Goal: Task Accomplishment & Management: Manage account settings

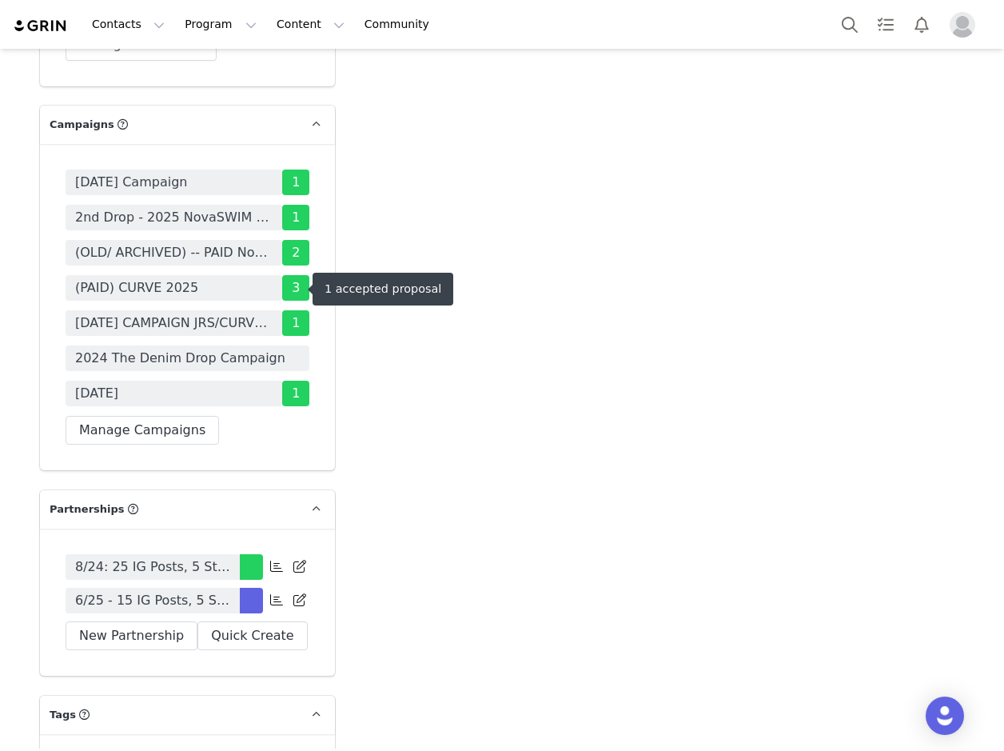
scroll to position [5355, 0]
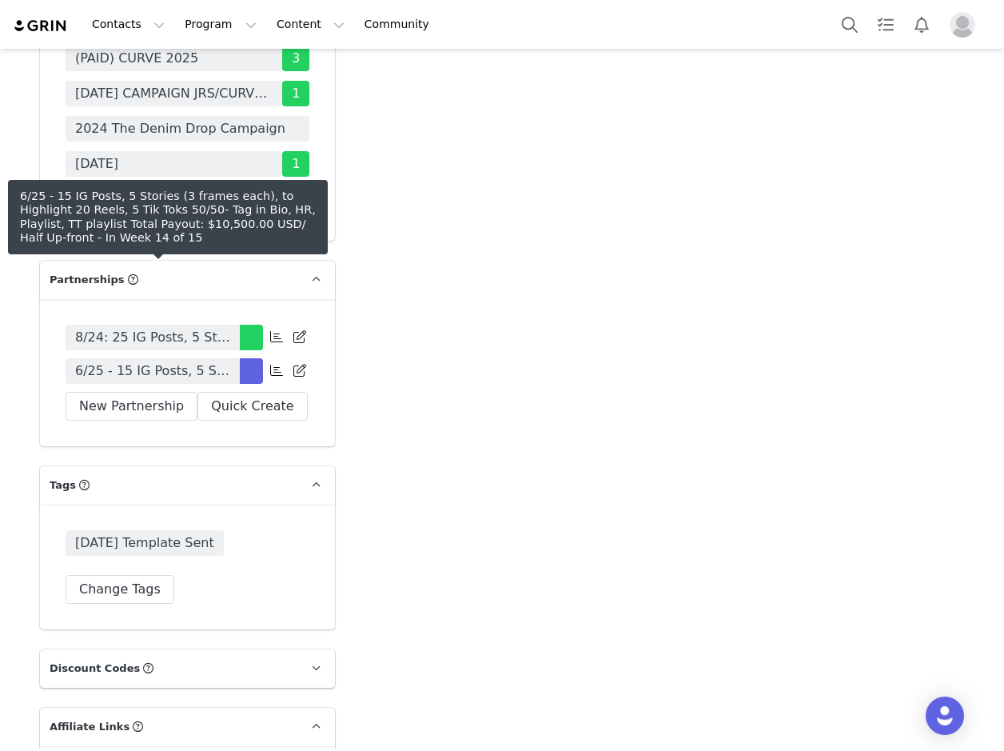
click at [222, 361] on span "6/25 - 15 IG Posts, 5 Stories (3 frames each), to Highlight 20 Reels, 5 Tik Tok…" at bounding box center [152, 370] width 155 height 19
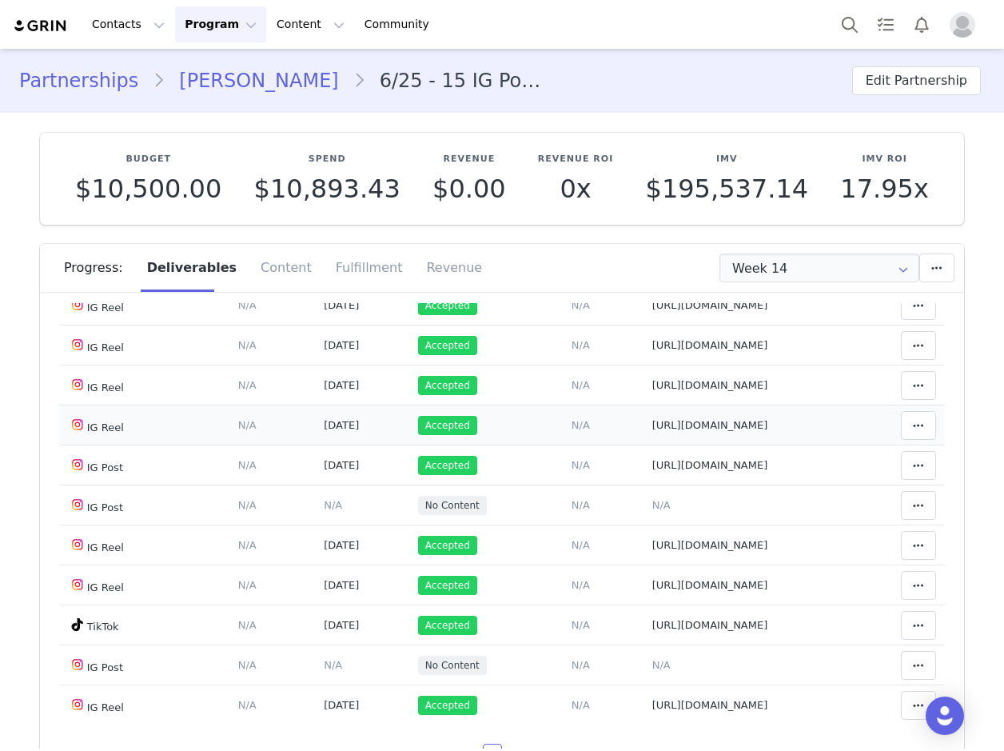
scroll to position [160, 0]
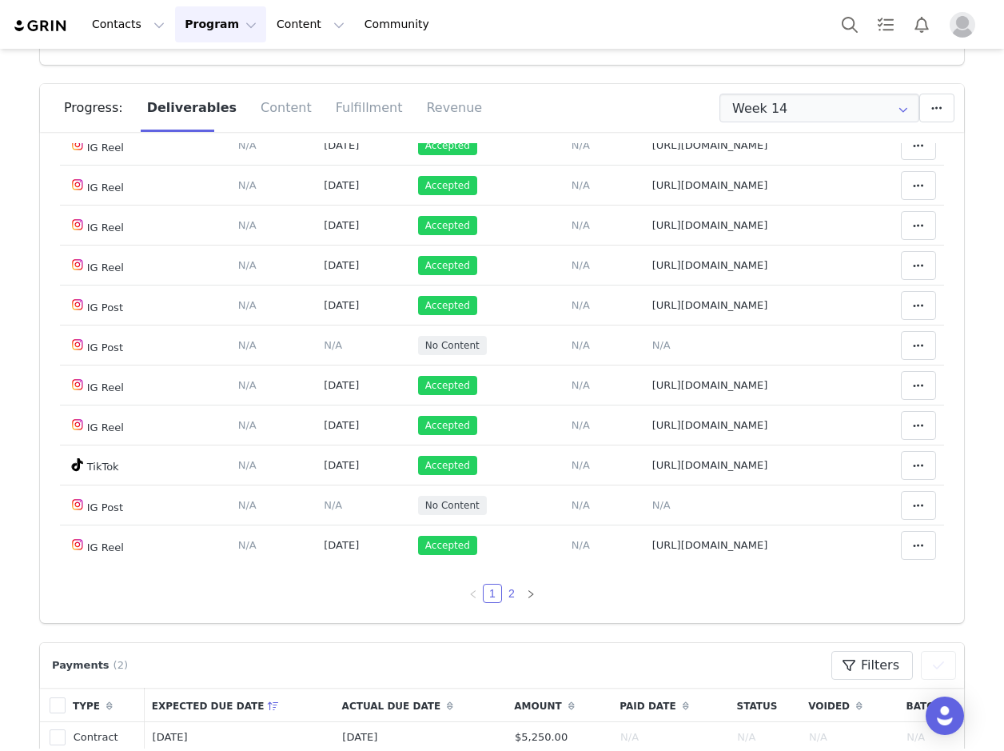
click at [503, 591] on link "2" at bounding box center [512, 593] width 18 height 18
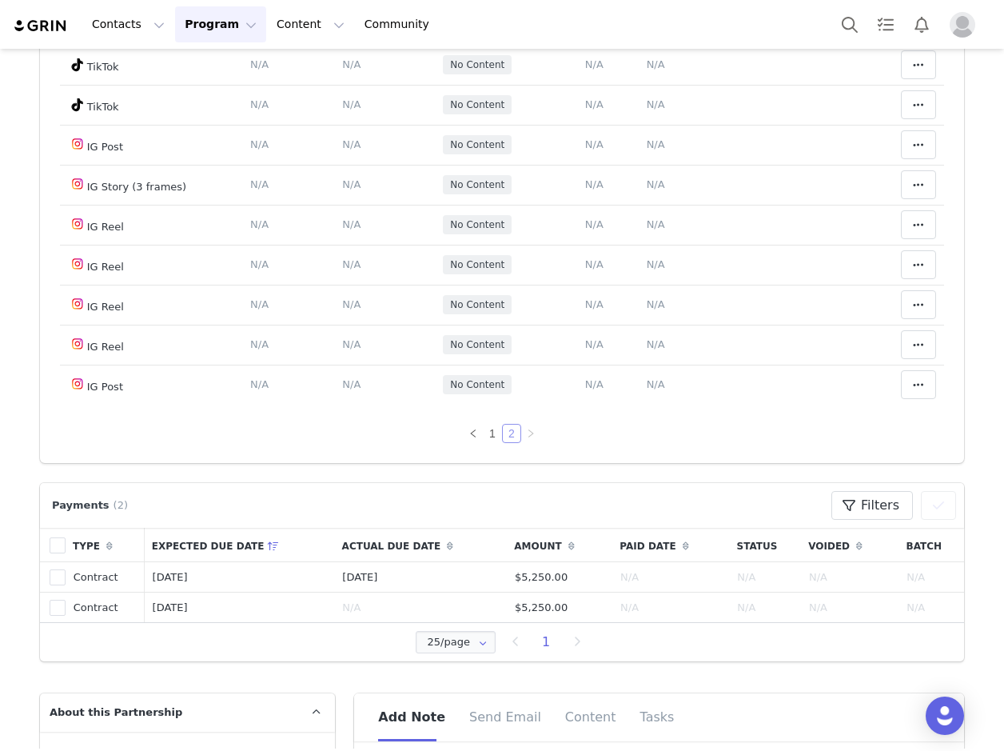
scroll to position [480, 0]
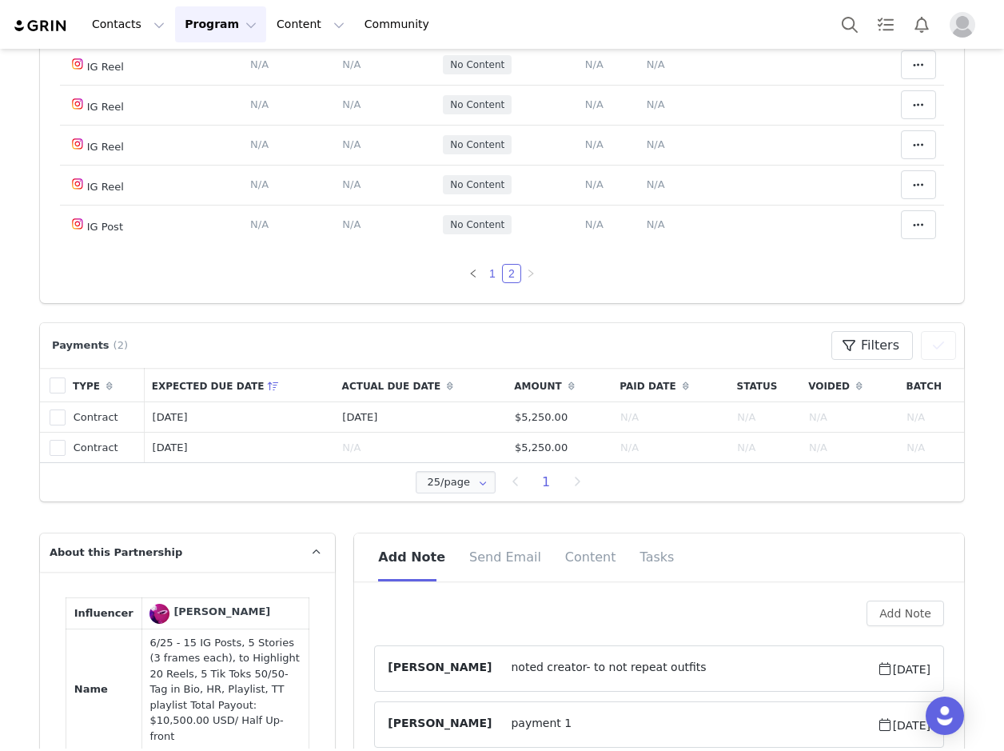
click at [484, 278] on link "1" at bounding box center [493, 274] width 18 height 18
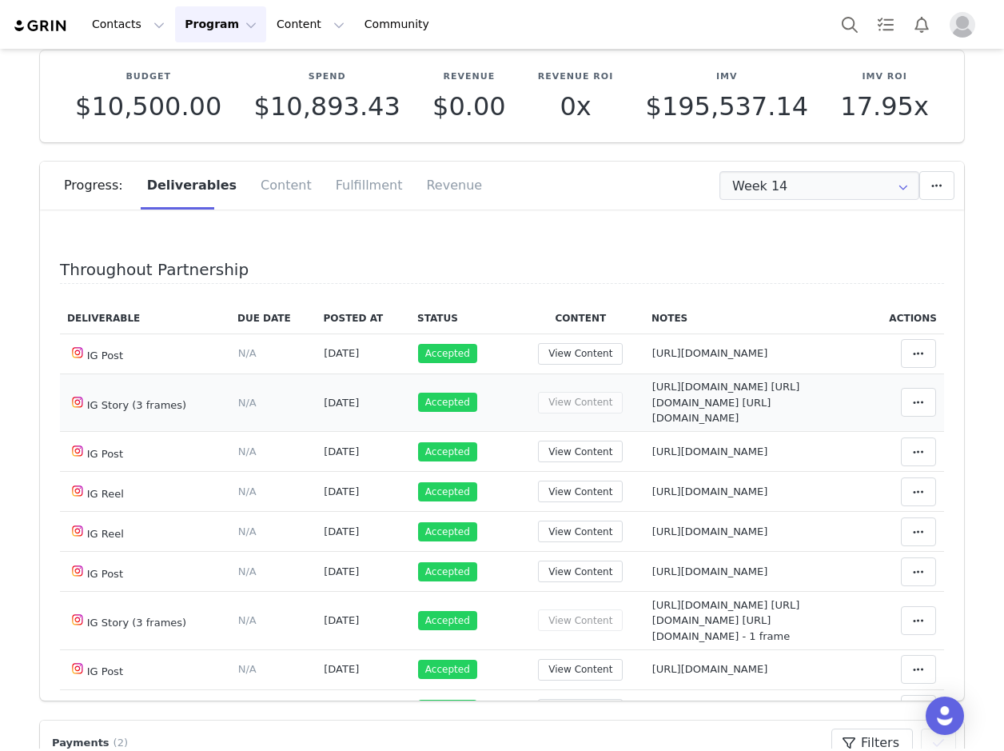
scroll to position [0, 0]
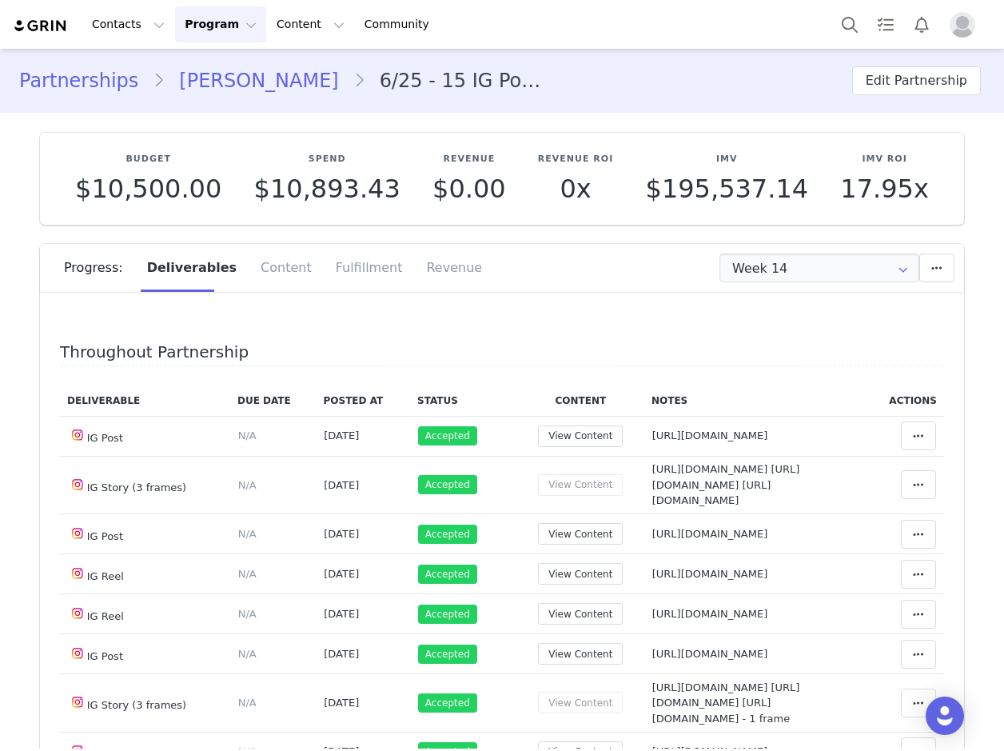
click at [380, 317] on div "Throughout Partnership Deliverable Due Date Posted At Status Content Notes Acti…" at bounding box center [502, 543] width 924 height 480
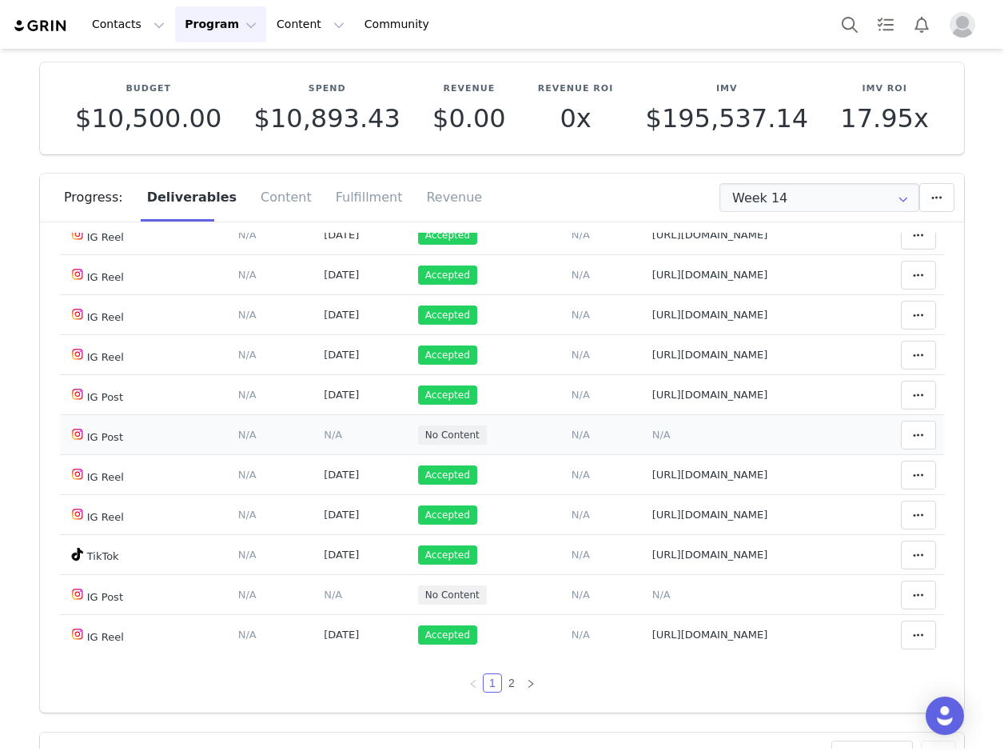
scroll to position [160, 0]
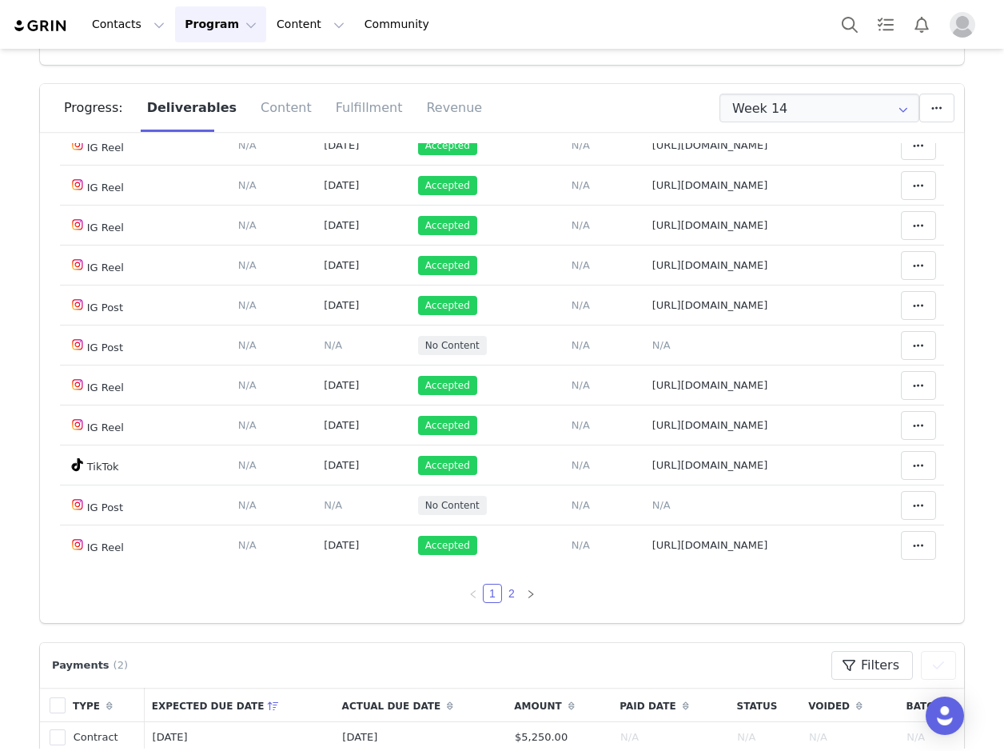
click at [503, 595] on link "2" at bounding box center [512, 593] width 18 height 18
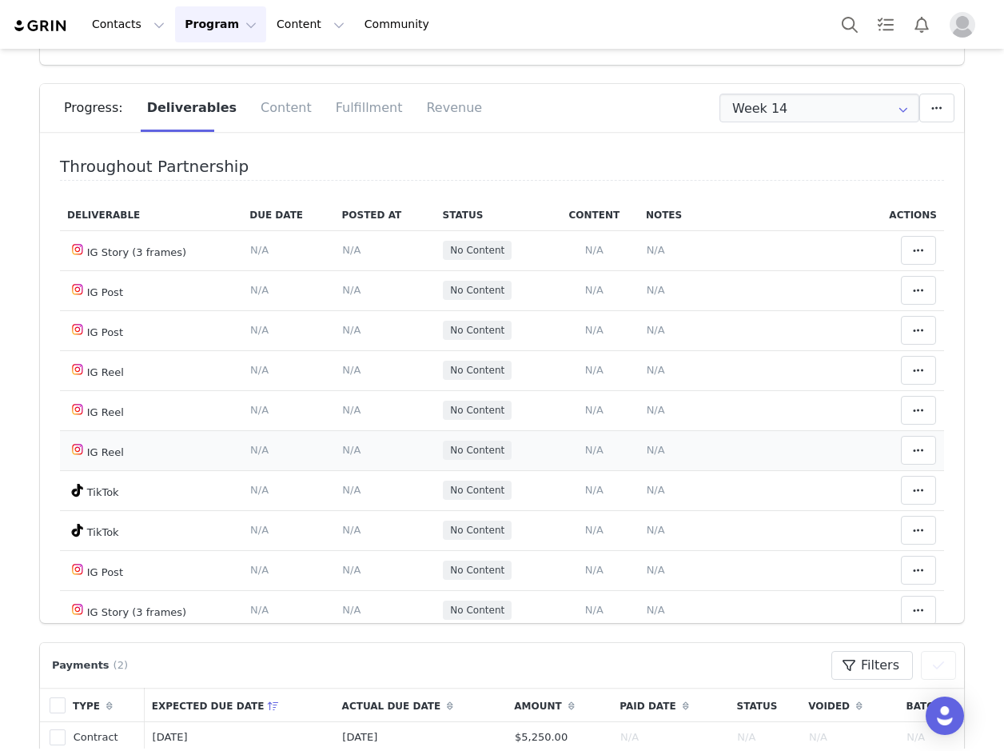
scroll to position [0, 0]
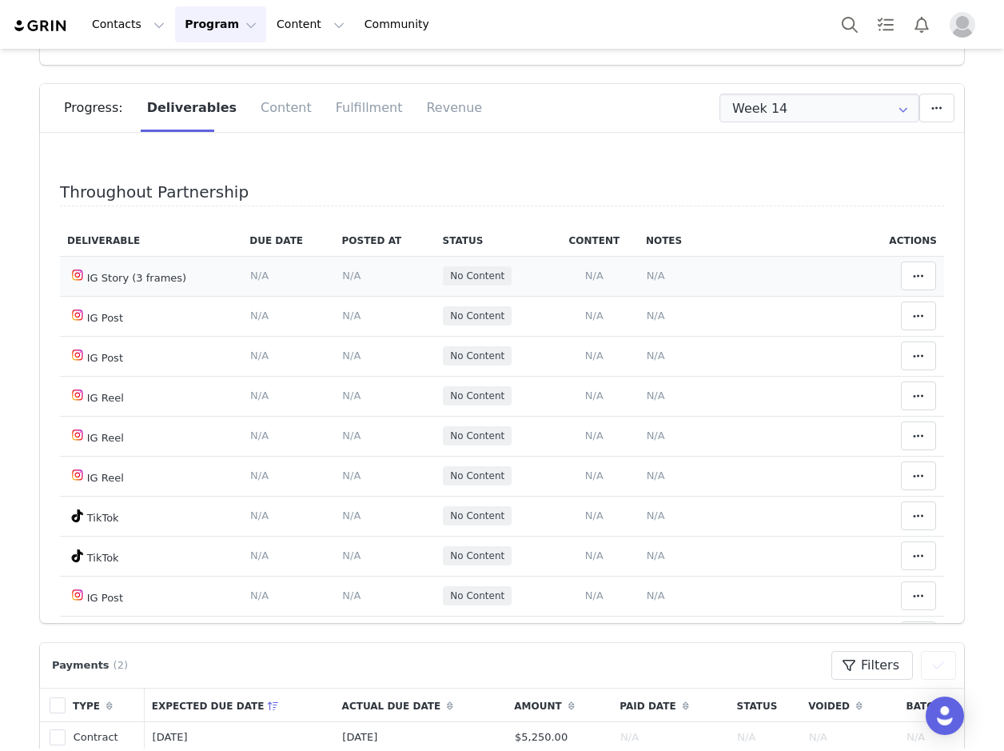
click at [647, 273] on span "N/A" at bounding box center [656, 275] width 18 height 12
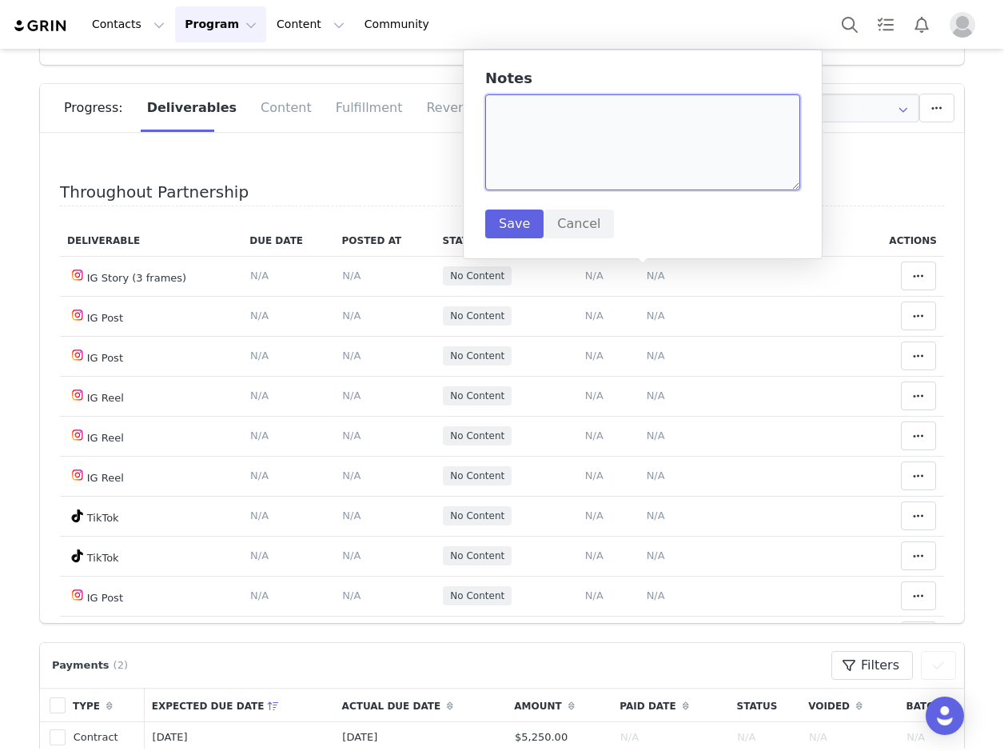
click at [527, 127] on textarea at bounding box center [642, 142] width 315 height 96
paste textarea "https://static-resources.creatoriq.com/instagram-stories/thumbs/373253474637534…"
type textarea "https://static-resources.creatoriq.com/instagram-stories/thumbs/373253474637534…"
click at [514, 221] on button "Save" at bounding box center [514, 223] width 58 height 29
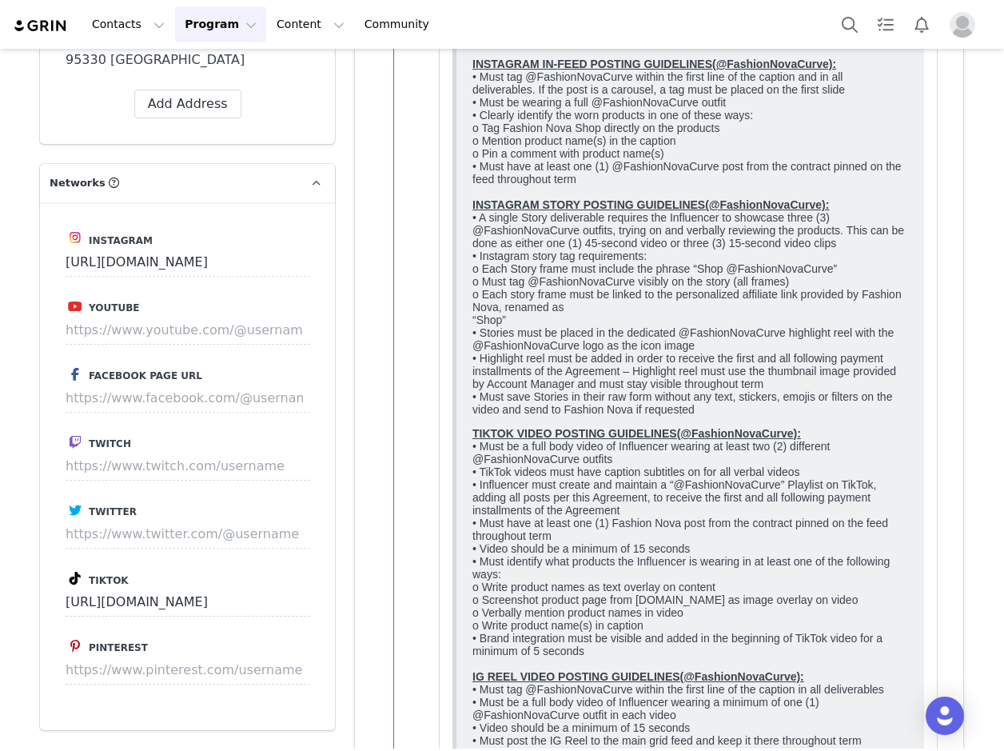
scroll to position [2957, 0]
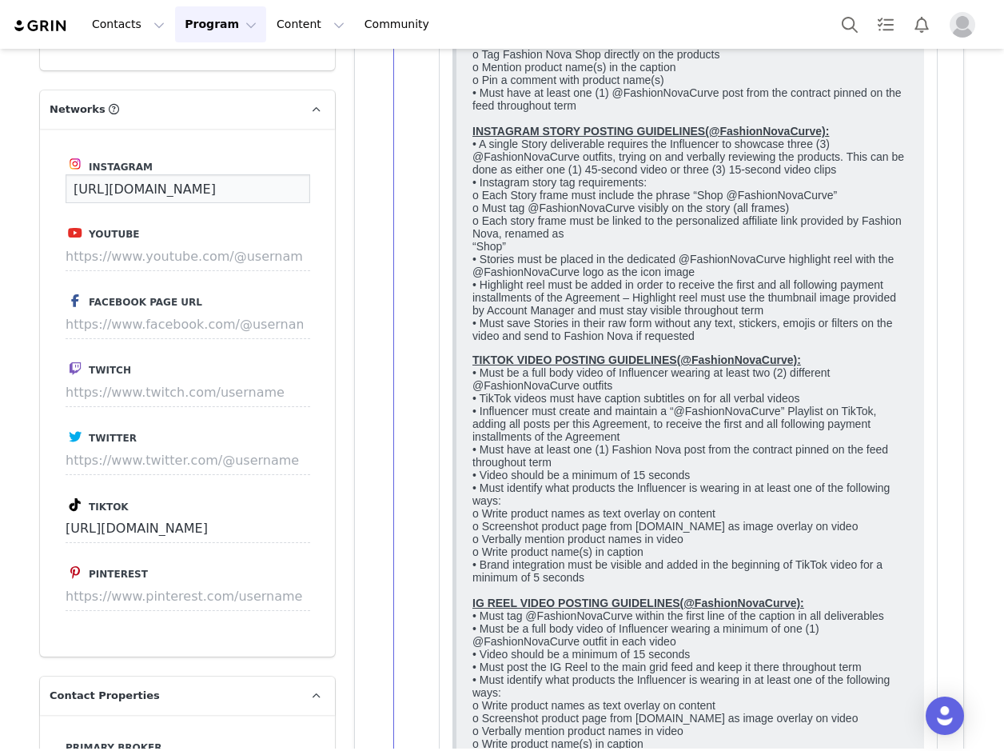
click at [233, 203] on input "https://www.instagram.com/tiaynnaa/" at bounding box center [188, 188] width 245 height 29
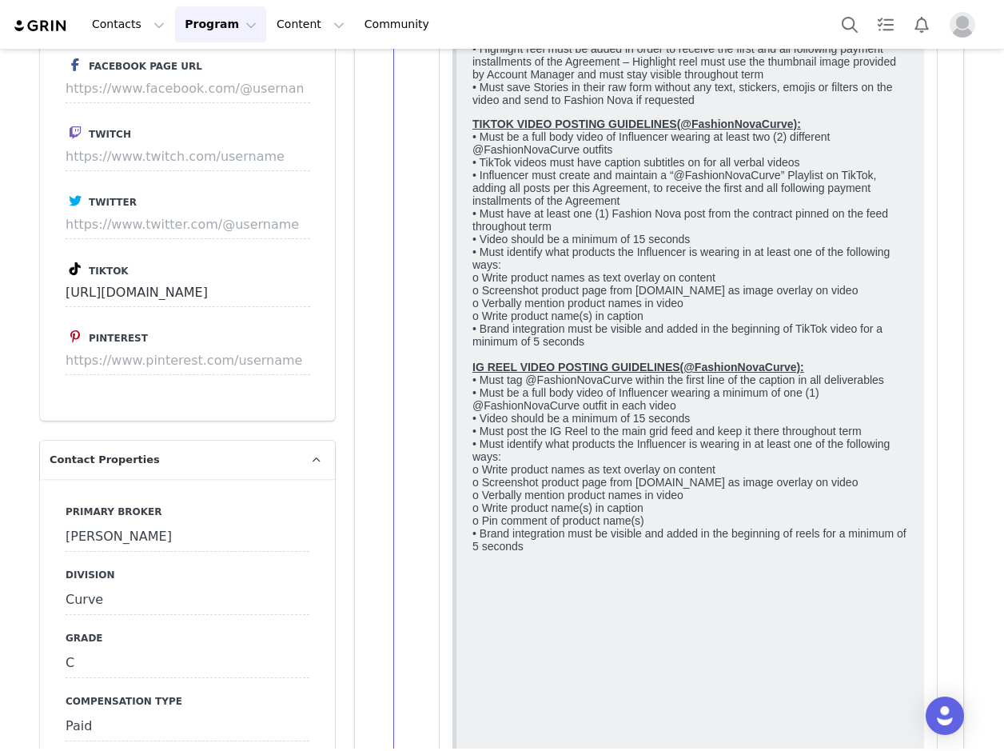
scroll to position [3277, 0]
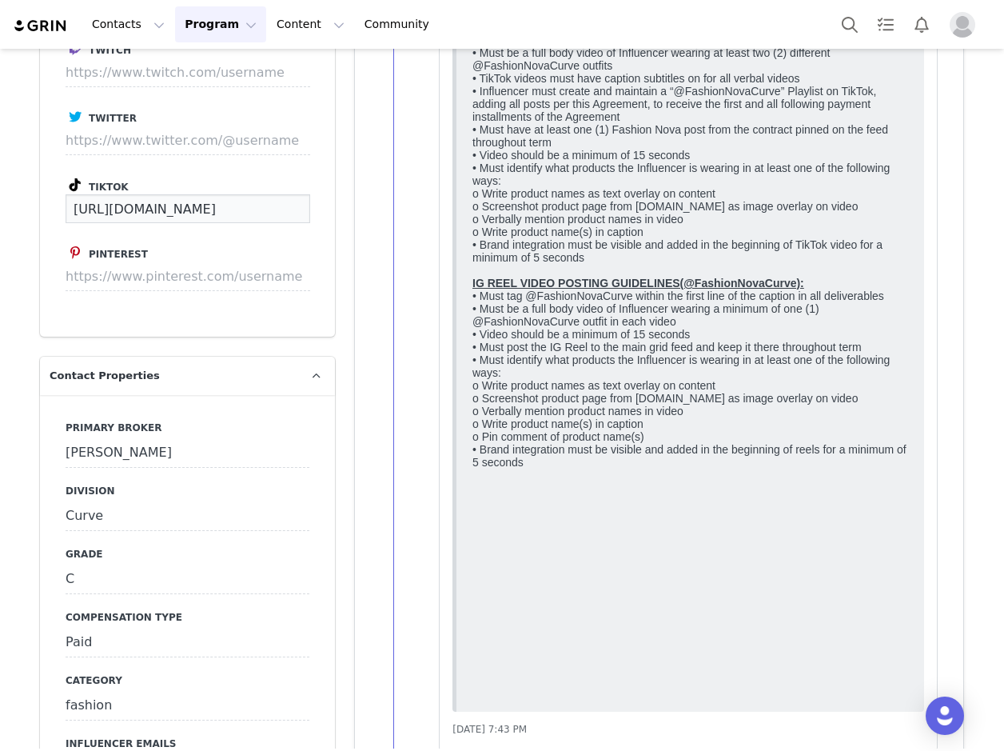
click at [241, 223] on input "https://www.tiktok.com/@tiaynna?lang=en" at bounding box center [188, 208] width 245 height 29
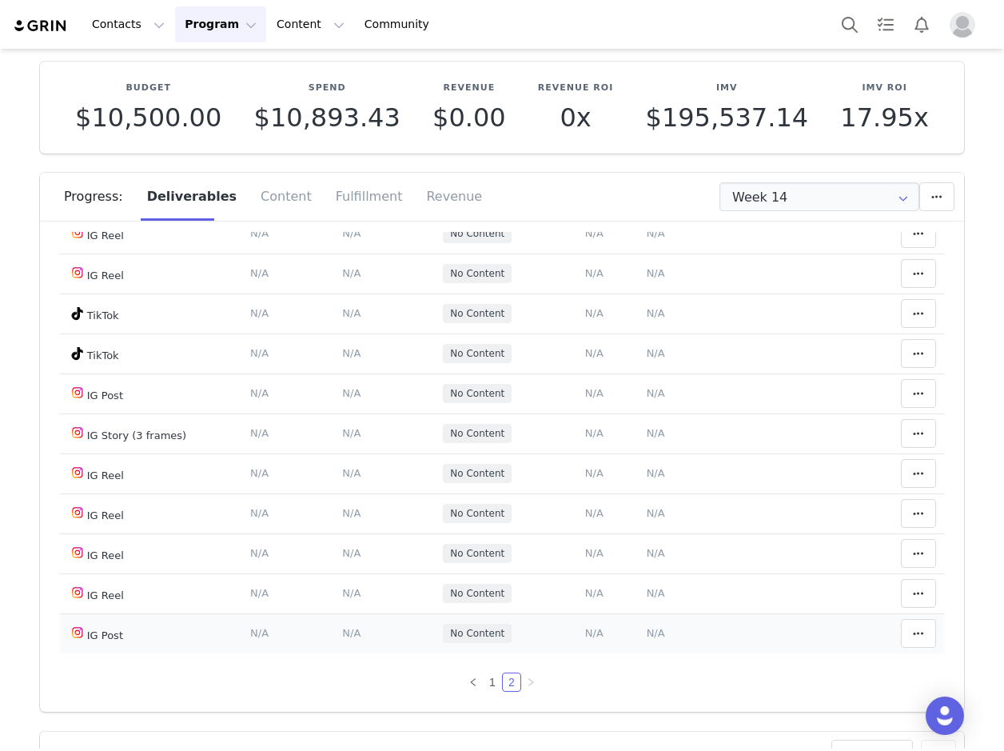
scroll to position [320, 0]
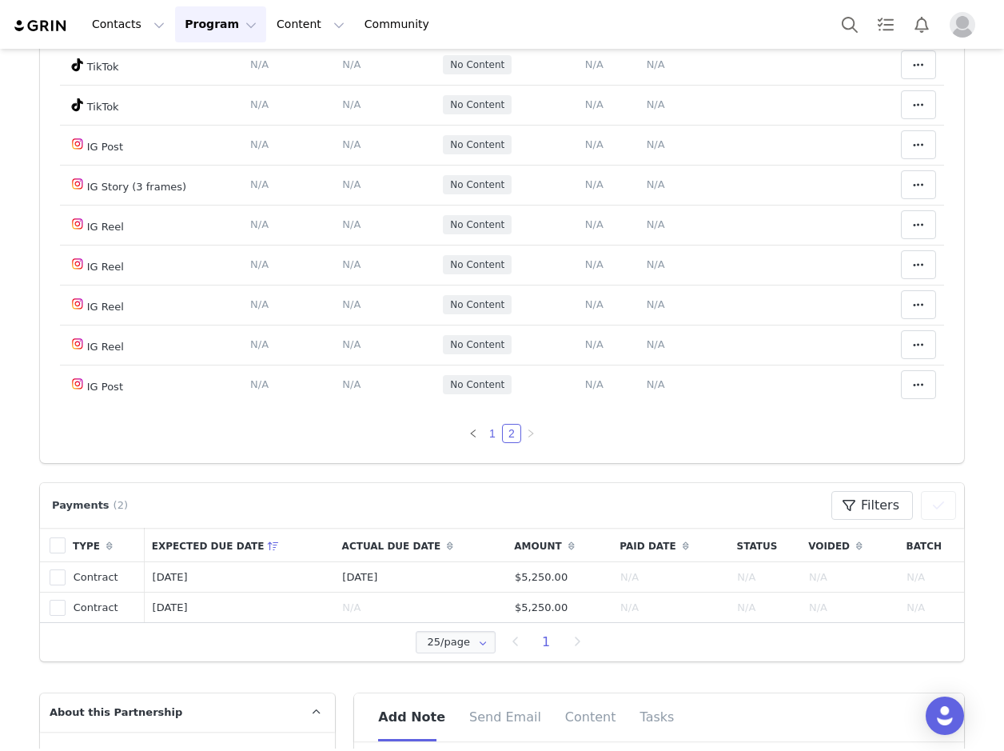
click at [484, 427] on link "1" at bounding box center [493, 433] width 18 height 18
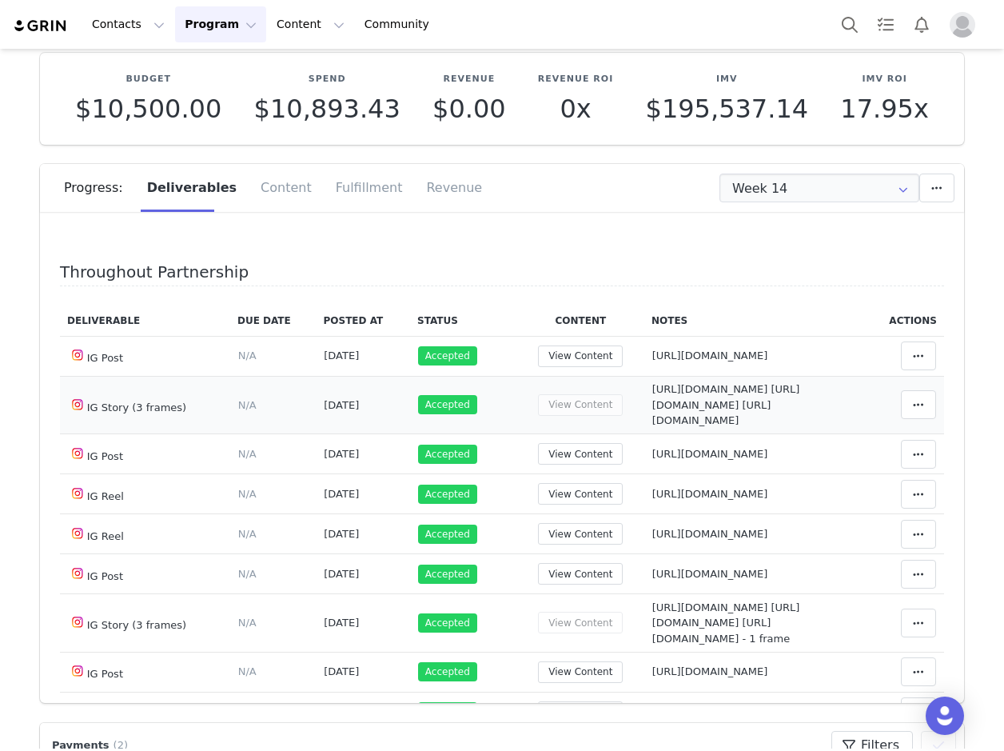
scroll to position [240, 0]
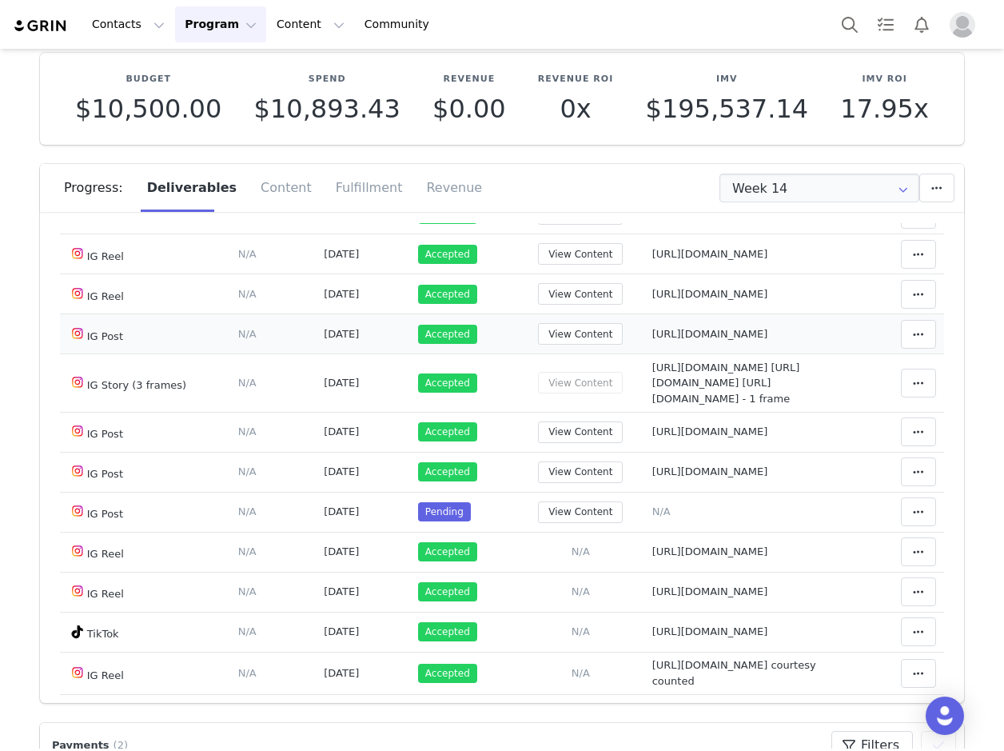
click at [324, 340] on span "Aug 16, 2025" at bounding box center [341, 334] width 35 height 12
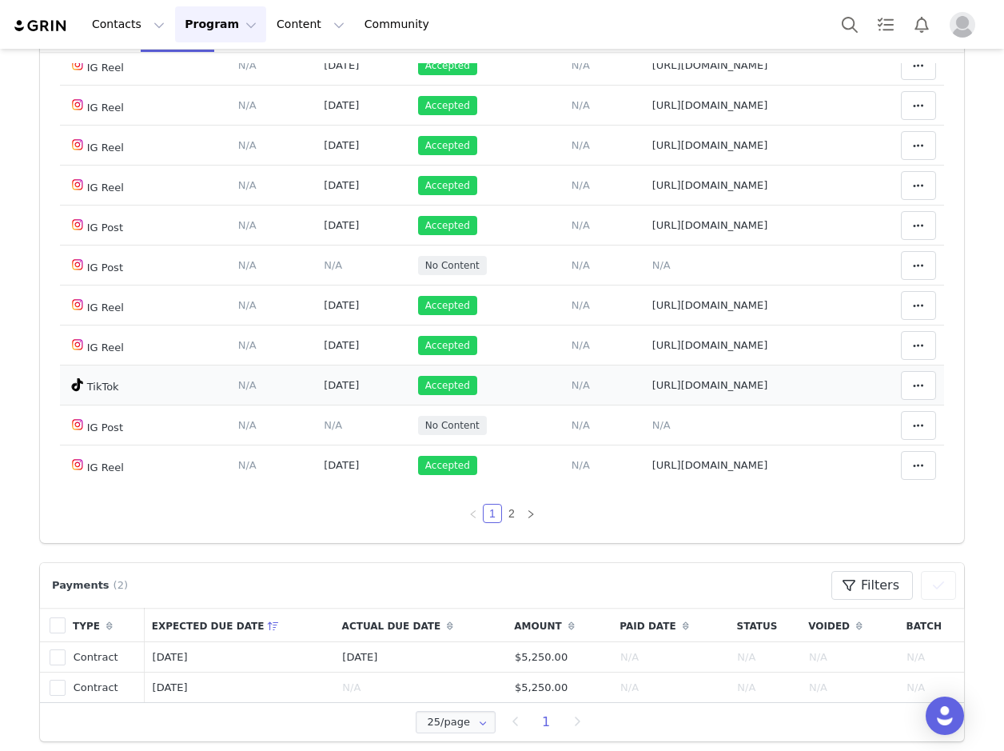
scroll to position [1099, 0]
click at [504, 512] on link "2" at bounding box center [512, 513] width 18 height 18
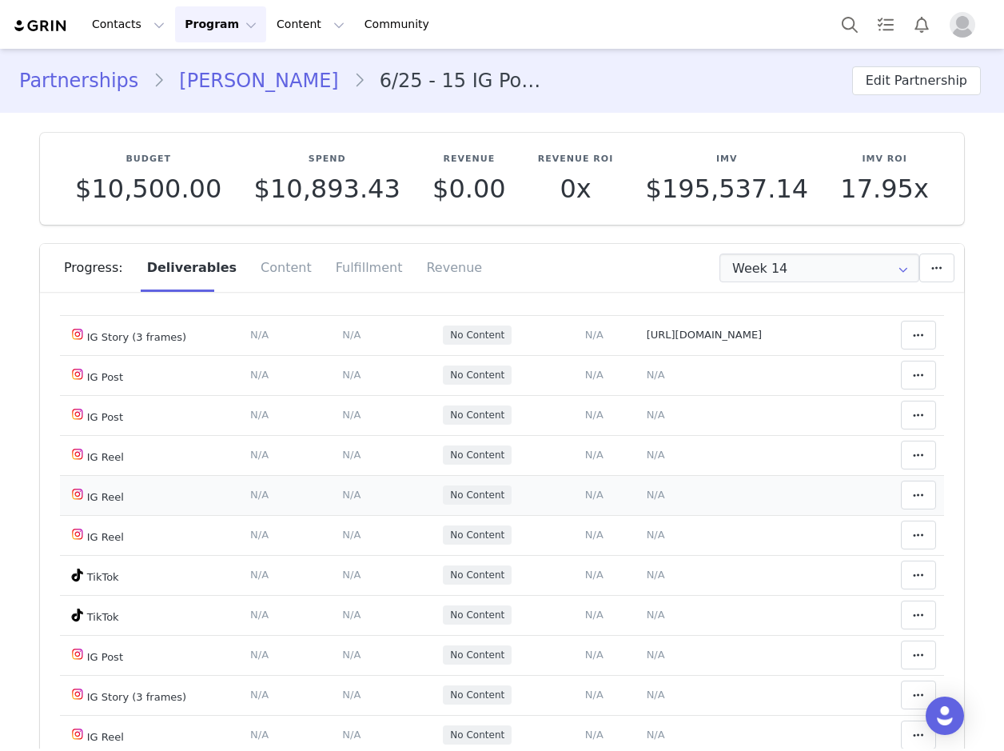
scroll to position [160, 0]
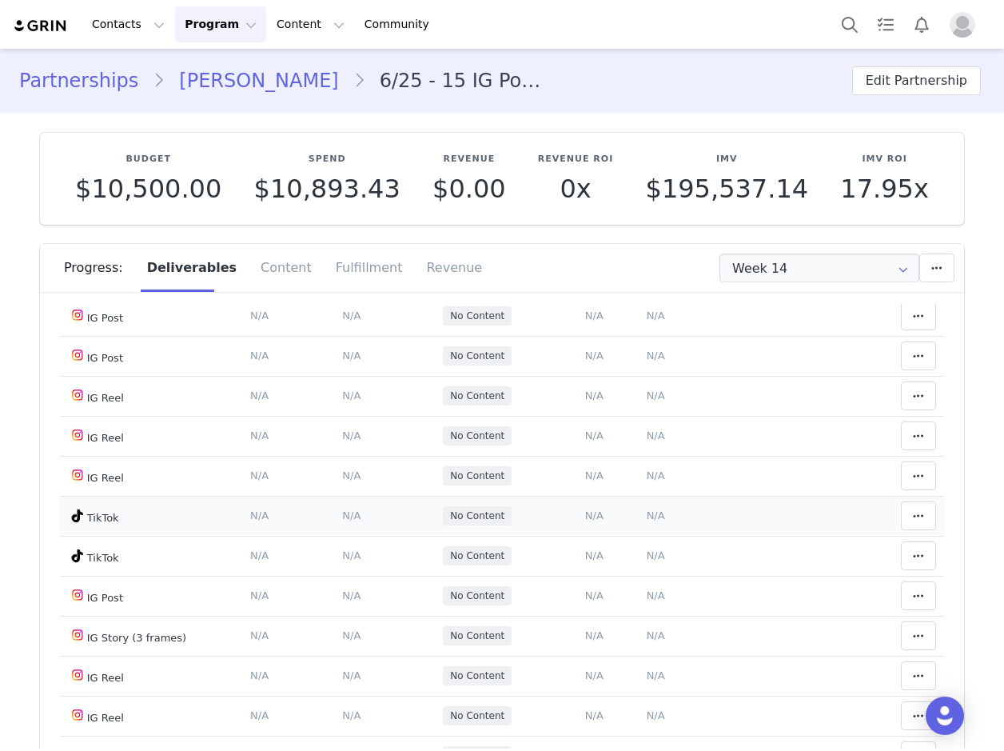
click at [647, 521] on span "N/A" at bounding box center [656, 515] width 18 height 12
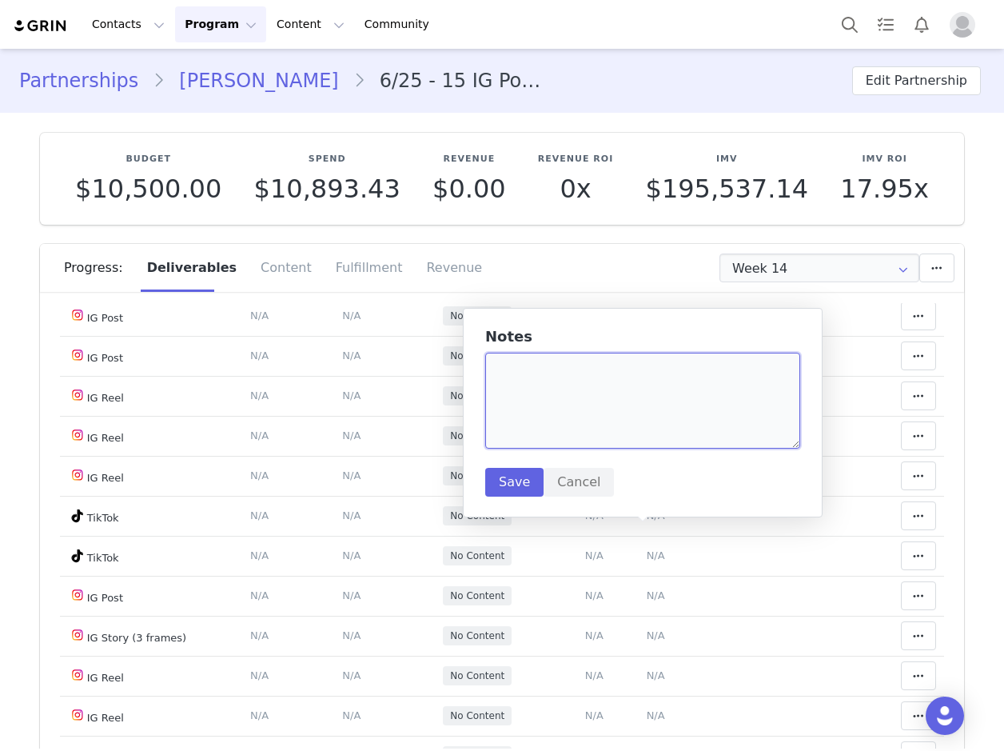
click at [547, 379] on textarea at bounding box center [642, 400] width 315 height 96
paste textarea "https://www.tiktok.com/@tiaynna/video/7554138910973103374?lang=en"
type textarea "https://www.tiktok.com/@tiaynna/video/7554138910973103374?lang=en"
click at [509, 479] on button "Save" at bounding box center [514, 482] width 58 height 29
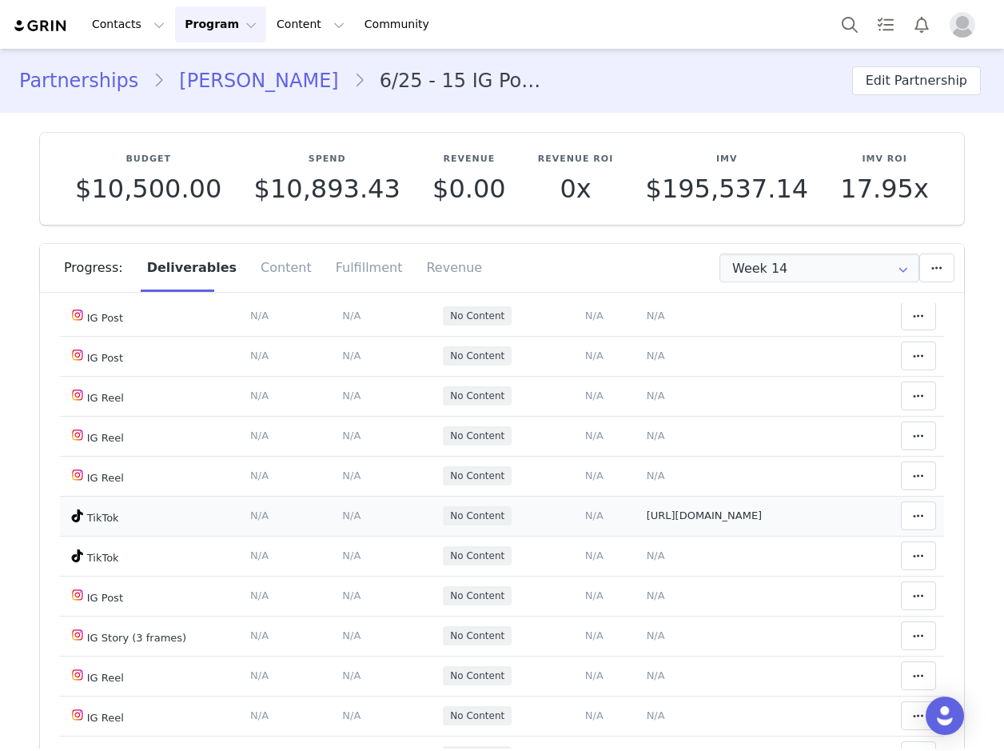
click at [342, 521] on span "N/A" at bounding box center [351, 515] width 18 height 12
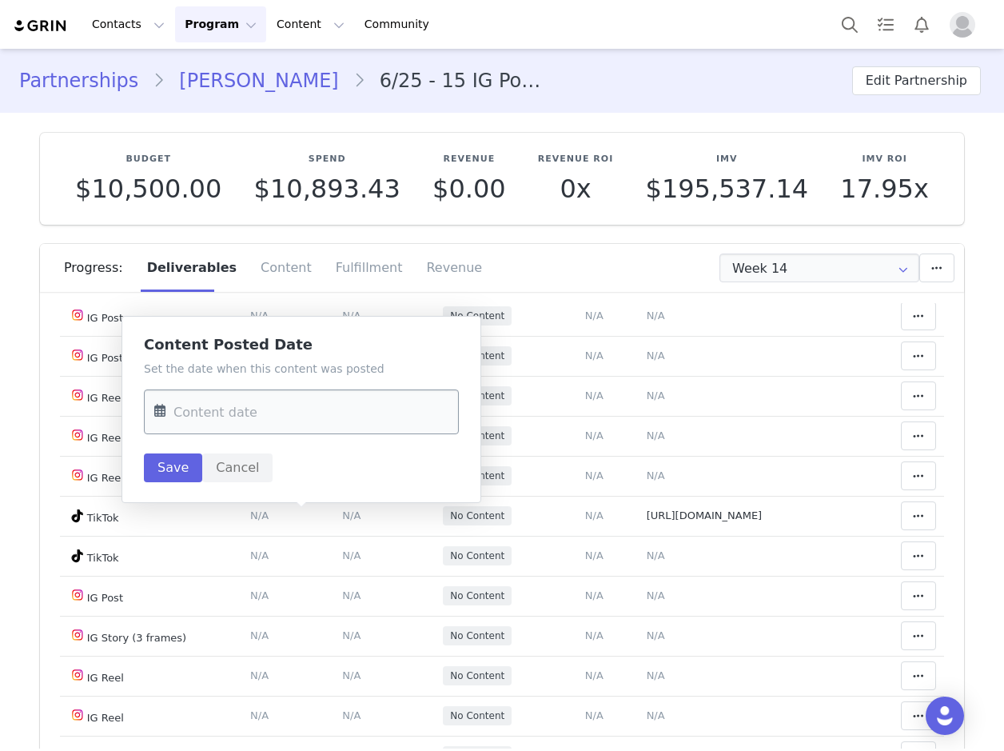
click at [220, 418] on input "text" at bounding box center [301, 411] width 315 height 45
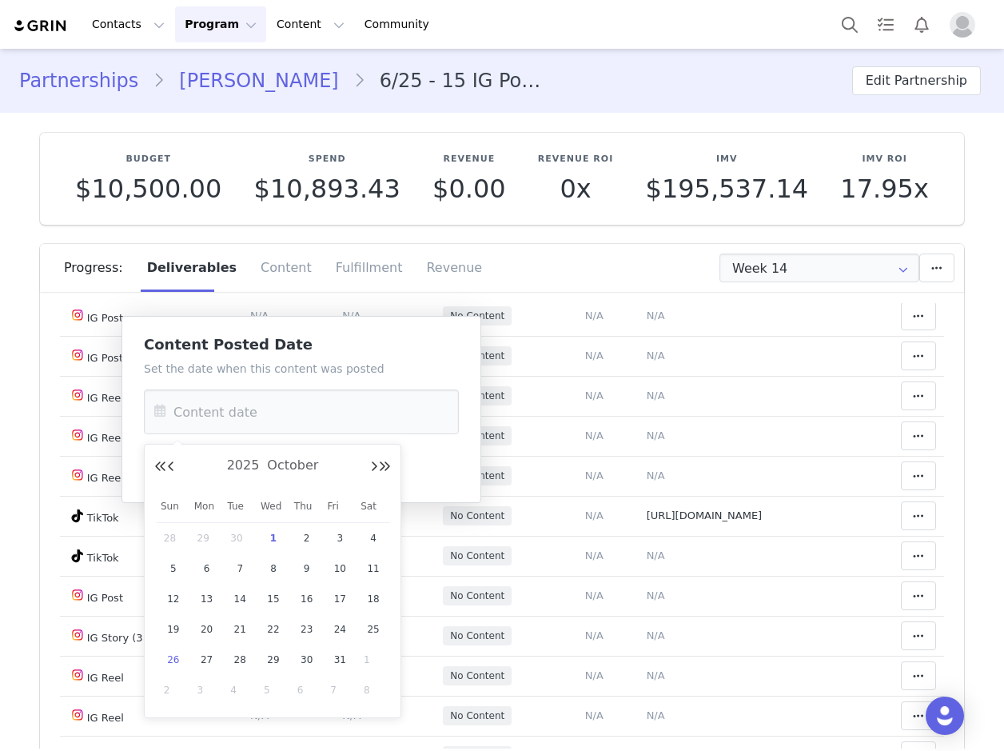
click at [178, 656] on span "26" at bounding box center [173, 659] width 19 height 19
type input "Oct 26 2025"
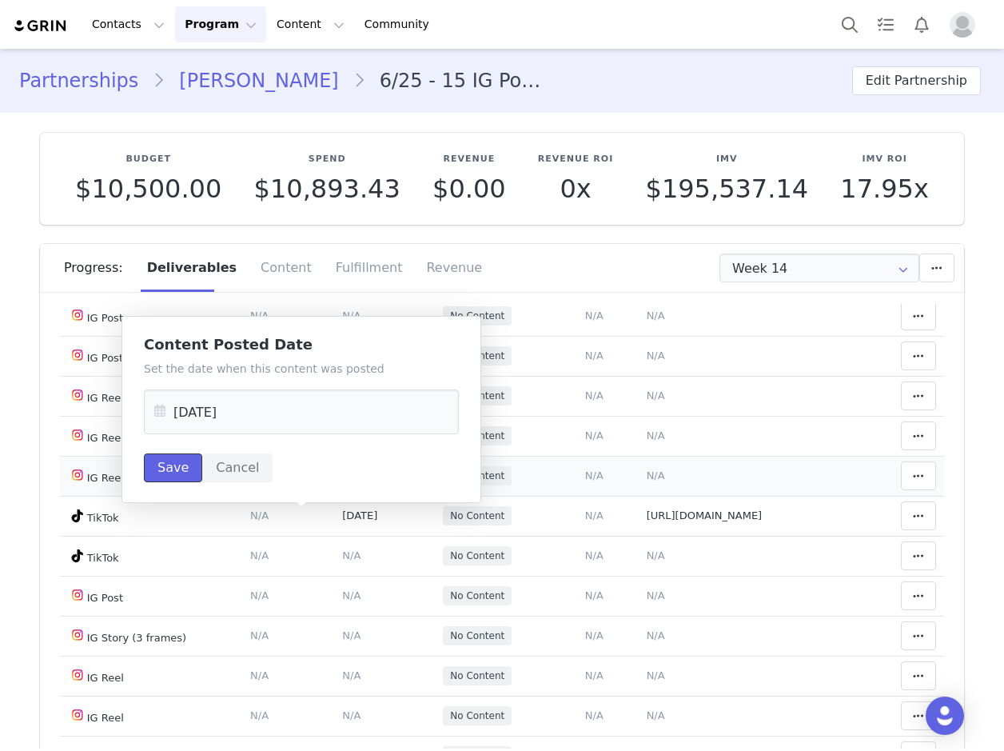
drag, startPoint x: 167, startPoint y: 472, endPoint x: 764, endPoint y: 484, distance: 597.2
click at [169, 469] on button "Save" at bounding box center [173, 467] width 58 height 29
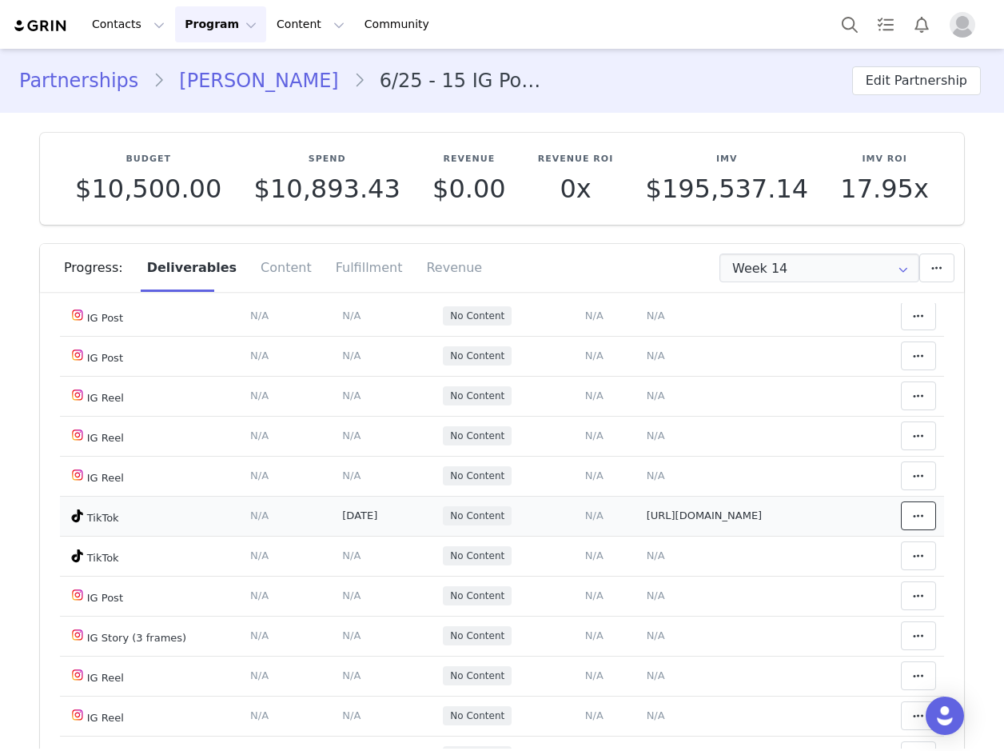
click at [909, 517] on span at bounding box center [918, 515] width 19 height 19
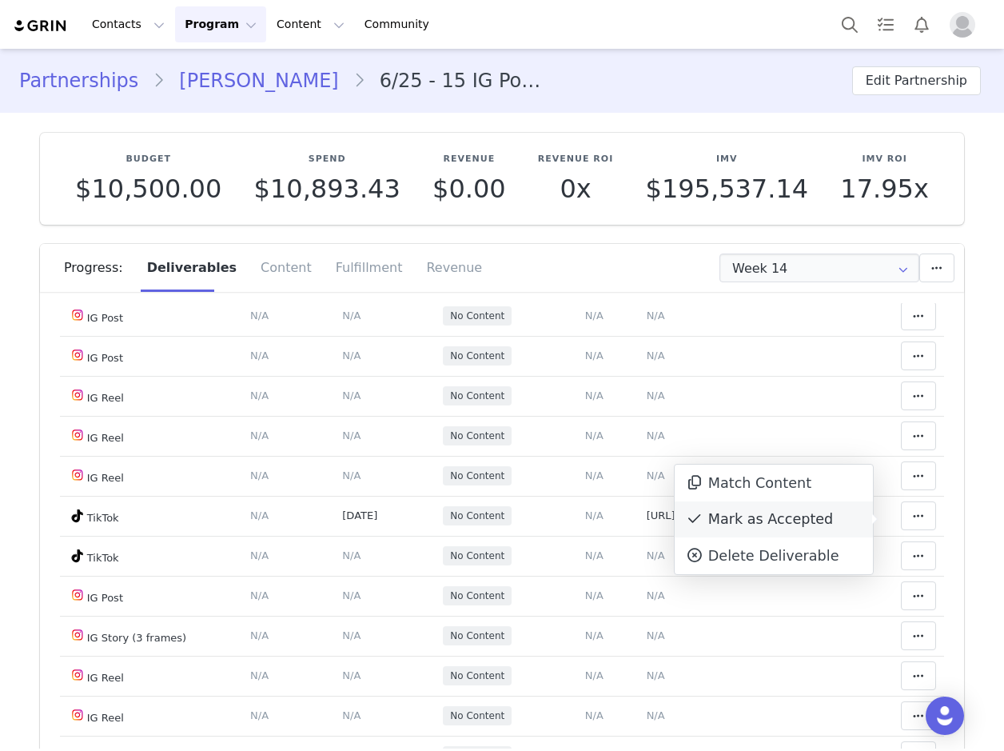
click at [794, 518] on div "Mark as Accepted" at bounding box center [774, 519] width 198 height 37
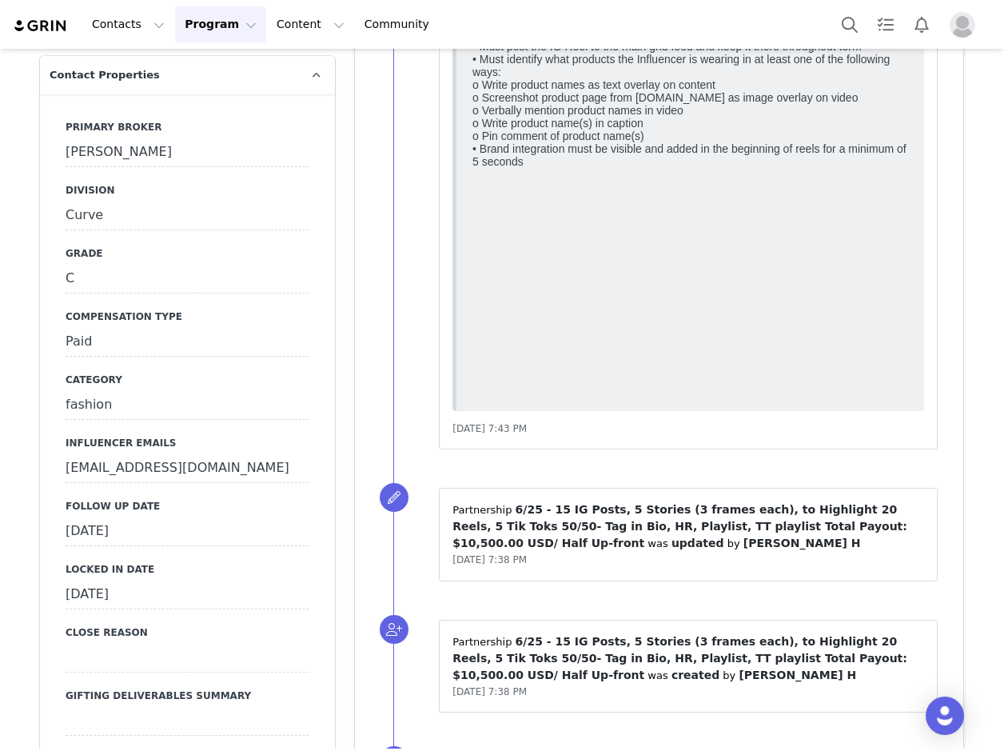
scroll to position [3677, 0]
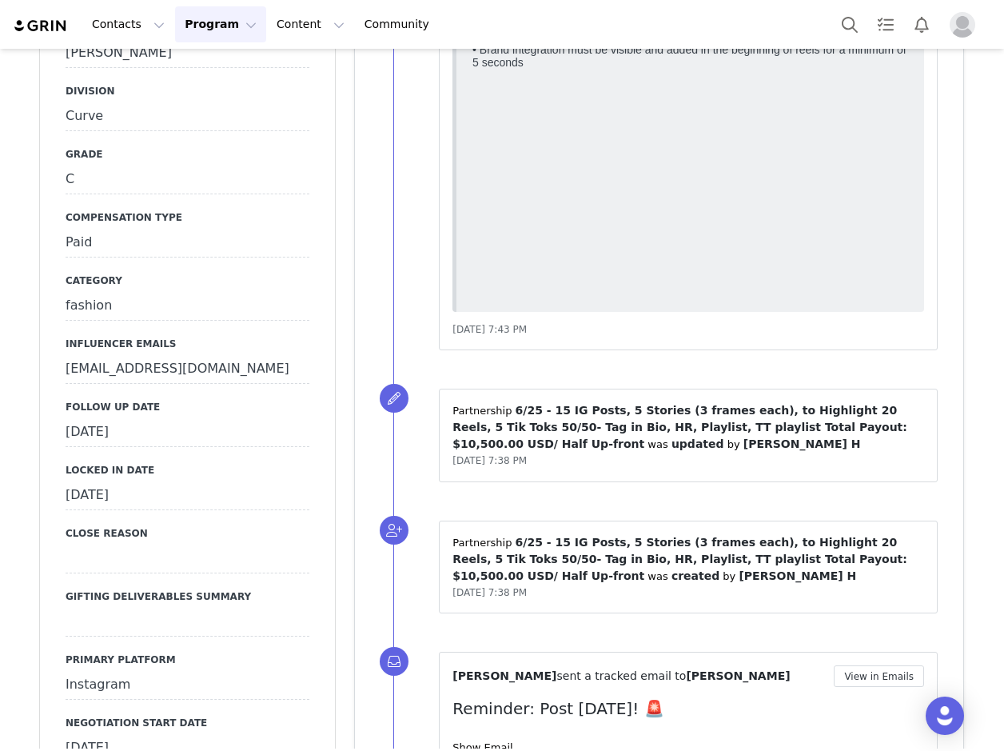
drag, startPoint x: 135, startPoint y: 460, endPoint x: 113, endPoint y: 471, distance: 25.0
click at [135, 447] on div "September 23rd, 2025" at bounding box center [188, 432] width 244 height 29
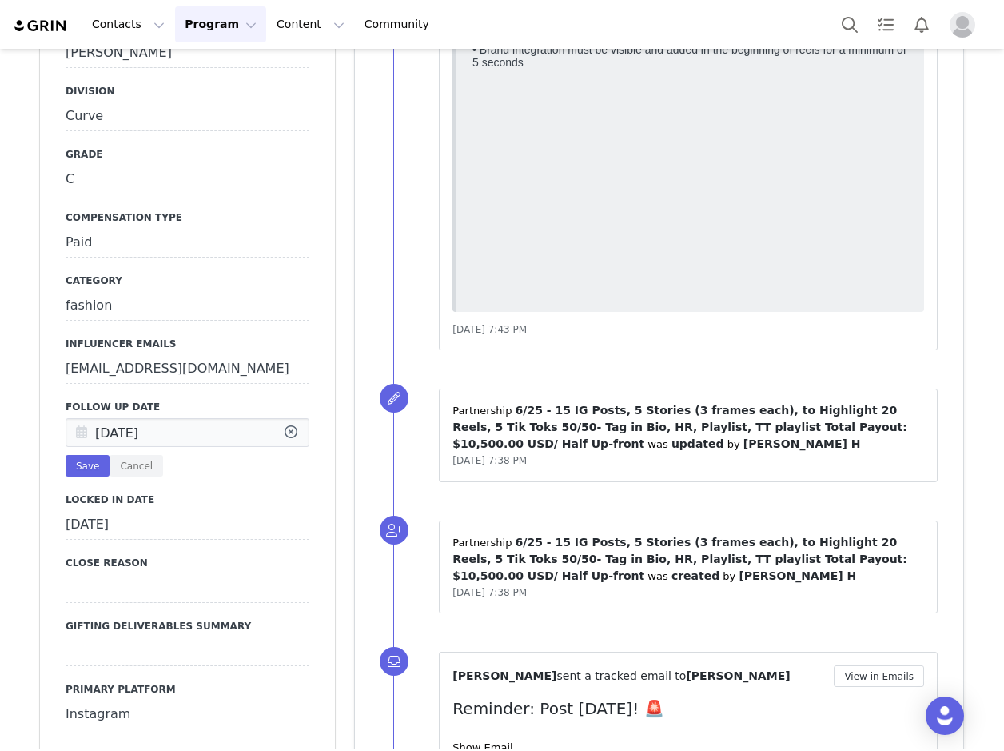
click at [67, 448] on icon at bounding box center [81, 433] width 29 height 29
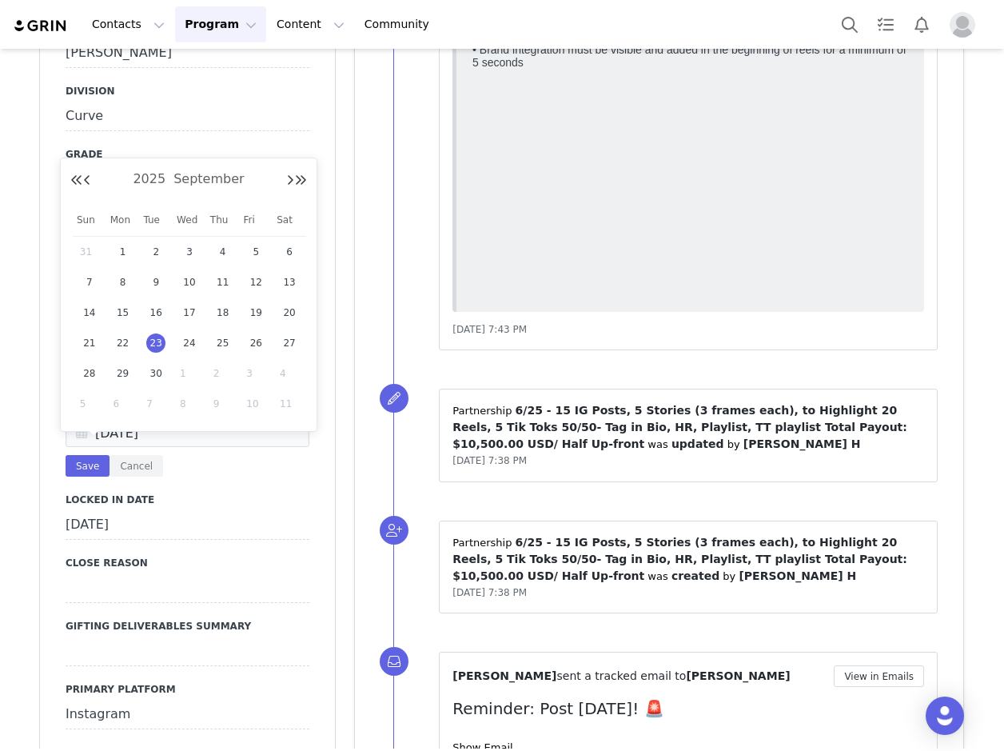
click at [186, 375] on span "1" at bounding box center [189, 373] width 19 height 19
type input "[DATE]"
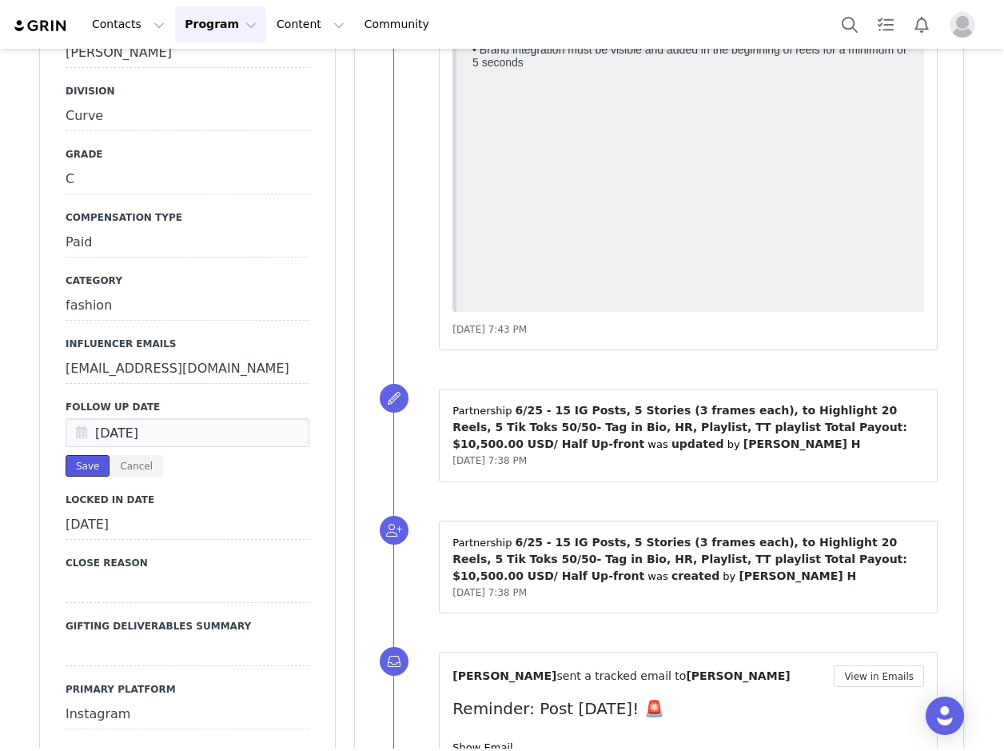
click at [90, 476] on button "Save" at bounding box center [88, 466] width 44 height 22
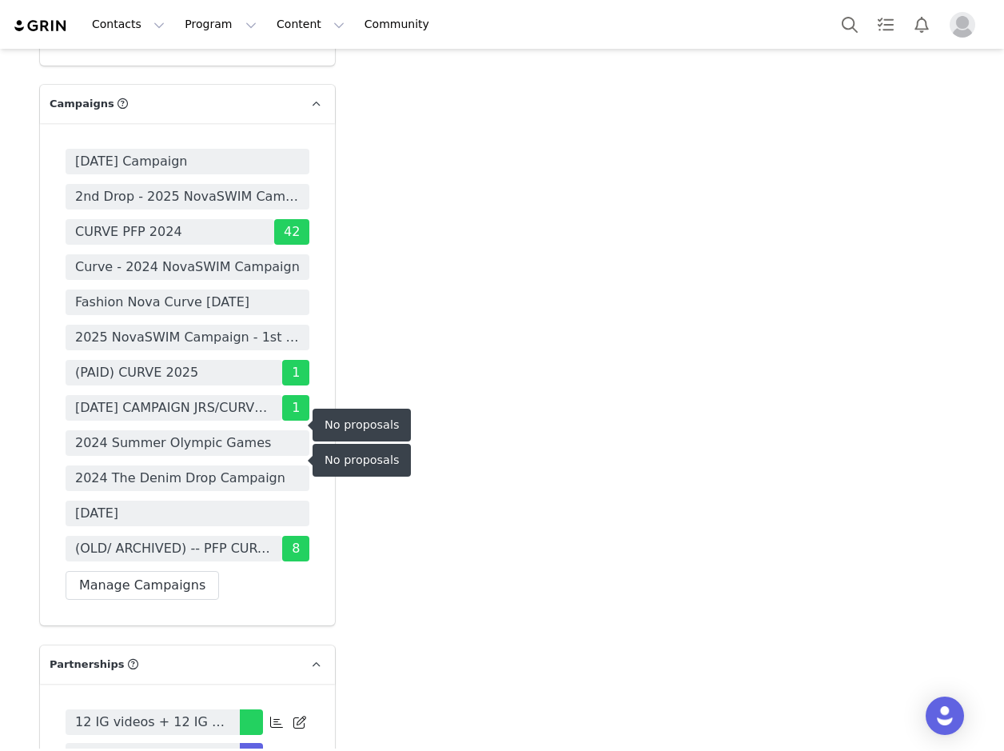
scroll to position [5675, 0]
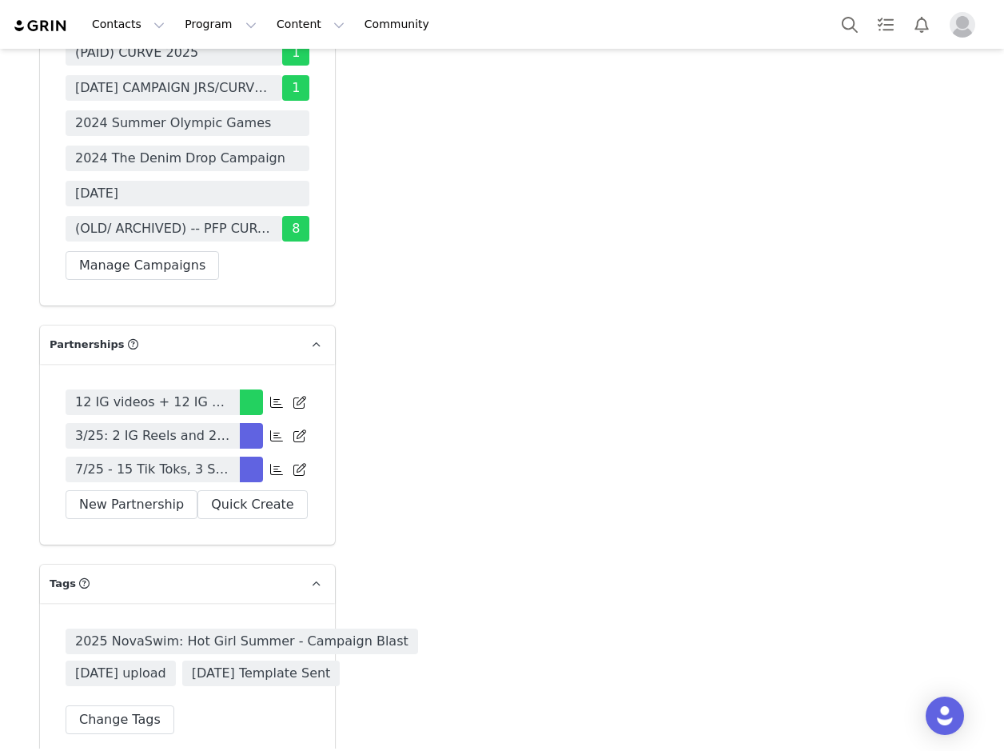
click at [199, 460] on span "7/25 - 15 Tik Toks, 3 Stories (3 frames each),15 IG Reels (repurpose TT) 50/50 …" at bounding box center [152, 469] width 155 height 19
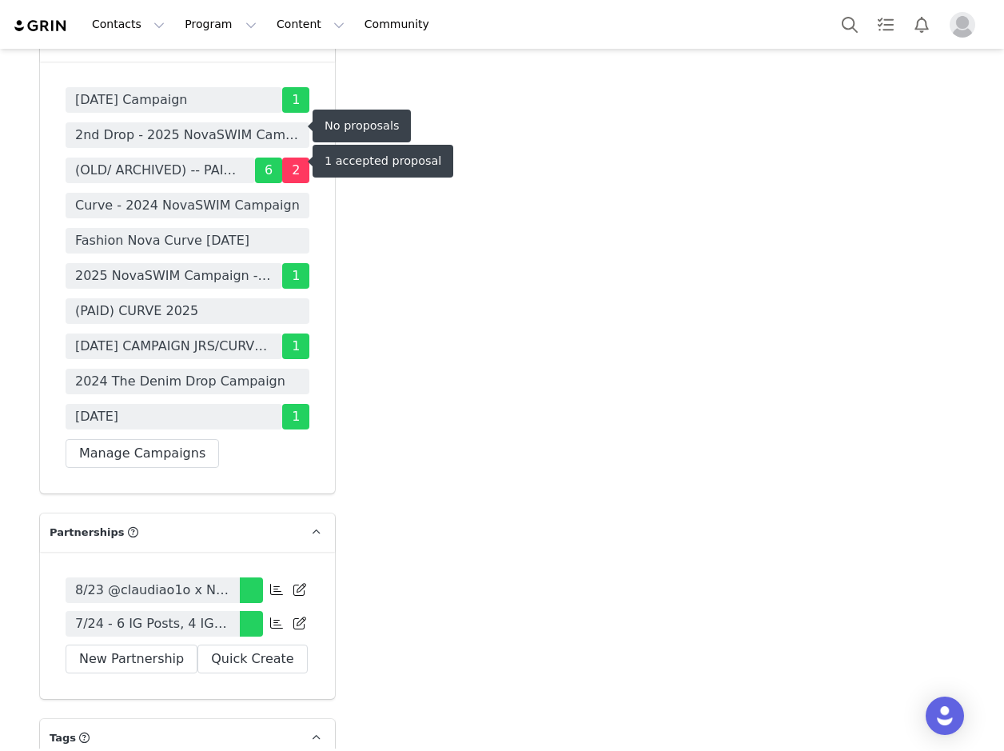
scroll to position [5195, 0]
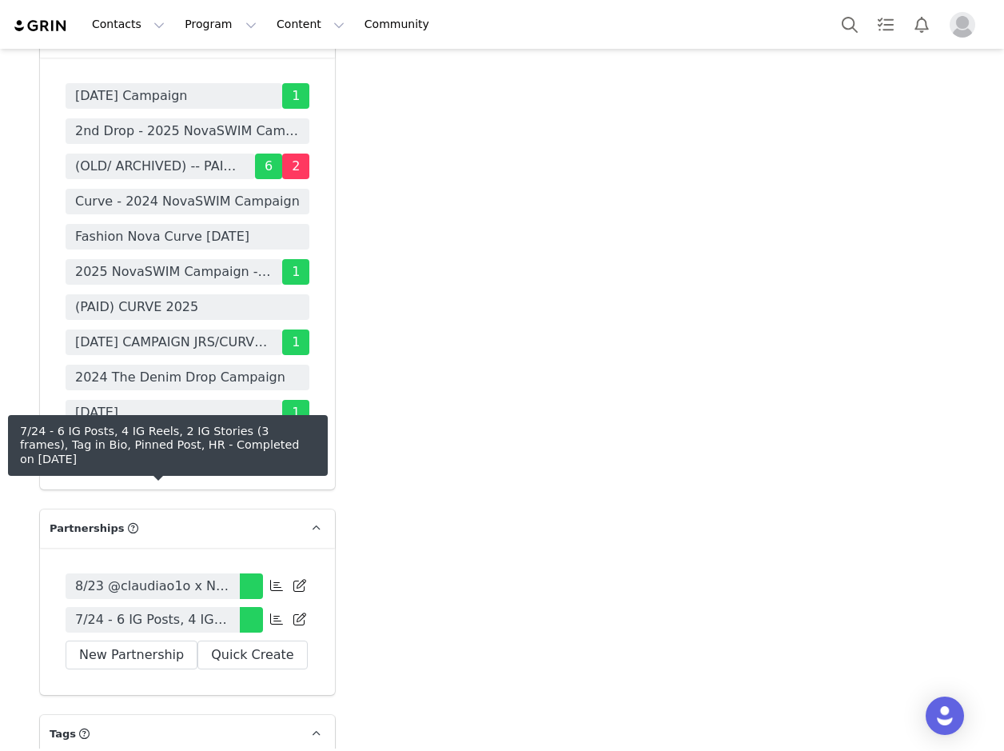
click at [193, 610] on span "7/24 - 6 IG Posts, 4 IG Reels, 2 IG Stories (3 frames), Tag in Bio, Pinned Post…" at bounding box center [152, 619] width 155 height 19
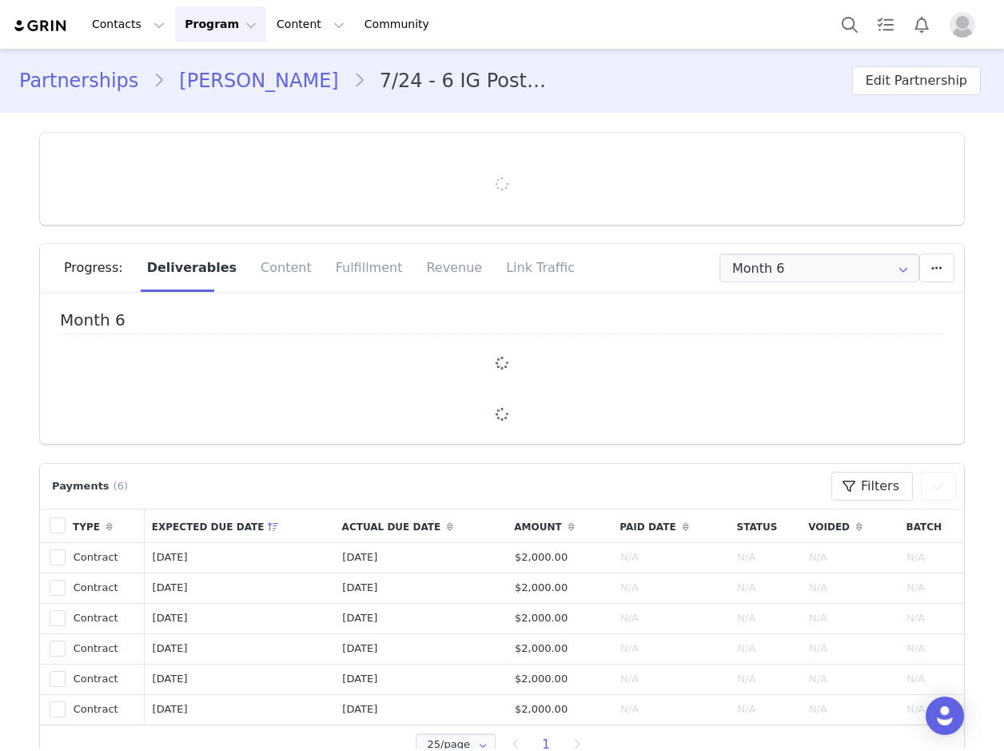
type input "+1 ([GEOGRAPHIC_DATA])"
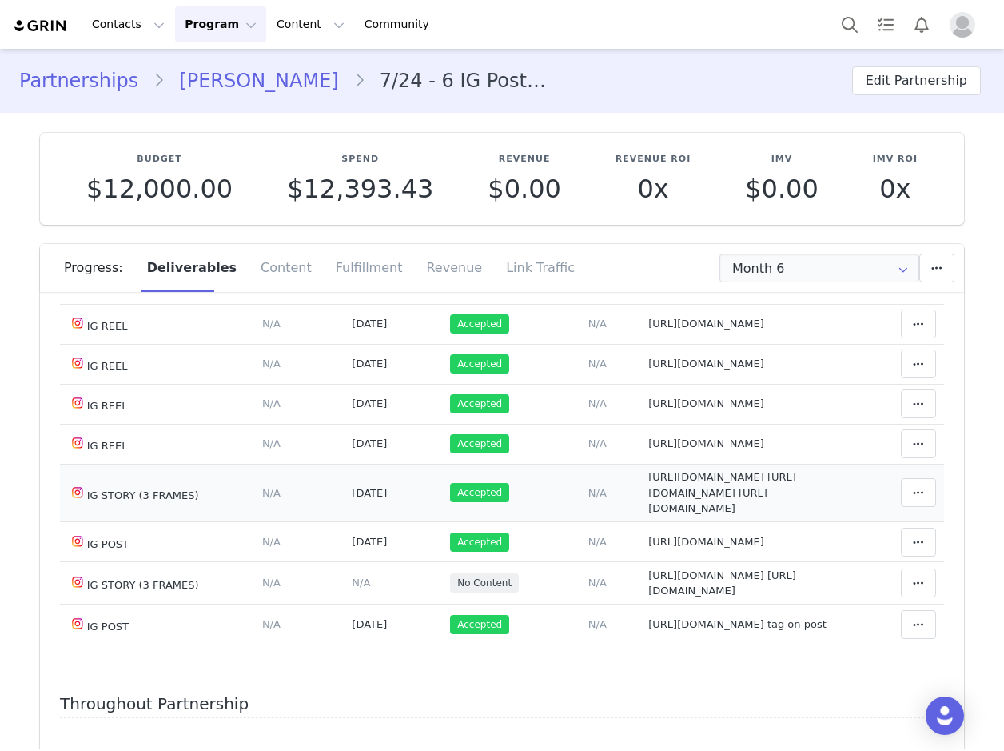
scroll to position [480, 0]
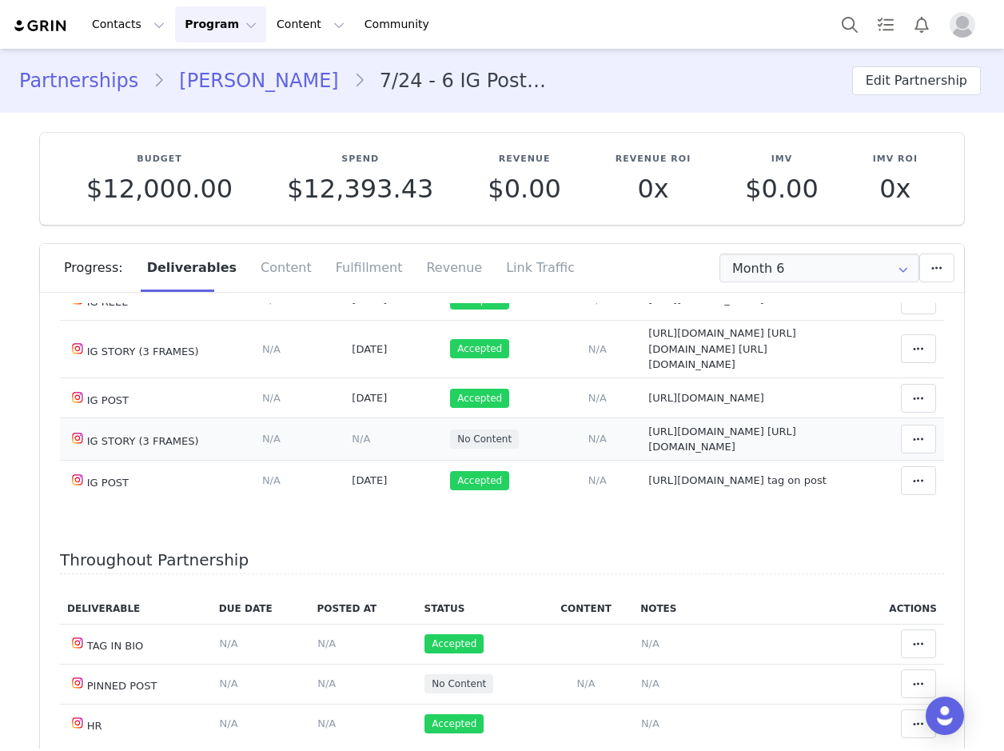
drag, startPoint x: 700, startPoint y: 496, endPoint x: 705, endPoint y: 486, distance: 10.7
click at [702, 460] on td "Notes Save Cancel https://static-resources.creatoriq.com/instagram-stories/thum…" at bounding box center [750, 439] width 221 height 42
drag, startPoint x: 705, startPoint y: 486, endPoint x: 582, endPoint y: 353, distance: 181.0
click at [581, 362] on td "Add Content Paste the URL to the content you want to match to this deliverable.…" at bounding box center [597, 349] width 86 height 58
click at [581, 346] on td "Add Content Paste the URL to the content you want to match to this deliverable.…" at bounding box center [597, 349] width 86 height 58
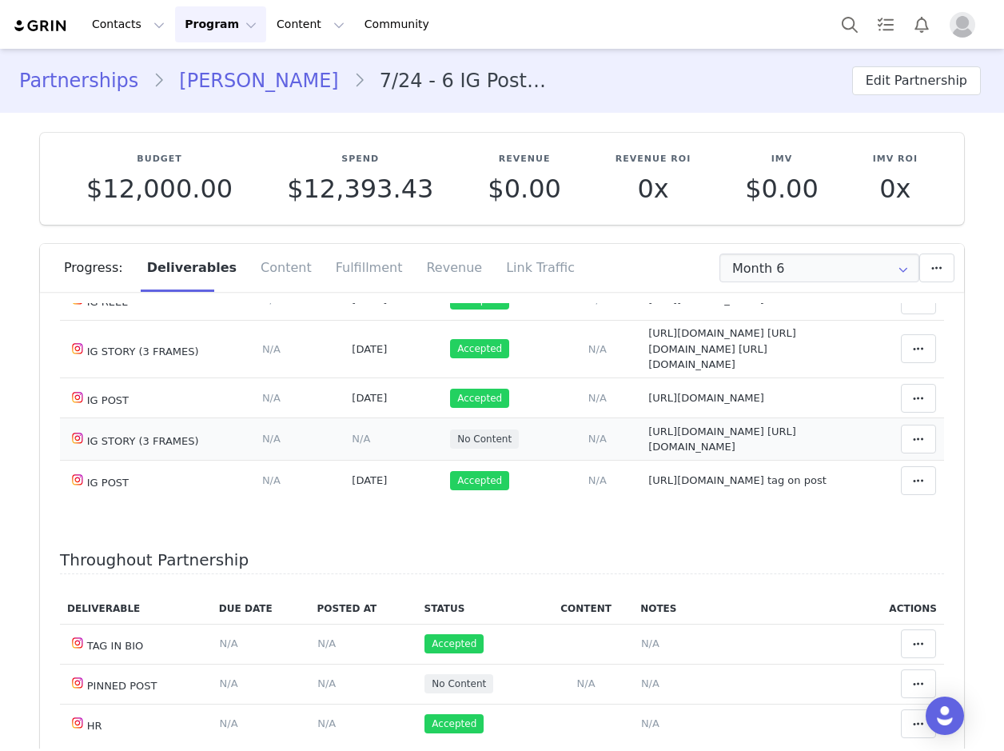
click at [744, 453] on span "https://static-resources.creatoriq.com/instagram-stories/thumbs/373105351438743…" at bounding box center [722, 439] width 148 height 28
type textarea "https://static-resources.creatoriq.com/instagram-stories/thumbs/373105351438743…"
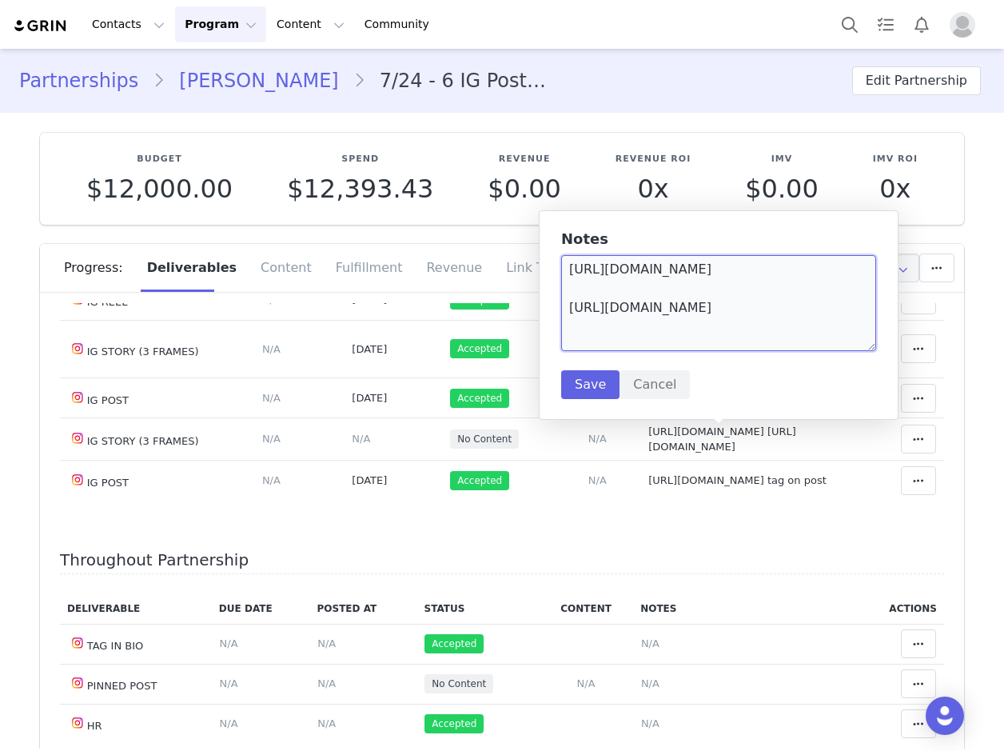
click at [822, 337] on textarea "https://static-resources.creatoriq.com/instagram-stories/thumbs/373105351438743…" at bounding box center [718, 303] width 315 height 96
paste textarea "https://static-resources.creatoriq.com/instagram-stories/thumbs/373176953239514…"
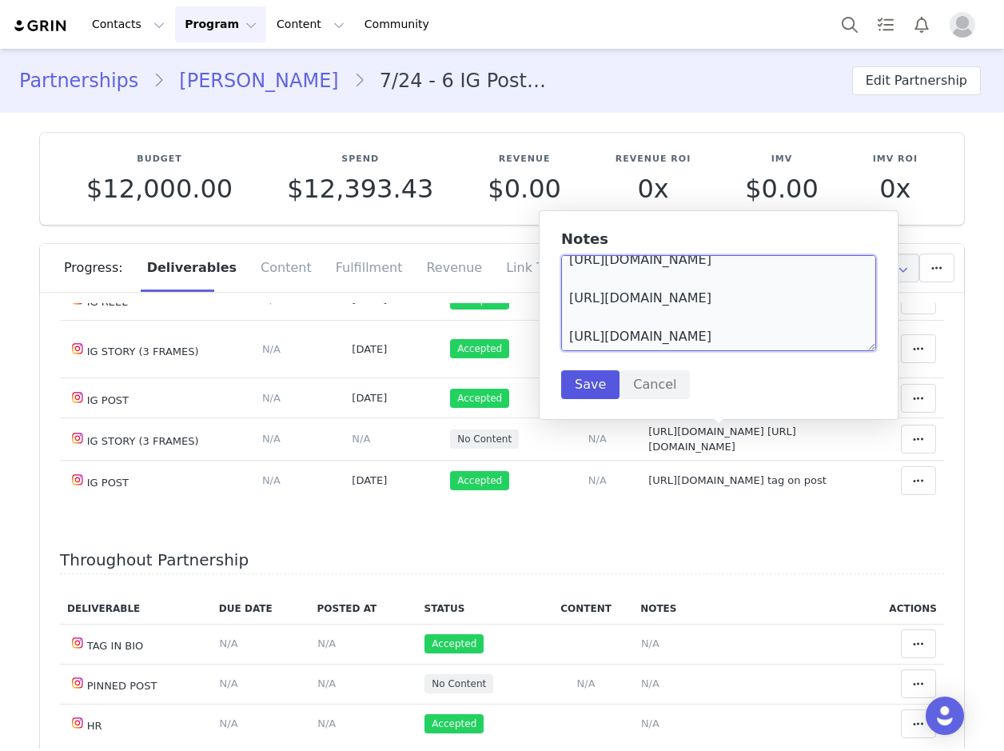
type textarea "https://static-resources.creatoriq.com/instagram-stories/thumbs/373105351438743…"
click at [590, 384] on button "Save" at bounding box center [590, 384] width 58 height 29
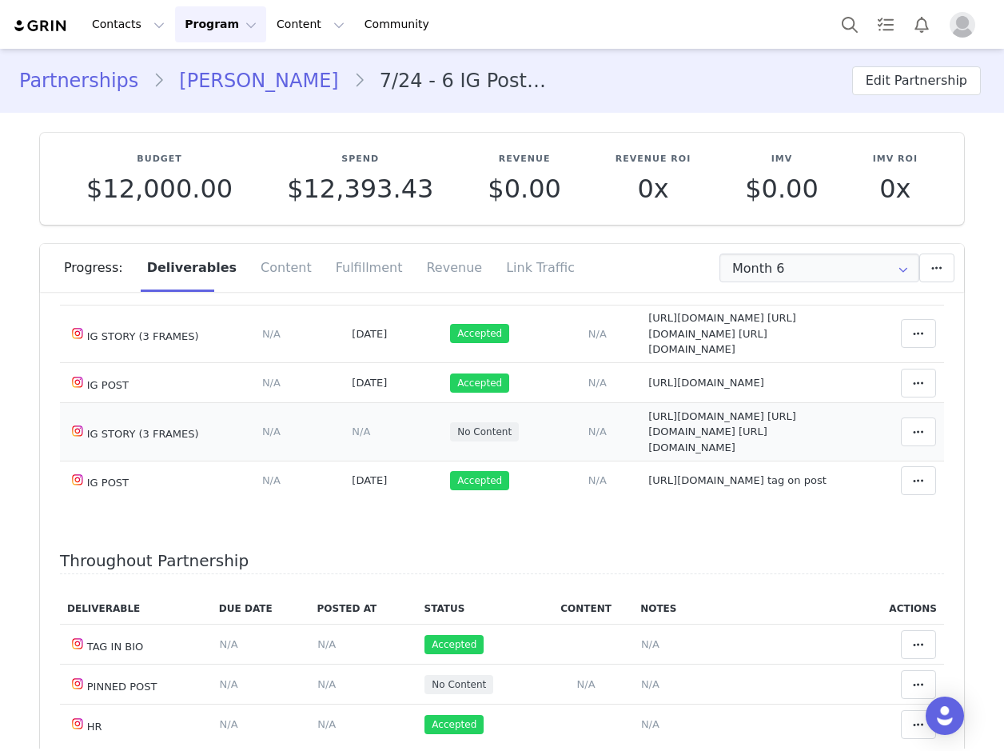
scroll to position [0, 0]
click at [352, 437] on span "N/A" at bounding box center [361, 431] width 18 height 12
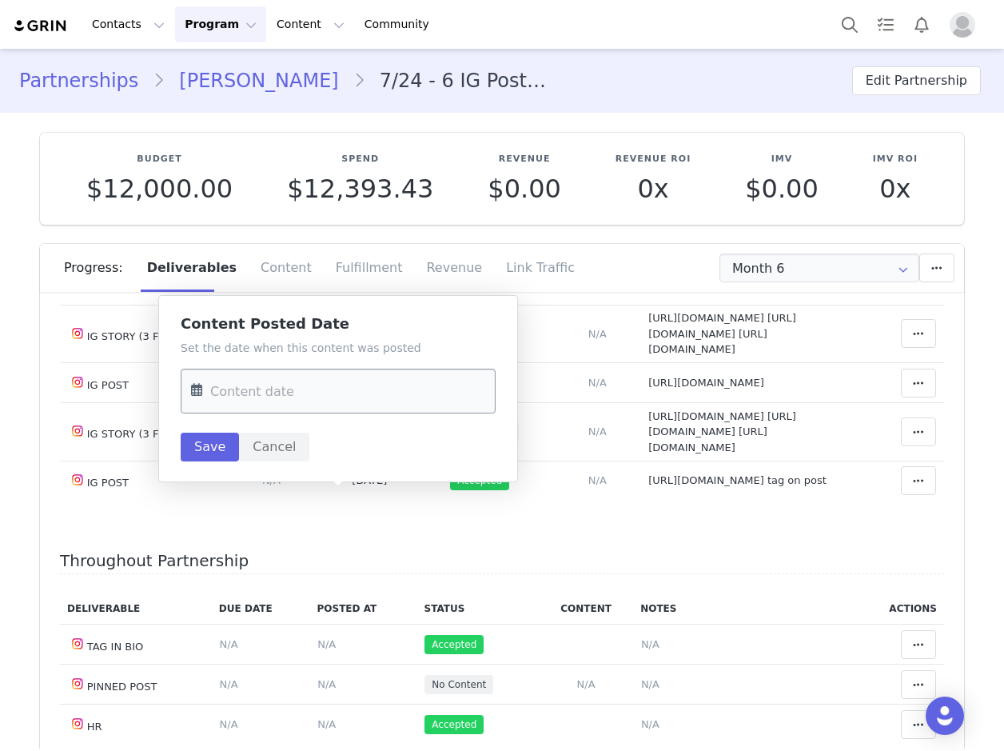
click at [267, 385] on input "text" at bounding box center [338, 390] width 315 height 45
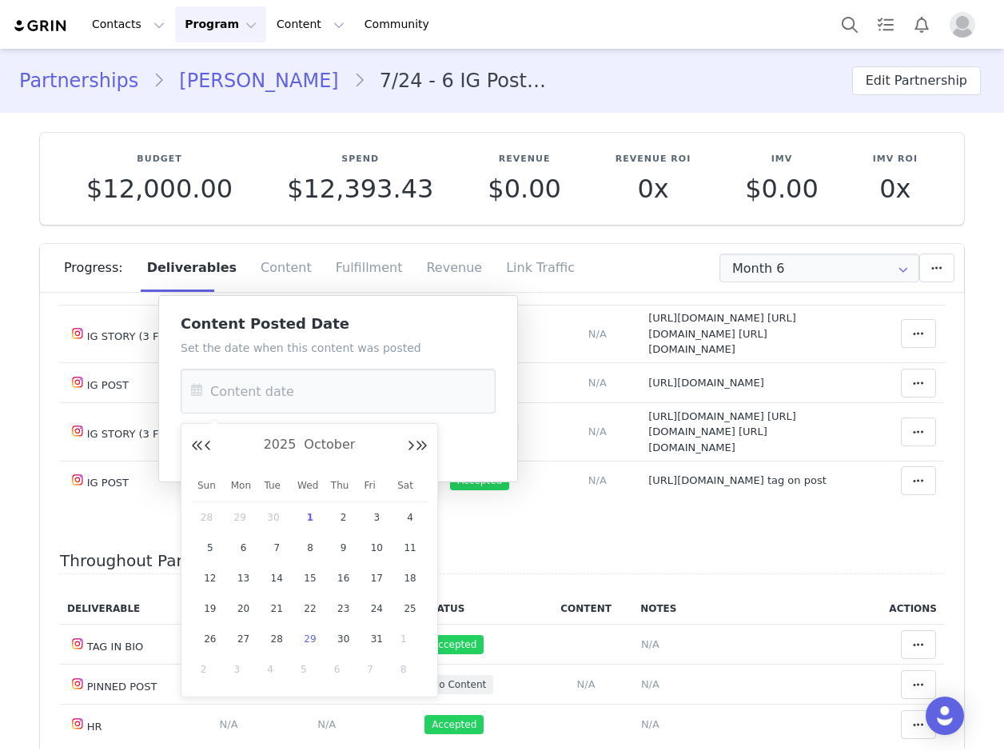
click at [308, 635] on span "29" at bounding box center [310, 638] width 19 height 19
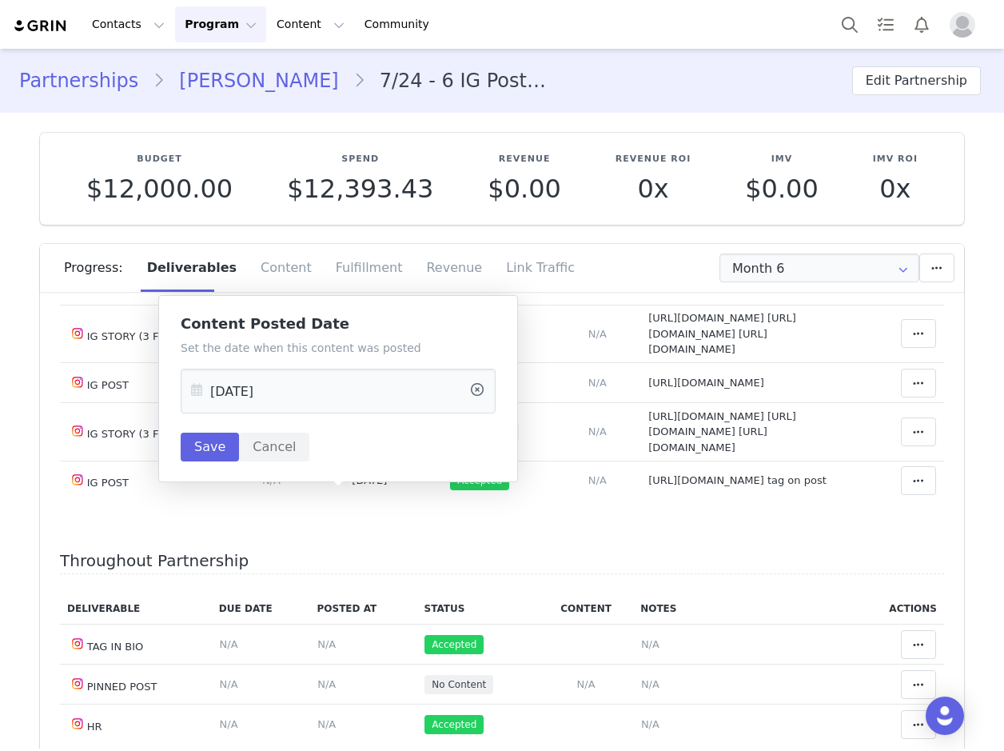
click at [194, 392] on icon at bounding box center [196, 390] width 29 height 45
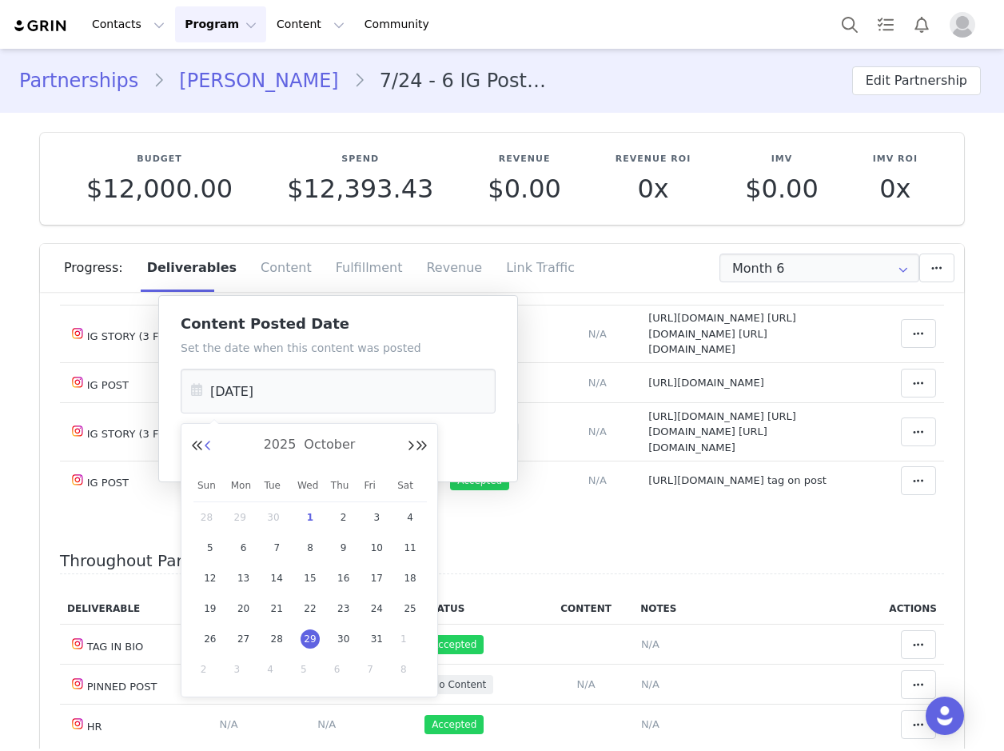
click at [210, 446] on button "Previous Month" at bounding box center [208, 446] width 8 height 13
click at [249, 635] on span "29" at bounding box center [243, 638] width 19 height 19
type input "[DATE]"
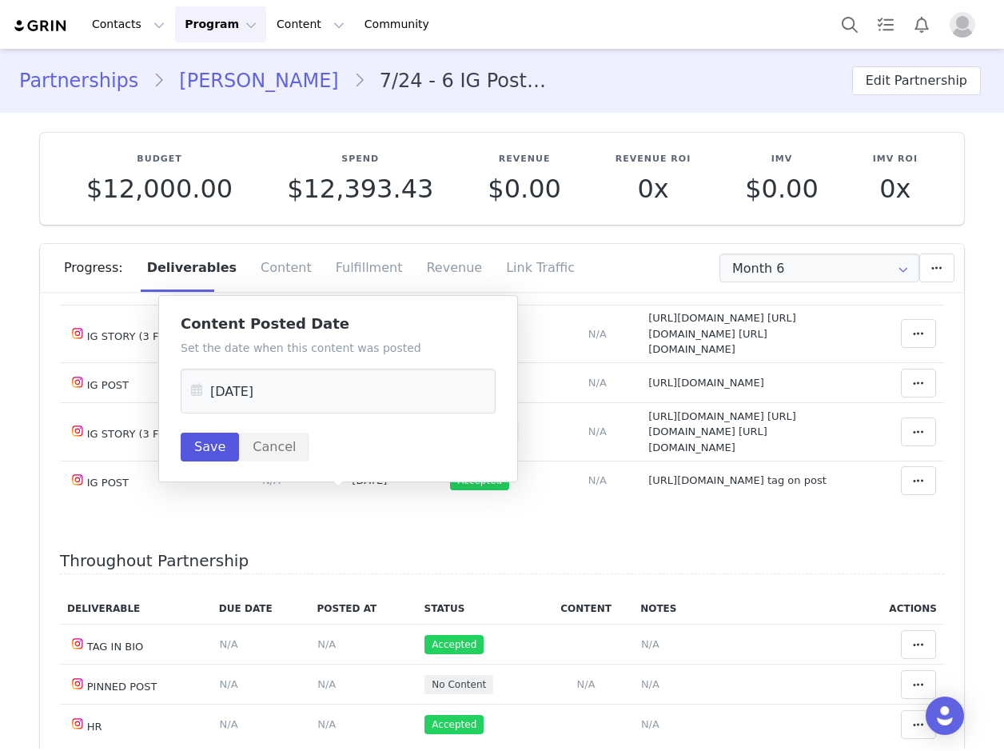
drag, startPoint x: 194, startPoint y: 432, endPoint x: 207, endPoint y: 435, distance: 13.2
click at [195, 430] on div "Set the date when this content was posted Sep 29 2025 Save Cancel" at bounding box center [338, 400] width 315 height 121
click at [209, 445] on button "Save" at bounding box center [210, 446] width 58 height 29
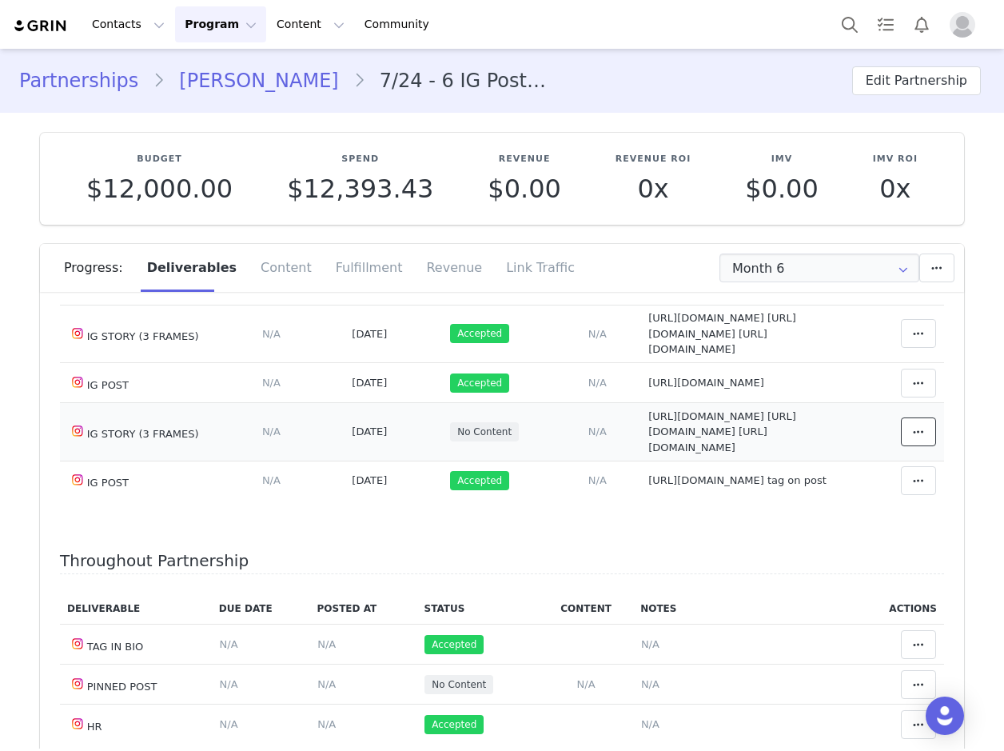
click at [913, 438] on icon at bounding box center [918, 431] width 11 height 13
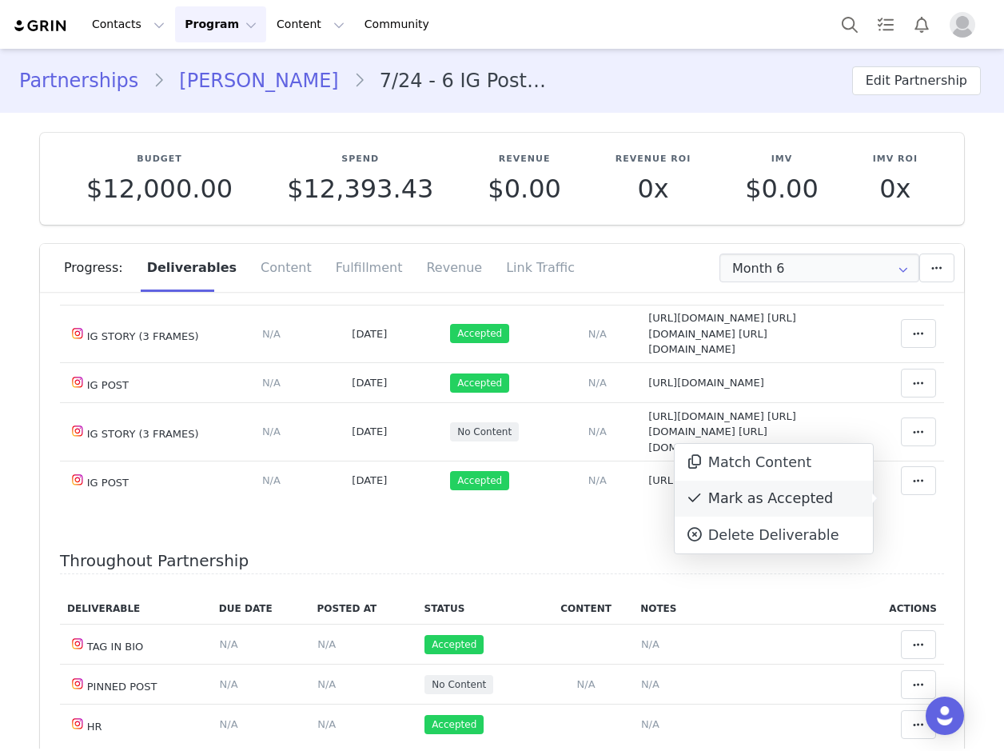
click at [741, 489] on div "Mark as Accepted" at bounding box center [774, 498] width 198 height 37
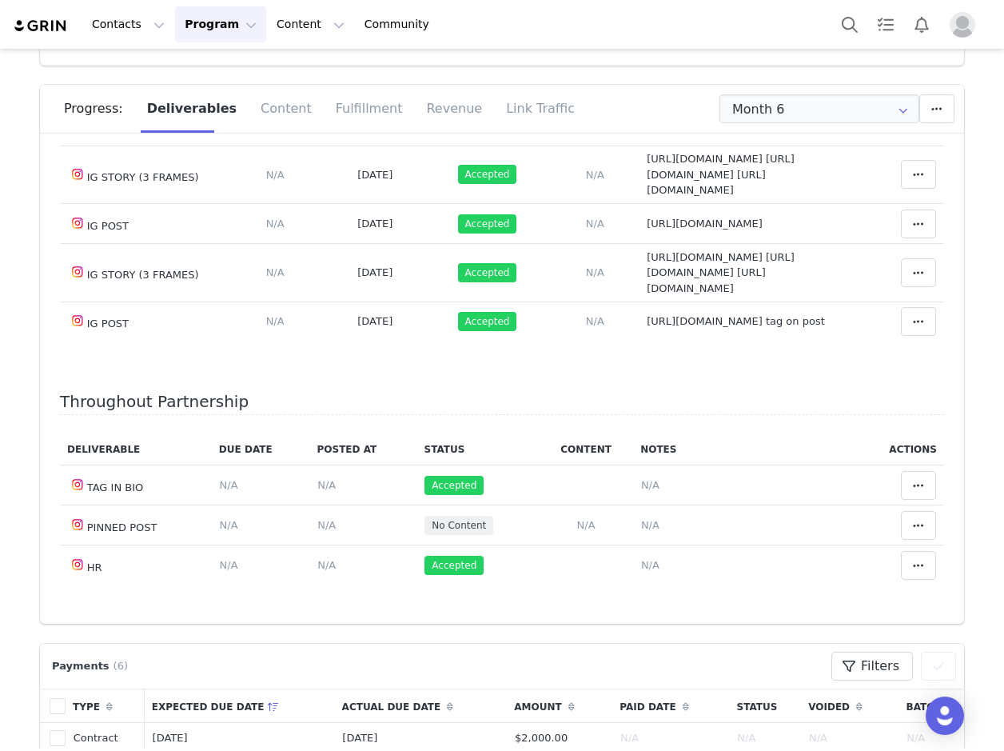
scroll to position [160, 0]
drag, startPoint x: 756, startPoint y: 113, endPoint x: 767, endPoint y: 117, distance: 11.1
click at [763, 111] on input "Month 6" at bounding box center [819, 108] width 200 height 29
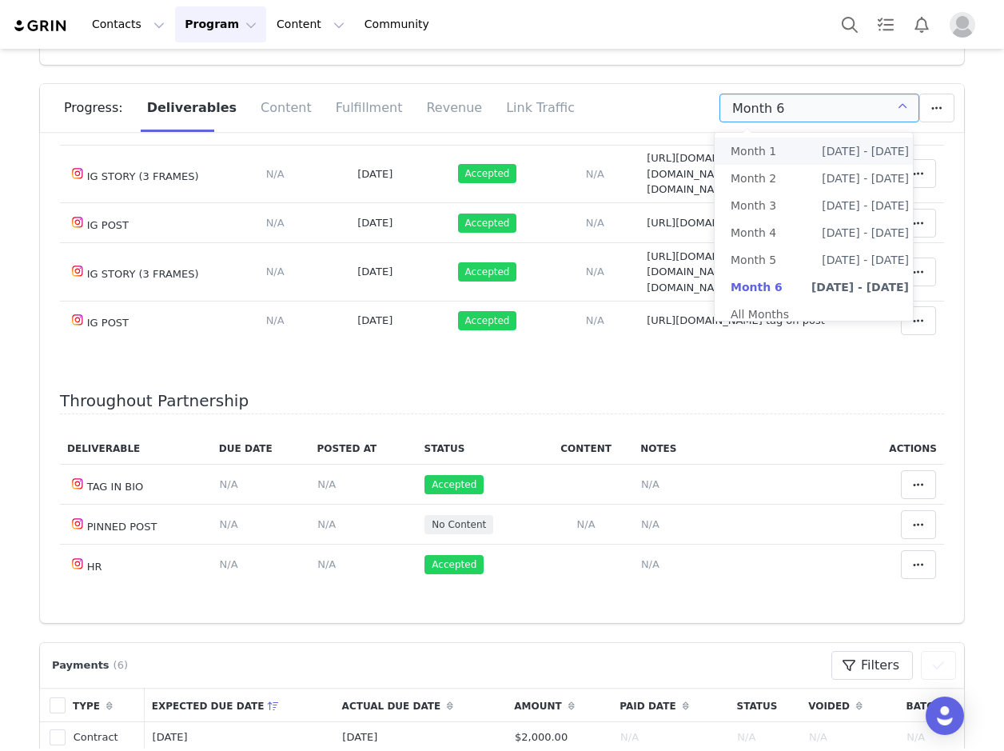
drag, startPoint x: 767, startPoint y: 117, endPoint x: 766, endPoint y: 158, distance: 40.8
click at [766, 158] on span "Month 1" at bounding box center [754, 150] width 46 height 27
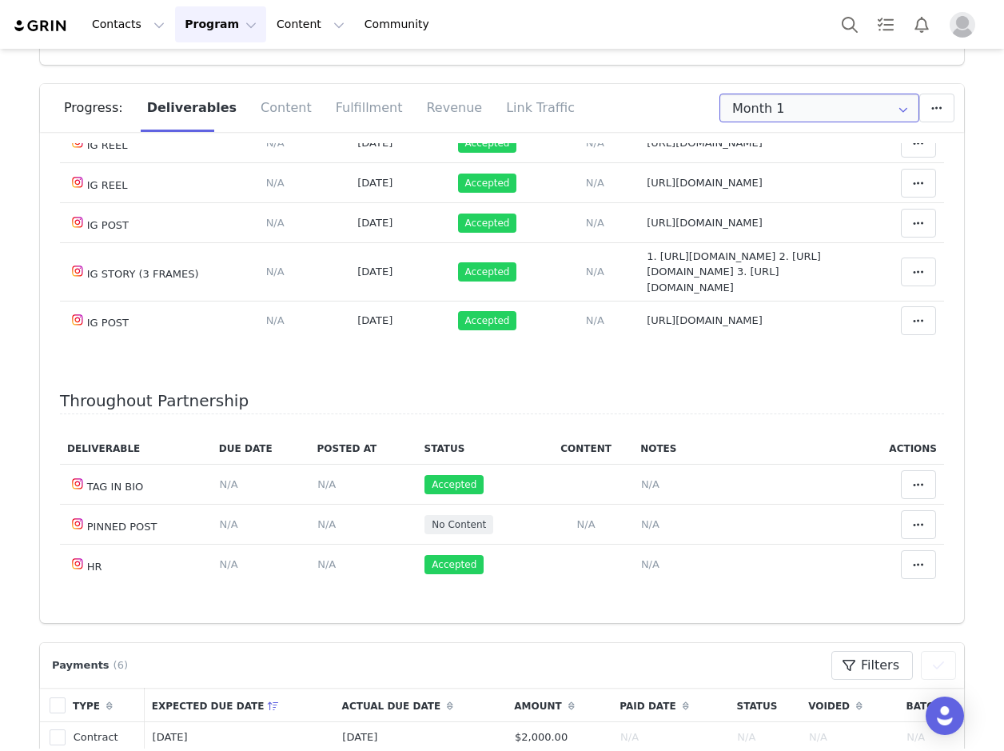
scroll to position [593, 0]
click at [777, 101] on input "Month 1" at bounding box center [819, 108] width 200 height 29
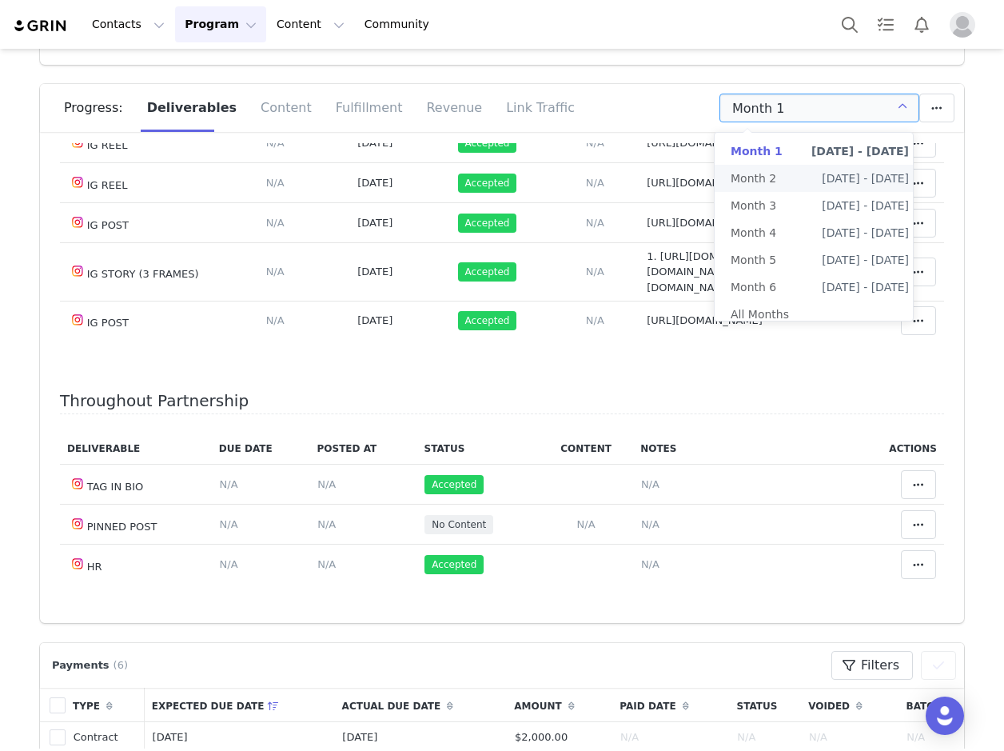
click at [757, 174] on span "Month 2" at bounding box center [754, 178] width 46 height 27
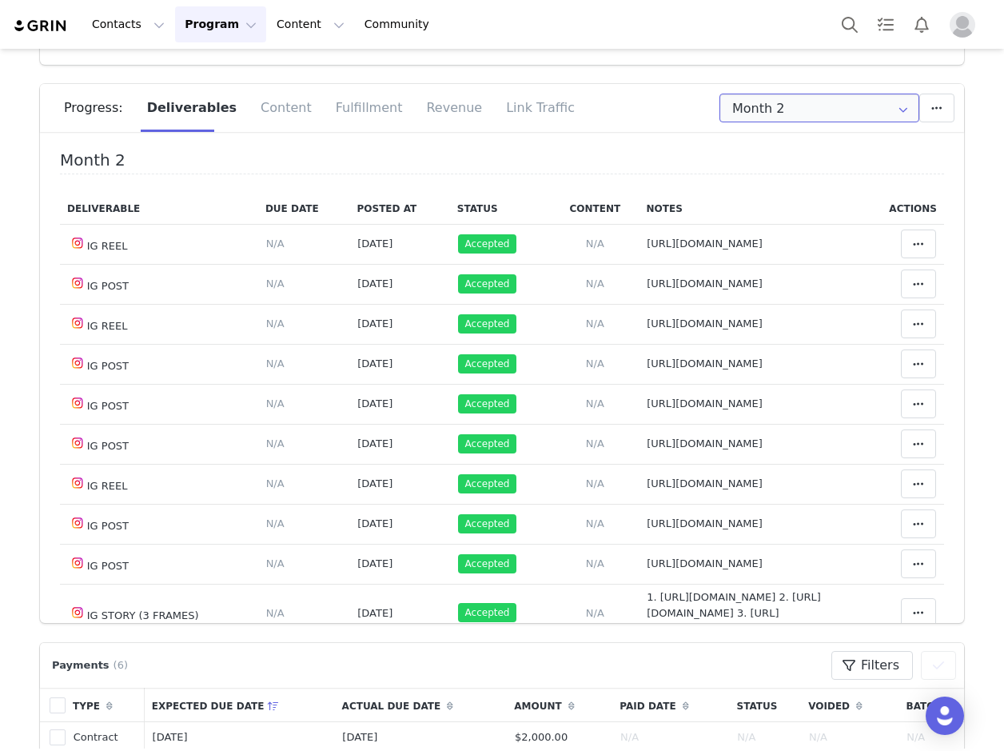
scroll to position [320, 0]
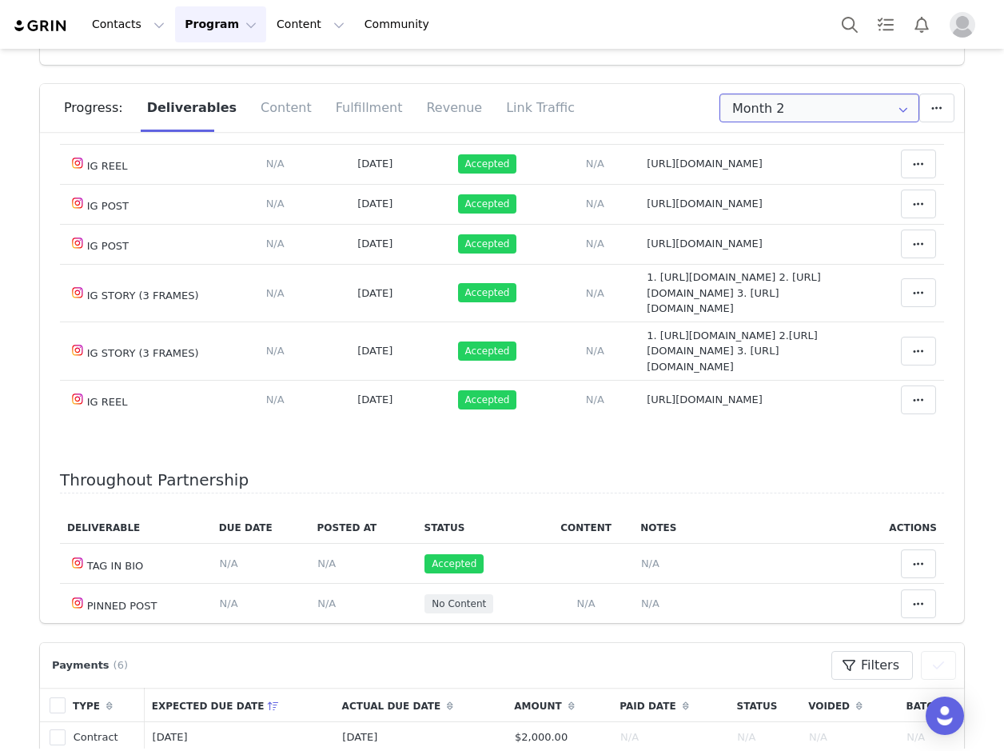
drag, startPoint x: 767, startPoint y: 99, endPoint x: 818, endPoint y: 152, distance: 74.0
click at [770, 98] on input "Month 2" at bounding box center [819, 108] width 200 height 29
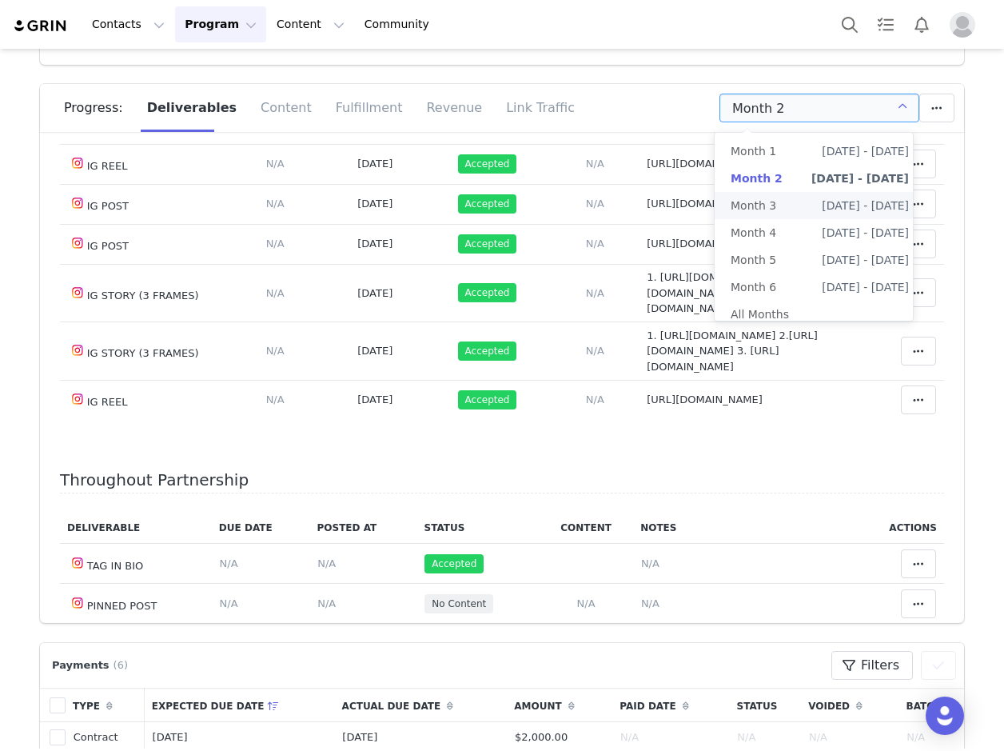
click at [770, 212] on span "Month 3" at bounding box center [754, 205] width 46 height 27
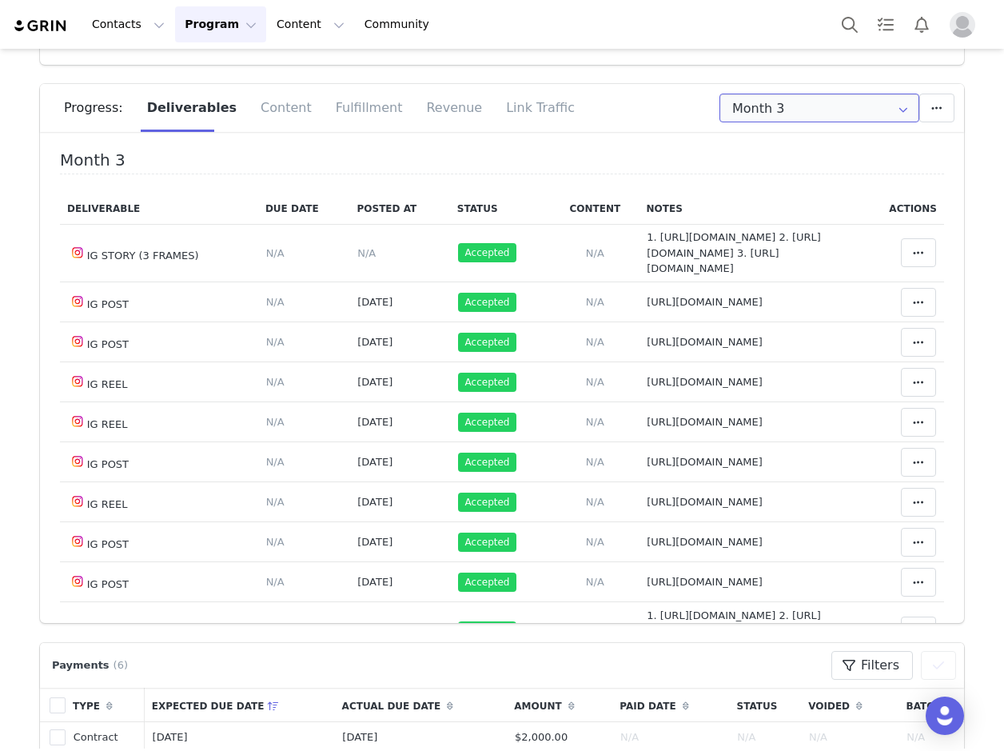
click at [751, 117] on input "Month 3" at bounding box center [819, 108] width 200 height 29
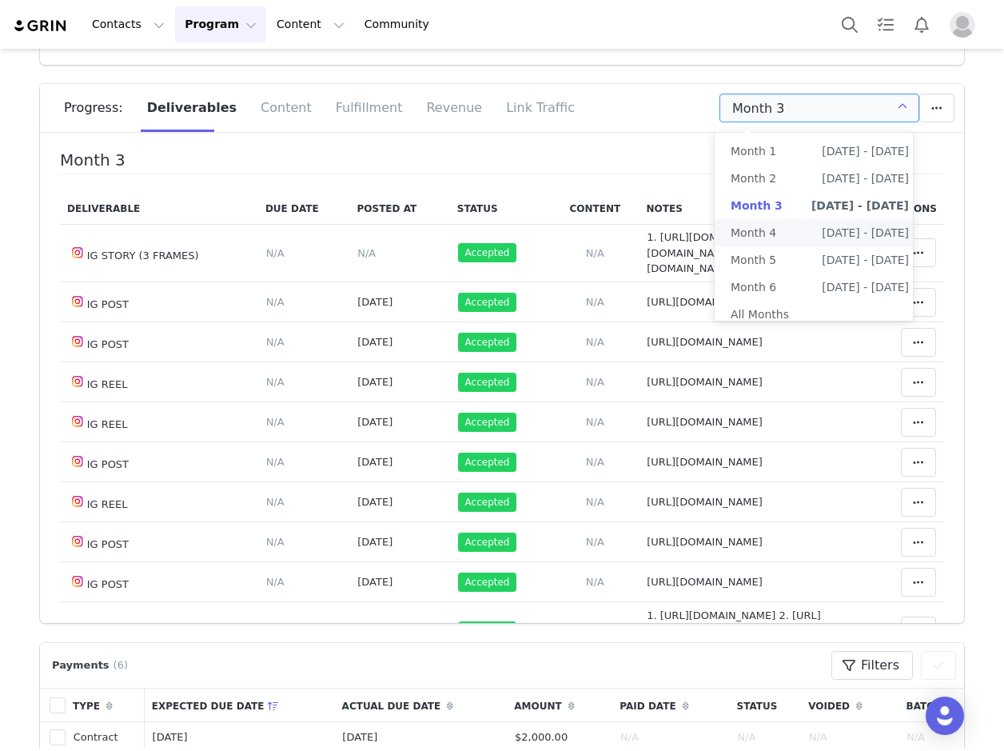
click at [759, 229] on span "Month 4" at bounding box center [754, 232] width 46 height 27
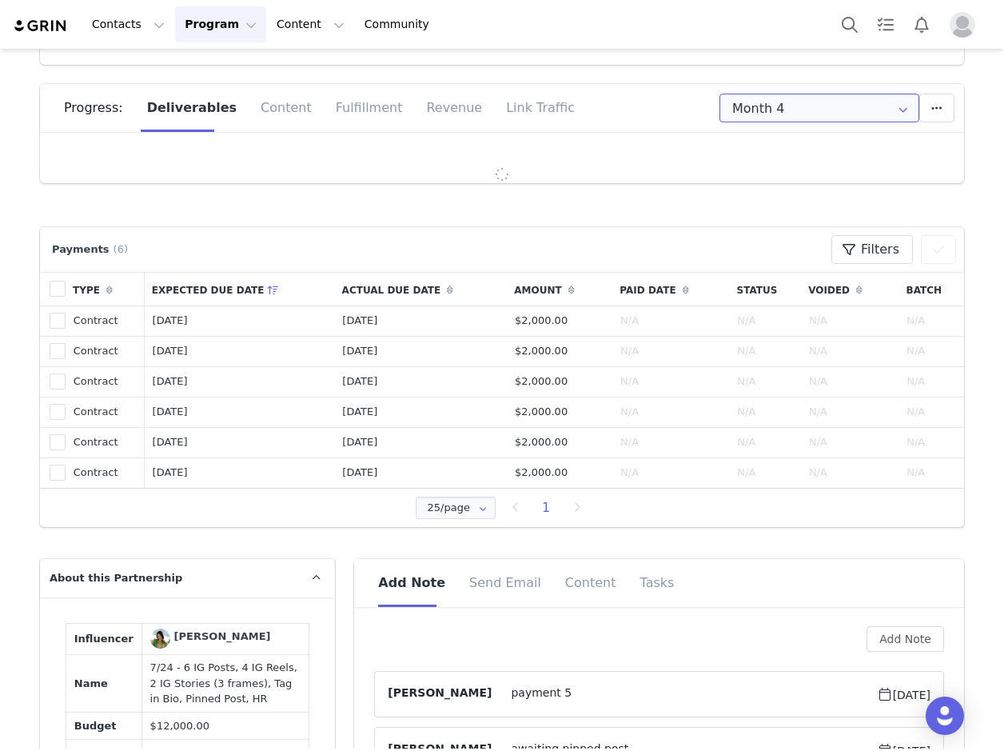
click at [764, 96] on input "Month 4" at bounding box center [819, 108] width 200 height 29
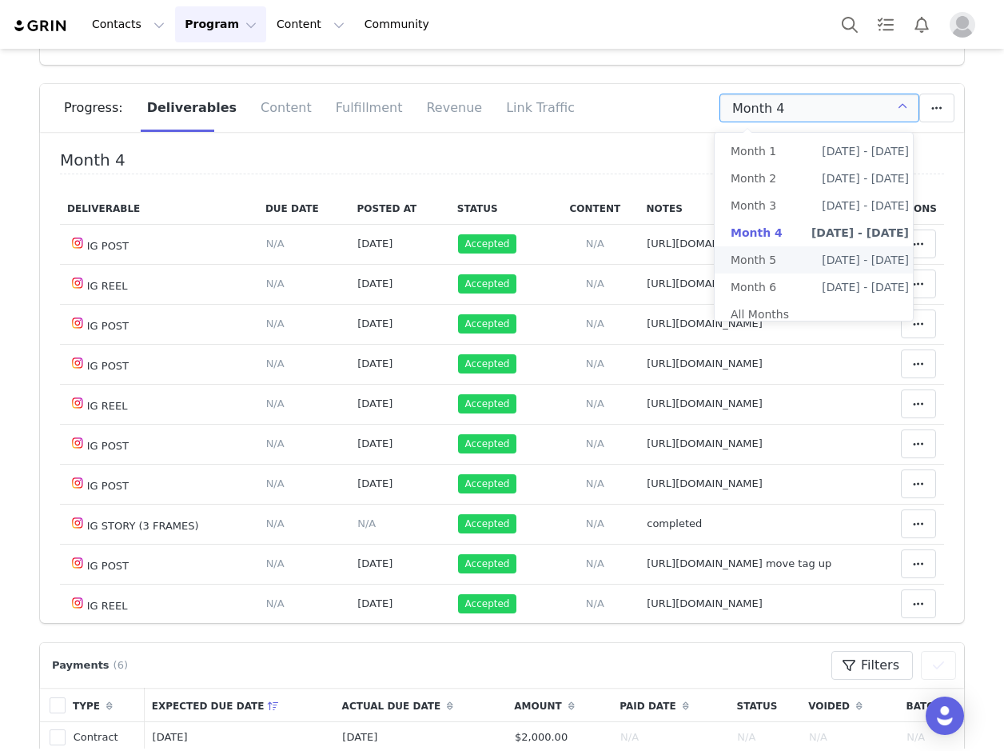
click at [784, 261] on li "Month 5 Nov 30th - Dec 30th" at bounding box center [820, 259] width 210 height 27
type input "Month 5"
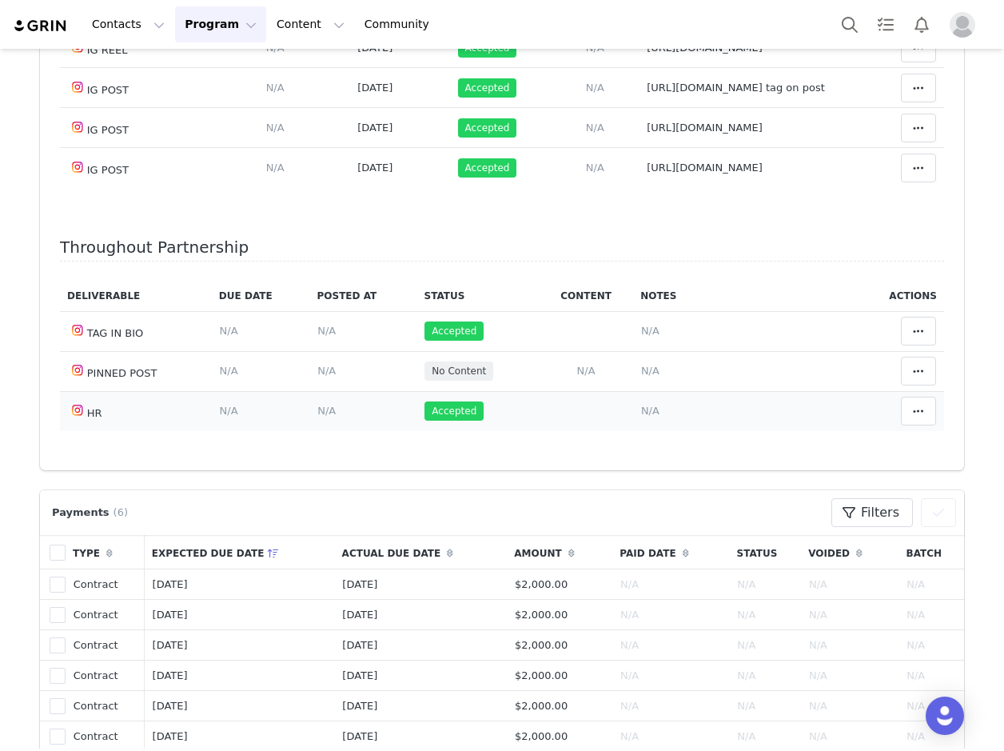
scroll to position [480, 0]
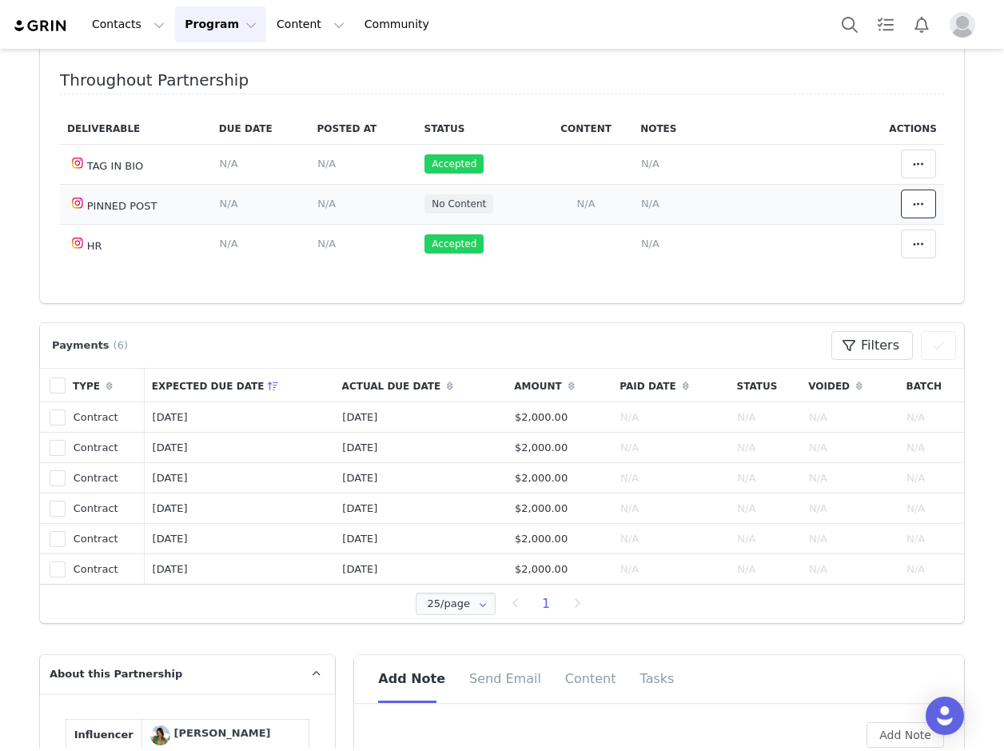
click at [909, 203] on span at bounding box center [918, 203] width 19 height 19
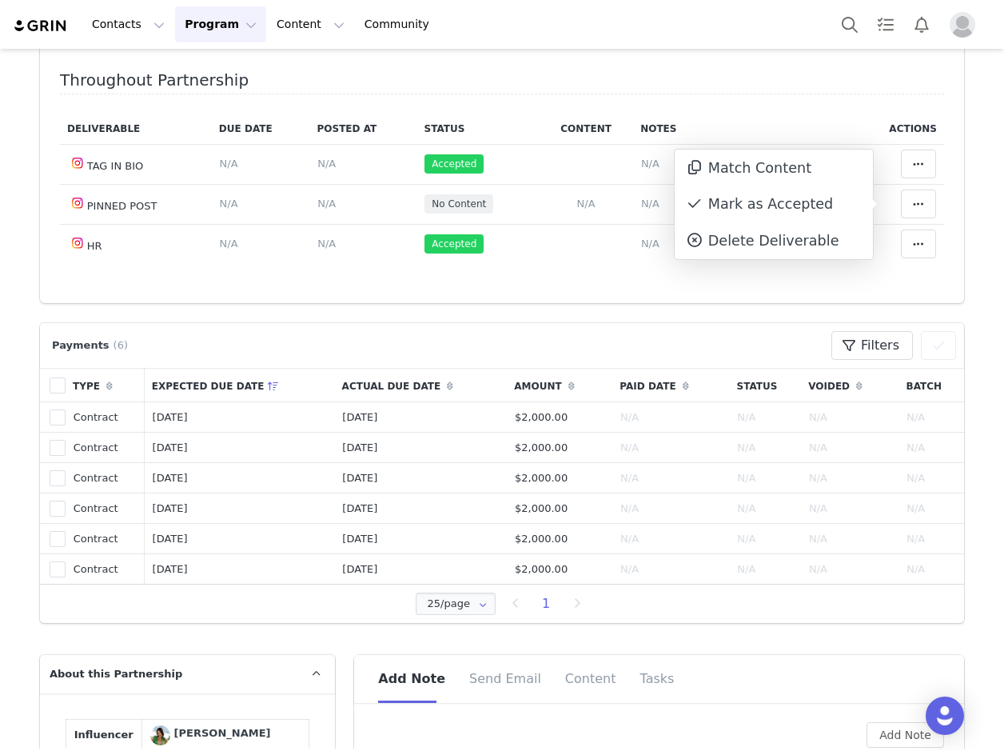
drag, startPoint x: 787, startPoint y: 208, endPoint x: 520, endPoint y: 12, distance: 331.7
click at [788, 207] on div "Mark as Accepted" at bounding box center [774, 204] width 198 height 37
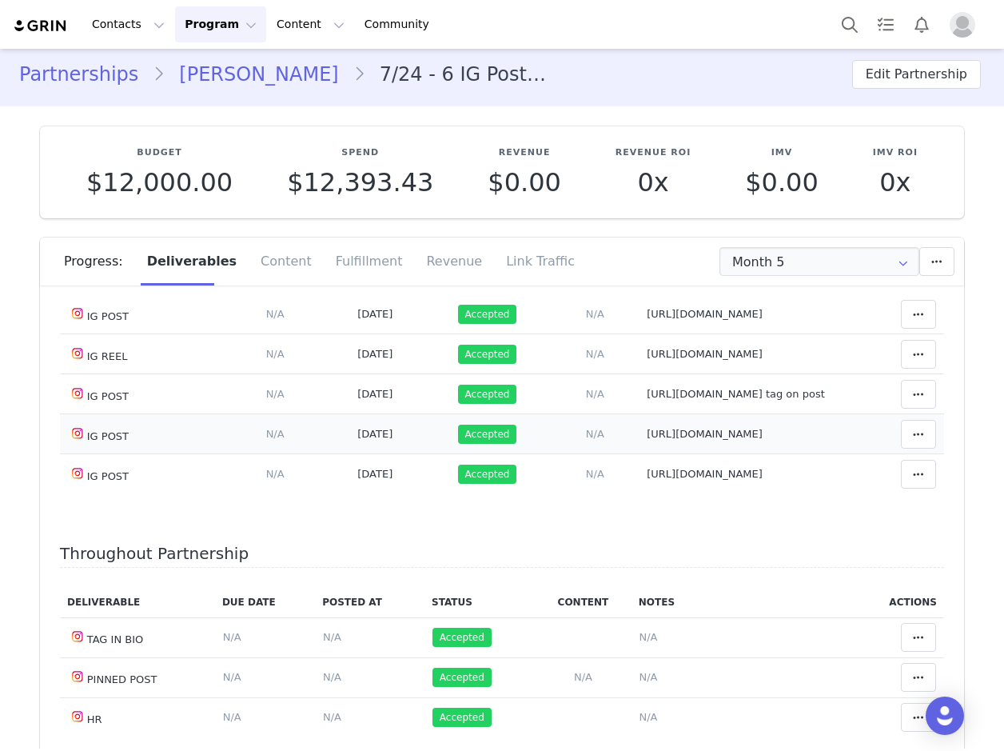
scroll to position [0, 0]
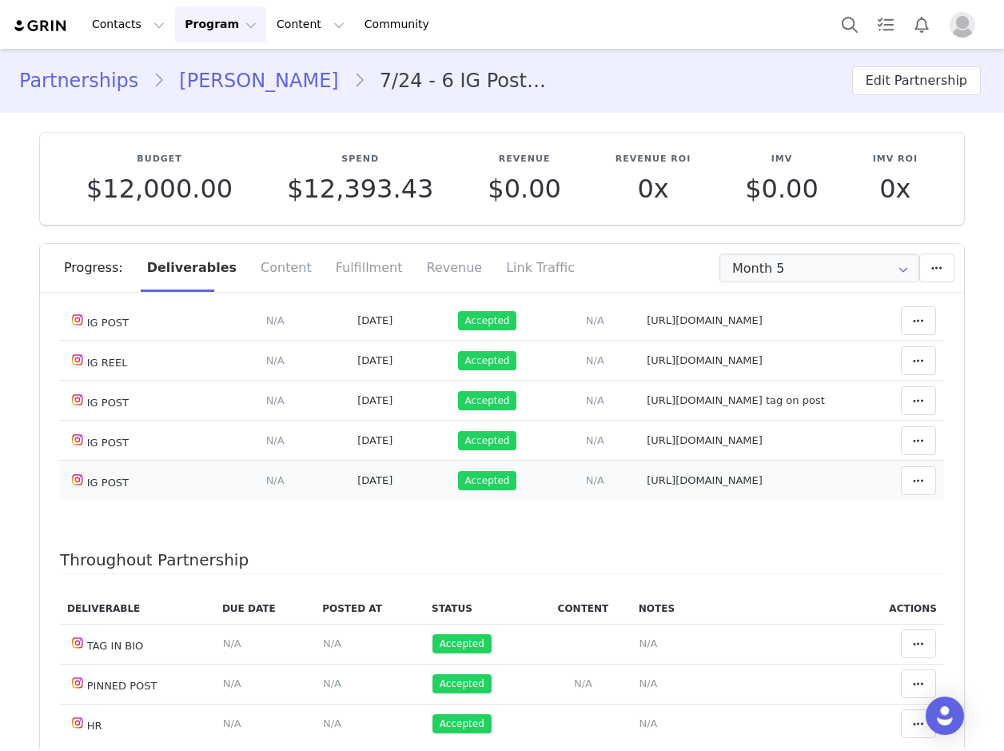
click at [647, 486] on span "https://www.instagram.com/p/DMP2f-sM2qp/?img_index=1" at bounding box center [705, 480] width 116 height 12
type textarea "https://www.instagram.com/p/DMP2f-sM2qp/?img_index=1"
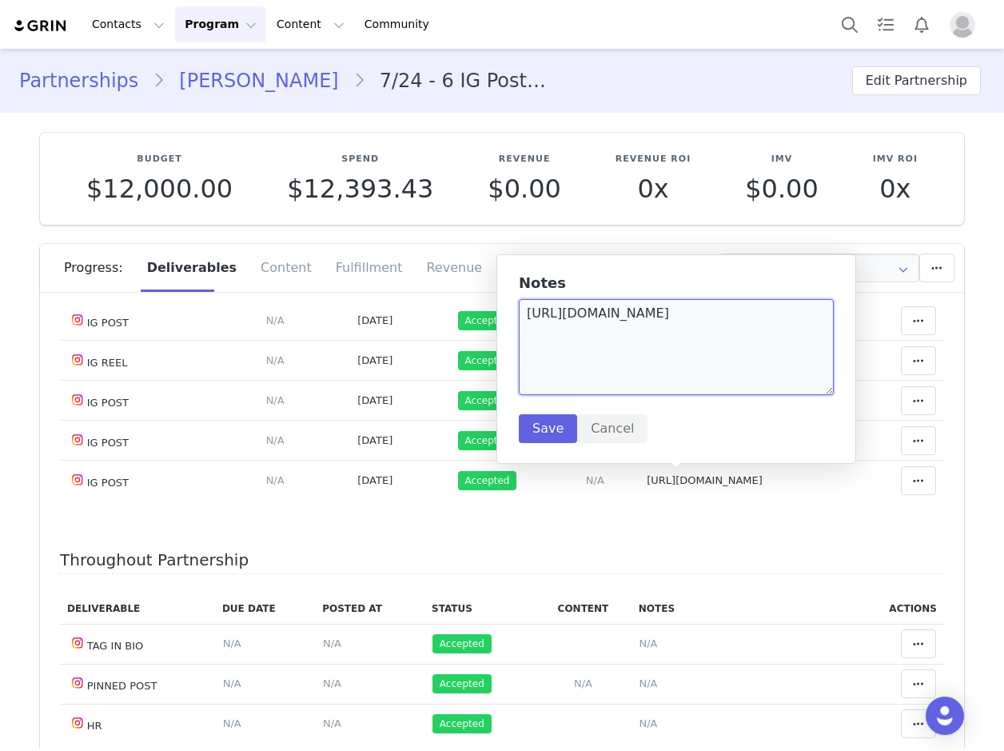
click at [667, 310] on textarea "https://www.instagram.com/p/DMP2f-sM2qp/?img_index=1" at bounding box center [676, 347] width 315 height 96
click at [667, 313] on textarea "https://www.instagram.com/p/DMP2f-sM2qp/?img_index=1" at bounding box center [676, 347] width 315 height 96
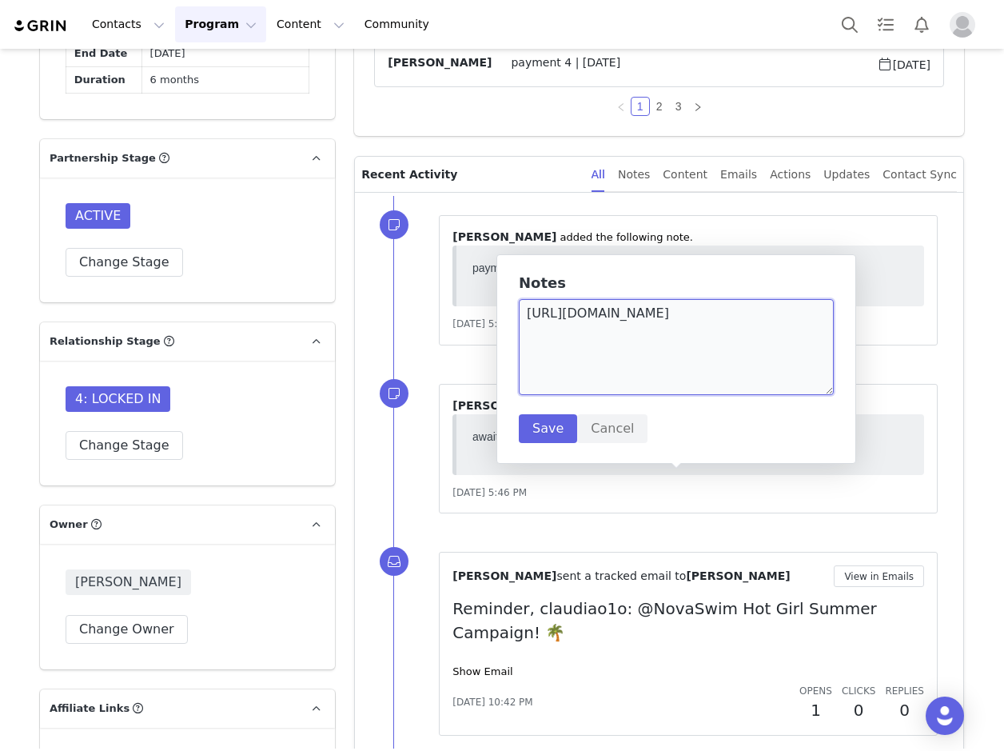
scroll to position [1439, 0]
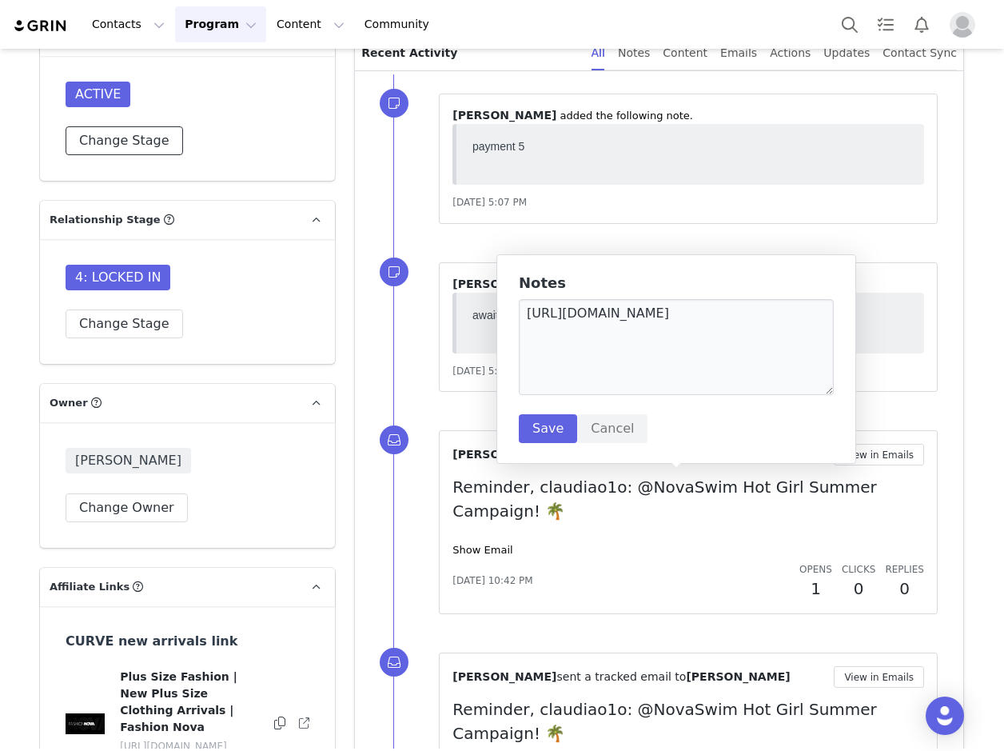
click at [126, 155] on button "Change Stage" at bounding box center [124, 140] width 117 height 29
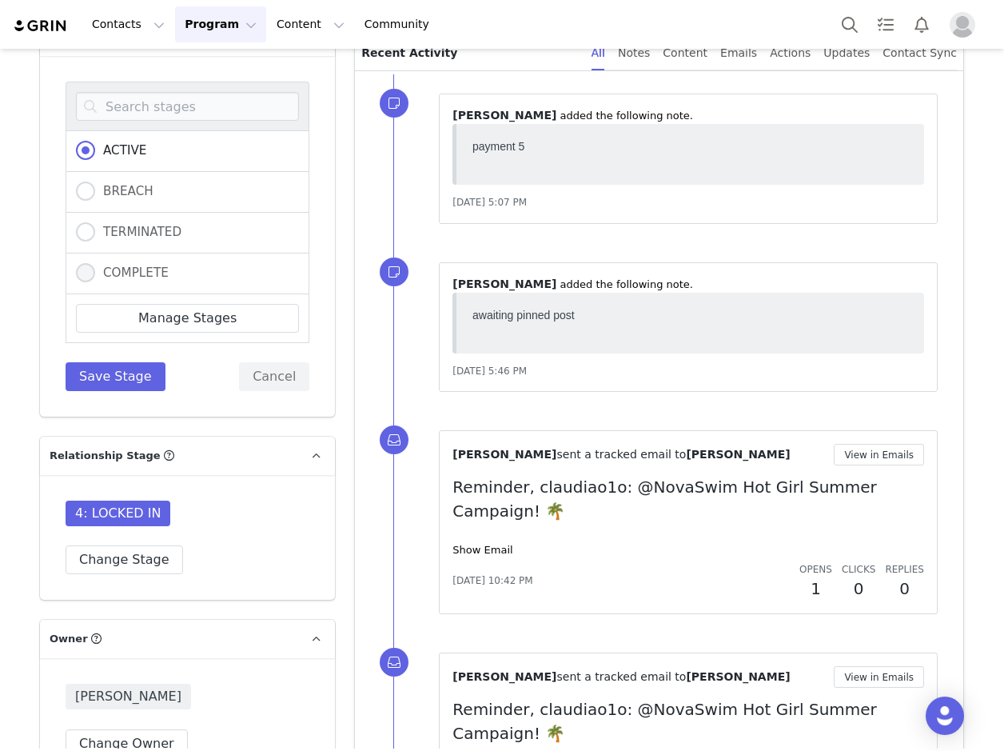
drag, startPoint x: 143, startPoint y: 320, endPoint x: 143, endPoint y: 335, distance: 15.2
click at [141, 294] on div "COMPLETE" at bounding box center [188, 273] width 244 height 41
click at [130, 280] on span "COMPLETE" at bounding box center [132, 272] width 74 height 14
click at [95, 284] on input "COMPLETE" at bounding box center [85, 273] width 19 height 21
radio input "true"
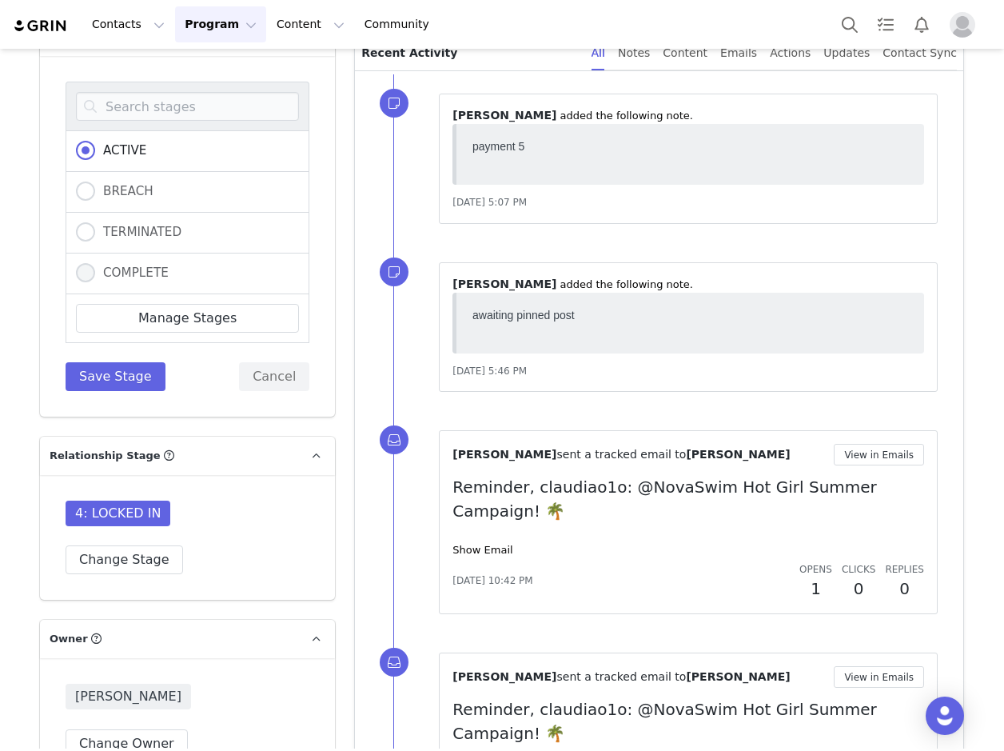
radio input "false"
radio input "true"
click at [125, 391] on button "Save Stage" at bounding box center [116, 376] width 100 height 29
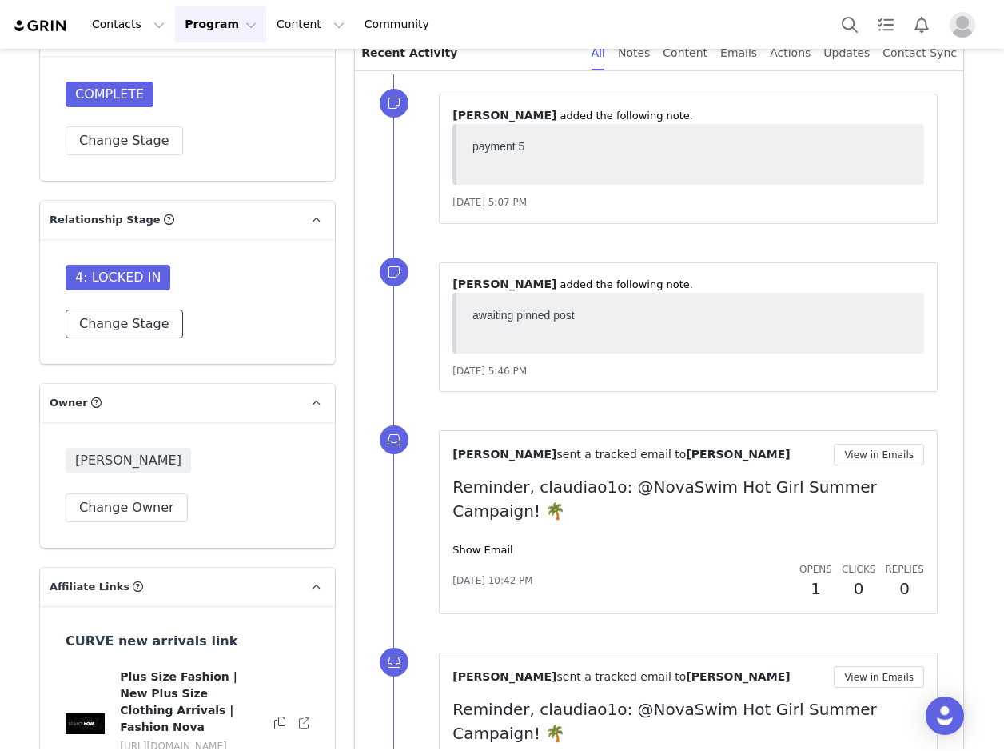
click at [102, 338] on button "Change Stage" at bounding box center [124, 323] width 117 height 29
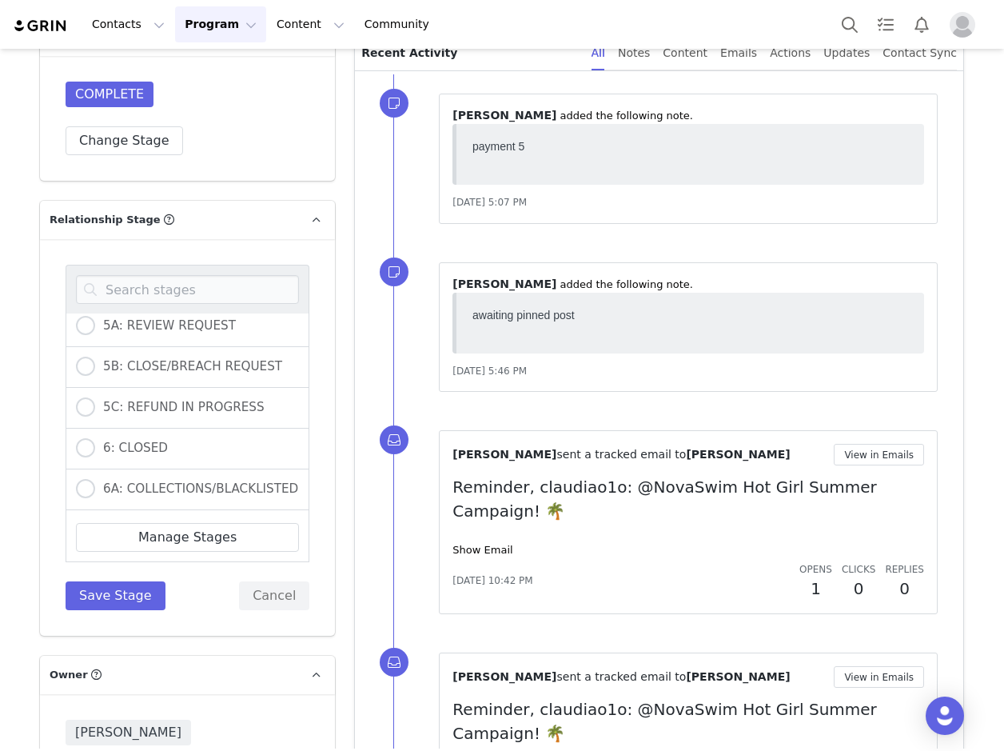
scroll to position [468, 0]
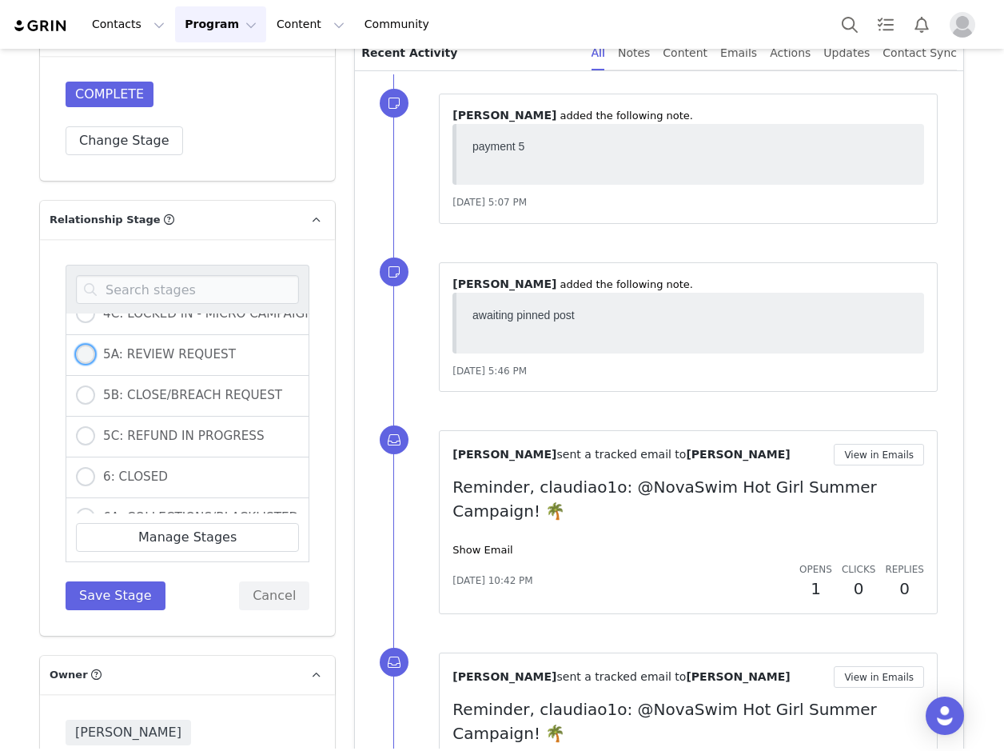
click at [201, 361] on span "5A: REVIEW REQUEST" at bounding box center [165, 354] width 141 height 14
click at [95, 365] on input "5A: REVIEW REQUEST" at bounding box center [85, 354] width 19 height 21
radio input "true"
radio input "false"
radio input "true"
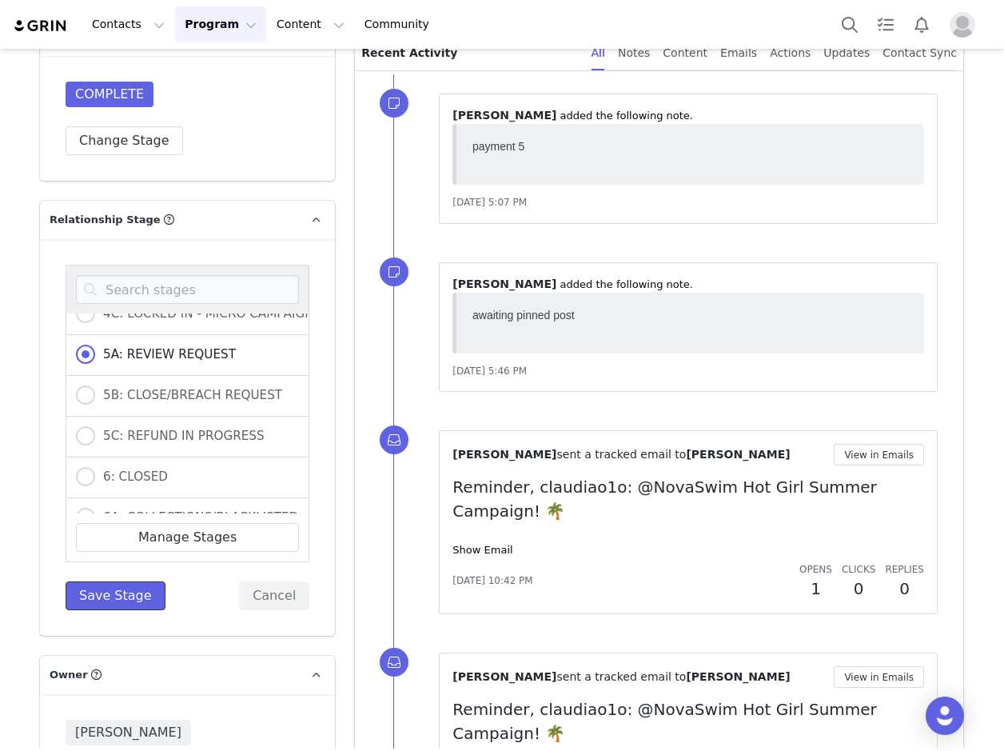
click at [90, 610] on button "Save Stage" at bounding box center [116, 595] width 100 height 29
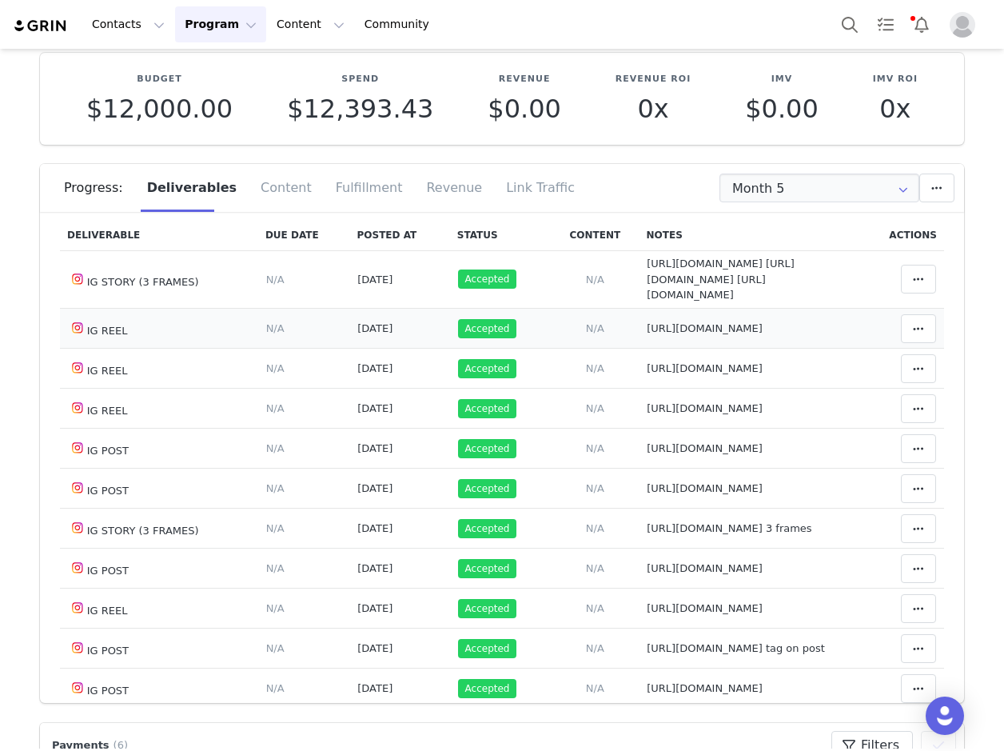
scroll to position [0, 0]
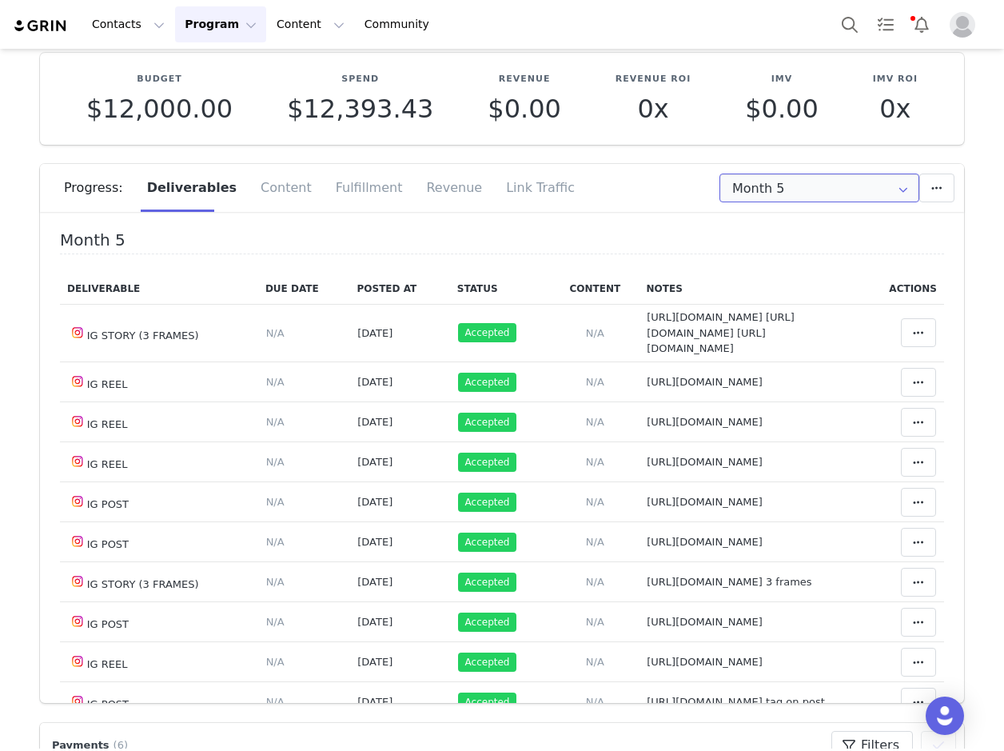
drag, startPoint x: 814, startPoint y: 185, endPoint x: 812, endPoint y: 214, distance: 28.8
click at [813, 185] on input "Month 5" at bounding box center [819, 187] width 200 height 29
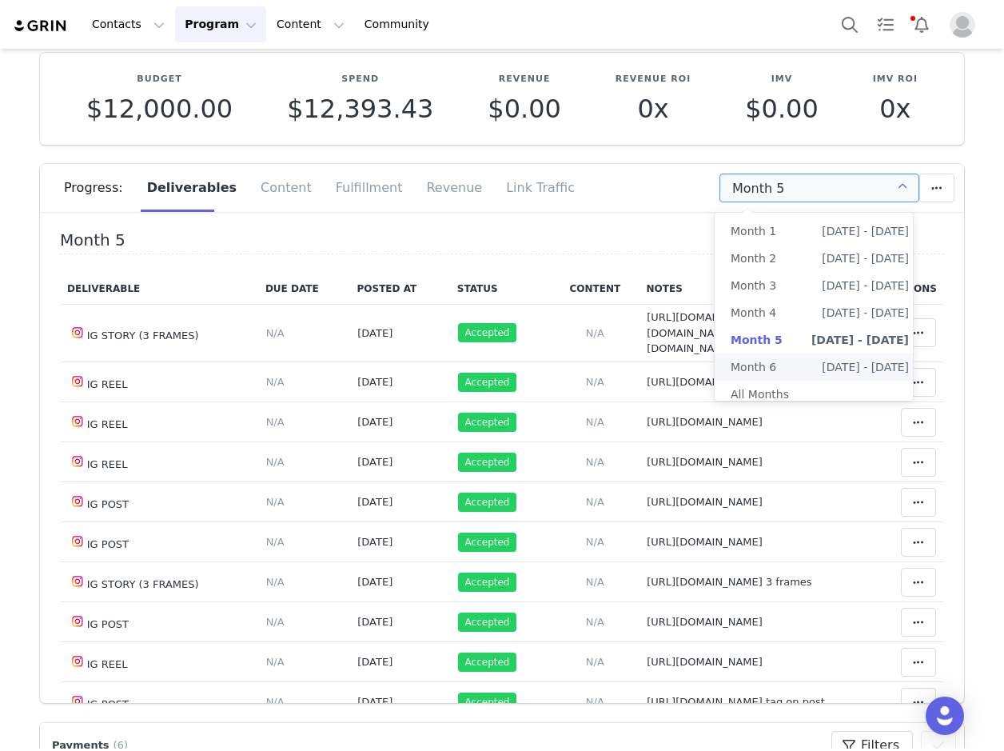
click at [759, 359] on span "Month 6" at bounding box center [754, 366] width 46 height 27
type input "Month 6"
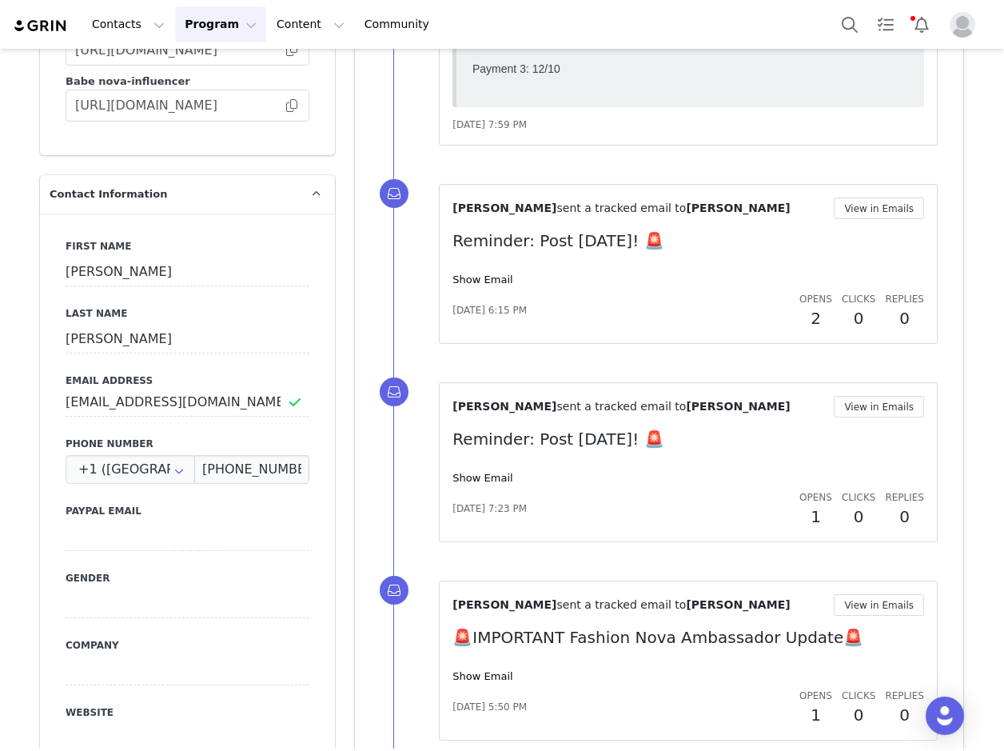
scroll to position [2638, 0]
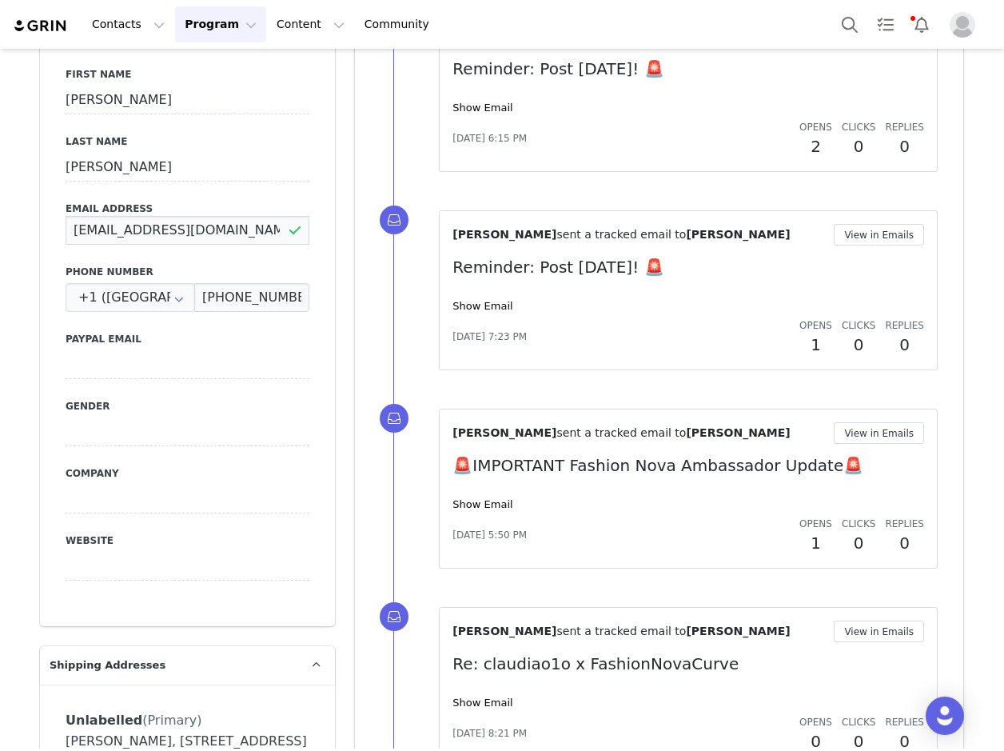
click at [210, 245] on input "Martinezcrespo96@gmail.com" at bounding box center [188, 230] width 244 height 29
click at [221, 312] on input "(786) 428-4939" at bounding box center [251, 297] width 115 height 29
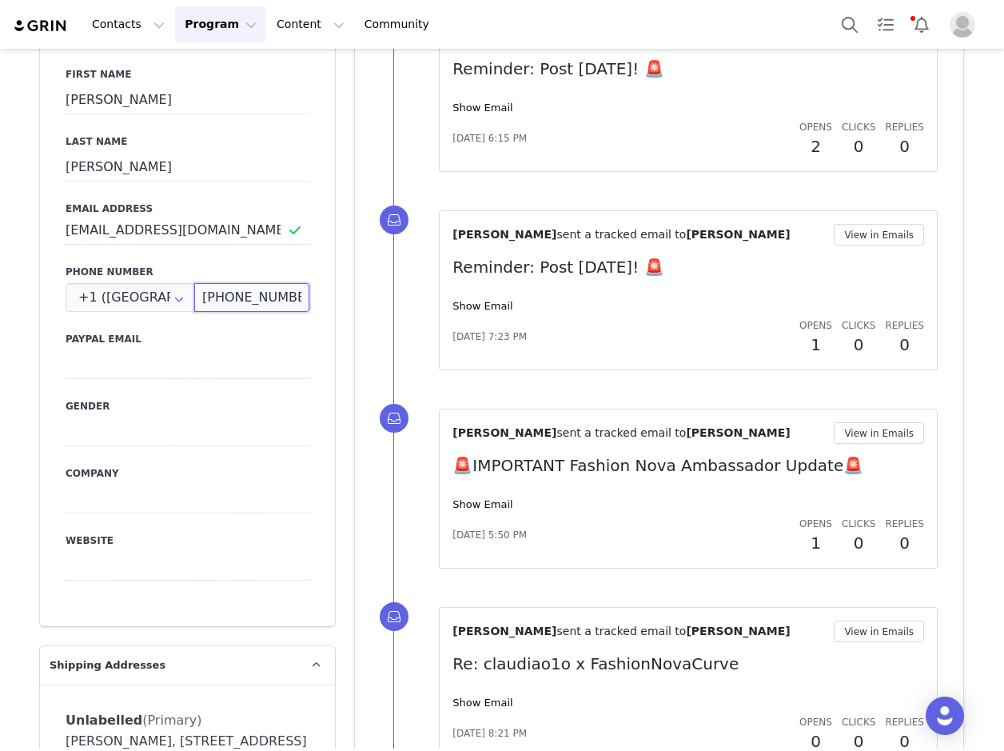
click at [221, 312] on input "(786) 428-4939" at bounding box center [251, 297] width 115 height 29
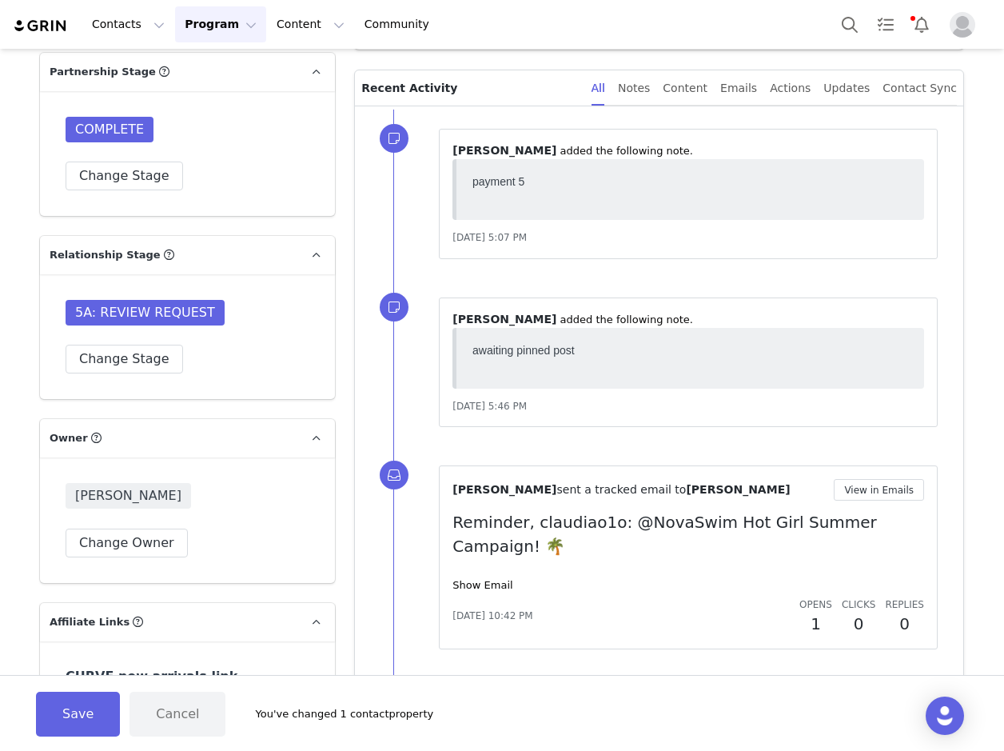
scroll to position [1519, 0]
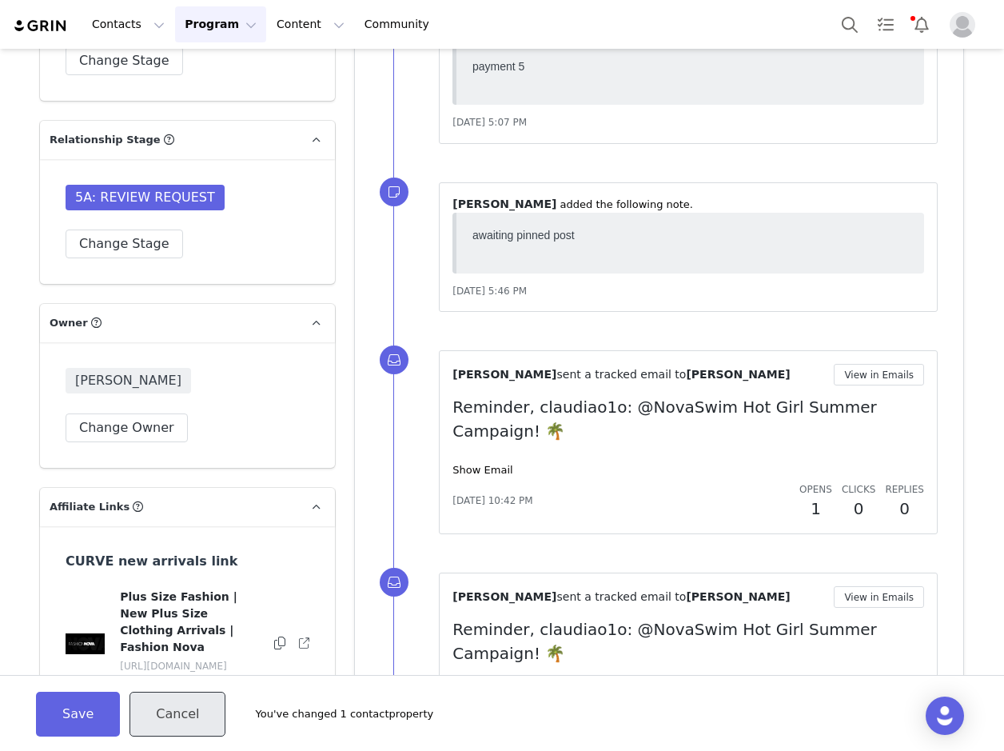
click at [146, 700] on button "Cancel" at bounding box center [177, 713] width 96 height 45
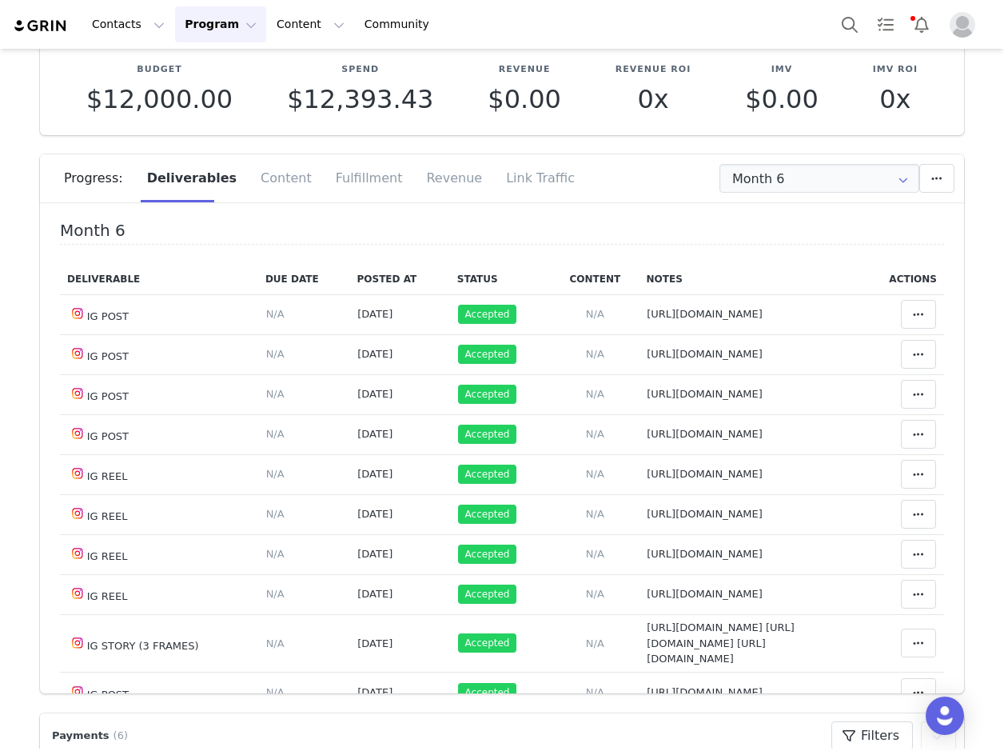
scroll to position [0, 0]
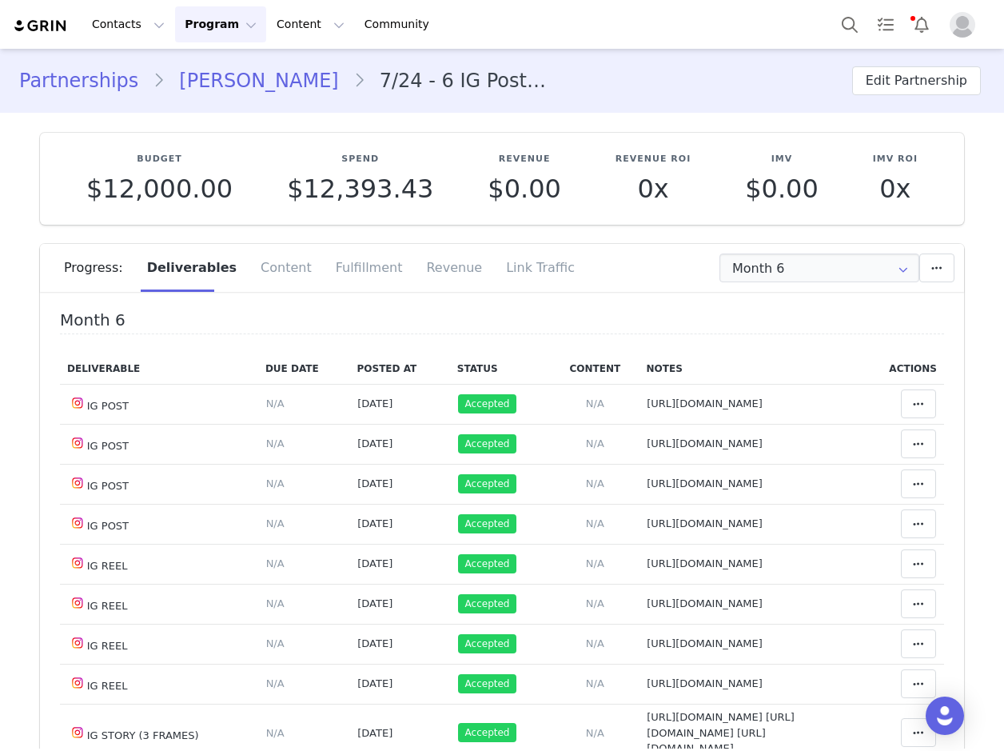
click at [247, 78] on link "Claudia Martinez" at bounding box center [259, 80] width 188 height 29
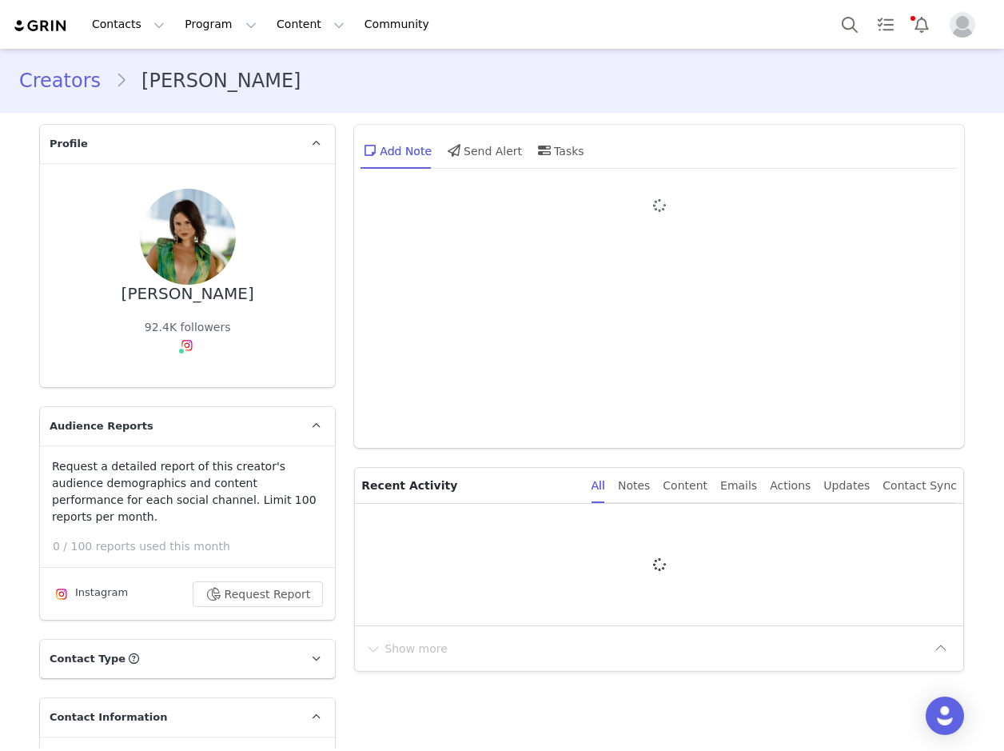
type input "+1 ([GEOGRAPHIC_DATA])"
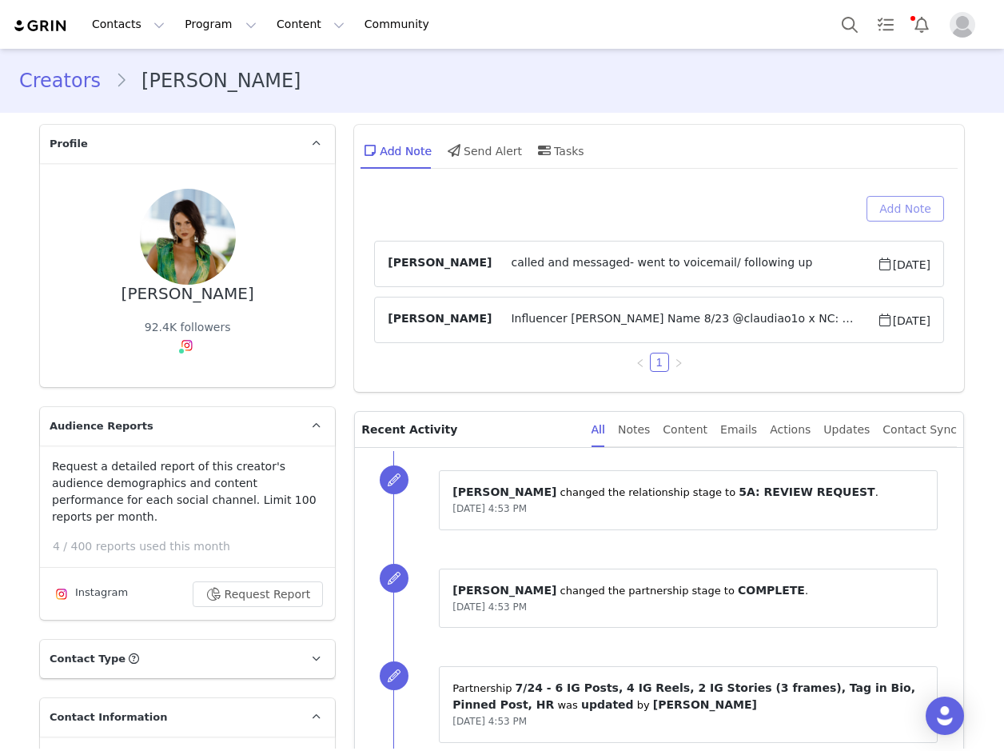
click at [894, 198] on button "Add Note" at bounding box center [905, 209] width 78 height 26
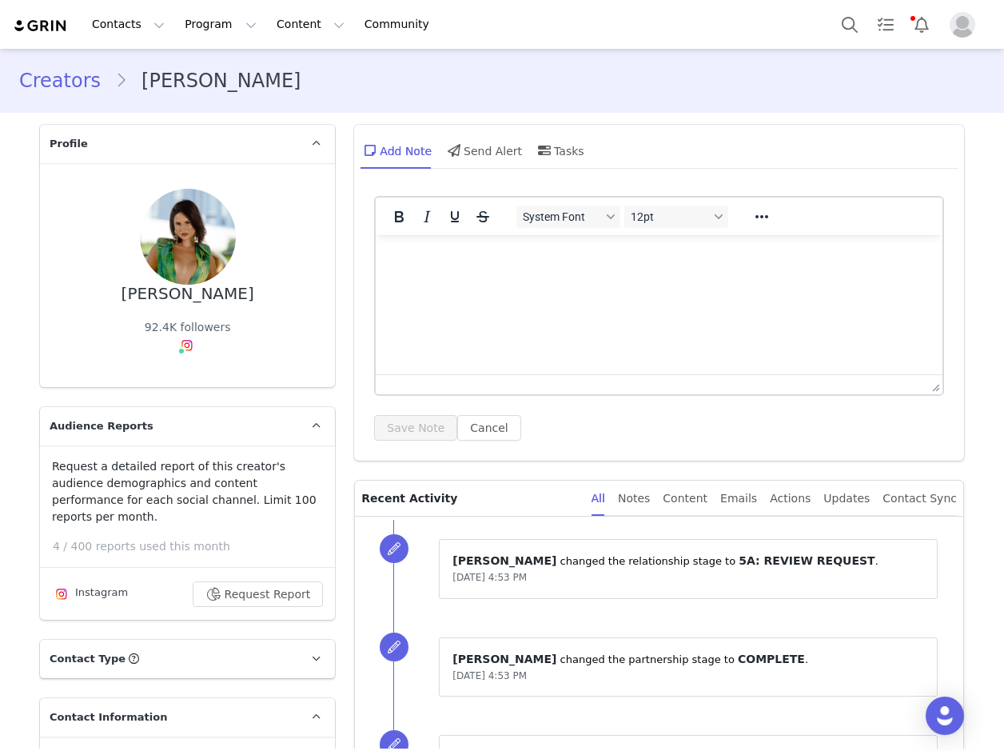
click at [433, 266] on html at bounding box center [659, 256] width 567 height 43
drag, startPoint x: 429, startPoint y: 266, endPoint x: 408, endPoint y: 253, distance: 25.1
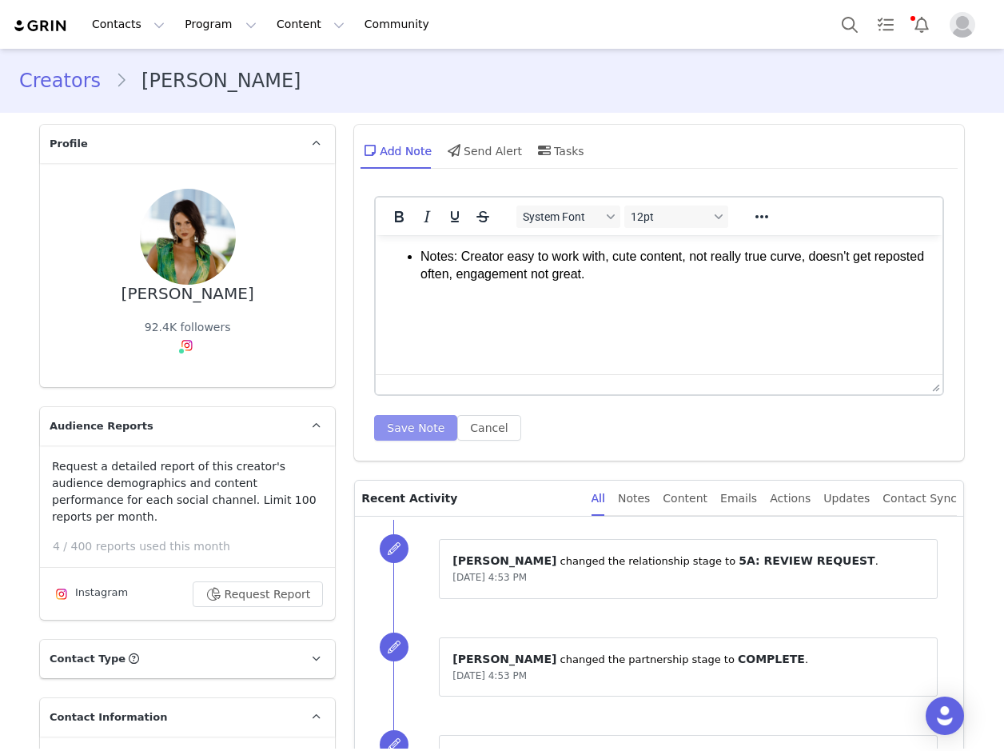
click at [410, 427] on button "Save Note" at bounding box center [415, 428] width 83 height 26
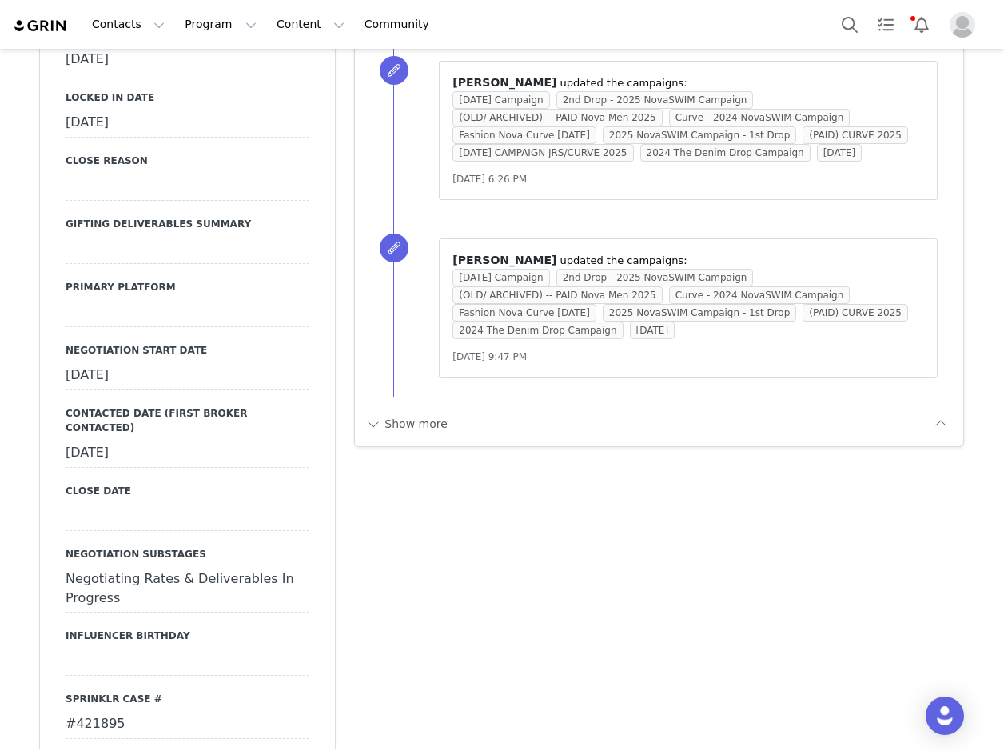
scroll to position [1990, 0]
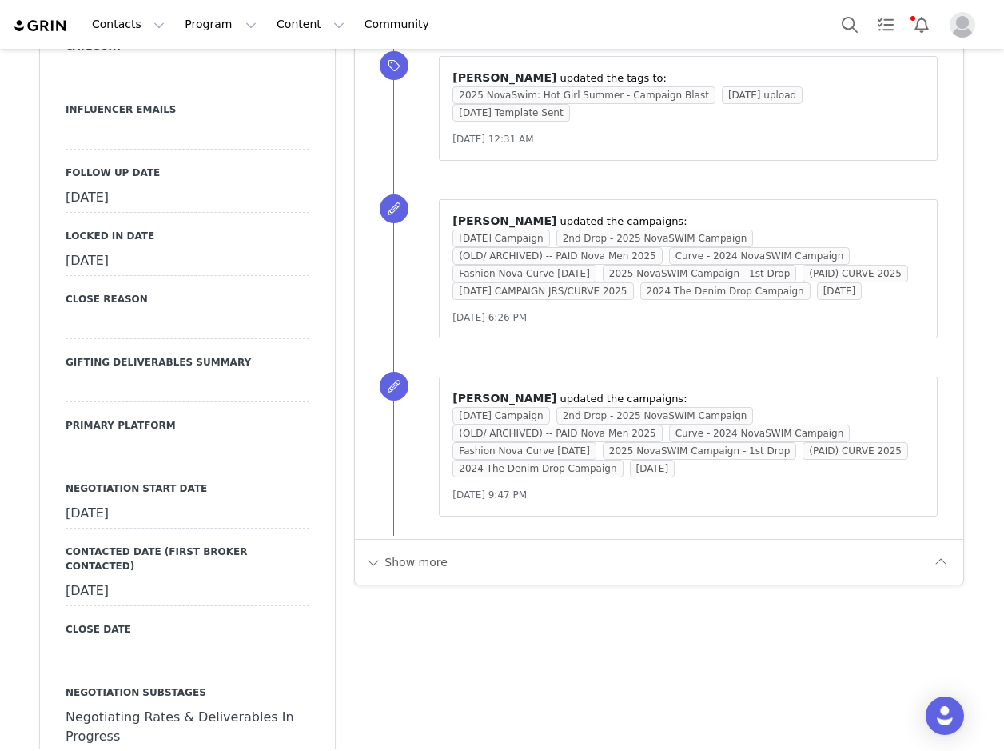
click at [125, 184] on div "September 26th, 2025" at bounding box center [188, 198] width 244 height 29
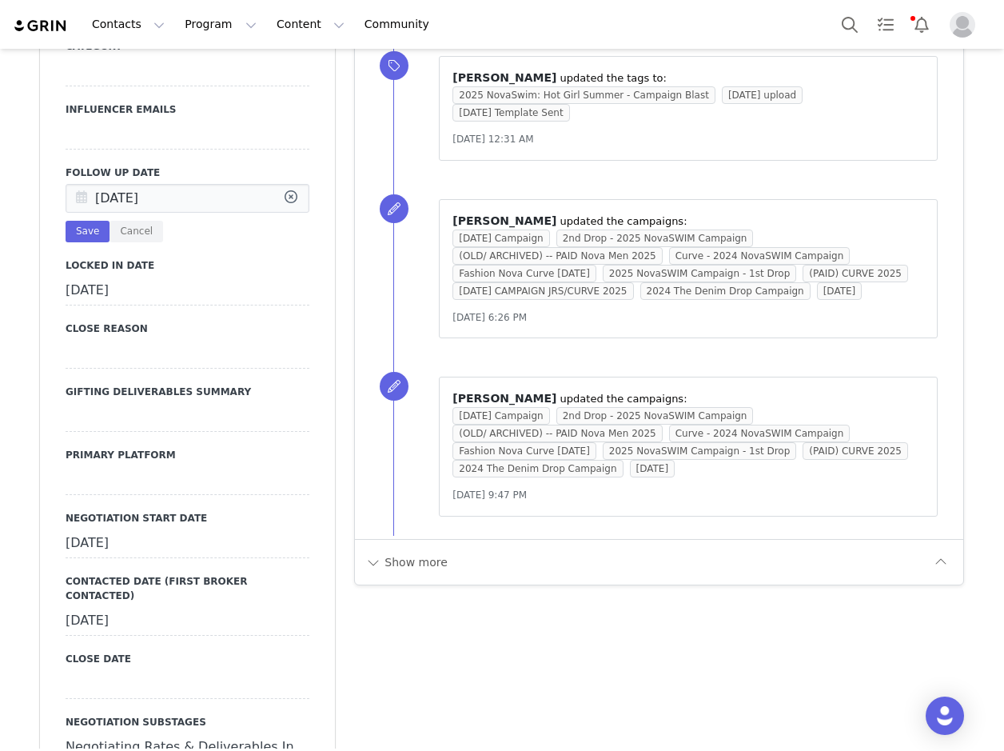
click at [78, 185] on icon at bounding box center [81, 199] width 29 height 29
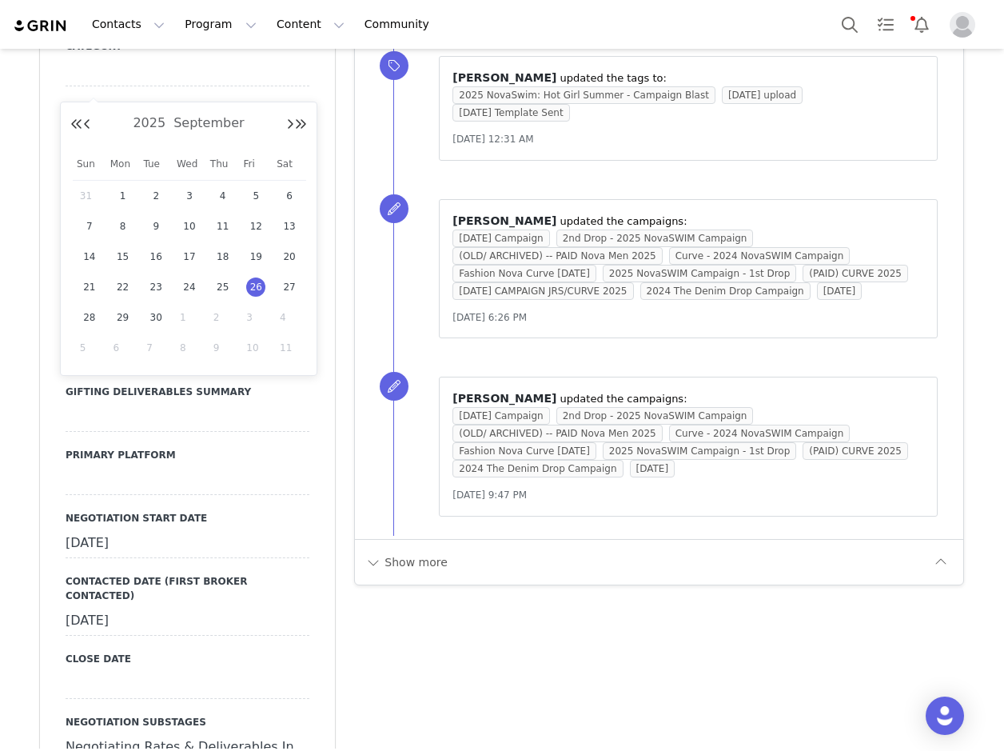
click at [183, 309] on div "1" at bounding box center [190, 317] width 34 height 24
type input "Oct 01 2025"
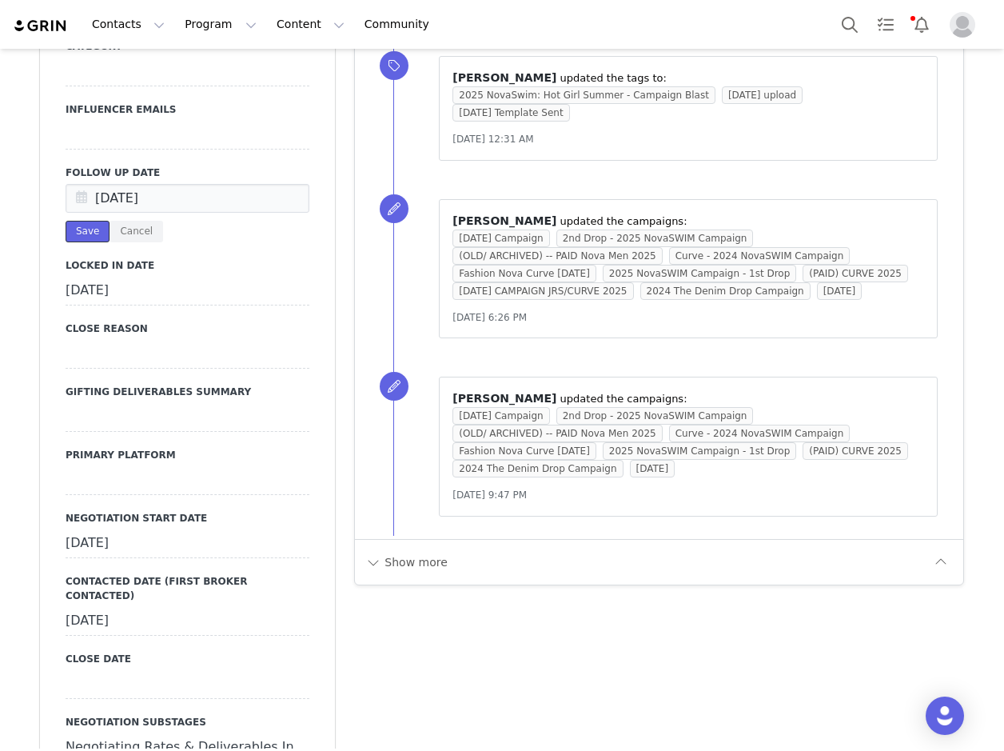
click at [85, 221] on button "Save" at bounding box center [88, 232] width 44 height 22
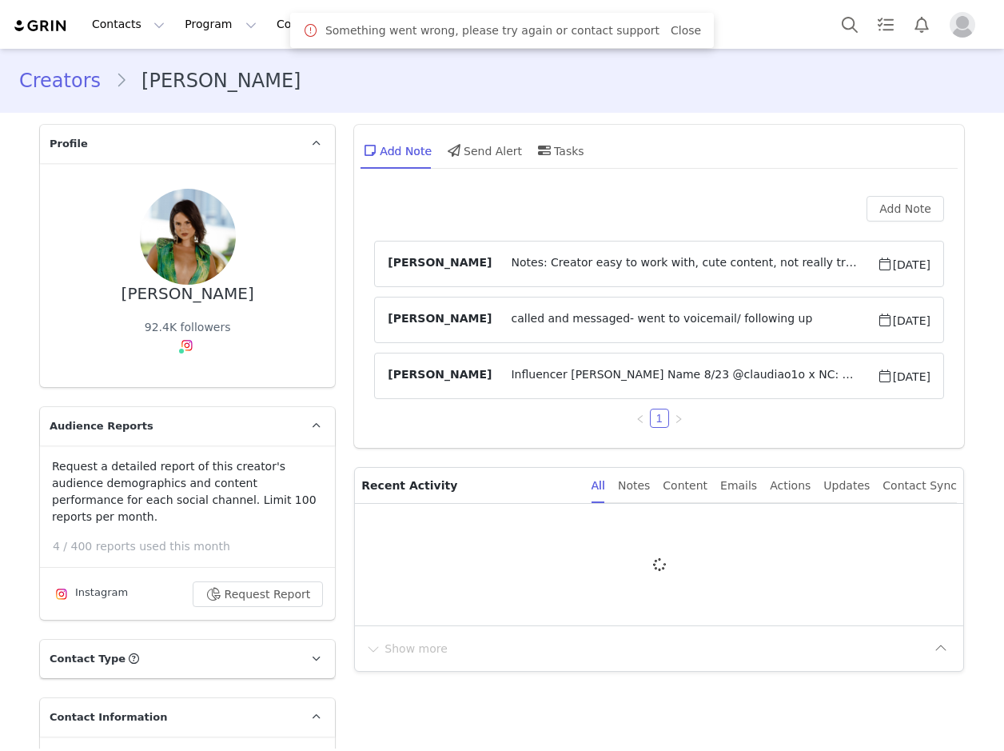
type input "+1 ([GEOGRAPHIC_DATA])"
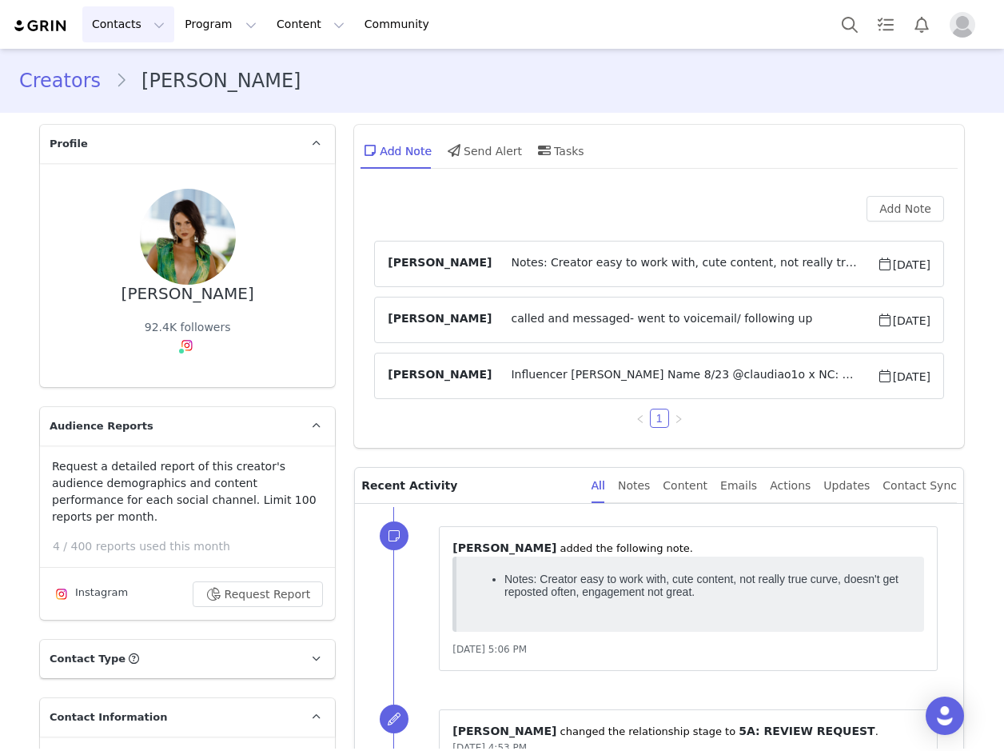
click at [143, 22] on button "Contacts Contacts" at bounding box center [128, 24] width 92 height 36
click at [106, 68] on p "Creators" at bounding box center [120, 70] width 48 height 17
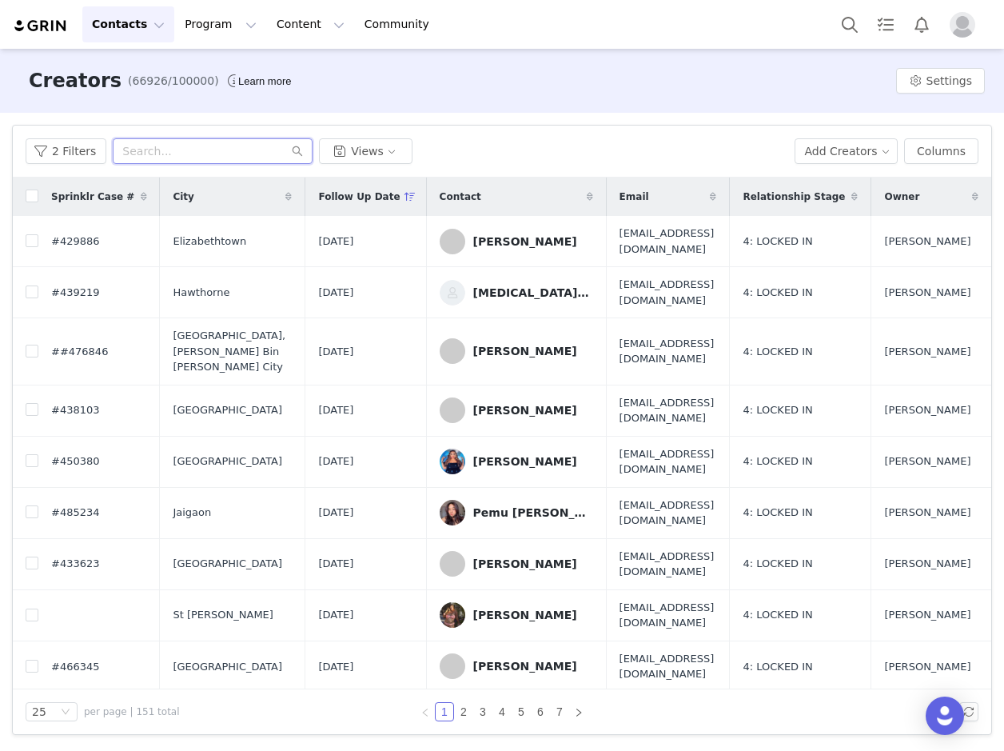
click at [137, 150] on input "text" at bounding box center [213, 151] width 200 height 26
paste input "johanamaya81"
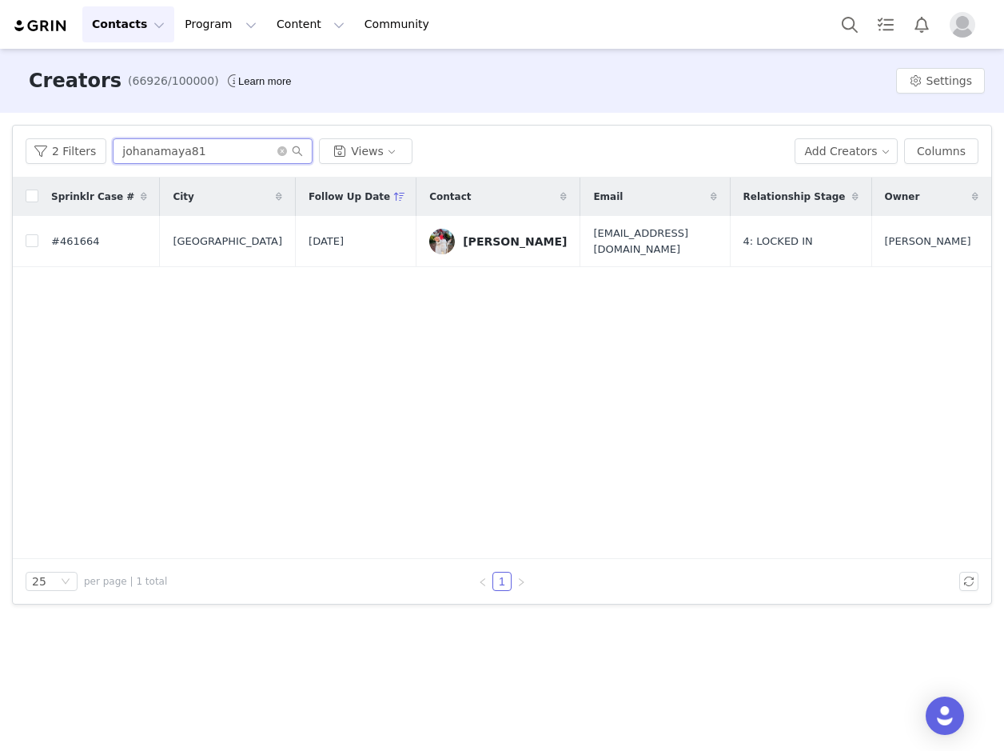
type input "johanamaya81"
click at [522, 236] on div "[PERSON_NAME]" at bounding box center [515, 241] width 104 height 13
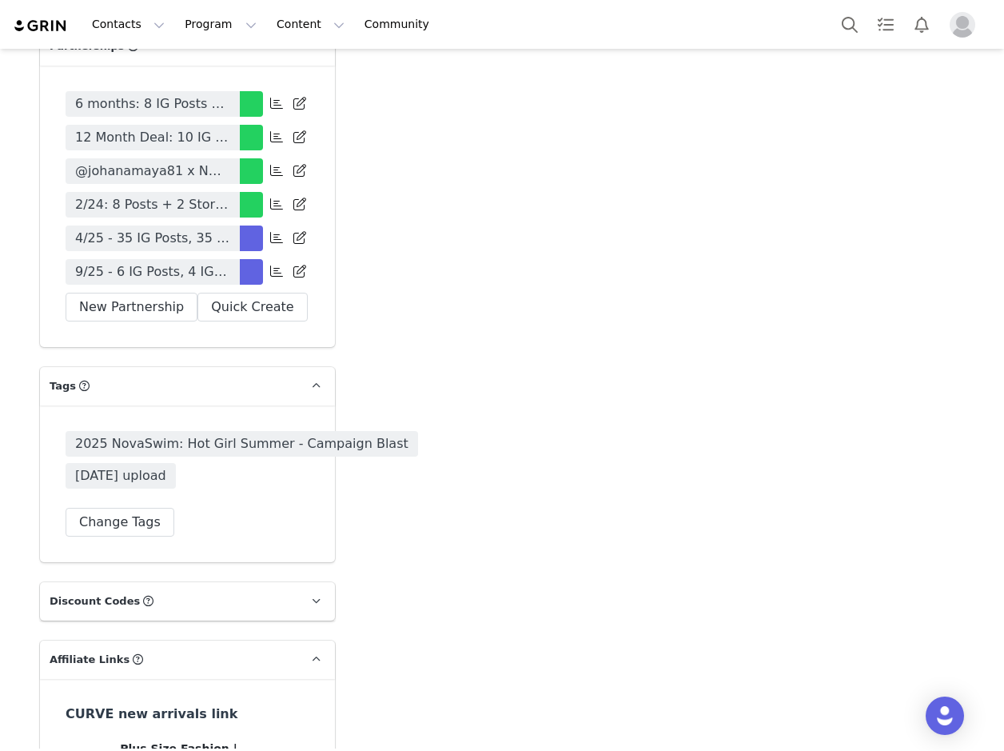
scroll to position [5995, 0]
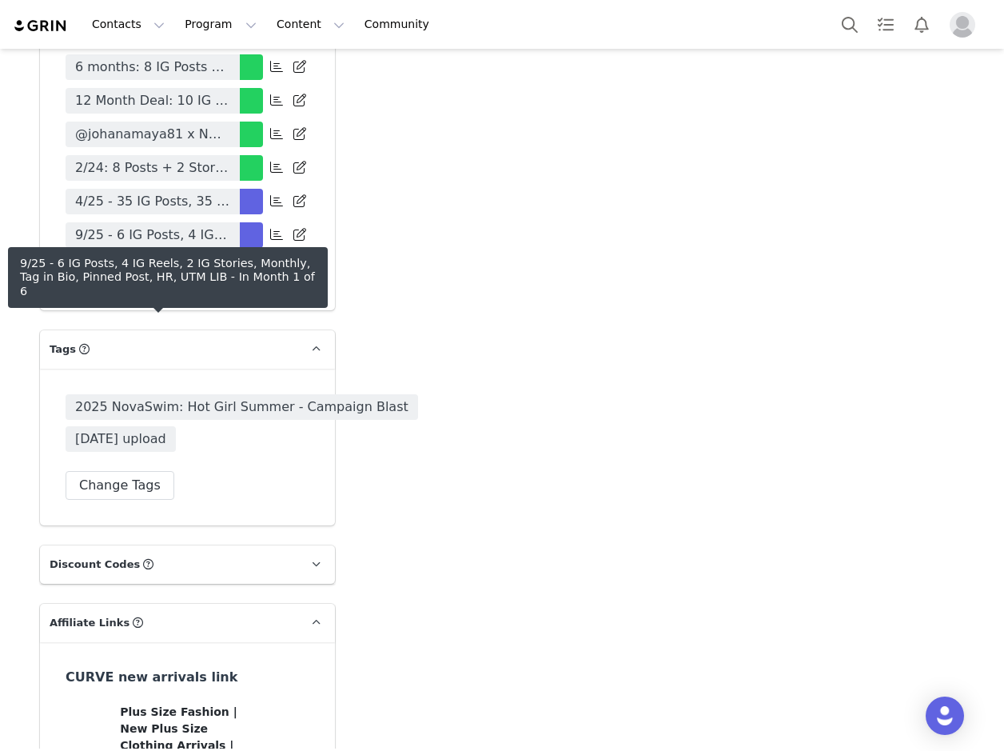
click at [211, 245] on span "9/25 - 6 IG Posts, 4 IG Reels, 2 IG Stories, Monthly, Tag in Bio, Pinned Post, …" at bounding box center [152, 234] width 155 height 19
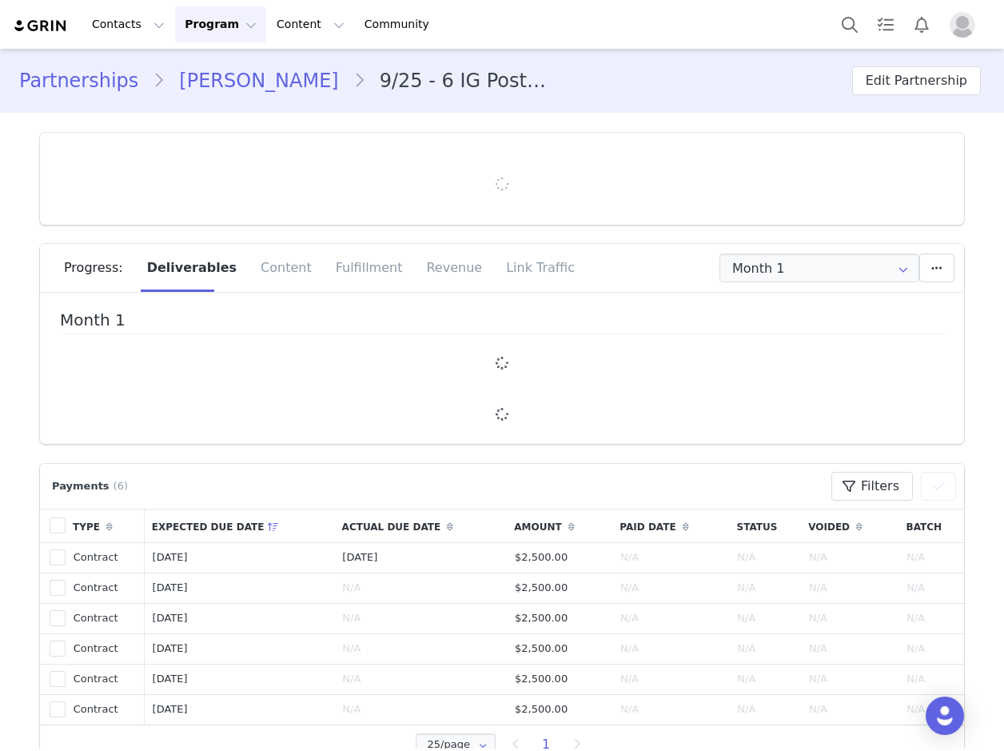
type input "+1 ([GEOGRAPHIC_DATA])"
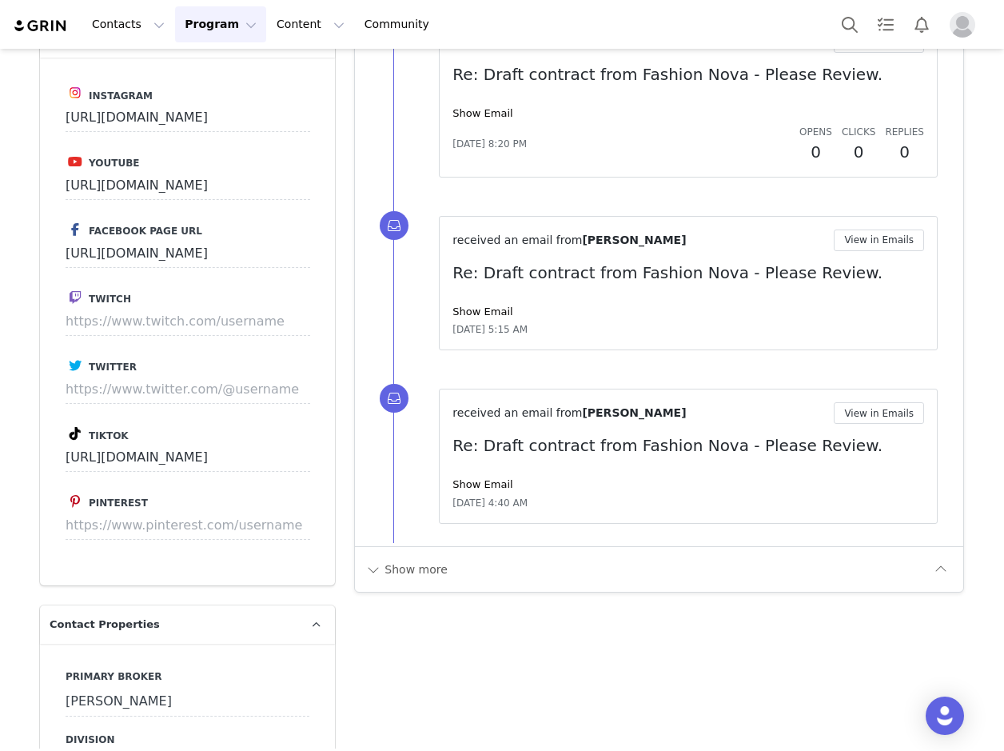
scroll to position [3597, 0]
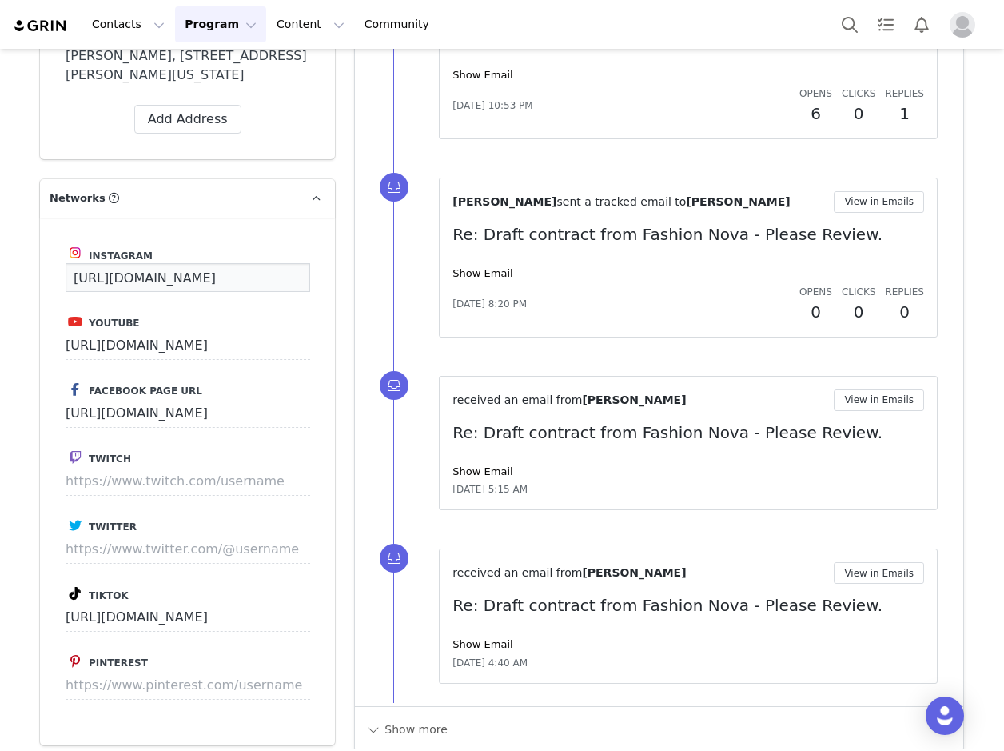
click at [267, 277] on input "[URL][DOMAIN_NAME]" at bounding box center [188, 277] width 245 height 29
click at [267, 277] on input "https://www.instagram.com/johanamaya81/" at bounding box center [188, 277] width 245 height 29
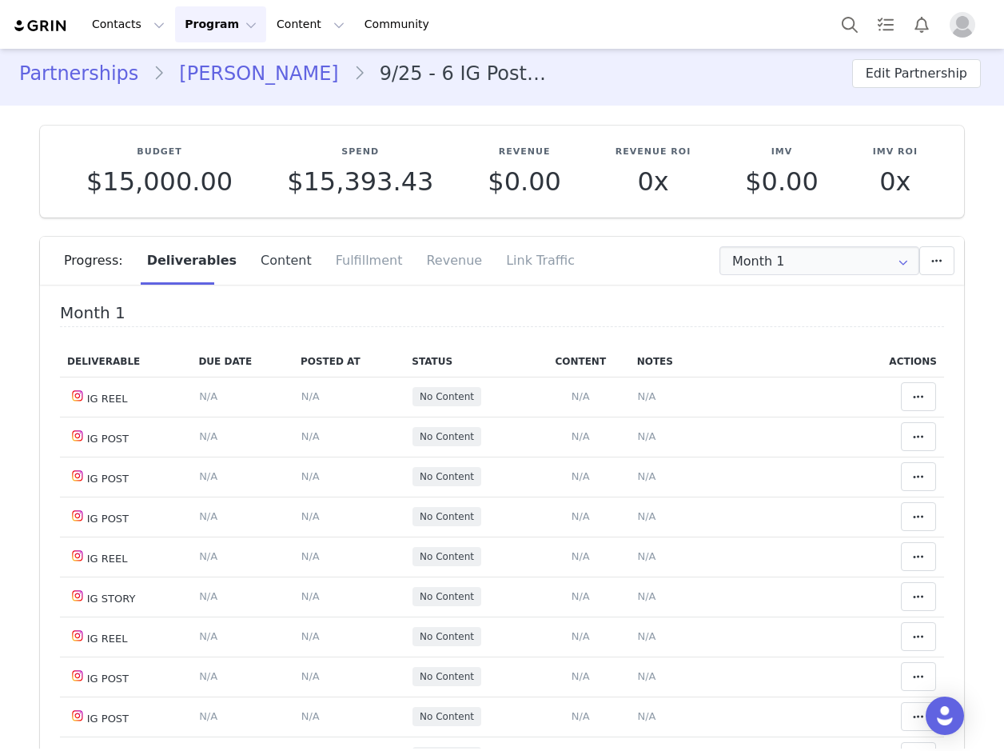
scroll to position [0, 0]
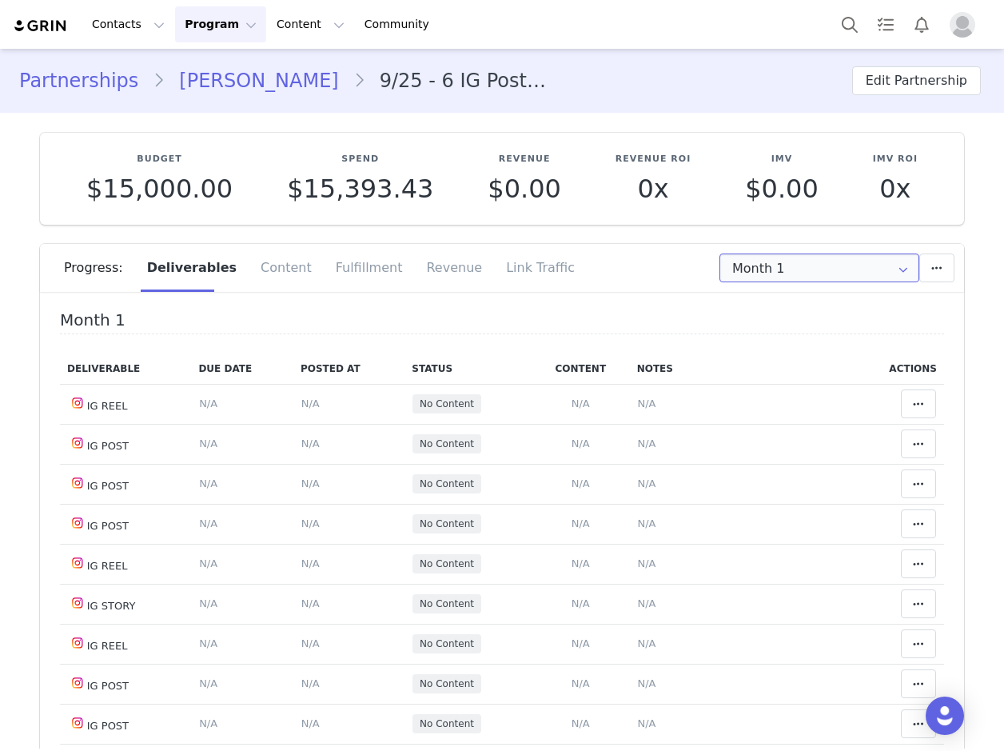
click at [739, 277] on input "Month 1" at bounding box center [819, 267] width 200 height 29
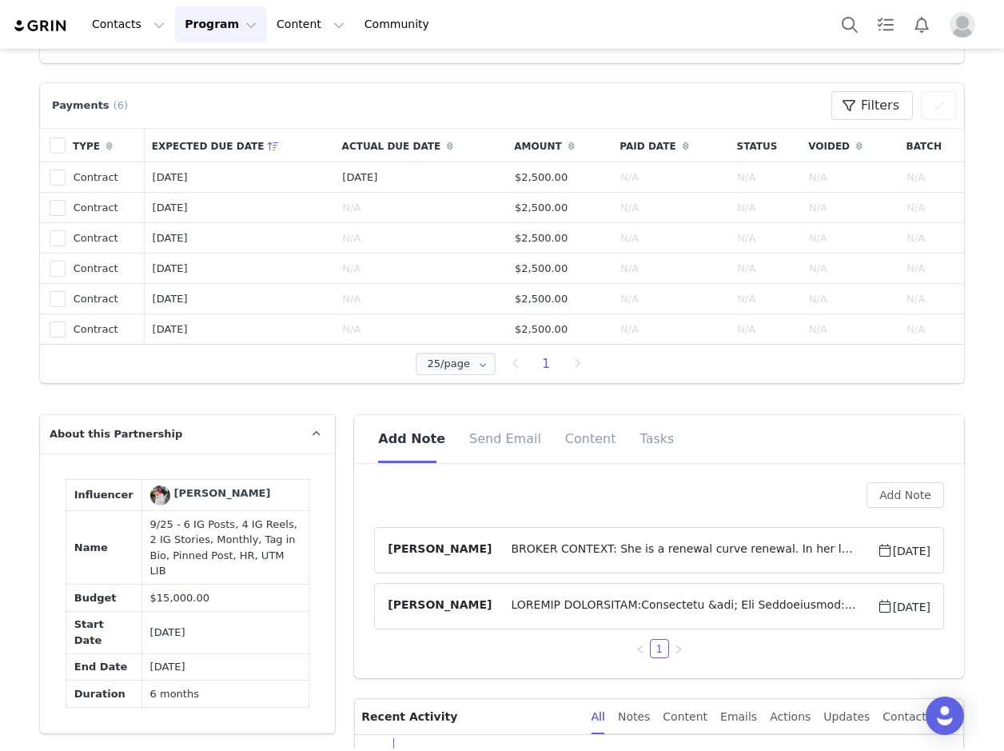
scroll to position [959, 0]
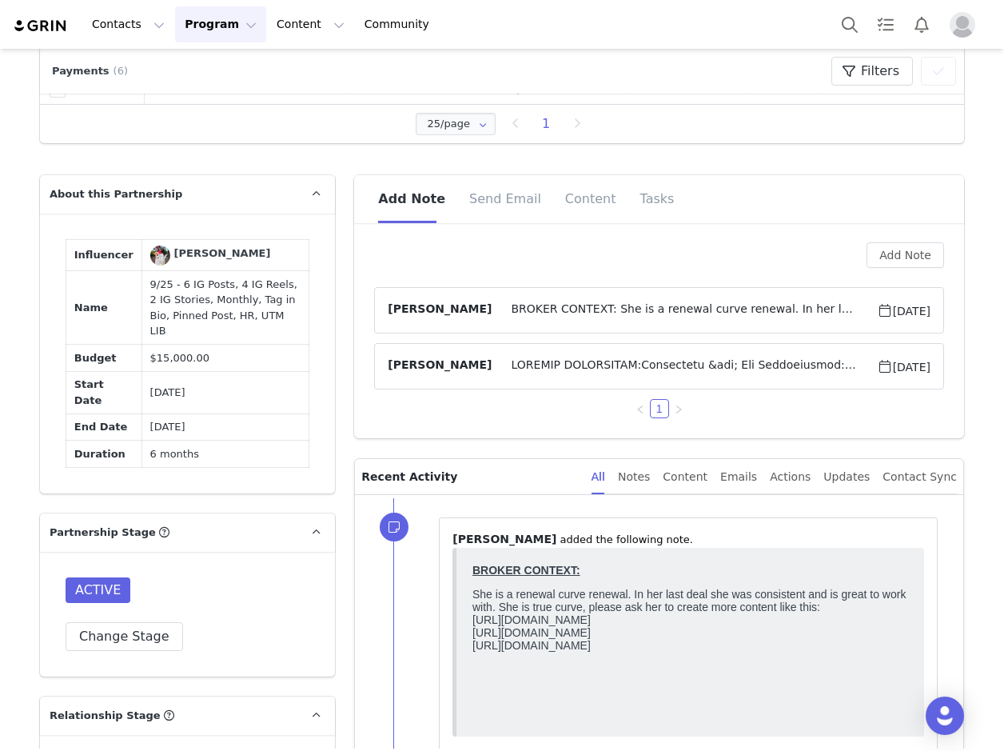
click at [231, 295] on td "9/25 - 6 IG Posts, 4 IG Reels, 2 IG Stories, Monthly, Tag in Bio, Pinned Post, …" at bounding box center [225, 308] width 168 height 74
click at [230, 295] on td "9/25 - 6 IG Posts, 4 IG Reels, 2 IG Stories, Monthly, Tag in Bio, Pinned Post, …" at bounding box center [225, 308] width 168 height 74
copy td "9/25 - 6 IG Posts, 4 IG Reels, 2 IG Stories, Monthly, Tag in Bio, Pinned Post, …"
click at [895, 257] on button "Add Note" at bounding box center [905, 255] width 78 height 26
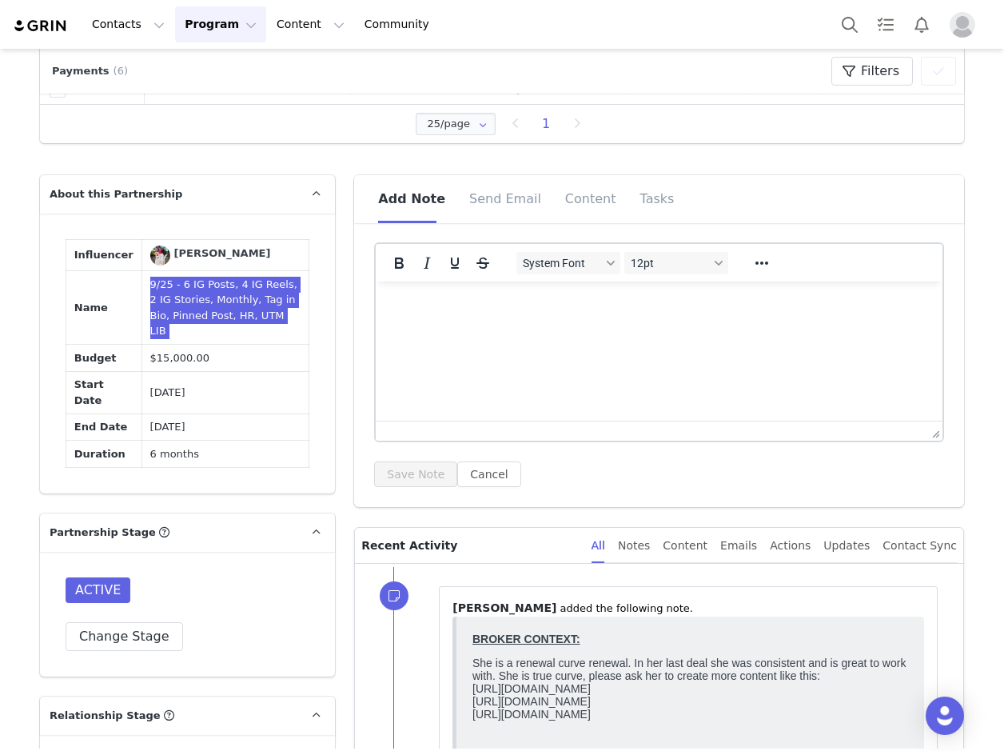
scroll to position [0, 0]
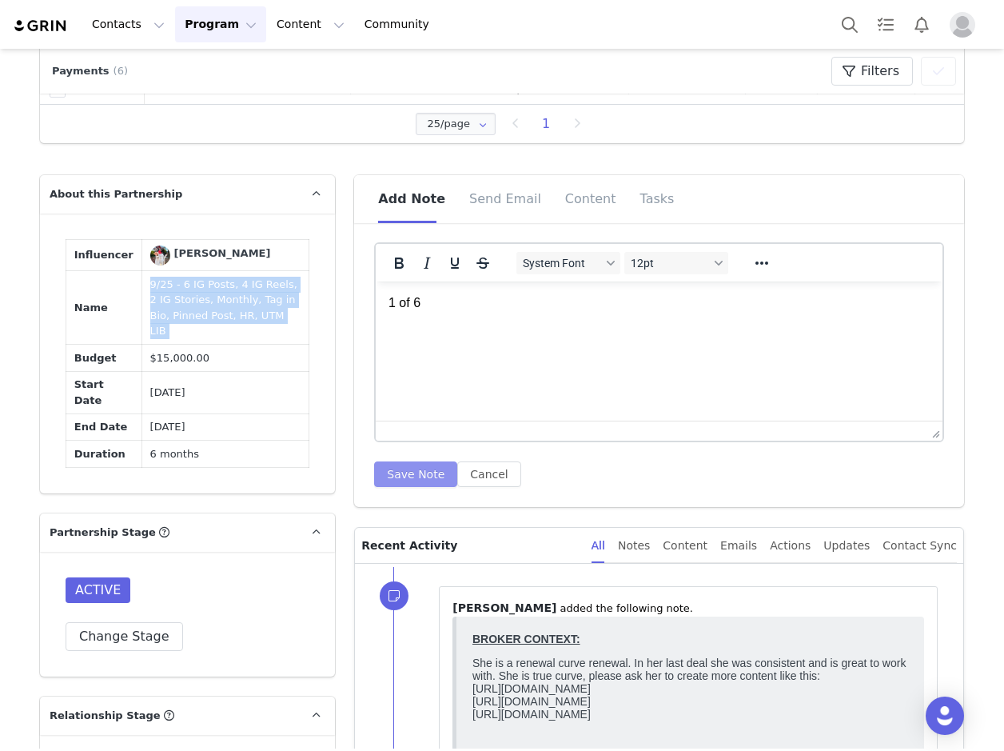
click at [416, 478] on button "Save Note" at bounding box center [415, 474] width 83 height 26
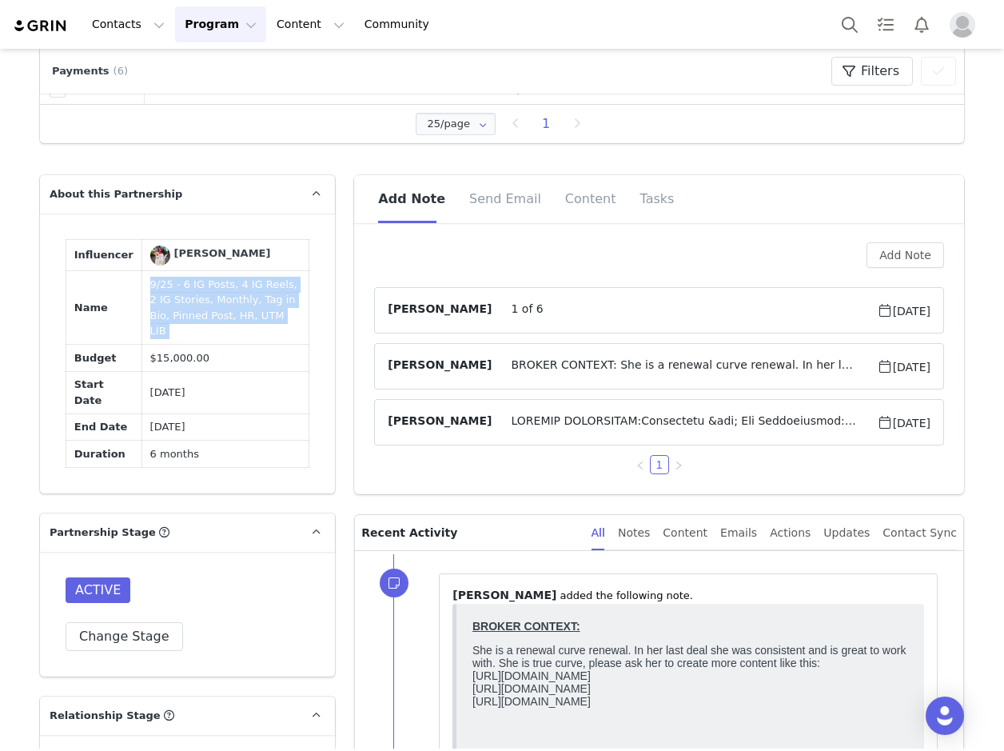
scroll to position [1279, 0]
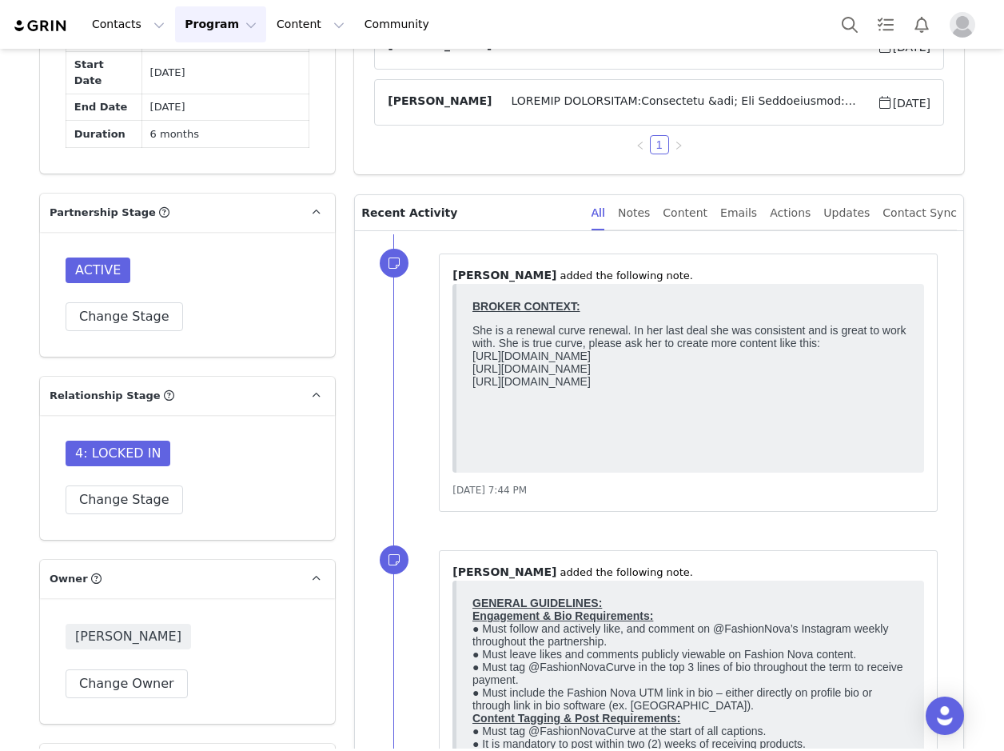
drag, startPoint x: 924, startPoint y: 650, endPoint x: 757, endPoint y: 369, distance: 326.5
drag, startPoint x: 697, startPoint y: 360, endPoint x: 474, endPoint y: 362, distance: 223.0
click at [474, 362] on p "She is a renewal curve renewal. In her last deal she was consistent and is grea…" at bounding box center [690, 356] width 436 height 64
drag, startPoint x: 474, startPoint y: 362, endPoint x: 490, endPoint y: 353, distance: 18.2
copy p "https://www.instagram.com/p/DOhAY5KEiGr/?"
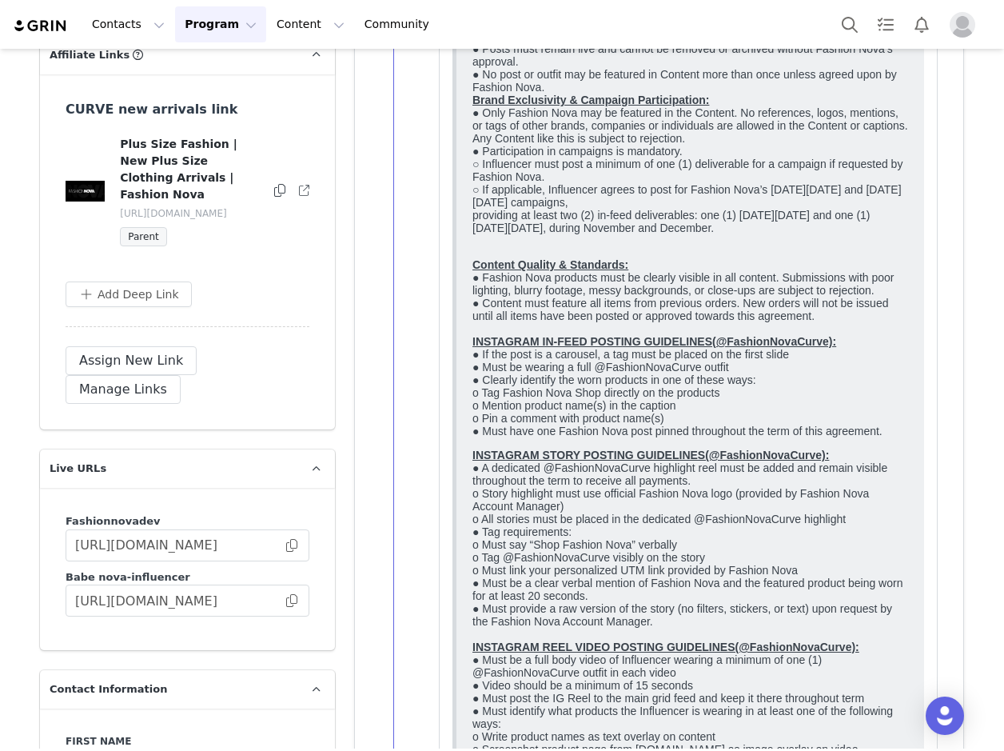
scroll to position [2160, 0]
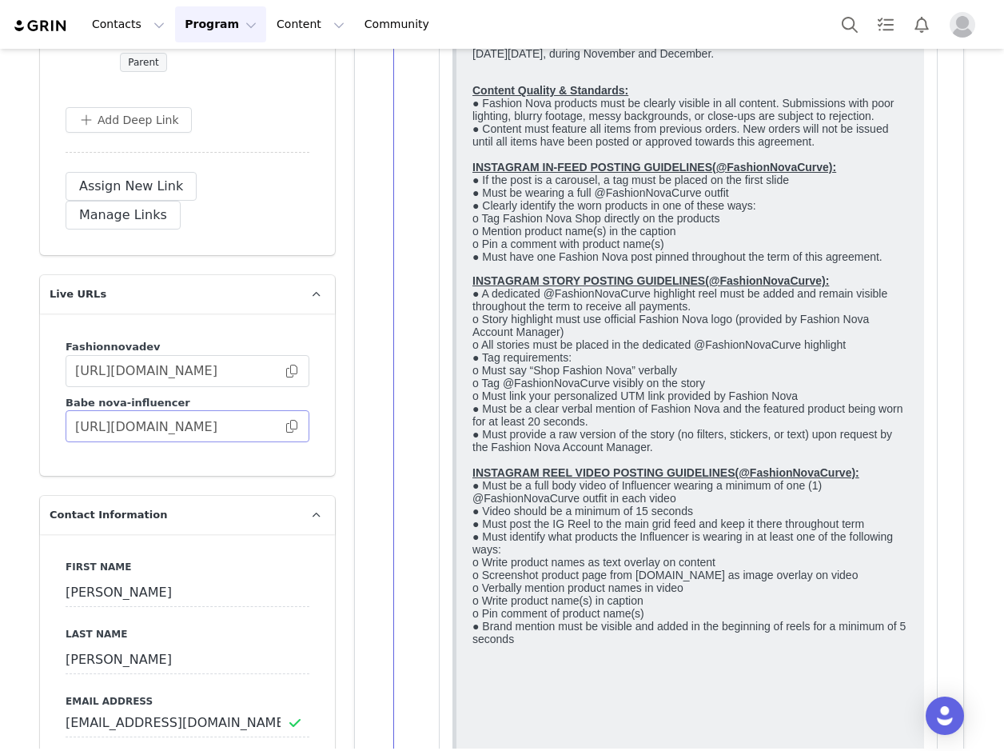
click at [285, 426] on span at bounding box center [292, 426] width 16 height 0
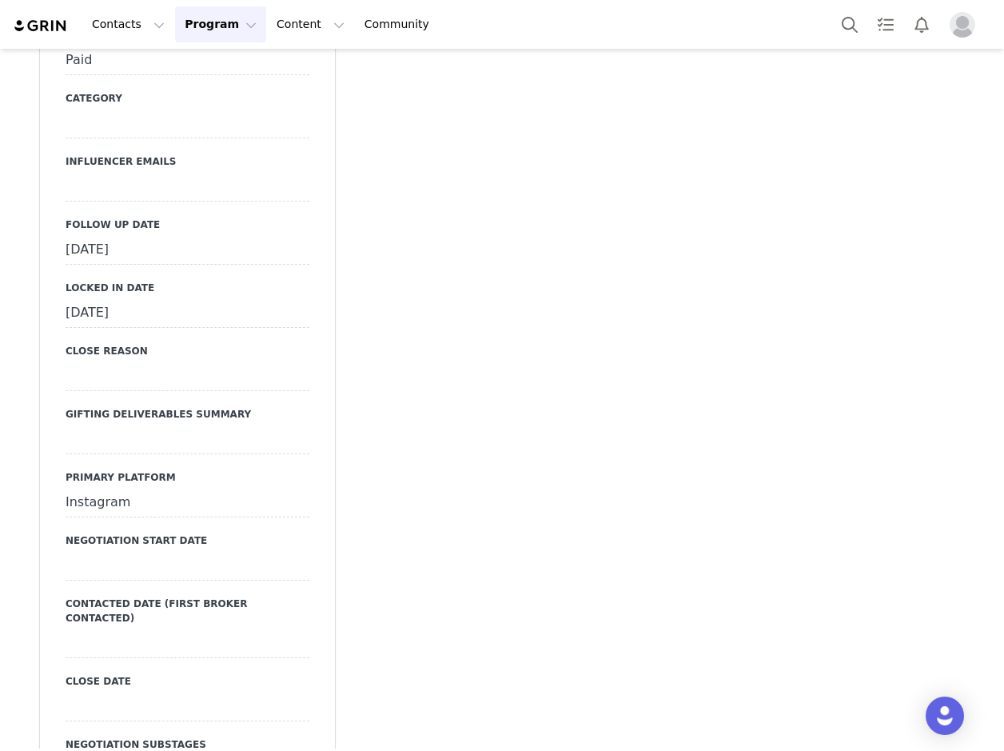
scroll to position [4718, 0]
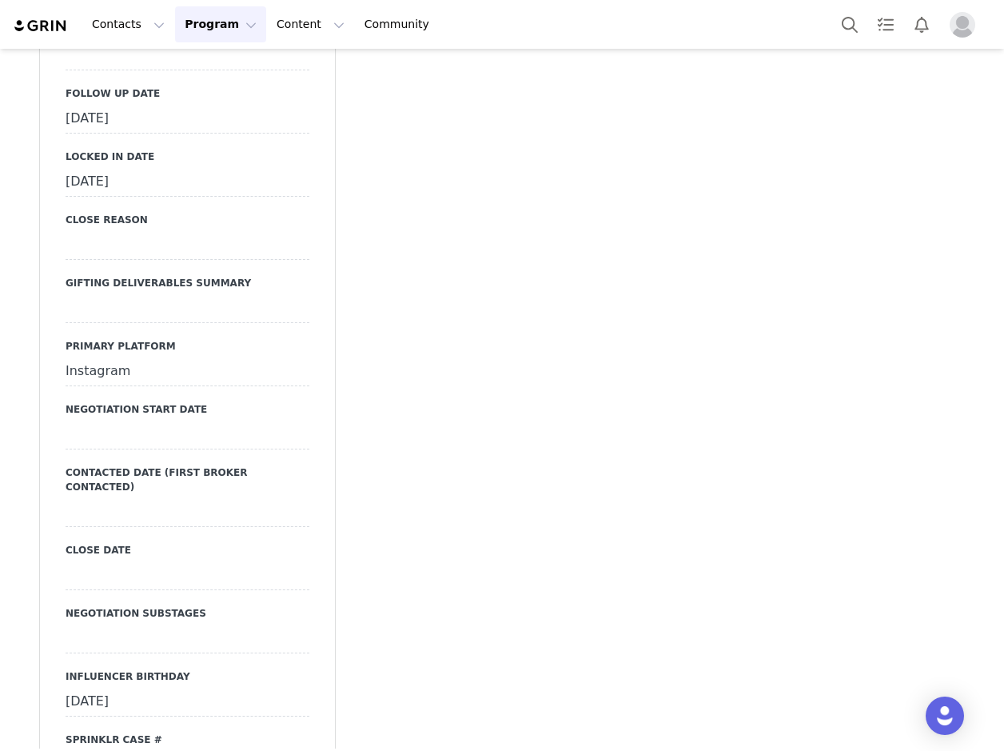
click at [100, 115] on div "September 29th, 2025" at bounding box center [188, 119] width 244 height 29
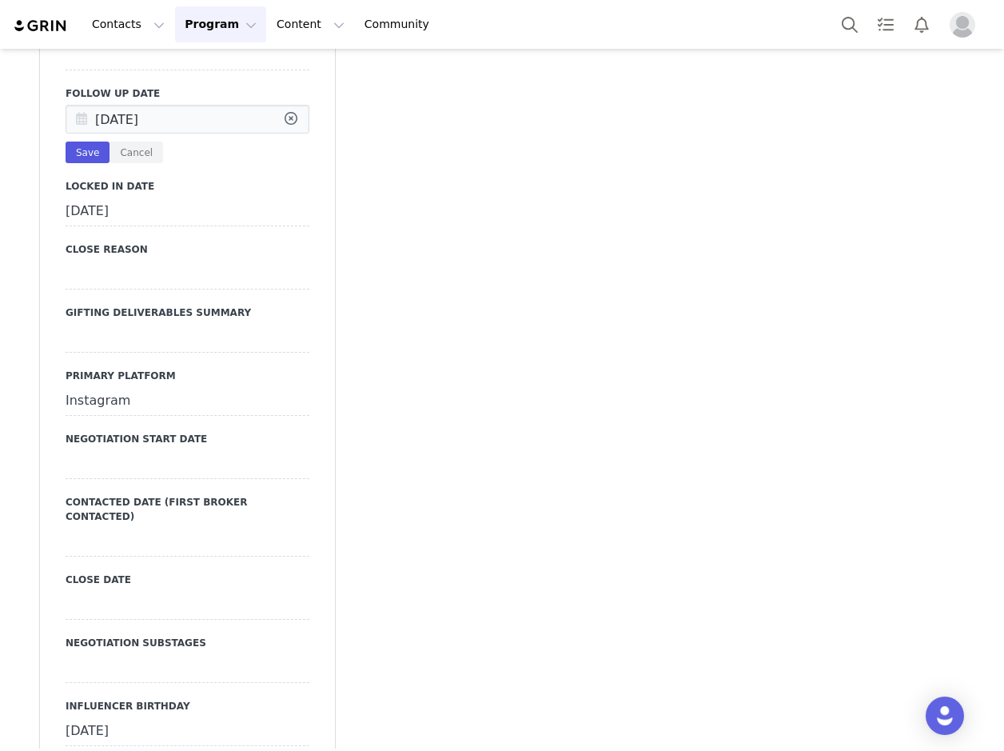
click at [74, 119] on icon at bounding box center [81, 120] width 29 height 29
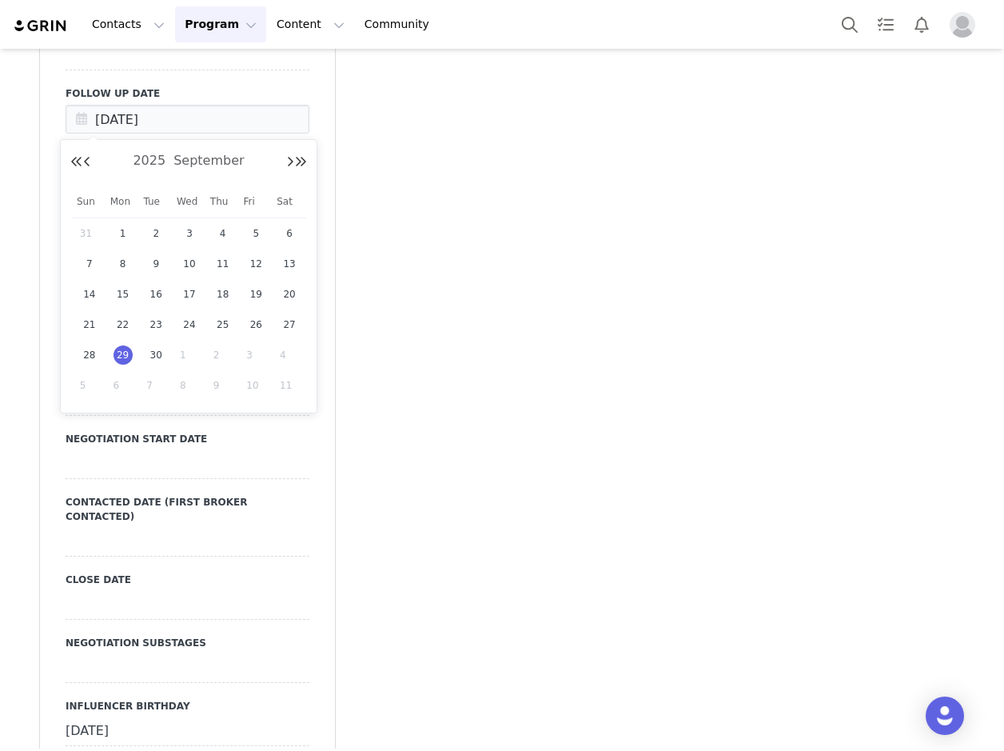
click at [189, 351] on span "1" at bounding box center [189, 354] width 19 height 19
type input "[DATE]"
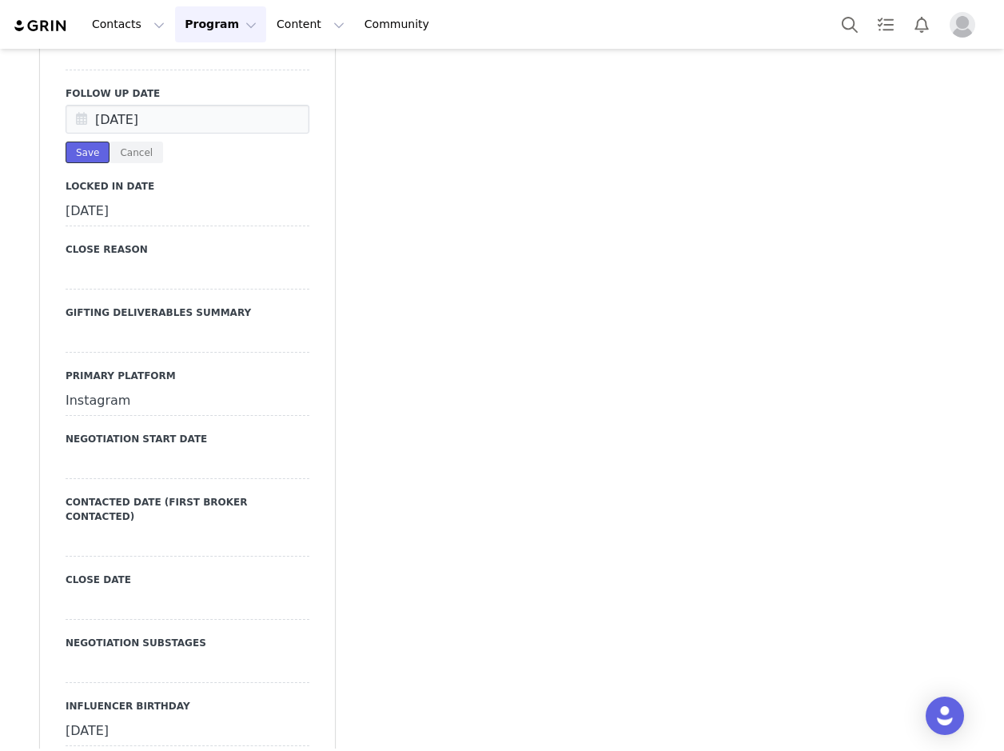
click at [73, 145] on button "Save" at bounding box center [88, 152] width 44 height 22
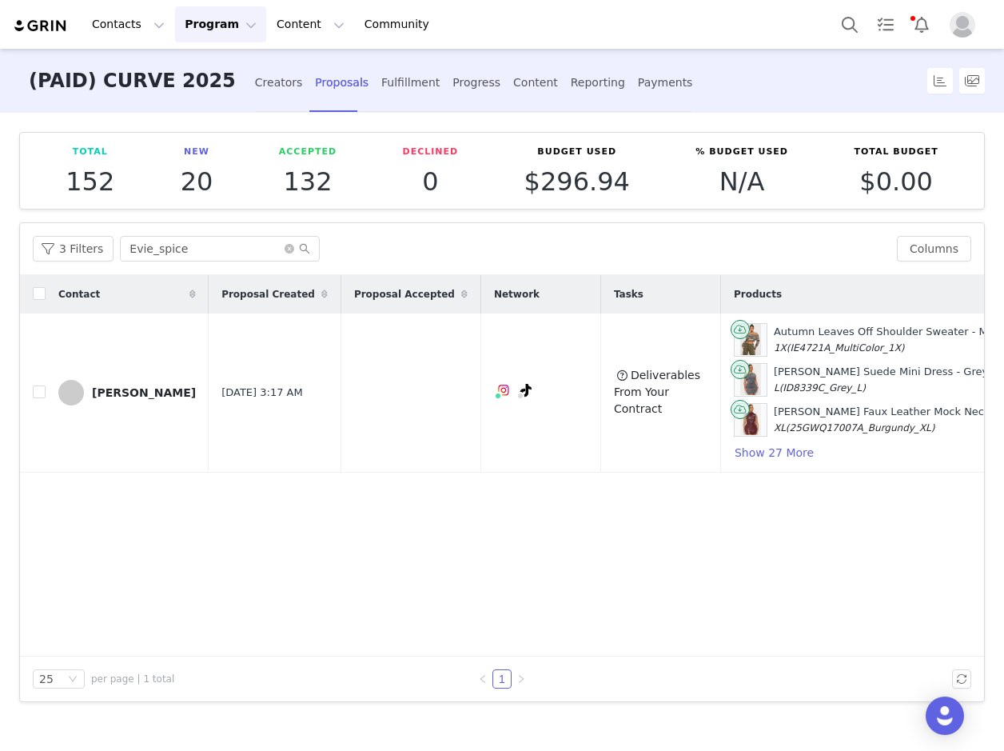
click at [185, 26] on button "Program Program" at bounding box center [220, 24] width 91 height 36
click at [355, 104] on div "Creators Proposals Fulfillment Progress Content Reporting Payments" at bounding box center [474, 81] width 438 height 64
click at [286, 245] on icon "icon: close-circle" at bounding box center [290, 249] width 10 height 10
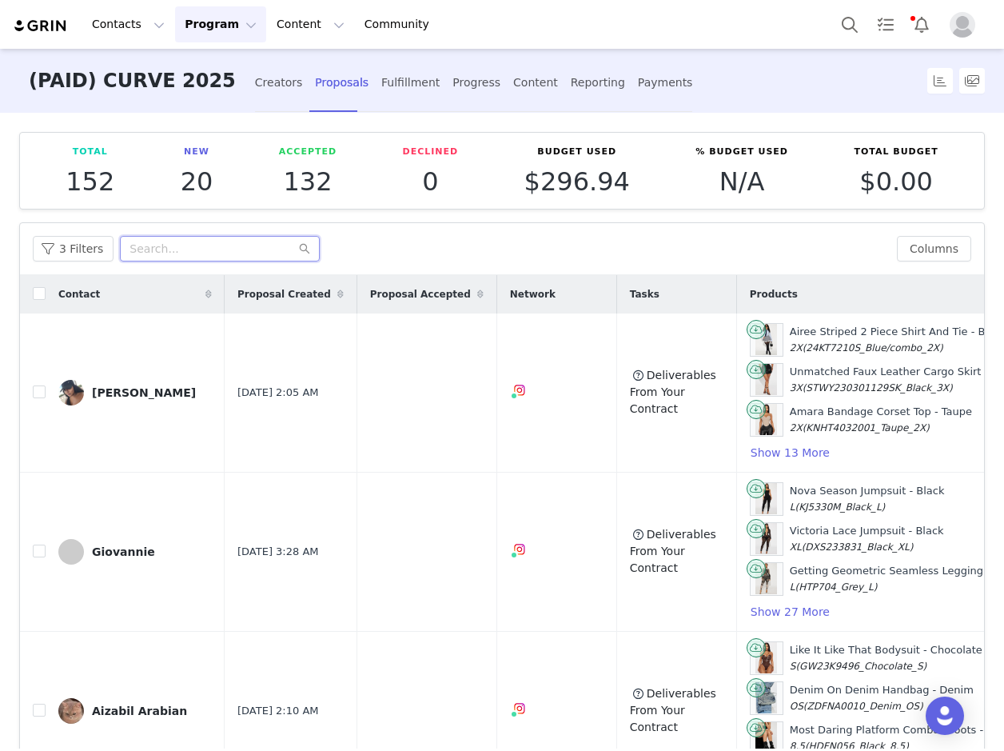
click at [230, 257] on input "text" at bounding box center [220, 249] width 200 height 26
paste input "johanamaya81"
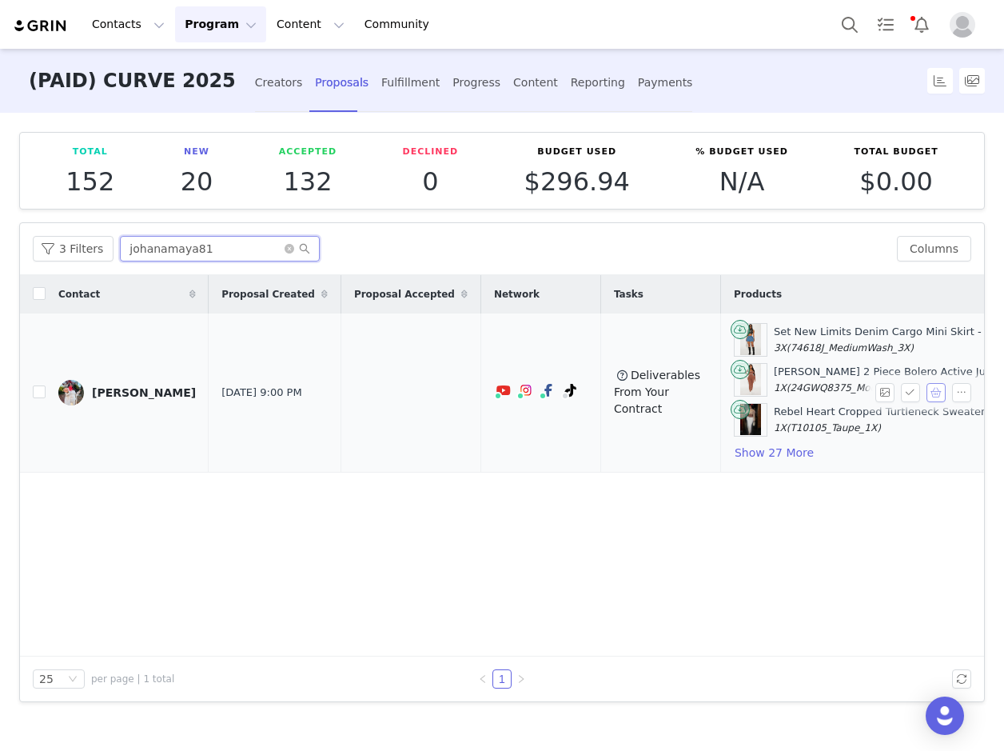
type input "johanamaya81"
click at [934, 391] on button "button" at bounding box center [935, 392] width 19 height 19
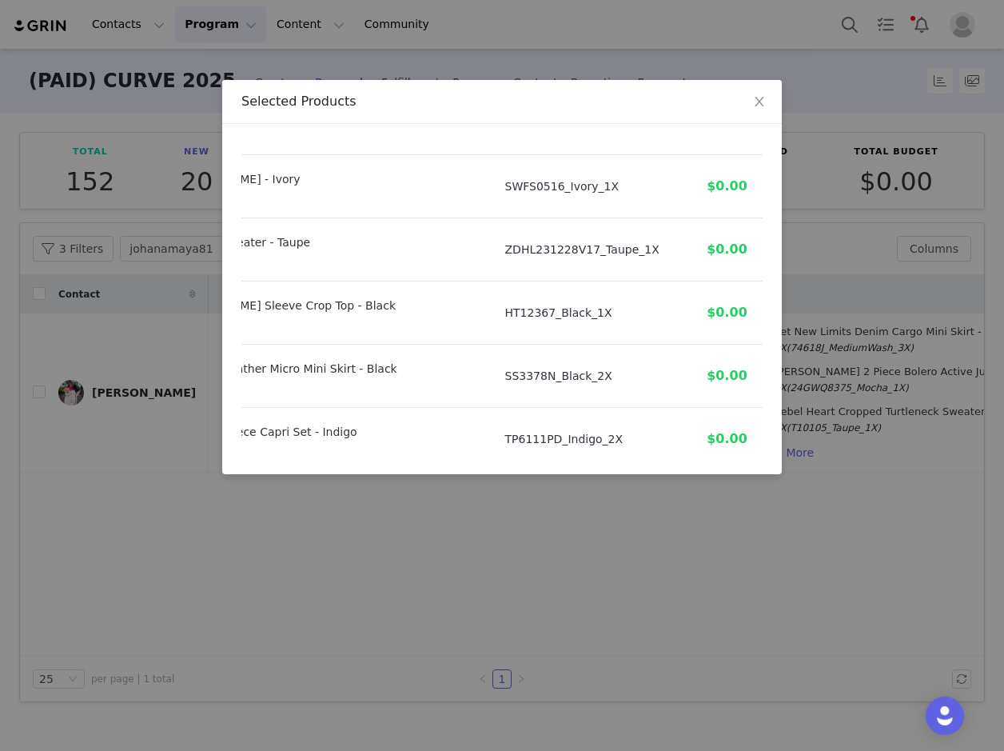
scroll to position [1655, 123]
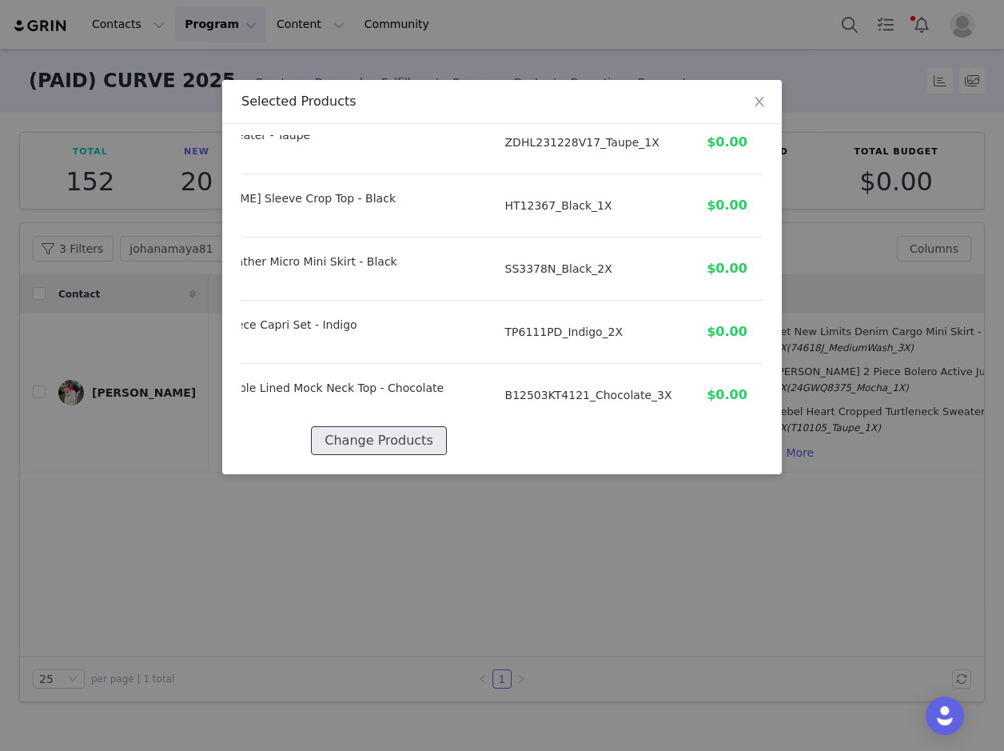
click at [393, 426] on button "Change Products" at bounding box center [378, 440] width 135 height 29
select select "20080459"
select select "25677055"
select select "16730290"
select select "27859270"
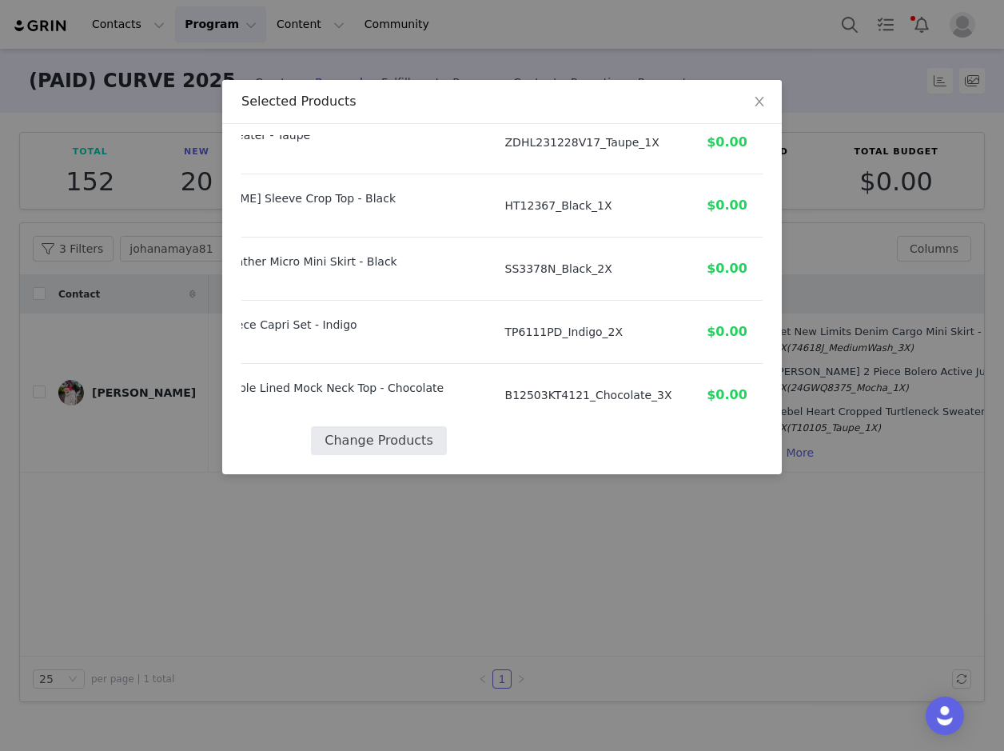
select select "27415487"
select select "26113425"
select select "26717884"
select select "27614557"
select select "23133790"
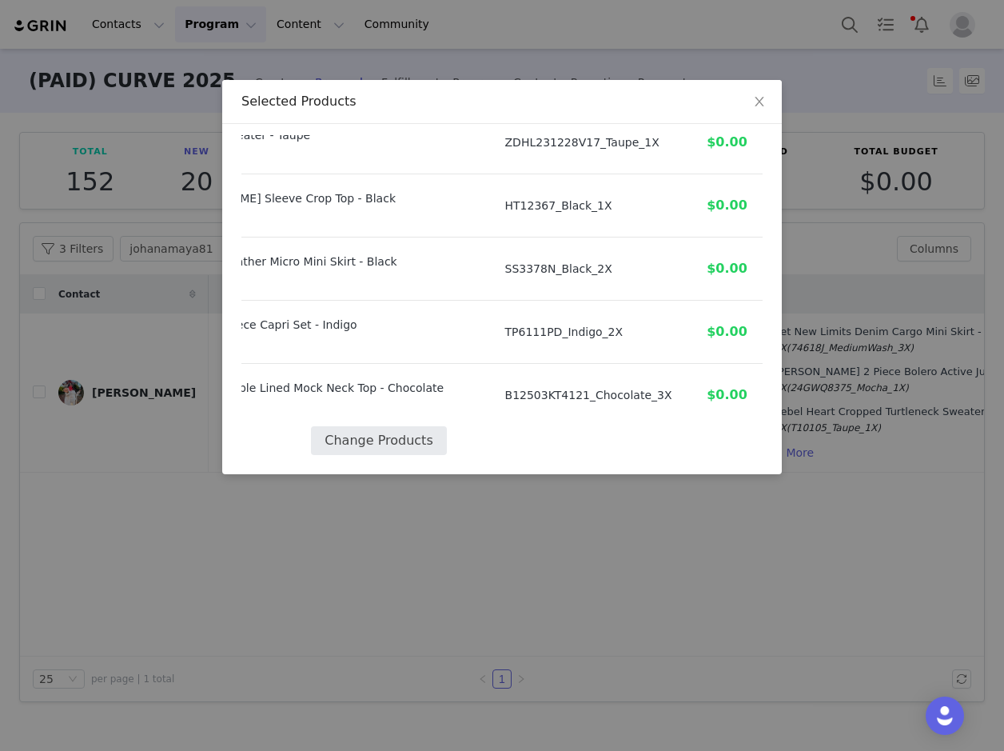
select select "27968129"
select select "27900850"
select select "26419236"
select select "27946070"
select select "27577702"
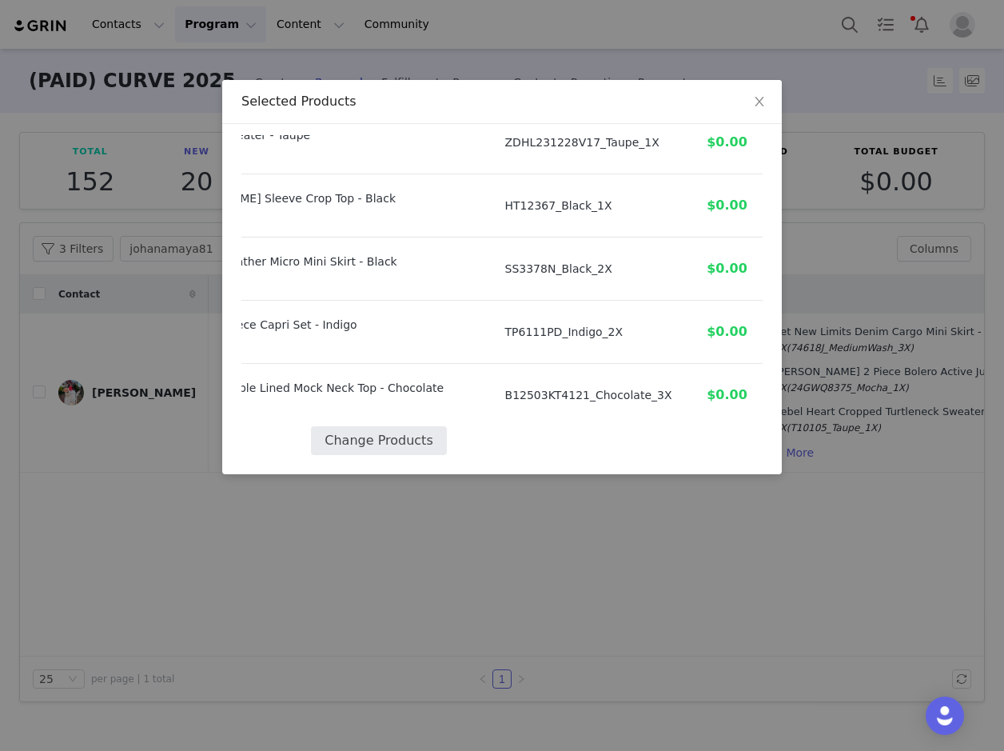
select select "15918452"
select select "27873505"
select select "27674283"
select select "28018728"
select select "27845719"
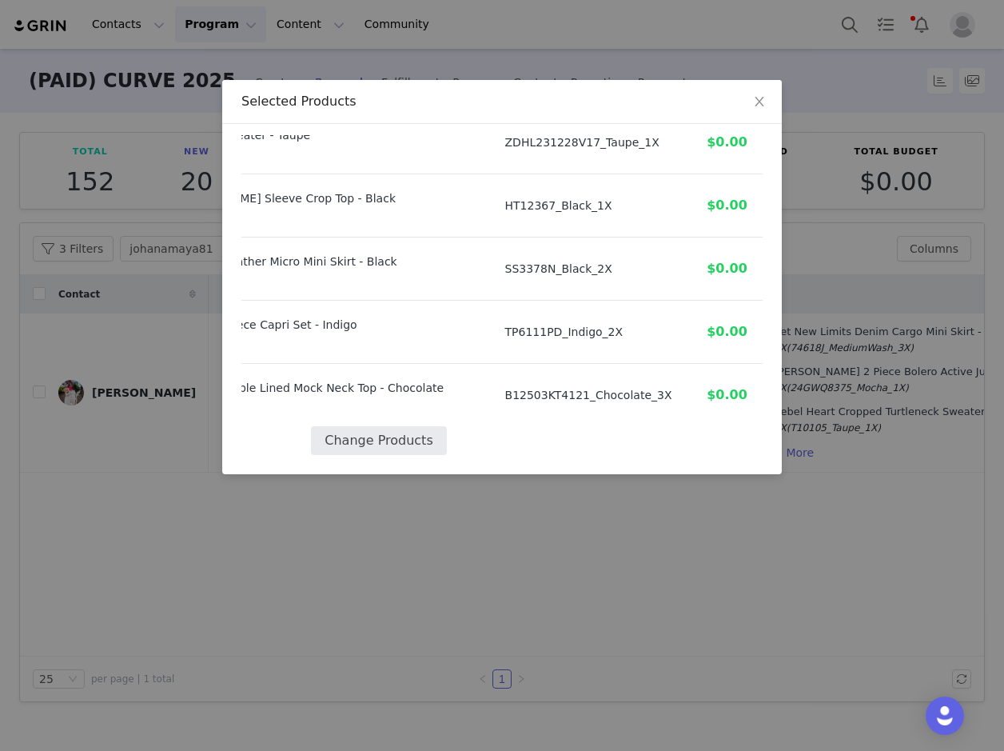
select select "24908540"
select select "19630509"
select select "27137357"
select select "27769281"
select select "24218085"
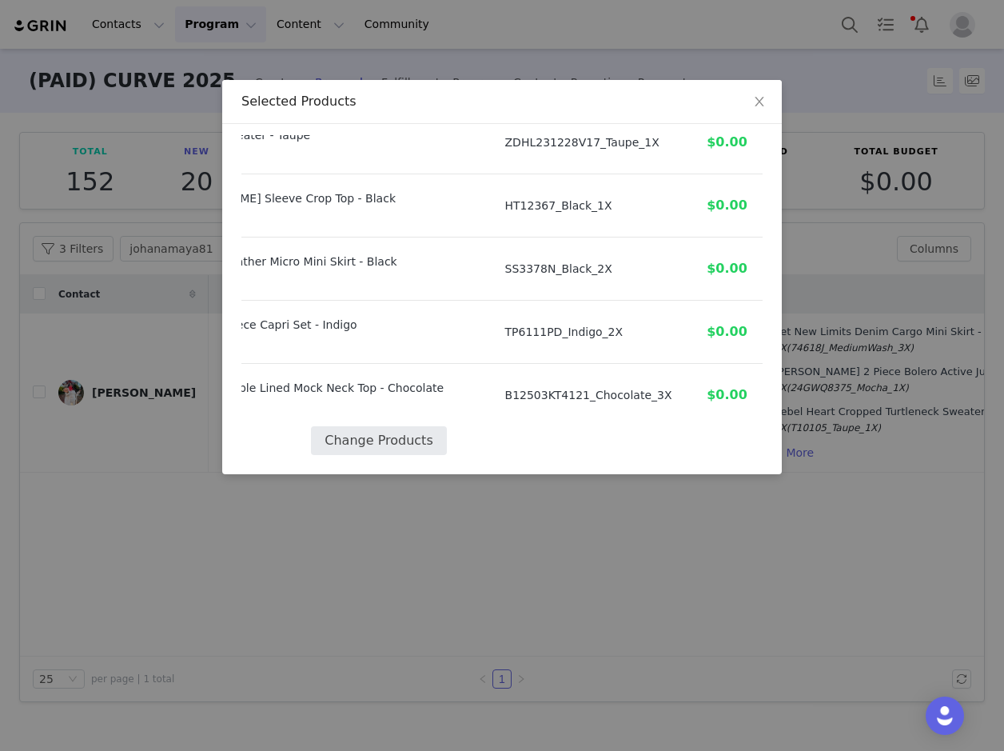
select select "8572585"
select select "23617198"
select select "24510171"
select select "28107741"
select select "27818427"
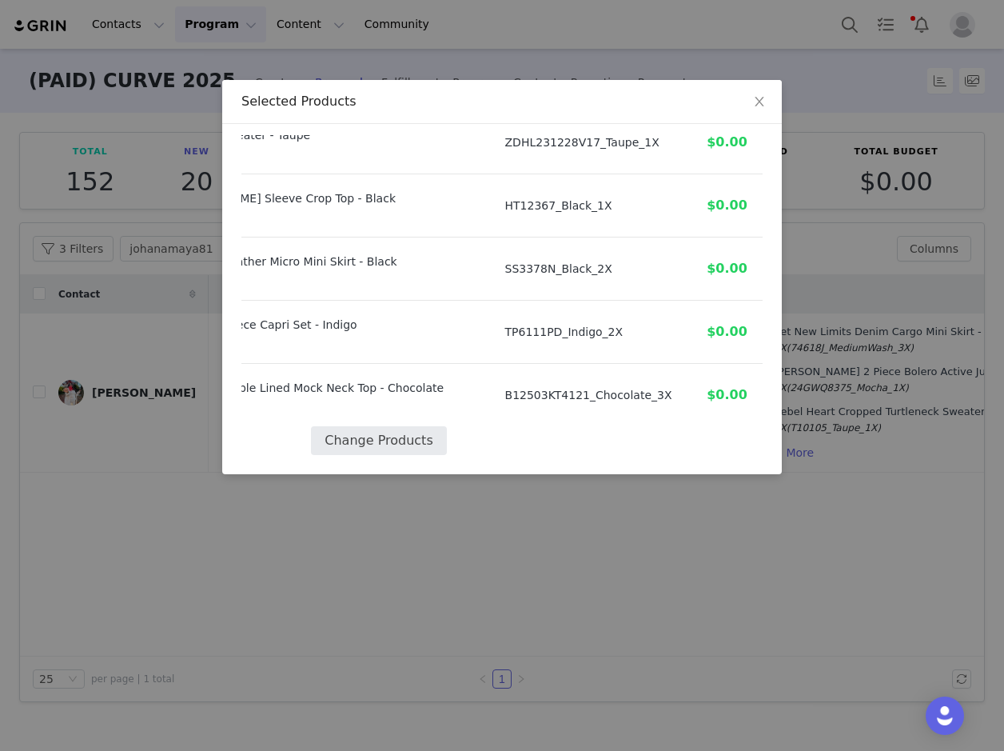
select select "27253423"
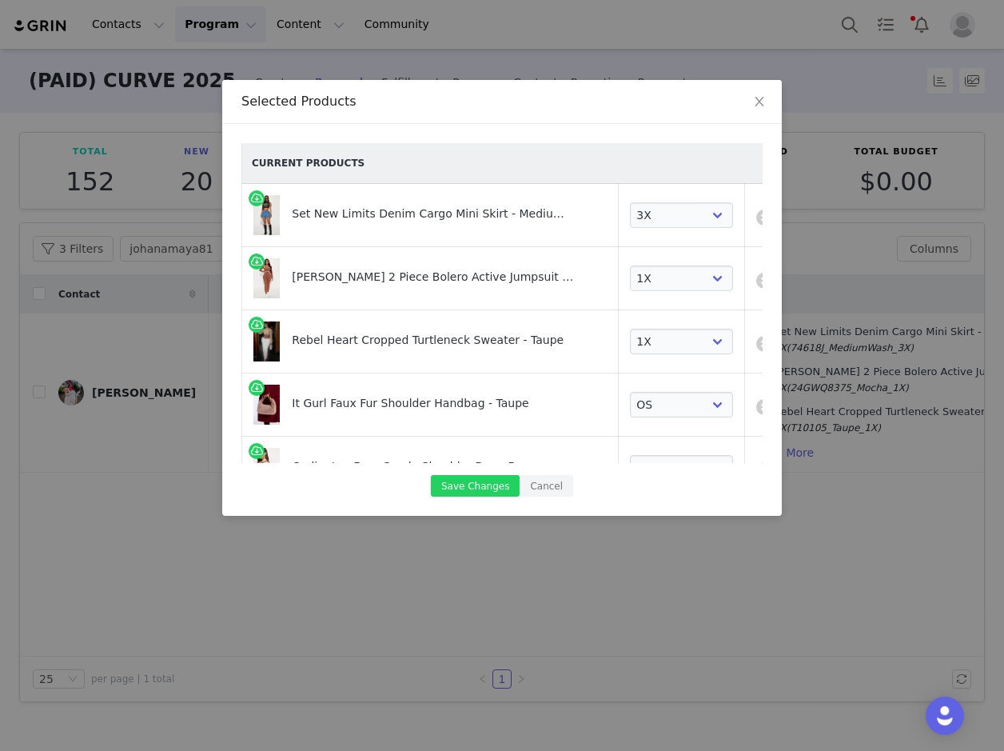
scroll to position [0, 0]
click at [759, 106] on icon "icon: close" at bounding box center [759, 101] width 13 height 13
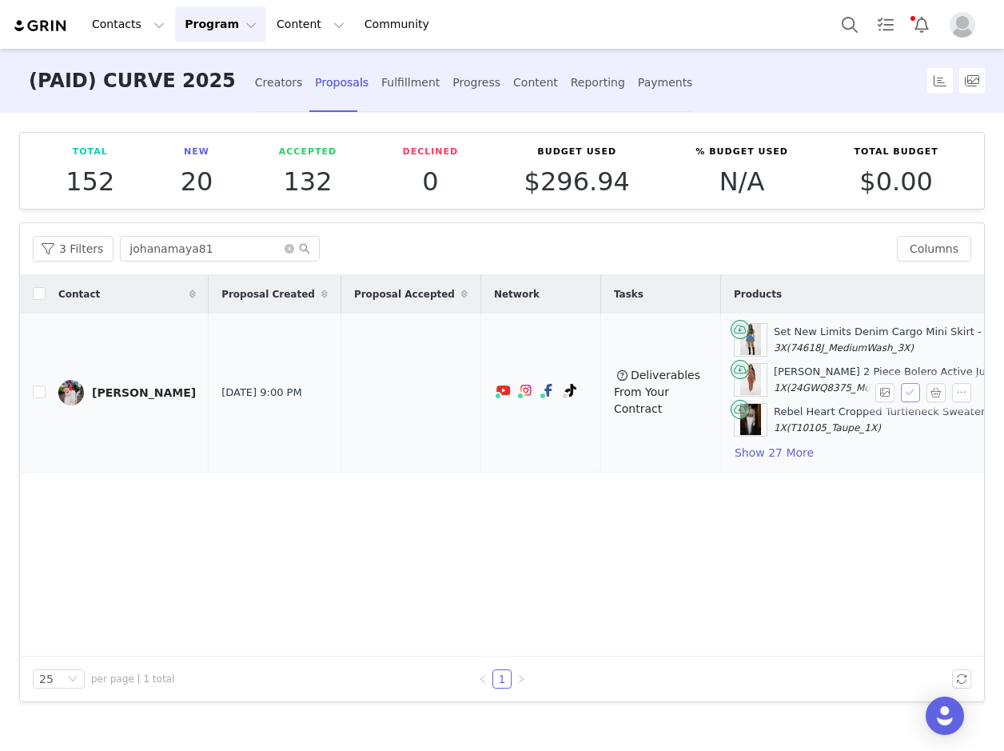
click at [914, 388] on button "button" at bounding box center [910, 392] width 19 height 19
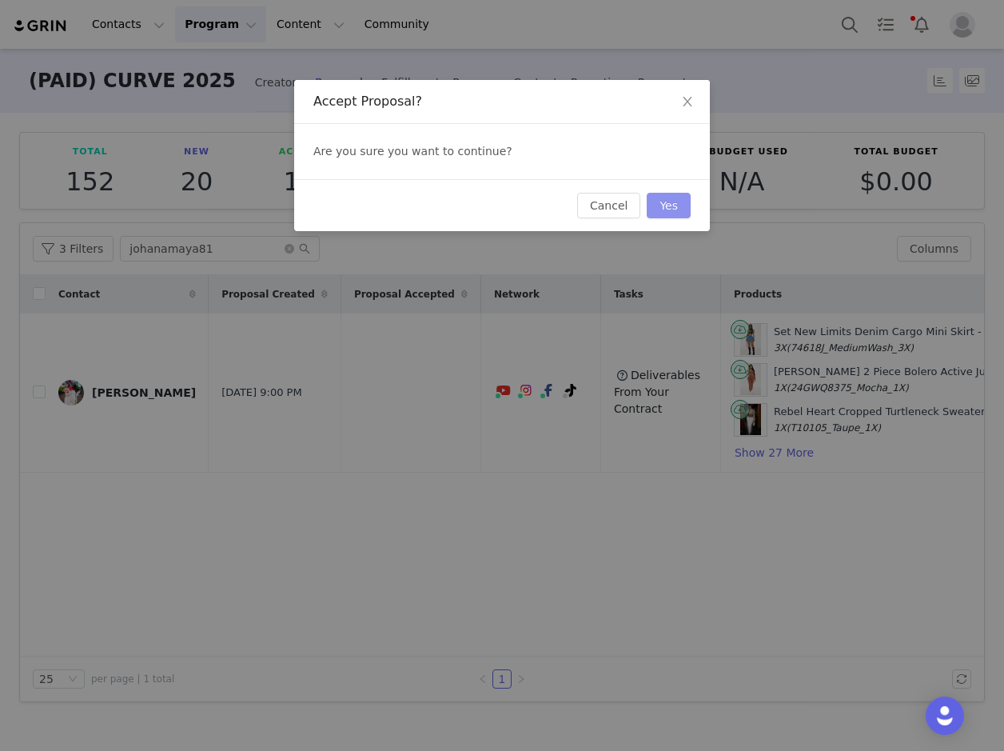
click at [671, 197] on button "Yes" at bounding box center [669, 206] width 44 height 26
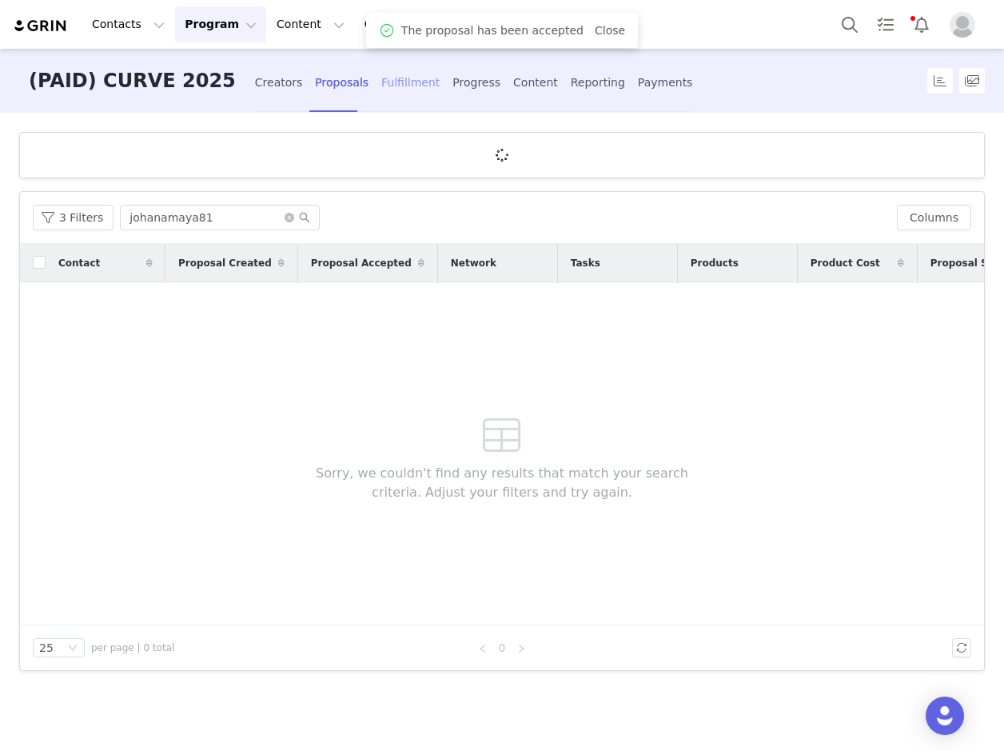
click at [381, 82] on div "Fulfillment" at bounding box center [410, 83] width 58 height 42
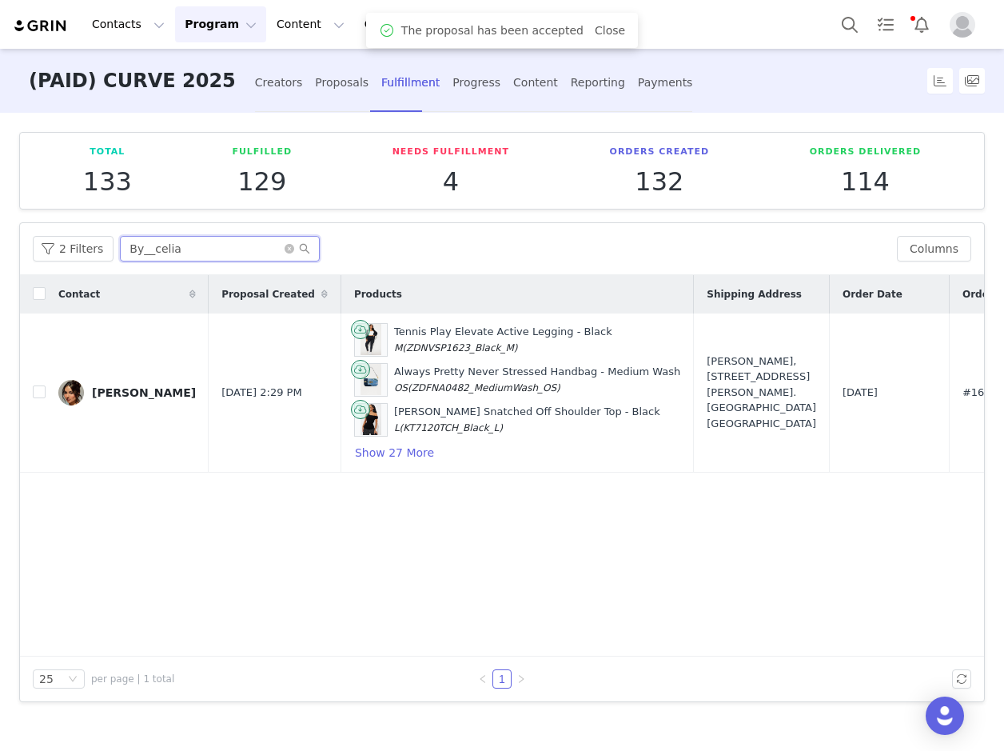
click at [196, 244] on input "By__celia" at bounding box center [220, 249] width 200 height 26
click at [195, 244] on input "By__celia" at bounding box center [220, 249] width 200 height 26
drag, startPoint x: 206, startPoint y: 247, endPoint x: 197, endPoint y: 243, distance: 9.7
click at [195, 245] on input "By__celia" at bounding box center [220, 249] width 200 height 26
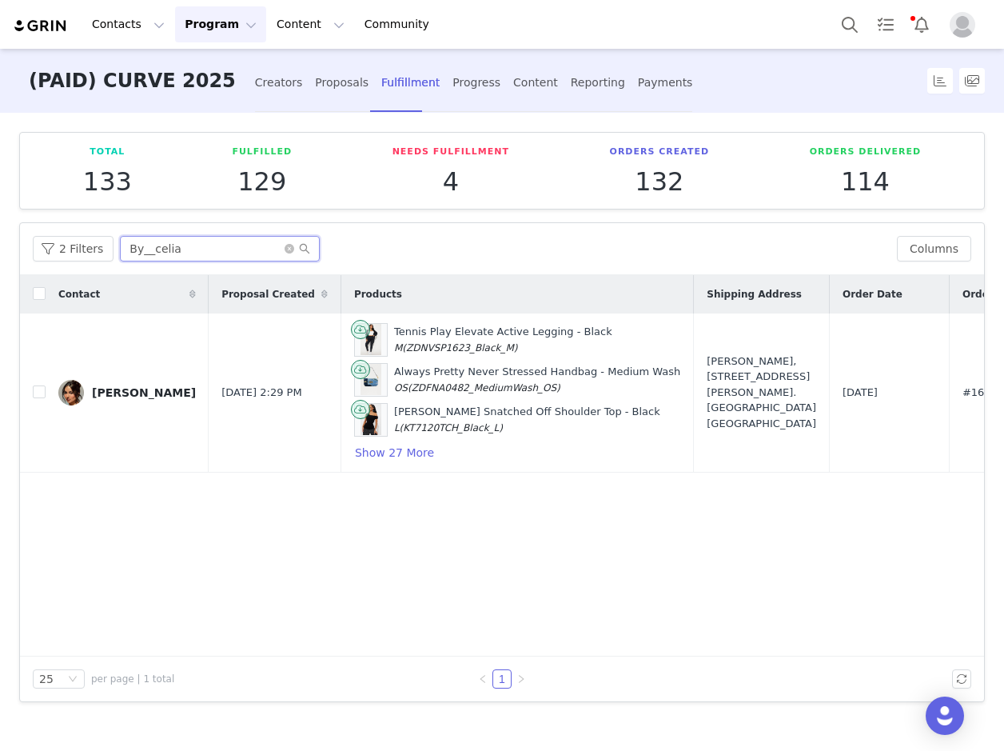
paste input "johanamaya81"
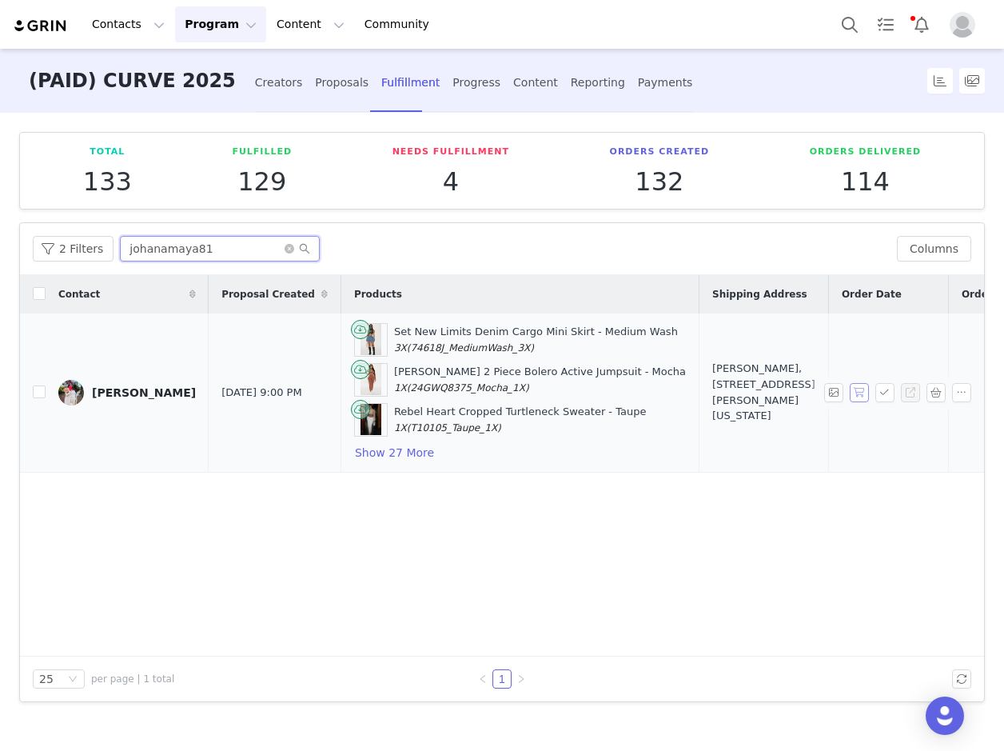
type input "johanamaya81"
click at [857, 385] on button "button" at bounding box center [859, 392] width 19 height 19
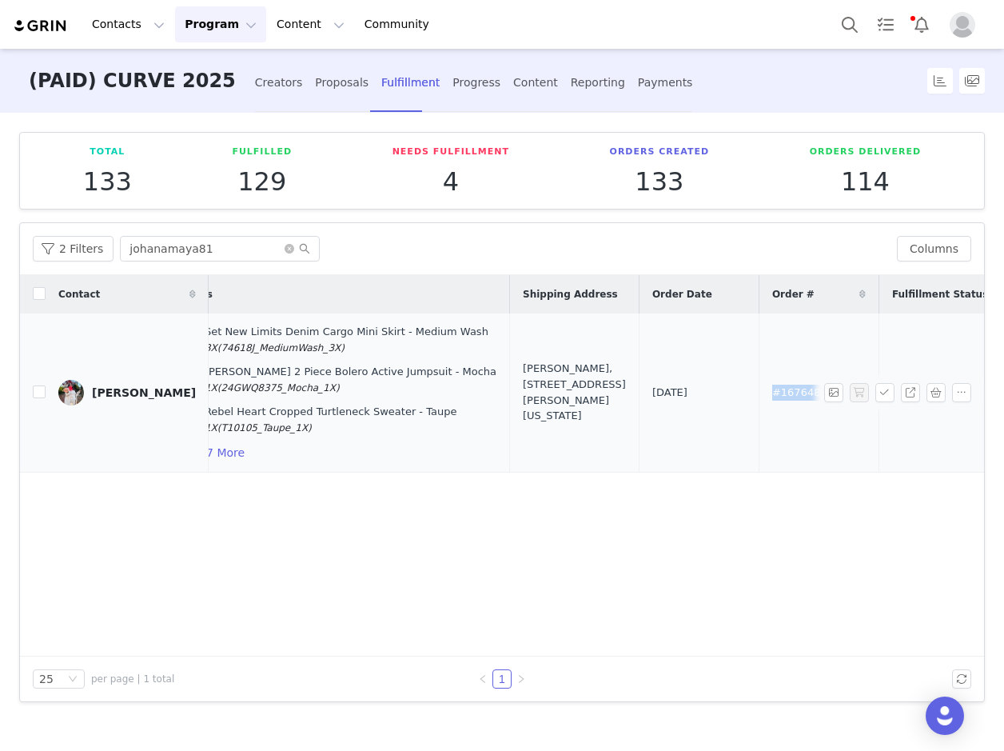
drag, startPoint x: 759, startPoint y: 392, endPoint x: 673, endPoint y: 392, distance: 86.3
click at [759, 392] on td "#167648243" at bounding box center [819, 392] width 120 height 159
copy span "#167648243"
drag, startPoint x: 299, startPoint y: 83, endPoint x: 292, endPoint y: 87, distance: 8.2
click at [315, 83] on div "Proposals" at bounding box center [342, 83] width 54 height 42
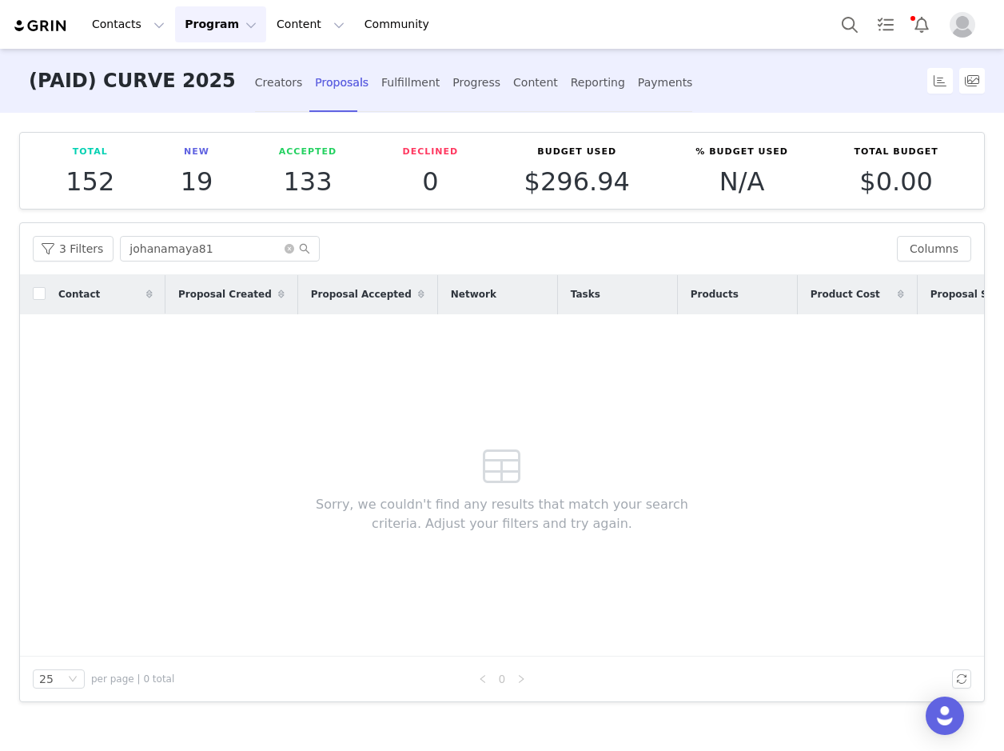
click at [285, 217] on div "Total 152 New 19 Accepted 133 Declined 0 Budget Used $296.94 % Budget Used N/A …" at bounding box center [502, 430] width 1004 height 635
click at [285, 244] on icon "icon: close-circle" at bounding box center [290, 249] width 10 height 10
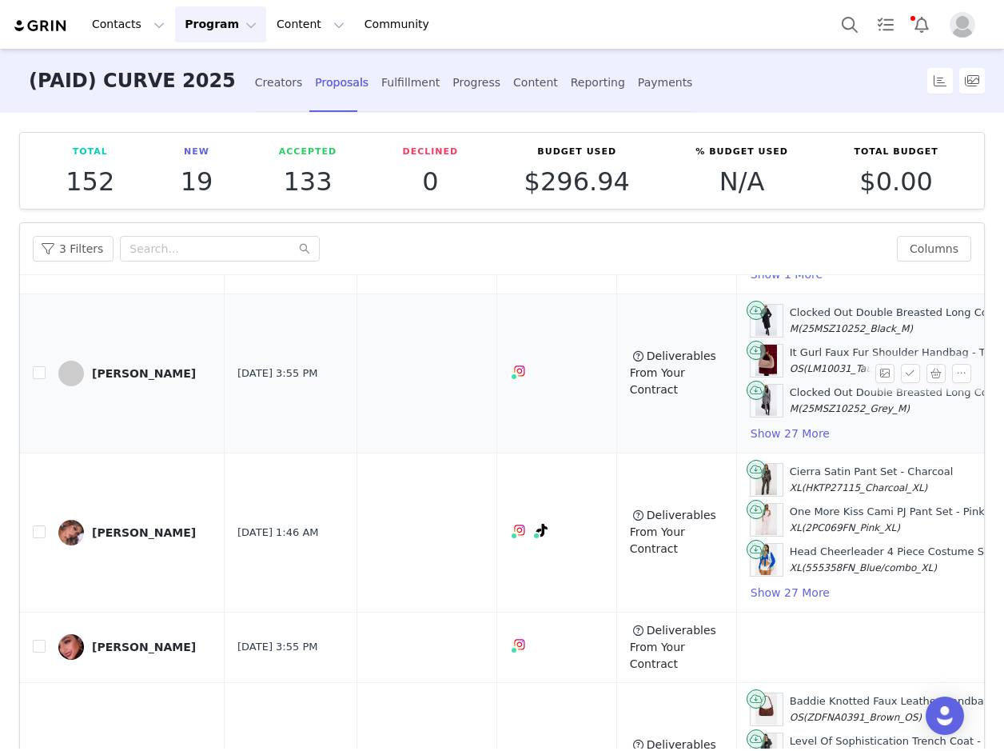
scroll to position [2295, 0]
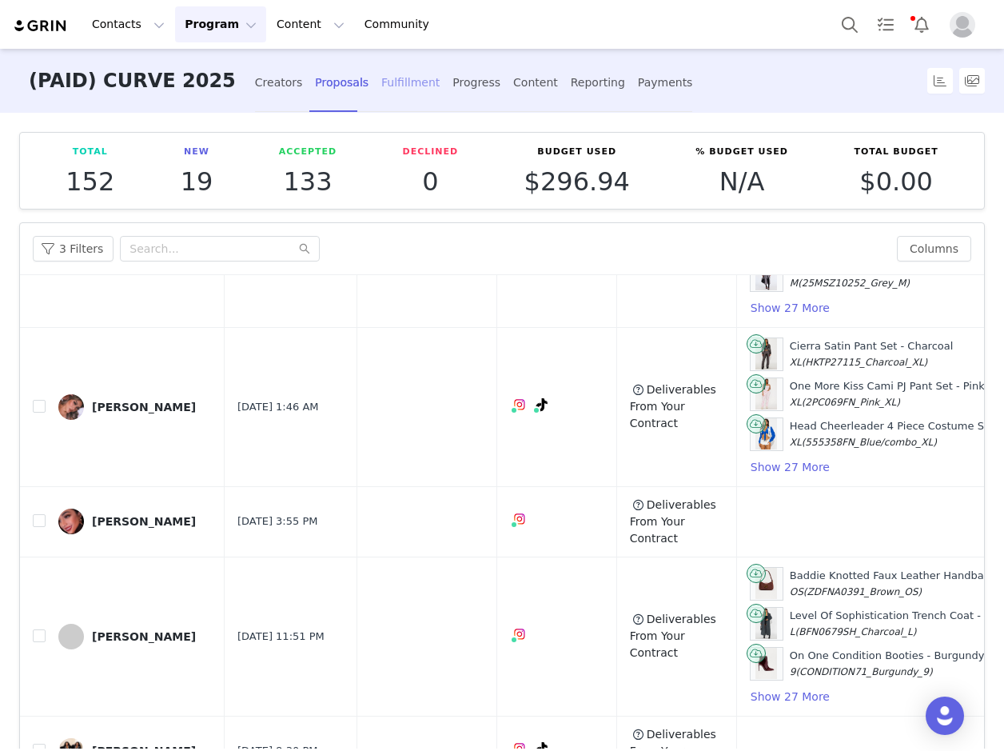
click at [381, 86] on div "Fulfillment" at bounding box center [410, 83] width 58 height 42
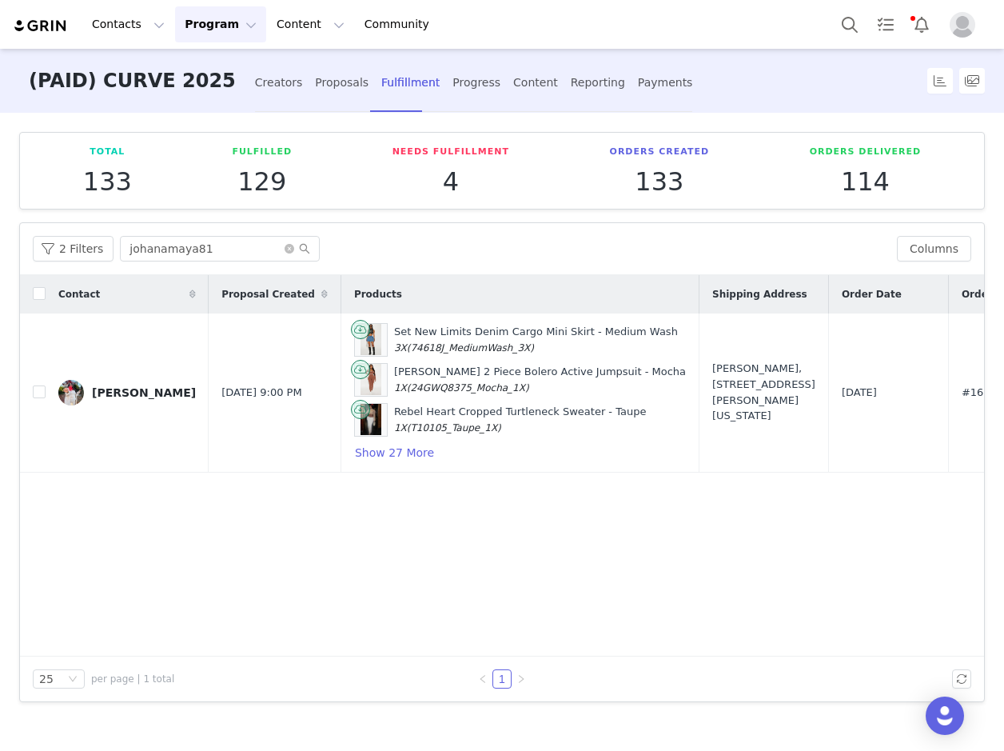
click at [114, 399] on link "[PERSON_NAME]" at bounding box center [126, 393] width 137 height 26
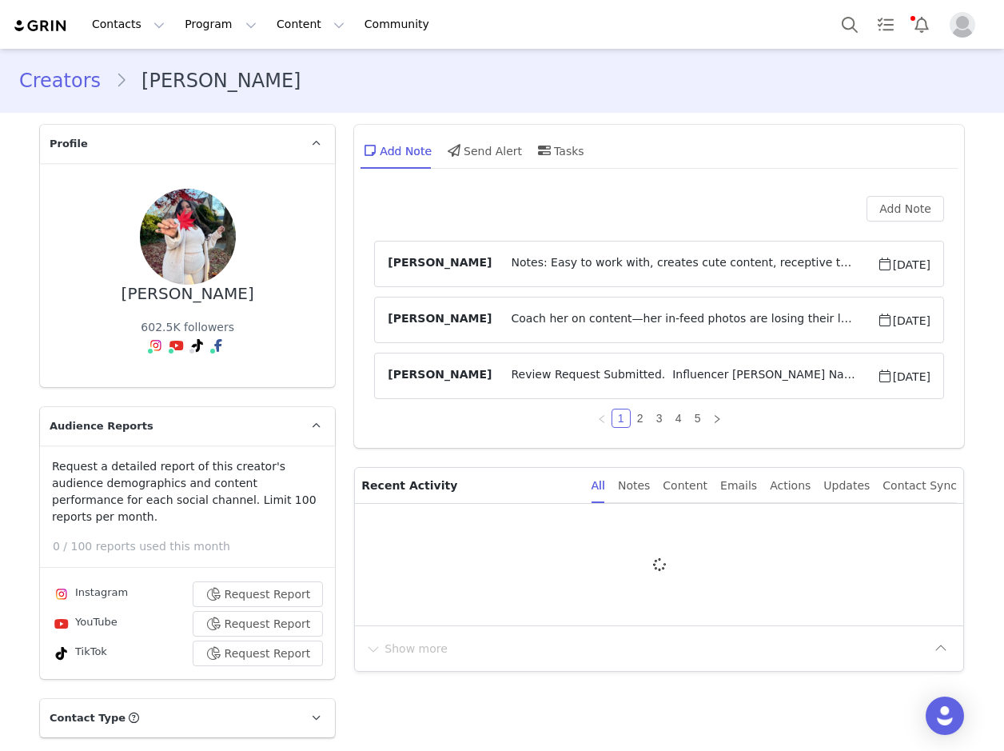
type input "+1 ([GEOGRAPHIC_DATA])"
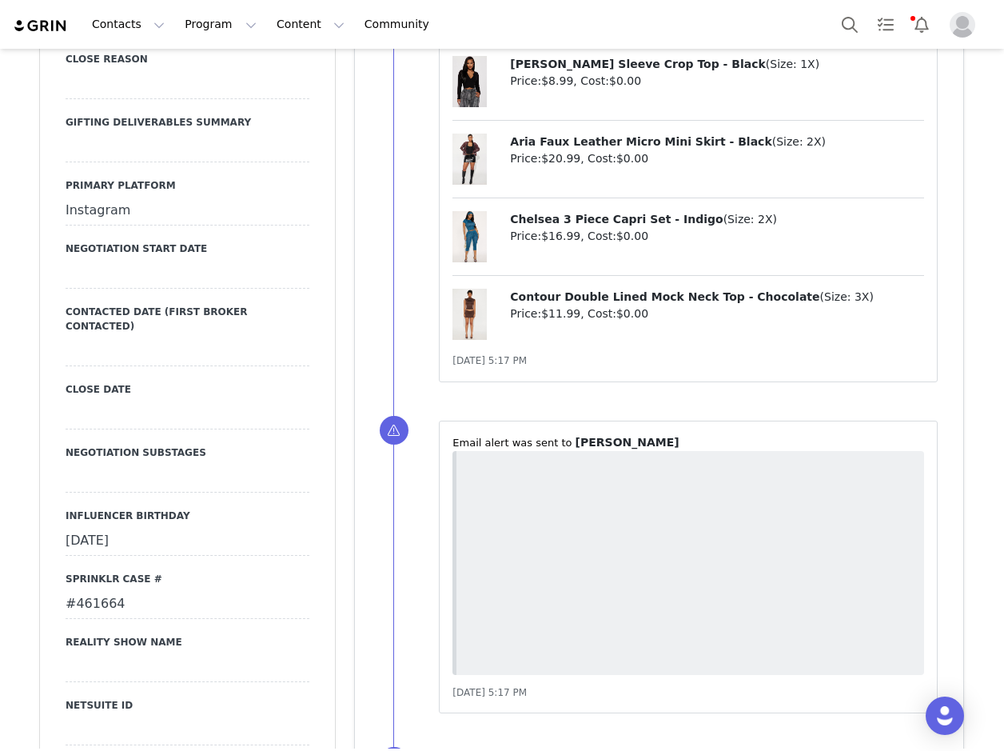
scroll to position [2822, 0]
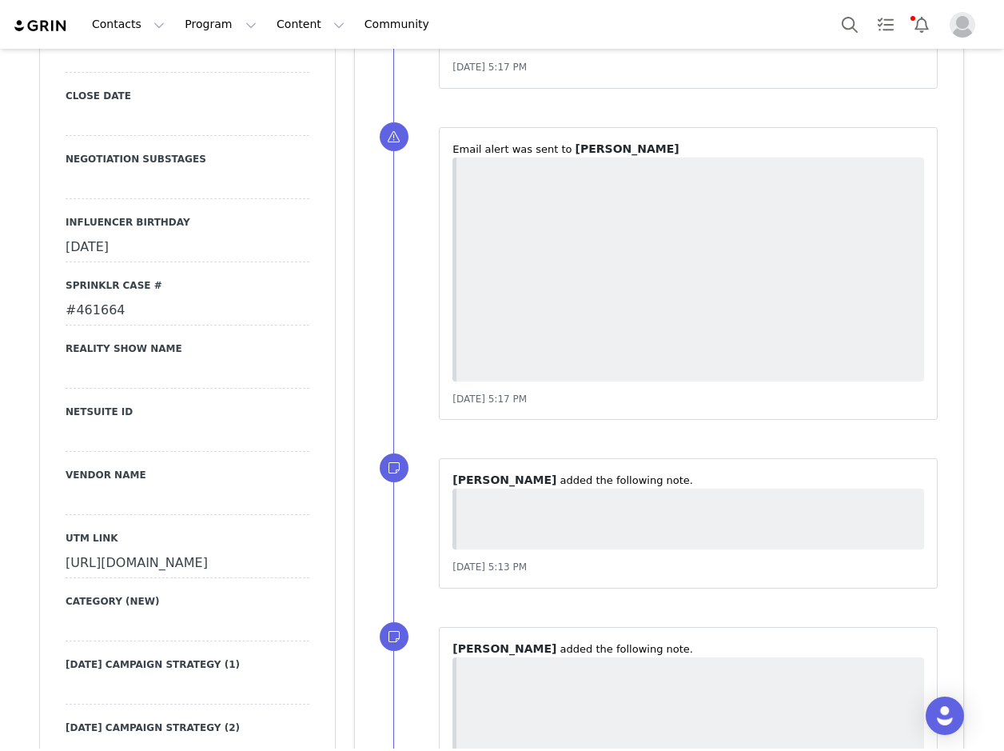
click at [106, 297] on div "#461664" at bounding box center [188, 311] width 244 height 29
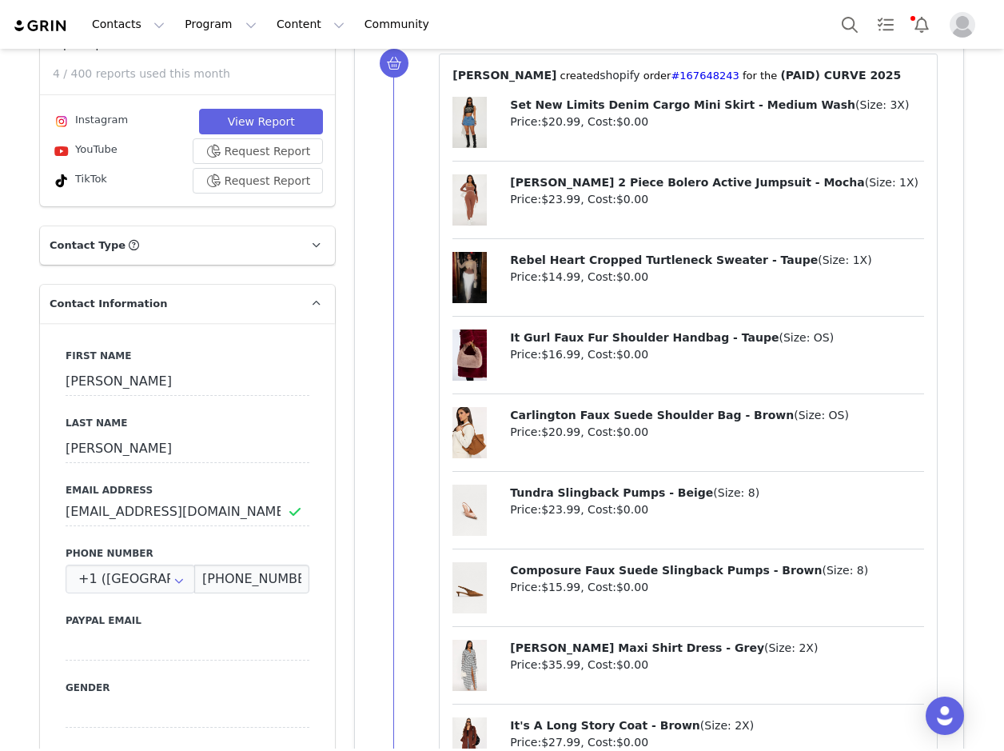
scroll to position [559, 0]
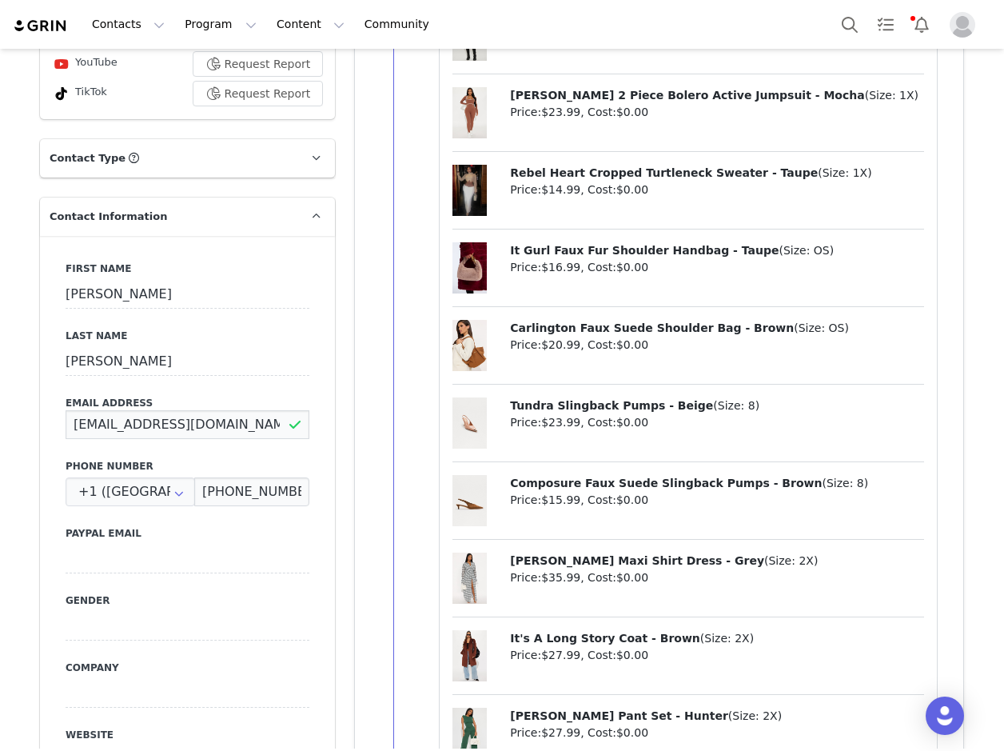
click at [153, 410] on input "[EMAIL_ADDRESS][DOMAIN_NAME]" at bounding box center [188, 424] width 244 height 29
click at [155, 410] on input "[EMAIL_ADDRESS][DOMAIN_NAME]" at bounding box center [188, 424] width 244 height 29
drag, startPoint x: 157, startPoint y: 404, endPoint x: 149, endPoint y: 404, distance: 8.0
click at [149, 410] on input "[EMAIL_ADDRESS][DOMAIN_NAME]" at bounding box center [188, 424] width 244 height 29
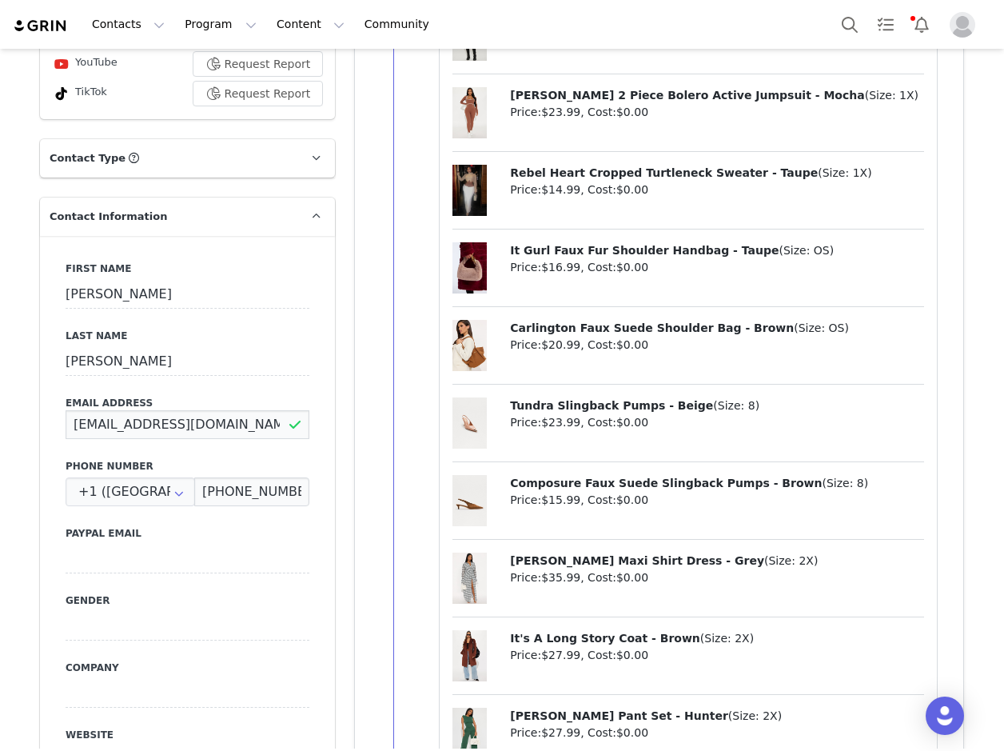
click at [149, 410] on input "[EMAIL_ADDRESS][DOMAIN_NAME]" at bounding box center [188, 424] width 244 height 29
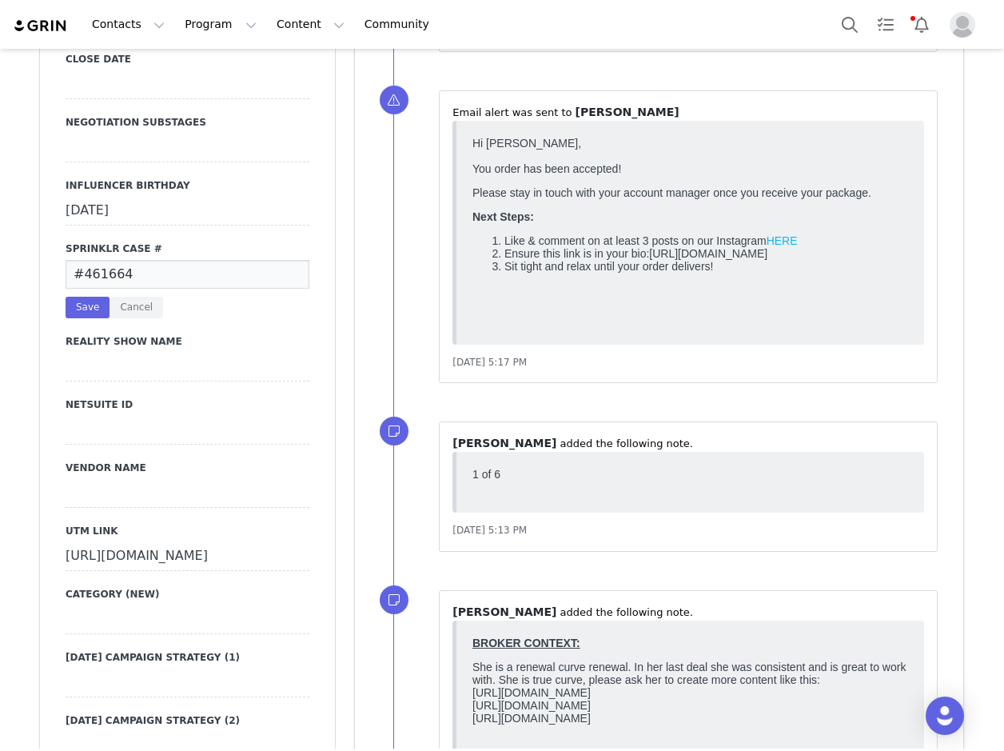
scroll to position [3037, 0]
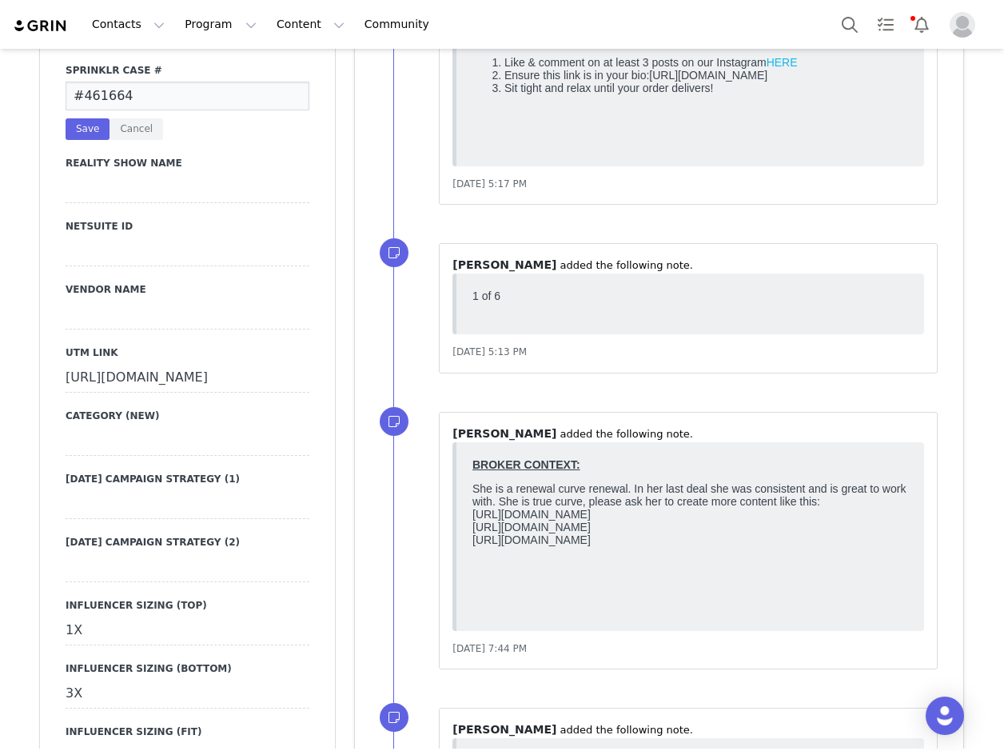
click at [138, 110] on input "#461664" at bounding box center [188, 96] width 244 height 29
click at [87, 110] on input at bounding box center [188, 96] width 244 height 29
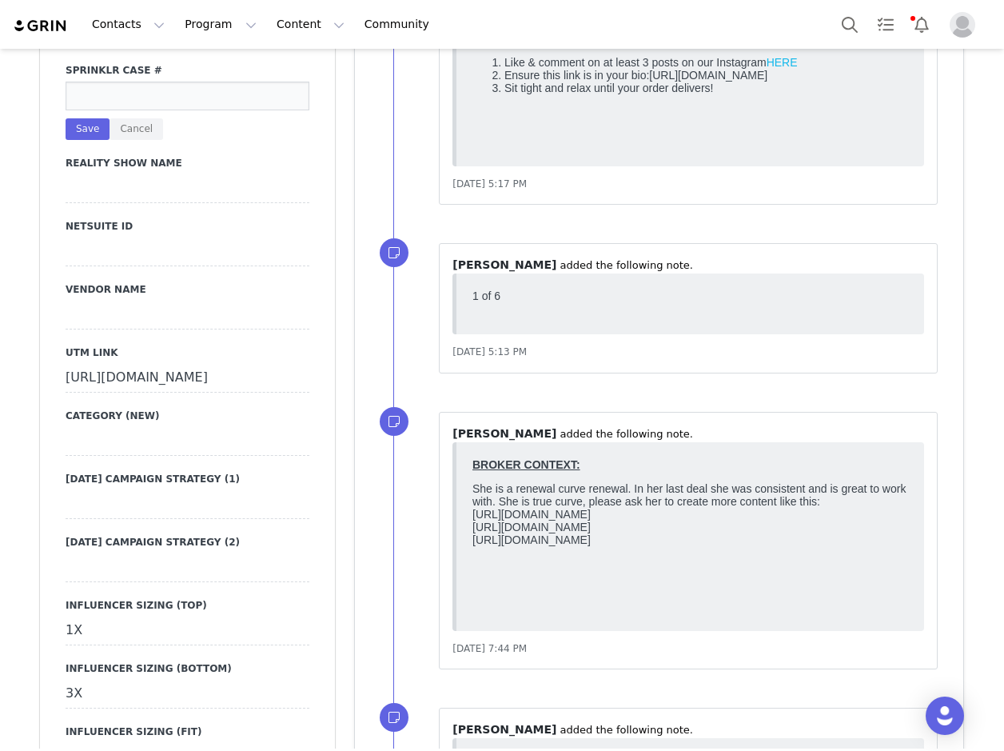
paste input "#491767"
type input "#491767"
click at [70, 140] on button "Save" at bounding box center [88, 129] width 44 height 22
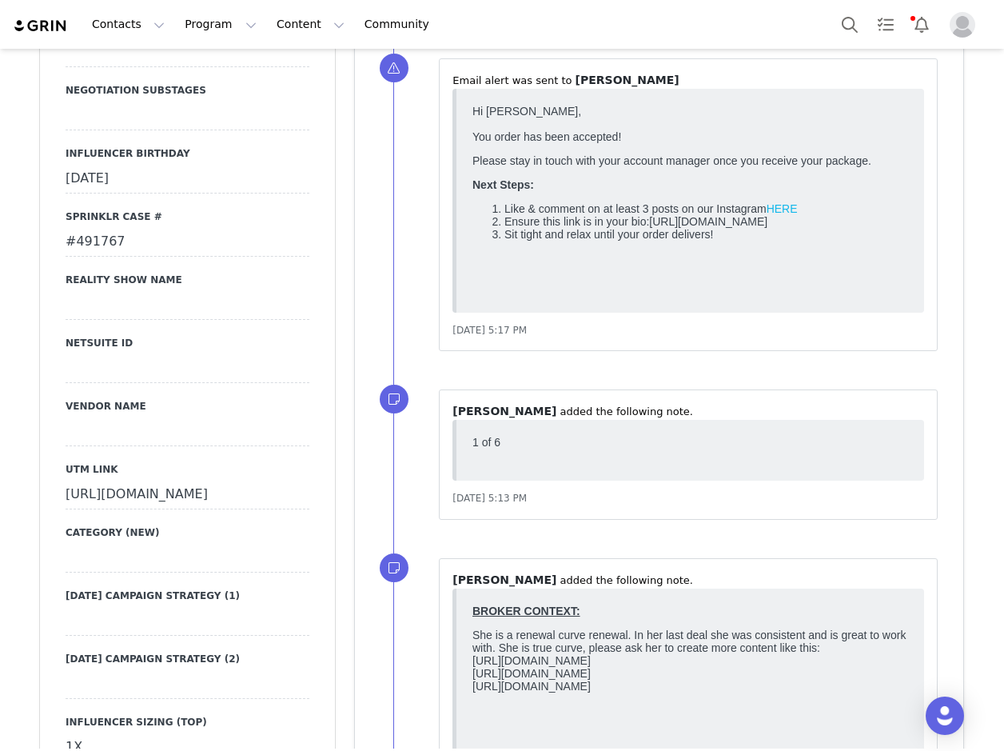
scroll to position [2718, 0]
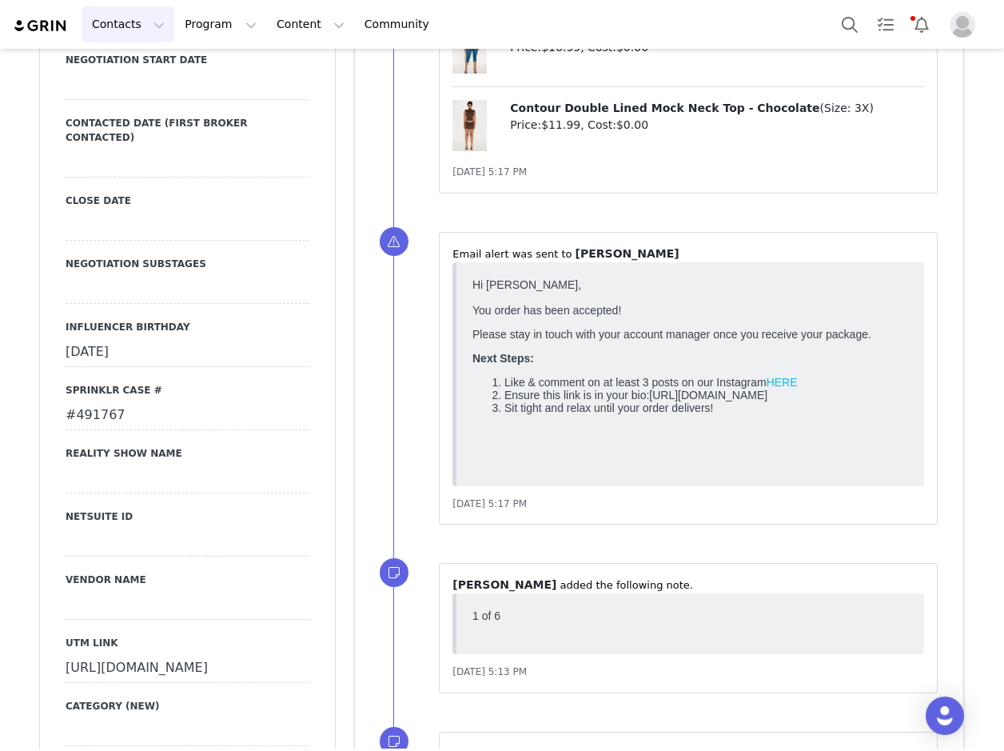
click at [123, 22] on button "Contacts Contacts" at bounding box center [128, 24] width 92 height 36
click at [133, 70] on p "Creators" at bounding box center [120, 70] width 48 height 17
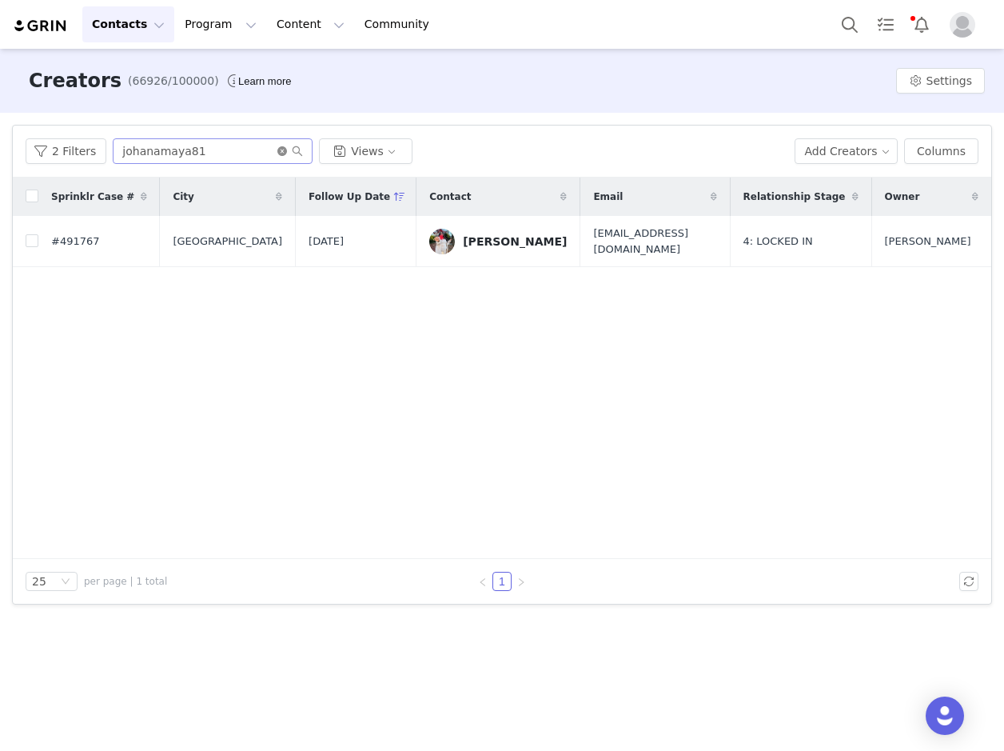
click at [279, 154] on icon "icon: close-circle" at bounding box center [282, 151] width 10 height 10
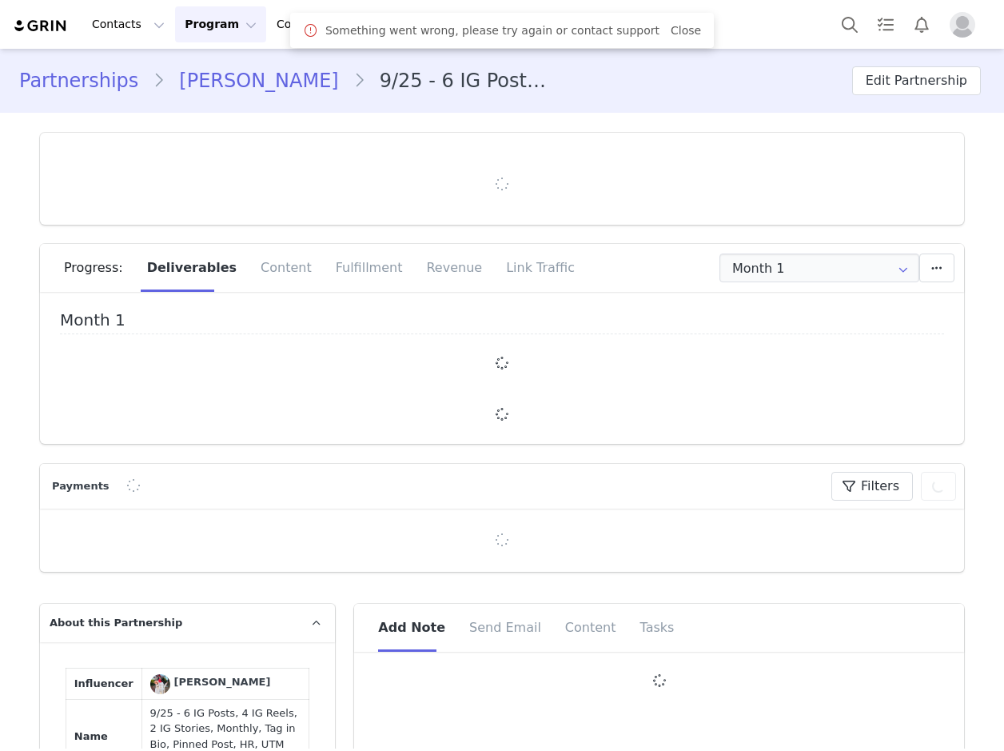
type input "+1 ([GEOGRAPHIC_DATA])"
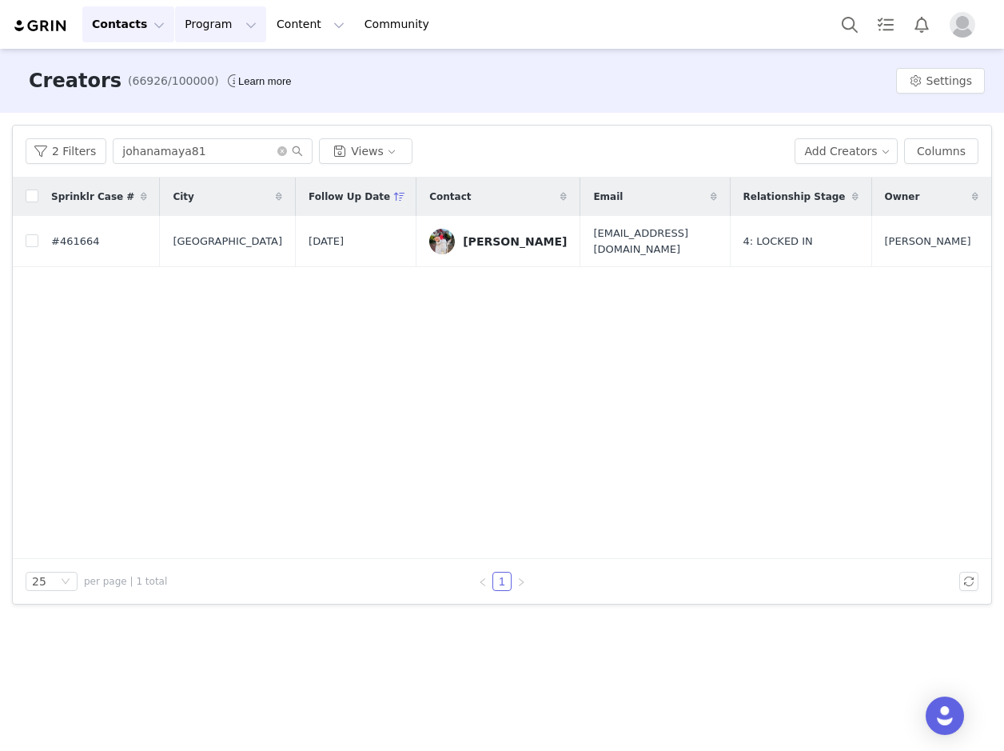
click at [193, 38] on button "Program Program" at bounding box center [220, 24] width 91 height 36
click at [237, 96] on div "Campaigns" at bounding box center [227, 100] width 107 height 17
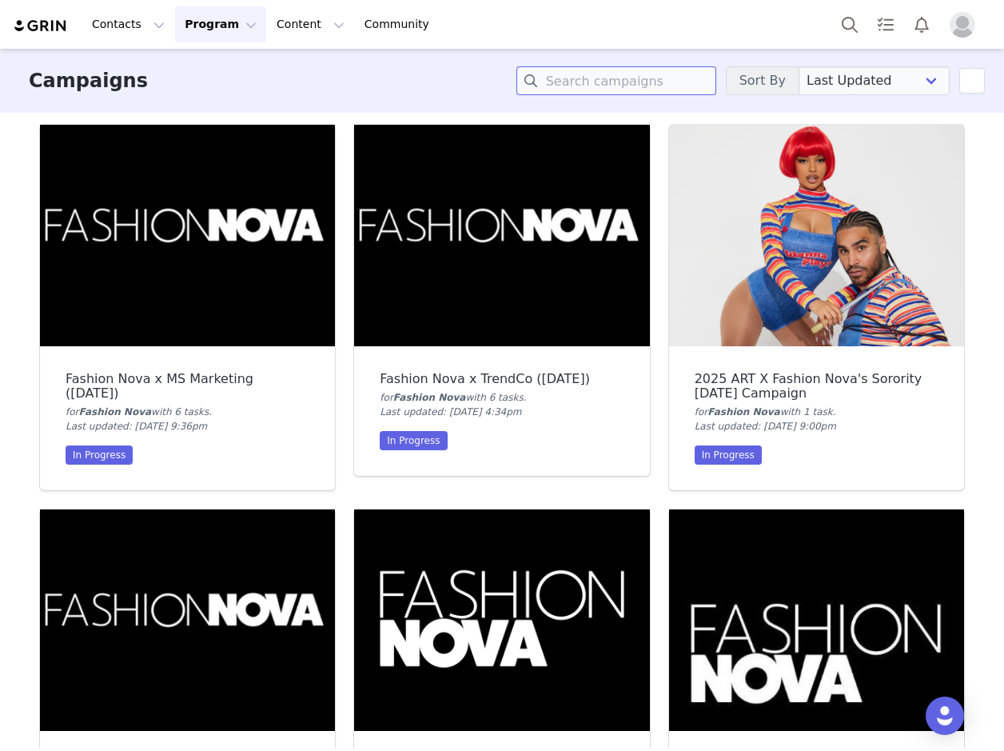
click at [648, 95] on div "Campaigns Sort By Last Updated Newest to Oldest Oldest to Newest Title A-Z Titl…" at bounding box center [502, 81] width 1004 height 64
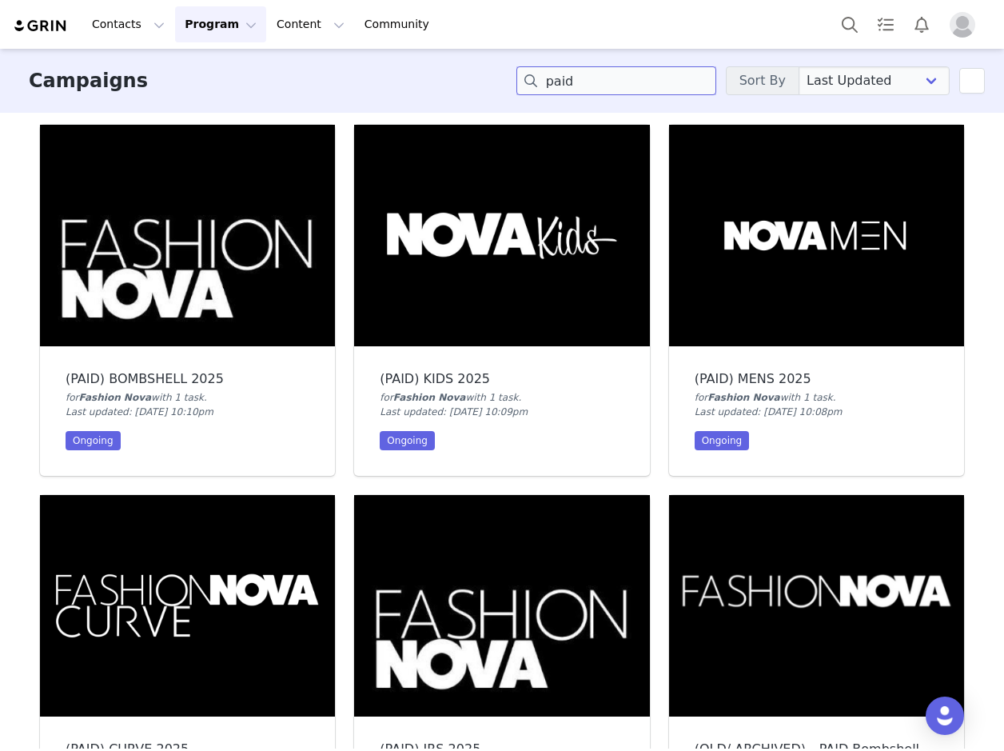
scroll to position [320, 0]
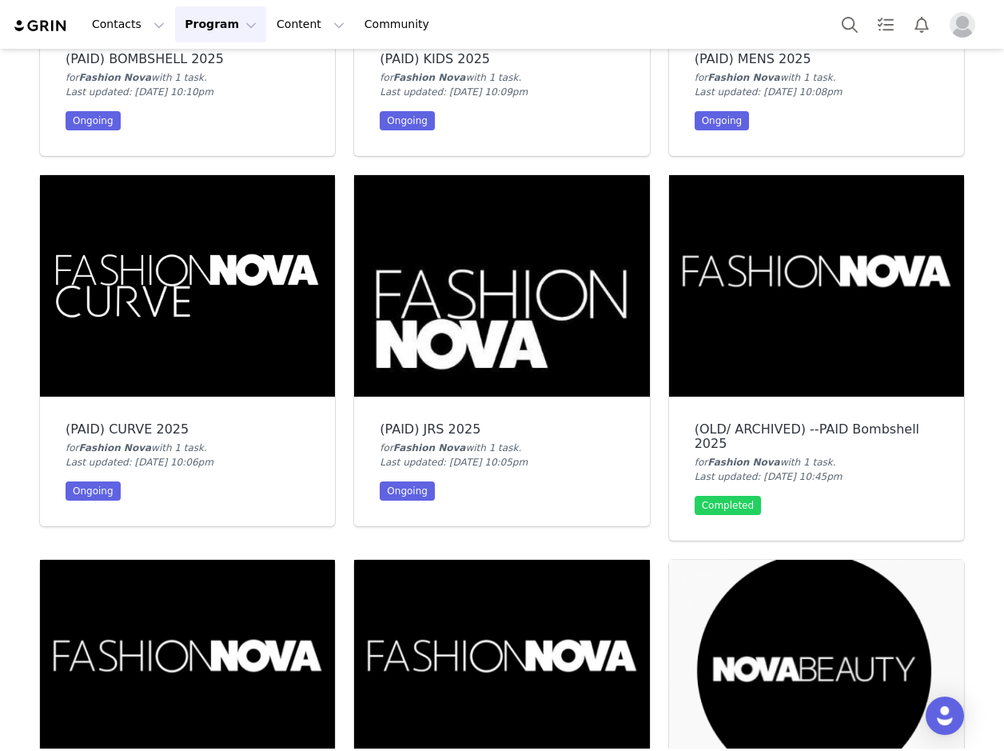
type input "paid"
click at [259, 336] on img at bounding box center [187, 285] width 295 height 221
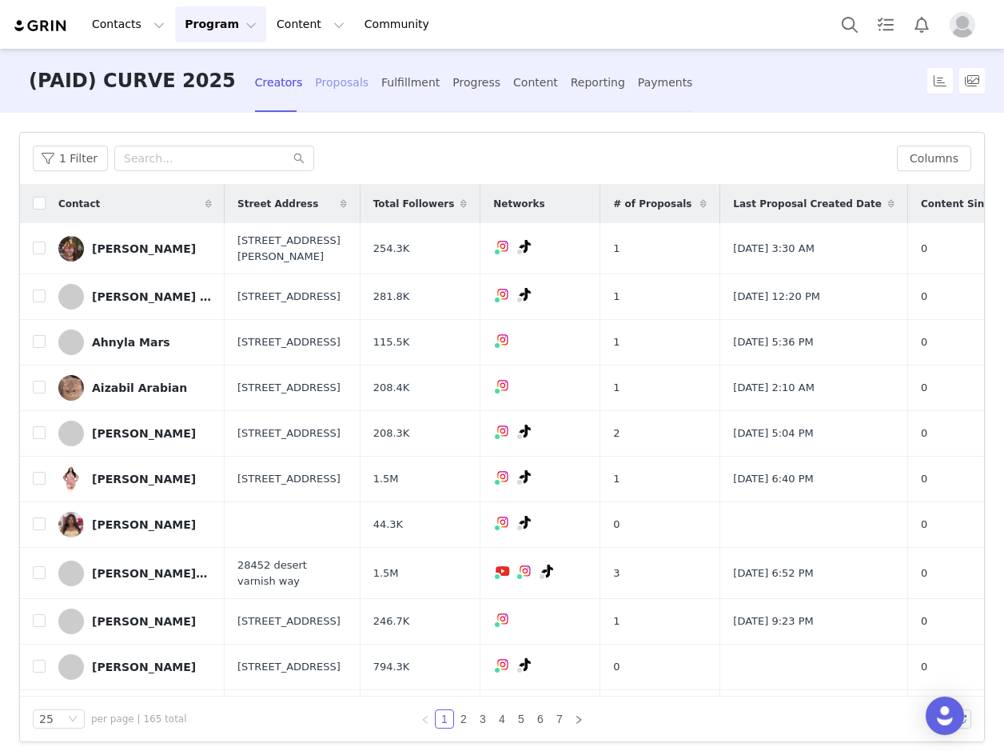
scroll to position [320, 0]
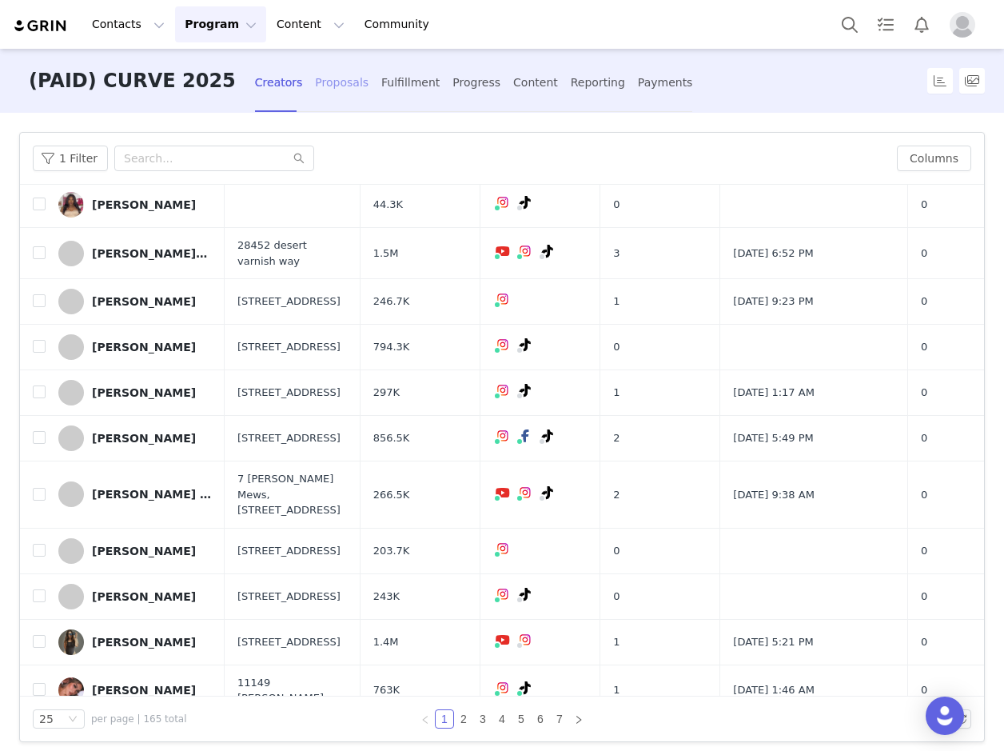
click at [315, 81] on div "Proposals" at bounding box center [342, 83] width 54 height 42
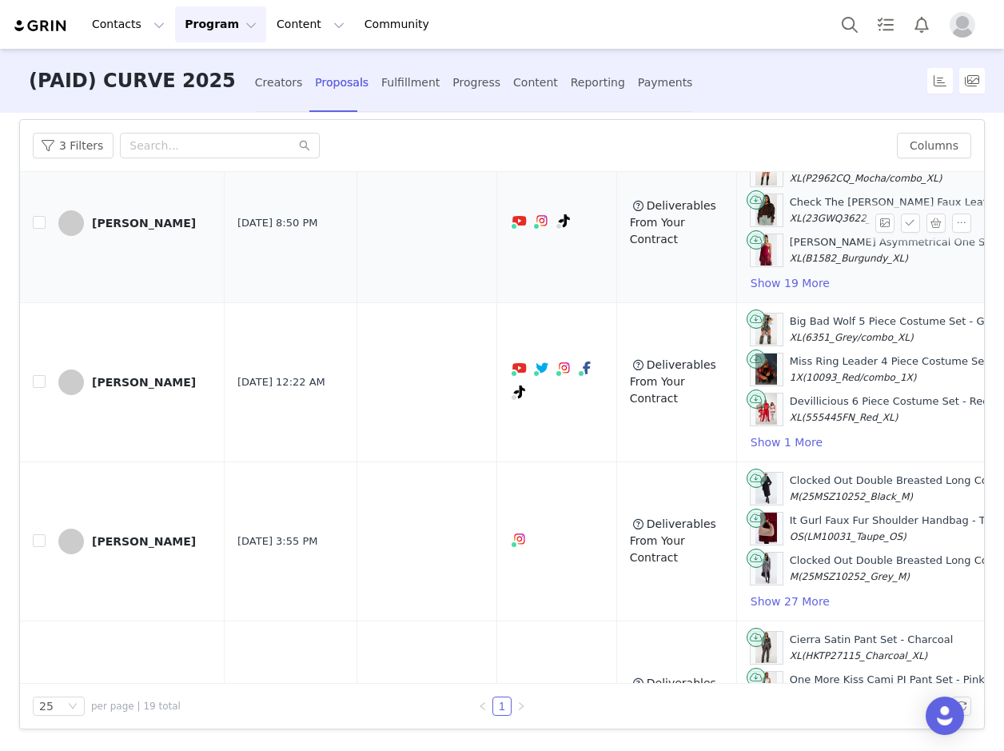
scroll to position [1758, 0]
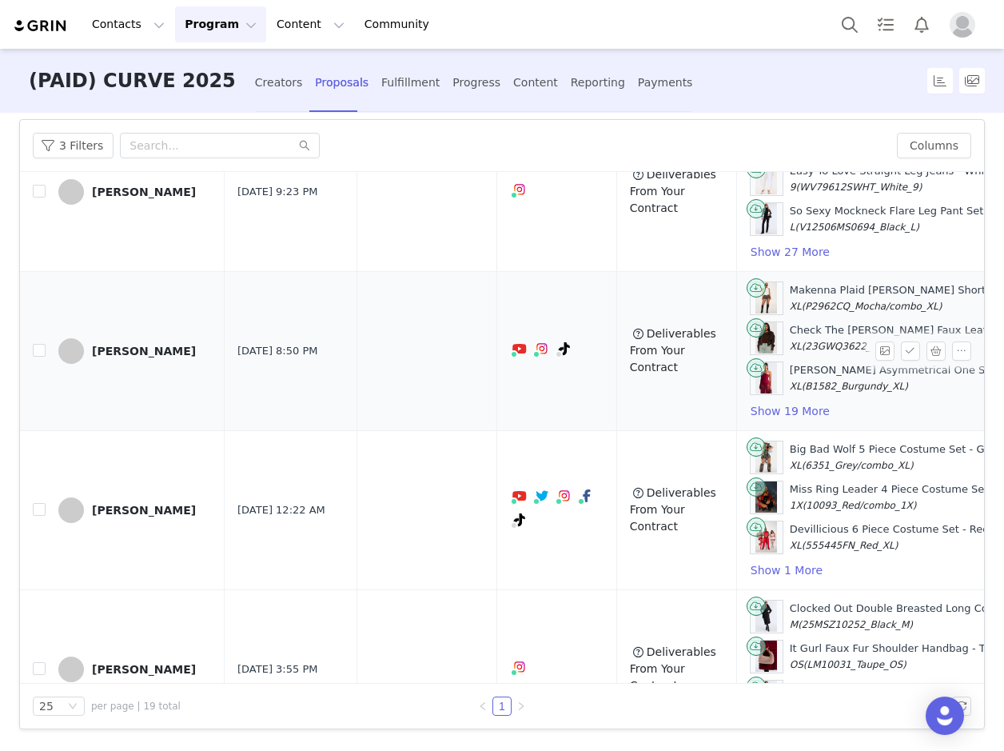
click at [142, 353] on div "[PERSON_NAME]" at bounding box center [144, 350] width 104 height 13
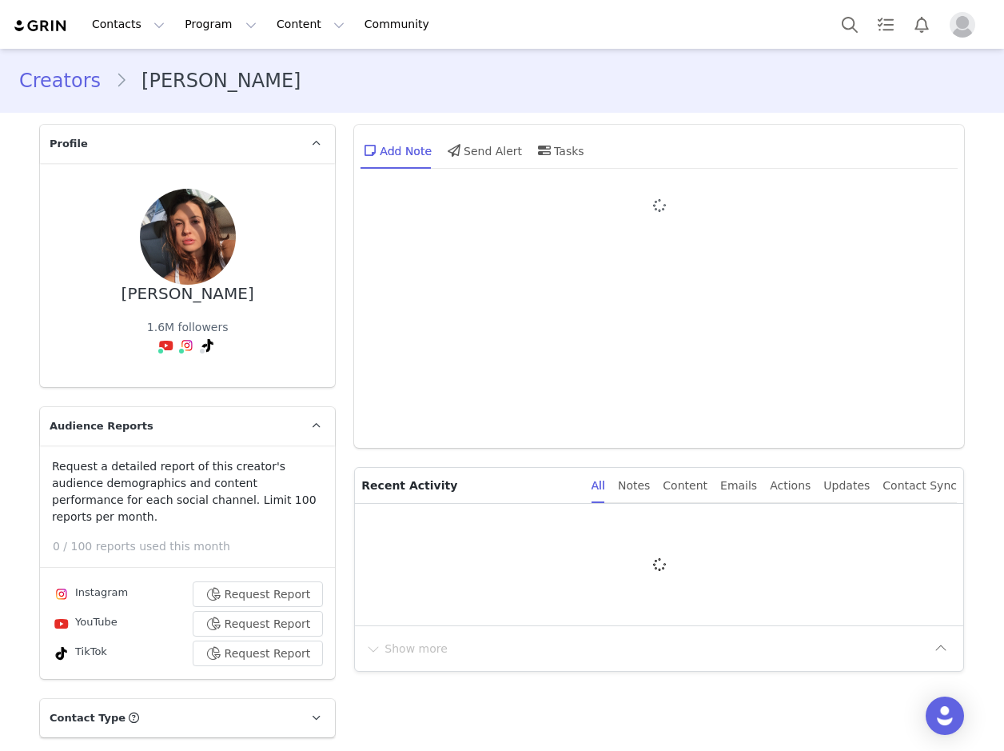
type input "+1 ([GEOGRAPHIC_DATA])"
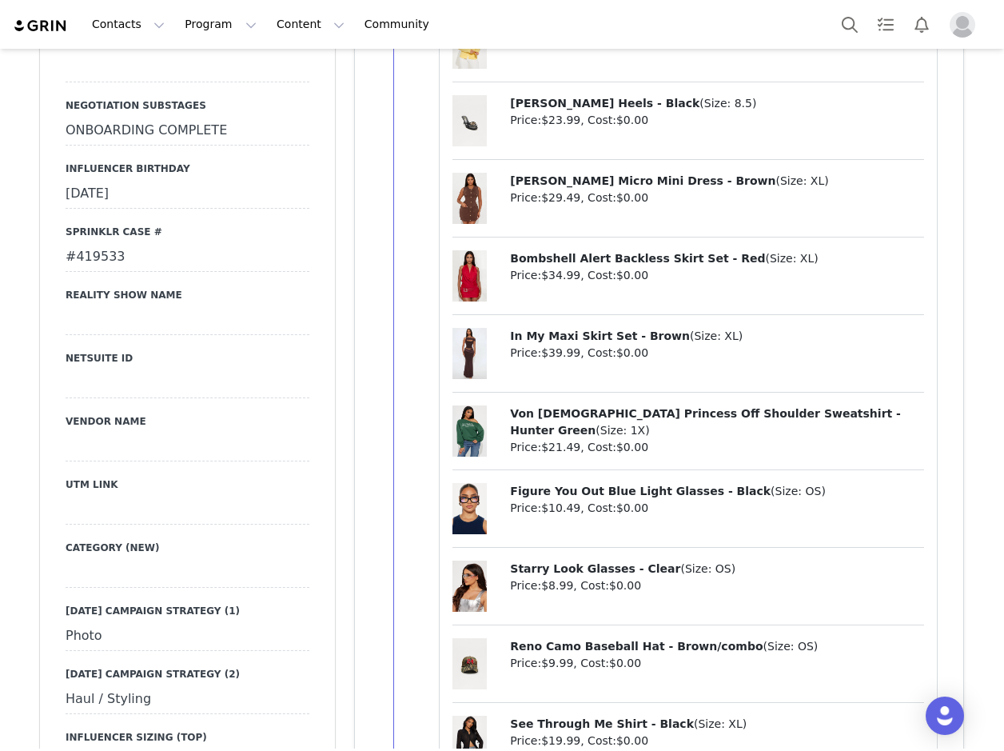
scroll to position [2718, 0]
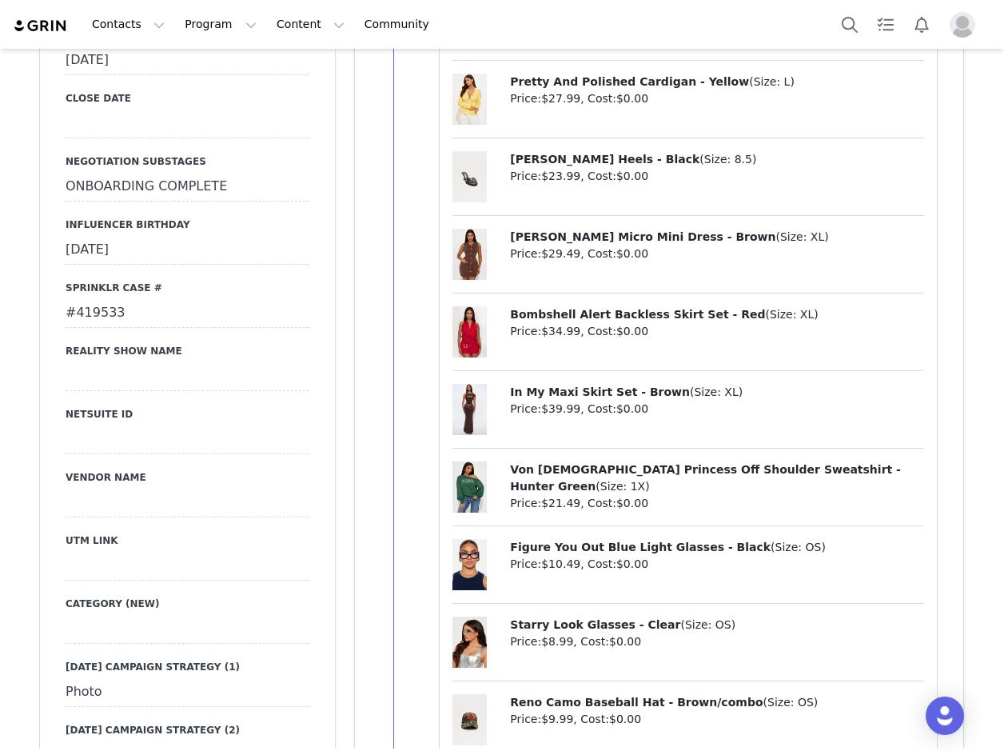
click at [105, 299] on div "#419533" at bounding box center [188, 313] width 244 height 29
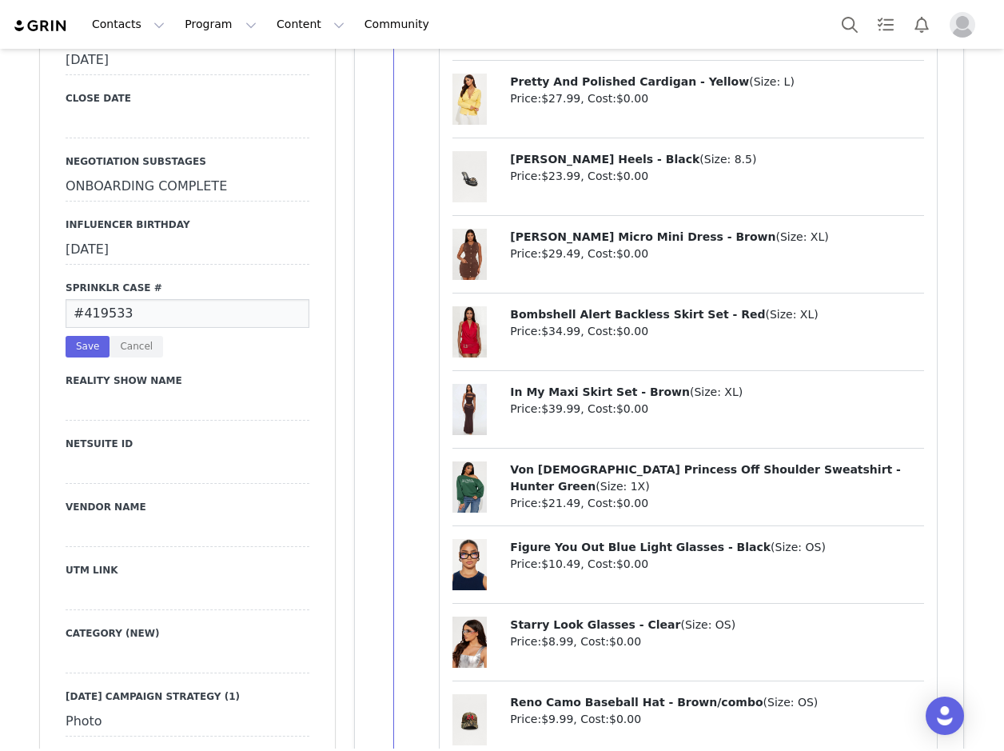
click at [105, 299] on input "#419533" at bounding box center [188, 313] width 244 height 29
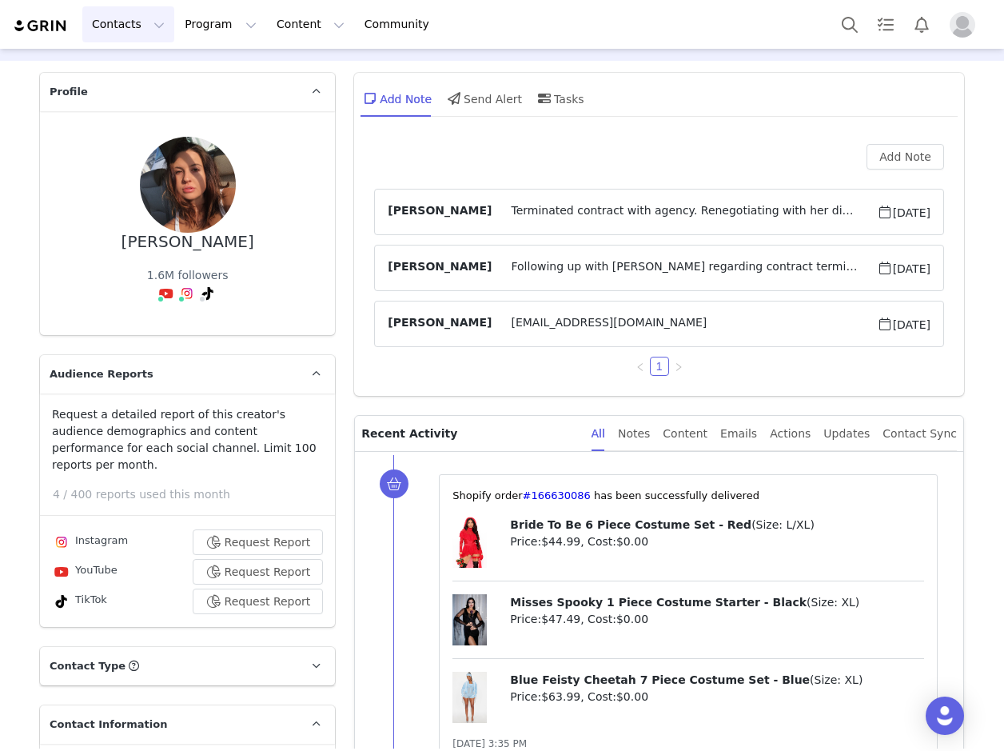
scroll to position [0, 0]
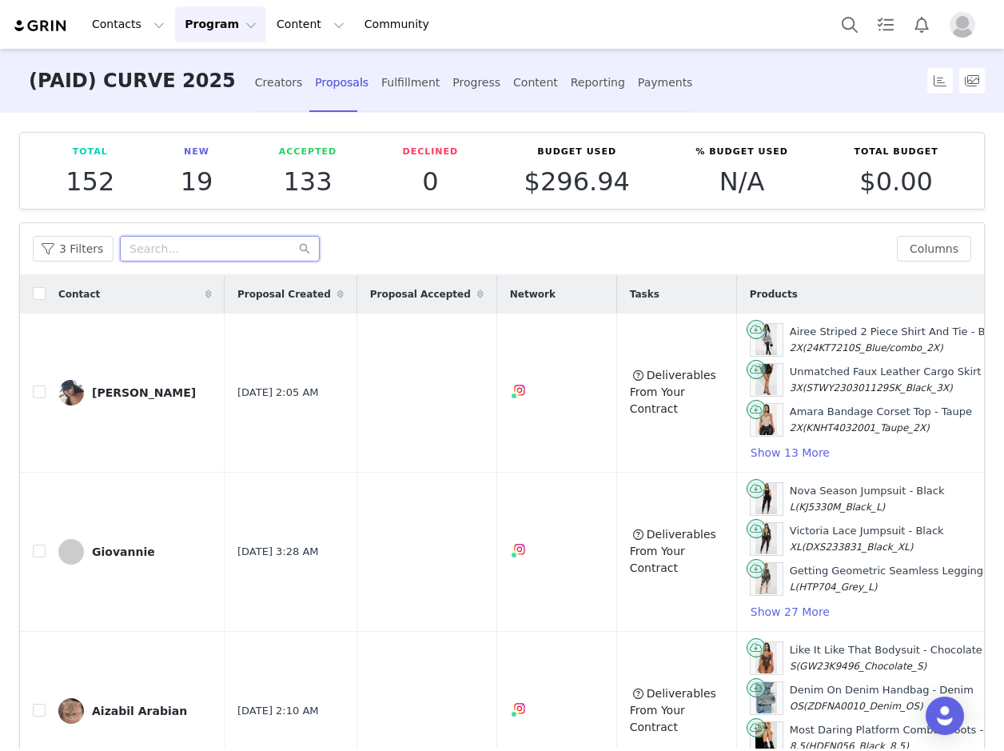
click at [160, 251] on input "text" at bounding box center [220, 249] width 200 height 26
paste input "ashleysmashlaay"
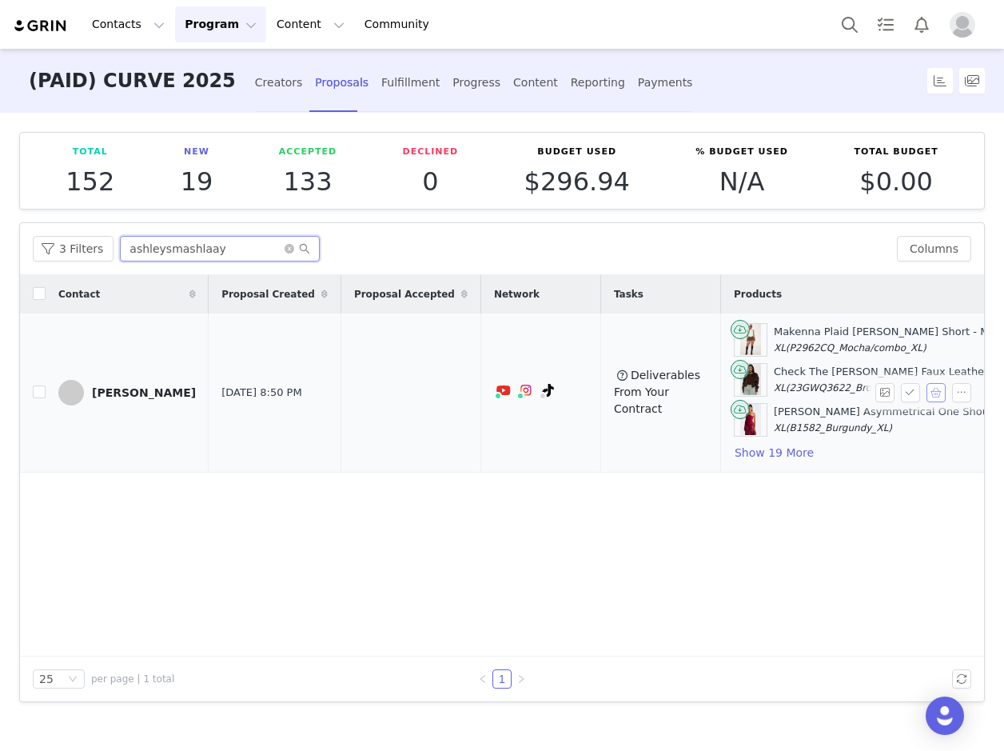
type input "ashleysmashlaay"
click at [939, 390] on button "button" at bounding box center [935, 392] width 19 height 19
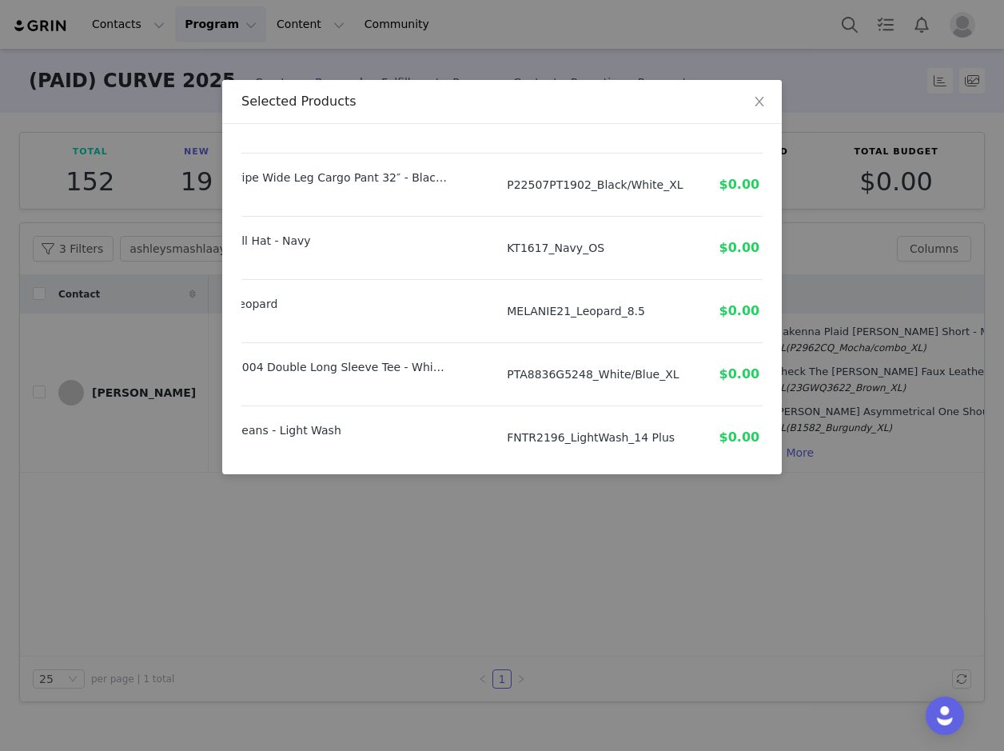
scroll to position [1150, 177]
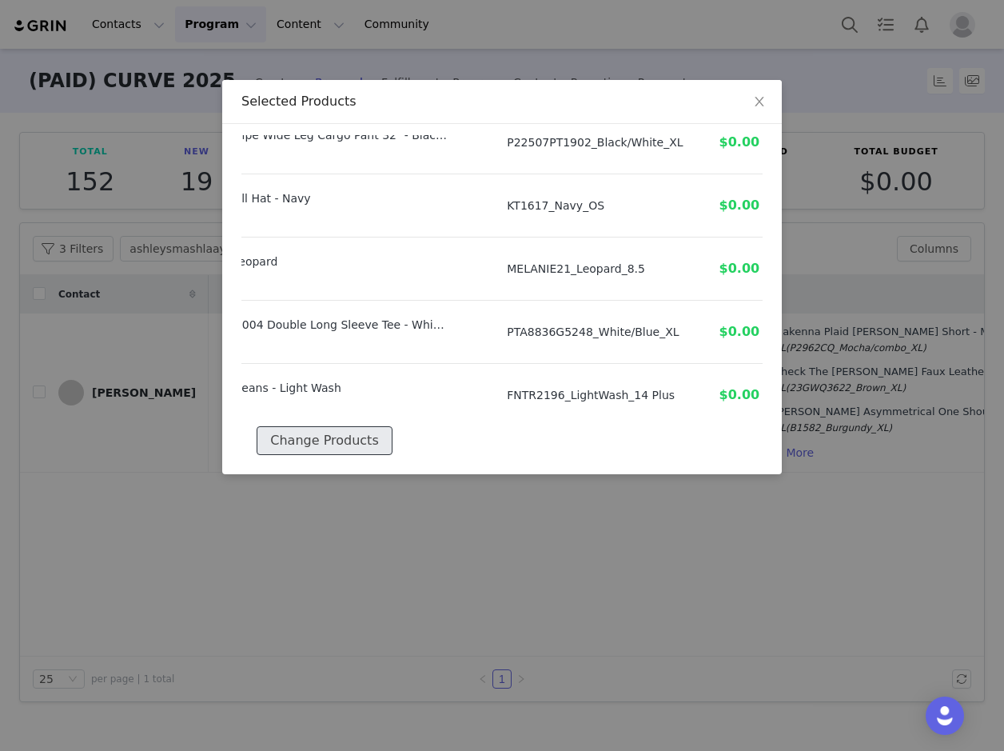
click at [353, 426] on button "Change Products" at bounding box center [324, 440] width 135 height 29
select select "26156645"
select select "19130685"
select select "27654054"
select select "24544737"
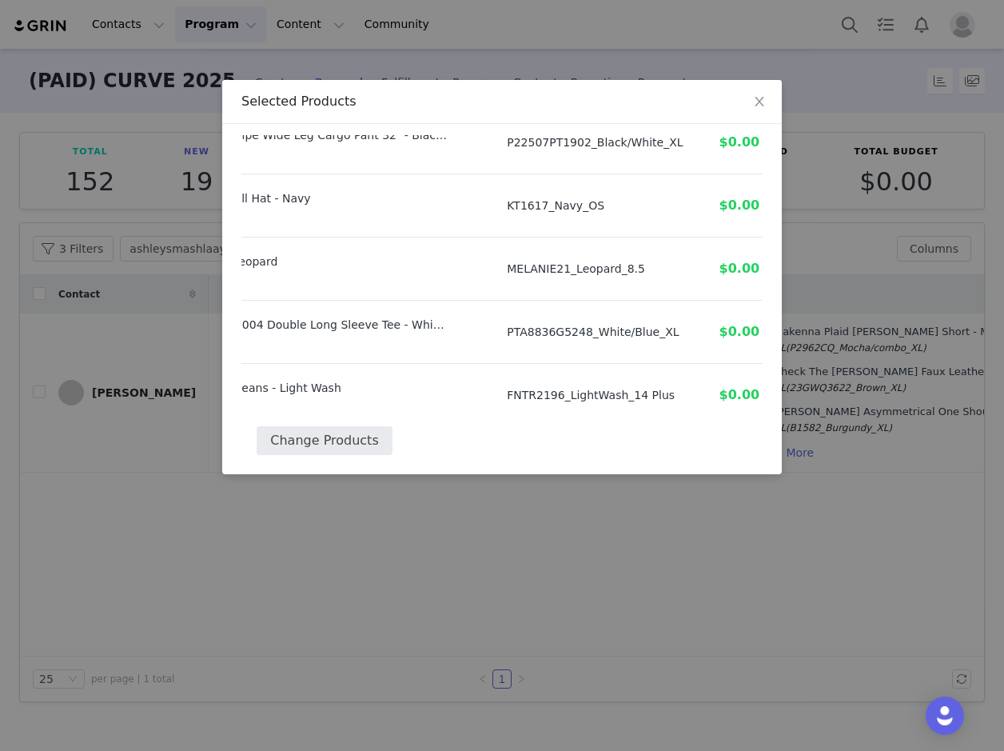
select select "26649896"
select select "27990293"
select select "25872810"
select select "28055938"
select select "27261829"
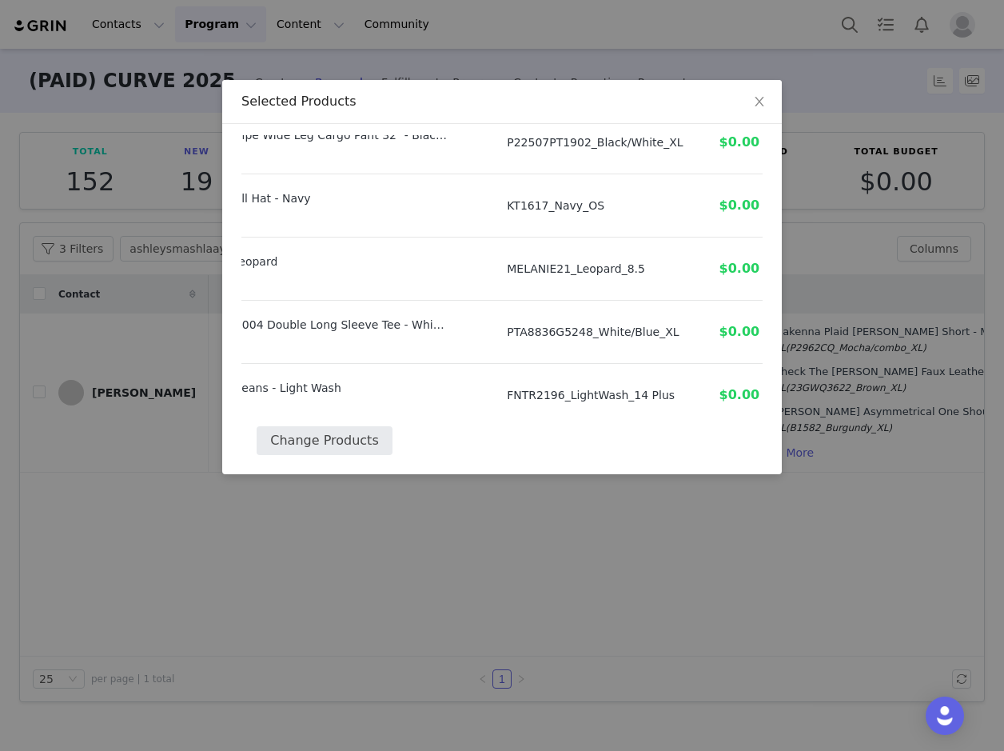
select select "27612948"
select select "24682668"
select select "24947989"
select select "27263403"
select select "28084337"
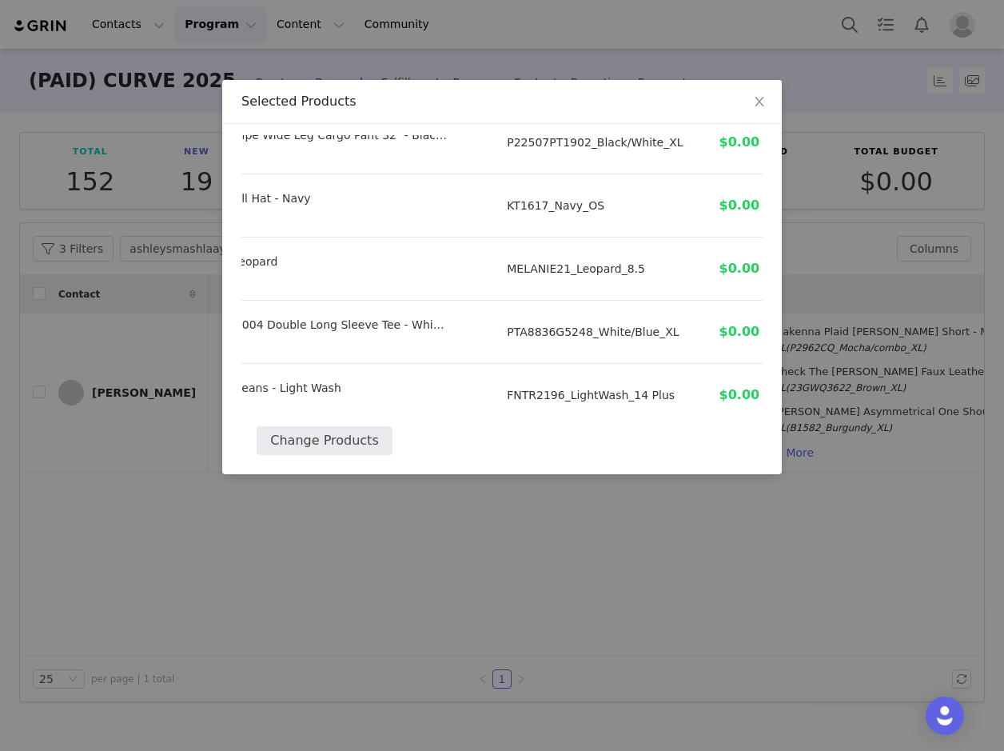
select select "27424228"
select select "28078163"
select select "27702406"
select select "28121164"
select select "28078701"
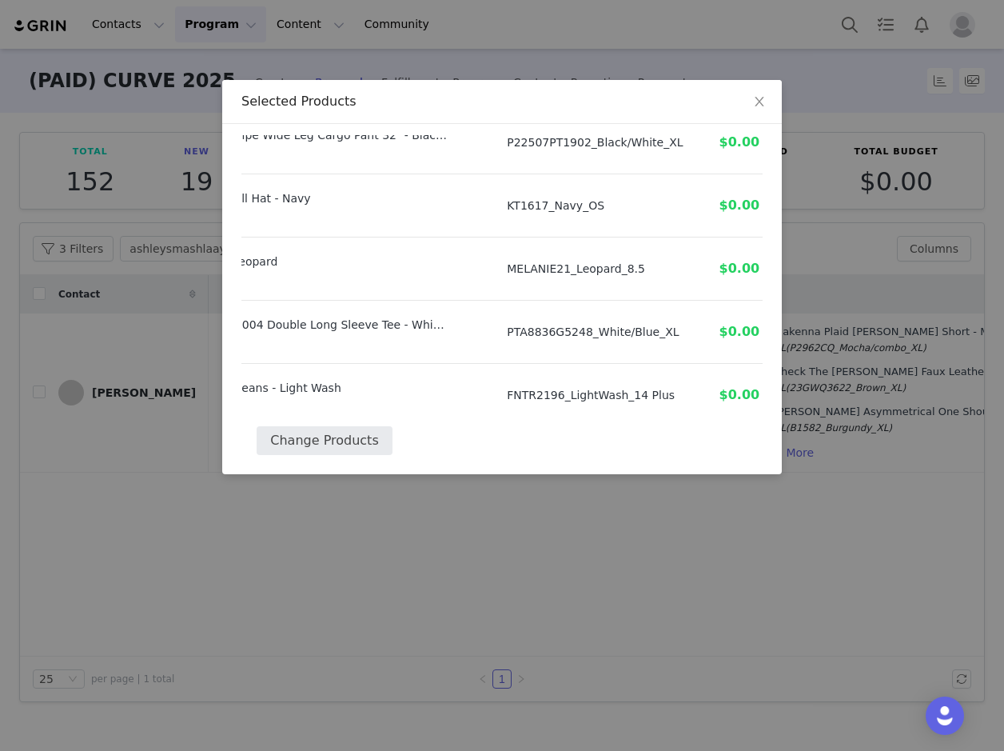
select select "26114538"
select select "27619949"
select select "27576722"
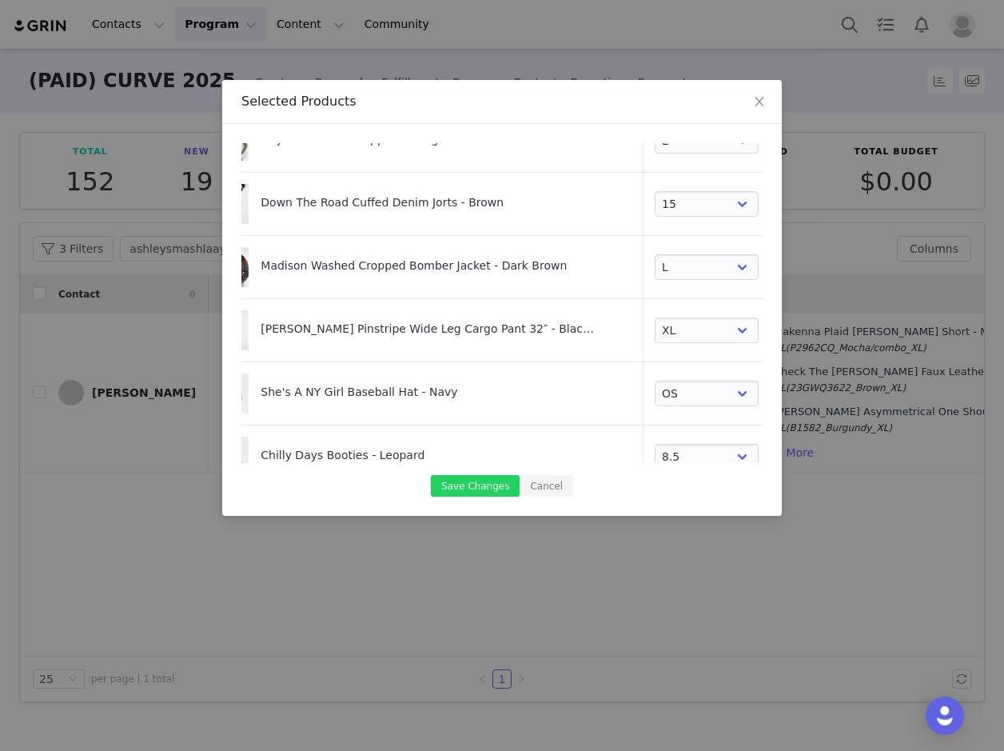
scroll to position [1175, 31]
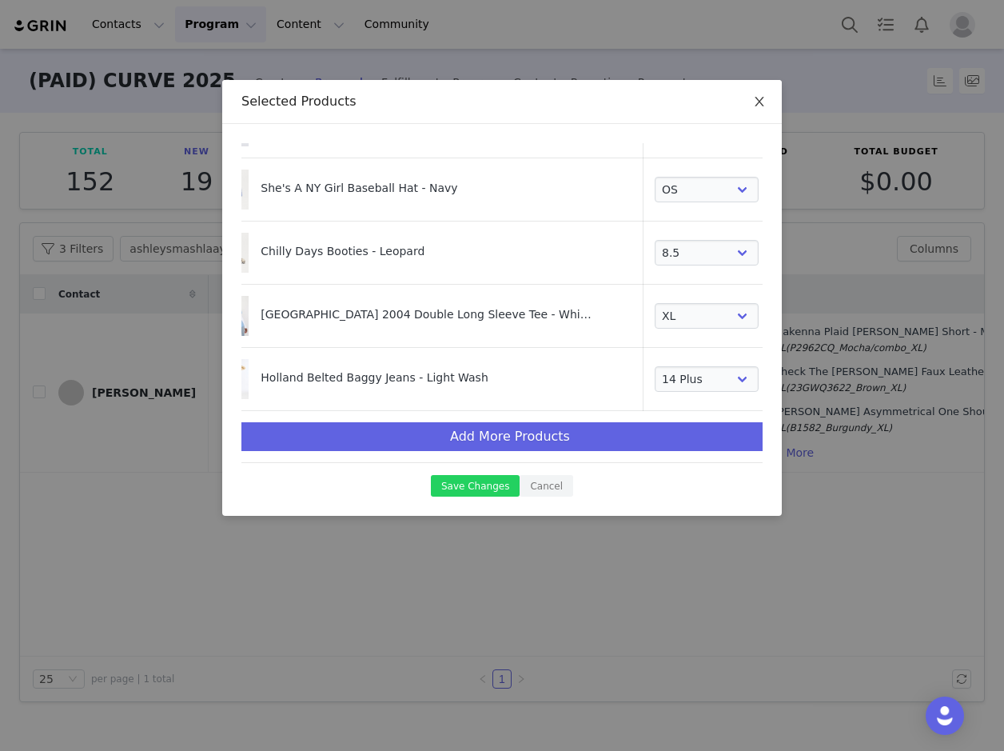
drag, startPoint x: 764, startPoint y: 100, endPoint x: 926, endPoint y: 336, distance: 286.2
click at [767, 98] on span "Close" at bounding box center [759, 102] width 45 height 45
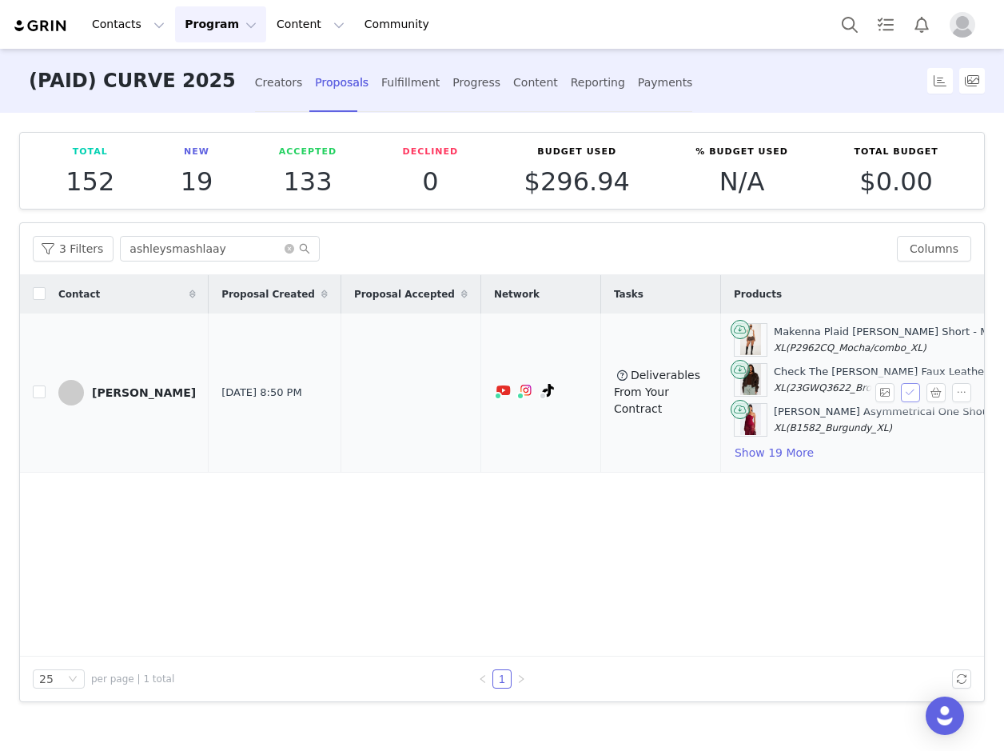
click at [911, 392] on button "button" at bounding box center [910, 392] width 19 height 19
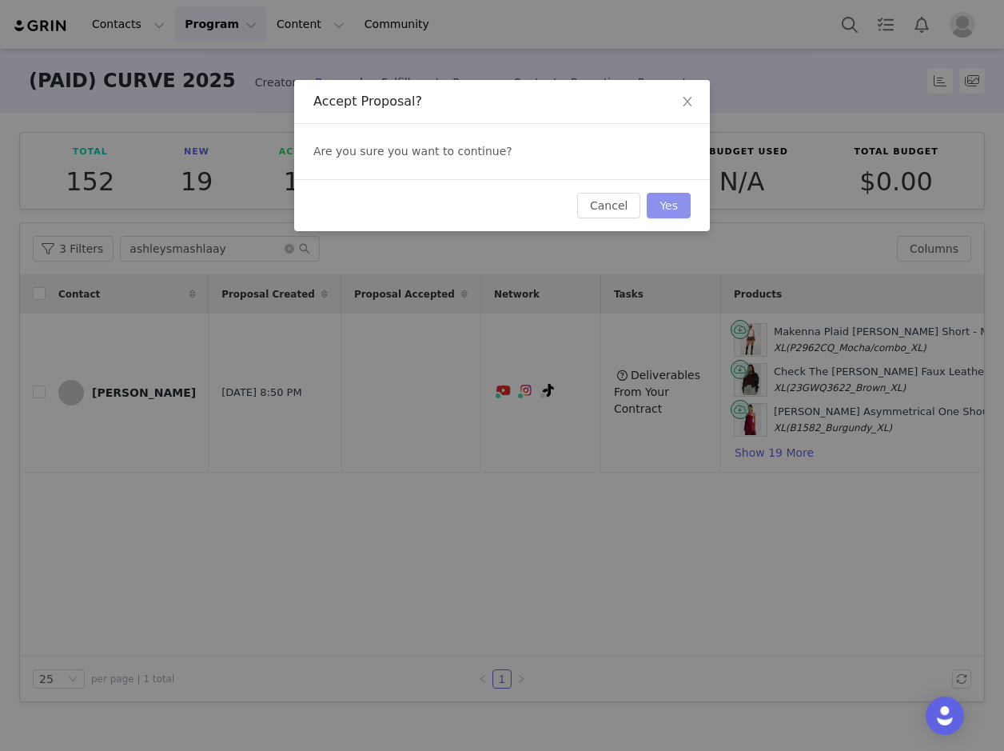
click at [665, 205] on button "Yes" at bounding box center [669, 206] width 44 height 26
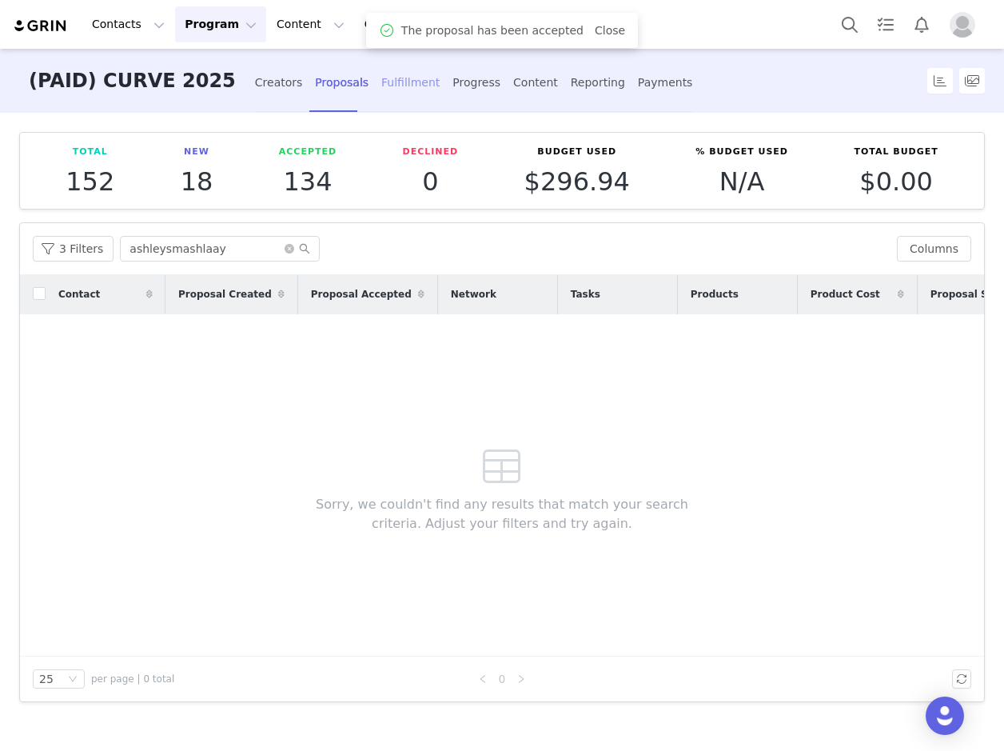
click at [381, 86] on div "Fulfillment" at bounding box center [410, 83] width 58 height 42
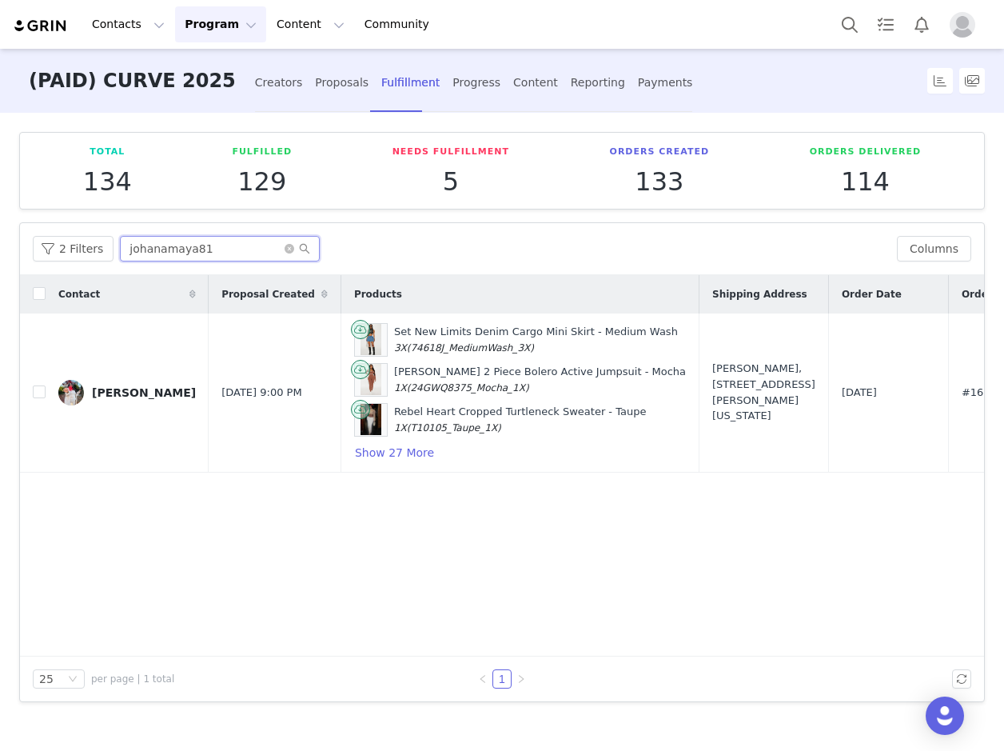
click at [193, 243] on input "johanamaya81" at bounding box center [220, 249] width 200 height 26
paste input "ashleysmashlaay"
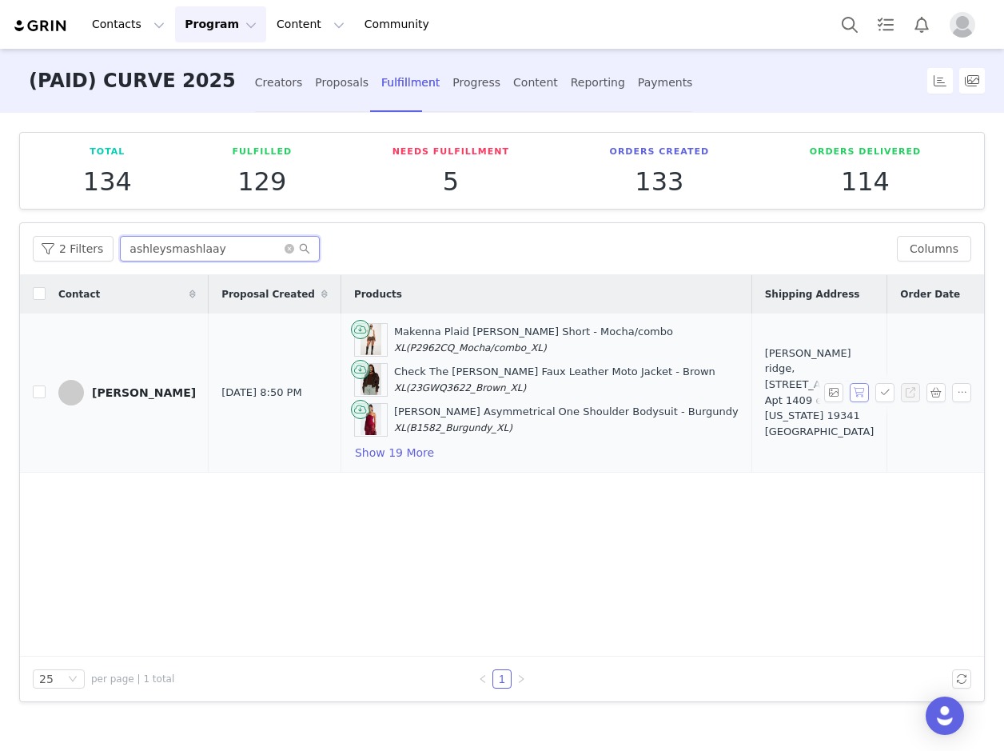
type input "ashleysmashlaay"
click at [857, 387] on button "button" at bounding box center [859, 392] width 19 height 19
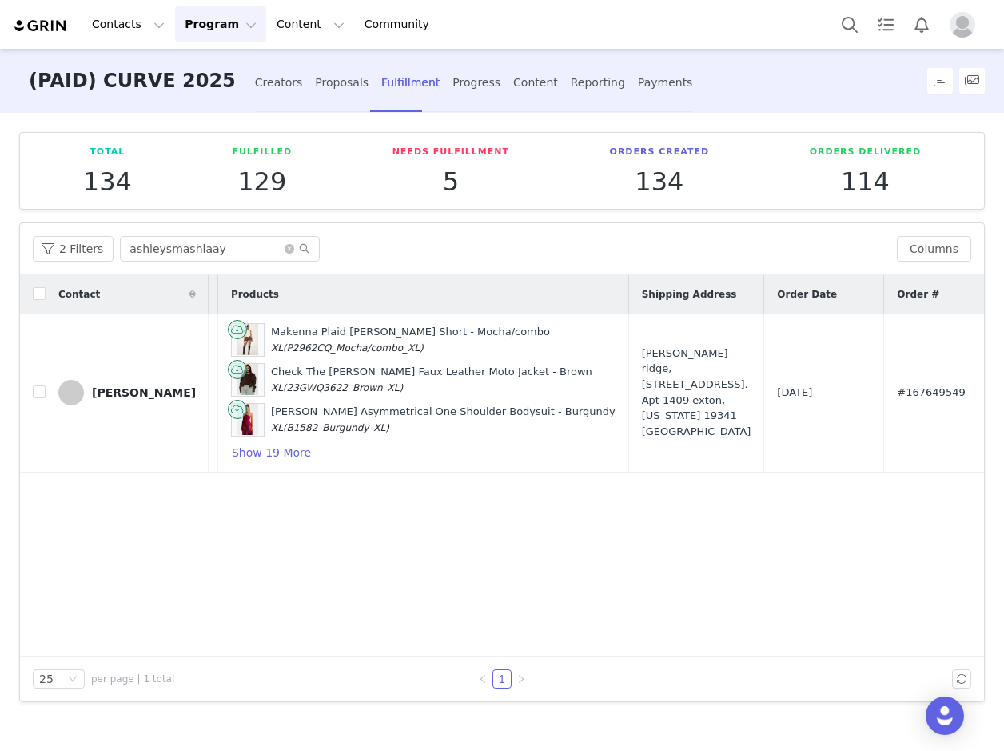
scroll to position [0, 212]
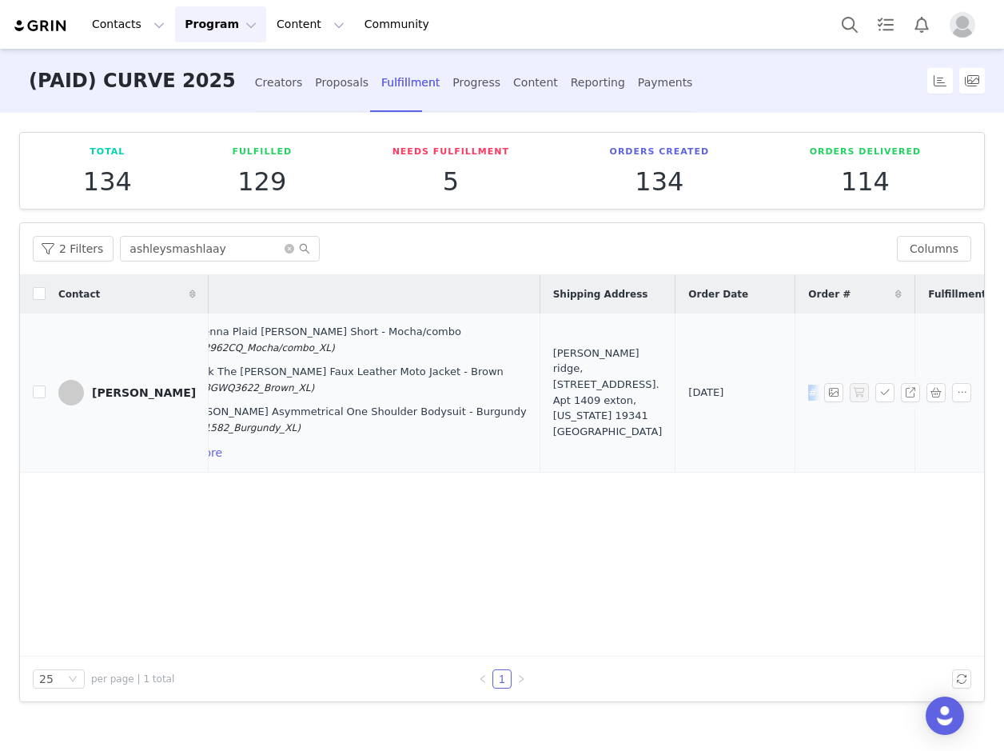
drag, startPoint x: 767, startPoint y: 384, endPoint x: 685, endPoint y: 398, distance: 82.8
click at [795, 398] on td "#167649549" at bounding box center [855, 392] width 120 height 159
copy span "#167649549"
click at [315, 86] on div "Proposals" at bounding box center [342, 83] width 54 height 42
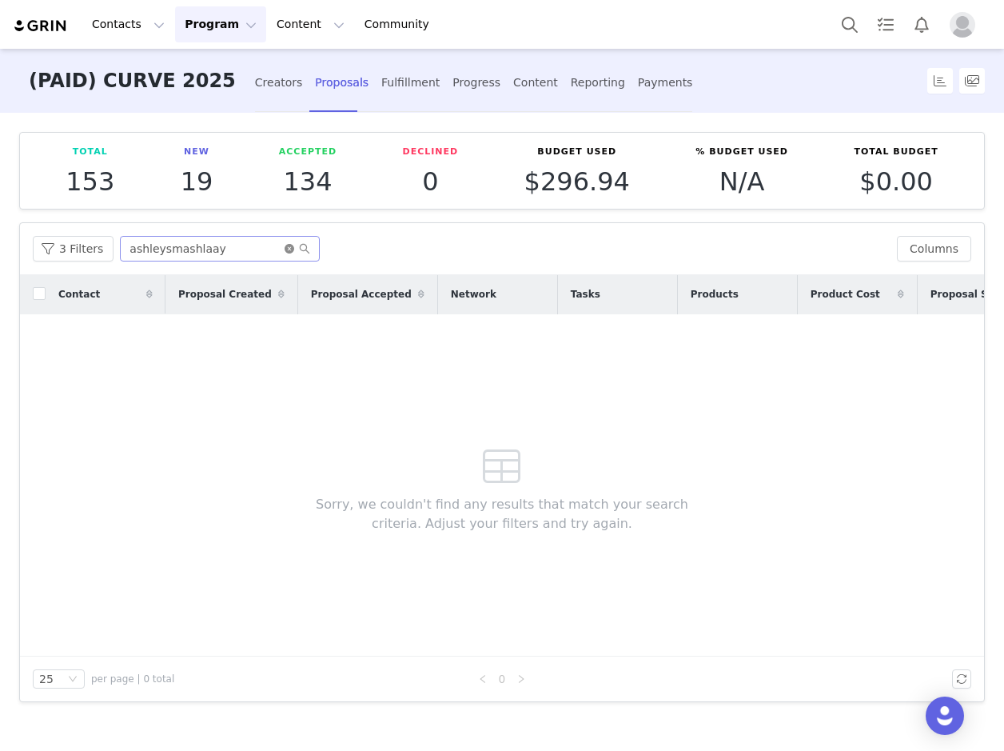
click at [285, 253] on icon "icon: close-circle" at bounding box center [290, 249] width 10 height 10
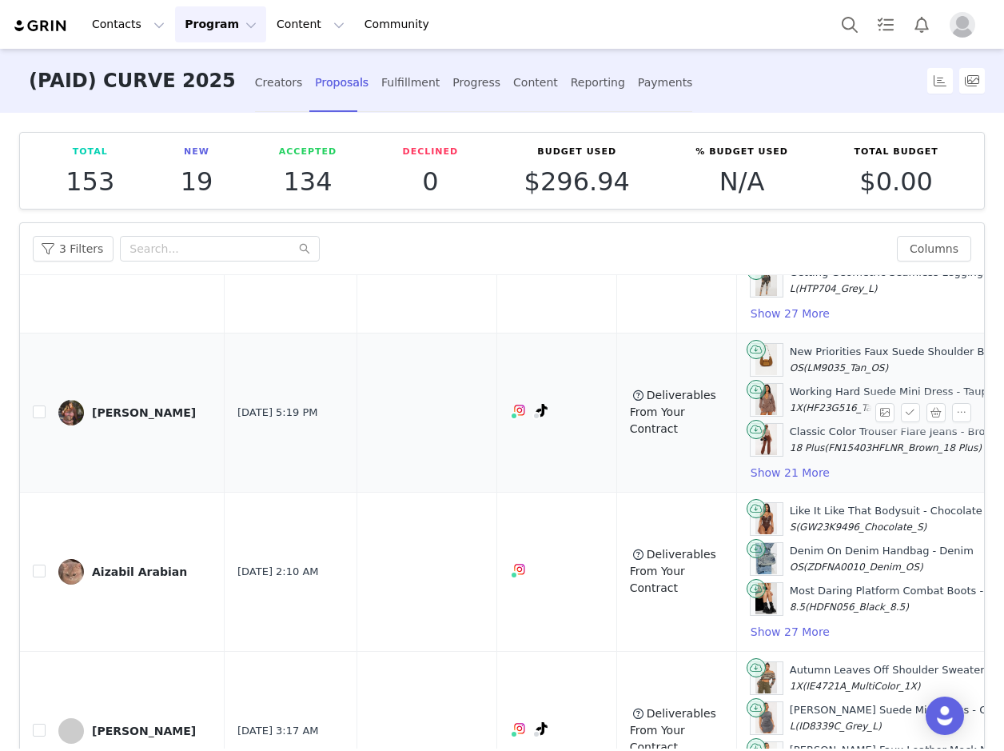
scroll to position [297, 0]
click at [131, 416] on div "[PERSON_NAME]" at bounding box center [144, 413] width 104 height 13
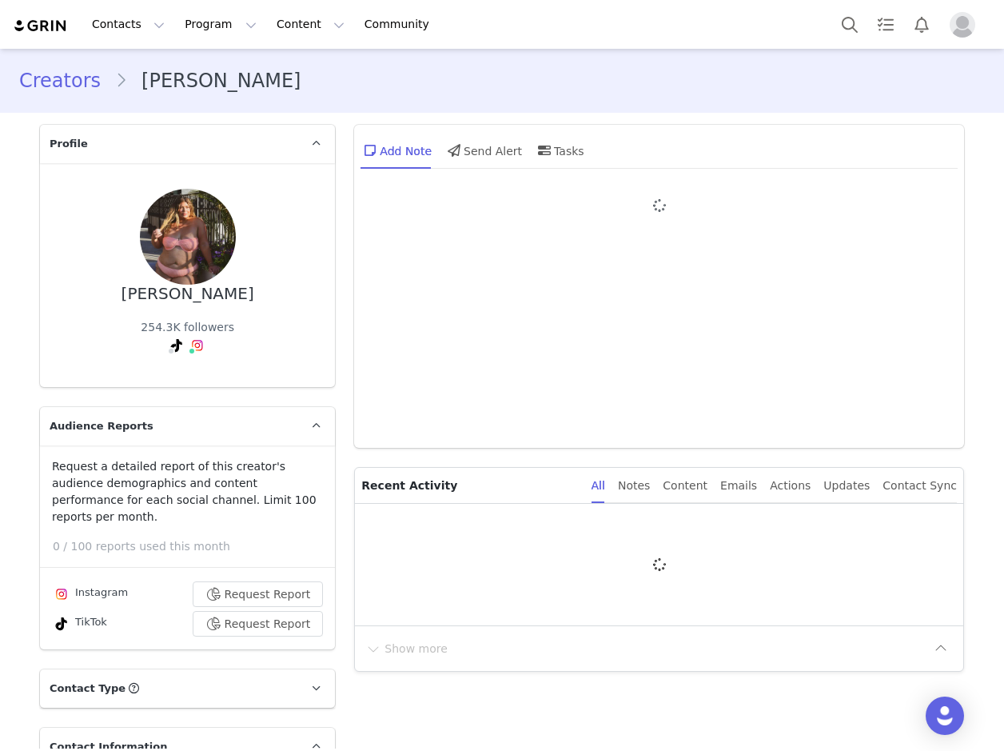
type input "+1 (United States)"
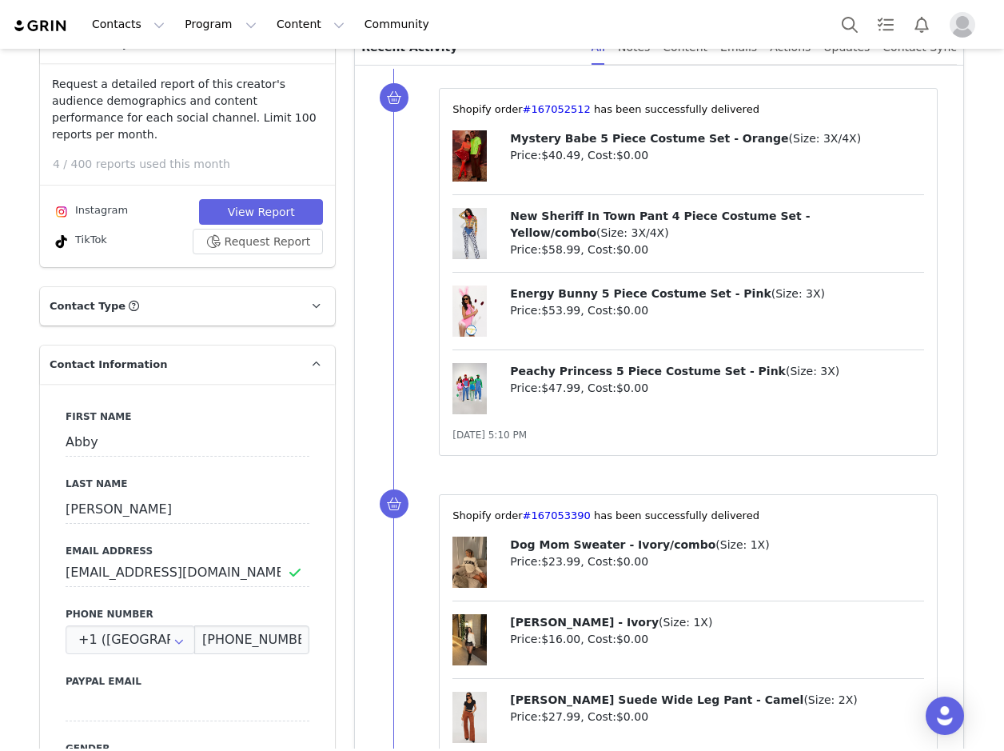
scroll to position [559, 0]
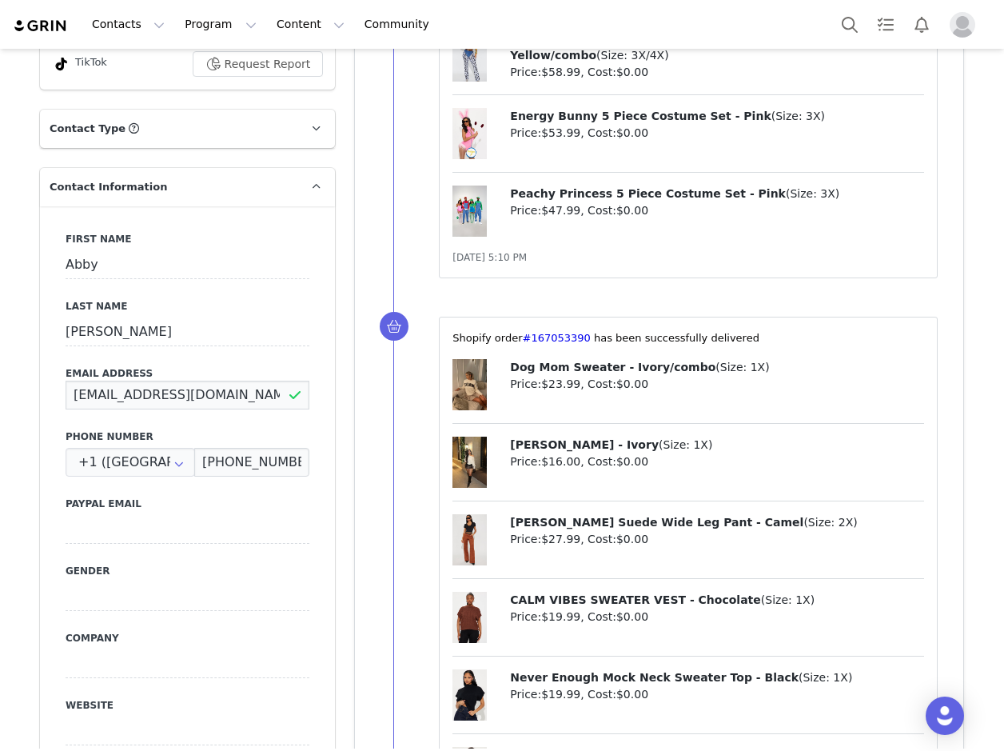
click at [157, 380] on input "[EMAIL_ADDRESS][DOMAIN_NAME]" at bounding box center [188, 394] width 244 height 29
click at [160, 380] on input "[EMAIL_ADDRESS][DOMAIN_NAME]" at bounding box center [188, 394] width 244 height 29
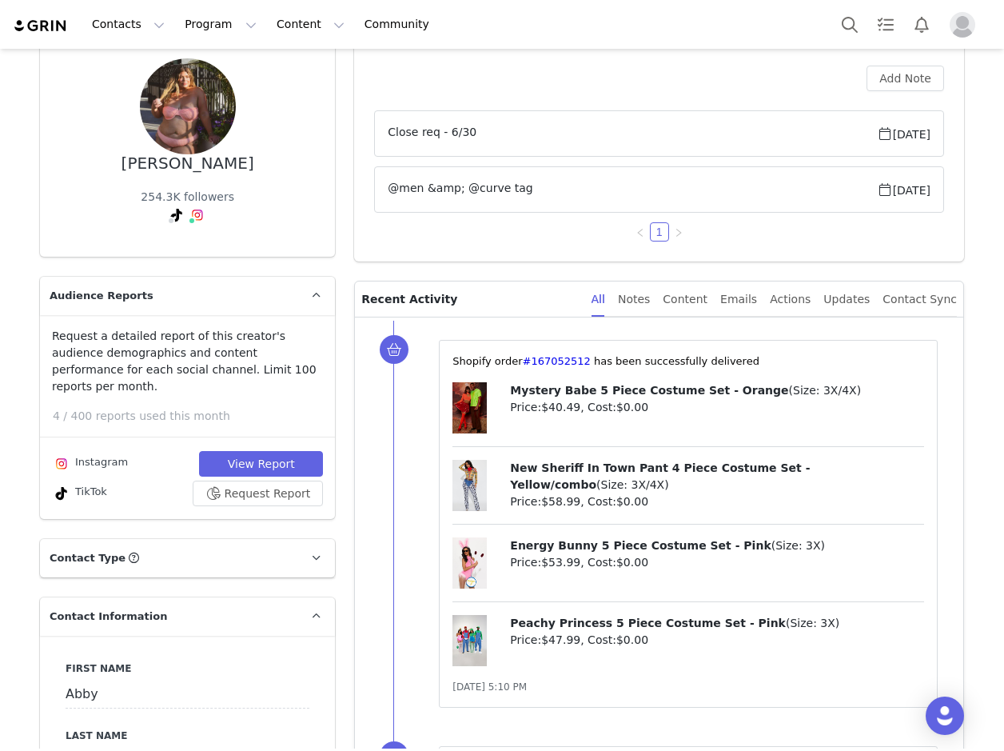
scroll to position [0, 0]
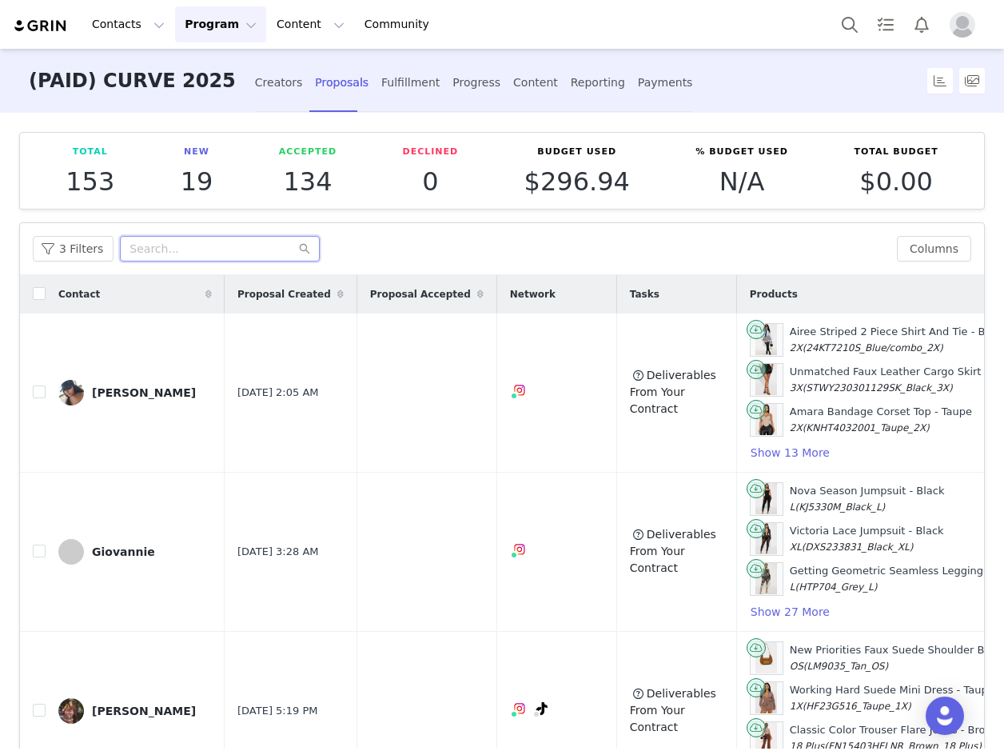
click at [159, 245] on input "text" at bounding box center [220, 249] width 200 height 26
paste input "curvyabbyelisabeth"
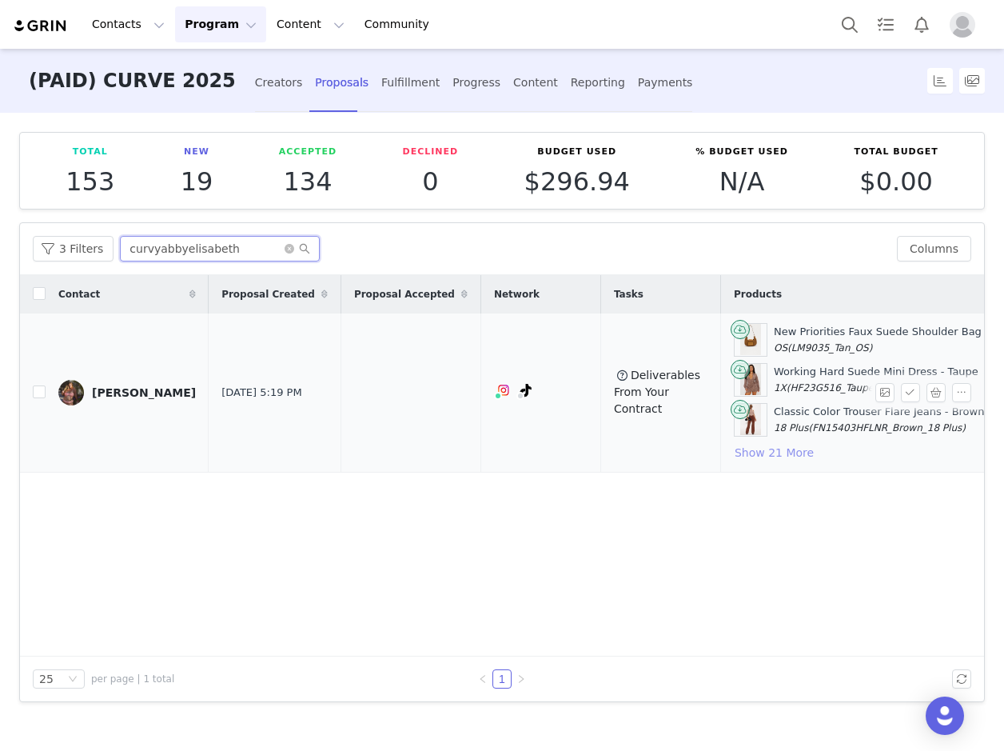
type input "curvyabbyelisabeth"
click at [734, 452] on button "Show 21 More" at bounding box center [774, 452] width 81 height 19
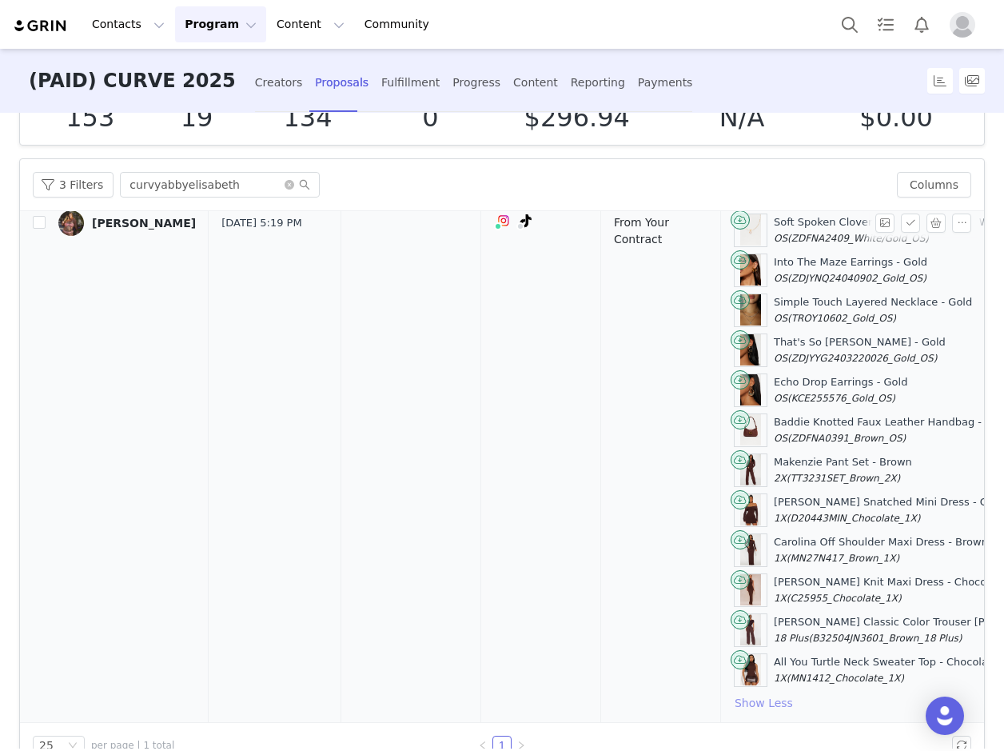
scroll to position [103, 0]
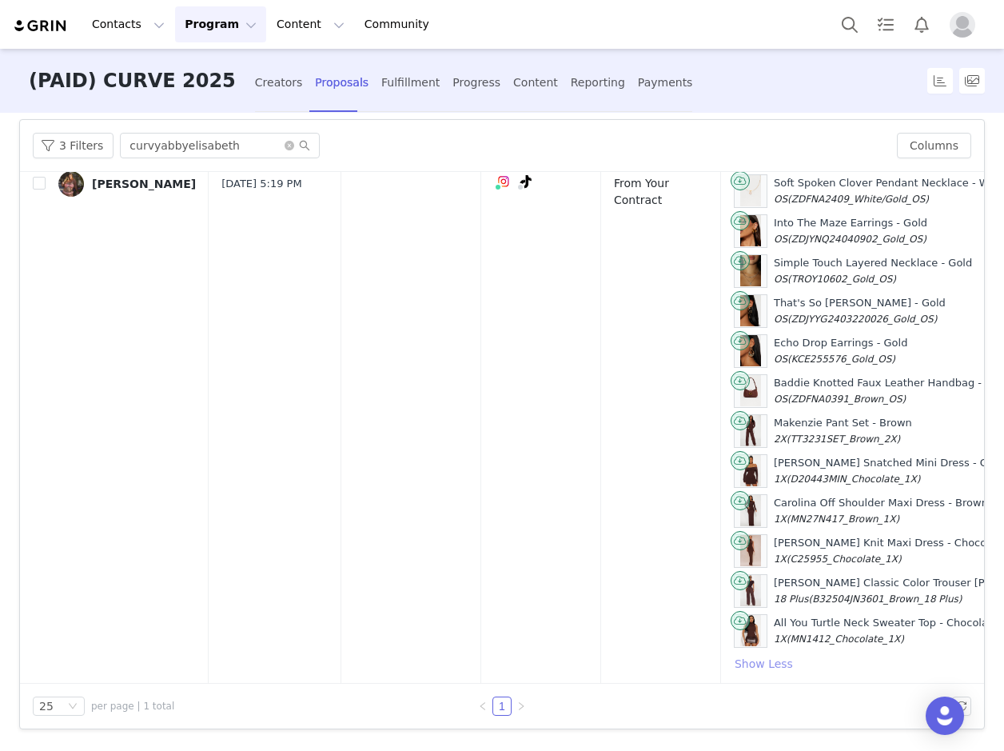
click at [734, 655] on button "Show Less" at bounding box center [764, 663] width 60 height 19
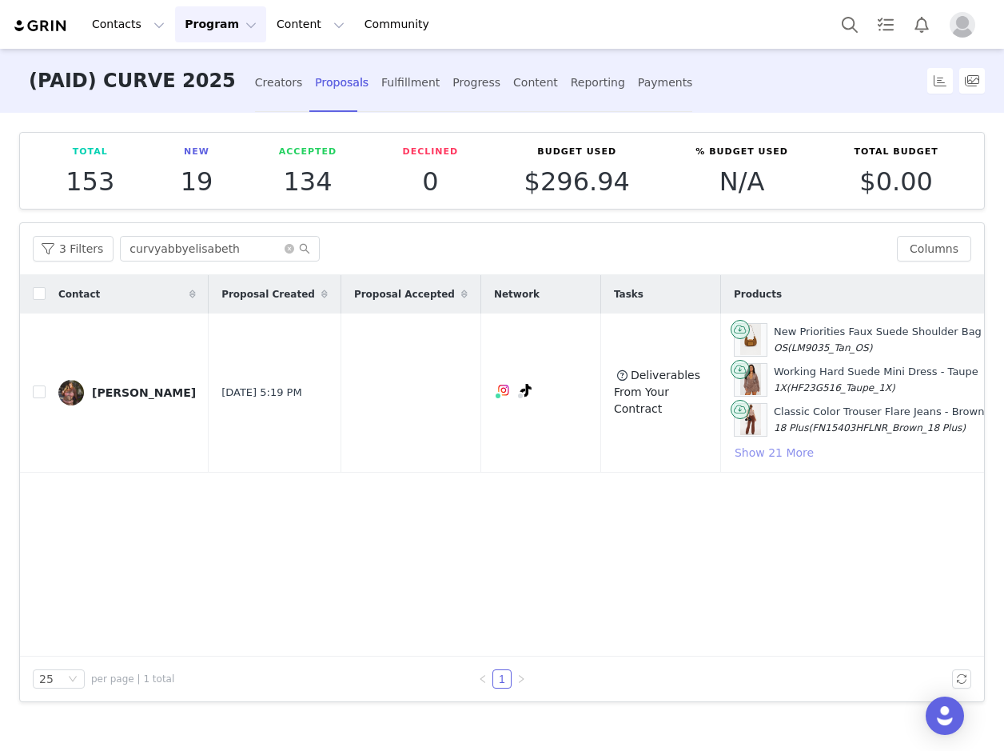
scroll to position [0, 0]
click at [935, 390] on button "button" at bounding box center [935, 392] width 19 height 19
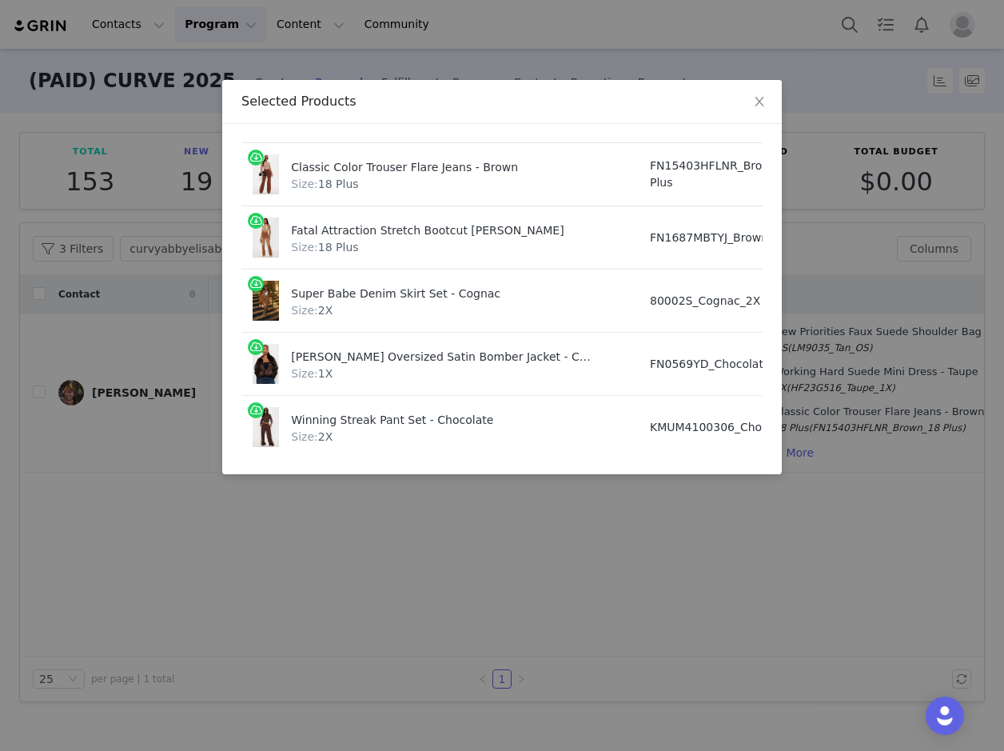
scroll to position [160, 0]
drag, startPoint x: 313, startPoint y: 289, endPoint x: 476, endPoint y: 293, distance: 163.1
click at [476, 293] on div "Super Babe Denim Skirt Set - Cognac" at bounding box center [442, 291] width 303 height 22
copy div "Super Babe Denim Skirt Set - Cognac"
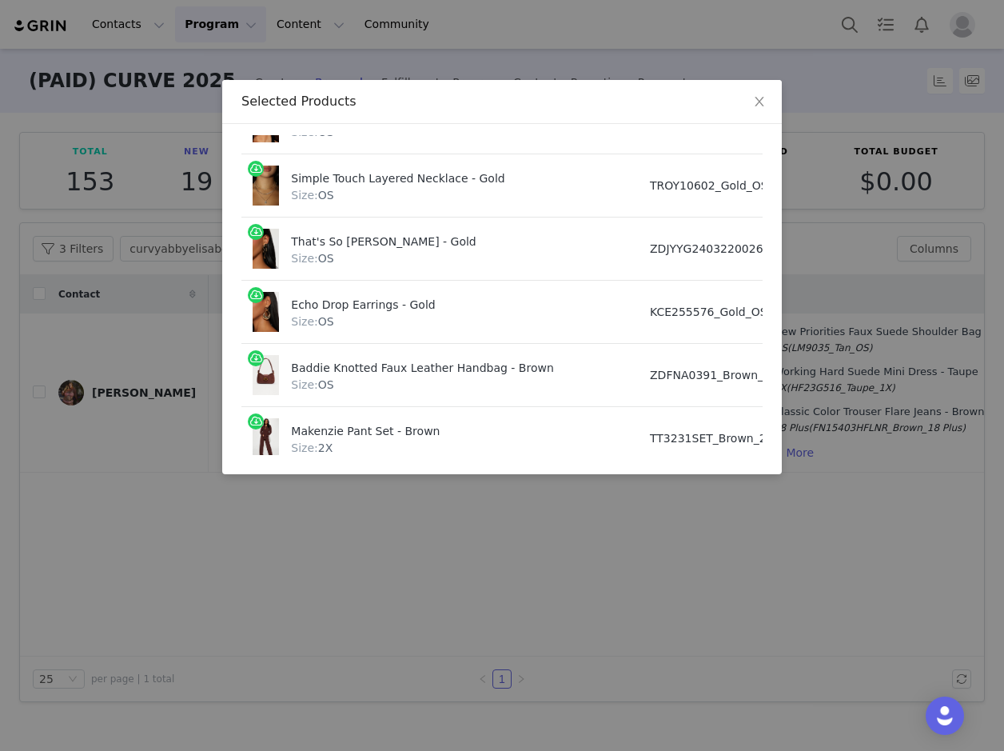
scroll to position [1276, 0]
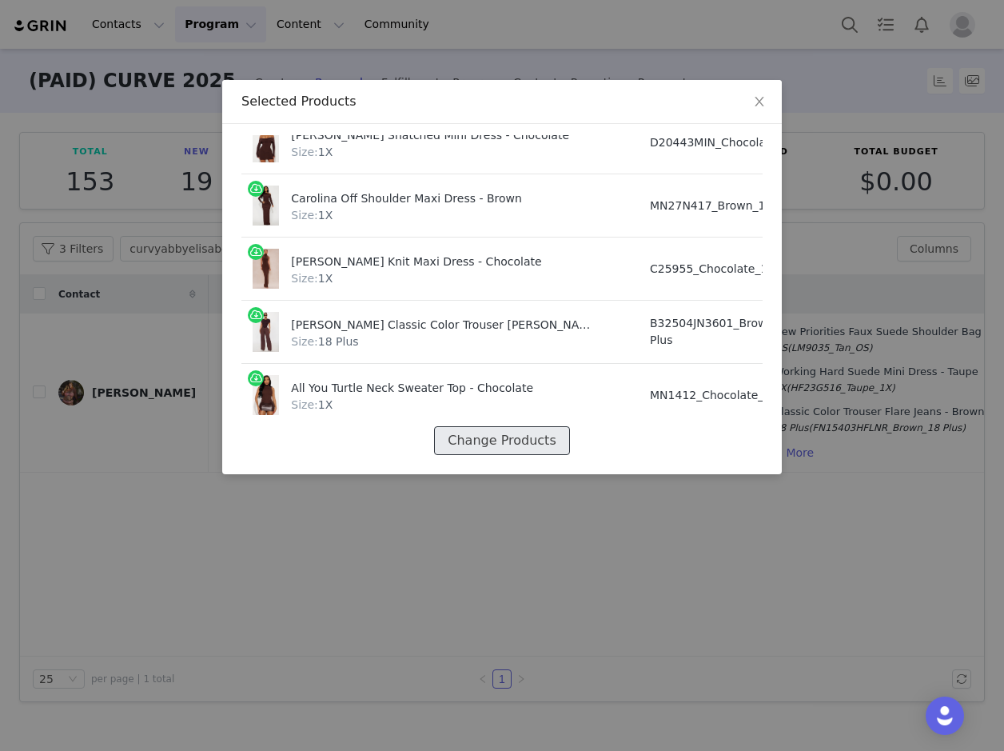
click at [466, 426] on button "Change Products" at bounding box center [501, 440] width 135 height 29
select select "27671565"
select select "23560422"
select select "27457102"
select select "27411089"
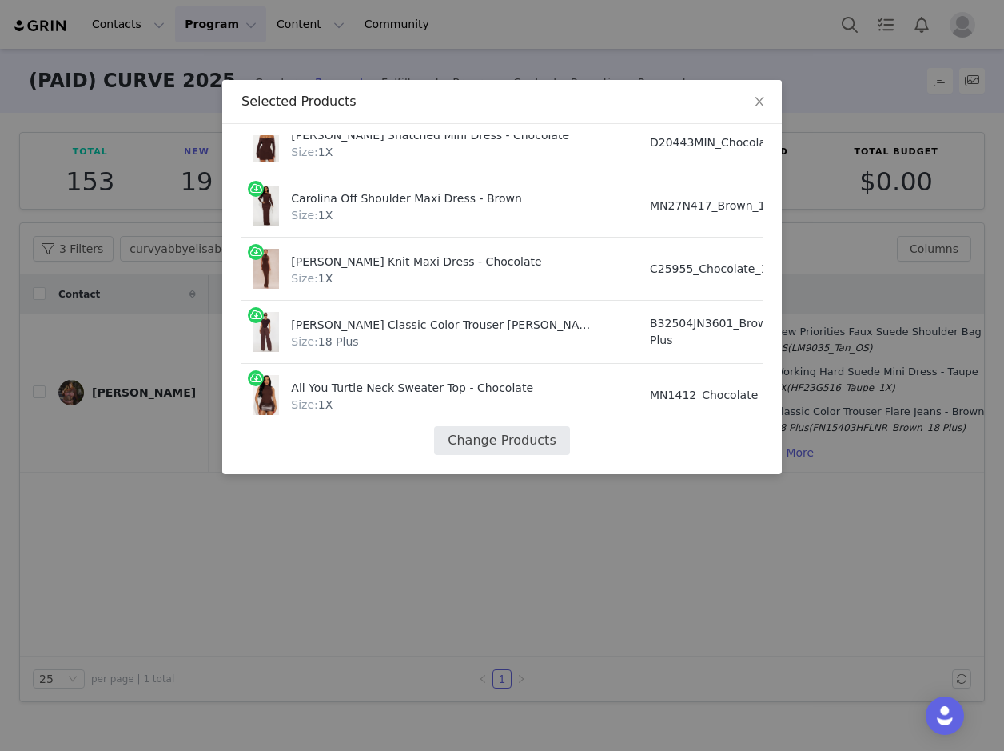
select select "18727776"
select select "26719734"
select select "26019517"
select select "27693510"
select select "23007686"
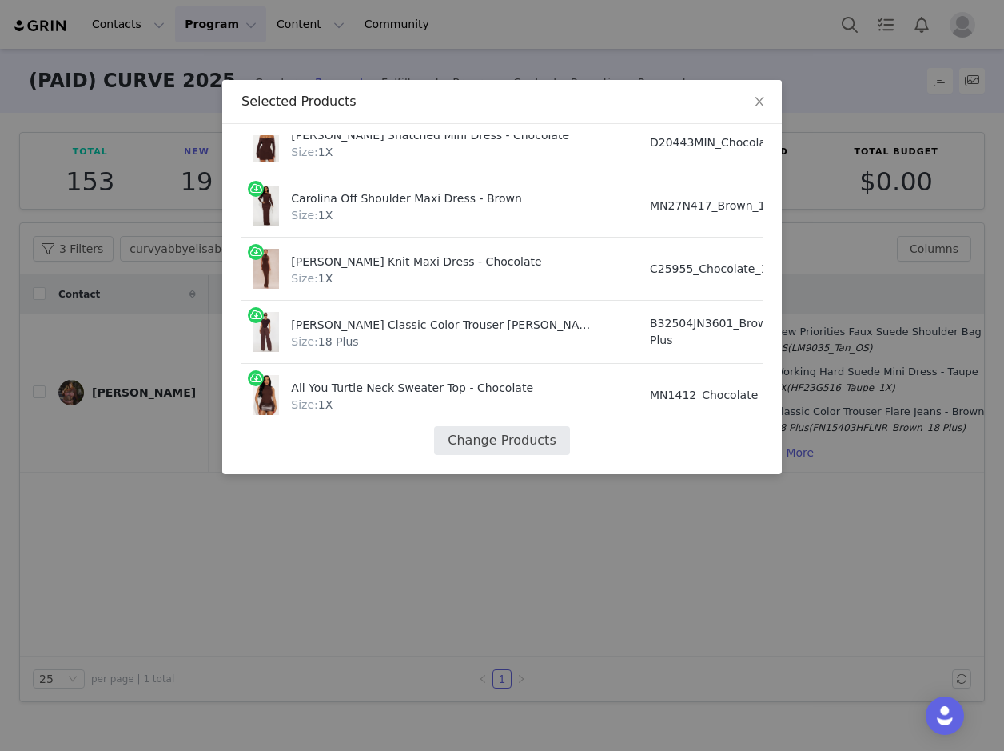
select select "23949520"
select select "13288076"
select select "27280847"
select select "28113771"
select select "24074046"
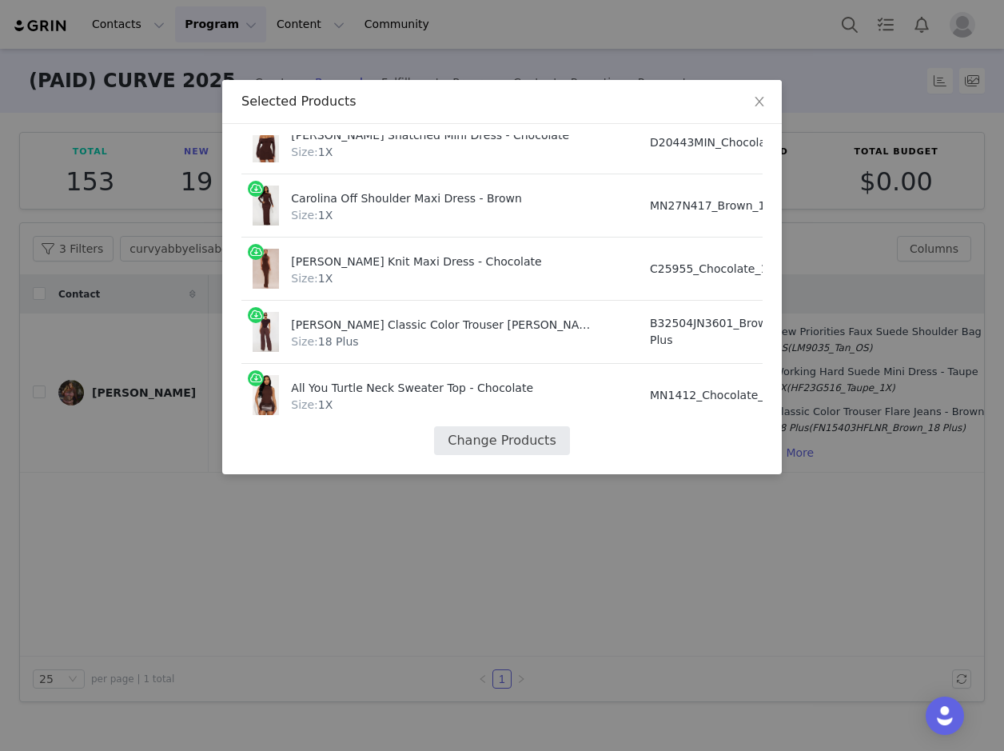
select select "12322555"
select select "24074031"
select select "28229689"
select select "27838993"
select select "13428131"
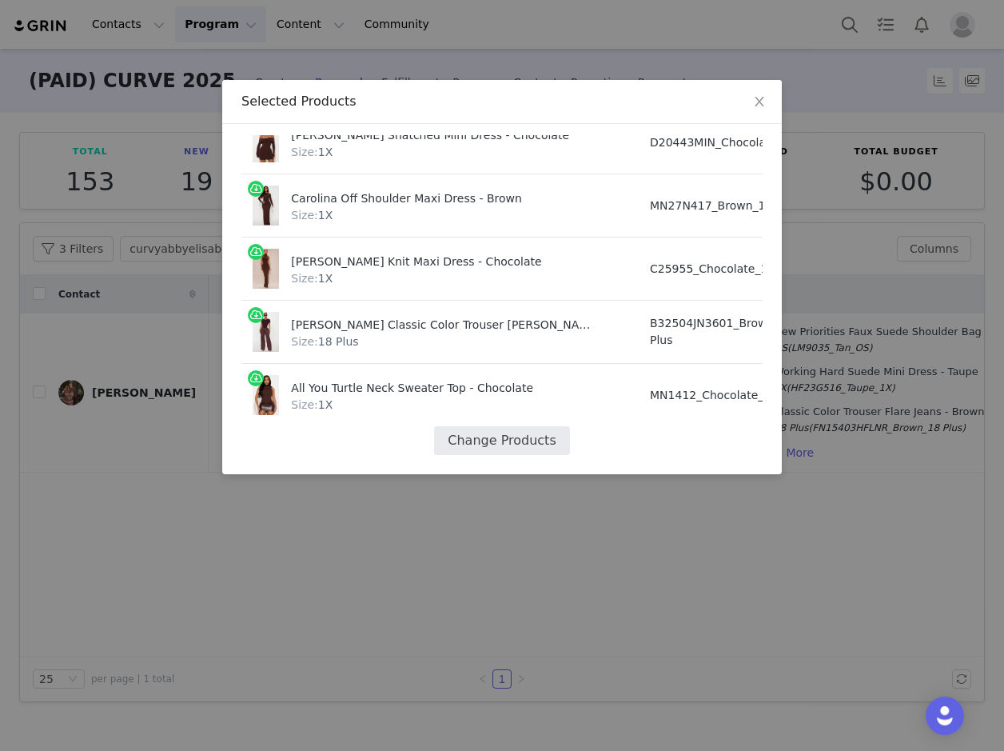
select select "27939012"
select select "24006506"
select select "24113728"
select select "27457042"
select select "27500073"
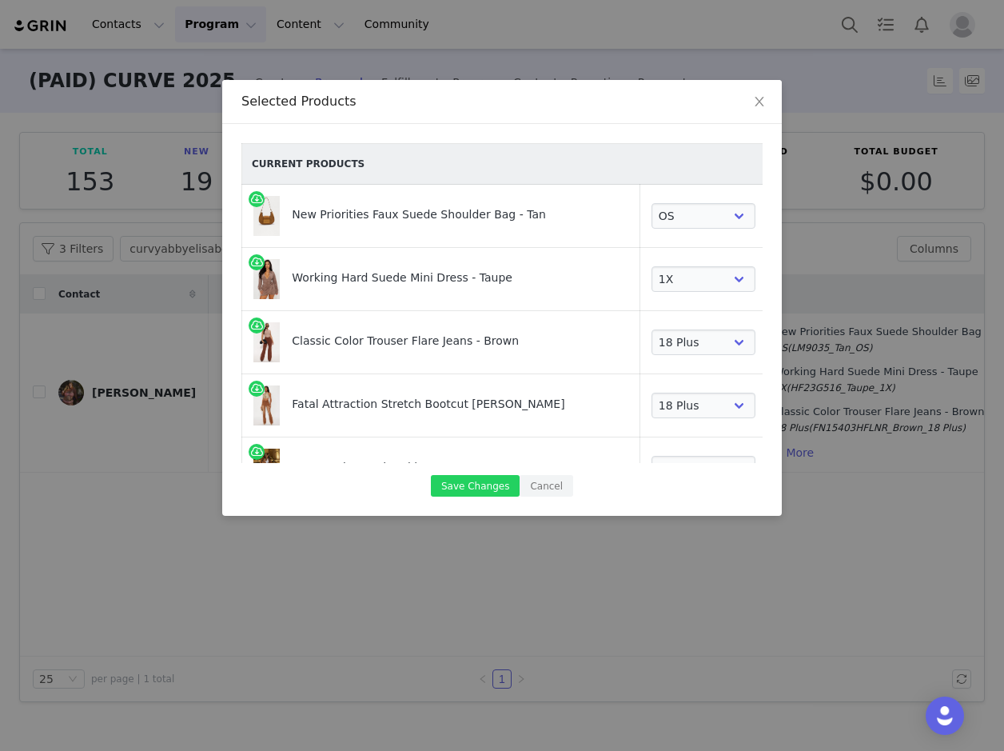
click at [778, 218] on link at bounding box center [786, 218] width 16 height 16
select select "23560422"
select select "27457102"
select select "27411089"
select select "18727776"
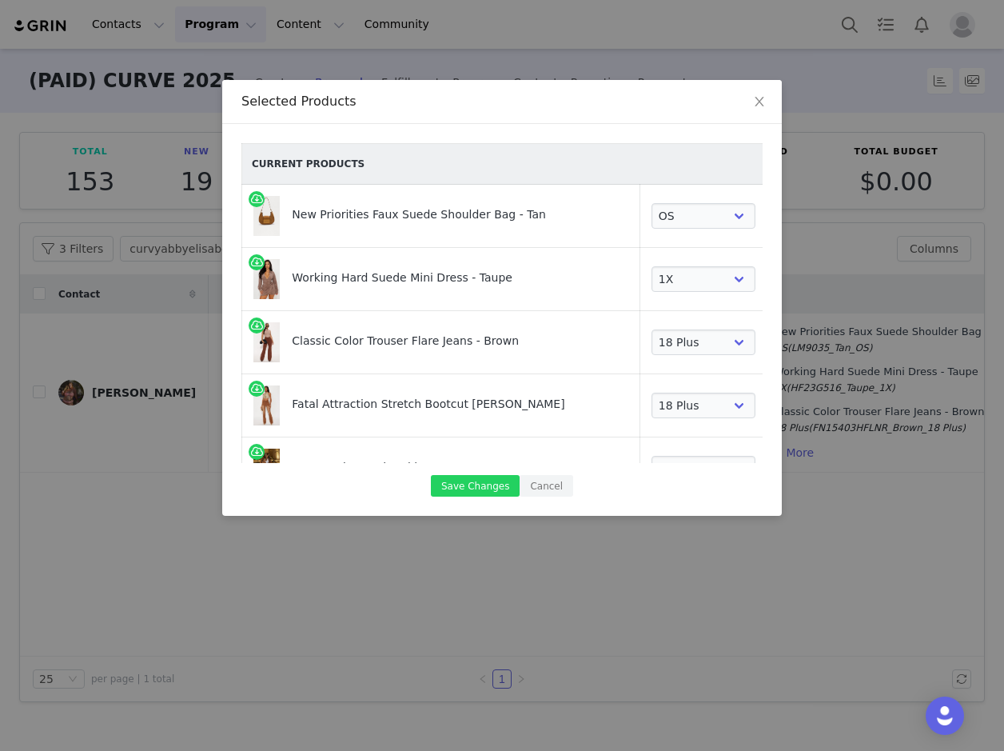
select select "26719734"
select select "26019517"
select select "27693510"
select select "23007686"
select select "23949520"
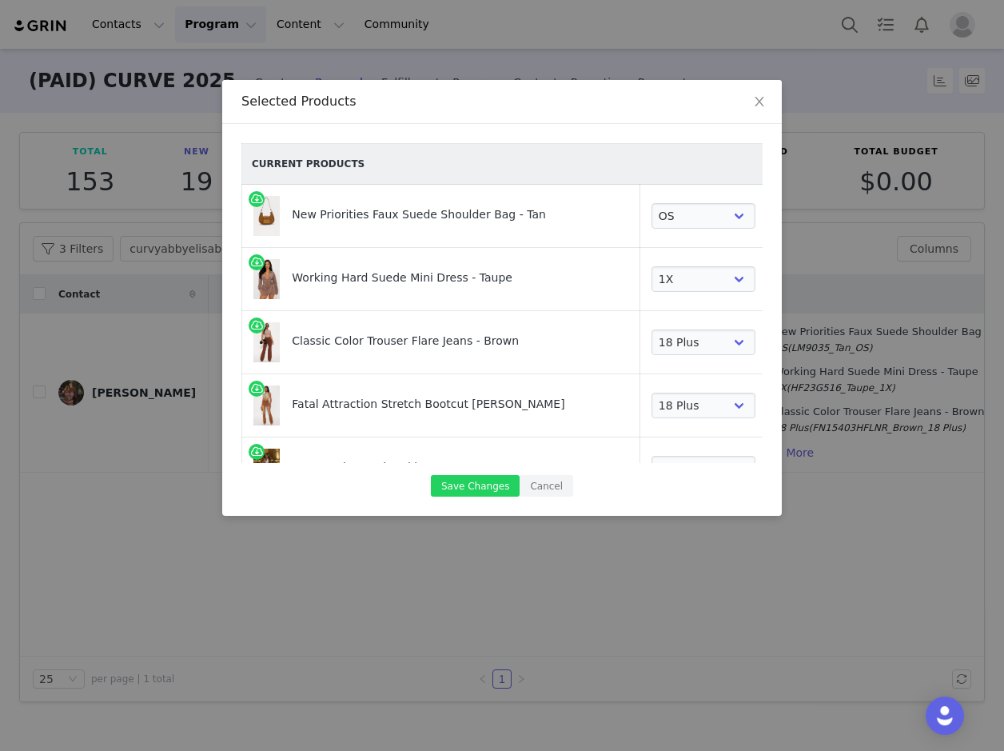
select select "13288076"
select select "27280847"
select select "28113771"
select select "24074046"
select select "12322555"
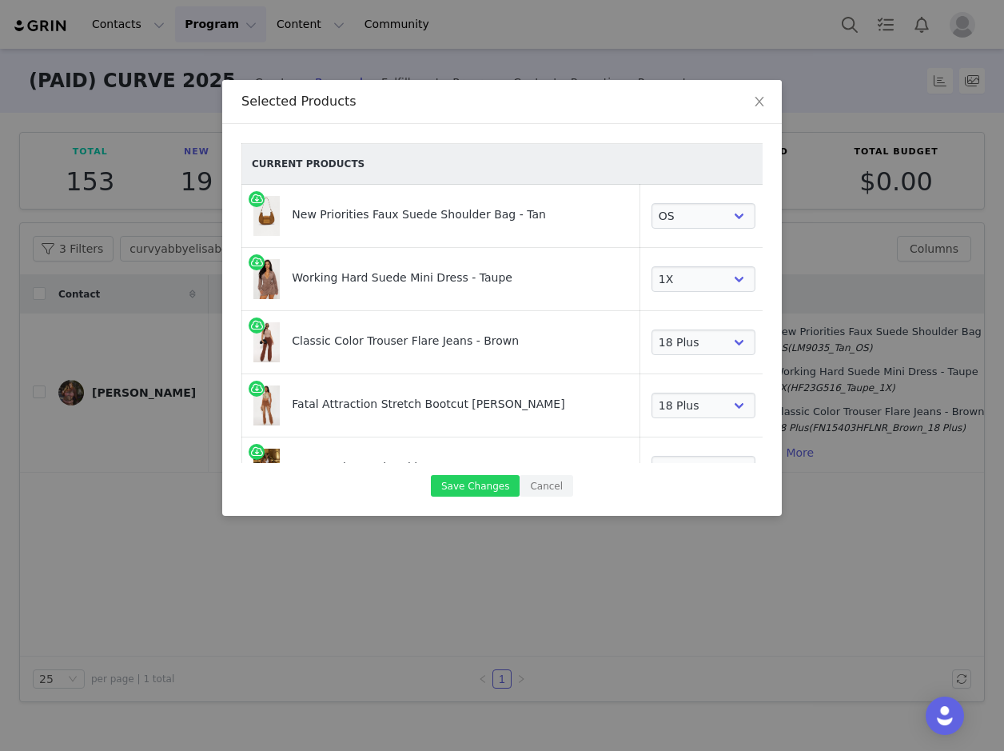
select select "24074031"
select select "28229689"
select select "27838993"
select select "13428131"
select select "27939012"
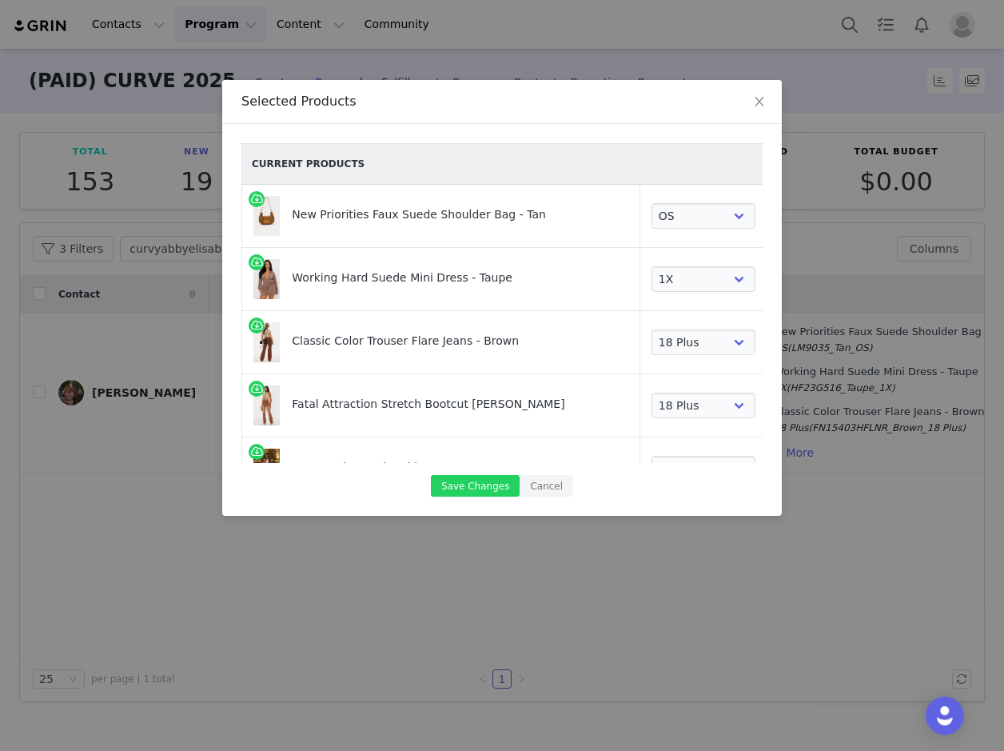
select select "24006506"
select select "24113728"
select select "27457042"
select select "27500073"
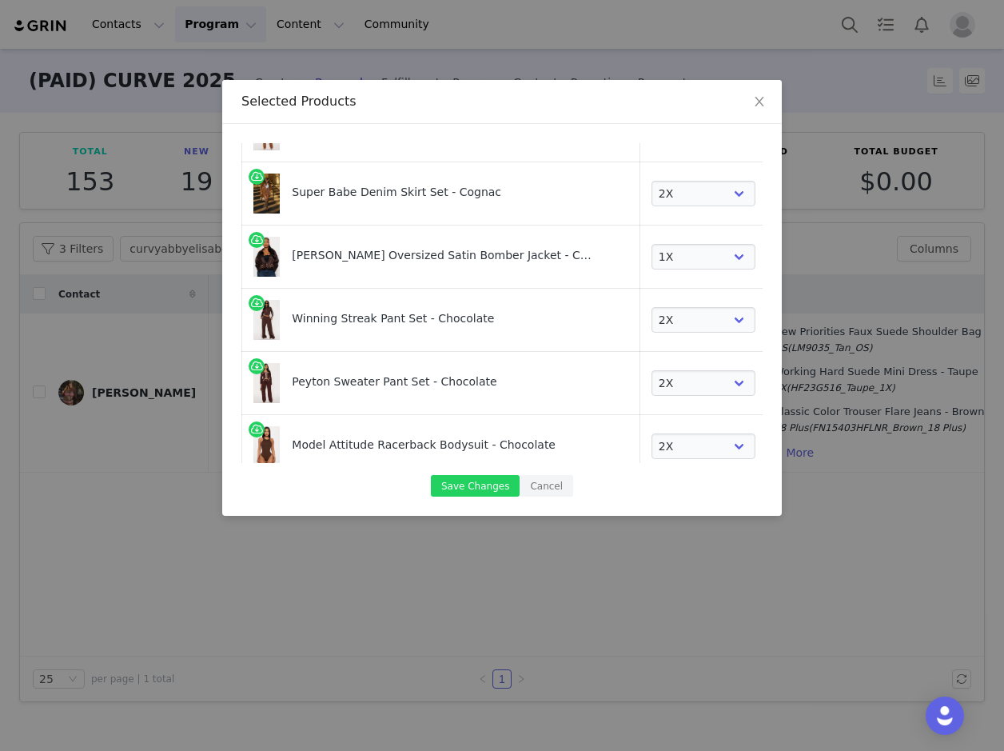
scroll to position [240, 0]
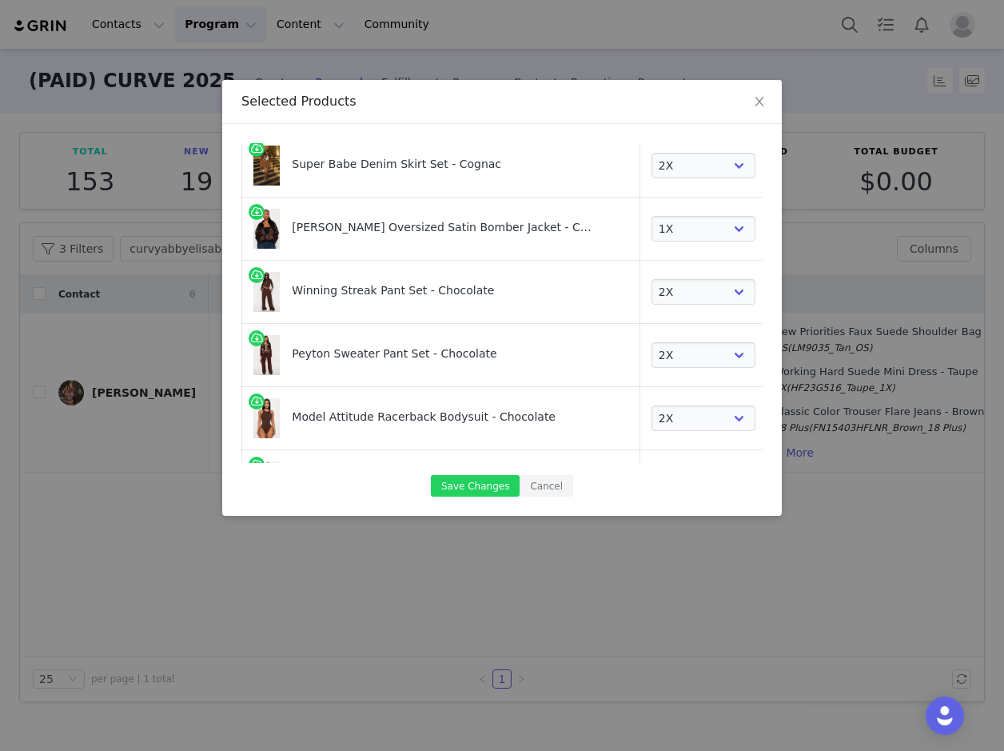
drag, startPoint x: 420, startPoint y: 361, endPoint x: 302, endPoint y: 360, distance: 117.5
click at [299, 364] on div "Peyton Sweater Pant Set - Chocolate" at bounding box center [440, 355] width 375 height 40
drag, startPoint x: 302, startPoint y: 360, endPoint x: 293, endPoint y: 348, distance: 15.4
click at [293, 344] on div "Peyton Sweater Pant Set - Chocolate" at bounding box center [443, 348] width 303 height 27
drag, startPoint x: 291, startPoint y: 352, endPoint x: 477, endPoint y: 354, distance: 186.2
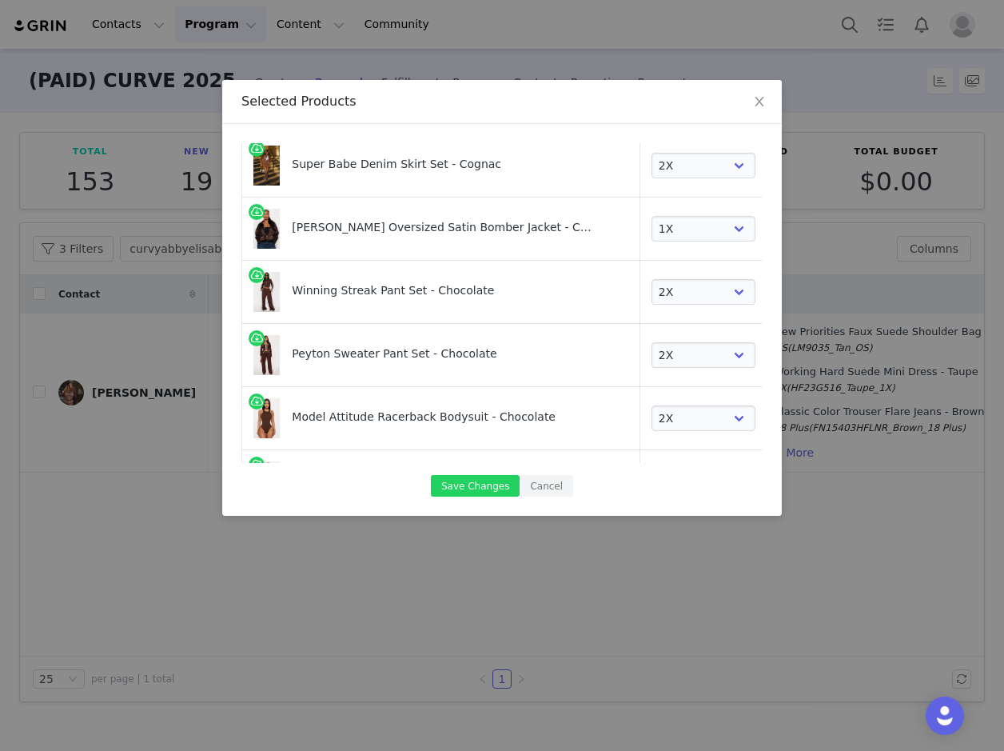
click at [477, 354] on div "Peyton Sweater Pant Set - Chocolate" at bounding box center [440, 355] width 375 height 40
copy div "Peyton Sweater Pant Set - Chocolate"
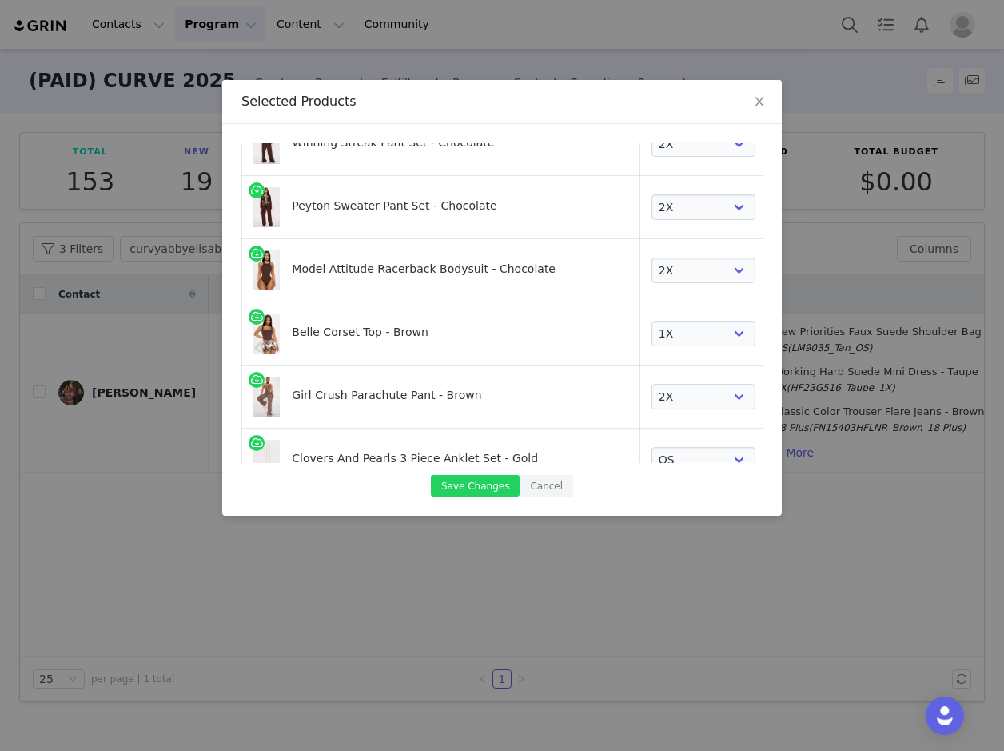
scroll to position [400, 0]
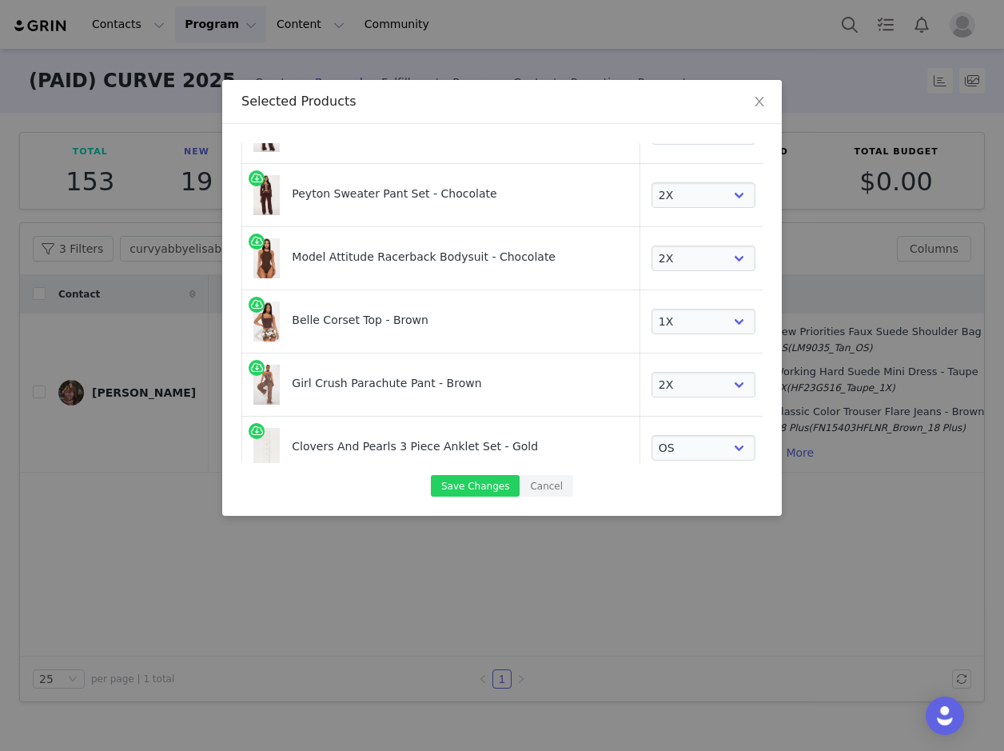
click at [778, 258] on link at bounding box center [786, 261] width 16 height 16
select select "23949520"
select select "13288076"
select select "27280847"
select select "28113771"
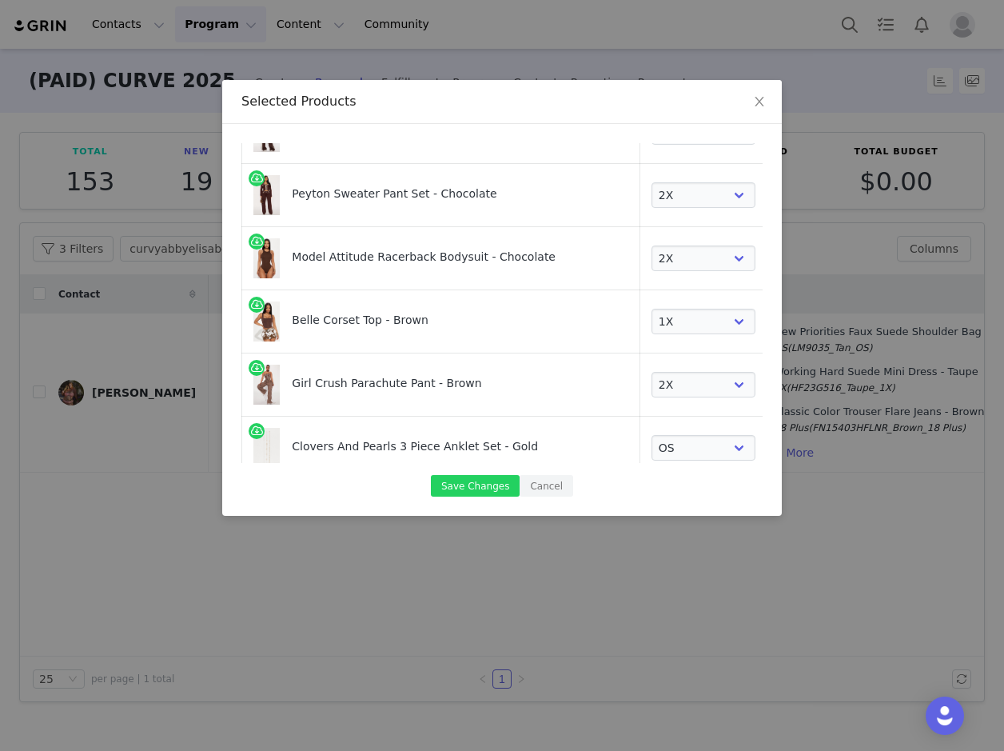
select select "24074046"
select select "12322555"
select select "24074031"
select select "28229689"
select select "27838993"
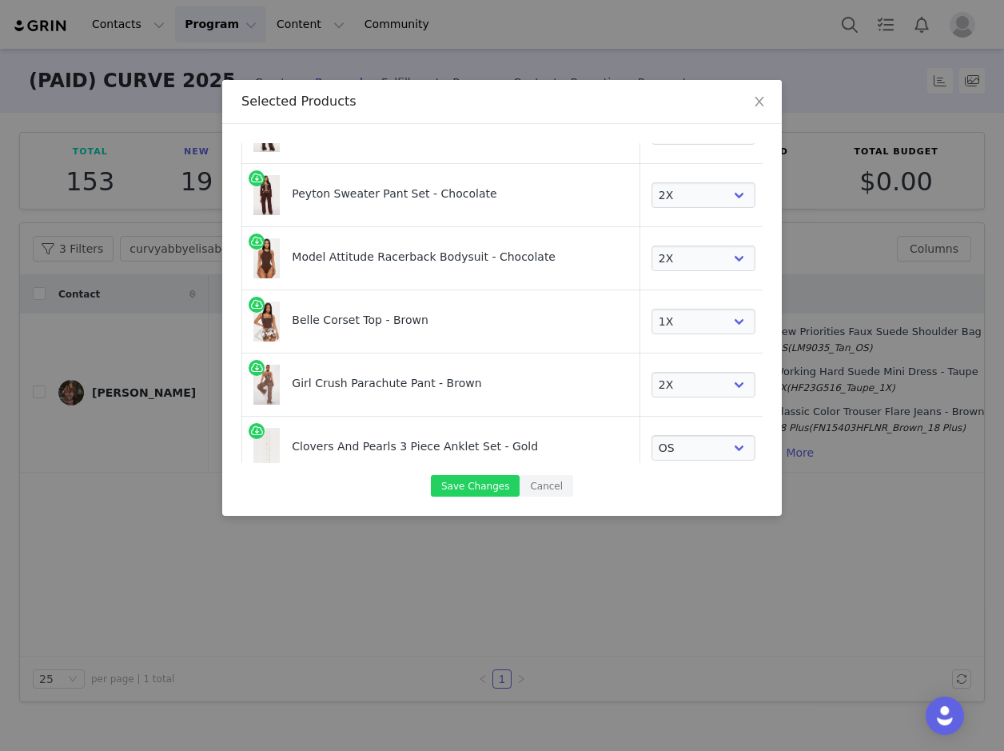
select select "13428131"
select select "27939012"
select select "24006506"
select select "24113728"
select select "27457042"
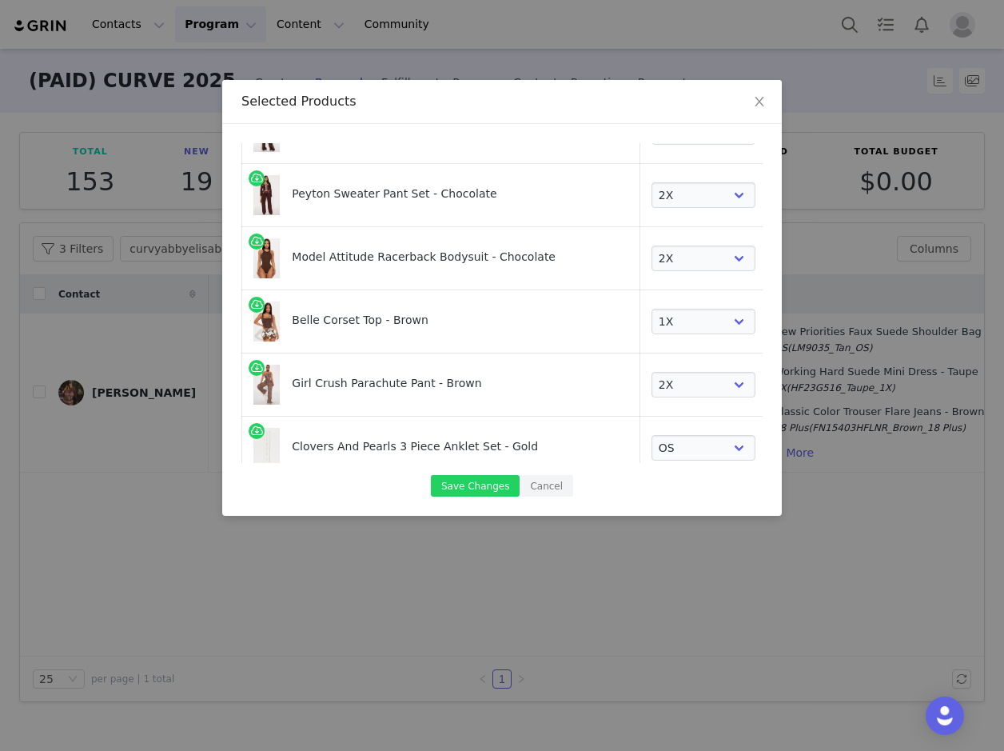
select select "27500073"
click at [778, 261] on link at bounding box center [786, 261] width 16 height 16
select select "13288076"
select select "27280847"
select select "28113771"
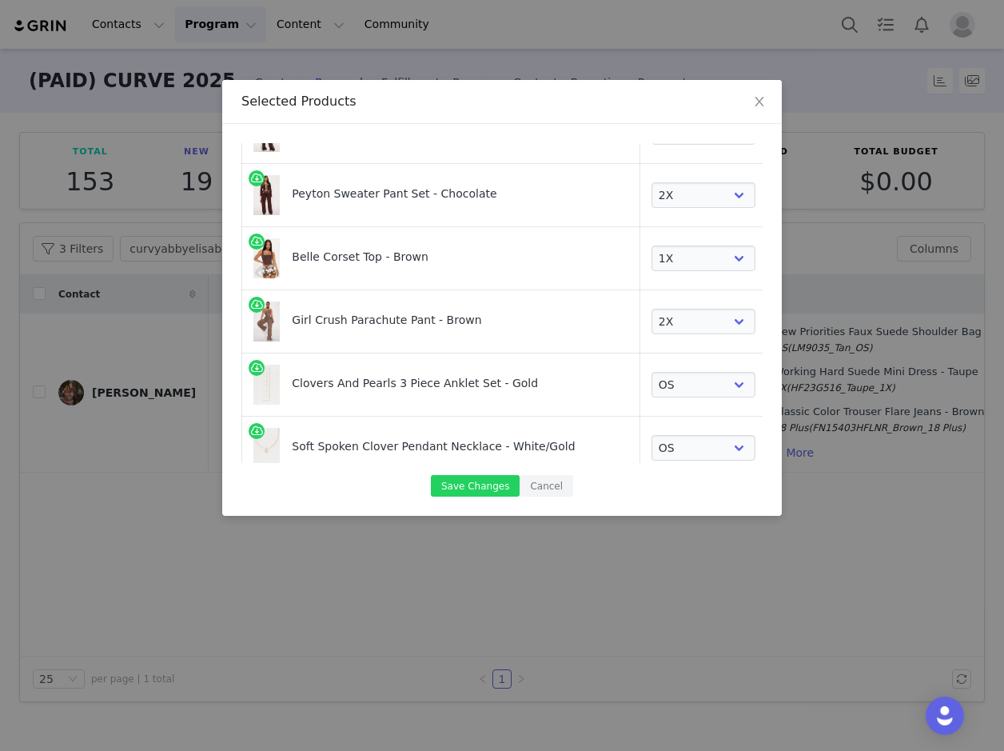
select select "24074046"
select select "12322555"
select select "24074031"
select select "28229689"
select select "27838993"
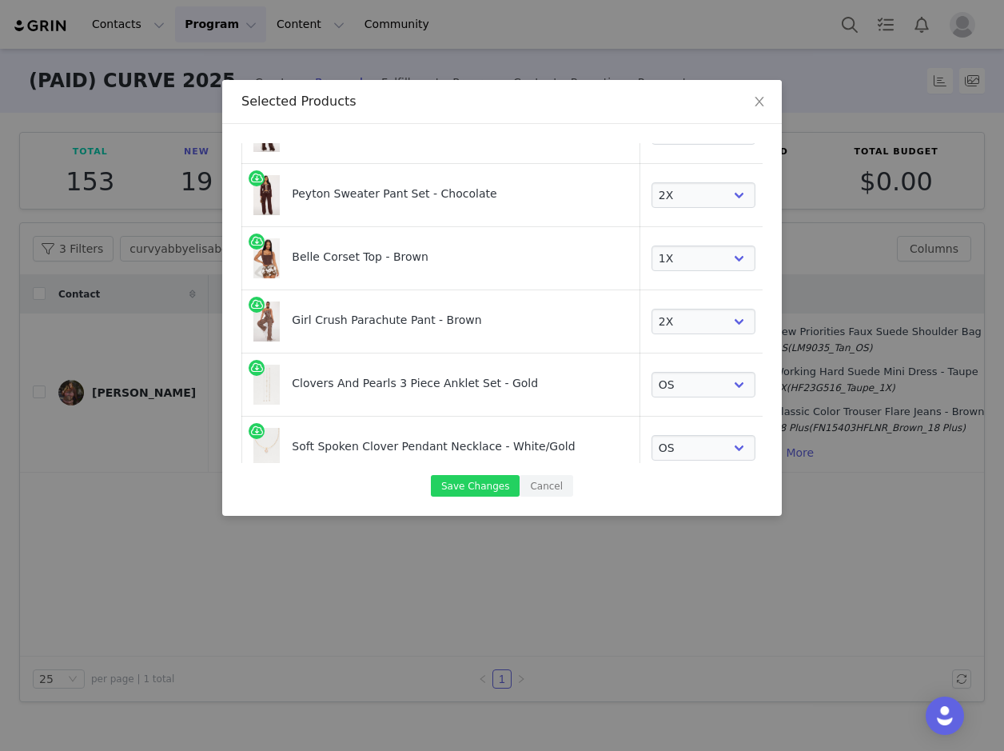
select select "13428131"
select select "27939012"
select select "24006506"
select select "24113728"
select select "27457042"
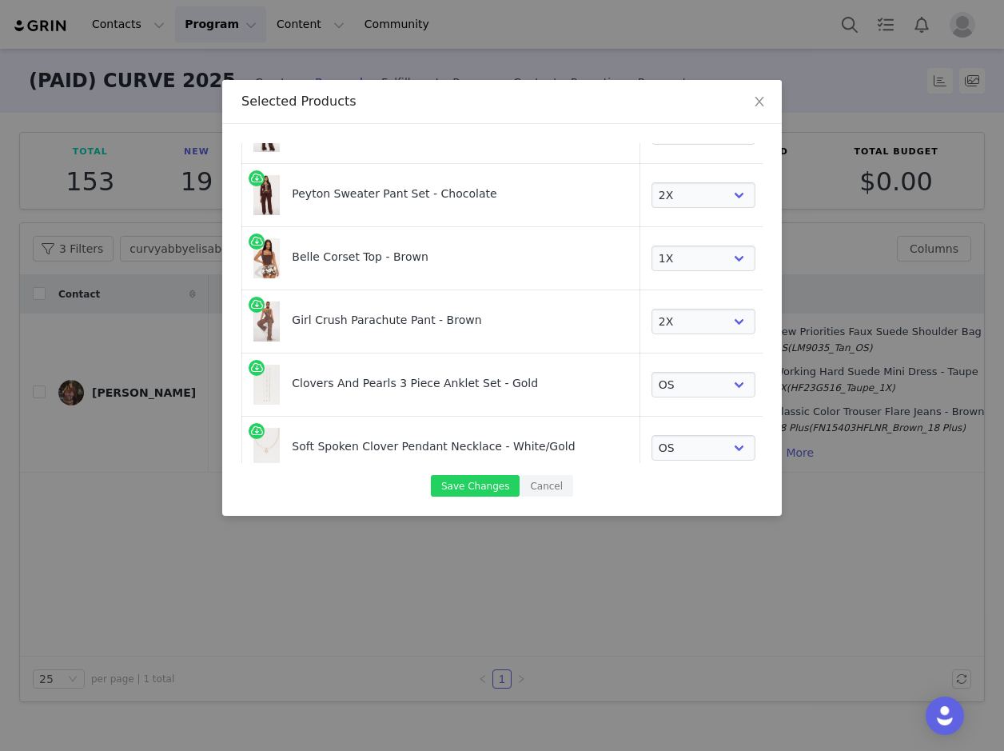
select select "27500073"
click at [778, 327] on link at bounding box center [786, 324] width 16 height 16
select select "28113771"
select select "24074046"
select select "12322555"
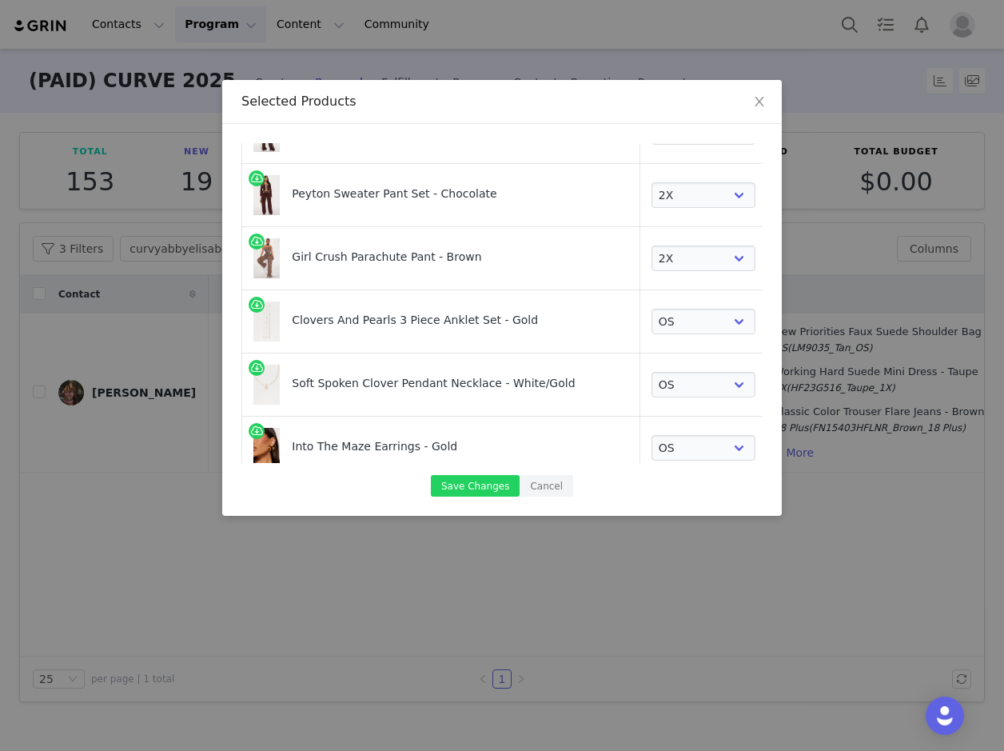
select select "24074031"
select select "28229689"
select select "27838993"
select select "13428131"
select select "27939012"
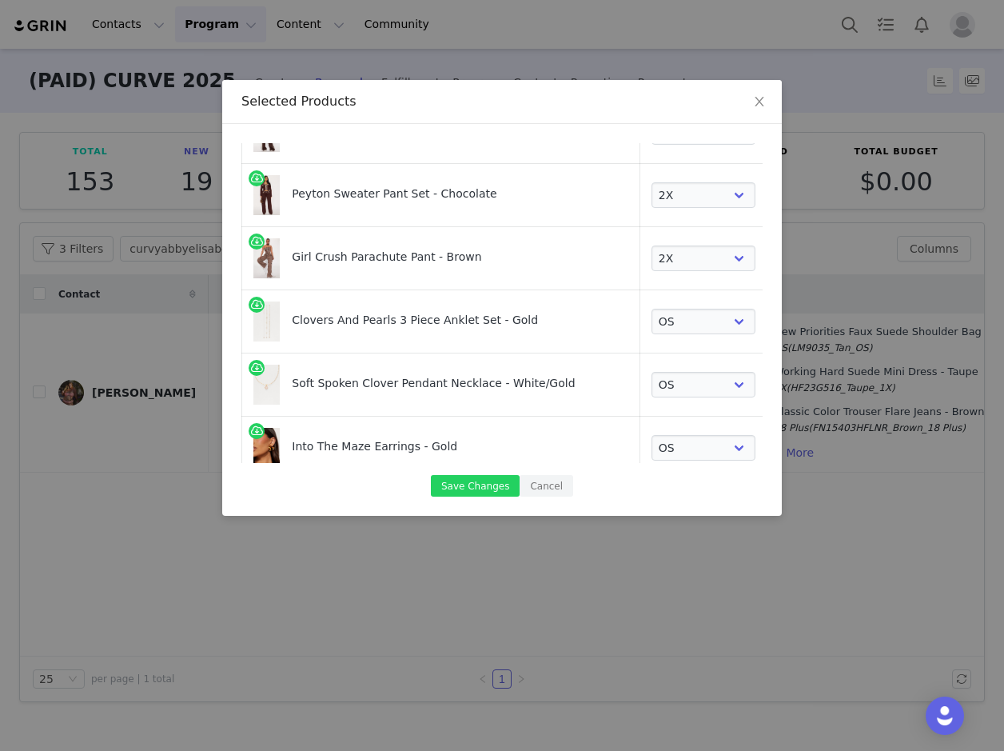
select select "24006506"
select select "24113728"
select select "27457042"
select select "27500073"
click at [778, 388] on link at bounding box center [786, 387] width 16 height 16
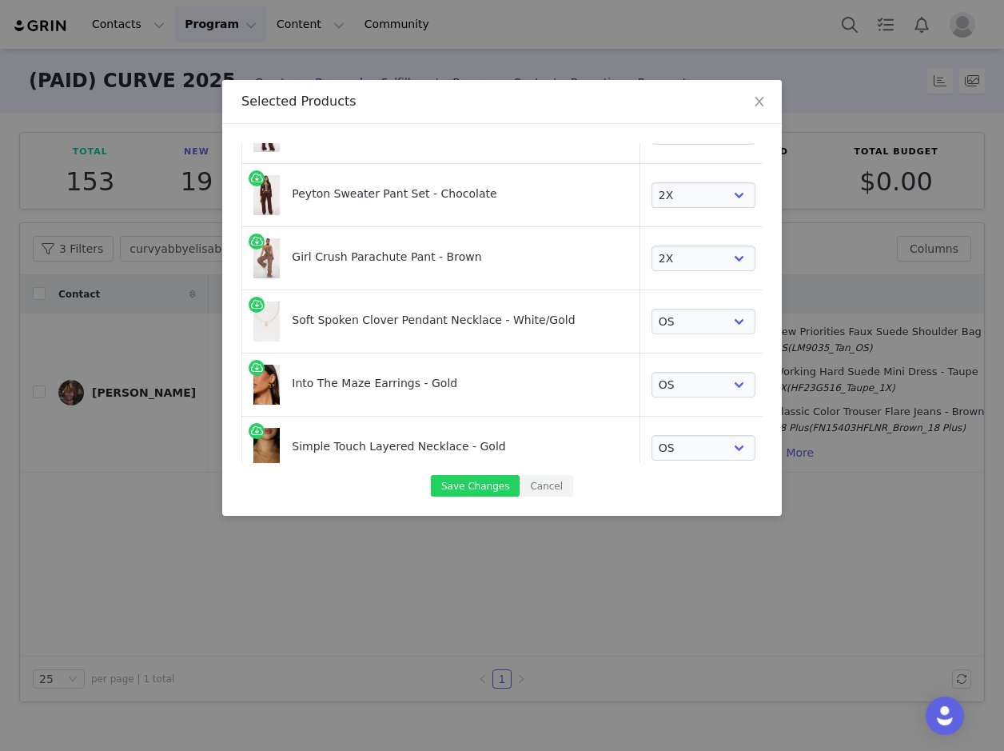
select select "12322555"
select select "24074031"
select select "28229689"
select select "27838993"
select select "13428131"
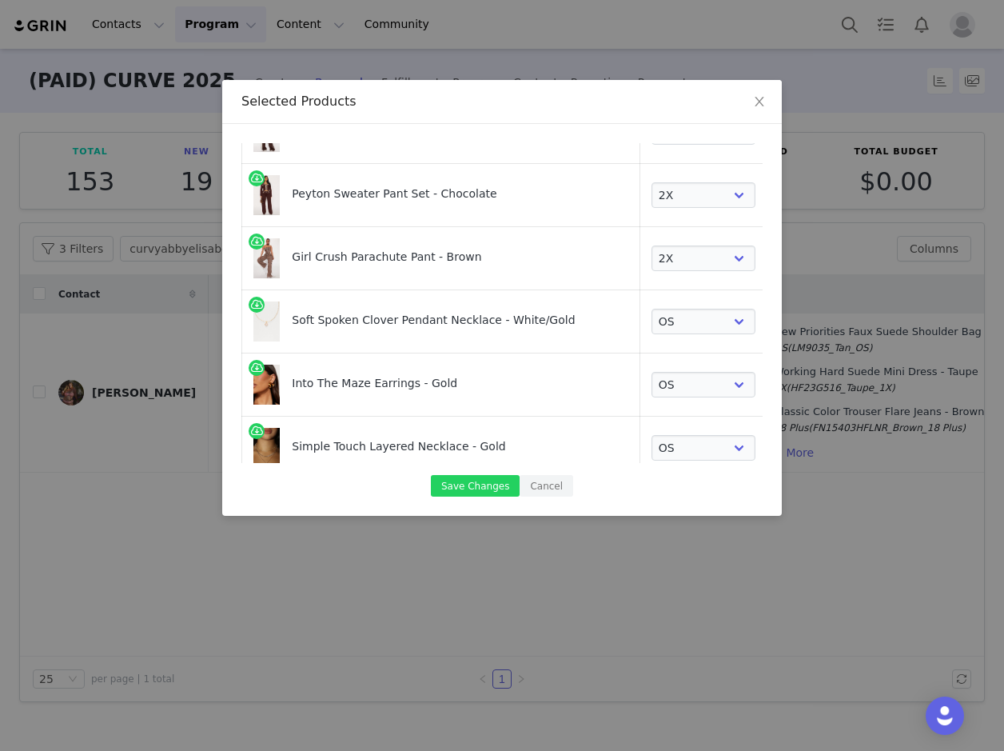
select select "27939012"
select select "24006506"
select select "24113728"
select select "27457042"
select select "27500073"
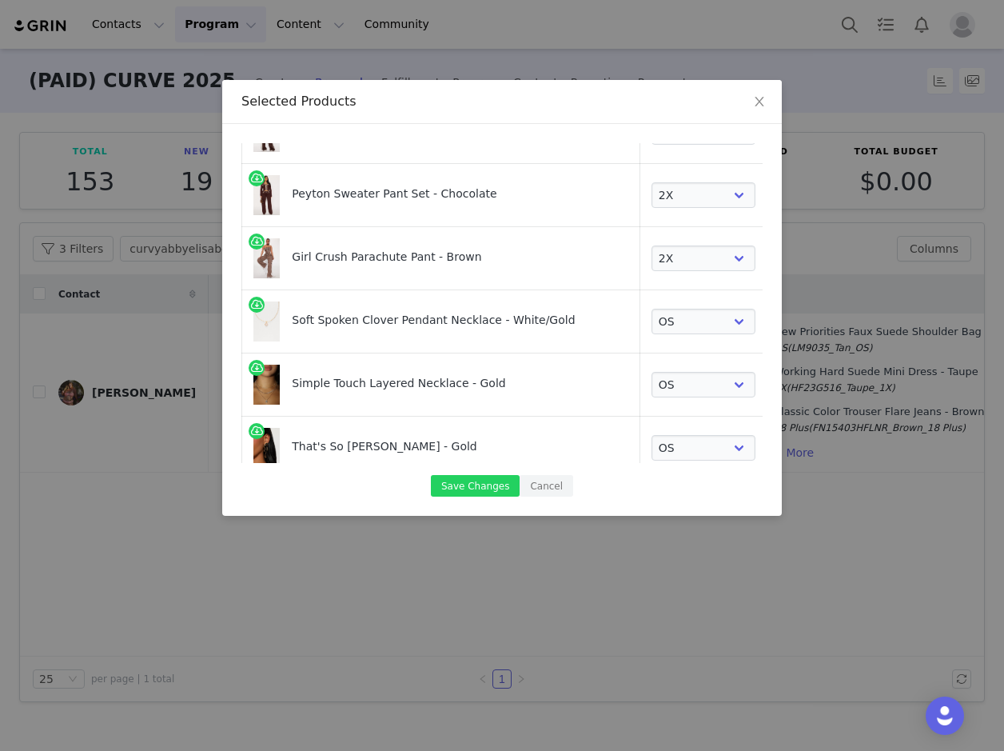
click at [767, 332] on td at bounding box center [786, 321] width 39 height 63
click at [778, 329] on link at bounding box center [786, 324] width 16 height 16
select select "12322555"
select select "24074031"
select select "28229689"
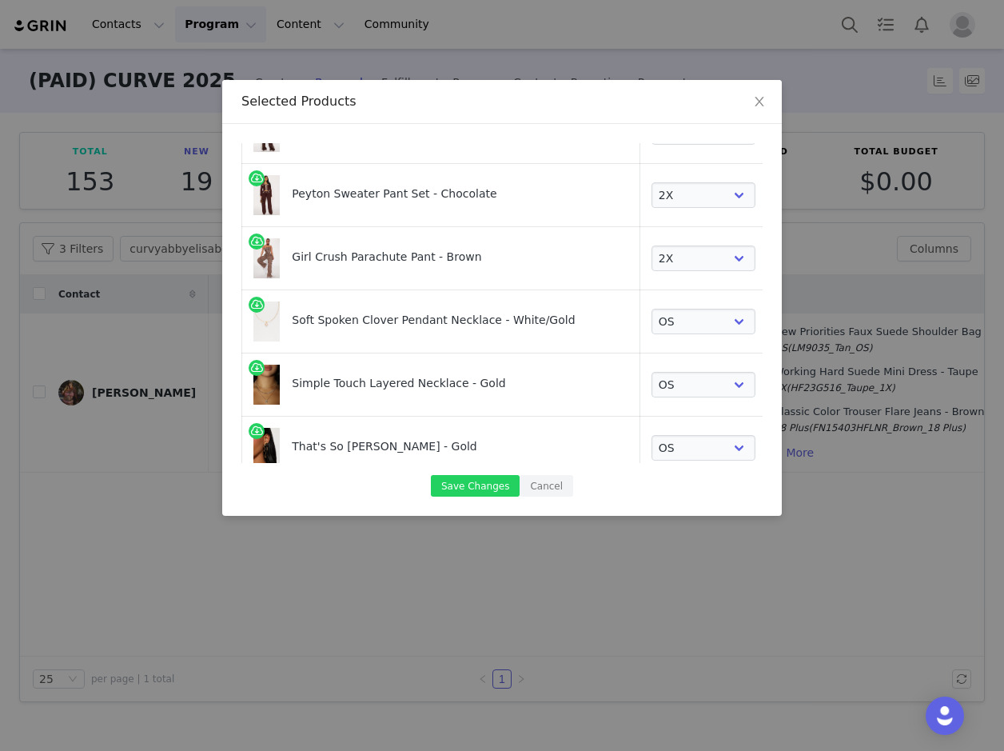
select select "27838993"
select select "13428131"
select select "27939012"
select select "24006506"
select select "24113728"
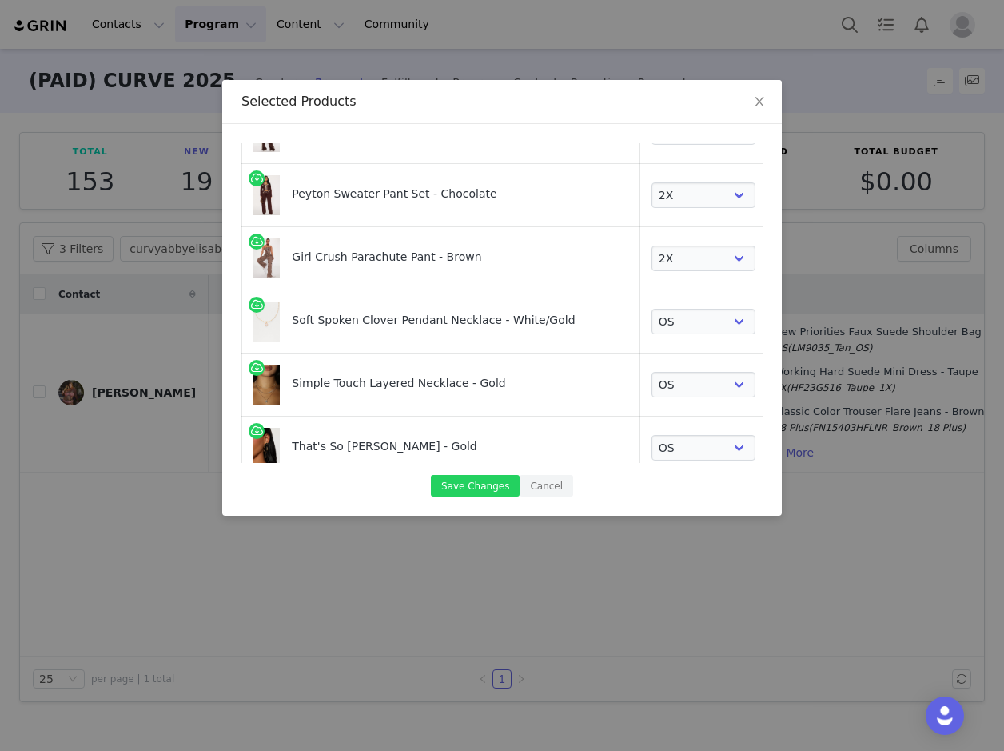
select select "27457042"
select select "27500073"
click at [778, 386] on link at bounding box center [786, 387] width 16 height 16
select select "28229689"
select select "27838993"
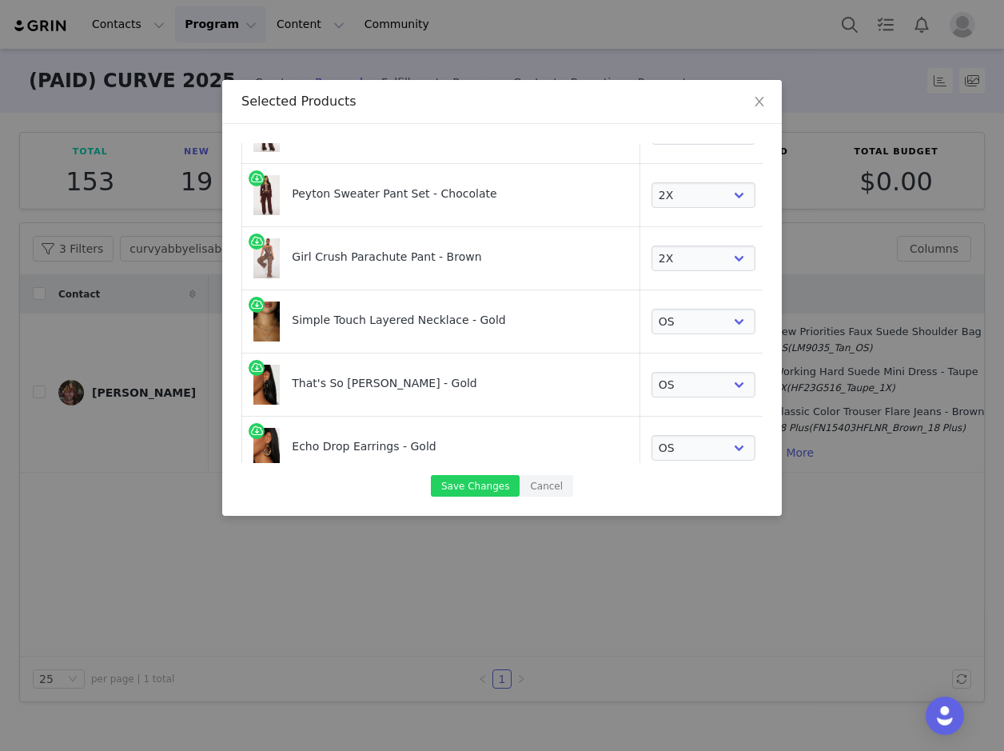
select select "13428131"
select select "27939012"
select select "24006506"
select select "24113728"
select select "27457042"
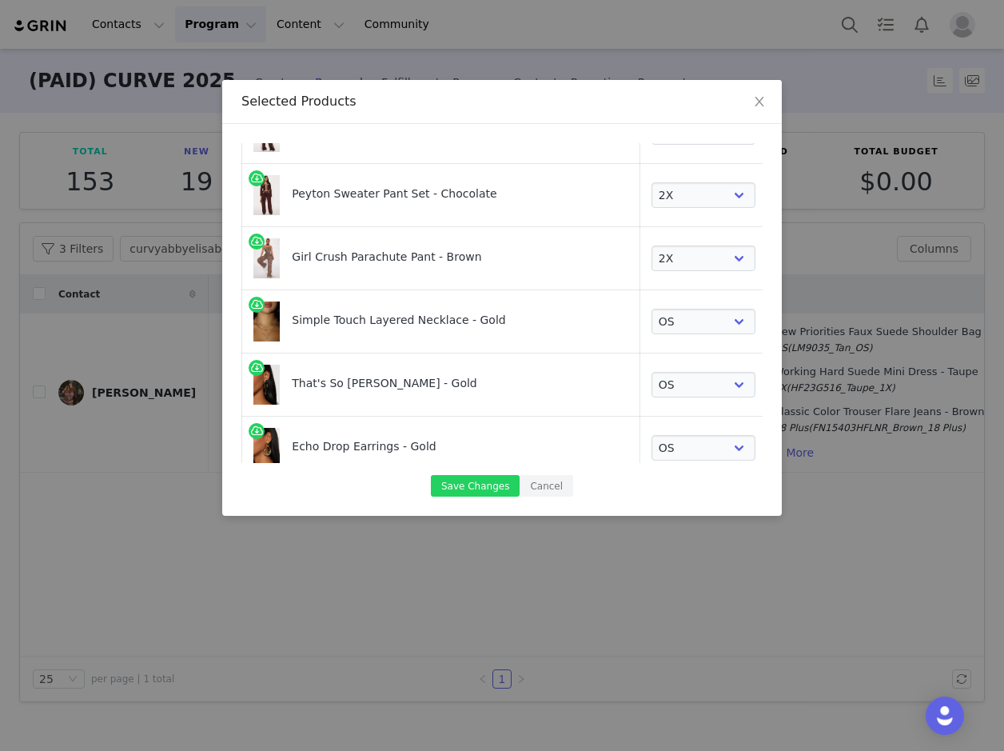
select select "27500073"
click at [778, 329] on link at bounding box center [786, 324] width 16 height 16
select select "28229689"
select select "27838993"
select select "13428131"
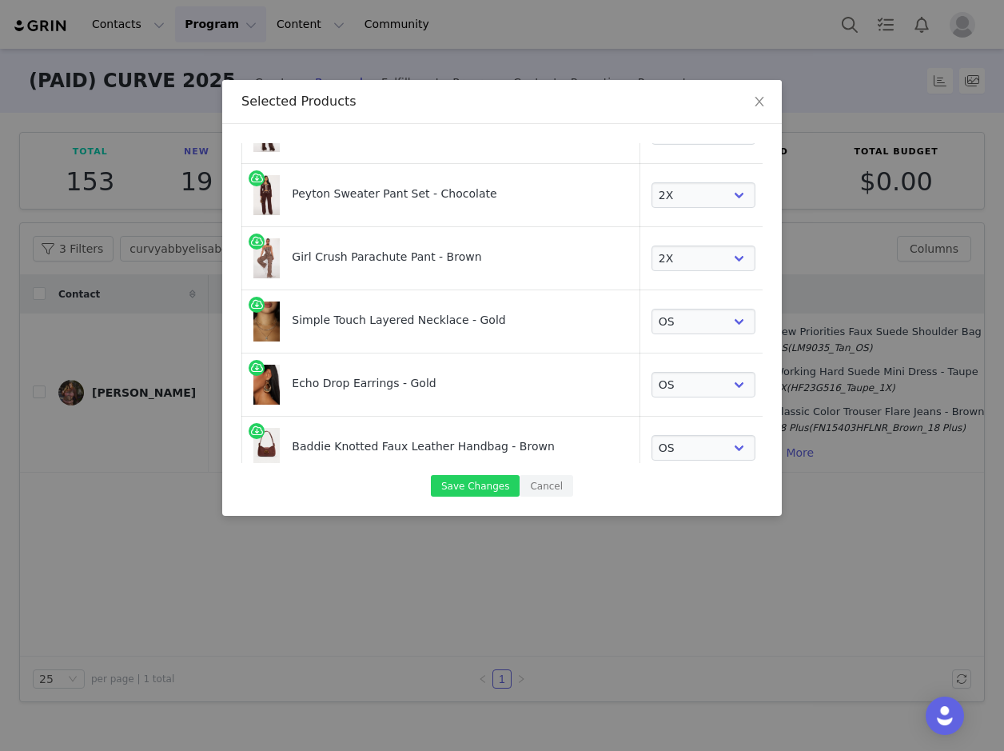
select select "27939012"
select select "24006506"
select select "24113728"
select select "27457042"
select select "27500073"
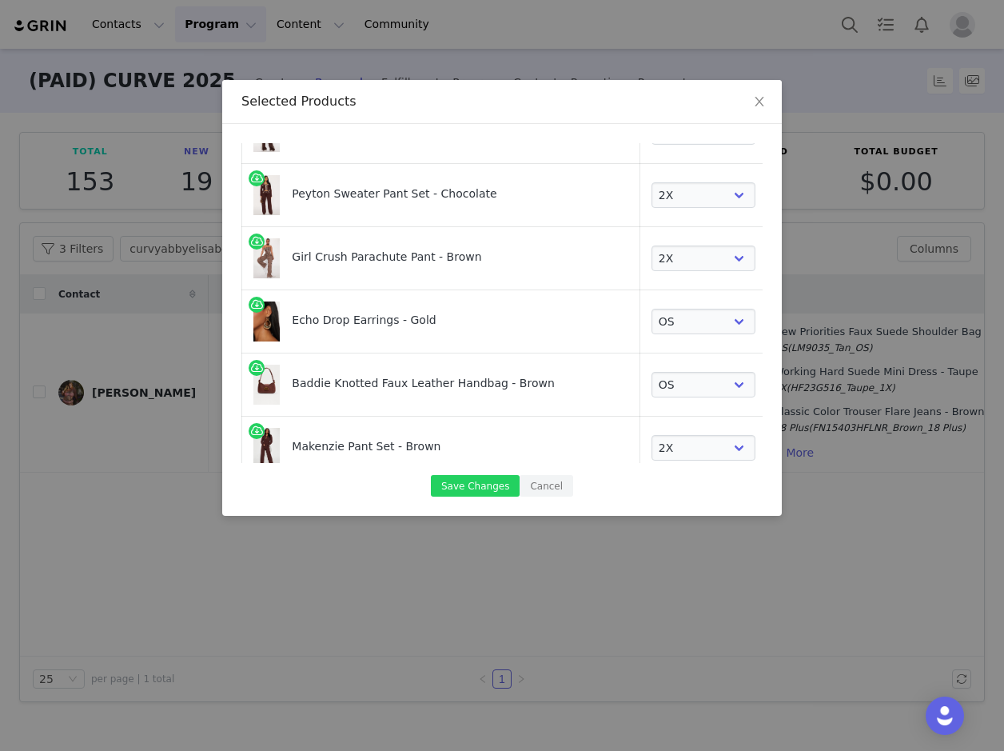
click at [778, 390] on link at bounding box center [786, 387] width 16 height 16
select select "13428131"
select select "27939012"
select select "24006506"
select select "24113728"
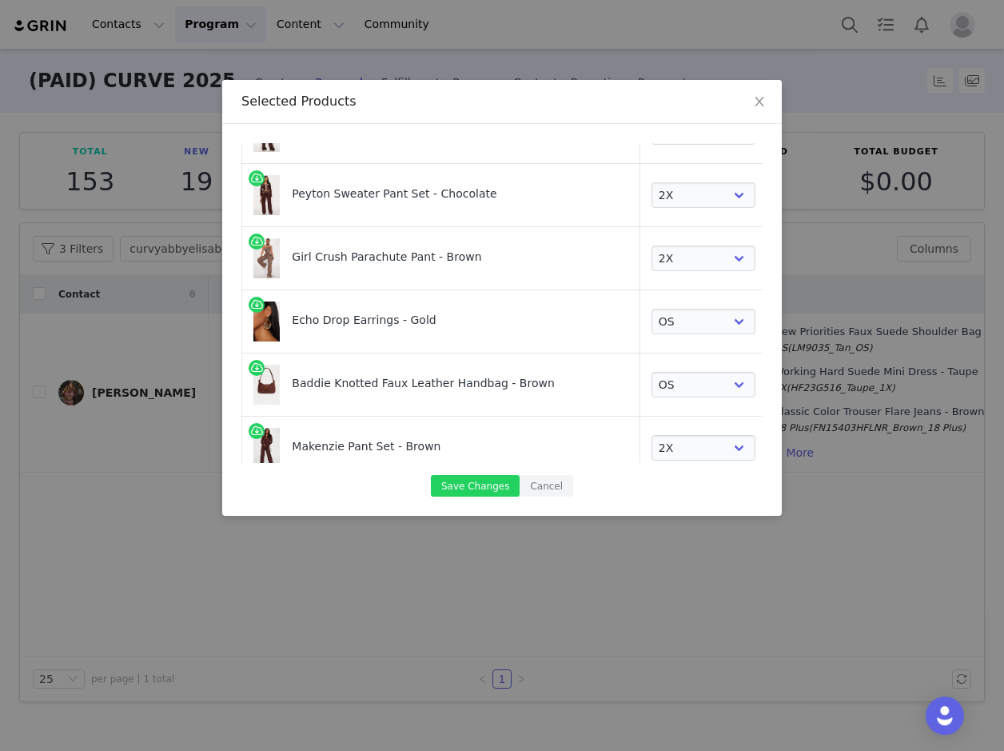
select select "27457042"
select select "27500073"
click at [778, 317] on link at bounding box center [786, 324] width 16 height 16
select select "13428131"
select select "27939012"
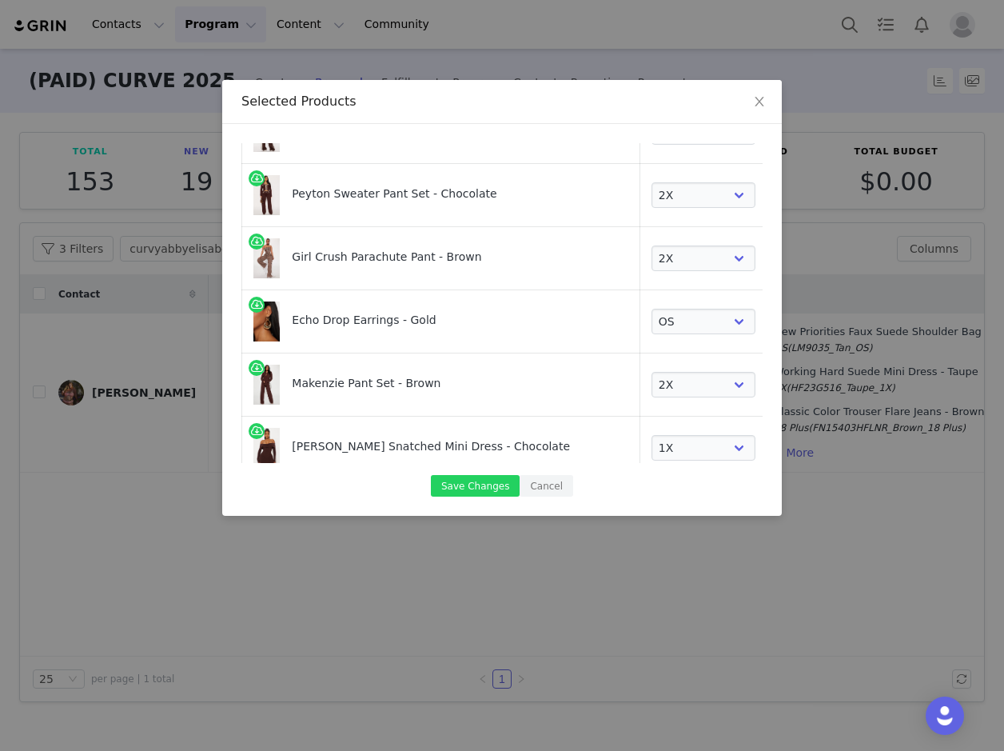
select select "24006506"
select select "24113728"
select select "27457042"
select select "27500073"
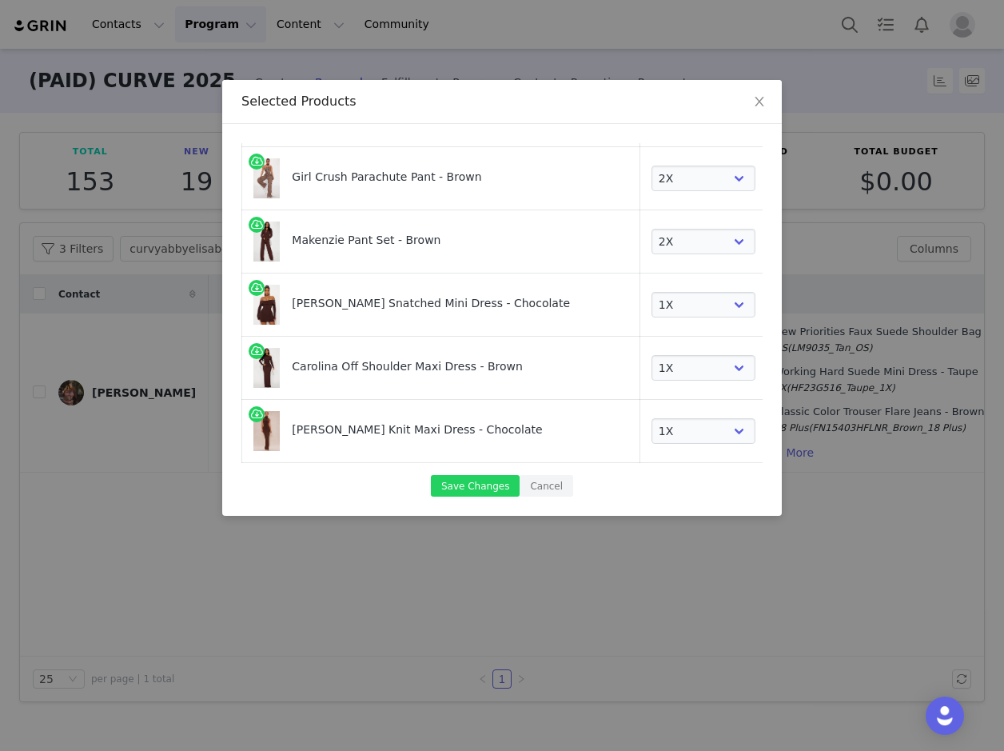
click at [778, 247] on link at bounding box center [786, 244] width 16 height 16
select select "27939012"
select select "24006506"
select select "24113728"
select select "27457042"
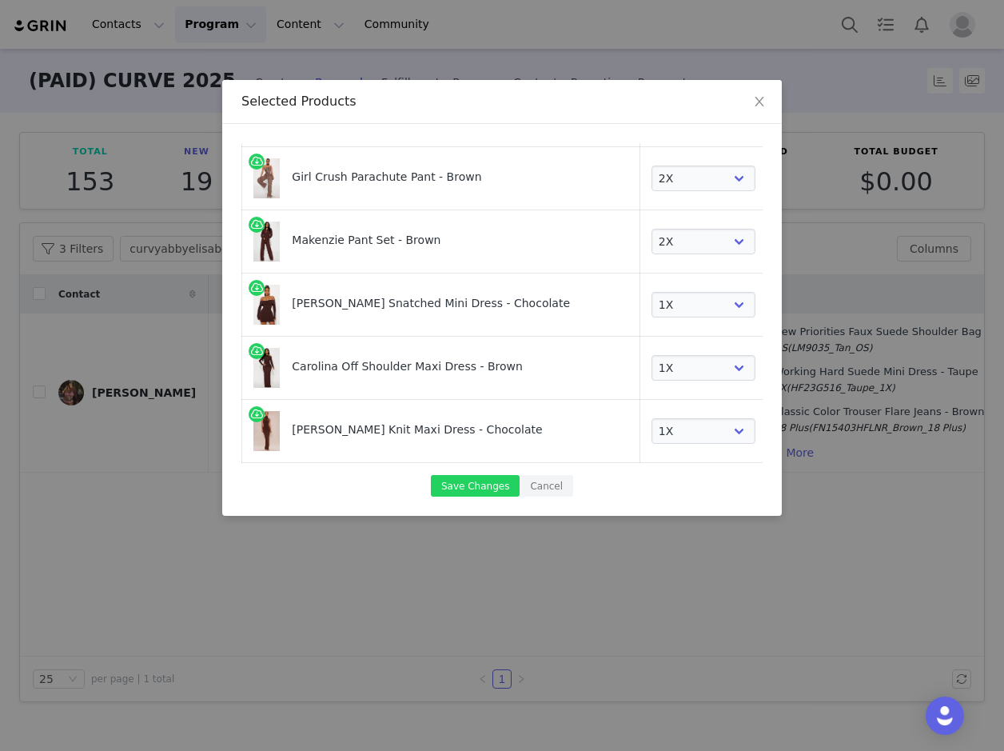
select select "27500073"
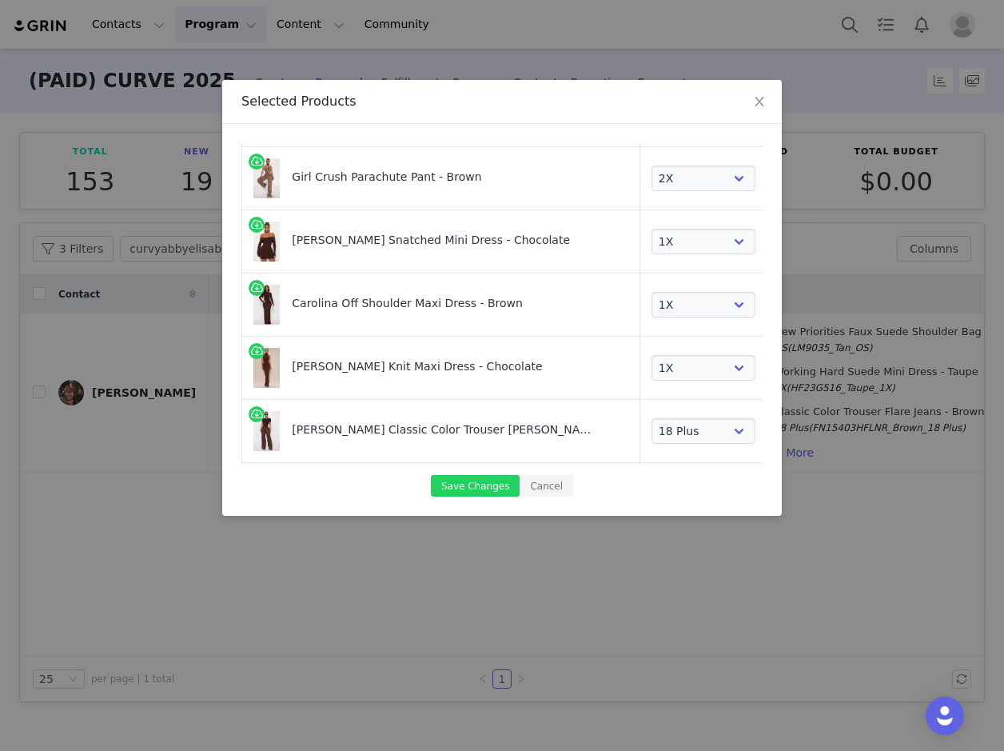
click at [778, 366] on link at bounding box center [786, 370] width 16 height 16
select select "27457042"
select select "27500073"
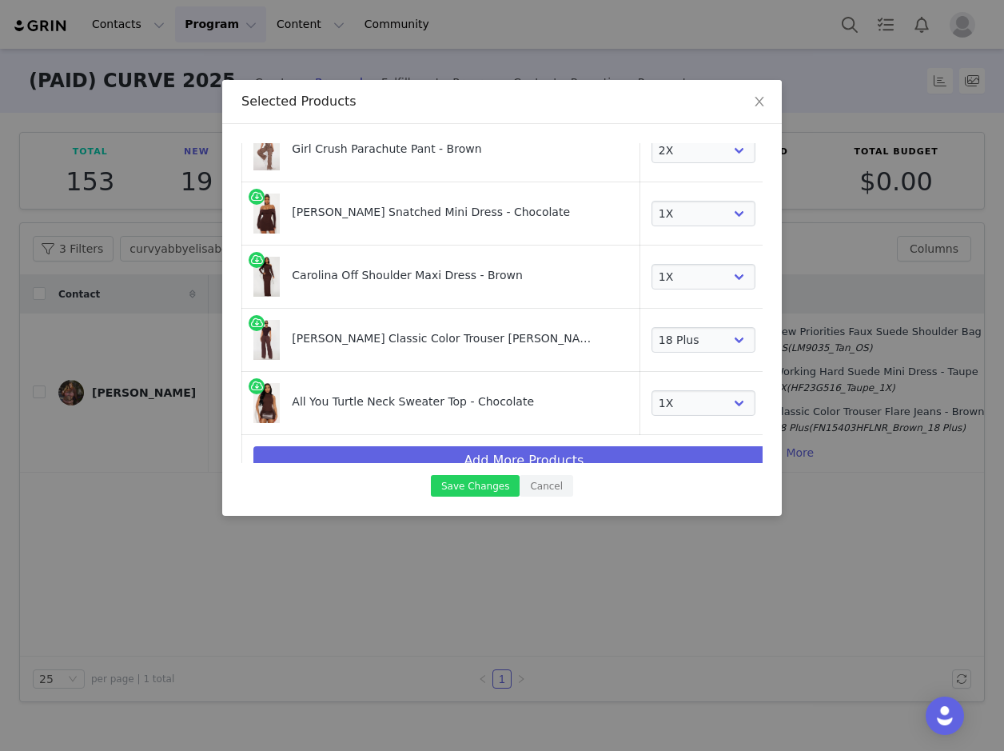
scroll to position [532, 0]
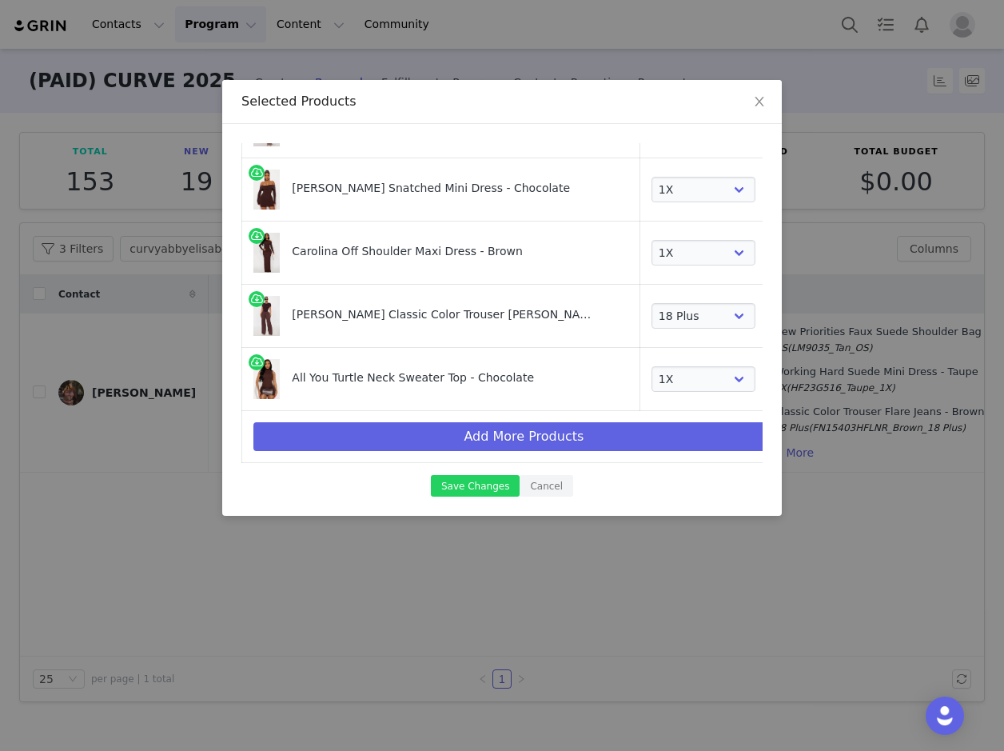
click at [767, 317] on td at bounding box center [786, 316] width 39 height 63
click at [778, 384] on link at bounding box center [786, 381] width 16 height 16
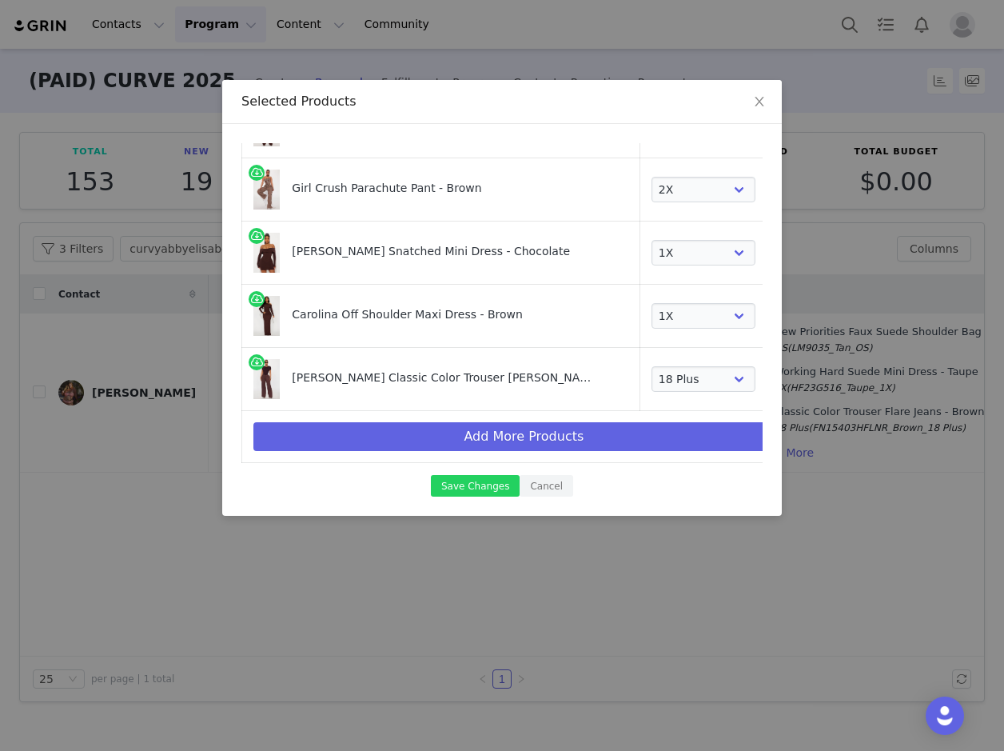
click at [778, 320] on link at bounding box center [786, 318] width 16 height 16
select select "27457042"
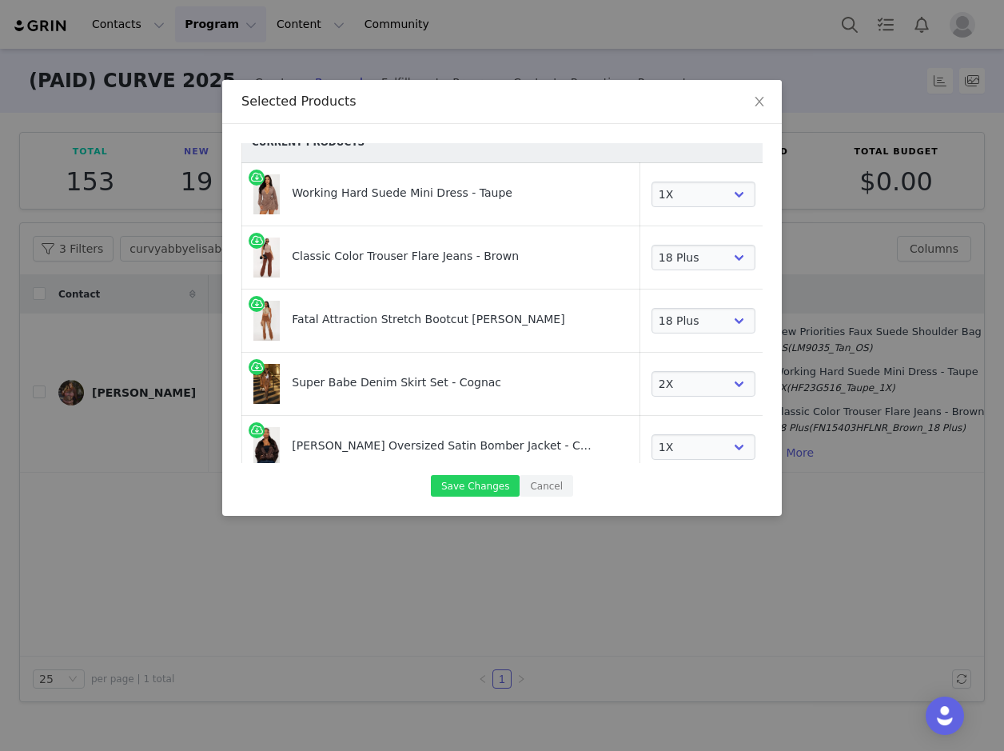
scroll to position [0, 0]
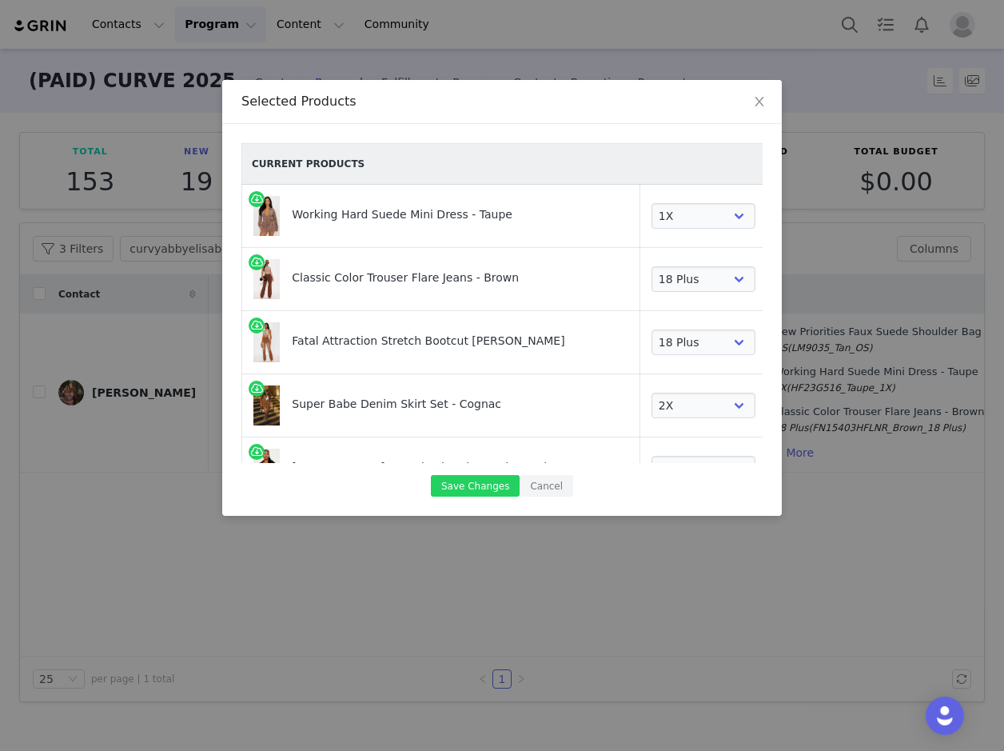
click at [778, 219] on link at bounding box center [786, 218] width 16 height 16
select select "27457102"
select select "27411089"
select select "18727776"
select select "26719734"
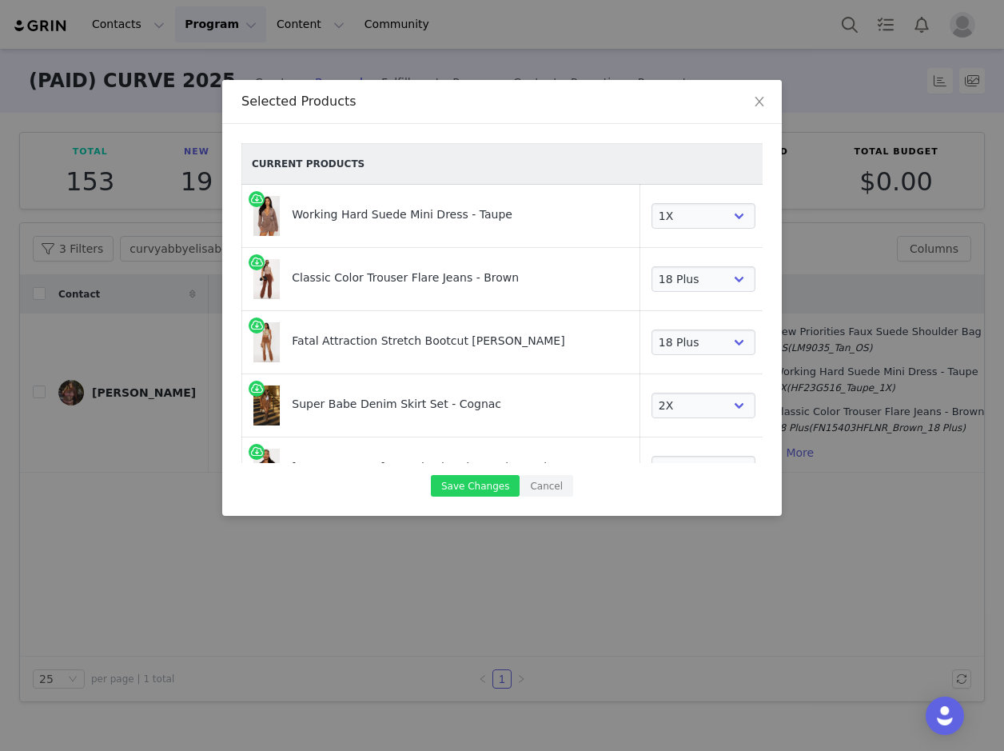
select select "26019517"
select select "27693510"
select select "13288076"
select select "27939012"
select select "27457042"
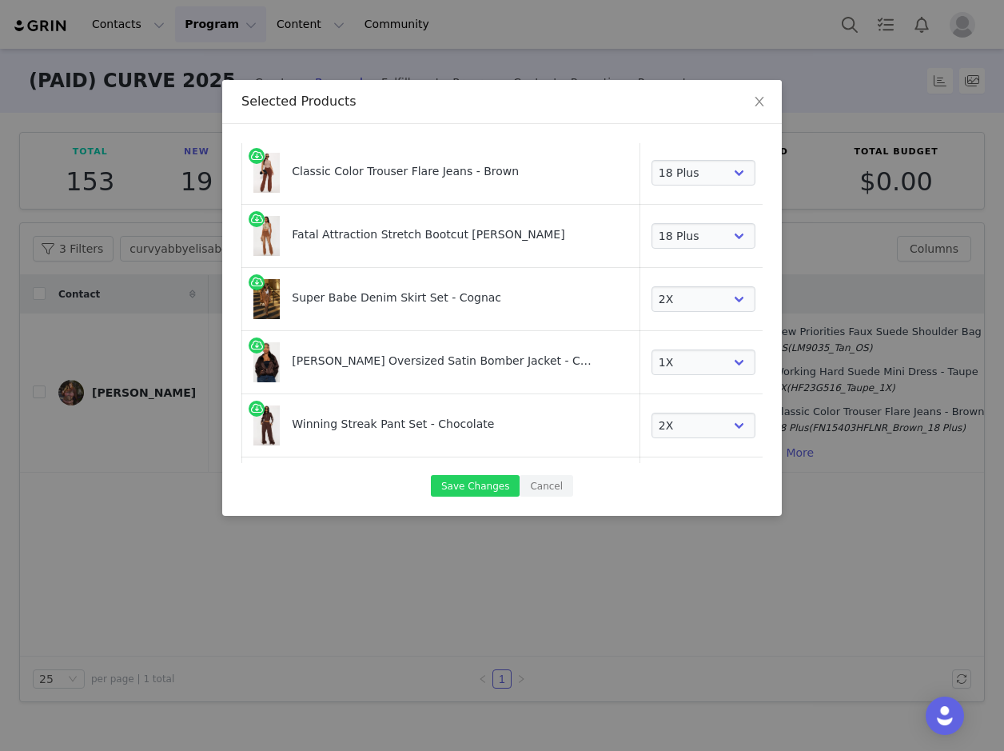
scroll to position [80, 0]
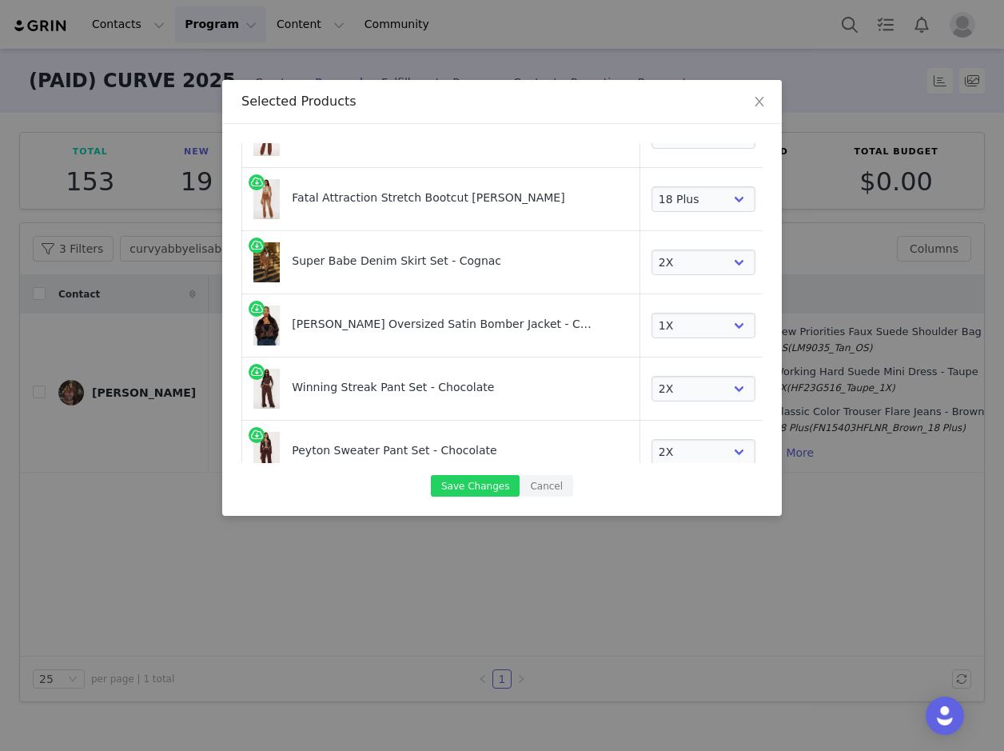
click at [778, 326] on link at bounding box center [786, 328] width 16 height 16
select select "26019517"
select select "27693510"
select select "13288076"
select select "27939012"
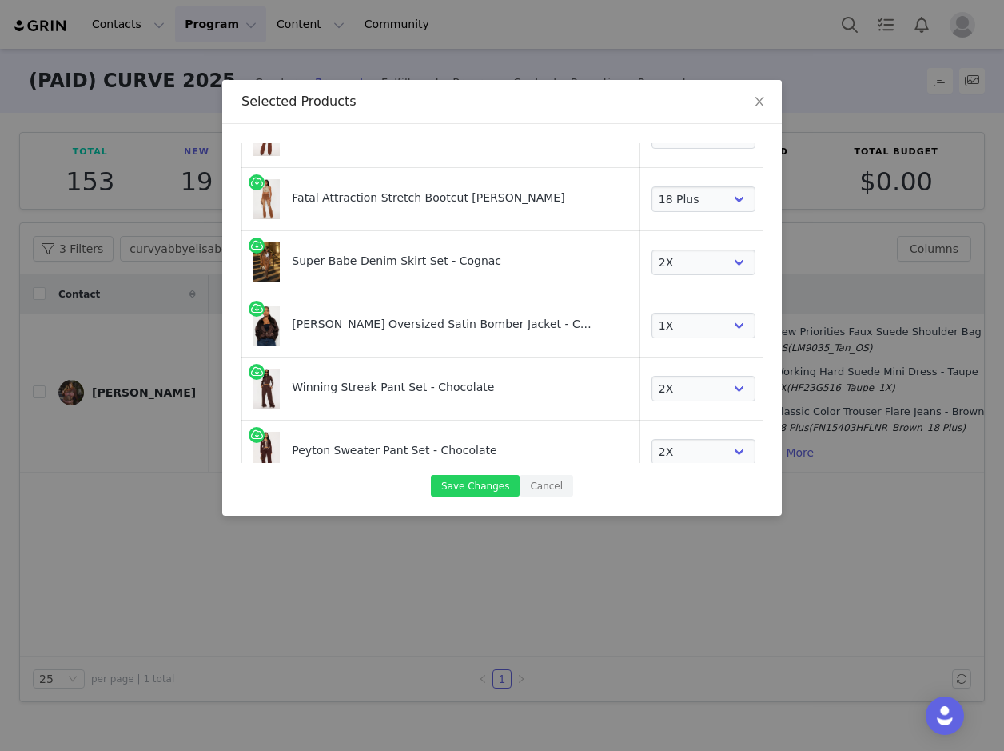
select select "27457042"
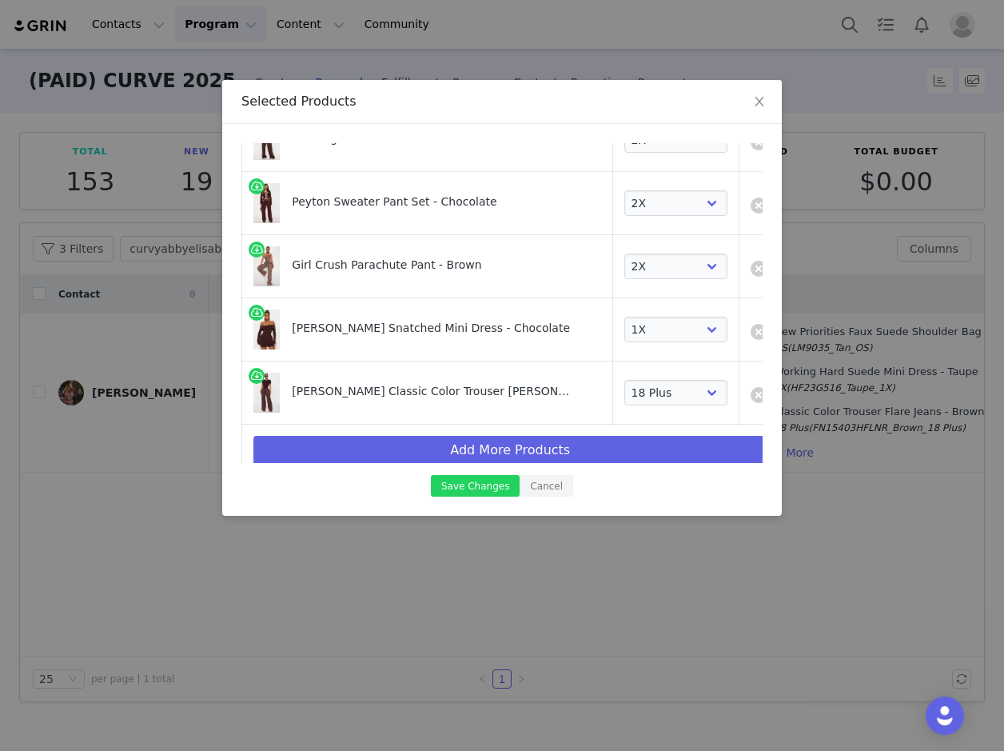
scroll to position [279, 0]
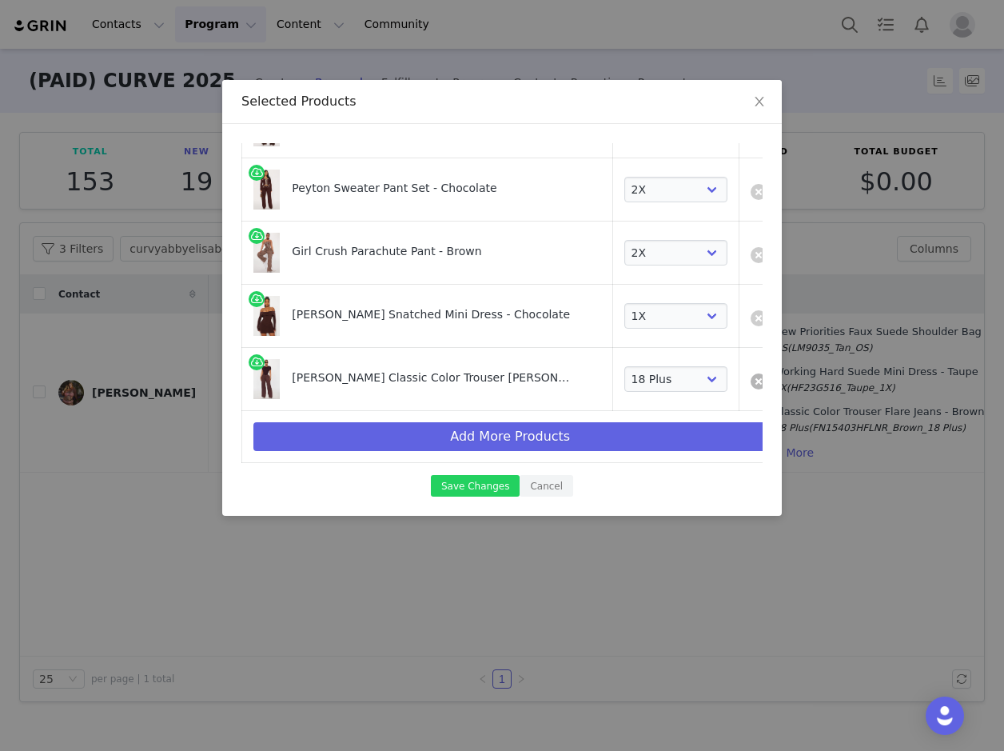
click at [751, 379] on link at bounding box center [759, 381] width 16 height 16
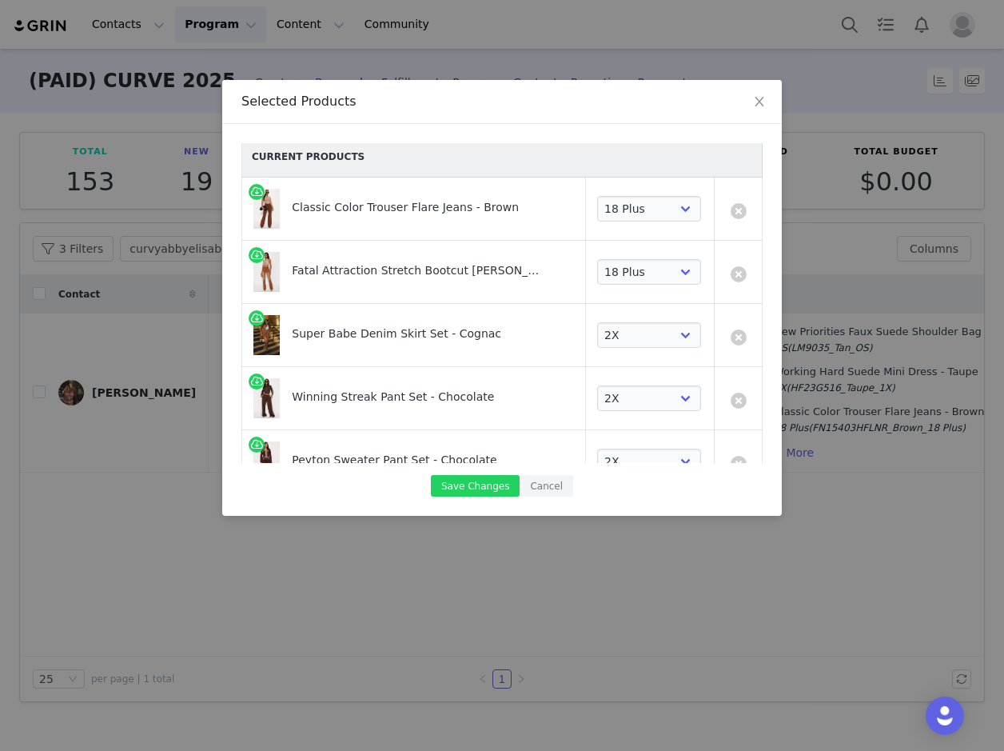
scroll to position [0, 0]
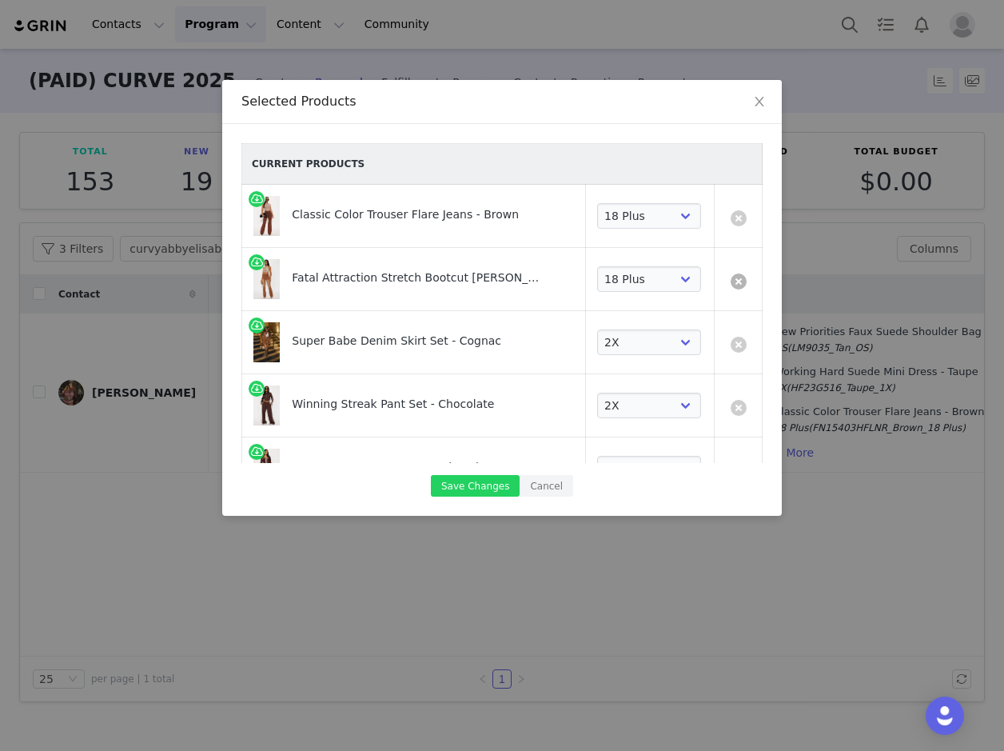
click at [731, 278] on link at bounding box center [739, 281] width 16 height 16
select select "18727776"
select select "26019517"
select select "27693510"
select select "13288076"
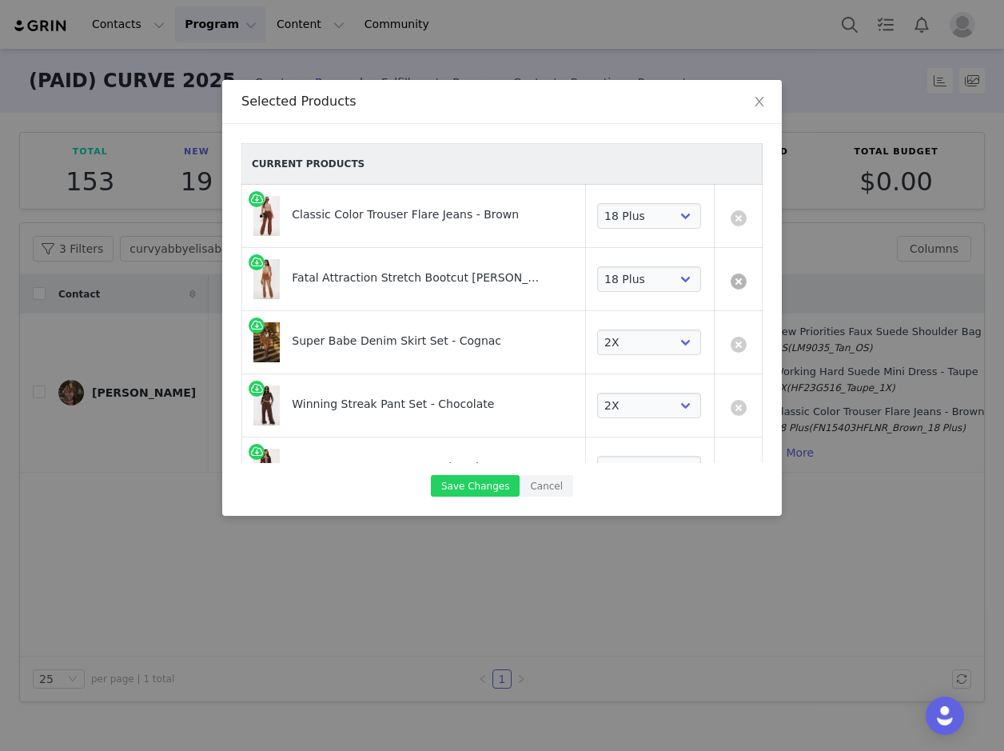
select select "27939012"
click at [731, 217] on link at bounding box center [739, 218] width 16 height 16
select select "18727776"
select select "26019517"
select select "27693510"
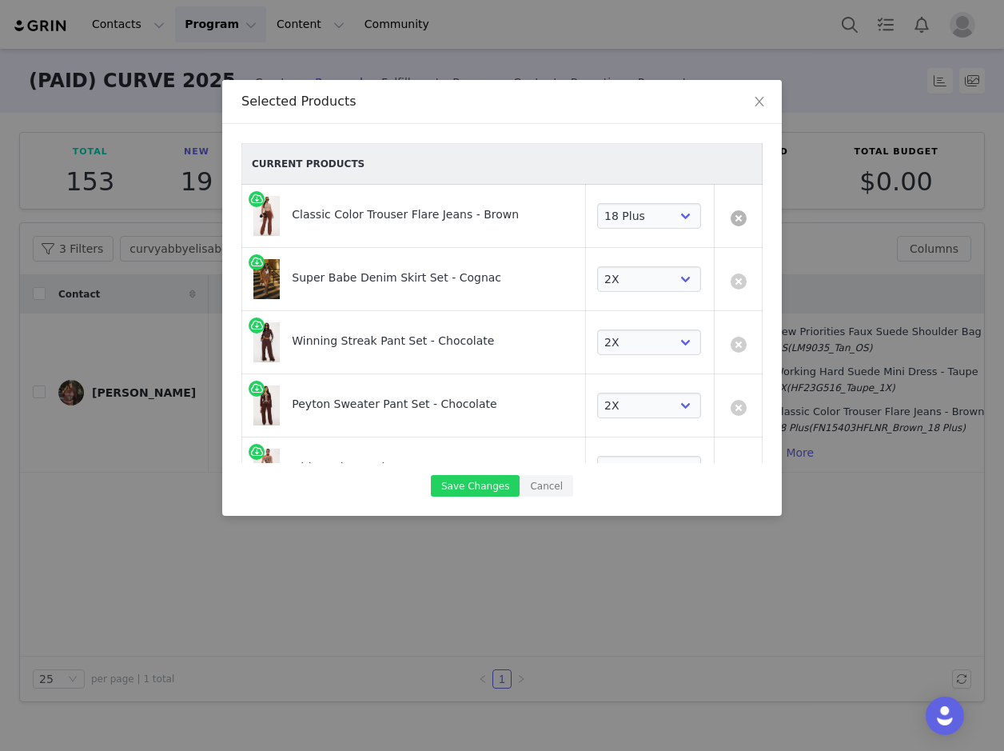
select select "13288076"
select select "27939012"
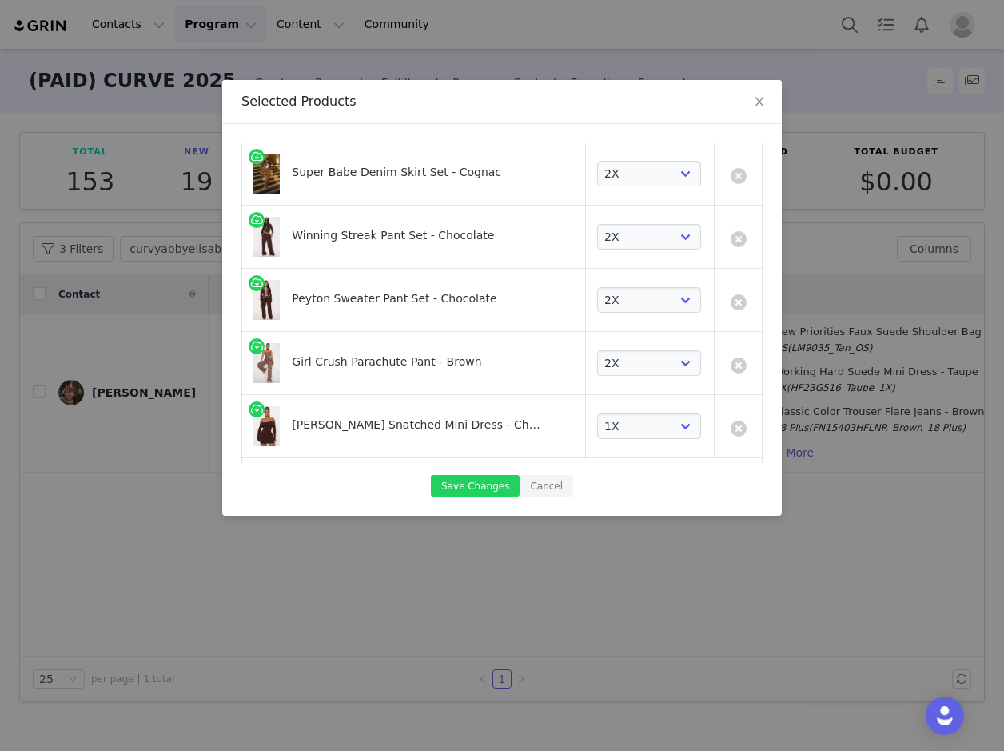
scroll to position [80, 0]
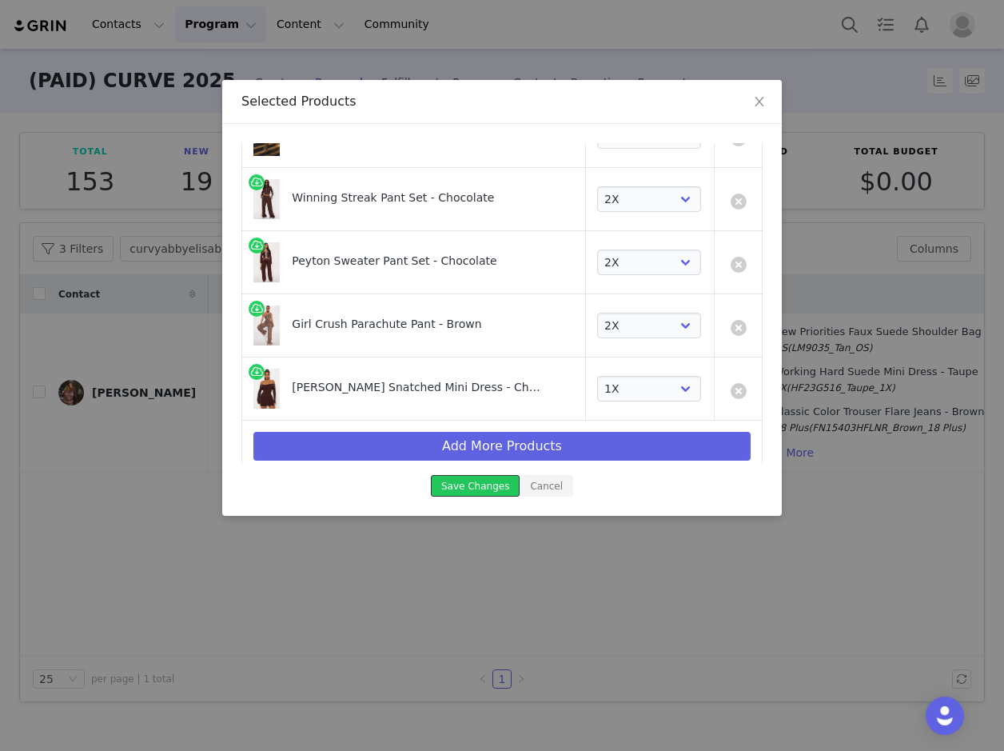
click at [493, 489] on button "Save Changes" at bounding box center [475, 486] width 89 height 22
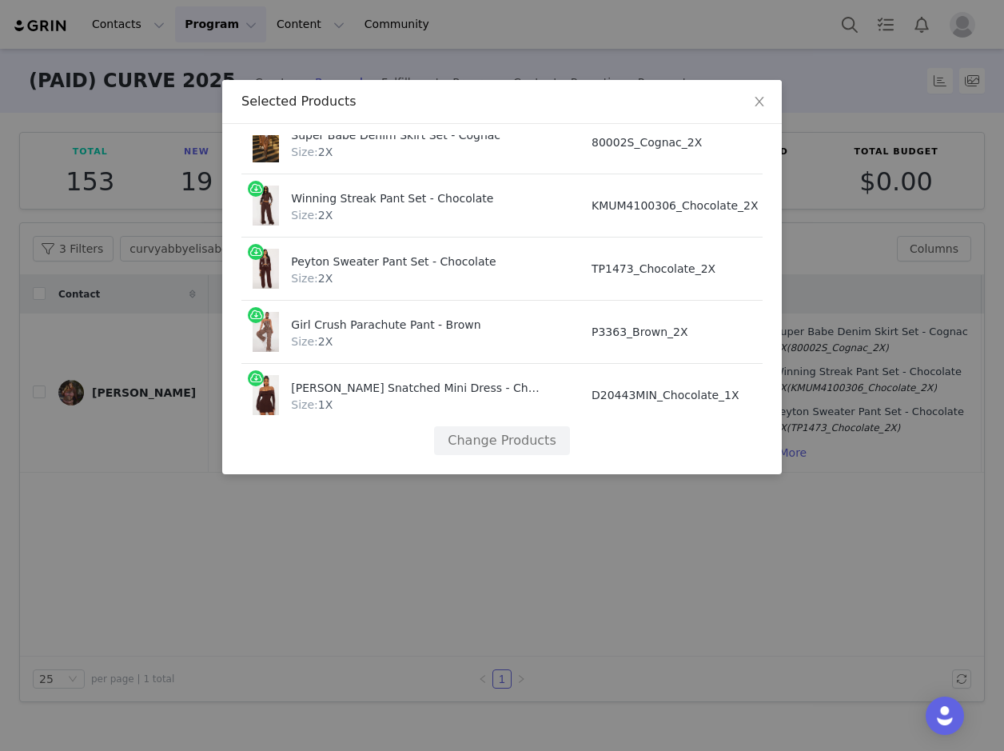
scroll to position [77, 34]
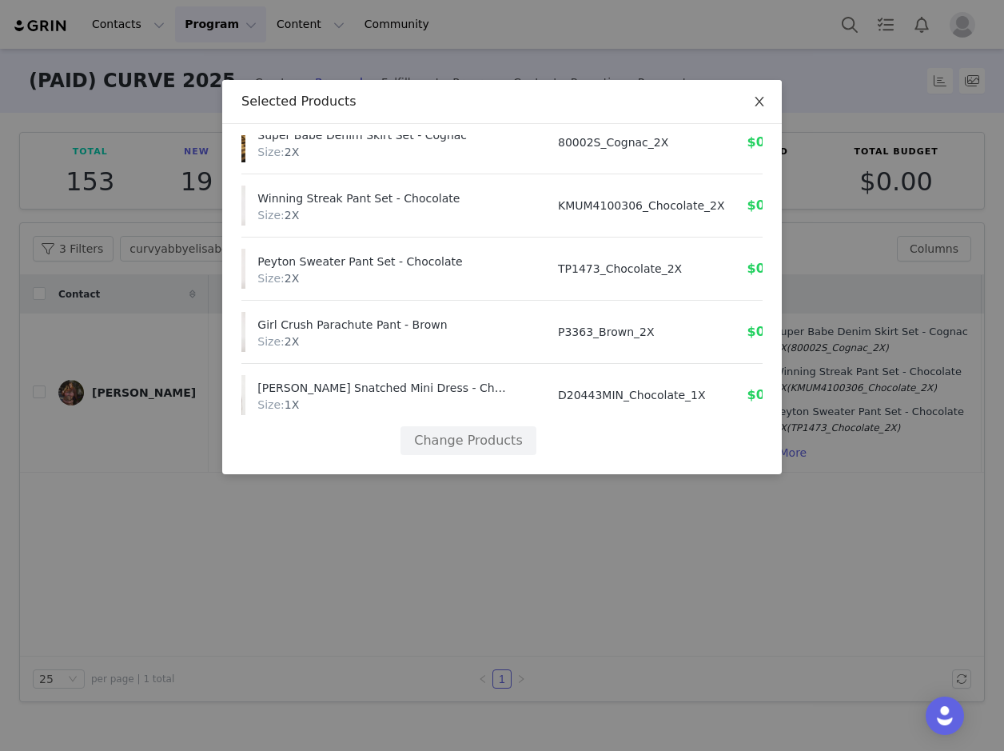
click at [761, 94] on span "Close" at bounding box center [759, 102] width 45 height 45
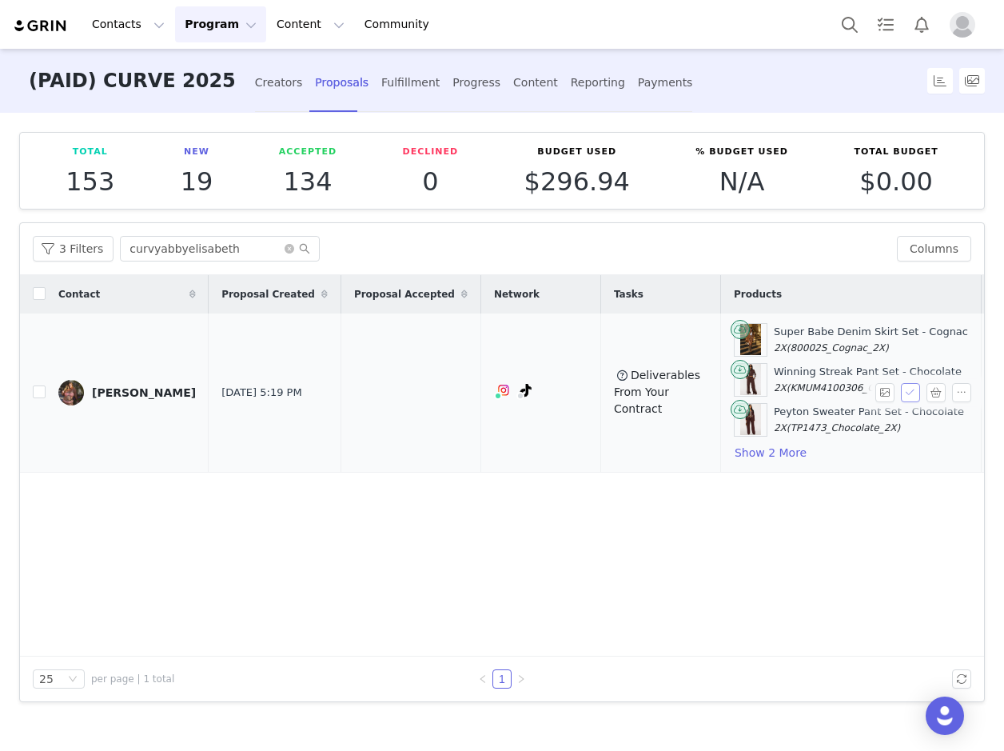
click at [907, 387] on button "button" at bounding box center [910, 392] width 19 height 19
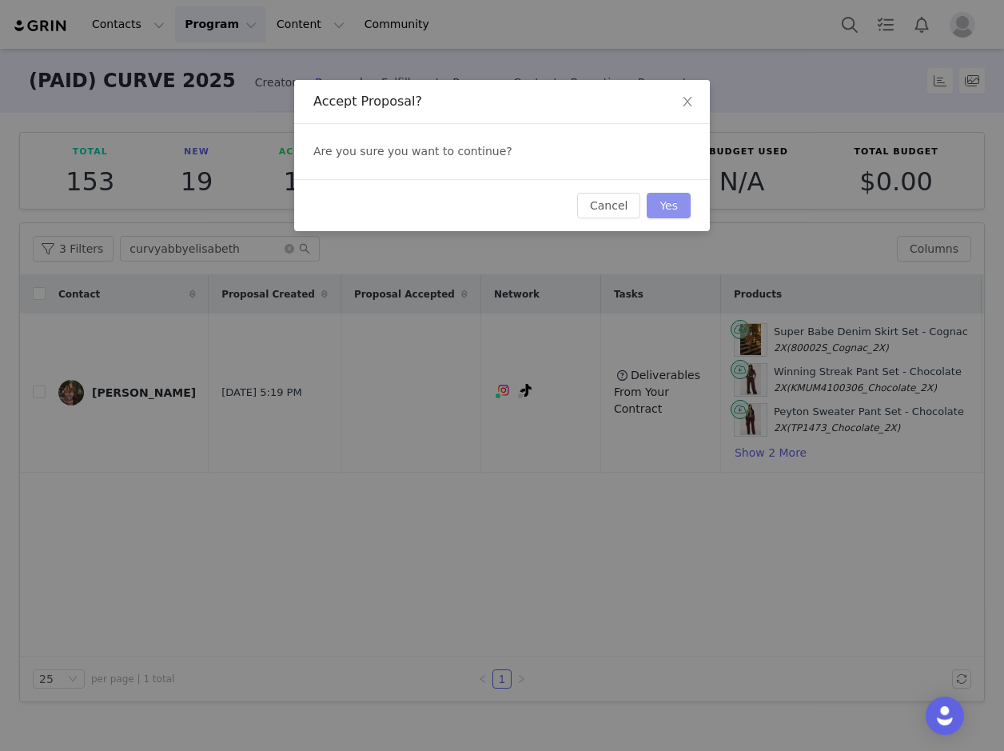
click at [680, 201] on button "Yes" at bounding box center [669, 206] width 44 height 26
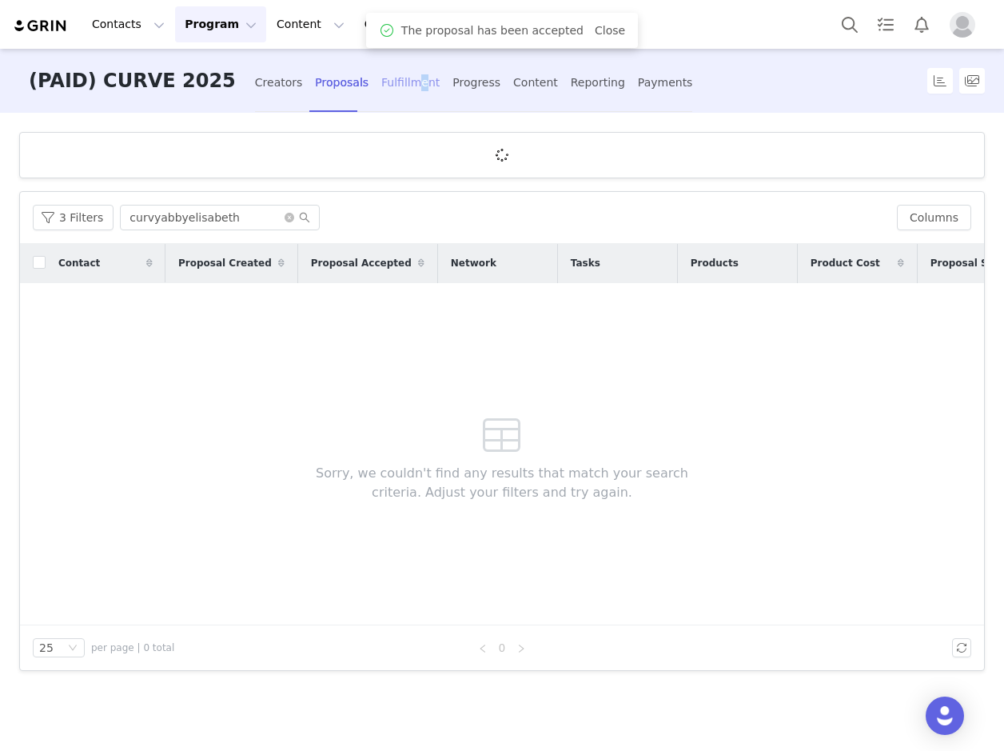
click at [381, 84] on div "Fulfillment" at bounding box center [410, 83] width 58 height 42
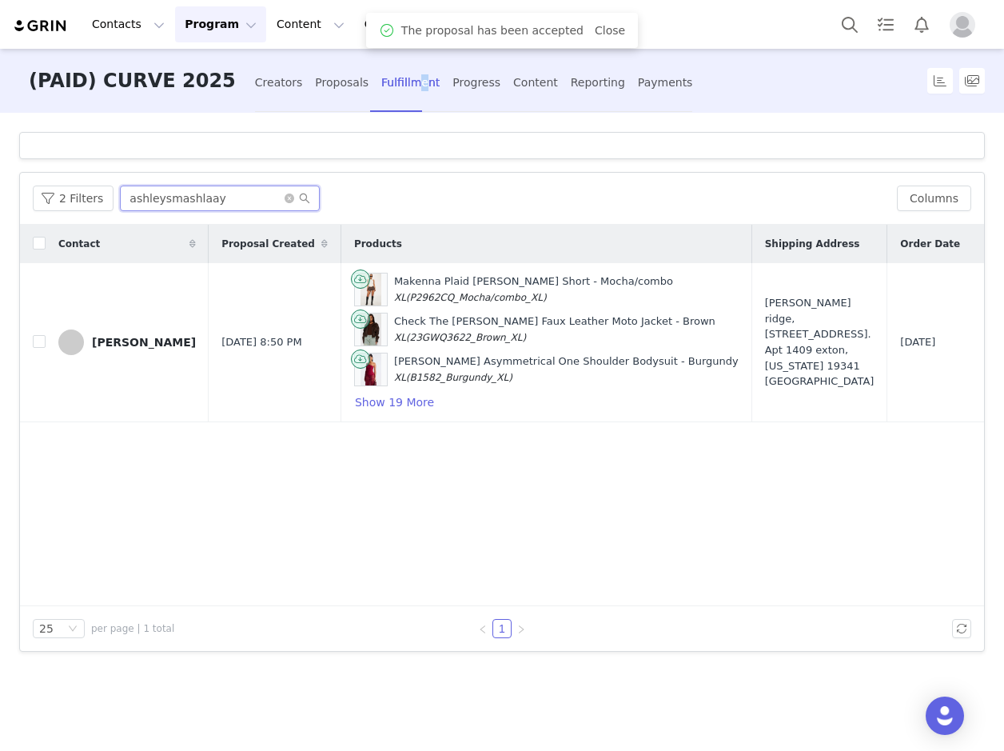
click at [222, 199] on input "ashleysmashlaay" at bounding box center [220, 198] width 200 height 26
paste input "curvyabbyelisabeth"
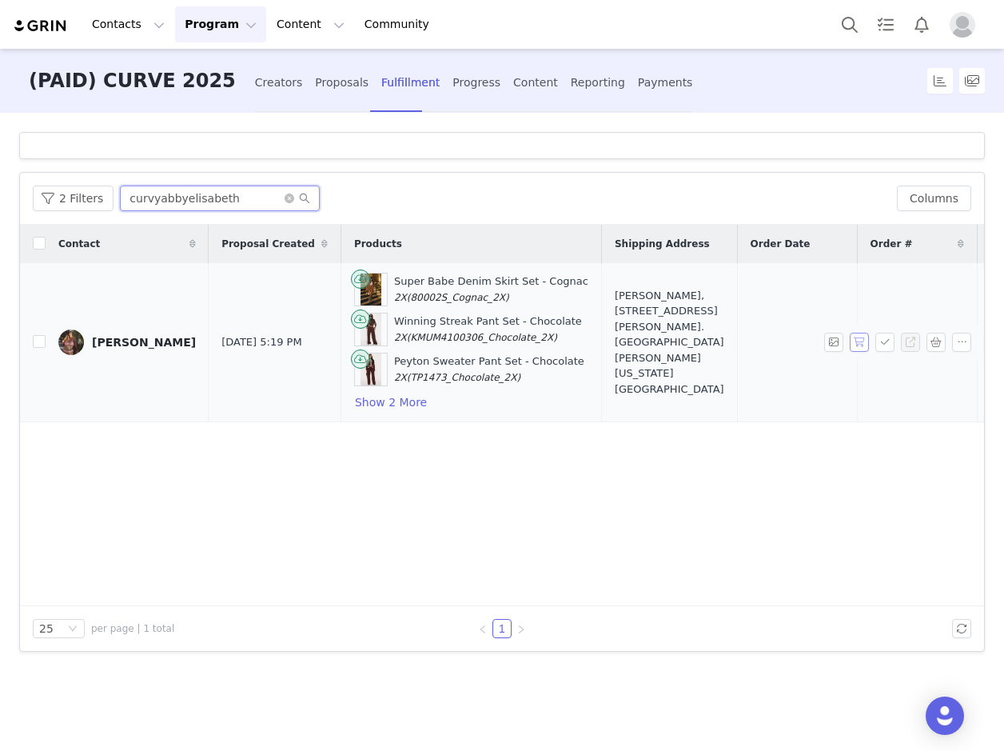
type input "curvyabbyelisabeth"
click at [857, 340] on button "button" at bounding box center [859, 341] width 19 height 19
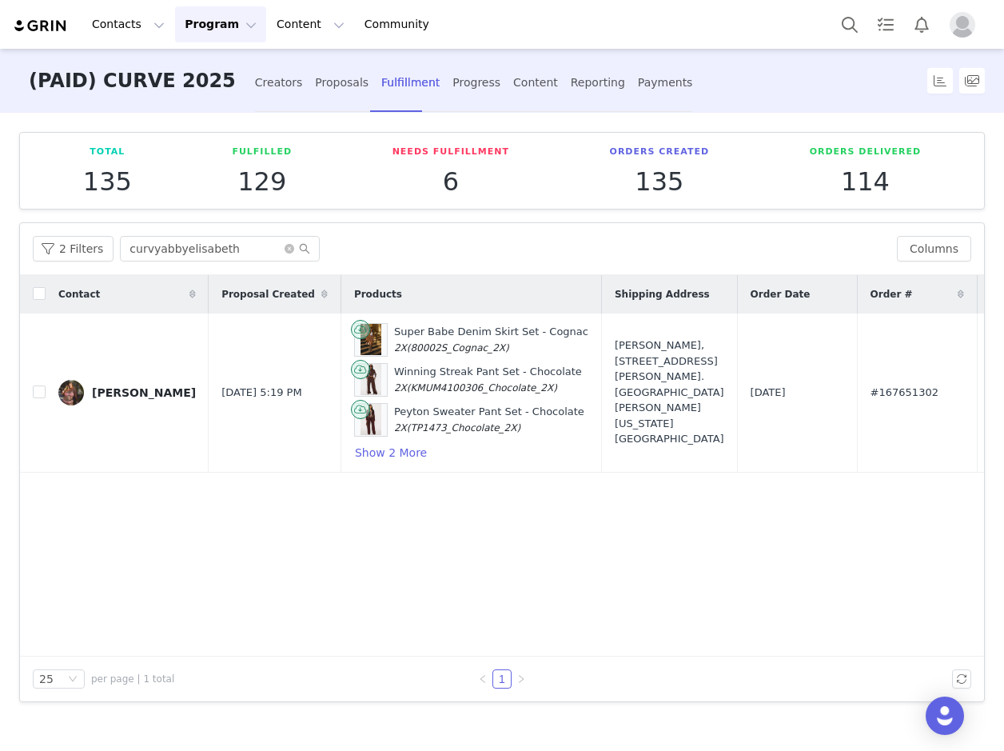
scroll to position [0, 185]
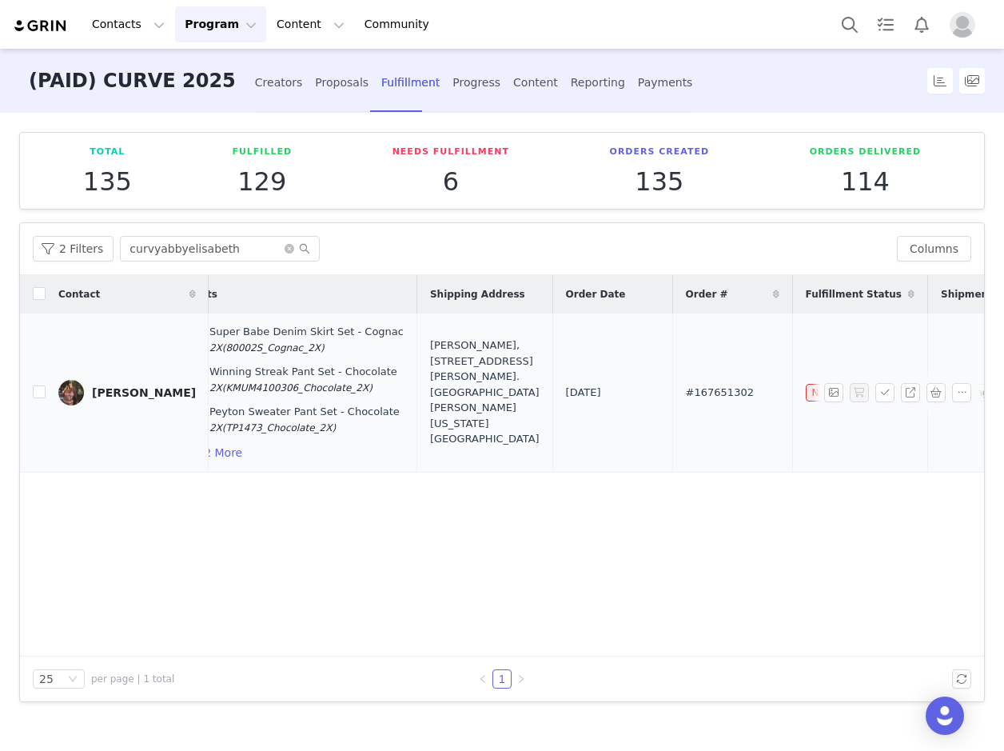
drag, startPoint x: 659, startPoint y: 386, endPoint x: 562, endPoint y: 388, distance: 96.7
click at [560, 388] on tr "Abby Wellens Oct 1, 2025 5:19 PM Super Babe Denim Skirt Set - Cognac 2X (80002S…" at bounding box center [509, 392] width 1348 height 159
copy tr "#167651302"
click at [154, 390] on div "Abby Wellens" at bounding box center [144, 392] width 104 height 13
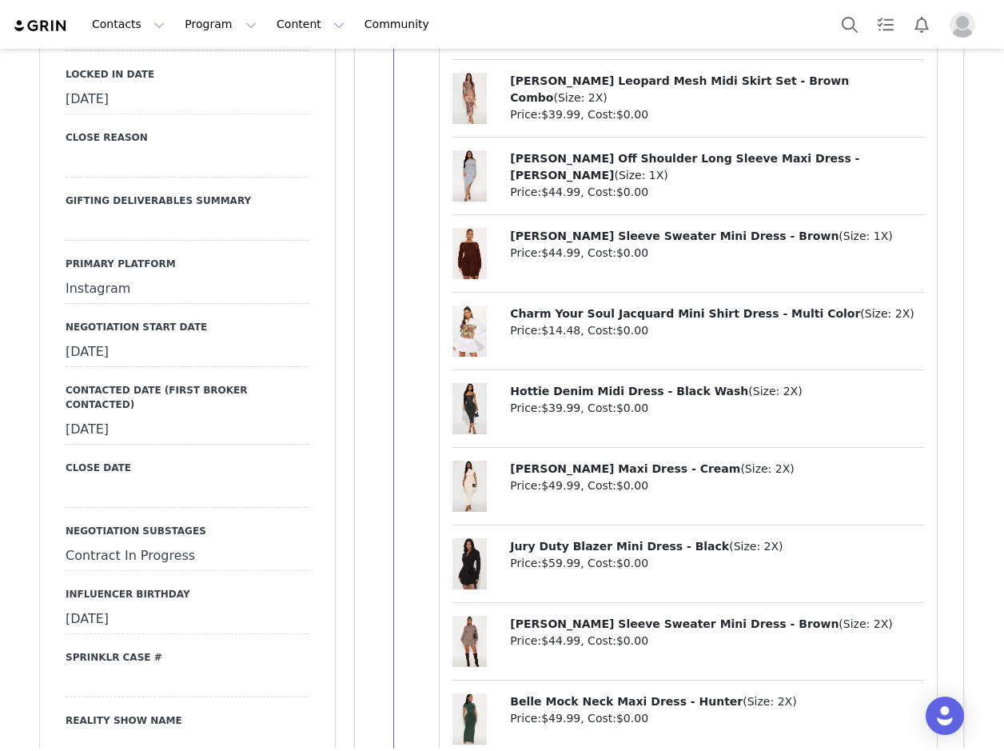
scroll to position [2158, 0]
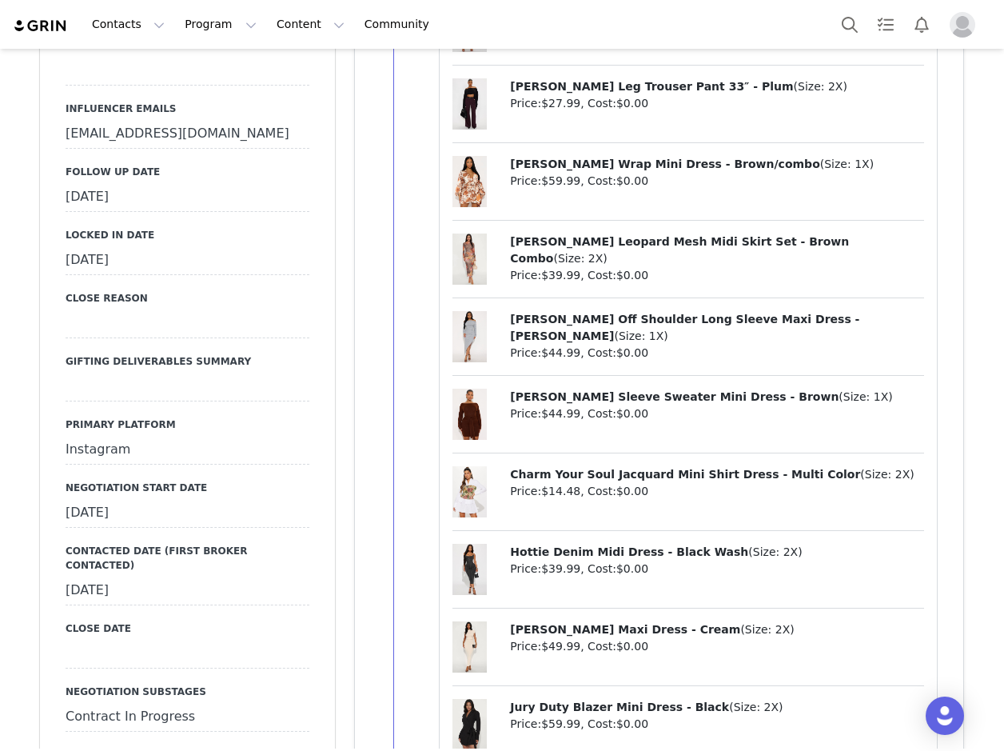
click at [137, 183] on div "[DATE]" at bounding box center [188, 197] width 244 height 29
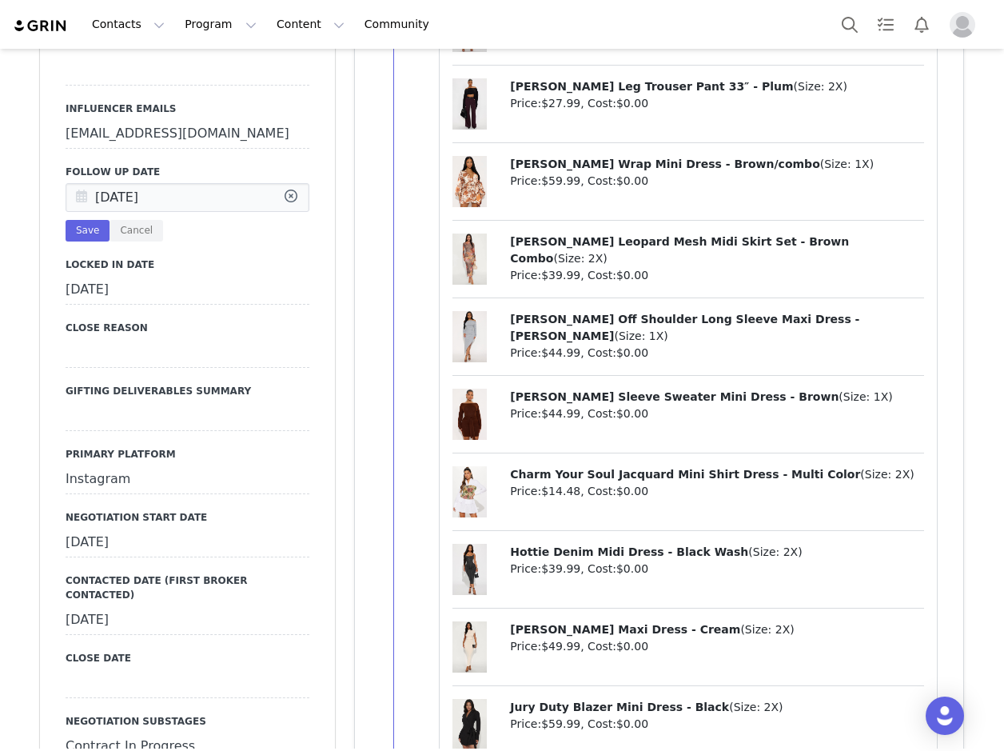
click at [82, 184] on icon at bounding box center [81, 198] width 29 height 29
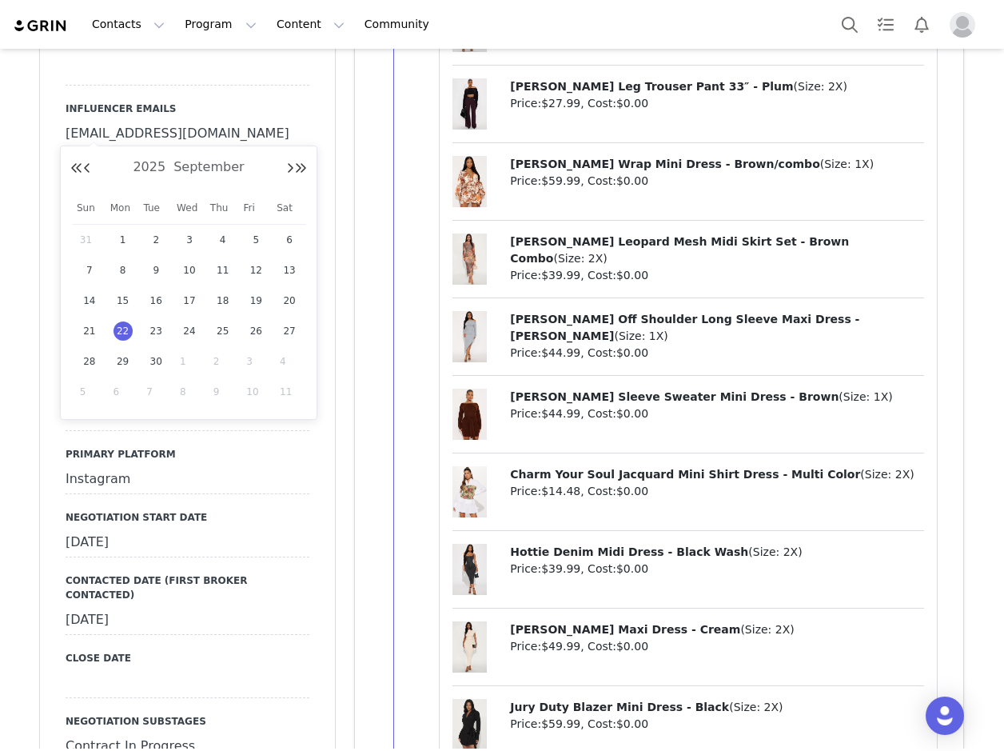
drag, startPoint x: 182, startPoint y: 365, endPoint x: 104, endPoint y: 166, distance: 213.9
click at [182, 364] on span "1" at bounding box center [189, 361] width 19 height 19
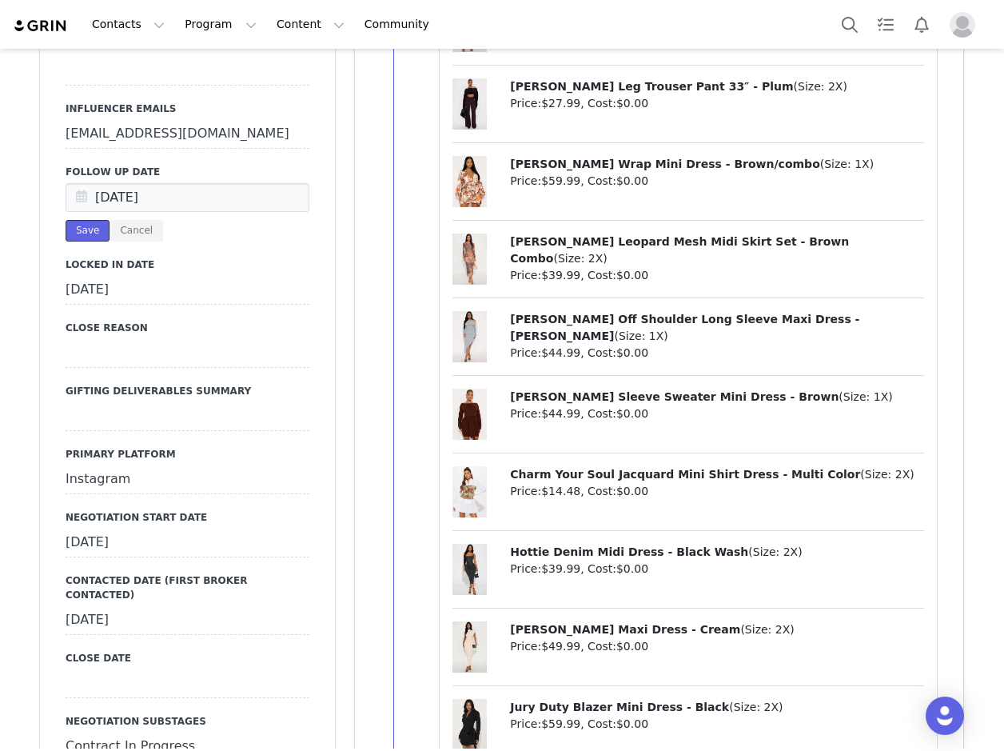
click at [81, 220] on button "Save" at bounding box center [88, 231] width 44 height 22
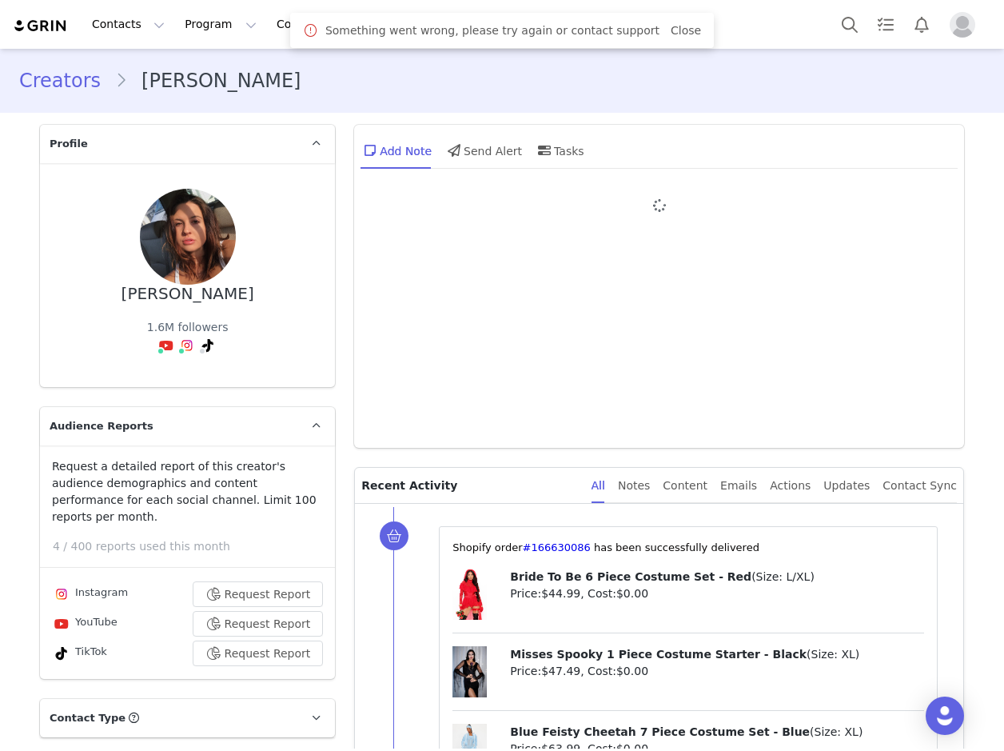
scroll to position [575, 0]
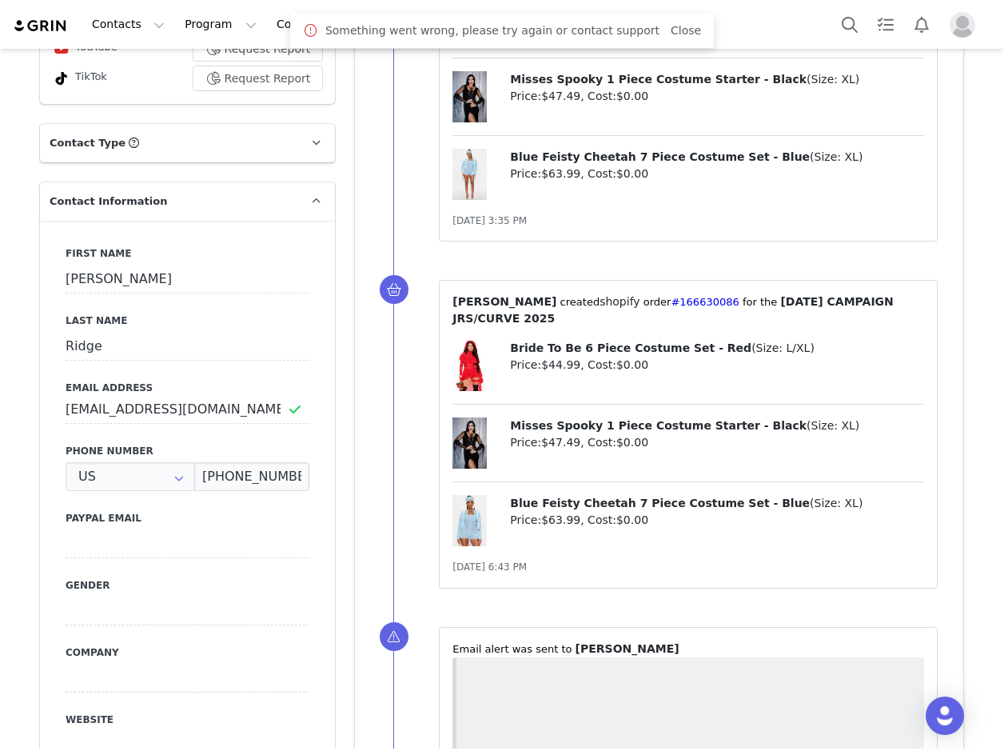
type input "+1 ([GEOGRAPHIC_DATA])"
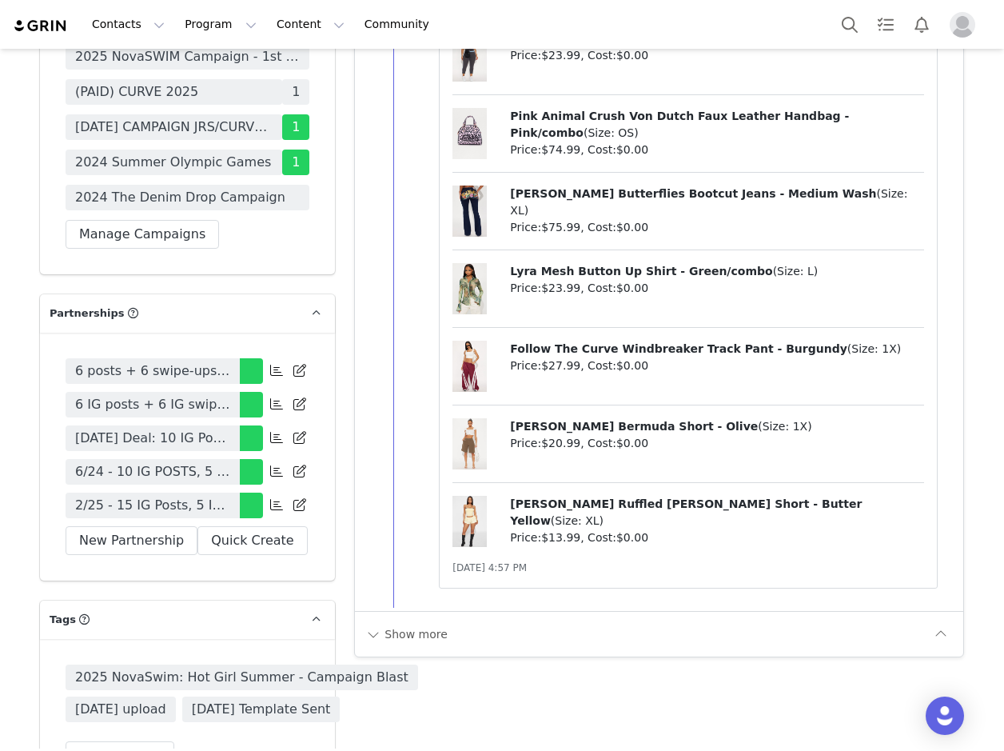
scroll to position [5595, 0]
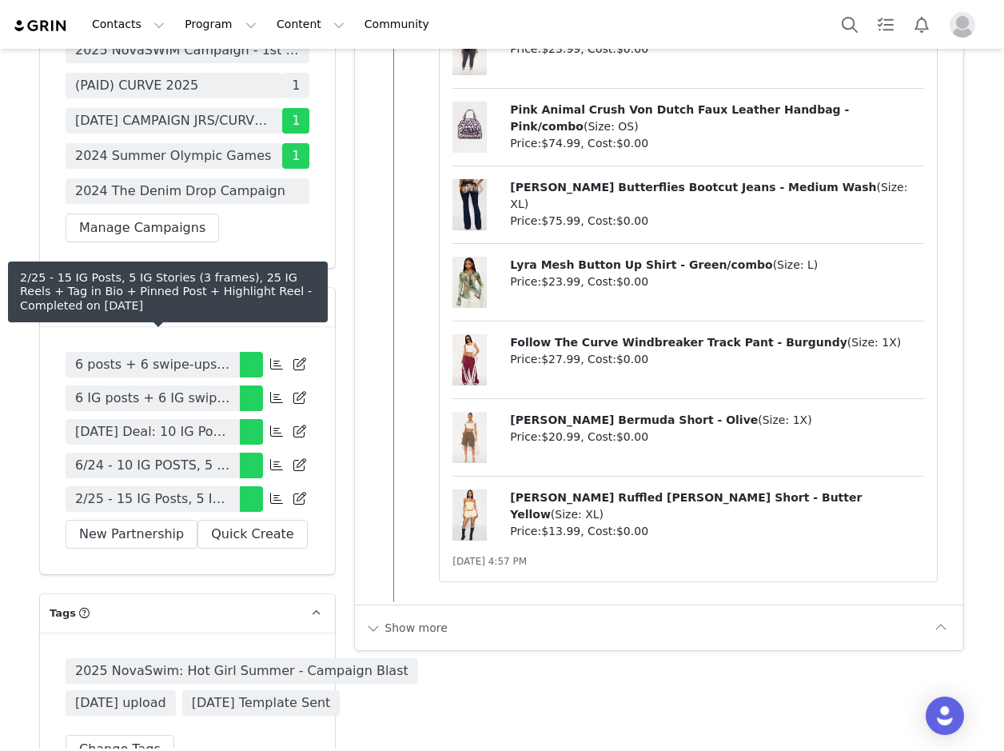
click at [190, 489] on span "2/25 - 15 IG Posts, 5 IG Stories (3 frames), 25 IG Reels + Tag in Bio + Pinned …" at bounding box center [152, 498] width 155 height 19
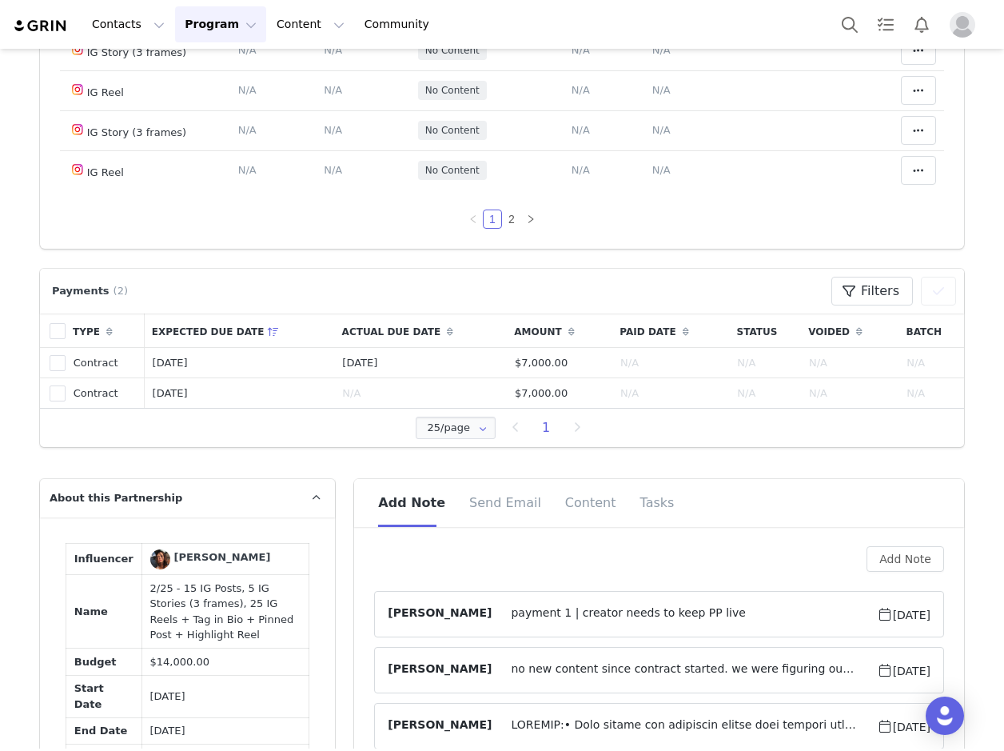
scroll to position [639, 0]
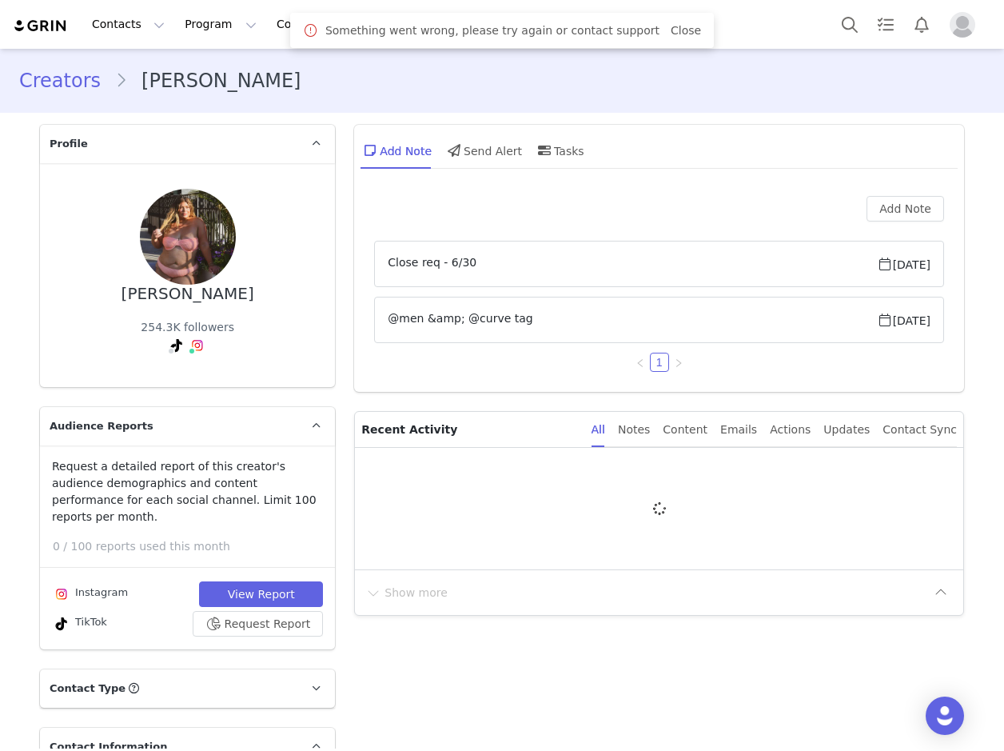
type input "+1 ([GEOGRAPHIC_DATA])"
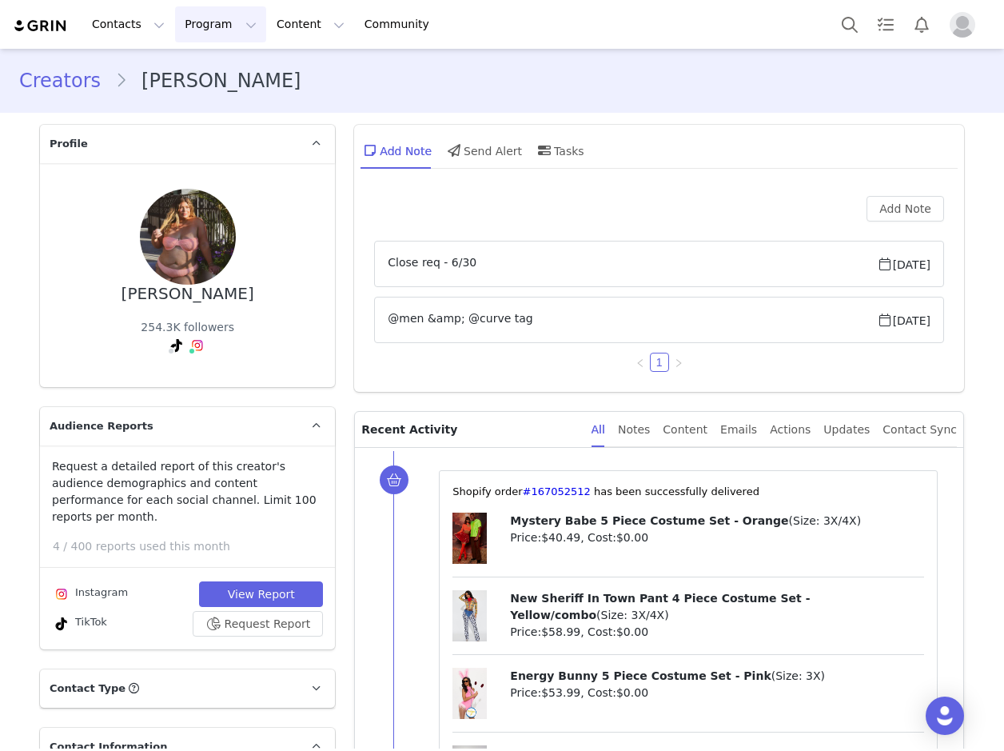
click at [204, 27] on button "Program Program" at bounding box center [220, 24] width 91 height 36
drag, startPoint x: 178, startPoint y: 100, endPoint x: 195, endPoint y: 85, distance: 22.6
click at [178, 100] on p "Campaigns" at bounding box center [208, 100] width 62 height 17
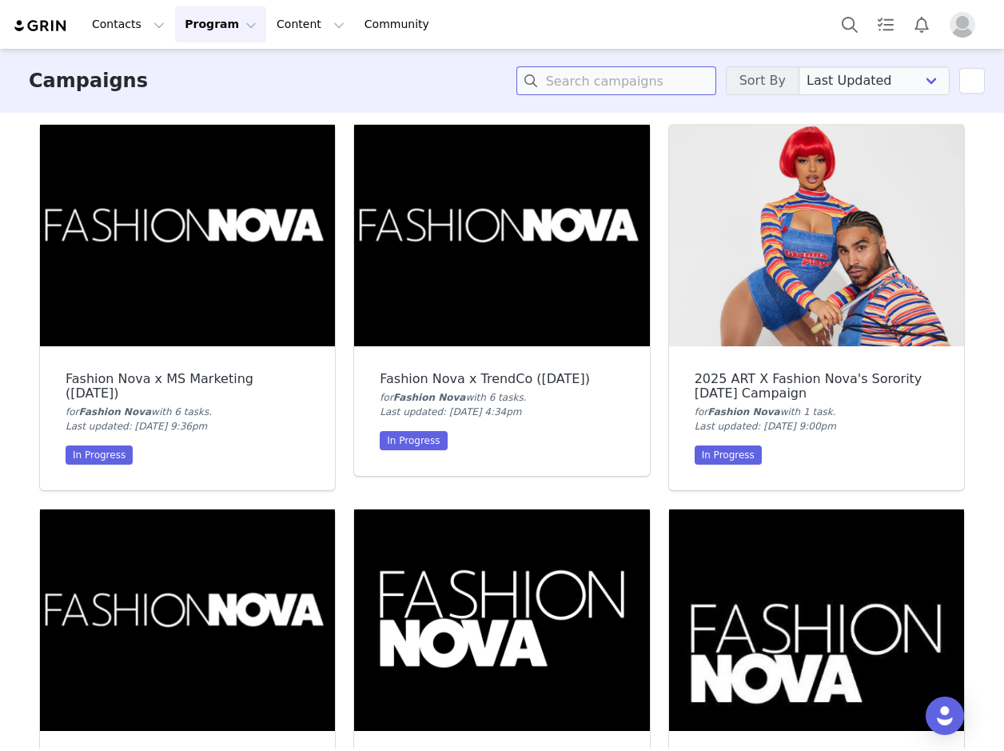
click at [677, 71] on input at bounding box center [616, 80] width 200 height 29
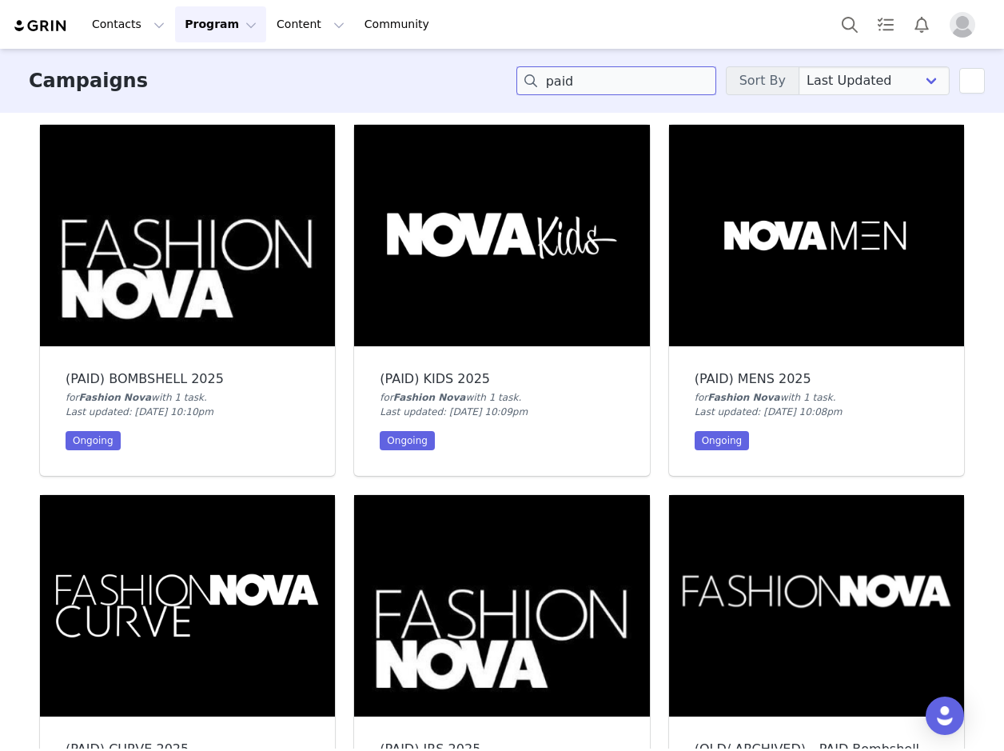
type input "paid"
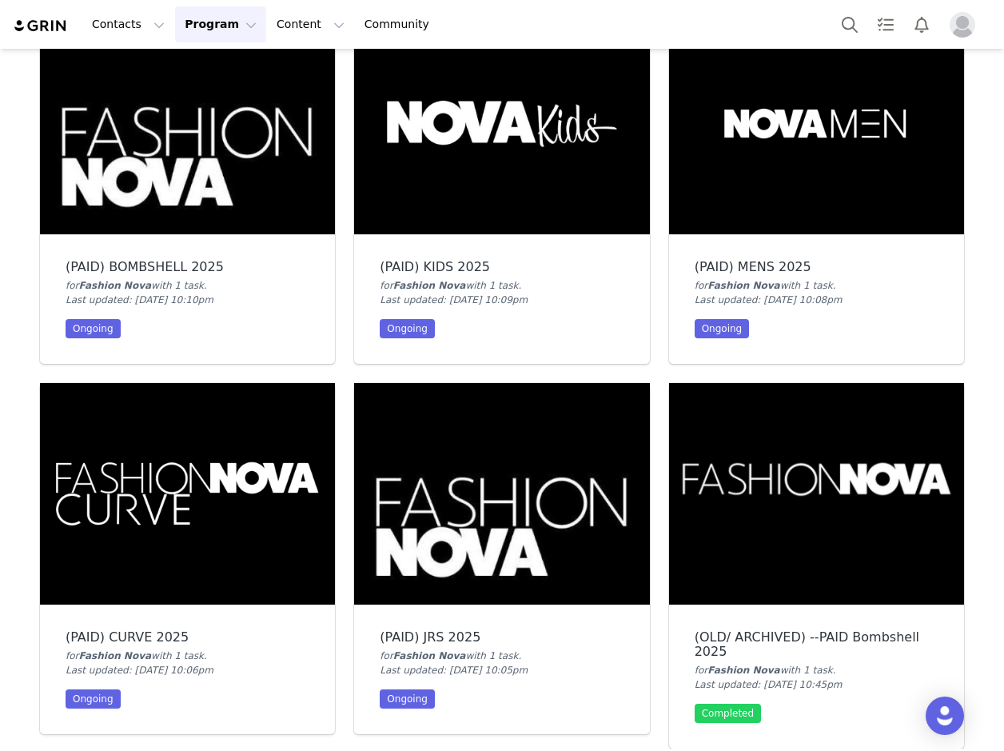
scroll to position [240, 0]
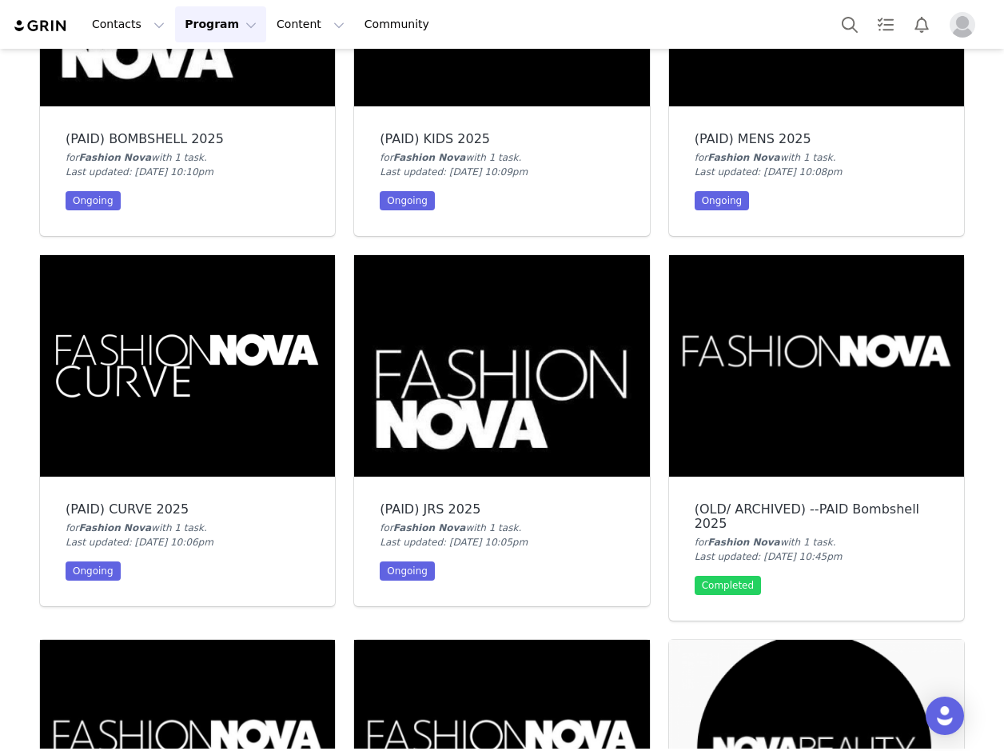
click at [272, 360] on img at bounding box center [187, 365] width 295 height 221
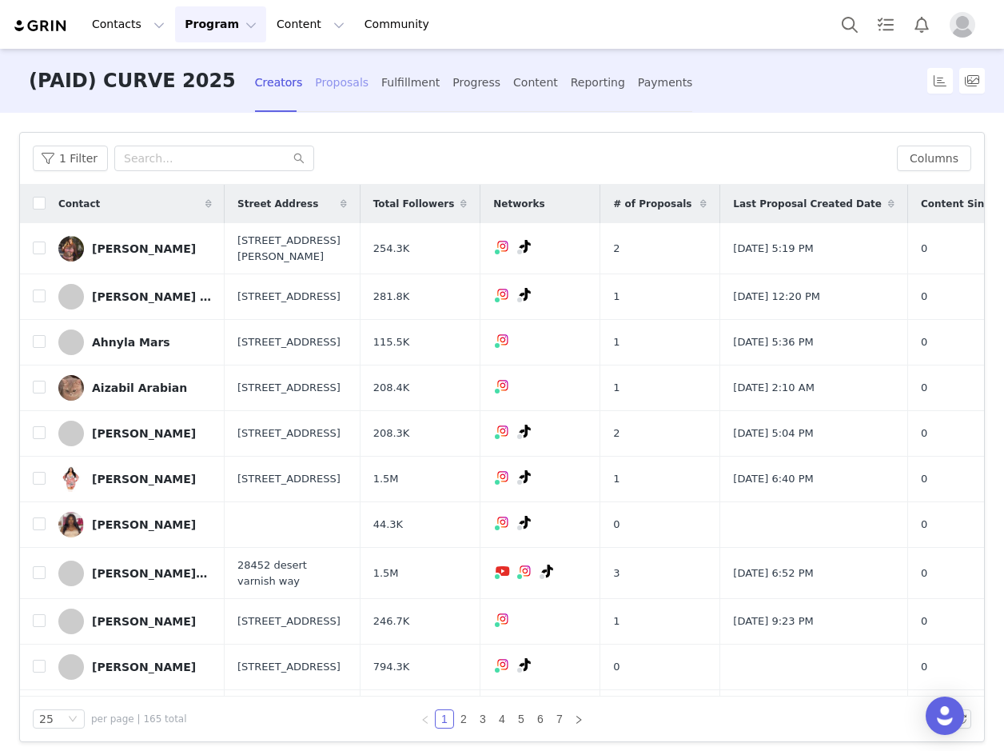
click at [315, 93] on div "Proposals" at bounding box center [342, 83] width 54 height 42
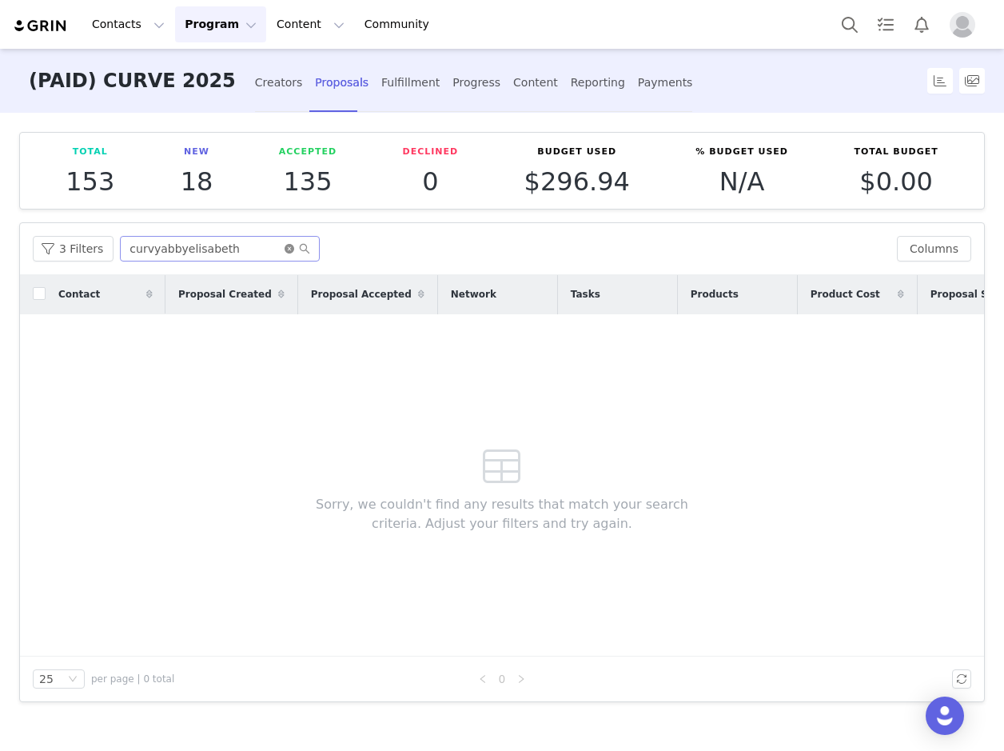
click at [285, 249] on icon "icon: close-circle" at bounding box center [290, 249] width 10 height 10
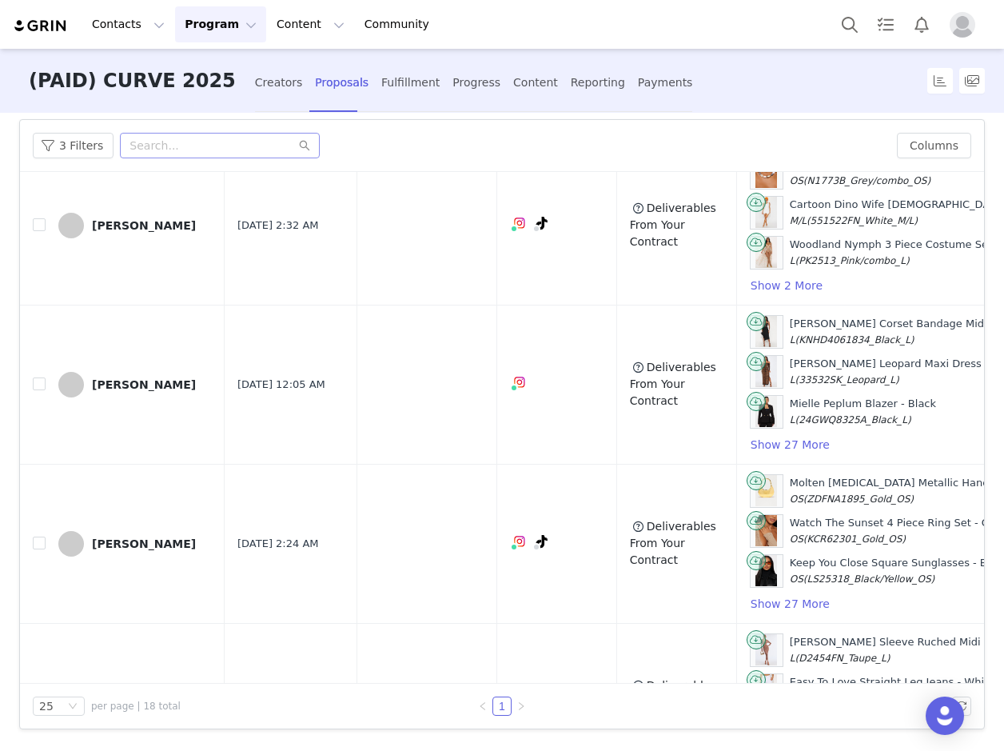
scroll to position [1097, 0]
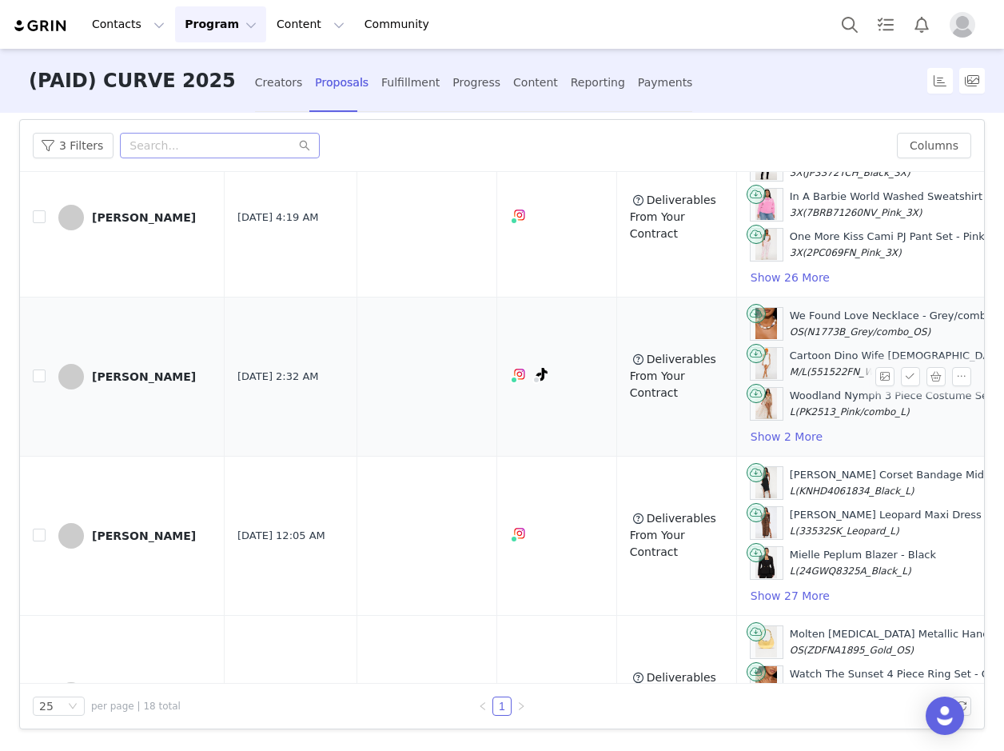
click at [121, 375] on div "[PERSON_NAME]" at bounding box center [144, 376] width 104 height 13
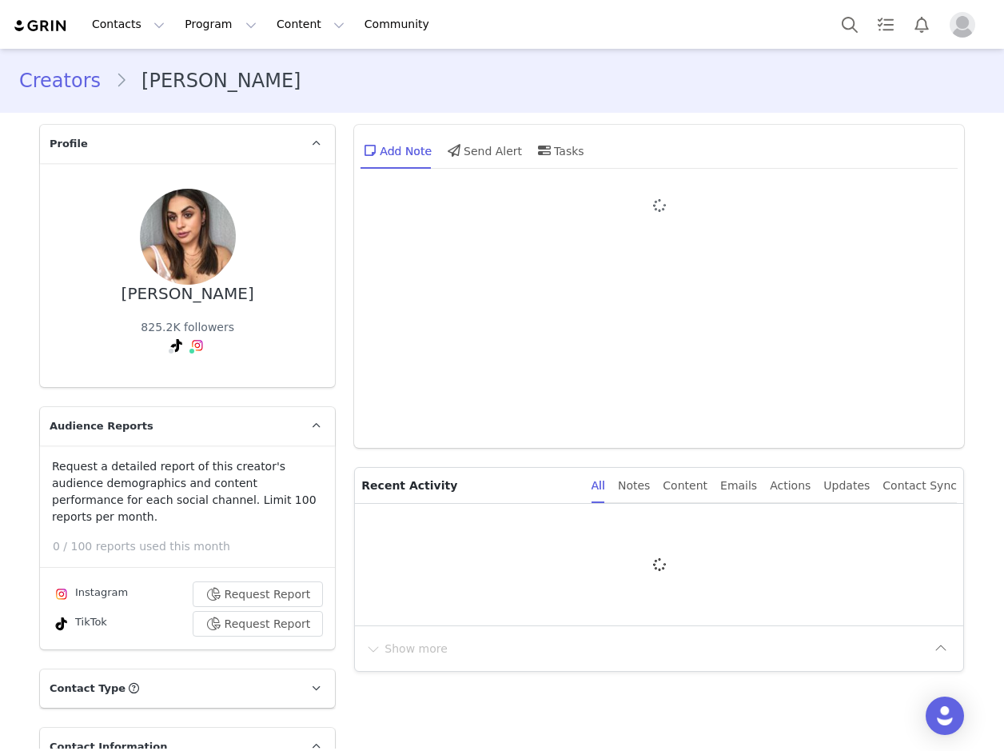
type input "+1 ([GEOGRAPHIC_DATA])"
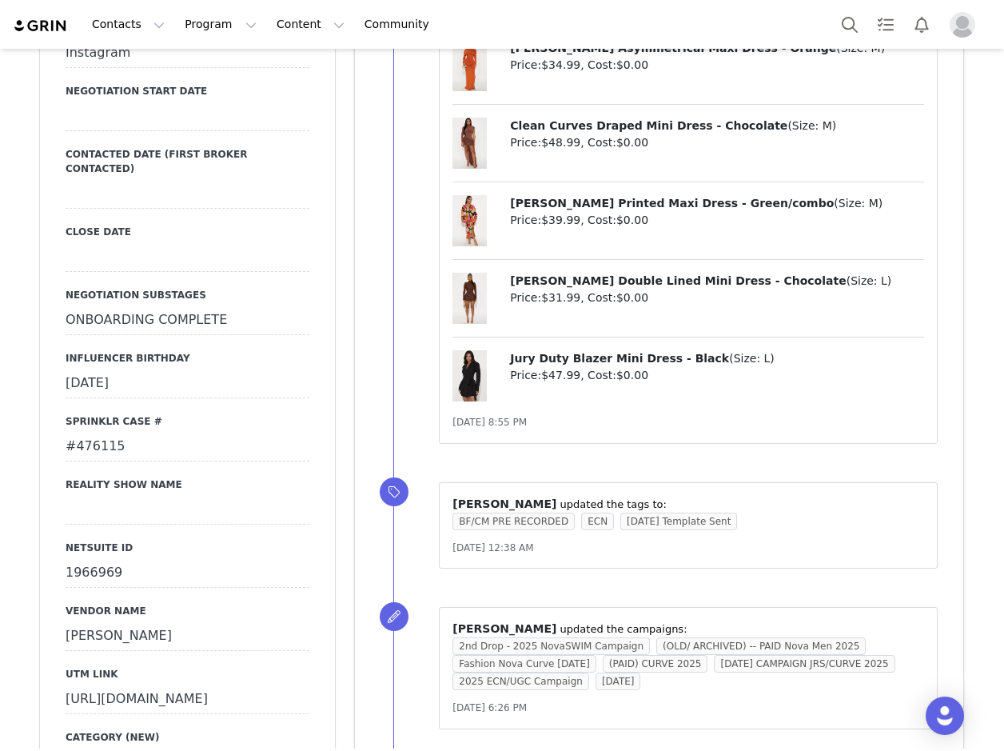
scroll to position [2558, 0]
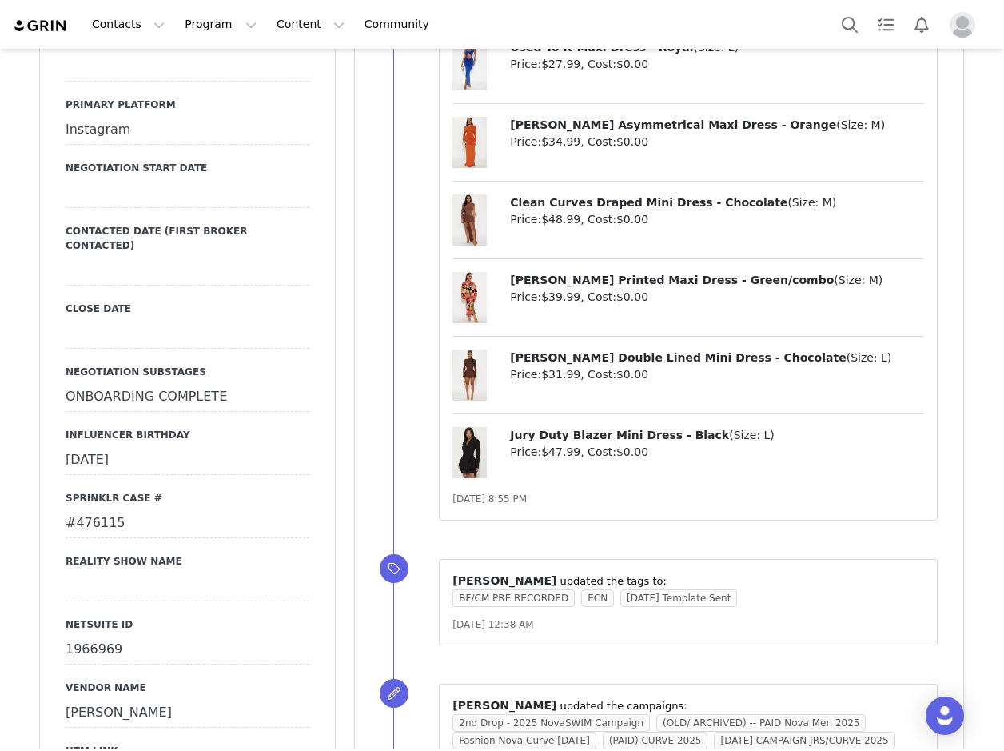
click at [91, 509] on div "#476115" at bounding box center [188, 523] width 244 height 29
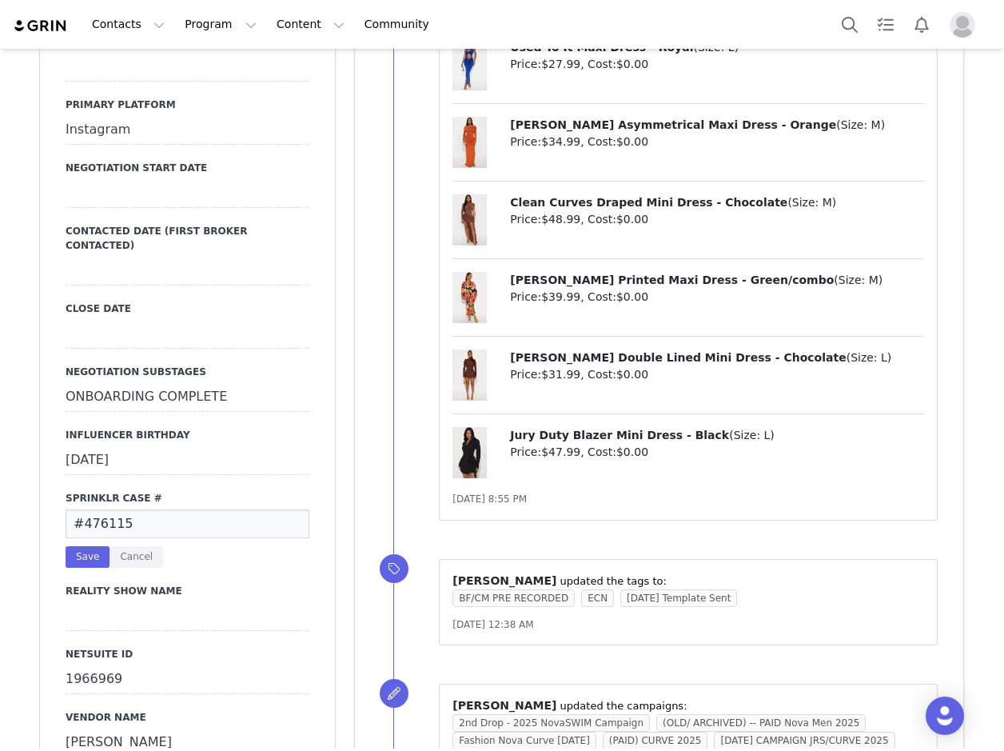
click at [91, 509] on input "#476115" at bounding box center [188, 523] width 244 height 29
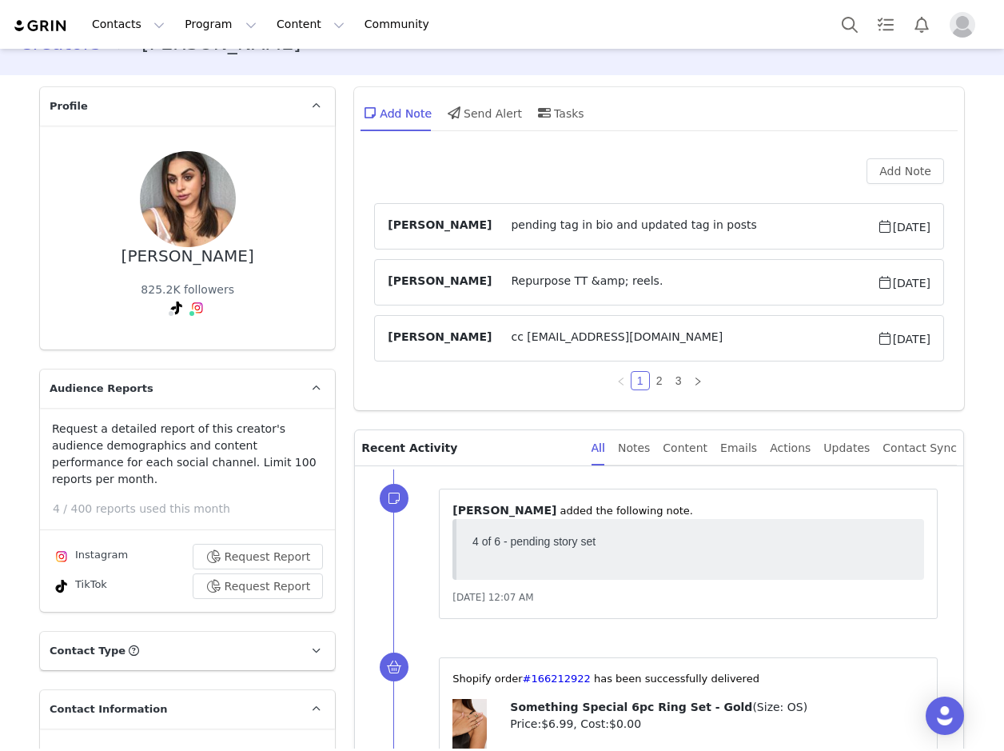
scroll to position [0, 0]
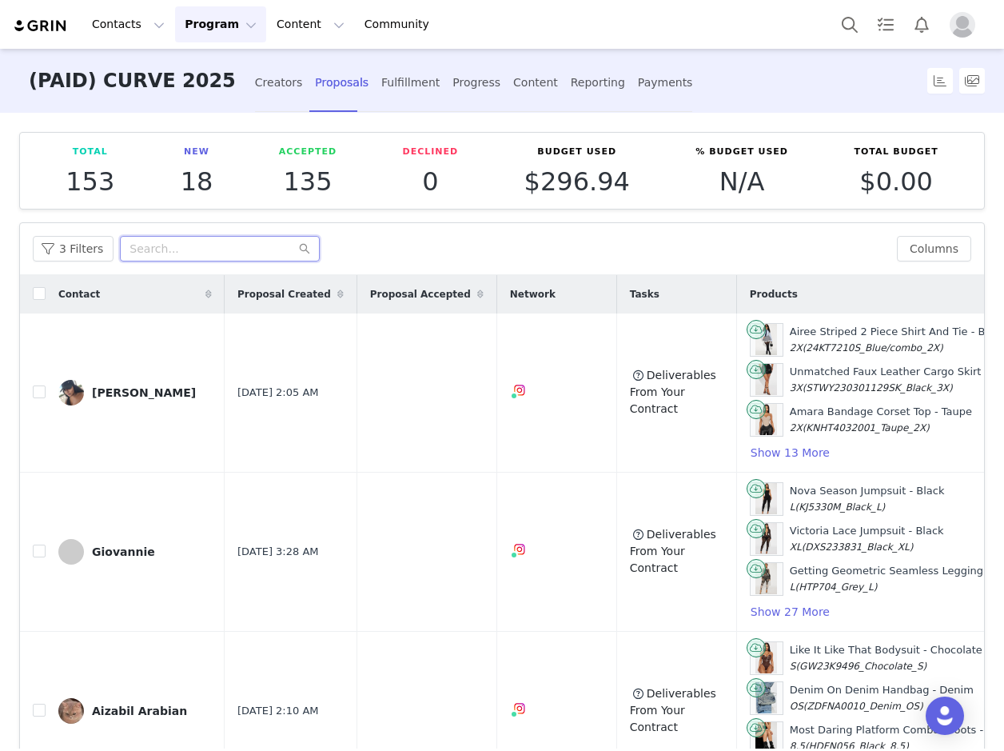
click at [169, 257] on input "text" at bounding box center [220, 249] width 200 height 26
paste input "ayeshapi"
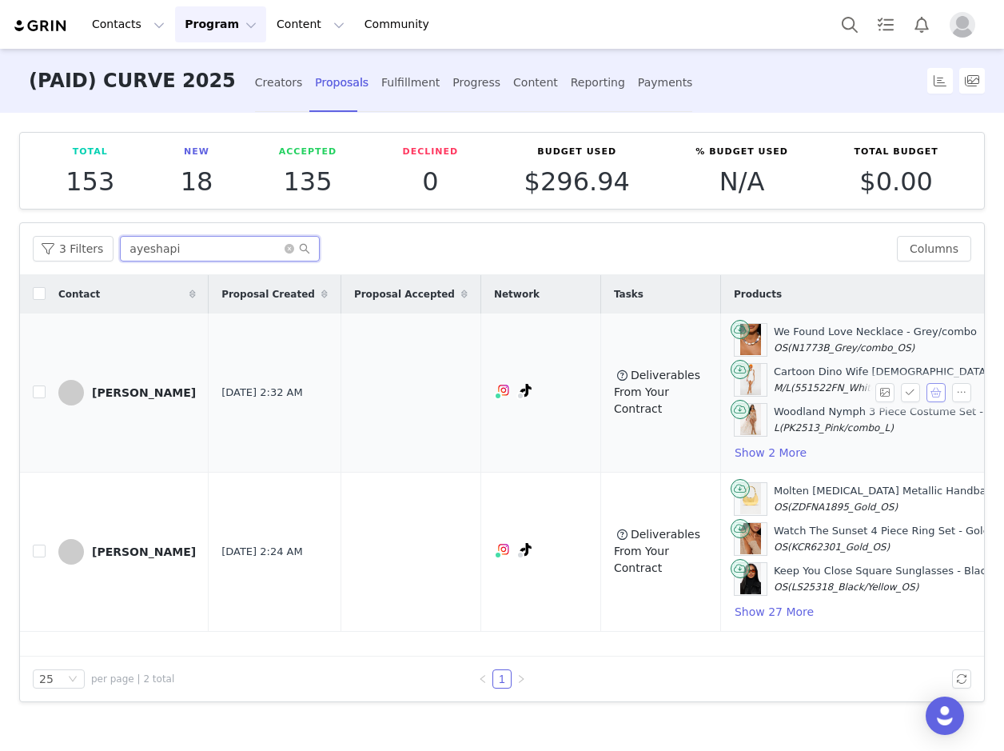
type input "ayeshapi"
click at [938, 392] on button "button" at bounding box center [935, 392] width 19 height 19
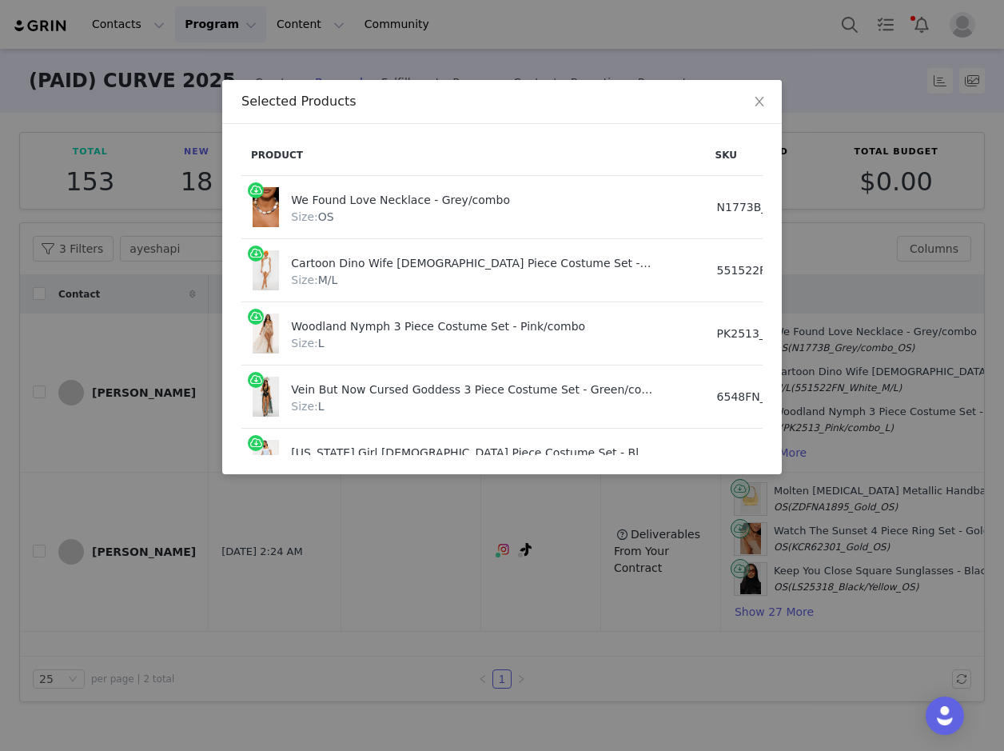
scroll to position [77, 0]
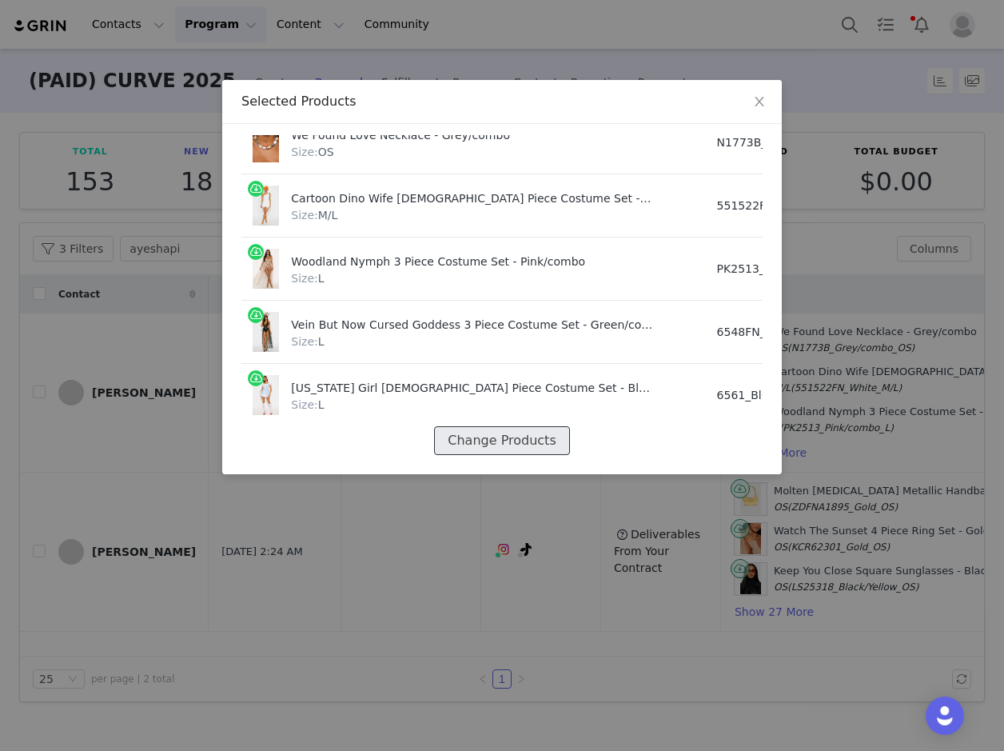
click at [479, 426] on button "Change Products" at bounding box center [501, 440] width 135 height 29
select select "27347885"
select select "17395435"
select select "26902628"
select select "26914260"
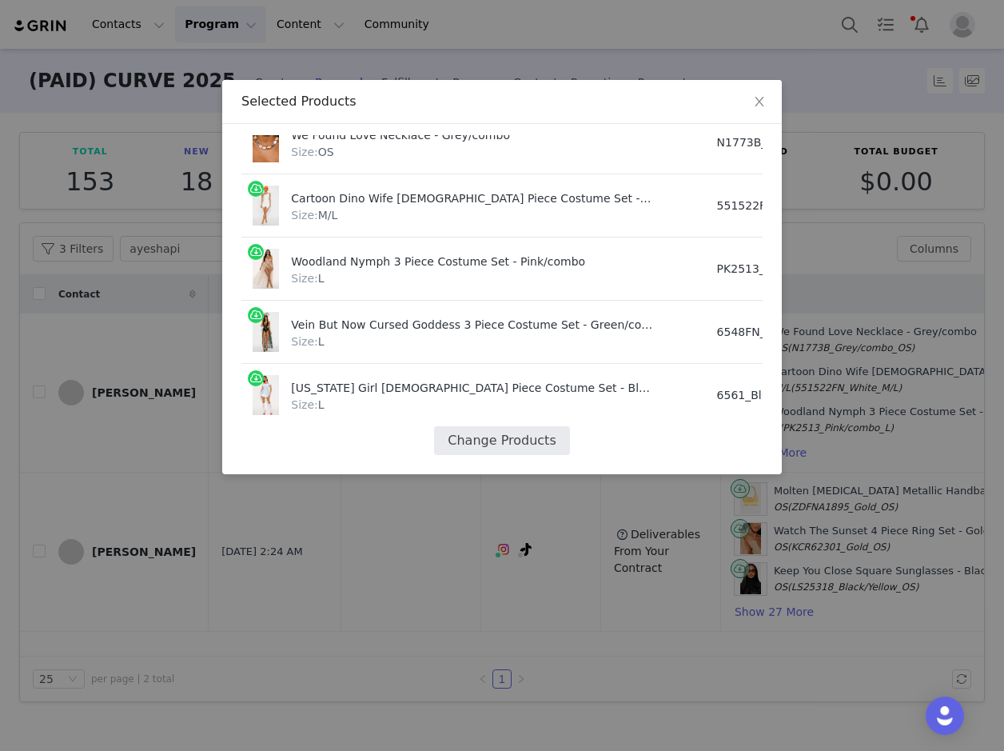
select select "26914173"
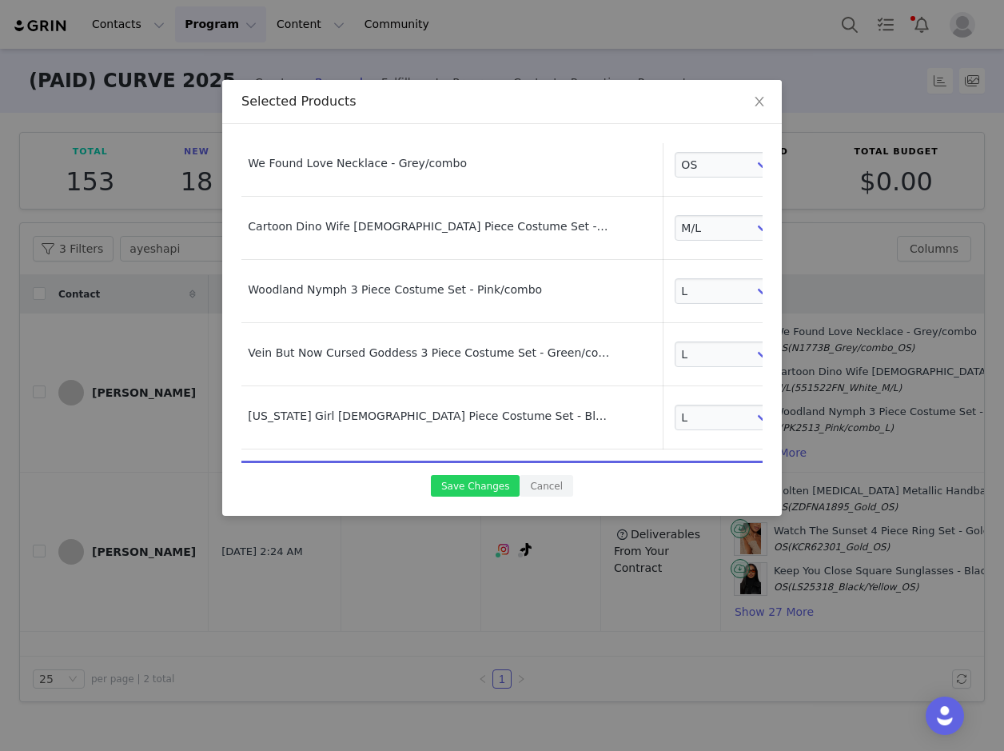
scroll to position [102, 44]
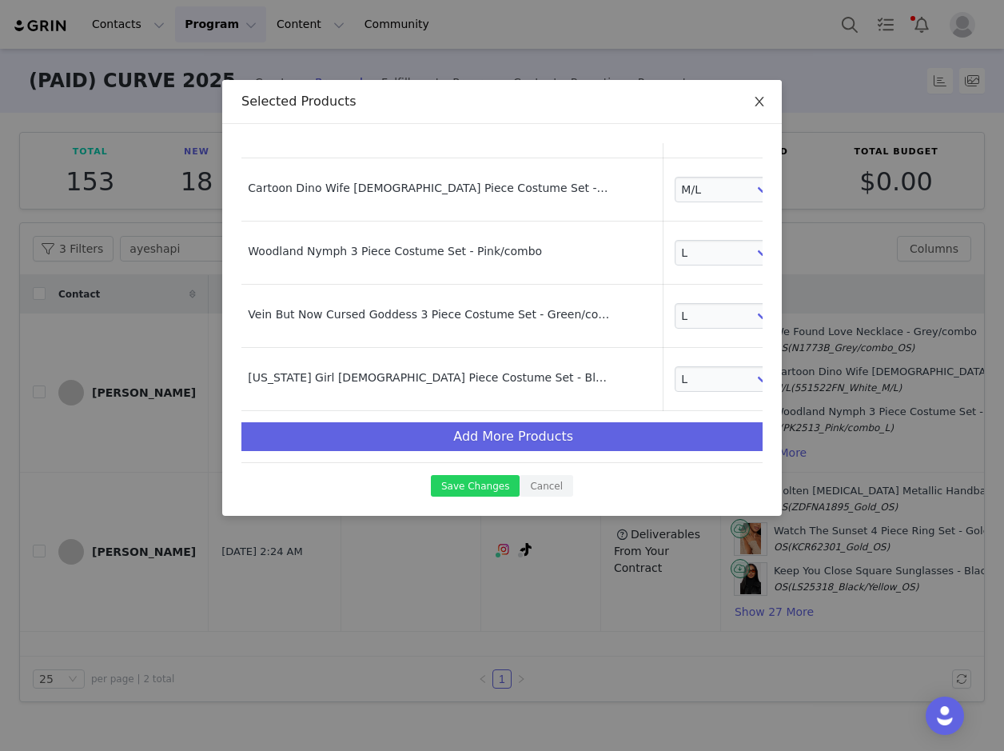
click at [759, 94] on span "Close" at bounding box center [759, 102] width 45 height 45
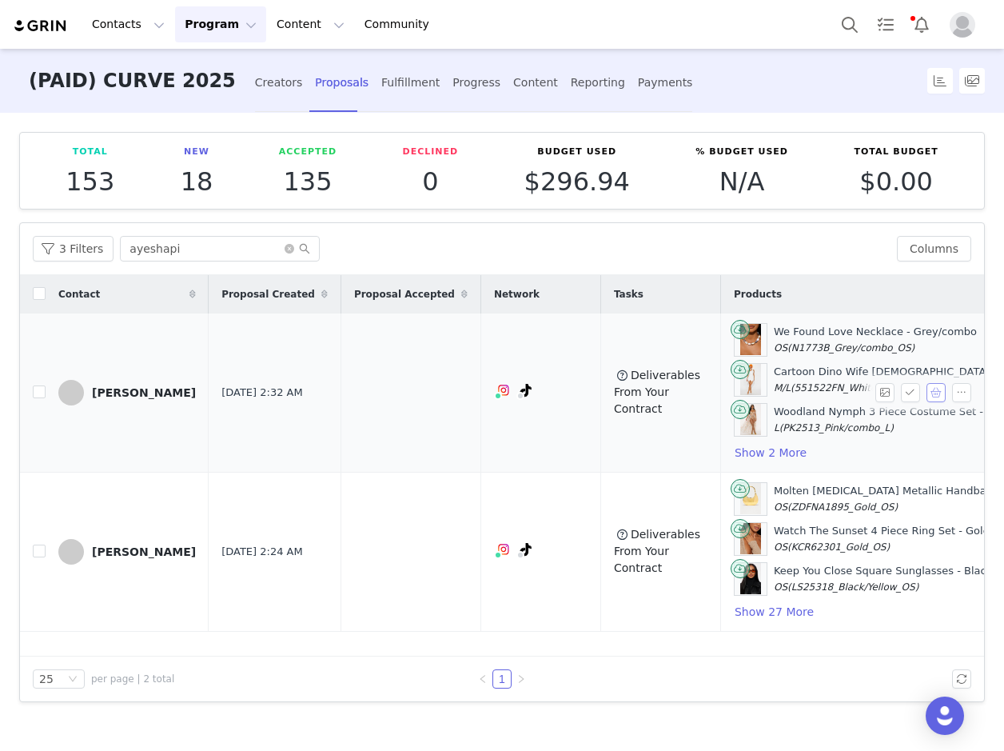
click at [942, 394] on button "button" at bounding box center [935, 392] width 19 height 19
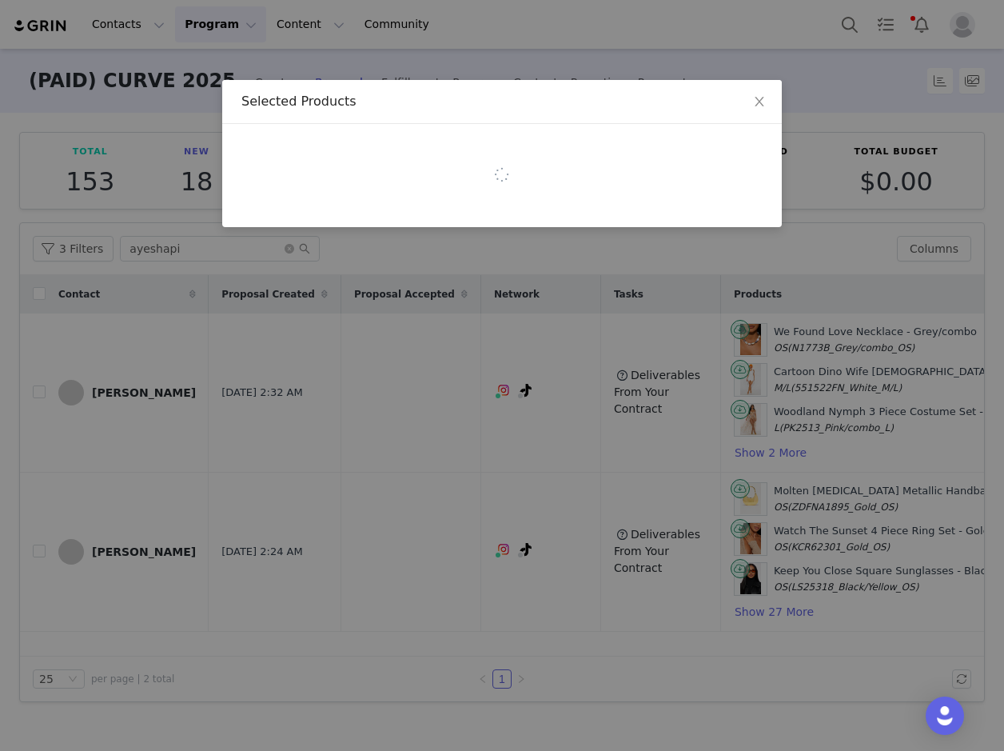
select select "27347885"
select select "17395435"
select select "26902628"
select select "26914260"
select select "26914173"
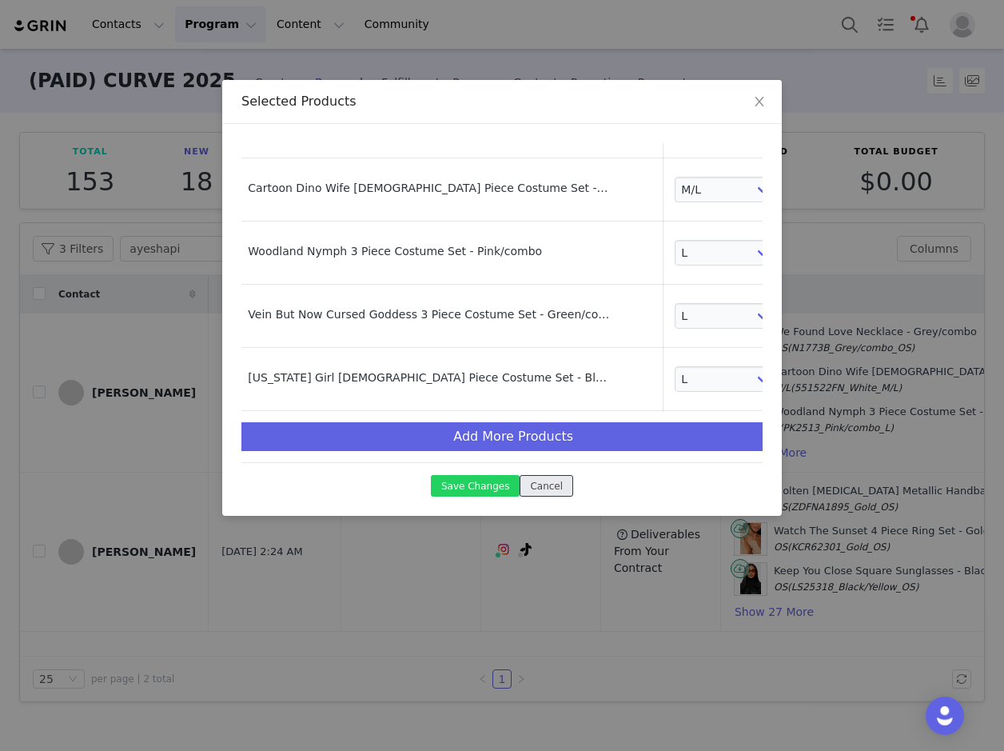
click at [542, 492] on button "Cancel" at bounding box center [547, 486] width 54 height 22
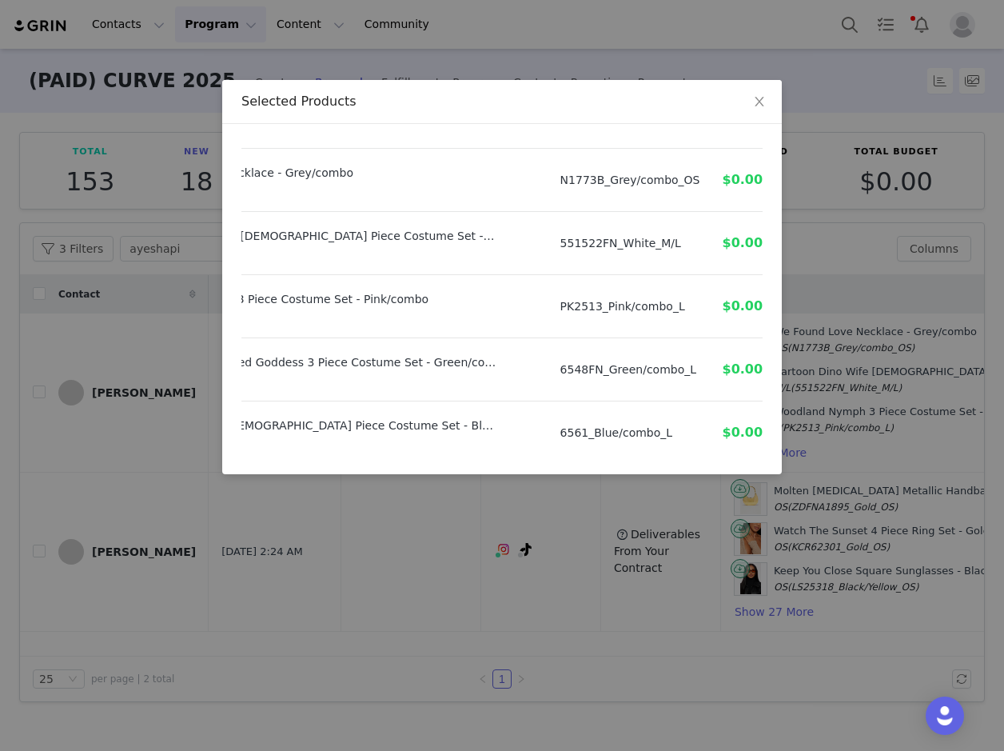
scroll to position [0, 157]
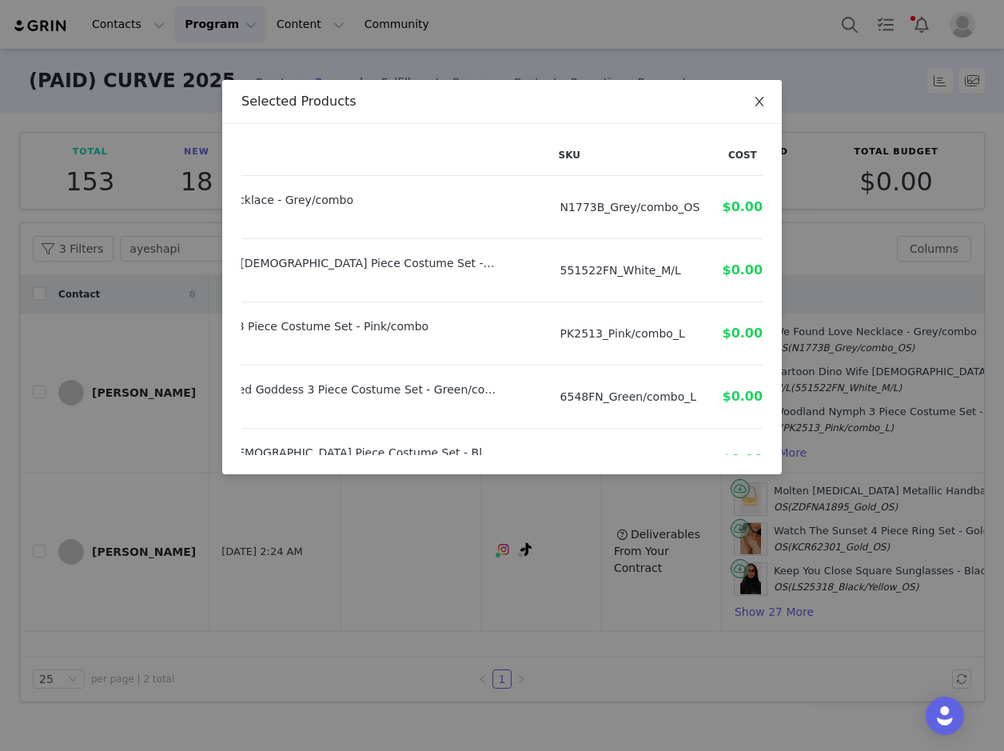
click at [758, 86] on span "Close" at bounding box center [759, 102] width 45 height 45
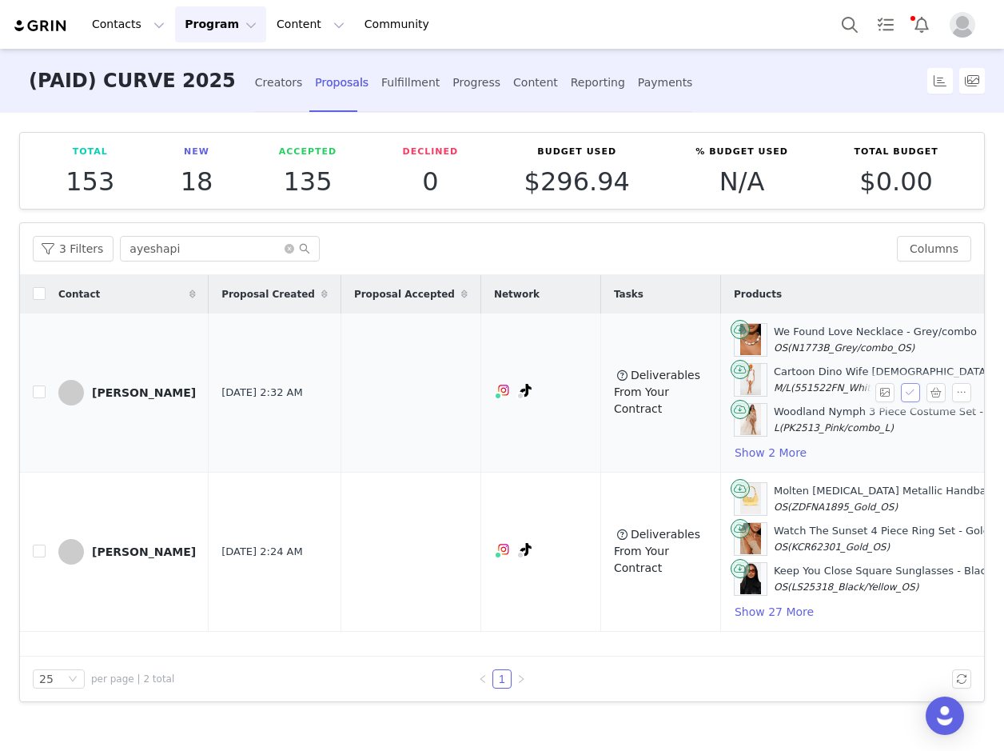
click at [913, 388] on button "button" at bounding box center [910, 392] width 19 height 19
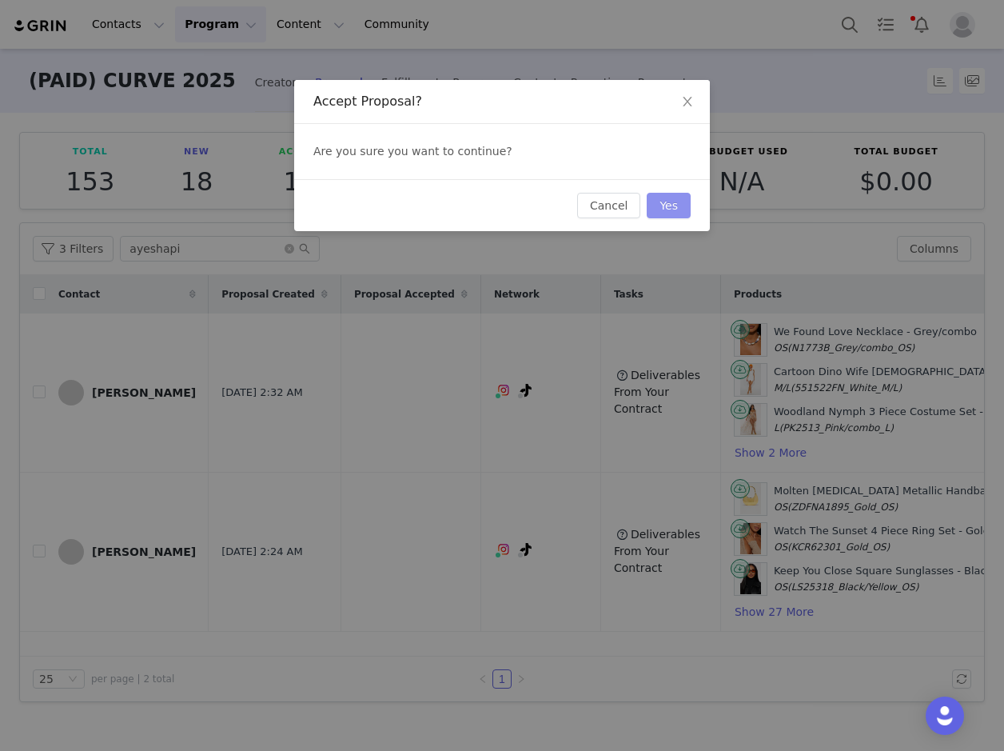
click at [680, 210] on button "Yes" at bounding box center [669, 206] width 44 height 26
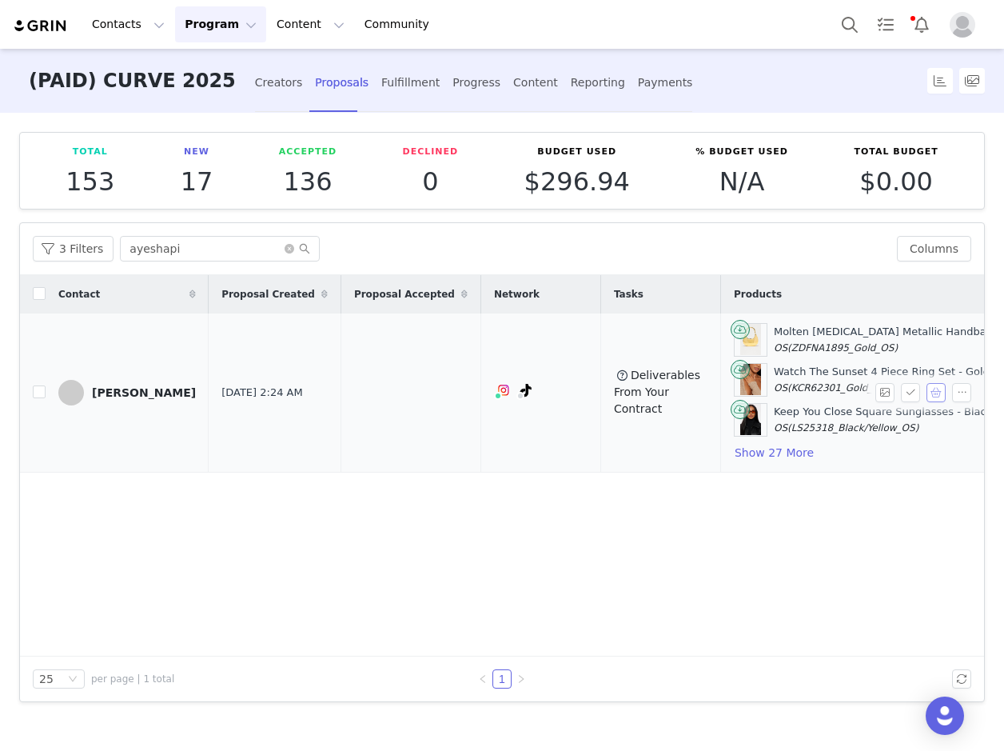
click at [937, 395] on button "button" at bounding box center [935, 392] width 19 height 19
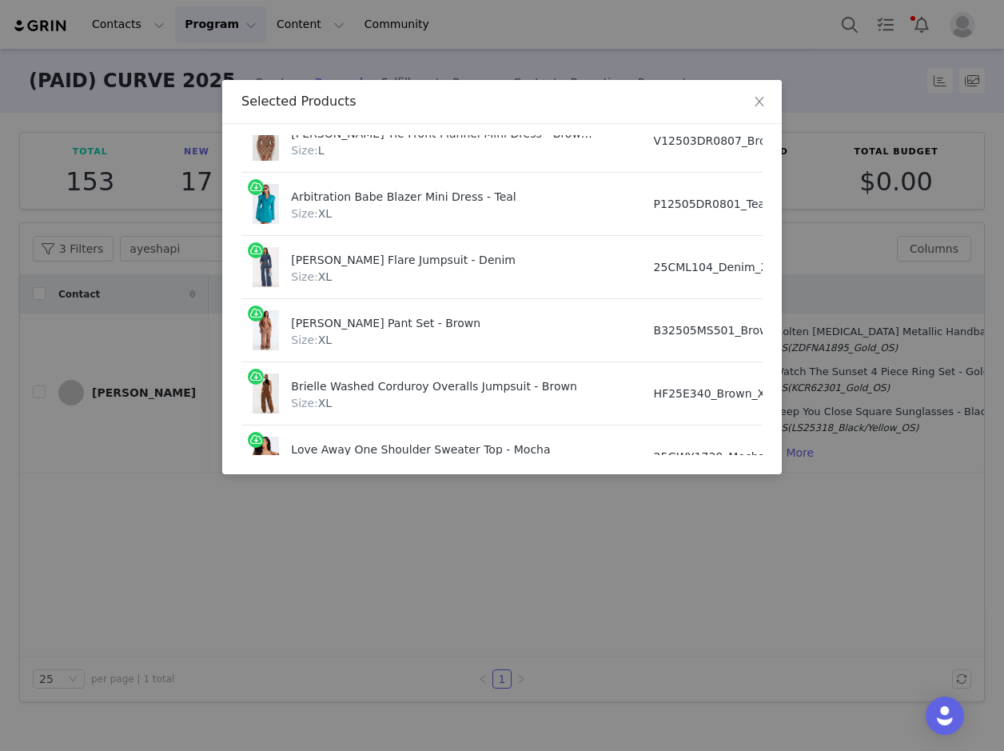
scroll to position [1655, 0]
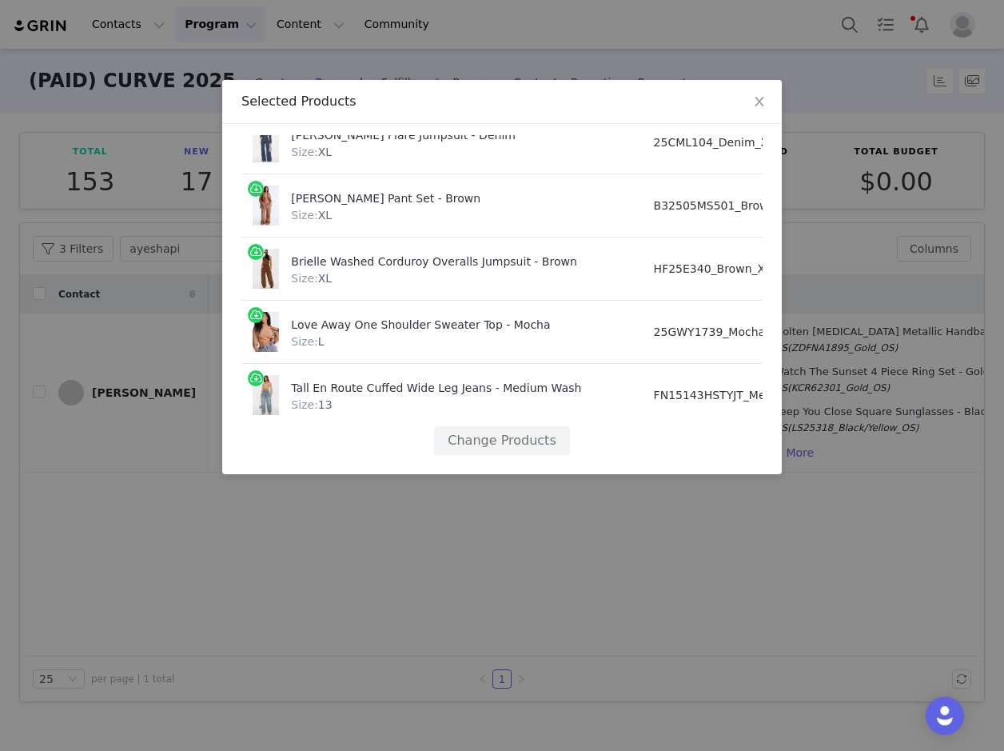
drag, startPoint x: 342, startPoint y: 440, endPoint x: 632, endPoint y: 492, distance: 294.8
click at [637, 492] on div "Selected Products Product SKU Cost Price Molten [MEDICAL_DATA] Metallic Handbag…" at bounding box center [502, 375] width 1004 height 751
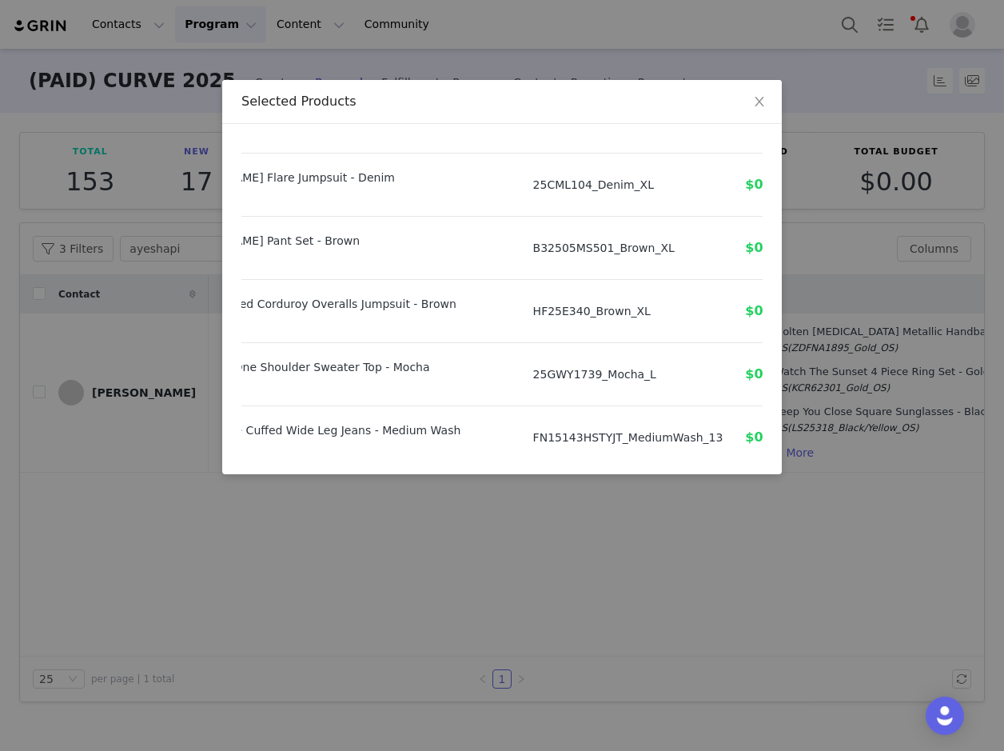
scroll to position [1655, 121]
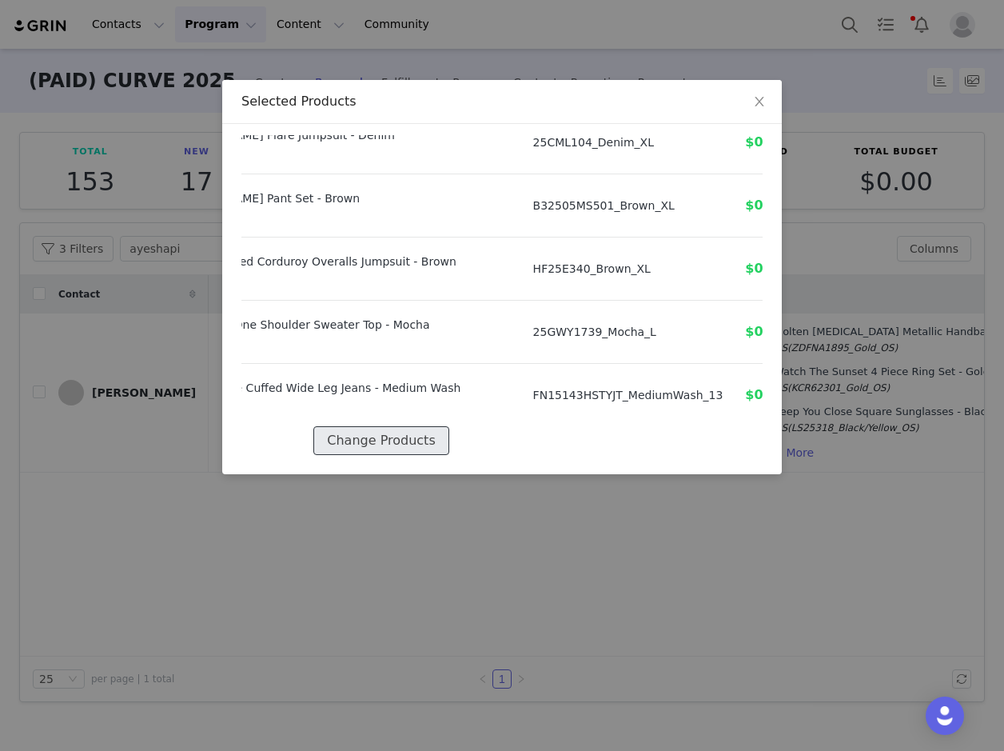
click at [399, 427] on button "Change Products" at bounding box center [380, 440] width 135 height 29
select select "27881574"
select select "28229843"
select select "28182065"
select select "26474640"
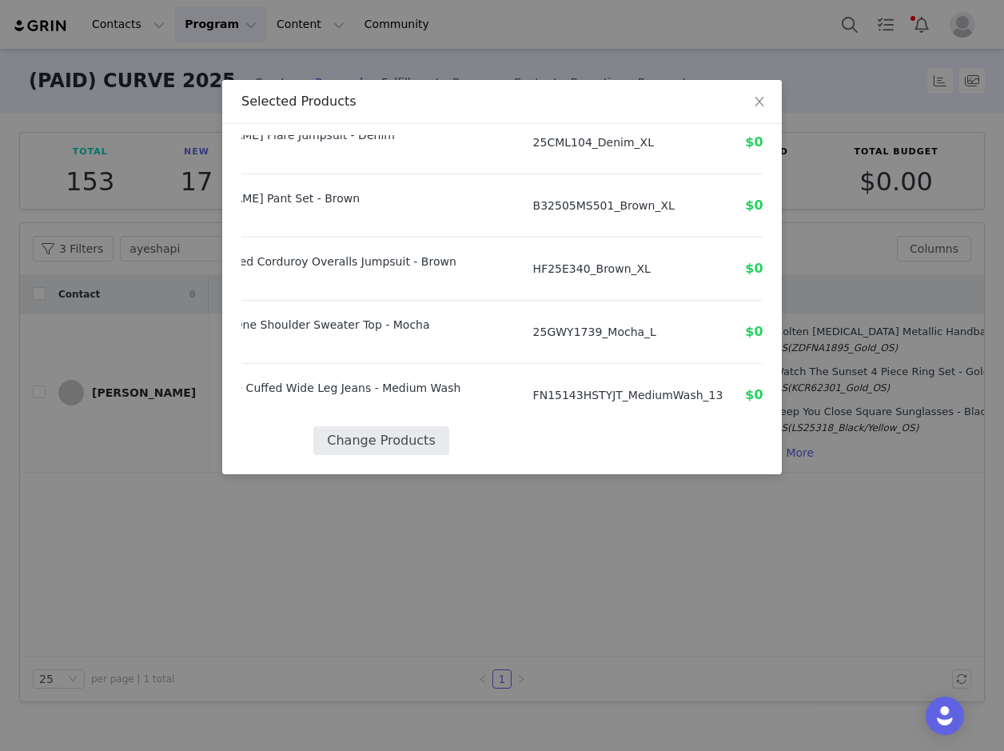
select select "27530261"
select select "27864785"
select select "26265249"
select select "27461045"
select select "28072580"
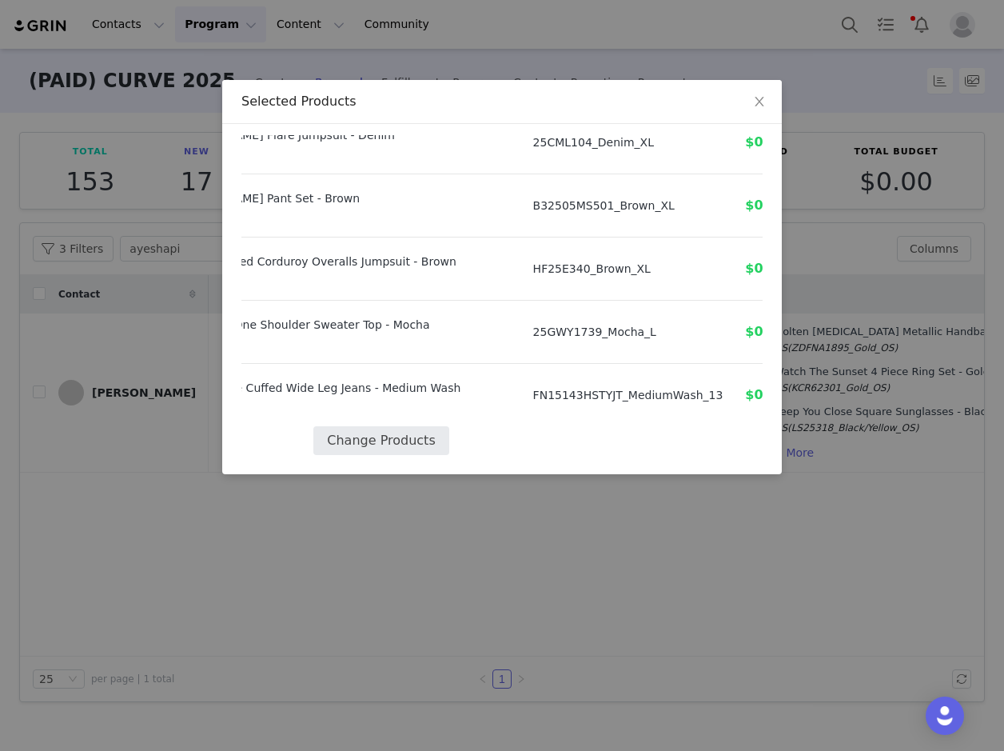
select select "27418258"
select select "26511835"
select select "28084337"
select select "27967029"
select select "27696707"
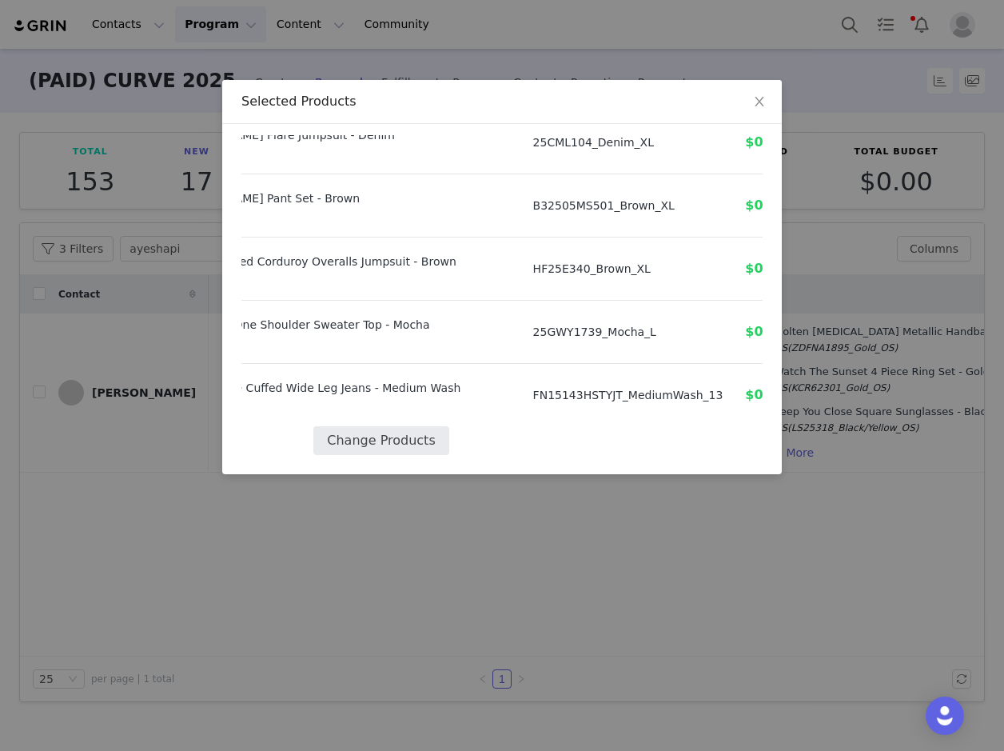
select select "27400621"
select select "27771704"
select select "27900785"
select select "27929547"
select select "27997648"
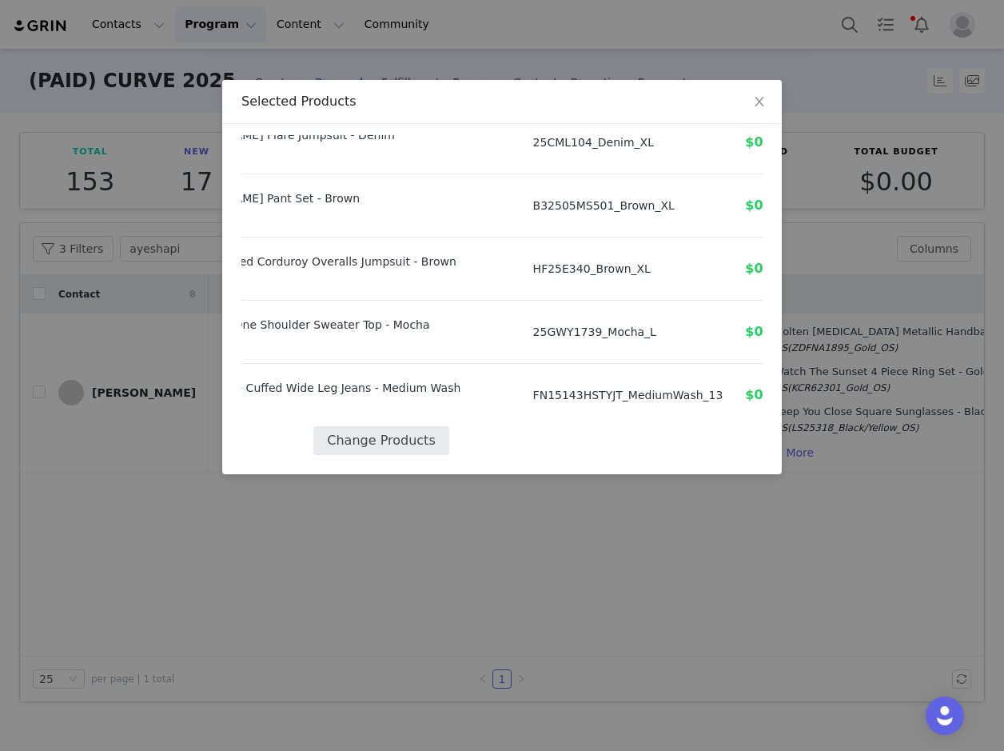
select select "28077470"
select select "27939006"
select select "27928964"
select select "27926205"
select select "28078752"
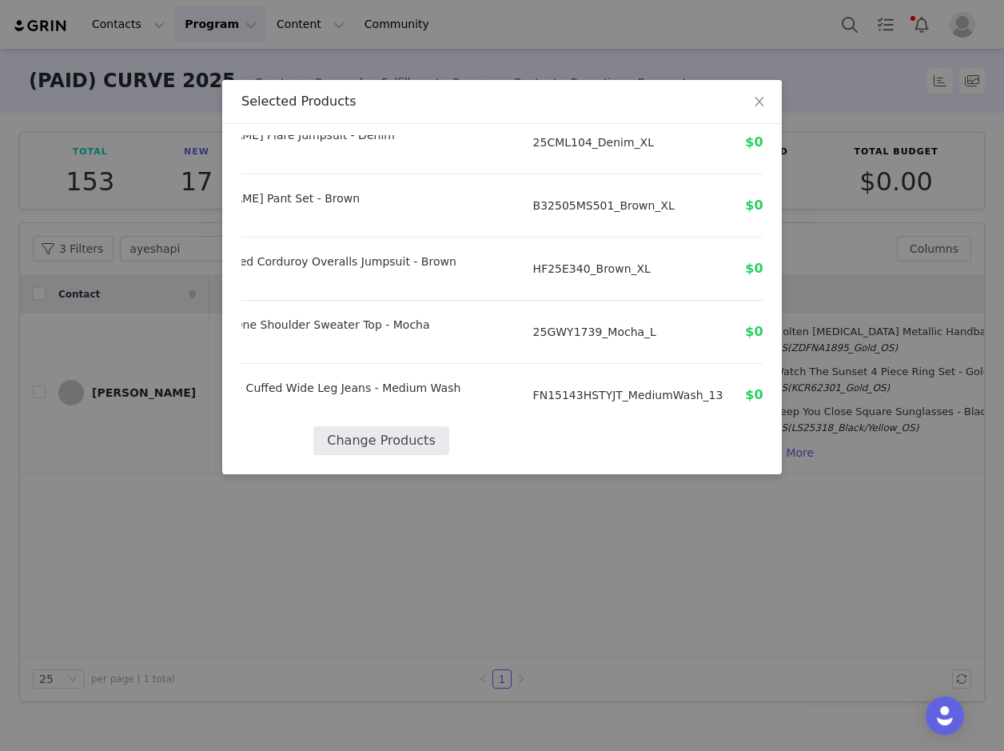
select select "27973887"
select select "27974103"
select select "27900559"
select select "27424503"
select select "28017335"
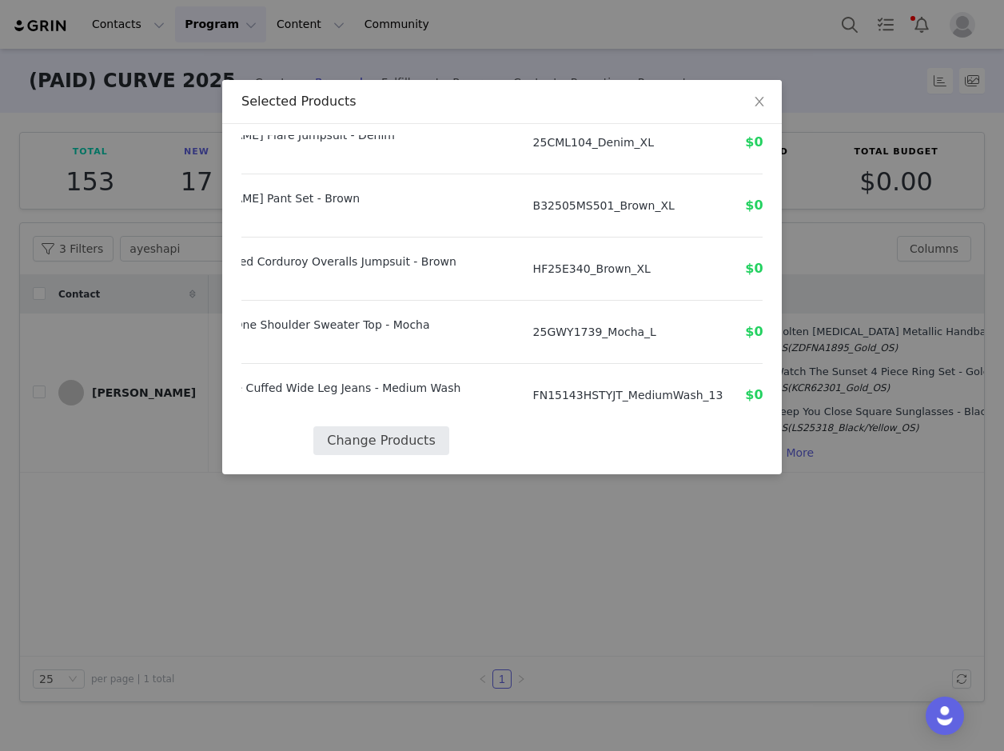
select select "27872450"
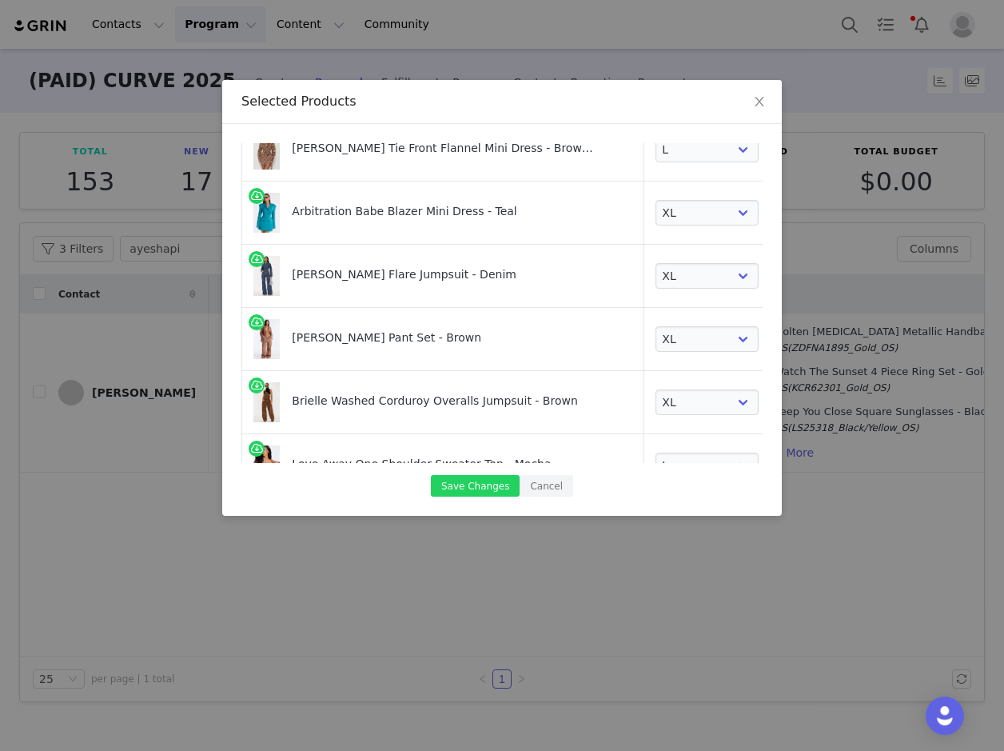
scroll to position [1668, 0]
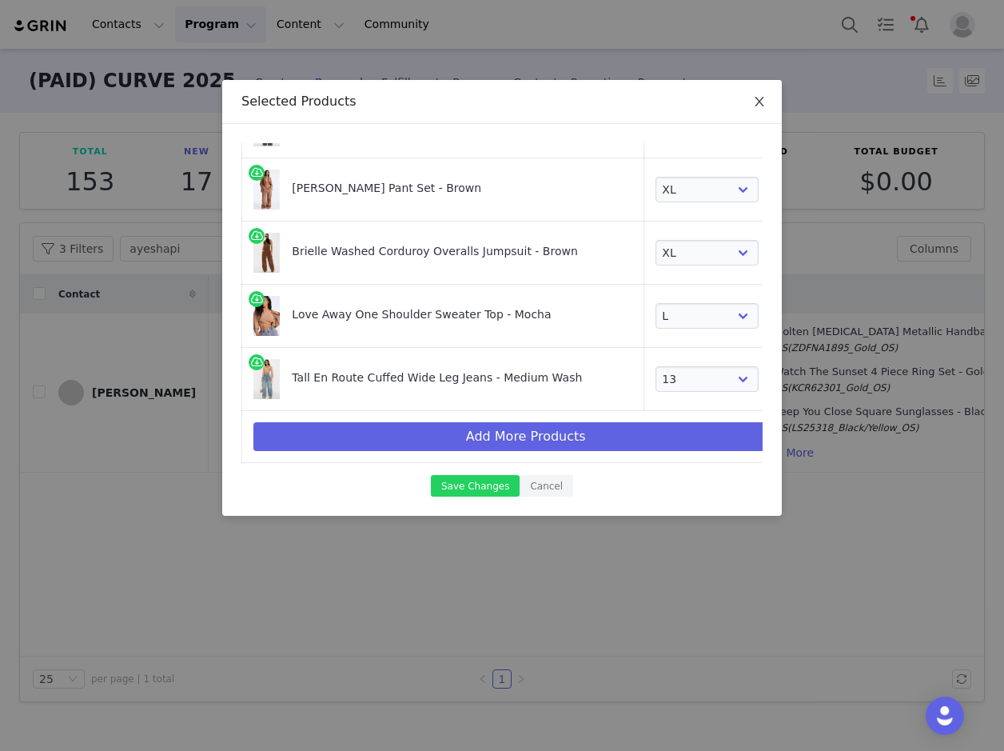
click at [758, 104] on icon "icon: close" at bounding box center [759, 102] width 9 height 10
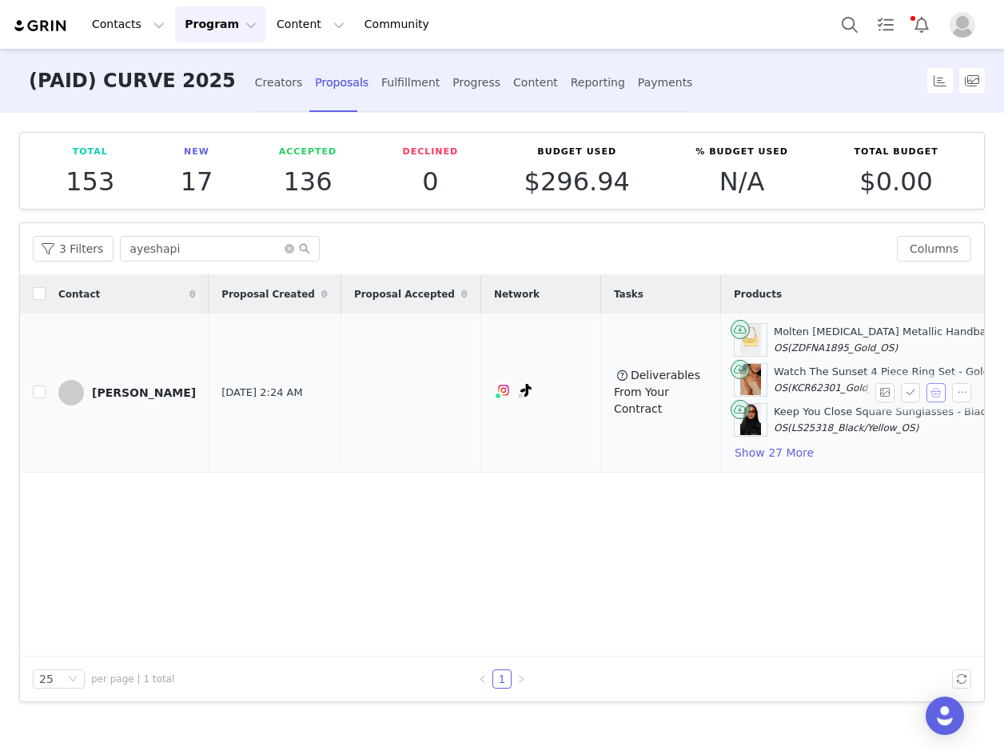
click at [937, 392] on button "button" at bounding box center [935, 392] width 19 height 19
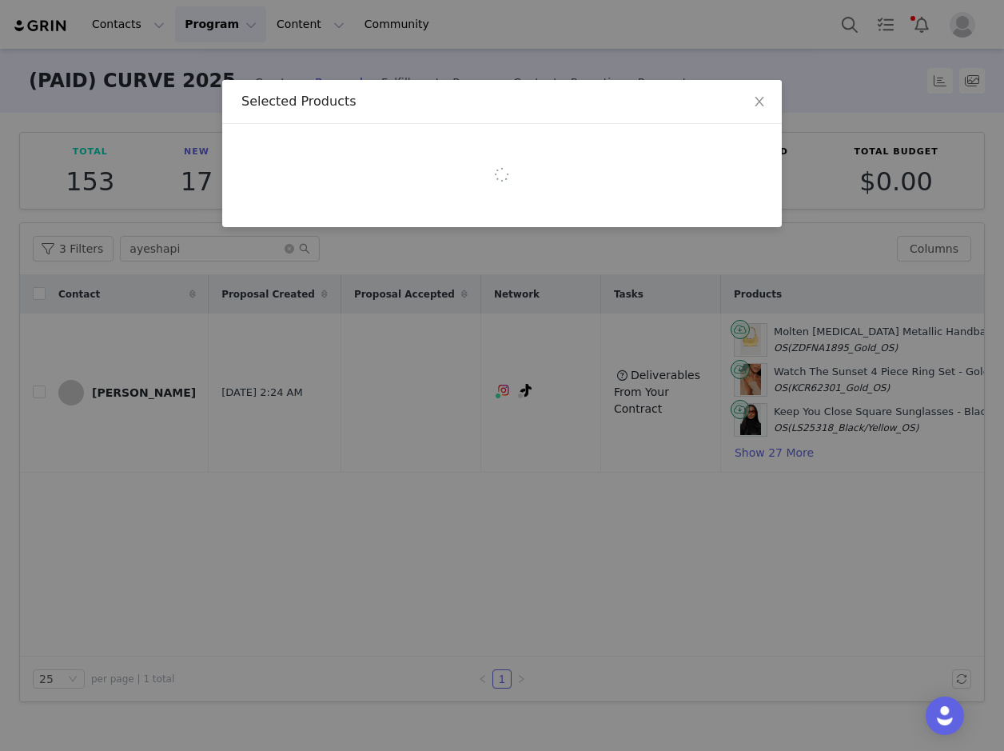
select select "27881574"
select select "28229843"
select select "28182065"
select select "26474640"
select select "27530261"
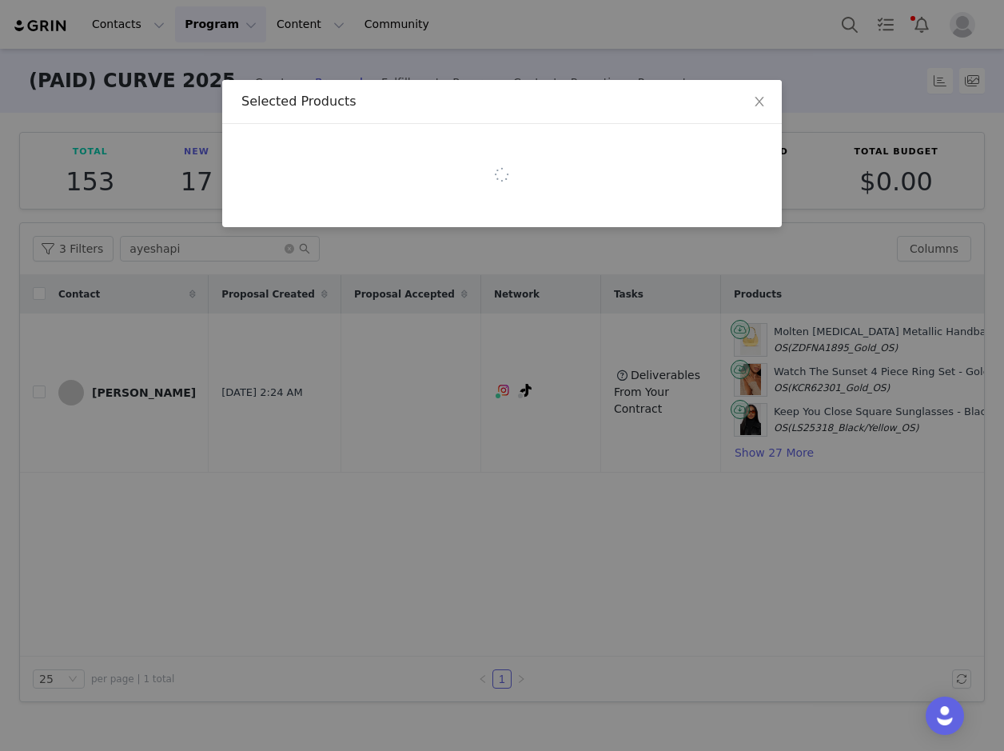
select select "27864785"
select select "26265249"
select select "27461045"
select select "28072580"
select select "27418258"
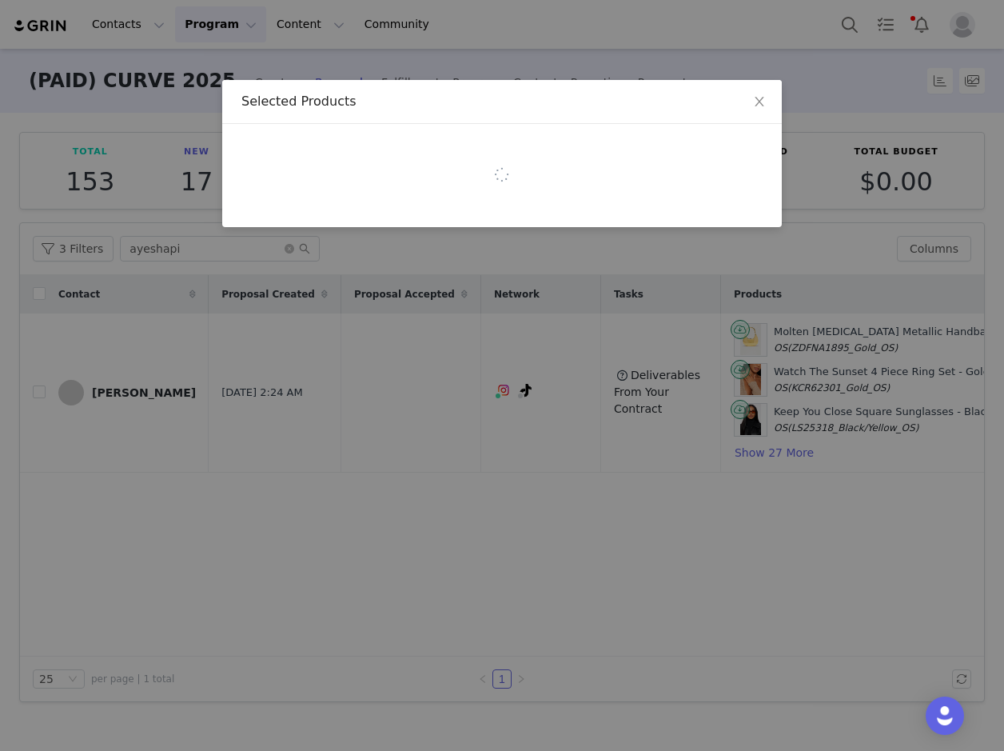
select select "26511835"
select select "28084337"
select select "27967029"
select select "27696707"
select select "27400621"
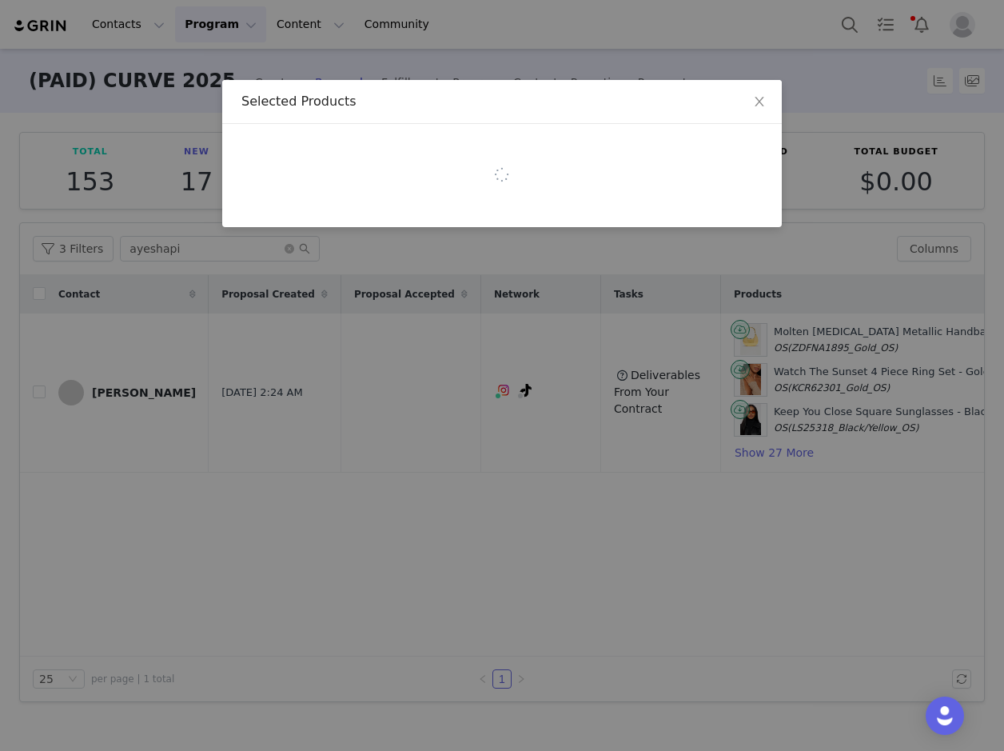
select select "27771704"
select select "27900785"
select select "27929547"
select select "27997648"
select select "28077470"
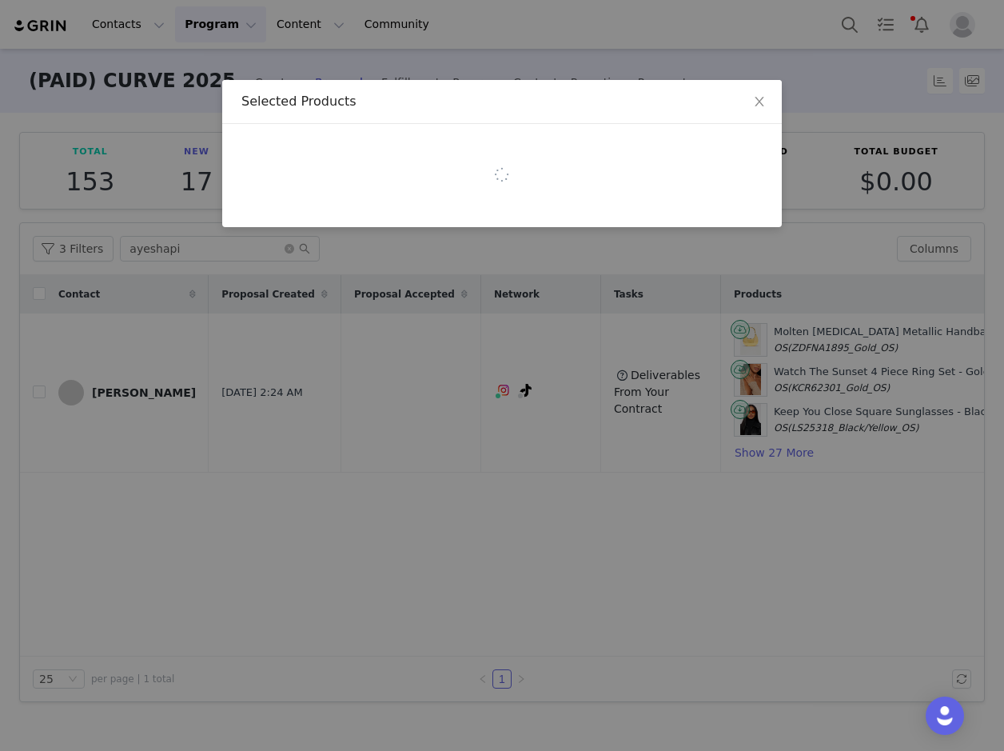
select select "27939006"
select select "27928964"
select select "27926205"
select select "28078752"
select select "27973887"
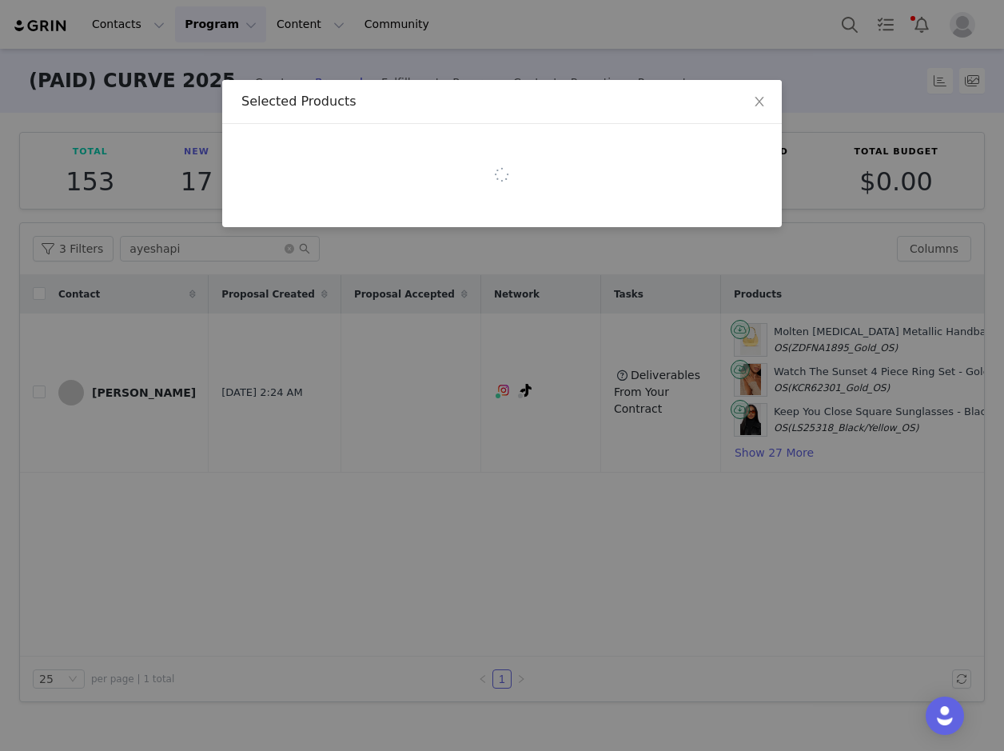
select select "27974103"
select select "27900559"
select select "27424503"
select select "28017335"
select select "27872450"
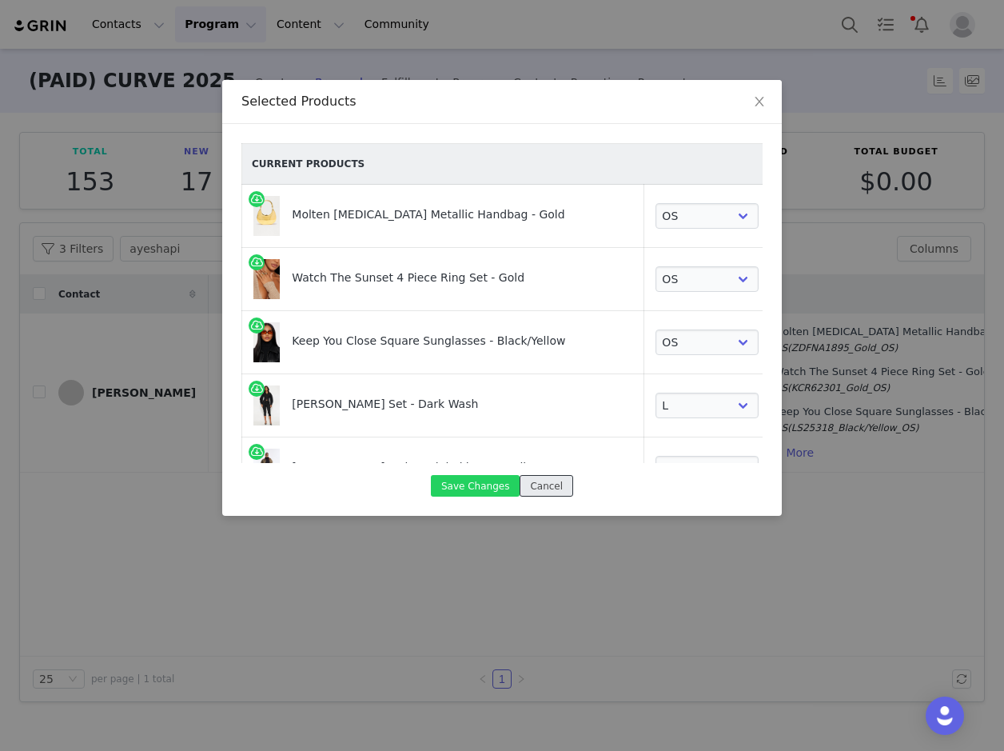
click at [548, 490] on button "Cancel" at bounding box center [547, 486] width 54 height 22
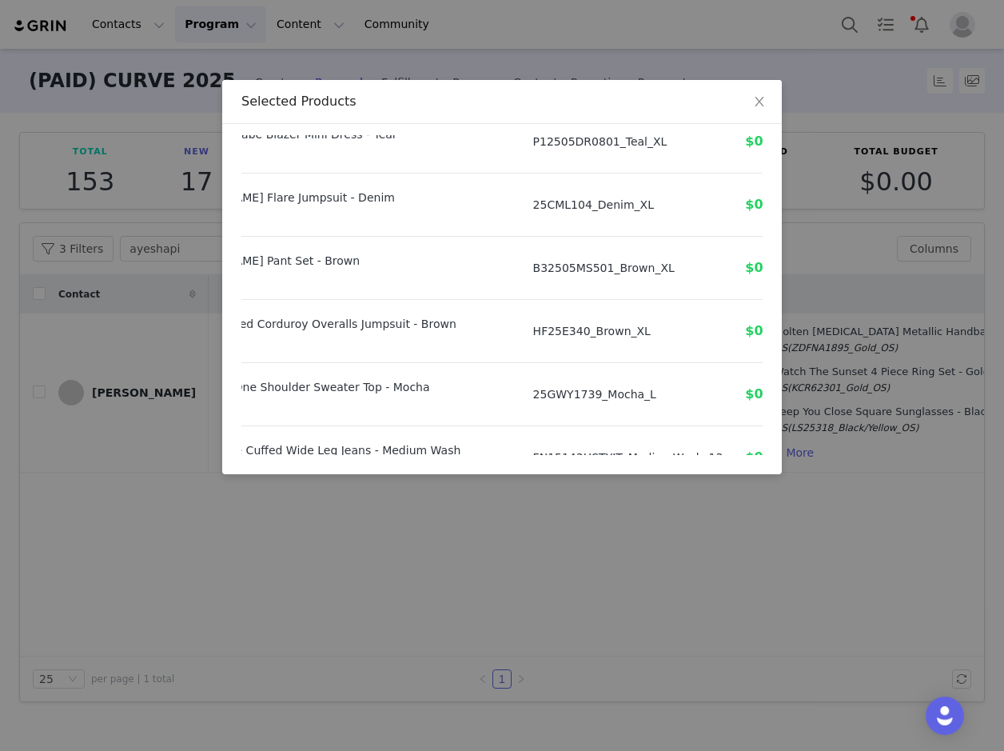
scroll to position [1655, 121]
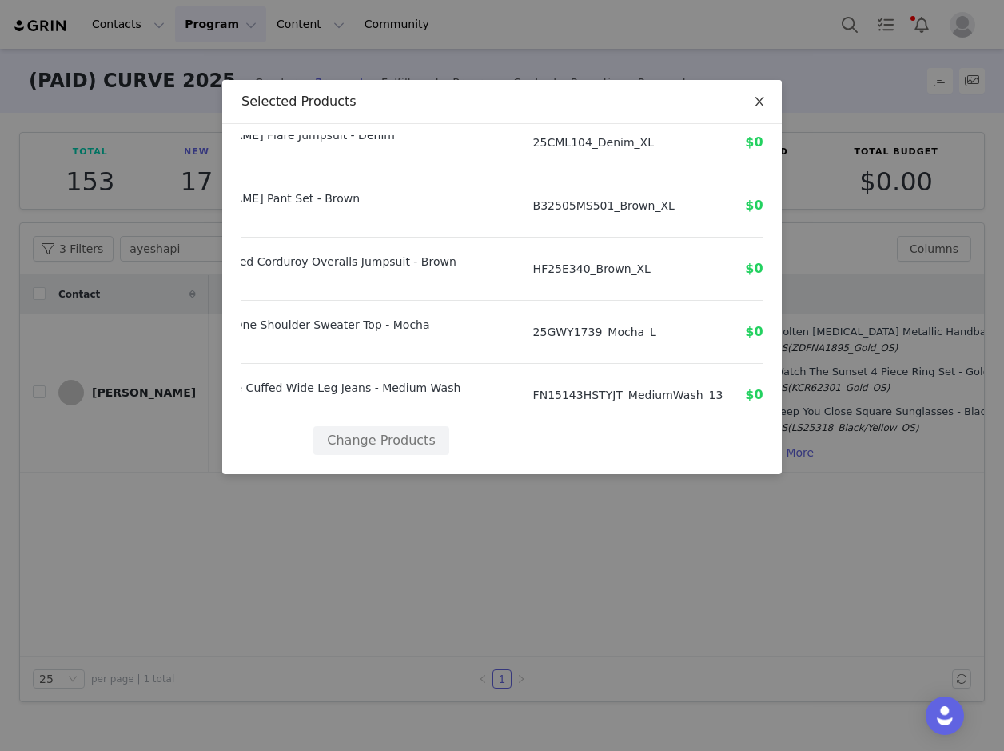
click at [760, 103] on icon "icon: close" at bounding box center [759, 102] width 9 height 10
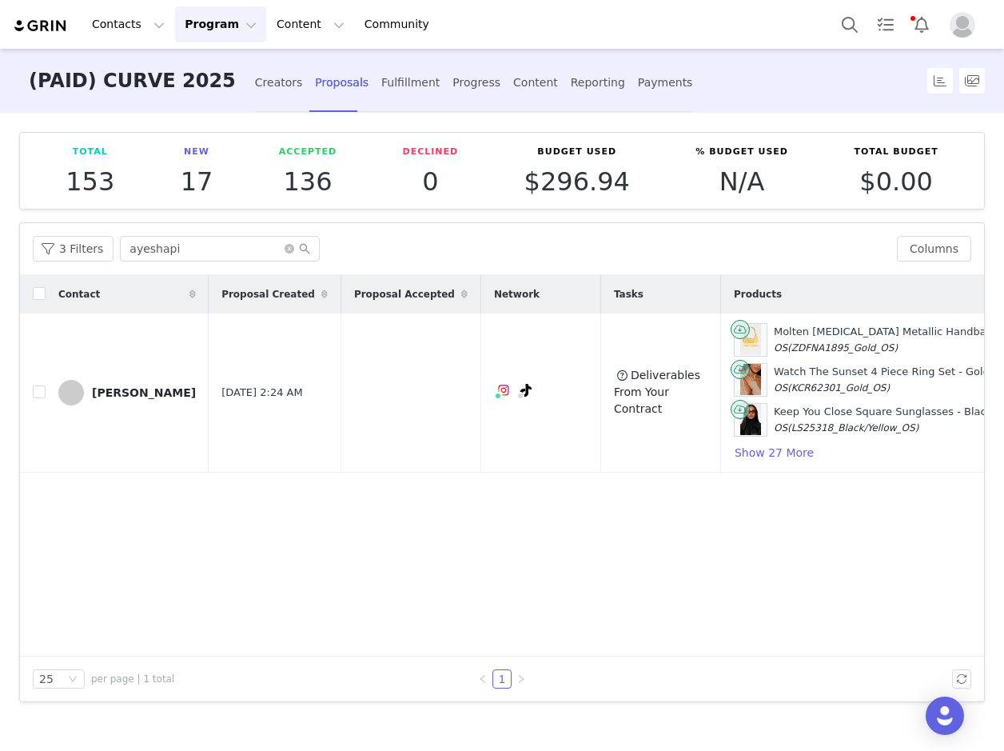
drag, startPoint x: 910, startPoint y: 393, endPoint x: 896, endPoint y: 348, distance: 47.5
click at [908, 392] on button "button" at bounding box center [910, 392] width 19 height 19
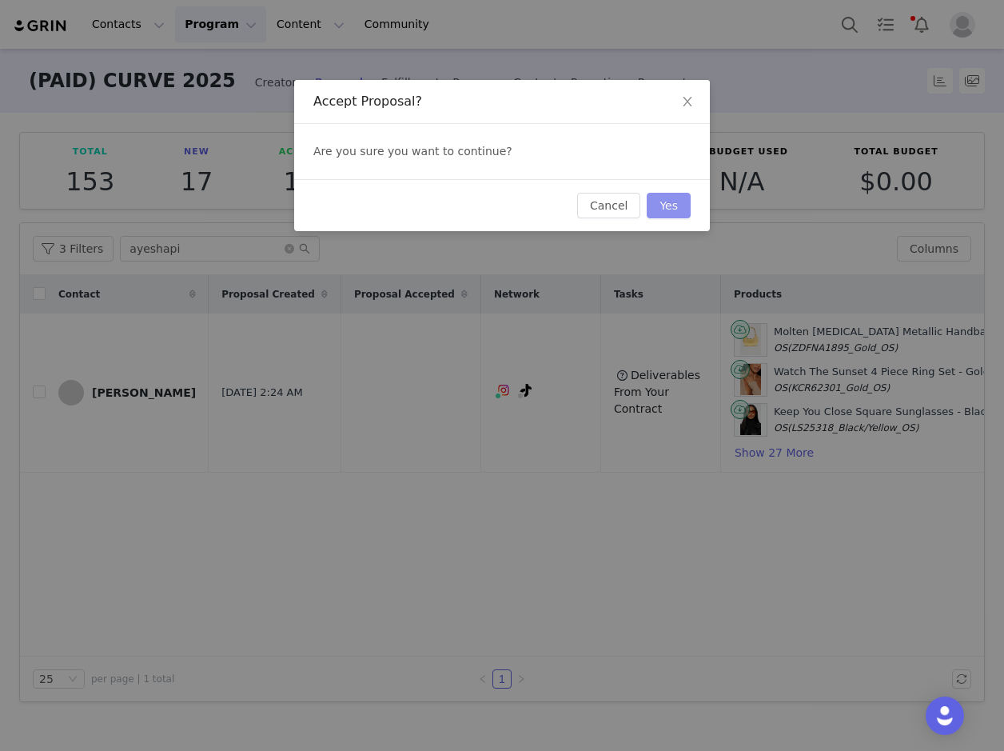
click at [666, 193] on button "Yes" at bounding box center [669, 206] width 44 height 26
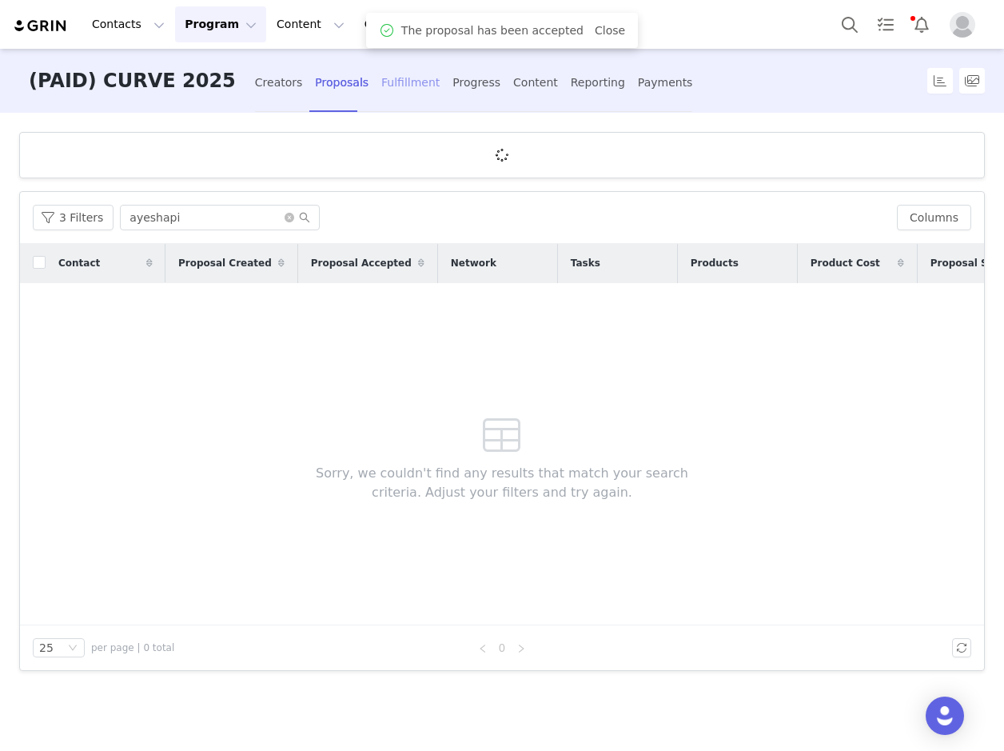
click at [381, 82] on div "Fulfillment" at bounding box center [410, 83] width 58 height 42
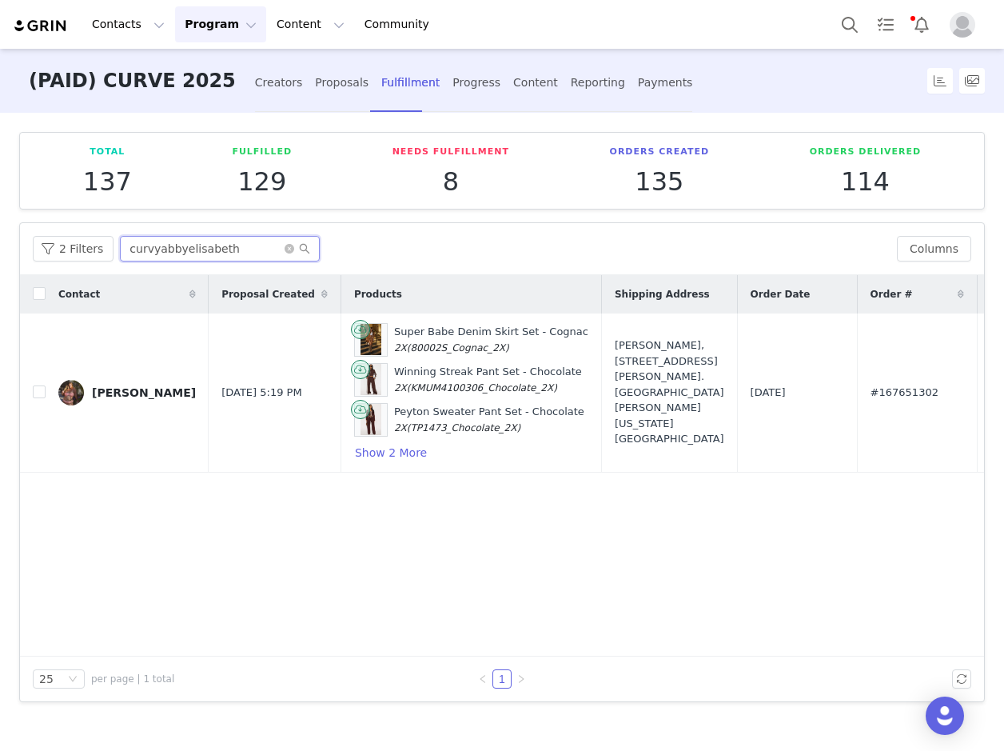
click at [240, 251] on input "curvyabbyelisabeth" at bounding box center [220, 249] width 200 height 26
paste input "ayeshapi"
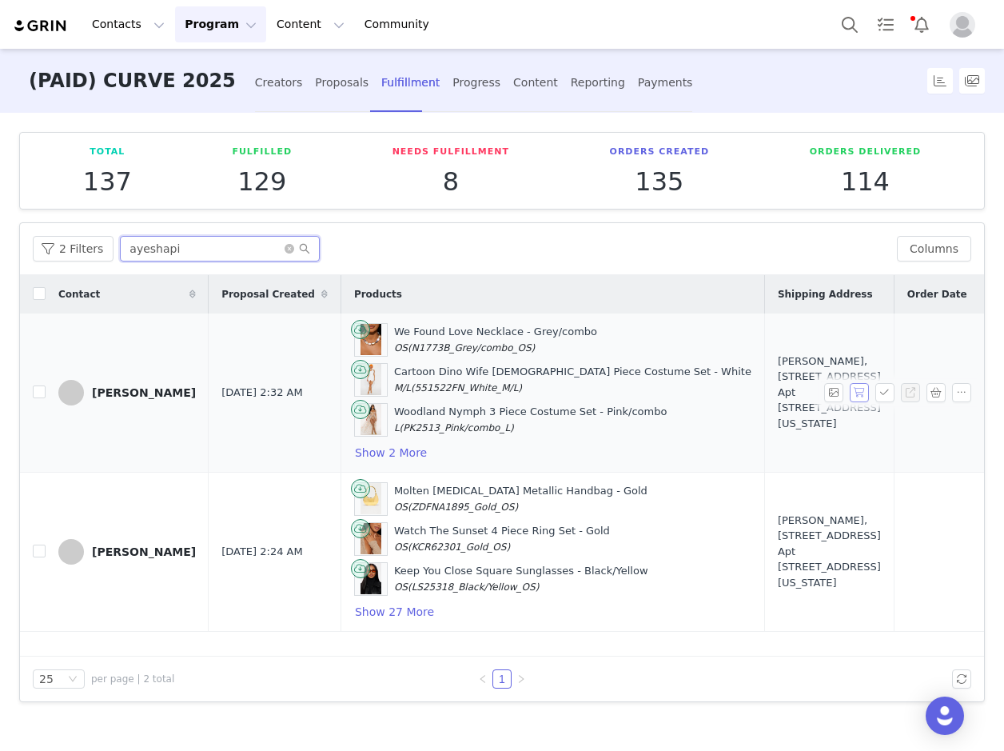
type input "ayeshapi"
click at [862, 391] on button "button" at bounding box center [859, 392] width 19 height 19
click at [860, 548] on button "button" at bounding box center [859, 551] width 19 height 19
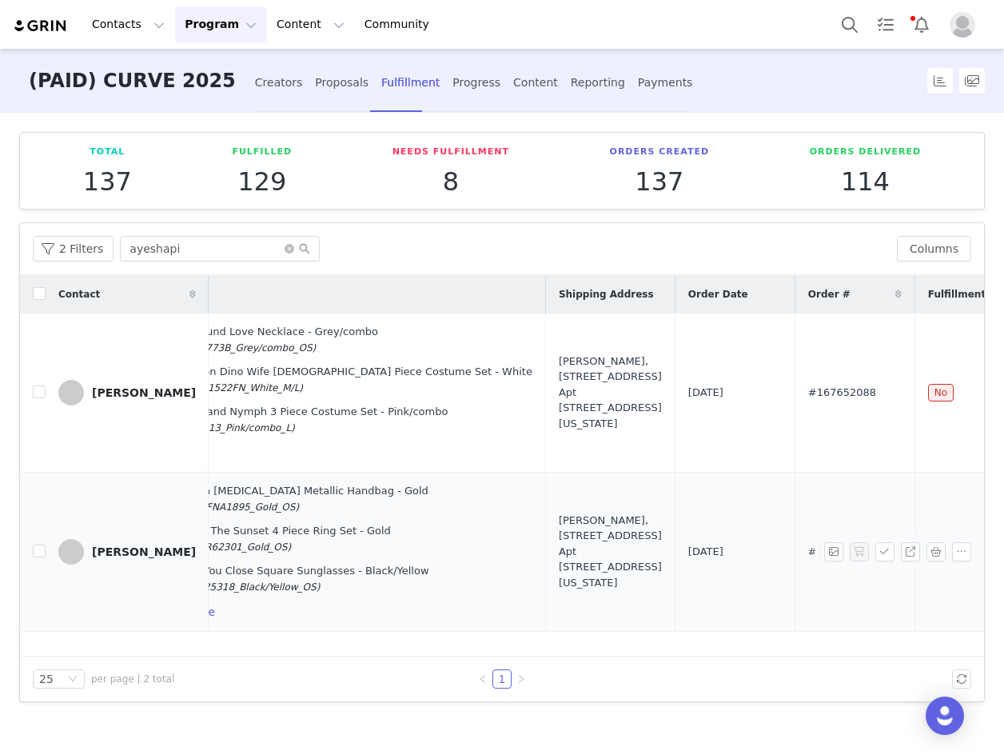
scroll to position [0, 343]
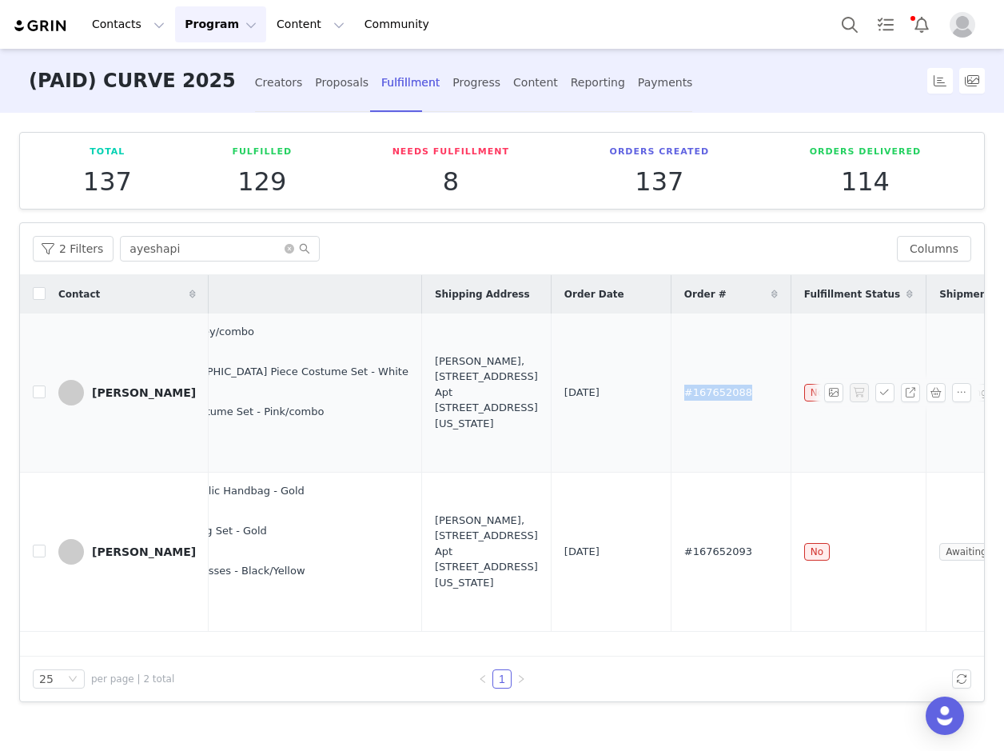
drag, startPoint x: 580, startPoint y: 395, endPoint x: 503, endPoint y: 403, distance: 77.9
click at [671, 404] on td "#167652088" at bounding box center [731, 392] width 120 height 159
copy span "#167652088"
click at [671, 553] on td "#167652093" at bounding box center [731, 551] width 120 height 159
drag, startPoint x: 575, startPoint y: 551, endPoint x: 490, endPoint y: 552, distance: 85.5
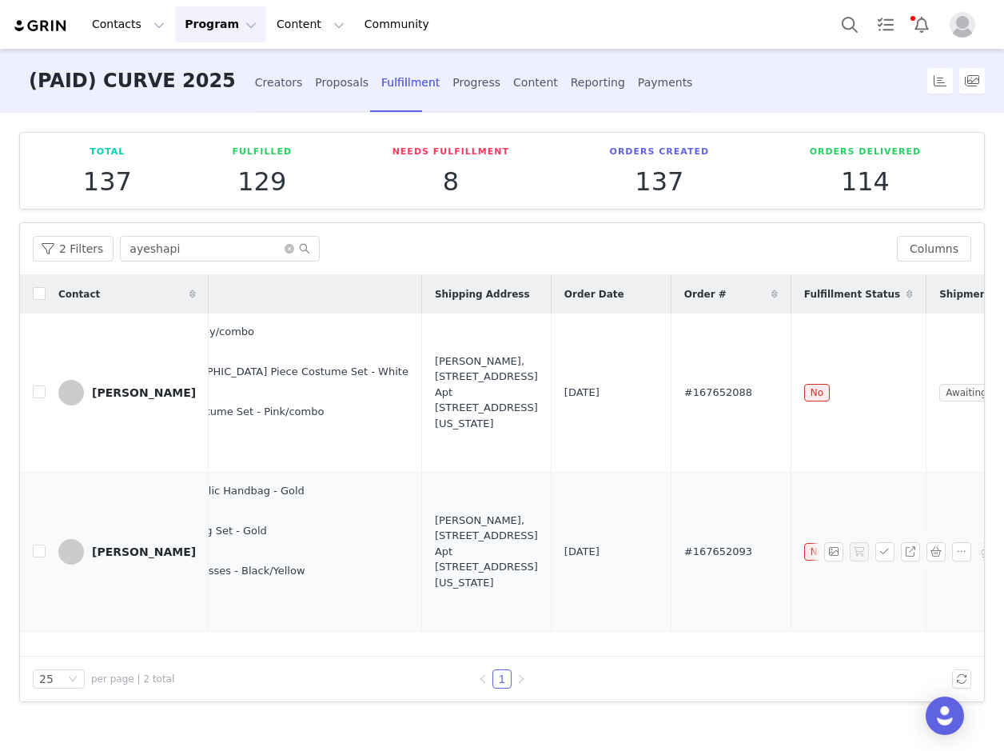
click at [490, 552] on tr "[PERSON_NAME] [DATE] 2:24 AM Molten [MEDICAL_DATA] Metallic Handbag - Gold OS (…" at bounding box center [429, 551] width 1505 height 159
copy tr "#167652093"
click at [315, 82] on div "Proposals" at bounding box center [342, 83] width 54 height 42
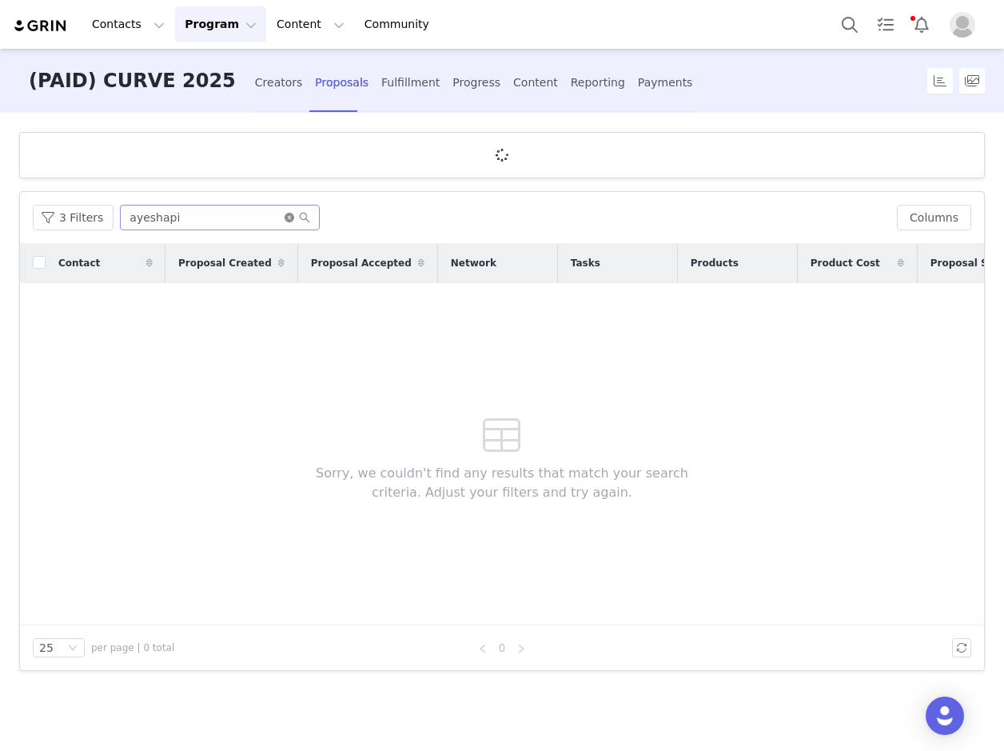
click at [281, 213] on div "Filters Filter Logic And Or Archived Select No Content Progress Select Fulfillm…" at bounding box center [502, 430] width 1004 height 635
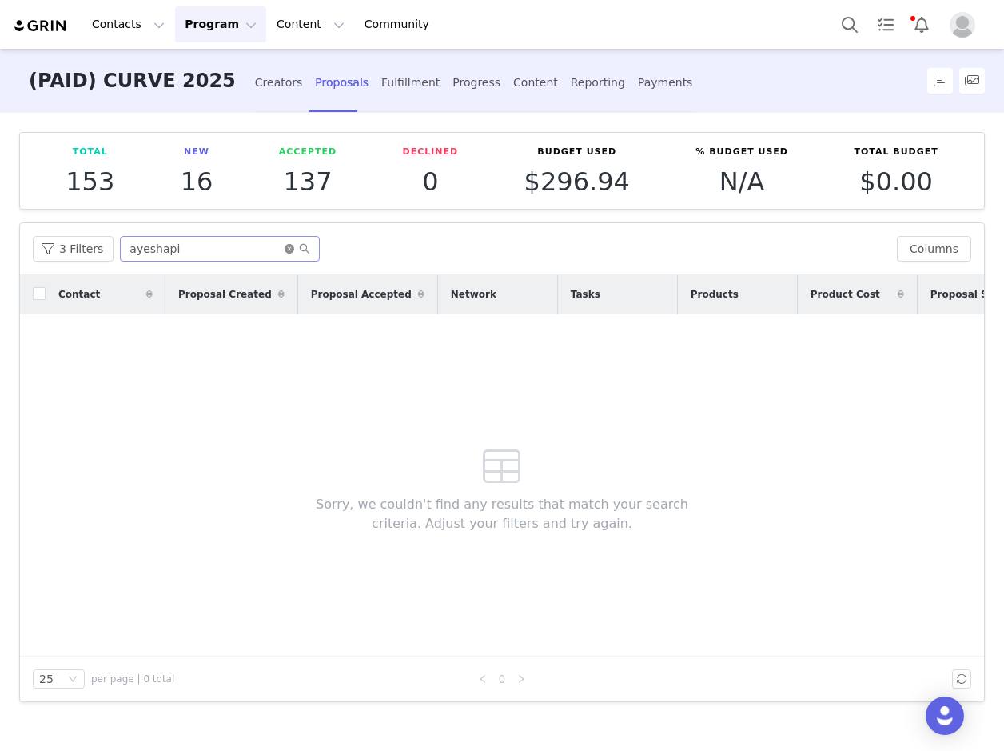
click at [285, 250] on icon "icon: close-circle" at bounding box center [290, 249] width 10 height 10
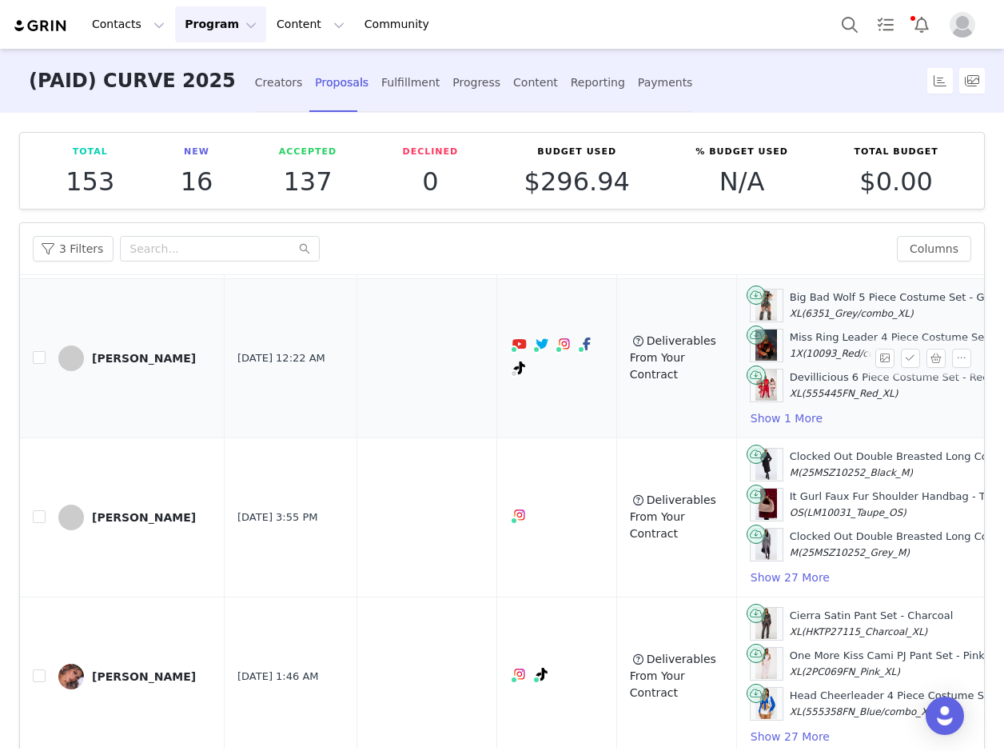
scroll to position [1418, 0]
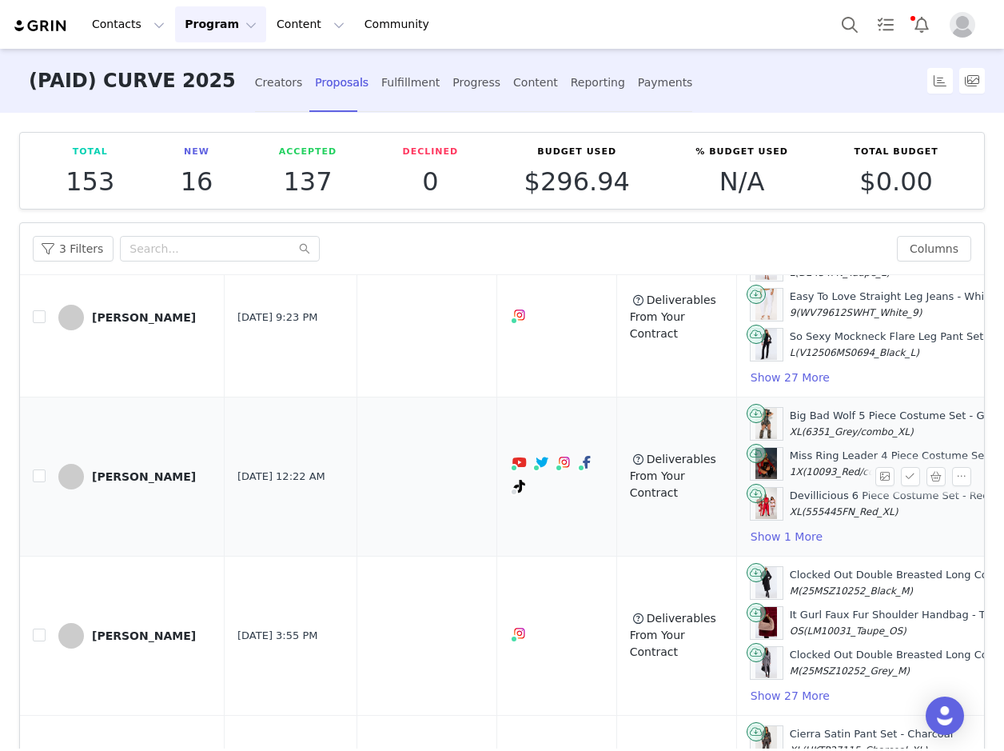
click at [153, 476] on div "[PERSON_NAME]" at bounding box center [144, 476] width 104 height 13
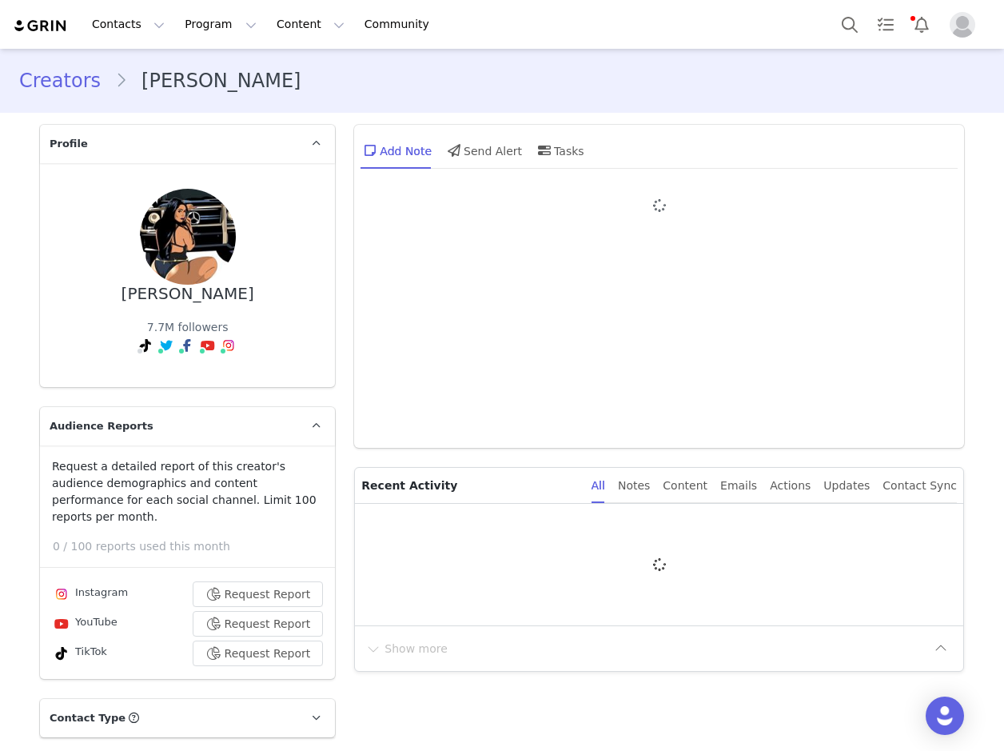
type input "+1 ([GEOGRAPHIC_DATA])"
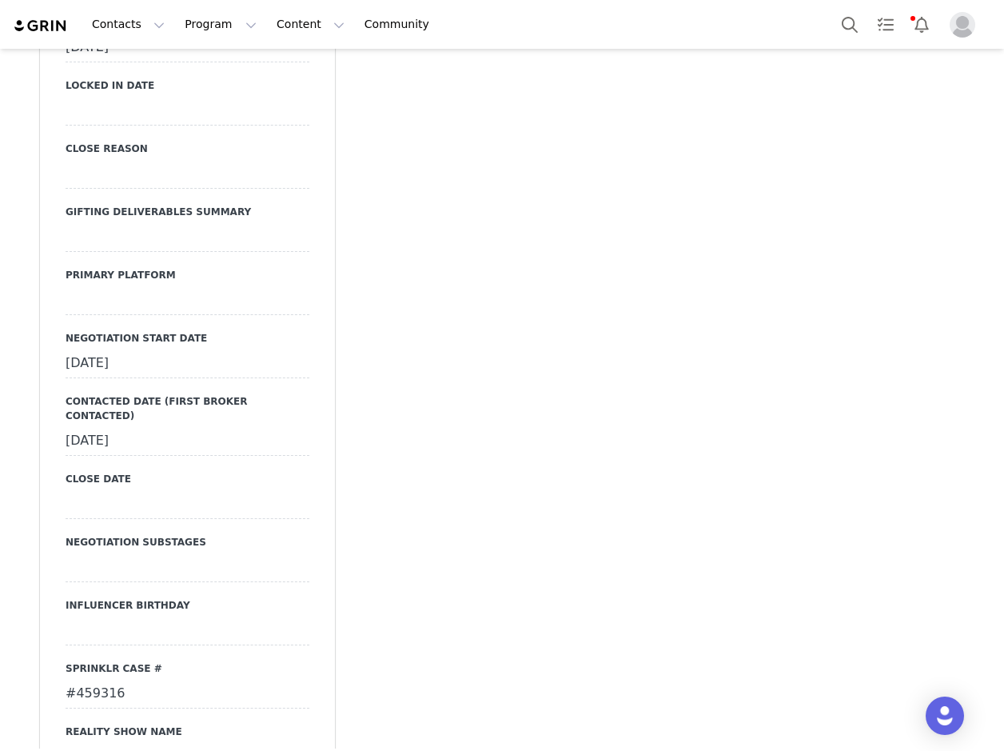
scroll to position [2638, 0]
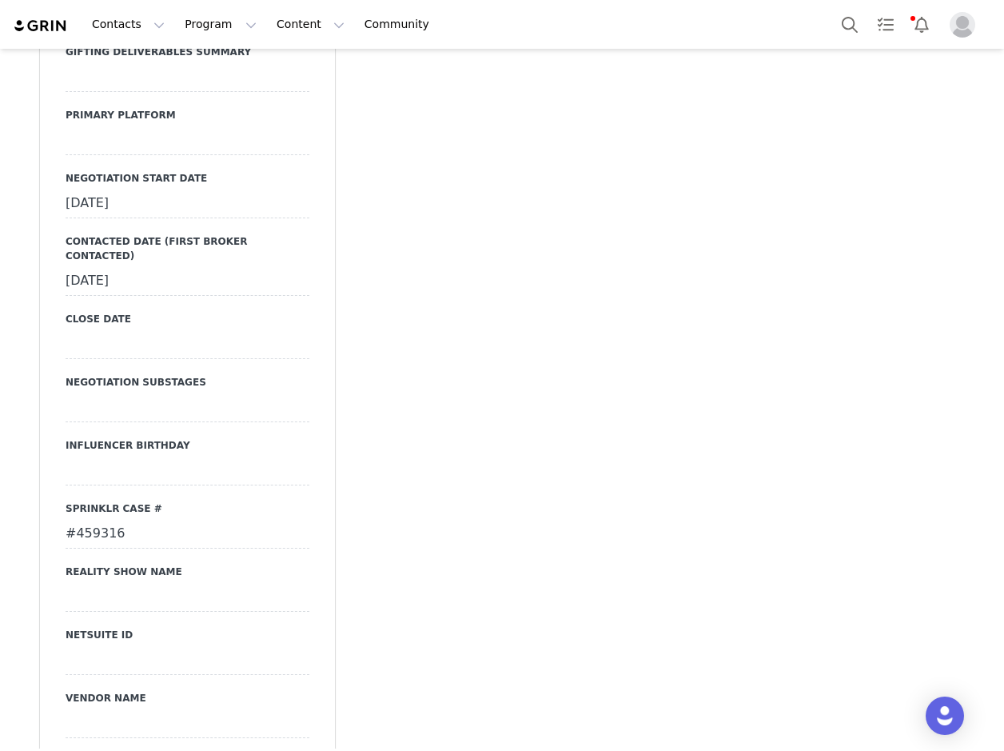
click at [96, 520] on div "#459316" at bounding box center [188, 534] width 244 height 29
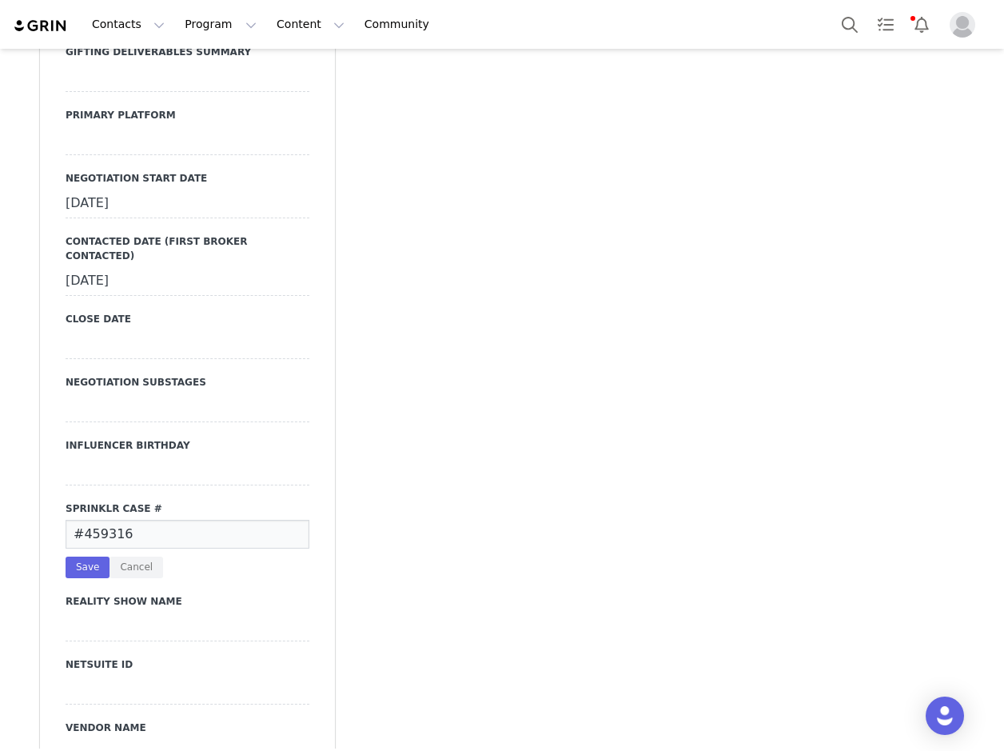
click at [95, 520] on input "#459316" at bounding box center [188, 534] width 244 height 29
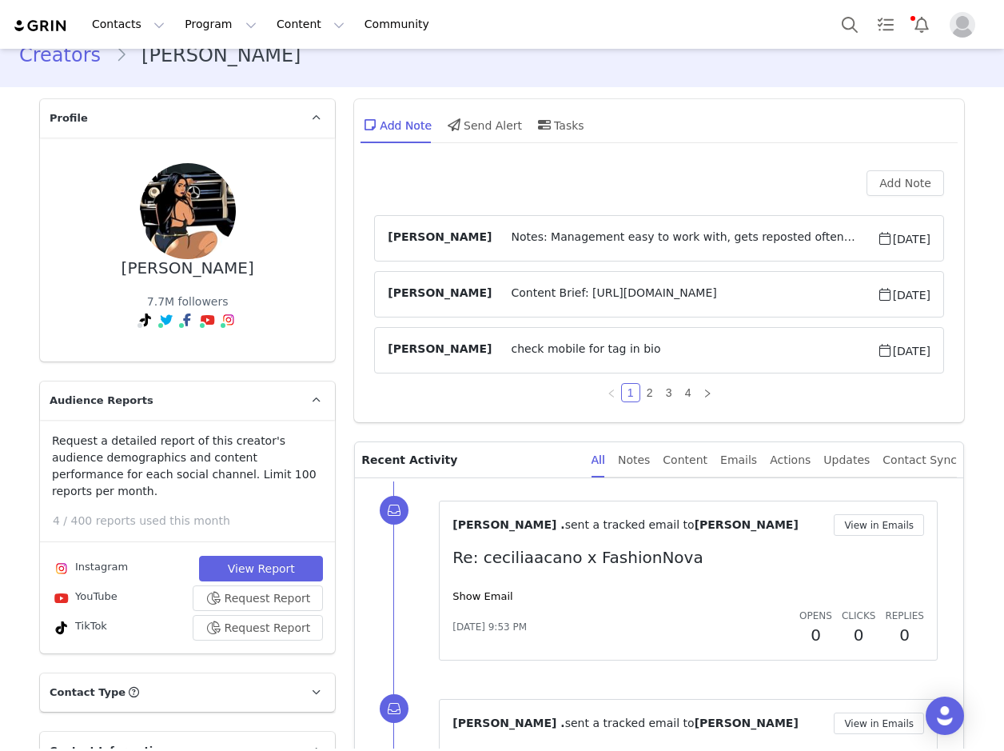
scroll to position [0, 0]
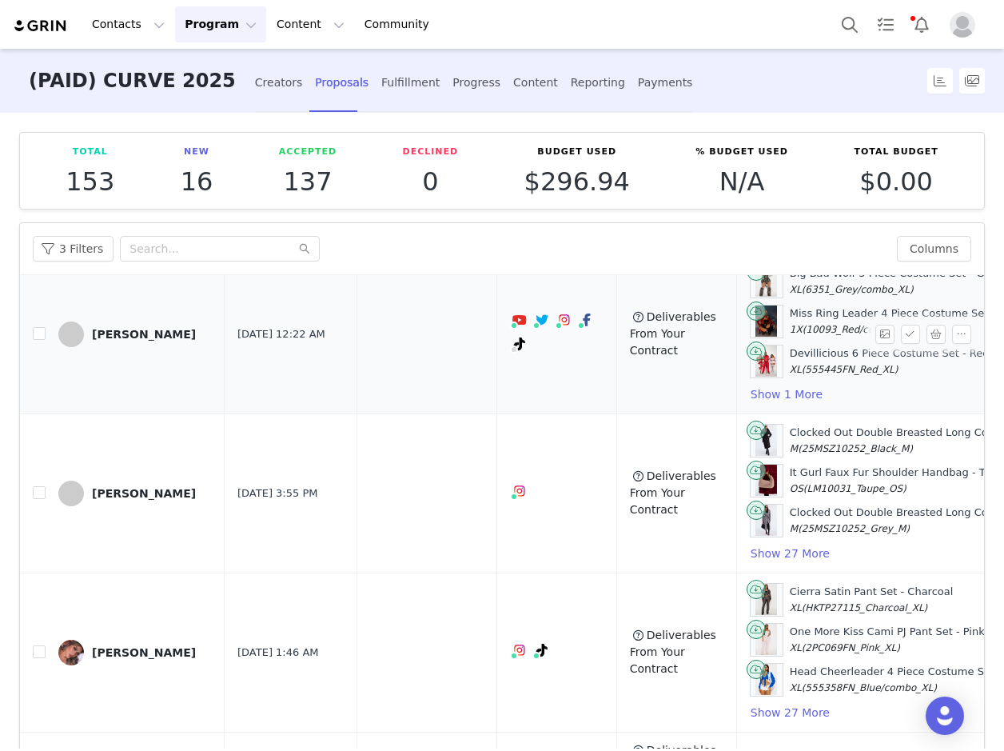
scroll to position [1599, 0]
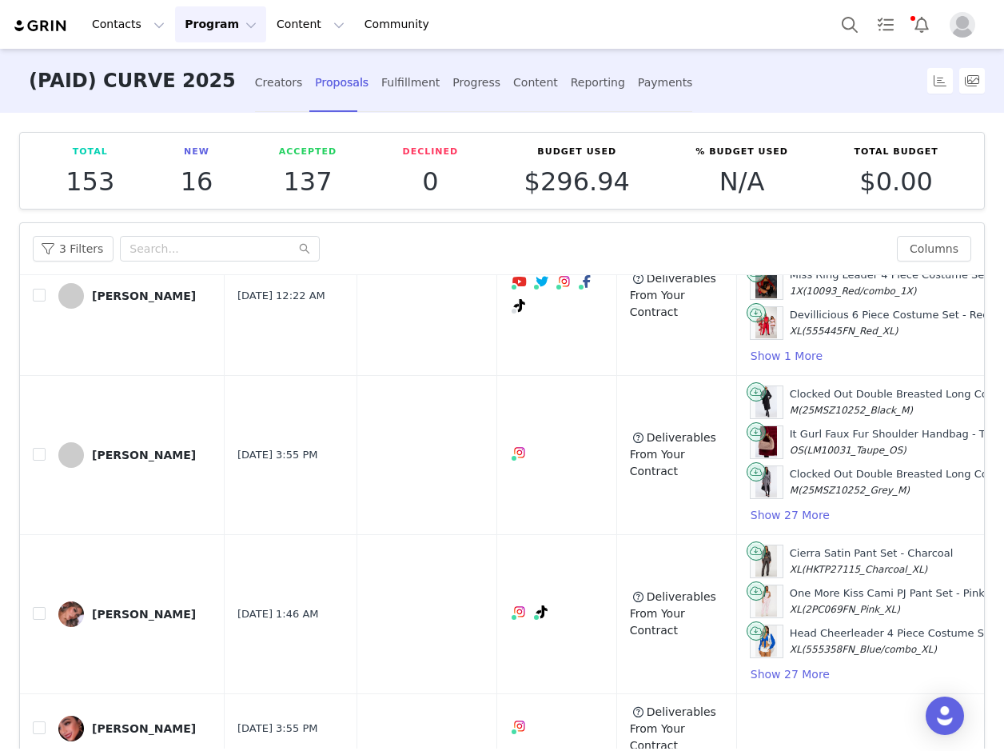
drag, startPoint x: 134, startPoint y: 458, endPoint x: 343, endPoint y: 706, distance: 323.9
click at [134, 458] on div "[PERSON_NAME]" at bounding box center [144, 454] width 104 height 13
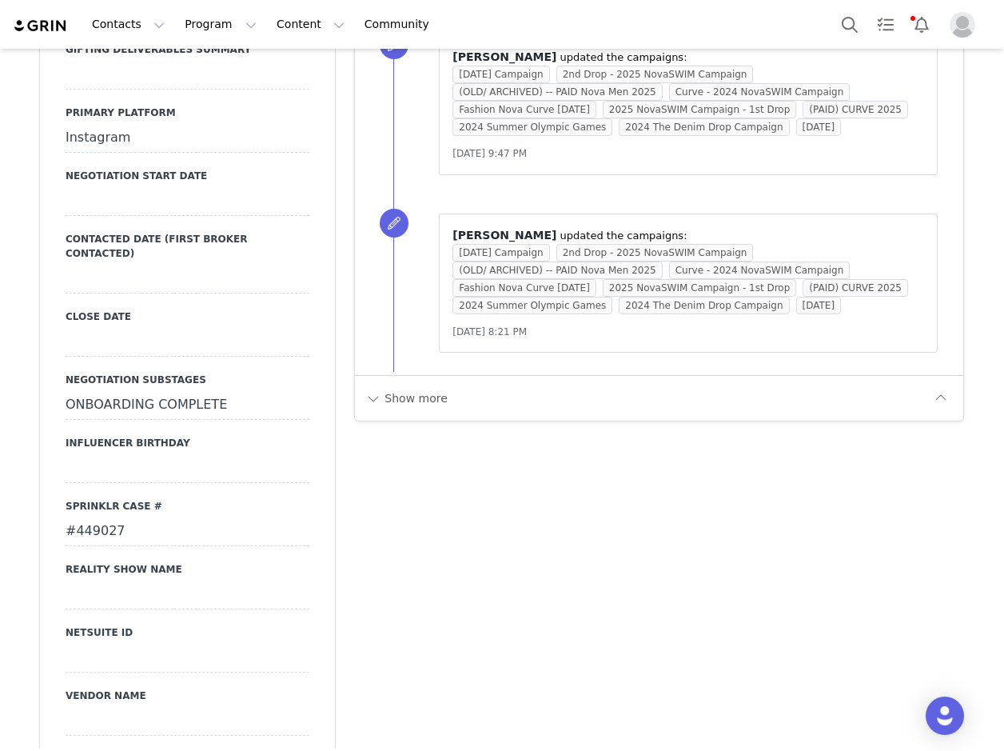
scroll to position [2558, 0]
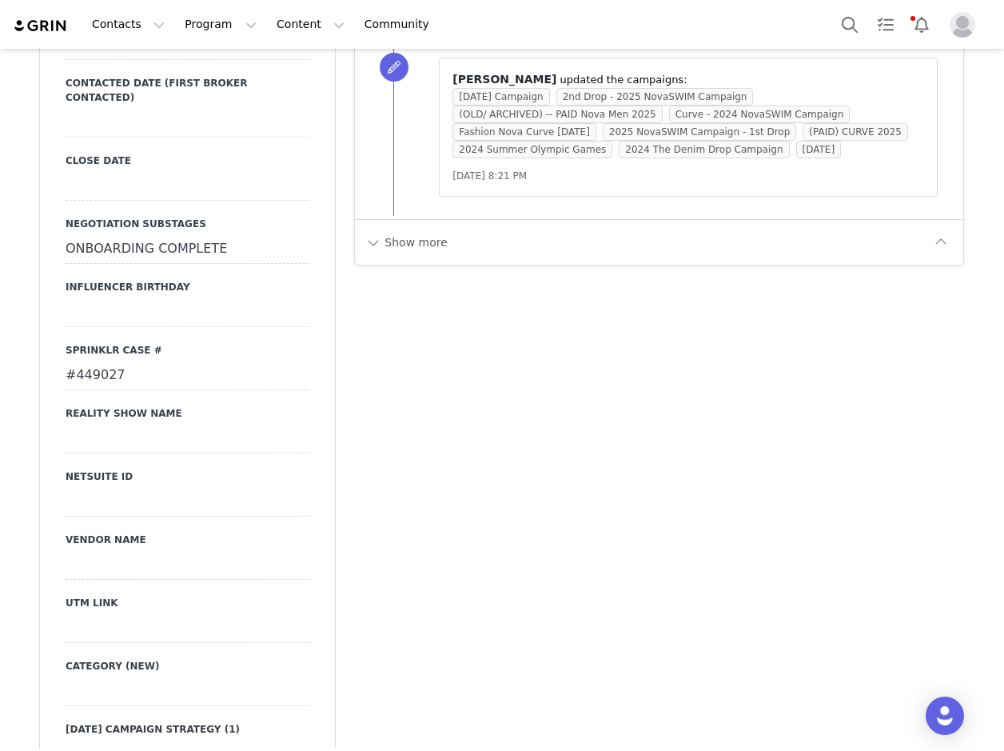
click at [90, 361] on div "#449027" at bounding box center [188, 375] width 244 height 29
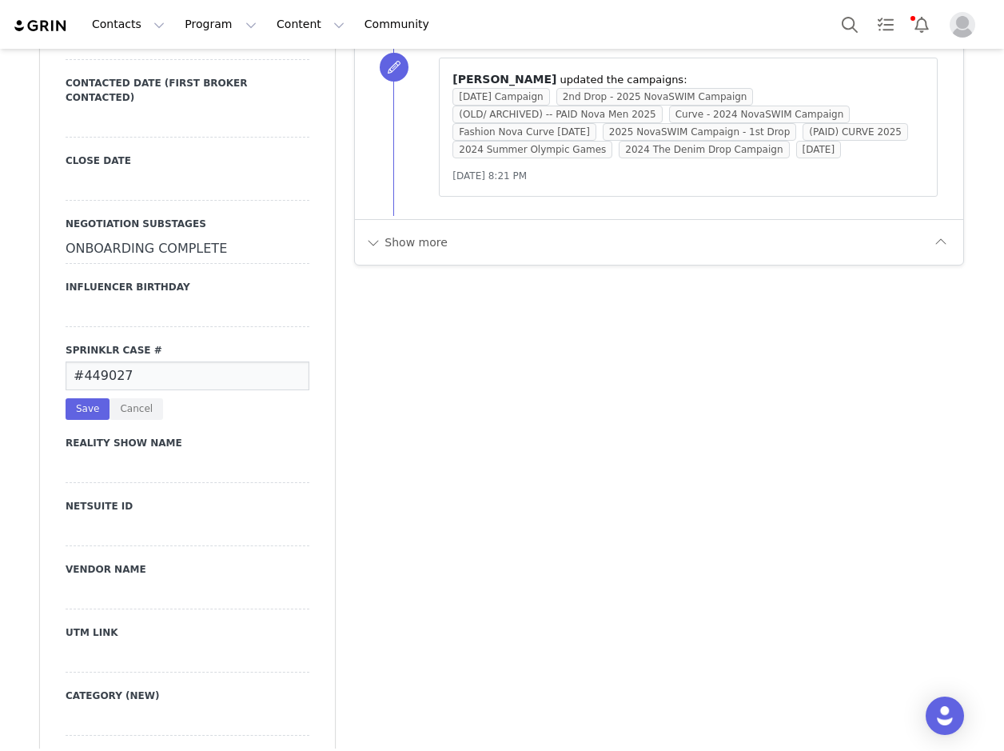
click at [90, 361] on input "#449027" at bounding box center [188, 375] width 244 height 29
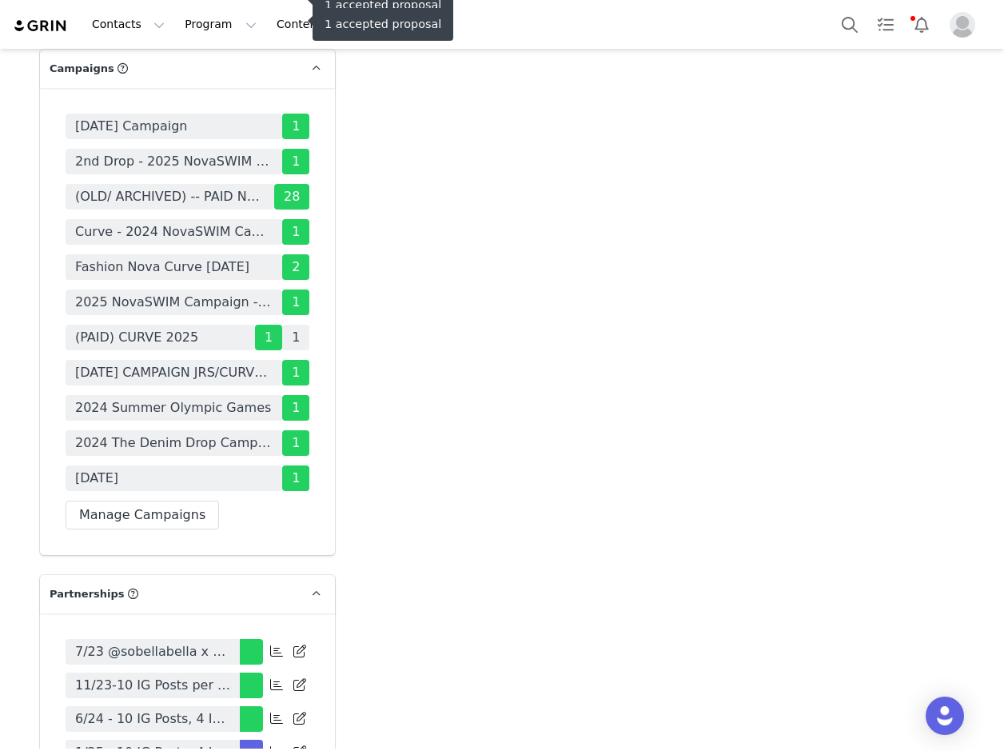
scroll to position [5595, 0]
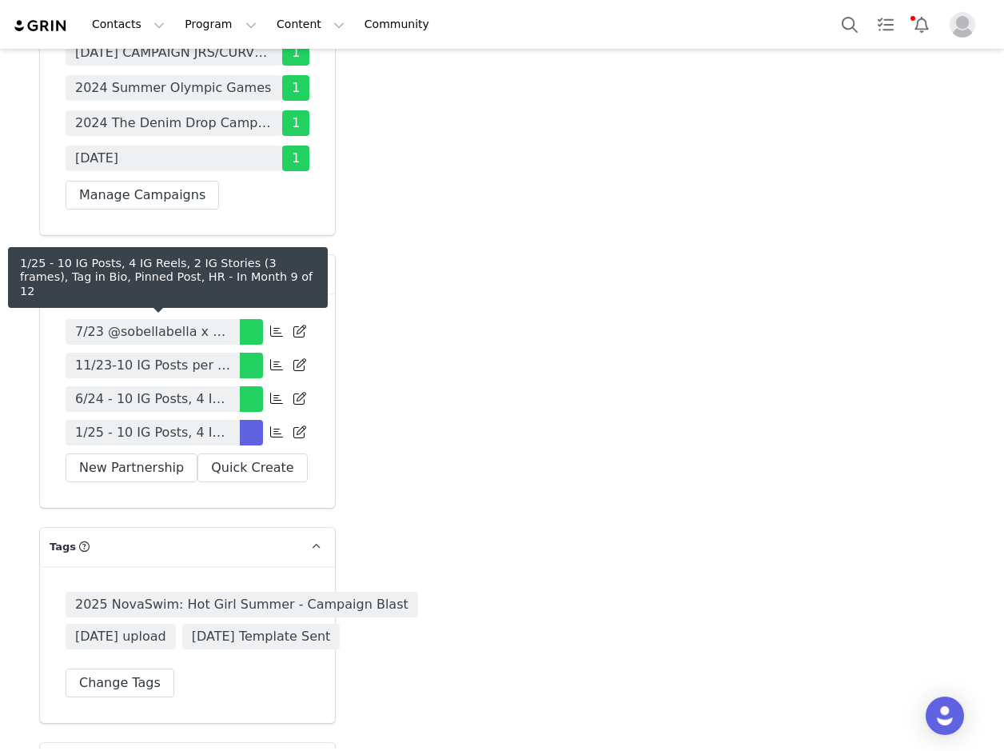
click at [201, 423] on span "1/25 - 10 IG Posts, 4 IG Reels, 2 IG Stories (3 frames), Tag in Bio, Pinned Pos…" at bounding box center [152, 432] width 155 height 19
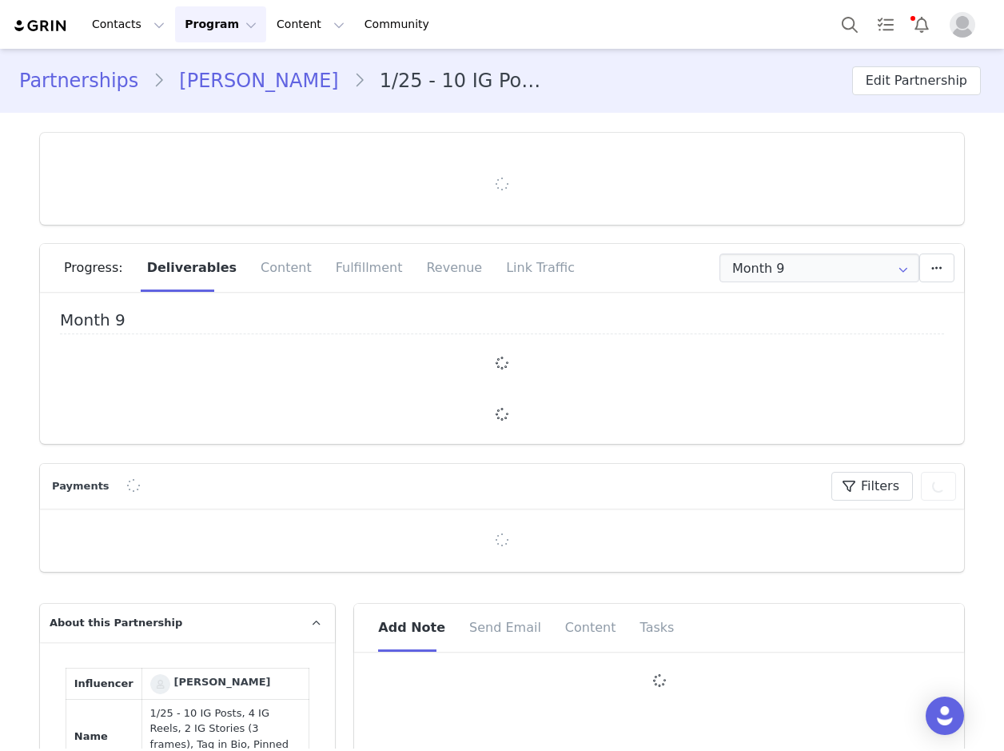
type input "+1 ([GEOGRAPHIC_DATA])"
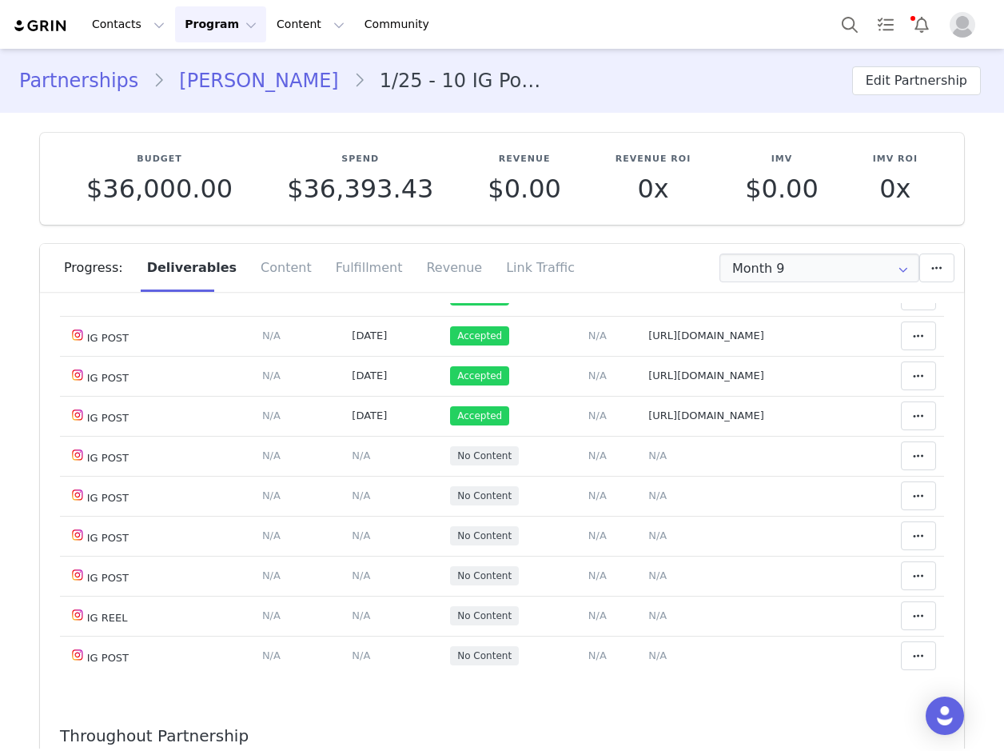
scroll to position [365, 0]
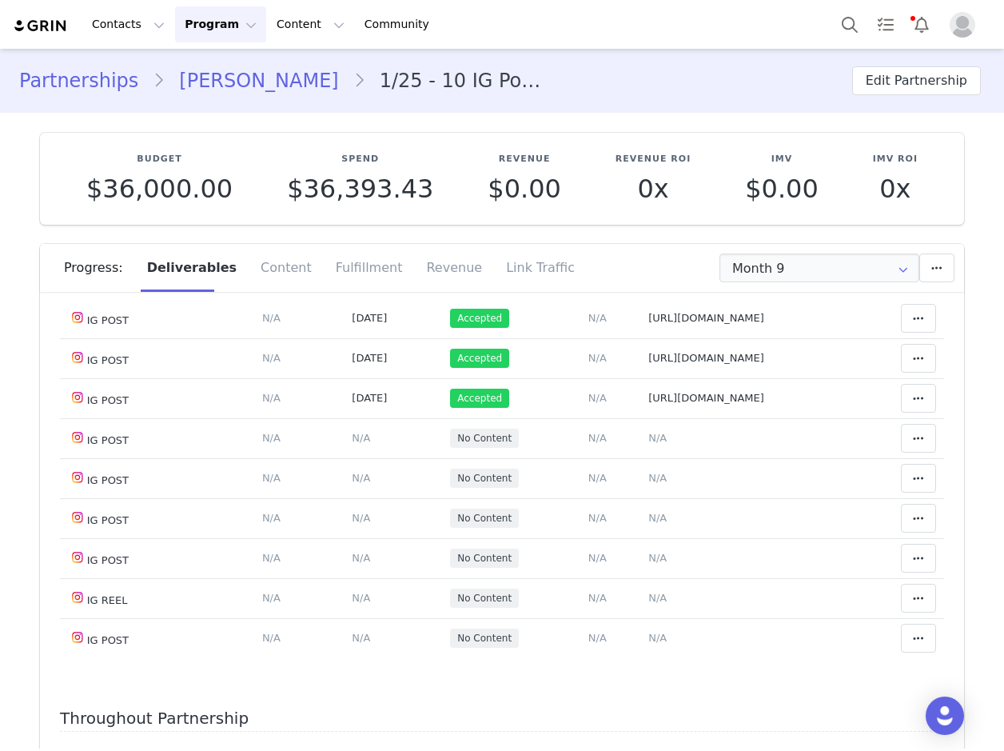
click at [262, 82] on link "[PERSON_NAME]" at bounding box center [259, 80] width 188 height 29
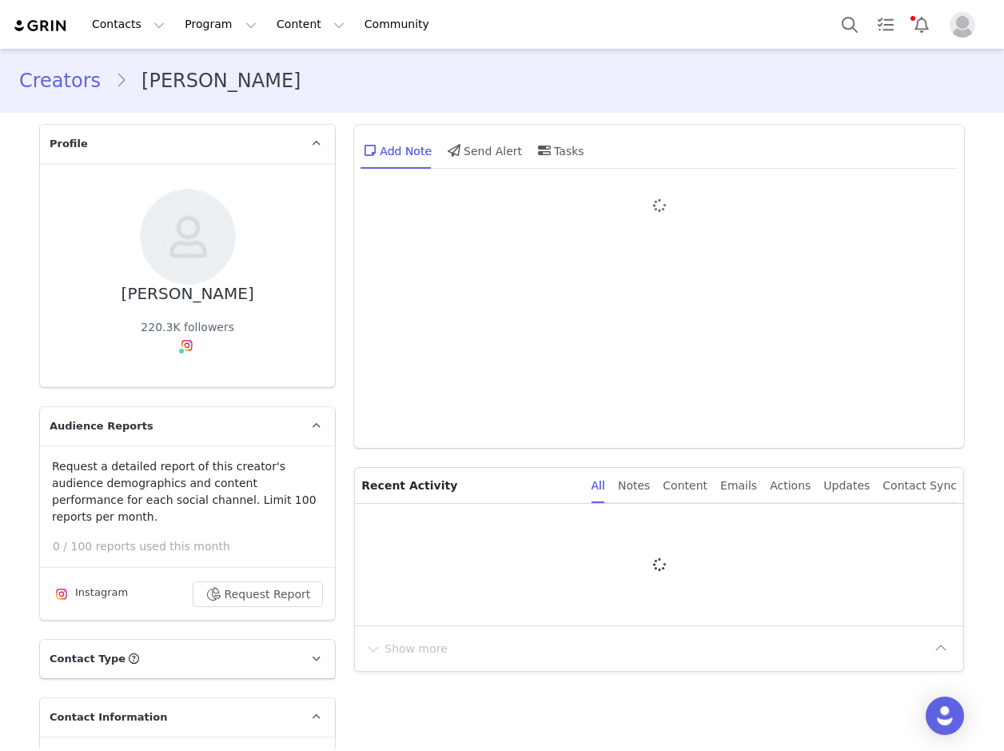
type input "+1 ([GEOGRAPHIC_DATA])"
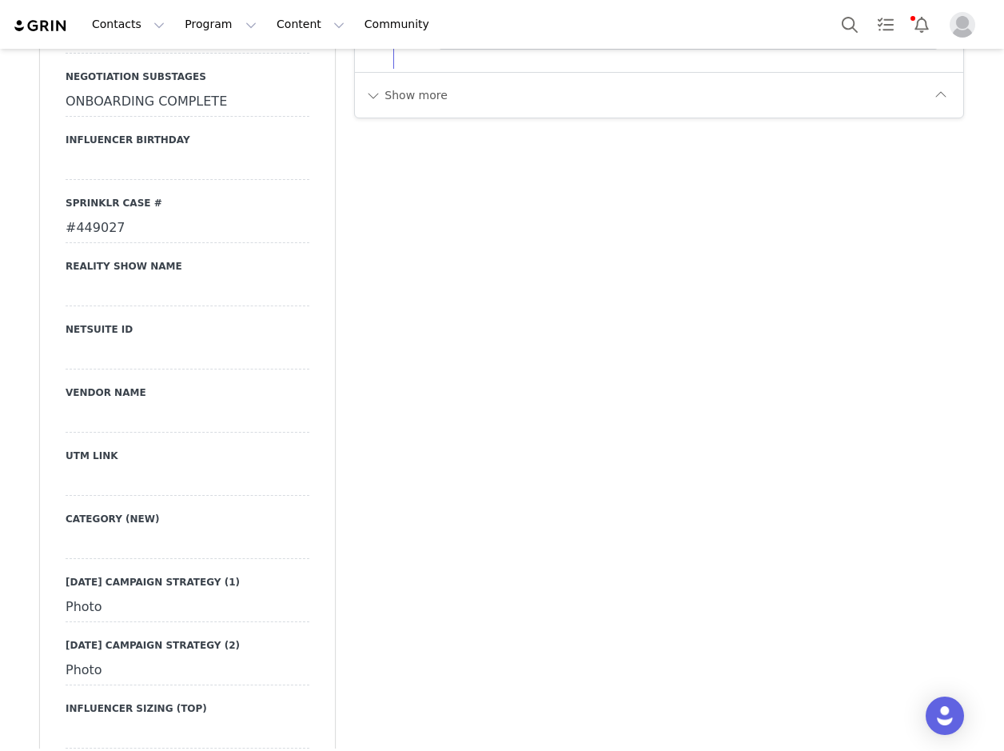
scroll to position [2558, 0]
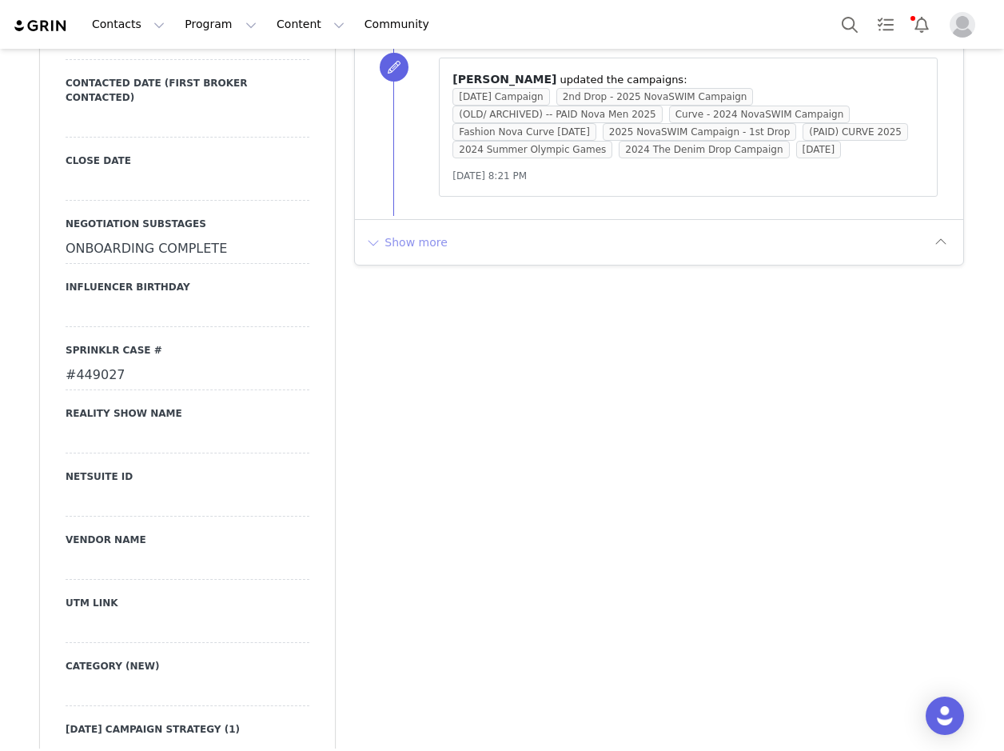
click at [419, 255] on button "Show more" at bounding box center [406, 242] width 84 height 26
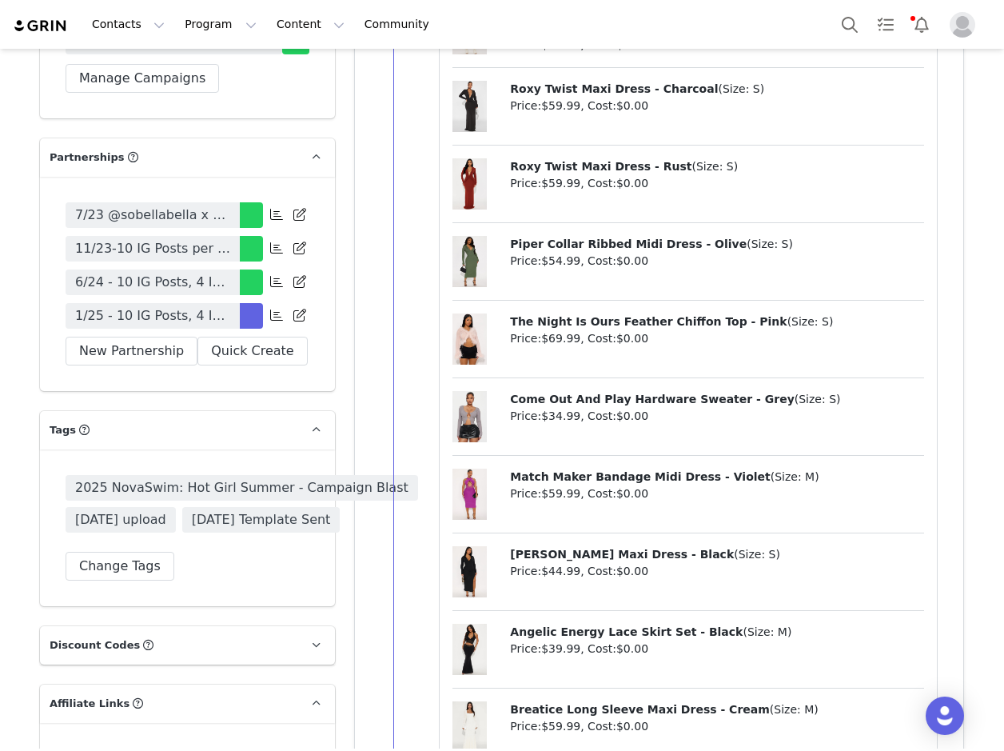
scroll to position [5675, 0]
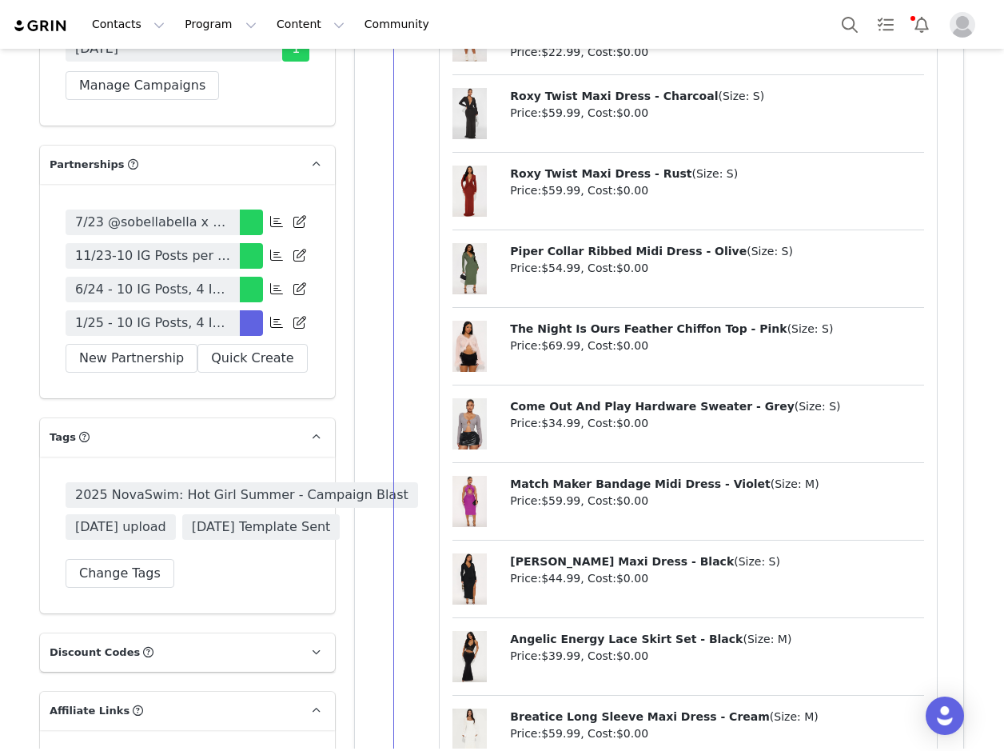
click at [177, 313] on span "1/25 - 10 IG Posts, 4 IG Reels, 2 IG Stories (3 frames), Tag in Bio, Pinned Pos…" at bounding box center [152, 322] width 155 height 19
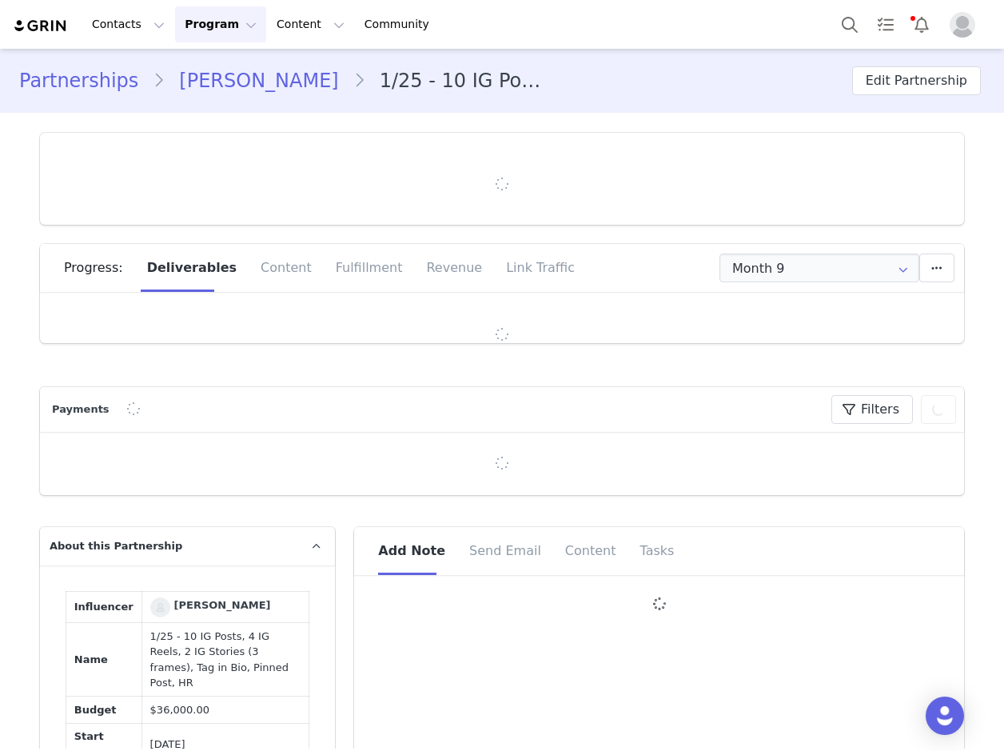
type input "+1 ([GEOGRAPHIC_DATA])"
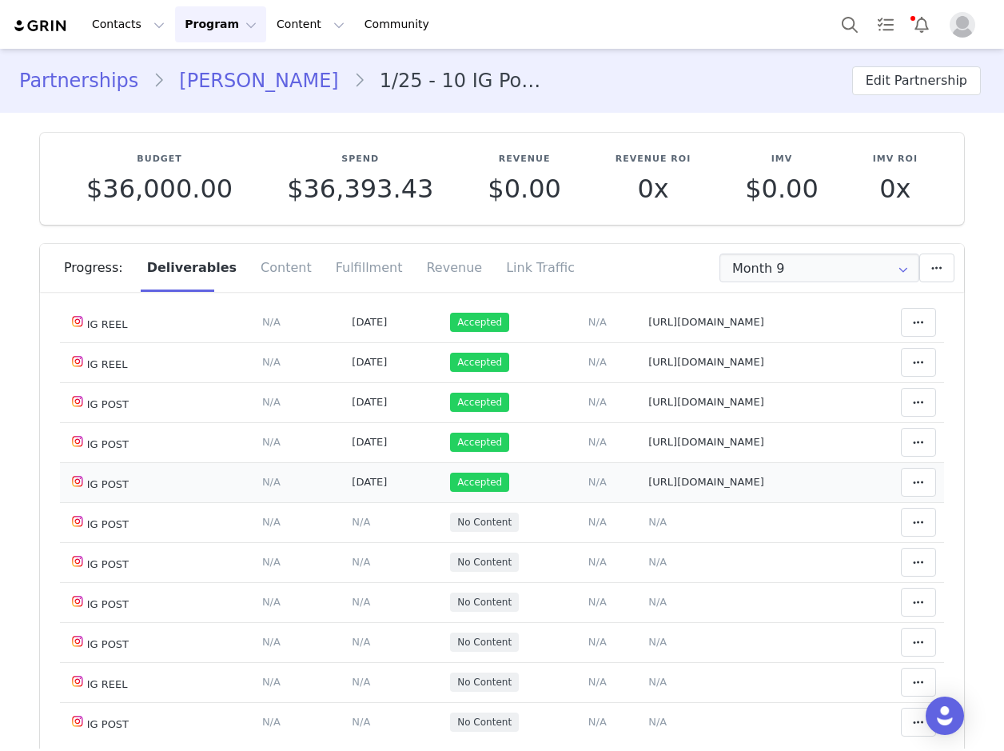
scroll to position [320, 0]
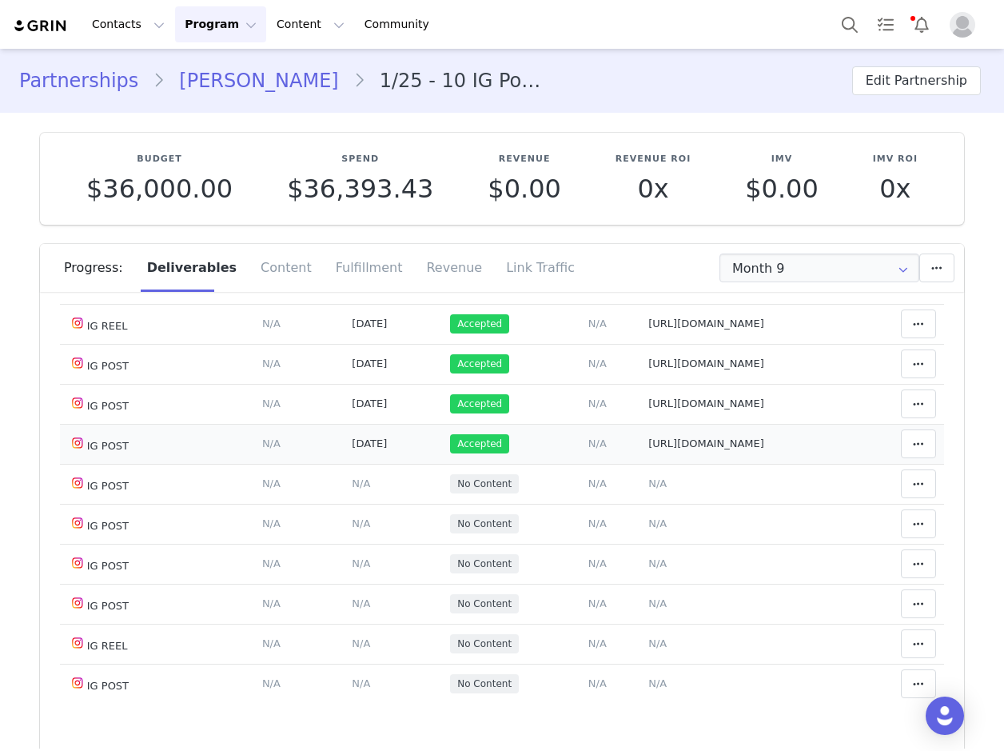
click at [666, 444] on span "[URL][DOMAIN_NAME]" at bounding box center [706, 443] width 116 height 12
type textarea "[URL][DOMAIN_NAME]"
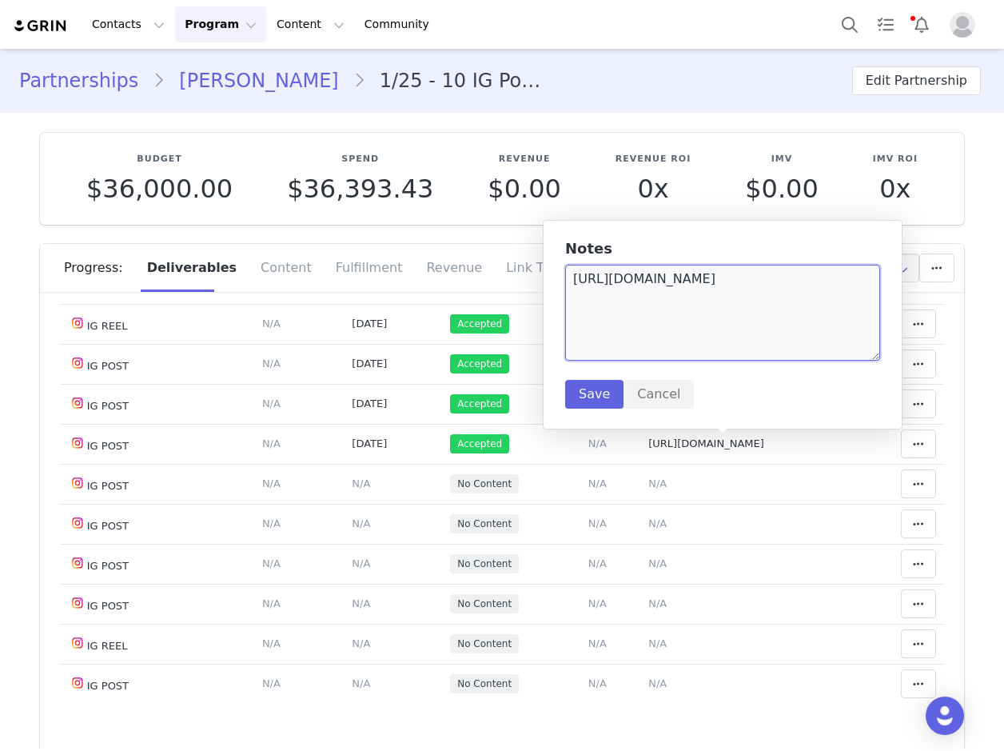
click at [715, 293] on textarea "[URL][DOMAIN_NAME]" at bounding box center [722, 313] width 315 height 96
click at [717, 293] on textarea "[URL][DOMAIN_NAME]" at bounding box center [722, 313] width 315 height 96
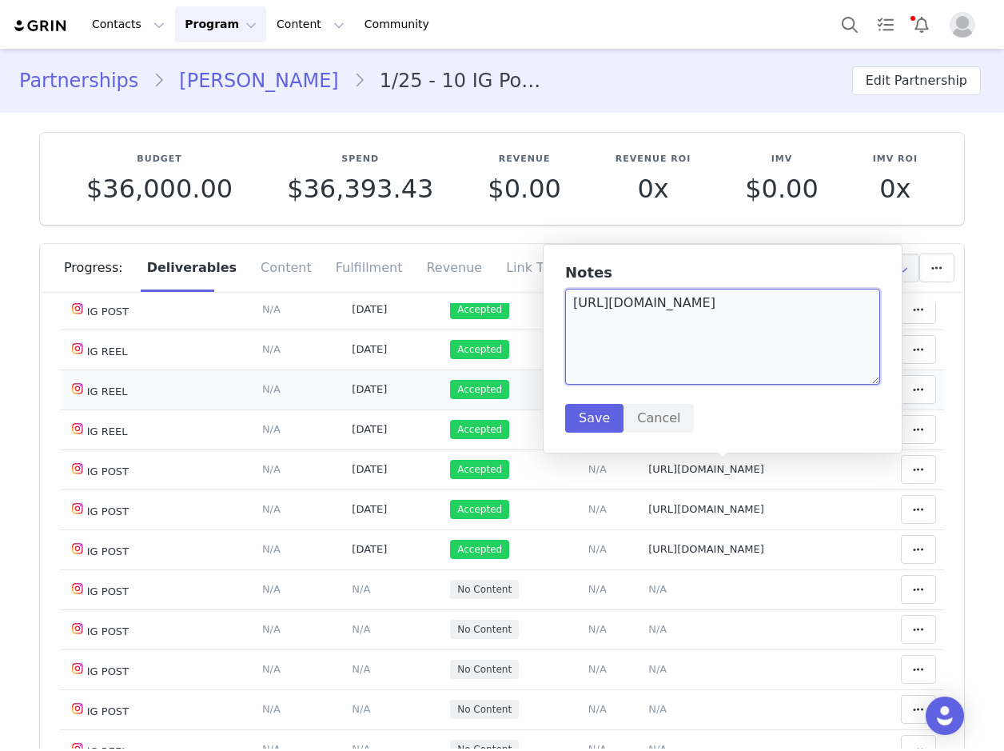
scroll to position [80, 0]
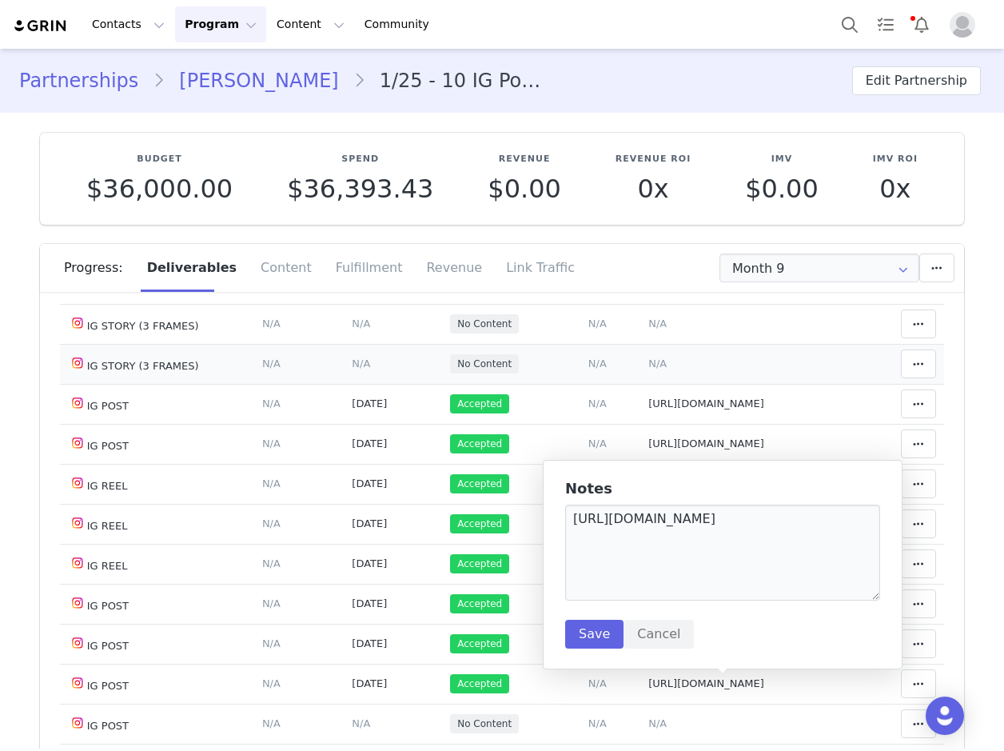
click at [370, 375] on td "Content Posted Date Set the date when this content was posted Save Cancel N/A" at bounding box center [393, 364] width 98 height 40
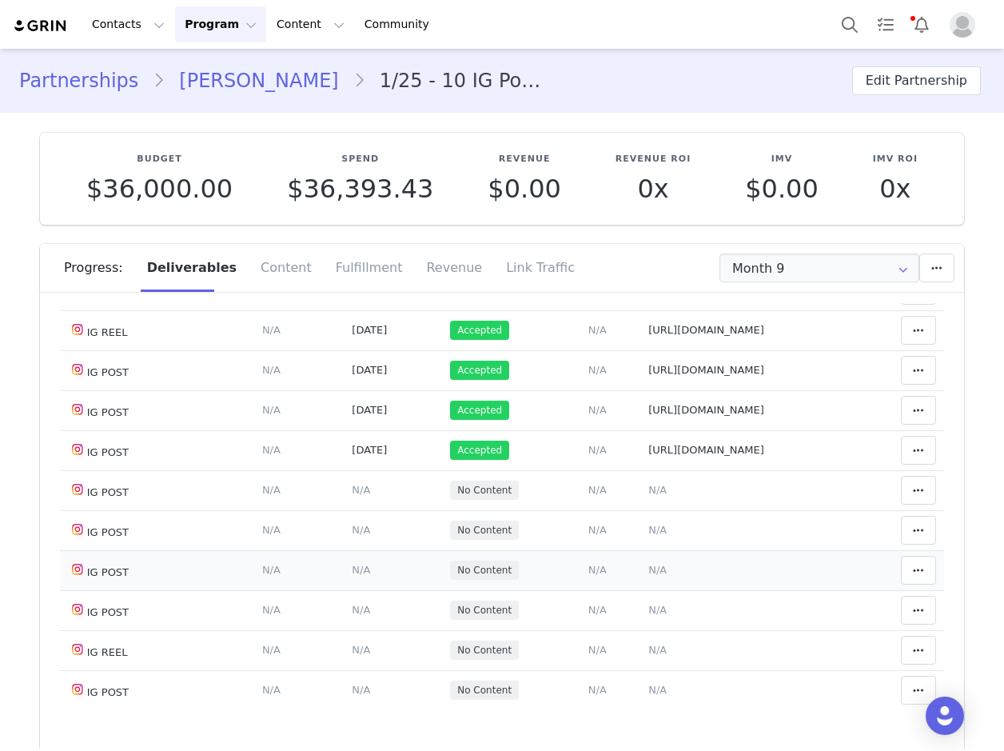
scroll to position [400, 0]
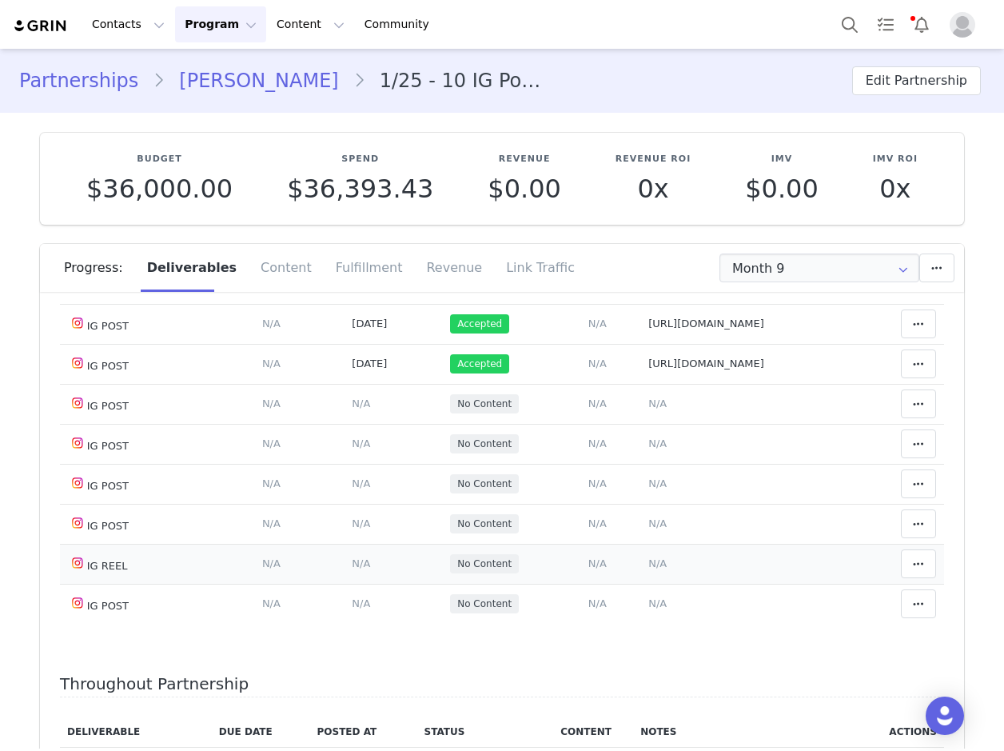
click at [648, 564] on span "N/A" at bounding box center [657, 563] width 18 height 12
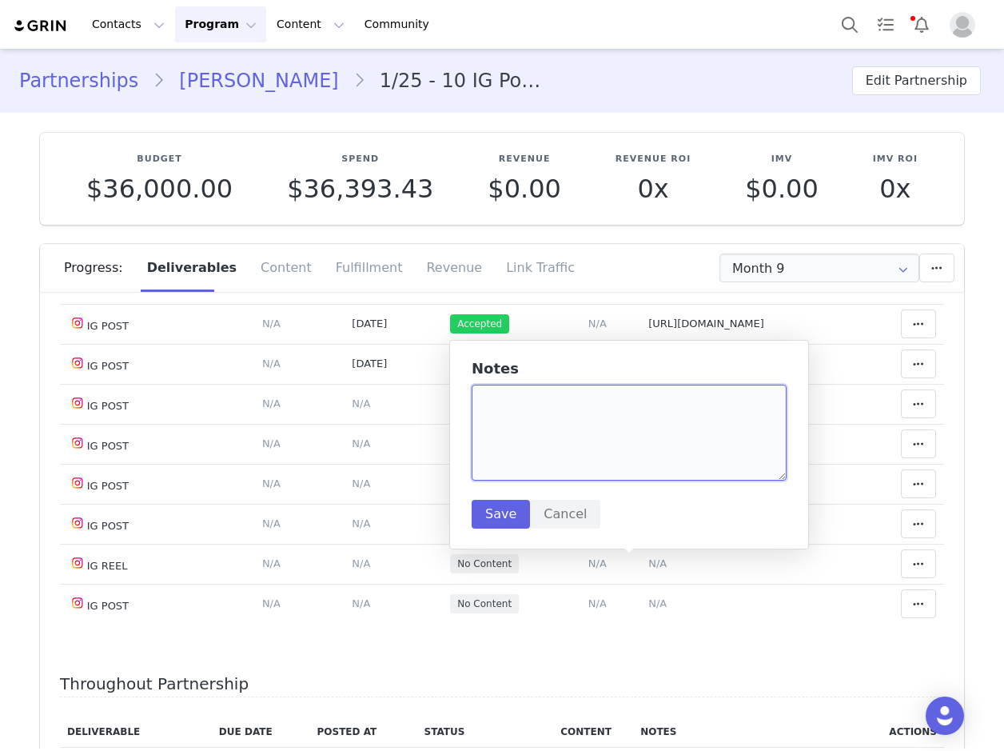
drag, startPoint x: 524, startPoint y: 425, endPoint x: 541, endPoint y: 412, distance: 21.6
click at [525, 425] on textarea at bounding box center [629, 432] width 315 height 96
paste textarea "https://www.instagram.com/reel/DO9xjHkCAMy/"
type textarea "https://www.instagram.com/reel/DO9xjHkCAMy/"
drag, startPoint x: 502, startPoint y: 516, endPoint x: 392, endPoint y: 557, distance: 116.8
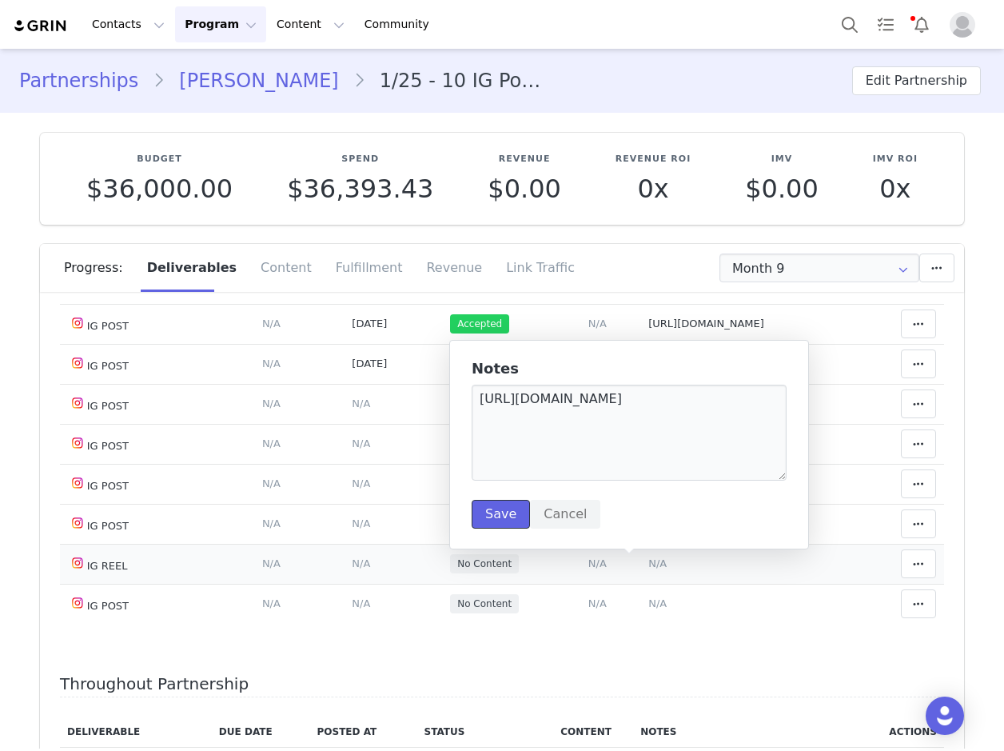
click at [501, 516] on button "Save" at bounding box center [501, 514] width 58 height 29
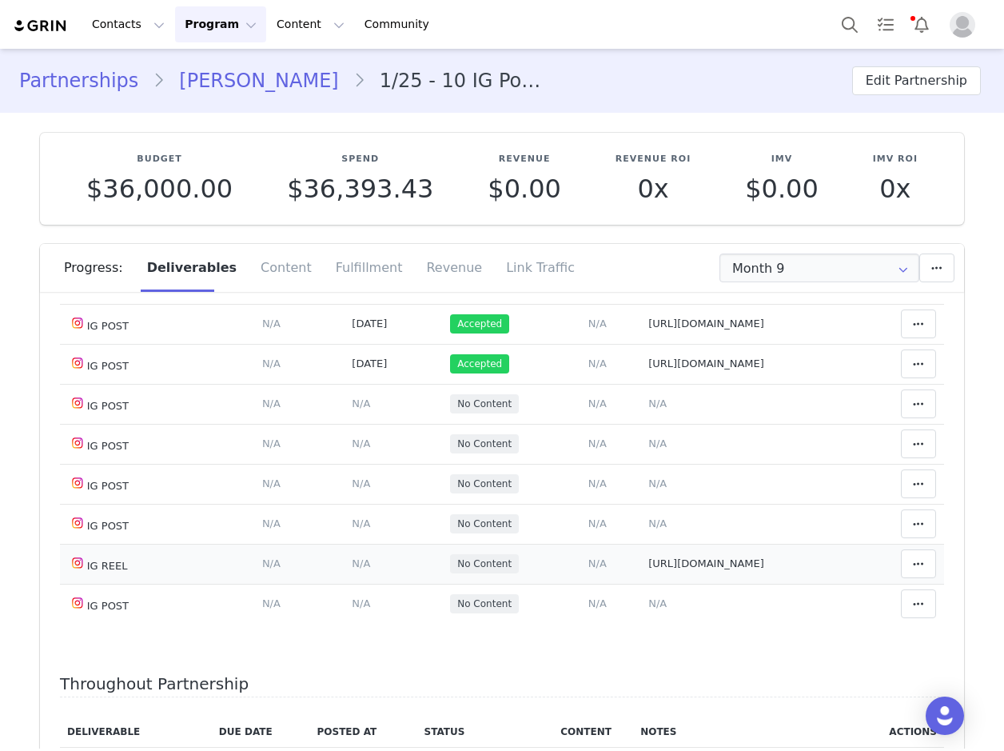
click at [352, 565] on span "N/A" at bounding box center [361, 563] width 18 height 12
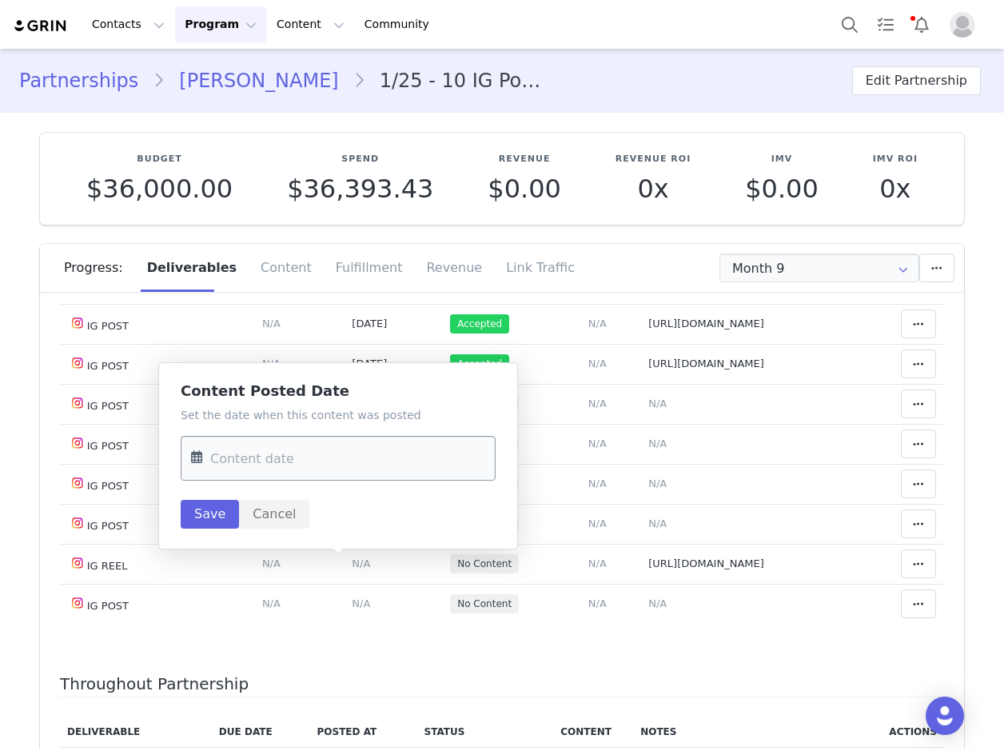
click at [250, 445] on input "text" at bounding box center [338, 458] width 315 height 45
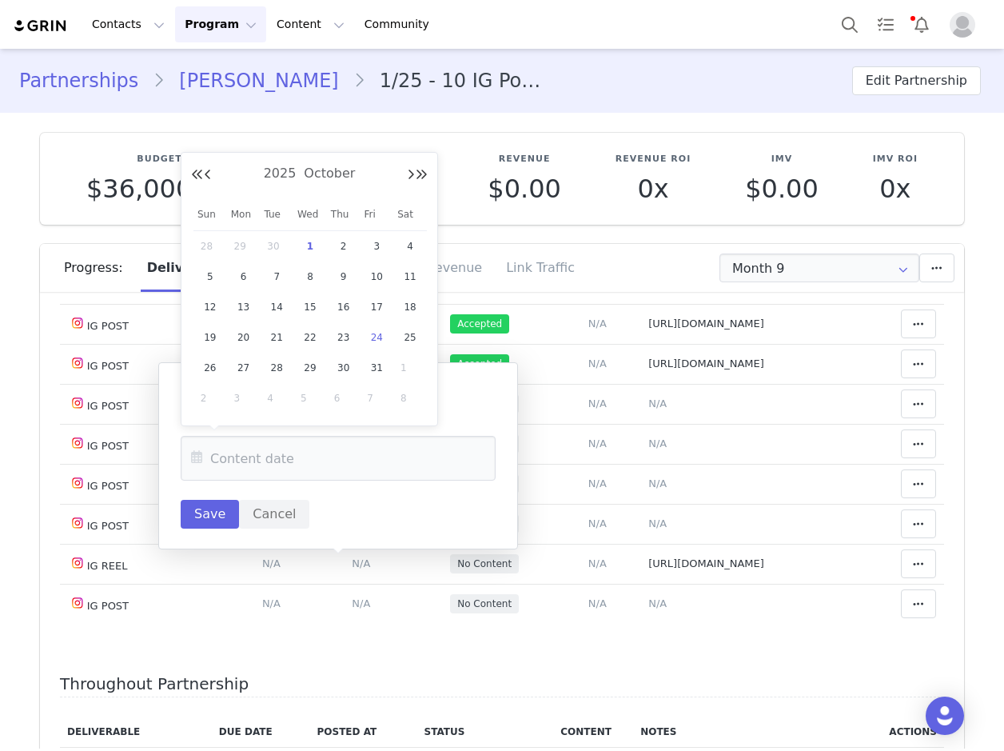
click at [370, 338] on span "24" at bounding box center [376, 337] width 19 height 19
type input "Oct 24 2025"
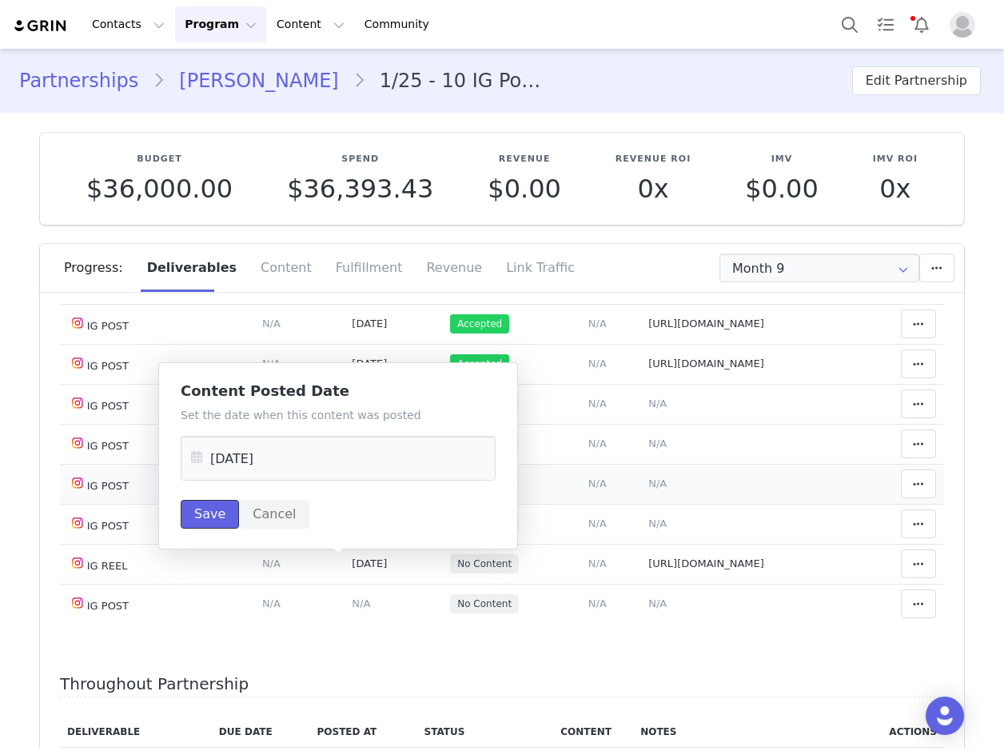
drag, startPoint x: 204, startPoint y: 516, endPoint x: 691, endPoint y: 485, distance: 487.7
click at [205, 516] on button "Save" at bounding box center [210, 514] width 58 height 29
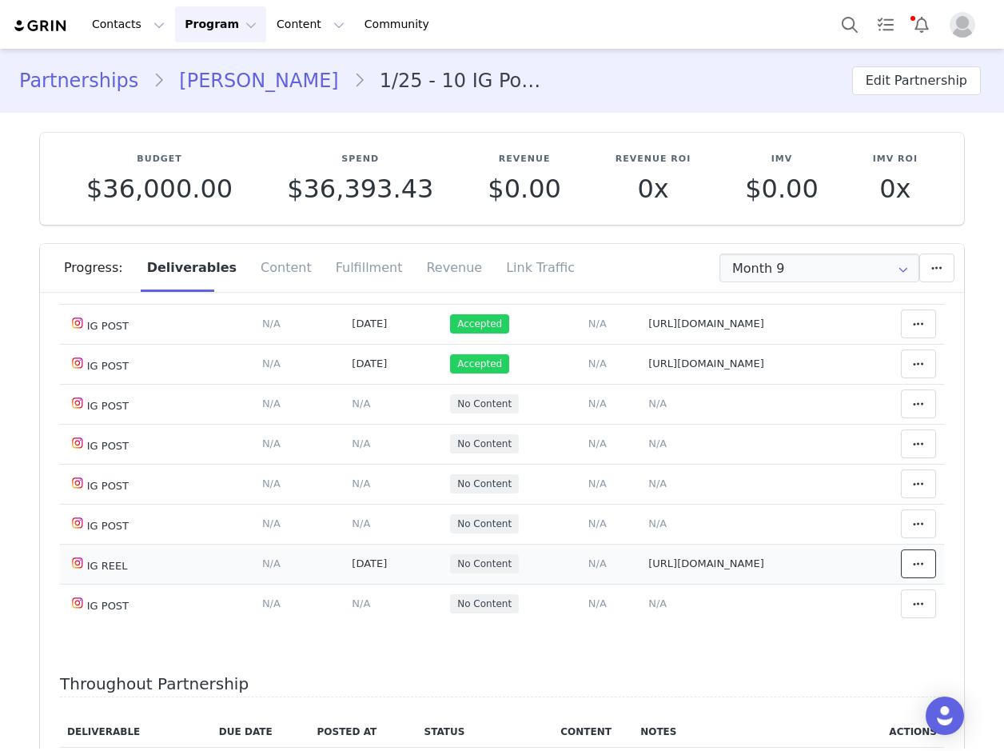
drag, startPoint x: 894, startPoint y: 566, endPoint x: 822, endPoint y: 562, distance: 72.0
click at [909, 565] on span at bounding box center [918, 563] width 19 height 19
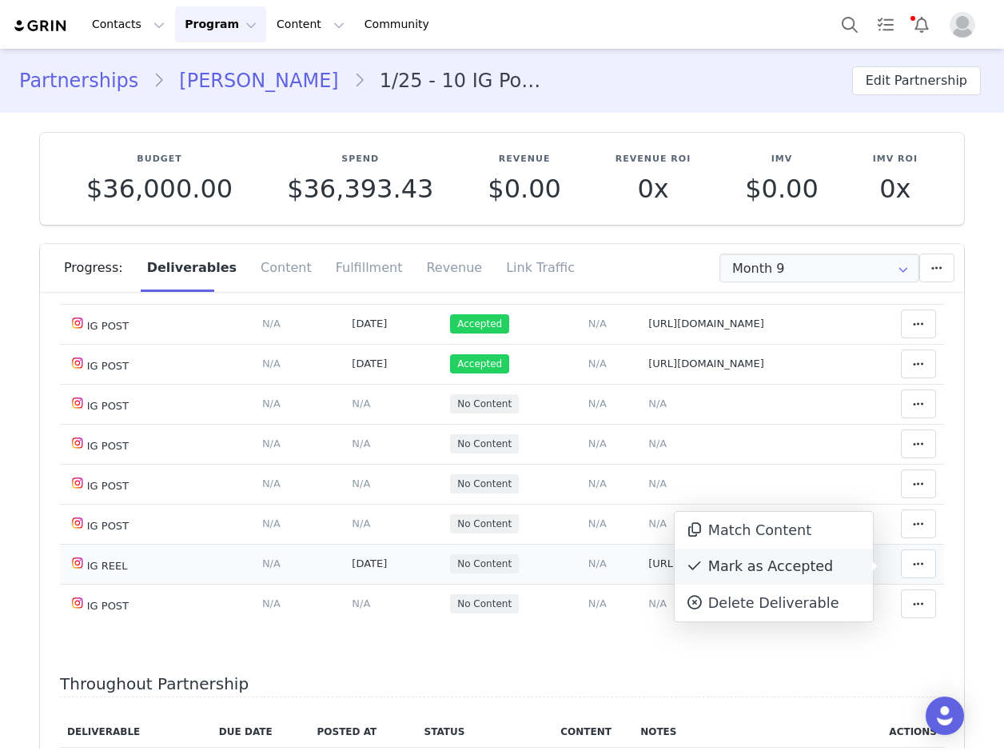
click at [782, 567] on div "Mark as Accepted" at bounding box center [774, 566] width 198 height 37
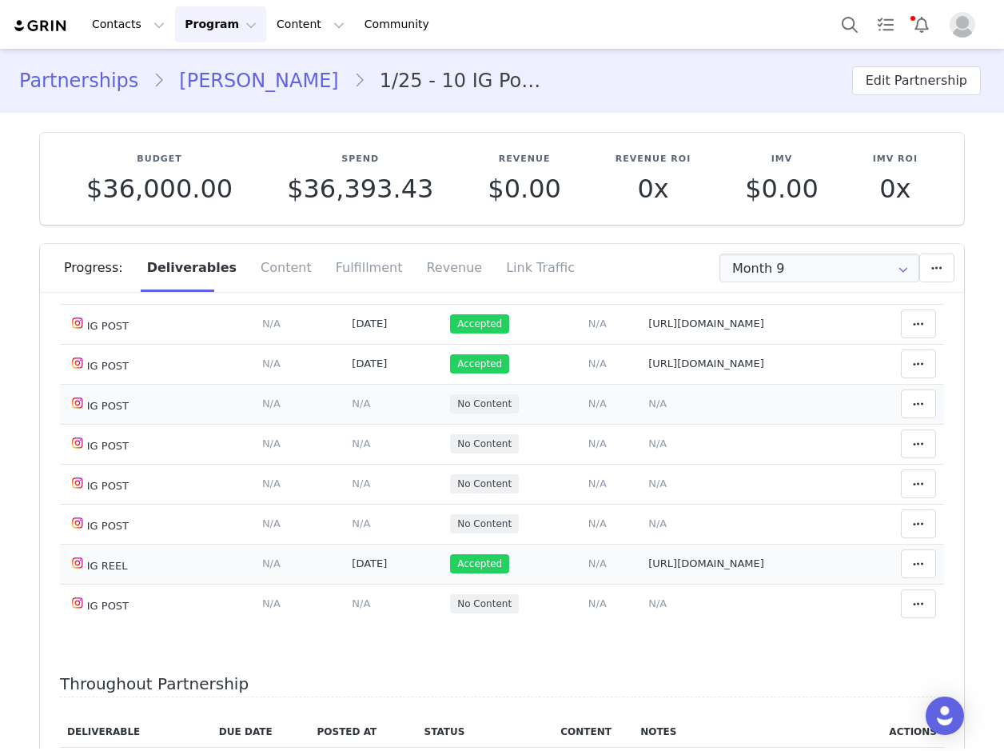
click at [648, 409] on span "N/A" at bounding box center [657, 403] width 18 height 12
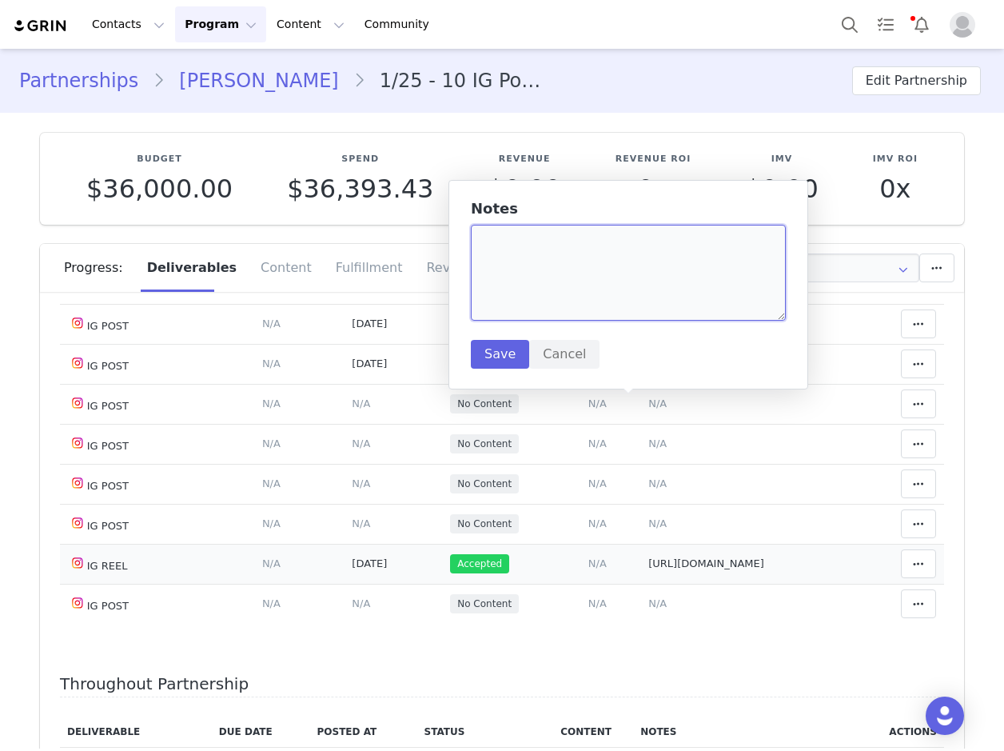
click at [541, 264] on textarea at bounding box center [628, 273] width 315 height 96
paste textarea "https://www.instagram.com/p/DPAb1QkiCbf/?img_index=3"
type textarea "https://www.instagram.com/p/DPAb1QkiCbf/?img_index=3"
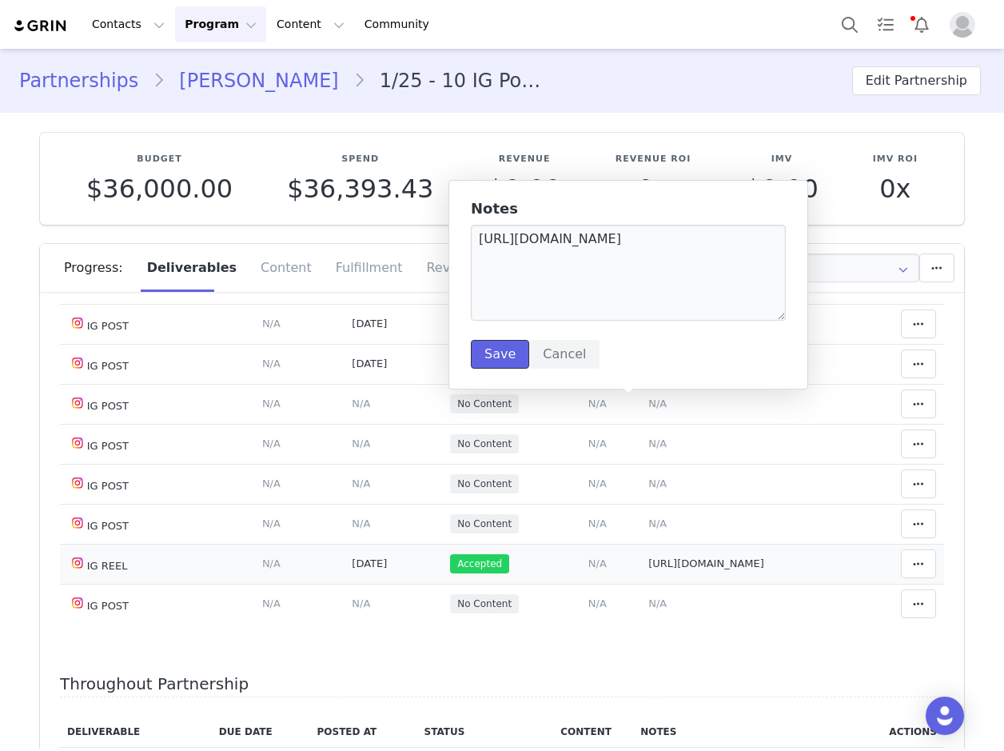
drag, startPoint x: 480, startPoint y: 351, endPoint x: 471, endPoint y: 364, distance: 15.5
click at [480, 351] on button "Save" at bounding box center [500, 354] width 58 height 29
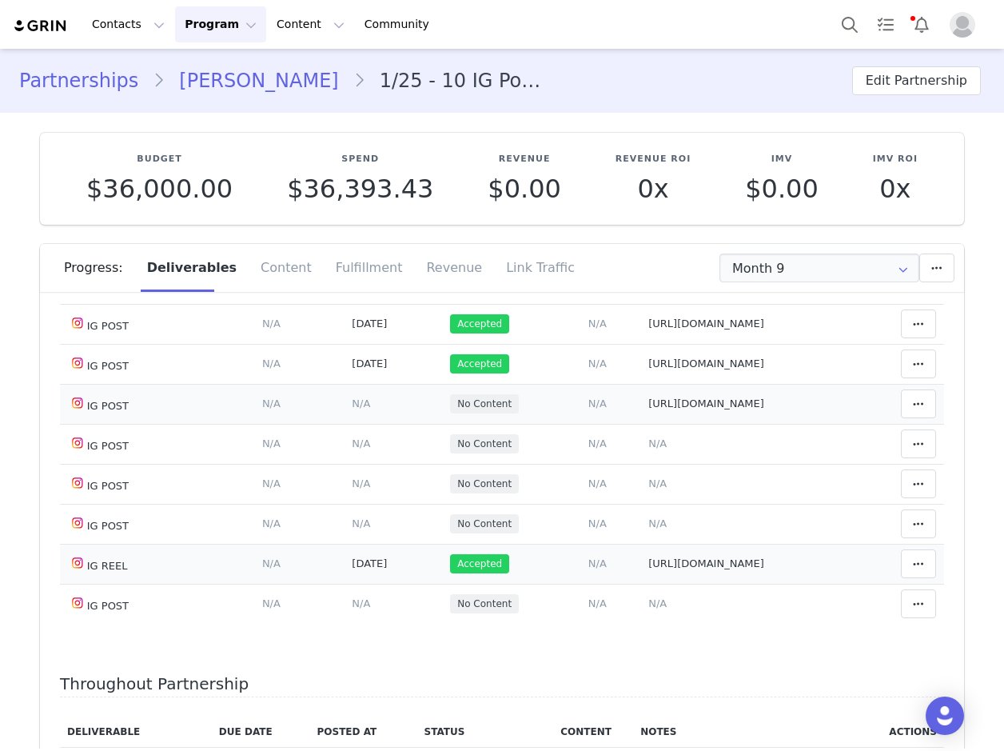
click at [352, 405] on span "N/A" at bounding box center [361, 403] width 18 height 12
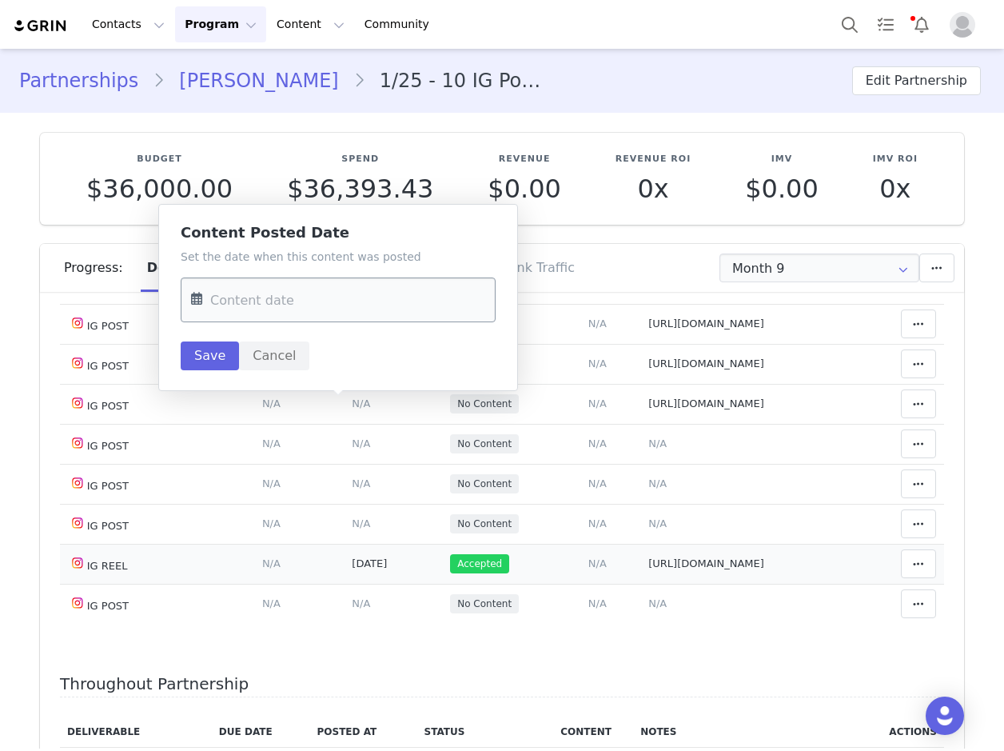
click at [250, 299] on input "text" at bounding box center [338, 299] width 315 height 45
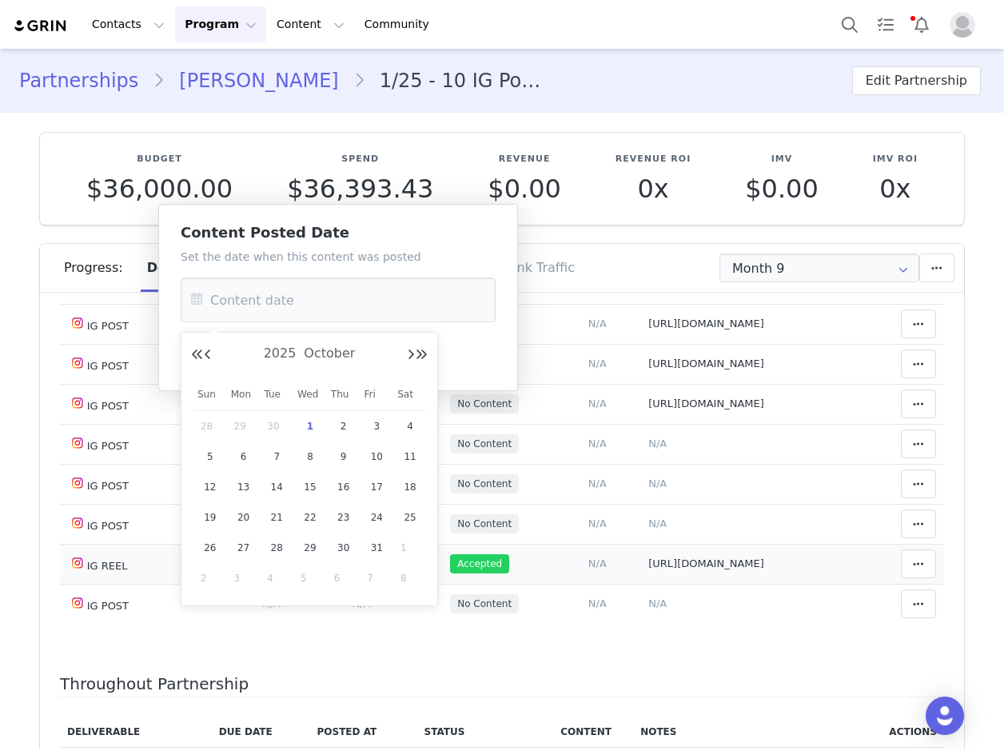
click at [209, 361] on div "2025 October" at bounding box center [309, 354] width 237 height 24
click at [210, 358] on button "Previous Month" at bounding box center [208, 354] width 8 height 13
drag, startPoint x: 408, startPoint y: 508, endPoint x: 341, endPoint y: 497, distance: 67.3
click at [404, 510] on span "27" at bounding box center [409, 517] width 19 height 19
type input "[DATE]"
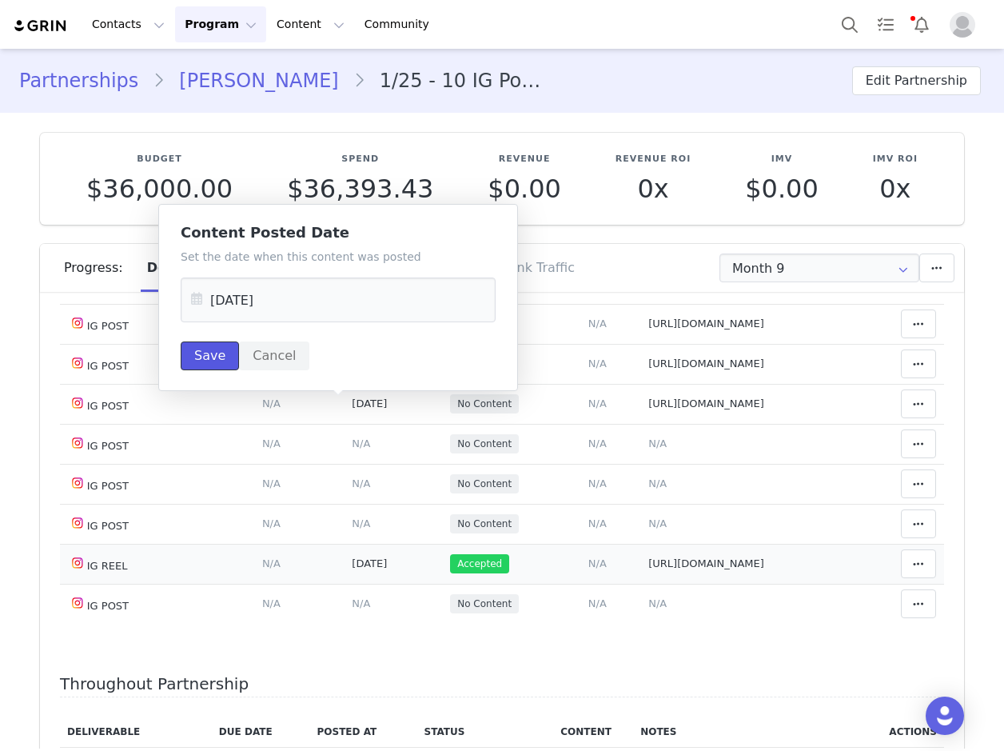
click at [217, 347] on button "Save" at bounding box center [210, 355] width 58 height 29
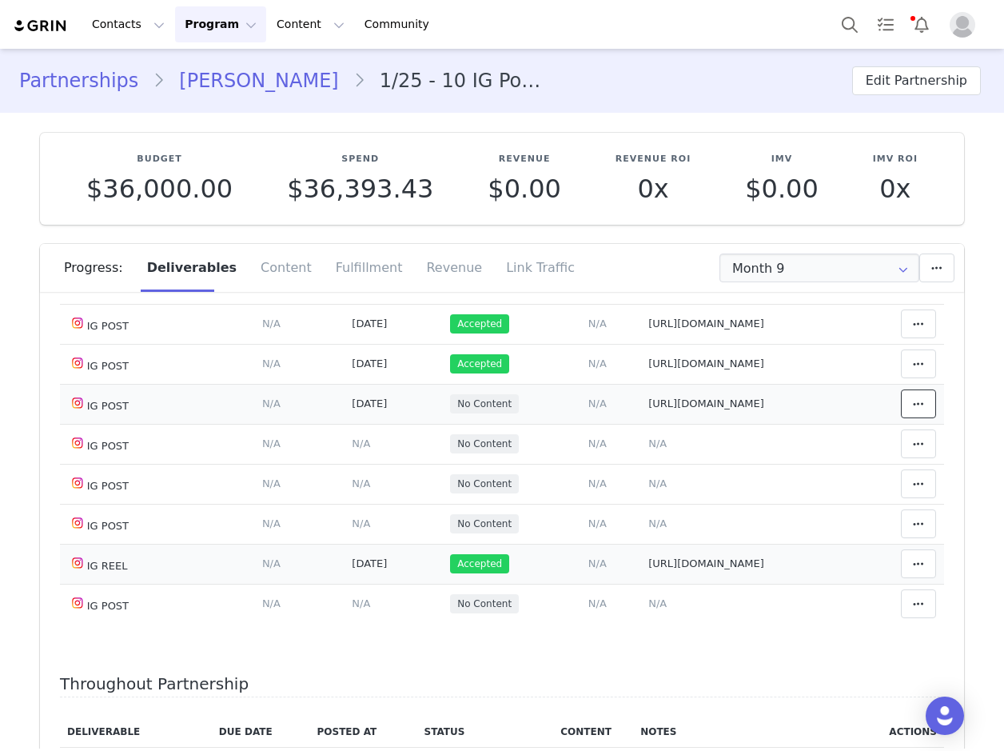
click at [909, 400] on span at bounding box center [918, 403] width 19 height 19
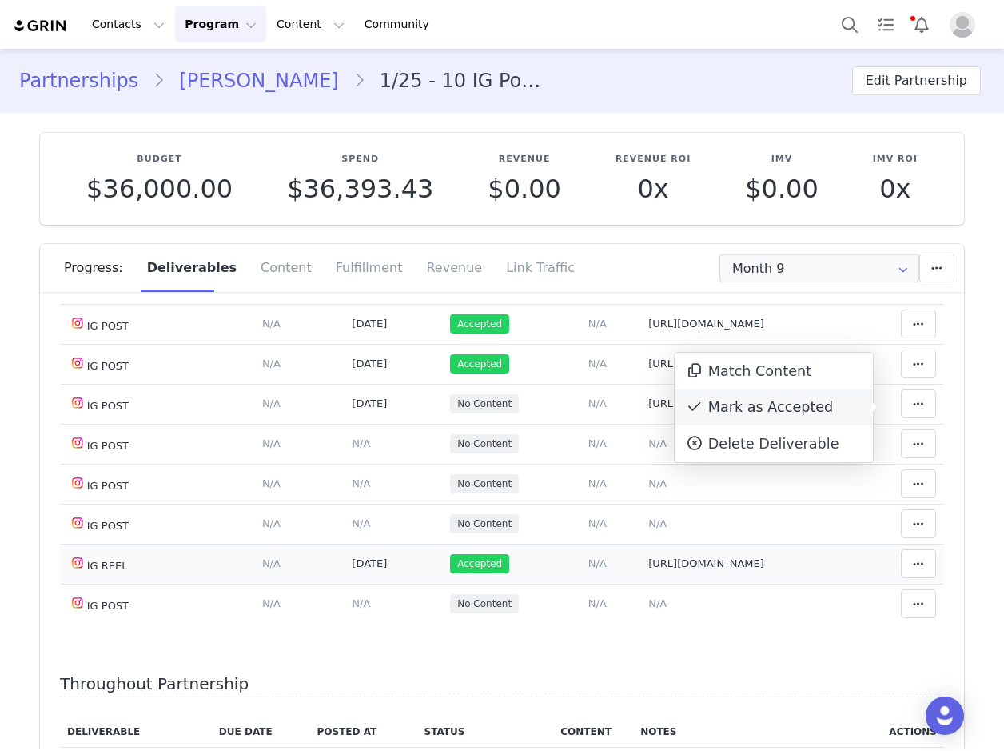
click at [785, 408] on div "Mark as Accepted" at bounding box center [774, 407] width 198 height 37
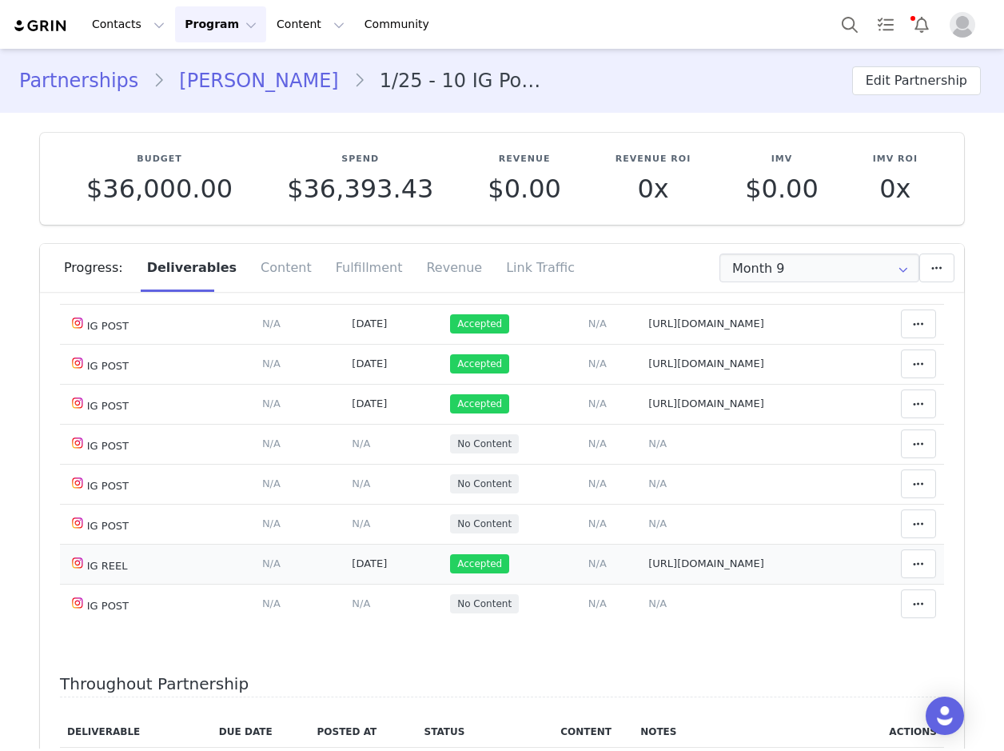
click at [372, 569] on span "Oct 23, 2025" at bounding box center [369, 563] width 35 height 12
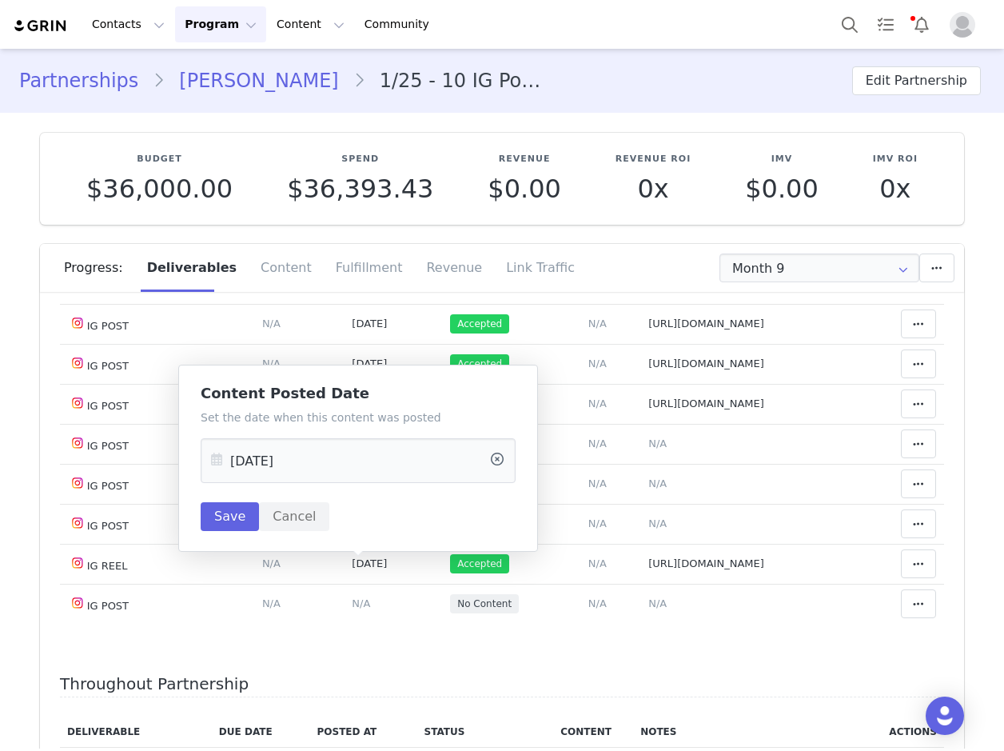
click at [216, 458] on icon at bounding box center [216, 460] width 29 height 45
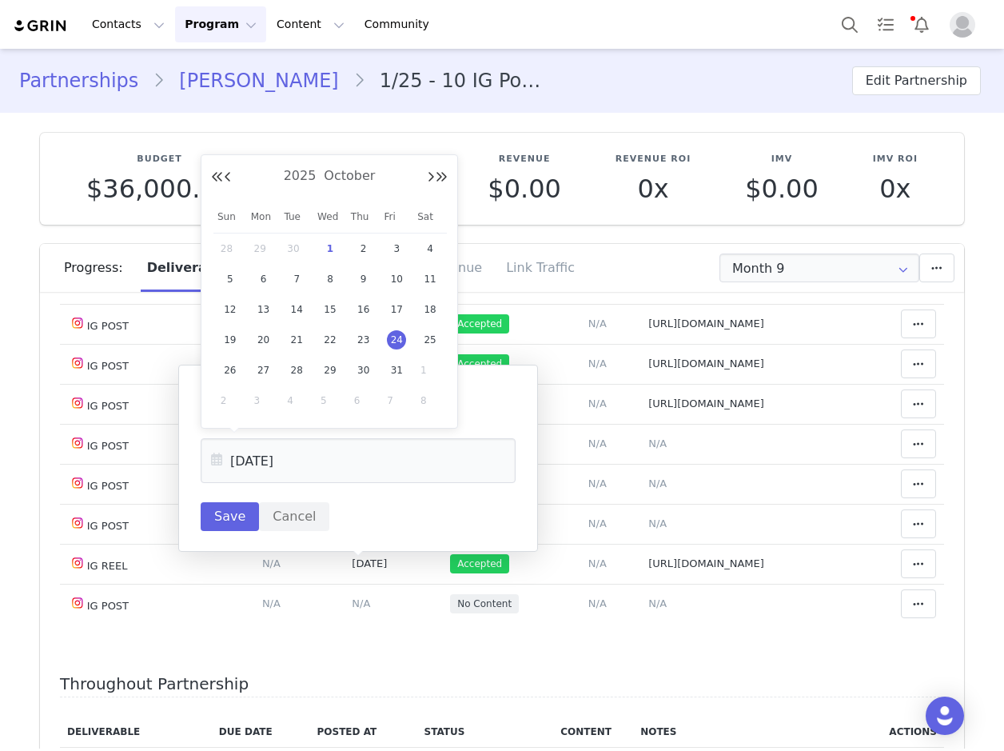
click at [229, 185] on div "2025 October" at bounding box center [329, 177] width 237 height 24
click at [228, 180] on button "Previous Month" at bounding box center [228, 177] width 8 height 13
drag, startPoint x: 283, startPoint y: 335, endPoint x: 289, endPoint y: 349, distance: 15.4
click at [284, 334] on div "23" at bounding box center [297, 340] width 34 height 24
type input "Sep 23 2025"
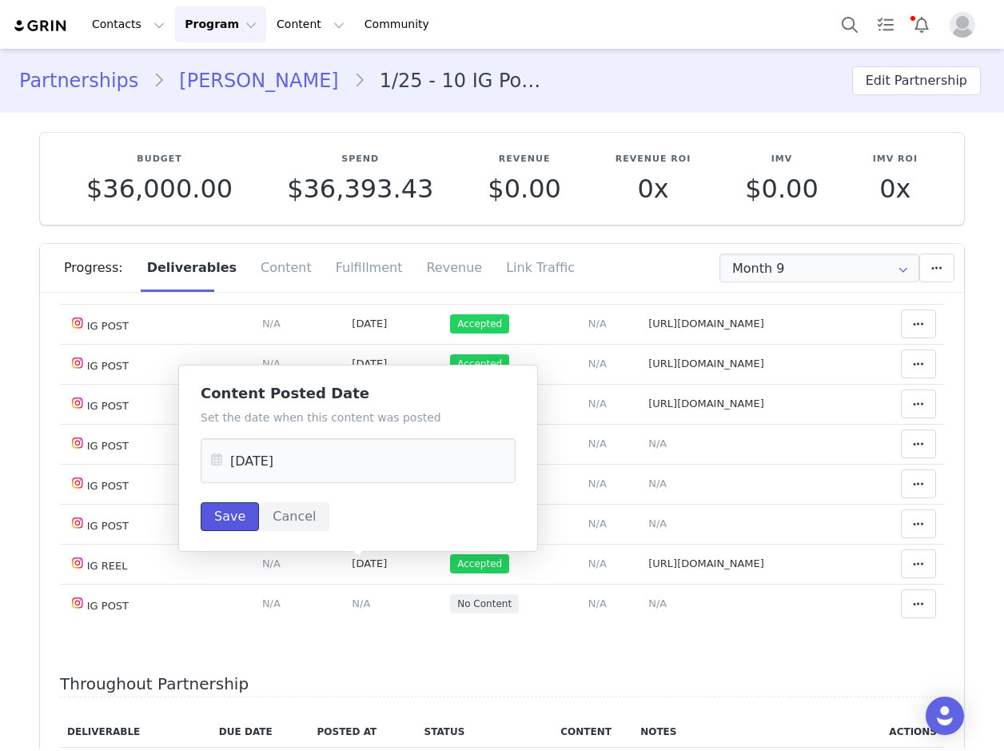
click at [228, 520] on button "Save" at bounding box center [230, 516] width 58 height 29
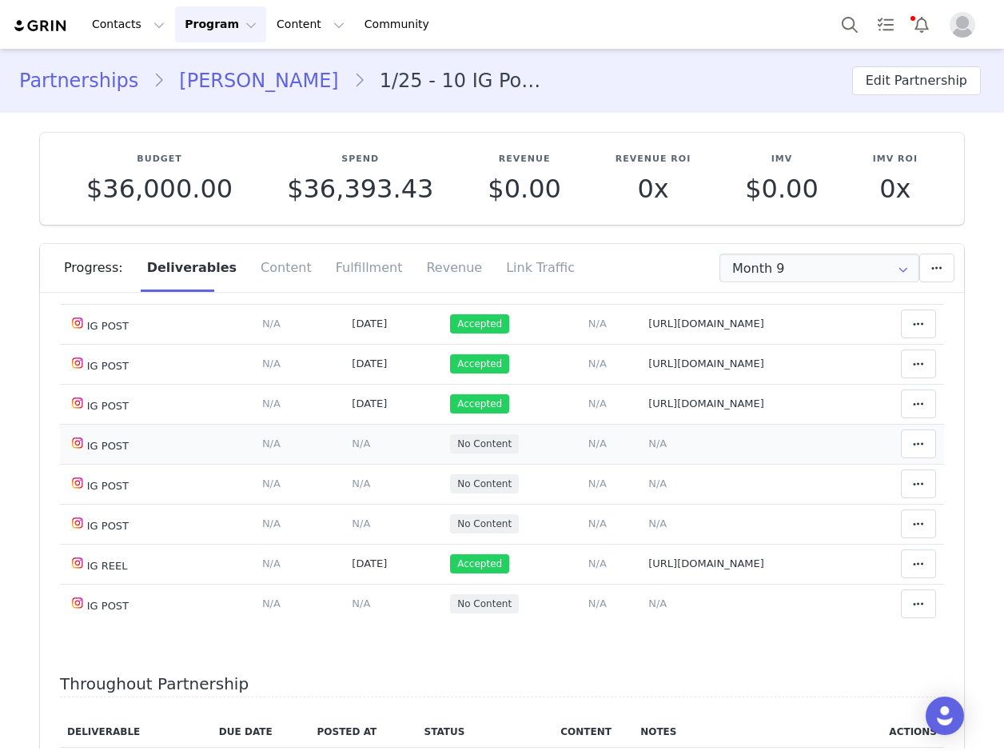
click at [648, 446] on span "N/A" at bounding box center [657, 443] width 18 height 12
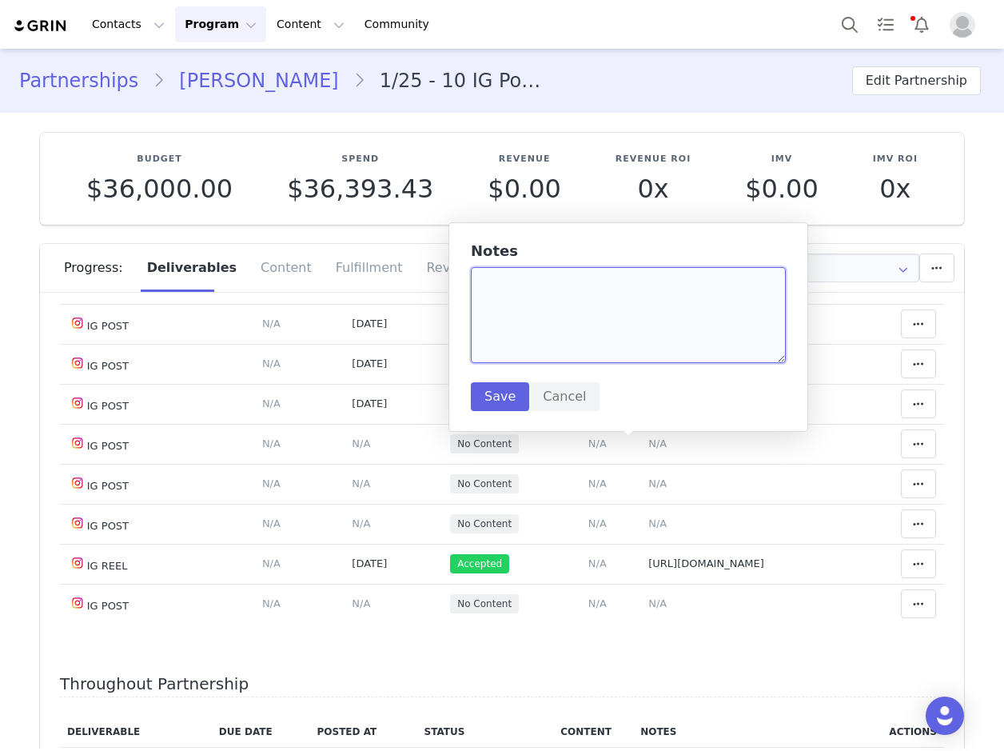
click at [519, 307] on textarea at bounding box center [628, 315] width 315 height 96
drag, startPoint x: 519, startPoint y: 302, endPoint x: 402, endPoint y: 377, distance: 138.8
click at [403, 378] on td "Content Posted Date Set the date when this content was posted Sep 22 2025 Save …" at bounding box center [393, 364] width 98 height 40
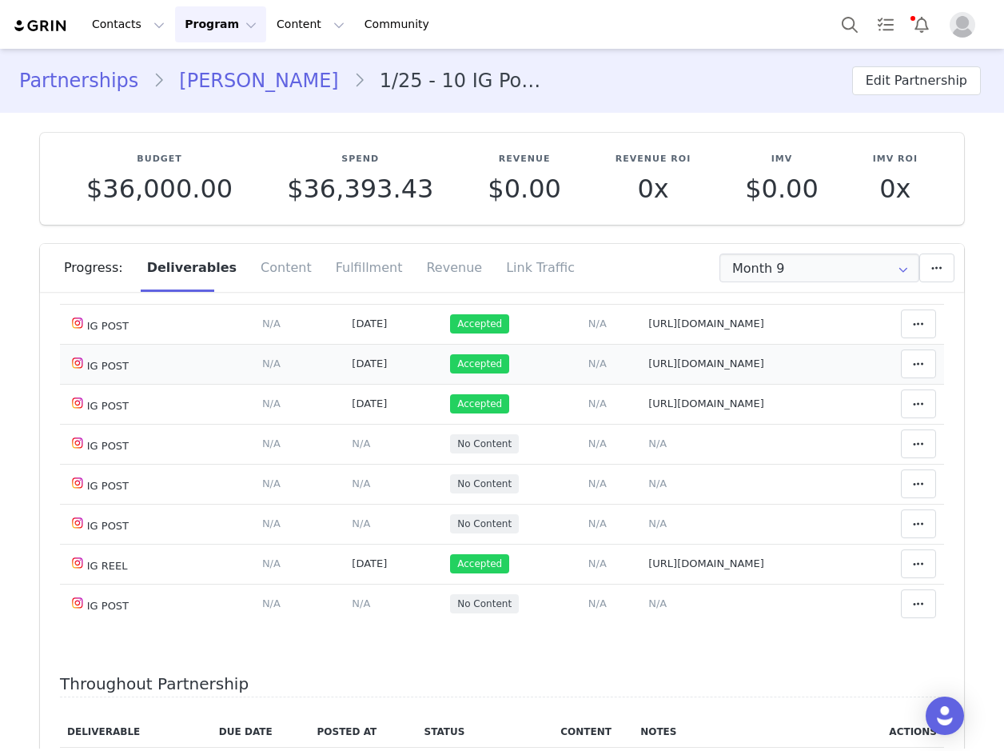
click at [392, 381] on td "Content Posted Date Set the date when this content was posted Sep 22 2025 Save …" at bounding box center [393, 364] width 98 height 40
click at [648, 445] on span "N/A" at bounding box center [657, 443] width 18 height 12
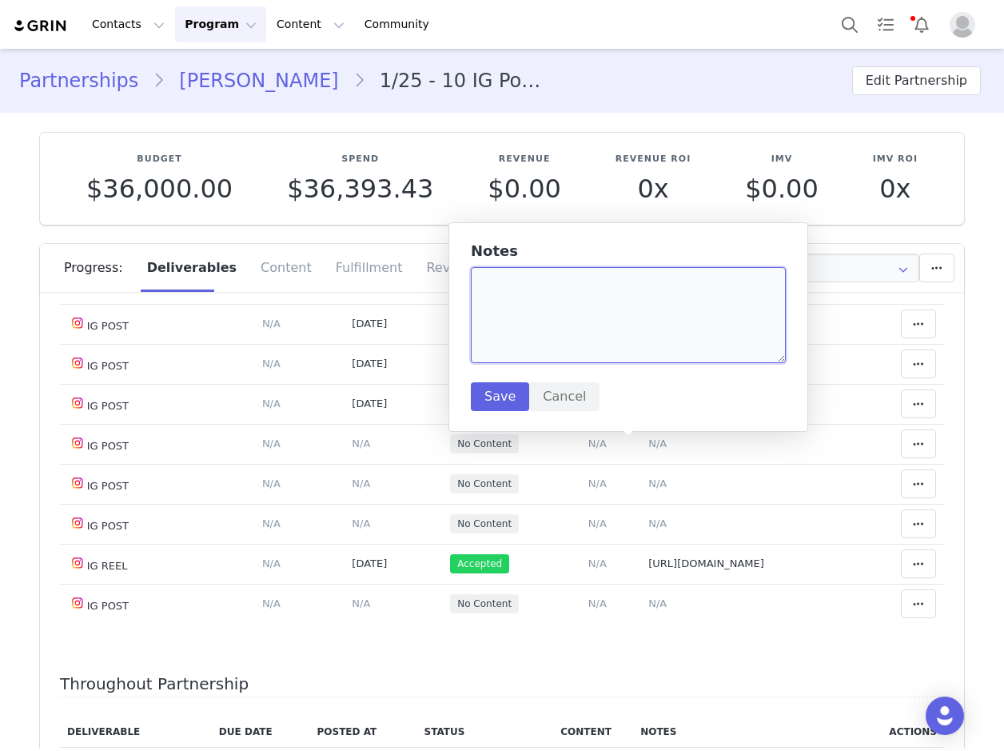
click at [533, 293] on textarea at bounding box center [628, 315] width 315 height 96
paste textarea "https://www.instagram.com/p/DPDLrevjjjo/?img_index=3"
type textarea "https://www.instagram.com/p/DPDLrevjjjo/?img_index=3"
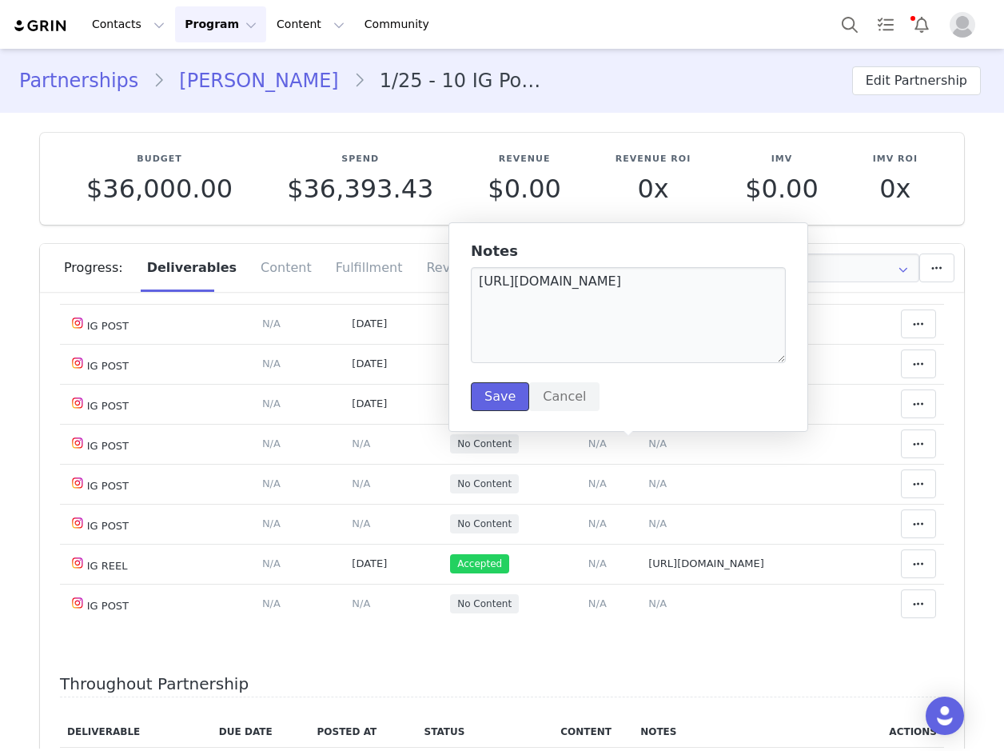
drag, startPoint x: 500, startPoint y: 404, endPoint x: 486, endPoint y: 417, distance: 19.2
click at [500, 403] on button "Save" at bounding box center [500, 396] width 58 height 29
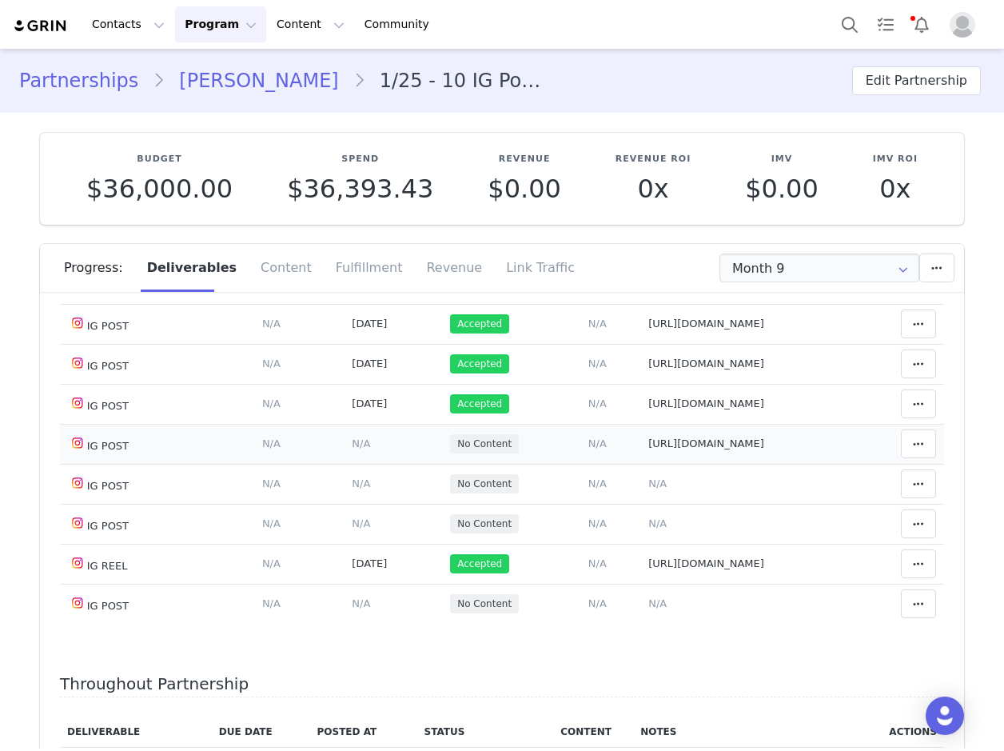
click at [352, 446] on span "N/A" at bounding box center [361, 443] width 18 height 12
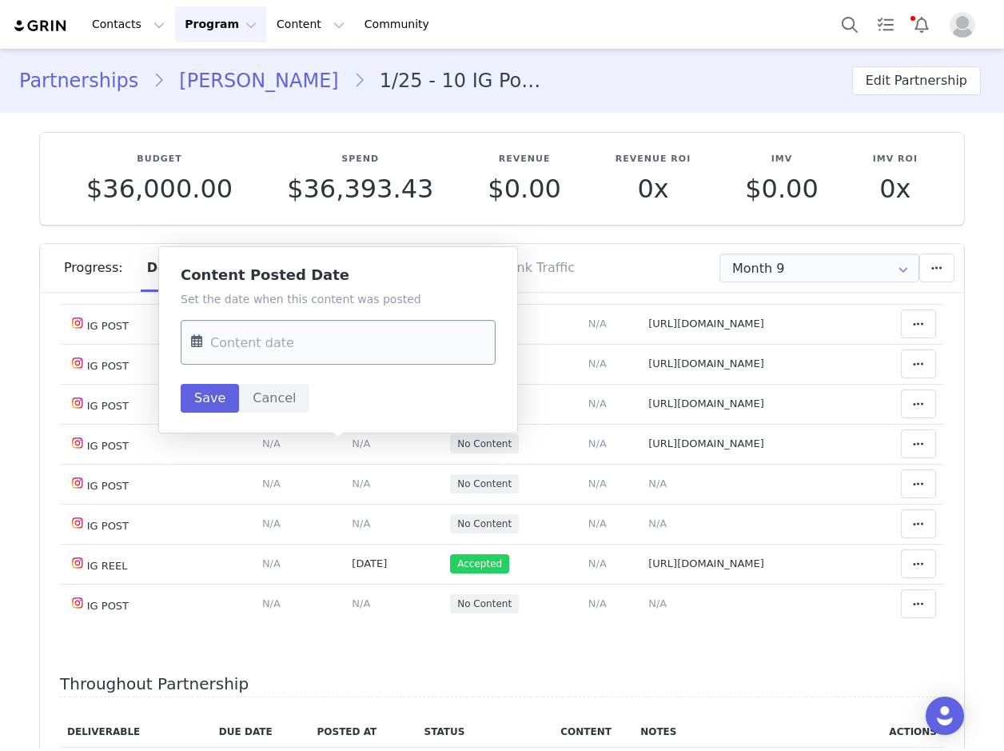
click at [291, 338] on input "text" at bounding box center [338, 342] width 315 height 45
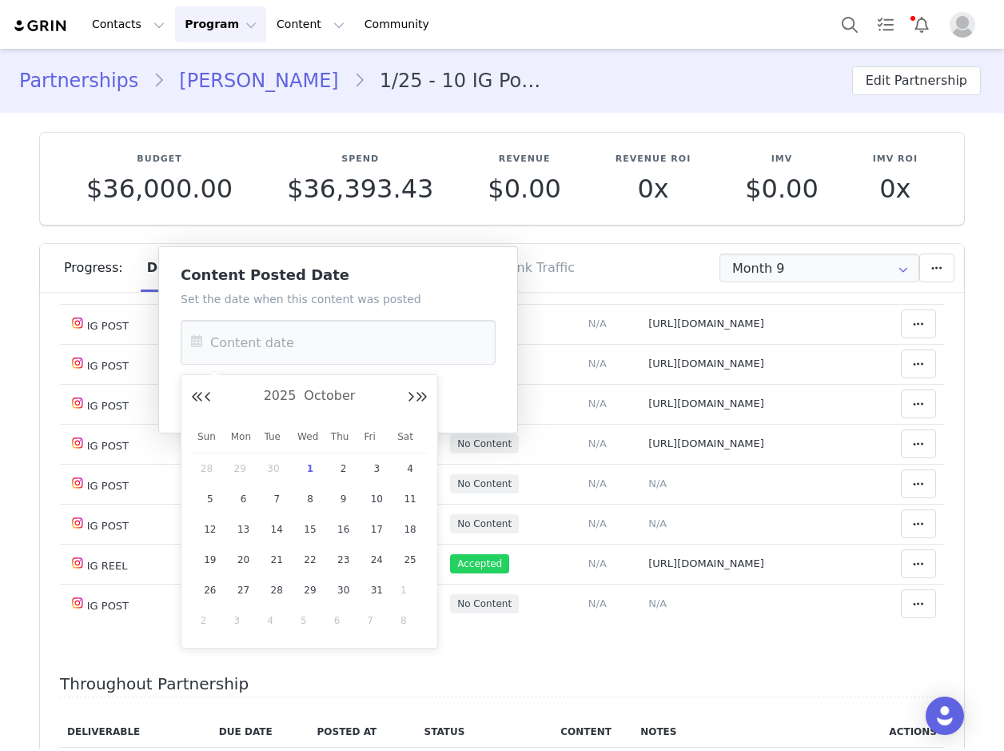
click at [206, 400] on button "Previous Month" at bounding box center [208, 397] width 8 height 13
click at [411, 561] on span "27" at bounding box center [409, 559] width 19 height 19
type input "Sep 27 2025"
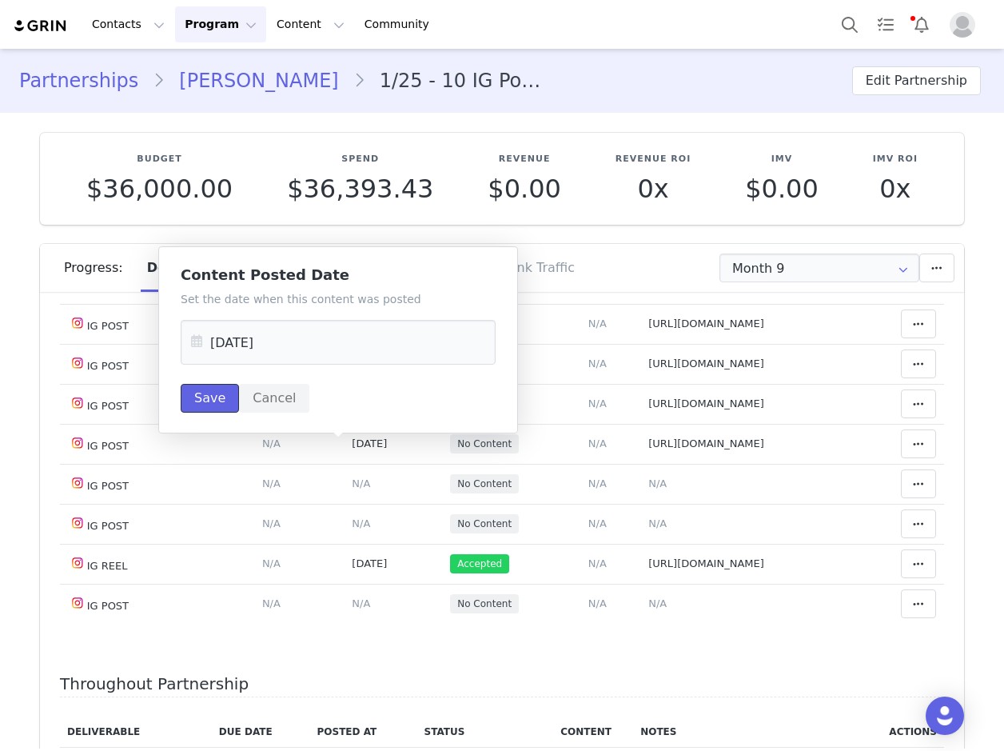
drag, startPoint x: 204, startPoint y: 400, endPoint x: 350, endPoint y: 424, distance: 148.2
click at [207, 396] on button "Save" at bounding box center [210, 398] width 58 height 29
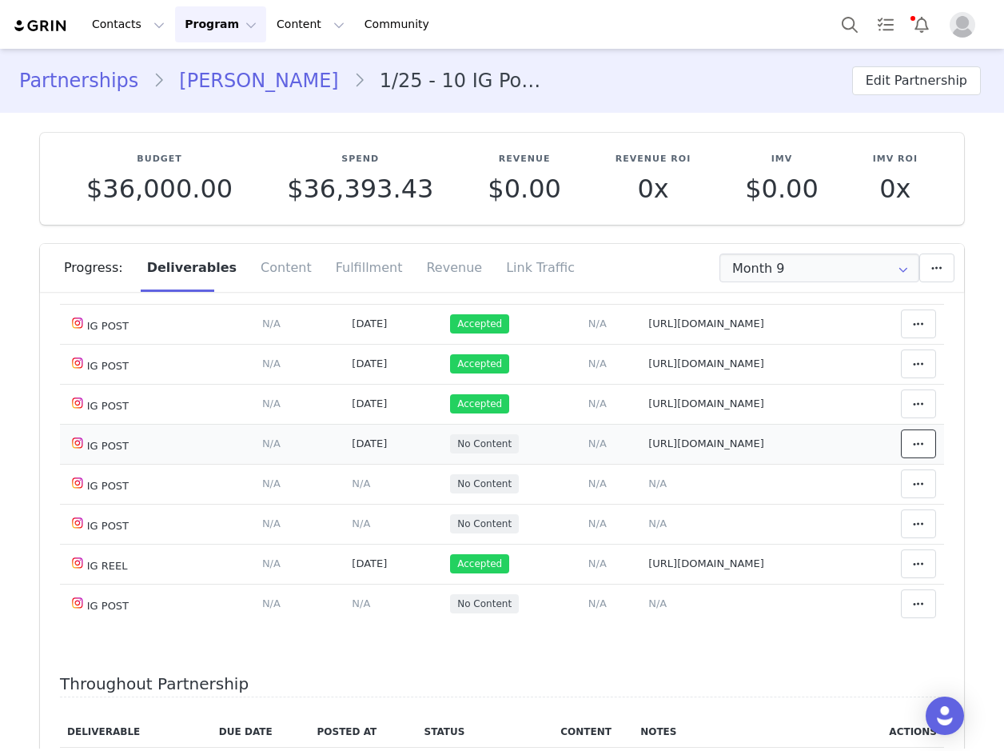
drag, startPoint x: 898, startPoint y: 441, endPoint x: 862, endPoint y: 434, distance: 36.7
click at [909, 440] on span at bounding box center [918, 443] width 19 height 19
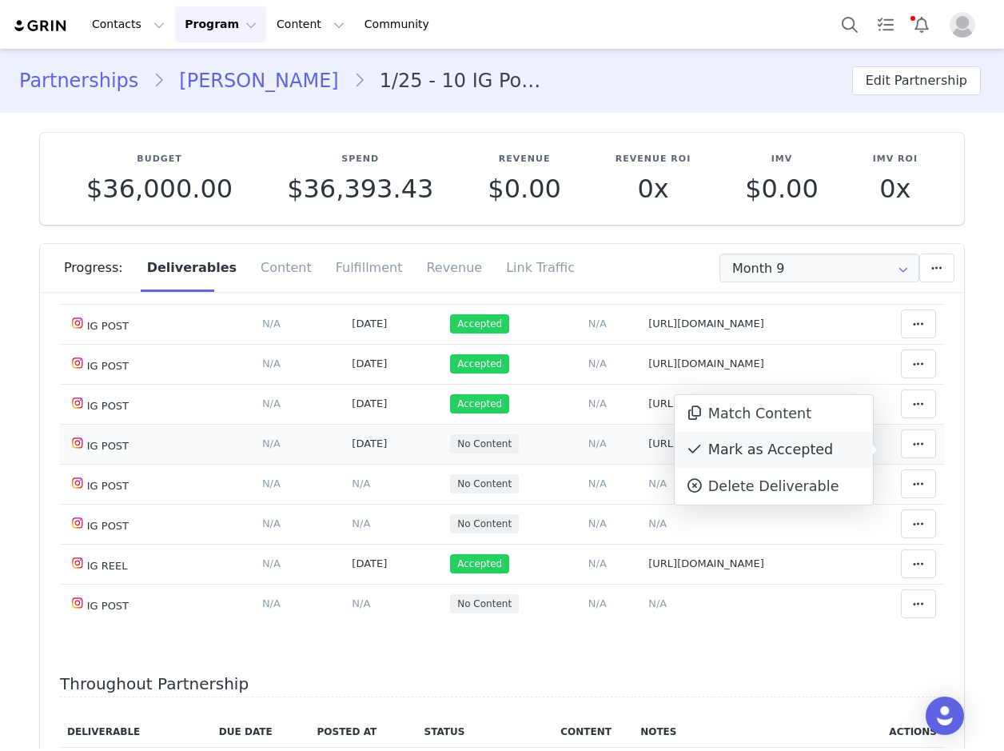
click at [767, 452] on div "Mark as Accepted" at bounding box center [774, 450] width 198 height 37
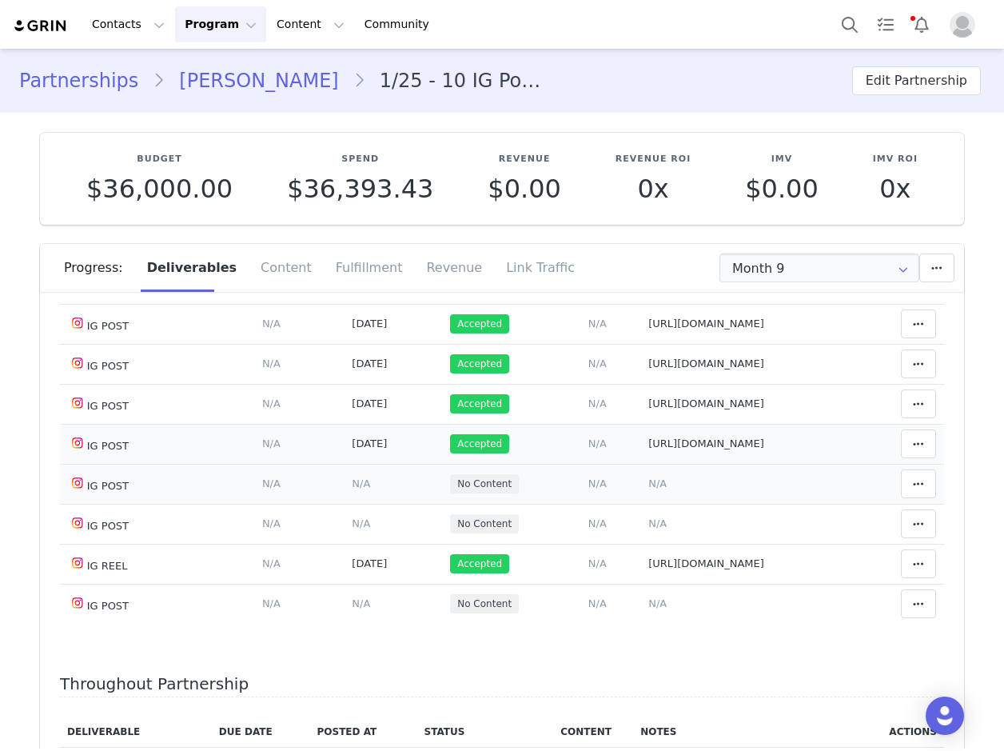
drag, startPoint x: 631, startPoint y: 493, endPoint x: 558, endPoint y: 385, distance: 130.6
click at [648, 489] on span "N/A" at bounding box center [657, 483] width 18 height 12
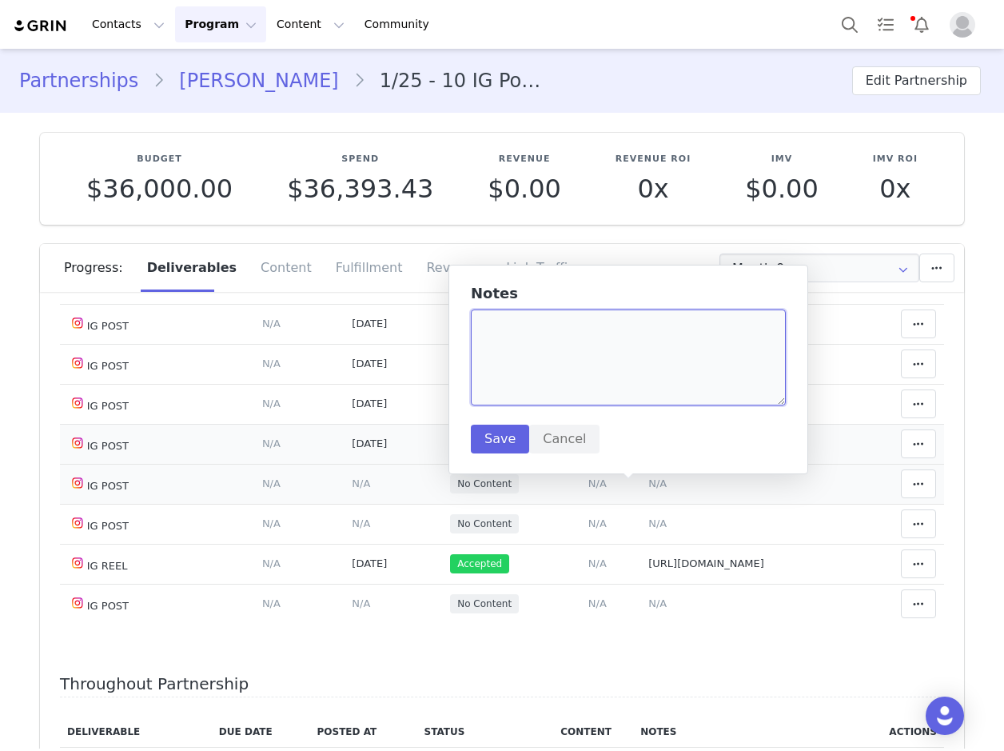
click at [558, 372] on textarea at bounding box center [628, 357] width 315 height 96
paste textarea "https://www.instagram.com/p/DPIYlOxjoHV/"
type textarea "https://www.instagram.com/p/DPIYlOxjoHV/ tag on post"
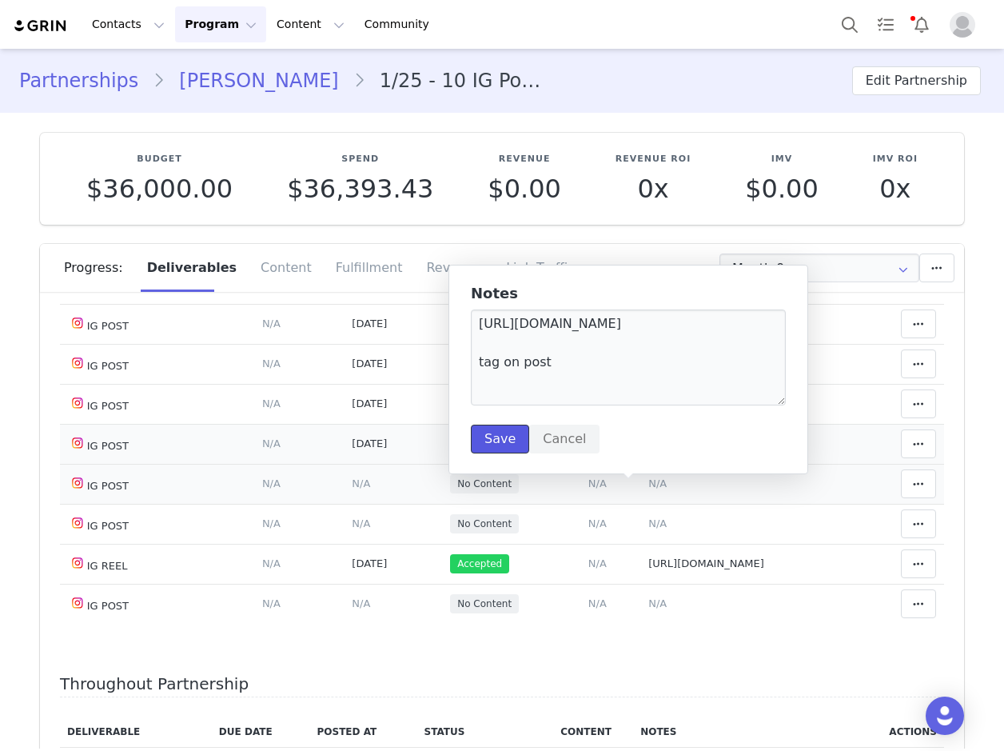
click at [510, 440] on button "Save" at bounding box center [500, 438] width 58 height 29
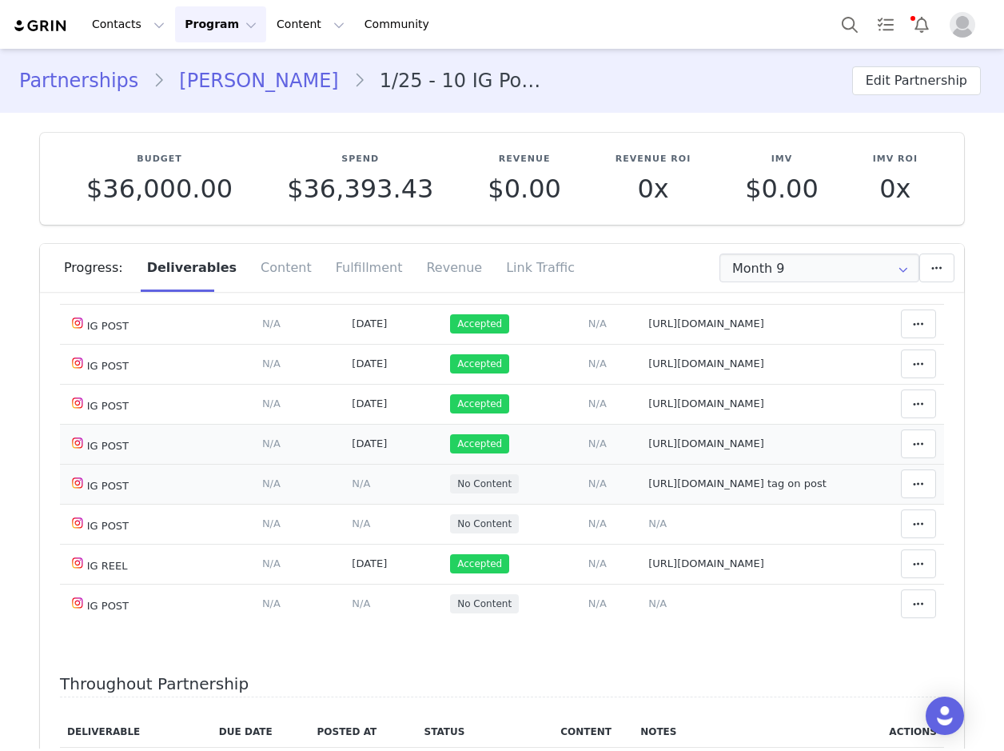
click at [352, 489] on span "N/A" at bounding box center [361, 483] width 18 height 12
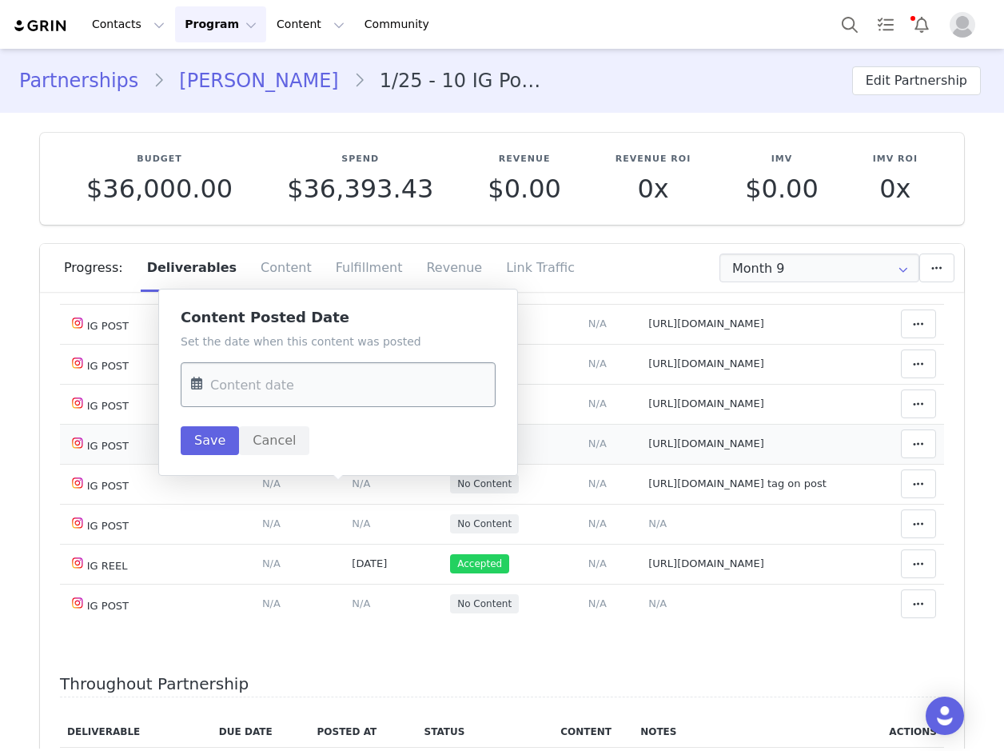
click at [253, 392] on input "text" at bounding box center [338, 384] width 315 height 45
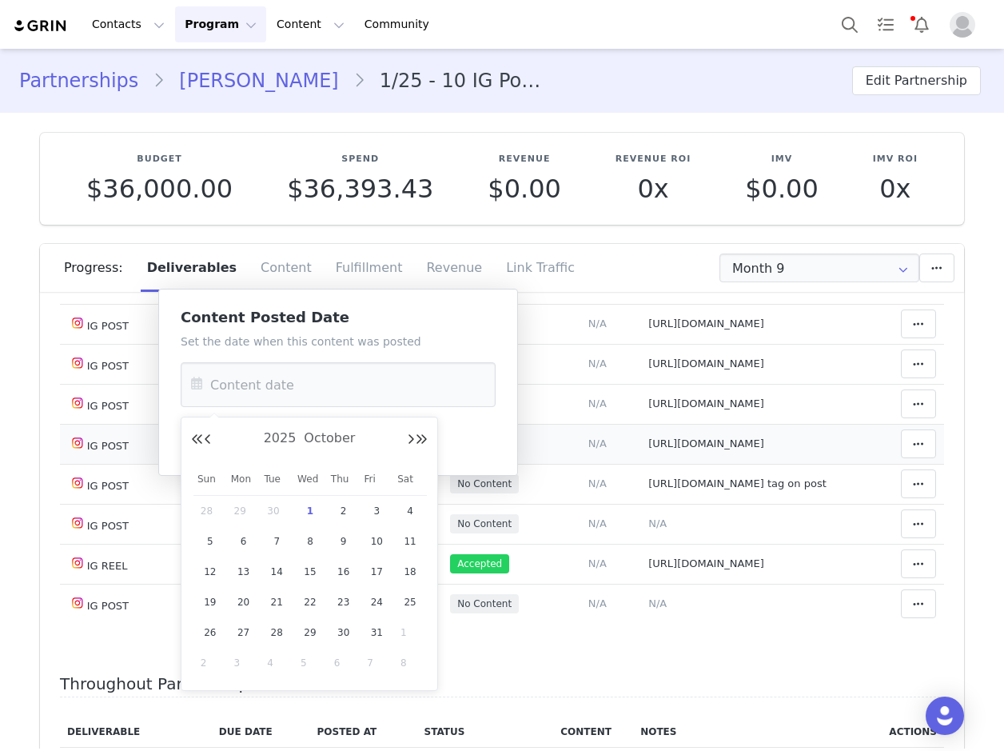
drag, startPoint x: 212, startPoint y: 512, endPoint x: 223, endPoint y: 447, distance: 66.5
click at [212, 512] on span "28" at bounding box center [210, 510] width 19 height 19
type input "Sep 28 2025"
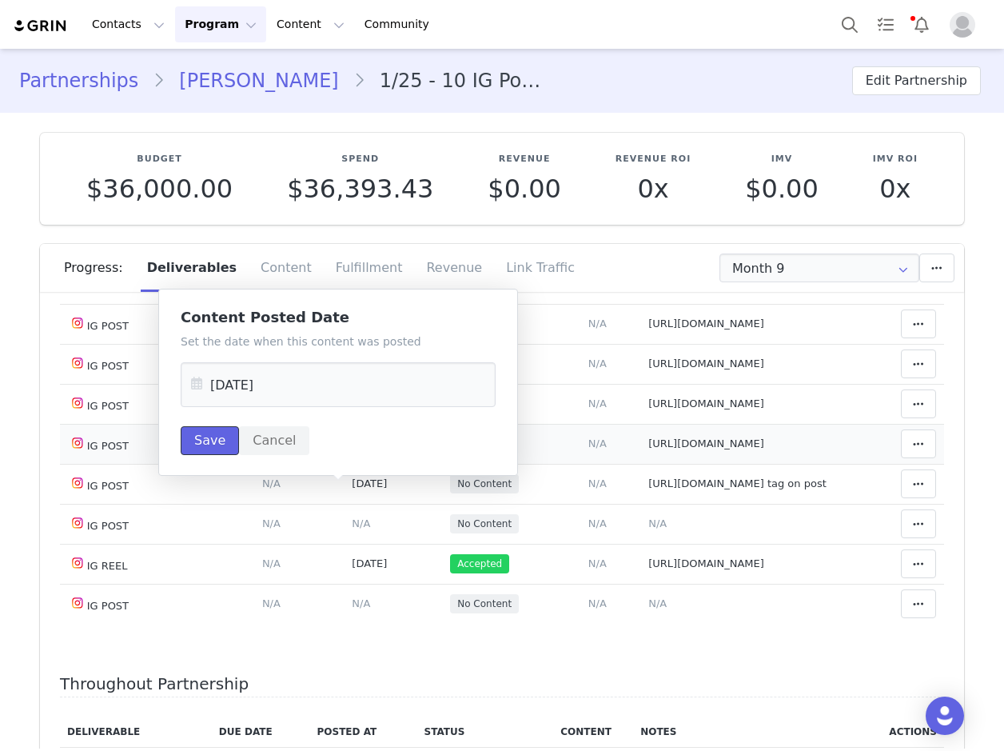
click at [201, 431] on button "Save" at bounding box center [210, 440] width 58 height 29
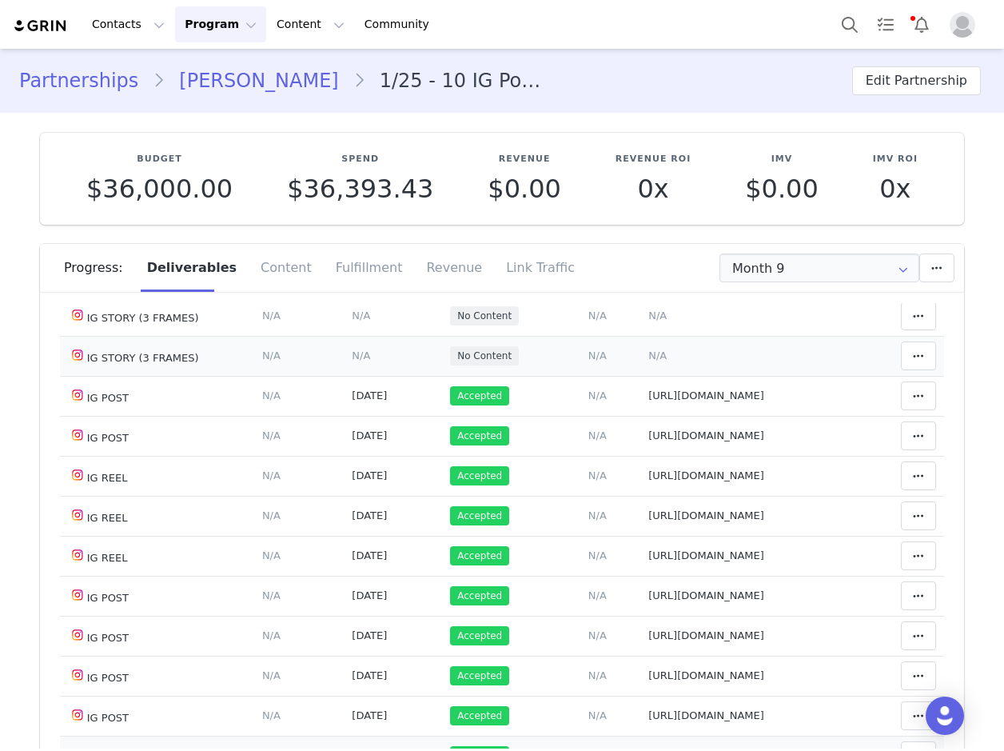
scroll to position [0, 0]
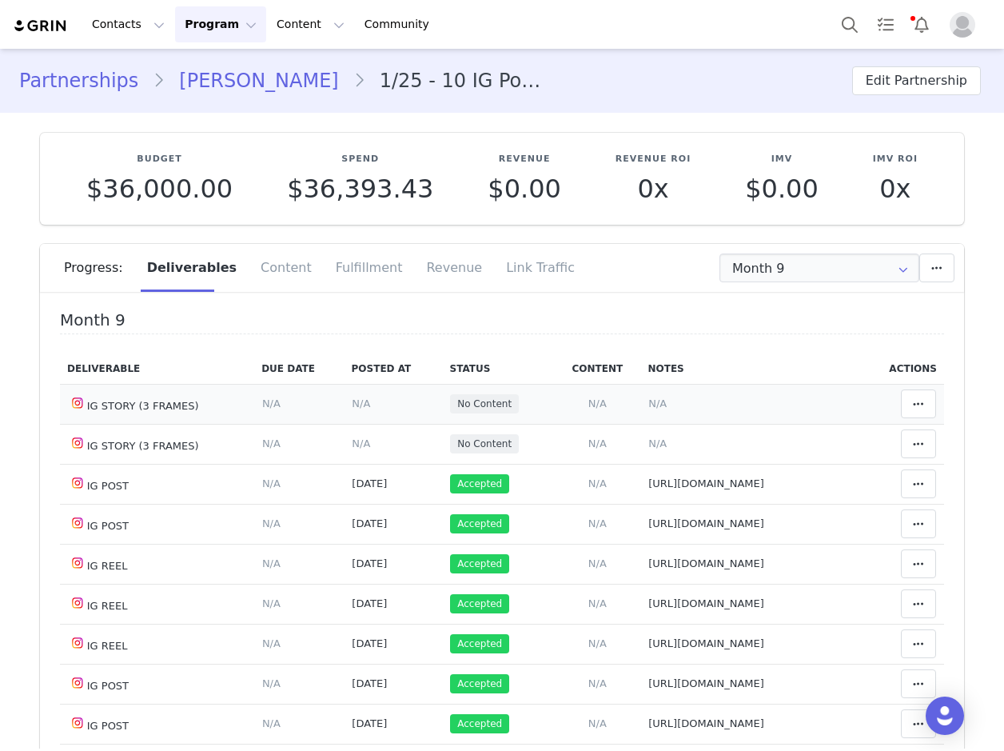
click at [648, 402] on span "N/A" at bounding box center [657, 403] width 18 height 12
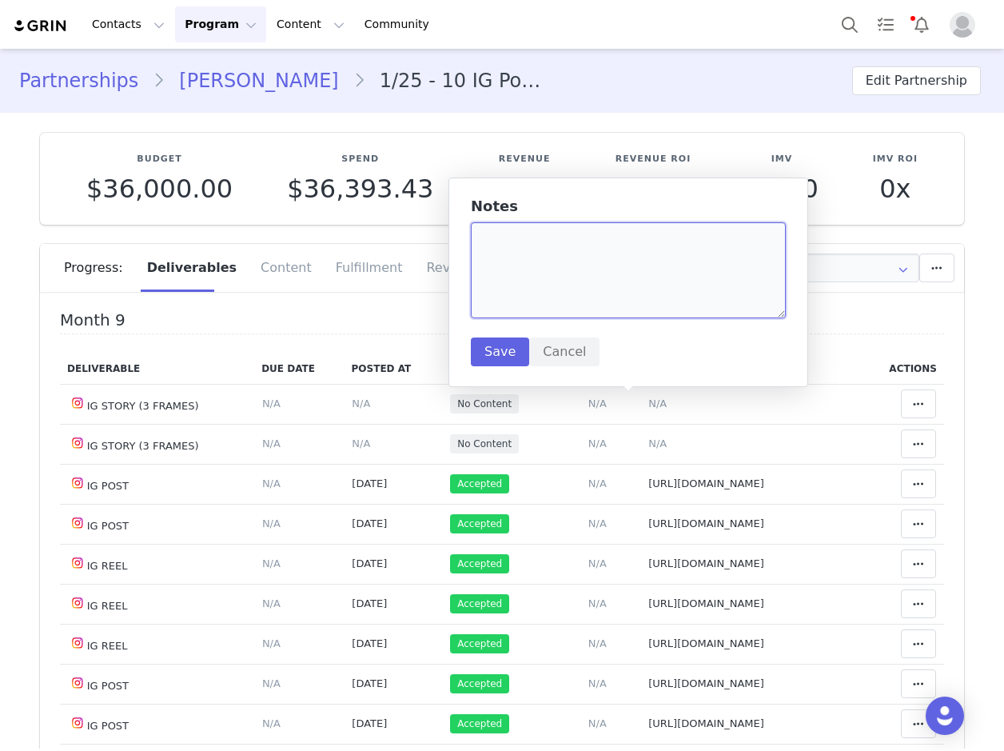
click at [510, 235] on textarea at bounding box center [628, 270] width 315 height 96
paste textarea "https://static-resources.creatoriq.com/instagram-stories/videos/373269886335085…"
type textarea "https://static-resources.creatoriq.com/instagram-stories/videos/373269886335085…"
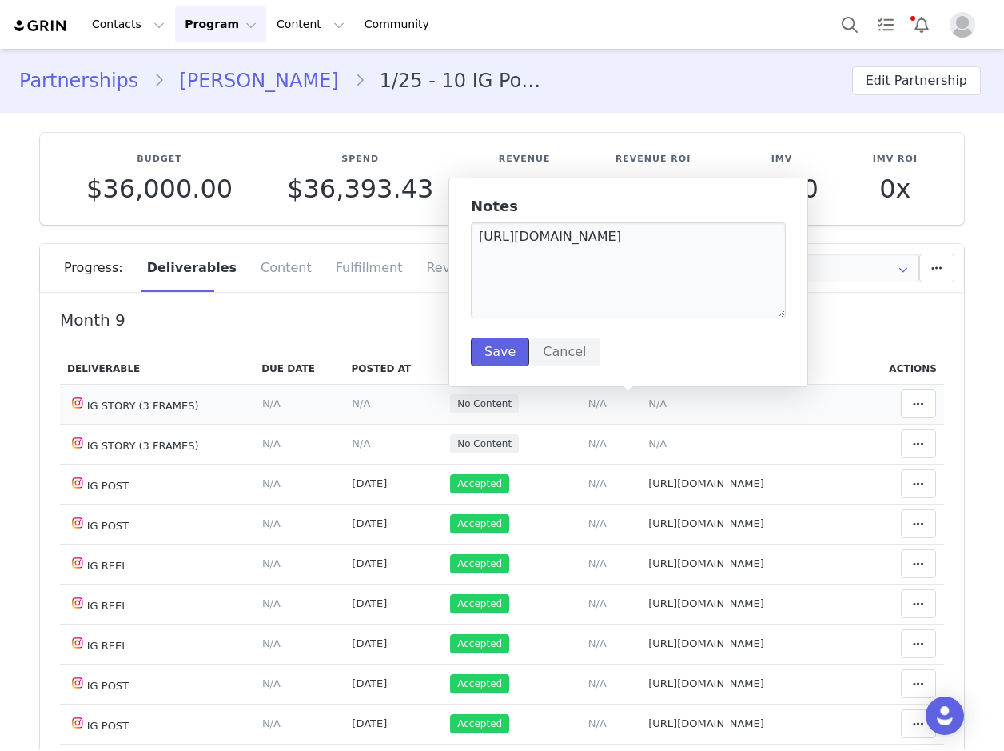
drag, startPoint x: 503, startPoint y: 353, endPoint x: 432, endPoint y: 386, distance: 78.3
click at [503, 352] on button "Save" at bounding box center [500, 351] width 58 height 29
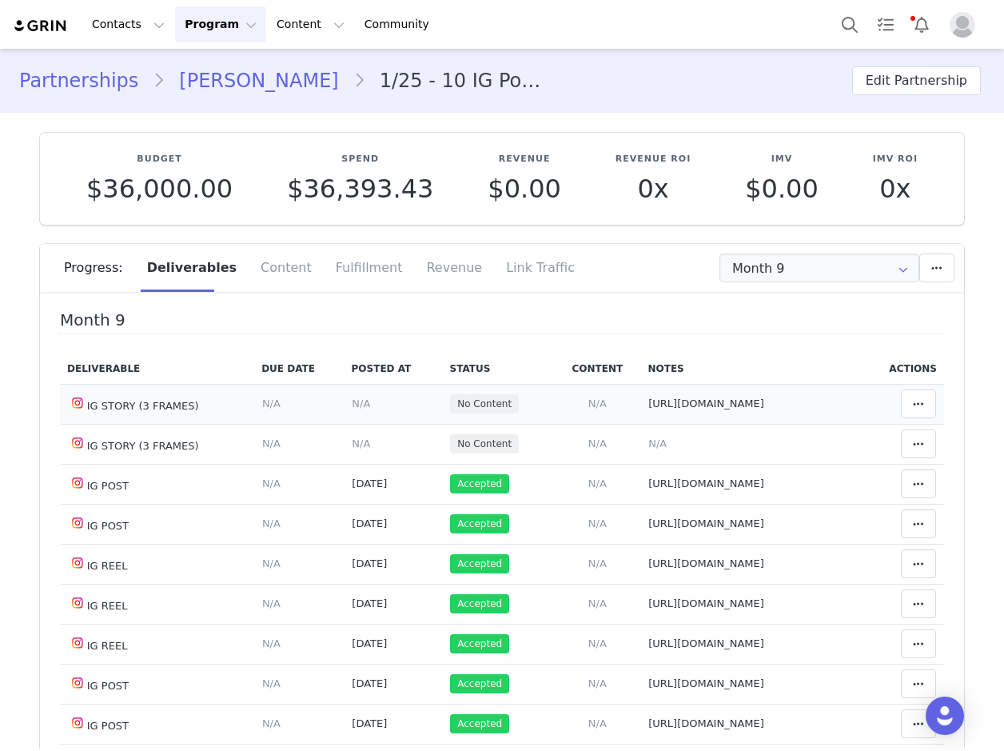
click at [352, 409] on span "N/A" at bounding box center [361, 403] width 18 height 12
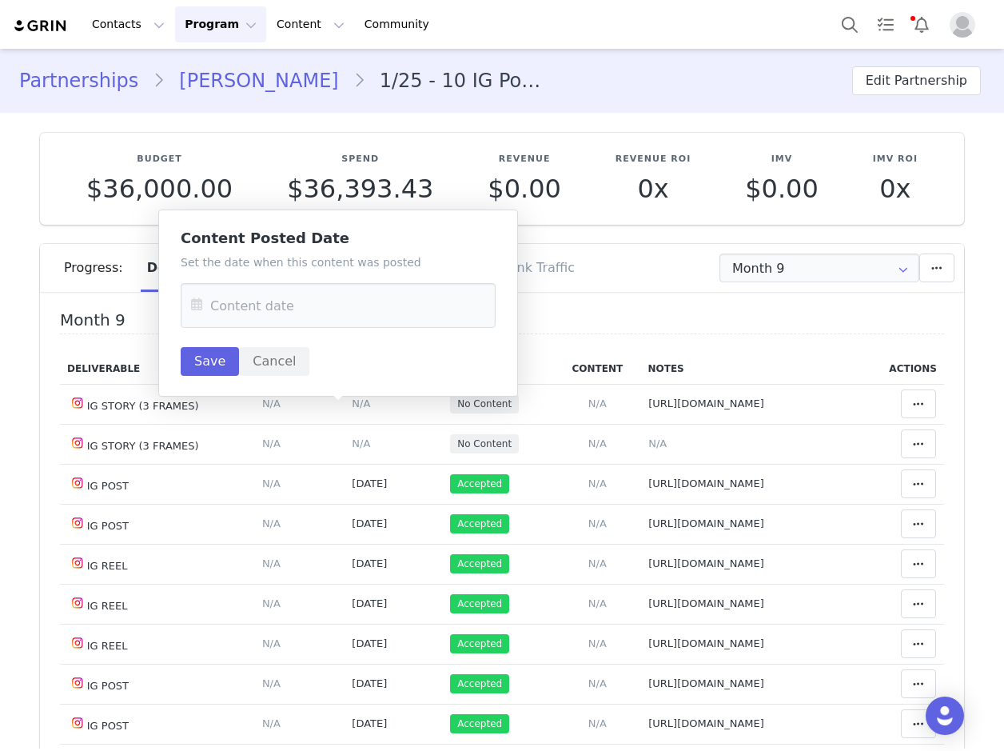
click at [203, 306] on icon at bounding box center [196, 305] width 29 height 45
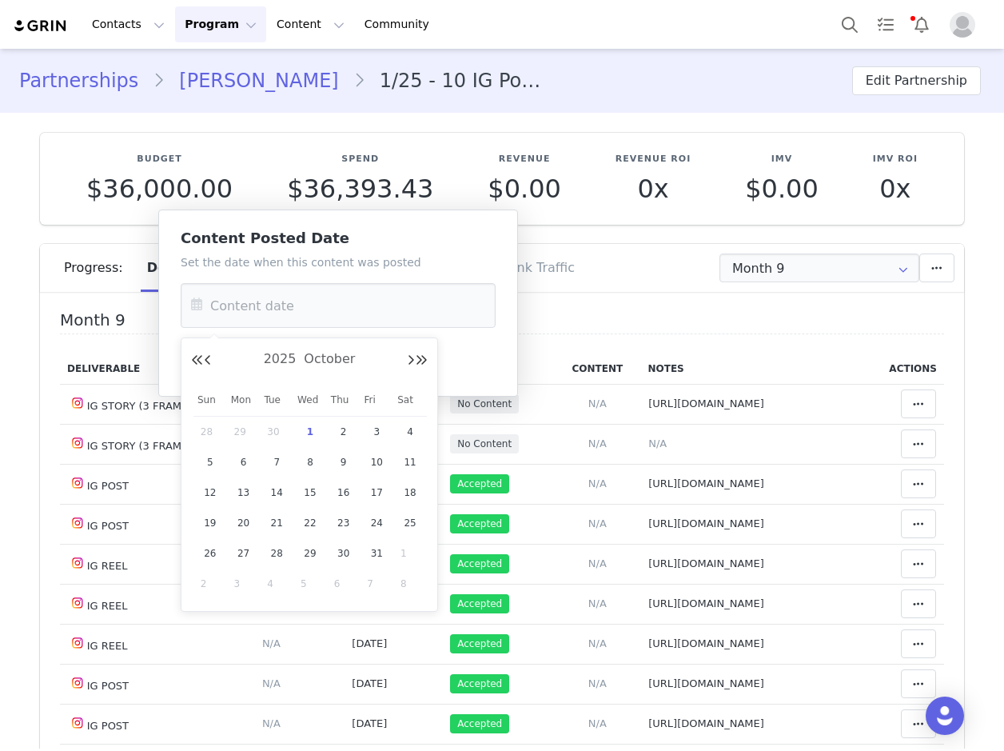
drag, startPoint x: 312, startPoint y: 439, endPoint x: 260, endPoint y: 403, distance: 63.2
click at [312, 436] on span "1" at bounding box center [310, 431] width 19 height 19
type input "Oct 01 2025"
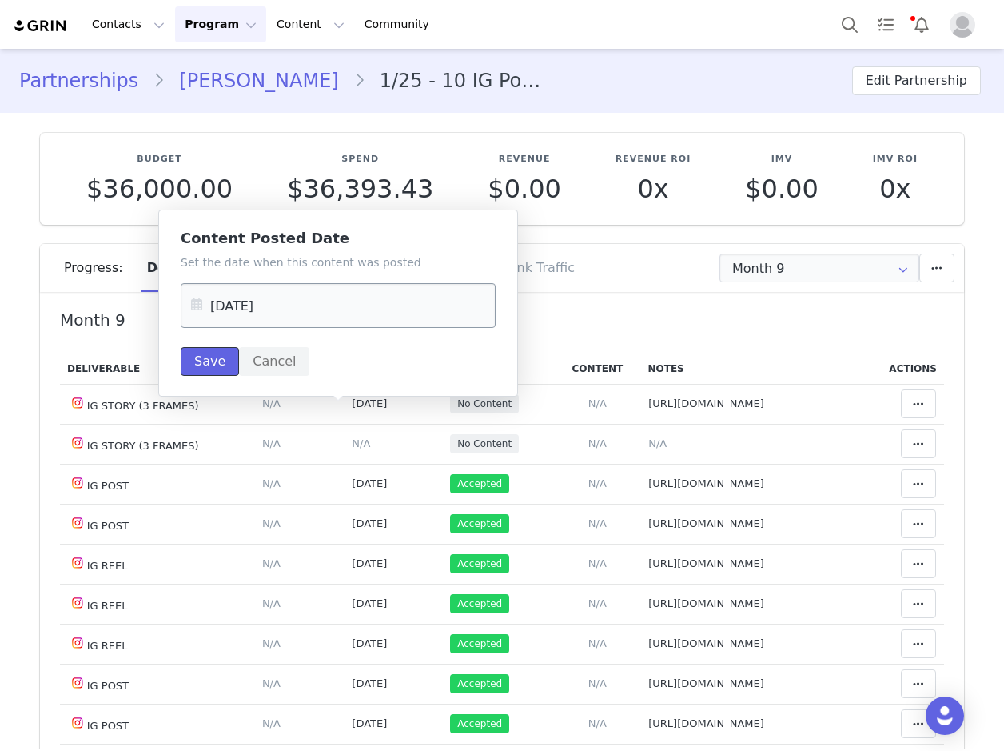
drag, startPoint x: 207, startPoint y: 359, endPoint x: 480, endPoint y: 318, distance: 275.6
click at [209, 356] on button "Save" at bounding box center [210, 361] width 58 height 29
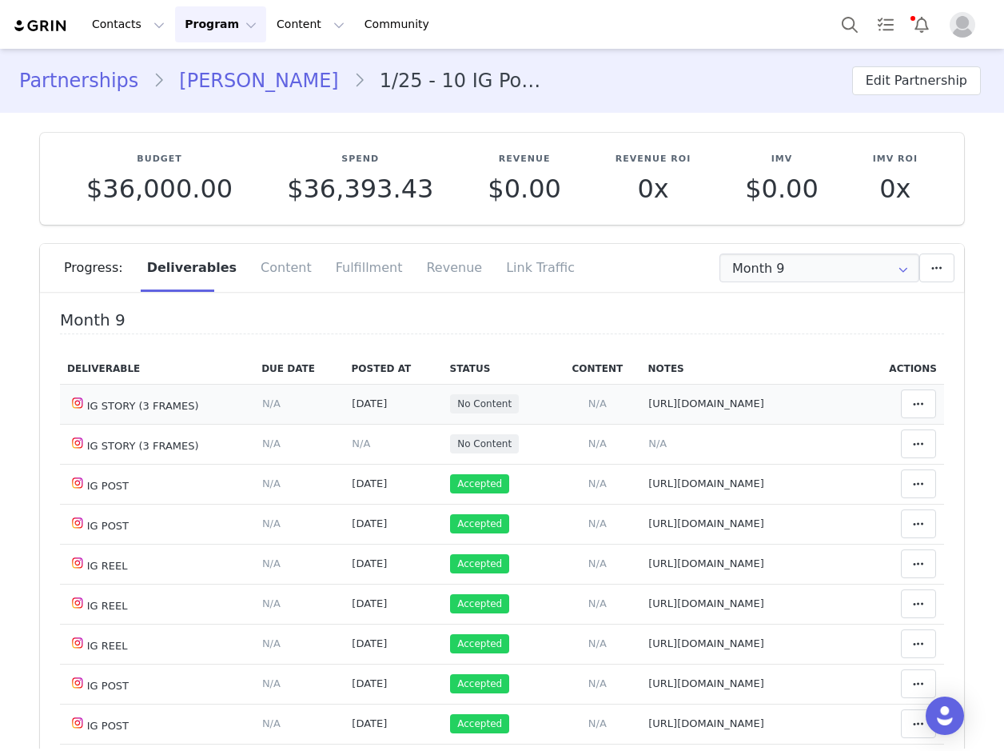
click at [675, 409] on span "https://static-resources.creatoriq.com/instagram-stories/videos/373269886335085…" at bounding box center [706, 403] width 116 height 12
type textarea "https://static-resources.creatoriq.com/instagram-stories/videos/373269886335085…"
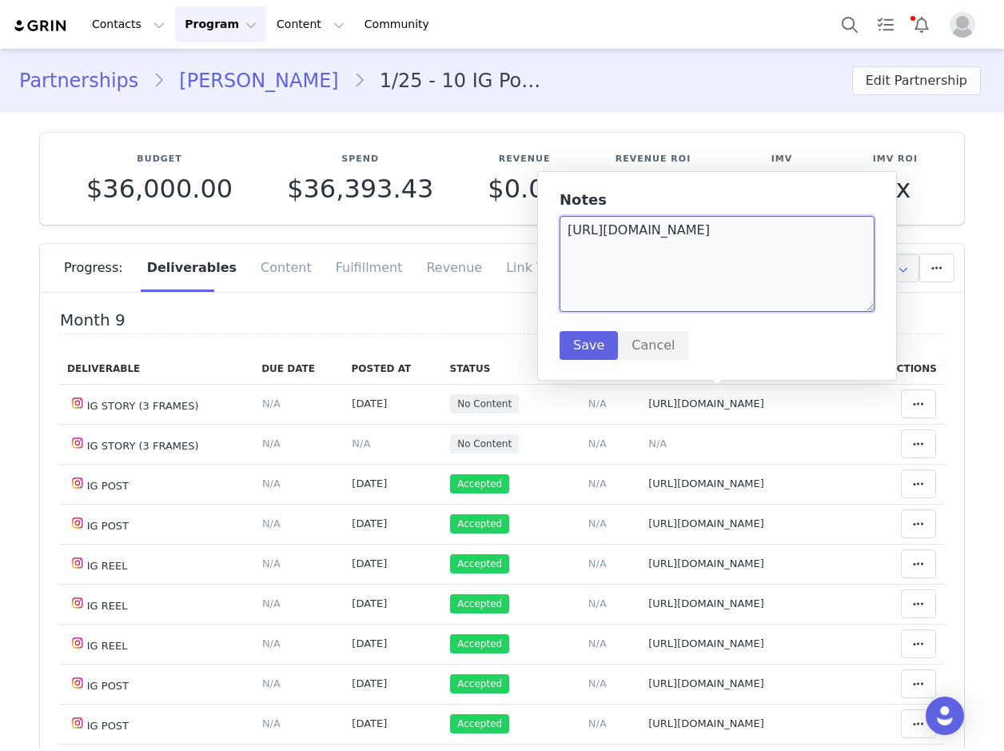
click at [814, 251] on textarea "https://static-resources.creatoriq.com/instagram-stories/videos/373269886335085…" at bounding box center [716, 264] width 315 height 96
type textarea "https://static-resources.creatoriq.com/instagram-stories/videos/373269886335085…"
click at [583, 347] on button "Save" at bounding box center [588, 345] width 58 height 29
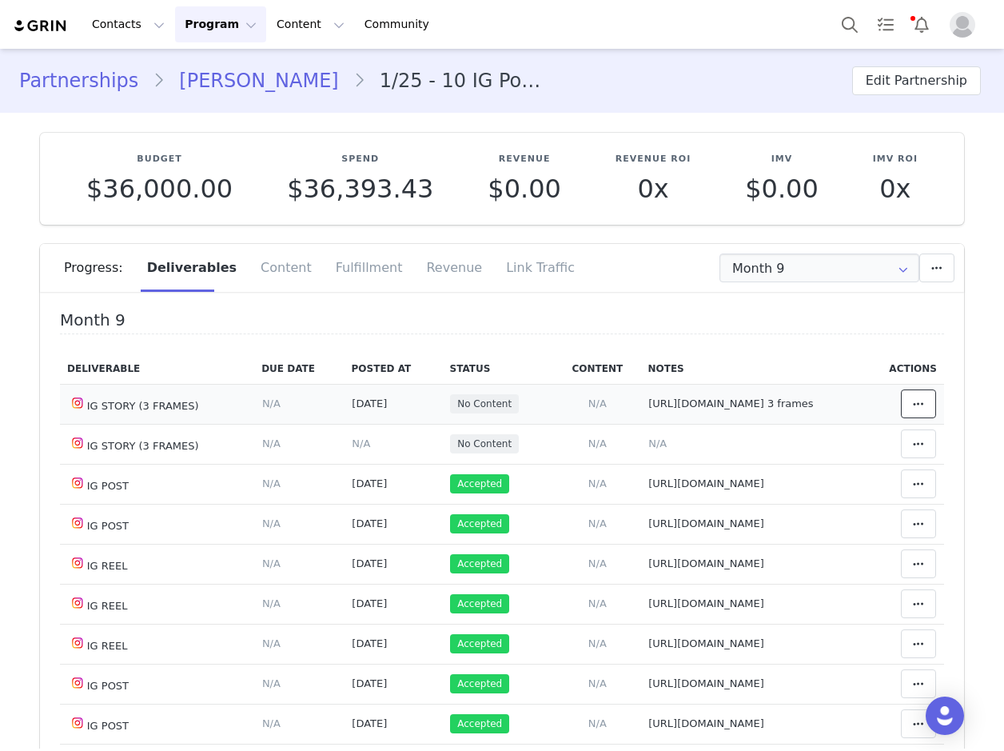
click at [903, 408] on button at bounding box center [918, 403] width 35 height 29
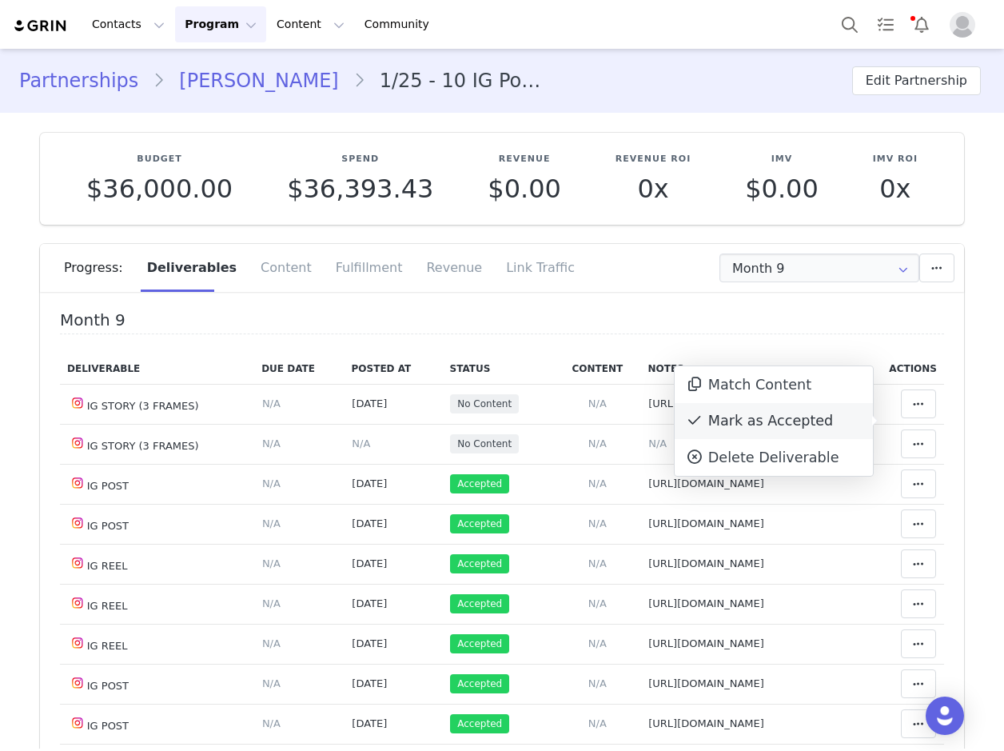
click at [790, 421] on div "Mark as Accepted" at bounding box center [774, 421] width 198 height 37
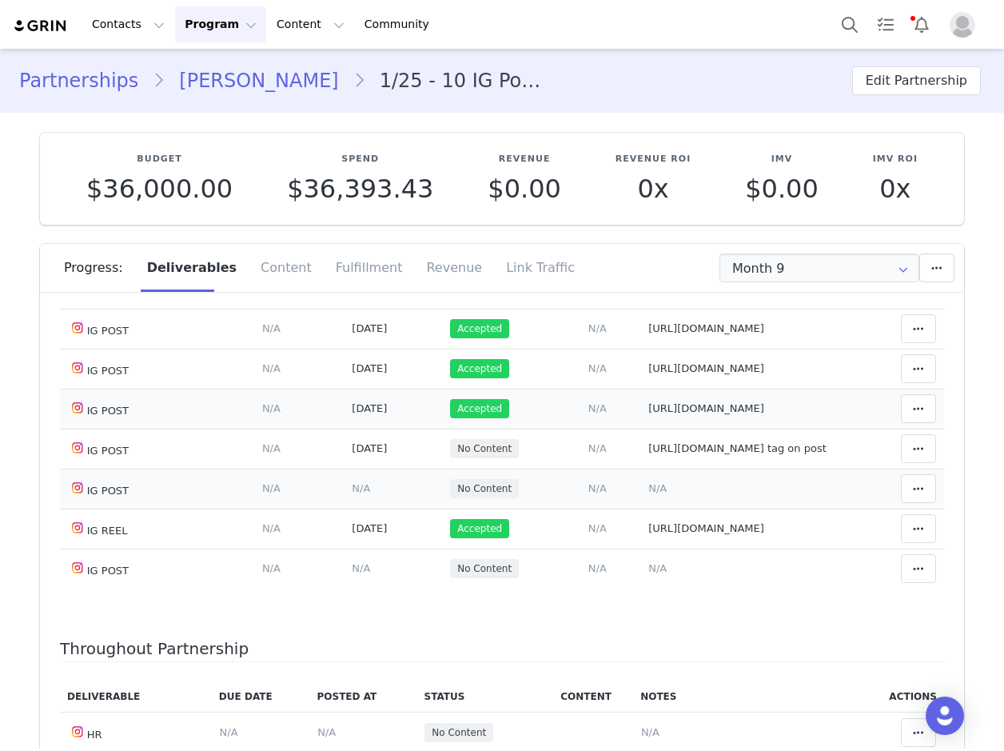
scroll to position [566, 0]
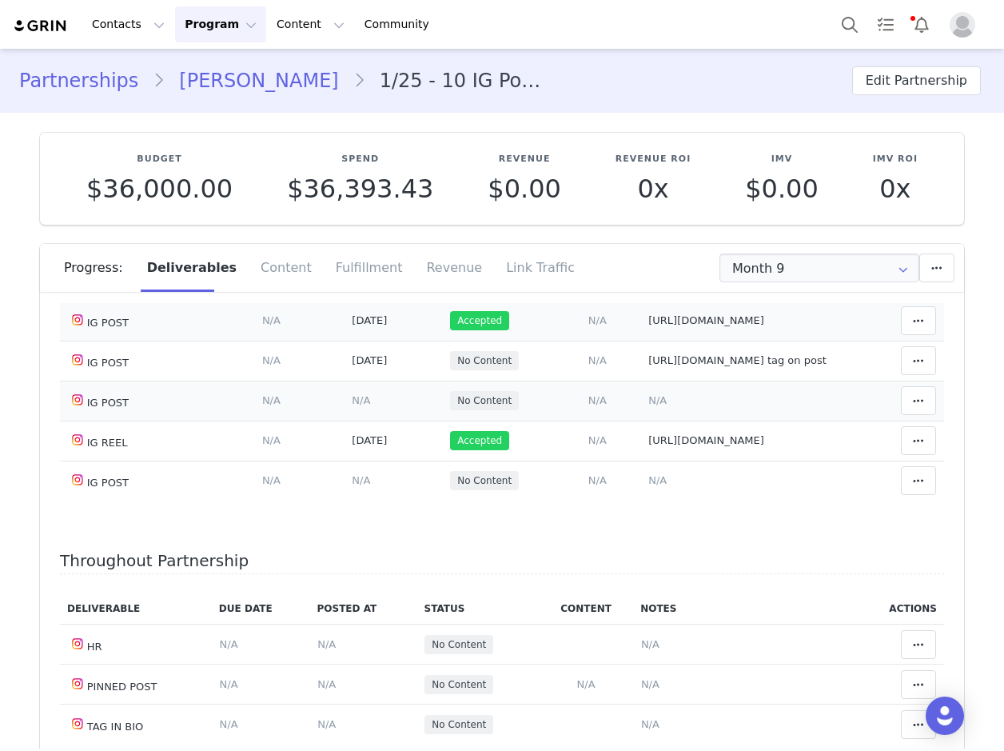
click at [648, 396] on span "N/A" at bounding box center [657, 400] width 18 height 12
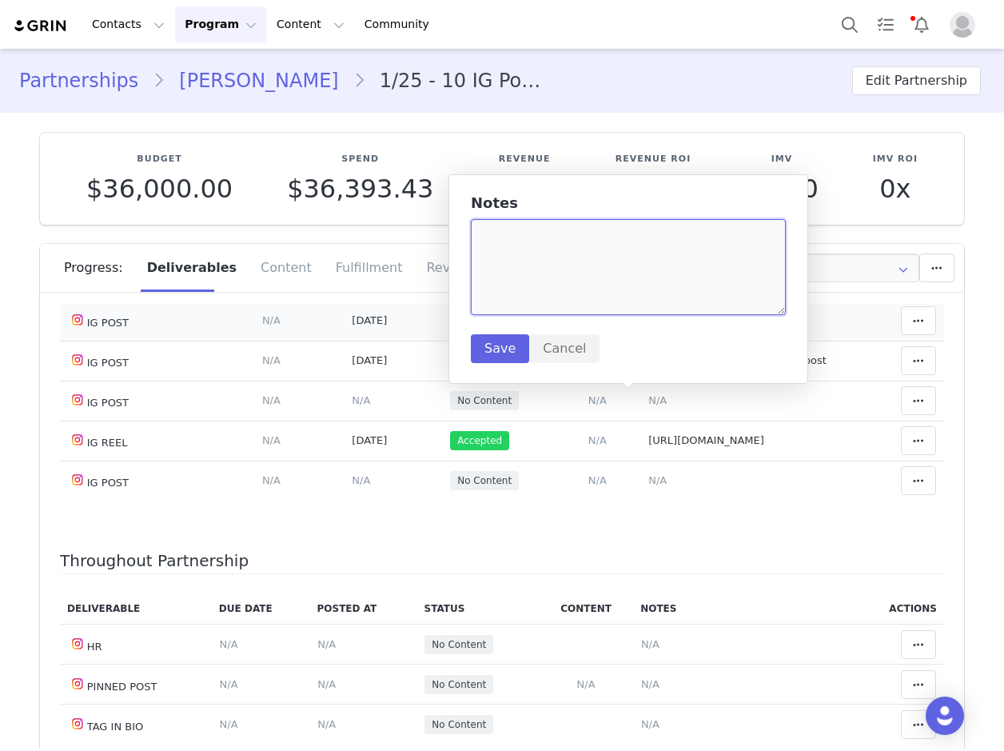
click at [520, 261] on textarea at bounding box center [628, 267] width 315 height 96
paste textarea "https://www.instagram.com/p/DPNfW95jlea/?img_index=1"
type textarea "https://www.instagram.com/p/DPNfW95jlea/?img_index=1"
click at [499, 342] on button "Save" at bounding box center [500, 348] width 58 height 29
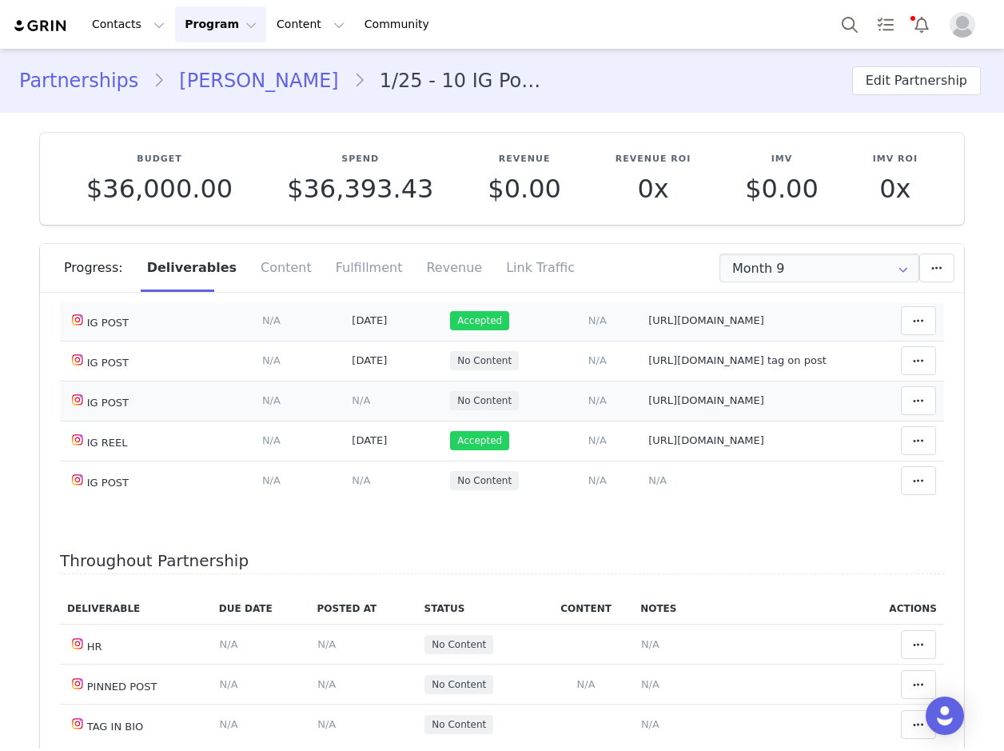
click at [352, 400] on span "N/A" at bounding box center [361, 400] width 18 height 12
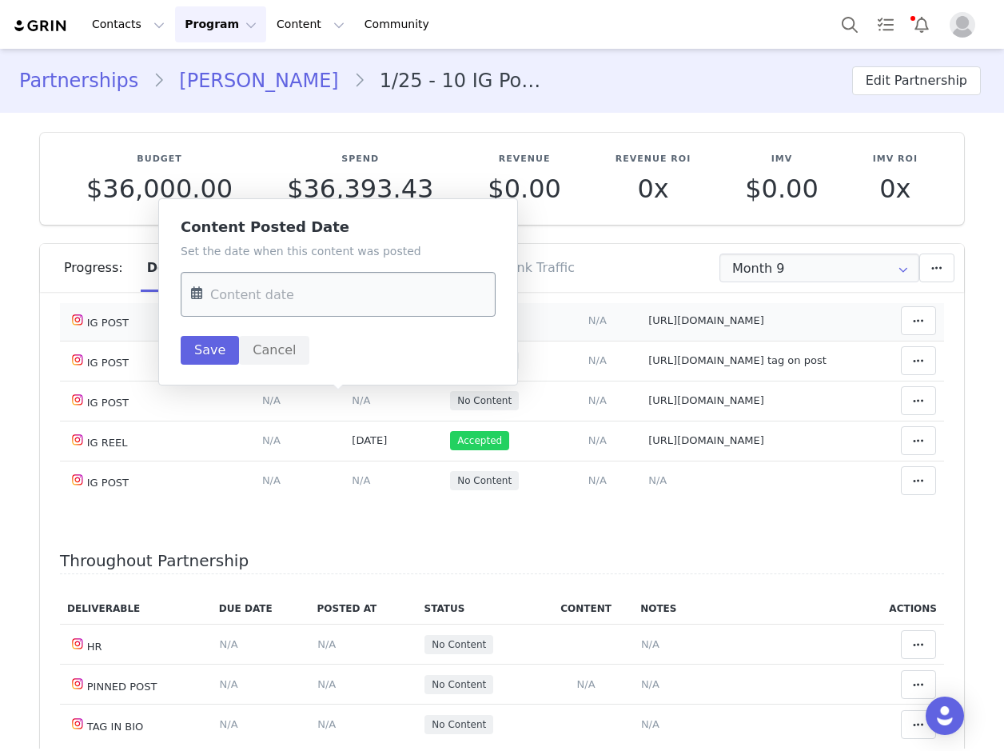
click at [285, 293] on input "text" at bounding box center [338, 294] width 315 height 45
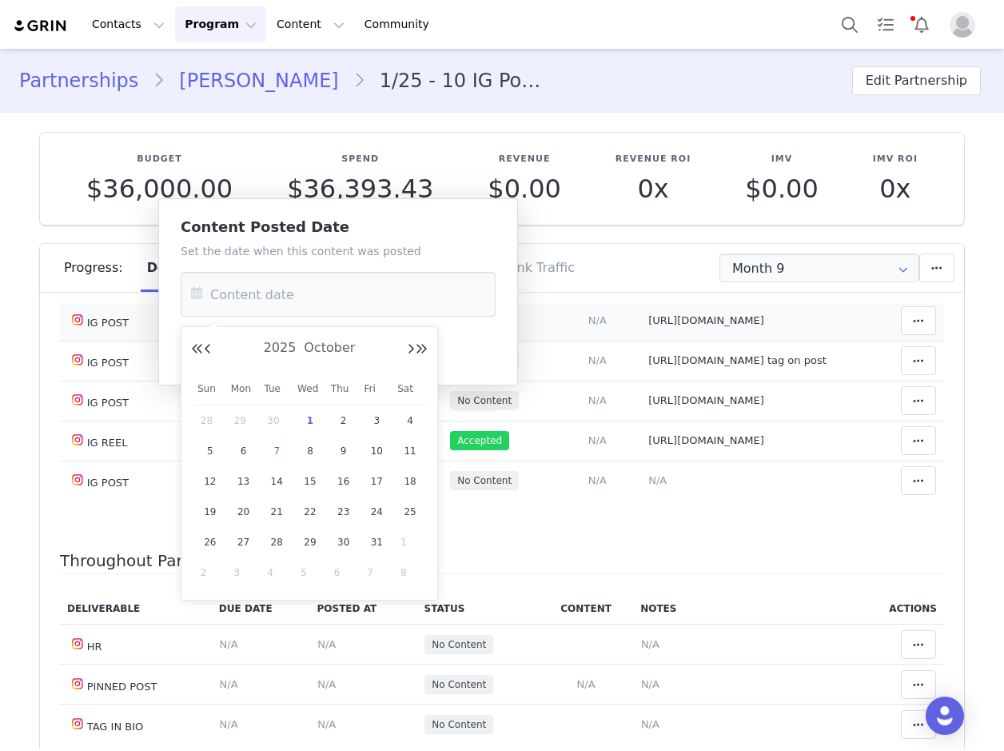
click at [306, 413] on span "1" at bounding box center [310, 420] width 19 height 19
type input "Oct 01 2025"
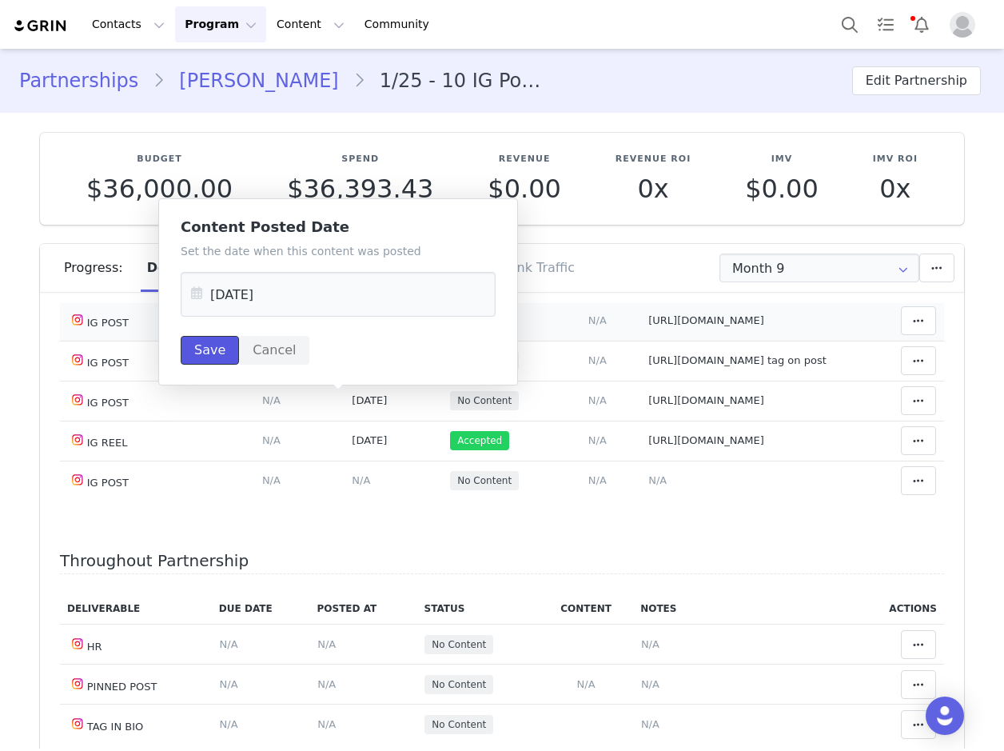
click at [209, 346] on button "Save" at bounding box center [210, 350] width 58 height 29
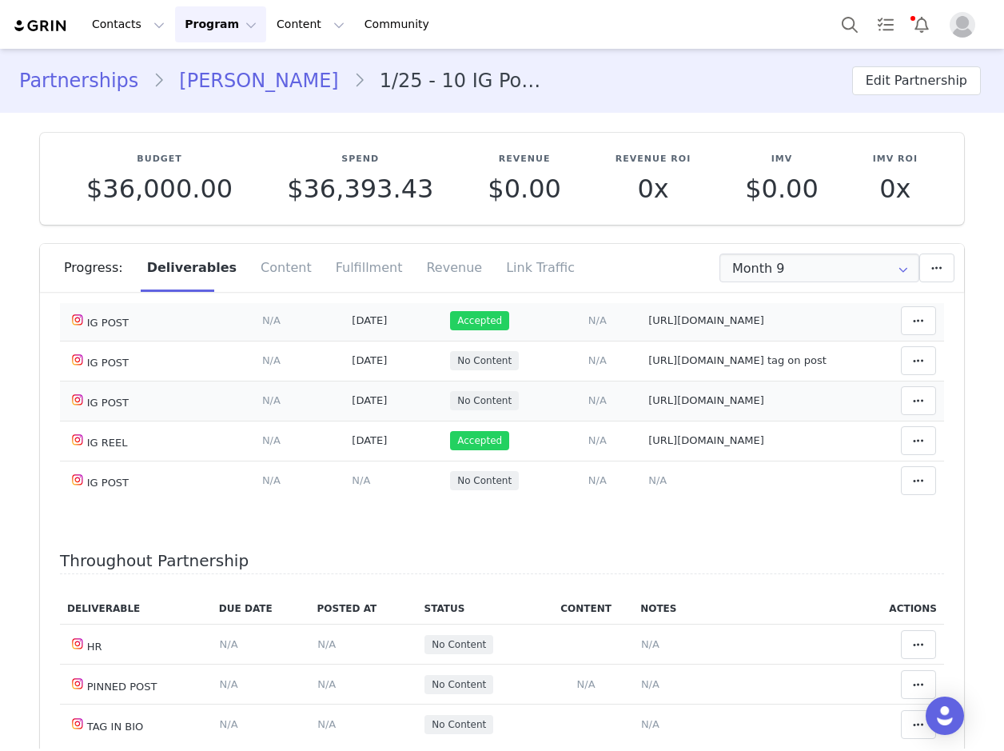
click at [926, 411] on td "Match Content Mark as Accepted Delete Deliverable This will unlink any content,…" at bounding box center [903, 400] width 82 height 40
click at [883, 392] on td "Match Content Mark as Accepted Delete Deliverable This will unlink any content,…" at bounding box center [903, 400] width 82 height 40
click at [909, 397] on span at bounding box center [918, 400] width 19 height 19
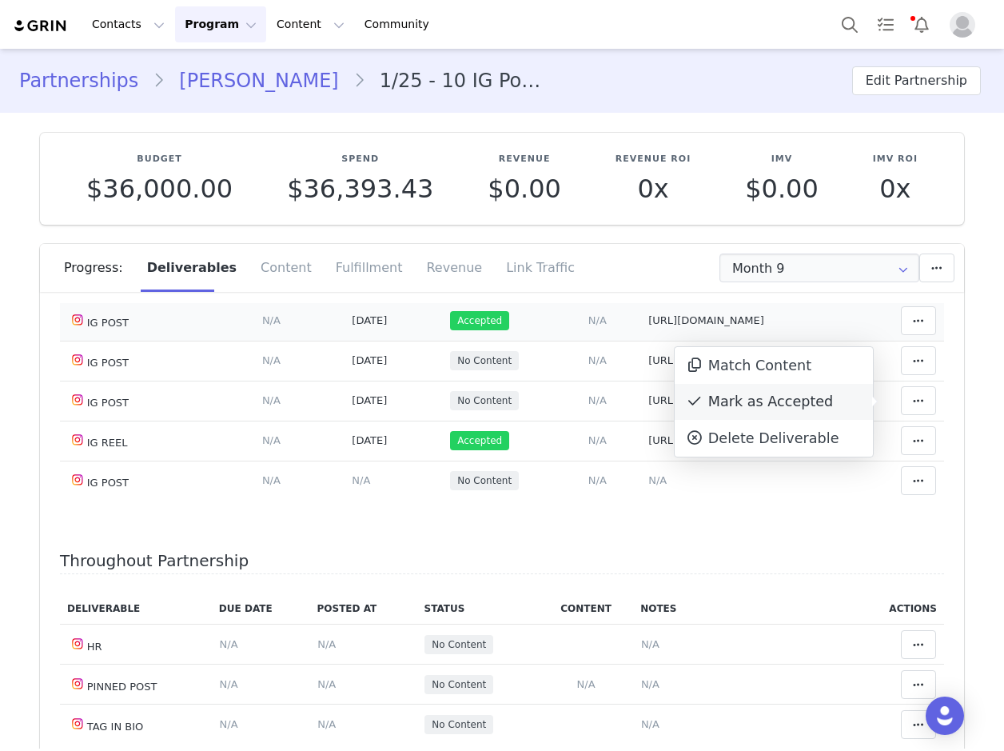
click at [795, 408] on div "Mark as Accepted" at bounding box center [774, 402] width 198 height 37
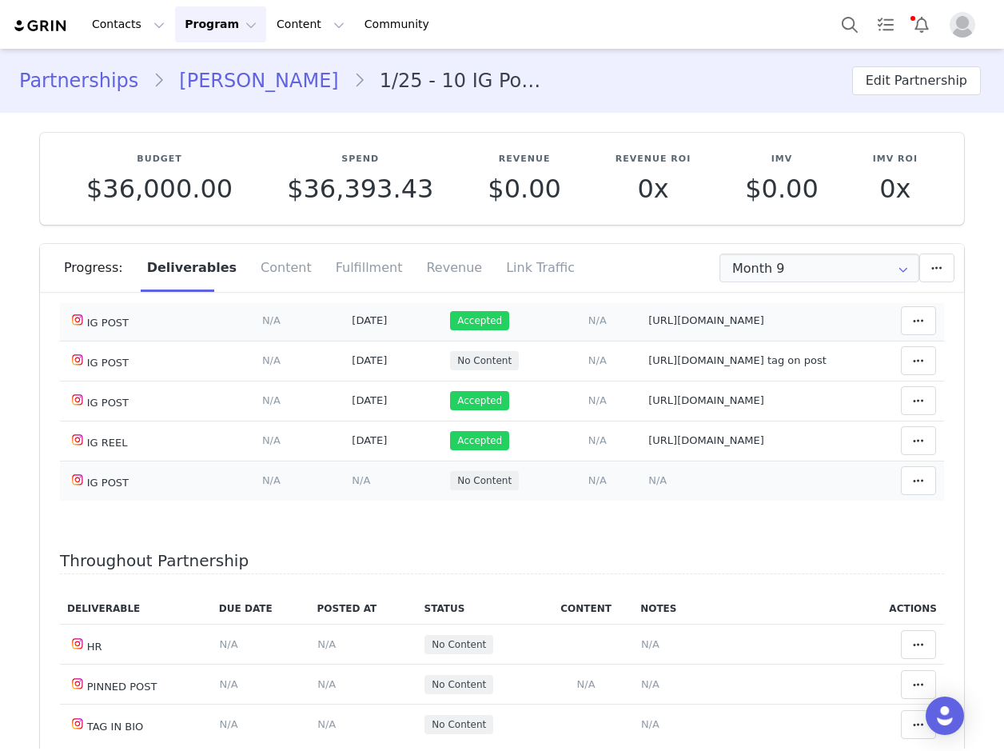
click at [648, 481] on span "N/A" at bounding box center [657, 480] width 18 height 12
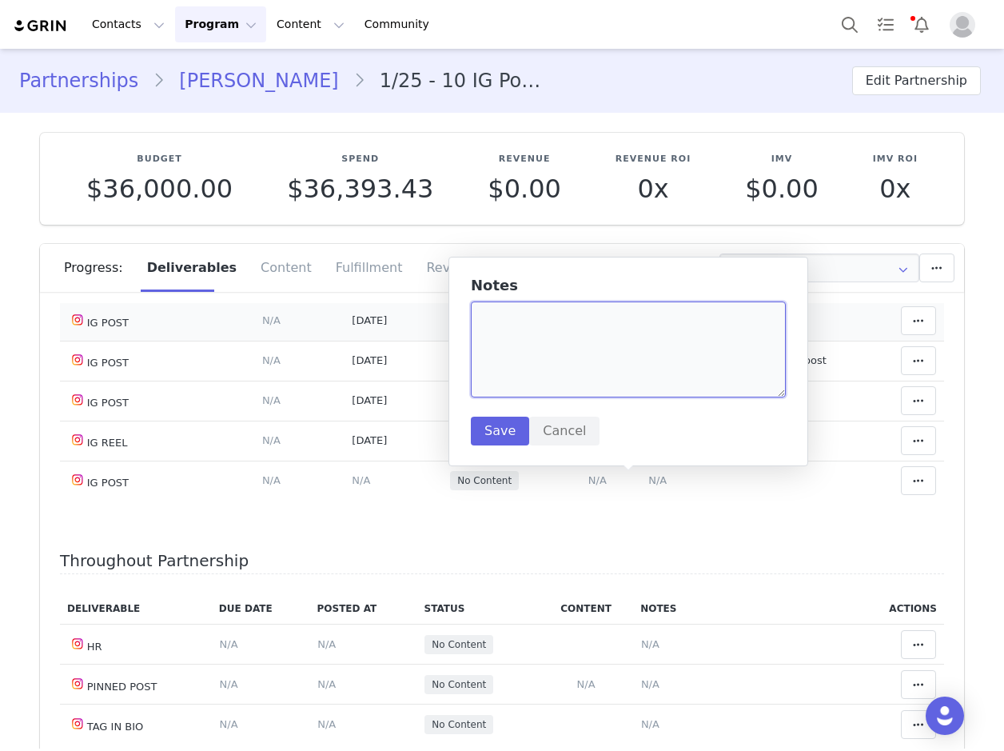
click at [549, 330] on textarea at bounding box center [628, 349] width 315 height 96
paste textarea "https://www.instagram.com/p/DPQBYUijgTY/?img_index=1"
type textarea "https://www.instagram.com/p/DPQBYUijgTY/?img_index=1"
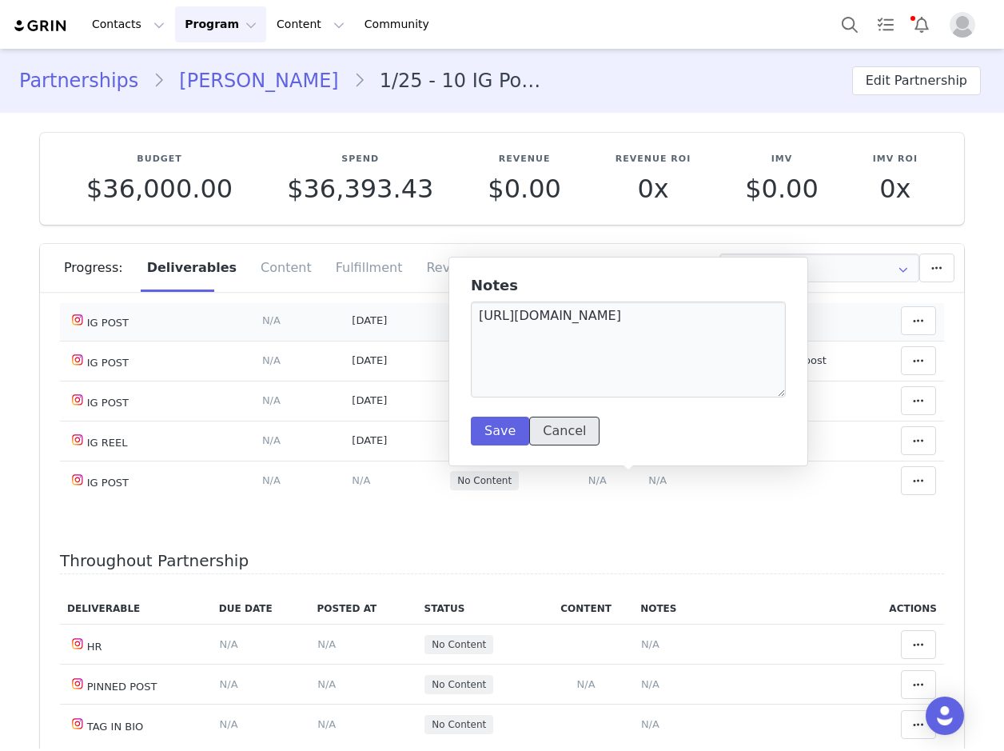
click at [529, 434] on button "Cancel" at bounding box center [564, 430] width 70 height 29
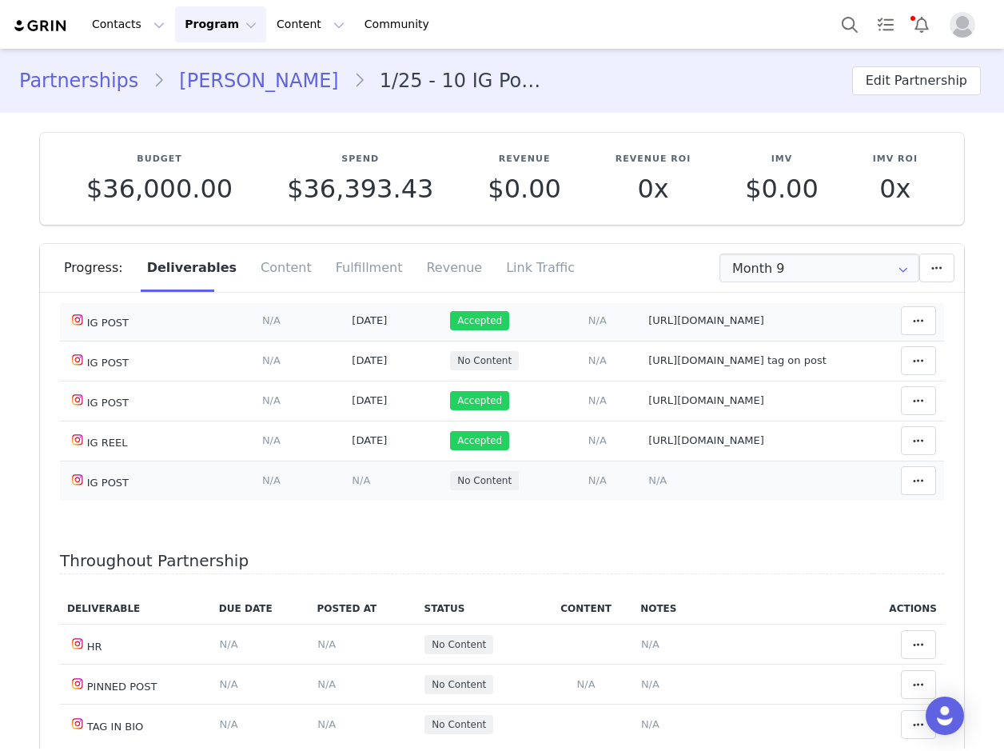
click at [648, 484] on span "N/A" at bounding box center [657, 480] width 18 height 12
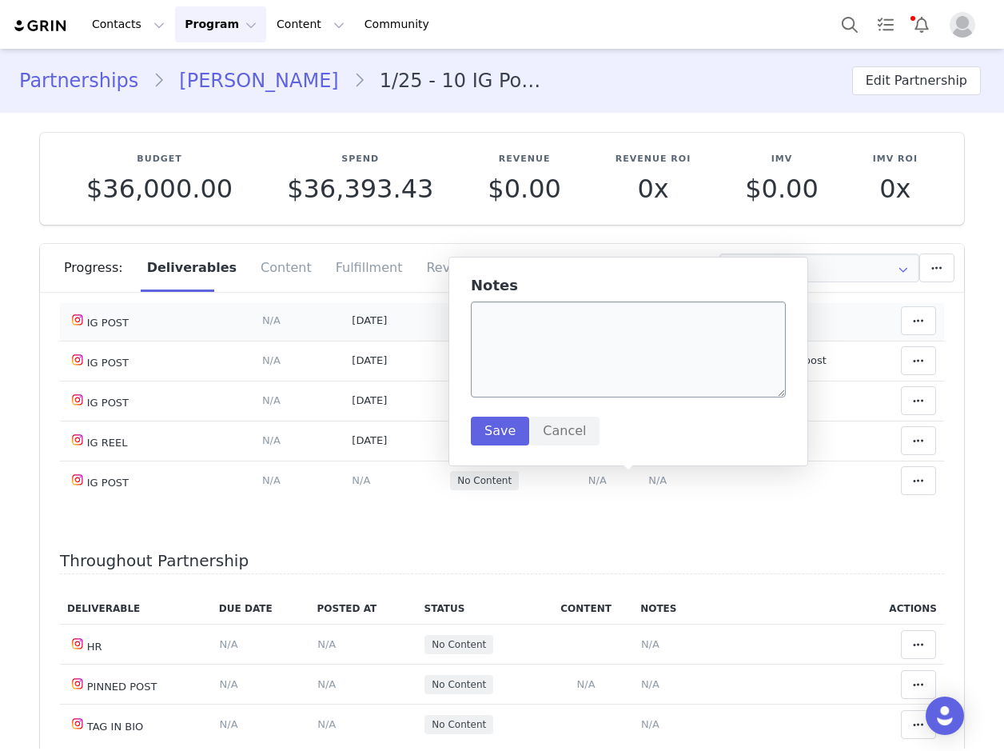
drag, startPoint x: 464, startPoint y: 328, endPoint x: 472, endPoint y: 330, distance: 8.3
click at [469, 330] on div "Notes Save Cancel" at bounding box center [628, 361] width 360 height 209
click at [485, 329] on textarea at bounding box center [628, 349] width 315 height 96
paste textarea "https://www.instagram.com/p/DPQBYUijgTY/?img_index=1"
type textarea "https://www.instagram.com/p/DPQBYUijgTY/?img_index=1"
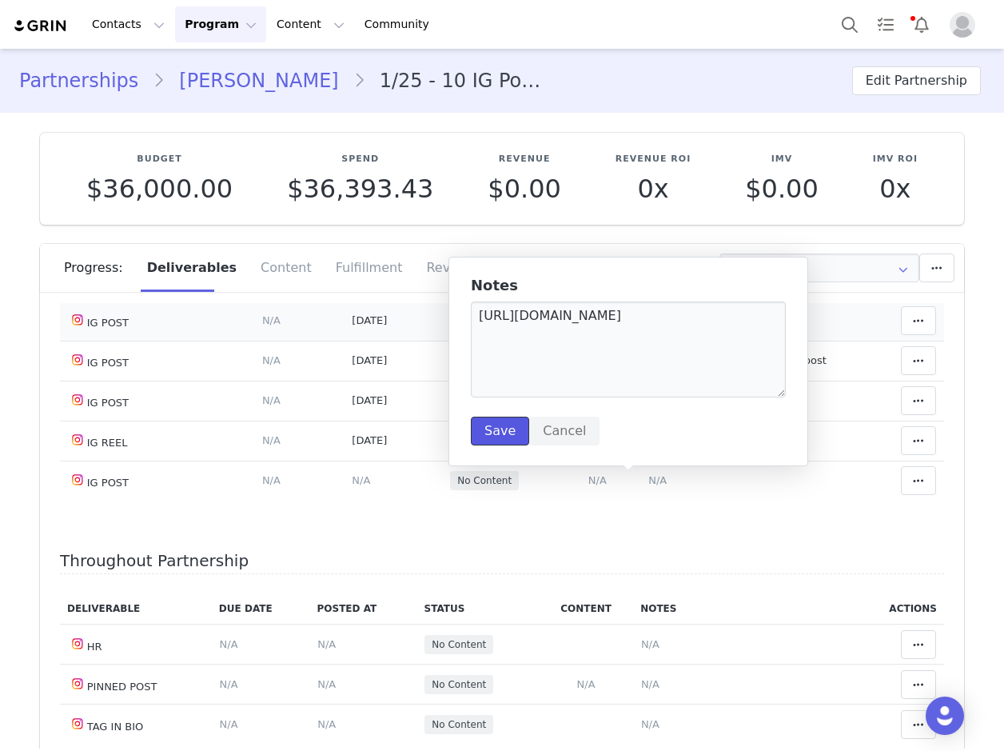
click at [504, 426] on button "Save" at bounding box center [500, 430] width 58 height 29
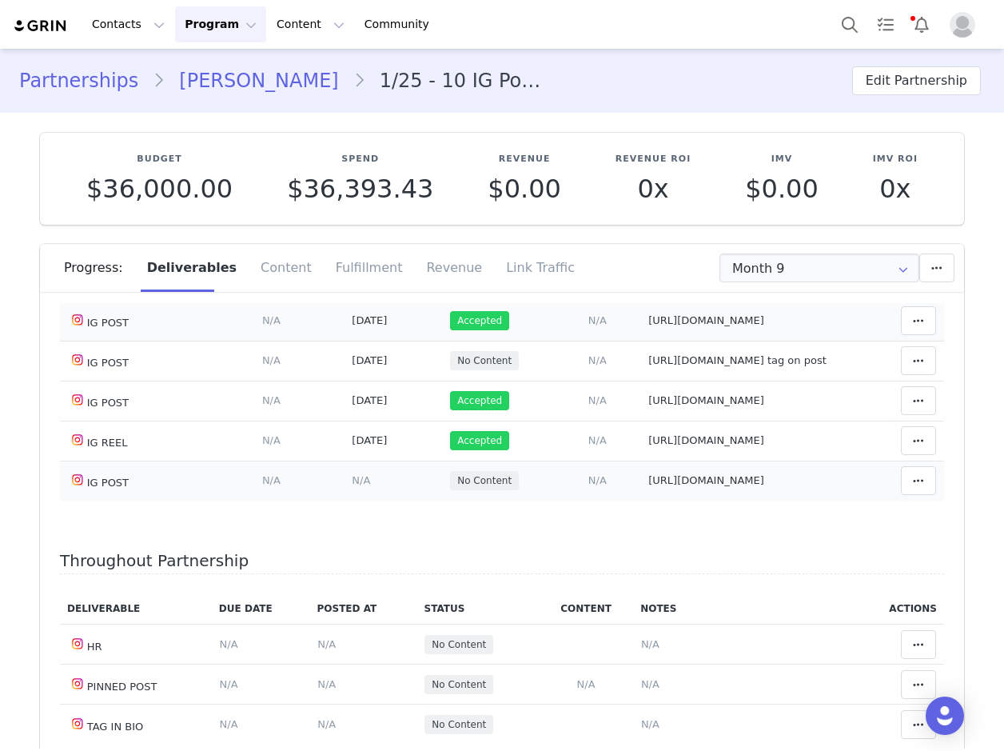
click at [352, 480] on span "N/A" at bounding box center [361, 480] width 18 height 12
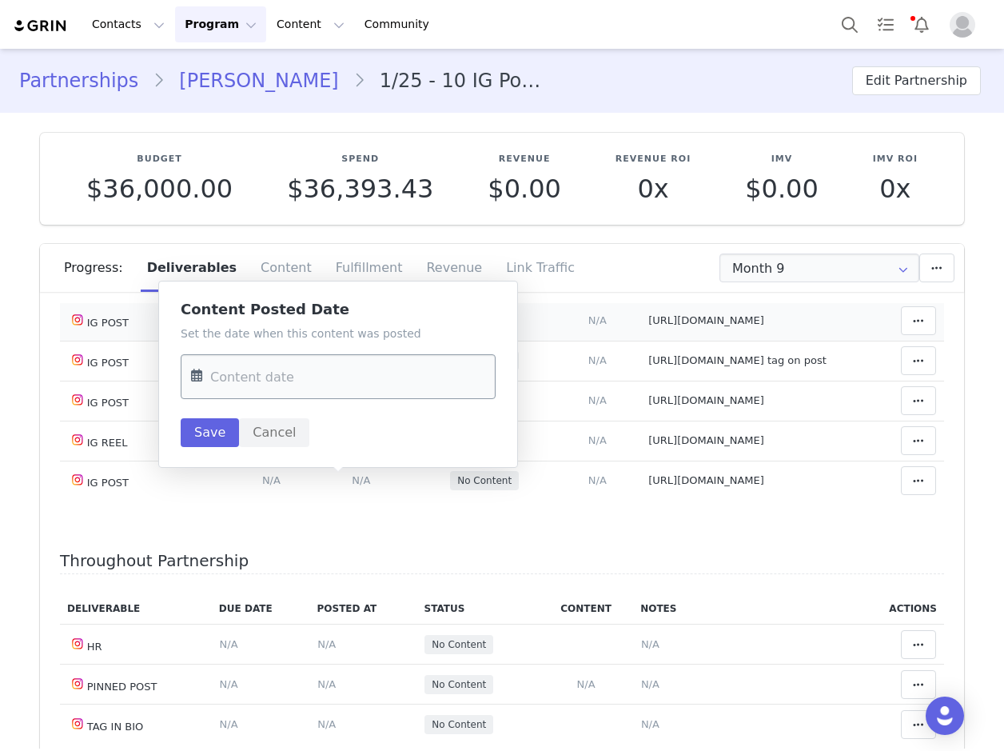
click at [230, 362] on input "text" at bounding box center [338, 376] width 315 height 45
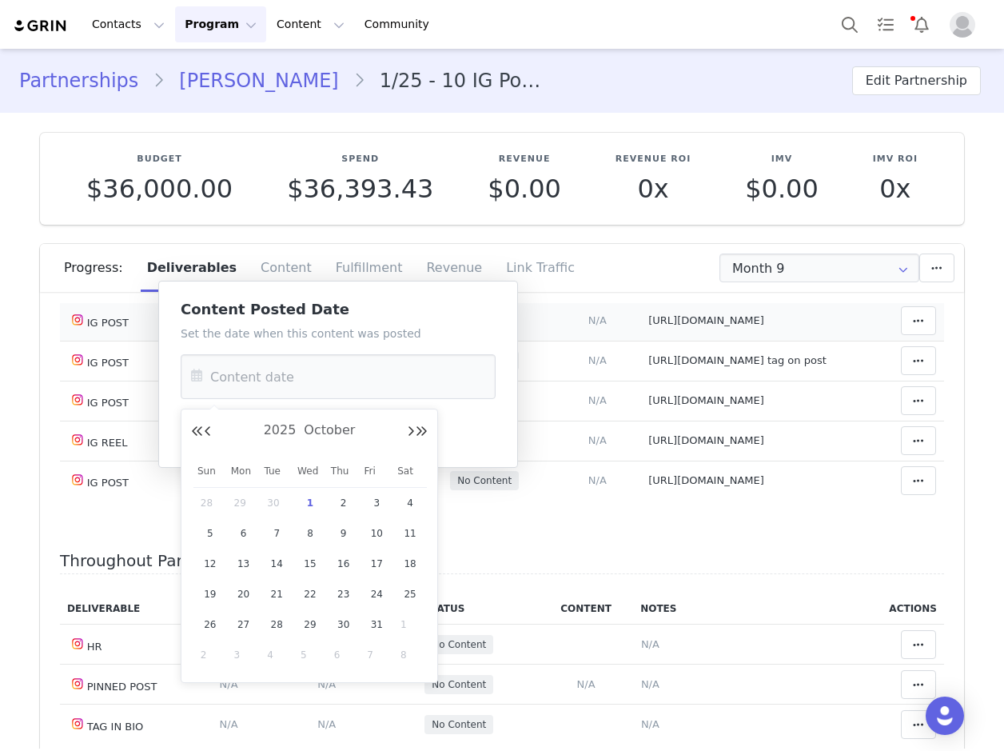
click at [308, 501] on span "1" at bounding box center [310, 502] width 19 height 19
type input "Oct 01 2025"
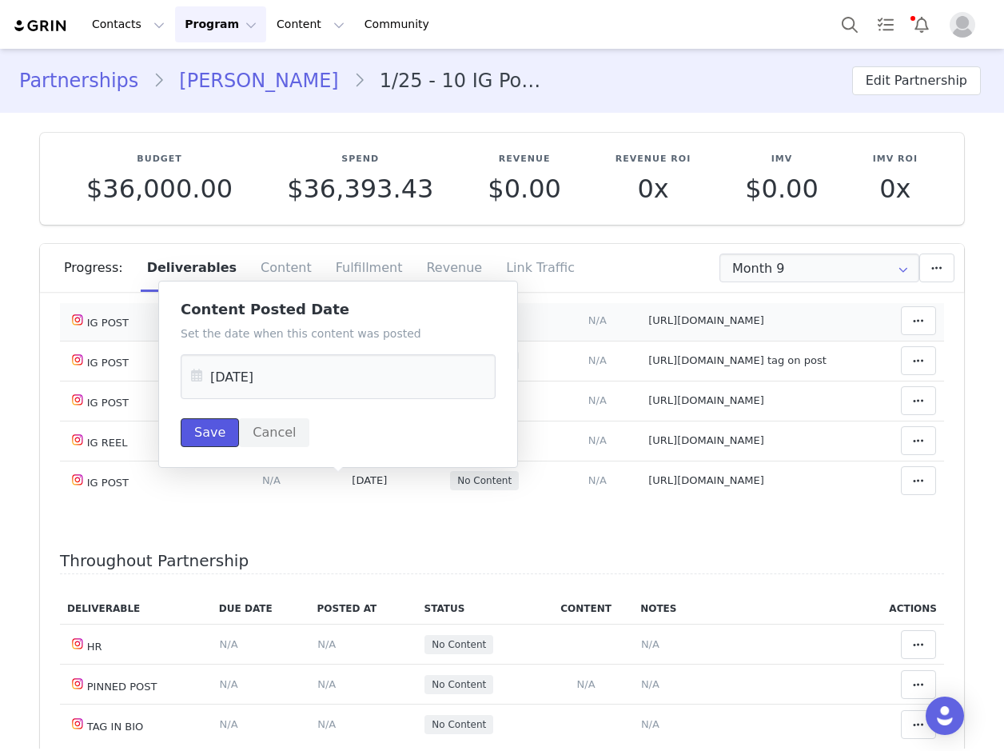
click at [229, 425] on button "Save" at bounding box center [210, 432] width 58 height 29
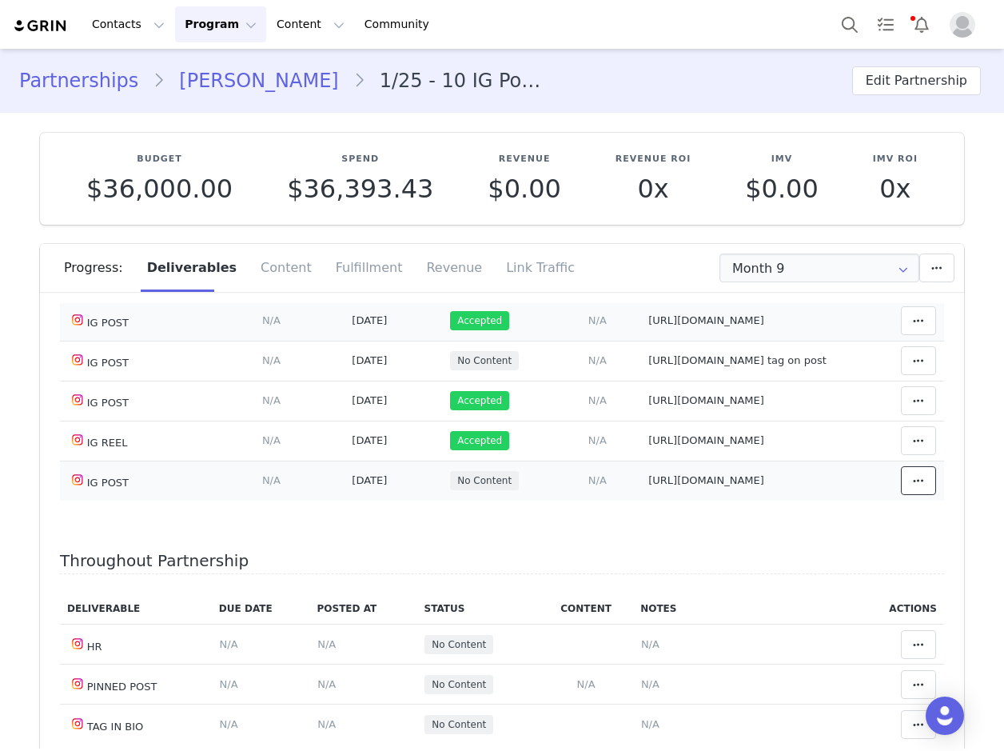
click at [909, 484] on span at bounding box center [918, 480] width 19 height 19
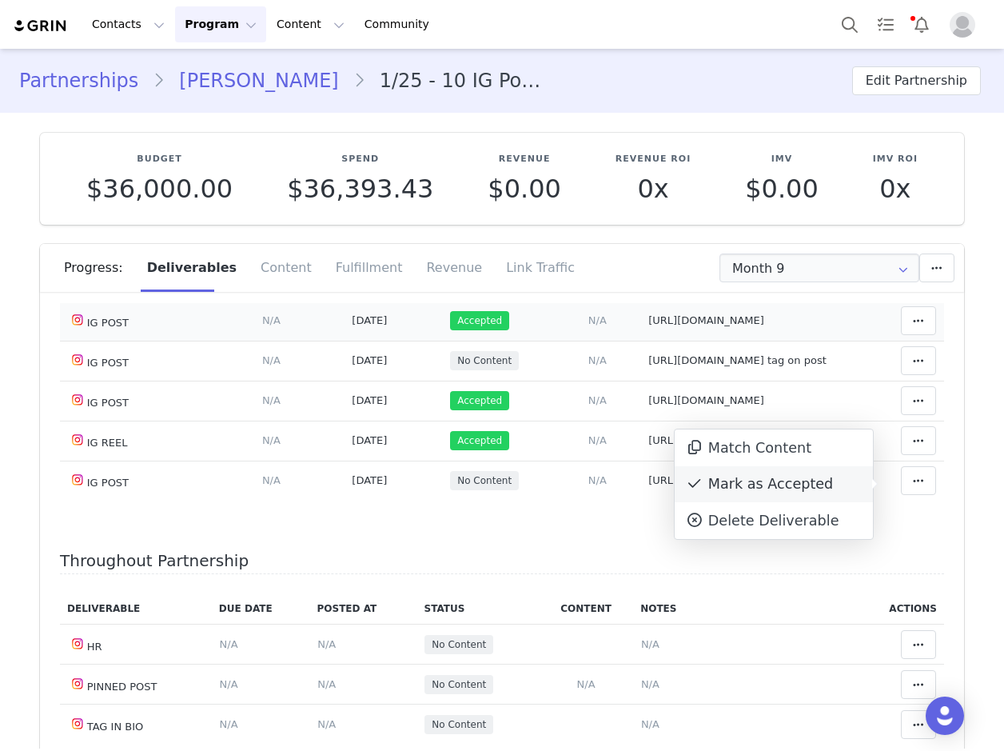
click at [810, 484] on div "Mark as Accepted" at bounding box center [774, 484] width 198 height 37
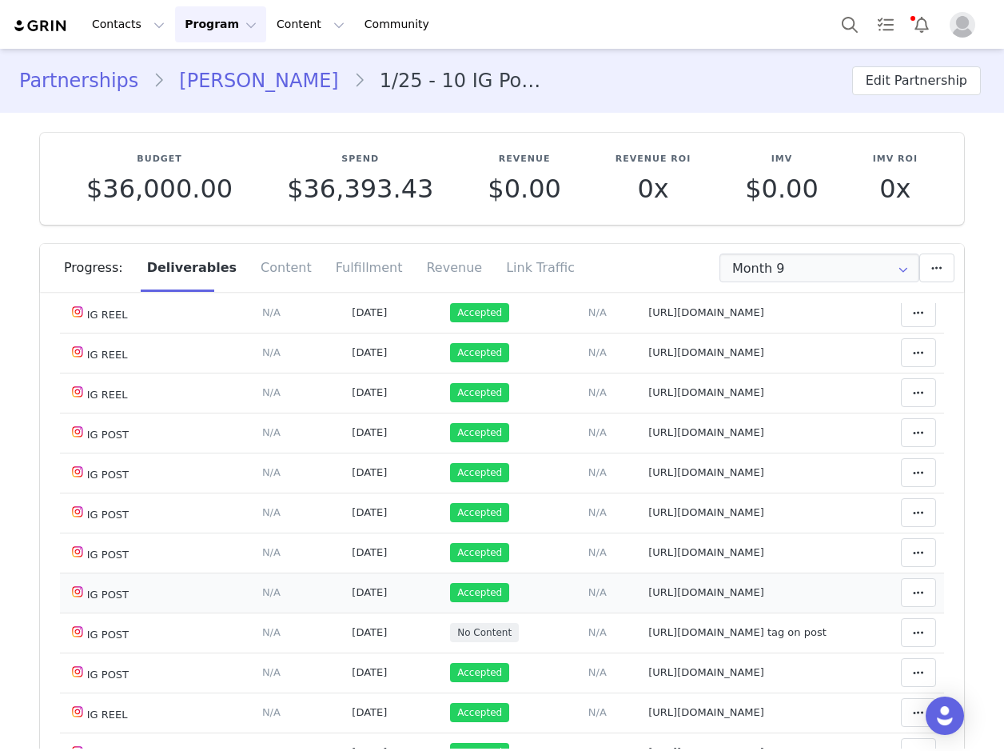
scroll to position [0, 0]
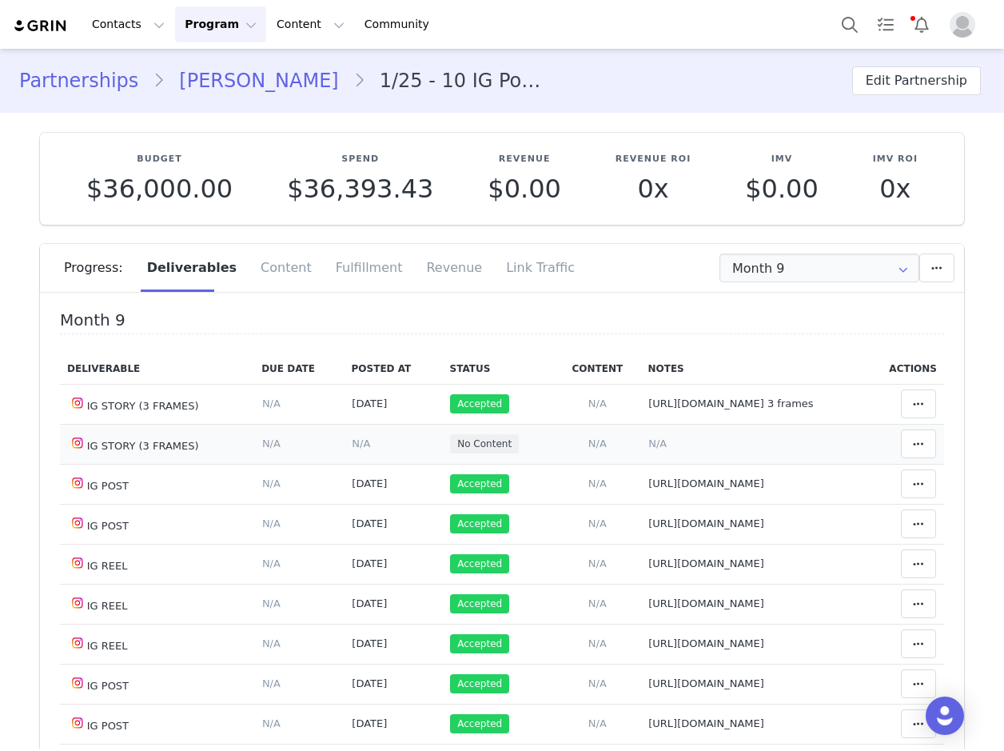
drag, startPoint x: 624, startPoint y: 477, endPoint x: 618, endPoint y: 455, distance: 23.3
click at [648, 449] on span "N/A" at bounding box center [657, 443] width 18 height 12
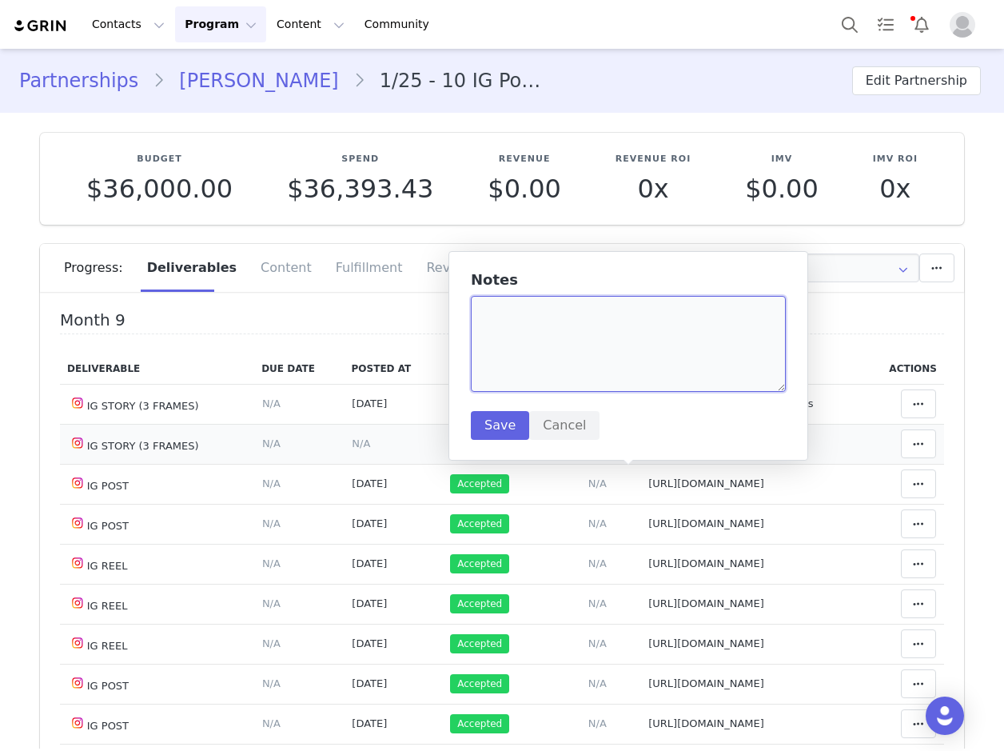
click at [510, 304] on textarea at bounding box center [628, 344] width 315 height 96
paste textarea "https://www.instagram.com/stories/highlights/17898081332835340/"
type textarea "https://www.instagram.com/stories/highlights/17898081332835340/ 3 frames"
click at [503, 424] on button "Save" at bounding box center [500, 425] width 58 height 29
click at [352, 449] on span "N/A" at bounding box center [361, 443] width 18 height 12
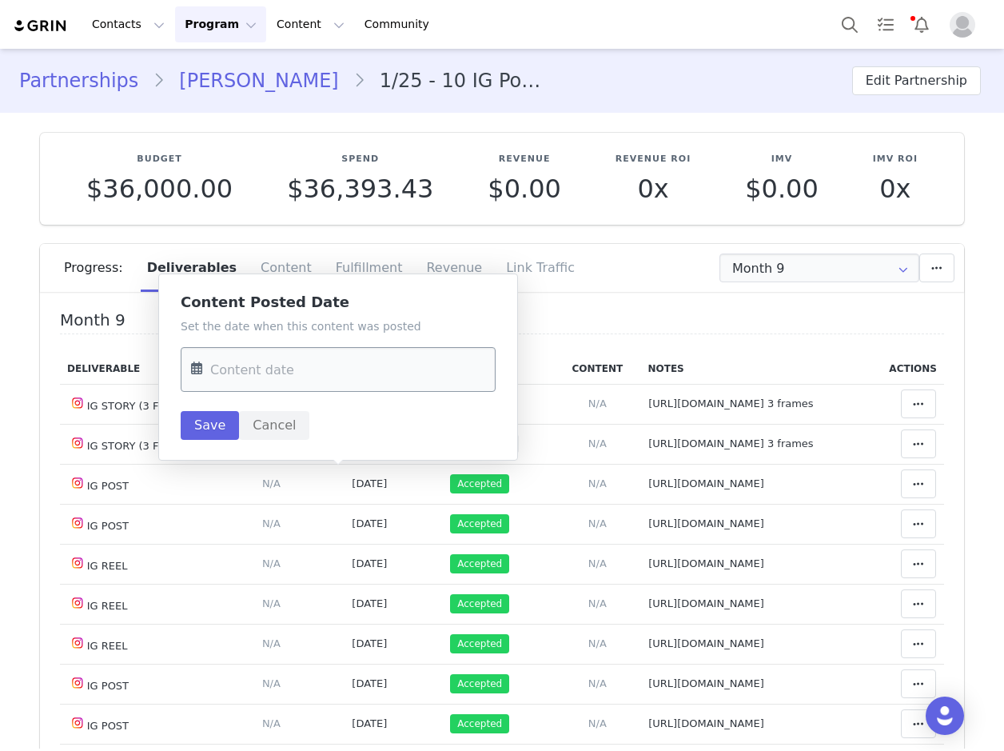
click at [289, 372] on input "text" at bounding box center [338, 369] width 315 height 45
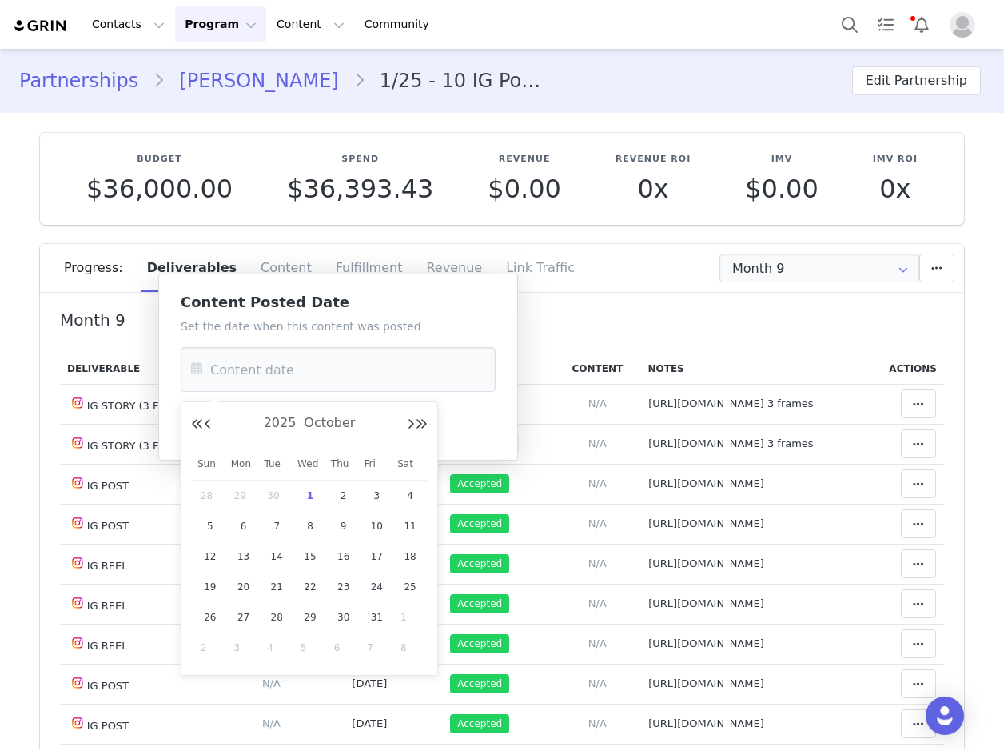
click at [306, 491] on span "1" at bounding box center [310, 495] width 19 height 19
type input "Oct 01 2025"
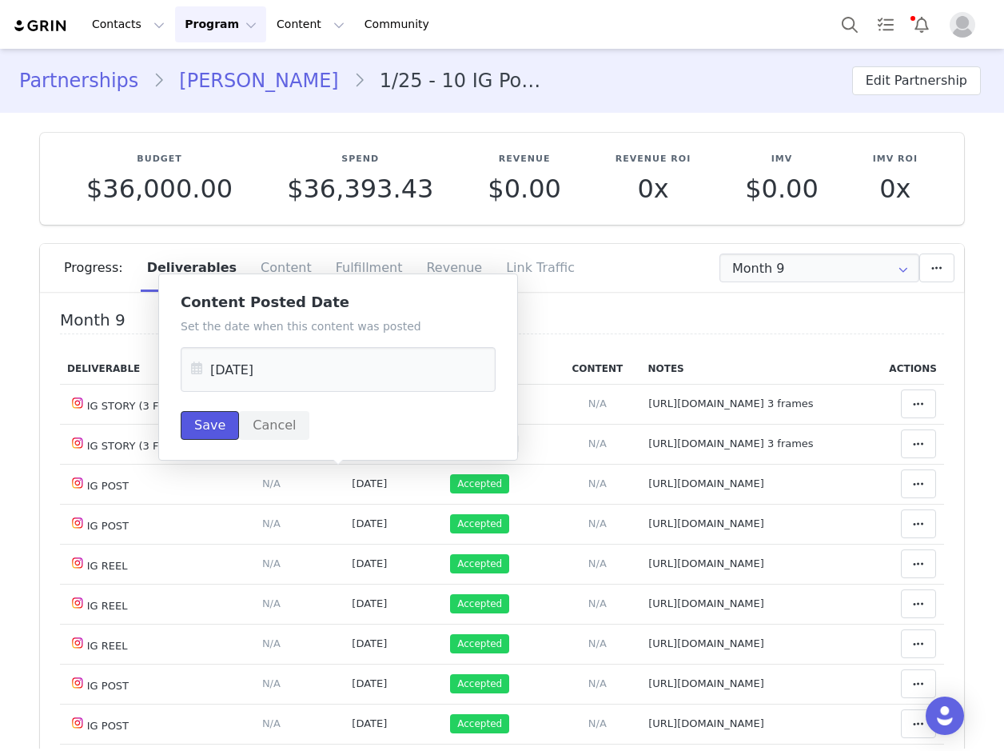
click at [208, 424] on button "Save" at bounding box center [210, 425] width 58 height 29
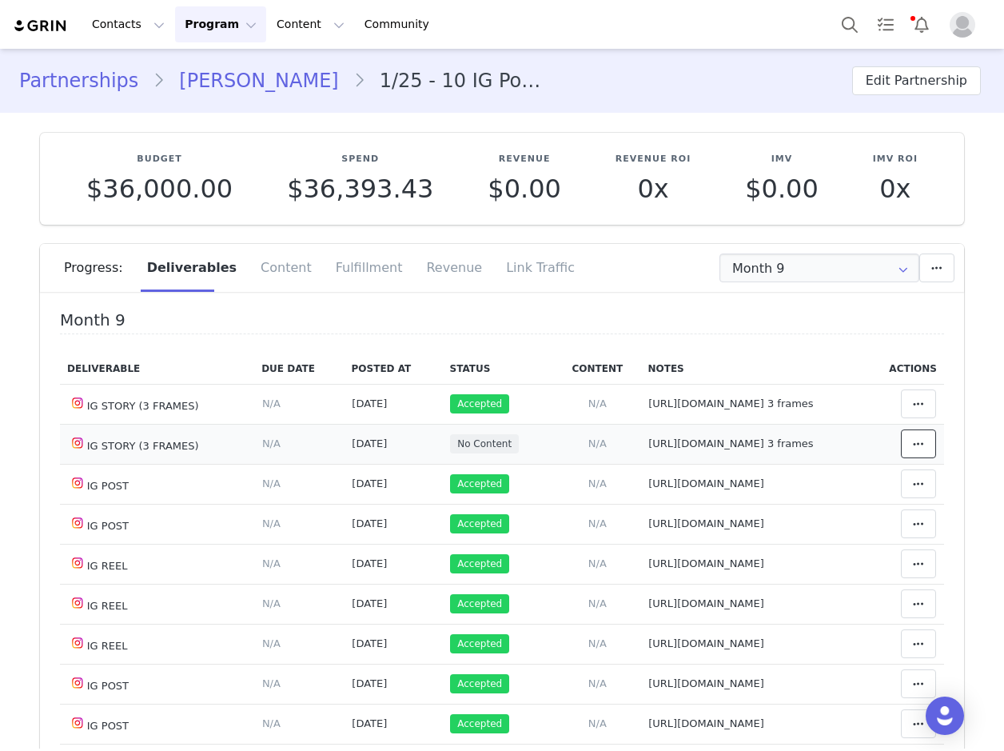
drag, startPoint x: 902, startPoint y: 451, endPoint x: 864, endPoint y: 454, distance: 38.5
click at [913, 450] on icon at bounding box center [918, 443] width 11 height 13
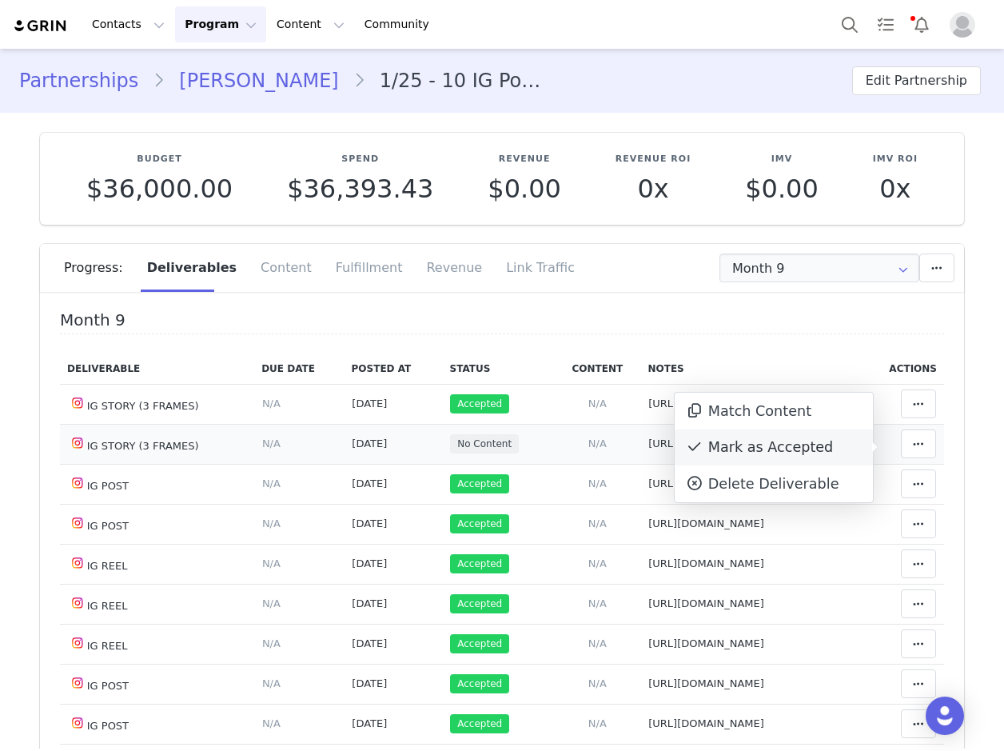
drag, startPoint x: 782, startPoint y: 452, endPoint x: 767, endPoint y: 455, distance: 16.2
click at [782, 452] on div "Mark as Accepted" at bounding box center [774, 447] width 198 height 37
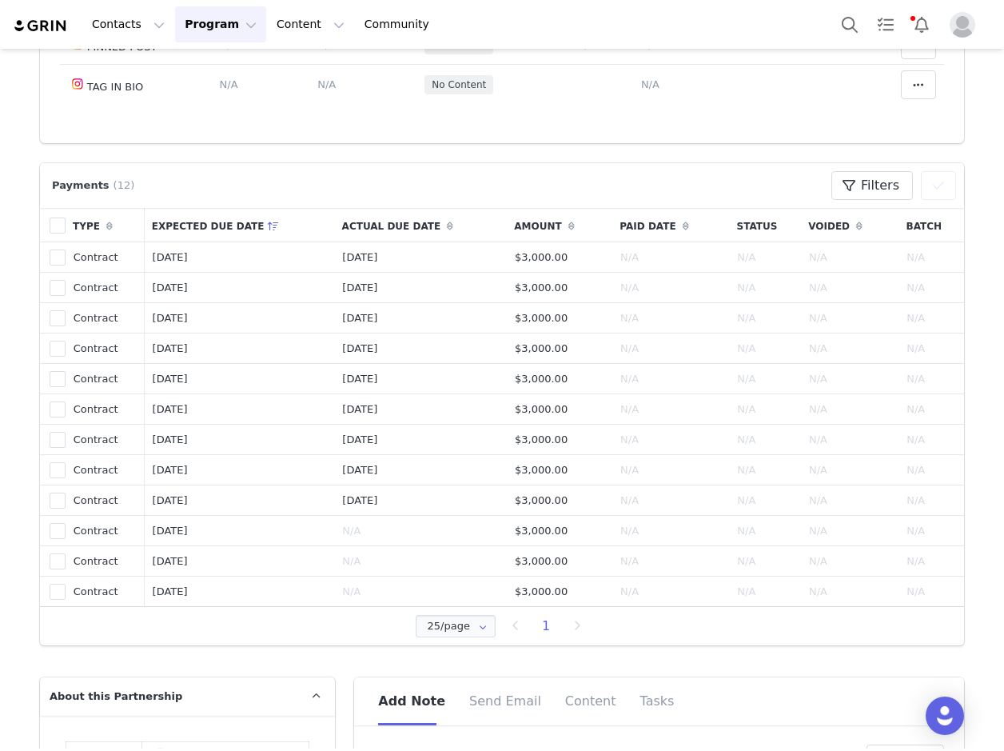
scroll to position [480, 0]
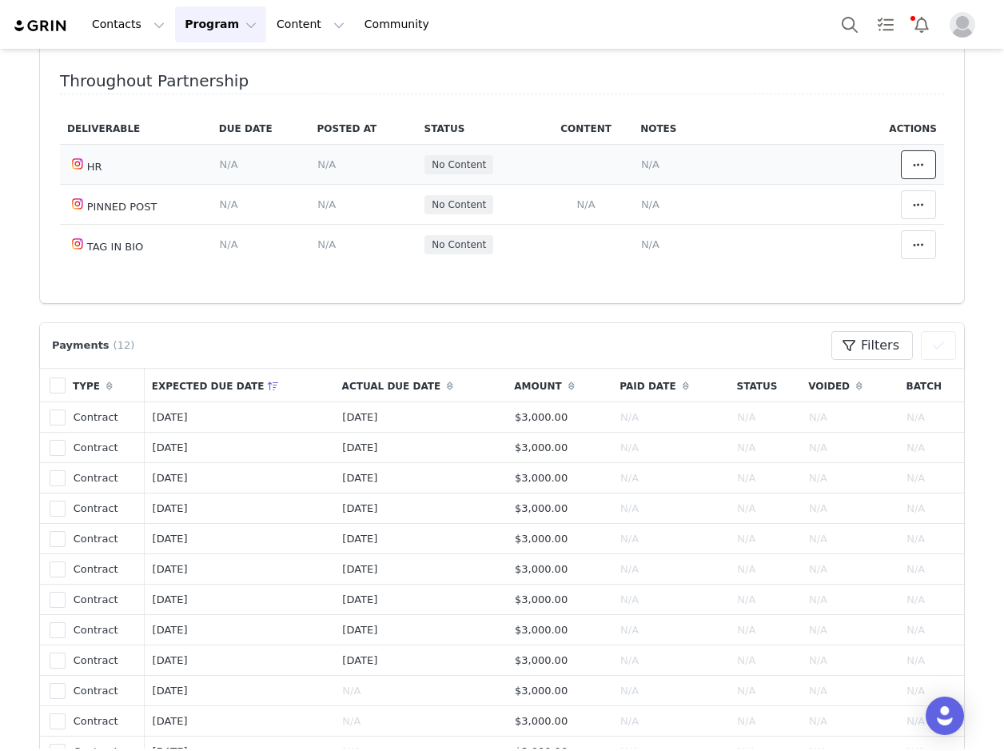
click at [913, 161] on icon at bounding box center [918, 164] width 11 height 13
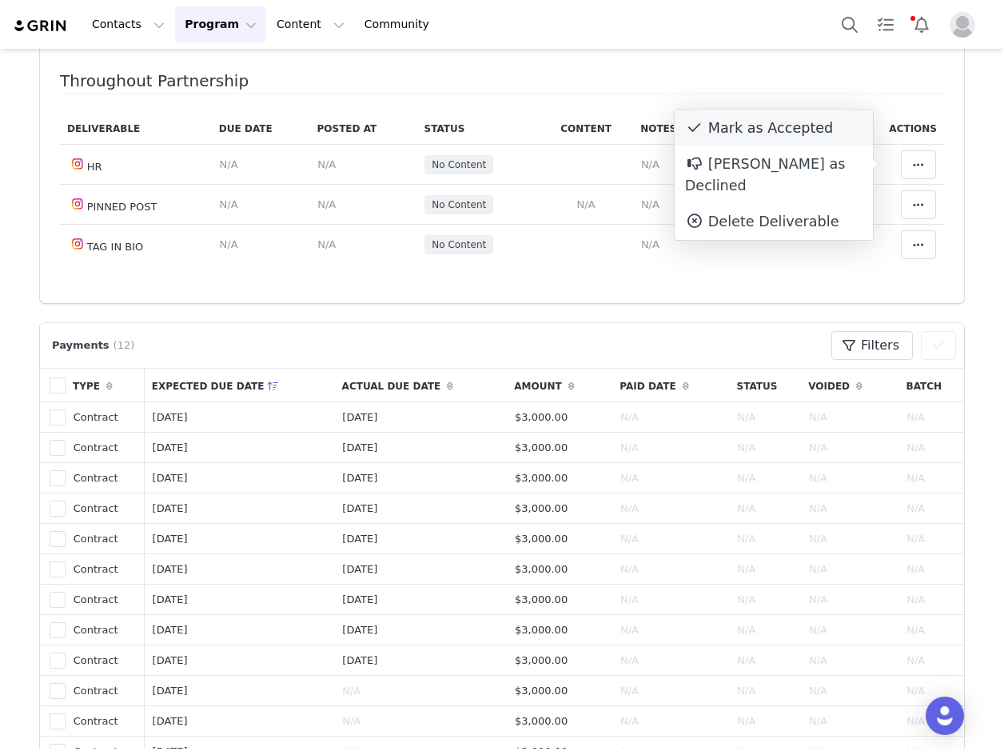
click at [798, 133] on div "Mark as Accepted" at bounding box center [774, 128] width 198 height 37
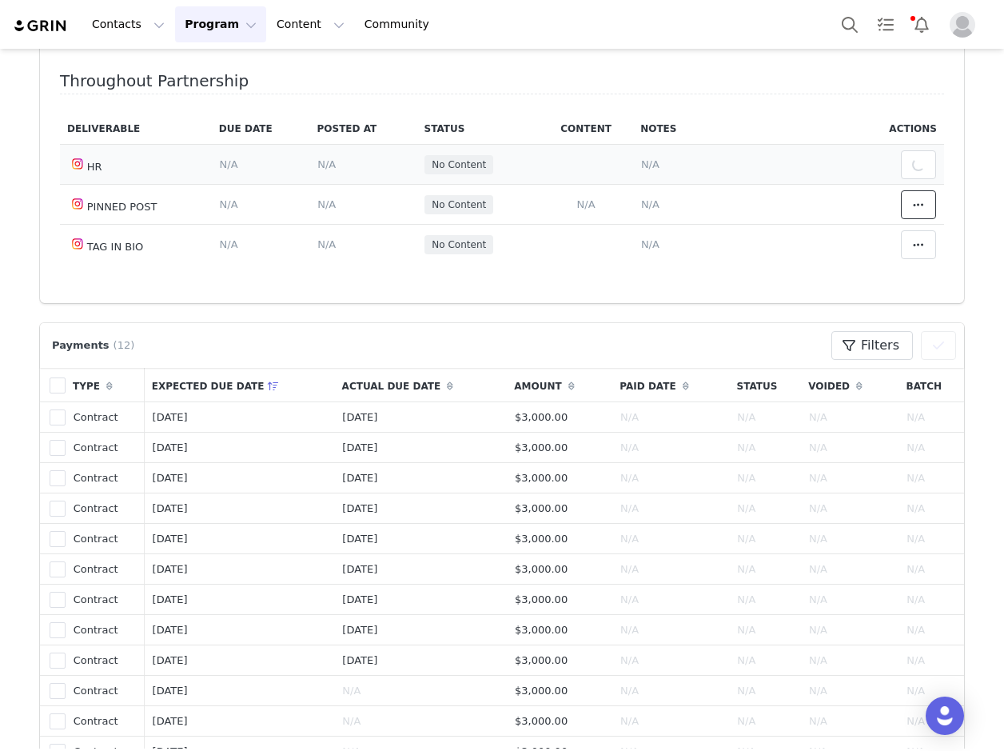
click at [913, 200] on icon at bounding box center [918, 204] width 11 height 13
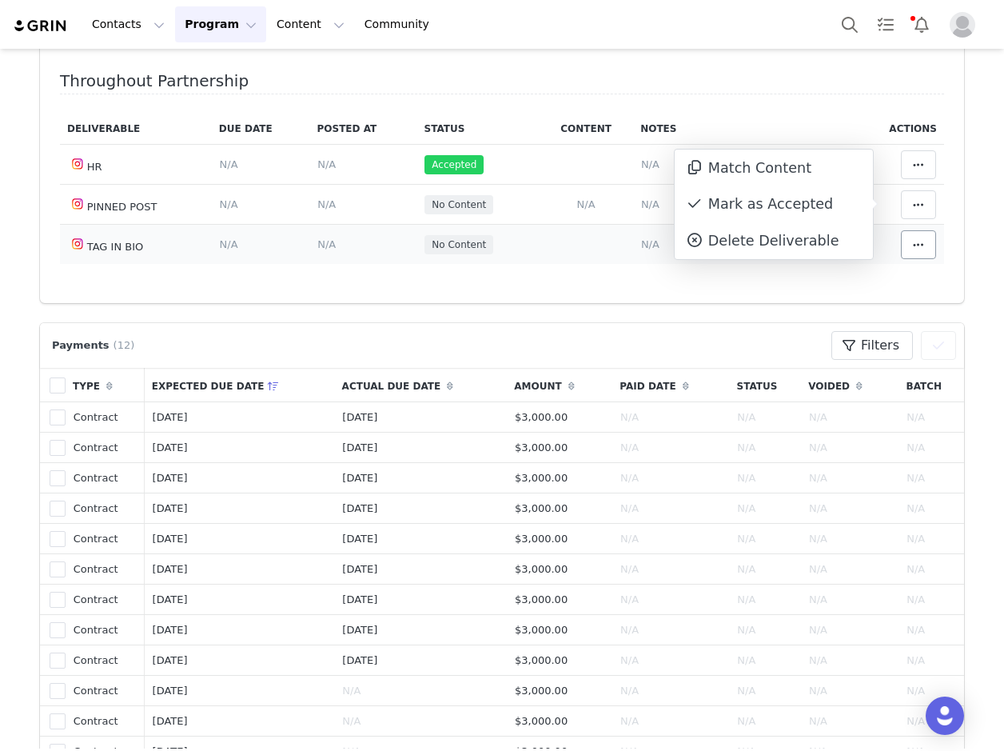
drag, startPoint x: 815, startPoint y: 204, endPoint x: 910, endPoint y: 241, distance: 101.5
click at [820, 204] on div "Mark as Accepted" at bounding box center [774, 204] width 198 height 37
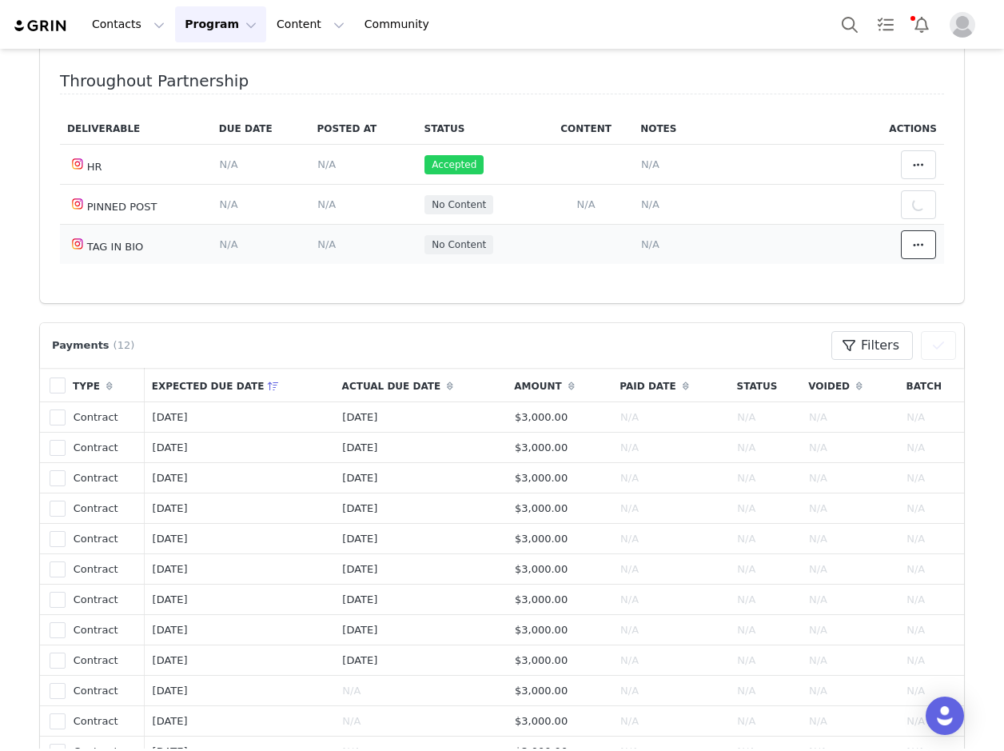
drag, startPoint x: 910, startPoint y: 241, endPoint x: 904, endPoint y: 252, distance: 11.8
click at [910, 248] on button at bounding box center [918, 244] width 35 height 29
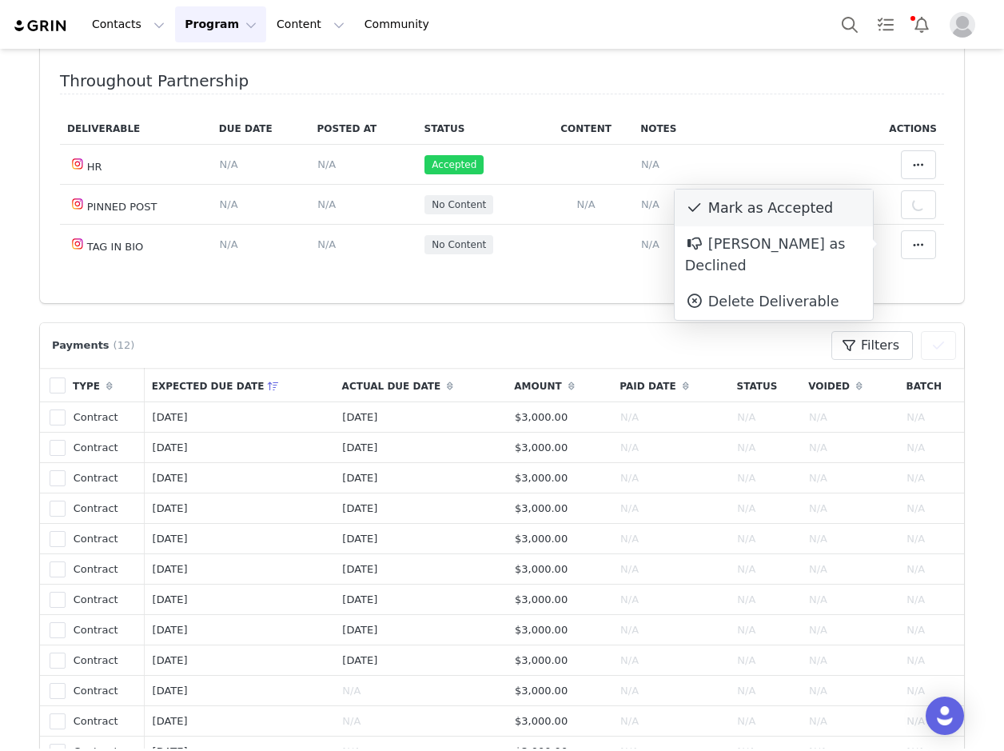
click at [807, 193] on div "Mark as Accepted" at bounding box center [774, 207] width 198 height 37
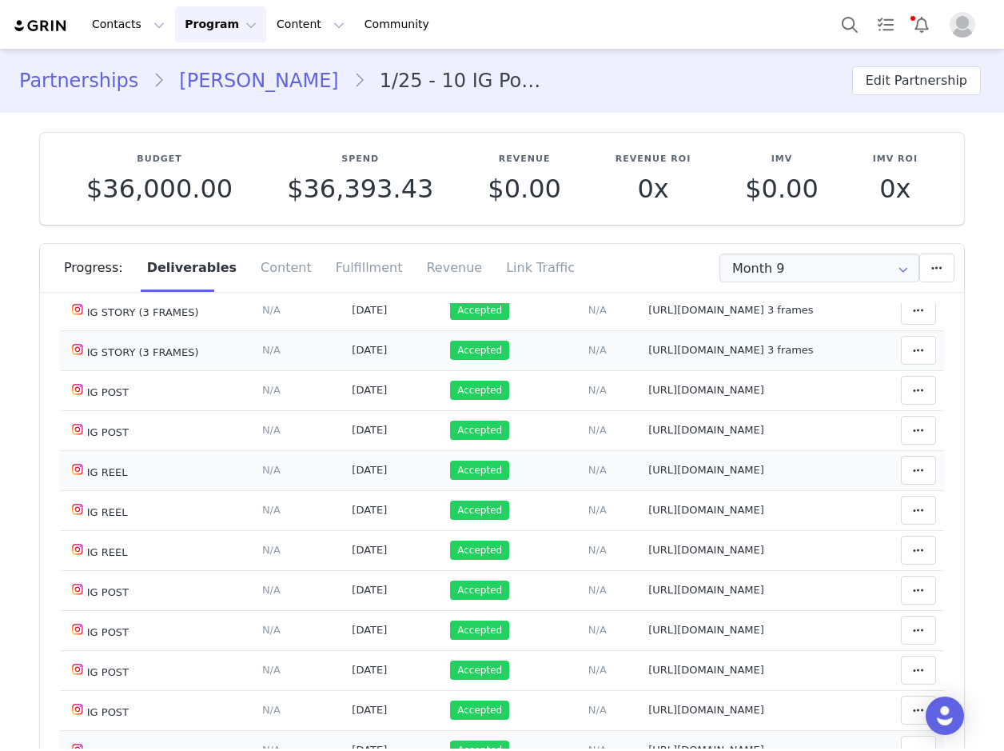
scroll to position [240, 0]
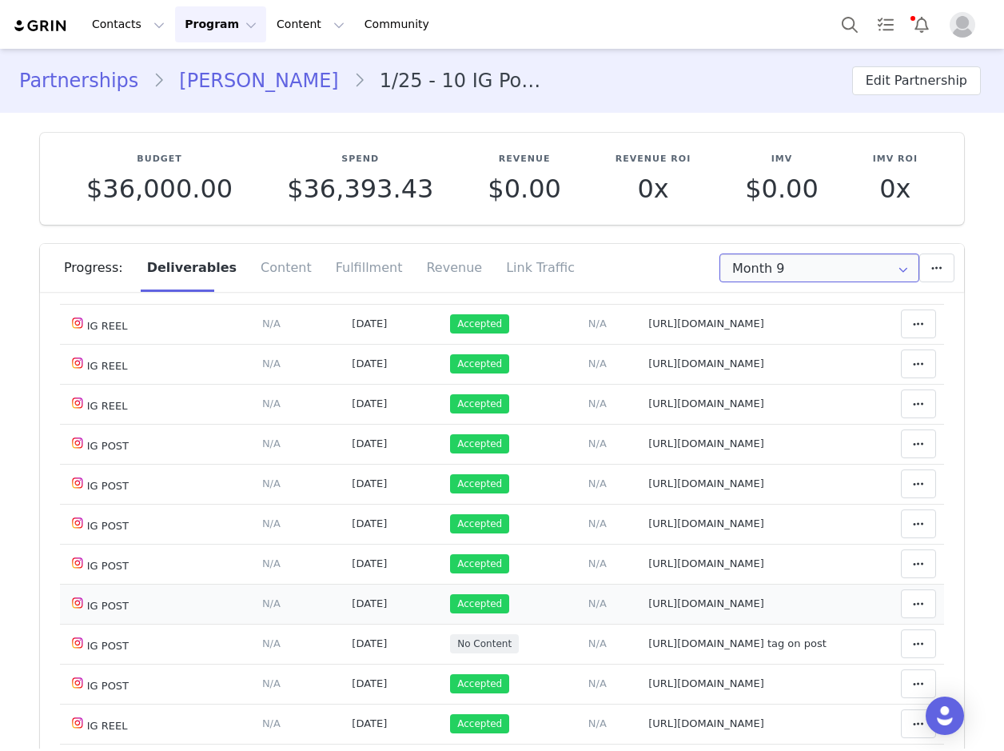
drag, startPoint x: 800, startPoint y: 270, endPoint x: 805, endPoint y: 310, distance: 40.3
click at [800, 270] on input "Month 9" at bounding box center [819, 267] width 200 height 29
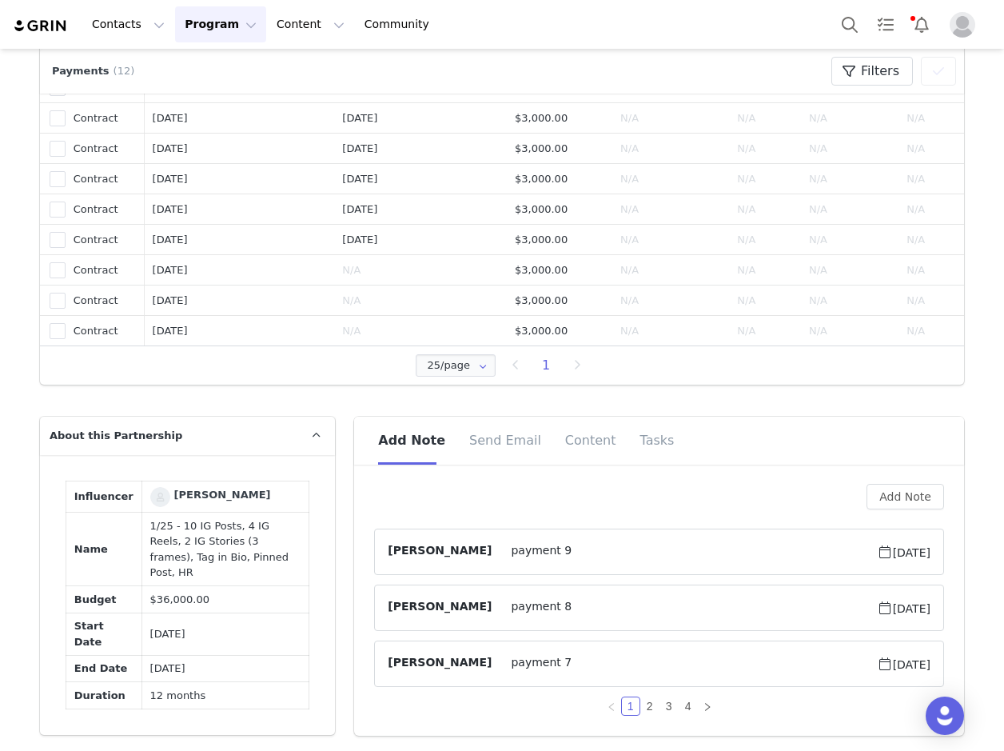
scroll to position [959, 0]
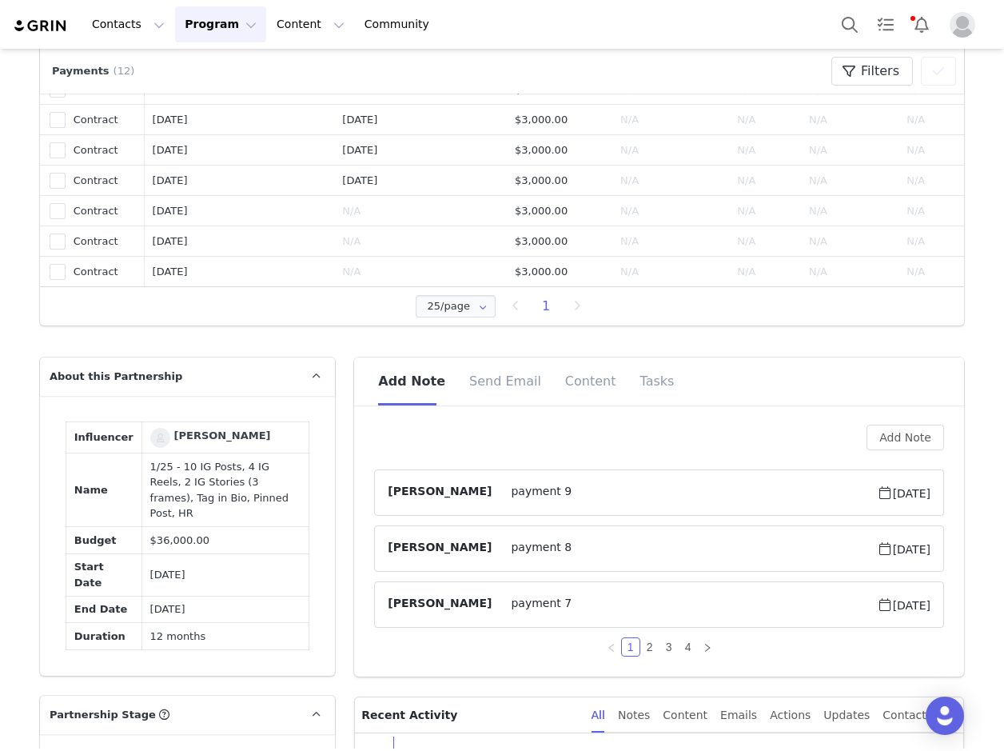
click at [184, 527] on td "1/25 - 10 IG Posts, 4 IG Reels, 2 IG Stories (3 frames), Tag in Bio, Pinned Pos…" at bounding box center [224, 490] width 167 height 74
copy td "1/25 - 10 IG Posts, 4 IG Reels, 2 IG Stories (3 frames), Tag in Bio, Pinned Pos…"
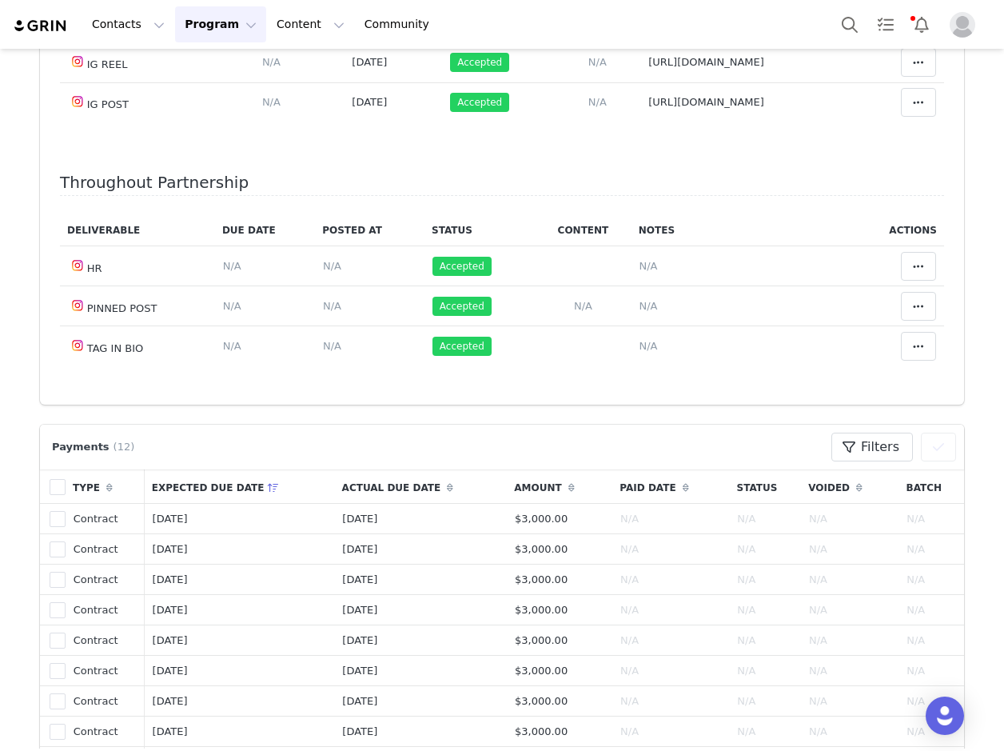
scroll to position [240, 0]
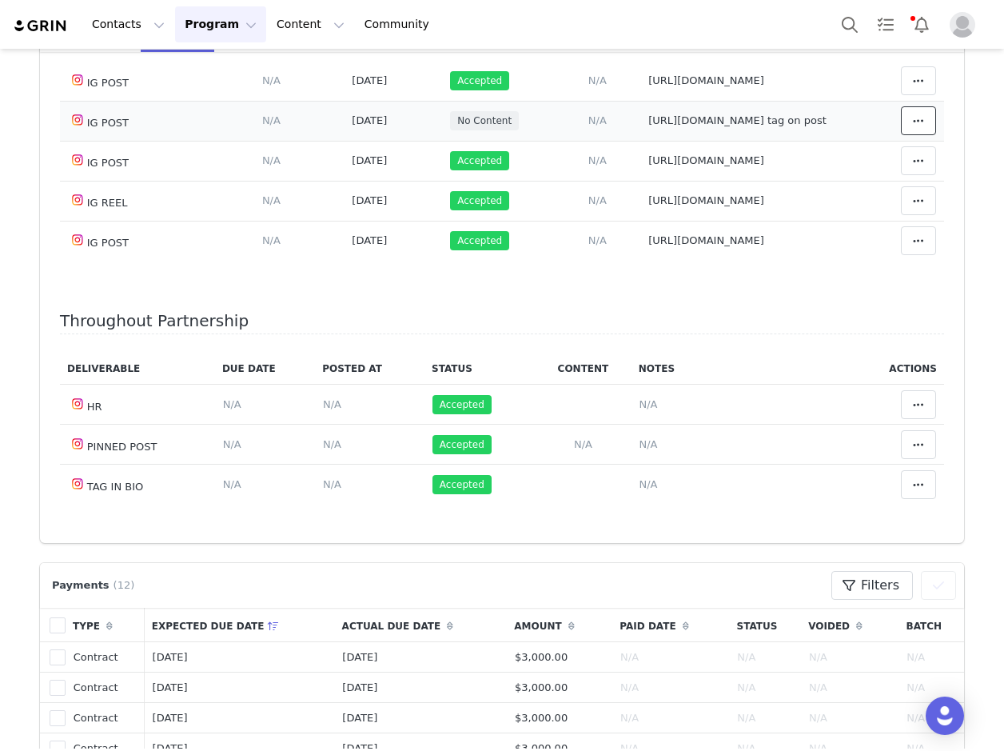
drag, startPoint x: 907, startPoint y: 112, endPoint x: 863, endPoint y: 76, distance: 56.8
click at [909, 112] on span at bounding box center [918, 120] width 19 height 19
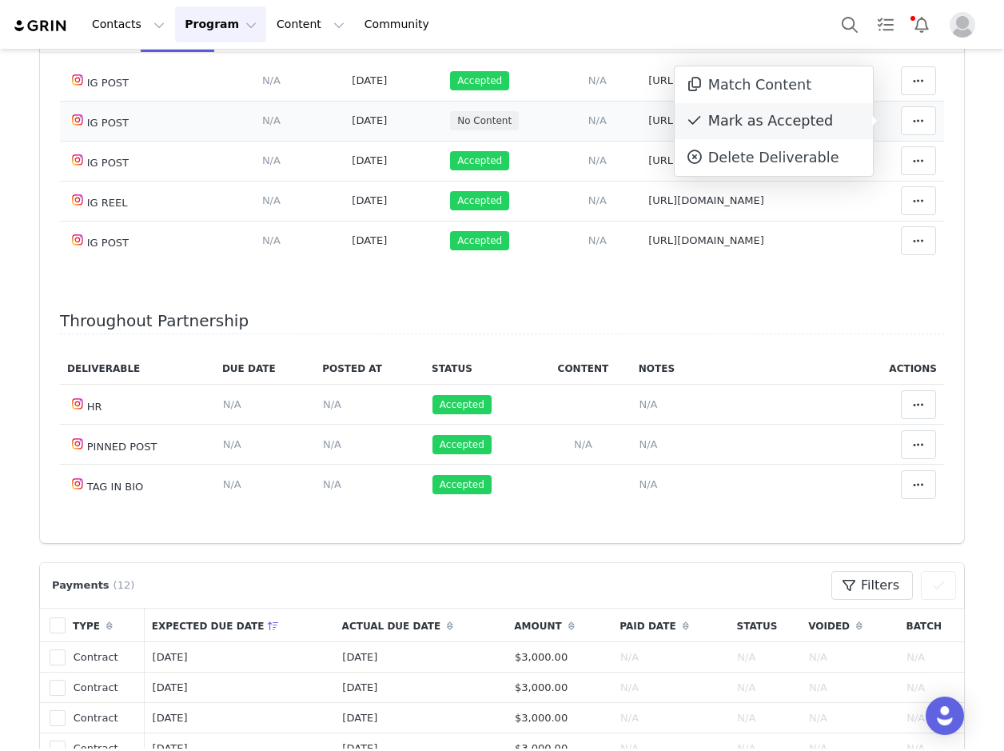
drag, startPoint x: 770, startPoint y: 119, endPoint x: 766, endPoint y: 126, distance: 8.2
click at [772, 113] on div "Mark as Accepted" at bounding box center [774, 121] width 198 height 37
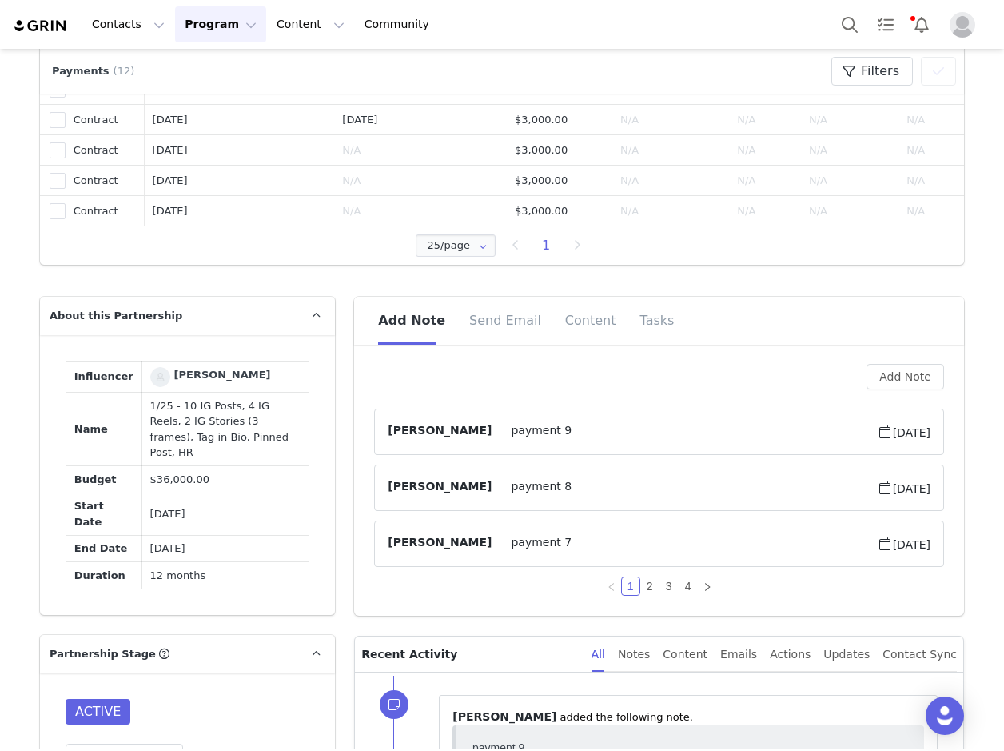
scroll to position [1119, 0]
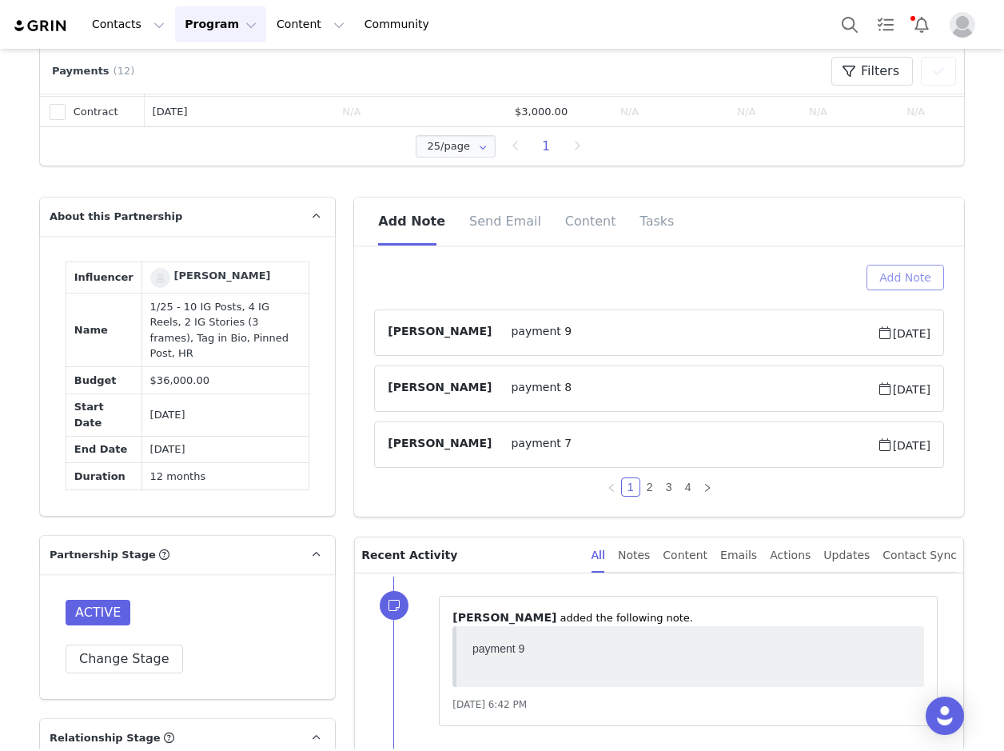
click at [895, 283] on button "Add Note" at bounding box center [905, 278] width 78 height 26
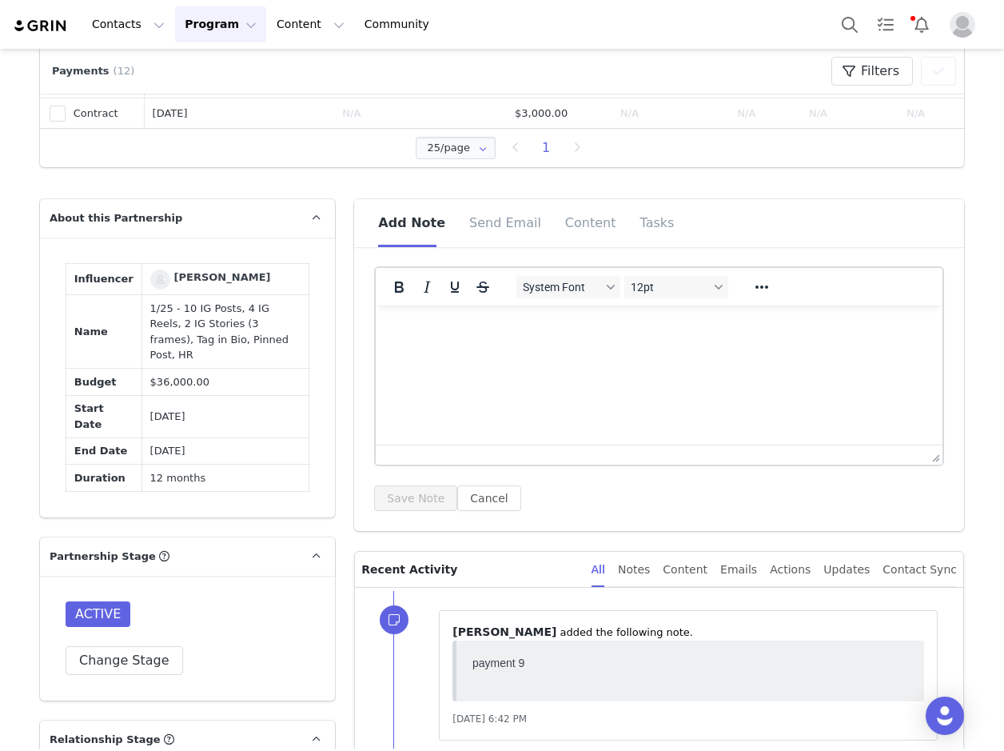
scroll to position [1199, 0]
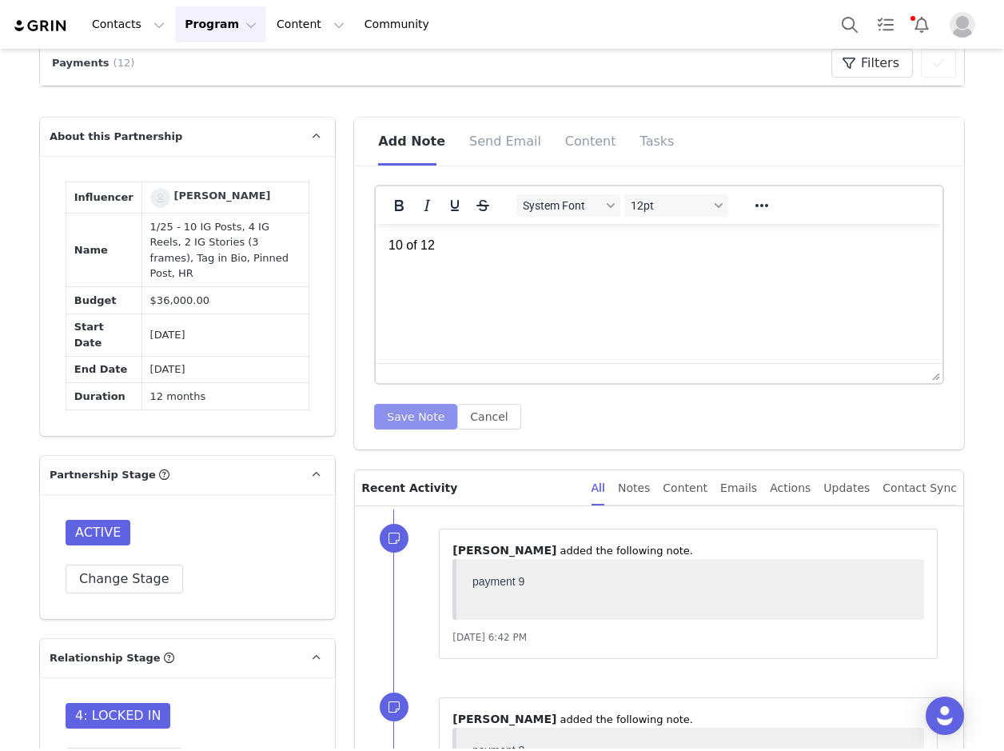
click at [398, 416] on button "Save Note" at bounding box center [415, 417] width 83 height 26
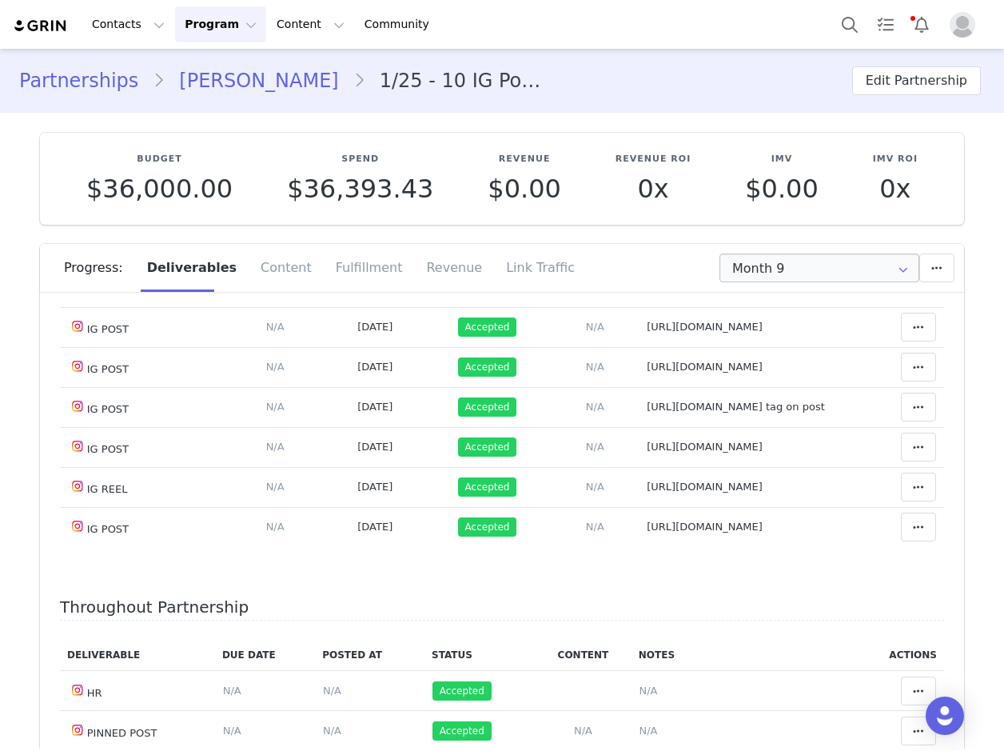
scroll to position [448, 0]
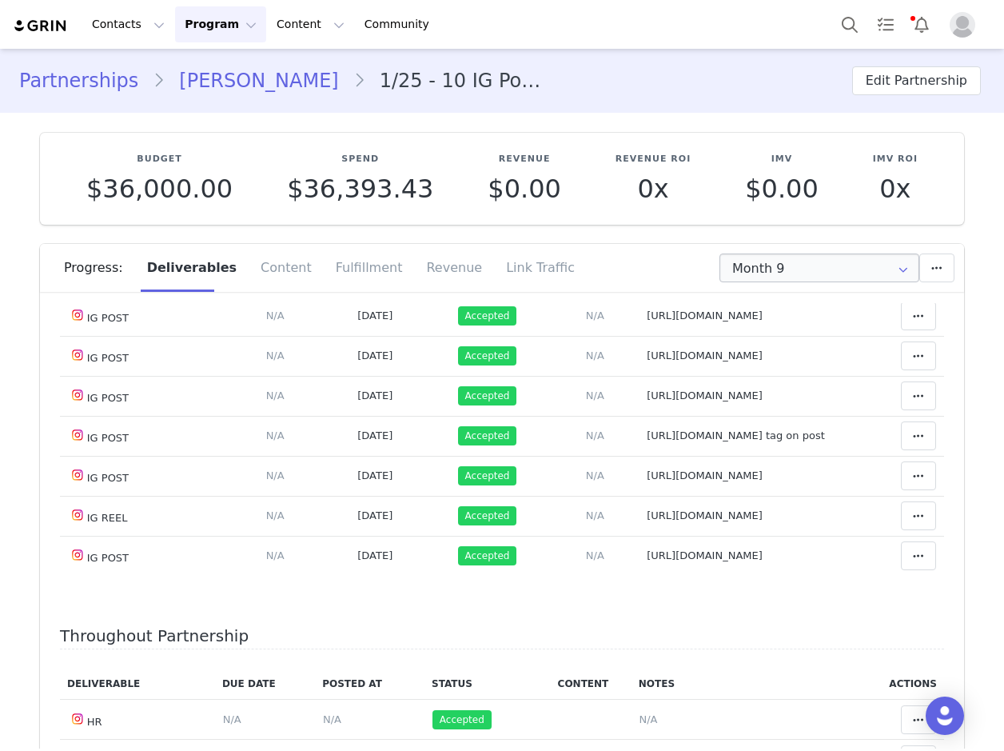
click at [722, 441] on span "https://www.instagram.com/p/DPIYlOxjoHV/ tag on post" at bounding box center [736, 435] width 178 height 12
type textarea "https://www.instagram.com/p/DPIYlOxjoHV/ tag on post"
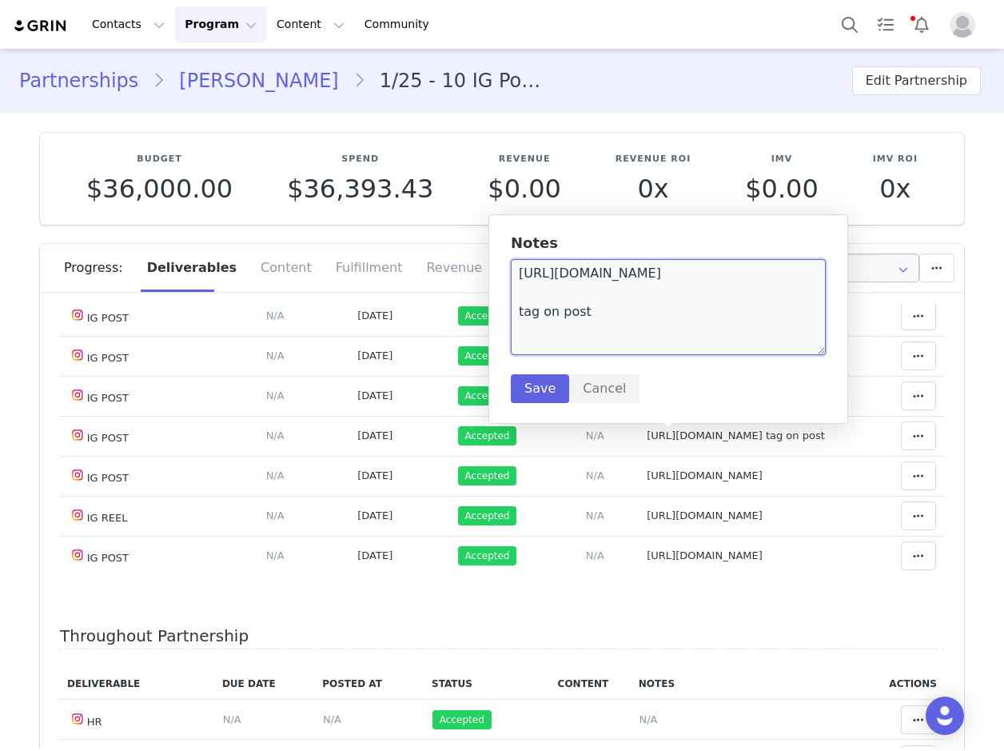
click at [668, 273] on textarea "https://www.instagram.com/p/DPIYlOxjoHV/ tag on post" at bounding box center [668, 307] width 315 height 96
click at [665, 276] on textarea "https://www.instagram.com/p/DPIYlOxjoHV/ tag on post" at bounding box center [668, 307] width 315 height 96
click at [226, 76] on link "Brittany Eleazer" at bounding box center [259, 80] width 188 height 29
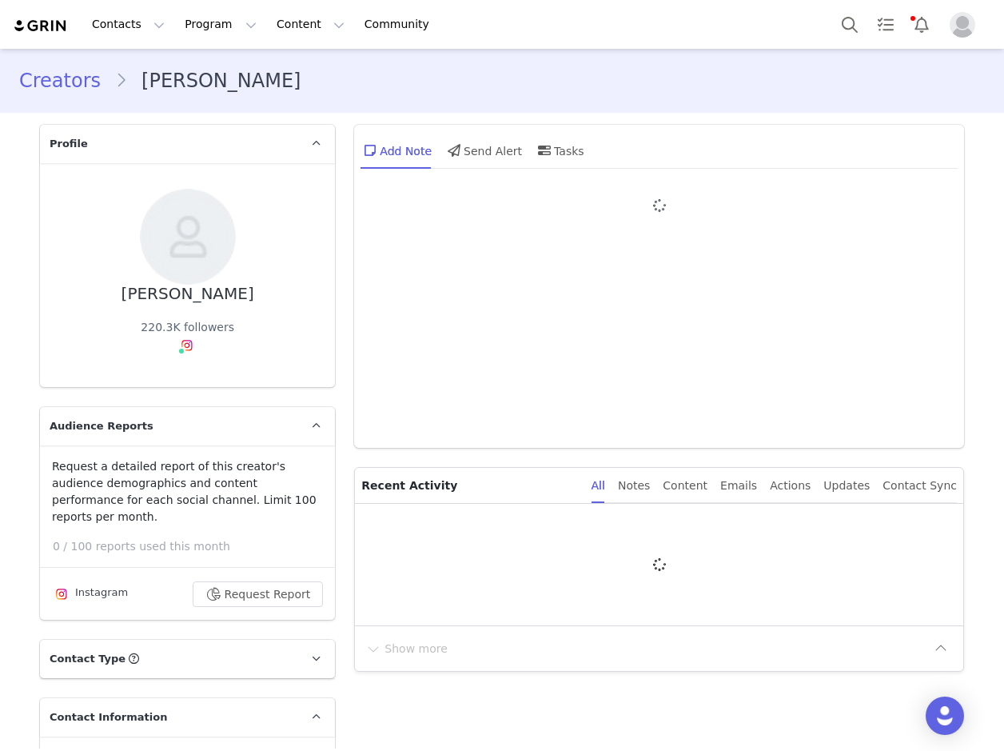
type input "+1 ([GEOGRAPHIC_DATA])"
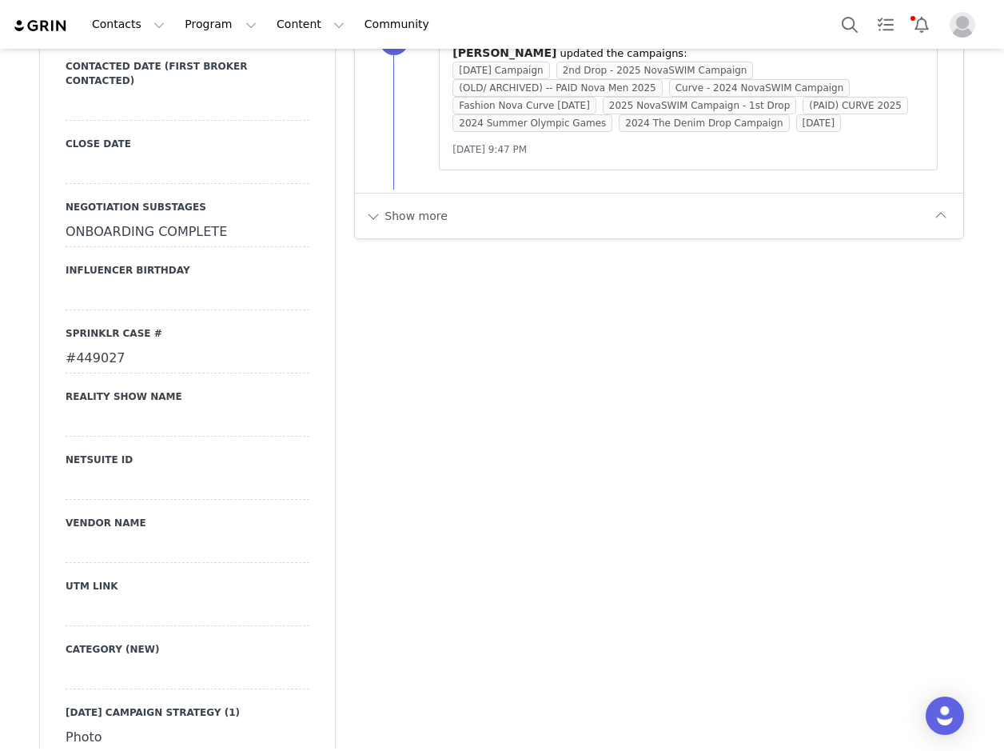
scroll to position [2638, 0]
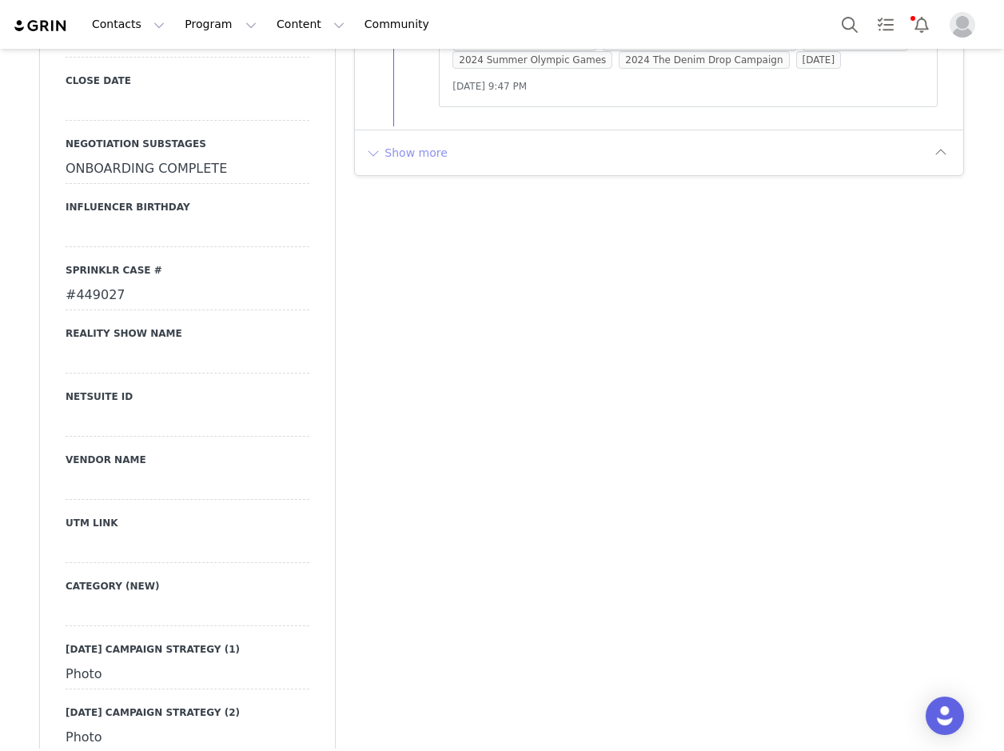
click at [396, 165] on button "Show more" at bounding box center [406, 153] width 84 height 26
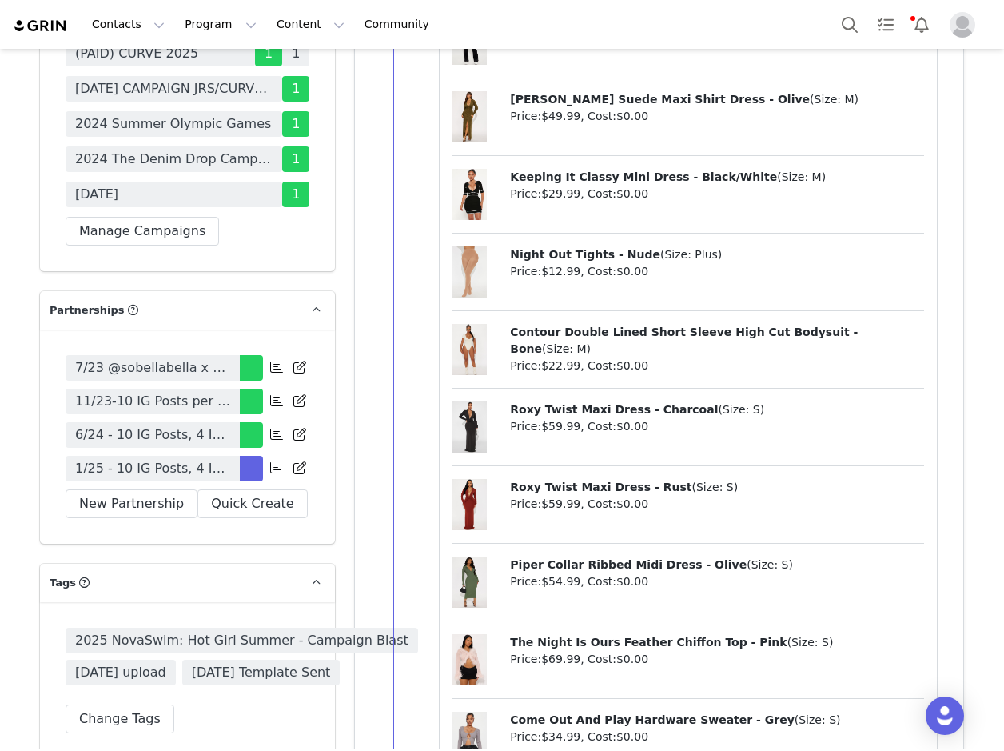
scroll to position [5115, 0]
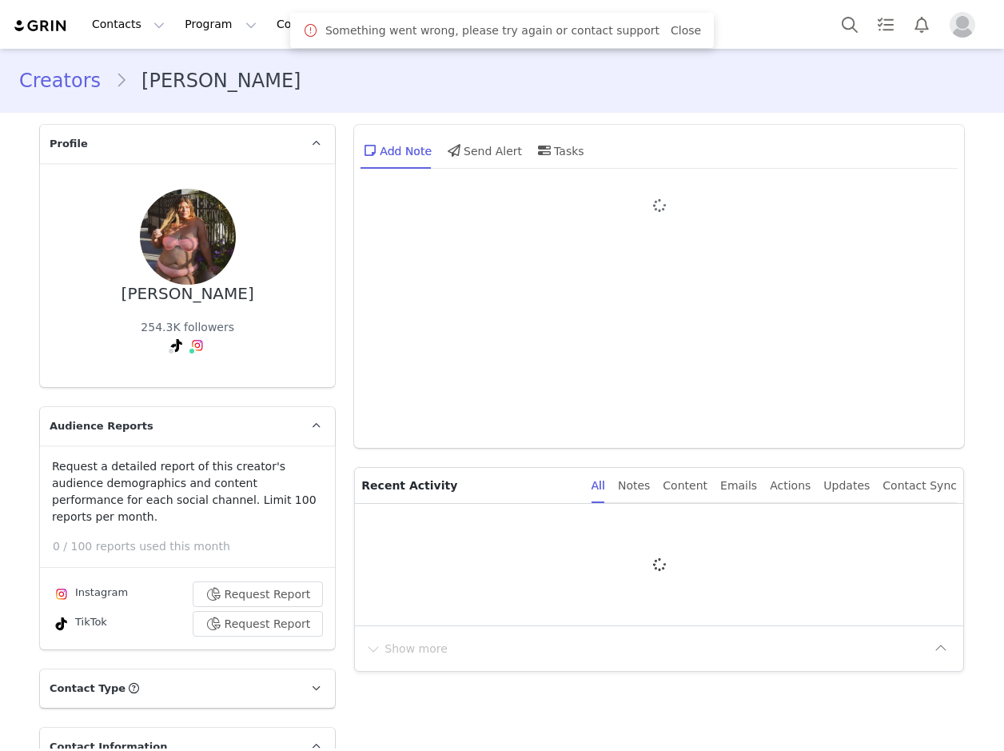
type input "+1 ([GEOGRAPHIC_DATA])"
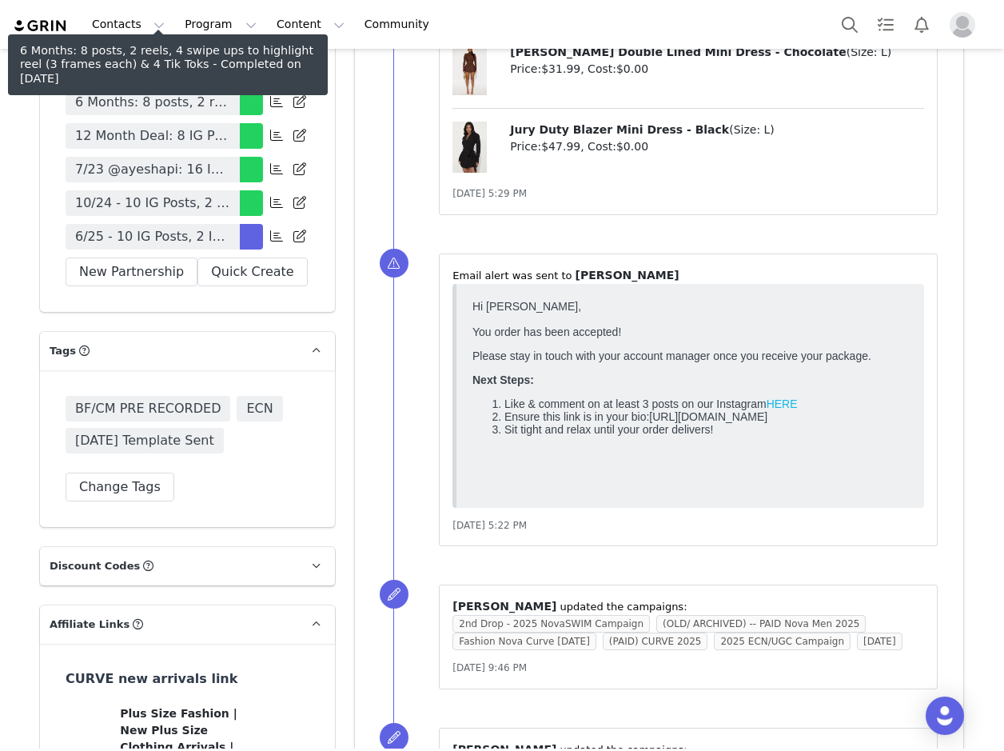
scroll to position [5915, 0]
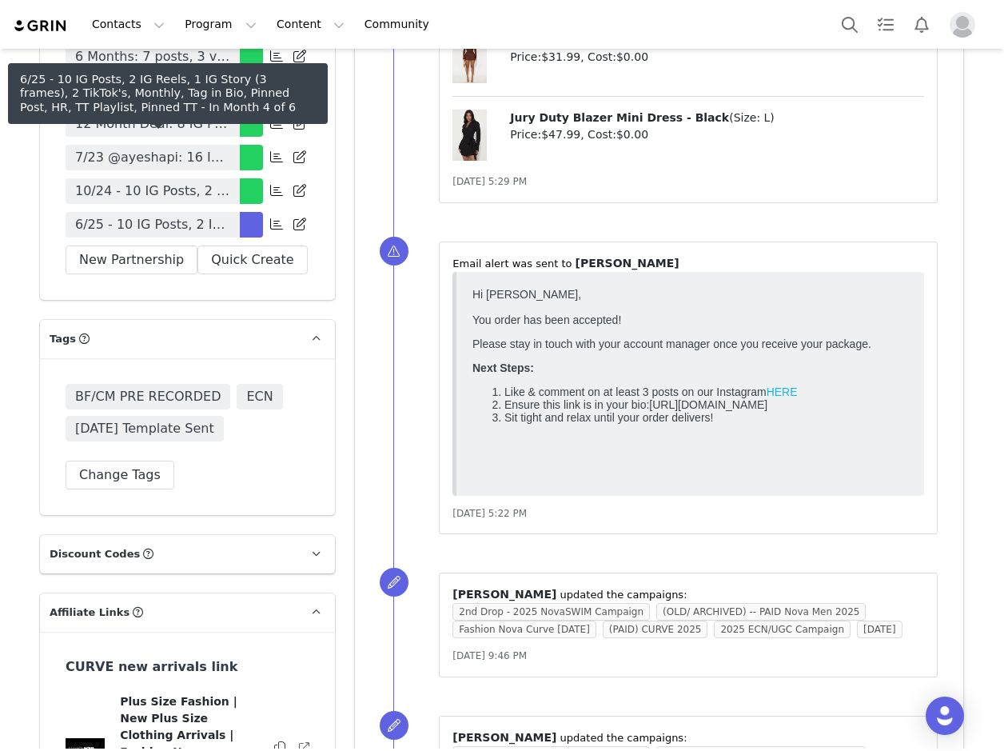
click at [197, 215] on span "6/25 - 10 IG Posts, 2 IG Reels, 1 IG Story (3 frames), 2 TikTok's, Monthly, Tag…" at bounding box center [152, 224] width 155 height 19
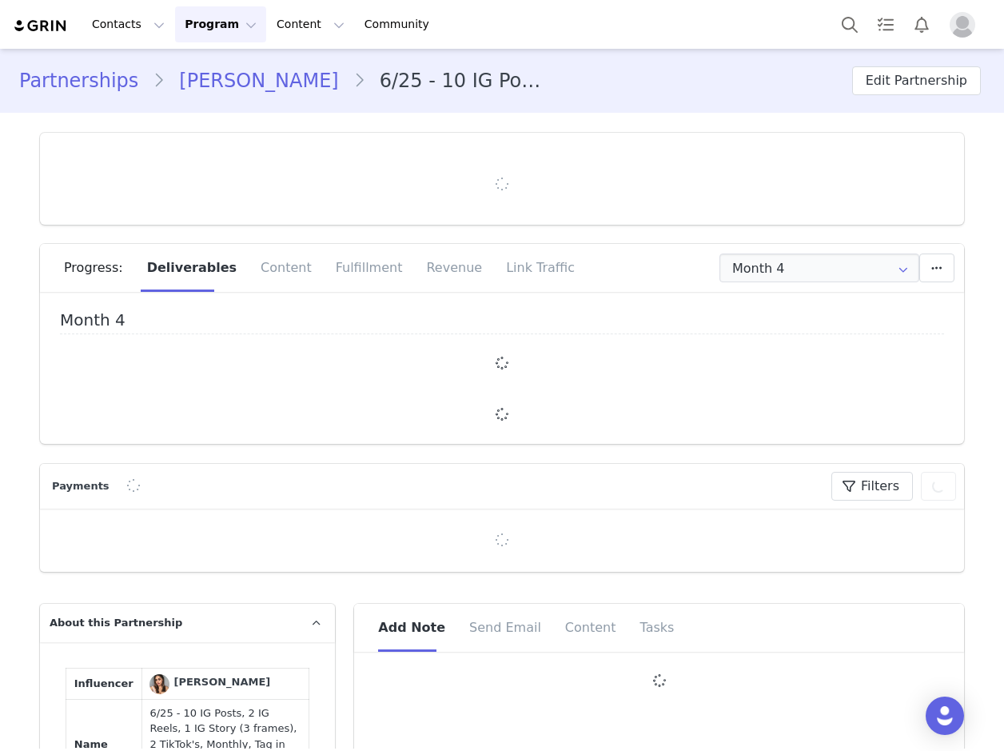
type input "+1 ([GEOGRAPHIC_DATA])"
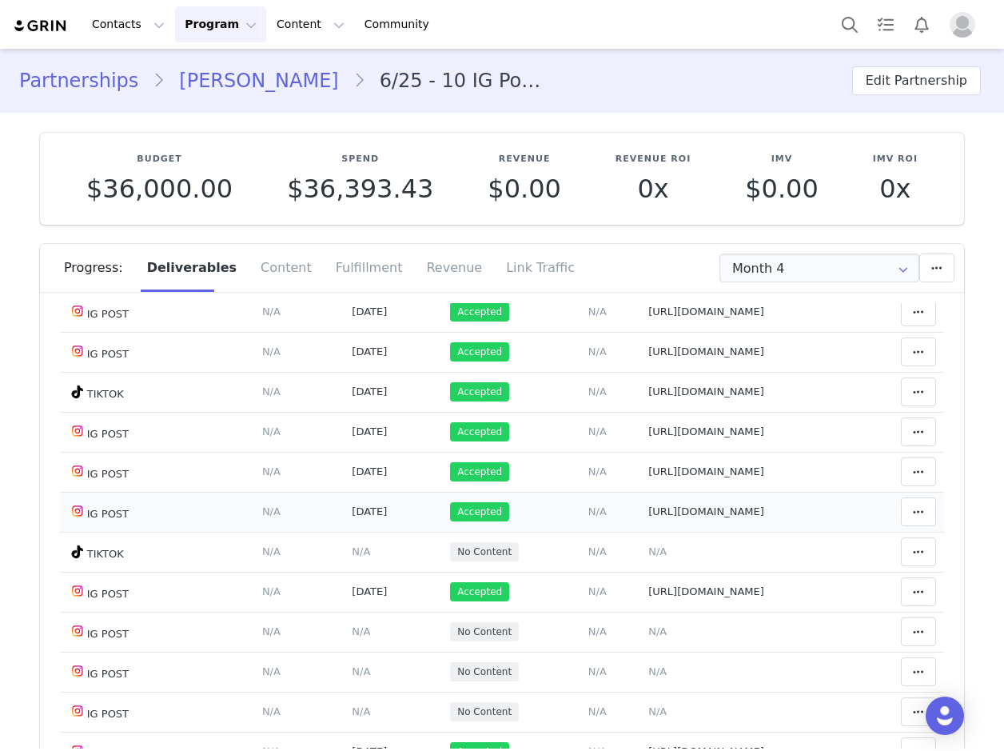
scroll to position [160, 0]
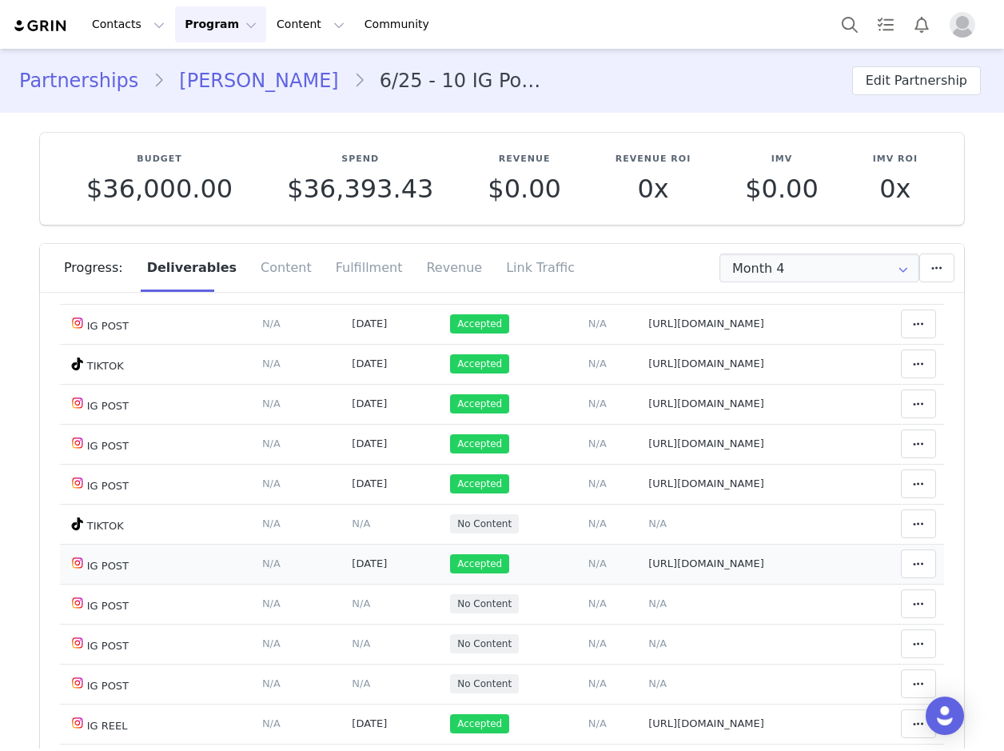
click at [648, 565] on span "[URL][DOMAIN_NAME]" at bounding box center [706, 563] width 116 height 12
type textarea "[URL][DOMAIN_NAME]"
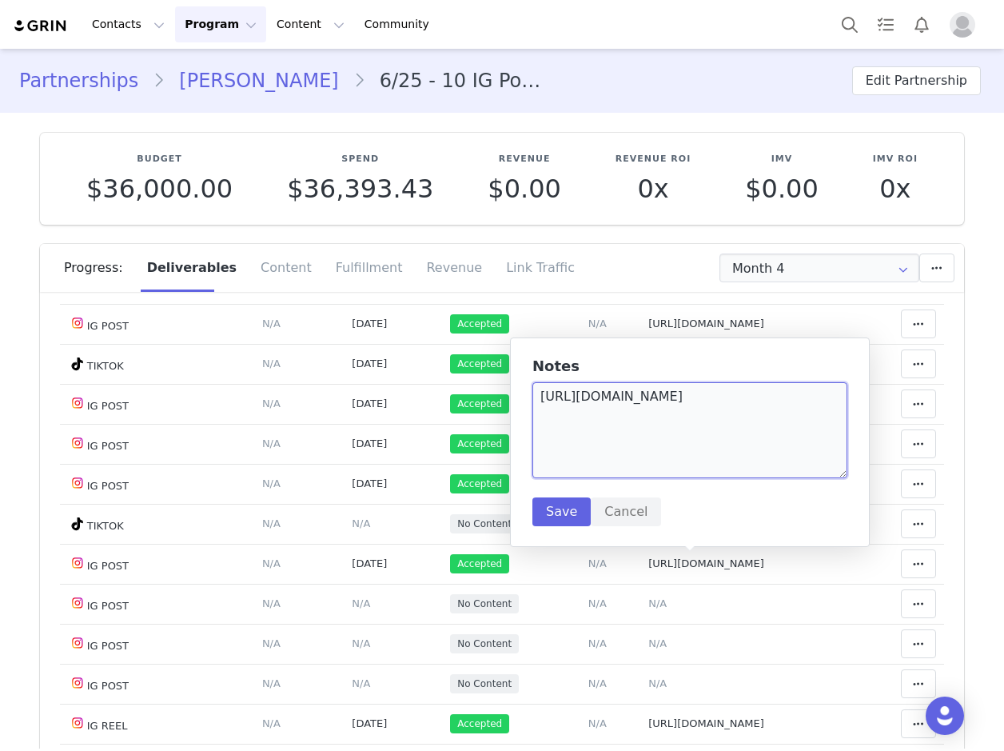
click at [643, 397] on textarea "https://www.instagram.com/p/DO_nBc1Ab5m/?img_index=1" at bounding box center [689, 430] width 315 height 96
click at [643, 400] on textarea "https://www.instagram.com/p/DO_nBc1Ab5m/?img_index=1" at bounding box center [689, 430] width 315 height 96
click at [460, 497] on td "Accepted" at bounding box center [498, 484] width 112 height 40
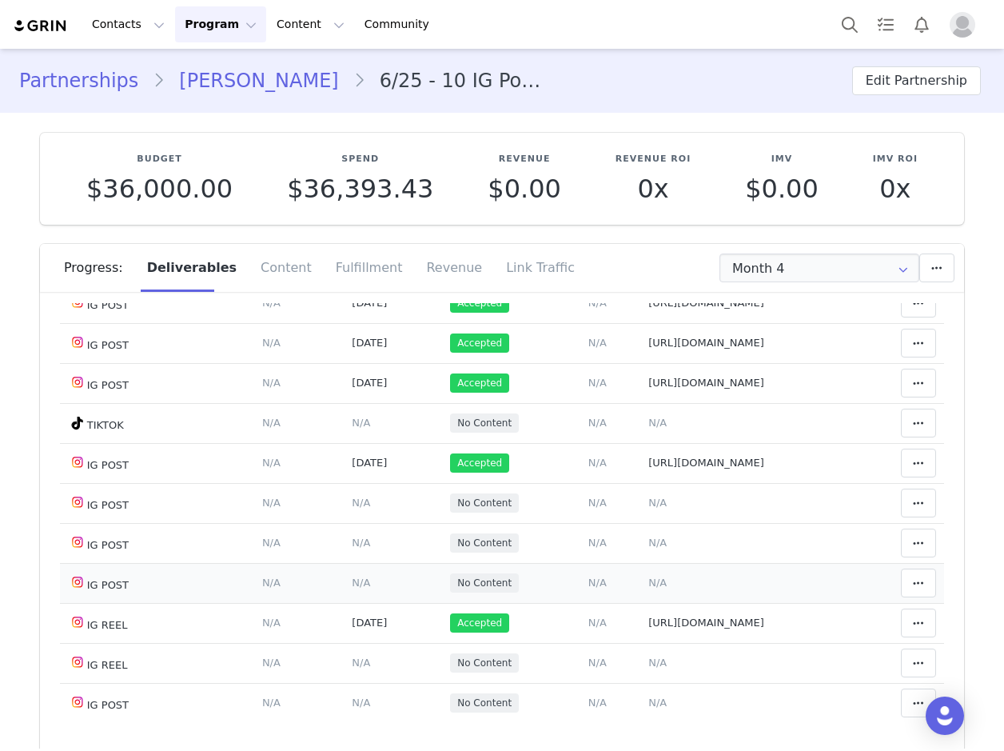
scroll to position [320, 0]
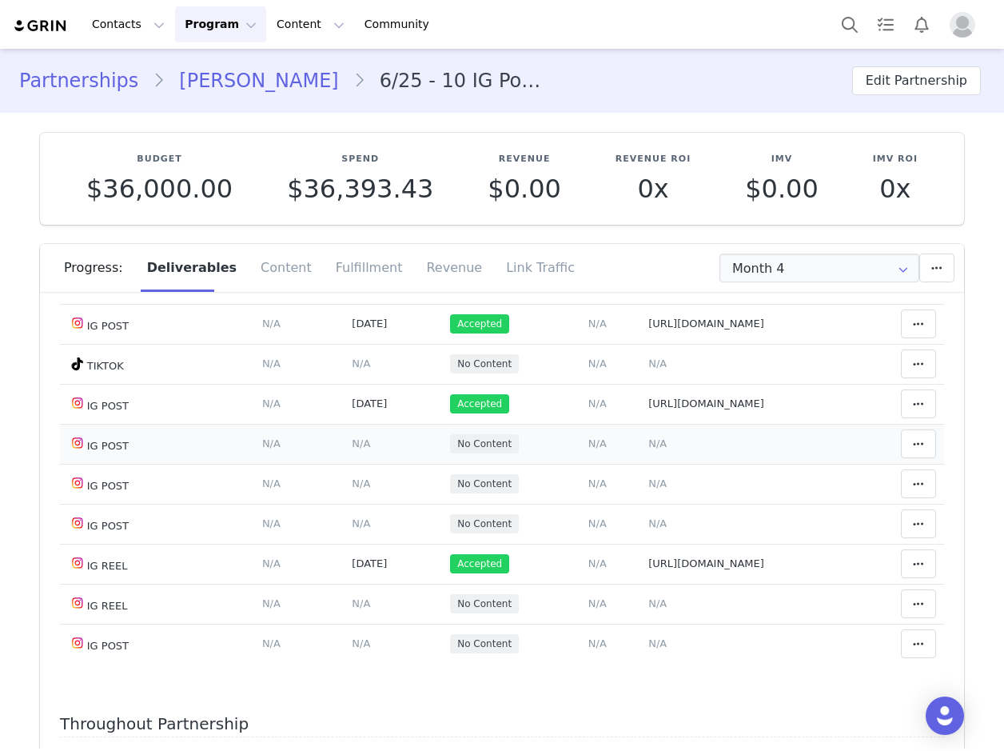
click at [648, 442] on span "N/A" at bounding box center [657, 443] width 18 height 12
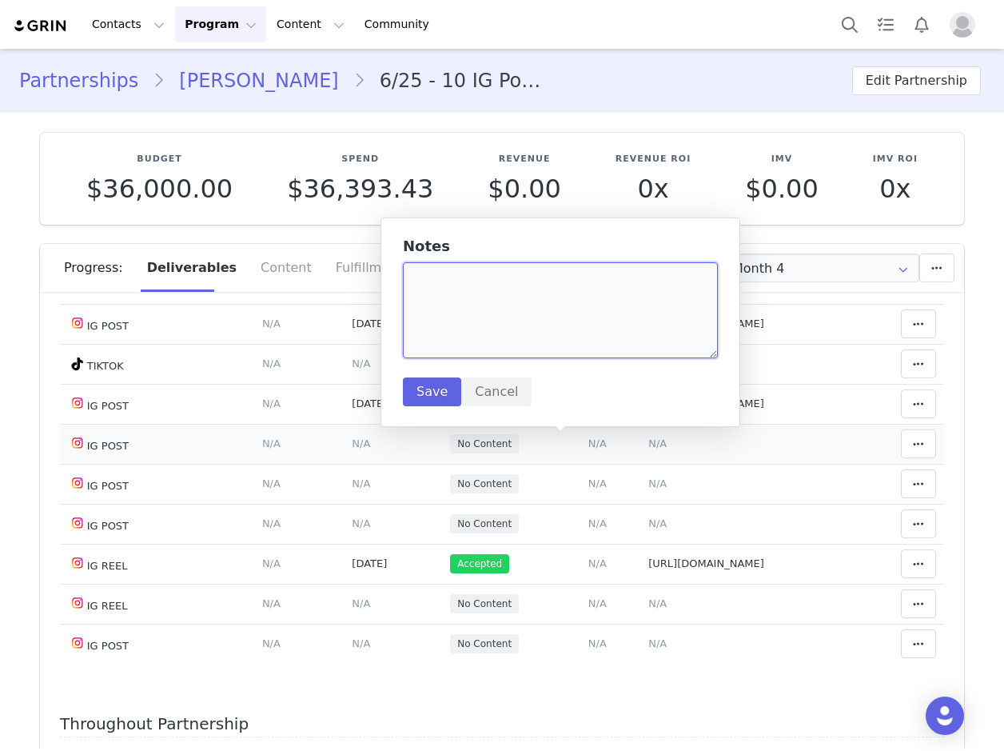
click at [452, 274] on textarea at bounding box center [560, 310] width 315 height 96
paste textarea "https://www.instagram.com/p/DPEbnOlkQoa/?img_index=6"
type textarea "https://www.instagram.com/p/DPEbnOlkQoa/?img_index=6"
click at [429, 386] on button "Save" at bounding box center [432, 391] width 58 height 29
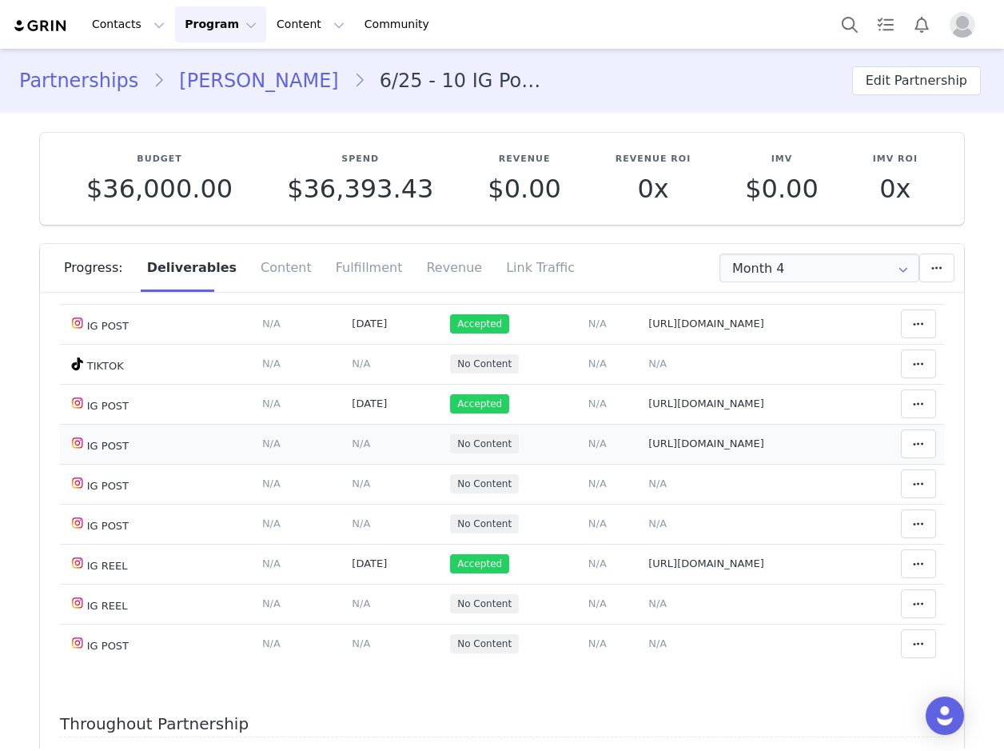
click at [352, 440] on span "N/A" at bounding box center [361, 443] width 18 height 12
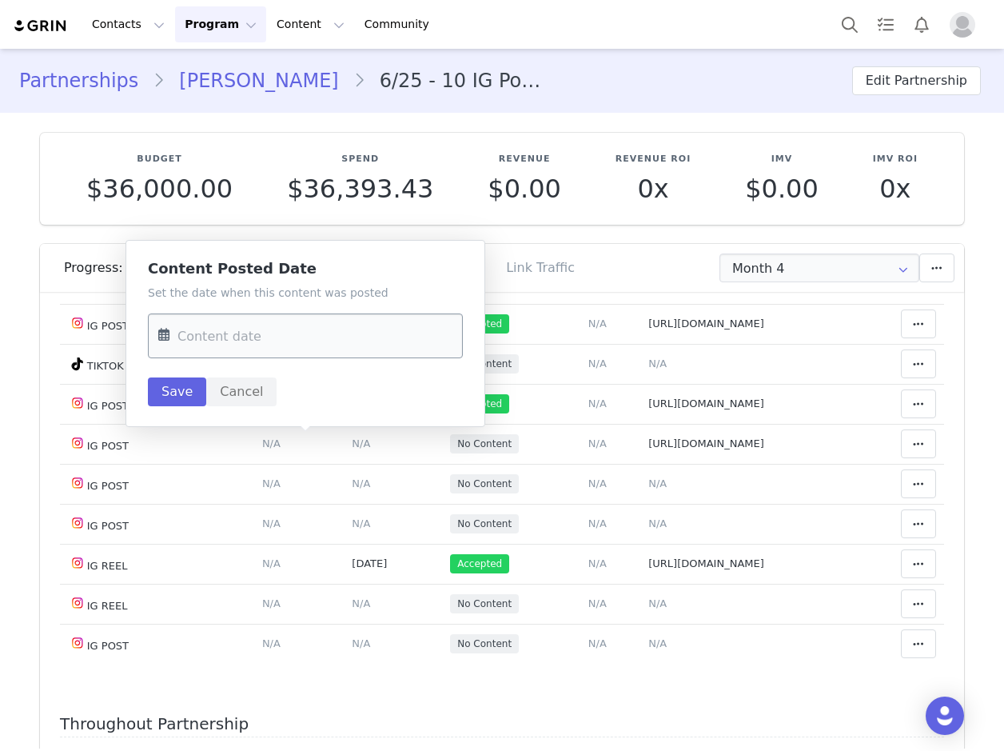
click at [193, 348] on input "text" at bounding box center [305, 335] width 315 height 45
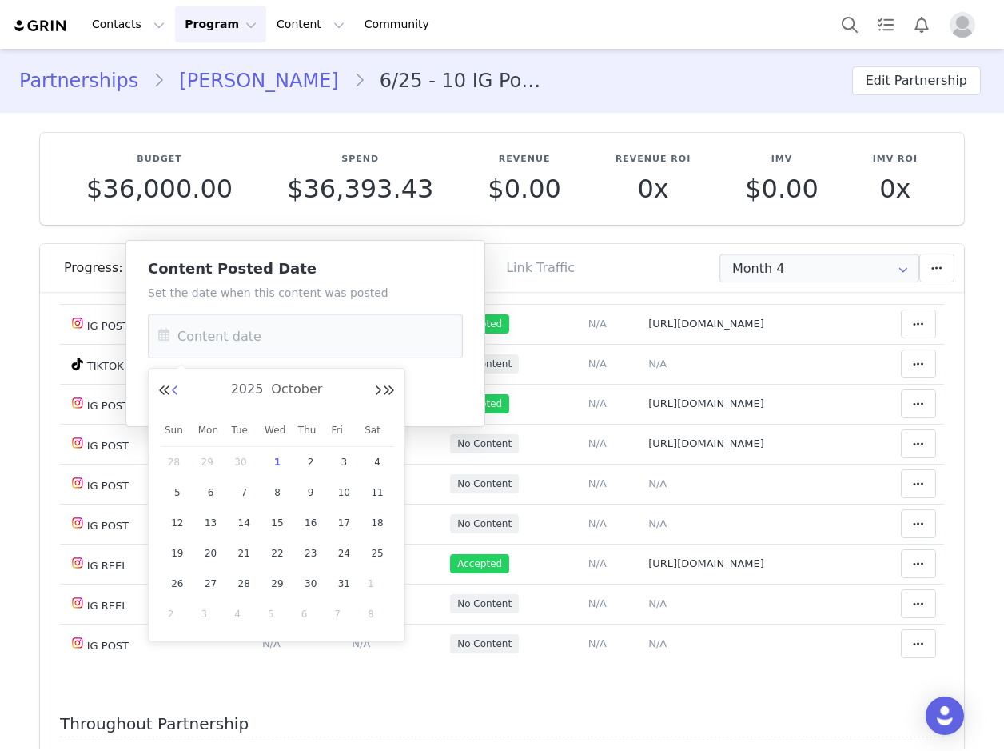
click at [178, 393] on button "Previous Month" at bounding box center [175, 390] width 8 height 13
click at [375, 556] on span "27" at bounding box center [377, 553] width 19 height 19
type input "Sep 27 2025"
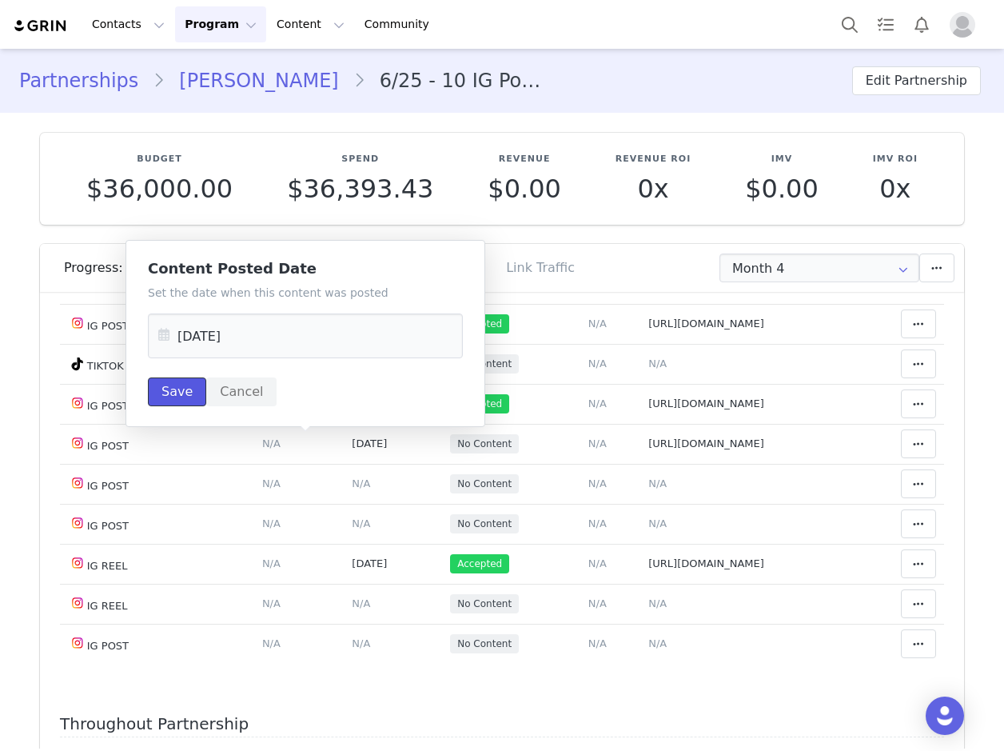
click at [182, 383] on button "Save" at bounding box center [177, 391] width 58 height 29
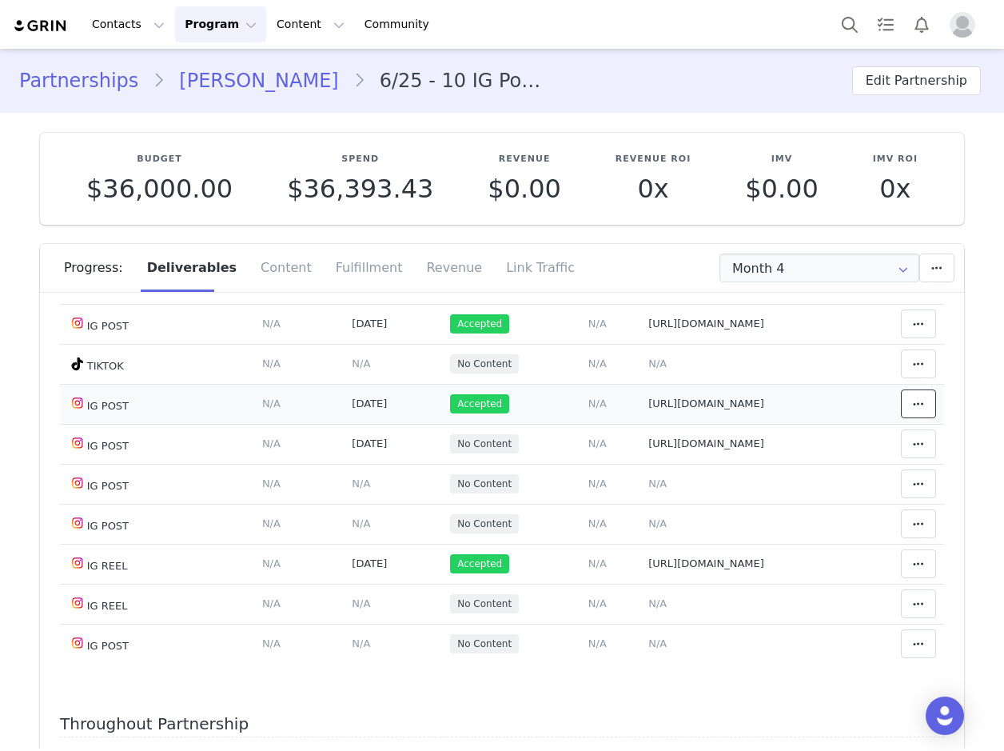
drag, startPoint x: 913, startPoint y: 407, endPoint x: 916, endPoint y: 416, distance: 9.4
click at [914, 407] on button at bounding box center [918, 403] width 35 height 29
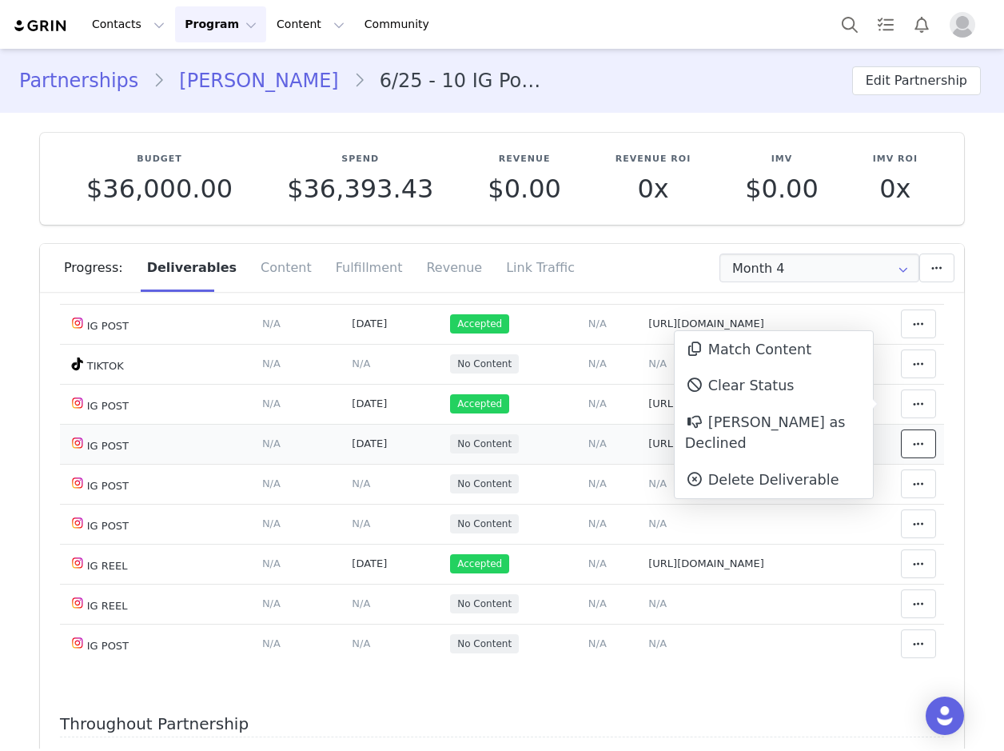
click at [909, 440] on span at bounding box center [918, 443] width 19 height 19
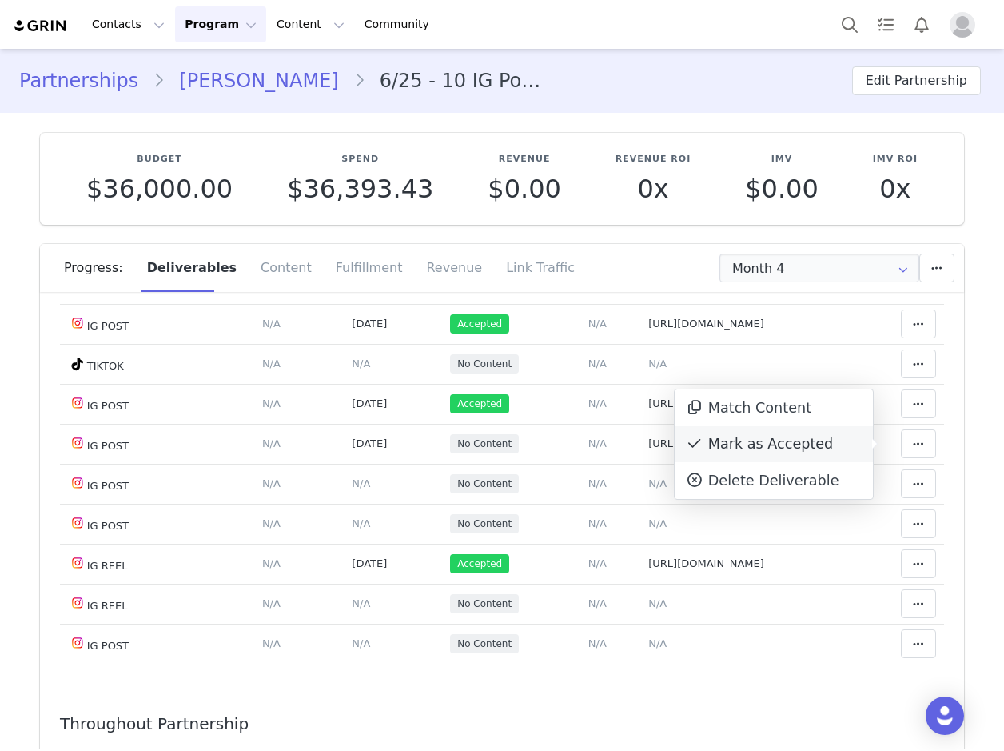
click at [779, 444] on div "Mark as Accepted" at bounding box center [774, 444] width 198 height 37
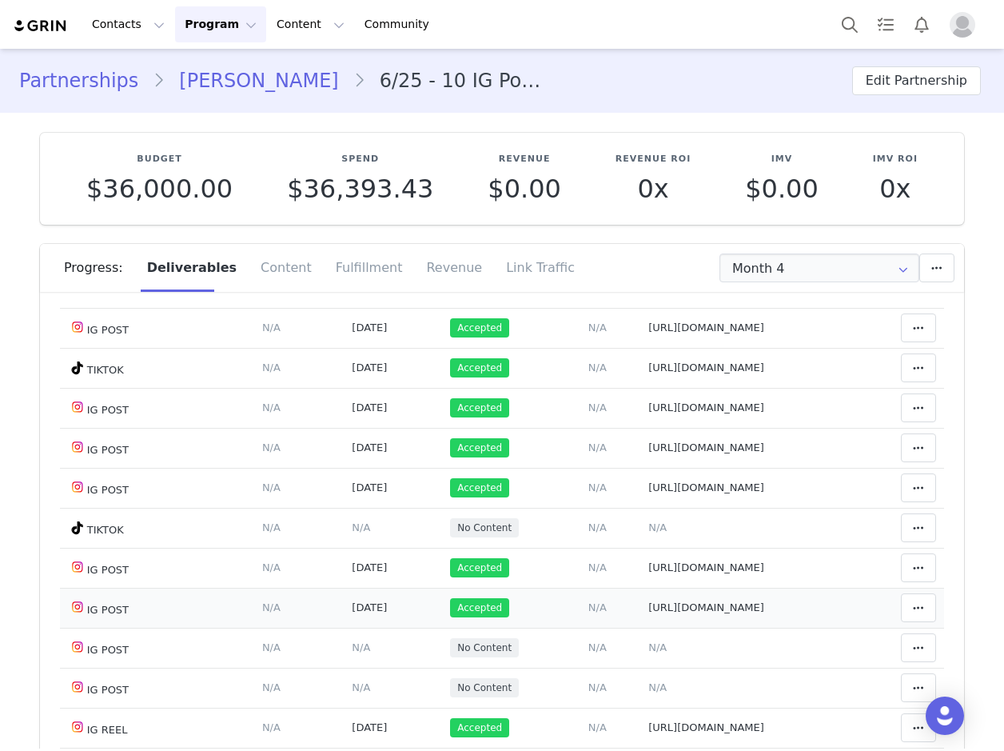
scroll to position [240, 0]
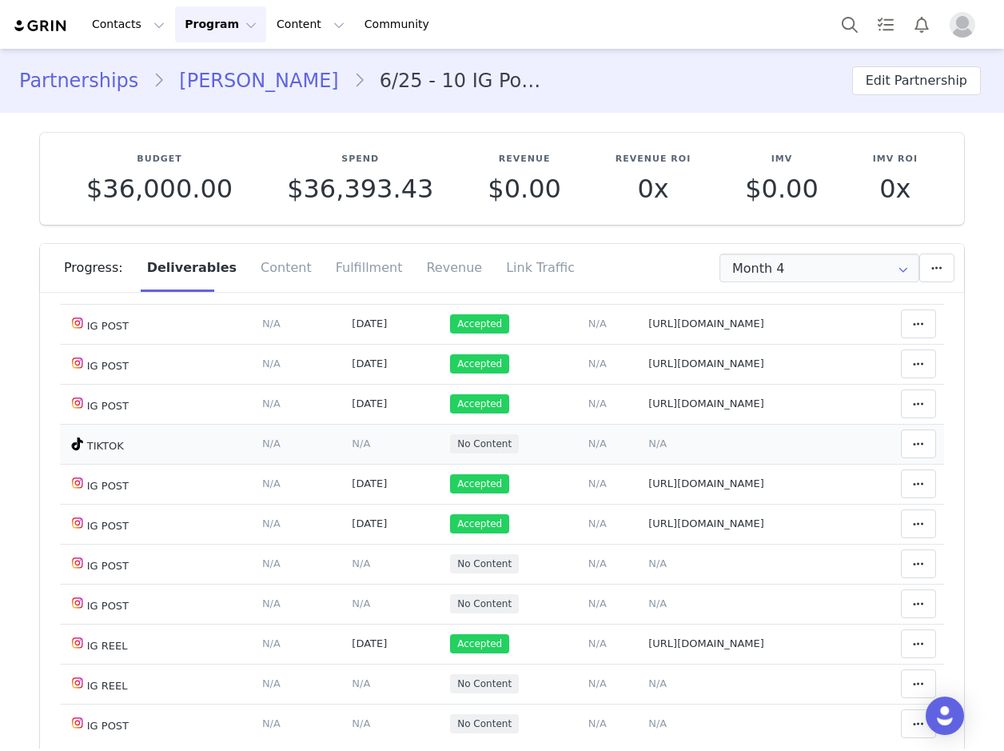
click at [648, 441] on span "N/A" at bounding box center [657, 443] width 18 height 12
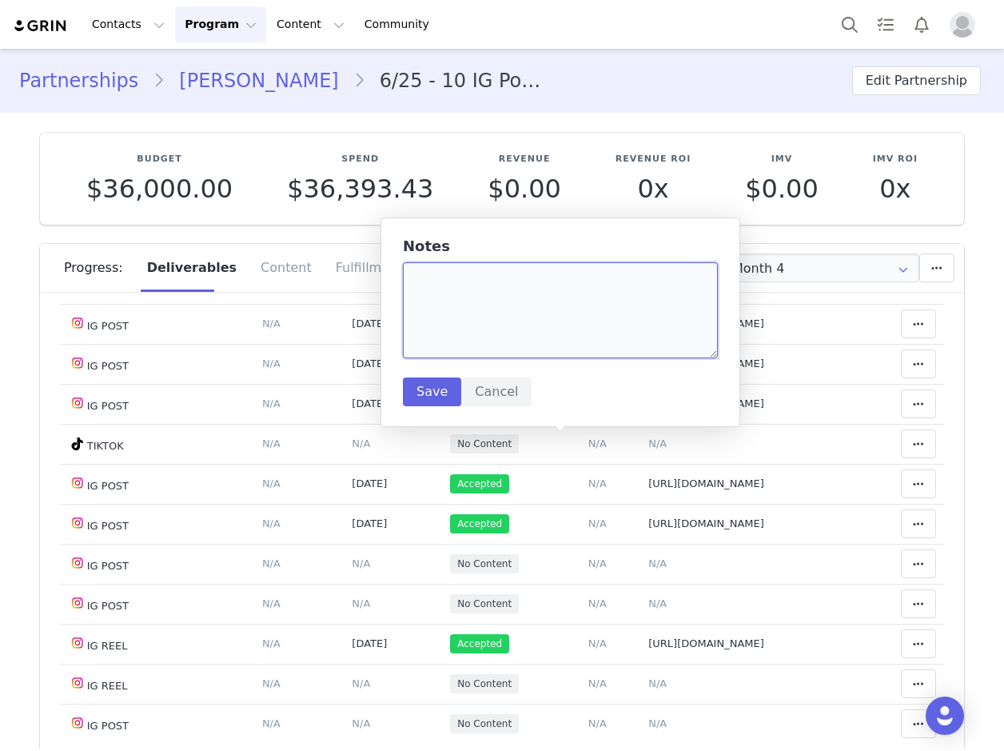
click at [448, 282] on textarea at bounding box center [560, 310] width 315 height 96
paste textarea "https://www.tiktok.com/@ayeshapi/video/7555215823946779935"
type textarea "https://www.tiktok.com/@ayeshapi/video/7555215823946779935"
click at [429, 392] on button "Save" at bounding box center [432, 391] width 58 height 29
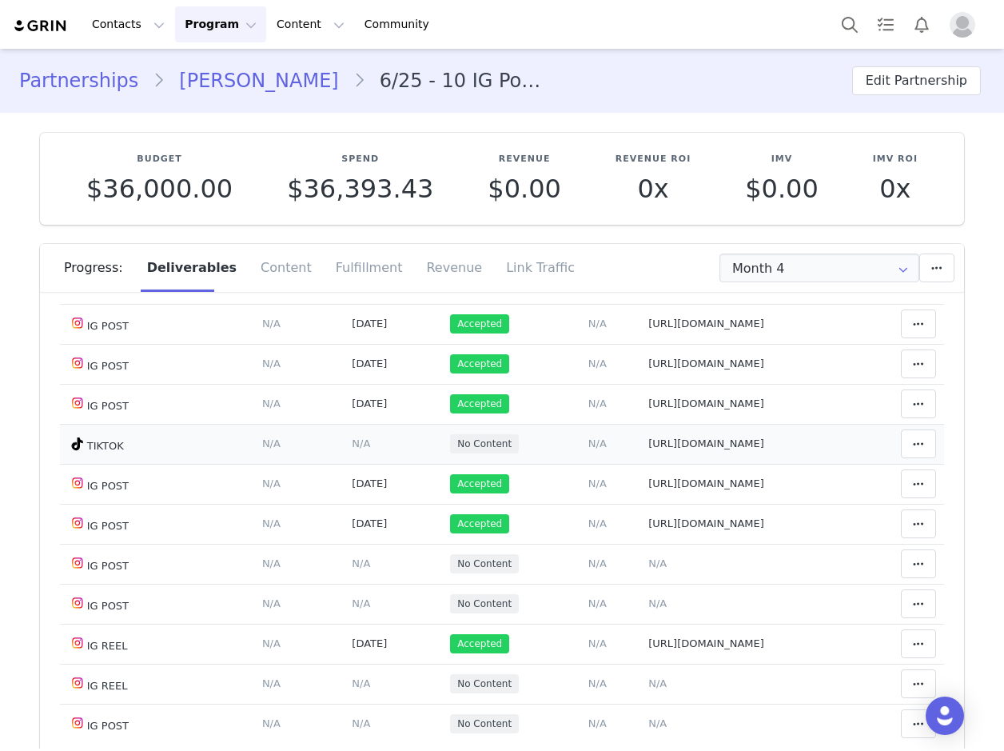
click at [352, 439] on span "N/A" at bounding box center [361, 443] width 18 height 12
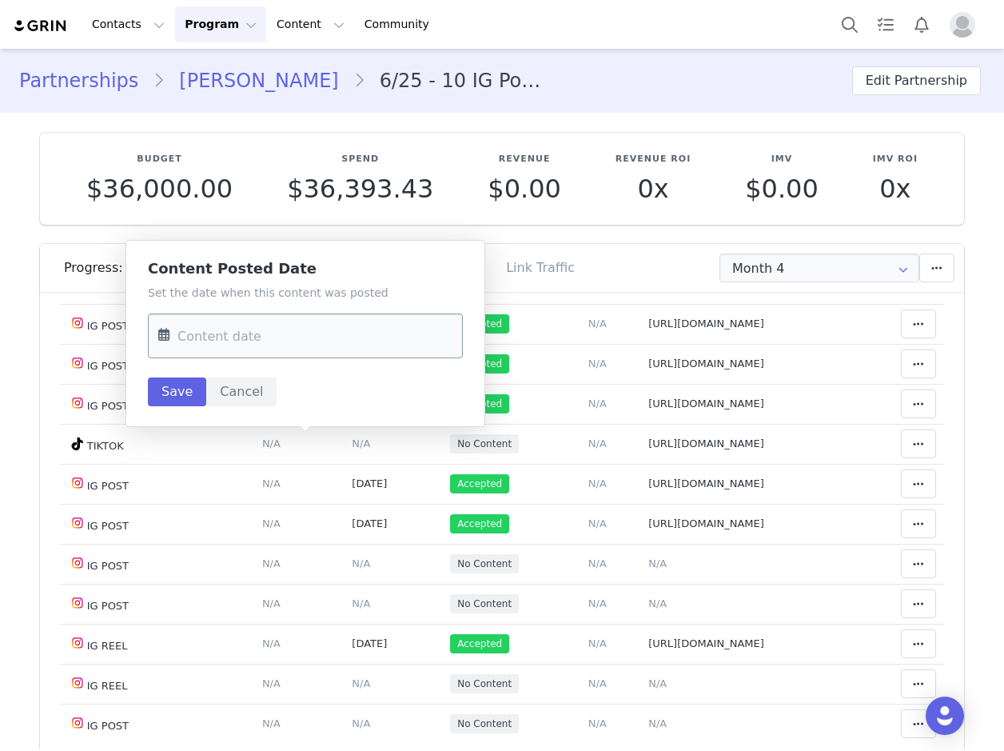
click at [239, 345] on input "text" at bounding box center [305, 335] width 315 height 45
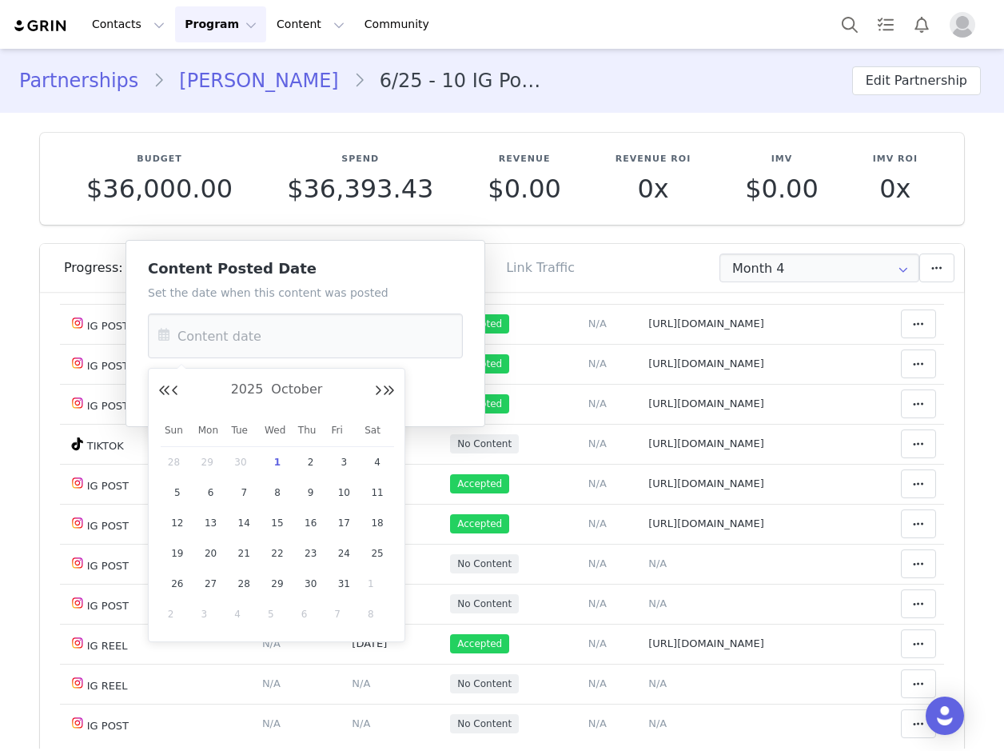
click at [200, 465] on div "29" at bounding box center [211, 462] width 34 height 24
type input "Sep 29 2025"
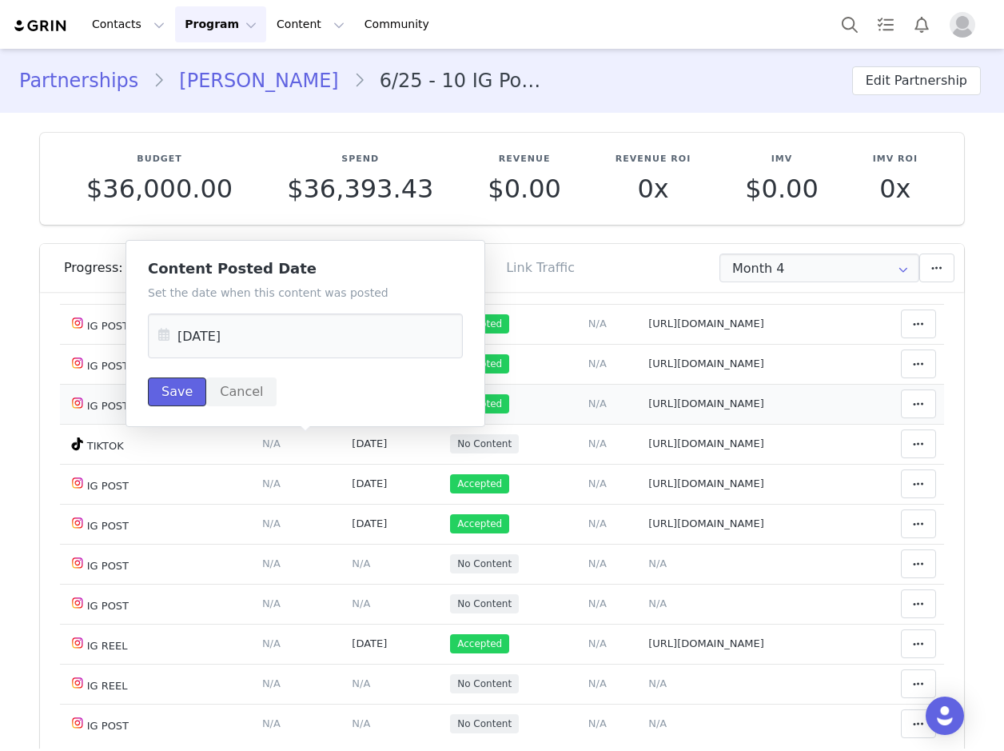
drag, startPoint x: 166, startPoint y: 395, endPoint x: 703, endPoint y: 392, distance: 537.1
click at [169, 393] on button "Save" at bounding box center [177, 391] width 58 height 29
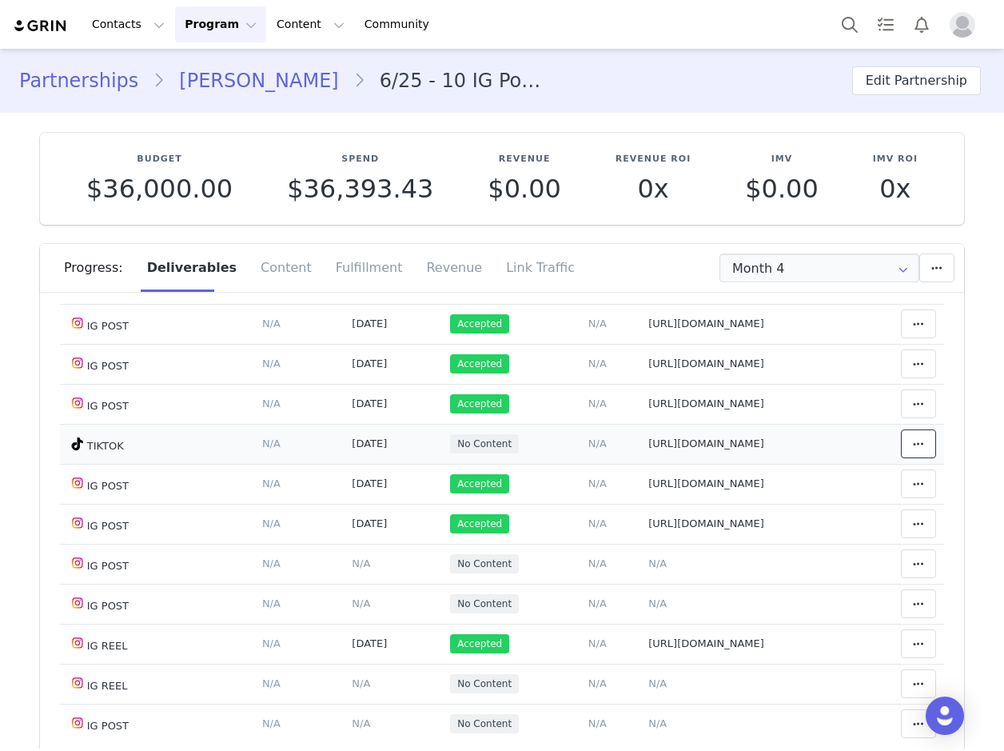
click at [909, 444] on span at bounding box center [918, 443] width 19 height 19
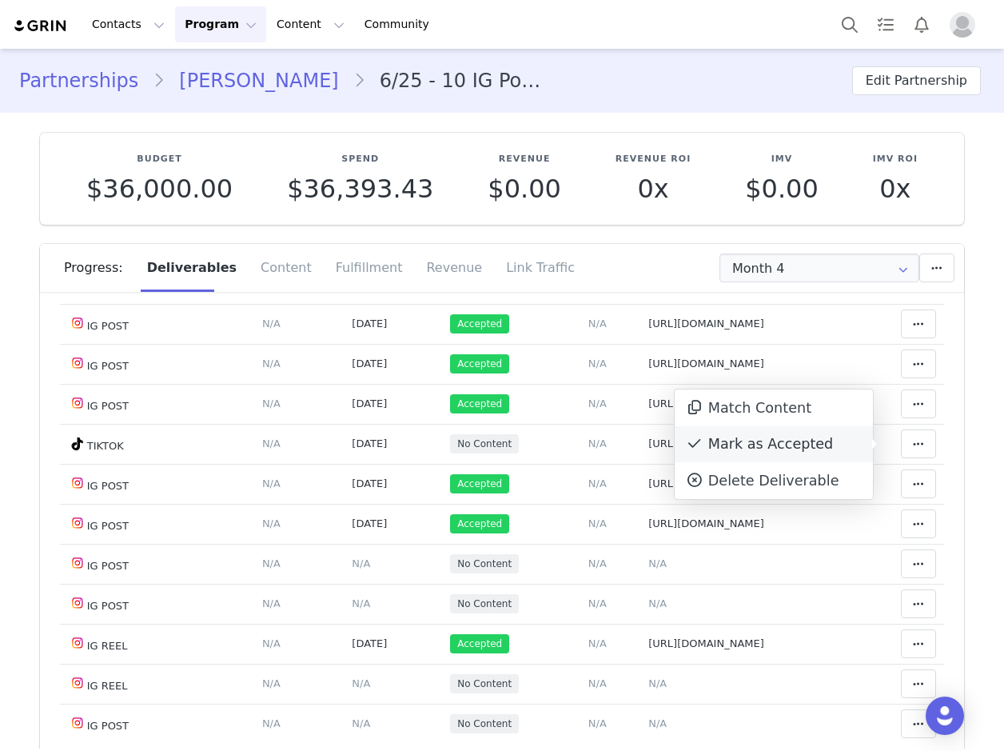
click at [786, 438] on div "Mark as Accepted" at bounding box center [774, 444] width 198 height 37
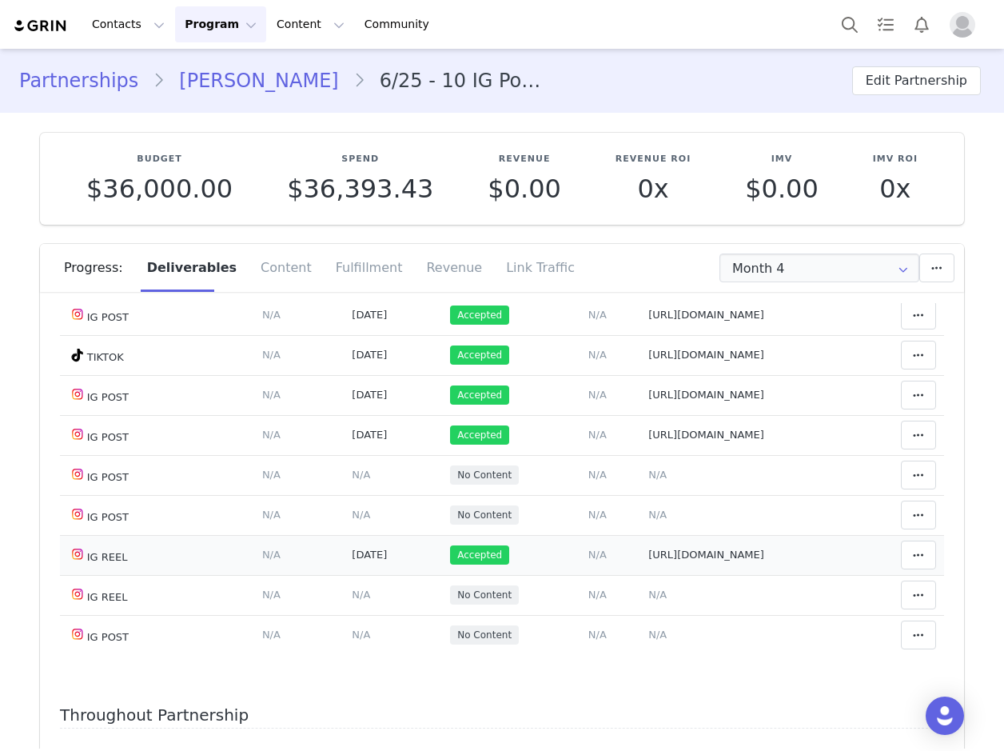
scroll to position [400, 0]
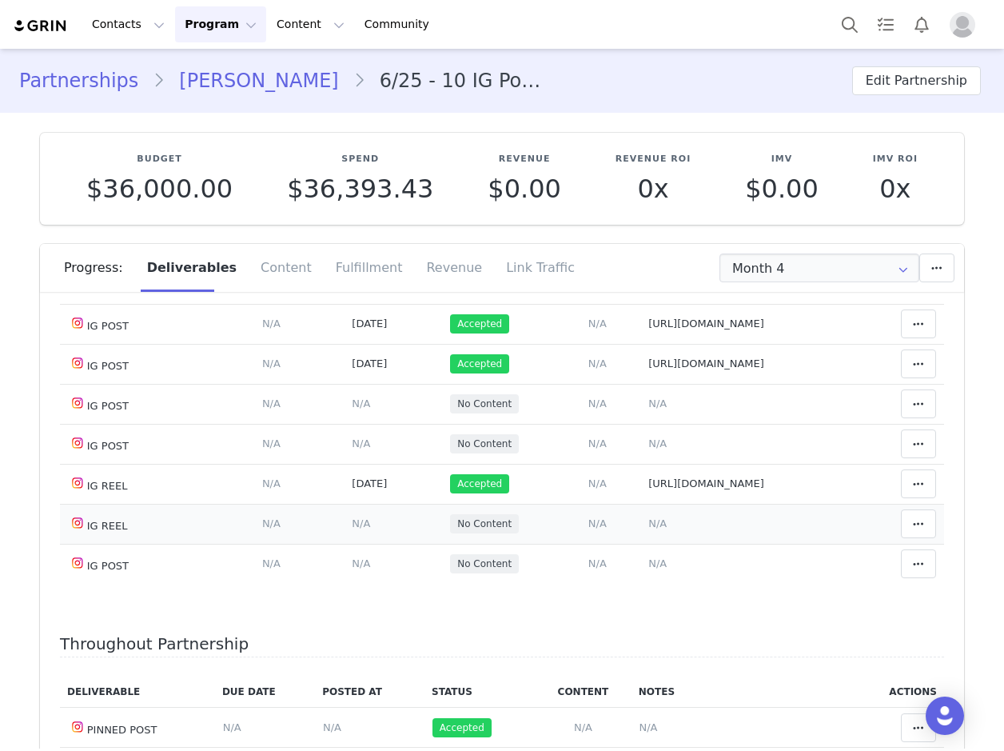
click at [648, 524] on span "N/A" at bounding box center [657, 523] width 18 height 12
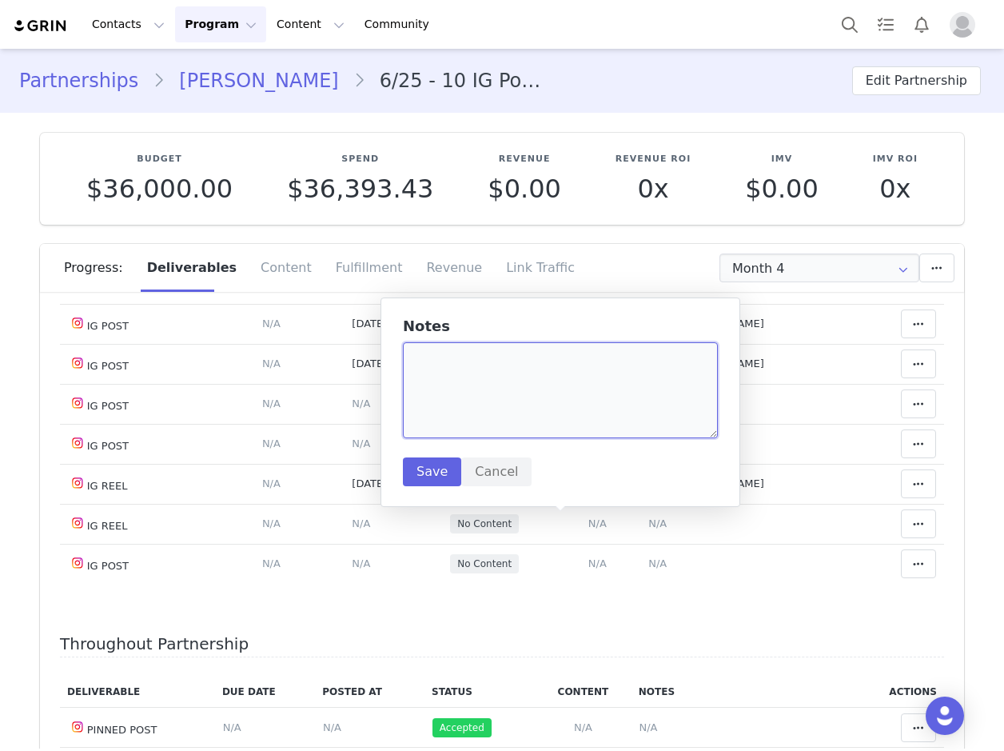
click at [428, 356] on textarea at bounding box center [560, 390] width 315 height 96
paste textarea "https://www.instagram.com/reel/DPKCjPXgTa3/"
type textarea "https://www.instagram.com/reel/DPKCjPXgTa3/"
click at [444, 480] on button "Save" at bounding box center [432, 471] width 58 height 29
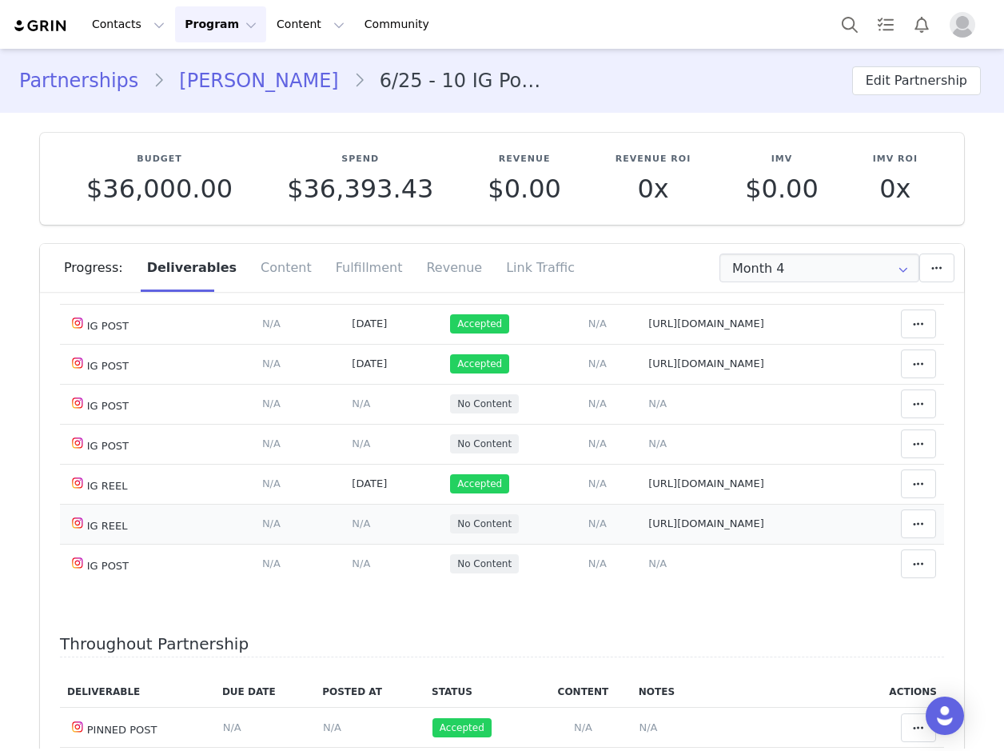
click at [352, 528] on span "N/A" at bounding box center [361, 523] width 18 height 12
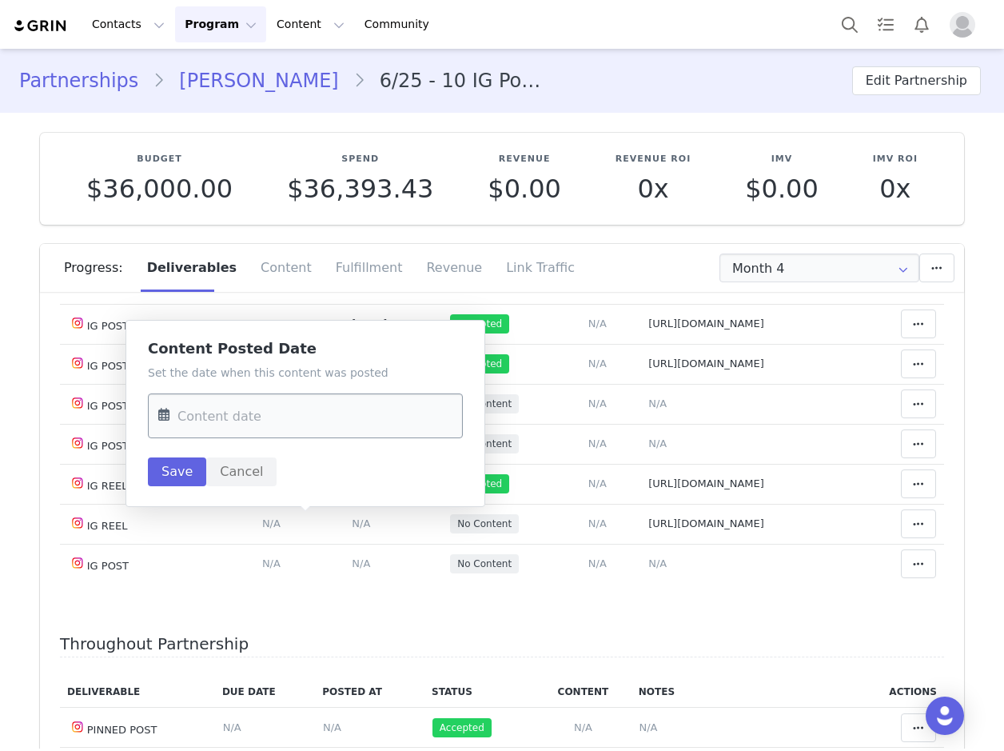
click at [221, 414] on input "text" at bounding box center [305, 415] width 315 height 45
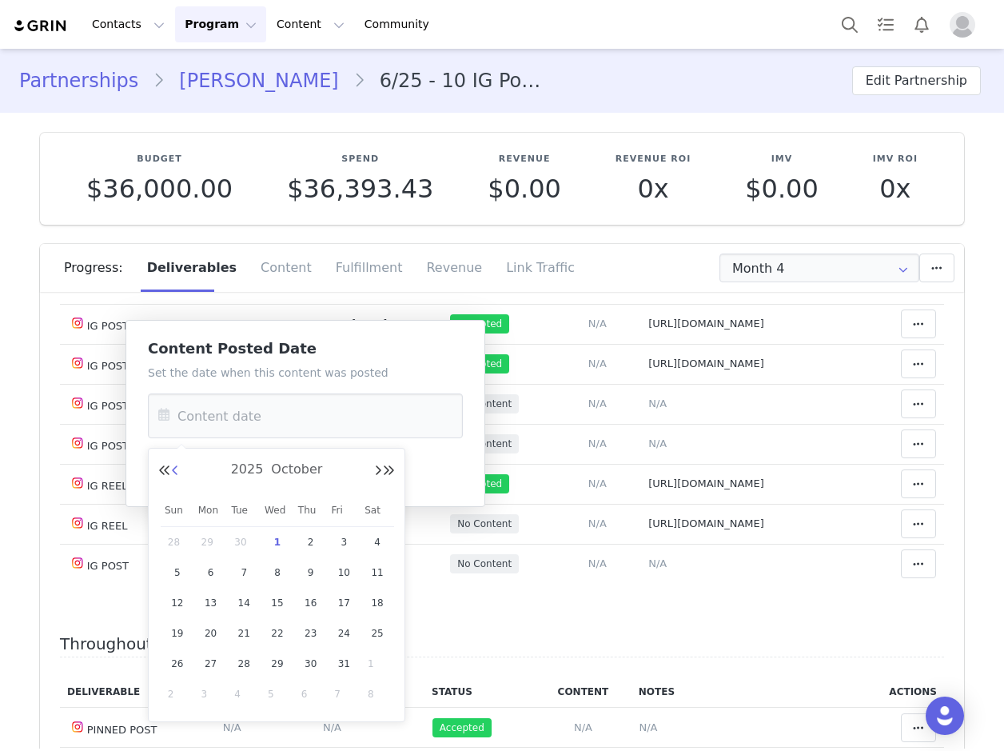
click at [177, 471] on button "Previous Month" at bounding box center [175, 470] width 8 height 13
click at [213, 663] on span "29" at bounding box center [210, 663] width 19 height 19
type input "Sep 29 2025"
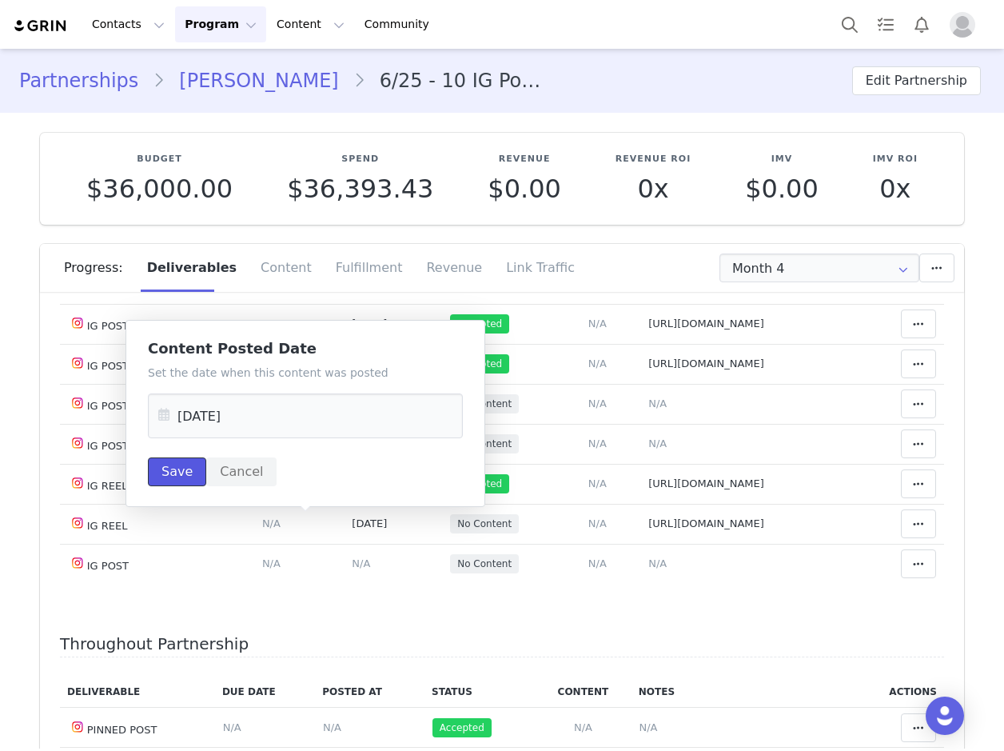
click at [169, 474] on button "Save" at bounding box center [177, 471] width 58 height 29
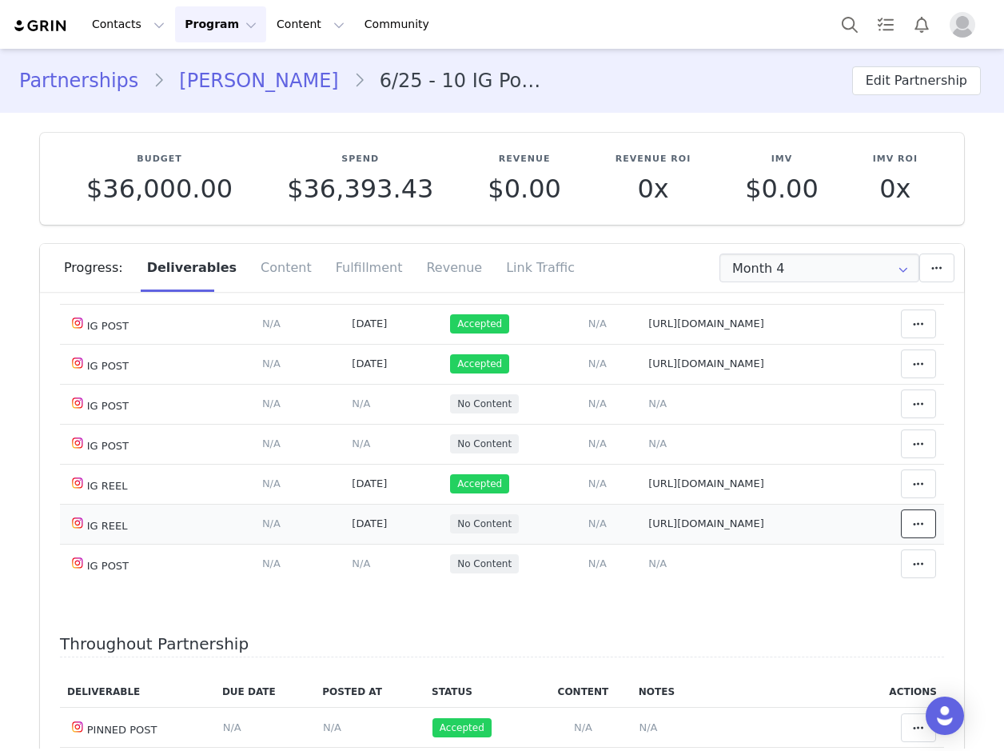
click at [913, 520] on icon at bounding box center [918, 523] width 11 height 13
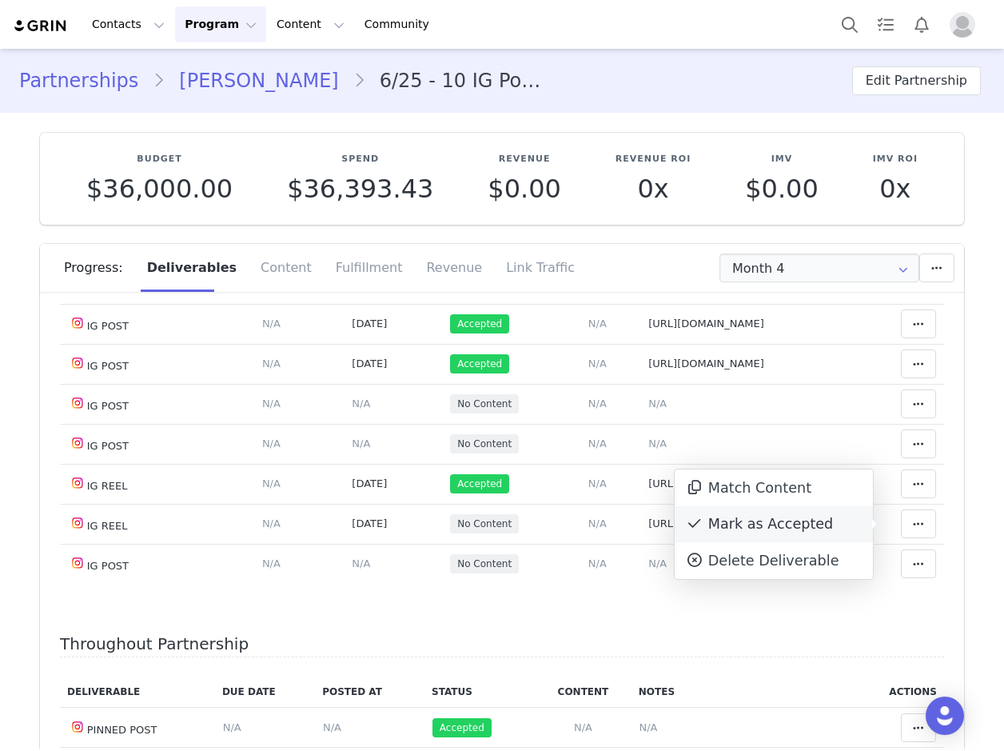
click at [807, 518] on div "Mark as Accepted" at bounding box center [774, 524] width 198 height 37
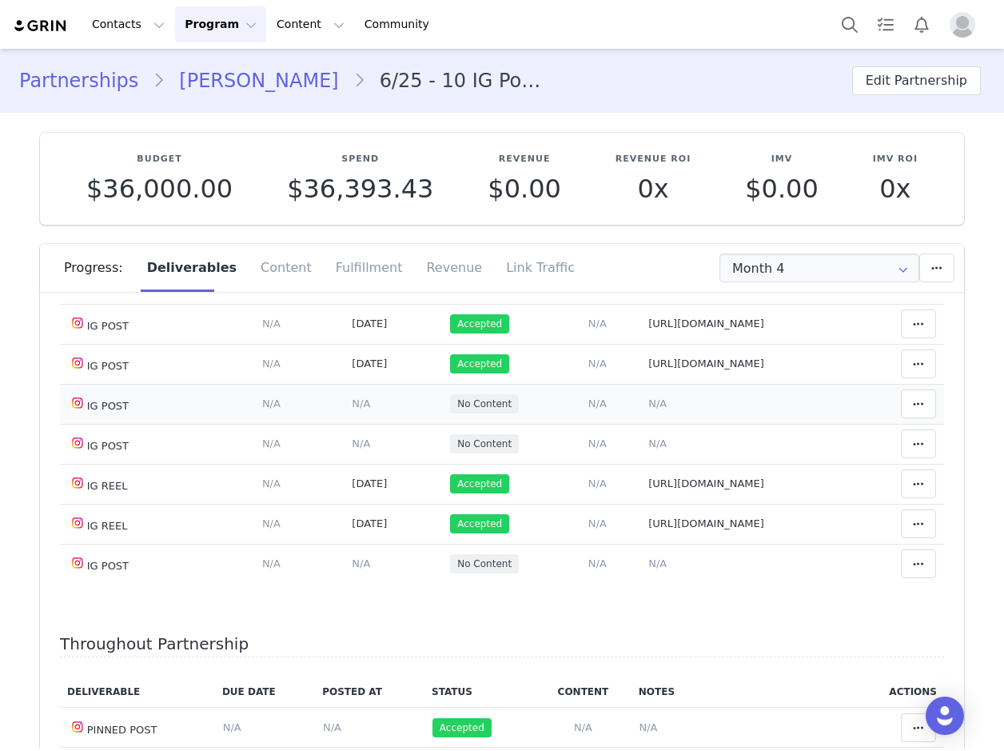
click at [648, 400] on span "N/A" at bounding box center [657, 403] width 18 height 12
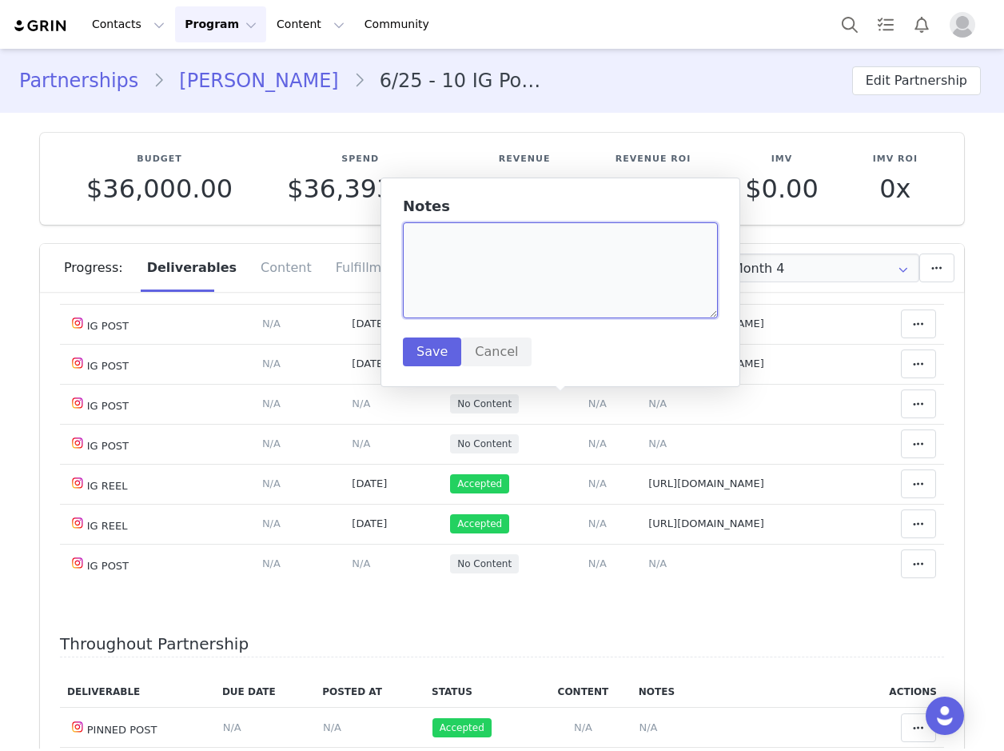
click at [464, 266] on textarea at bounding box center [560, 270] width 315 height 96
paste textarea "https://www.instagram.com/p/DPQCLegEQDv/?img_index=1"
type textarea "https://www.instagram.com/p/DPQCLegEQDv/?img_index=1"
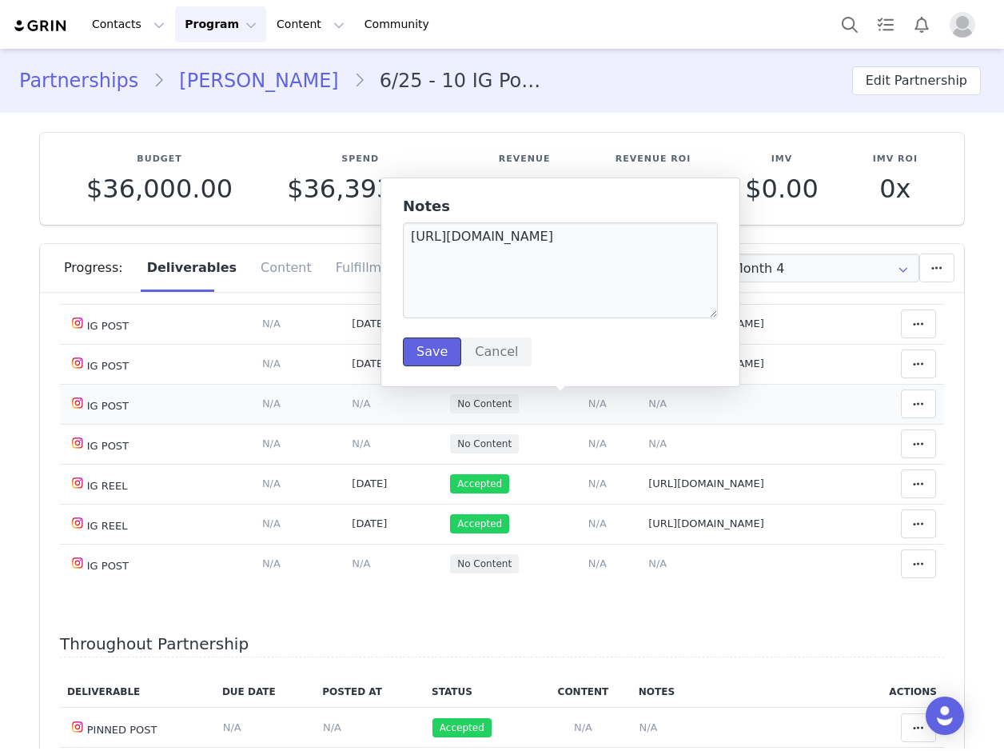
drag, startPoint x: 424, startPoint y: 348, endPoint x: 326, endPoint y: 406, distance: 113.6
click at [425, 345] on button "Save" at bounding box center [432, 351] width 58 height 29
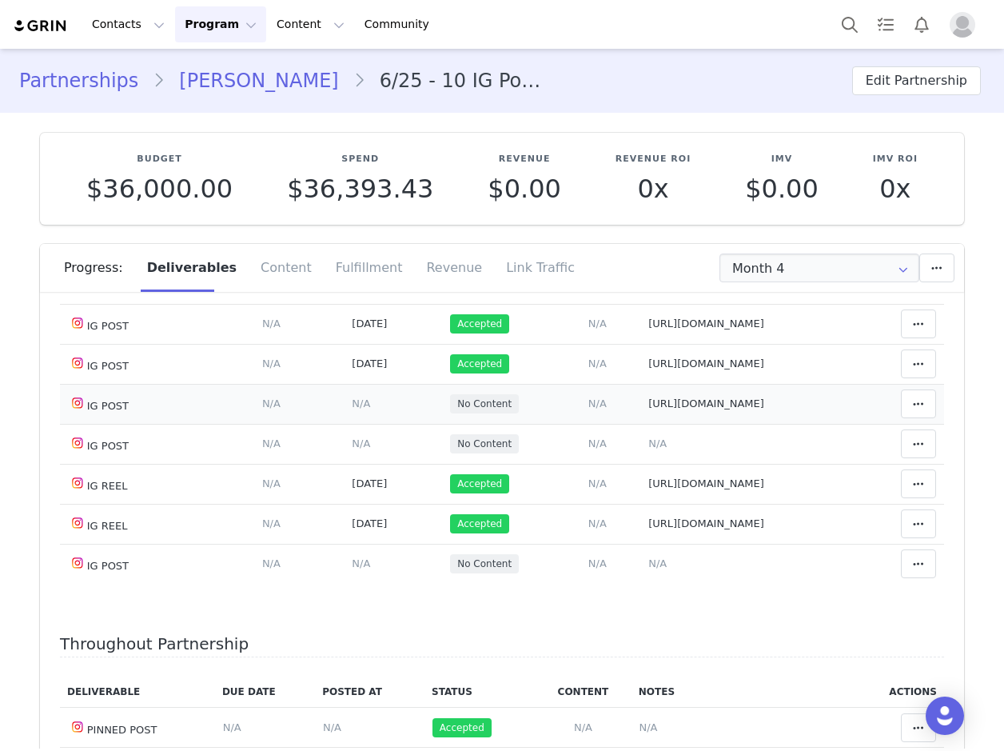
click at [352, 404] on span "N/A" at bounding box center [361, 403] width 18 height 12
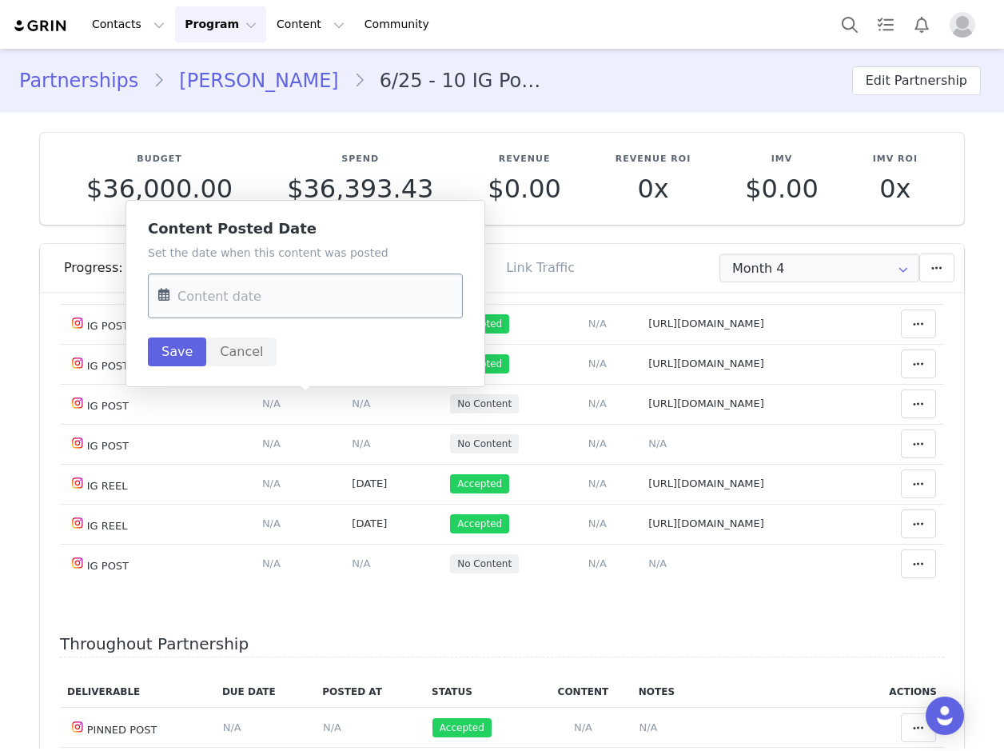
click at [209, 303] on input "text" at bounding box center [305, 295] width 315 height 45
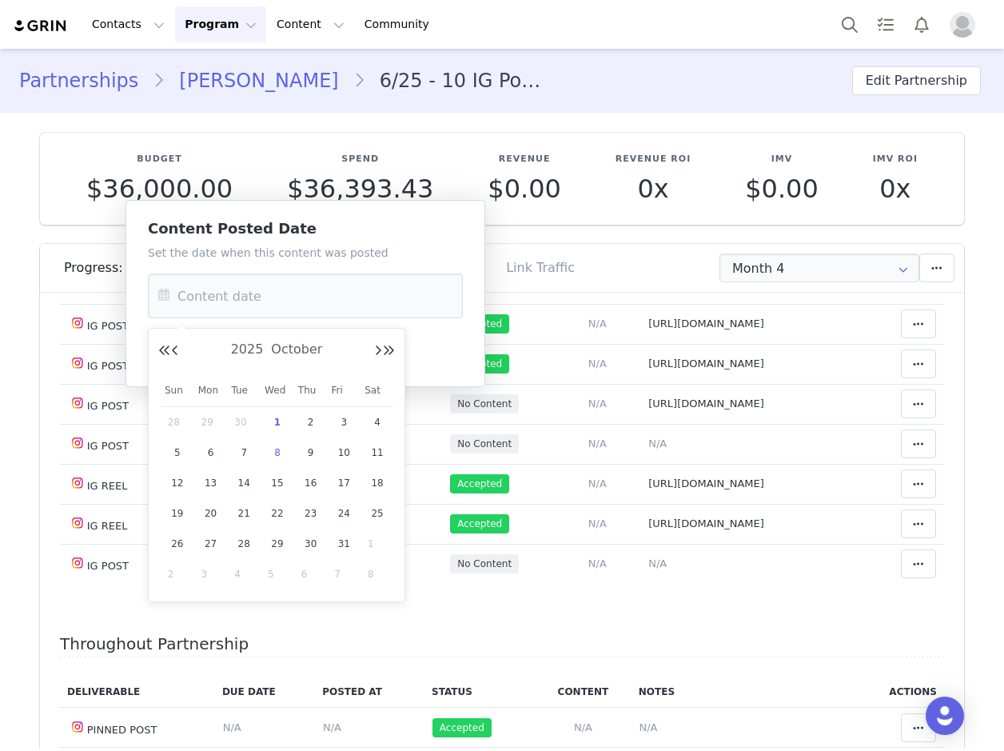
click at [280, 423] on span "1" at bounding box center [277, 421] width 19 height 19
type input "[DATE]"
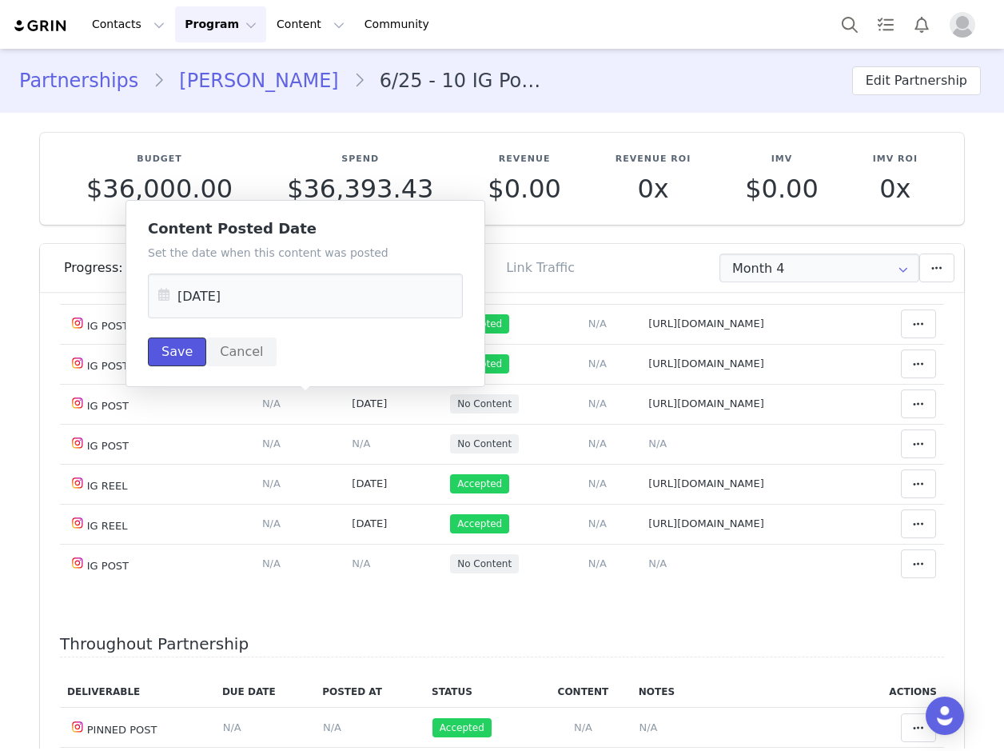
click at [172, 344] on button "Save" at bounding box center [177, 351] width 58 height 29
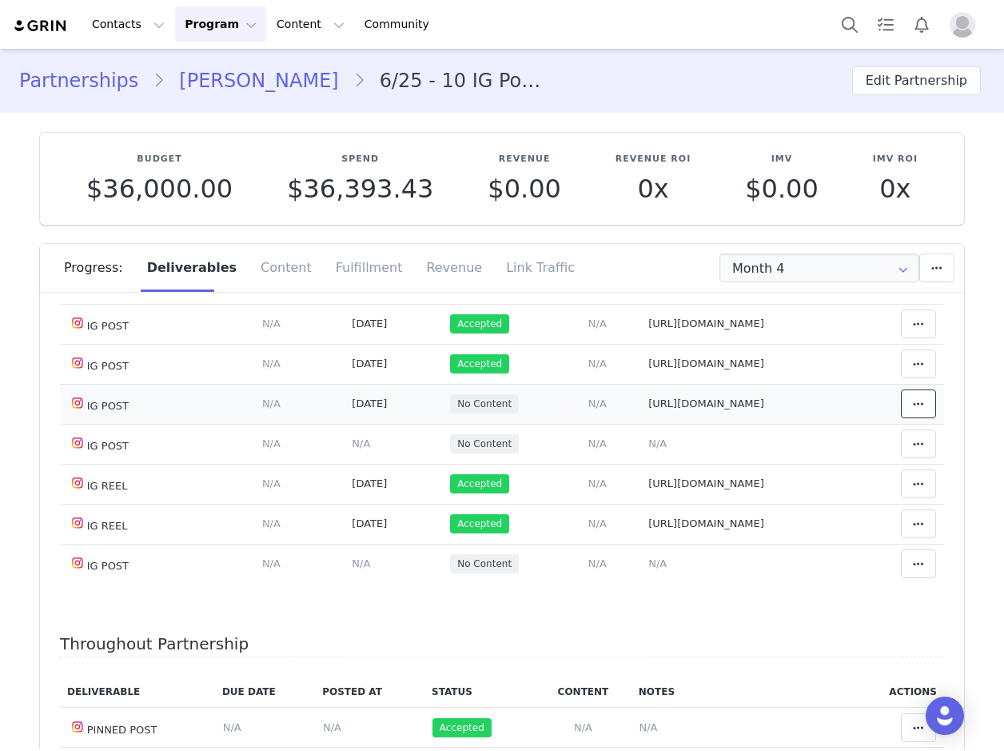
drag, startPoint x: 898, startPoint y: 412, endPoint x: 848, endPoint y: 386, distance: 55.8
click at [909, 407] on span at bounding box center [918, 403] width 19 height 19
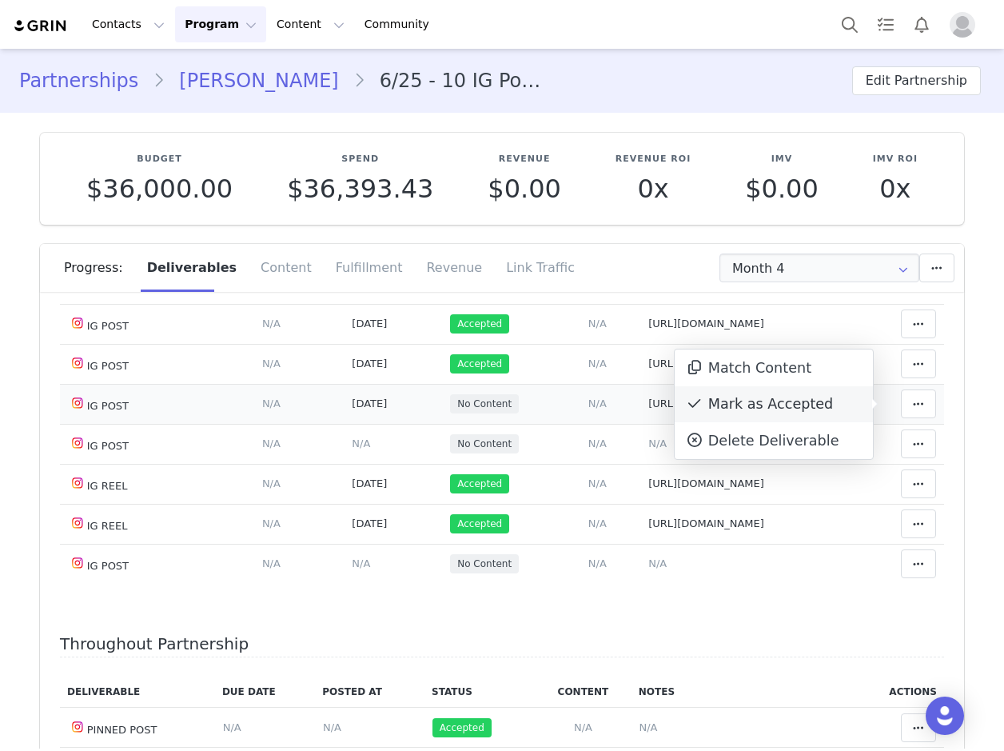
click at [795, 408] on div "Mark as Accepted" at bounding box center [774, 404] width 198 height 37
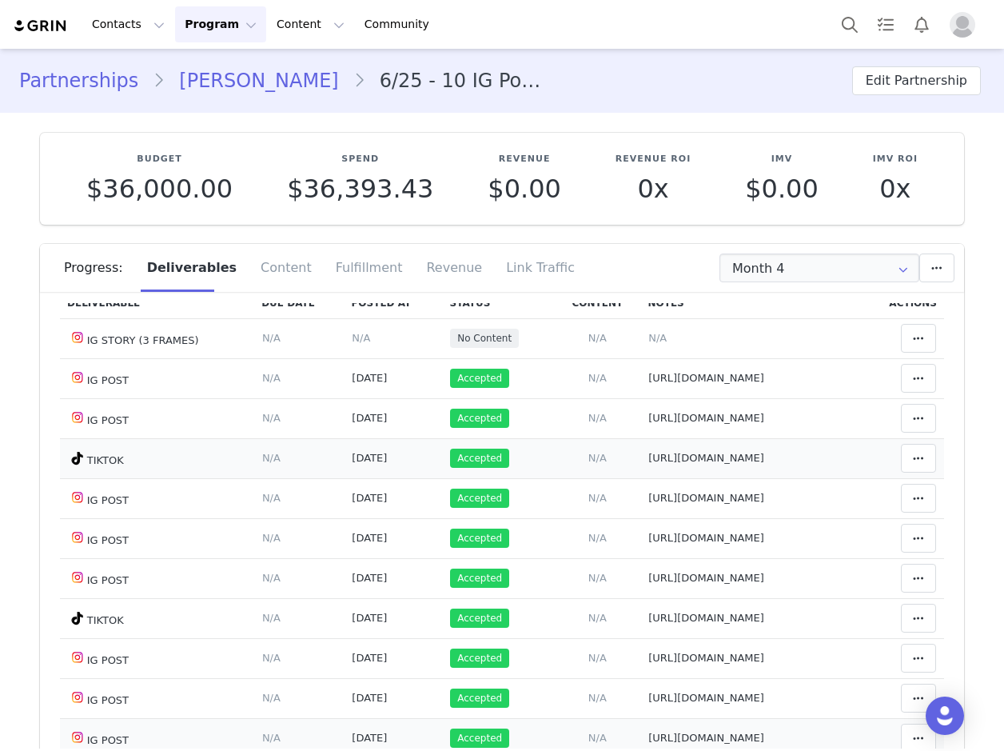
scroll to position [0, 0]
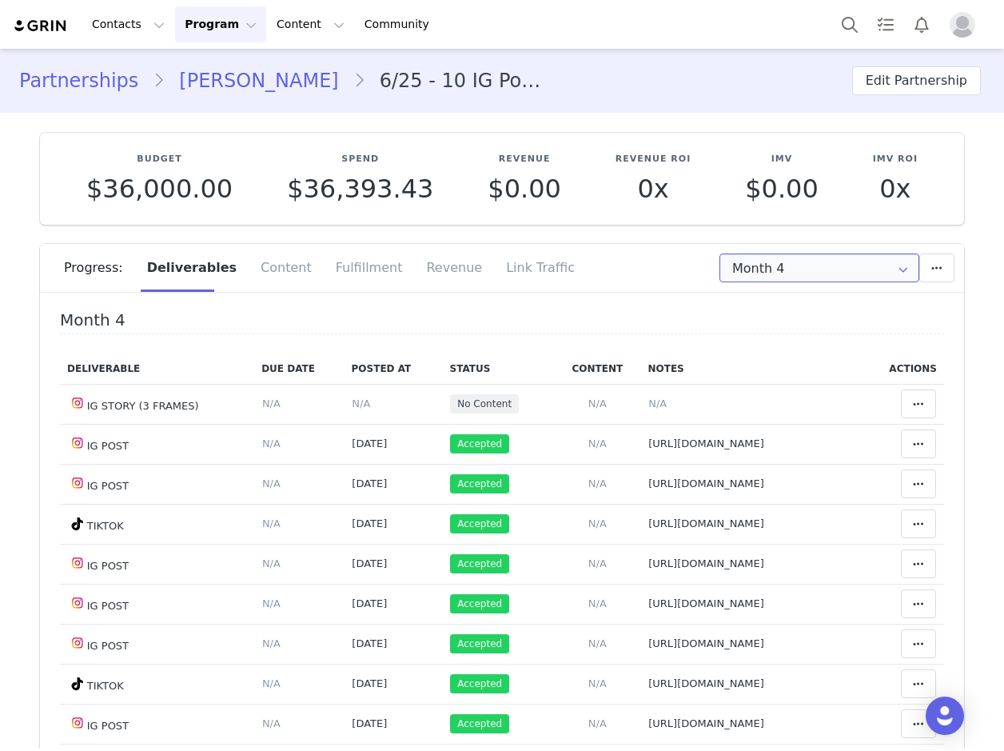
click at [739, 265] on input "Month 4" at bounding box center [819, 267] width 200 height 29
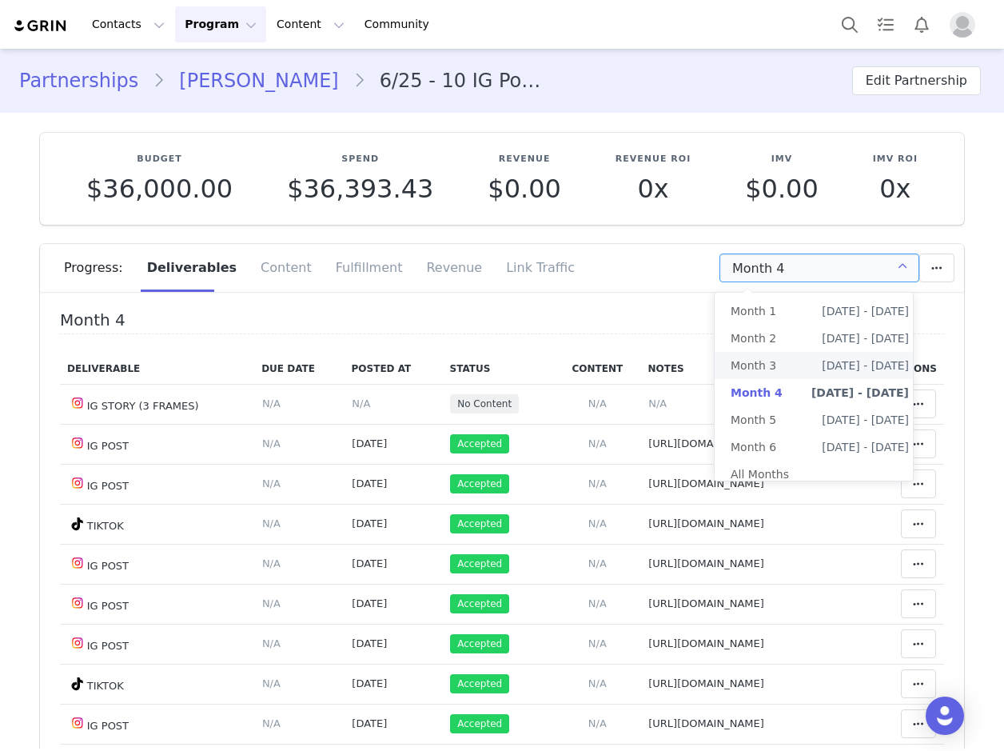
click at [774, 366] on li "Month 3 Aug 18th - Sep 18th" at bounding box center [820, 365] width 210 height 27
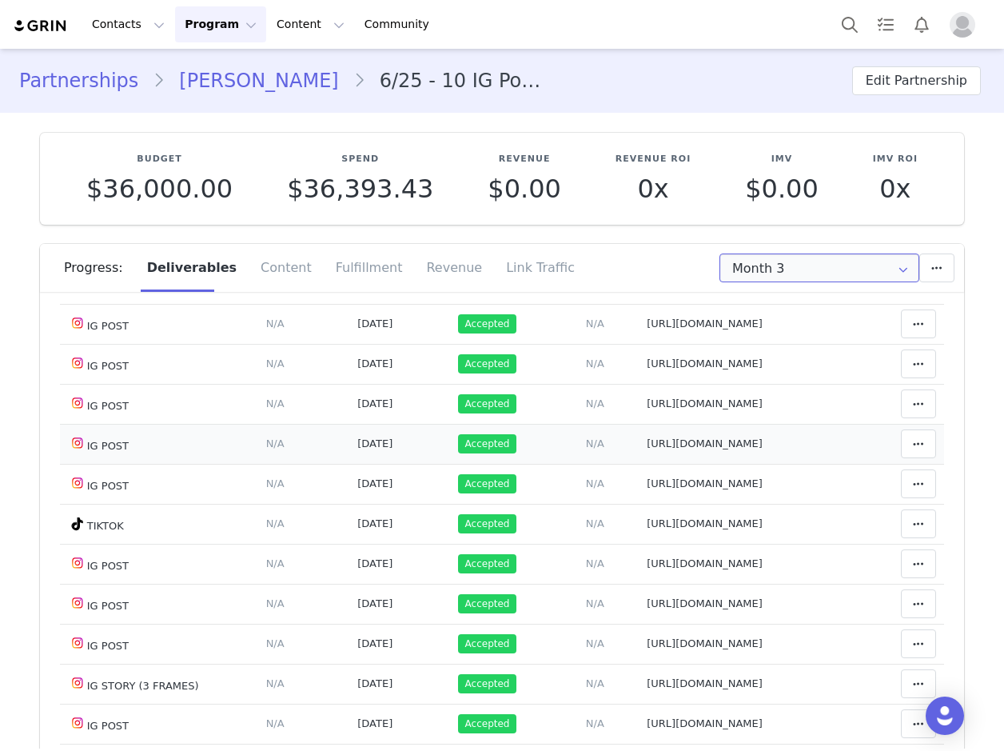
scroll to position [320, 0]
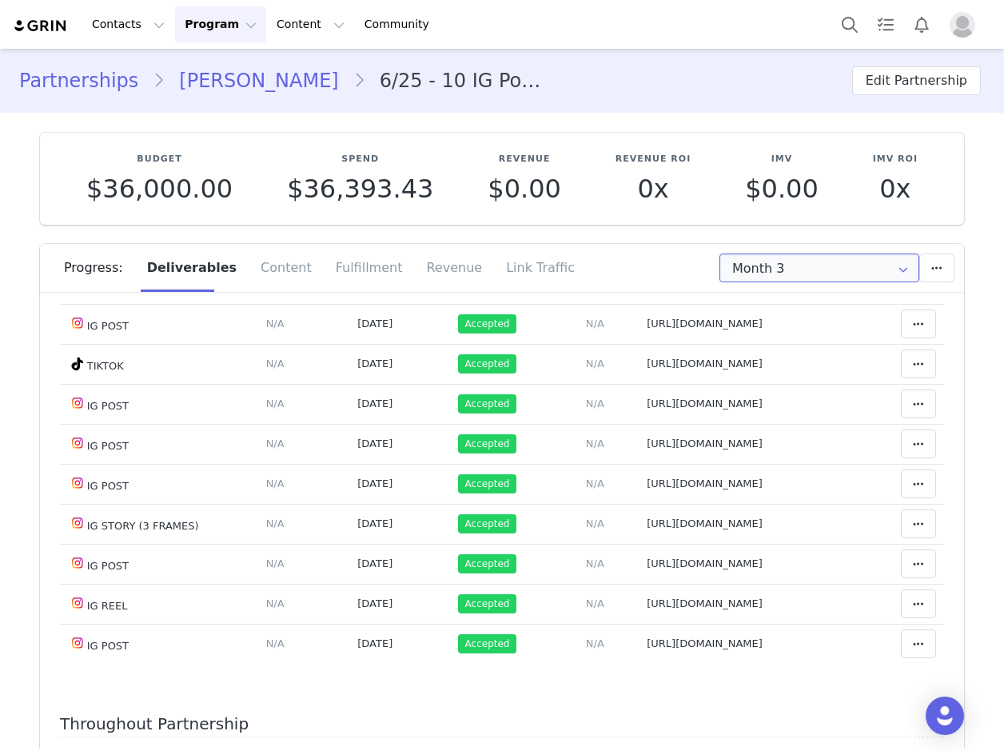
click at [743, 267] on input "Month 3" at bounding box center [819, 267] width 200 height 29
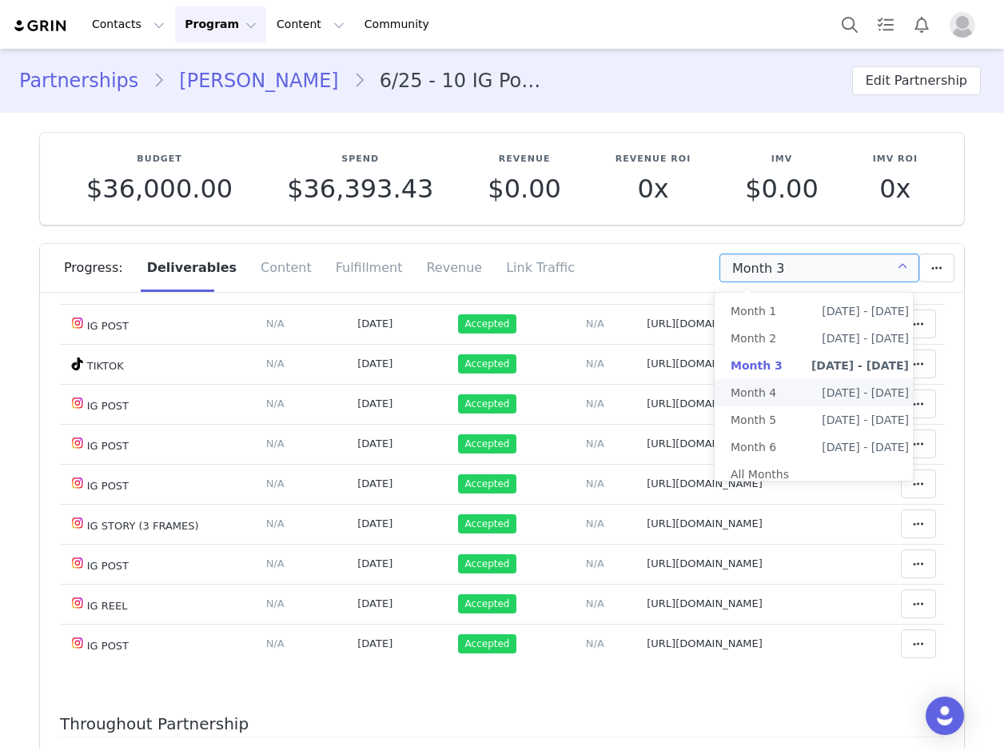
click at [788, 393] on li "Month 4 Sep 18th - Oct 18th" at bounding box center [820, 392] width 210 height 27
type input "Month 4"
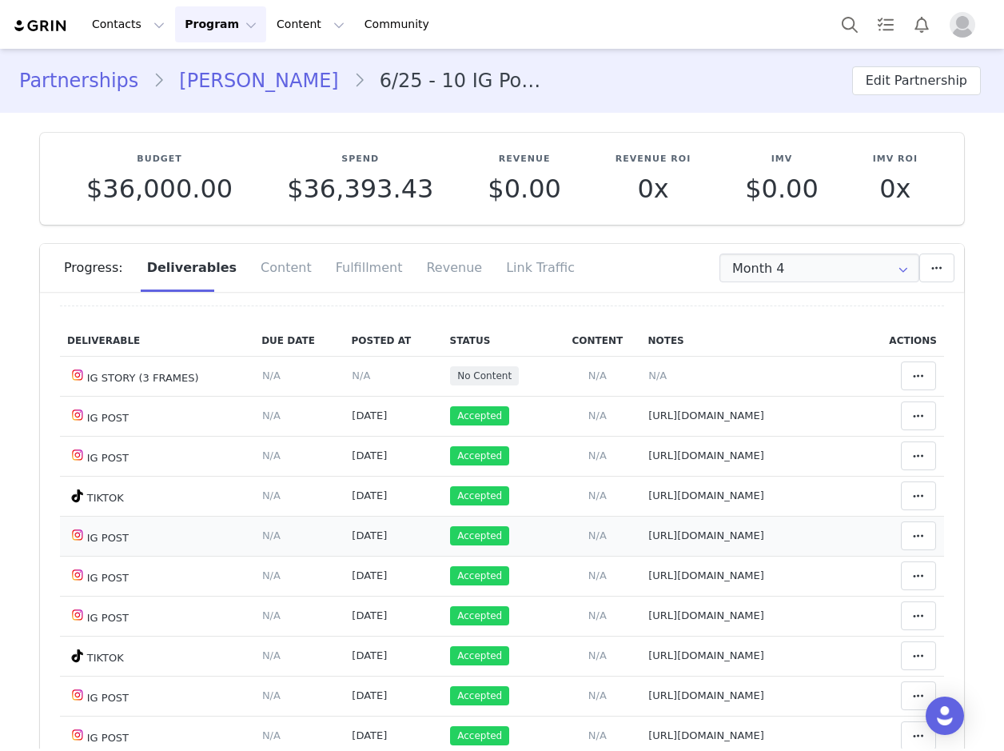
scroll to position [0, 0]
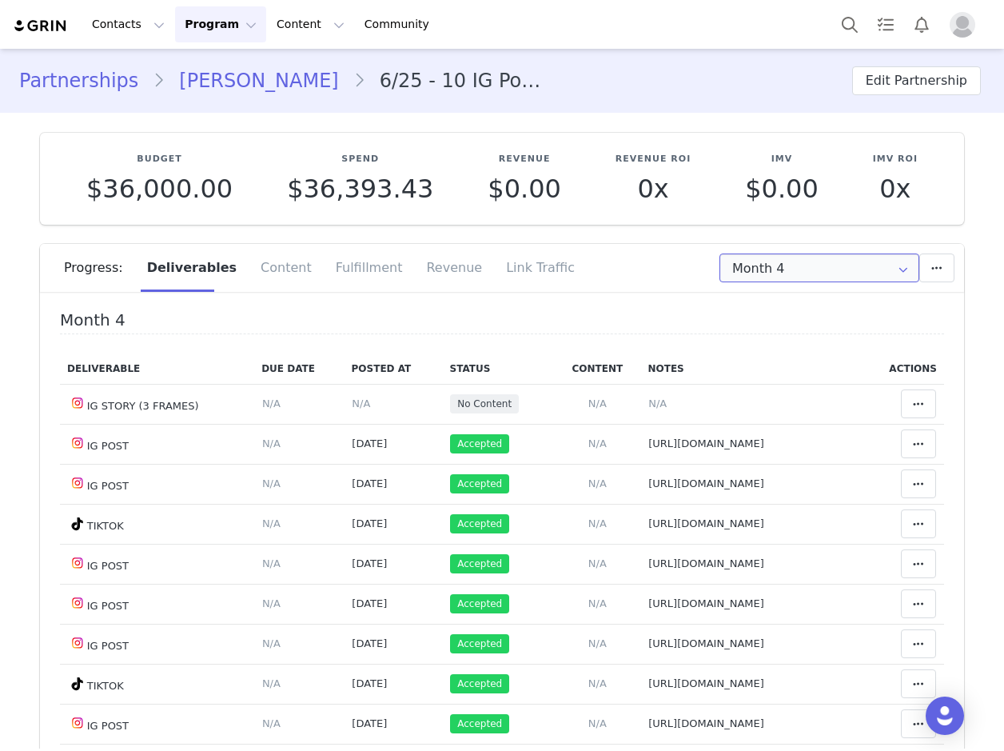
click at [747, 265] on input "Month 4" at bounding box center [819, 267] width 200 height 29
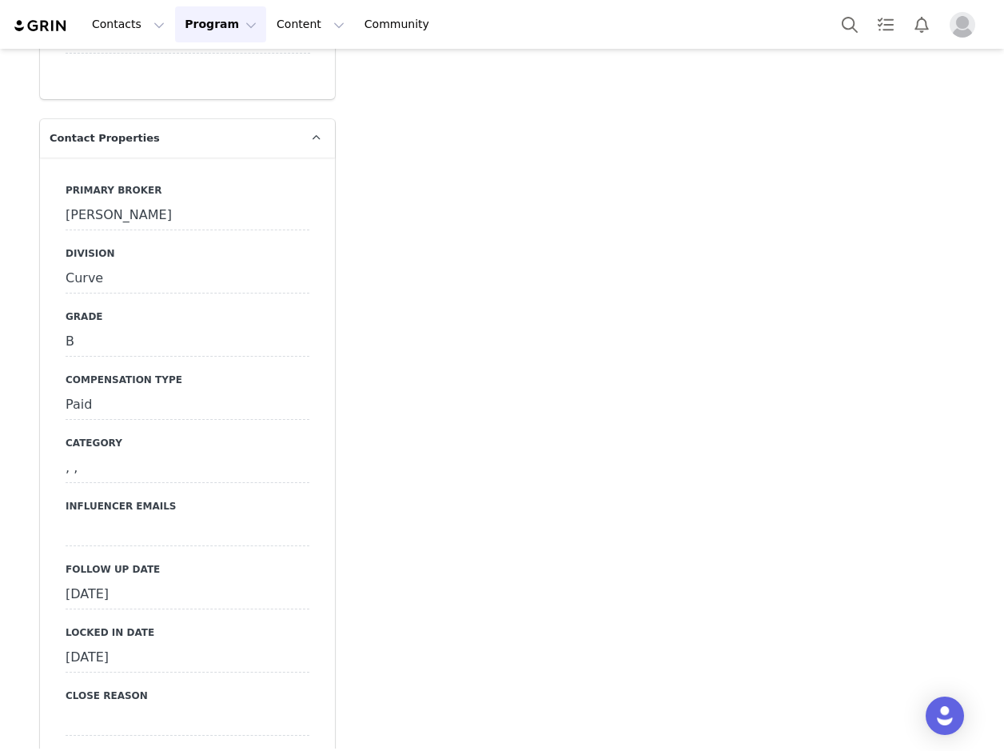
scroll to position [4476, 0]
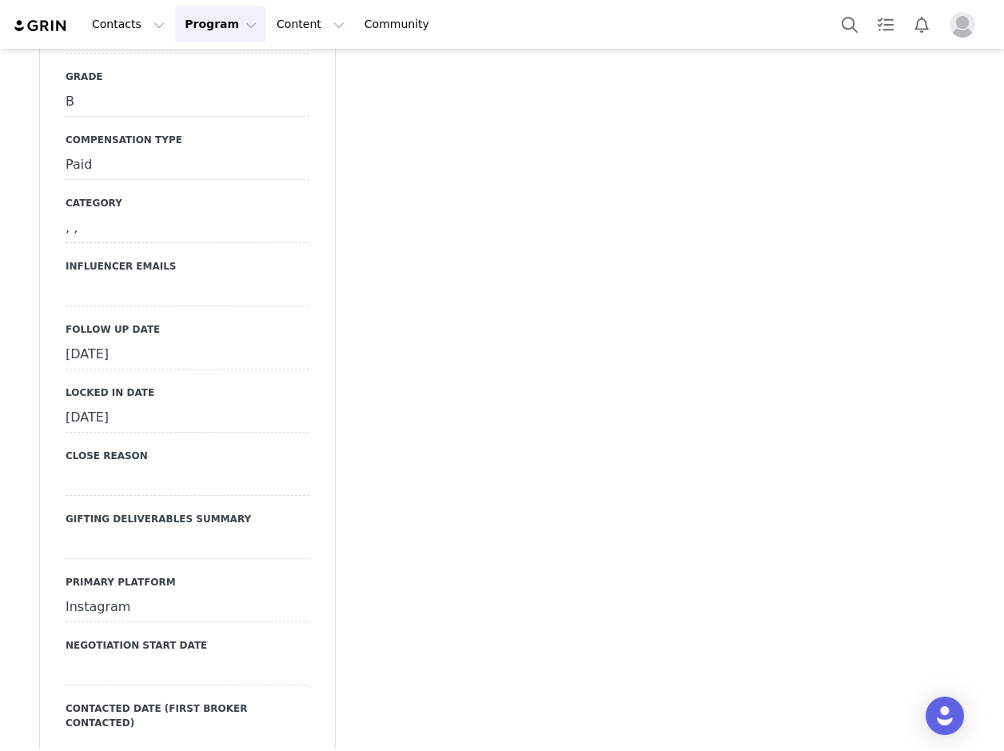
click at [137, 340] on div "September 25th, 2025" at bounding box center [188, 354] width 244 height 29
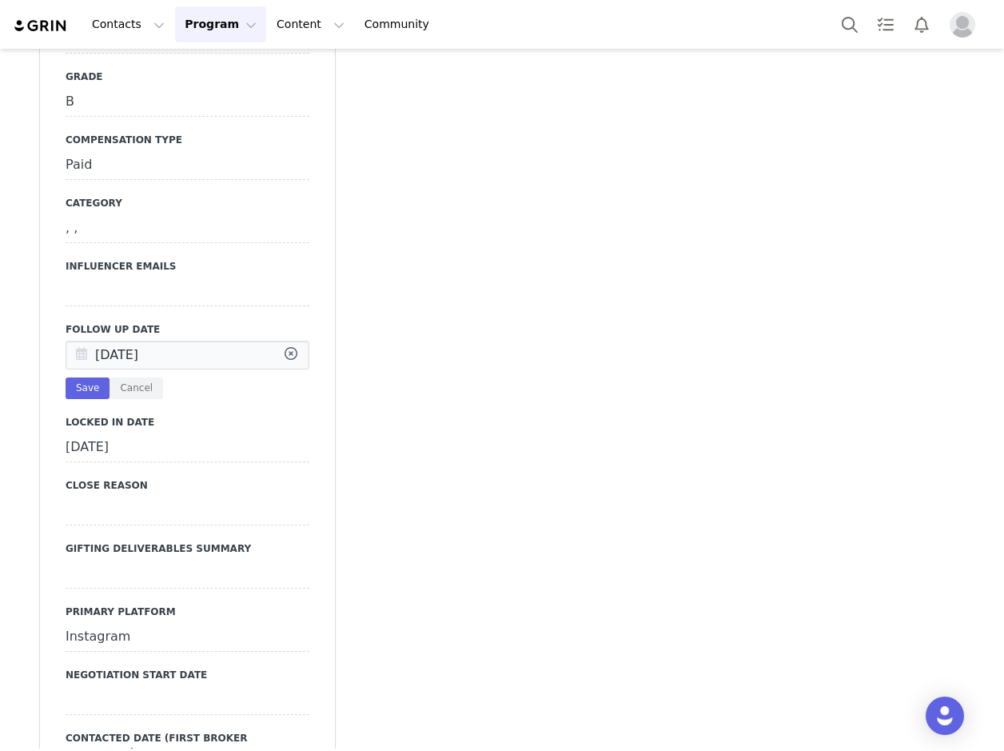
click at [73, 341] on icon at bounding box center [81, 355] width 29 height 29
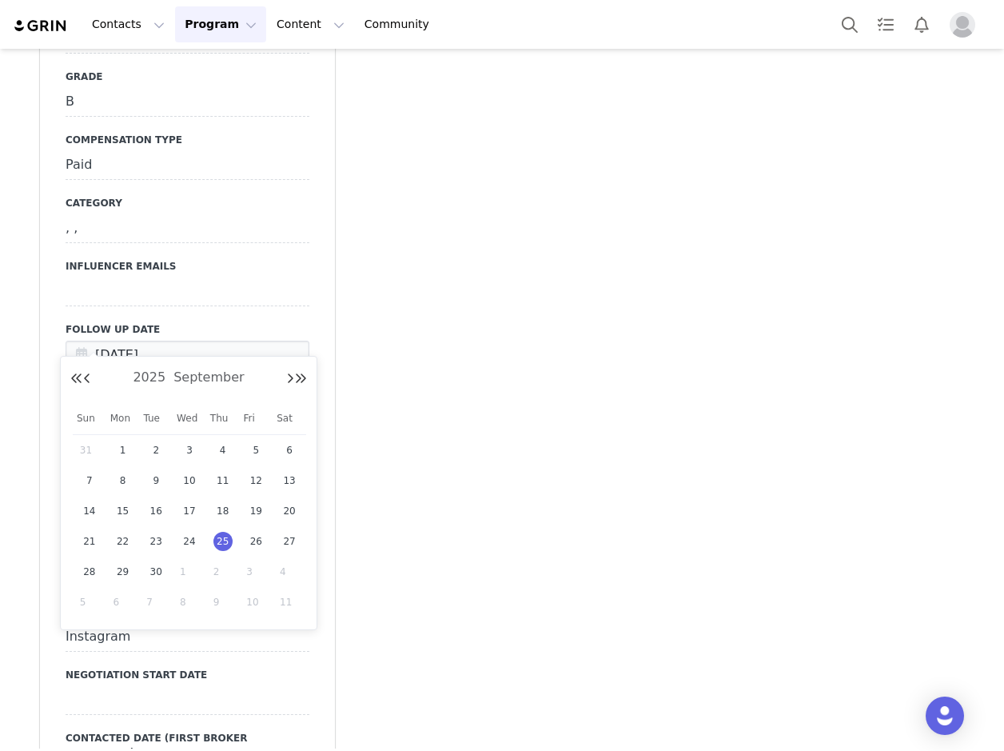
click at [217, 572] on span "2" at bounding box center [222, 571] width 19 height 19
type input "Oct 02 2025"
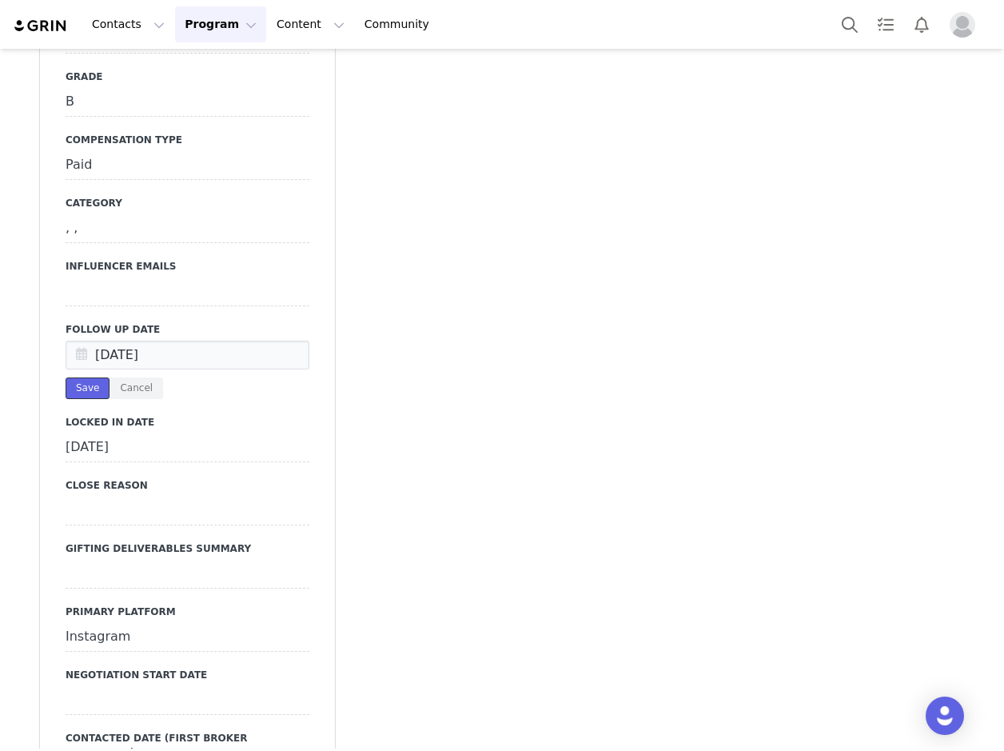
click at [90, 377] on button "Save" at bounding box center [88, 388] width 44 height 22
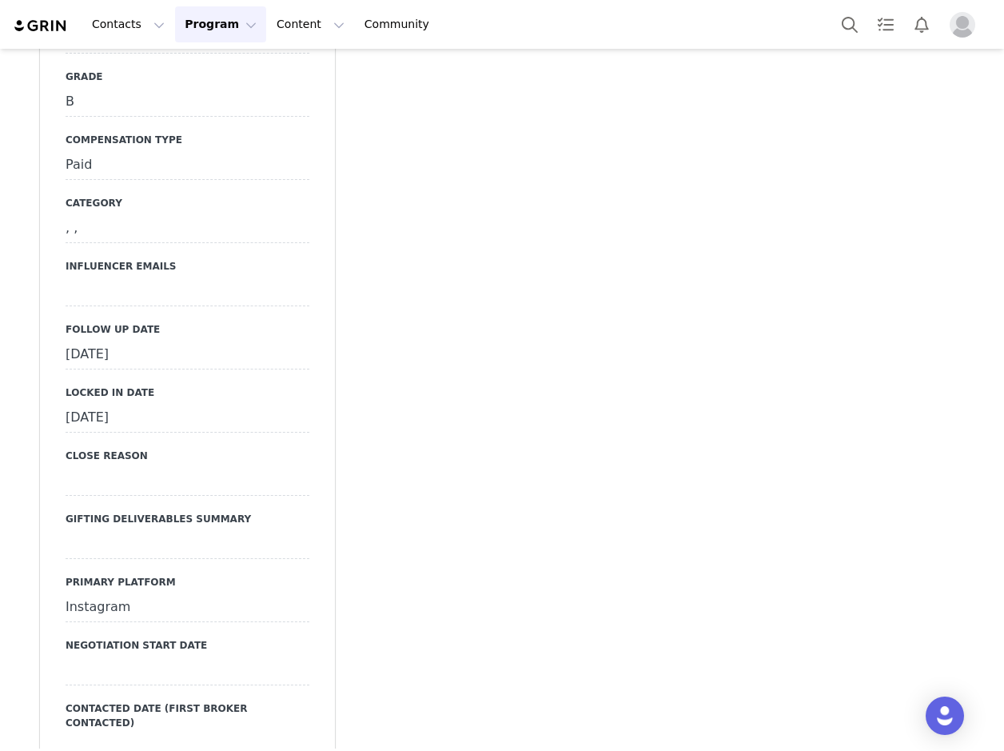
click at [120, 340] on div "September 25th, 2025" at bounding box center [188, 354] width 244 height 29
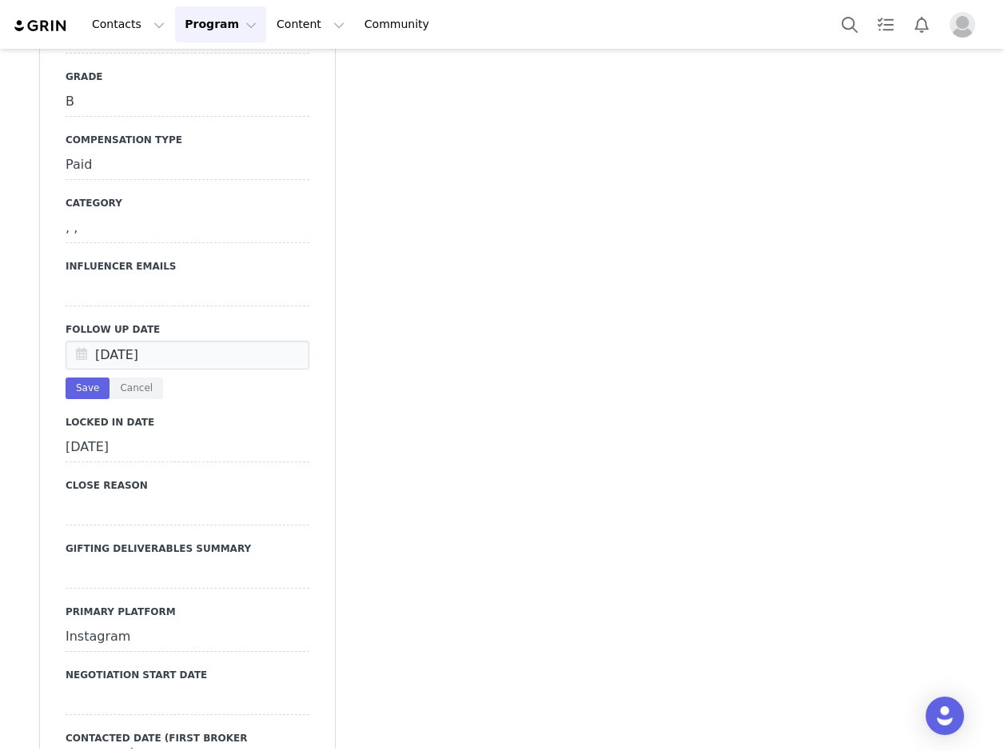
click at [78, 341] on icon at bounding box center [81, 355] width 29 height 29
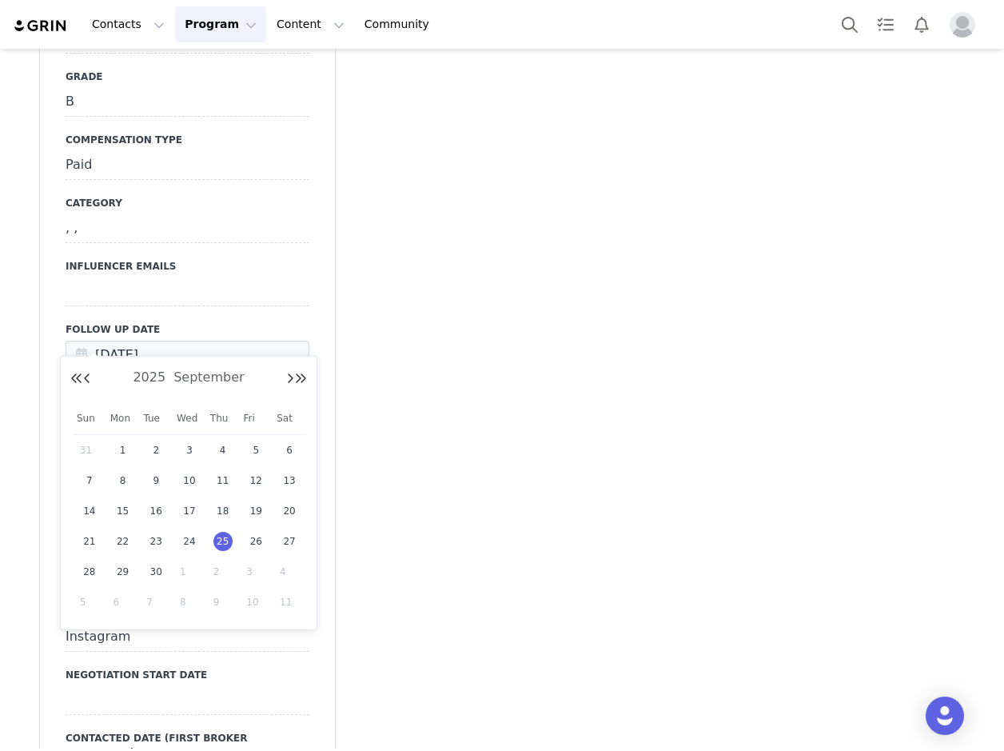
drag, startPoint x: 186, startPoint y: 565, endPoint x: 188, endPoint y: 555, distance: 10.5
click at [187, 559] on td "1" at bounding box center [190, 571] width 34 height 30
type input "[DATE]"
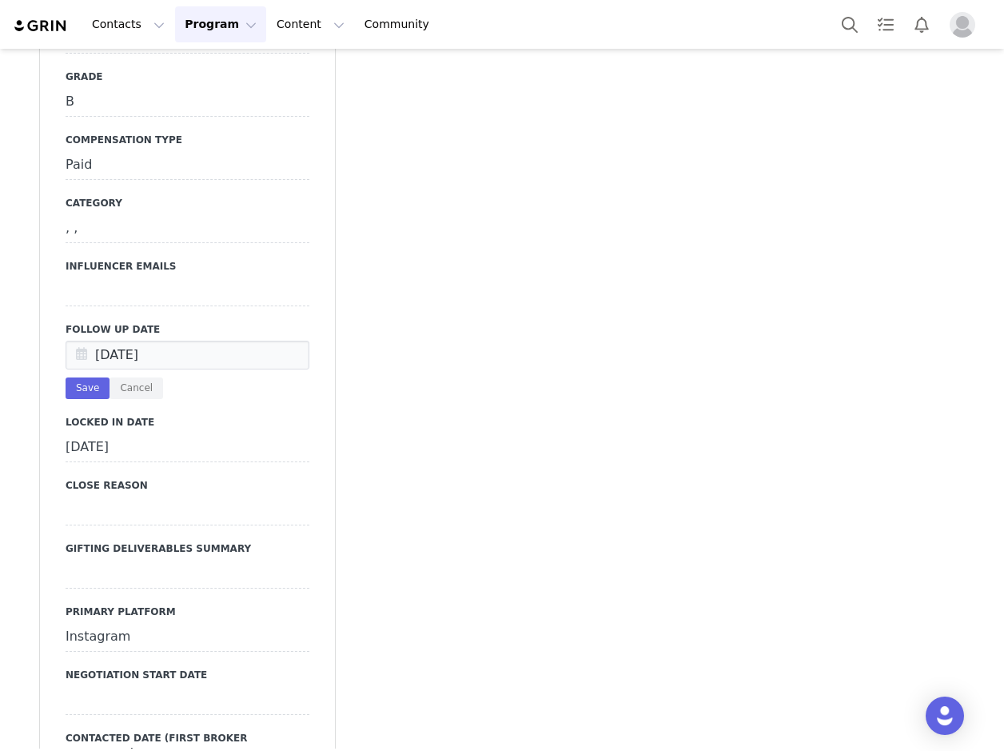
click at [88, 377] on button "Save" at bounding box center [88, 388] width 44 height 22
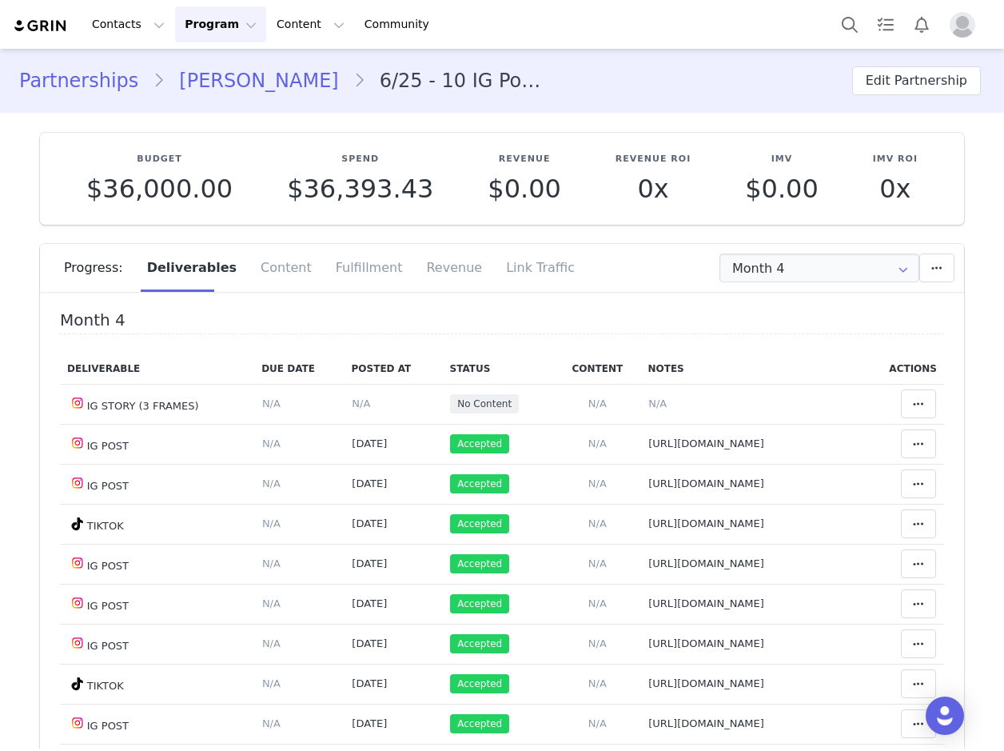
click at [222, 2] on div "Contacts Contacts Creators Prospects Applicants Program Program Activations Cam…" at bounding box center [502, 24] width 1004 height 49
click at [217, 11] on button "Program Program" at bounding box center [220, 24] width 91 height 36
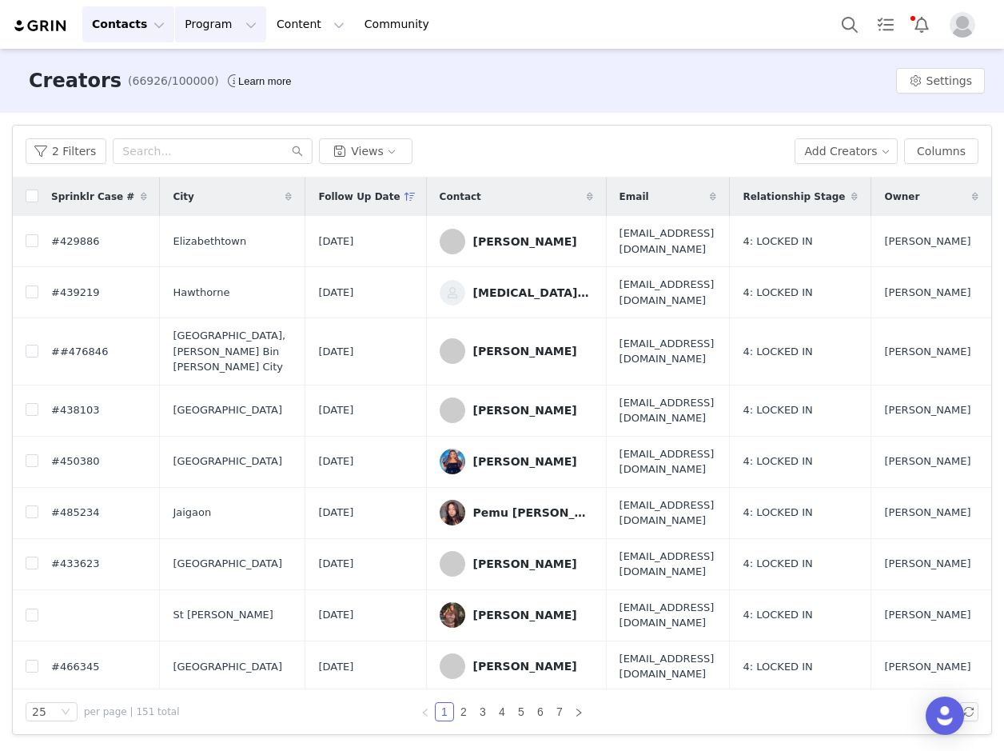
click at [213, 33] on button "Program Program" at bounding box center [220, 24] width 91 height 36
click at [233, 98] on div "Campaigns" at bounding box center [227, 100] width 107 height 17
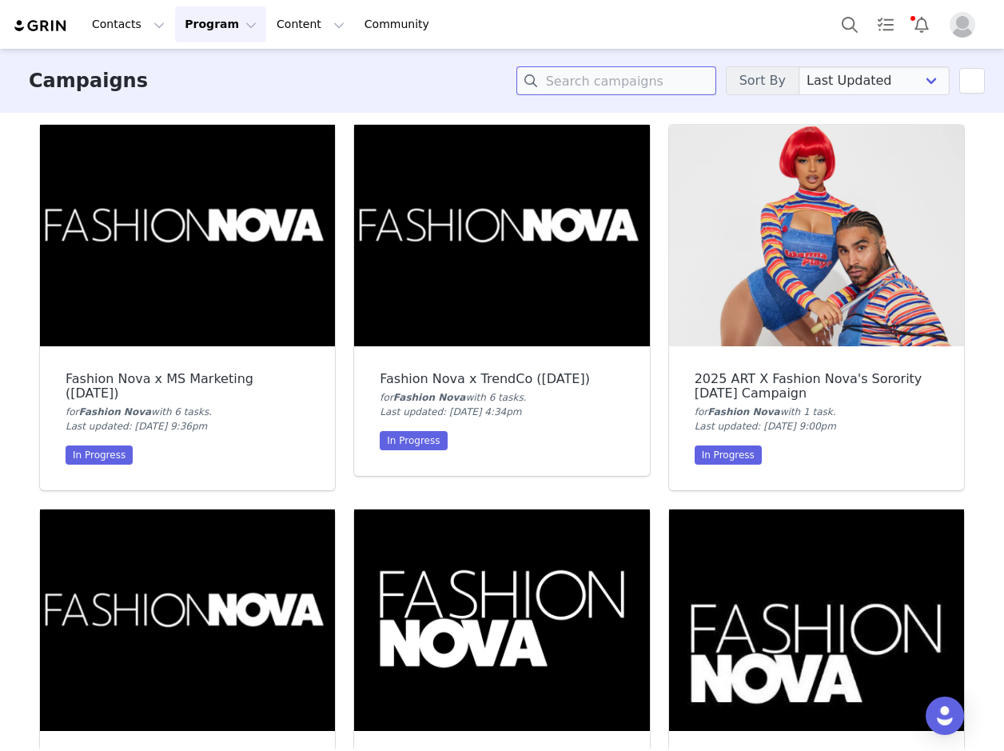
click at [650, 82] on input at bounding box center [616, 80] width 200 height 29
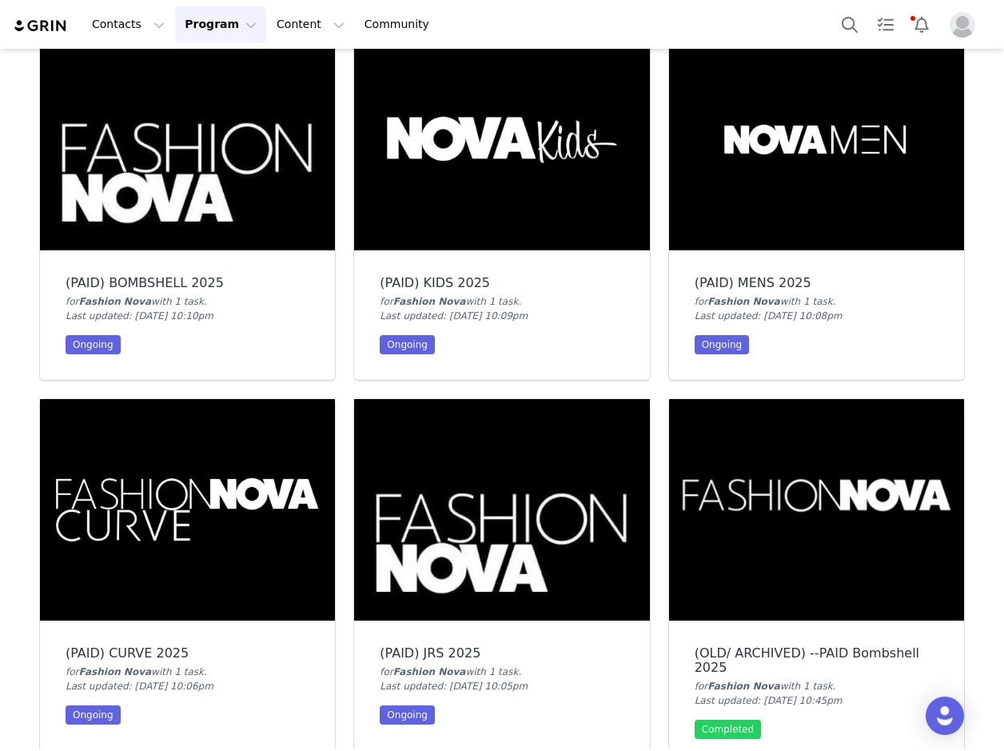
scroll to position [240, 0]
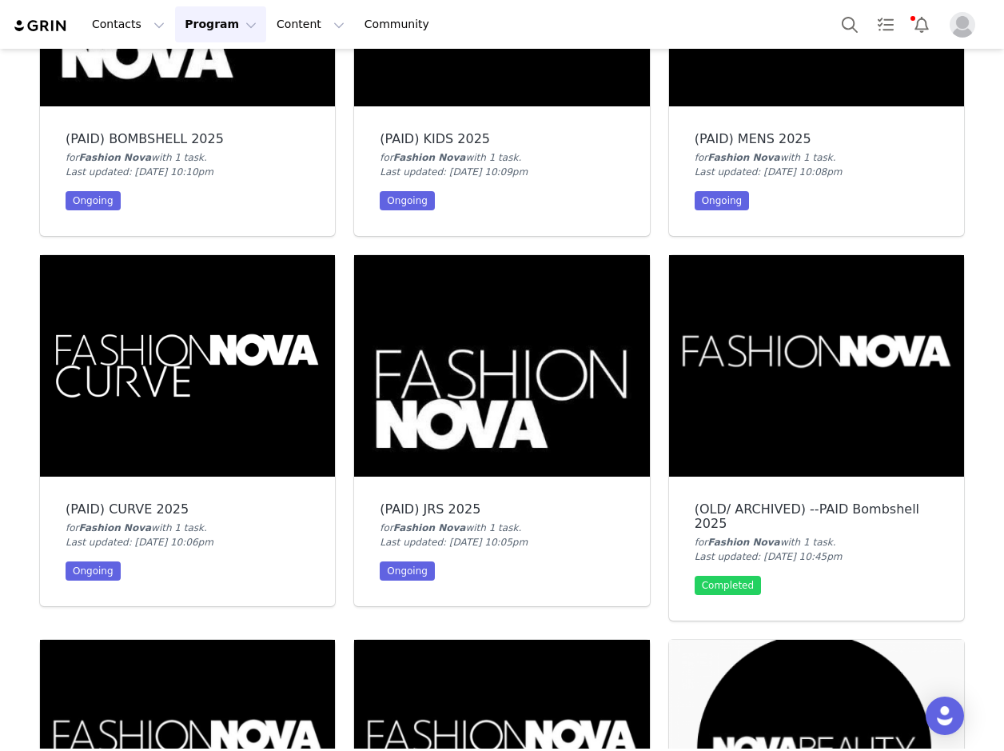
type input "PAID"
click at [104, 378] on img at bounding box center [187, 365] width 295 height 221
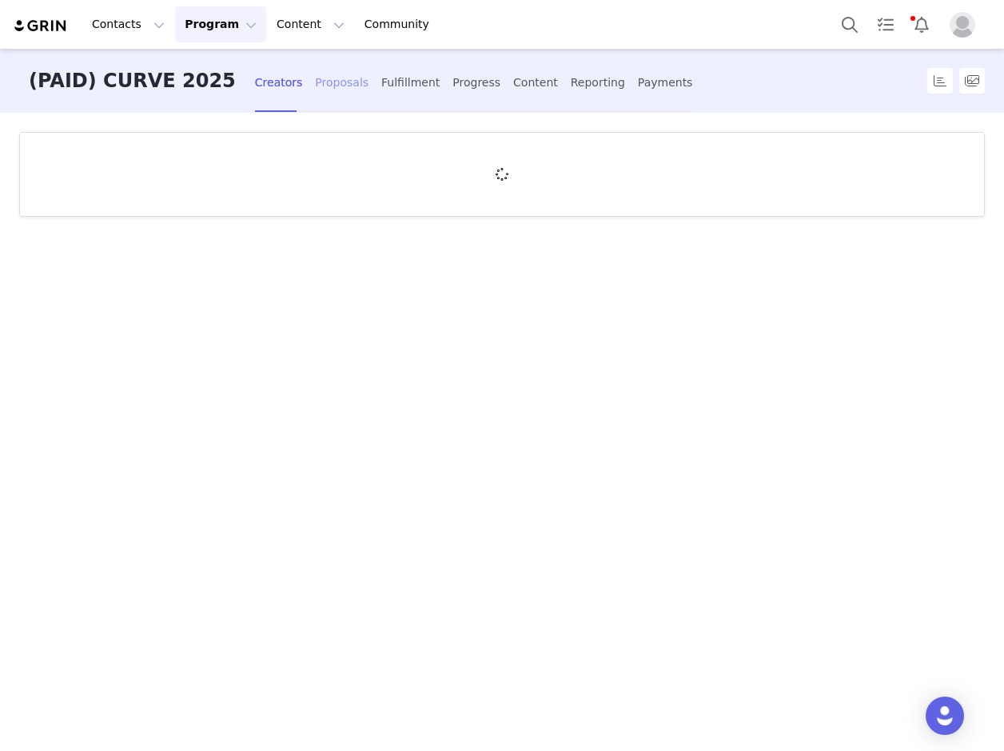
click at [315, 77] on div "Proposals" at bounding box center [342, 83] width 54 height 42
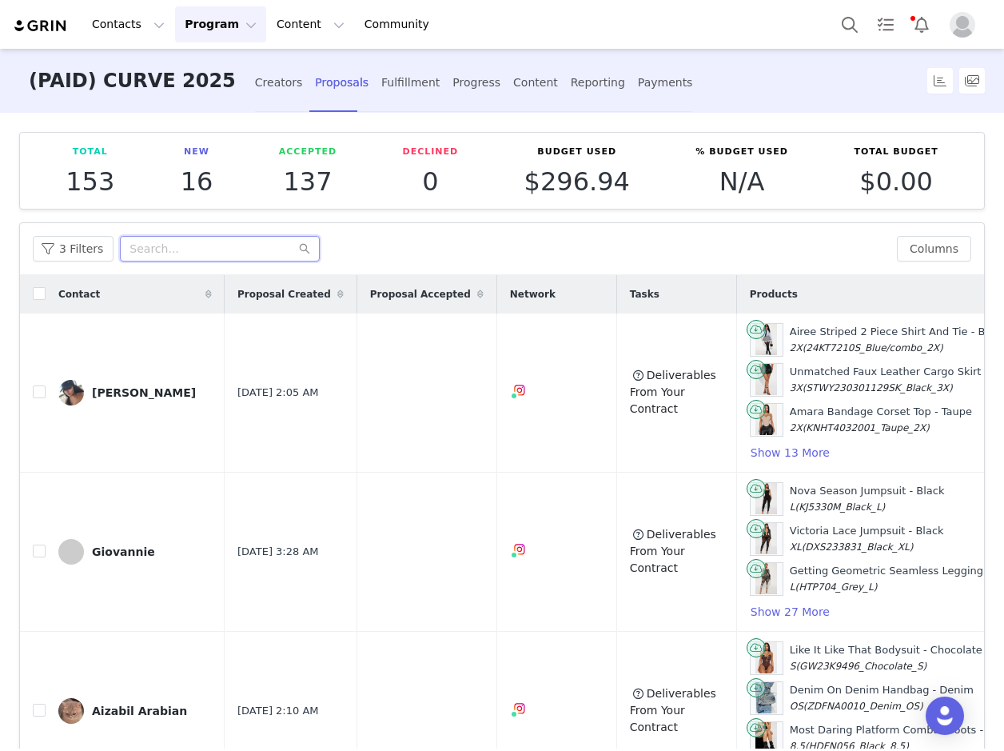
click at [179, 237] on input "text" at bounding box center [220, 249] width 200 height 26
paste input "sobellabella"
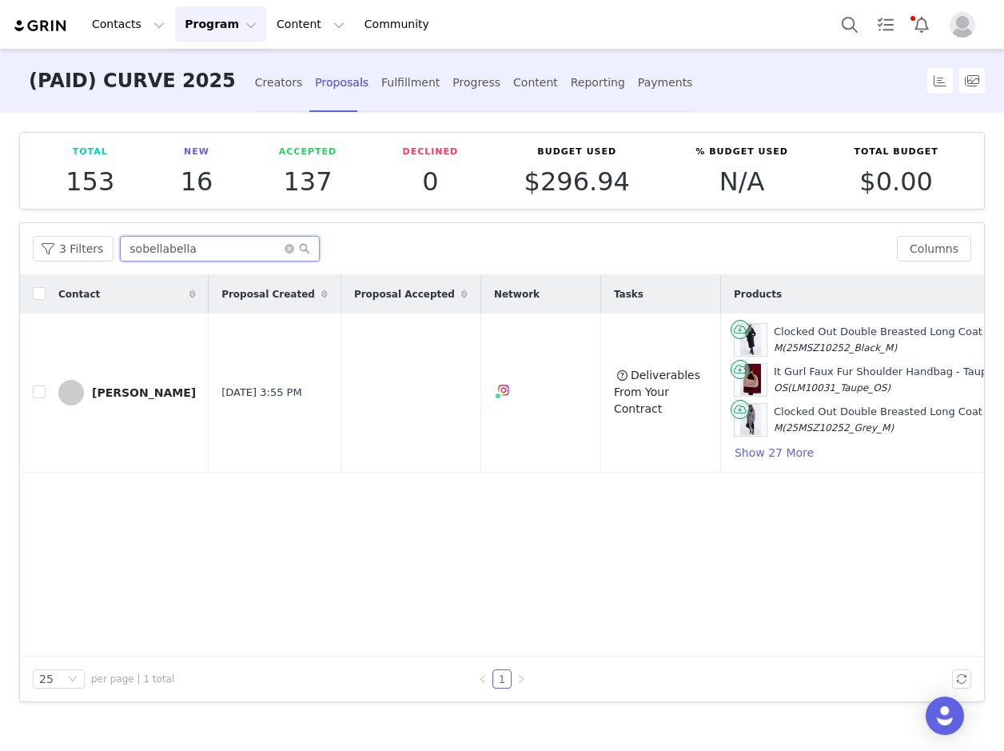
type input "sobellabella"
click at [938, 393] on button "button" at bounding box center [935, 392] width 19 height 19
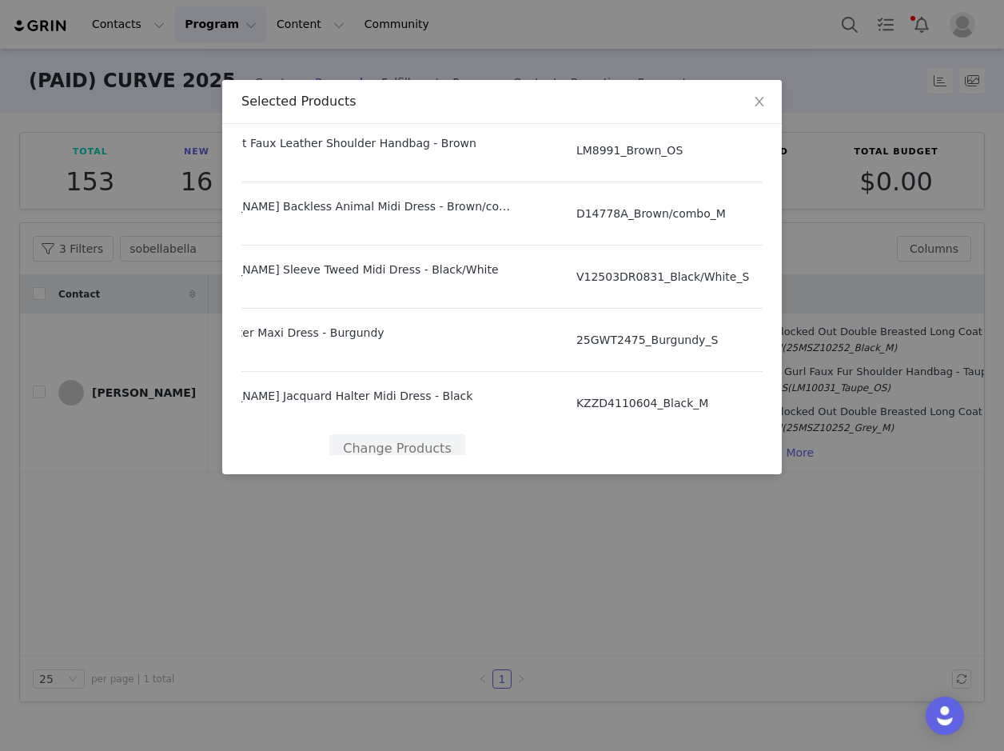
scroll to position [1655, 105]
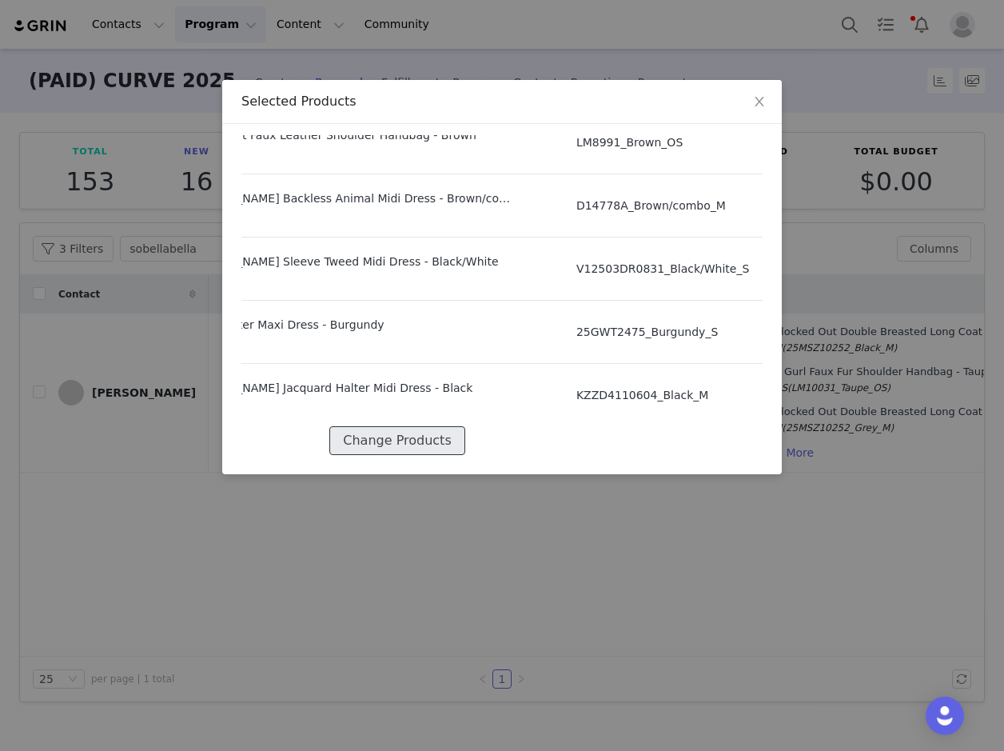
click at [404, 427] on button "Change Products" at bounding box center [396, 440] width 135 height 29
select select "28108444"
select select "27859270"
select select "28108526"
select select "27907177"
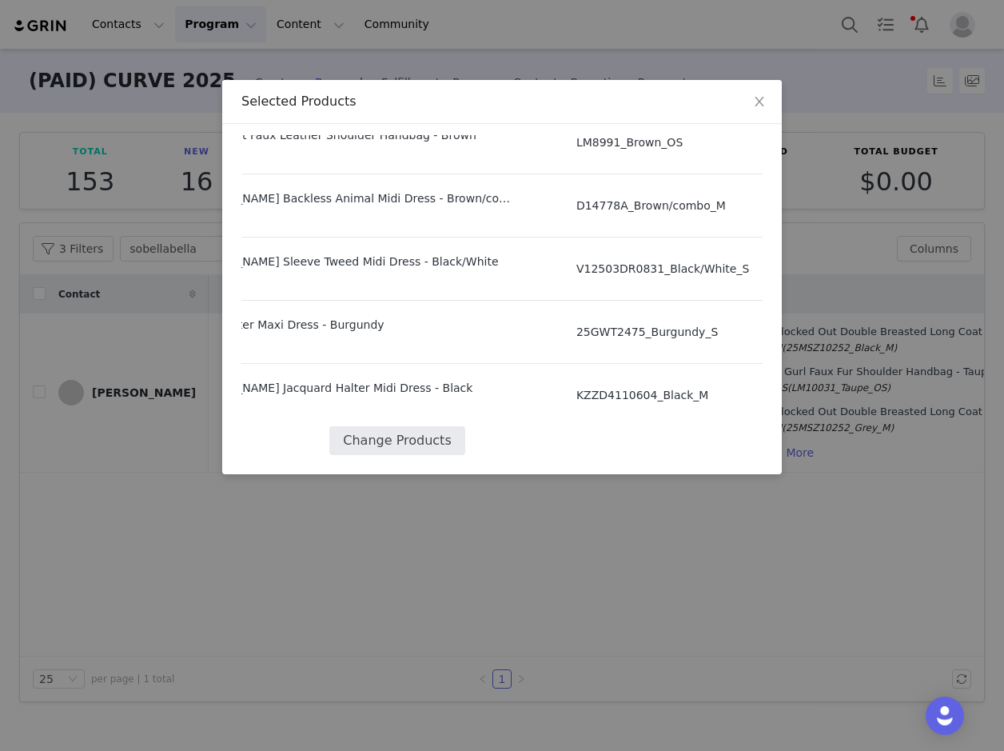
select select "27480430"
select select "27725667"
select select "24061979"
select select "27676727"
select select "28080876"
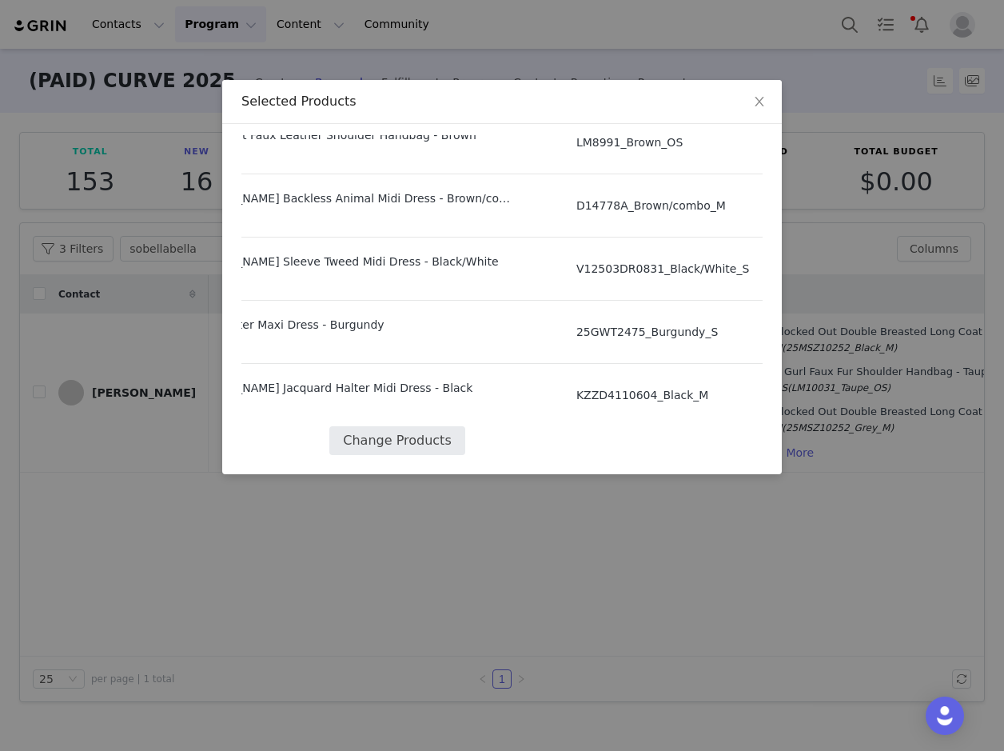
select select "27927807"
select select "27914142"
select select "27973885"
select select "27594687"
select select "28059496"
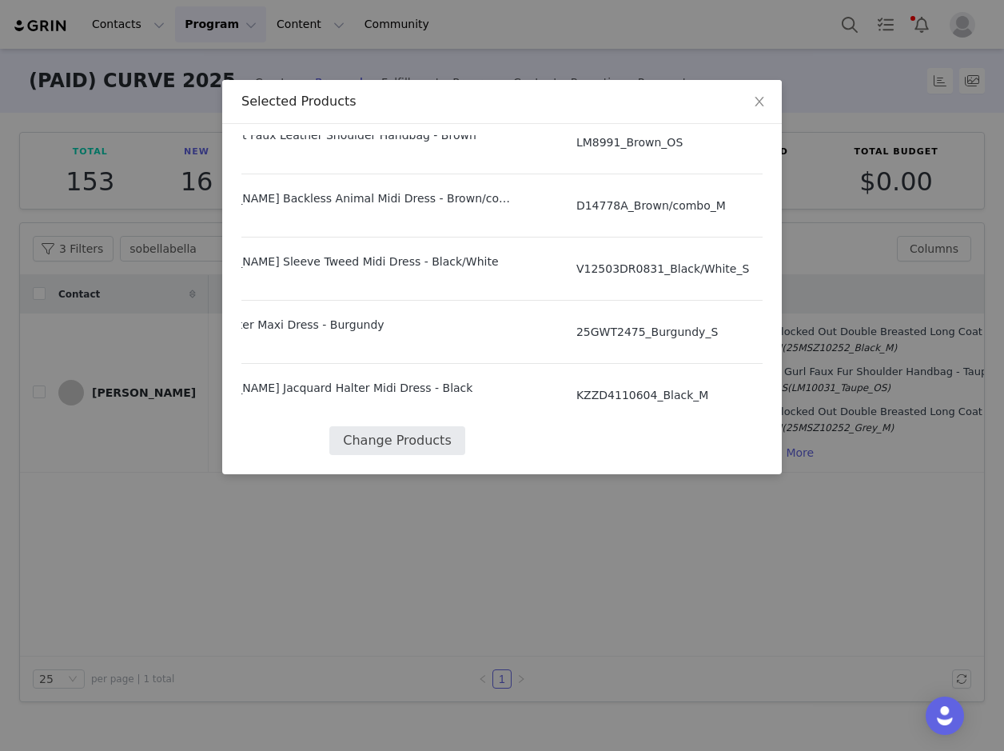
select select "27499372"
select select "27528868"
select select "27723628"
select select "27919784"
select select "27613835"
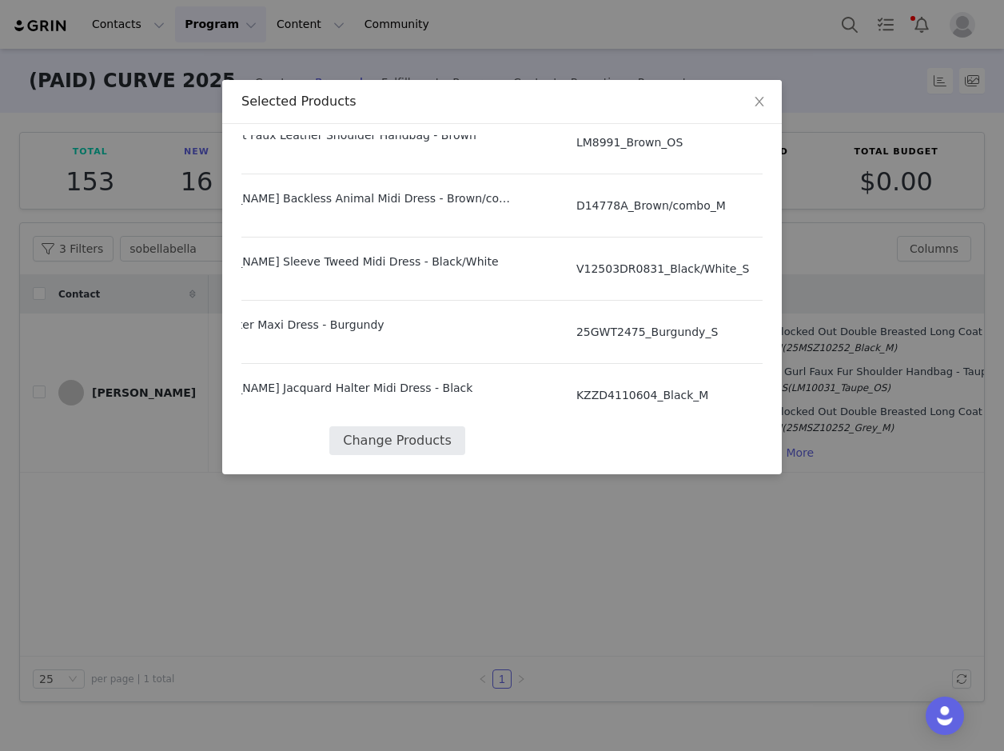
select select "27898721"
select select "28125017"
select select "27909305"
select select "28125069"
select select "27909300"
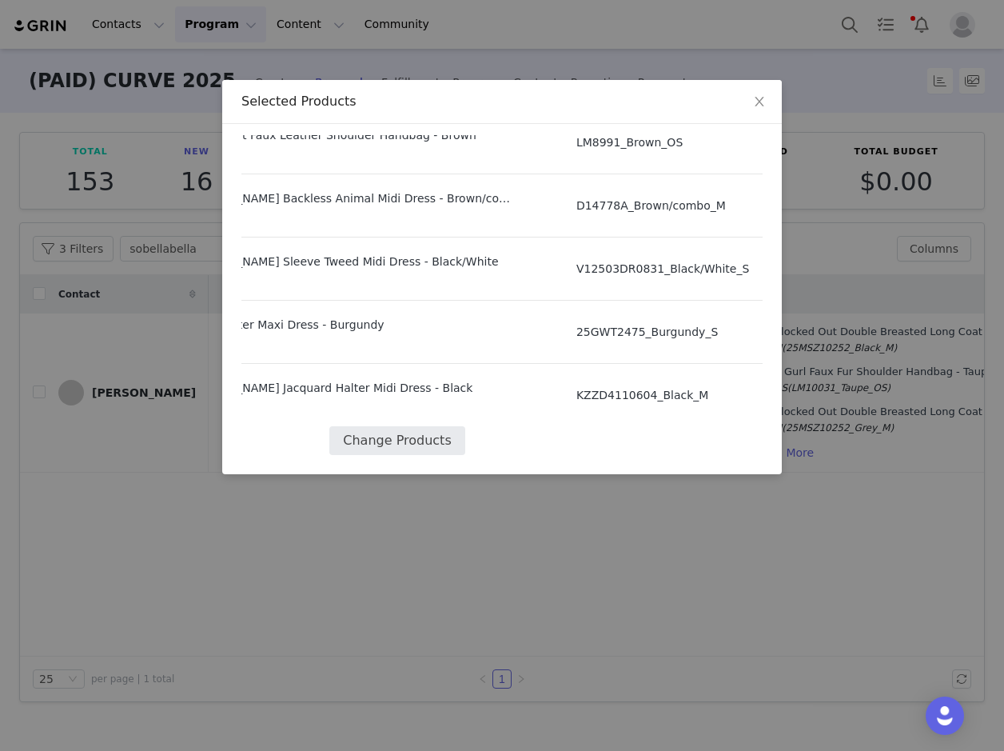
select select "27939458"
select select "27859441"
select select "28273843"
select select "27806679"
select select "27806268"
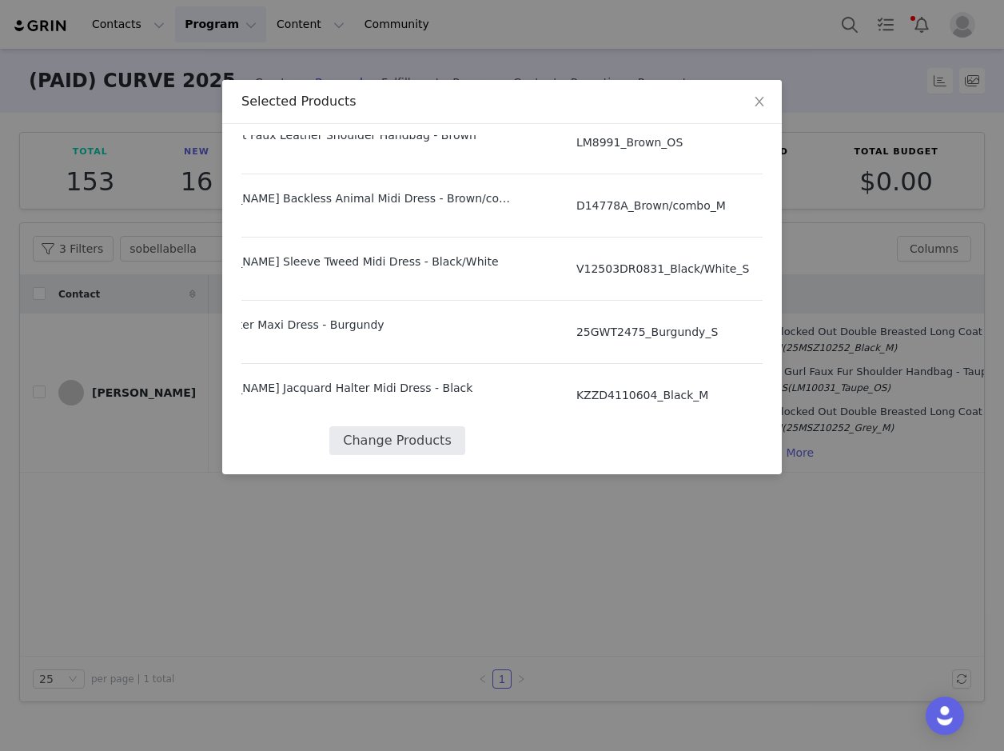
select select "27859511"
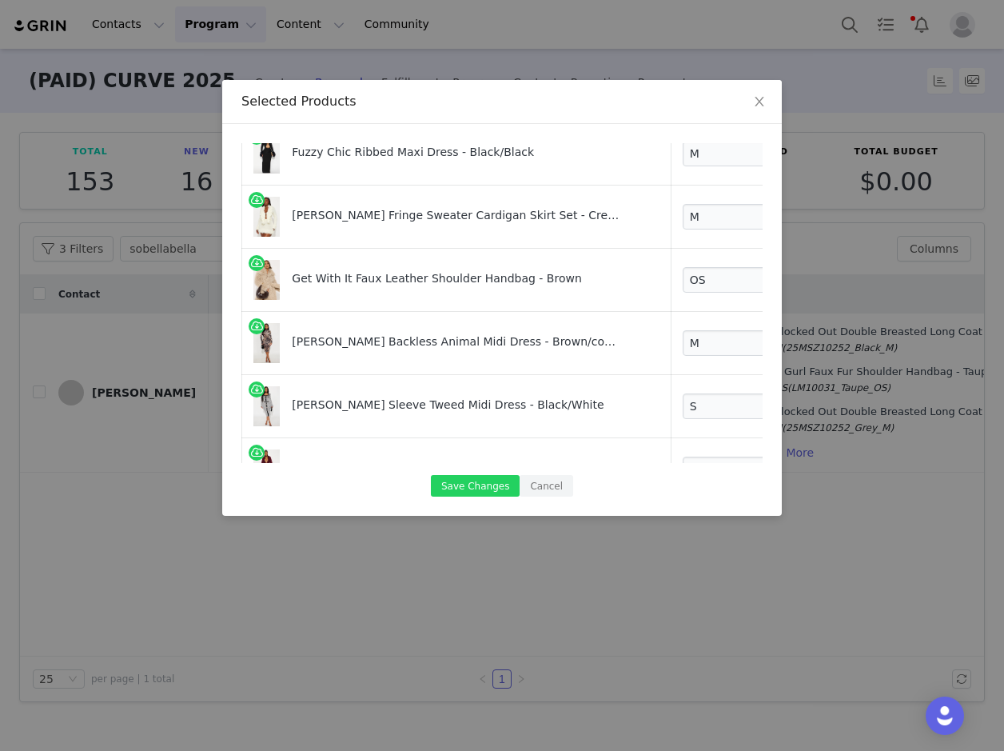
scroll to position [1668, 0]
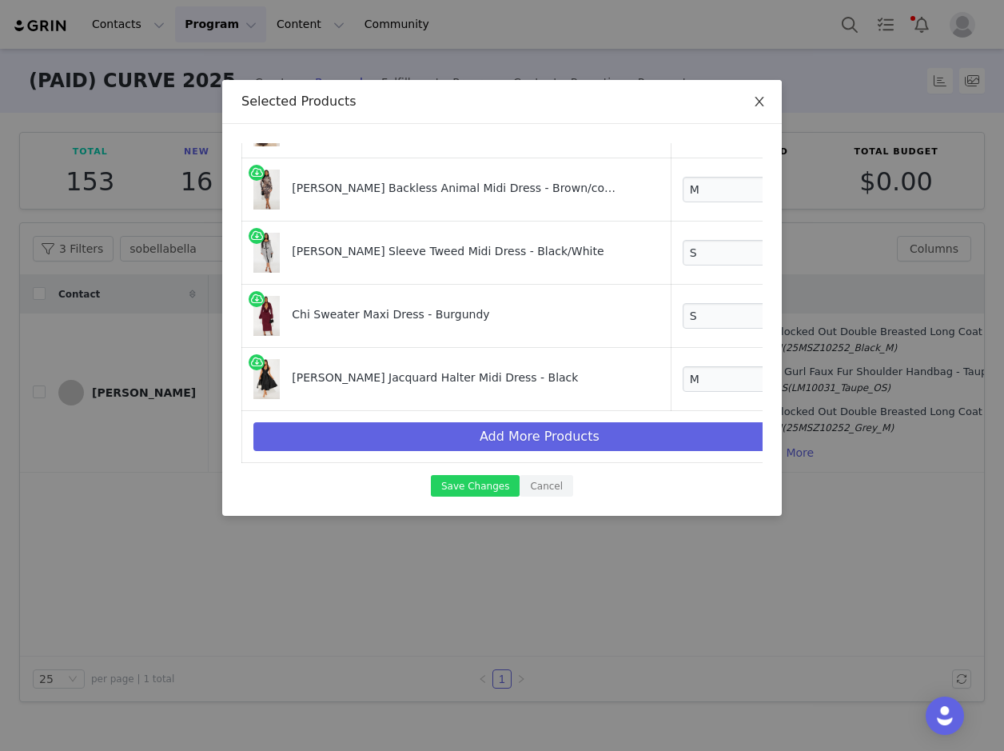
click at [764, 102] on icon "icon: close" at bounding box center [759, 101] width 13 height 13
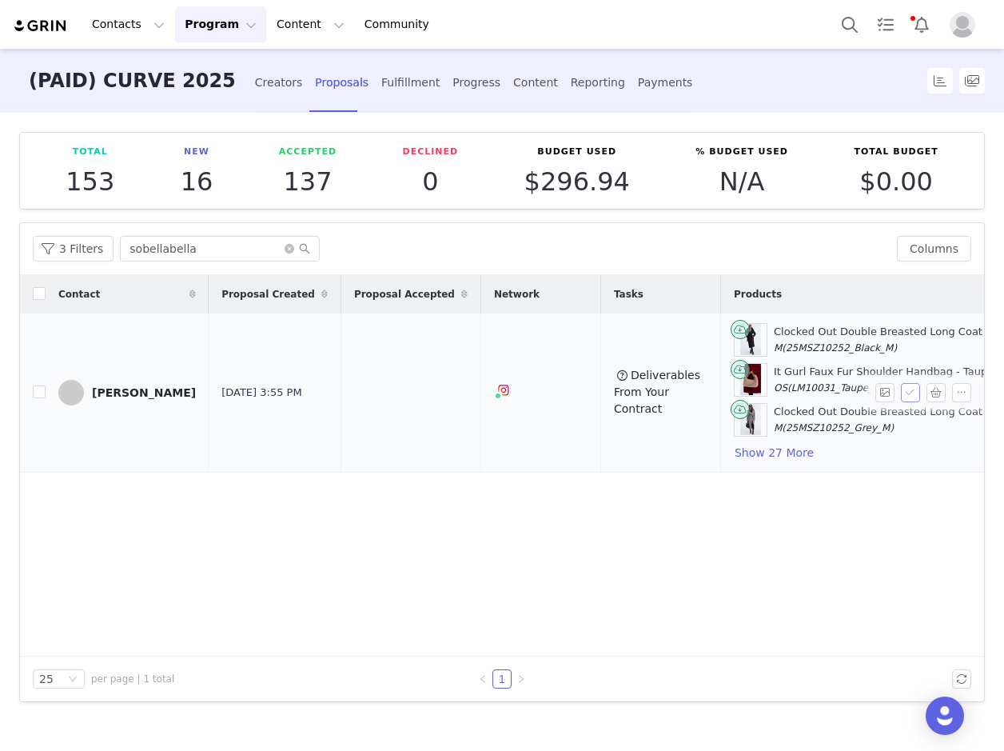
click at [910, 391] on button "button" at bounding box center [910, 392] width 19 height 19
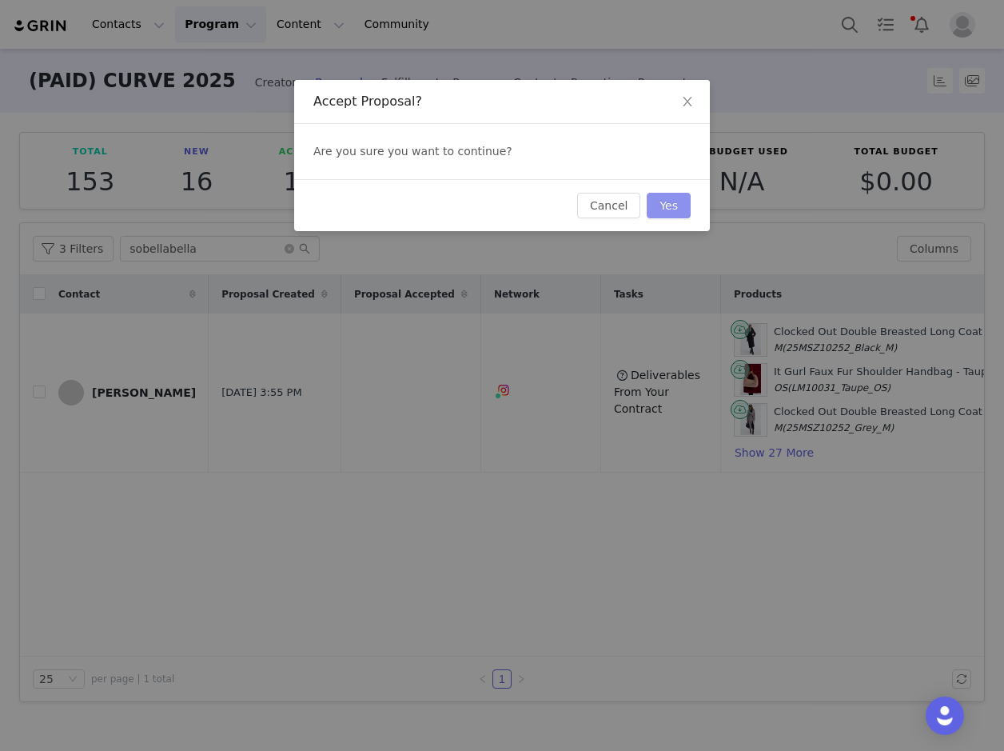
click at [675, 208] on button "Yes" at bounding box center [669, 206] width 44 height 26
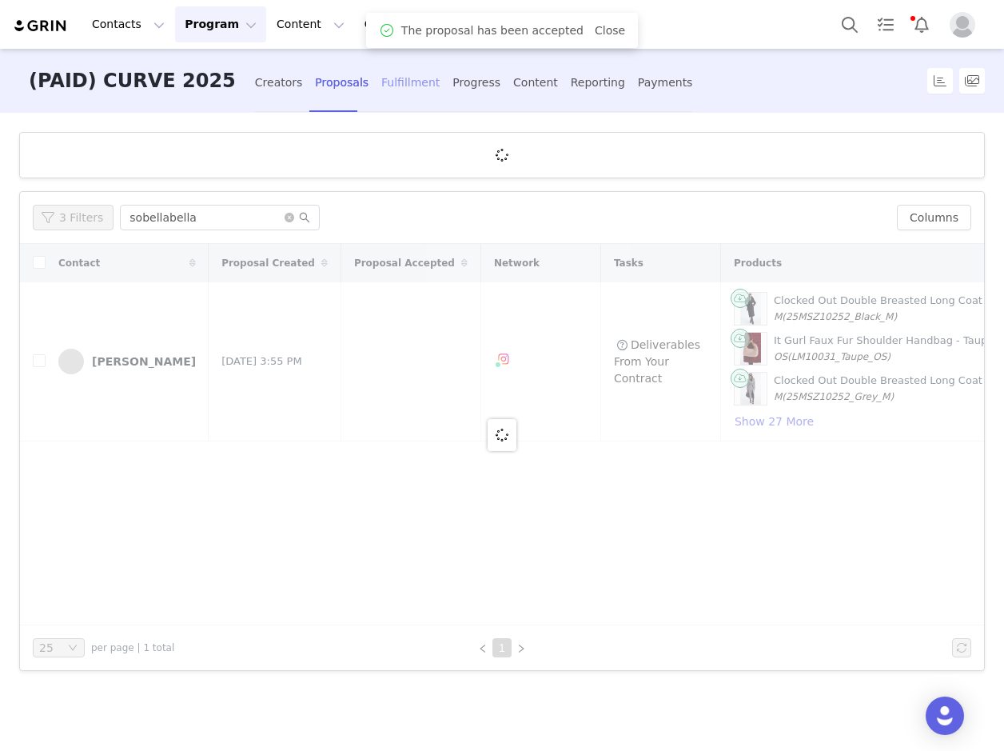
click at [381, 94] on div "Fulfillment" at bounding box center [410, 83] width 58 height 42
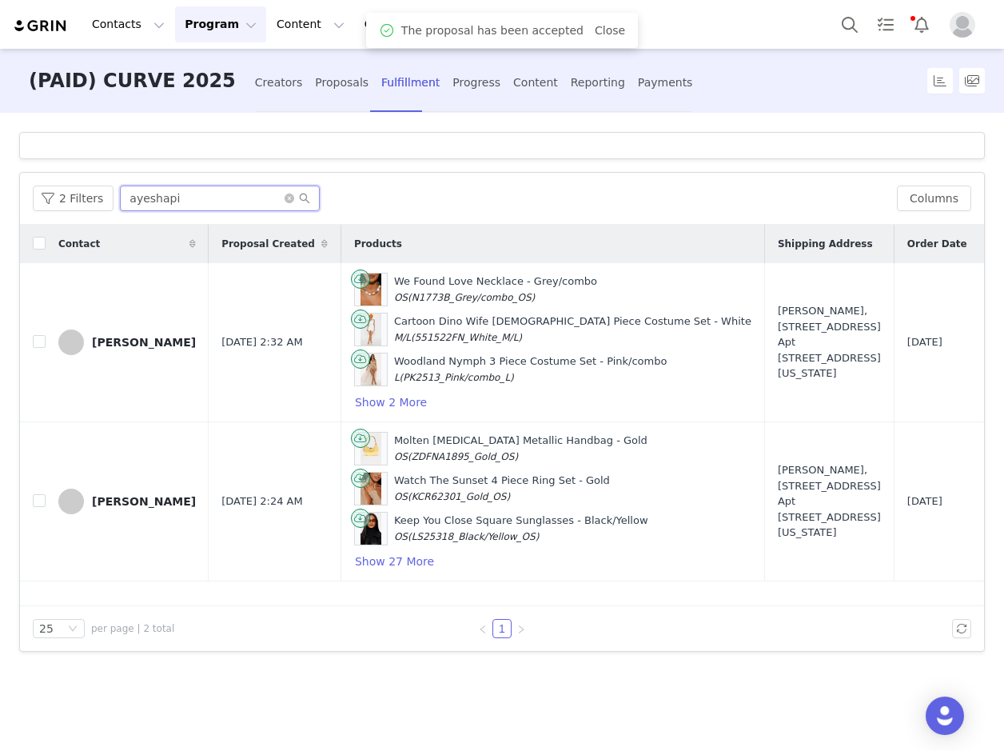
click at [183, 202] on input "ayeshapi" at bounding box center [220, 198] width 200 height 26
paste input "sobellabella"
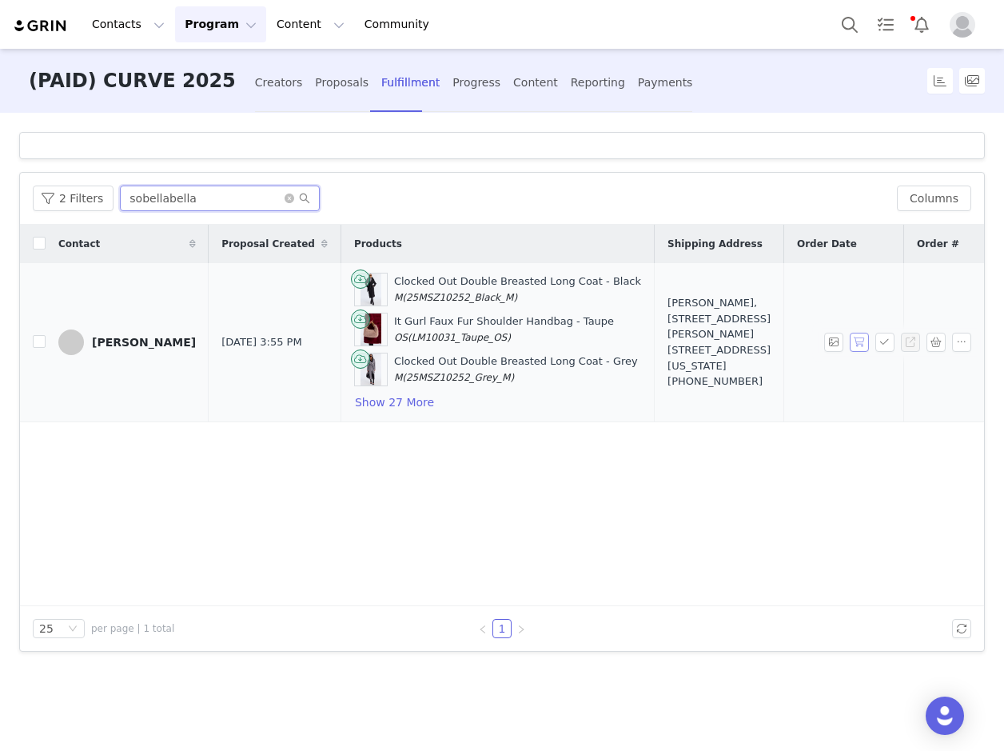
type input "sobellabella"
click at [867, 345] on button "button" at bounding box center [859, 341] width 19 height 19
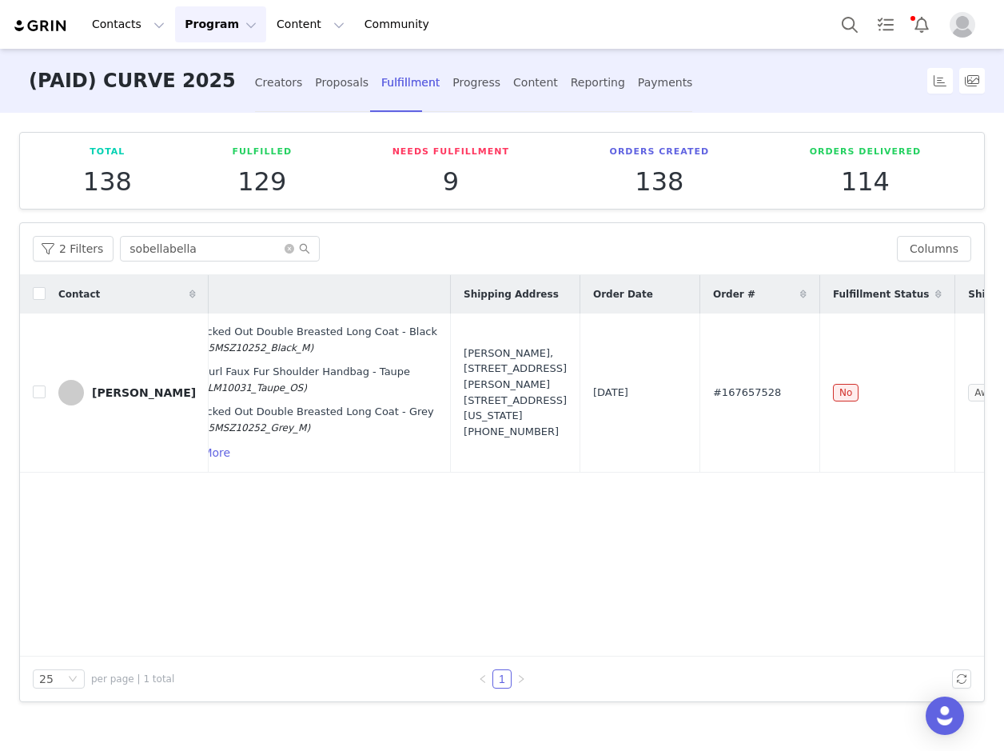
scroll to position [0, 209]
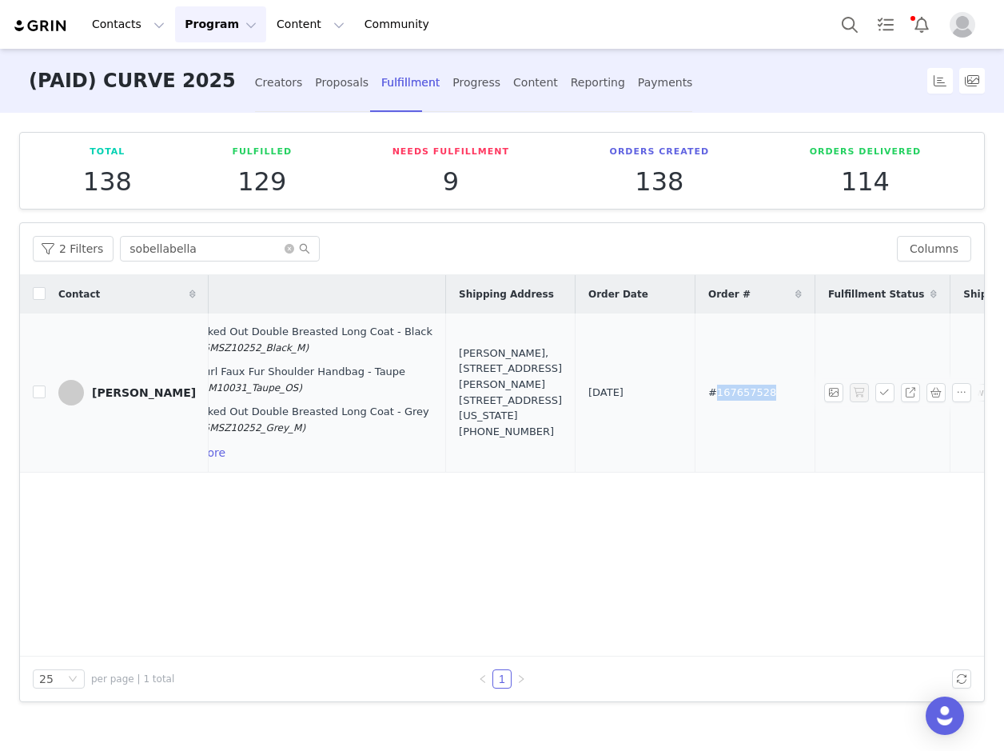
drag, startPoint x: 687, startPoint y: 392, endPoint x: 639, endPoint y: 398, distance: 48.3
click at [695, 398] on td "#167657528" at bounding box center [755, 392] width 120 height 159
click at [708, 398] on span "#167657528" at bounding box center [742, 392] width 68 height 16
drag, startPoint x: 712, startPoint y: 384, endPoint x: 615, endPoint y: 394, distance: 97.2
click at [615, 394] on tr "[PERSON_NAME] [DATE] 3:55 PM Clocked Out Double Breasted Long Coat - Black M (2…" at bounding box center [508, 392] width 1395 height 159
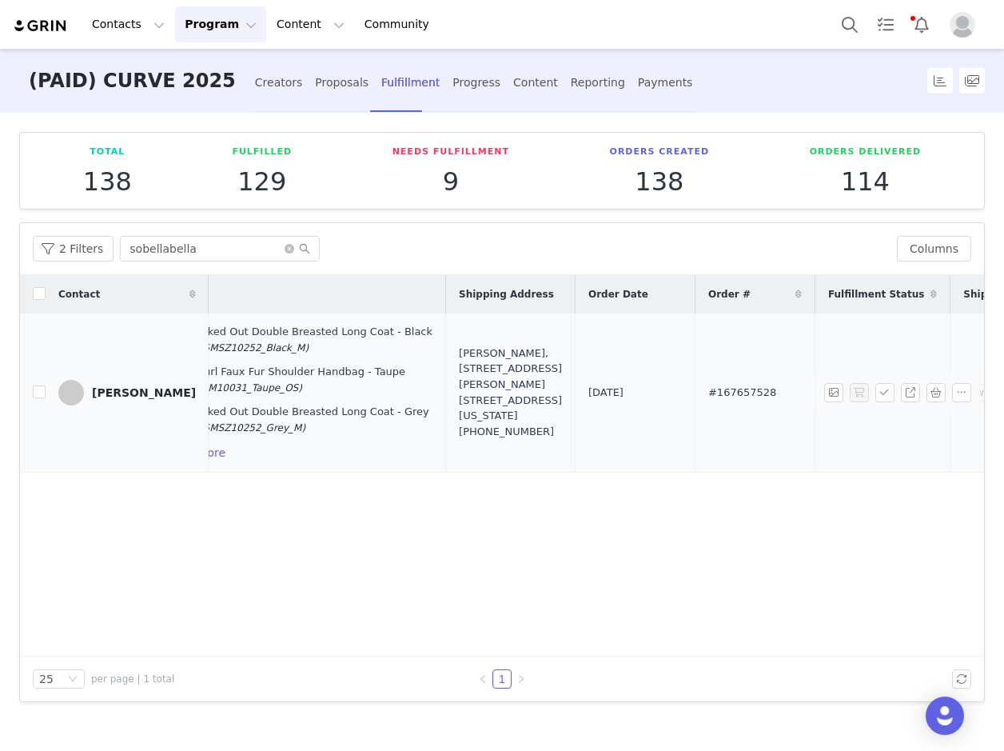
copy tr "#167657528"
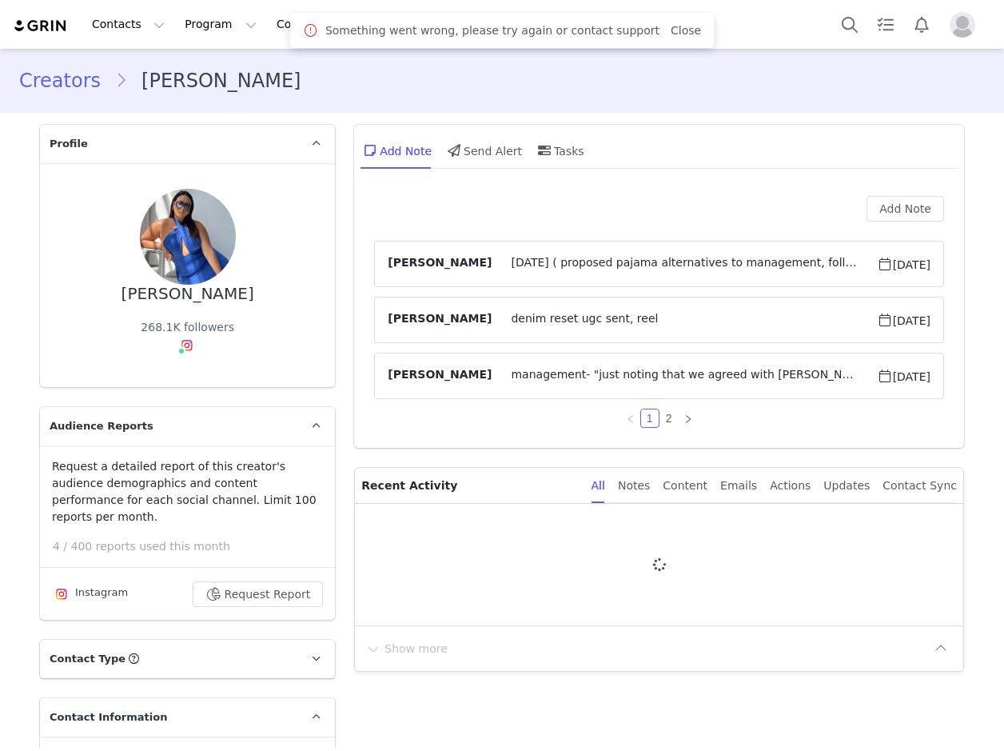
type input "+1 ([GEOGRAPHIC_DATA])"
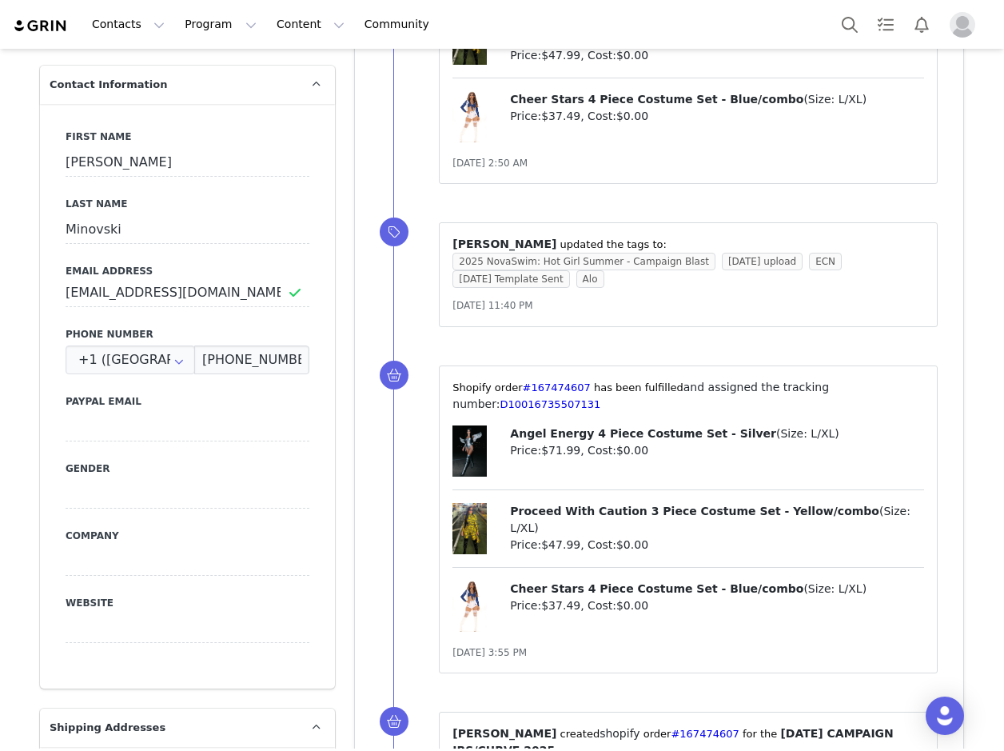
scroll to position [719, 0]
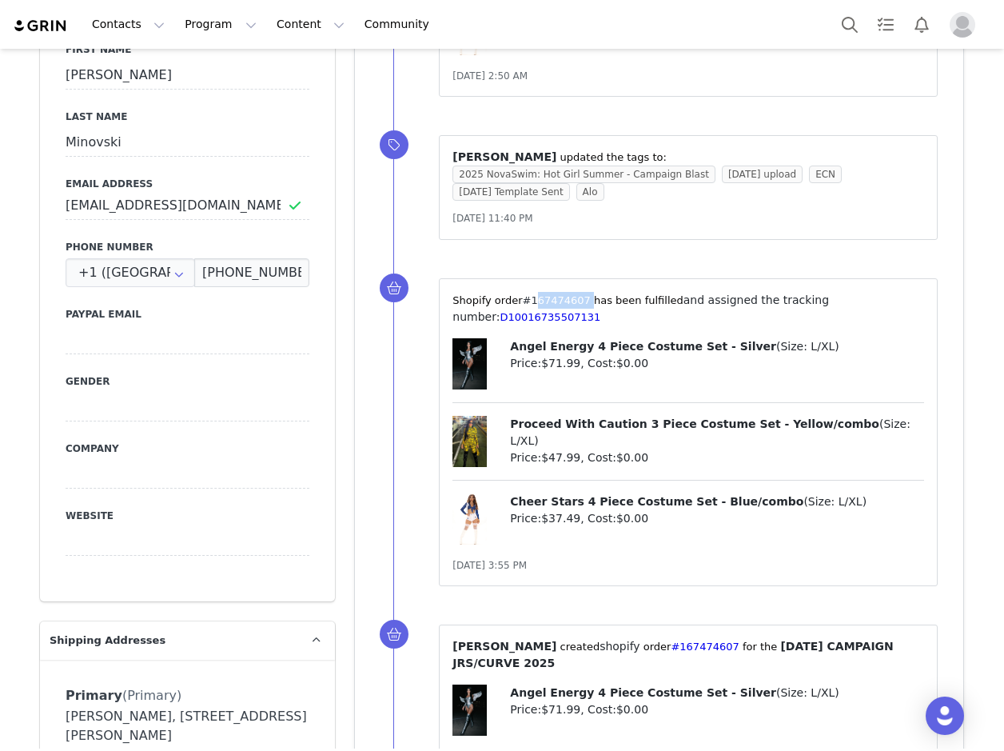
drag, startPoint x: 570, startPoint y: 298, endPoint x: 517, endPoint y: 305, distance: 53.1
click at [516, 306] on span "⁨Shopify⁩ order⁨ #167474607 ⁩ has been fulfilled" at bounding box center [567, 300] width 230 height 12
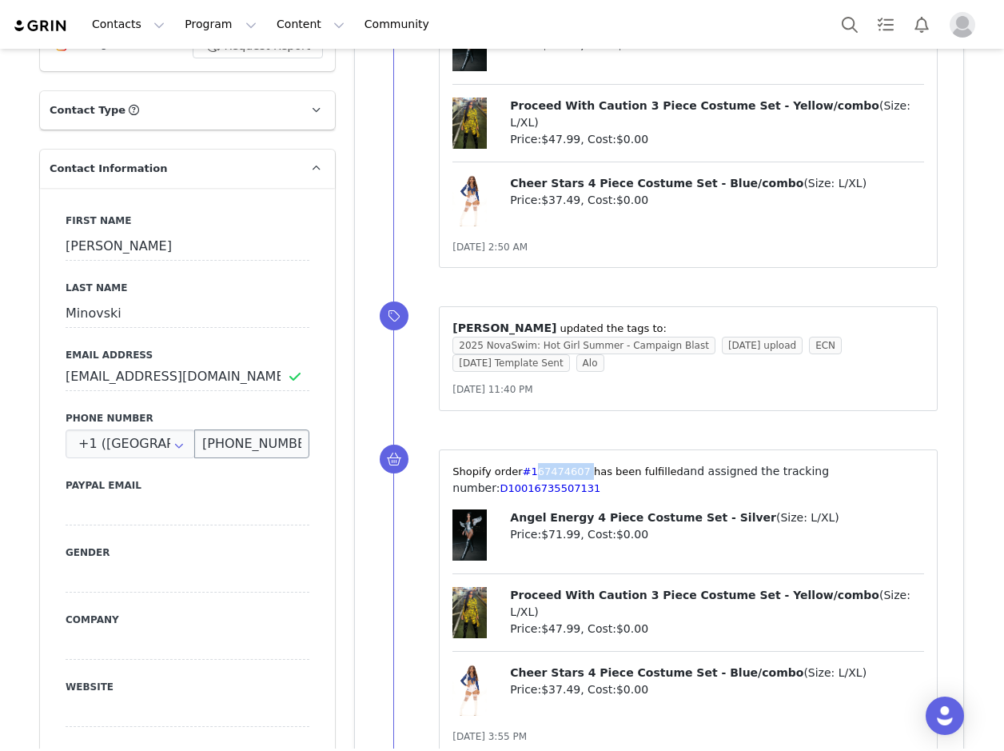
scroll to position [559, 0]
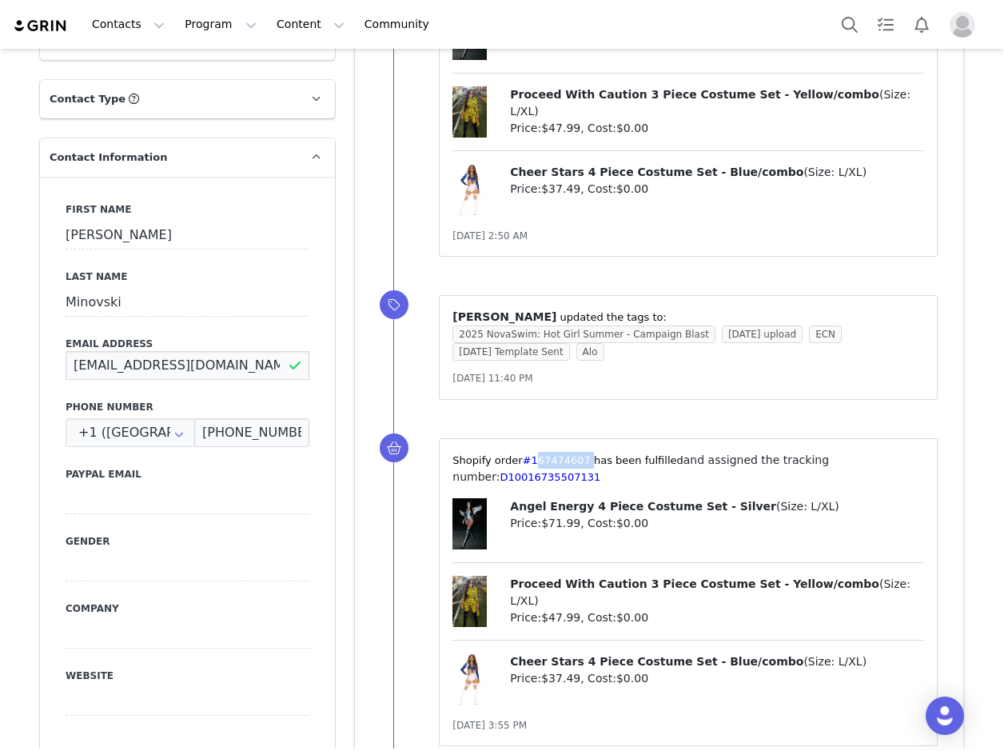
click at [201, 351] on input "[EMAIL_ADDRESS][DOMAIN_NAME]" at bounding box center [188, 365] width 244 height 29
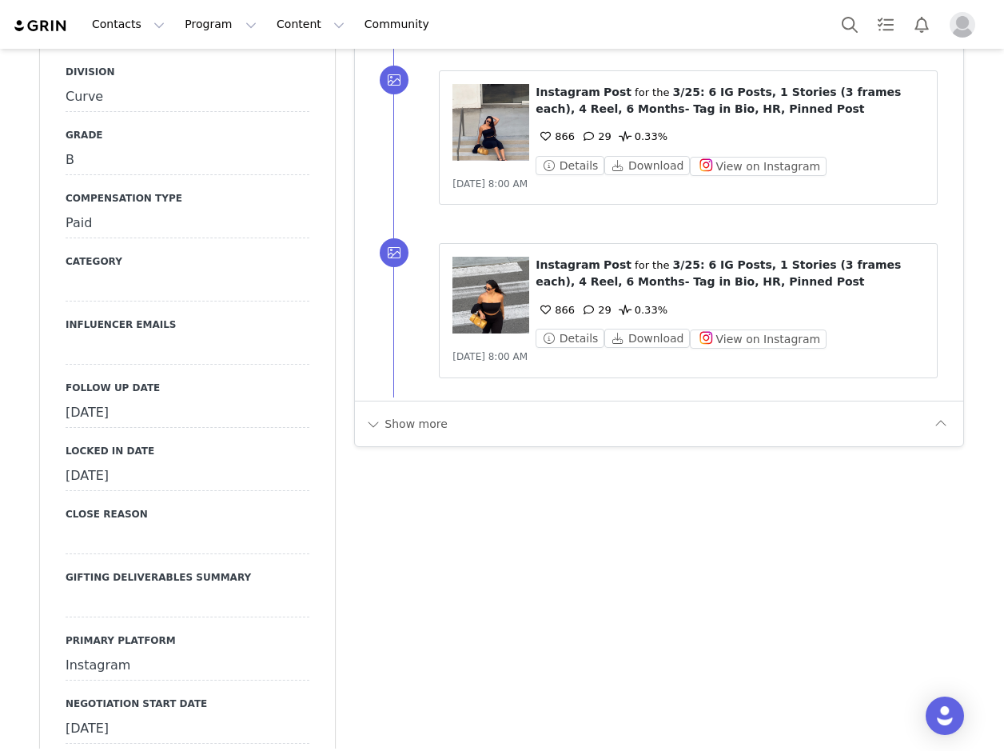
scroll to position [2478, 0]
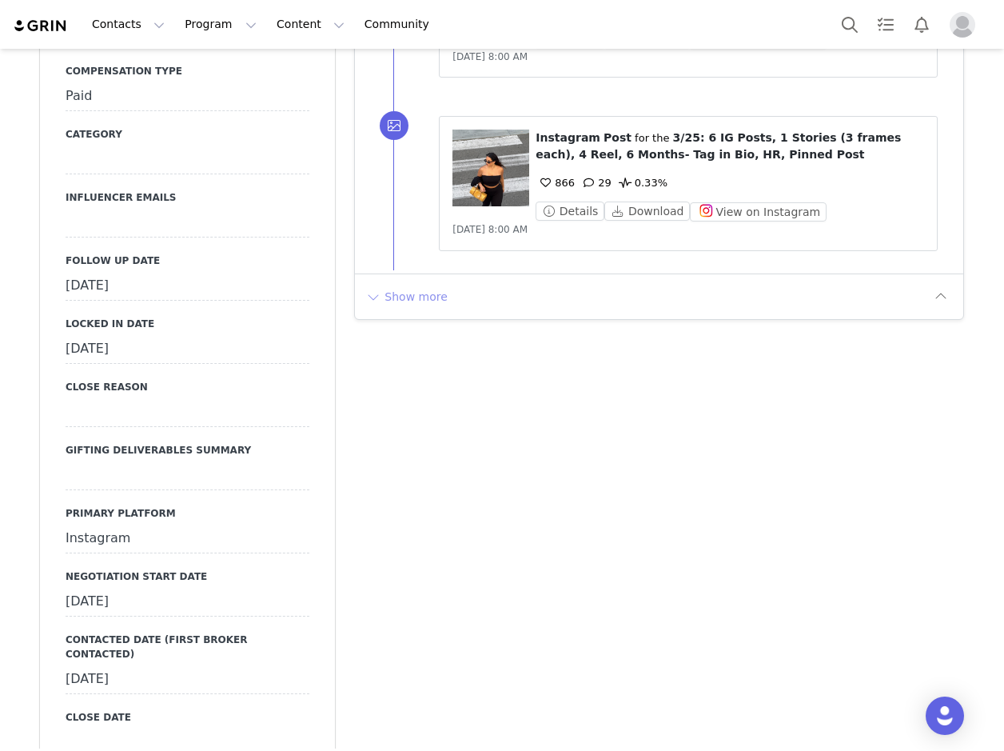
click at [394, 284] on button "Show more" at bounding box center [406, 297] width 84 height 26
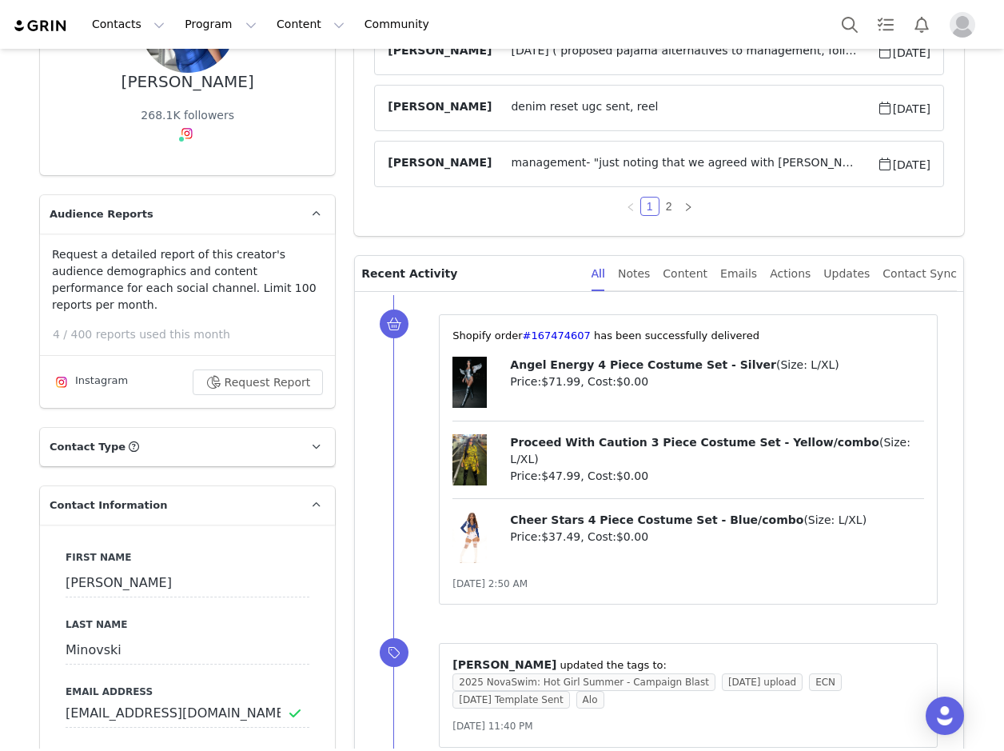
scroll to position [400, 0]
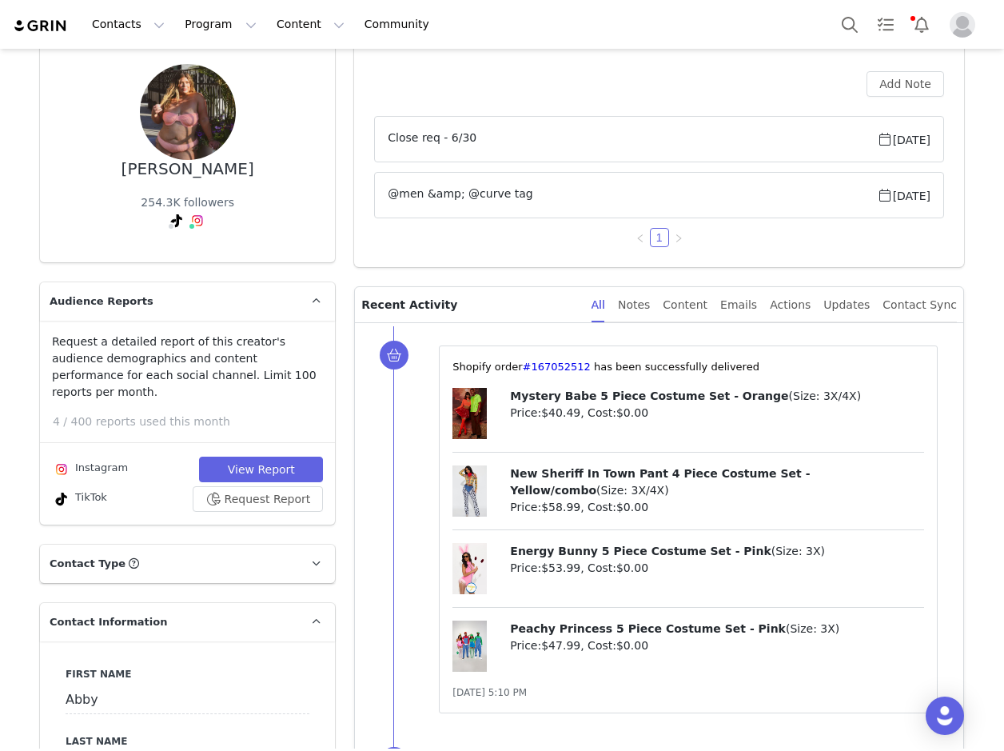
scroll to position [240, 0]
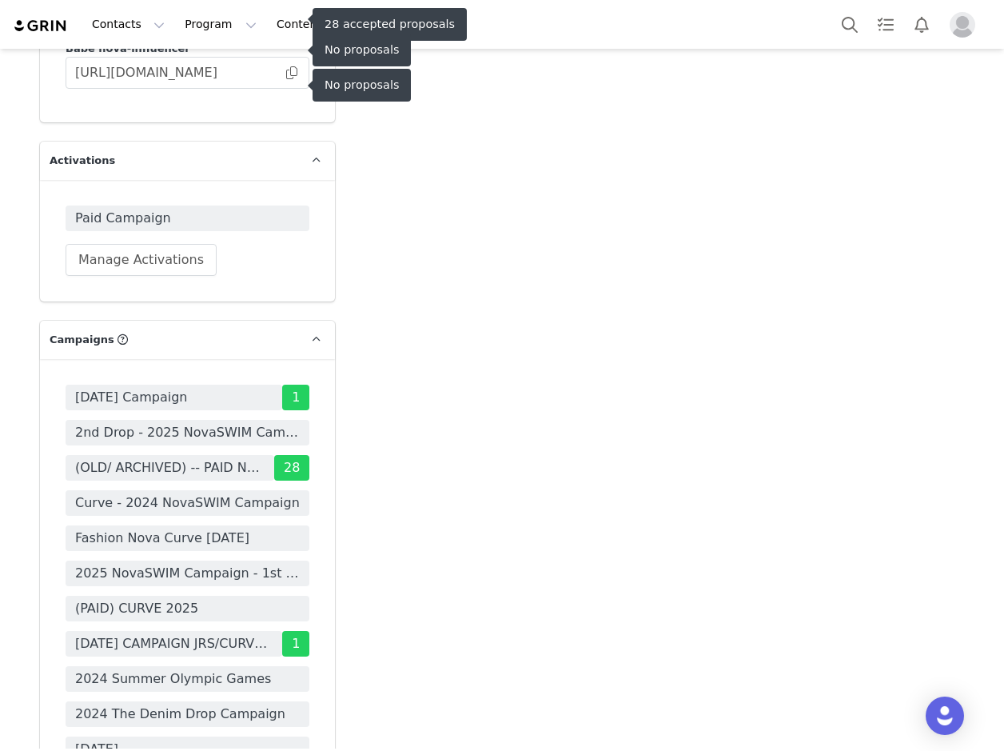
scroll to position [5195, 0]
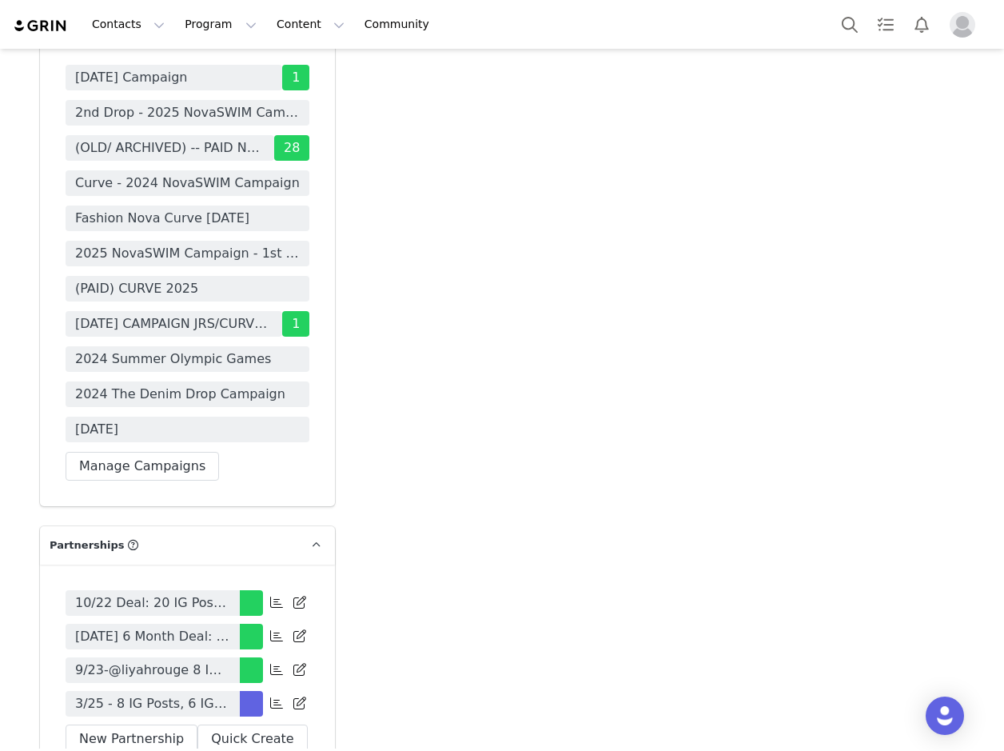
click at [219, 694] on span "3/25 - 8 IG Posts, 6 IG Reels, 2 IG Stories (3 frames), Tag in Bio, Pinned Post…" at bounding box center [152, 703] width 155 height 19
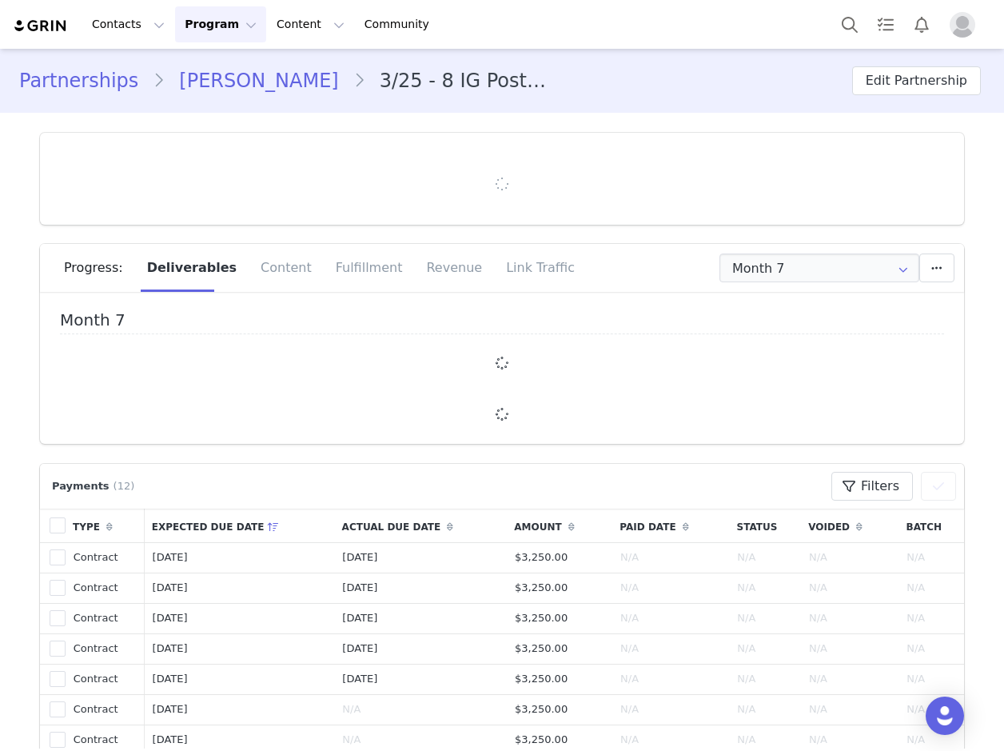
type input "+44 ([GEOGRAPHIC_DATA])"
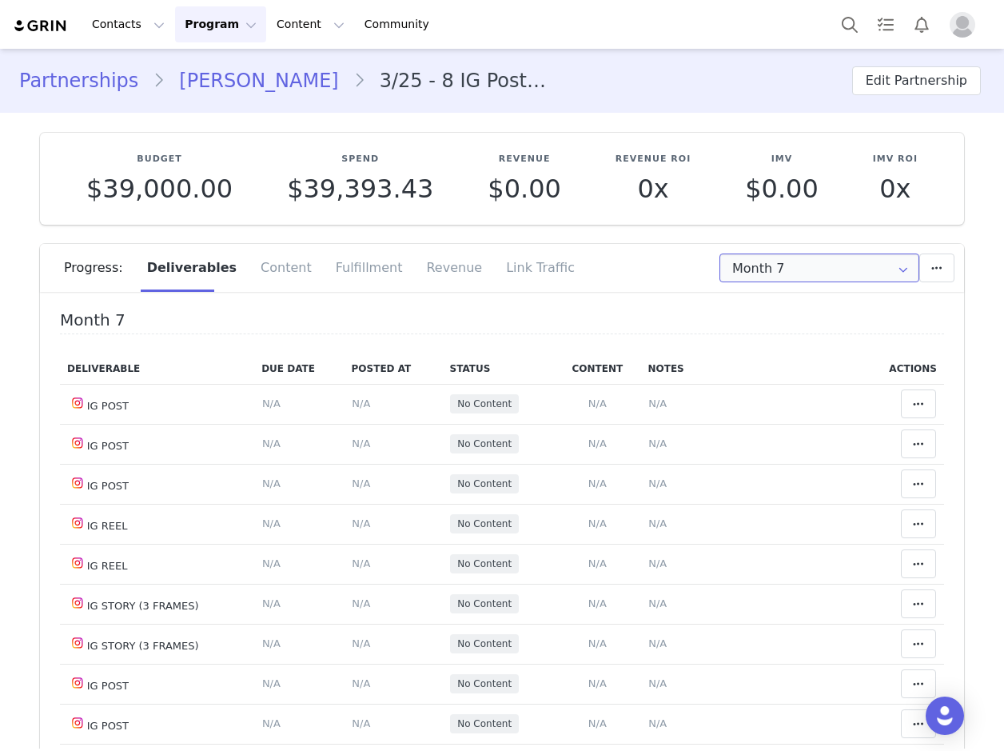
click at [788, 261] on input "Month 7" at bounding box center [819, 267] width 200 height 29
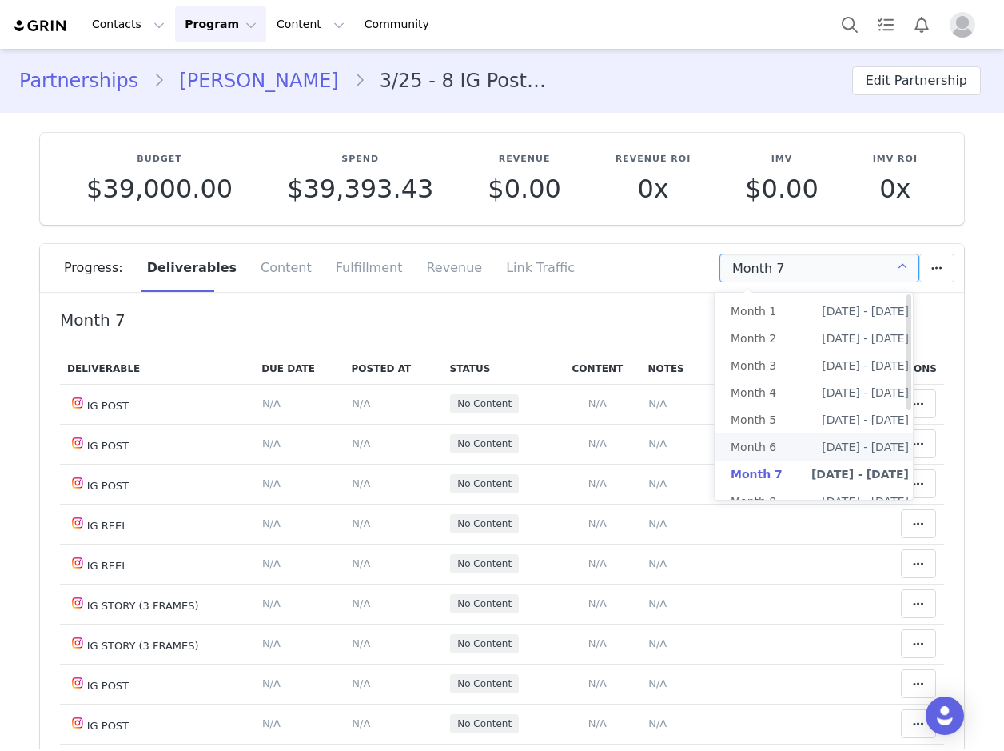
click at [772, 440] on span "Month 6" at bounding box center [754, 446] width 46 height 27
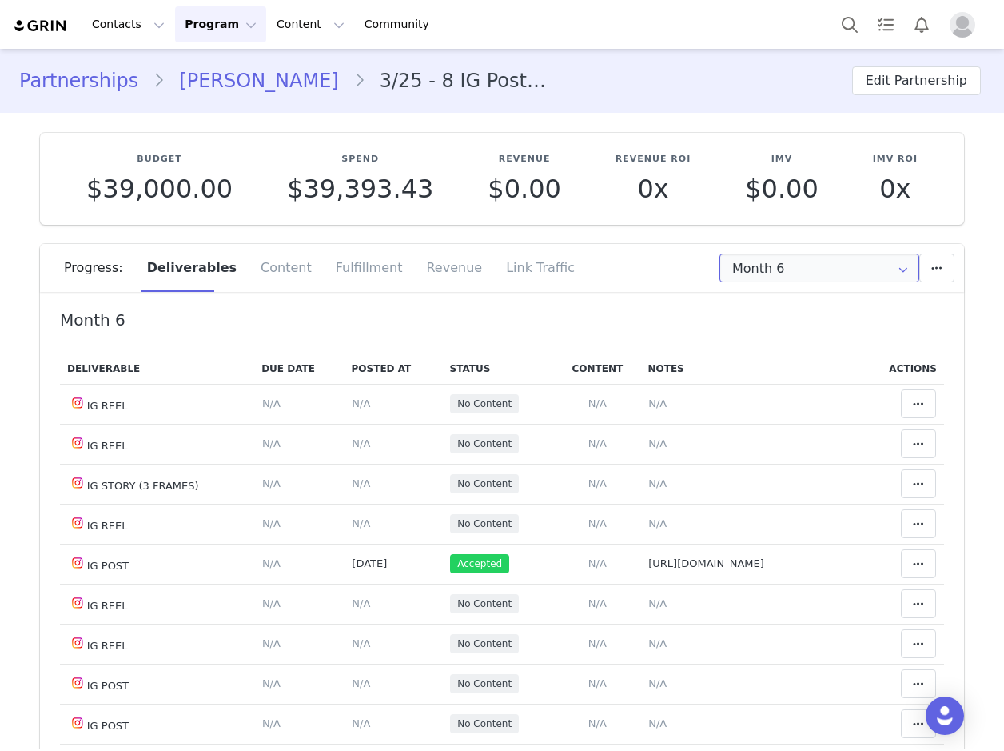
click at [779, 265] on input "Month 6" at bounding box center [819, 267] width 200 height 29
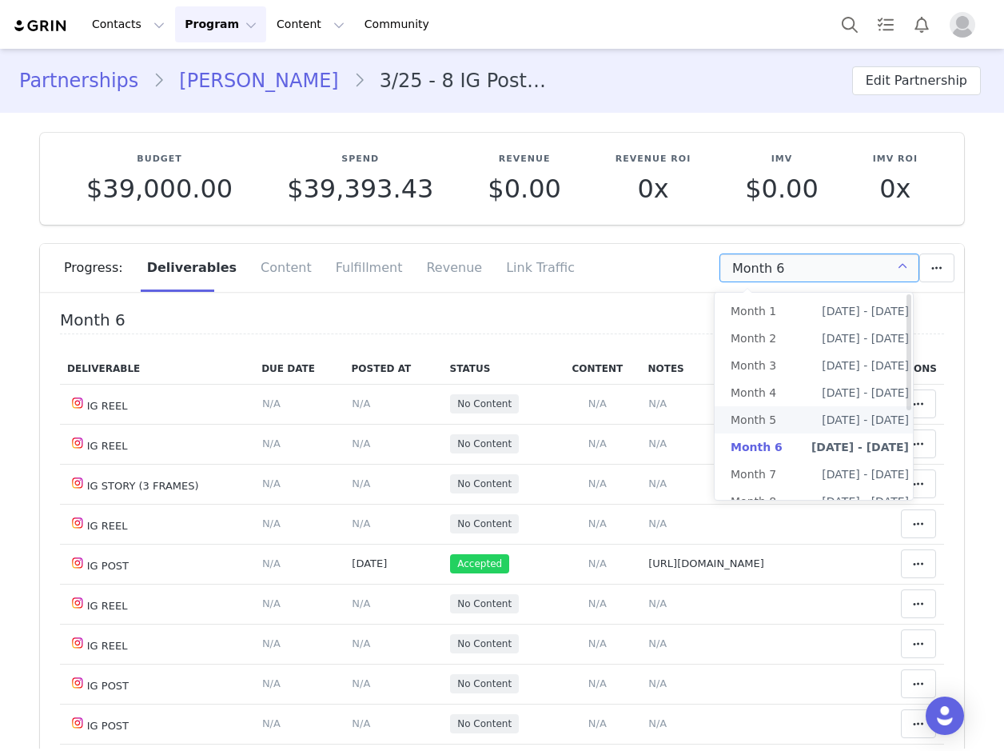
click at [759, 428] on span "Month 5" at bounding box center [754, 419] width 46 height 27
type input "Month 5"
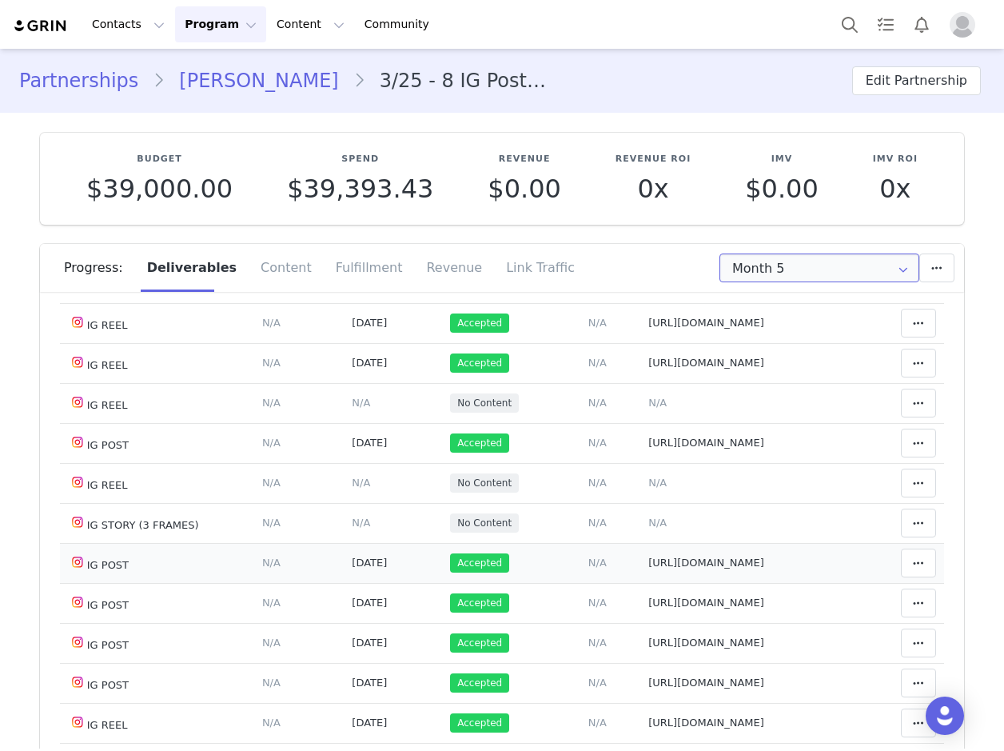
scroll to position [400, 0]
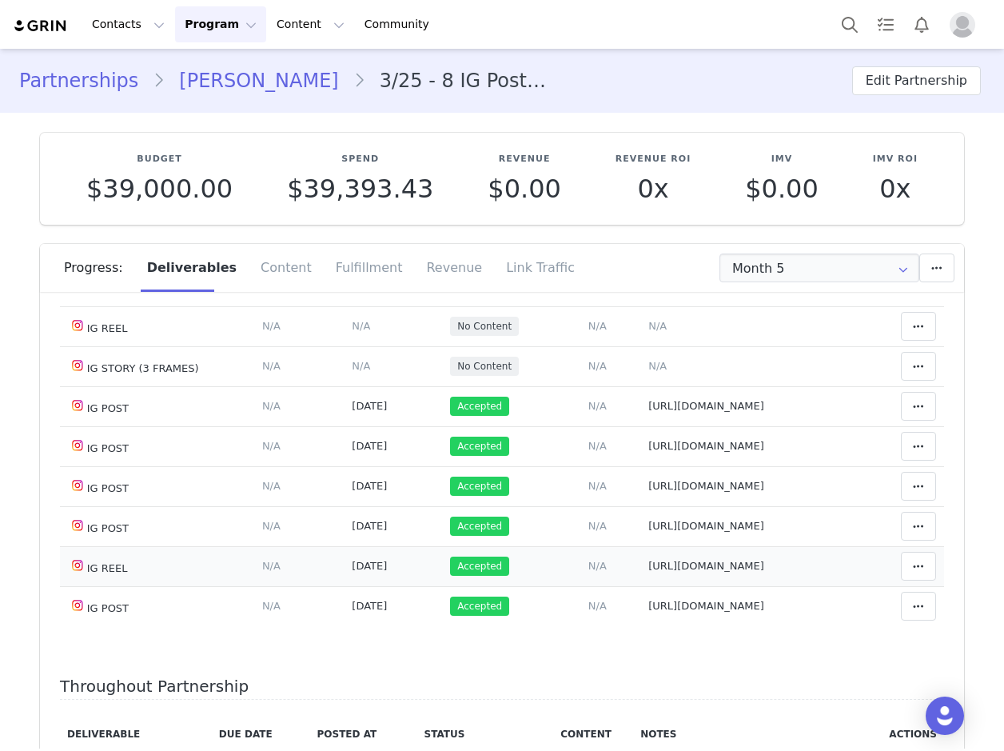
click at [684, 571] on span "https://www.instagram.com/reel/DOoZr9WDQzc/" at bounding box center [706, 565] width 116 height 12
type textarea "https://www.instagram.com/reel/DOoZr9WDQzc/"
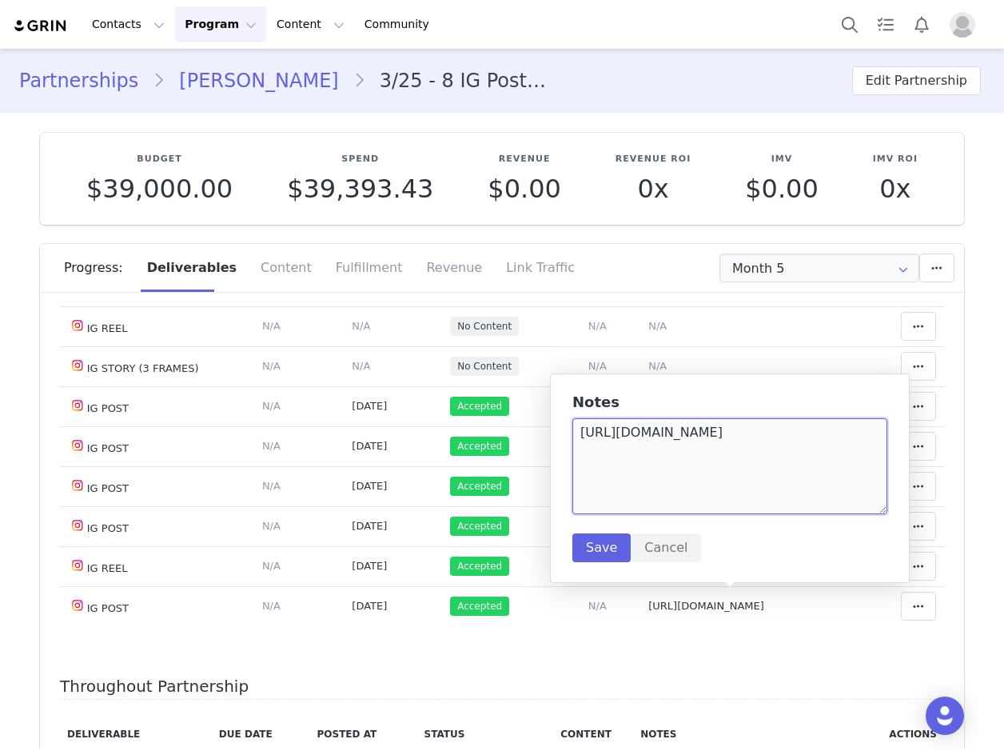
click at [763, 436] on textarea "https://www.instagram.com/reel/DOoZr9WDQzc/" at bounding box center [729, 466] width 315 height 96
click at [762, 436] on textarea "https://www.instagram.com/reel/DOoZr9WDQzc/" at bounding box center [729, 466] width 315 height 96
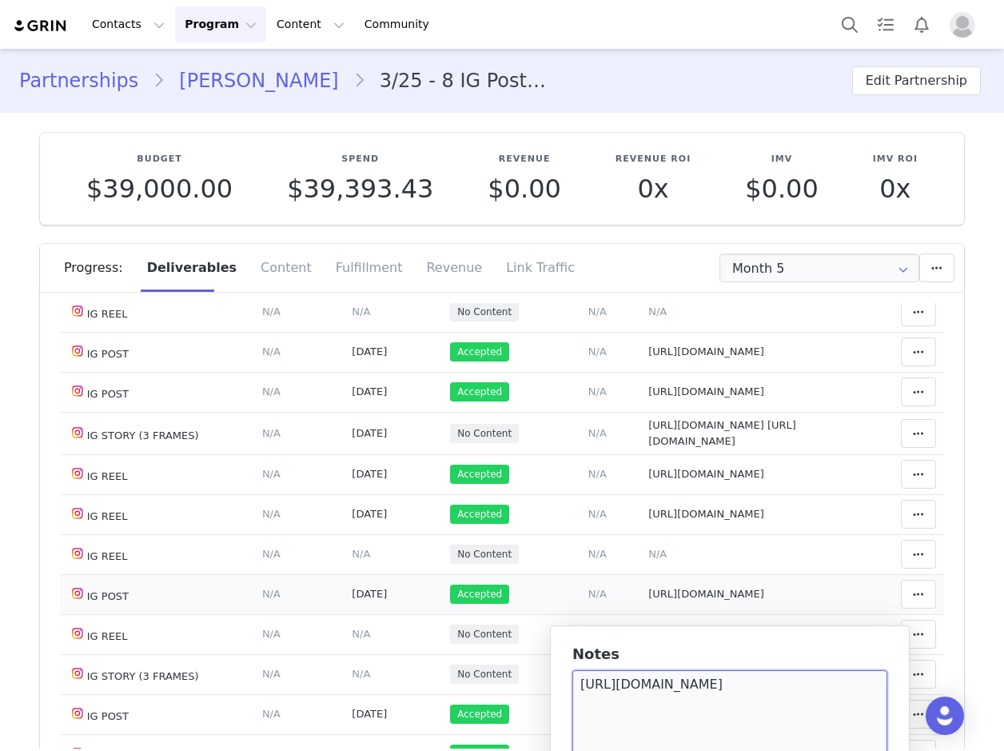
scroll to position [160, 0]
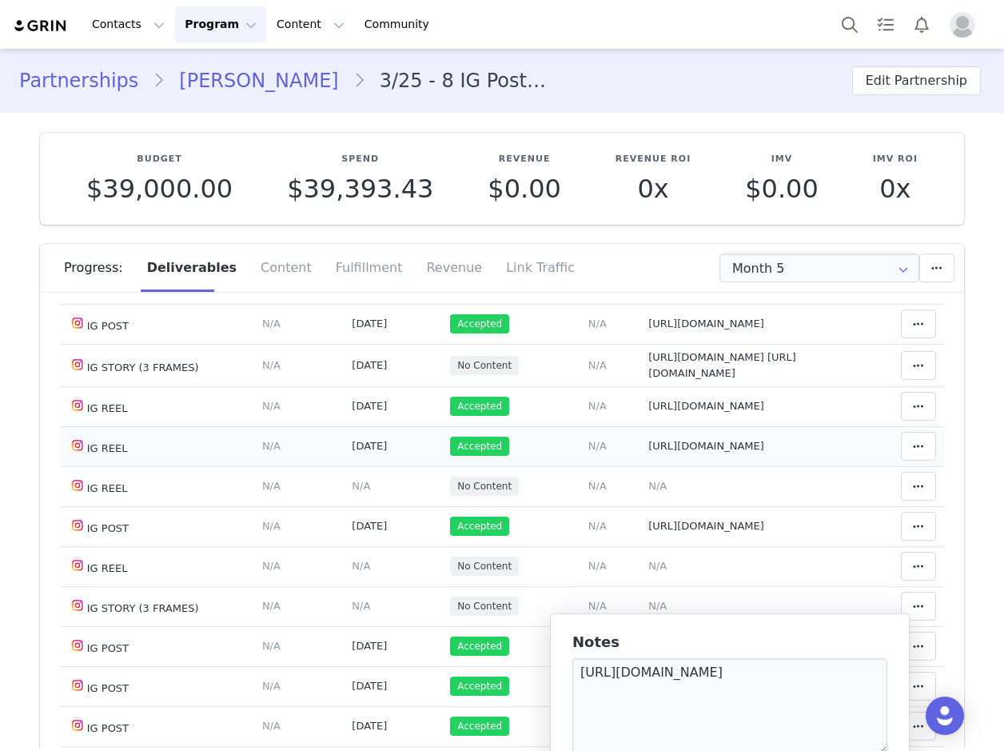
click at [682, 466] on td "Notes Save Cancel https://www.instagram.com/reel/DOtkI5xjS25/" at bounding box center [750, 446] width 221 height 40
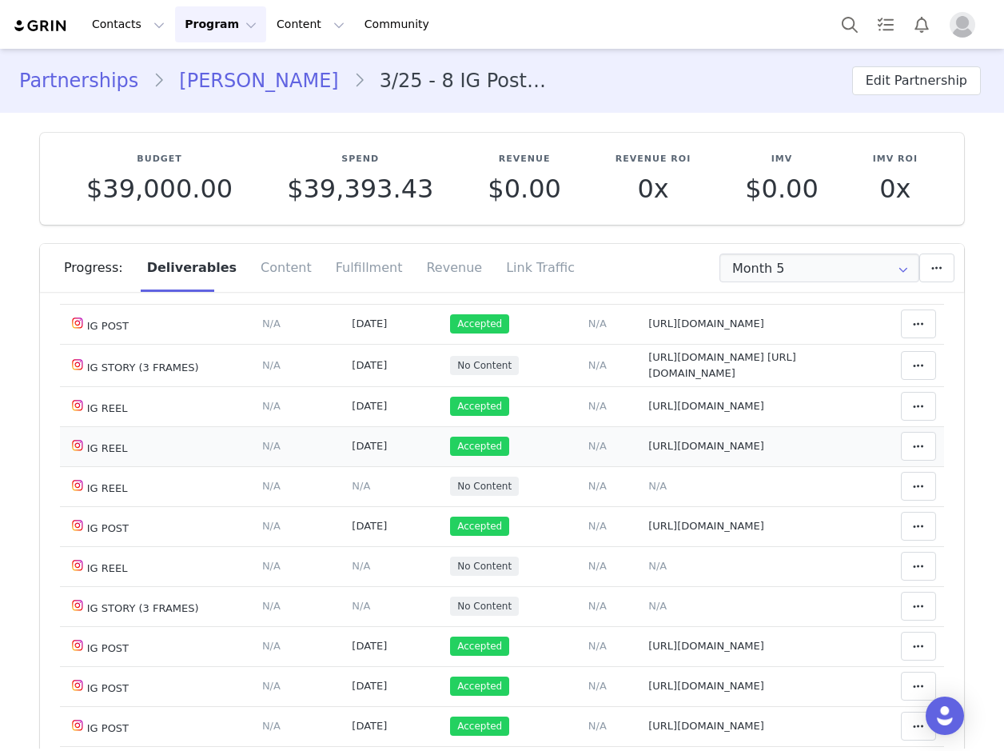
click at [679, 452] on span "https://www.instagram.com/reel/DOtkI5xjS25/" at bounding box center [706, 446] width 116 height 12
type textarea "https://www.instagram.com/reel/DOtkI5xjS25/"
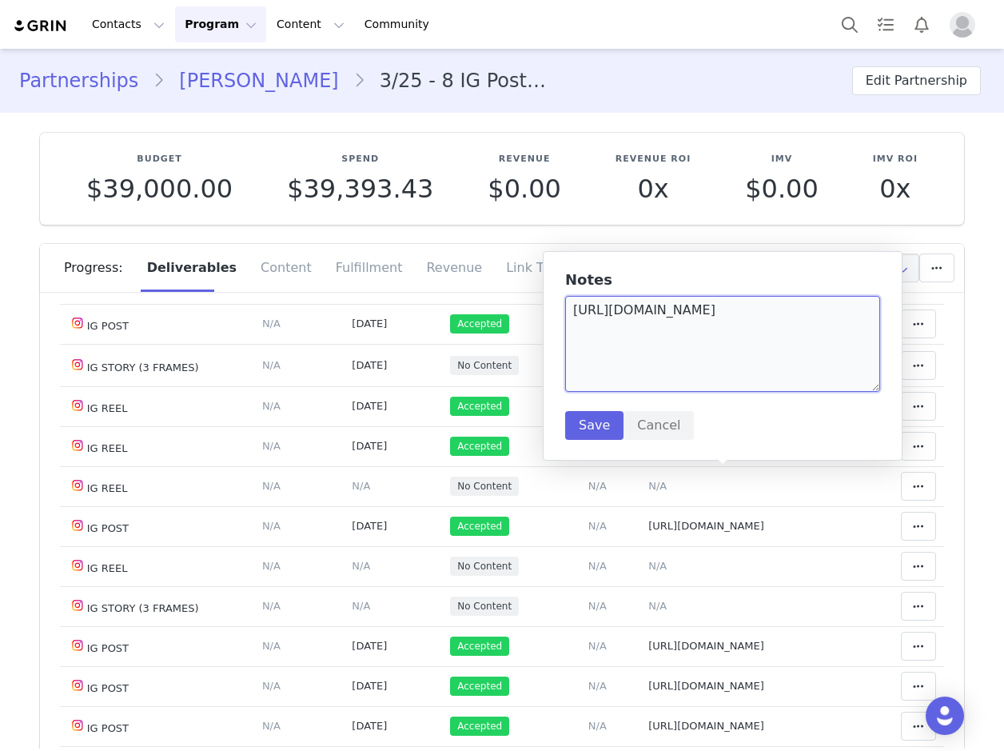
click at [704, 301] on textarea "https://www.instagram.com/reel/DOtkI5xjS25/" at bounding box center [722, 344] width 315 height 96
click at [474, 325] on span "Accepted" at bounding box center [479, 323] width 59 height 19
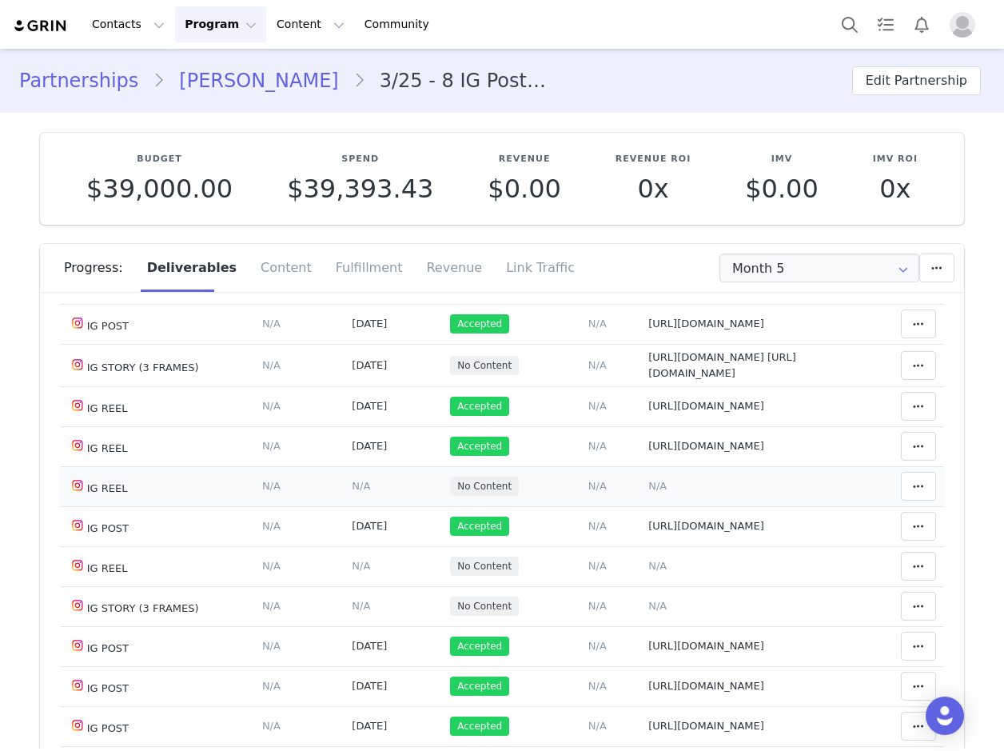
click at [648, 492] on span "N/A" at bounding box center [657, 486] width 18 height 12
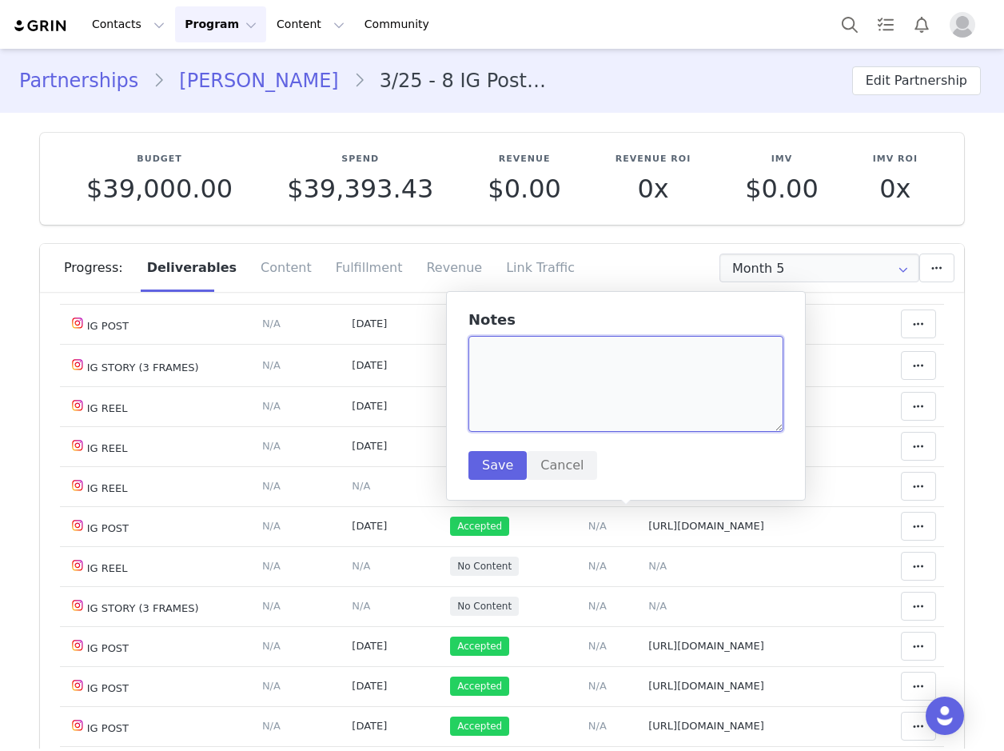
click at [526, 382] on textarea at bounding box center [625, 384] width 315 height 96
paste textarea "https://www.instagram.com/reel/DO9DCmQDf2A/"
type textarea "https://www.instagram.com/reel/DO9DCmQDf2A/"
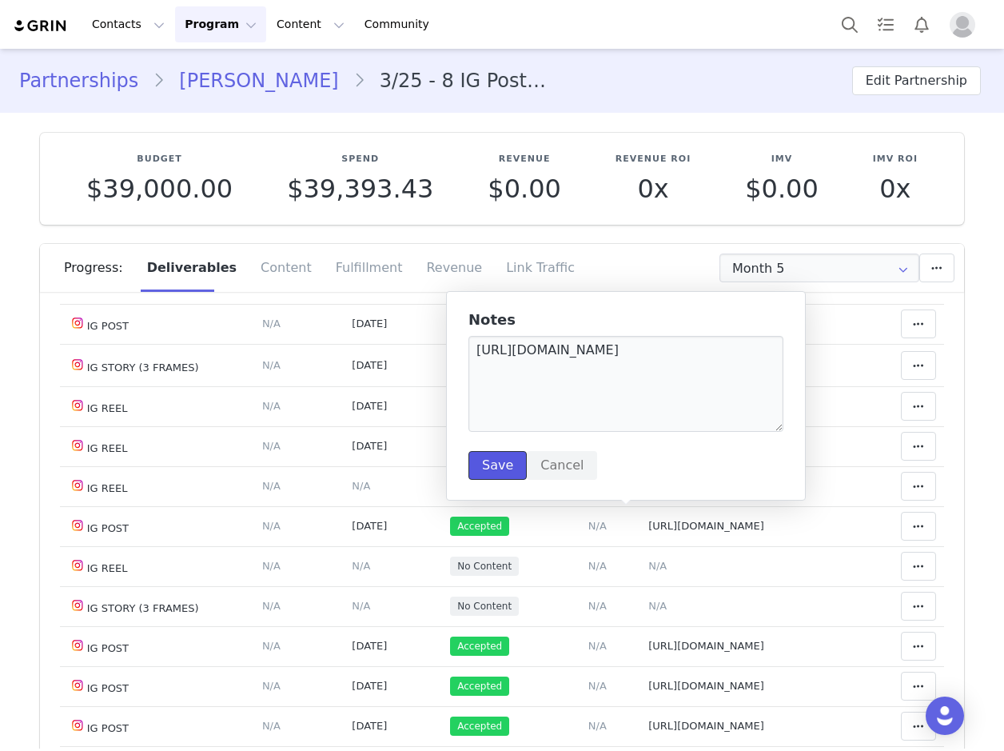
click at [494, 461] on button "Save" at bounding box center [497, 465] width 58 height 29
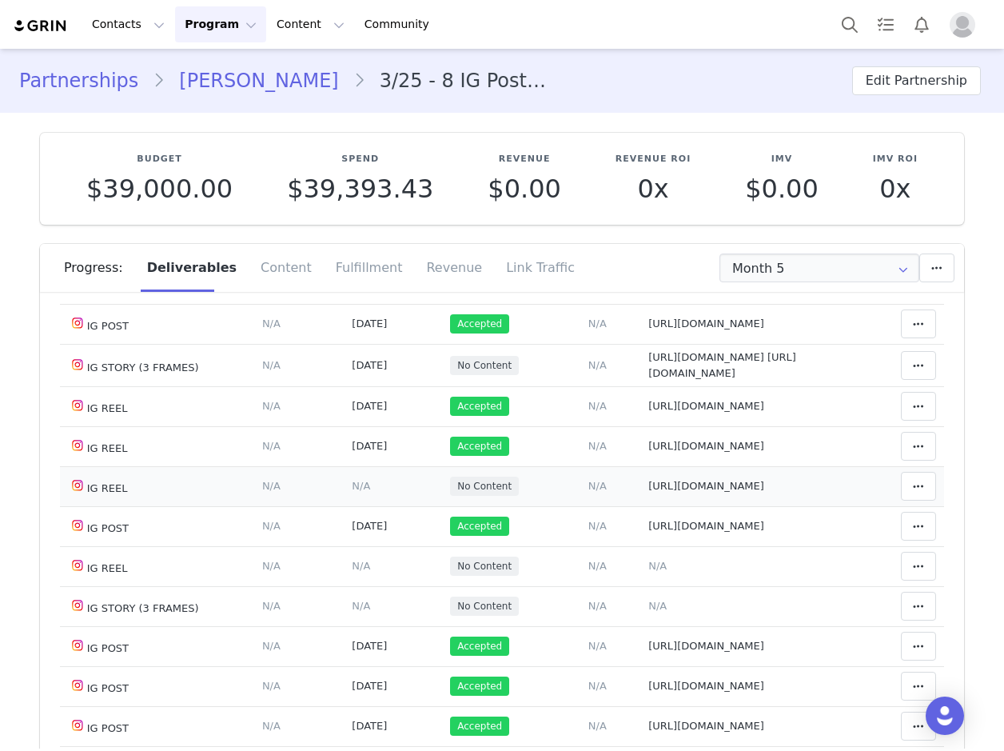
click at [352, 492] on span "N/A" at bounding box center [361, 486] width 18 height 12
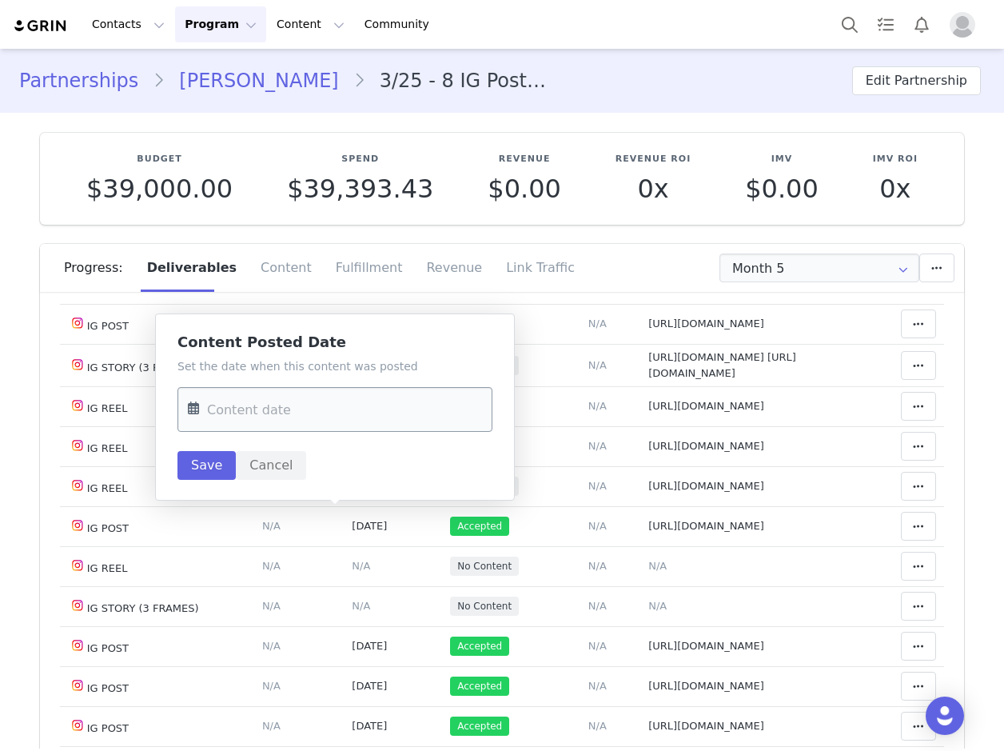
click at [298, 412] on input "text" at bounding box center [334, 409] width 315 height 45
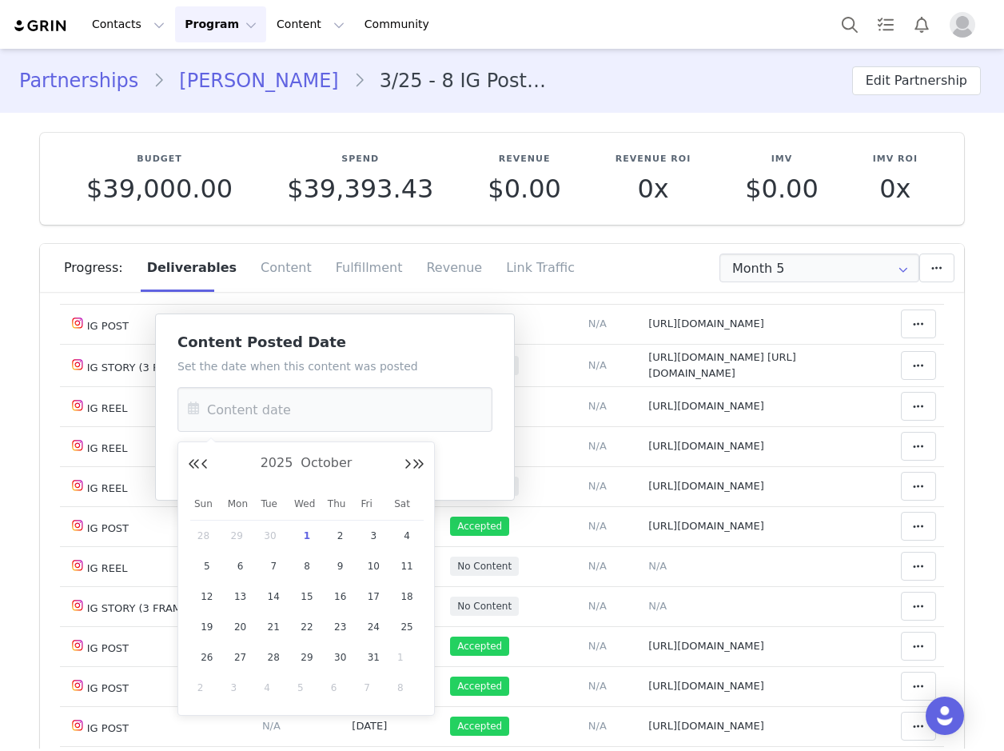
click at [206, 467] on button "Previous Month" at bounding box center [205, 464] width 8 height 13
click at [300, 617] on div "24" at bounding box center [307, 627] width 34 height 24
type input "Sep 24 2025"
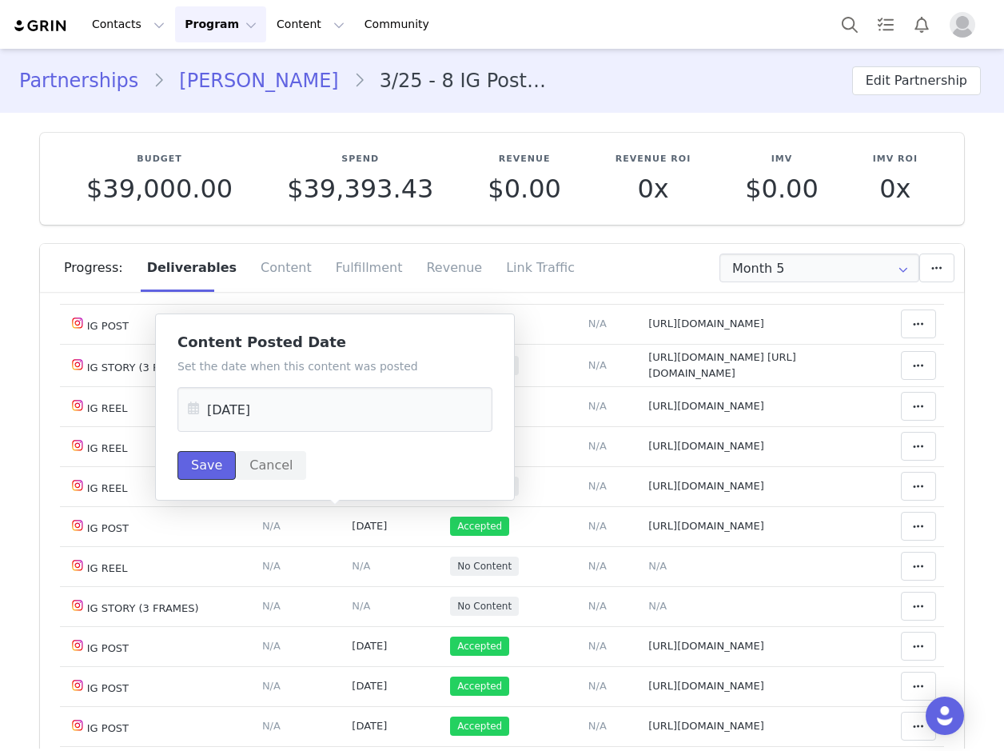
click at [193, 460] on button "Save" at bounding box center [206, 465] width 58 height 29
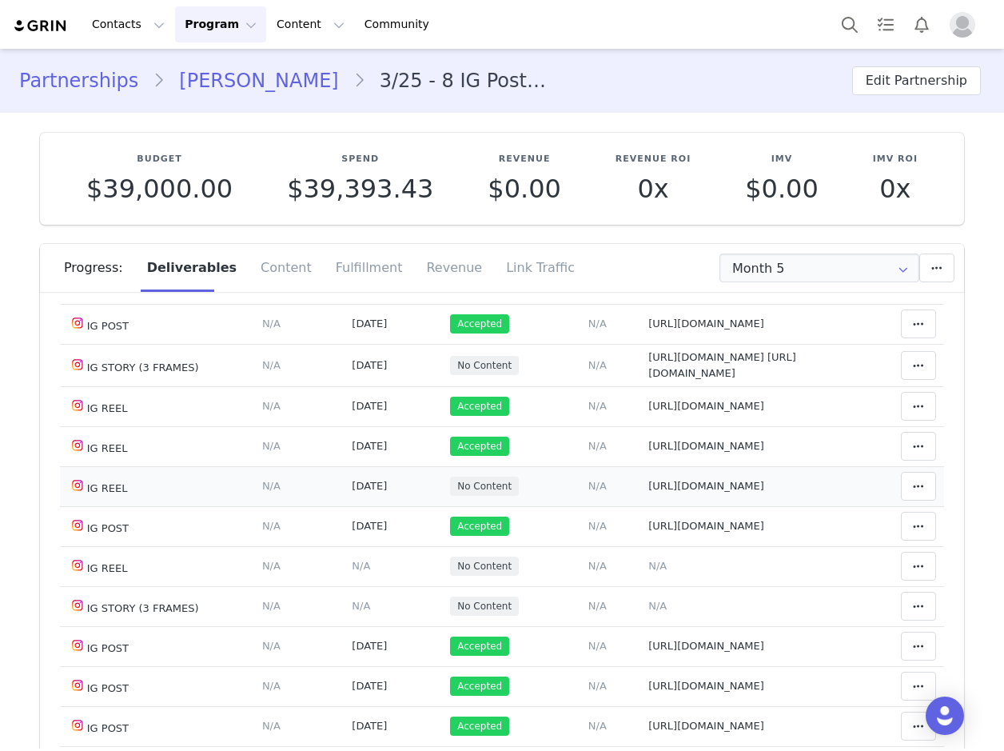
click at [764, 492] on span "https://www.instagram.com/reel/DO9DCmQDf2A/" at bounding box center [706, 486] width 116 height 12
type textarea "https://www.instagram.com/reel/DO9DCmQDf2A/"
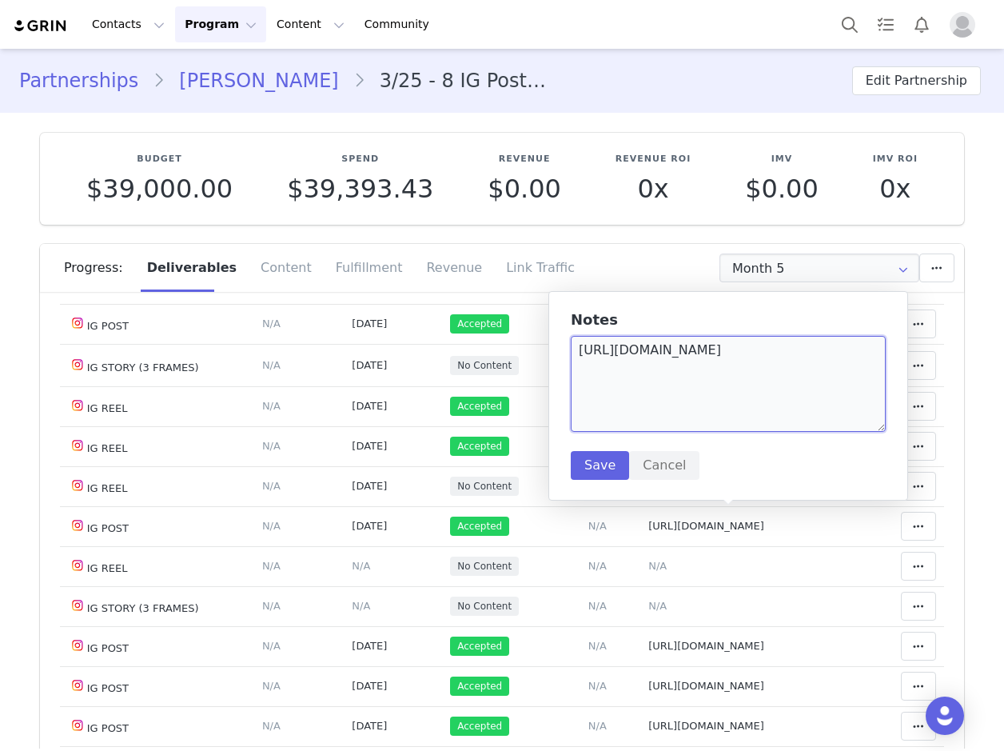
click at [727, 380] on textarea "https://www.instagram.com/reel/DO9DCmQDf2A/" at bounding box center [728, 384] width 315 height 96
click at [866, 347] on textarea "https://www.instagram.com/reel/DO9DCmQDf2A/" at bounding box center [728, 384] width 315 height 96
type textarea "https://www.instagram.com/reel/DO9DCmQDf2A/ item names"
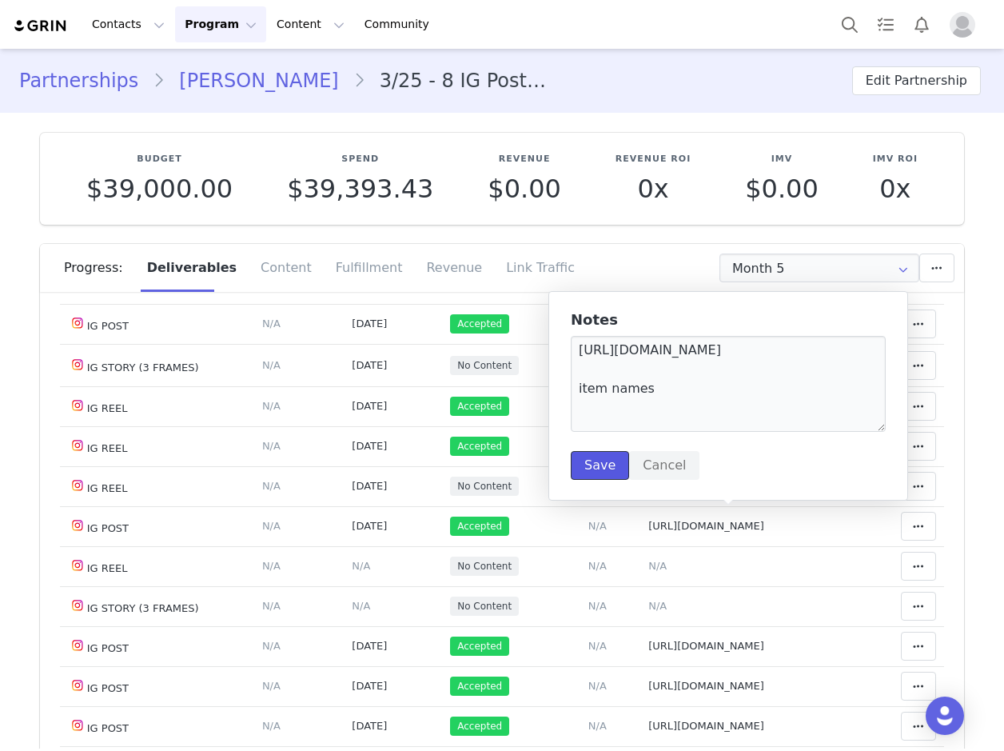
click at [601, 463] on button "Save" at bounding box center [600, 465] width 58 height 29
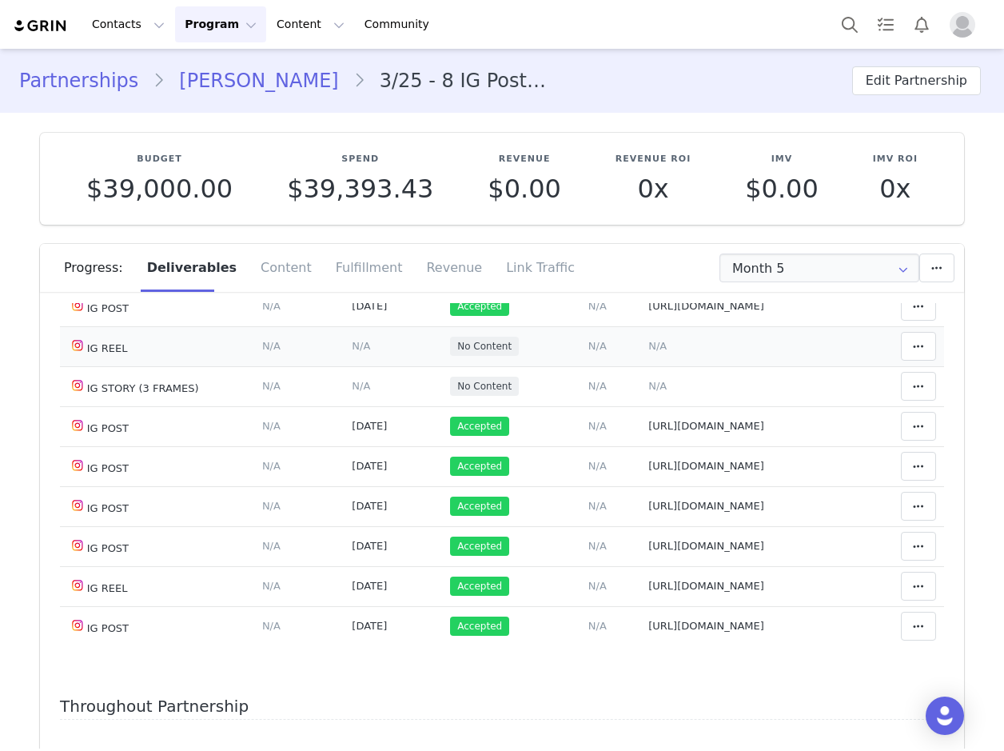
scroll to position [400, 0]
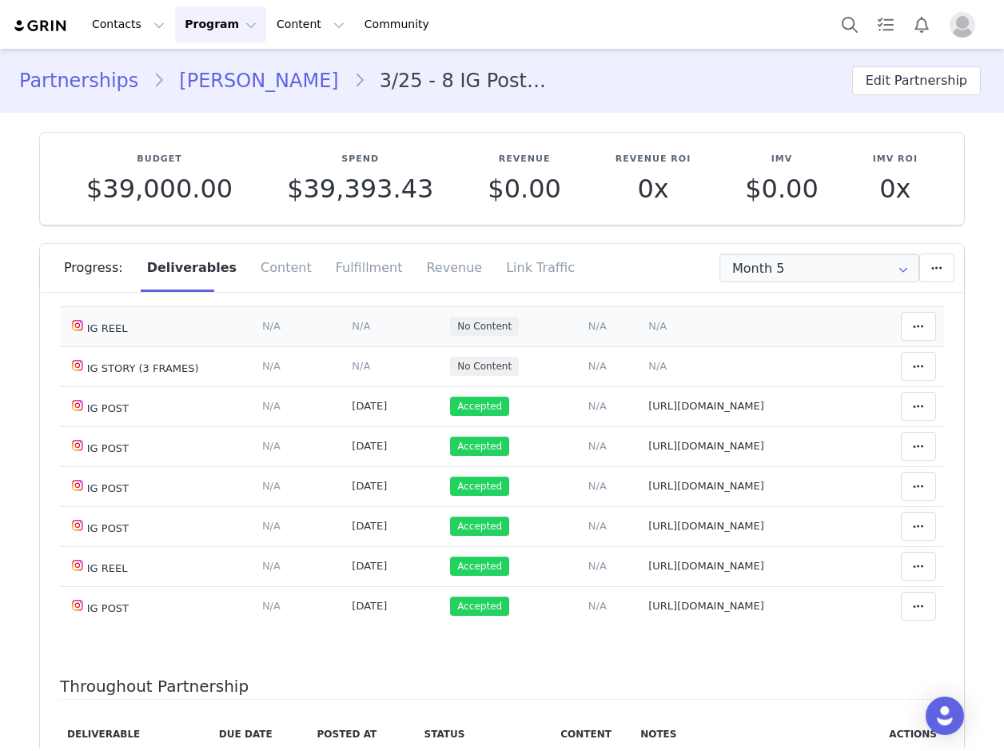
click at [648, 332] on span "N/A" at bounding box center [657, 326] width 18 height 12
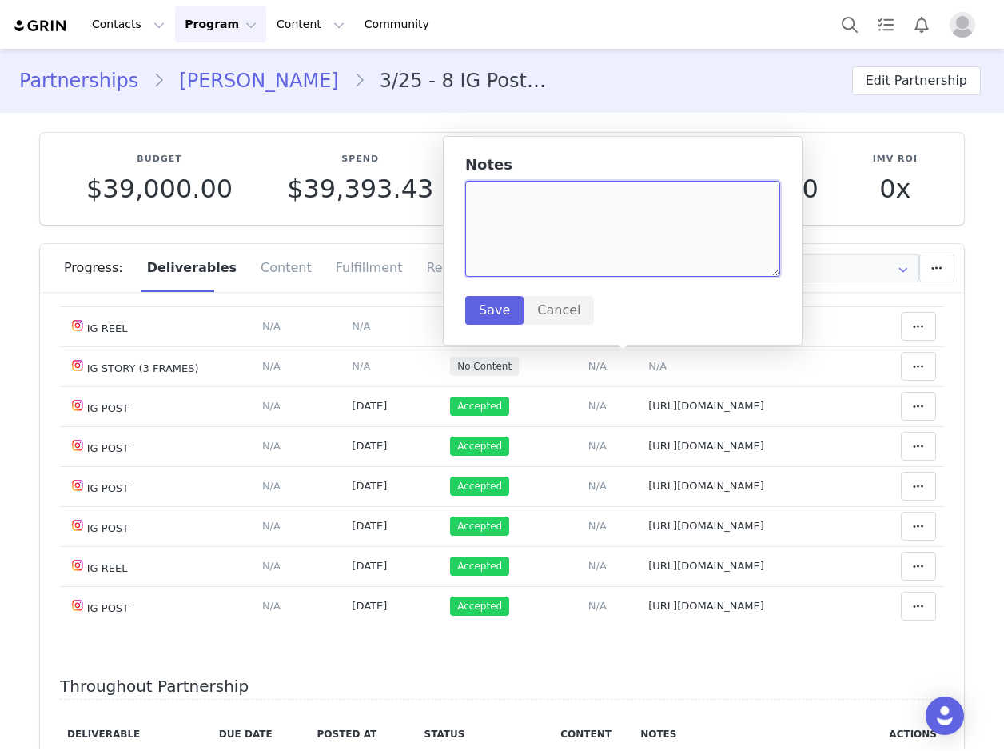
click at [525, 190] on textarea at bounding box center [622, 229] width 315 height 96
paste textarea "https://www.instagram.com/p/DPKDFckjcqG/"
type textarea "https://www.instagram.com/p/DPKDFckjcqG/"
click at [494, 314] on button "Save" at bounding box center [494, 310] width 58 height 29
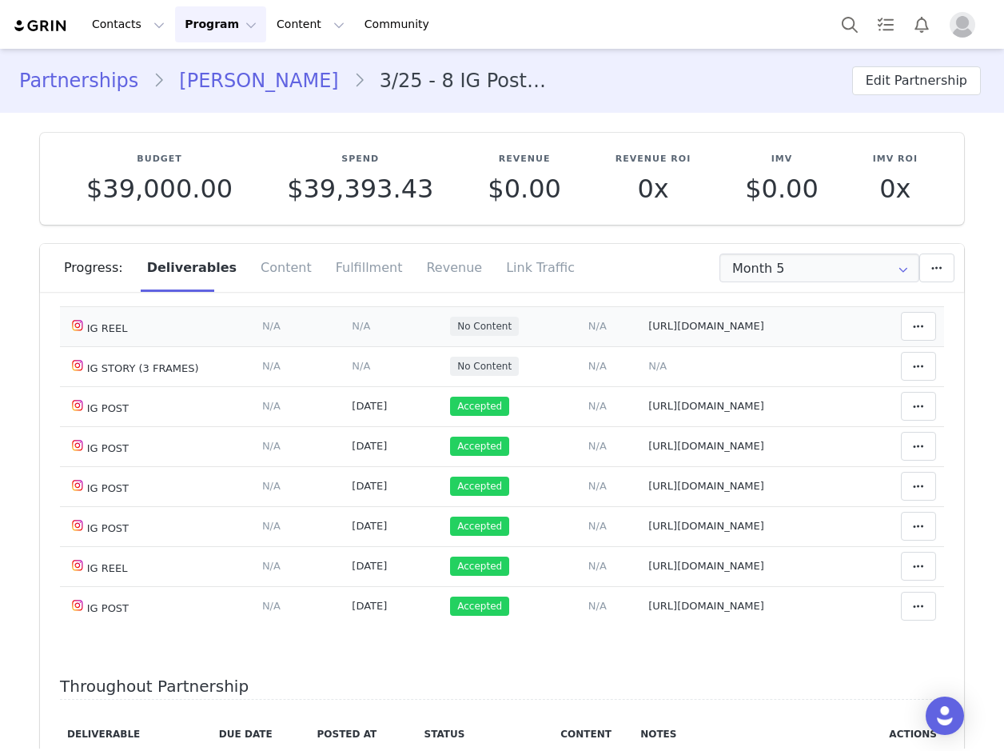
drag, startPoint x: 332, startPoint y: 364, endPoint x: 336, endPoint y: 307, distance: 57.6
click at [352, 332] on span "N/A" at bounding box center [361, 326] width 18 height 12
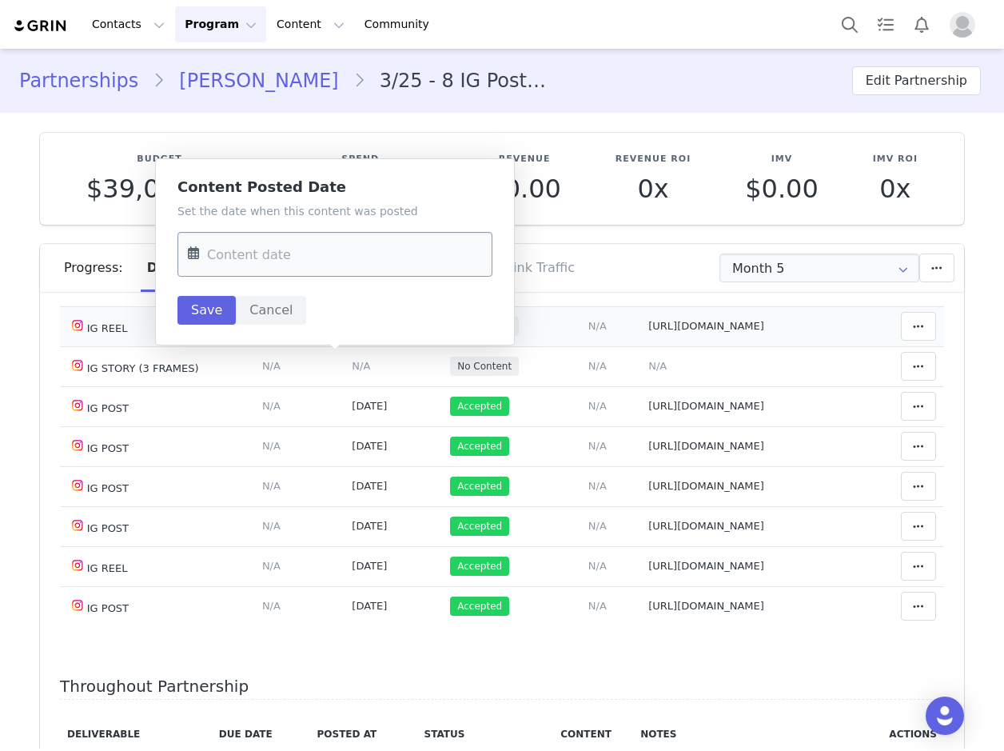
click at [265, 236] on input "text" at bounding box center [334, 254] width 315 height 45
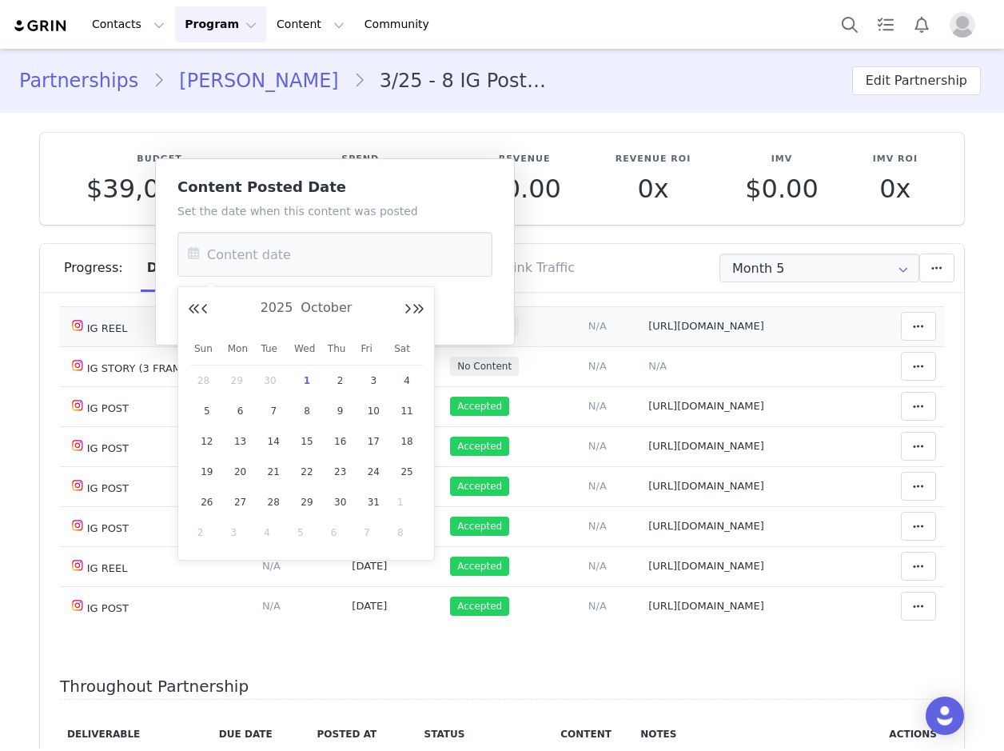
click at [205, 309] on button "Previous Month" at bounding box center [205, 309] width 8 height 13
click at [233, 497] on span "29" at bounding box center [240, 501] width 19 height 19
type input "Sep 29 2025"
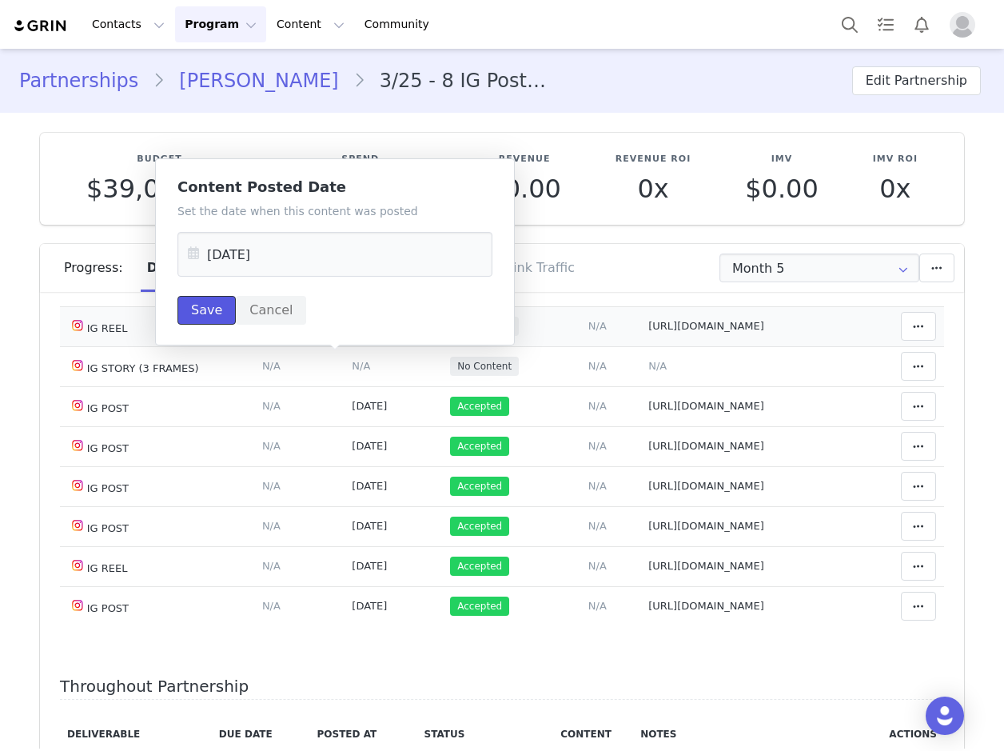
click at [201, 297] on button "Save" at bounding box center [206, 310] width 58 height 29
click at [764, 332] on span "https://www.instagram.com/p/DPKDFckjcqG/" at bounding box center [706, 326] width 116 height 12
type textarea "https://www.instagram.com/p/DPKDFckjcqG/"
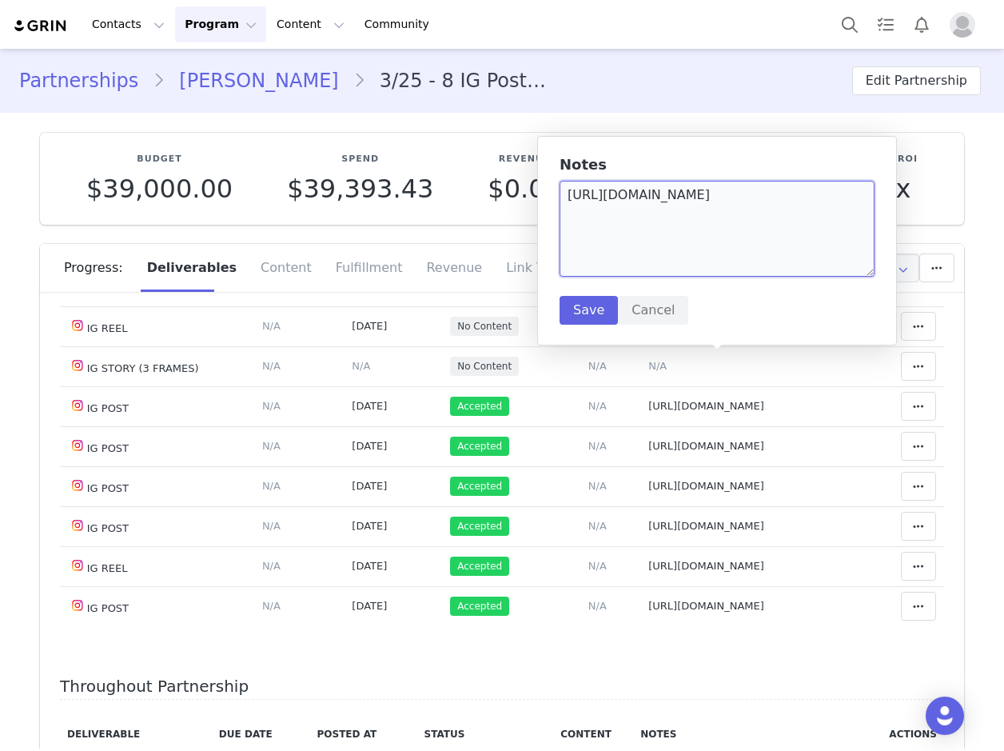
click at [838, 204] on textarea "https://www.instagram.com/p/DPKDFckjcqG/" at bounding box center [716, 229] width 315 height 96
type textarea "https://www.instagram.com/p/DPKDFckjcqG/ item names"
drag, startPoint x: 591, startPoint y: 324, endPoint x: 596, endPoint y: 313, distance: 11.8
click at [596, 313] on div "Notes https://www.instagram.com/p/DPKDFckjcqG/ item names Save Cancel" at bounding box center [717, 240] width 360 height 209
click at [582, 313] on button "Save" at bounding box center [588, 310] width 58 height 29
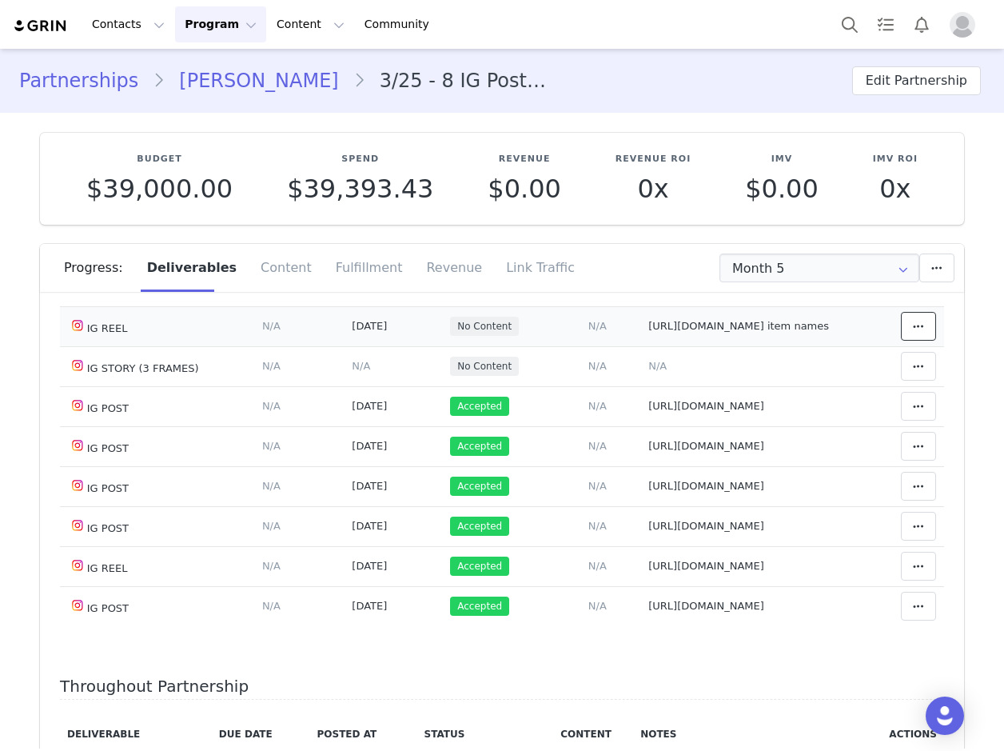
click at [913, 332] on icon at bounding box center [918, 326] width 11 height 13
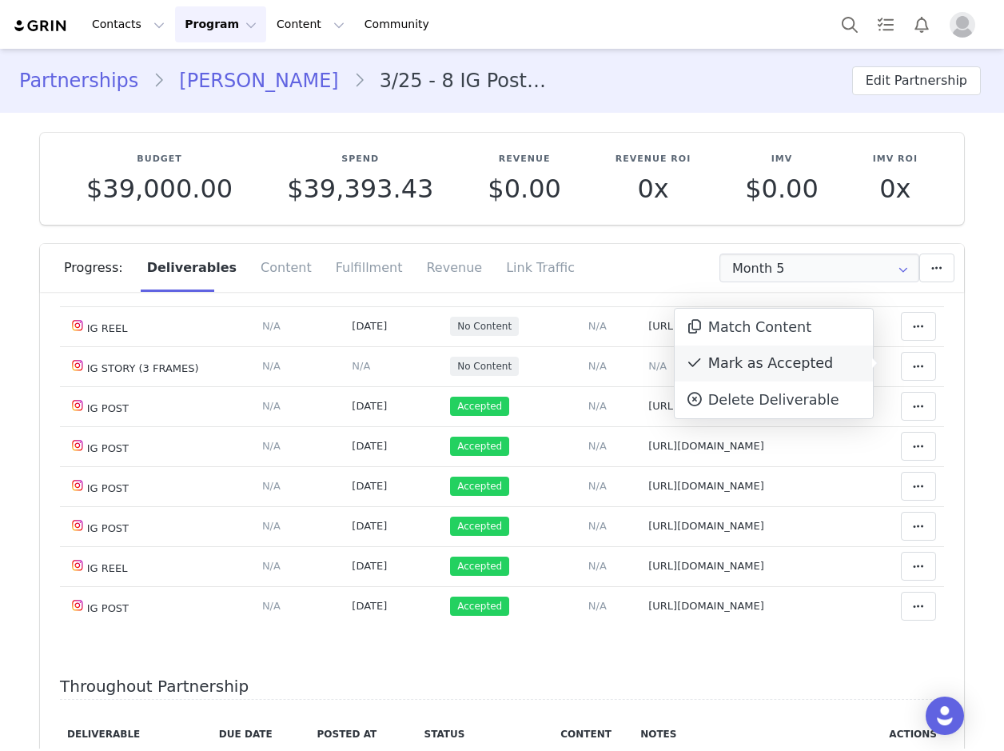
click at [751, 359] on div "Mark as Accepted" at bounding box center [774, 363] width 198 height 37
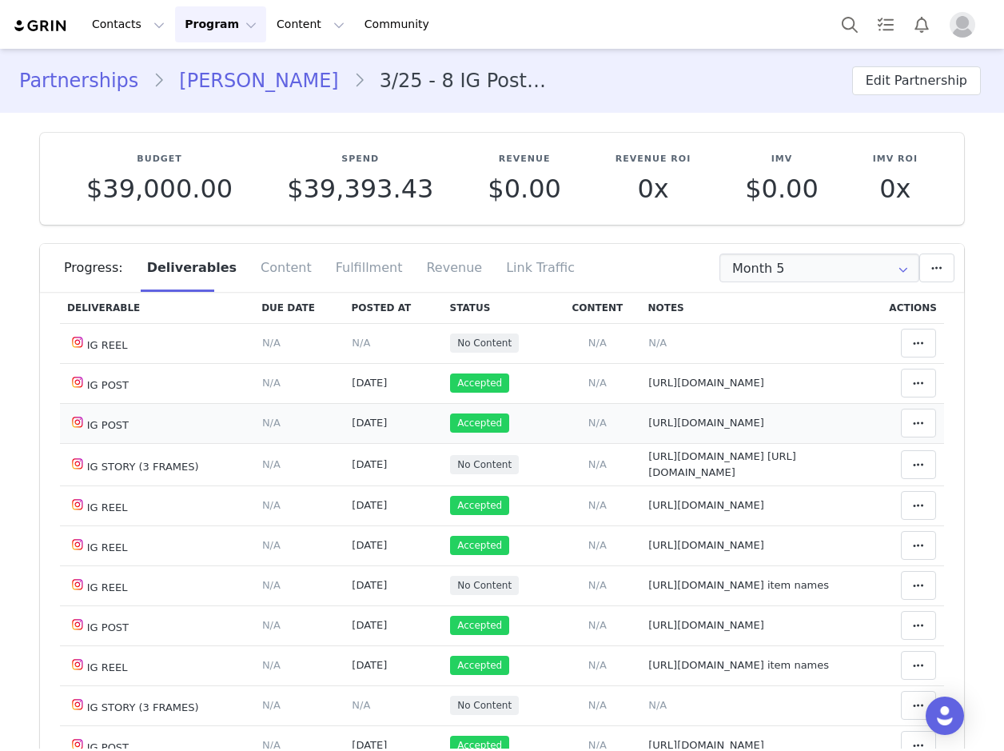
scroll to position [0, 0]
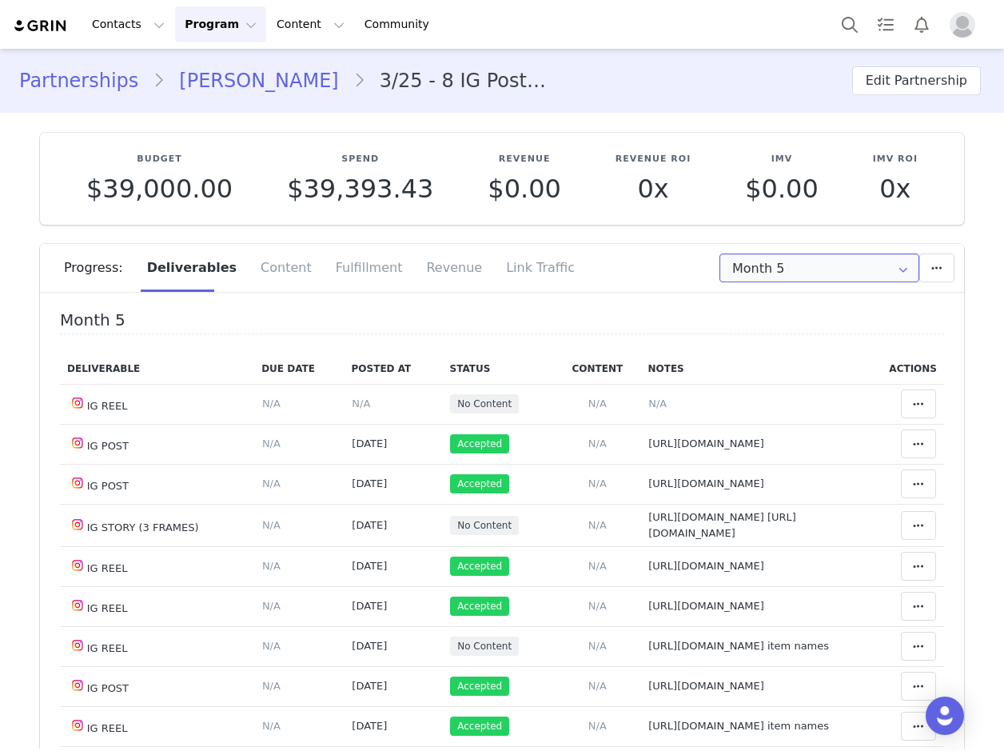
click at [740, 263] on input "Month 5" at bounding box center [819, 267] width 200 height 29
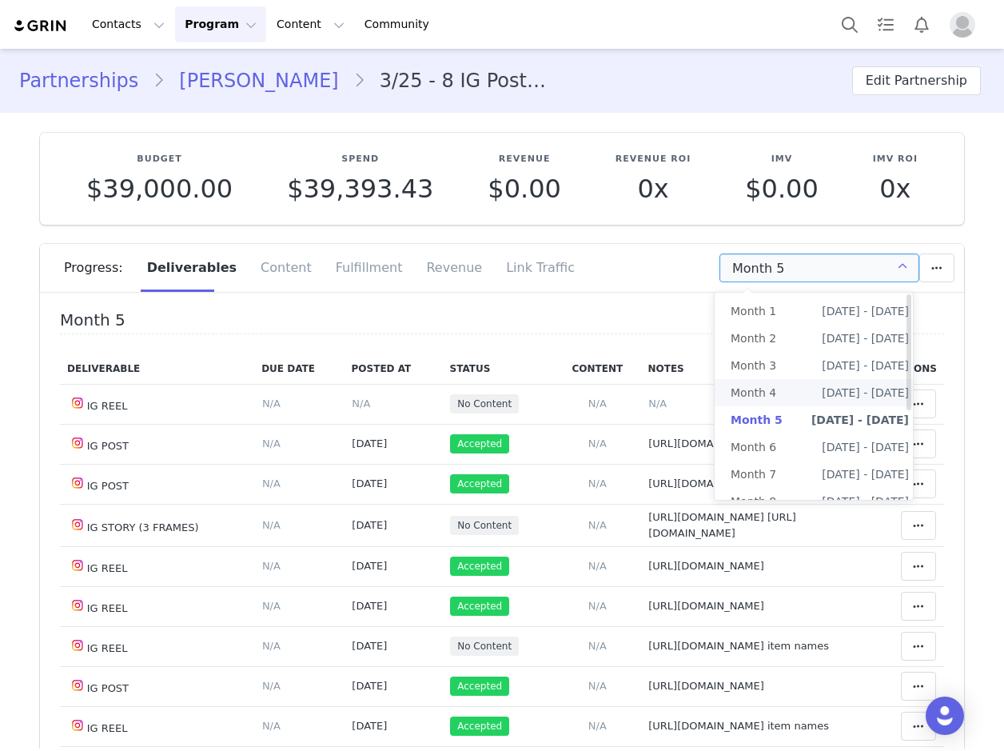
click at [805, 392] on li "Month 4 Jun 17th - Jul 17th" at bounding box center [820, 392] width 210 height 27
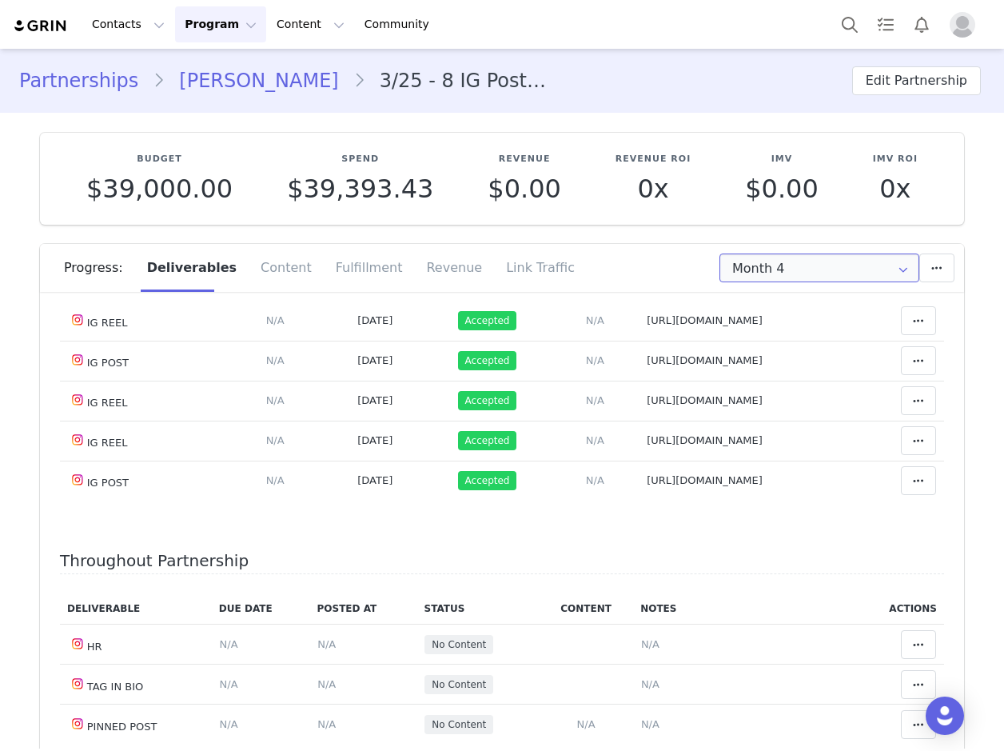
scroll to position [639, 0]
drag, startPoint x: 778, startPoint y: 260, endPoint x: 806, endPoint y: 314, distance: 61.1
click at [779, 260] on input "Month 4" at bounding box center [819, 267] width 200 height 29
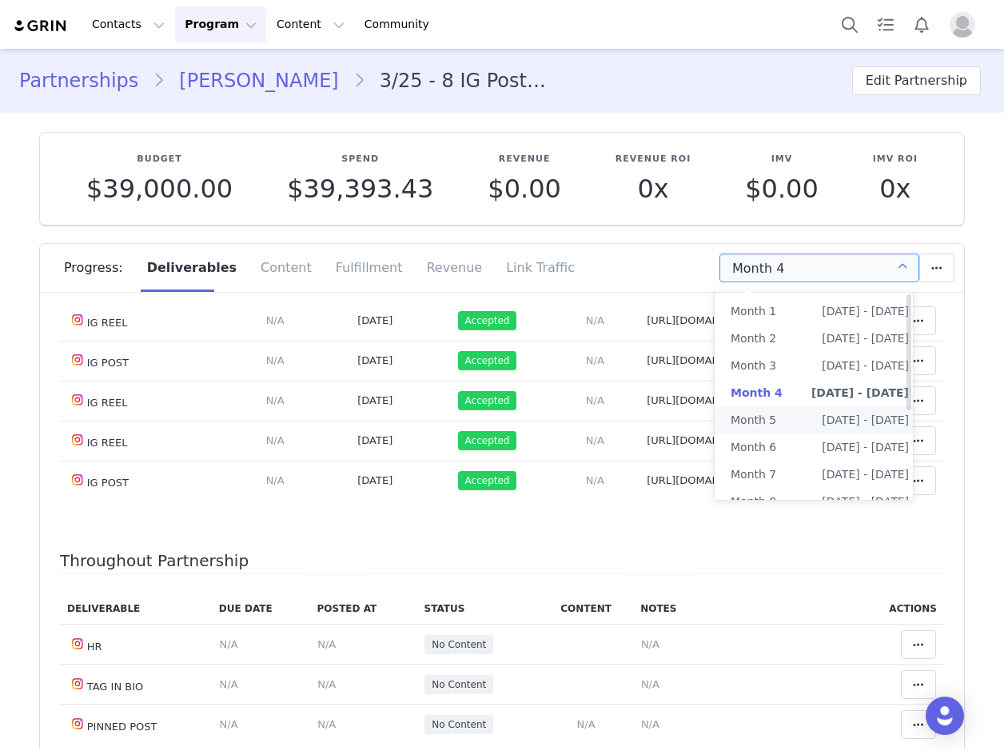
click at [790, 421] on li "Month 5 Jul 17th - Aug 17th" at bounding box center [820, 419] width 210 height 27
type input "Month 5"
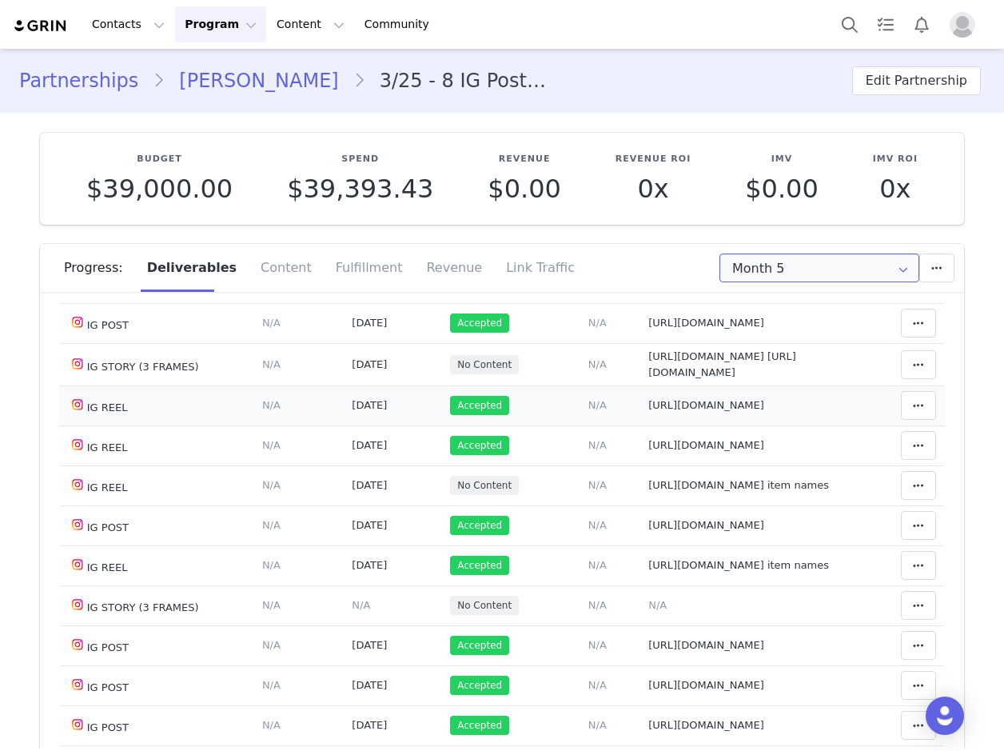
scroll to position [160, 0]
click at [712, 379] on span "https://static-resources.creatoriq.com/instagram-stories/videos/370429648817178…" at bounding box center [722, 365] width 148 height 28
type textarea "https://static-resources.creatoriq.com/instagram-stories/videos/370429648817178…"
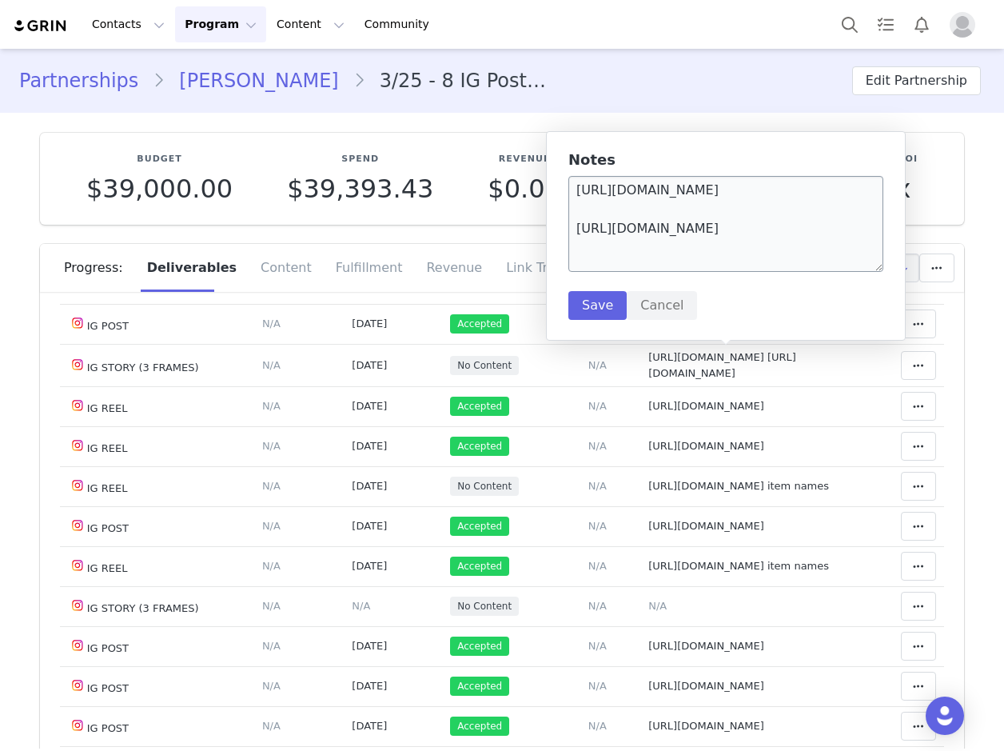
scroll to position [10, 0]
click at [751, 261] on textarea "https://static-resources.creatoriq.com/instagram-stories/videos/370429648817178…" at bounding box center [725, 224] width 315 height 96
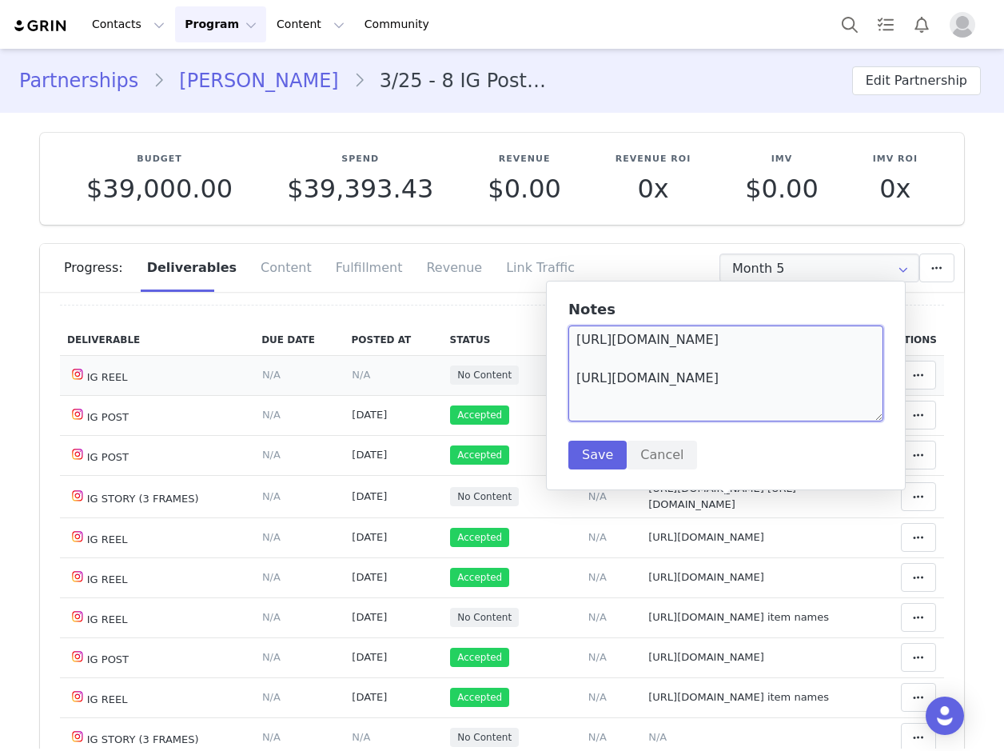
scroll to position [0, 0]
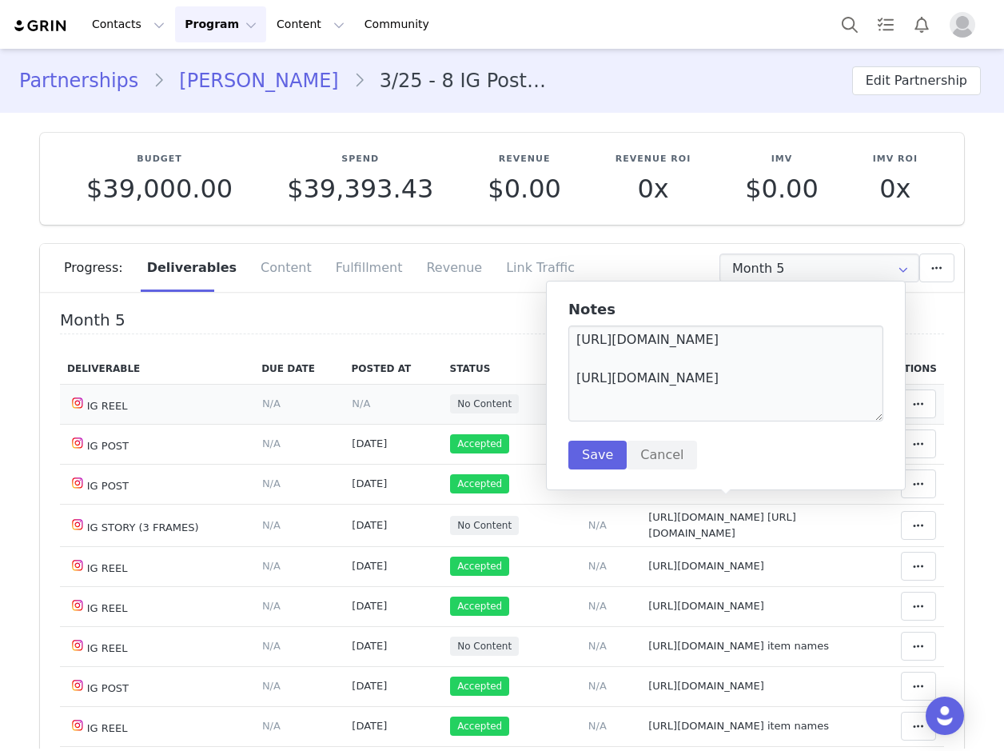
click at [312, 400] on td "Deliverable Due Date Set the date you expect this content to go live. Save Canc…" at bounding box center [299, 404] width 90 height 40
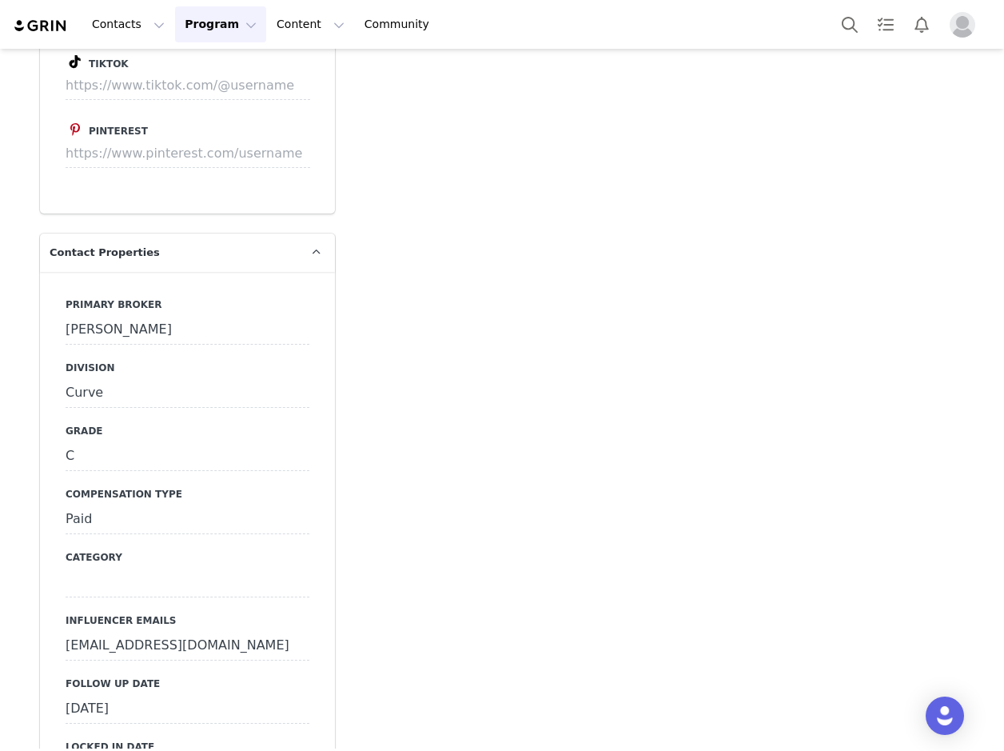
scroll to position [4236, 0]
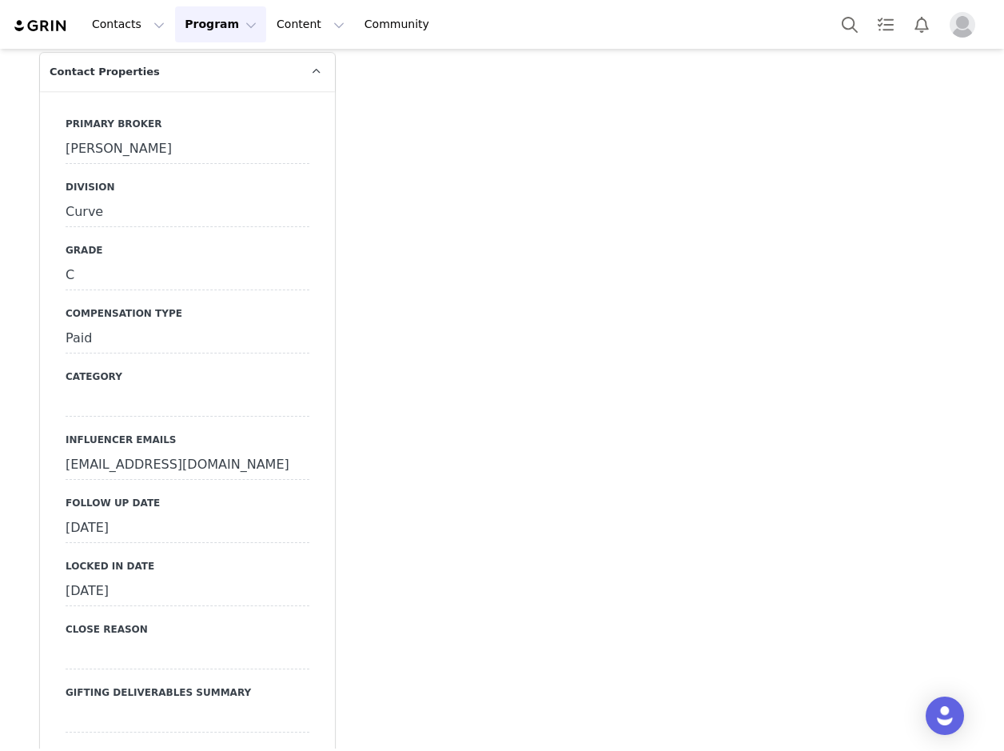
click at [118, 514] on div "[DATE]" at bounding box center [188, 528] width 244 height 29
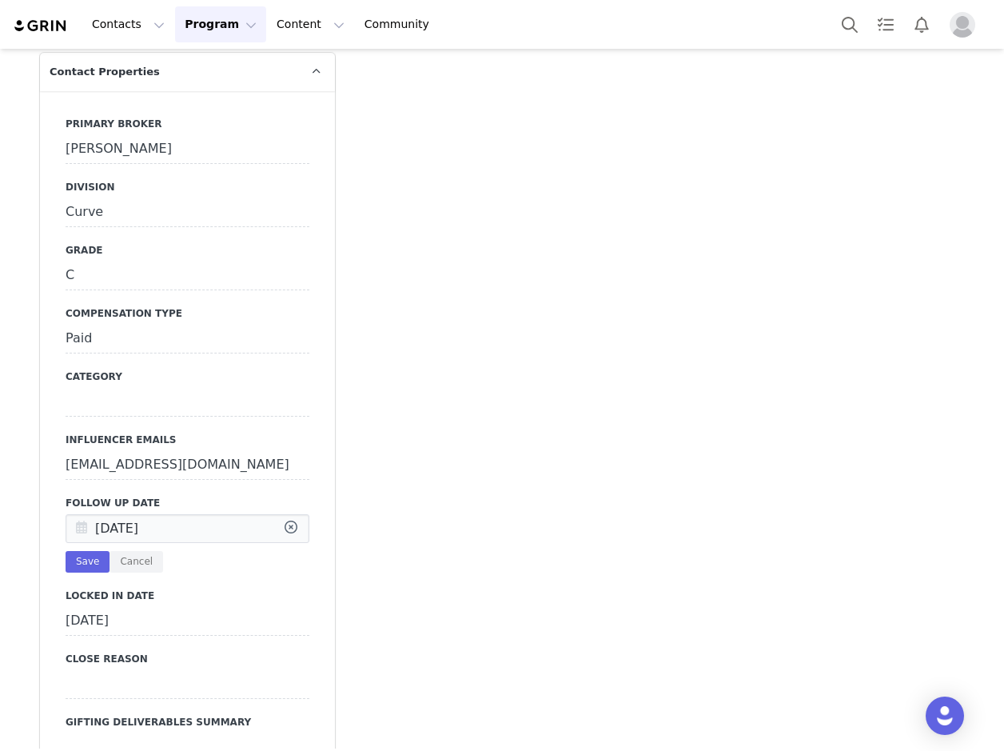
drag, startPoint x: 79, startPoint y: 508, endPoint x: 113, endPoint y: 433, distance: 81.6
click at [79, 515] on icon at bounding box center [81, 529] width 29 height 29
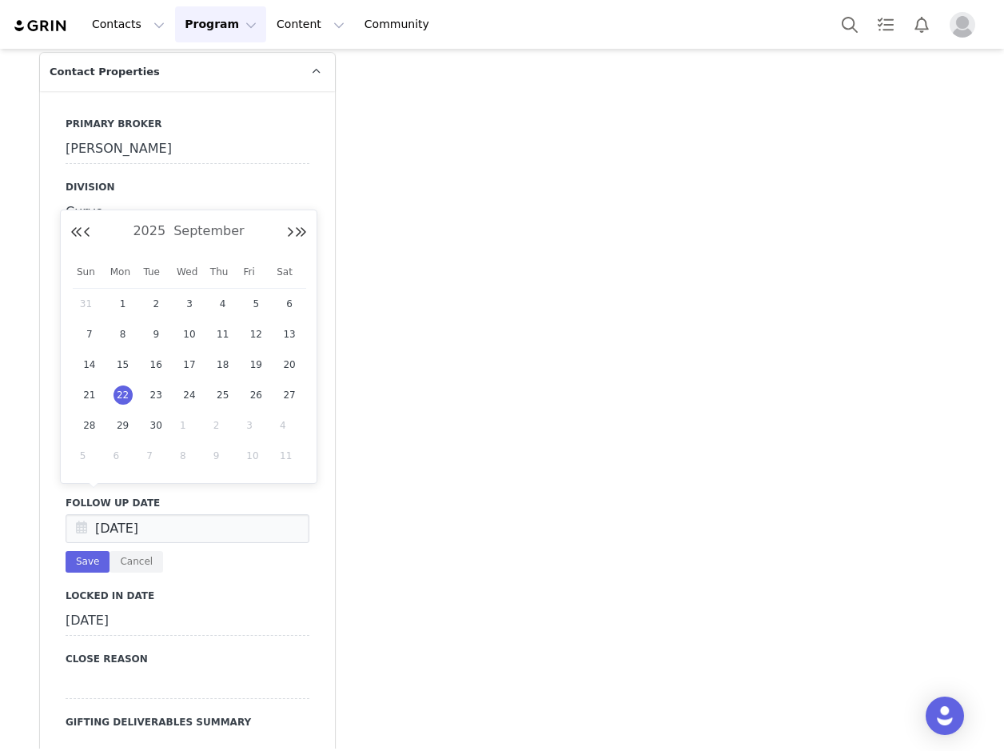
click at [182, 424] on span "1" at bounding box center [189, 425] width 19 height 19
type input "[DATE]"
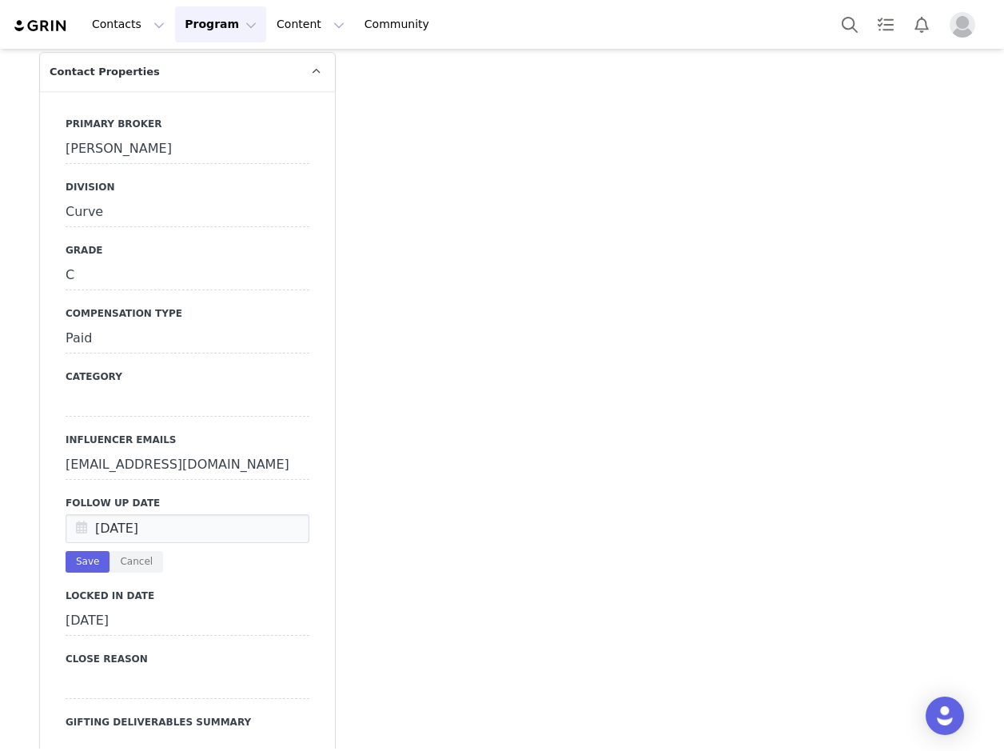
click at [86, 551] on button "Save" at bounding box center [88, 562] width 44 height 22
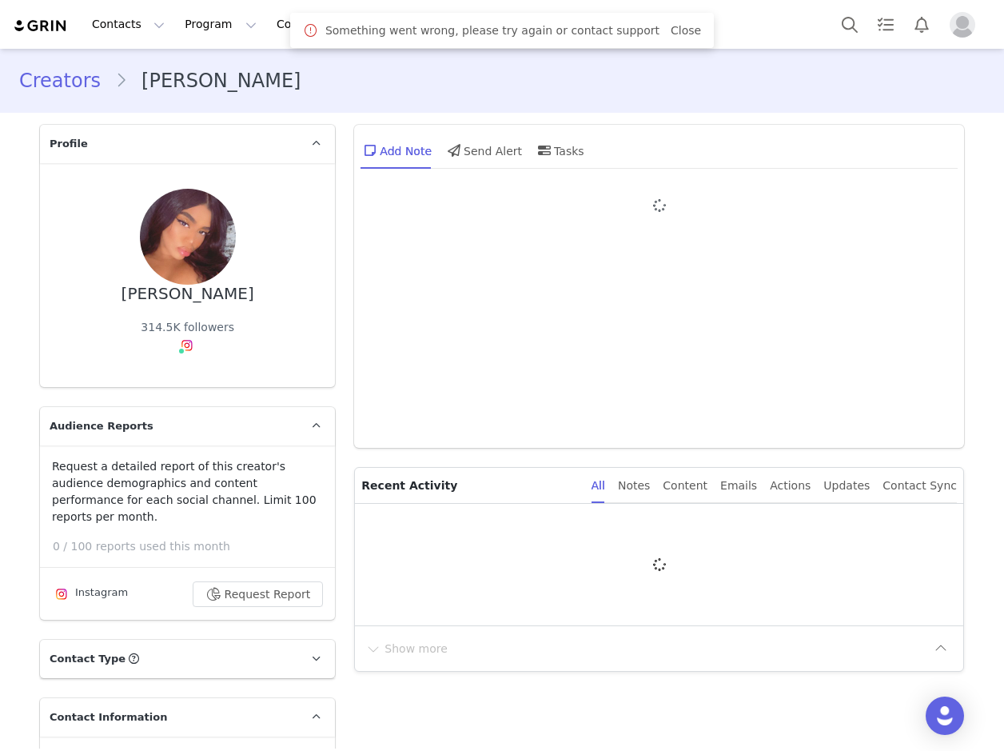
type input "+1 ([GEOGRAPHIC_DATA])"
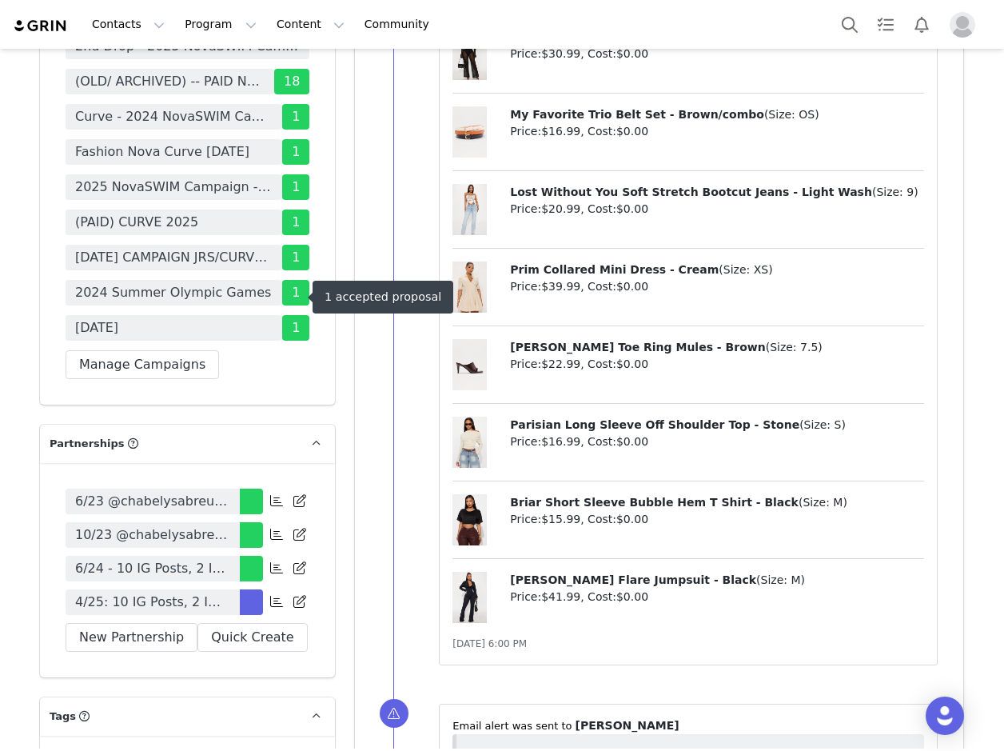
scroll to position [5595, 0]
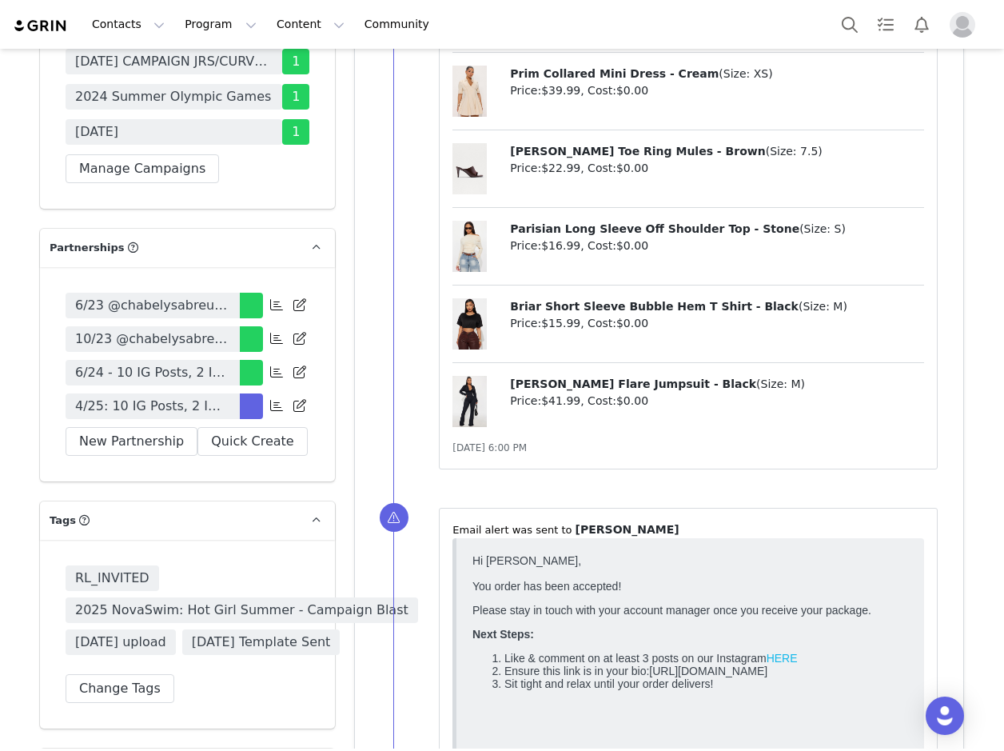
click at [197, 396] on span "4/25: 10 IG Posts, 2 IG Stories (3 frames each), 2 IG Reels per month 6 months …" at bounding box center [152, 405] width 155 height 19
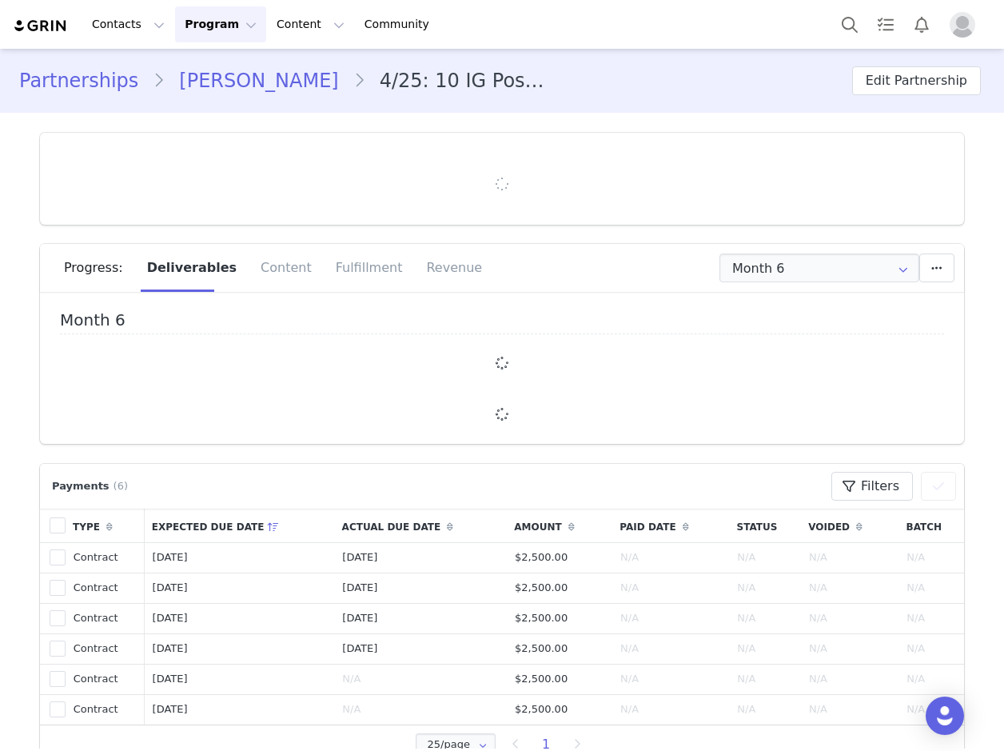
type input "+1 ([GEOGRAPHIC_DATA])"
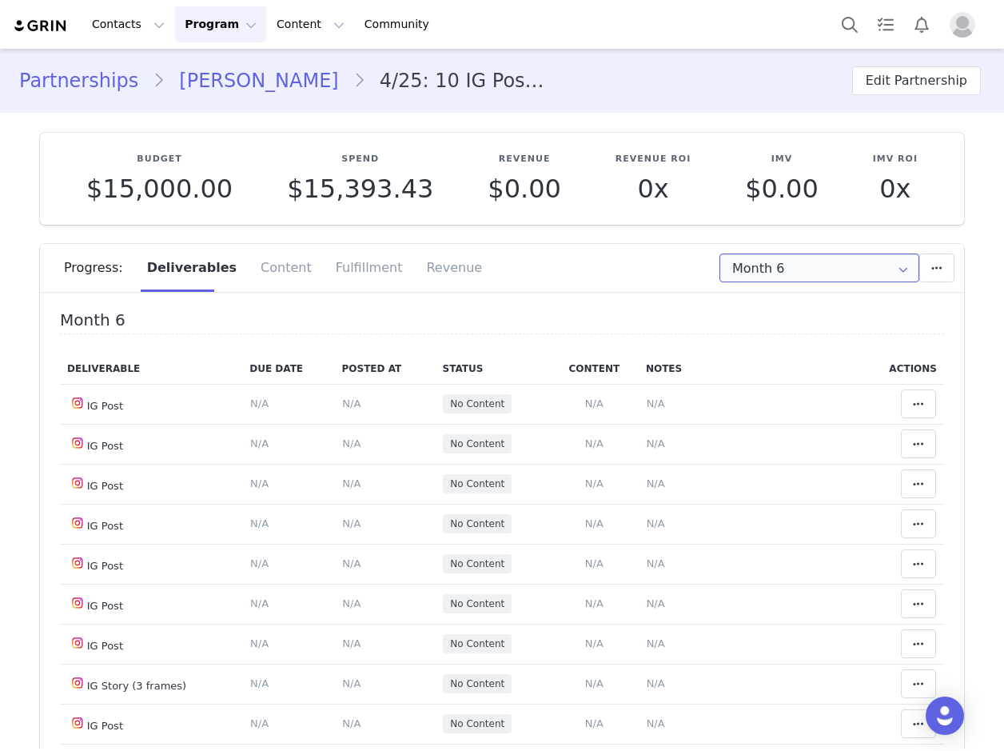
click at [762, 276] on input "Month 6" at bounding box center [819, 267] width 200 height 29
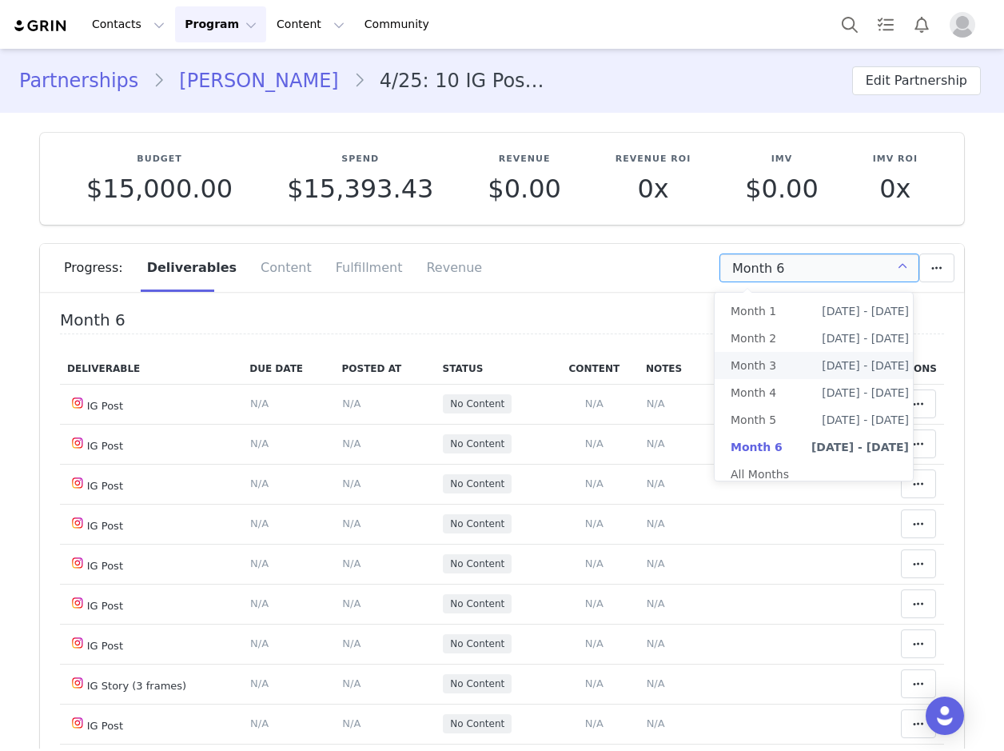
click at [786, 366] on li "Month 3 [DATE] - [DATE]" at bounding box center [820, 365] width 210 height 27
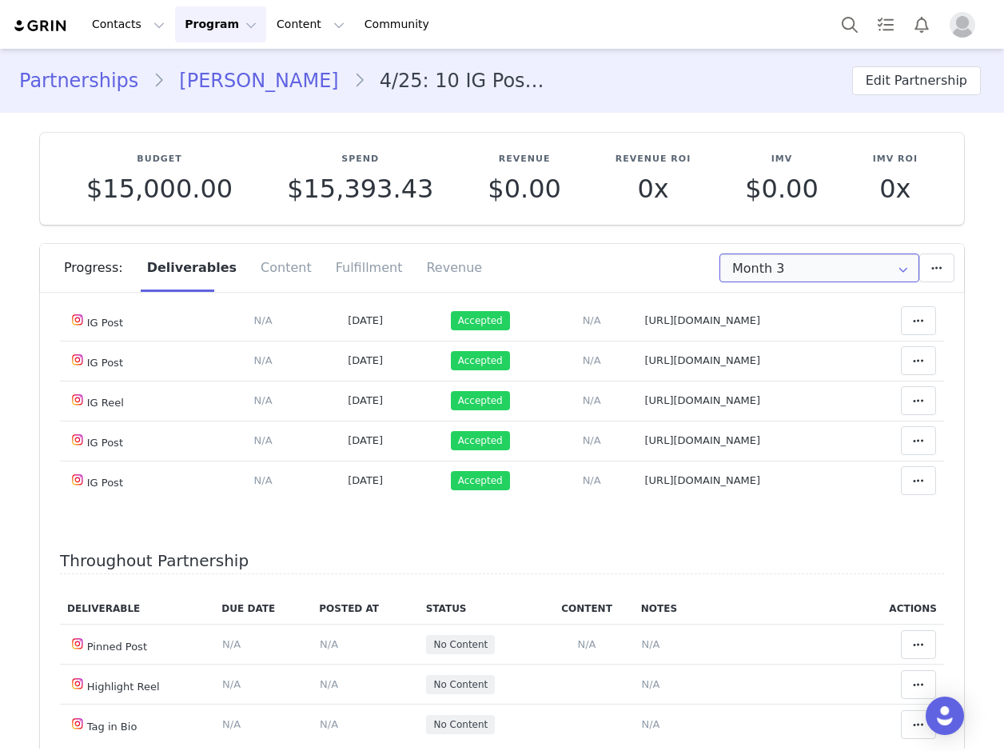
scroll to position [639, 0]
click at [759, 266] on input "Month 3" at bounding box center [819, 267] width 200 height 29
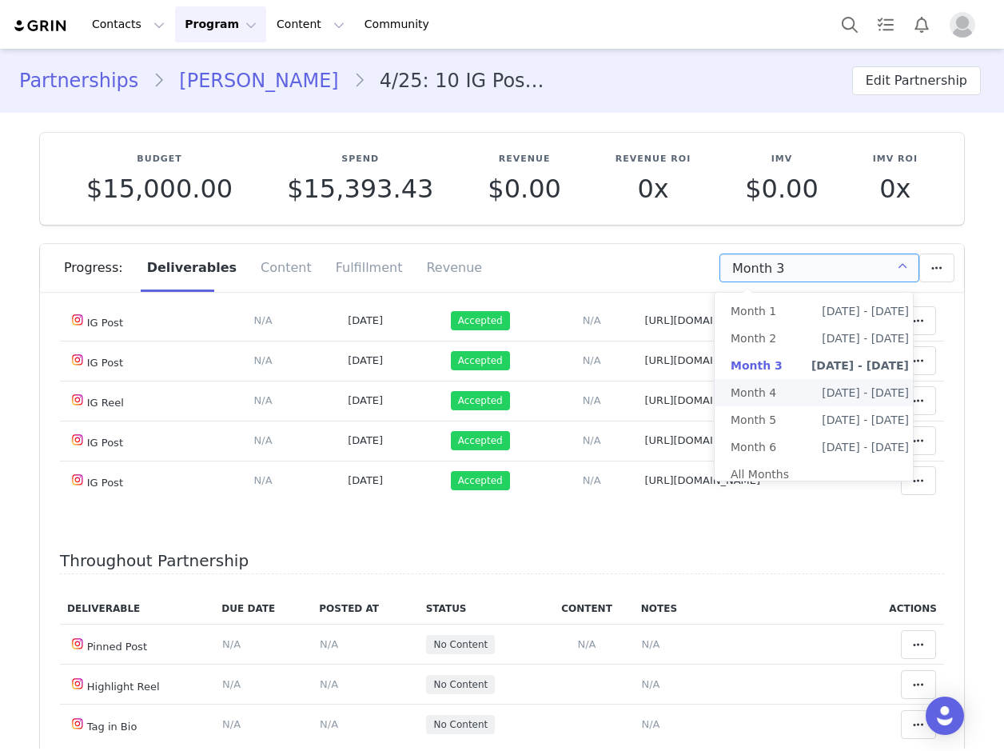
click at [776, 392] on li "Month 4 [DATE] - [DATE]" at bounding box center [820, 392] width 210 height 27
type input "Month 4"
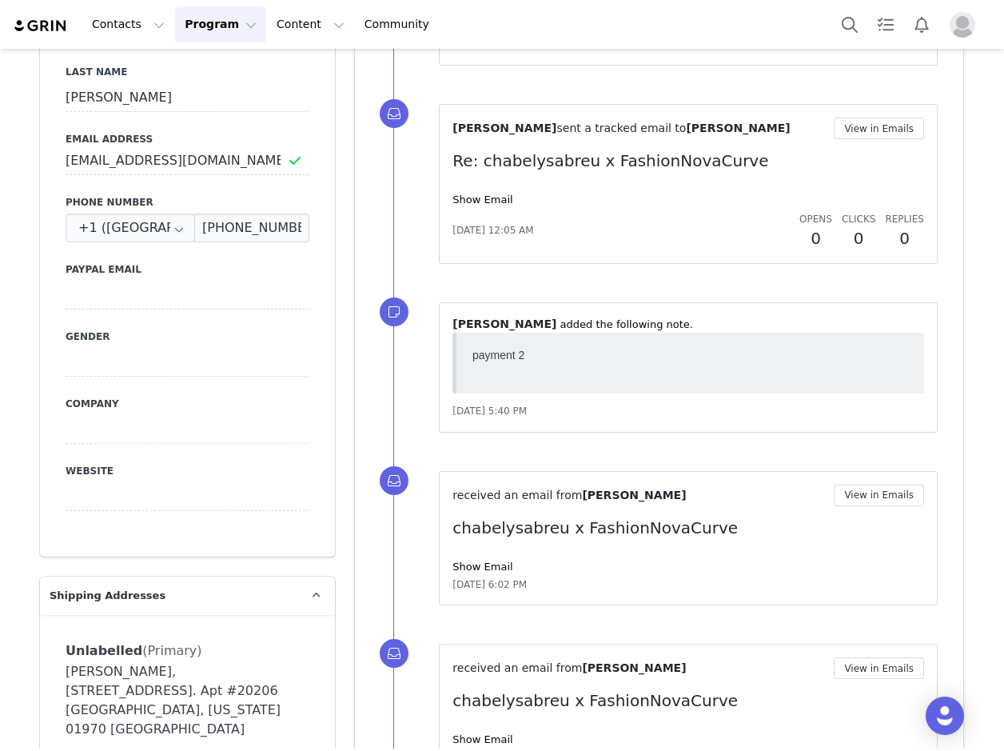
scroll to position [2238, 0]
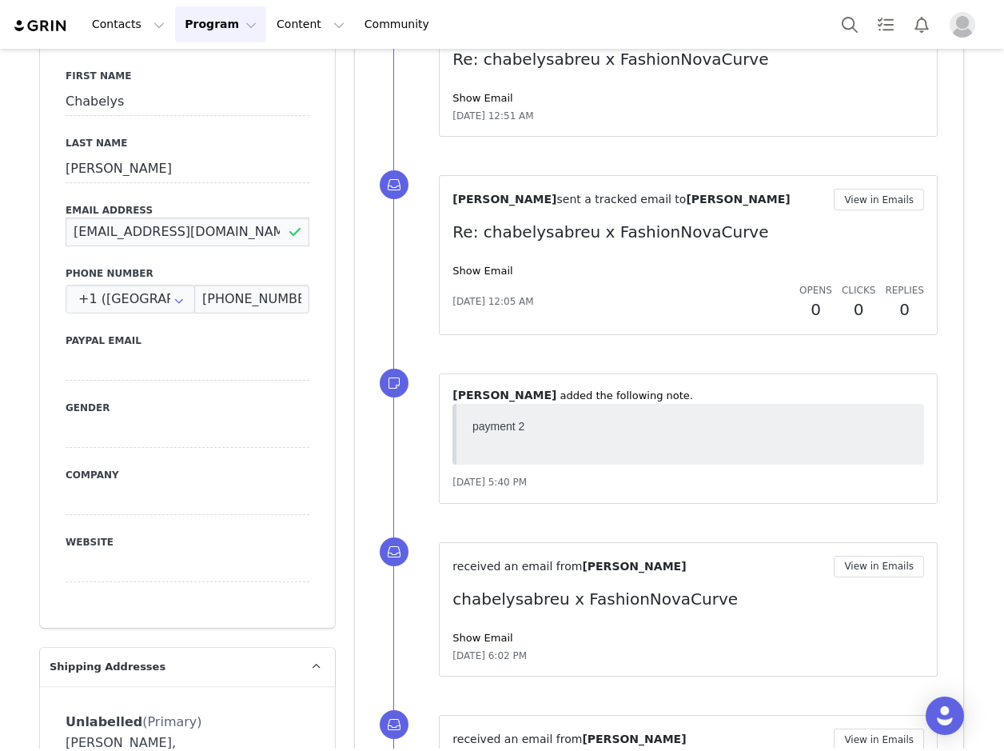
click at [206, 246] on input "[EMAIL_ADDRESS][DOMAIN_NAME]" at bounding box center [188, 231] width 244 height 29
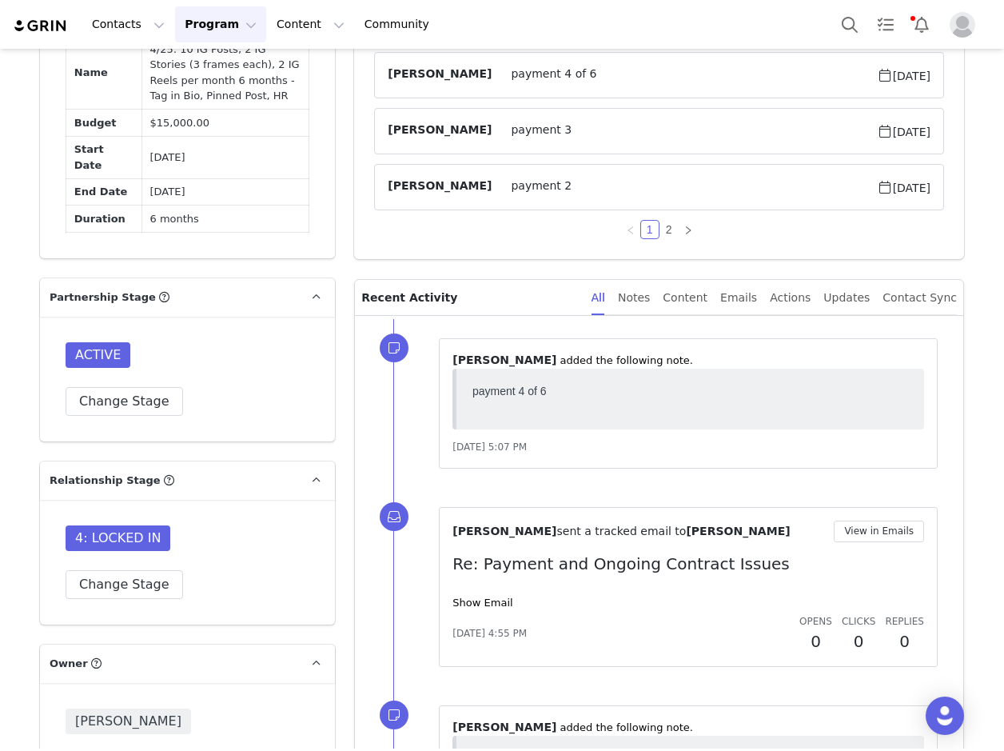
scroll to position [879, 0]
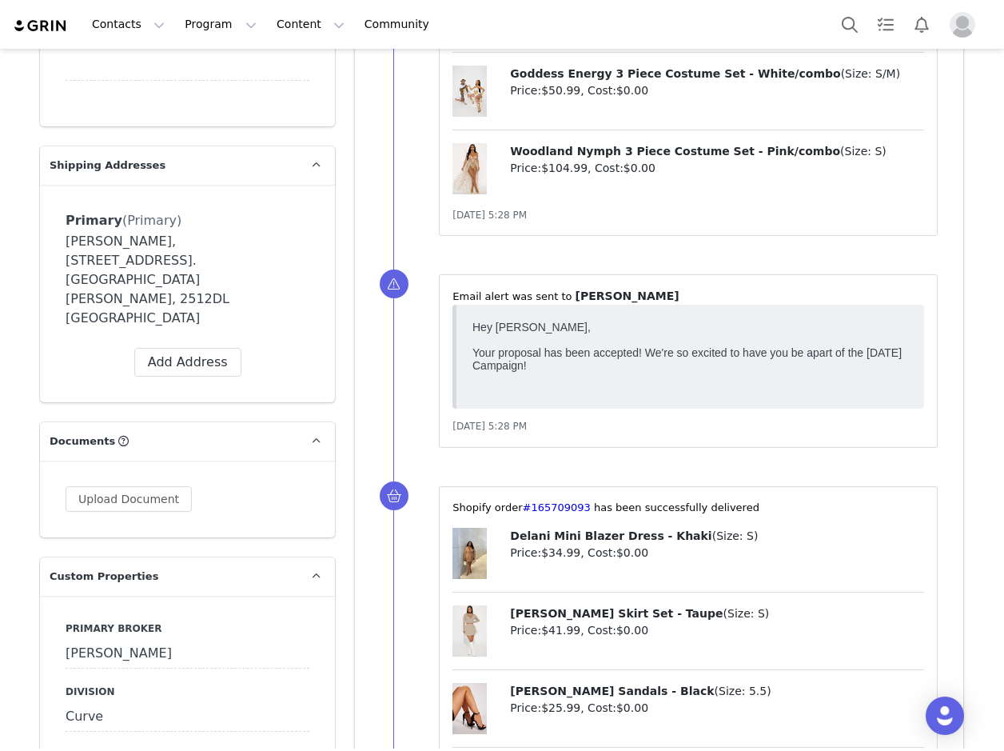
scroll to position [1199, 0]
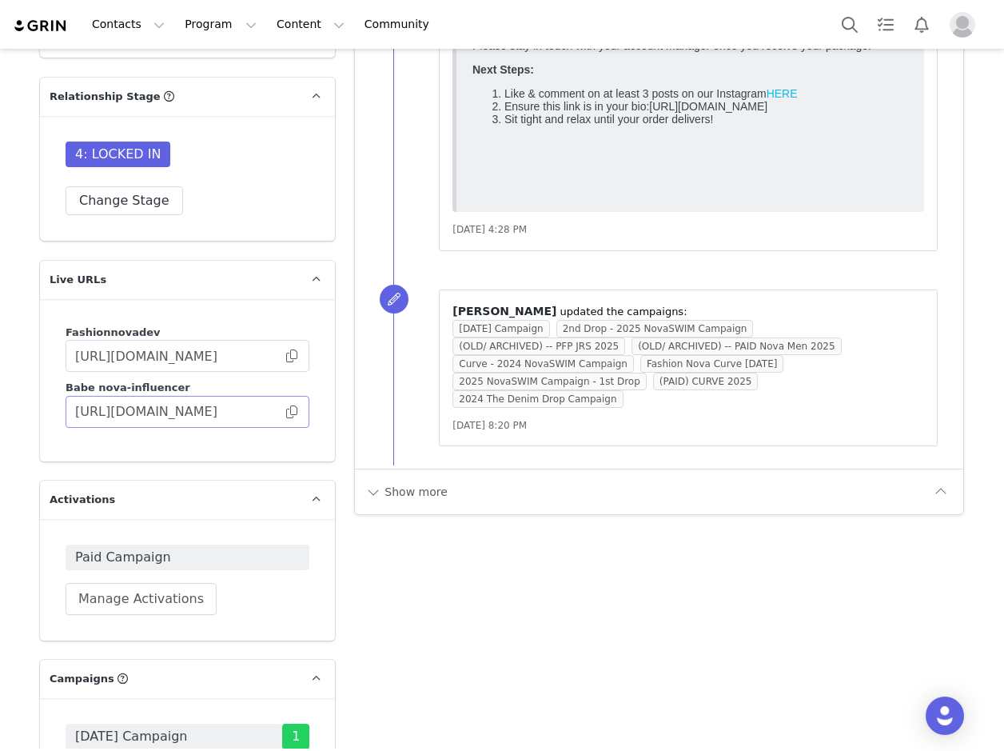
scroll to position [4636, 0]
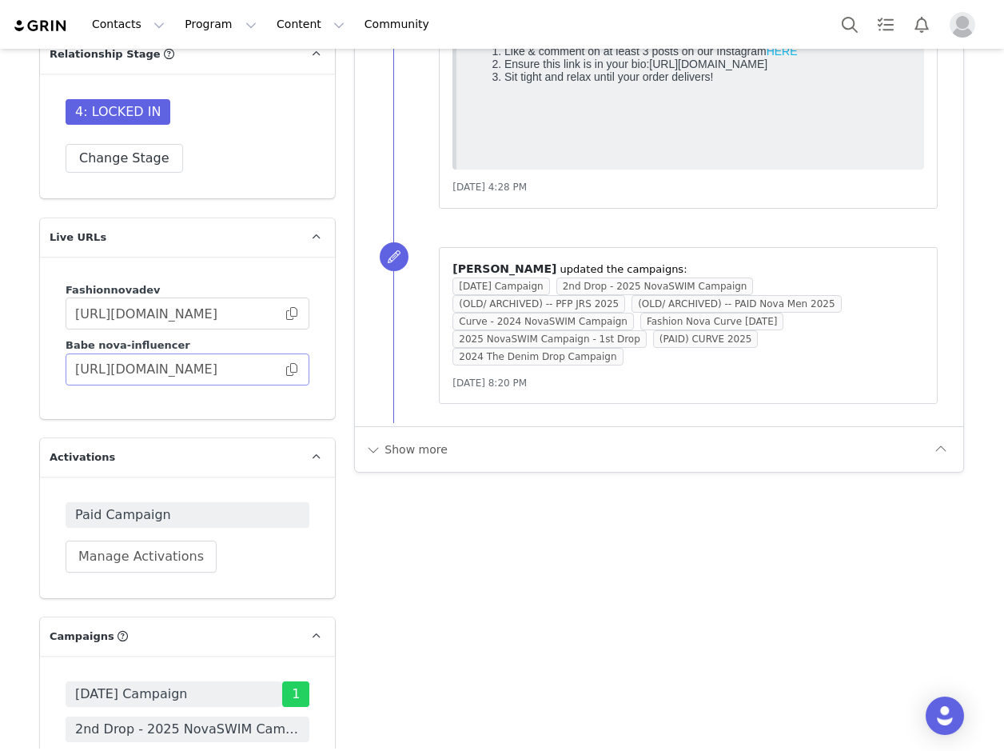
click at [285, 369] on span at bounding box center [292, 369] width 16 height 0
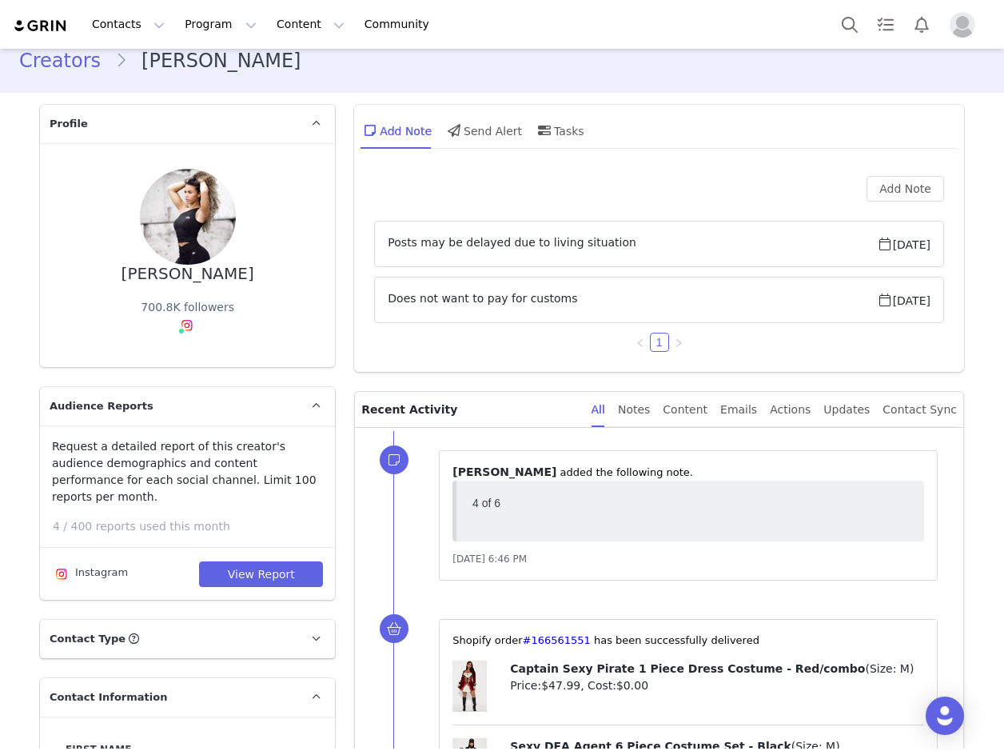
scroll to position [0, 0]
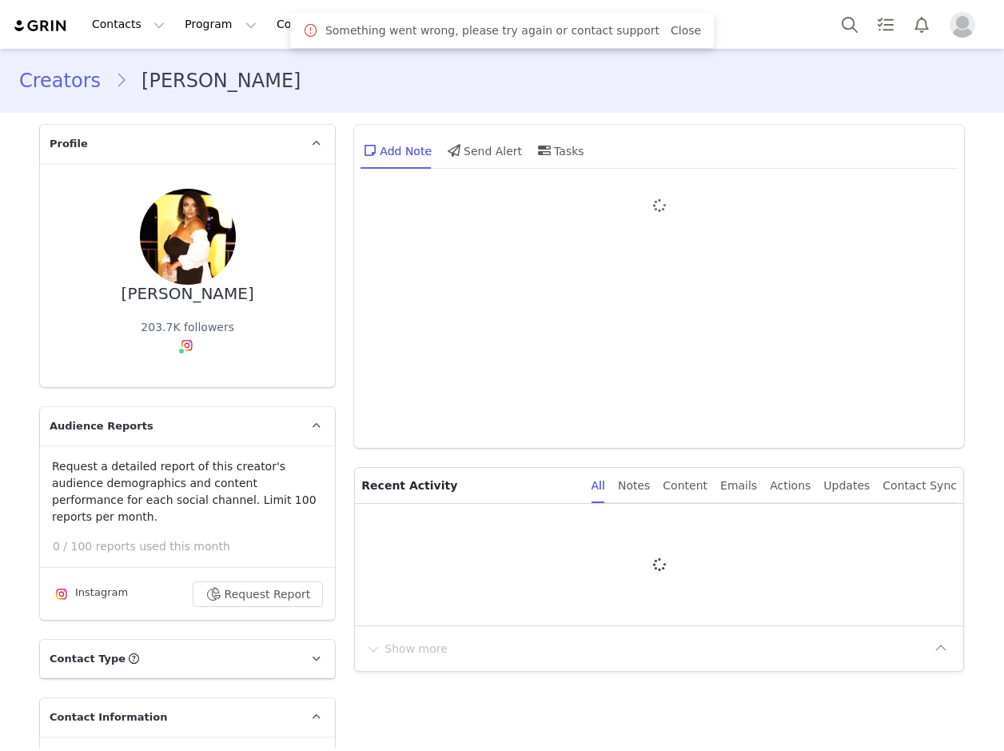
type input "+971 ([GEOGRAPHIC_DATA])"
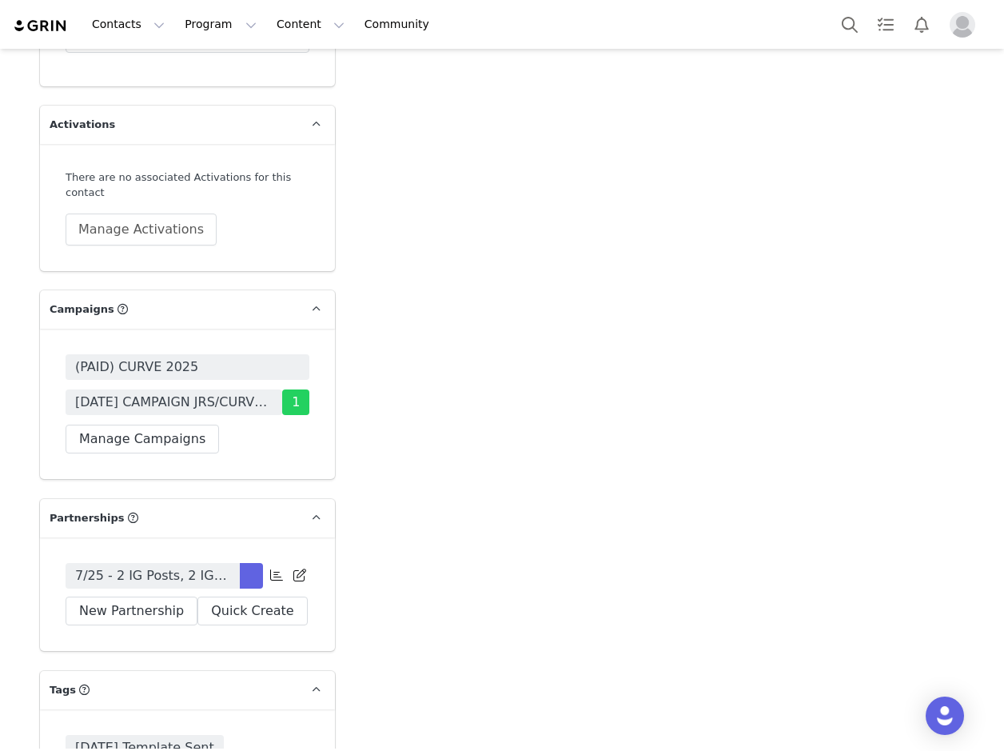
scroll to position [5035, 0]
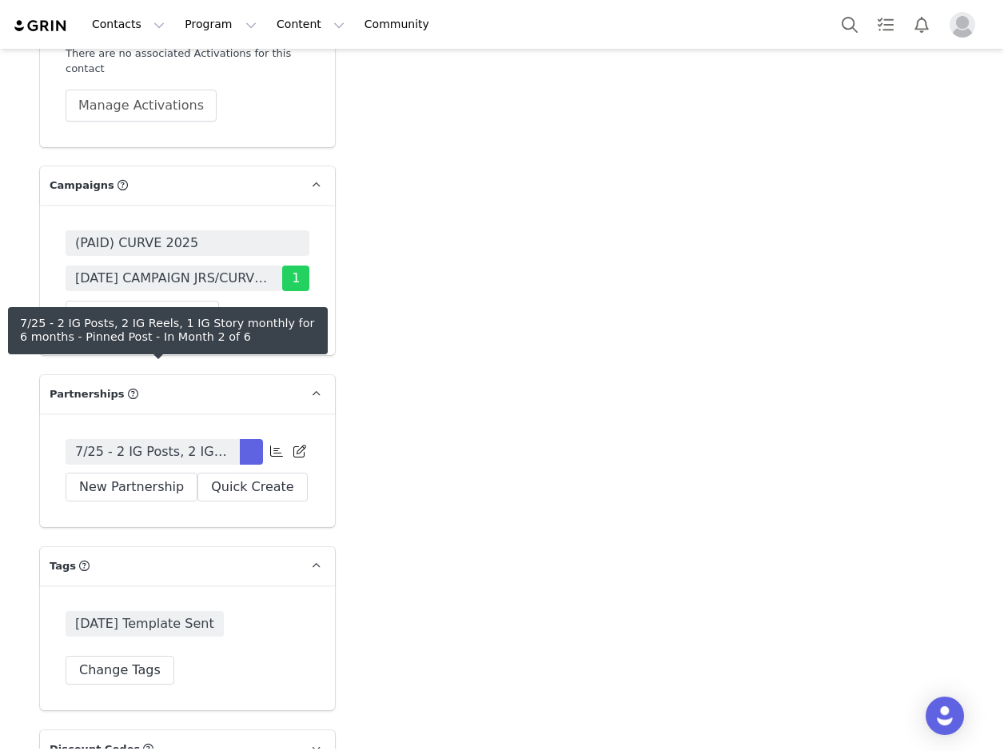
click at [184, 442] on span "7/25 - 2 IG Posts, 2 IG Reels, 1 IG Story monthly for 6 months - Pinned Post" at bounding box center [152, 451] width 155 height 19
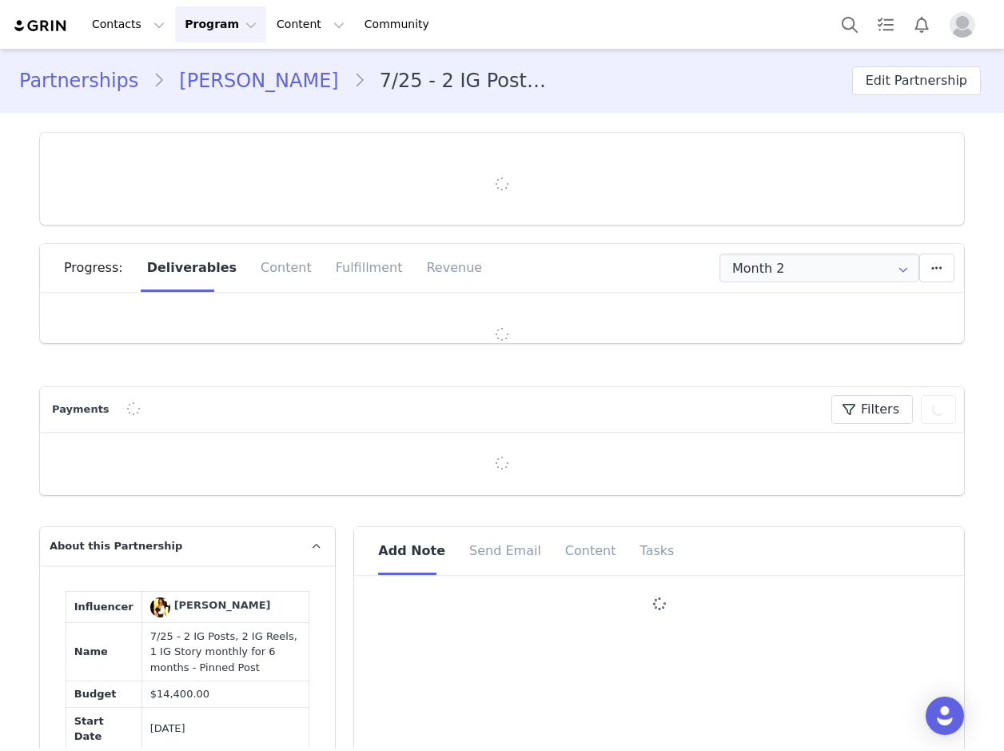
type input "+971 ([GEOGRAPHIC_DATA])"
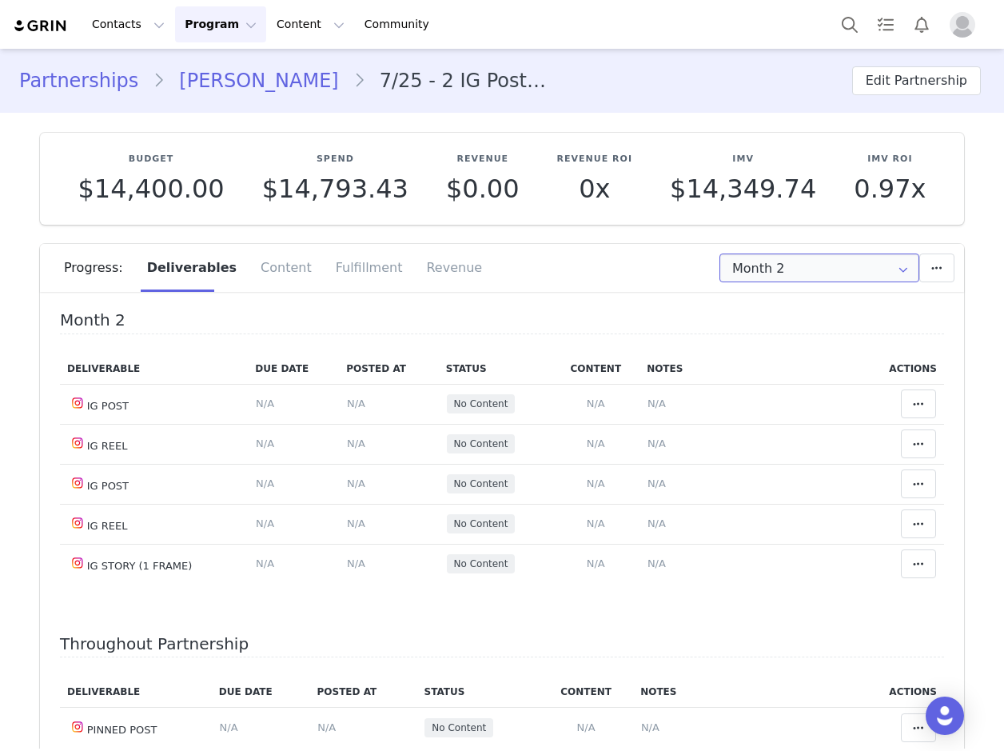
click at [757, 268] on input "Month 2" at bounding box center [819, 267] width 200 height 29
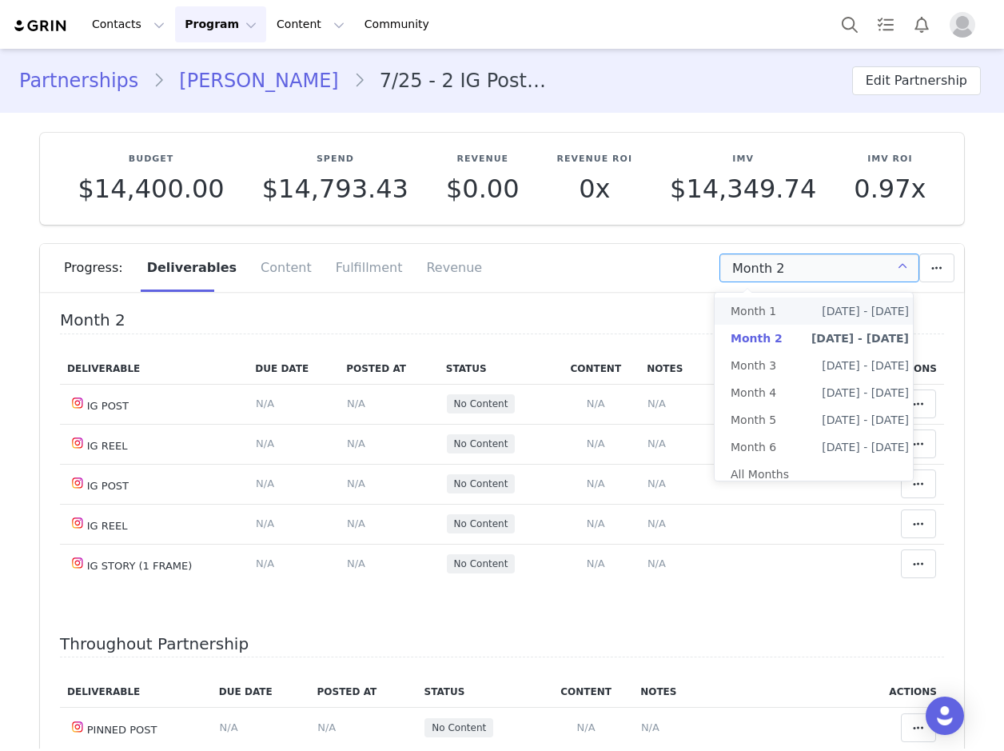
click at [756, 302] on span "Month 1" at bounding box center [754, 310] width 46 height 27
type input "Month 1"
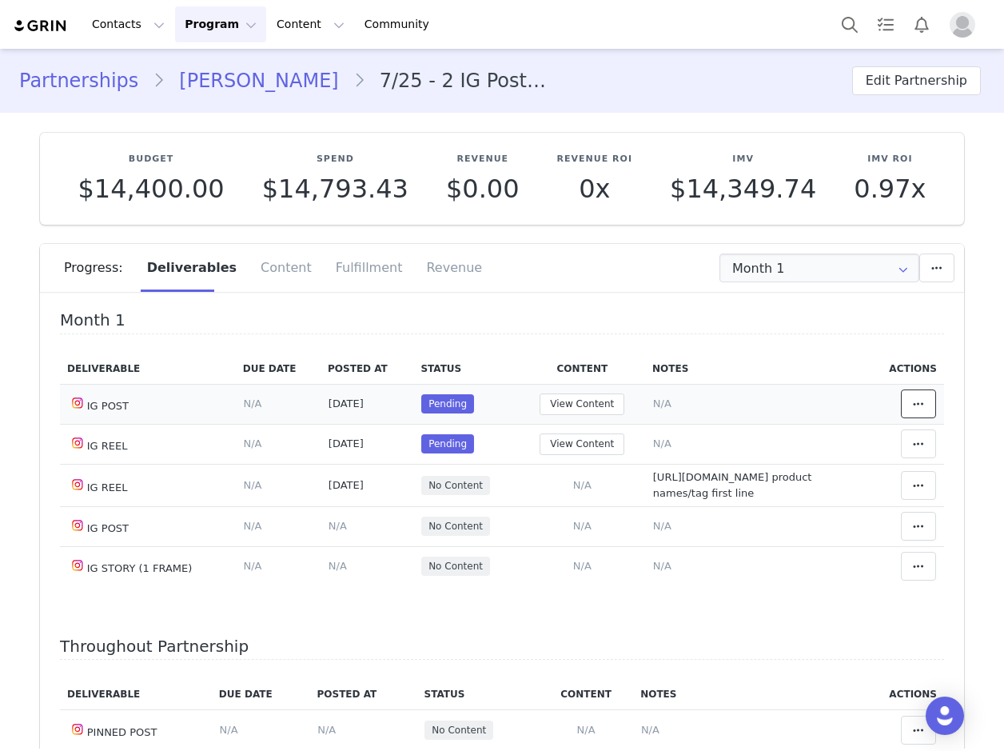
click at [913, 406] on icon at bounding box center [918, 403] width 11 height 13
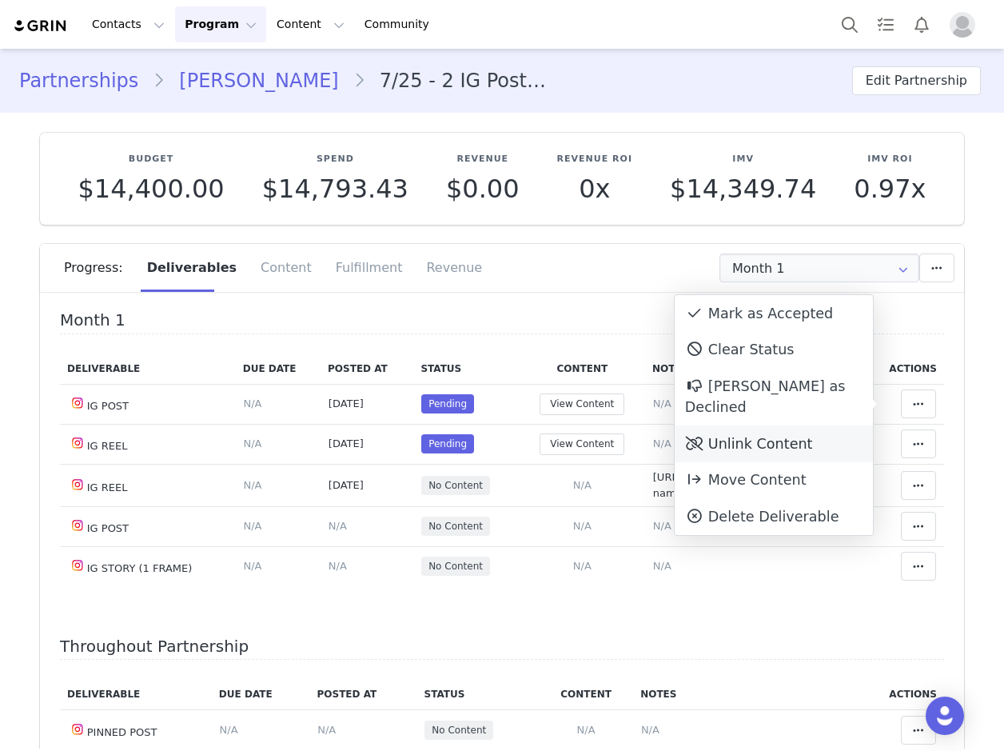
click at [775, 425] on div "Unlink Content" at bounding box center [774, 443] width 198 height 37
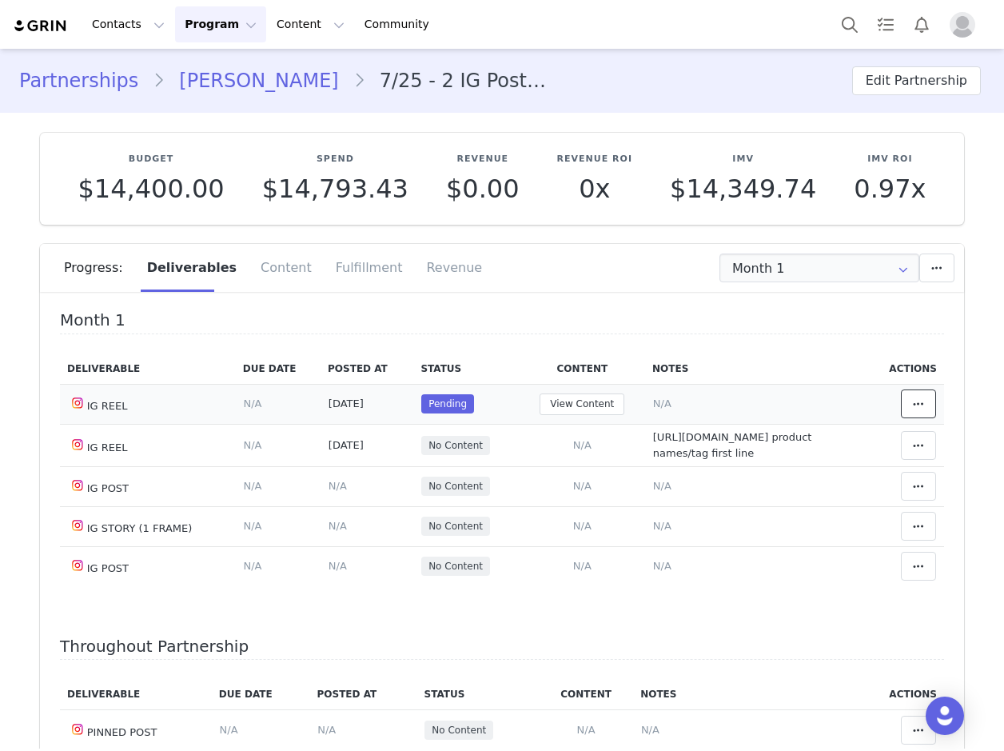
click at [913, 405] on icon at bounding box center [918, 403] width 11 height 13
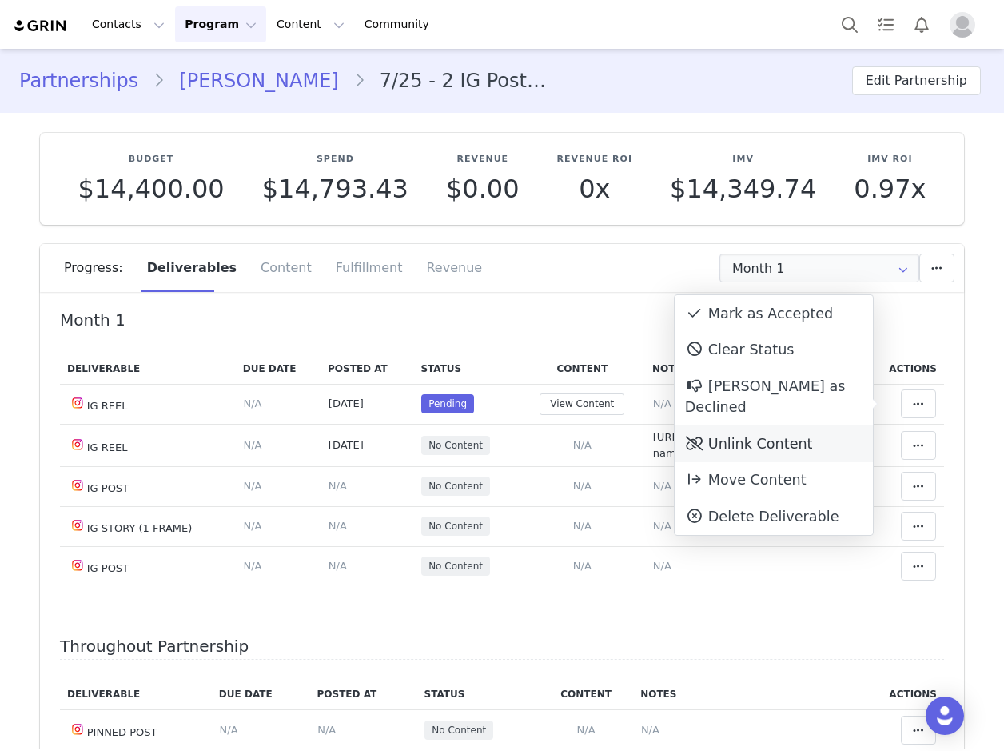
click at [815, 425] on div "Unlink Content" at bounding box center [774, 443] width 198 height 37
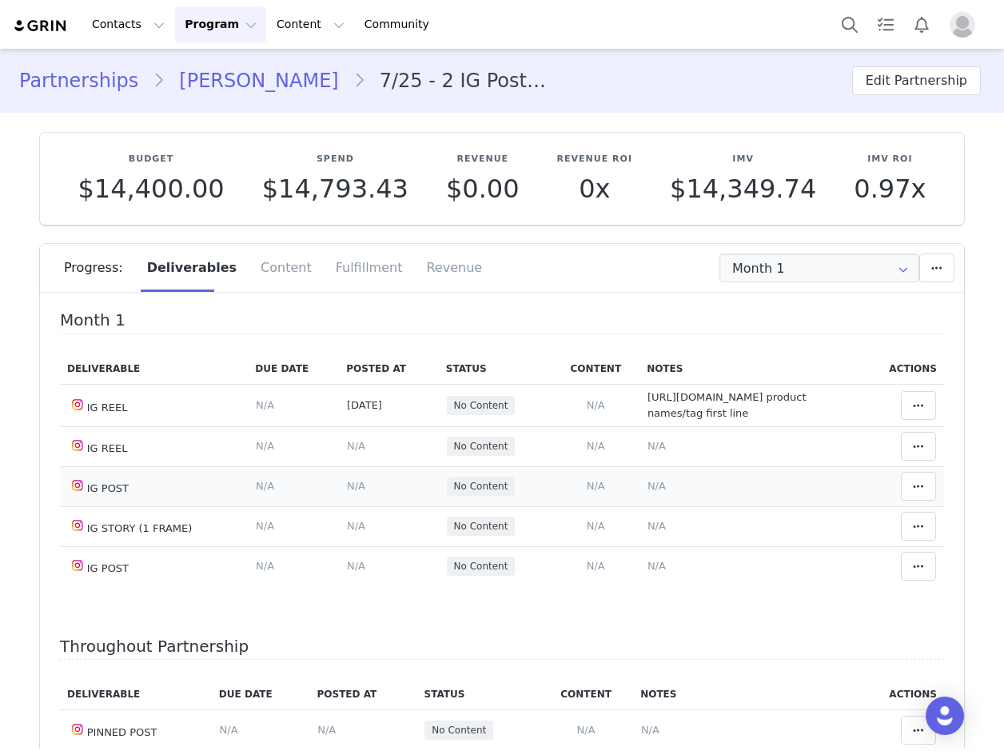
click at [647, 484] on span "N/A" at bounding box center [656, 486] width 18 height 12
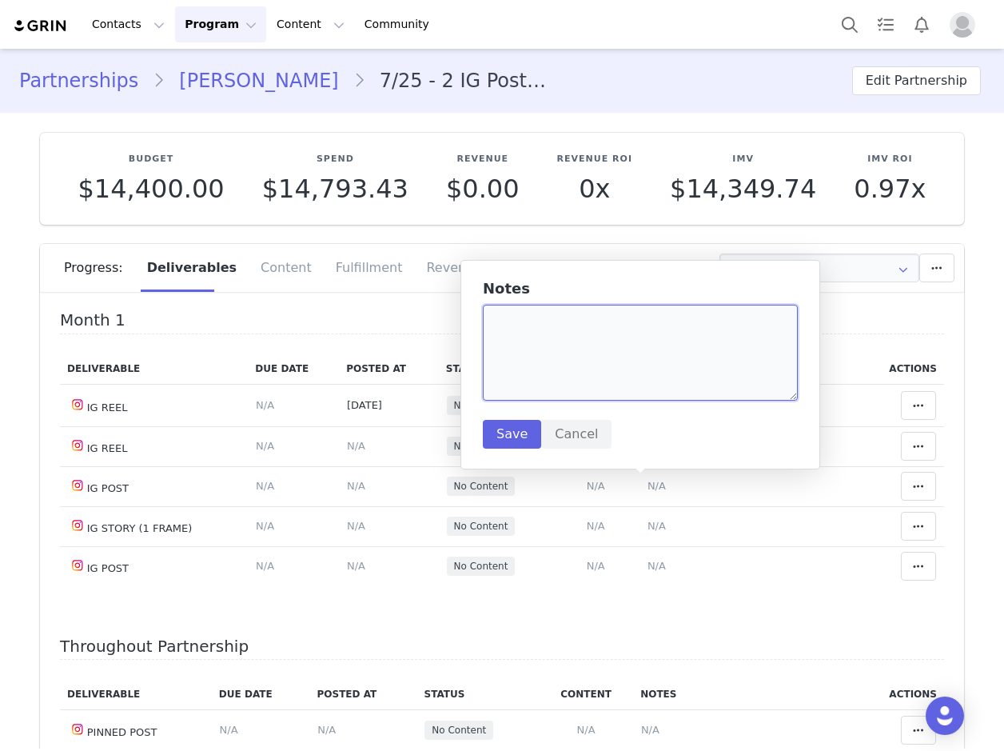
click at [522, 347] on textarea at bounding box center [640, 353] width 315 height 96
paste textarea "[URL][DOMAIN_NAME]"
type textarea "[URL][DOMAIN_NAME] item names/tag"
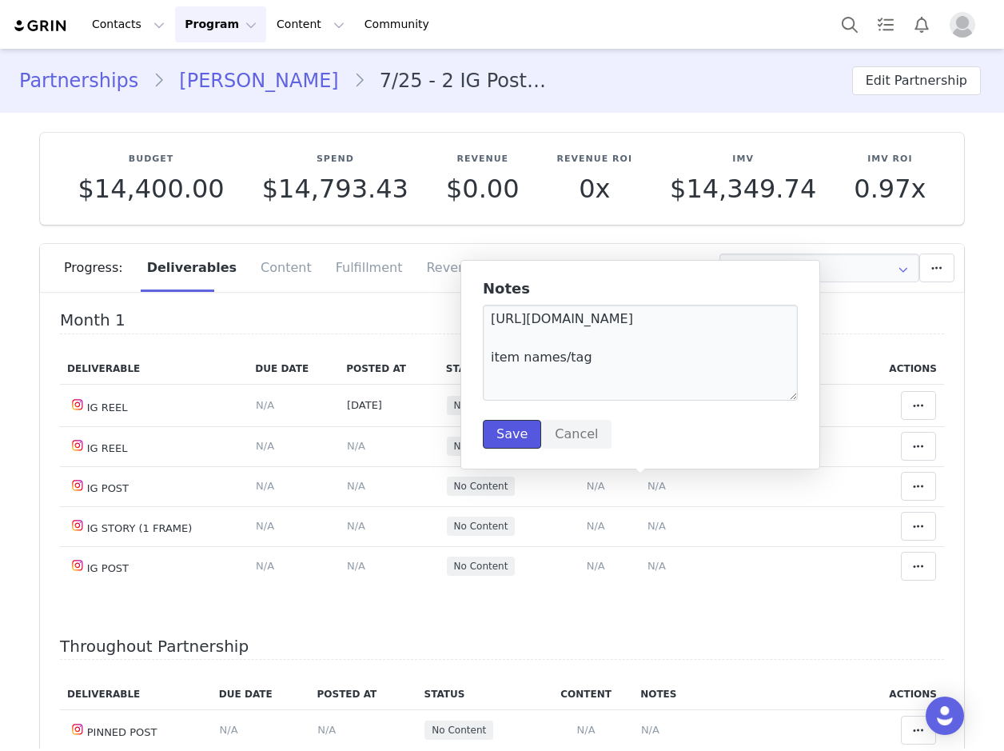
click at [515, 431] on button "Save" at bounding box center [512, 434] width 58 height 29
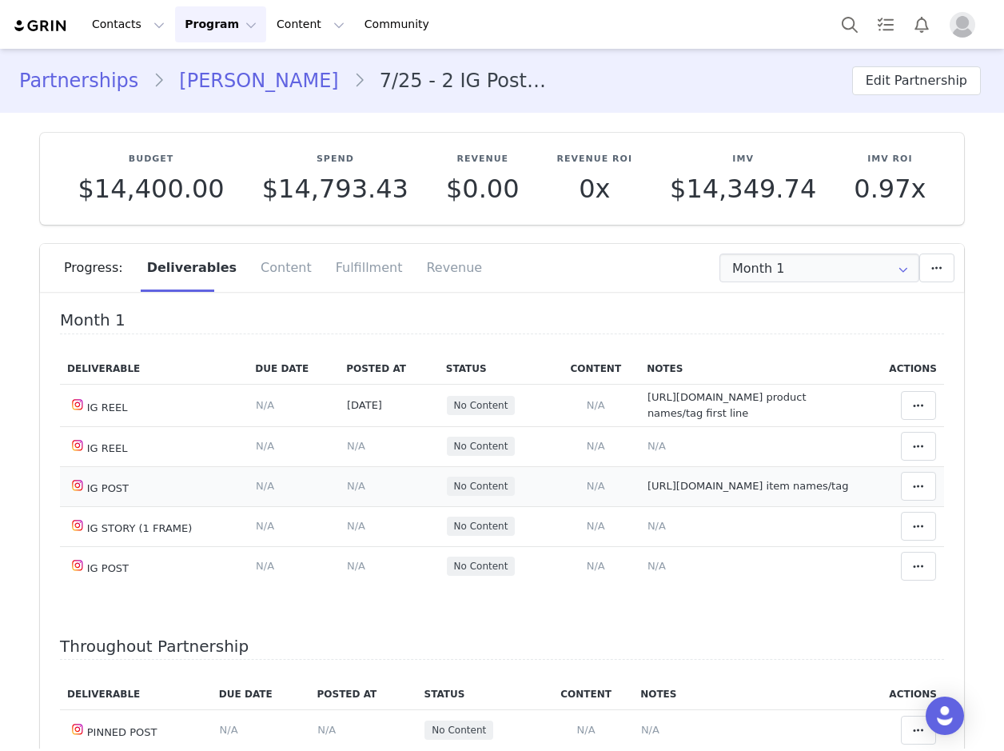
drag, startPoint x: 343, startPoint y: 483, endPoint x: 305, endPoint y: 379, distance: 110.8
click at [347, 484] on span "N/A" at bounding box center [356, 486] width 18 height 12
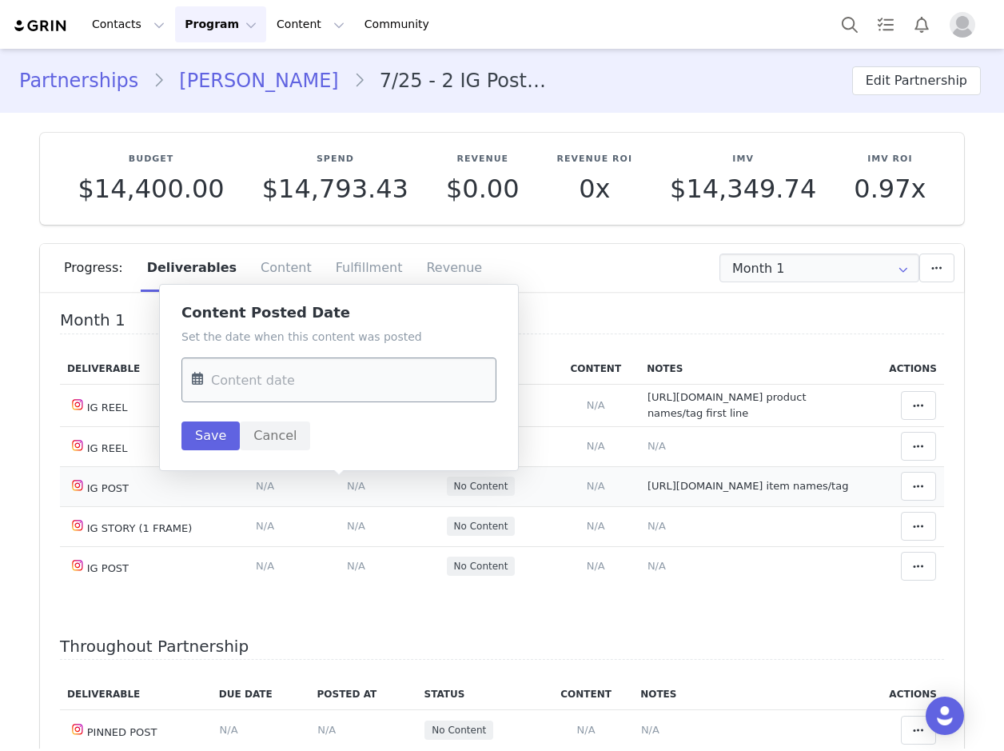
click at [272, 376] on input "text" at bounding box center [338, 379] width 315 height 45
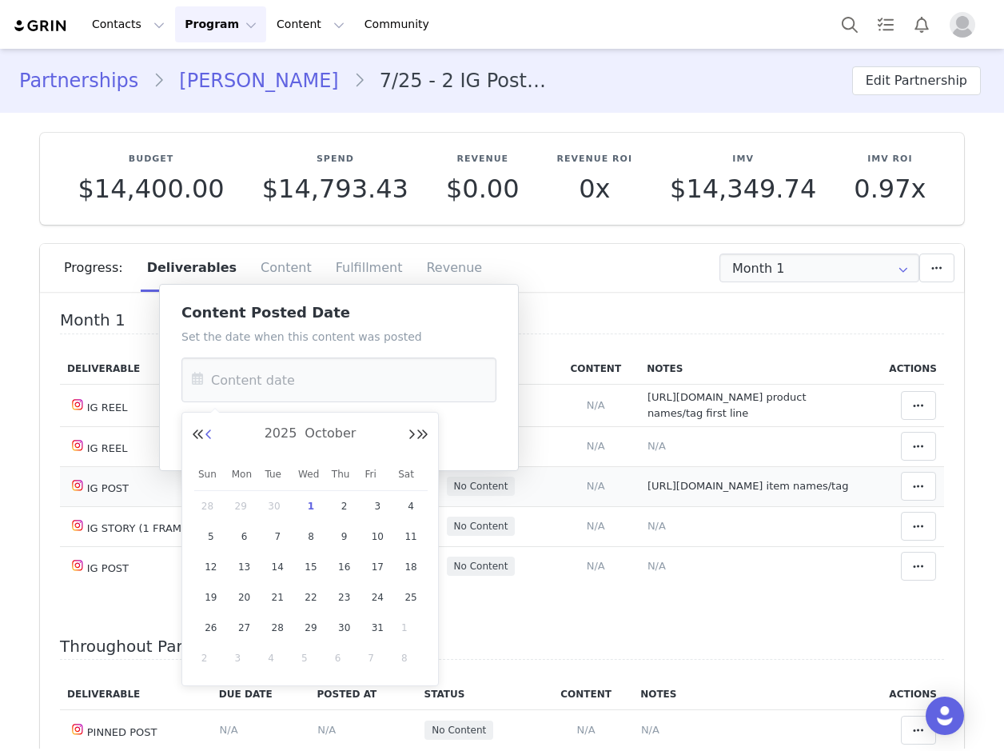
click at [212, 434] on button "Previous Month" at bounding box center [209, 434] width 8 height 13
click at [350, 573] on span "18" at bounding box center [344, 566] width 19 height 19
type input "[DATE]"
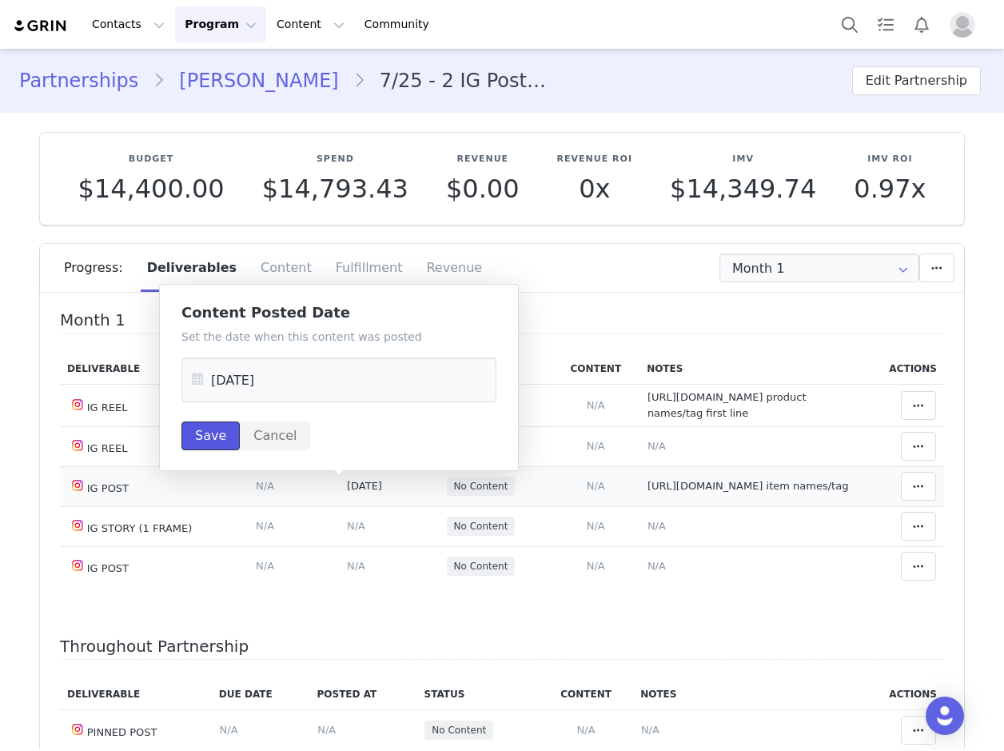
click at [214, 438] on button "Save" at bounding box center [210, 435] width 58 height 29
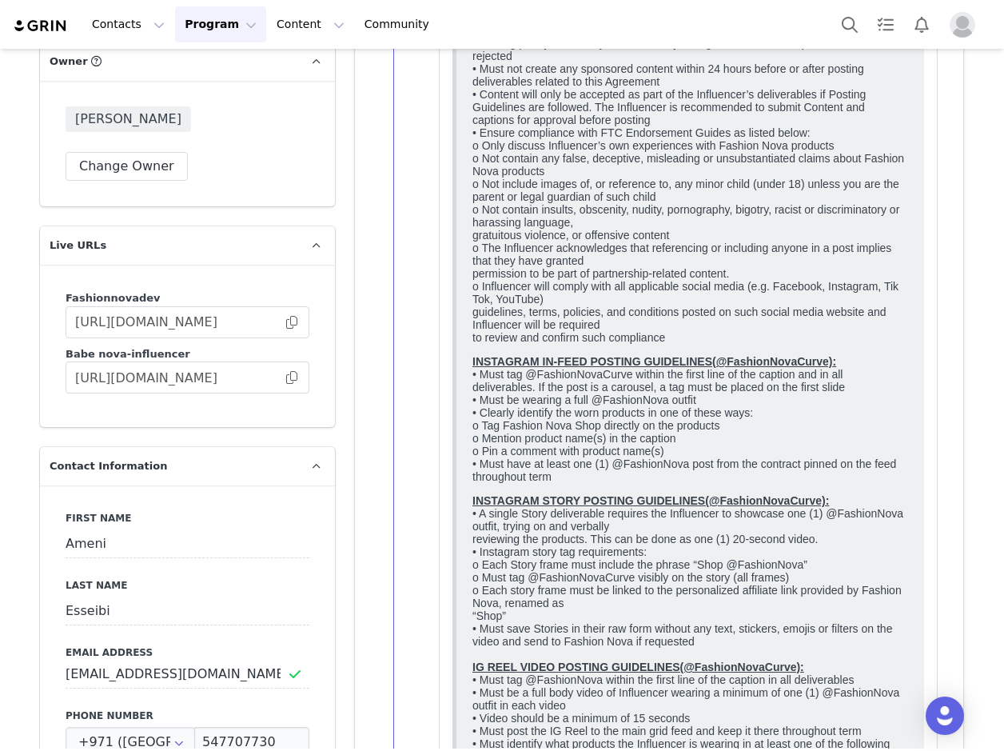
scroll to position [1918, 0]
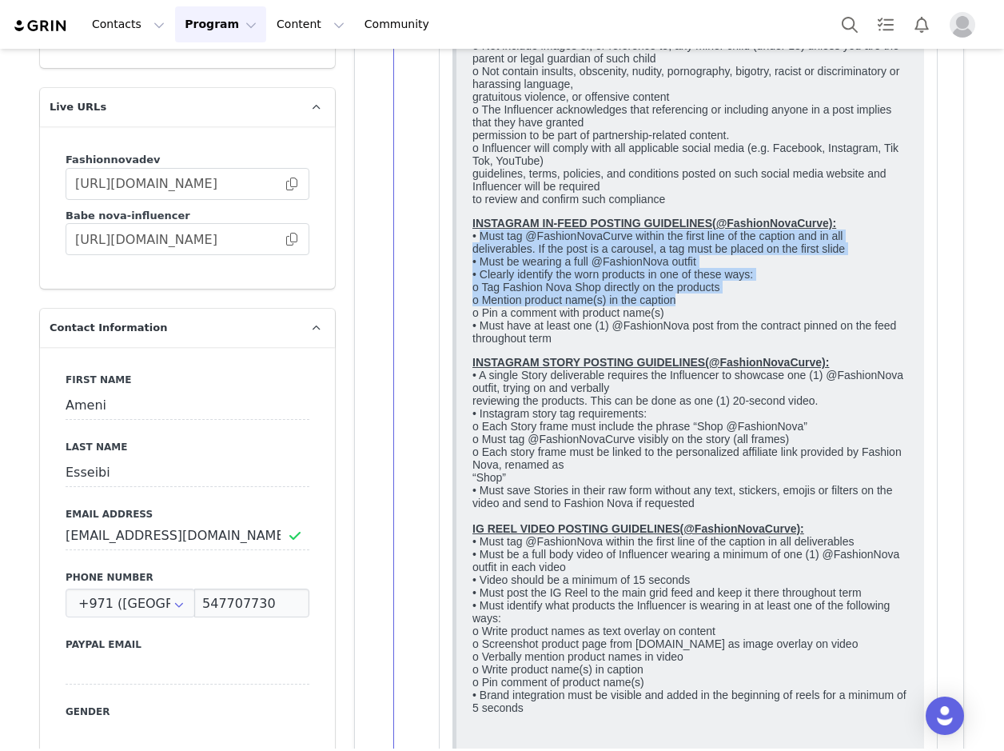
drag, startPoint x: 479, startPoint y: 270, endPoint x: 684, endPoint y: 344, distance: 218.4
click at [684, 344] on p "INSTAGRAM IN-FEED POSTING GUIDELINES(@FashionNovaCurve): • Must tag @FashionNov…" at bounding box center [690, 281] width 436 height 128
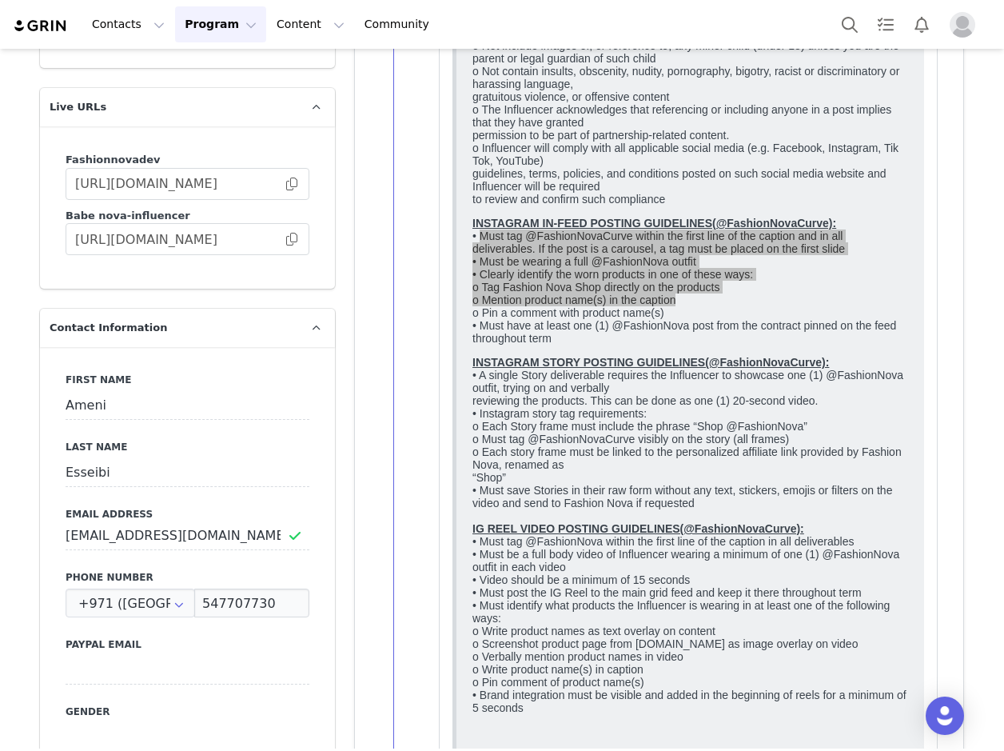
drag, startPoint x: 218, startPoint y: 747, endPoint x: 435, endPoint y: 240, distance: 551.1
click at [428, 233] on div "⁨ [PERSON_NAME] ⁩ ⁨updated⁩ the following note. [DATE] 9:58 PM" at bounding box center [678, 247] width 570 height 1417
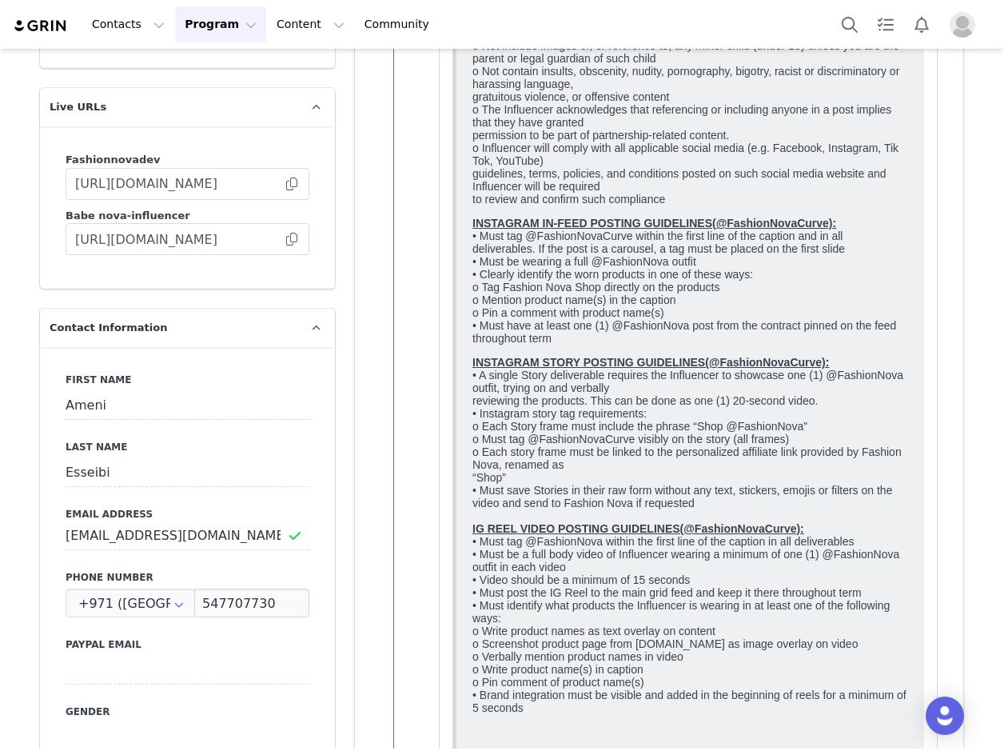
drag, startPoint x: 467, startPoint y: 257, endPoint x: 485, endPoint y: 263, distance: 19.5
click at [469, 257] on html "Influencer shall comply with the following: GENERAL: • Must follow and regularl…" at bounding box center [690, 243] width 448 height 1290
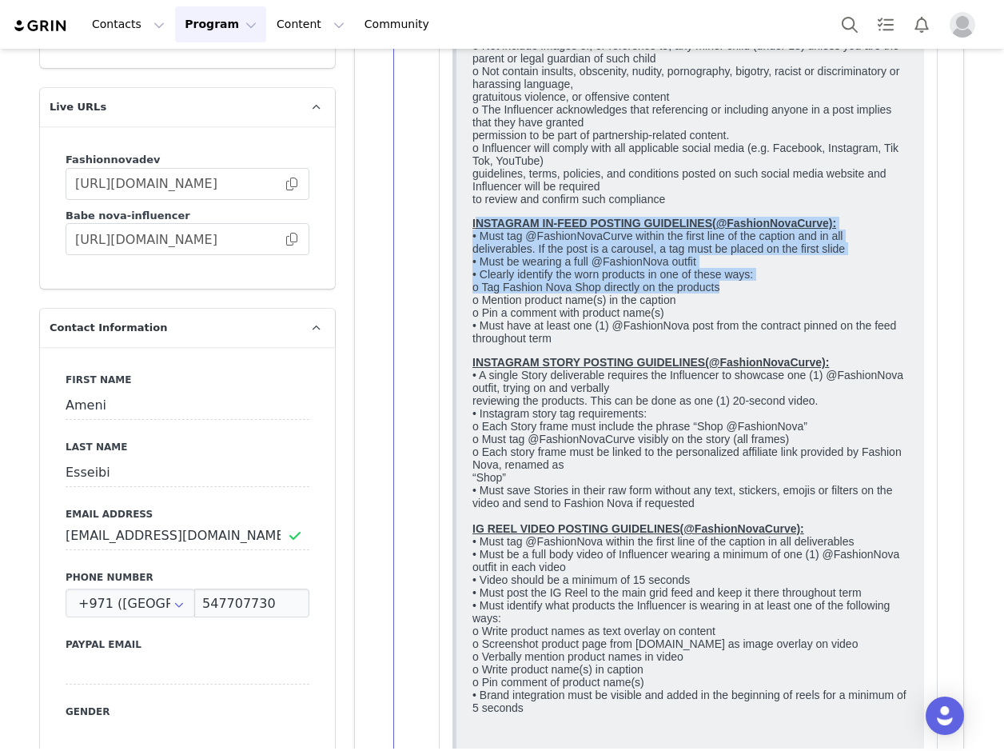
drag, startPoint x: 577, startPoint y: 273, endPoint x: 748, endPoint y: 323, distance: 178.1
click at [748, 323] on p "INSTAGRAM IN-FEED POSTING GUIDELINES(@FashionNovaCurve): • Must tag @FashionNov…" at bounding box center [690, 281] width 436 height 128
copy p "NSTAGRAM IN-FEED POSTING GUIDELINES(@FashionNovaCurve): • Must tag @FashionNova…"
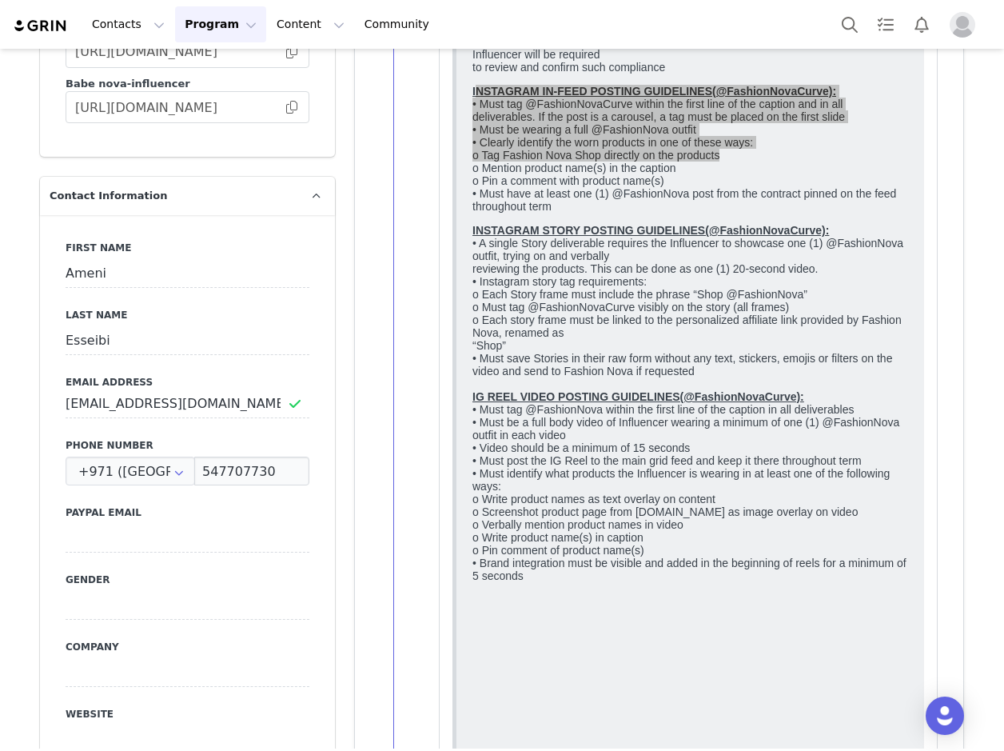
scroll to position [2078, 0]
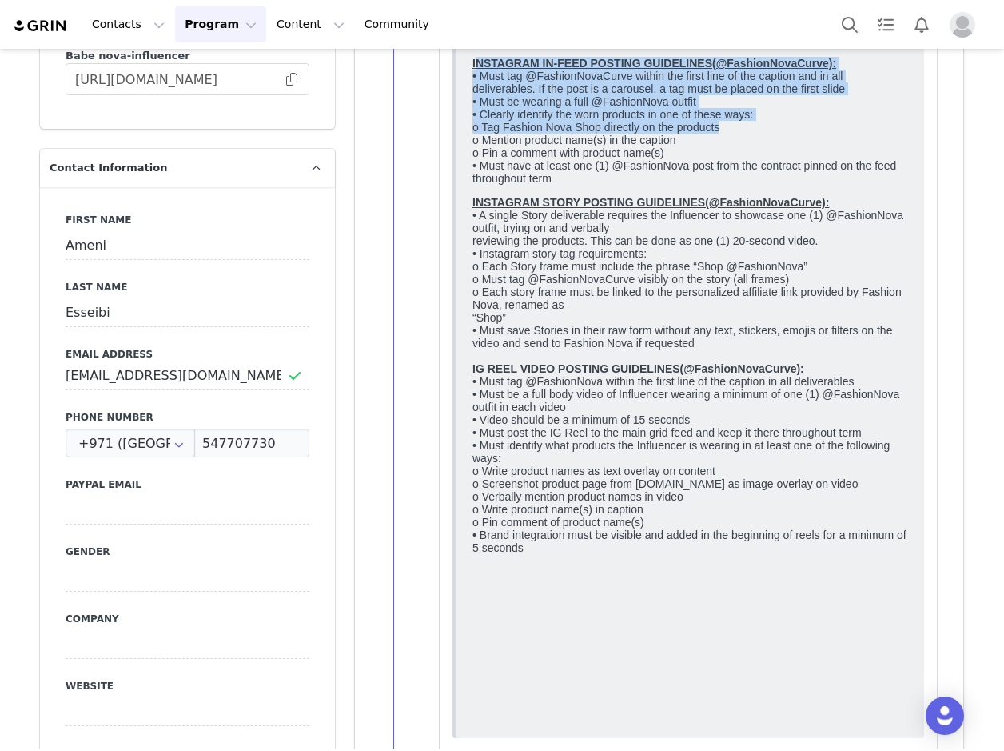
click at [532, 280] on p "INSTAGRAM STORY POSTING GUIDELINES(@FashionNovaCurve): • A single Story deliver…" at bounding box center [690, 375] width 436 height 358
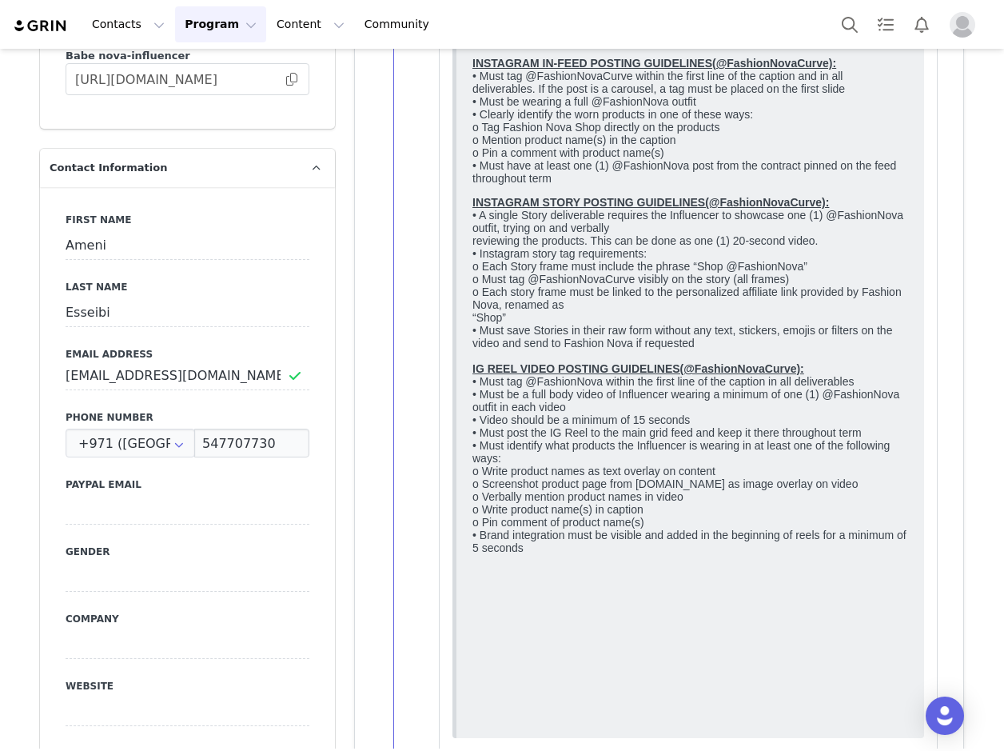
drag, startPoint x: 532, startPoint y: 280, endPoint x: 615, endPoint y: 301, distance: 85.1
click at [615, 301] on p "INSTAGRAM STORY POSTING GUIDELINES(@FashionNovaCurve): • A single Story deliver…" at bounding box center [690, 375] width 436 height 358
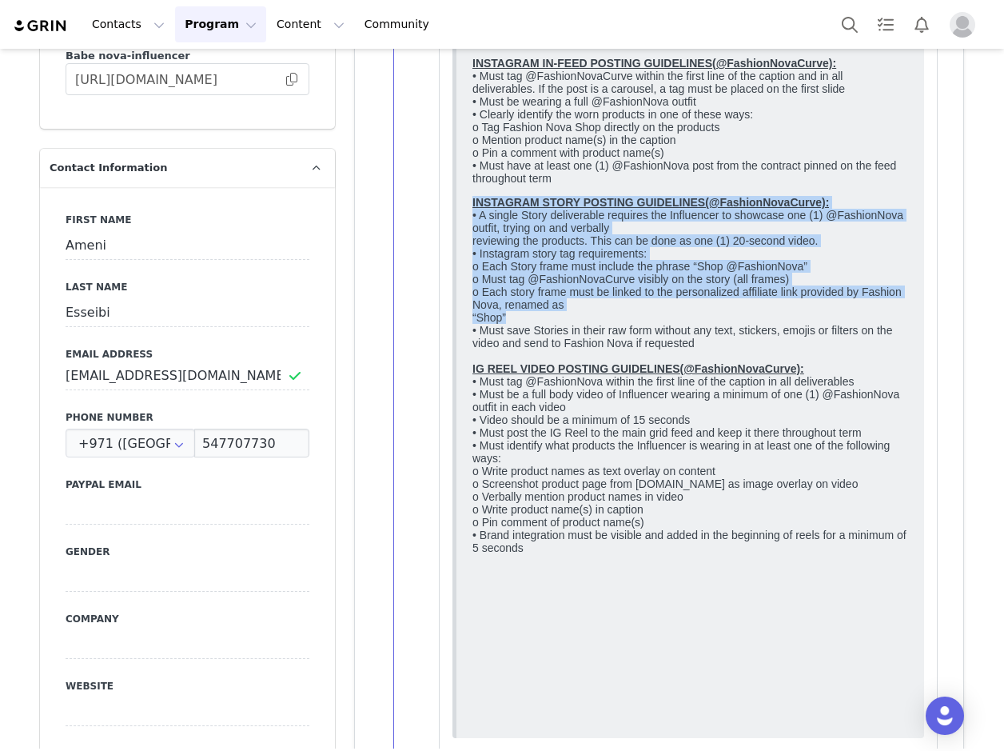
drag, startPoint x: 468, startPoint y: 243, endPoint x: 571, endPoint y: 369, distance: 163.0
click at [571, 369] on html "Influencer shall comply with the following: GENERAL: • Must follow and regularl…" at bounding box center [690, 83] width 448 height 1290
copy p "INSTAGRAM STORY POSTING GUIDELINES(@FashionNovaCurve): • A single Story deliver…"
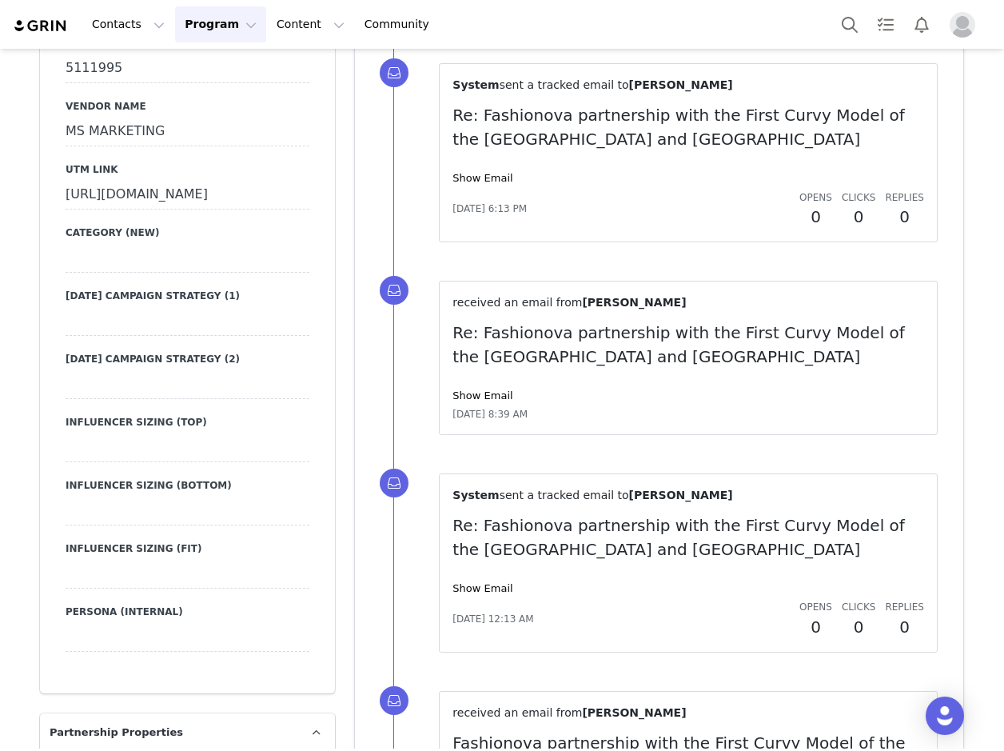
scroll to position [4796, 0]
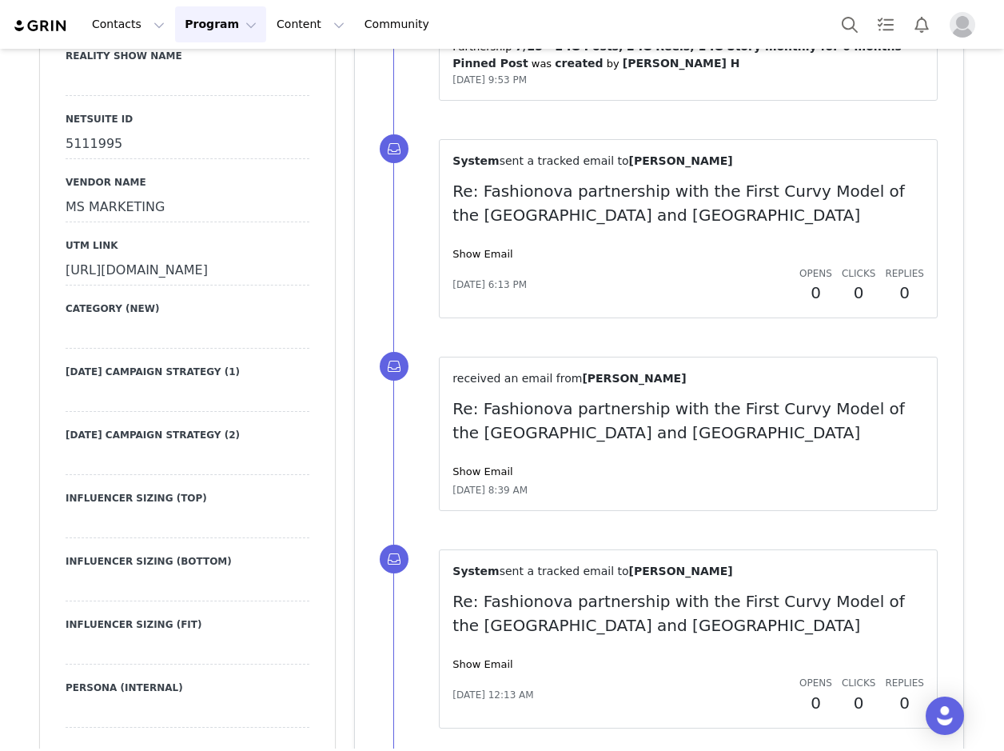
click at [174, 285] on div "[URL][DOMAIN_NAME]" at bounding box center [188, 271] width 244 height 29
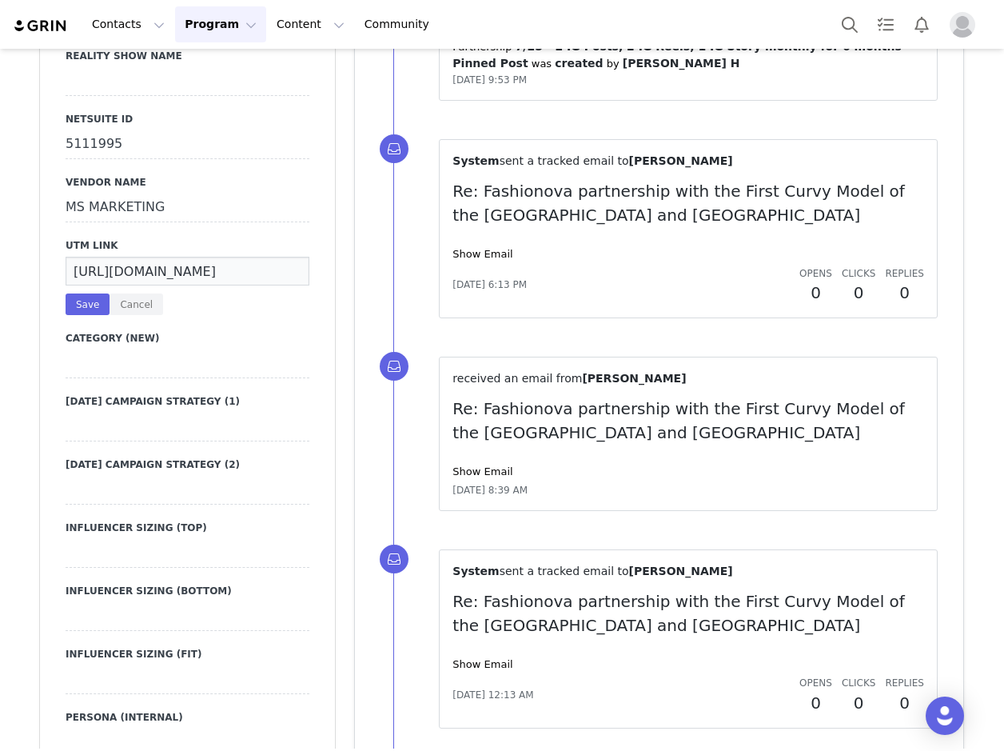
click at [174, 285] on input "[URL][DOMAIN_NAME]" at bounding box center [188, 271] width 244 height 29
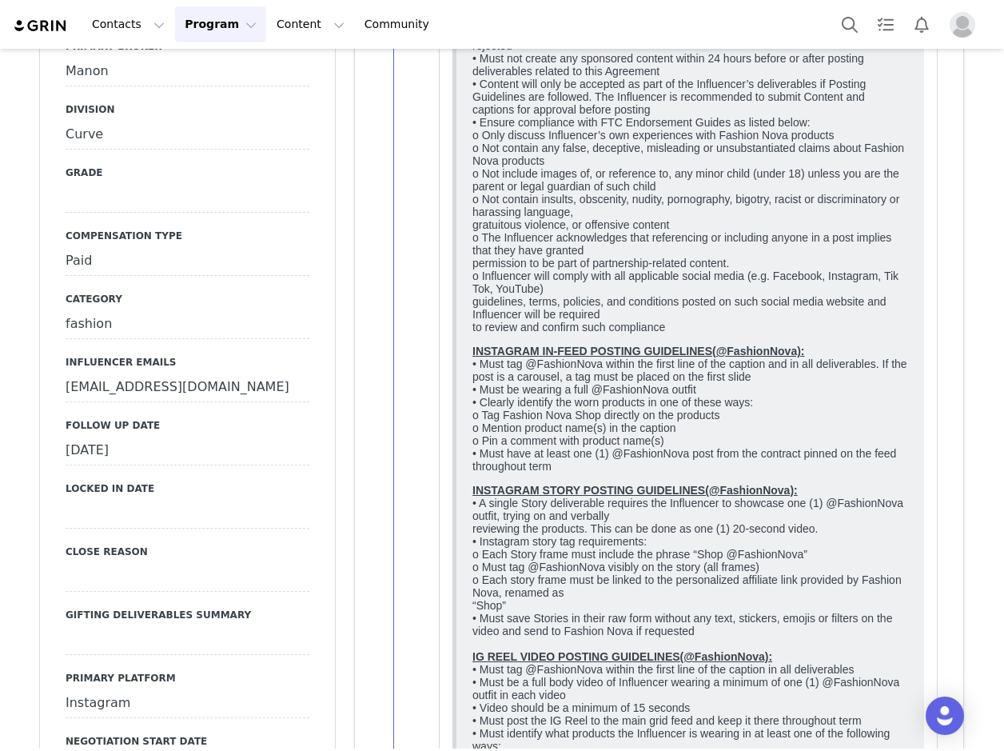
scroll to position [3837, 0]
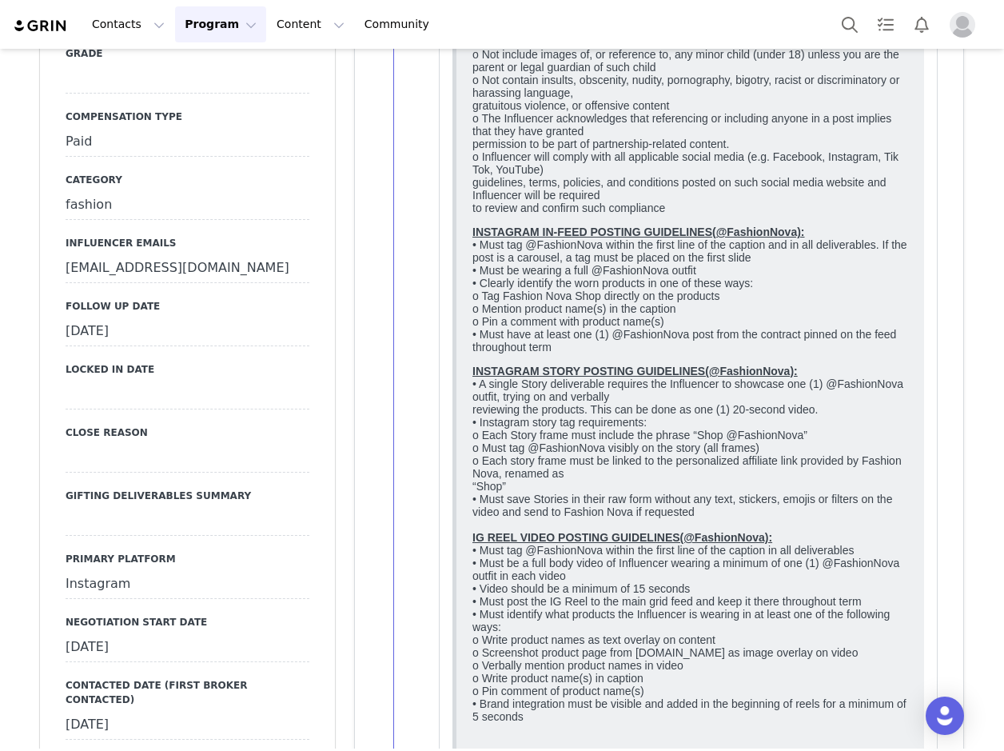
click at [148, 346] on div "[DATE]" at bounding box center [188, 331] width 244 height 29
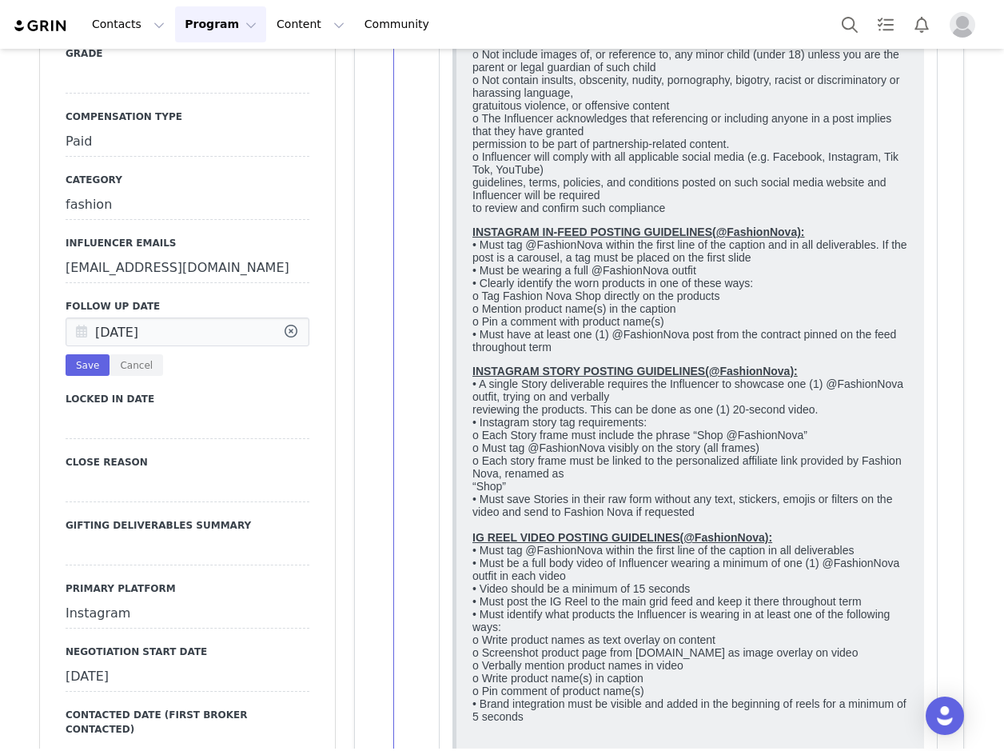
click at [70, 347] on icon at bounding box center [81, 332] width 29 height 29
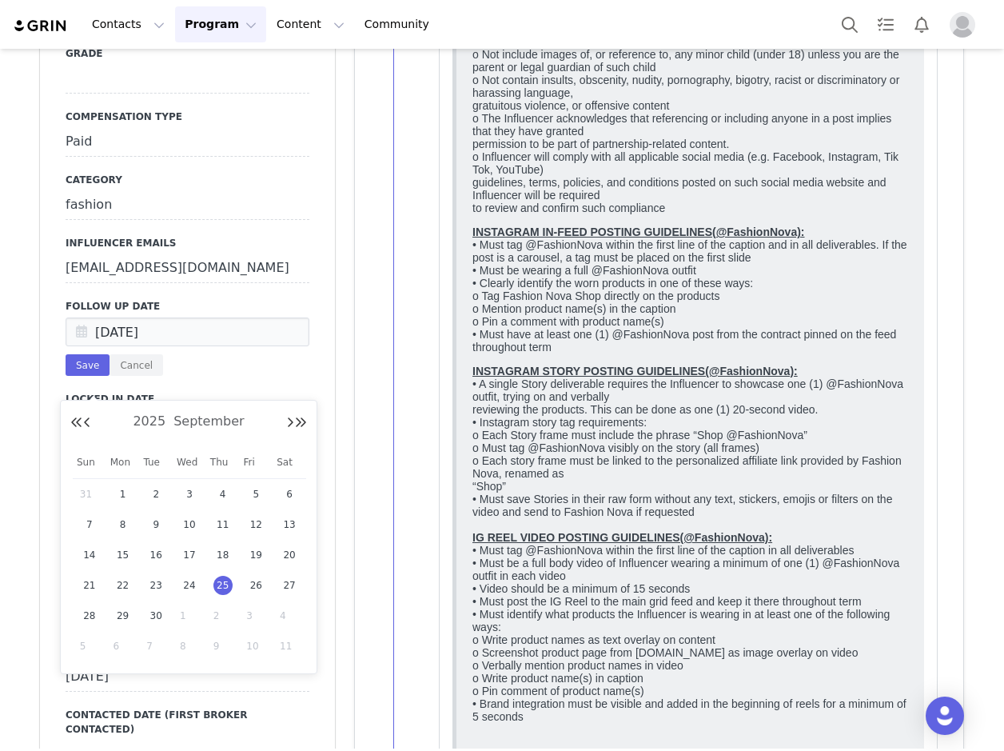
click at [177, 603] on td "1" at bounding box center [190, 615] width 34 height 30
type input "[DATE]"
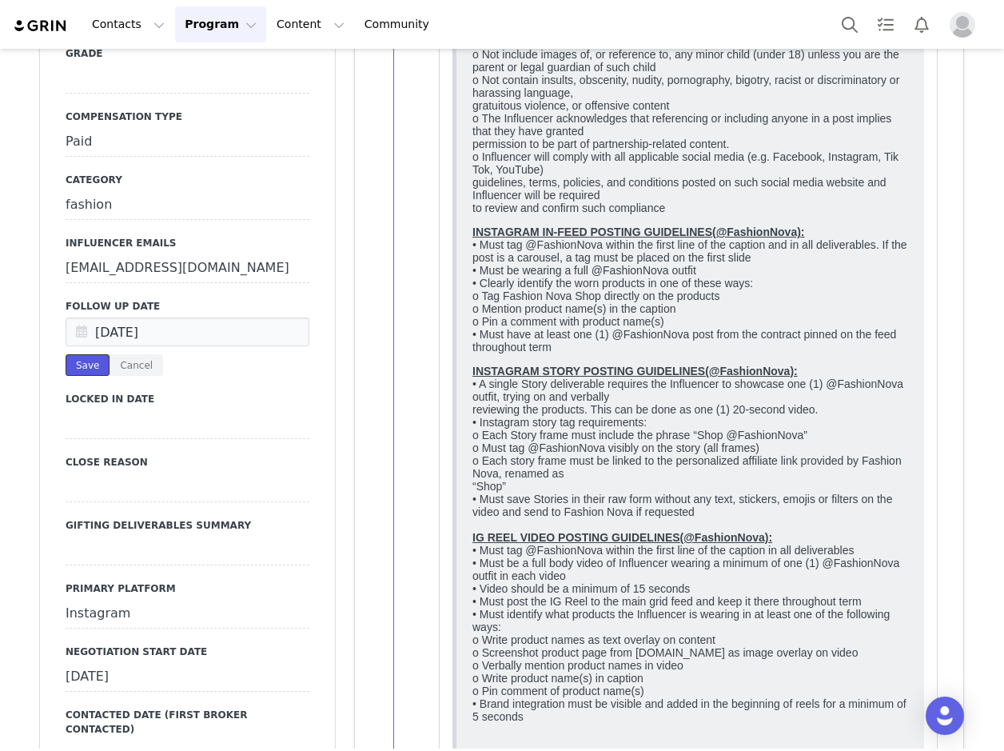
click at [76, 376] on button "Save" at bounding box center [88, 365] width 44 height 22
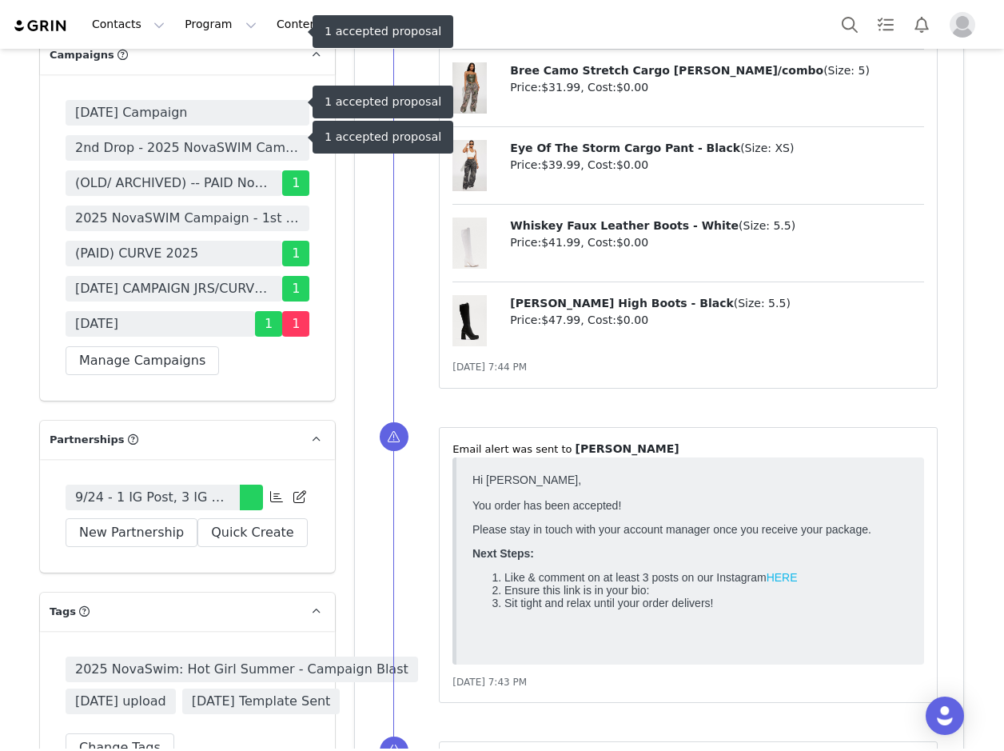
scroll to position [5515, 0]
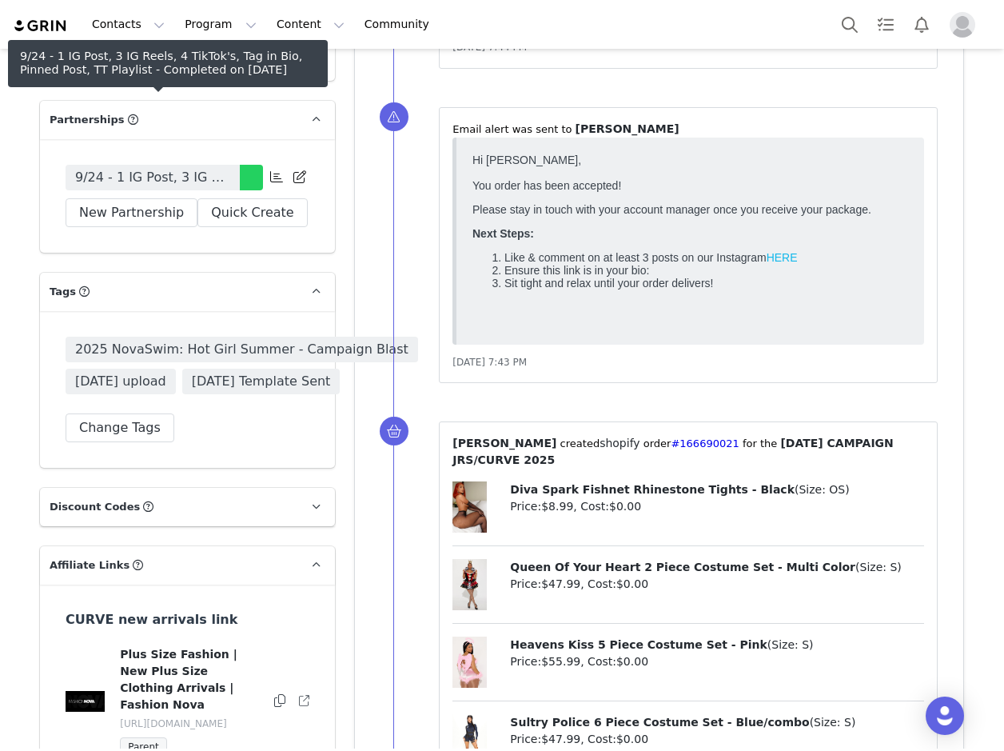
click at [191, 168] on span "9/24 - 1 IG Post, 3 IG Reels, 4 TikTok's, Tag in Bio, Pinned Post, TT Playlist" at bounding box center [152, 177] width 155 height 19
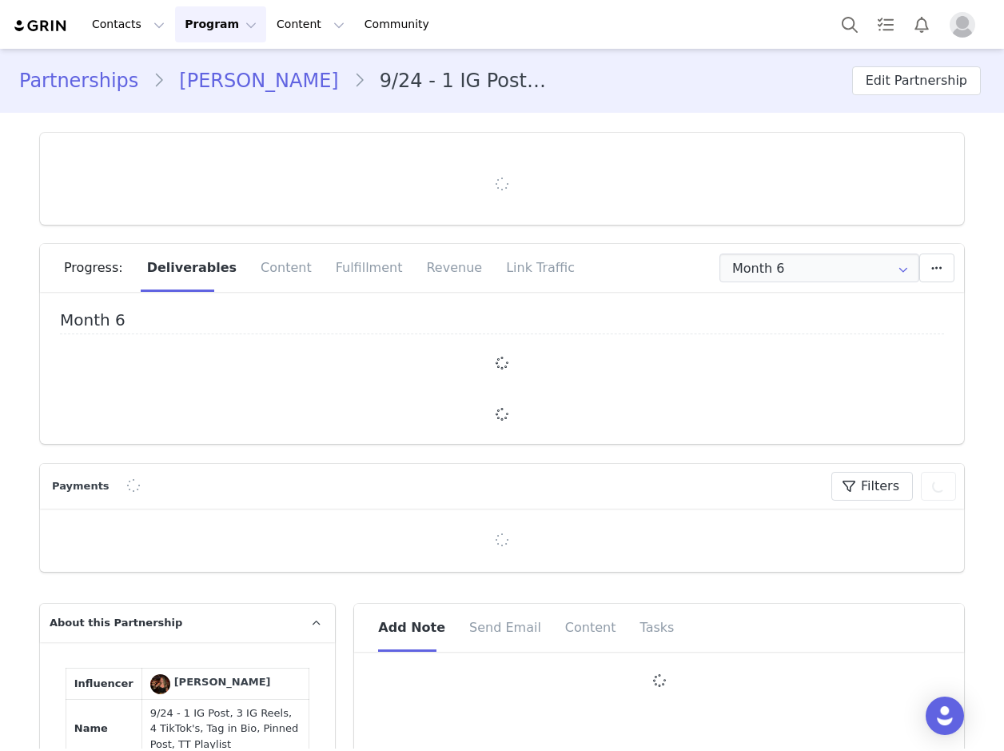
type input "+44 ([GEOGRAPHIC_DATA])"
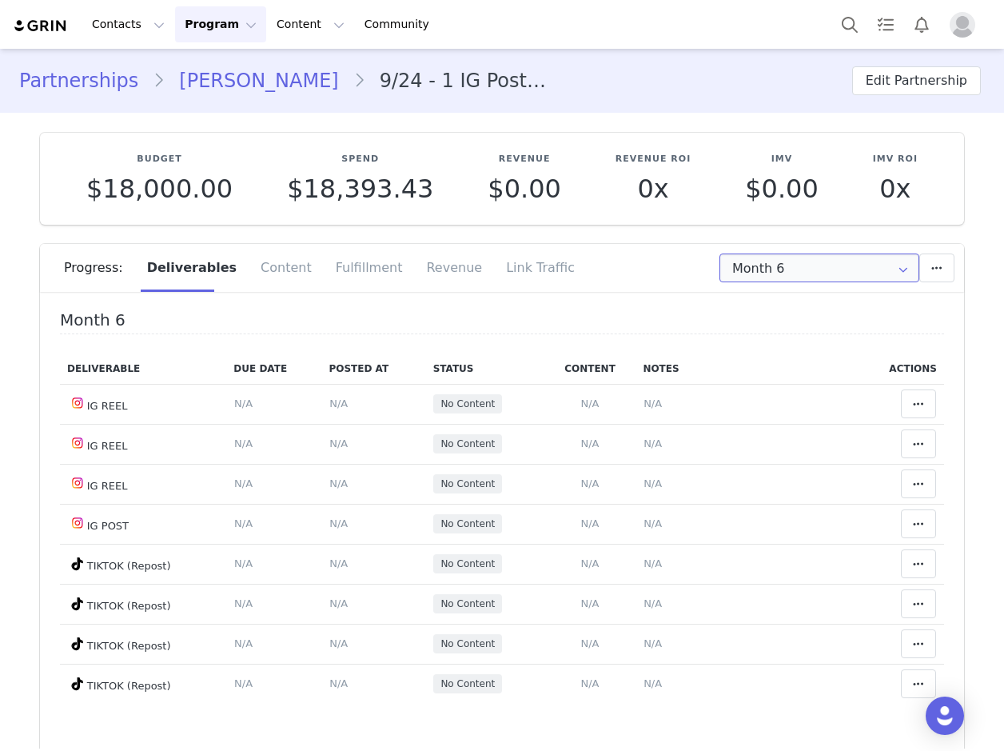
click at [771, 262] on input "Month 6" at bounding box center [819, 267] width 200 height 29
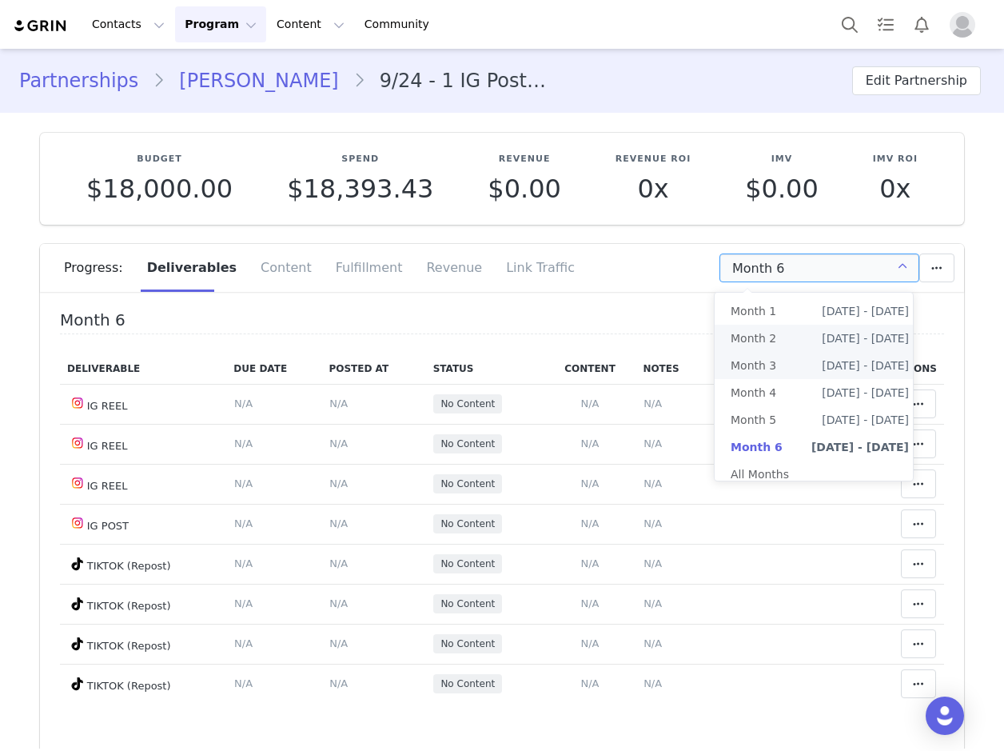
click at [783, 351] on li "Month 2 [DATE] - [DATE]" at bounding box center [820, 338] width 210 height 27
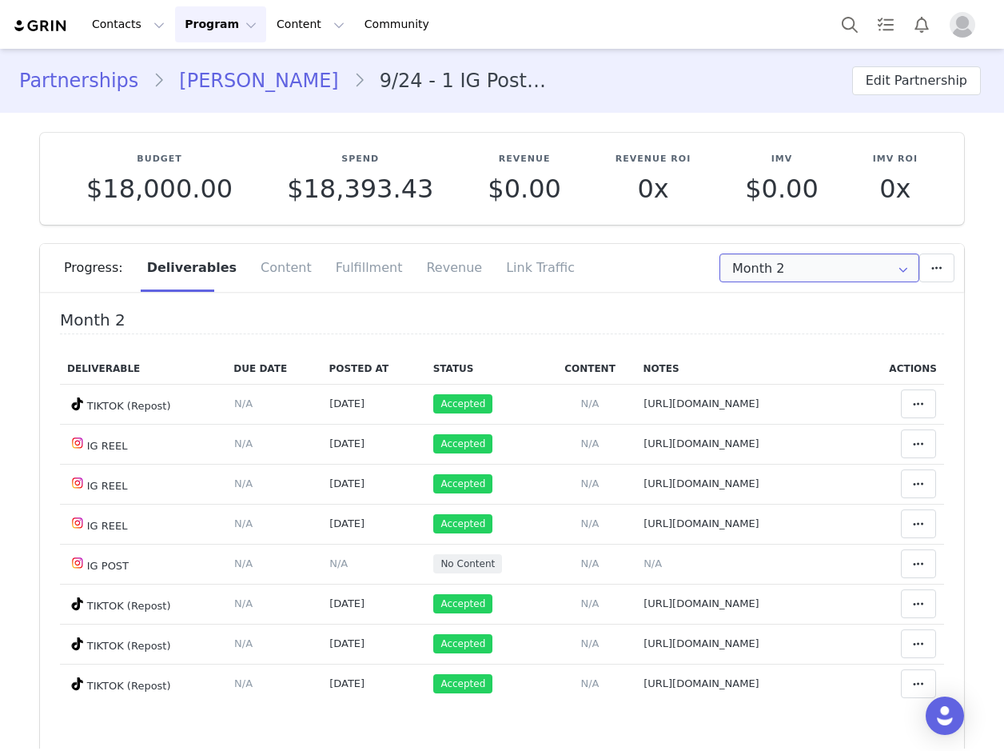
click at [759, 269] on input "Month 2" at bounding box center [819, 267] width 200 height 29
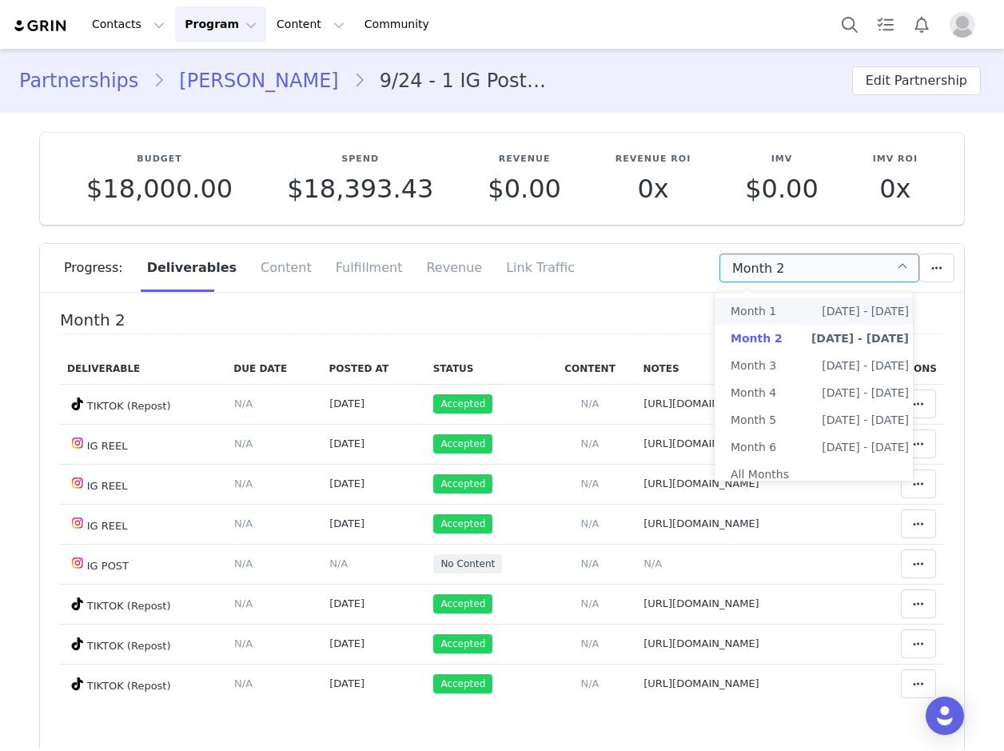
click at [791, 312] on li "Month 1 [DATE] - [DATE]" at bounding box center [820, 310] width 210 height 27
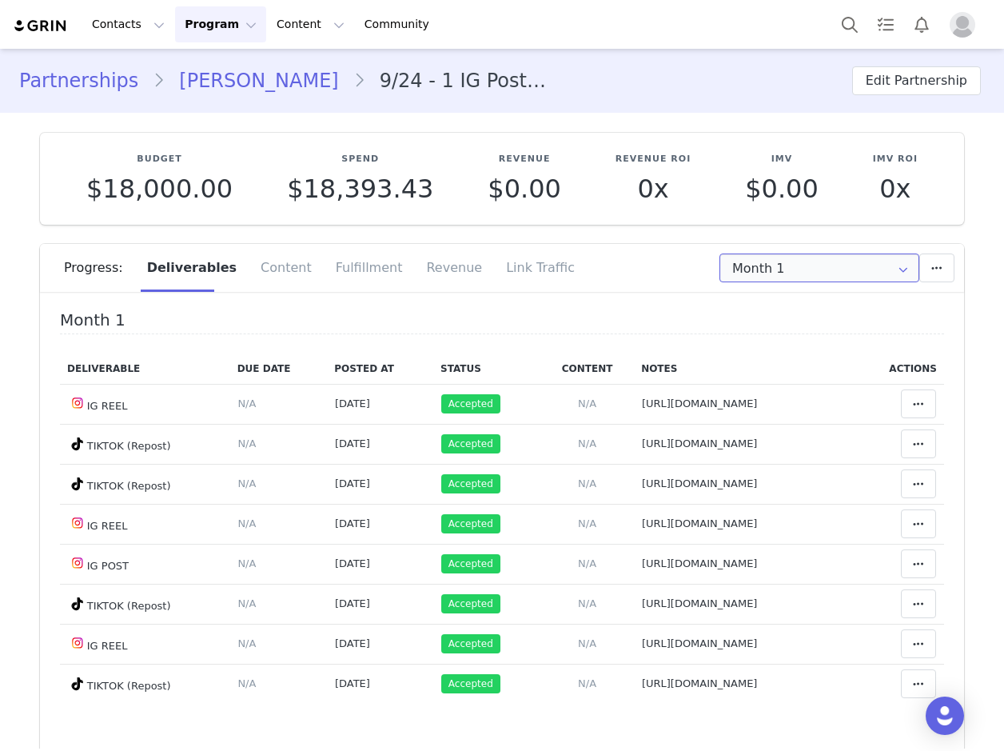
drag, startPoint x: 775, startPoint y: 258, endPoint x: 792, endPoint y: 315, distance: 59.2
click at [775, 260] on input "Month 1" at bounding box center [819, 267] width 200 height 29
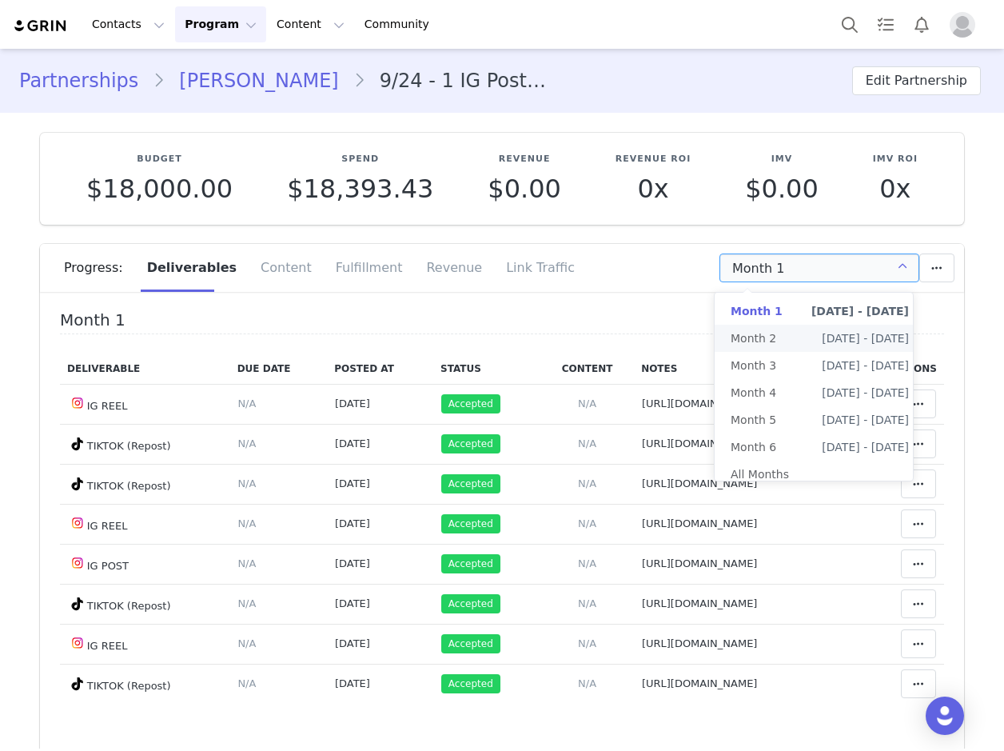
click at [769, 340] on span "Month 2" at bounding box center [754, 338] width 46 height 27
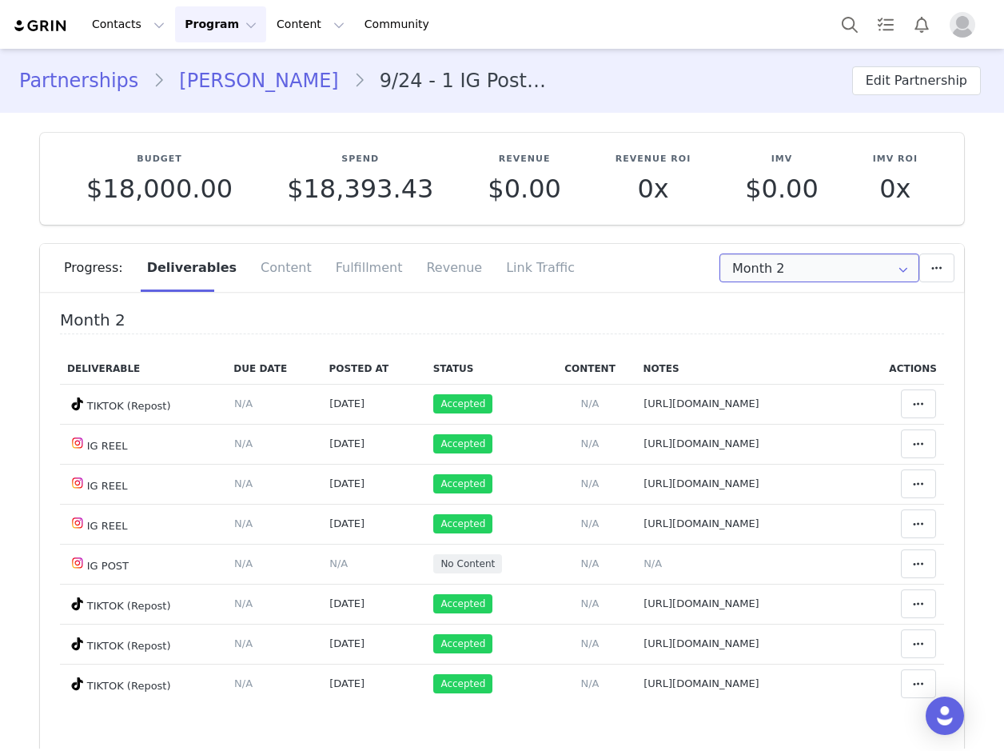
click at [770, 274] on input "Month 2" at bounding box center [819, 267] width 200 height 29
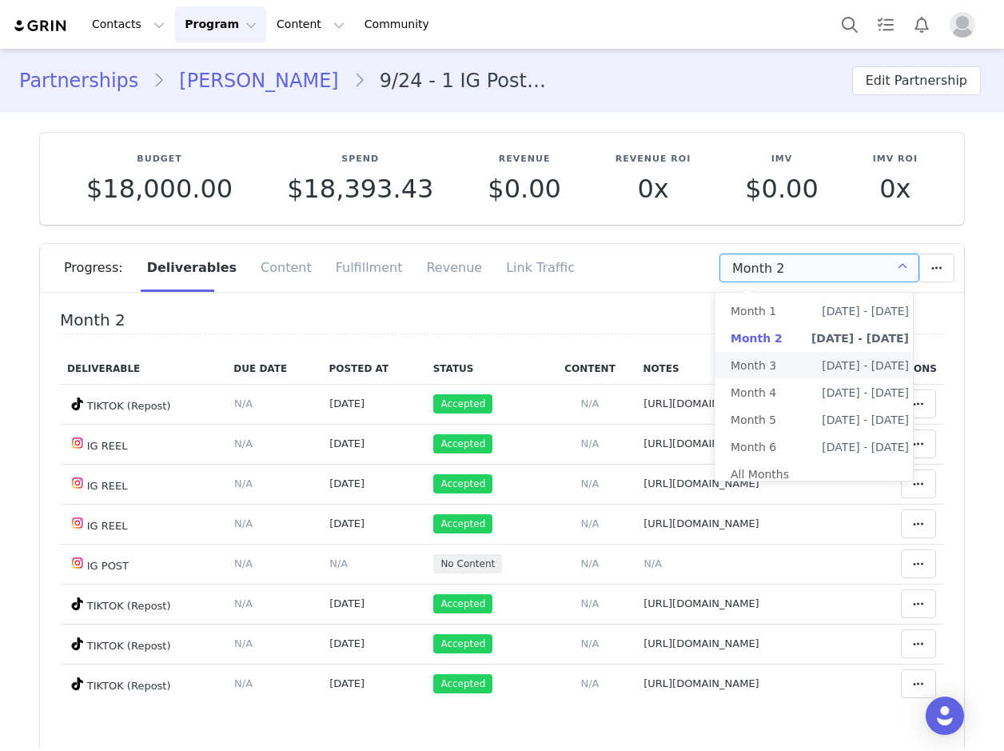
click at [774, 358] on li "Month 3 [DATE] - [DATE]" at bounding box center [820, 365] width 210 height 27
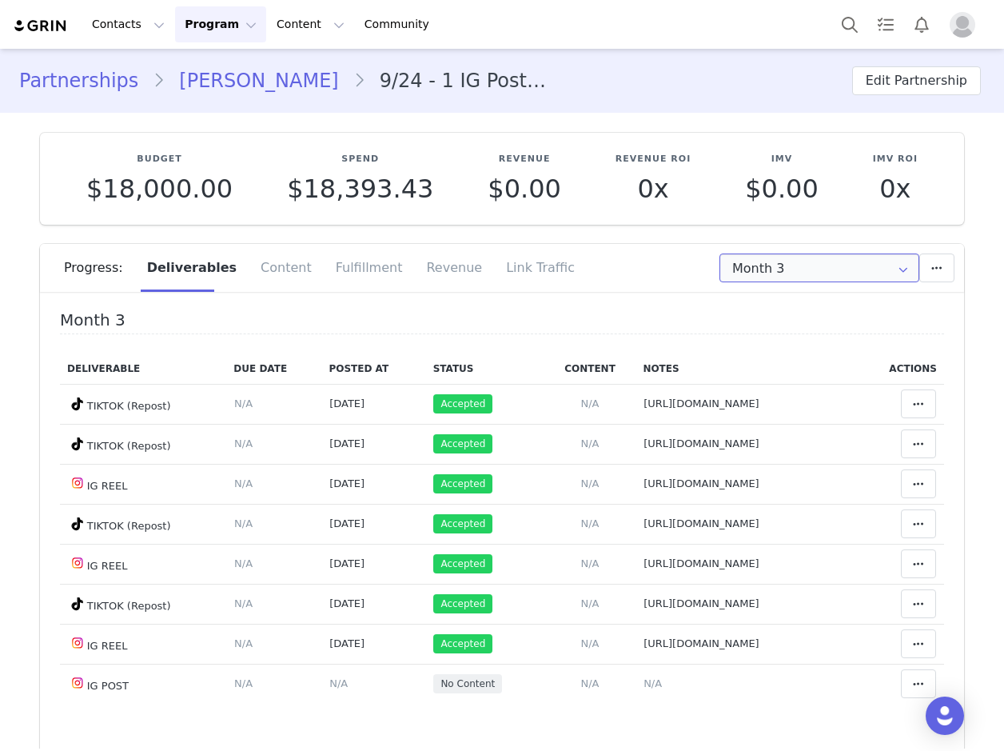
click at [772, 268] on input "Month 3" at bounding box center [819, 267] width 200 height 29
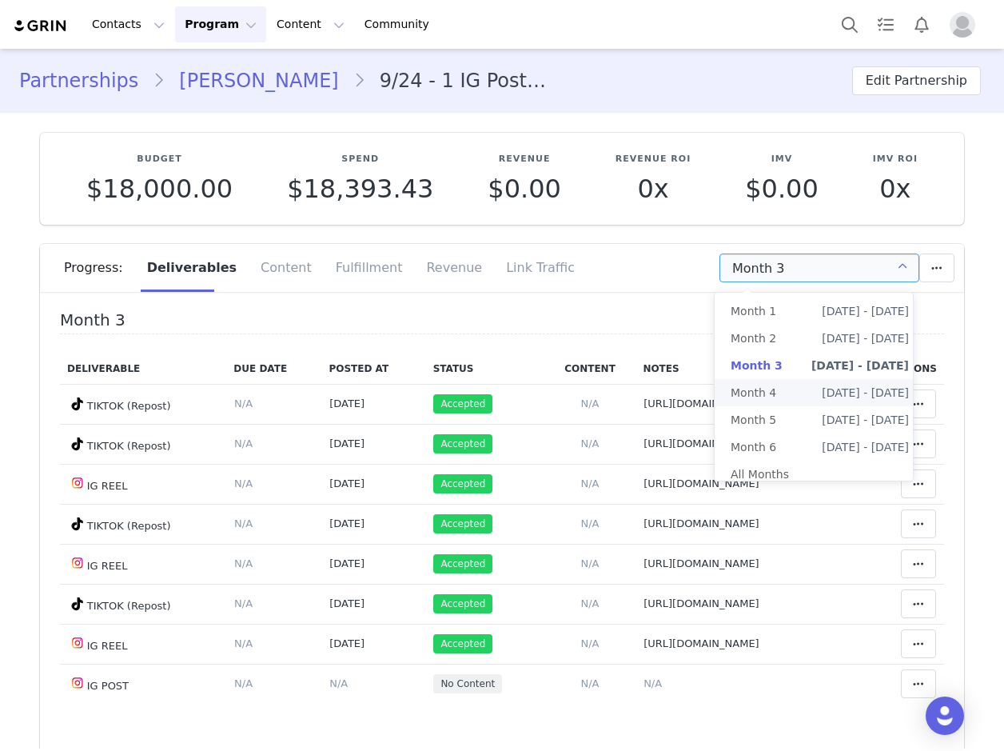
click at [788, 391] on li "Month 4 [DATE] - [DATE]" at bounding box center [820, 392] width 210 height 27
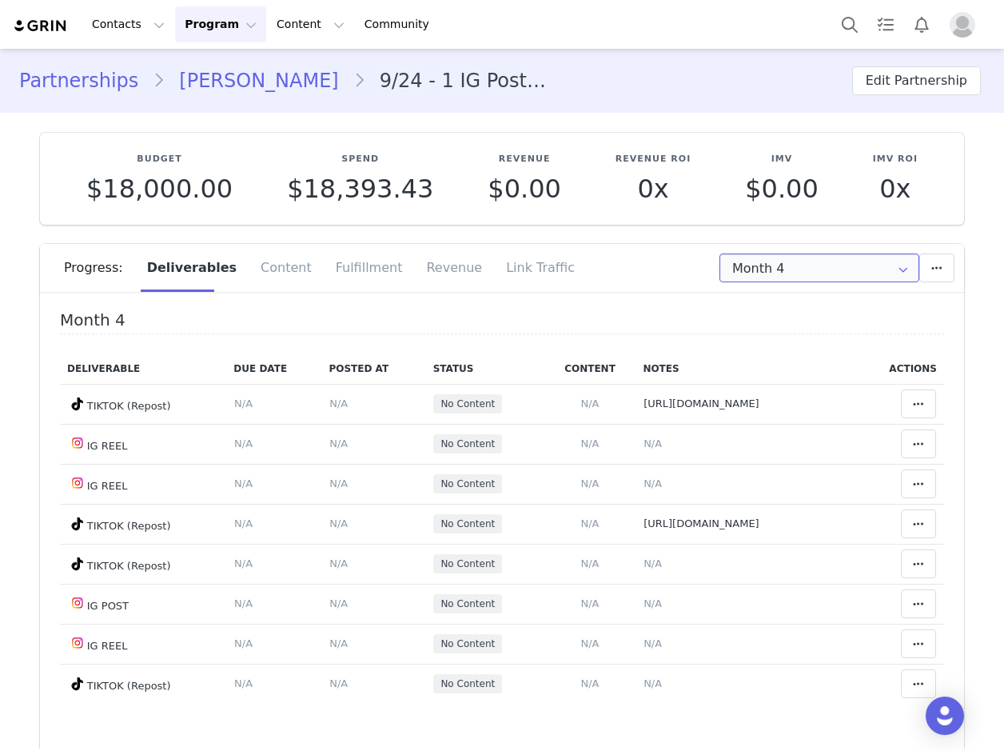
click at [777, 269] on input "Month 4" at bounding box center [819, 267] width 200 height 29
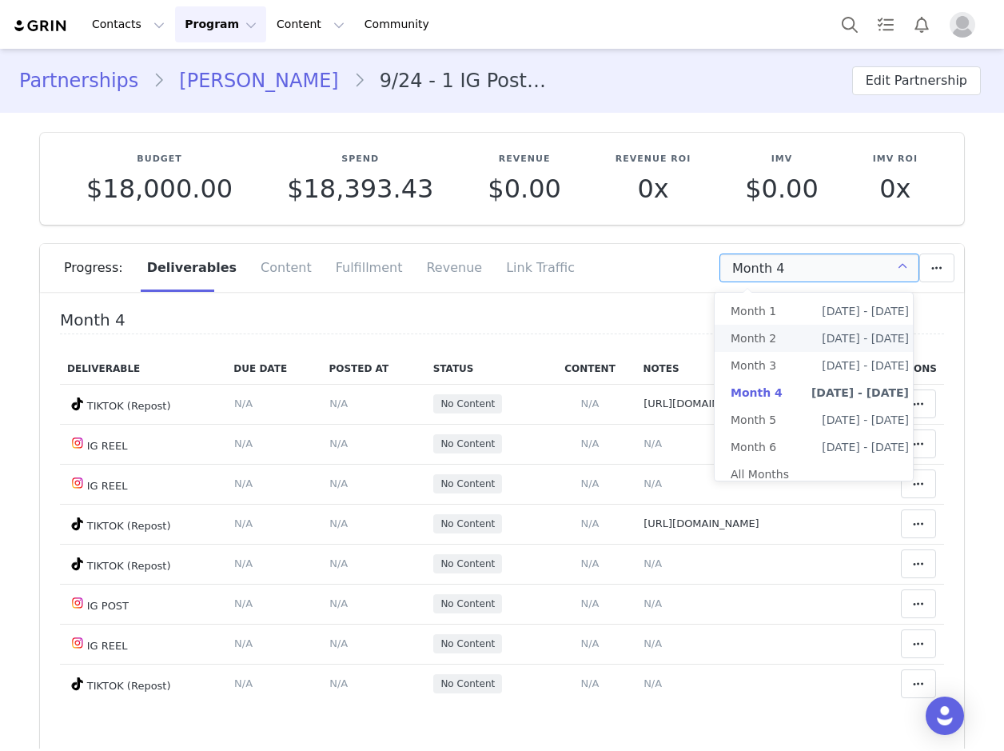
click at [773, 334] on li "Month 2 [DATE] - [DATE]" at bounding box center [820, 338] width 210 height 27
type input "Month 2"
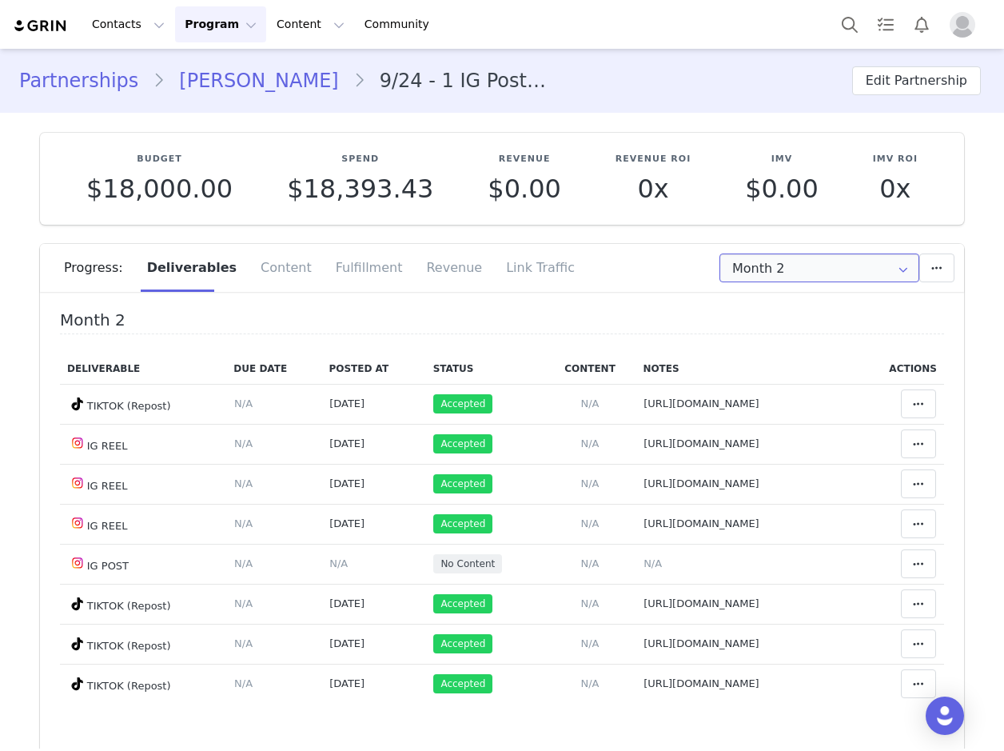
click at [760, 256] on input "Month 2" at bounding box center [819, 267] width 200 height 29
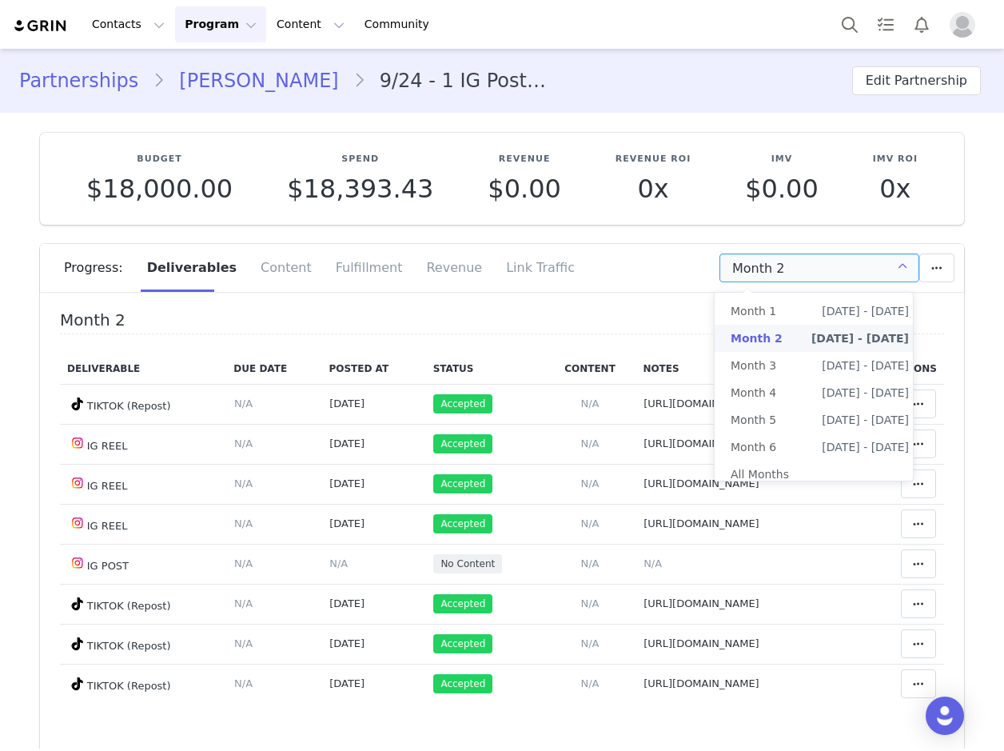
click at [348, 355] on th "Posted At" at bounding box center [373, 368] width 104 height 31
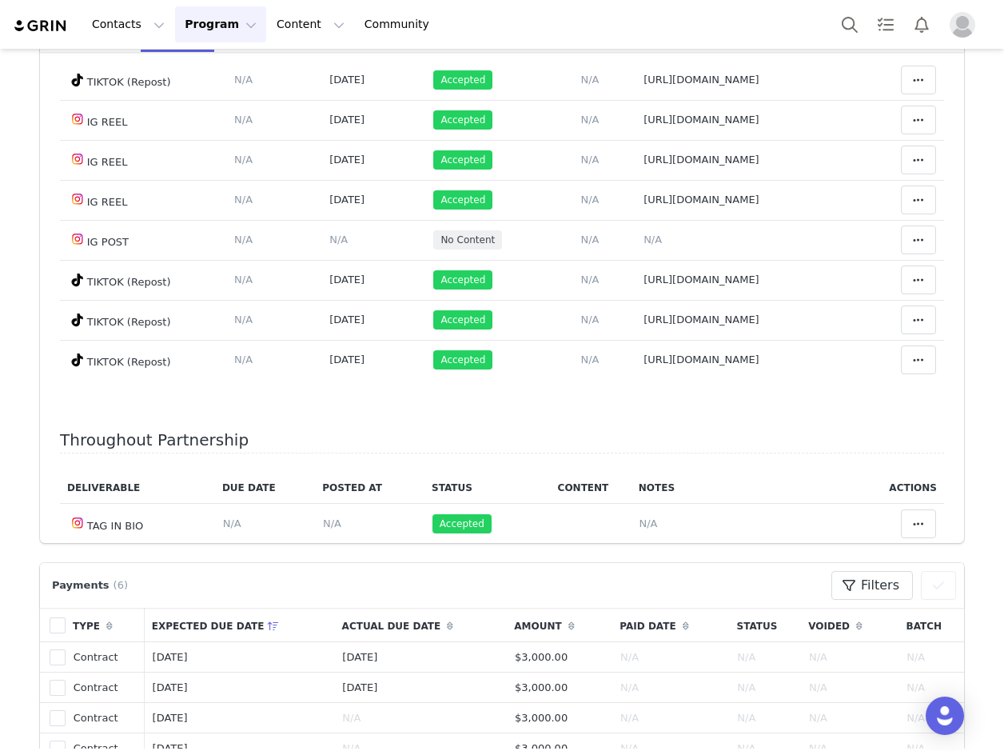
scroll to position [83, 0]
click at [643, 201] on span "[URL][DOMAIN_NAME]" at bounding box center [701, 200] width 116 height 12
type textarea "[URL][DOMAIN_NAME]"
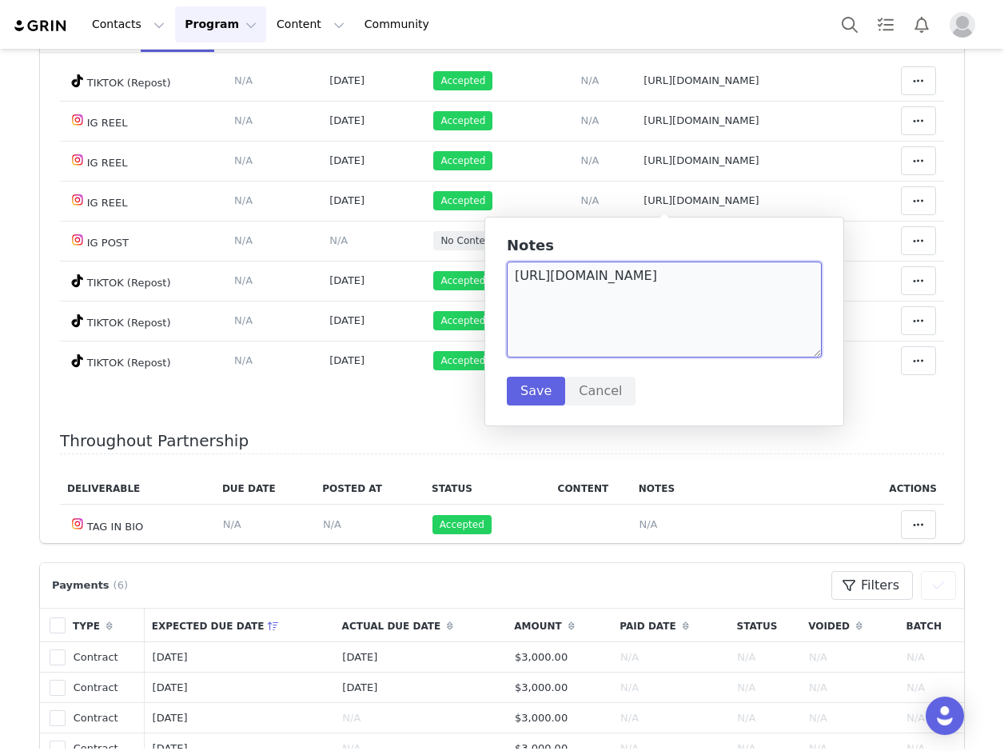
click at [661, 281] on textarea "[URL][DOMAIN_NAME]" at bounding box center [664, 309] width 315 height 96
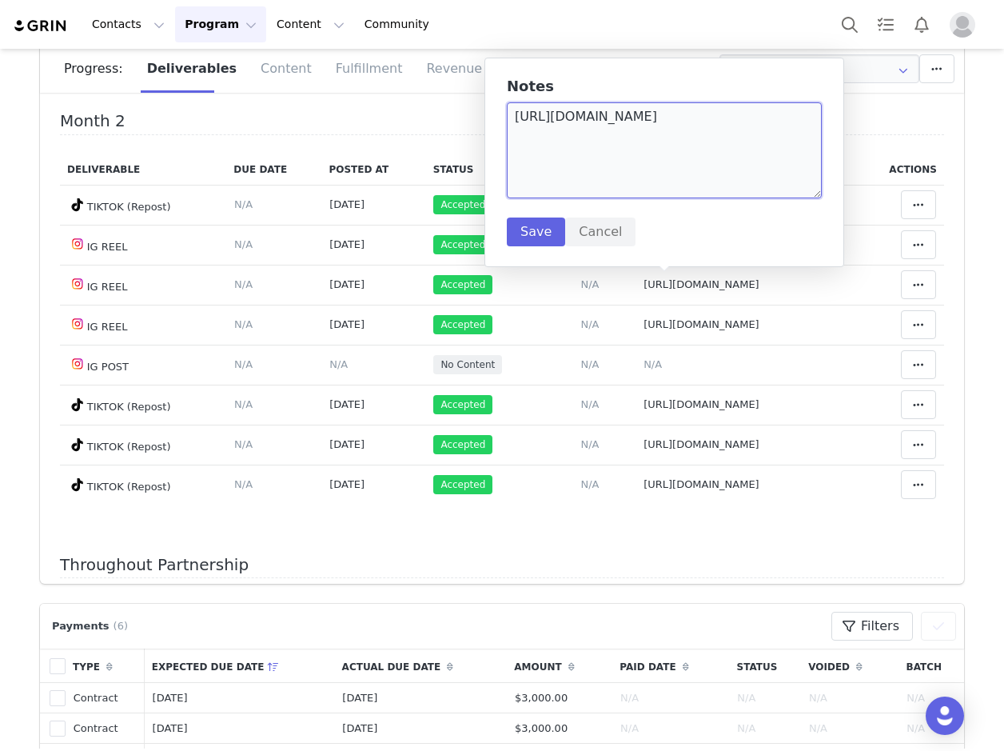
scroll to position [160, 0]
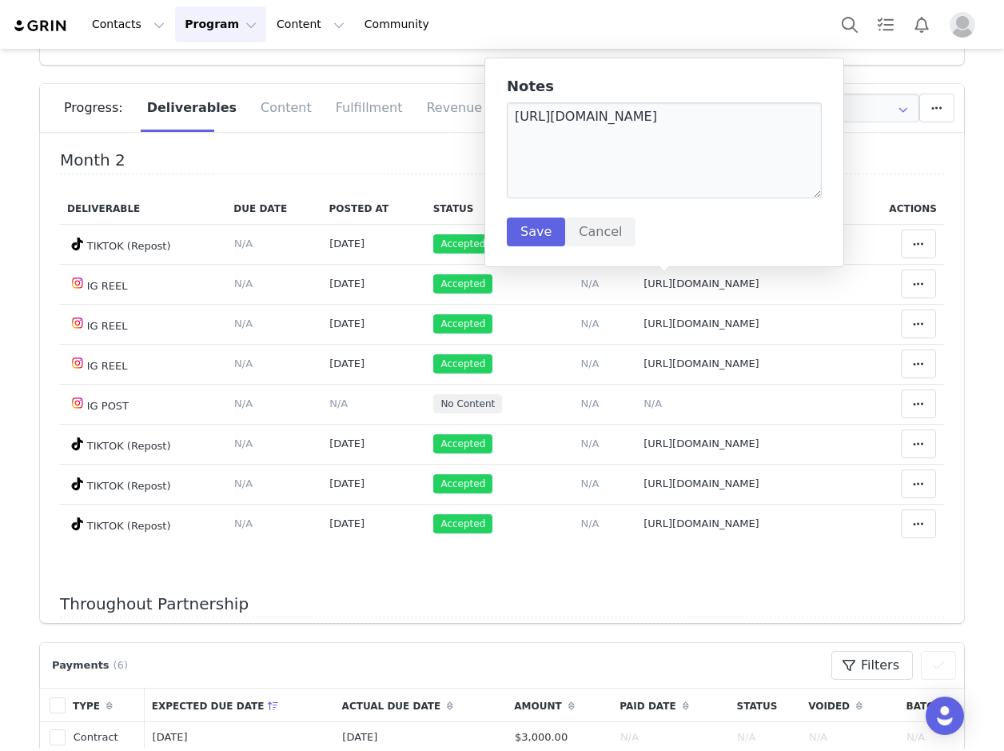
drag, startPoint x: 353, startPoint y: 202, endPoint x: 558, endPoint y: 200, distance: 204.6
click at [358, 199] on th "Posted At" at bounding box center [373, 208] width 104 height 31
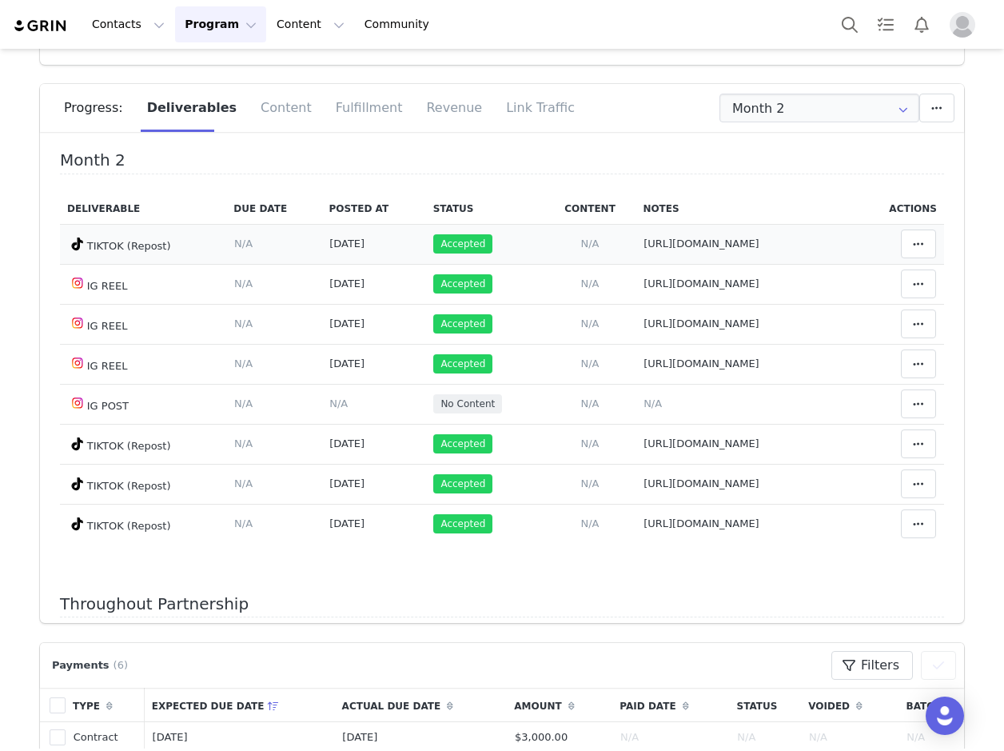
click at [691, 243] on span "[URL][DOMAIN_NAME]" at bounding box center [701, 243] width 116 height 12
type textarea "[URL][DOMAIN_NAME]"
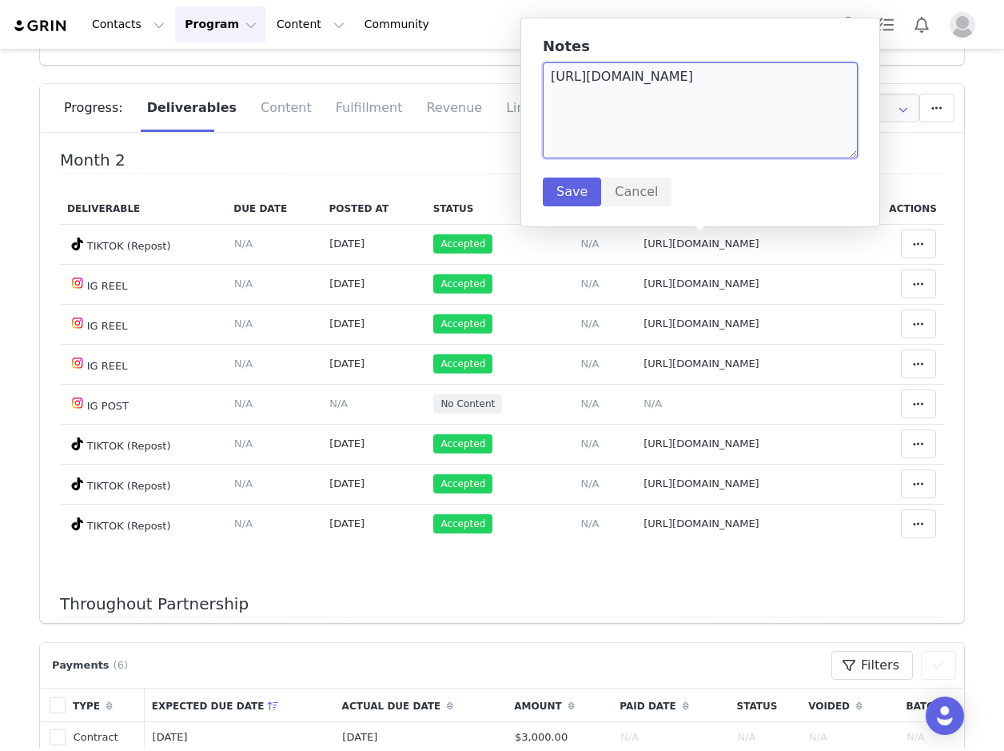
click at [691, 75] on textarea "[URL][DOMAIN_NAME]" at bounding box center [700, 110] width 315 height 96
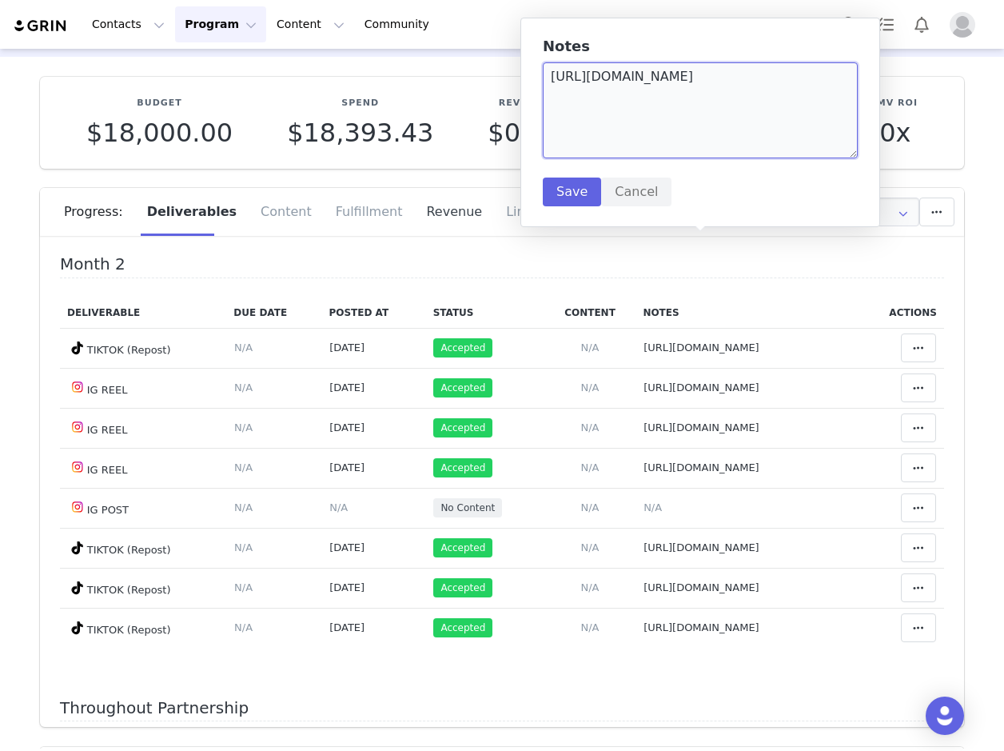
scroll to position [0, 0]
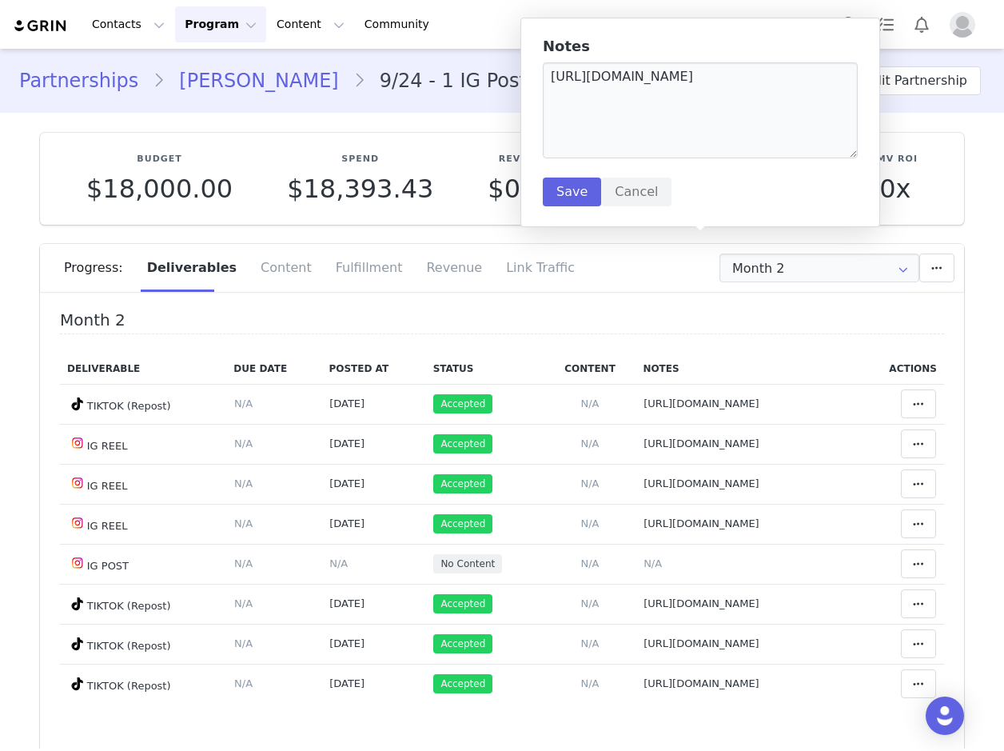
click at [426, 364] on th "Status" at bounding box center [485, 368] width 118 height 31
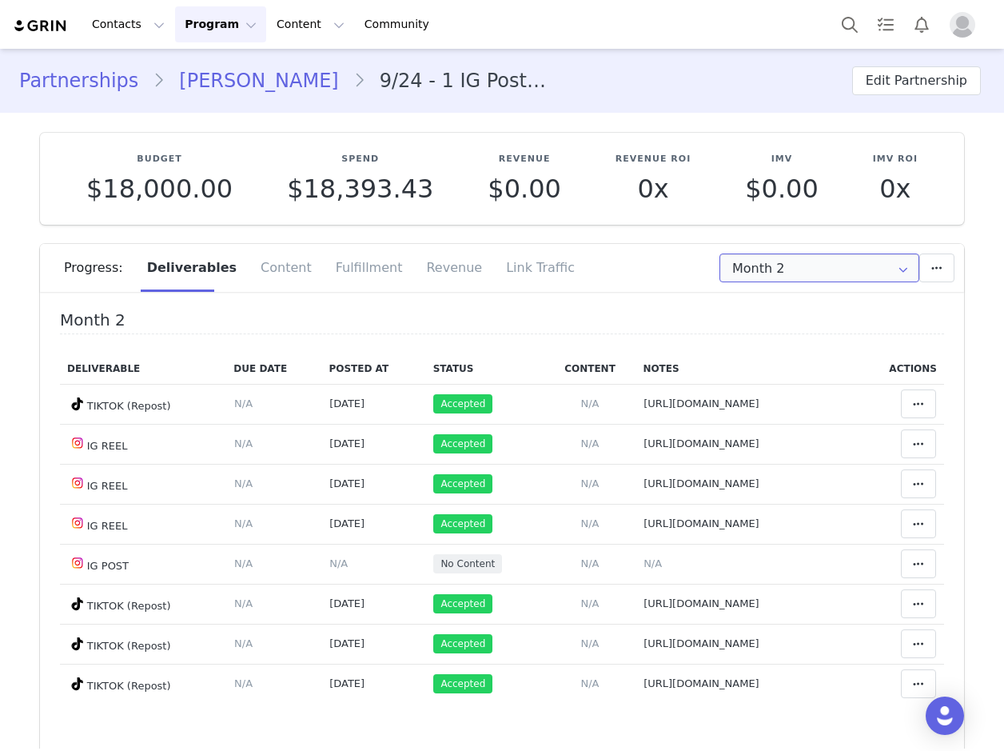
click at [732, 269] on input "Month 2" at bounding box center [819, 267] width 200 height 29
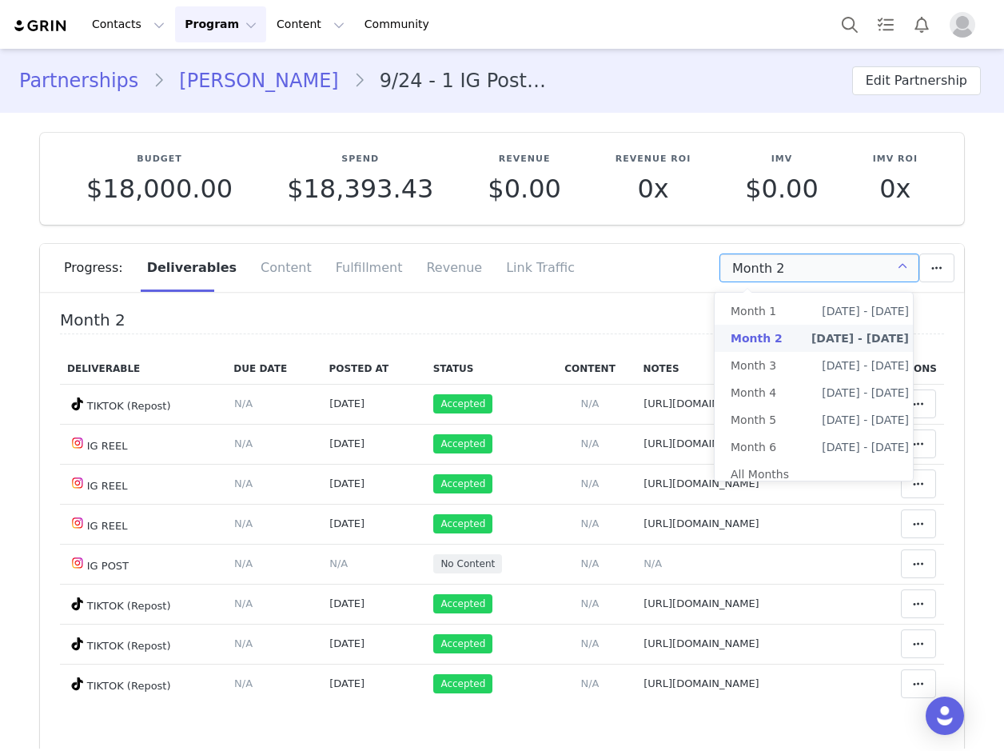
click at [753, 363] on span "Month 3" at bounding box center [754, 365] width 46 height 27
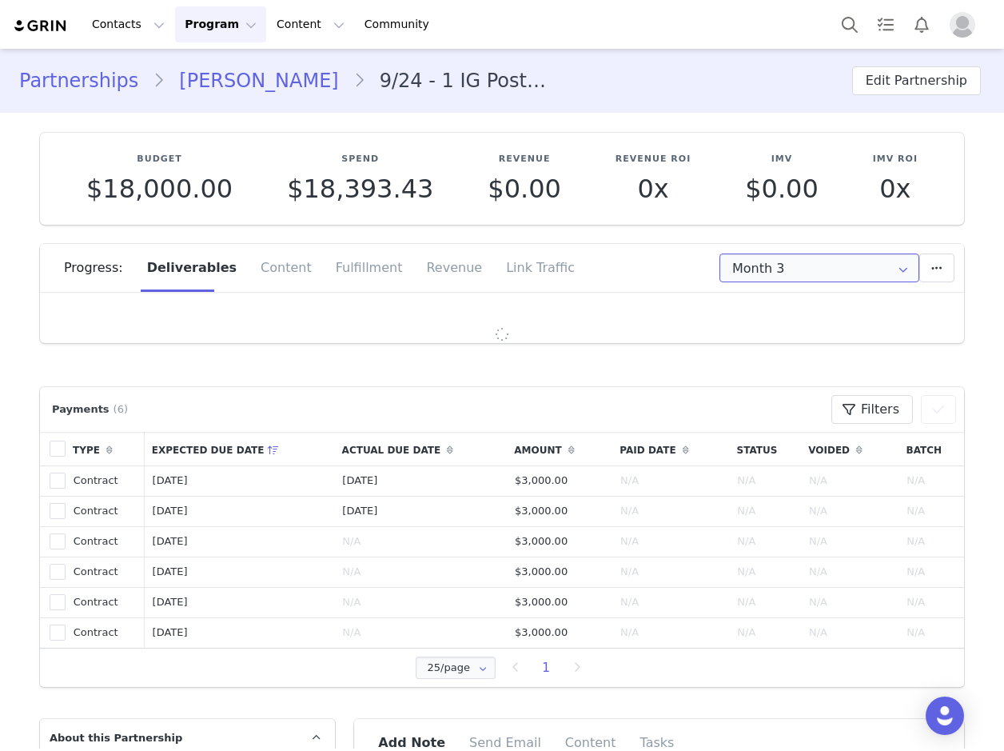
click at [775, 261] on input "Month 3" at bounding box center [819, 267] width 200 height 29
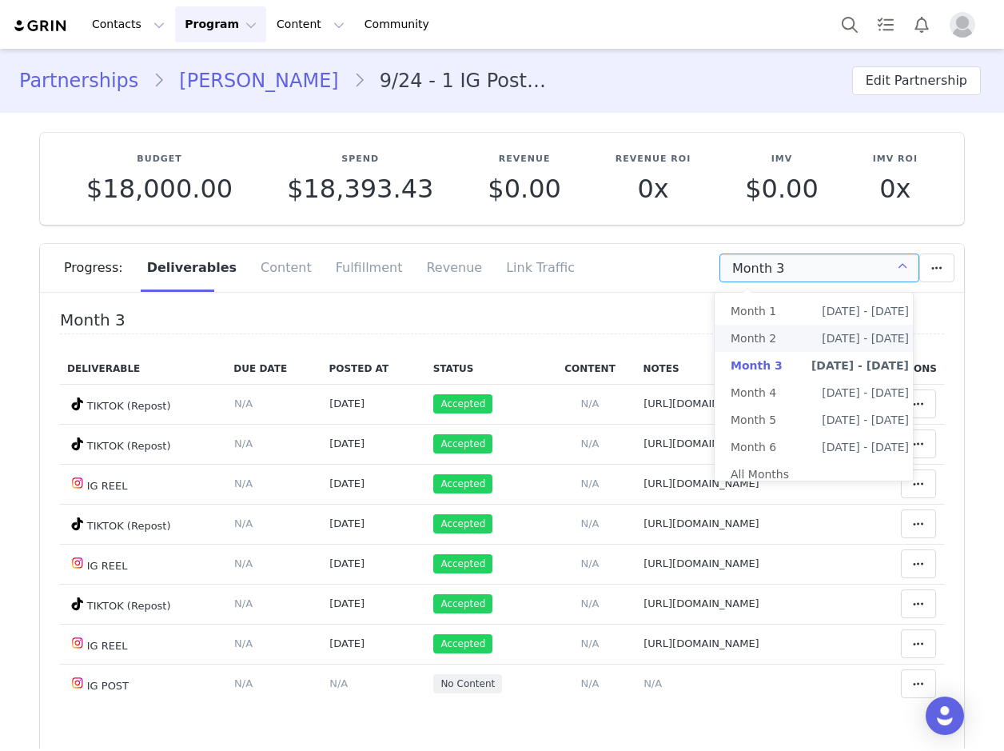
click at [774, 337] on li "Month 2 [DATE] - [DATE]" at bounding box center [820, 338] width 210 height 27
type input "Month 2"
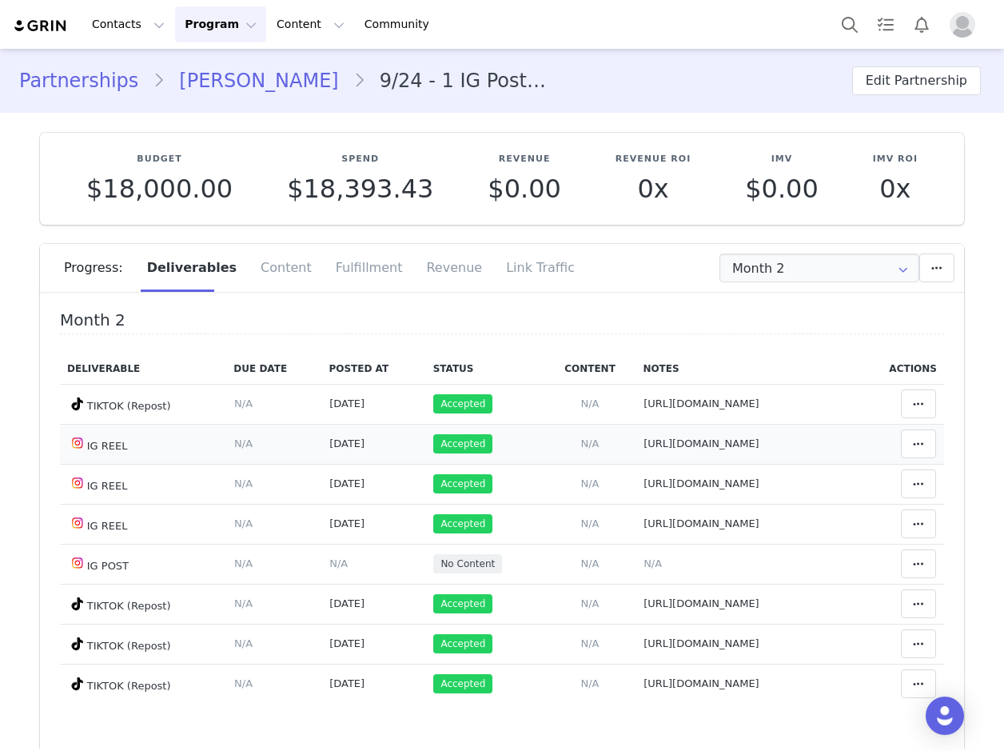
click at [675, 444] on span "[URL][DOMAIN_NAME]" at bounding box center [701, 443] width 116 height 12
type textarea "[URL][DOMAIN_NAME]"
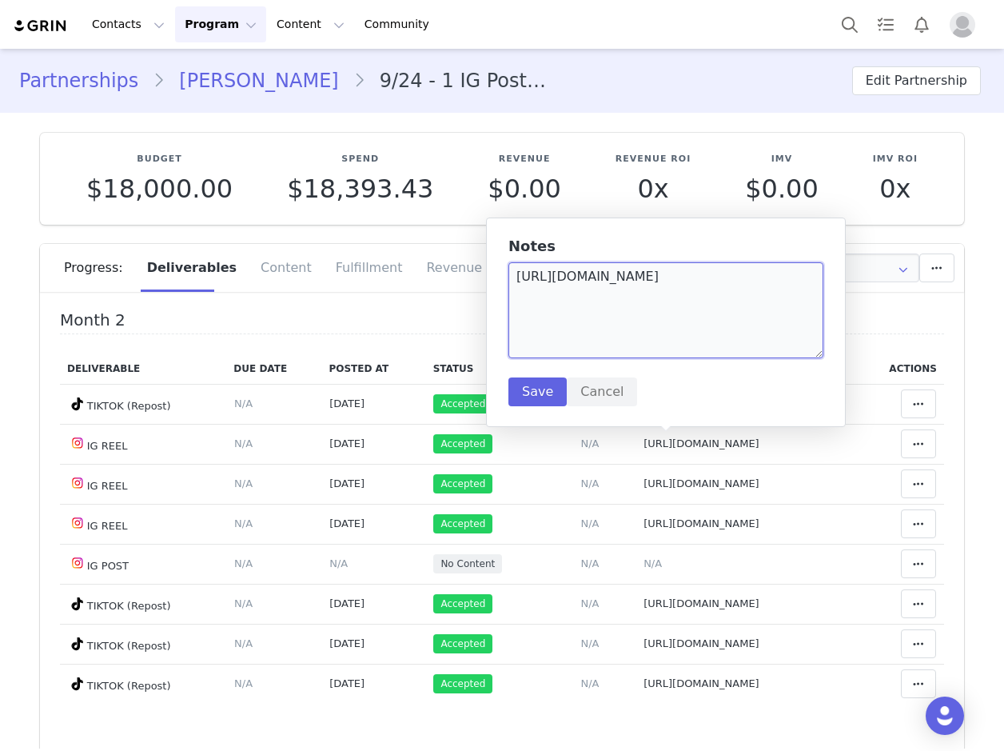
click at [707, 277] on textarea "[URL][DOMAIN_NAME]" at bounding box center [665, 310] width 315 height 96
click at [643, 558] on span "N/A" at bounding box center [652, 563] width 18 height 12
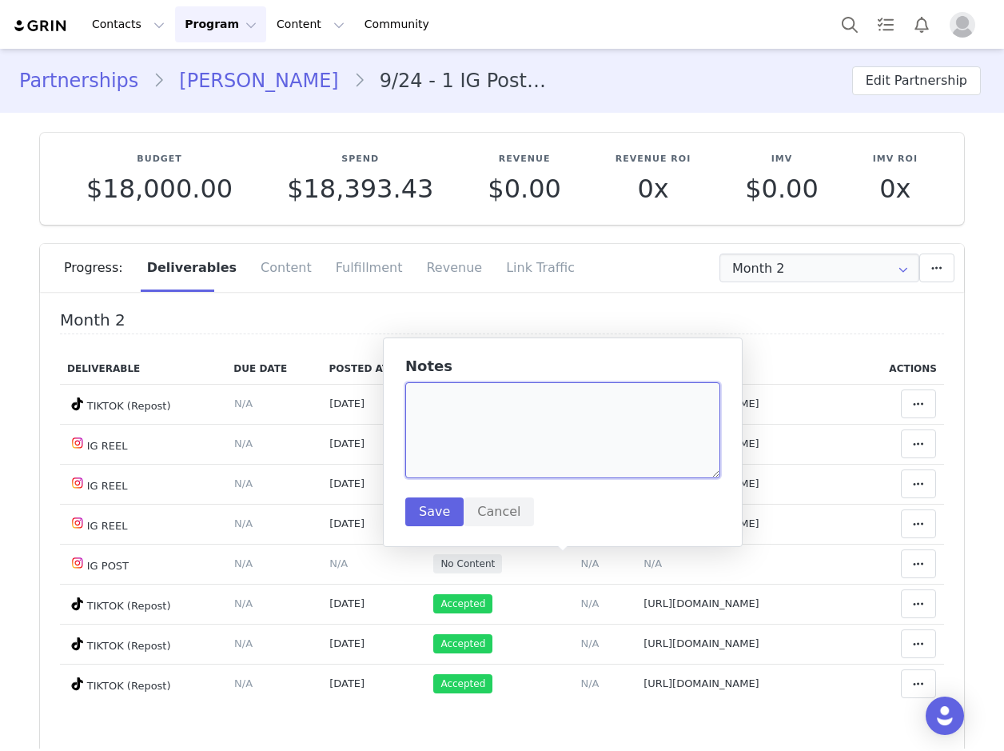
click at [439, 420] on textarea at bounding box center [562, 430] width 315 height 96
paste textarea "[URL][DOMAIN_NAME]"
type textarea "[URL][DOMAIN_NAME]"
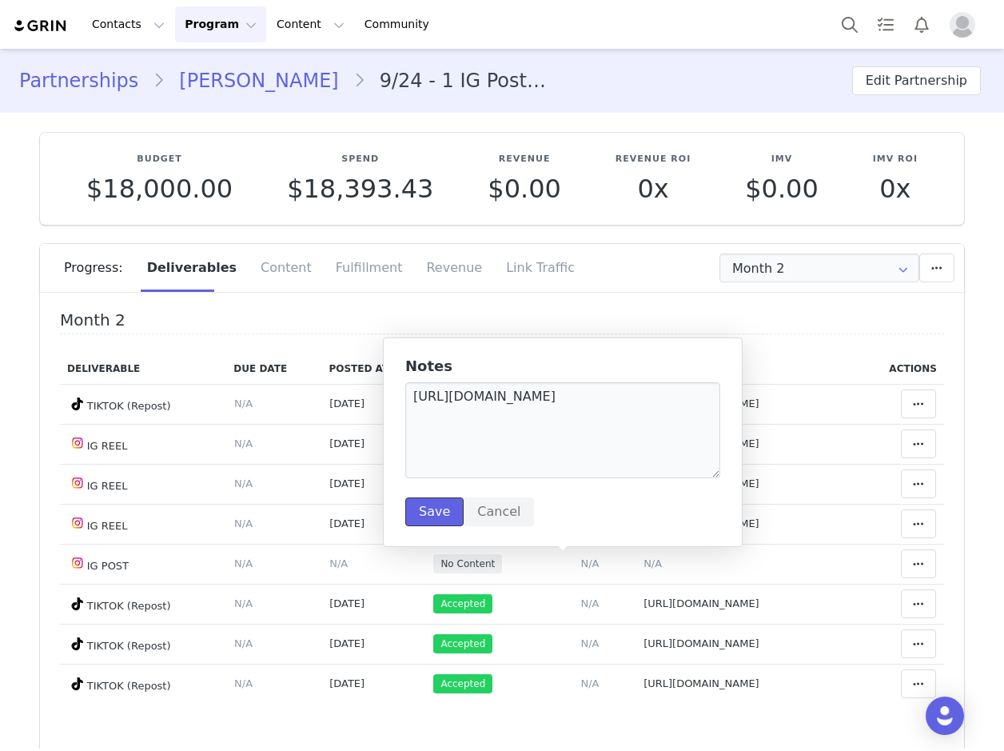
click at [433, 501] on button "Save" at bounding box center [434, 511] width 58 height 29
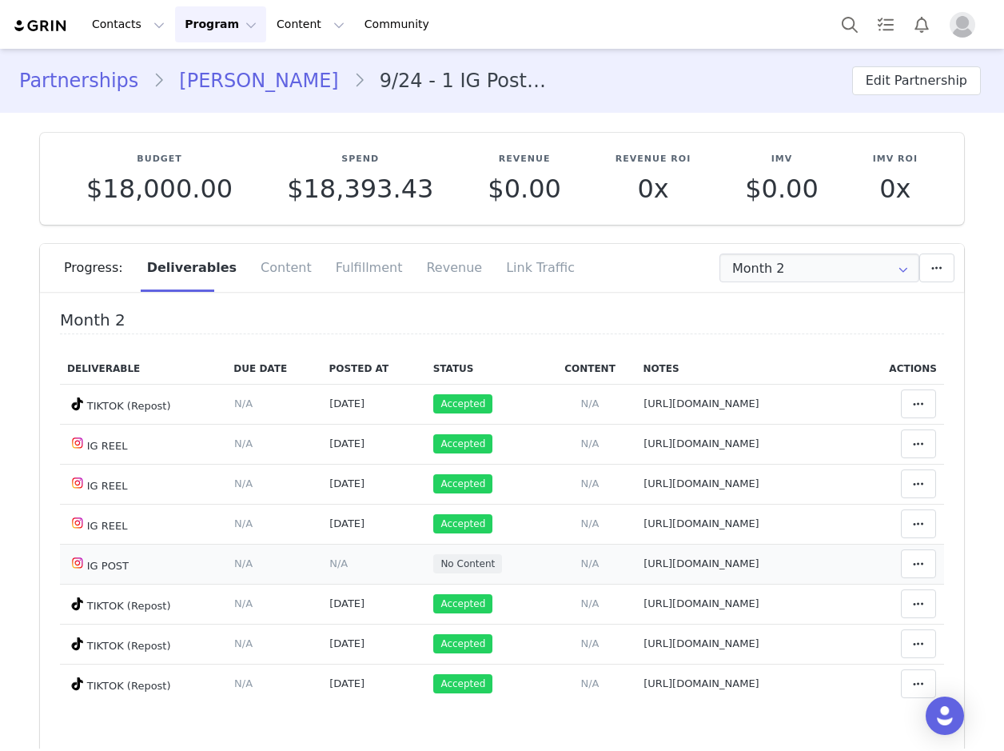
click at [329, 559] on span "N/A" at bounding box center [338, 563] width 18 height 12
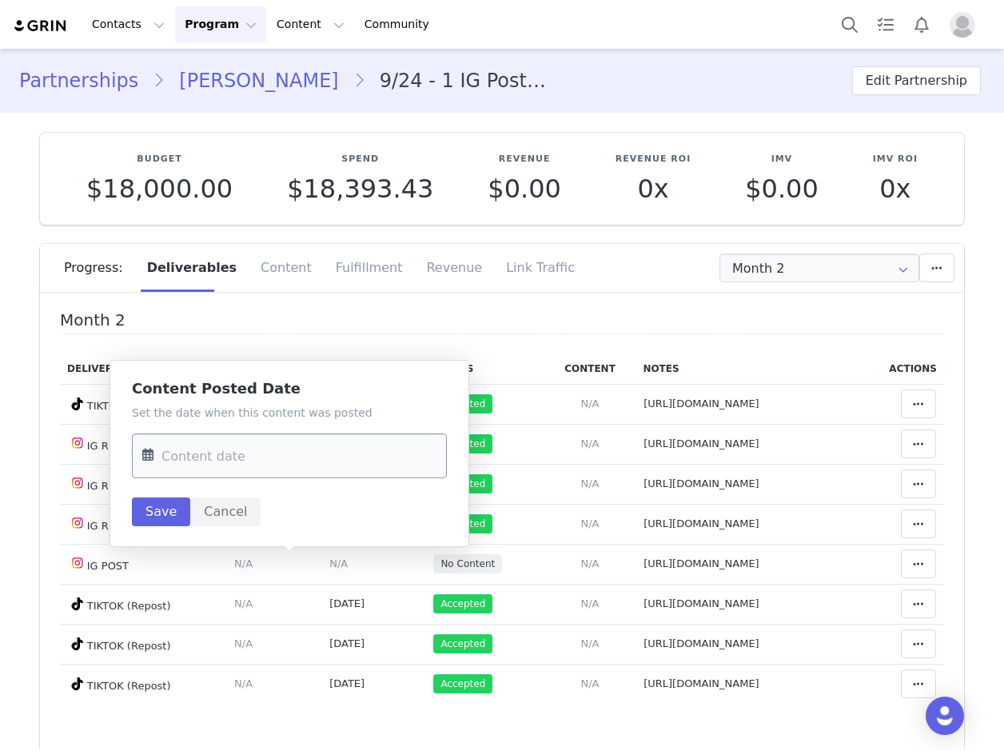
click at [231, 463] on input "text" at bounding box center [289, 455] width 315 height 45
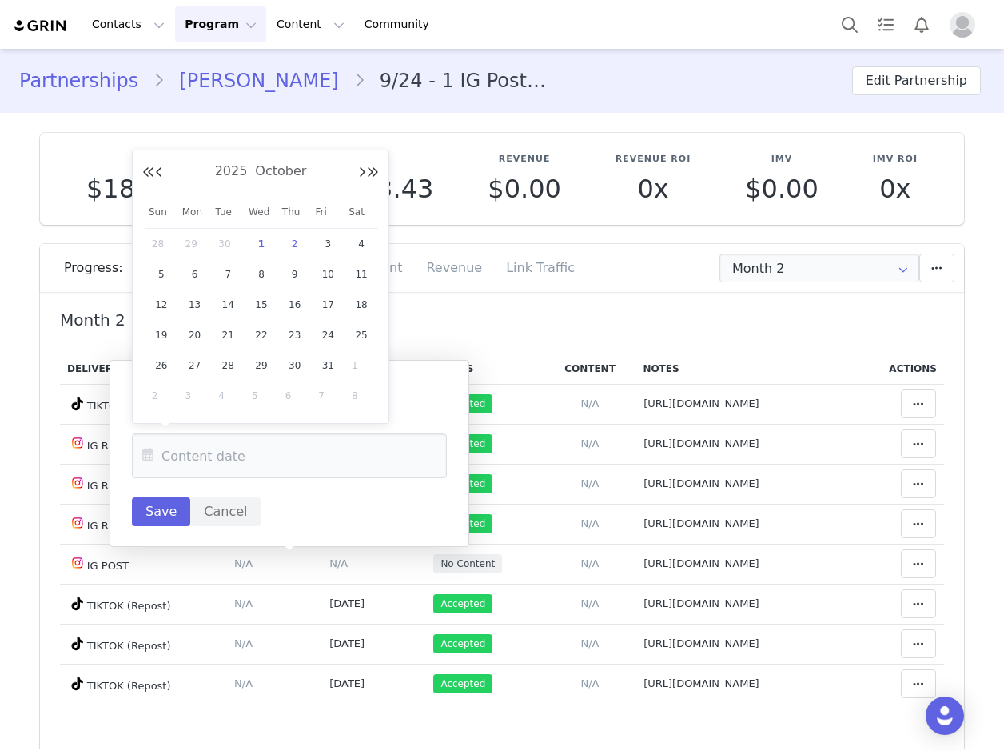
drag, startPoint x: 291, startPoint y: 241, endPoint x: 283, endPoint y: 254, distance: 15.1
click at [291, 241] on span "2" at bounding box center [294, 243] width 19 height 19
type input "[DATE]"
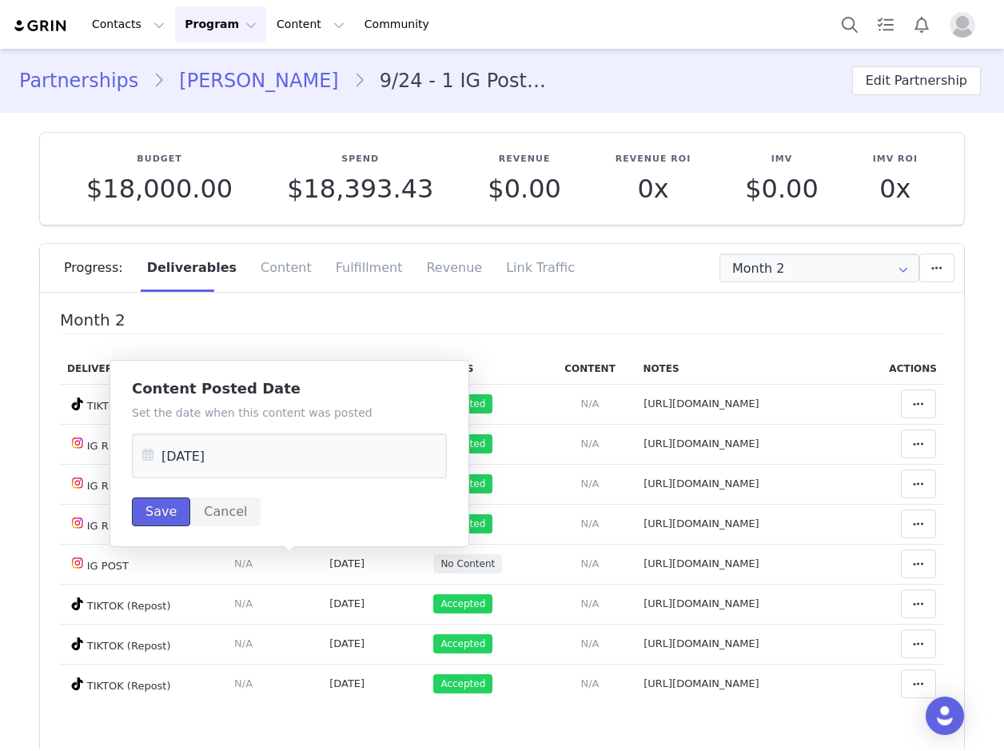
drag, startPoint x: 162, startPoint y: 510, endPoint x: 165, endPoint y: 518, distance: 8.3
click at [163, 510] on button "Save" at bounding box center [161, 511] width 58 height 29
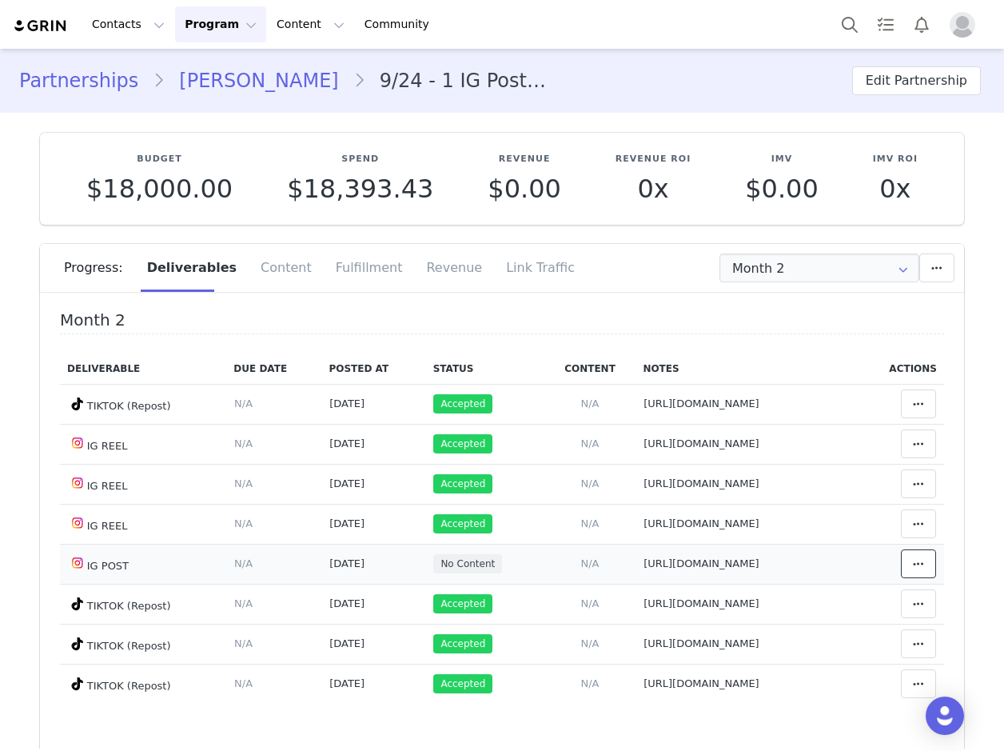
click at [913, 563] on icon at bounding box center [918, 563] width 11 height 13
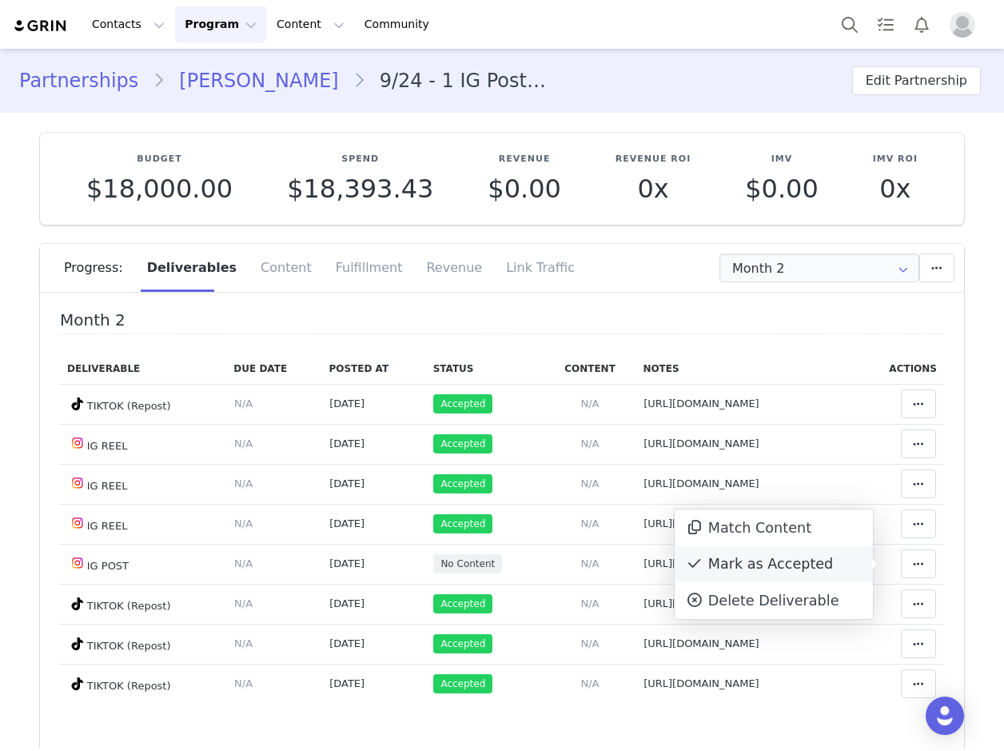
click at [804, 562] on div "Mark as Accepted" at bounding box center [774, 564] width 198 height 37
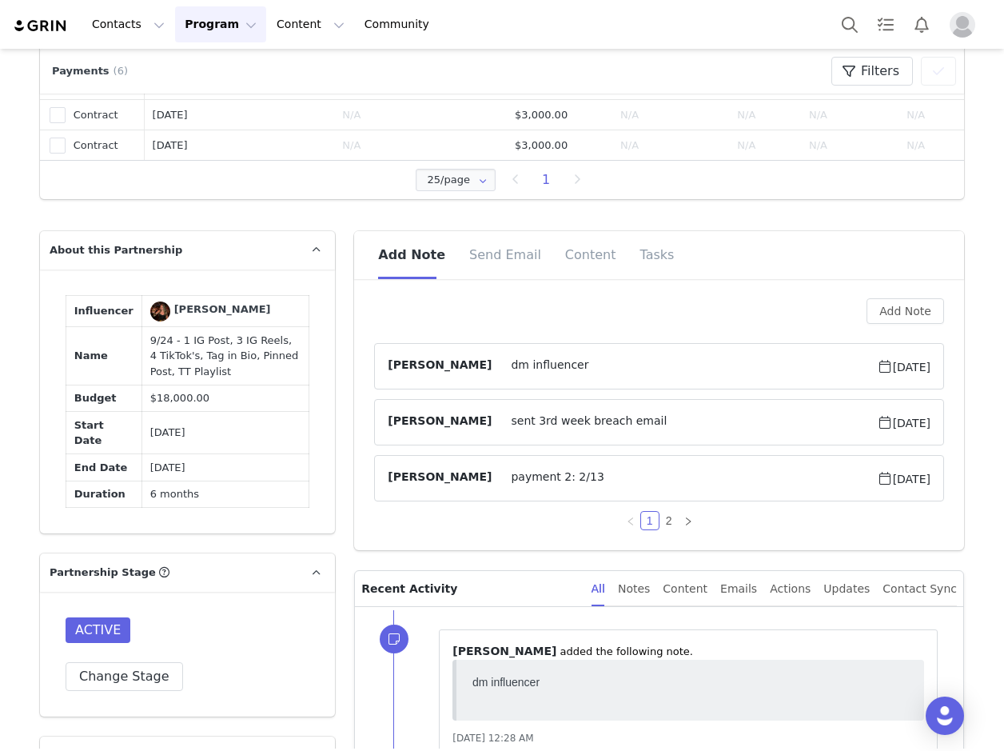
scroll to position [1039, 0]
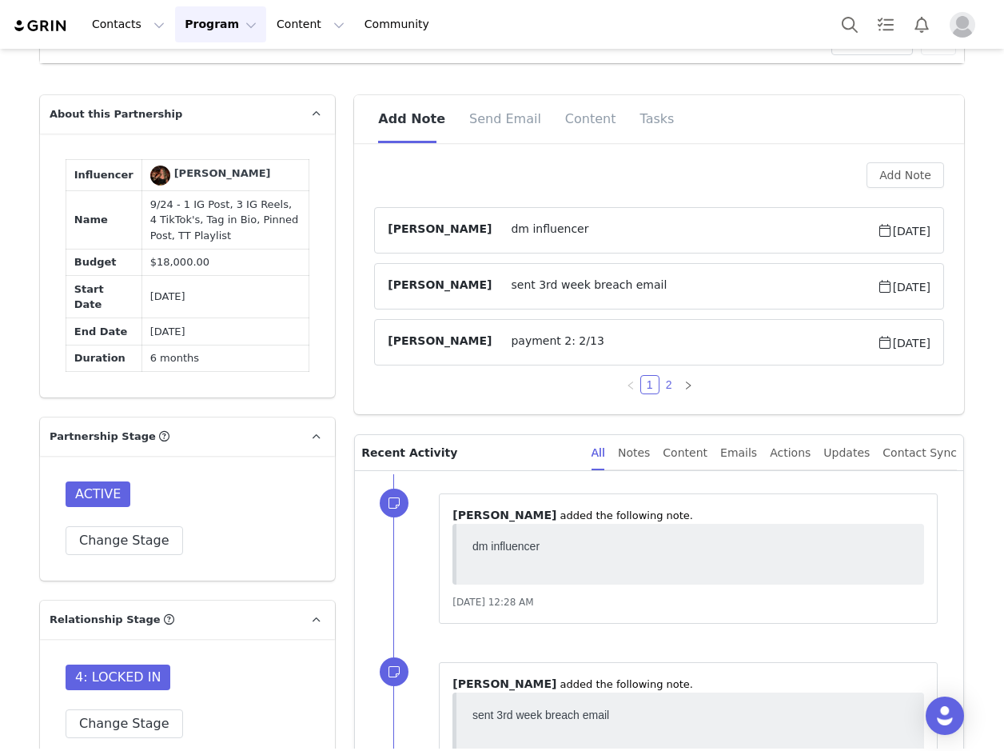
click at [662, 386] on link "2" at bounding box center [669, 385] width 18 height 18
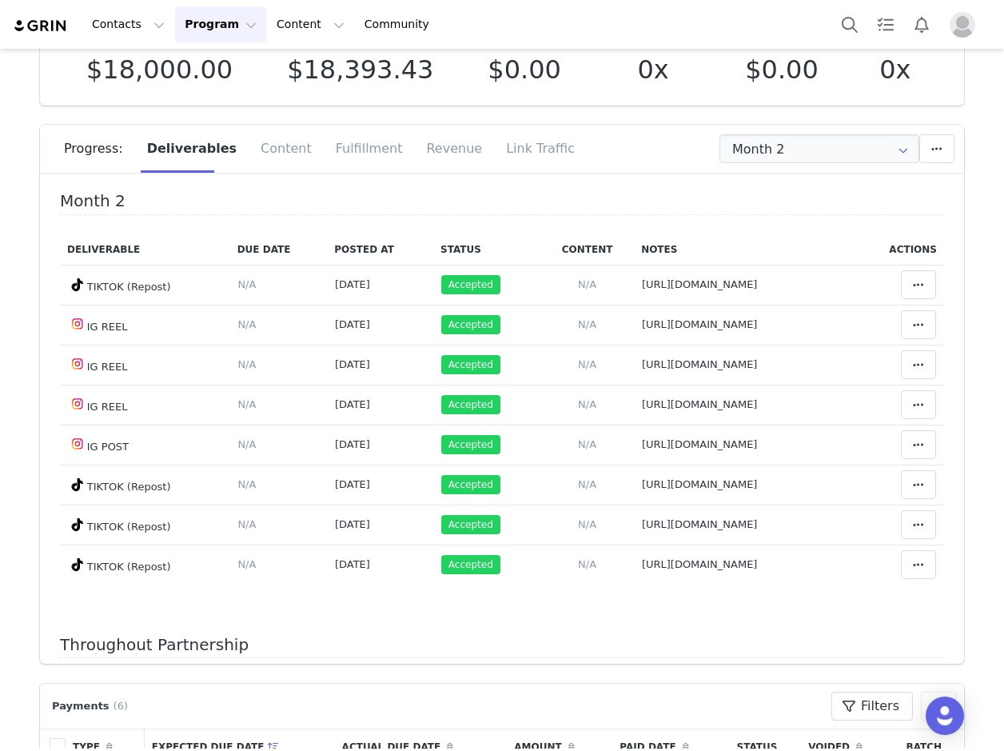
scroll to position [80, 0]
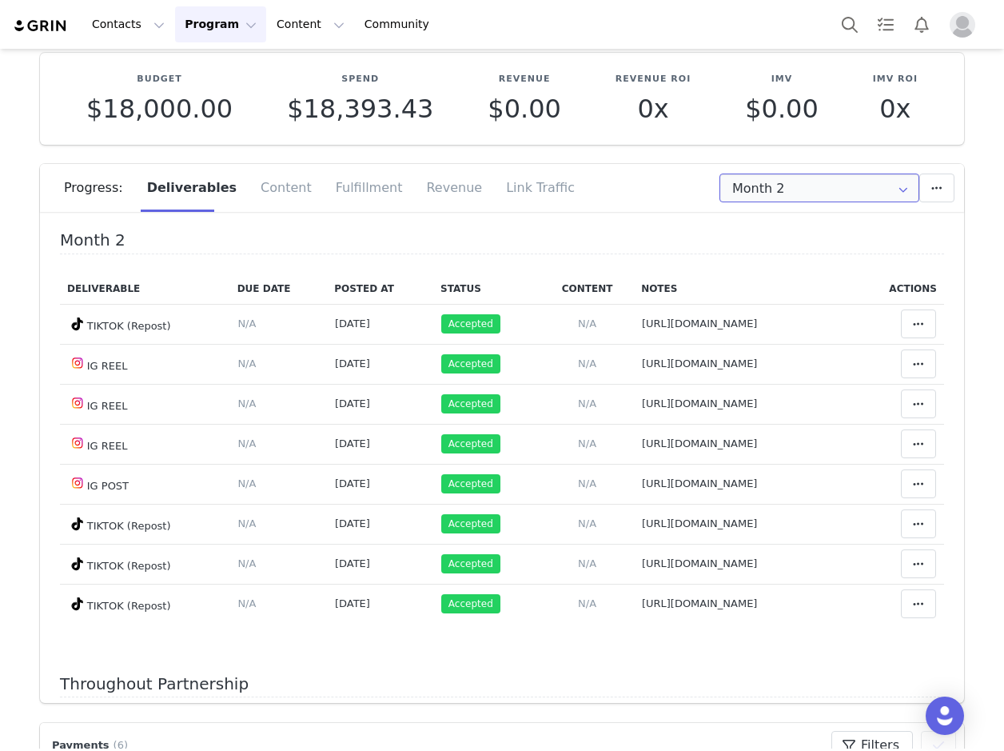
click at [758, 193] on input "Month 2" at bounding box center [819, 187] width 200 height 29
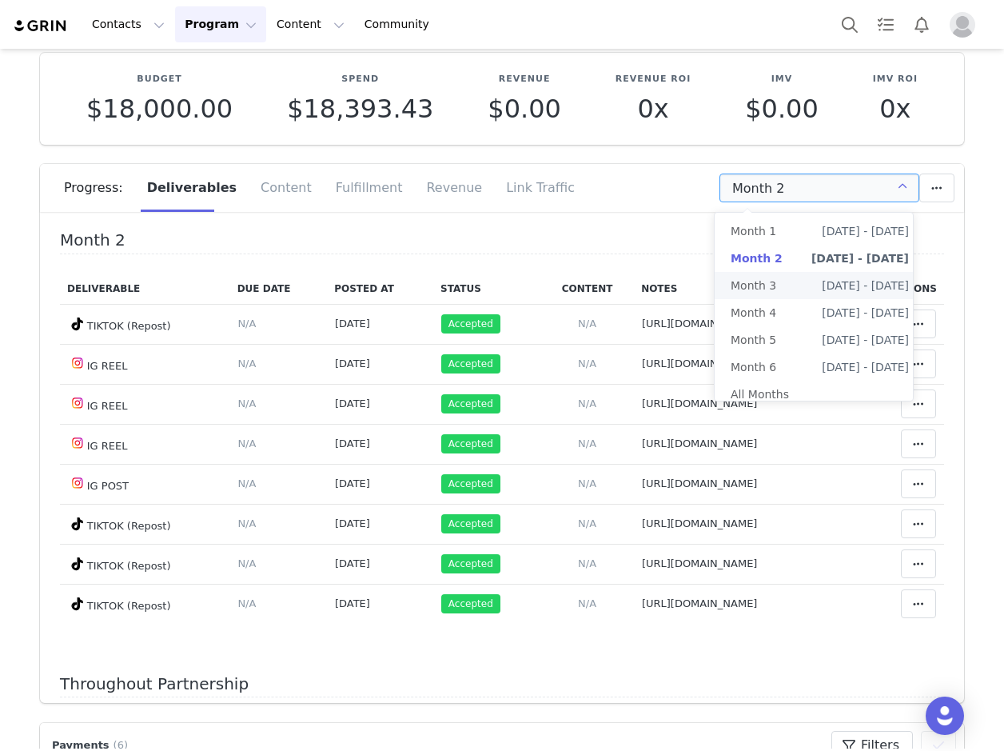
click at [827, 287] on span "[DATE] - [DATE]" at bounding box center [865, 285] width 87 height 27
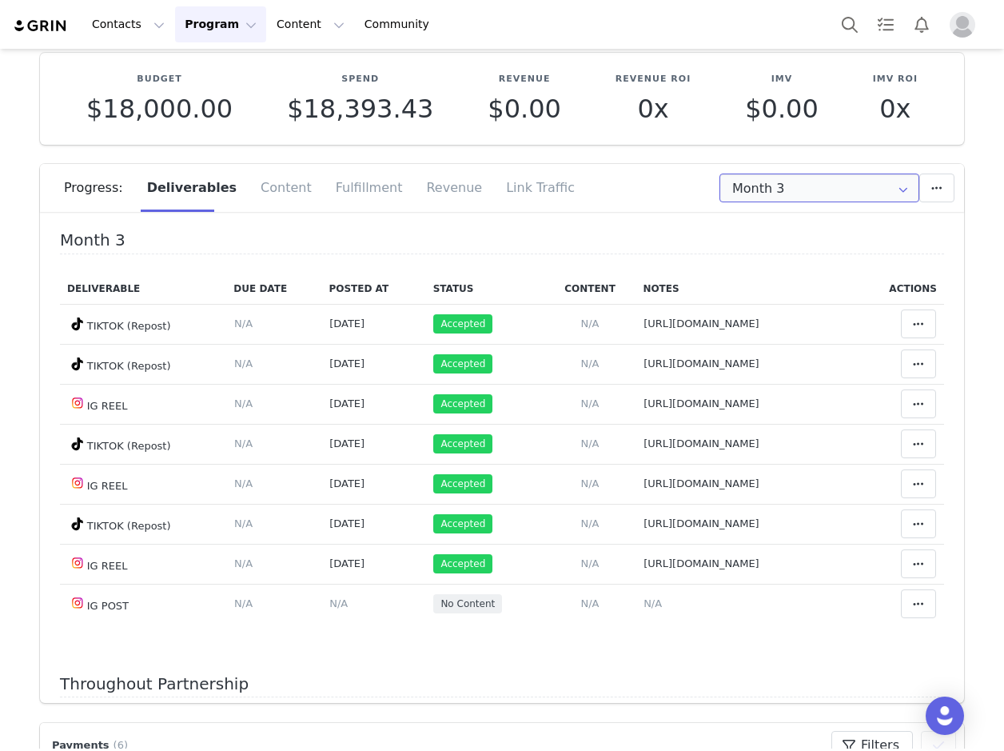
click at [808, 191] on input "Month 3" at bounding box center [819, 187] width 200 height 29
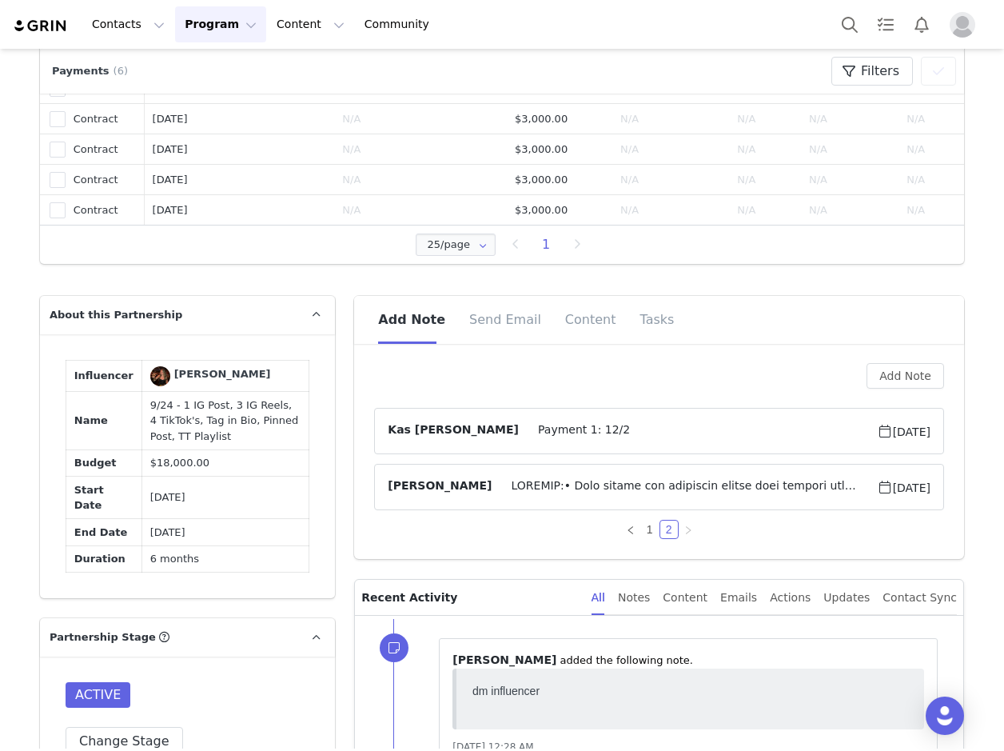
scroll to position [959, 0]
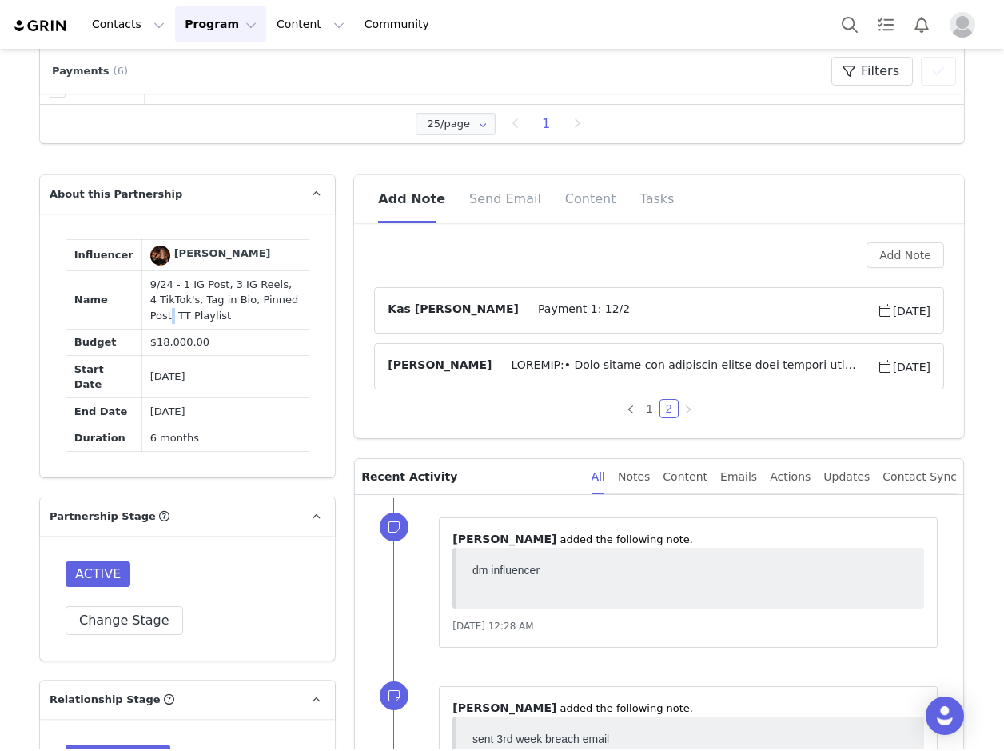
click at [281, 304] on td "9/24 - 1 IG Post, 3 IG Reels, 4 TikTok's, Tag in Bio, Pinned Post, TT Playlist" at bounding box center [224, 300] width 167 height 58
click at [247, 309] on td "9/24 - 1 IG Post, 3 IG Reels, 4 TikTok's, Tag in Bio, Pinned Post, TT Playlist" at bounding box center [224, 300] width 167 height 58
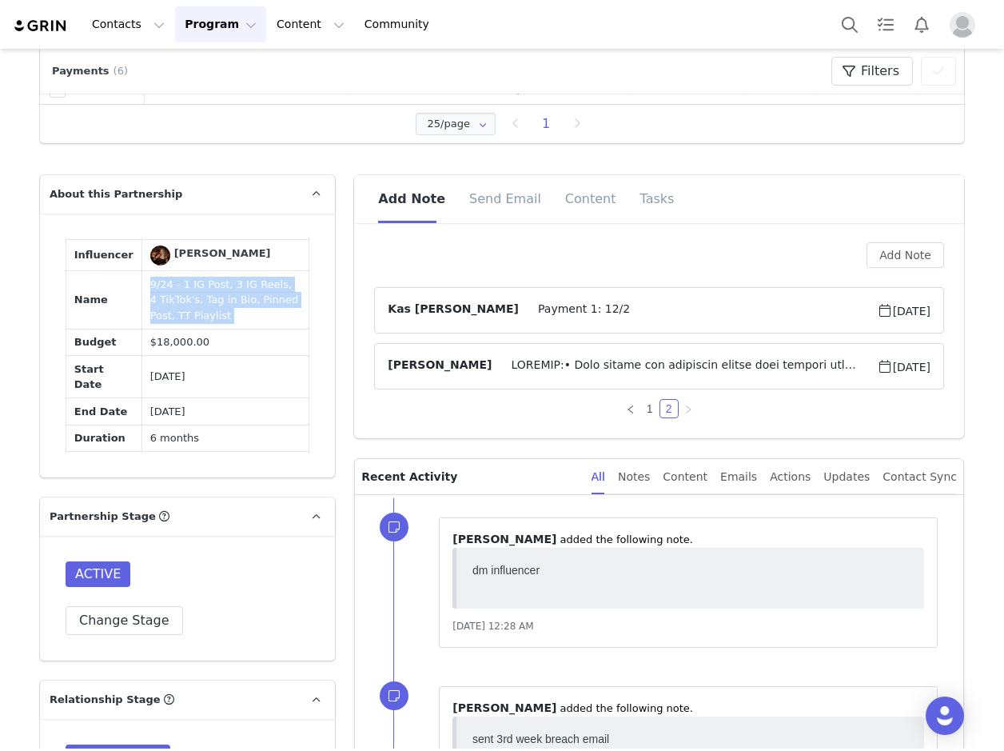
click at [247, 309] on td "9/24 - 1 IG Post, 3 IG Reels, 4 TikTok's, Tag in Bio, Pinned Post, TT Playlist" at bounding box center [224, 300] width 167 height 58
copy td "9/24 - 1 IG Post, 3 IG Reels, 4 TikTok's, Tag in Bio, Pinned Post, TT Playlist"
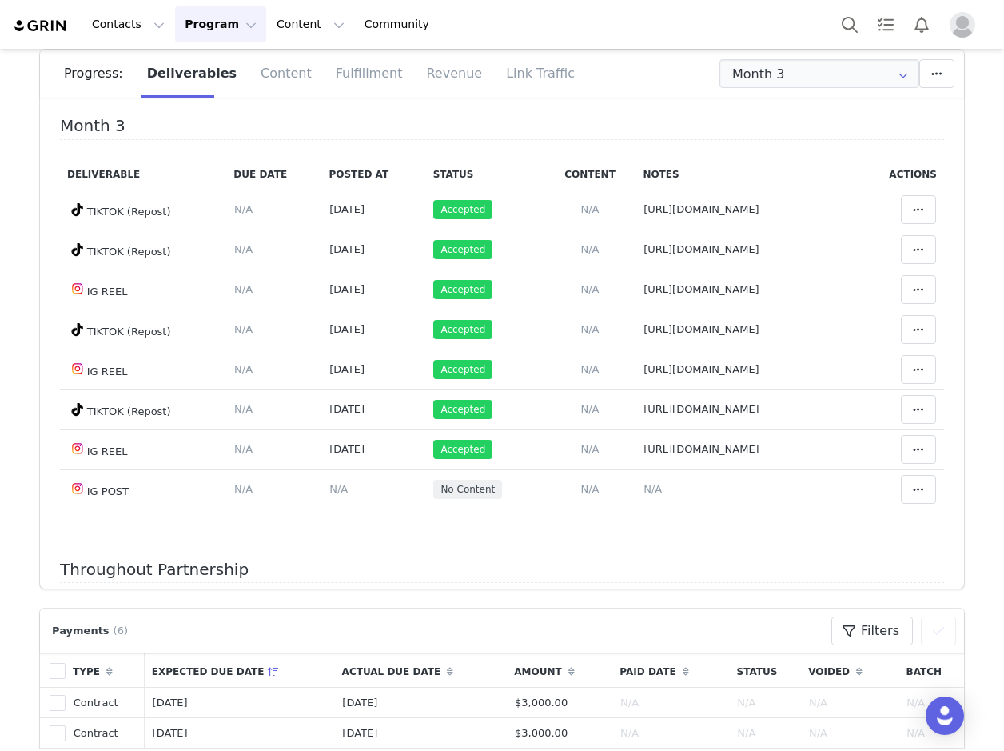
scroll to position [0, 0]
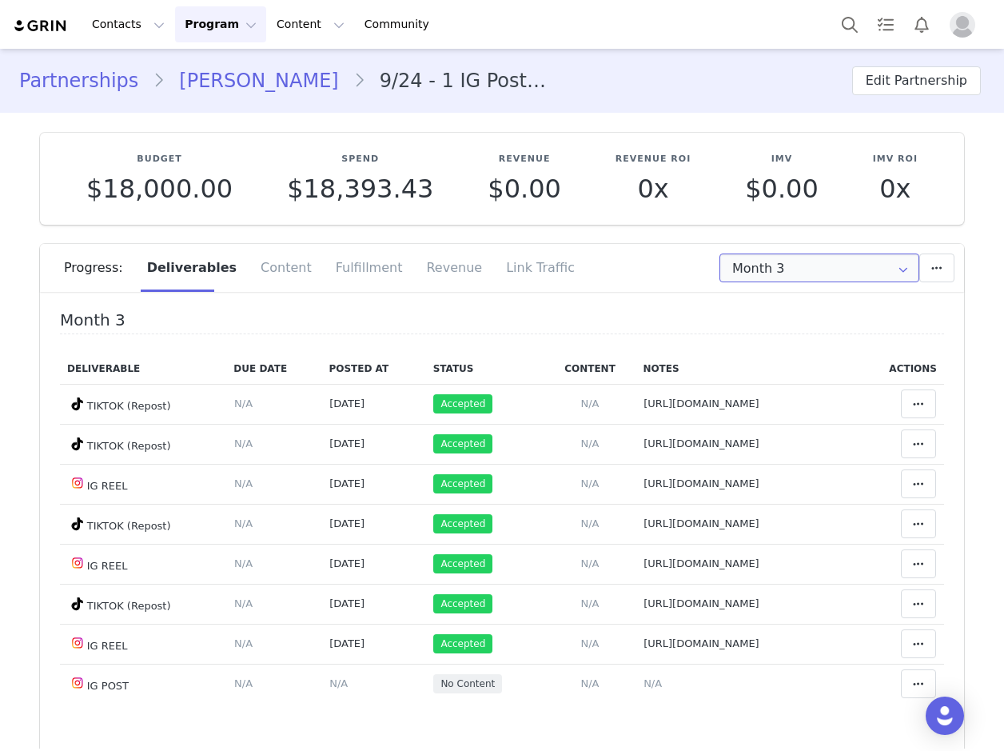
click at [789, 255] on input "Month 3" at bounding box center [819, 267] width 200 height 29
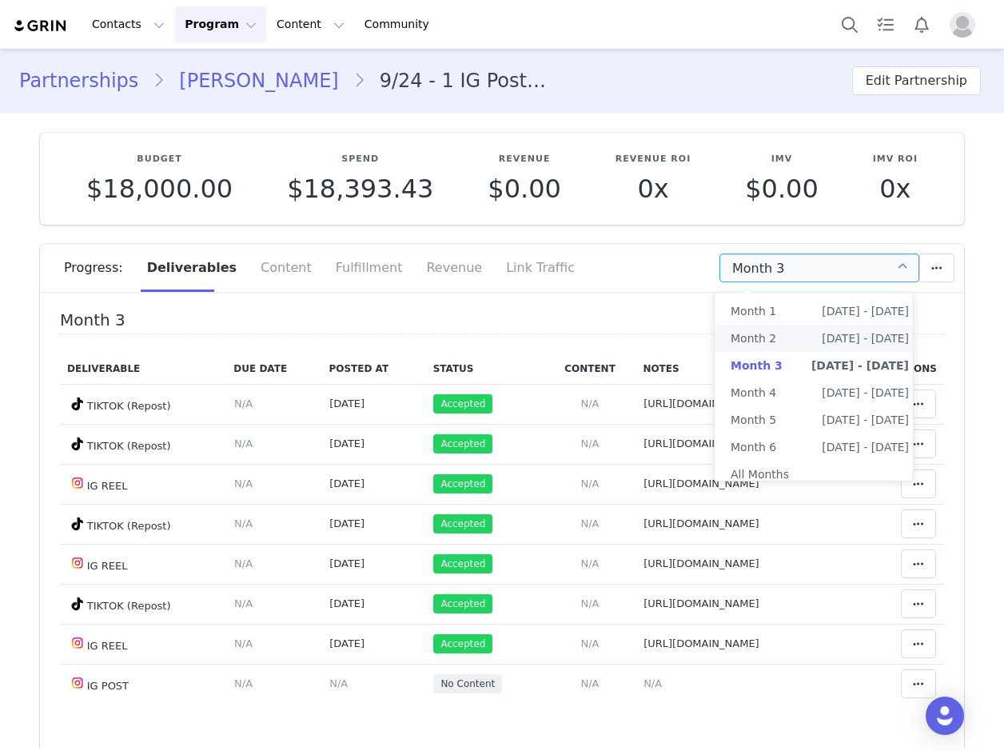
click at [796, 325] on li "Month 2 [DATE] - [DATE]" at bounding box center [820, 338] width 210 height 27
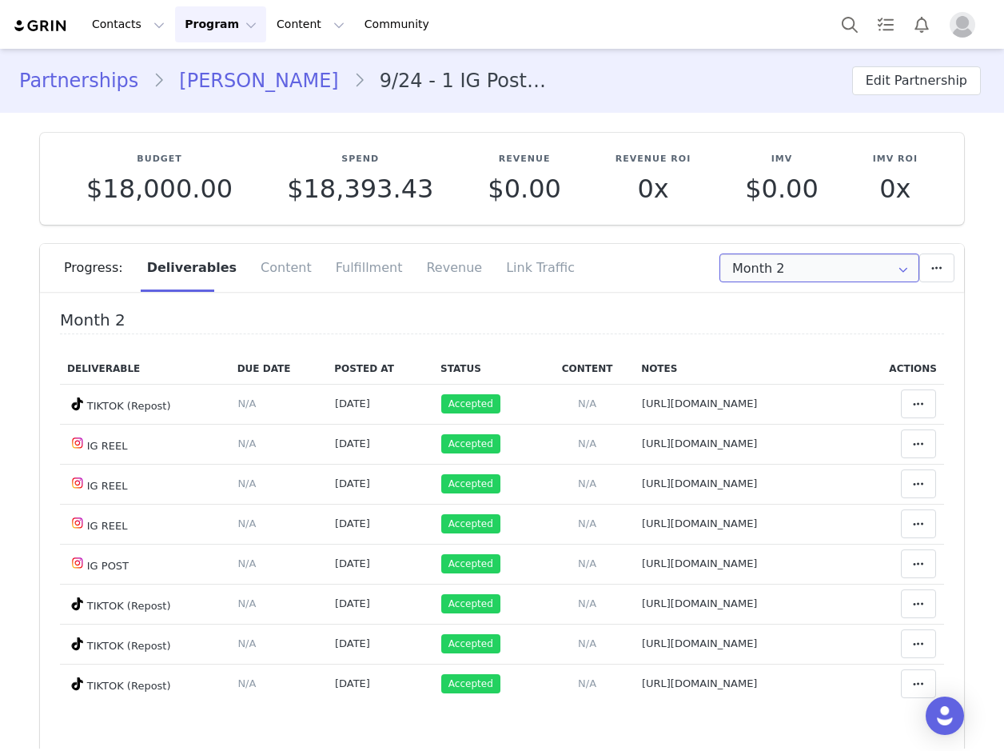
click at [782, 277] on input "Month 2" at bounding box center [819, 267] width 200 height 29
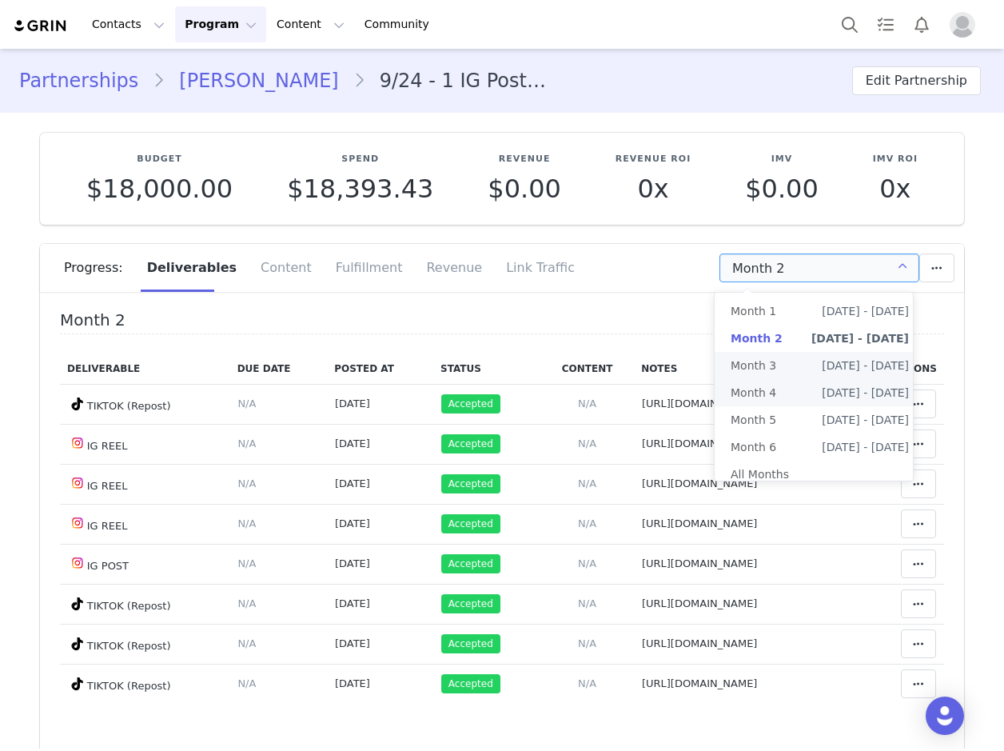
drag, startPoint x: 786, startPoint y: 363, endPoint x: 780, endPoint y: 369, distance: 9.0
click at [788, 363] on li "Month 3 [DATE] - [DATE]" at bounding box center [820, 365] width 210 height 27
type input "Month 3"
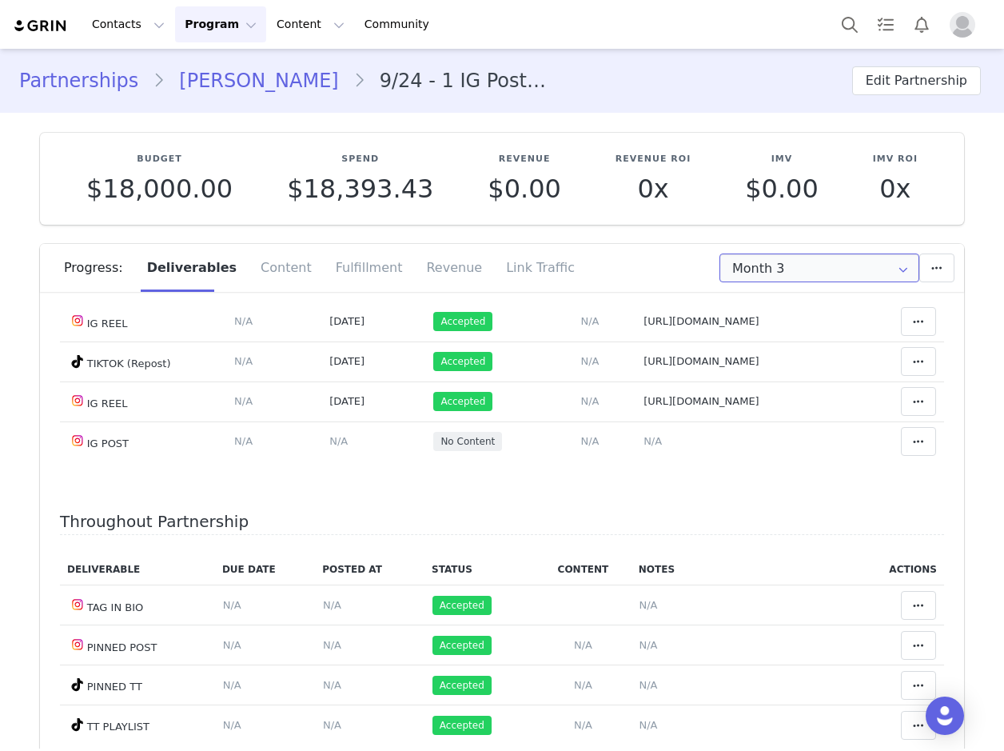
scroll to position [243, 0]
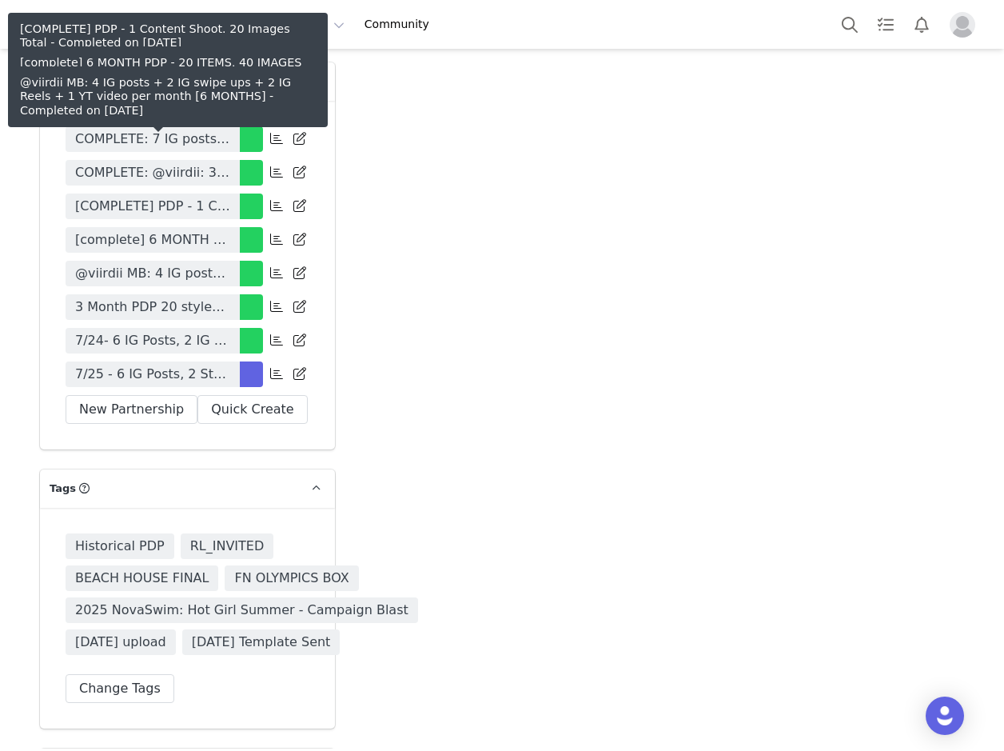
scroll to position [5915, 0]
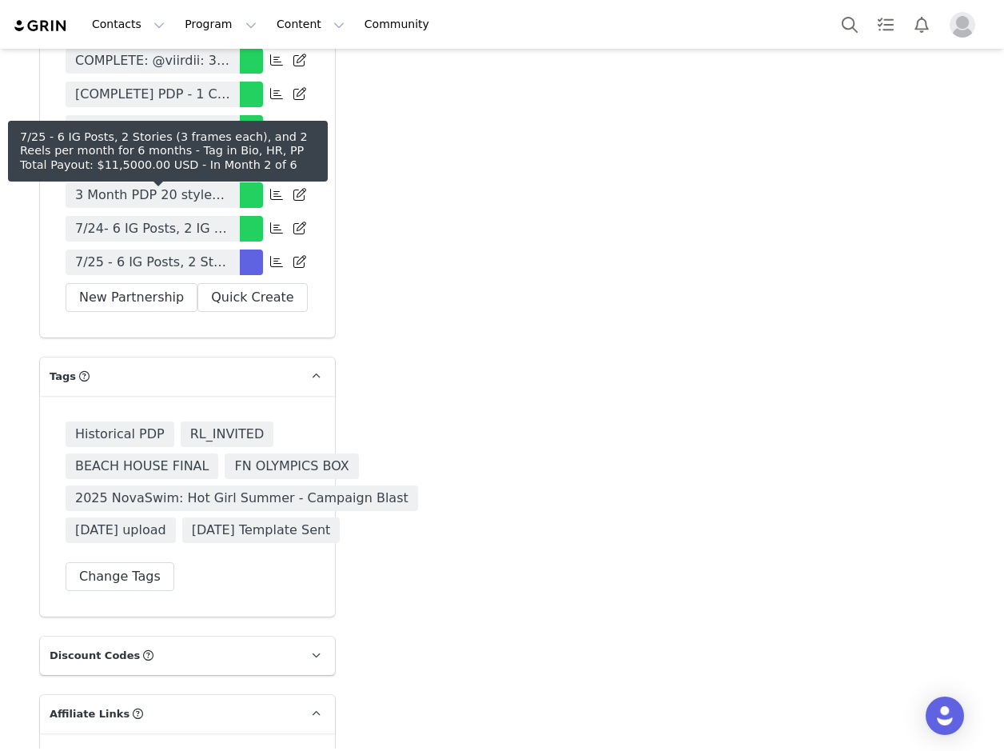
click at [204, 253] on span "7/25 - 6 IG Posts, 2 Stories (3 frames each), and 2 Reels per month for 6 month…" at bounding box center [152, 262] width 155 height 19
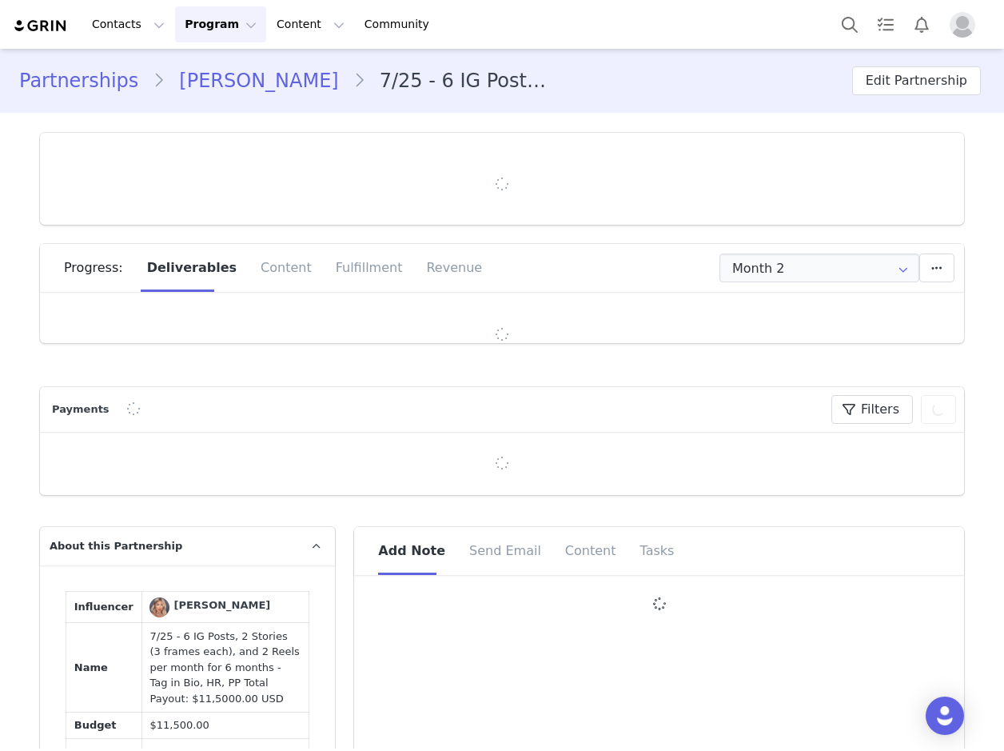
type input "+1 ([GEOGRAPHIC_DATA])"
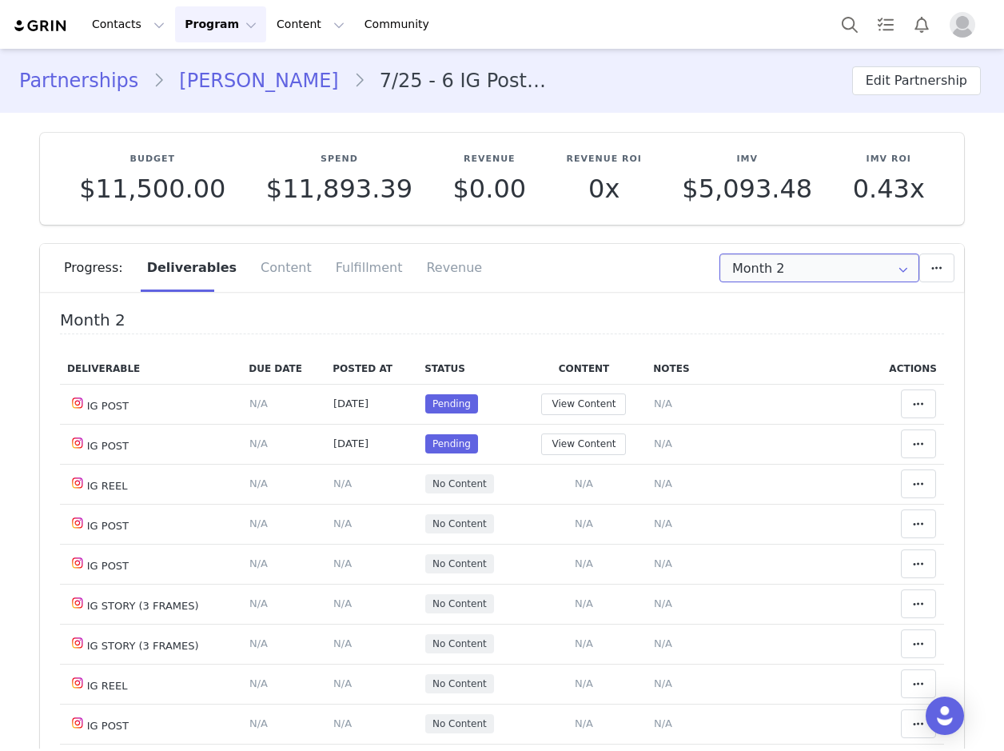
click at [763, 265] on input "Month 2" at bounding box center [819, 267] width 200 height 29
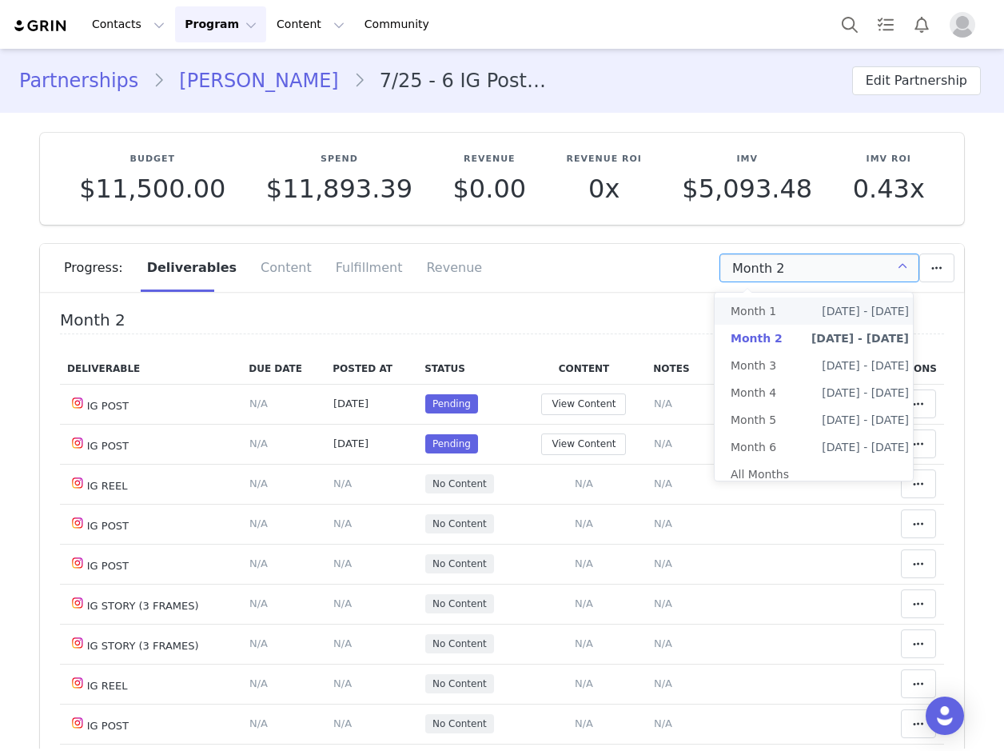
click at [767, 321] on span "Month 1" at bounding box center [754, 310] width 46 height 27
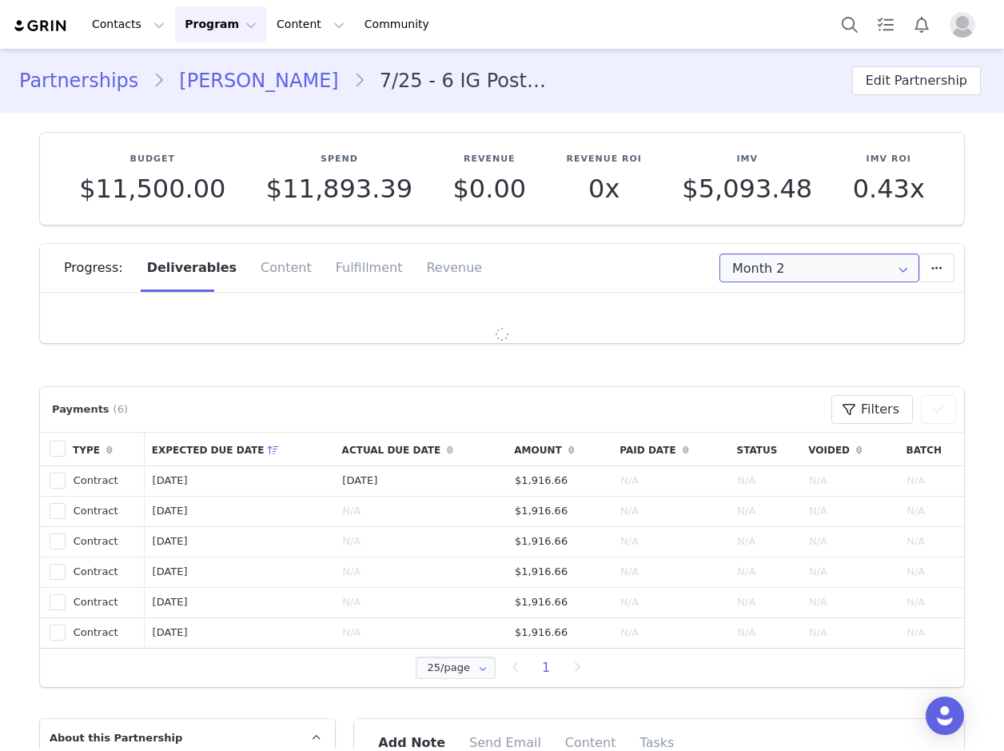
type input "Month 1"
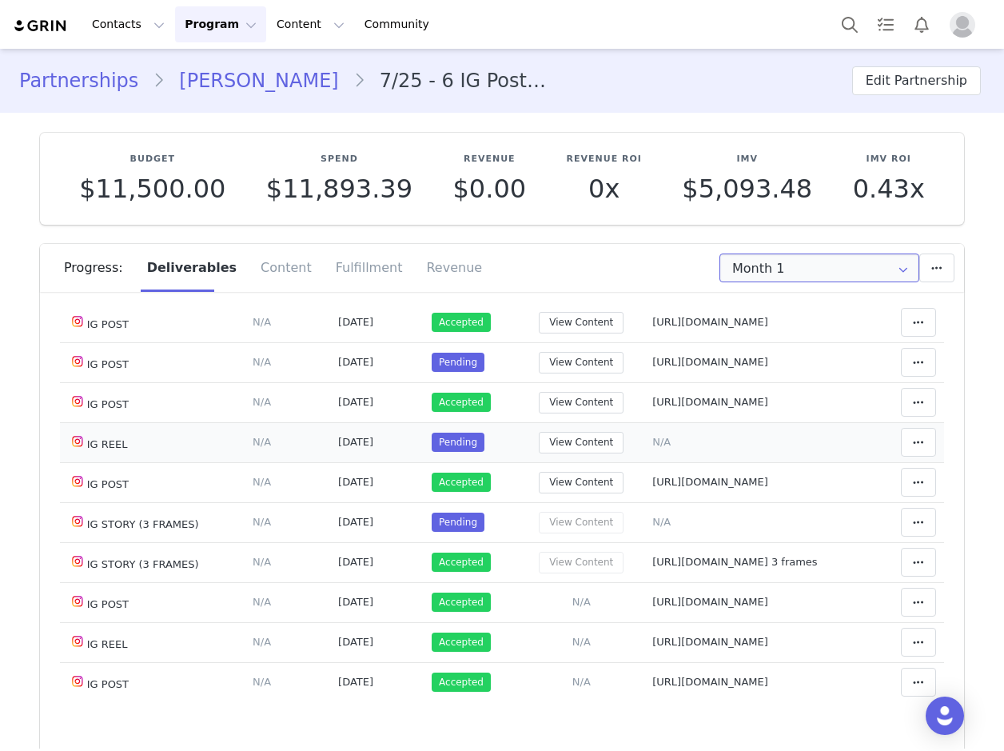
scroll to position [160, 0]
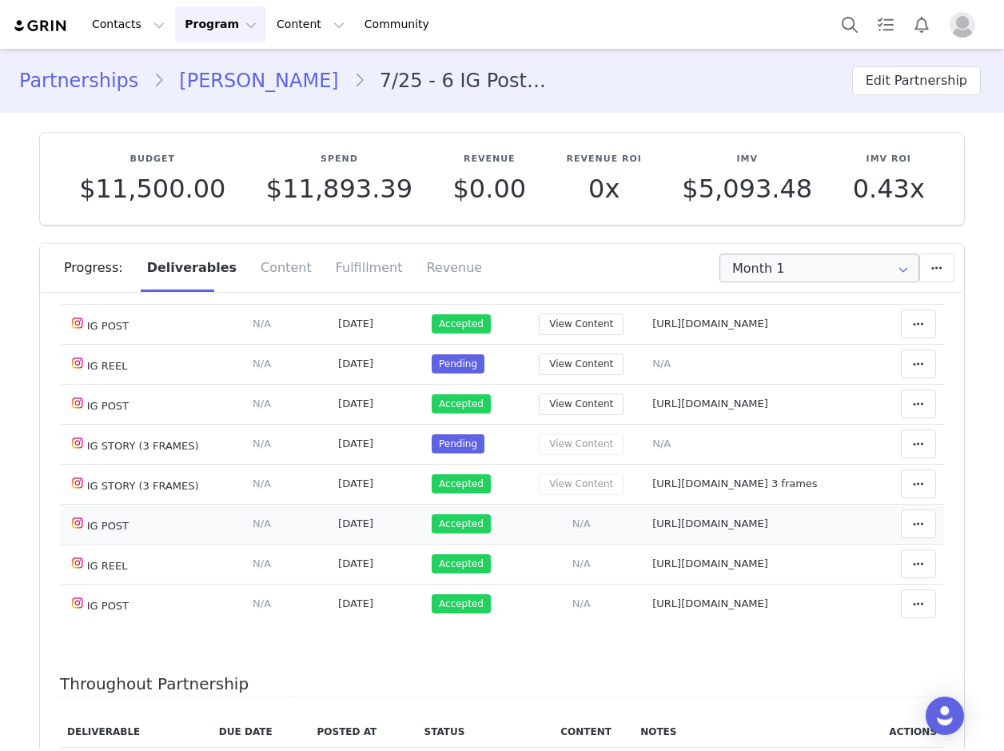
click at [652, 525] on span "[URL][DOMAIN_NAME]" at bounding box center [710, 523] width 116 height 12
type textarea "[URL][DOMAIN_NAME]"
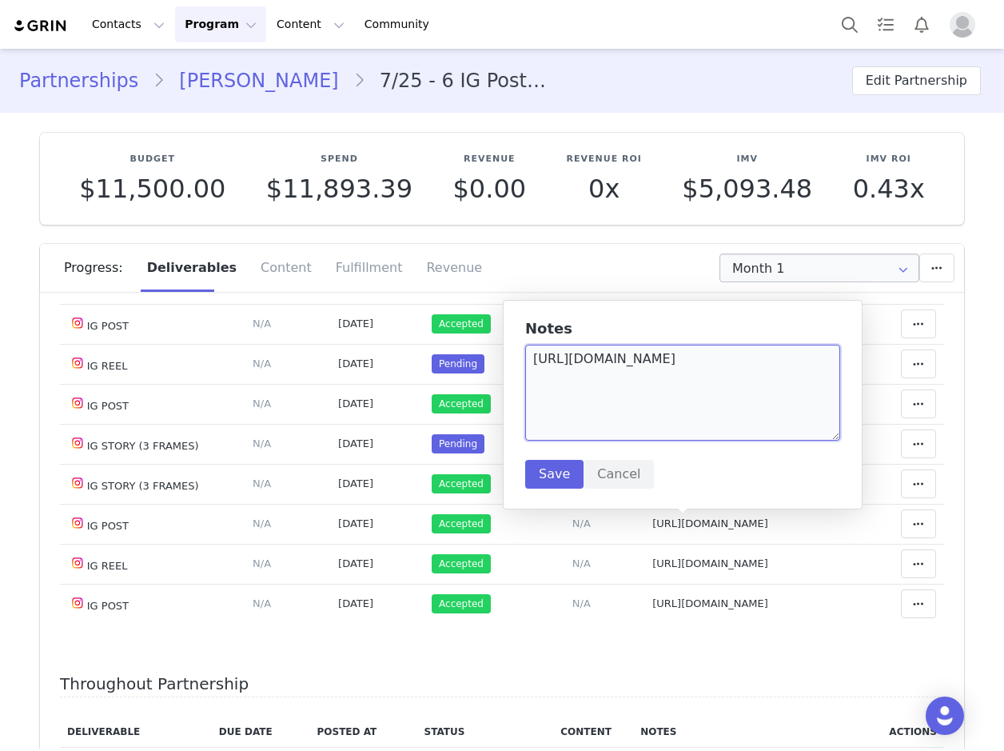
click at [631, 364] on textarea "[URL][DOMAIN_NAME]" at bounding box center [682, 392] width 315 height 96
click at [652, 569] on span "[URL][DOMAIN_NAME]" at bounding box center [710, 563] width 116 height 12
type textarea "[URL][DOMAIN_NAME]"
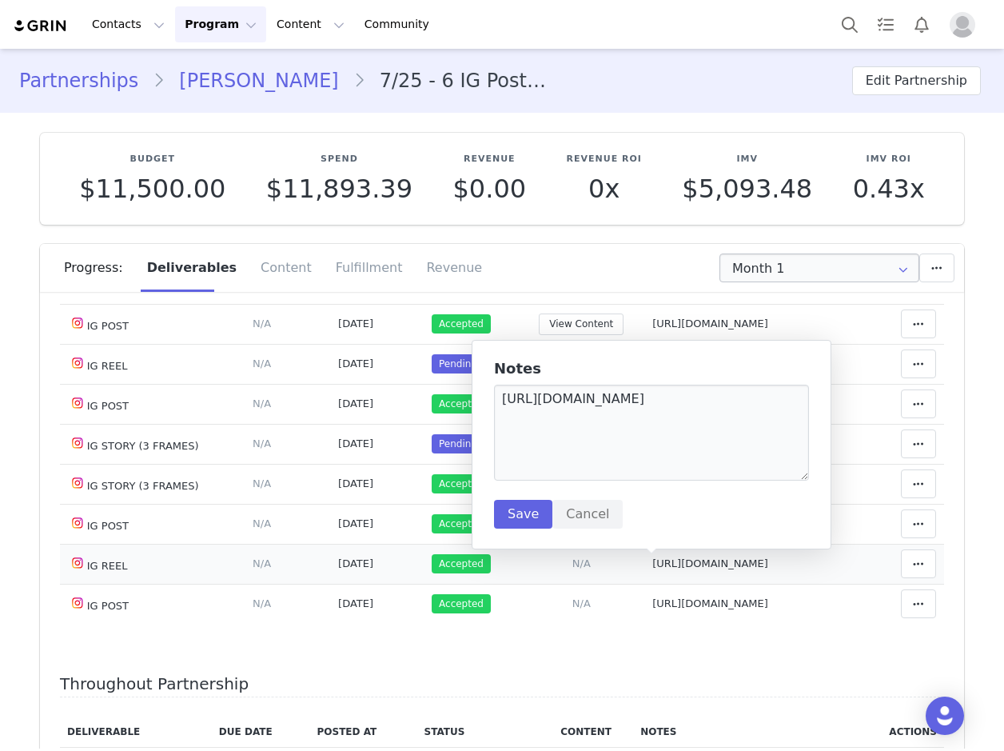
click at [652, 567] on span "[URL][DOMAIN_NAME]" at bounding box center [710, 563] width 116 height 12
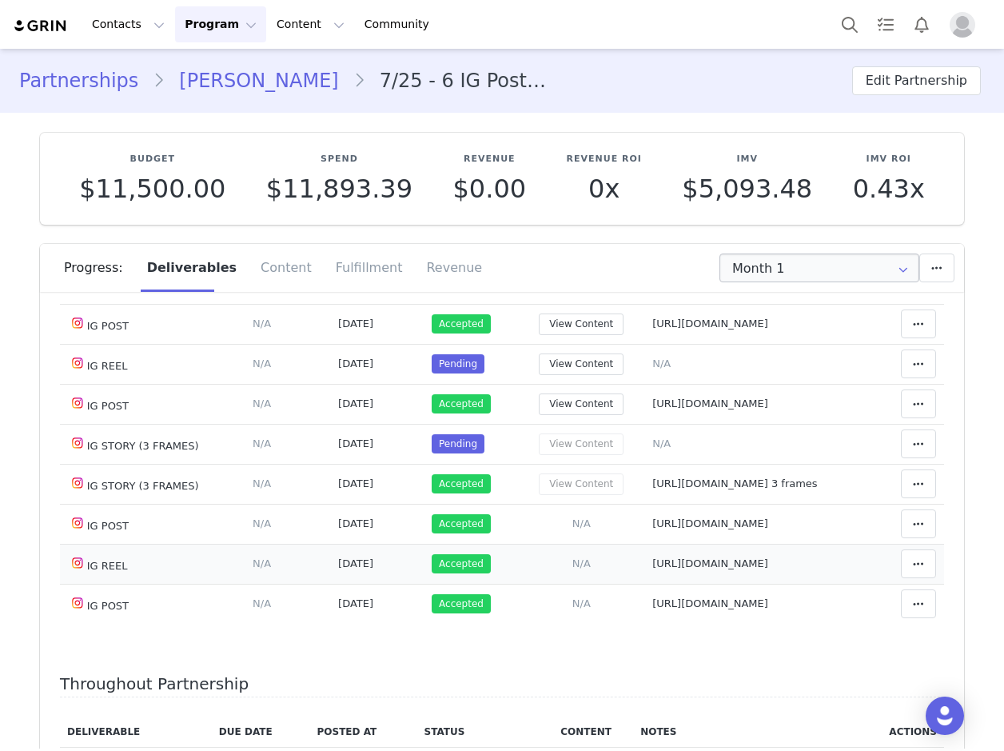
click at [652, 564] on span "[URL][DOMAIN_NAME]" at bounding box center [710, 563] width 116 height 12
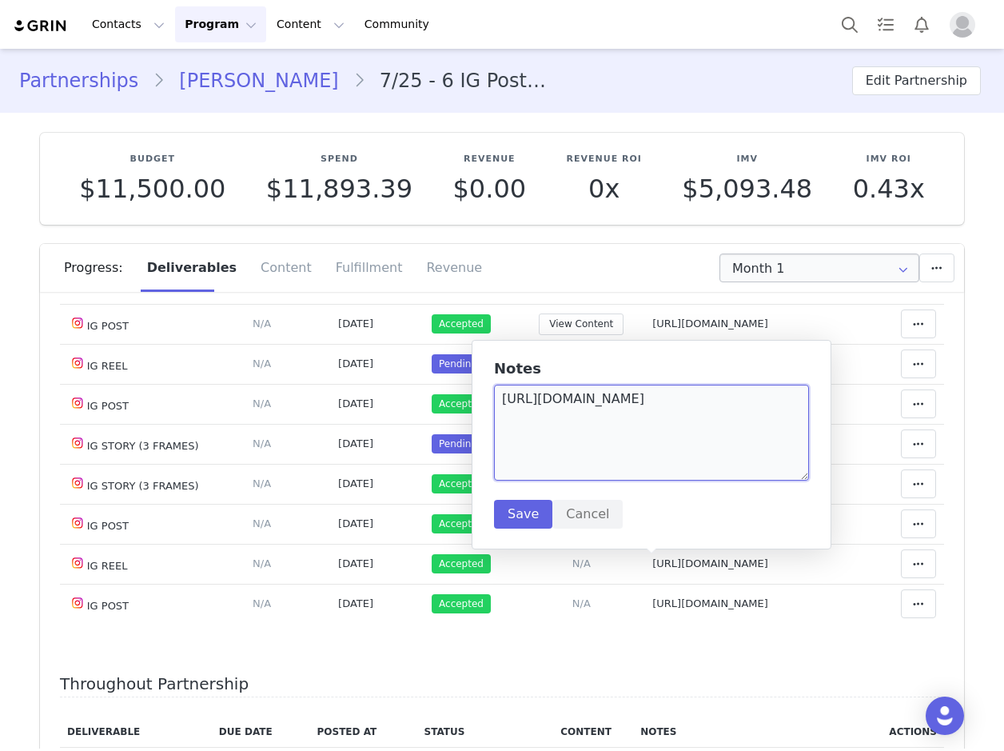
click at [635, 401] on textarea "[URL][DOMAIN_NAME]" at bounding box center [651, 432] width 315 height 96
click at [635, 403] on textarea "[URL][DOMAIN_NAME]" at bounding box center [651, 432] width 315 height 96
click at [518, 491] on td "View Content" at bounding box center [581, 484] width 126 height 40
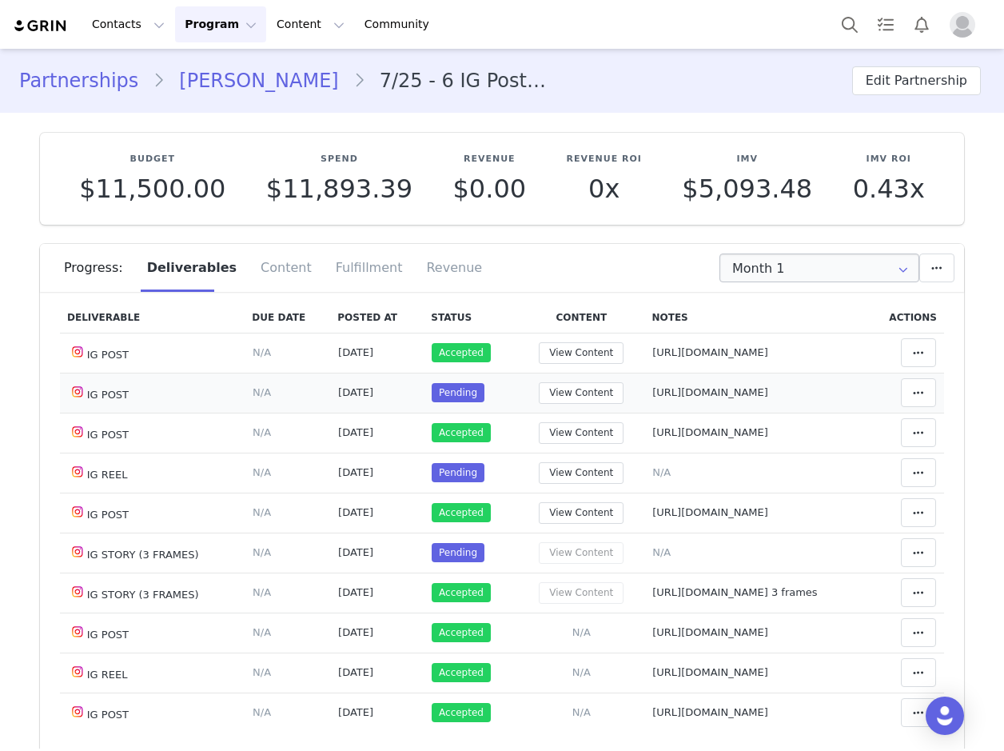
scroll to position [80, 0]
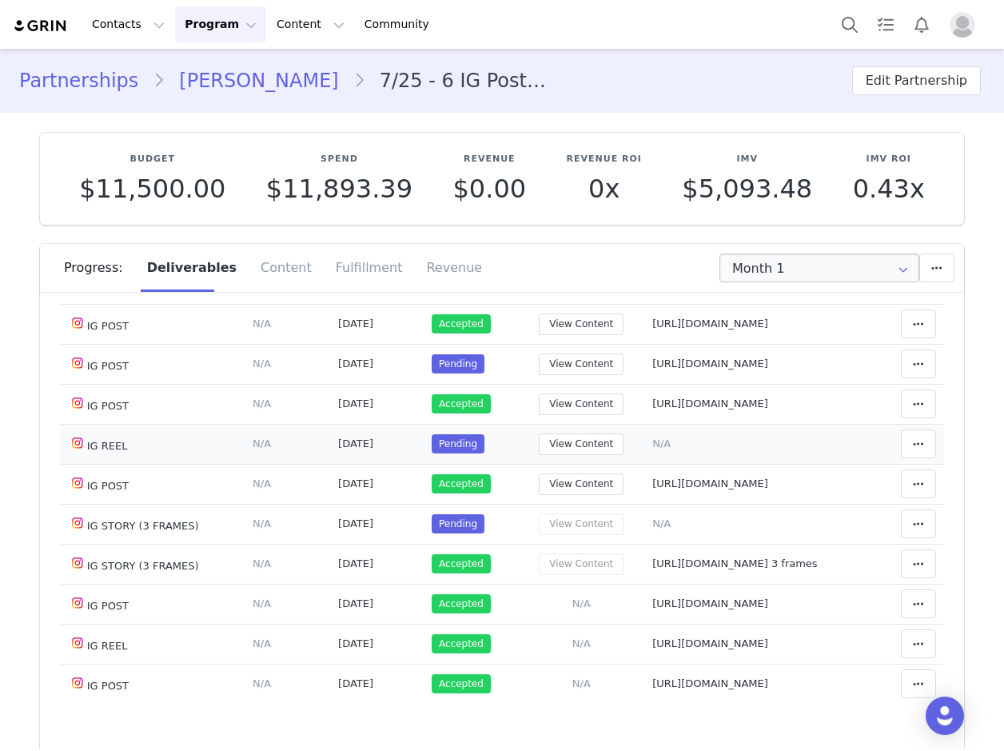
click at [652, 443] on span "N/A" at bounding box center [661, 443] width 18 height 12
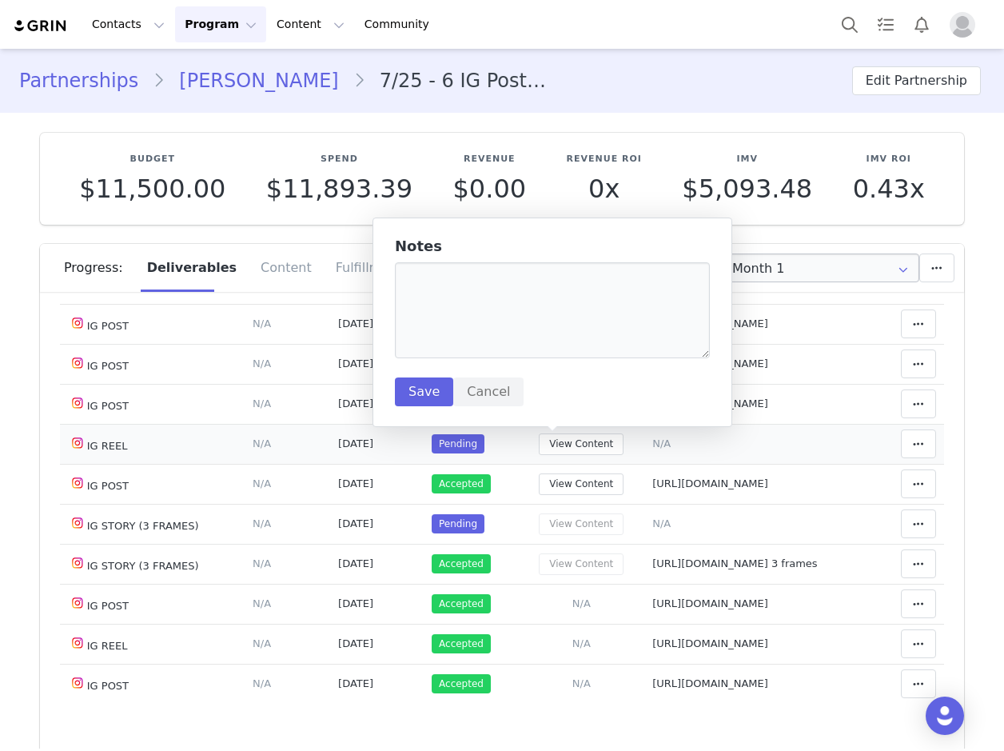
click at [786, 452] on td "N/A" at bounding box center [754, 444] width 221 height 40
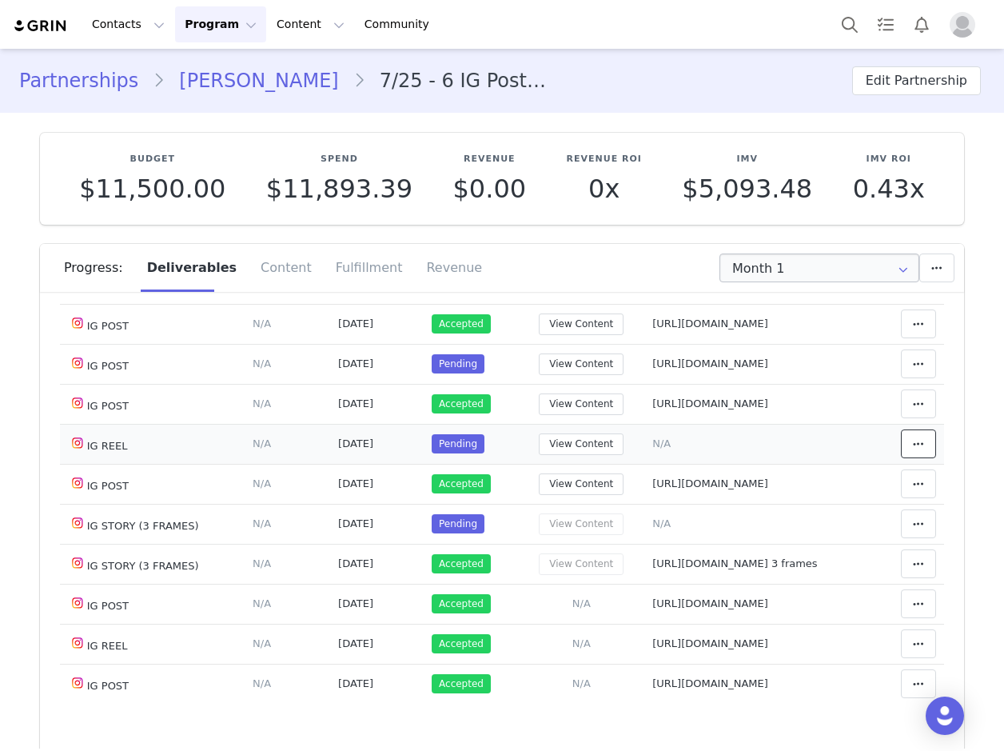
click at [913, 442] on icon at bounding box center [918, 443] width 11 height 13
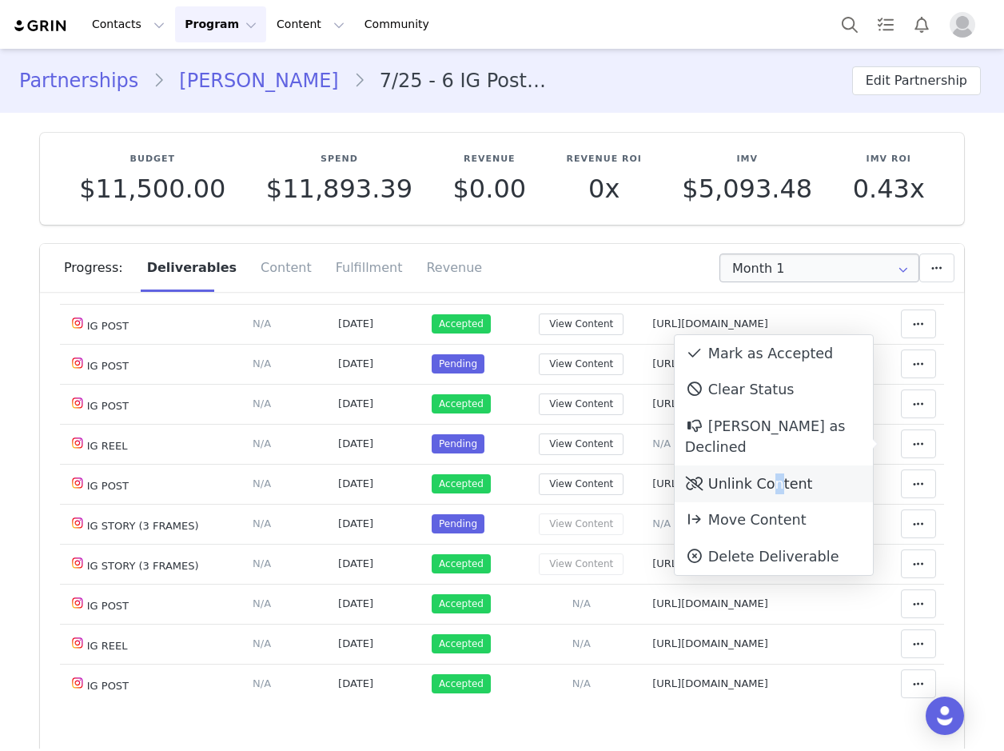
click at [765, 465] on div "Unlink Content" at bounding box center [774, 483] width 198 height 37
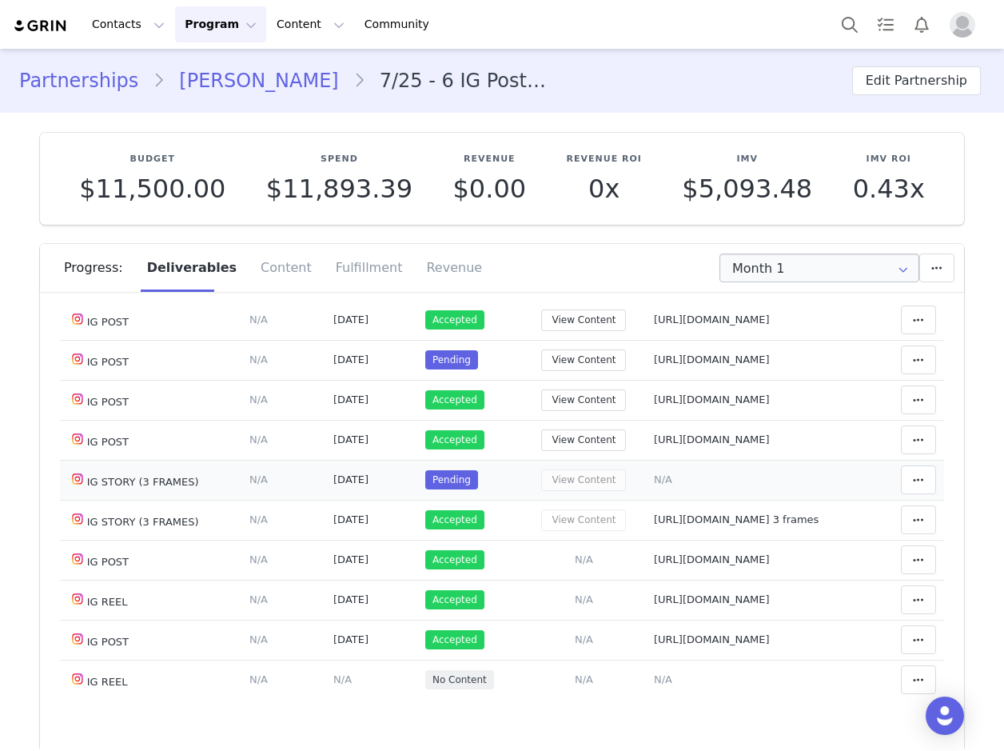
scroll to position [160, 0]
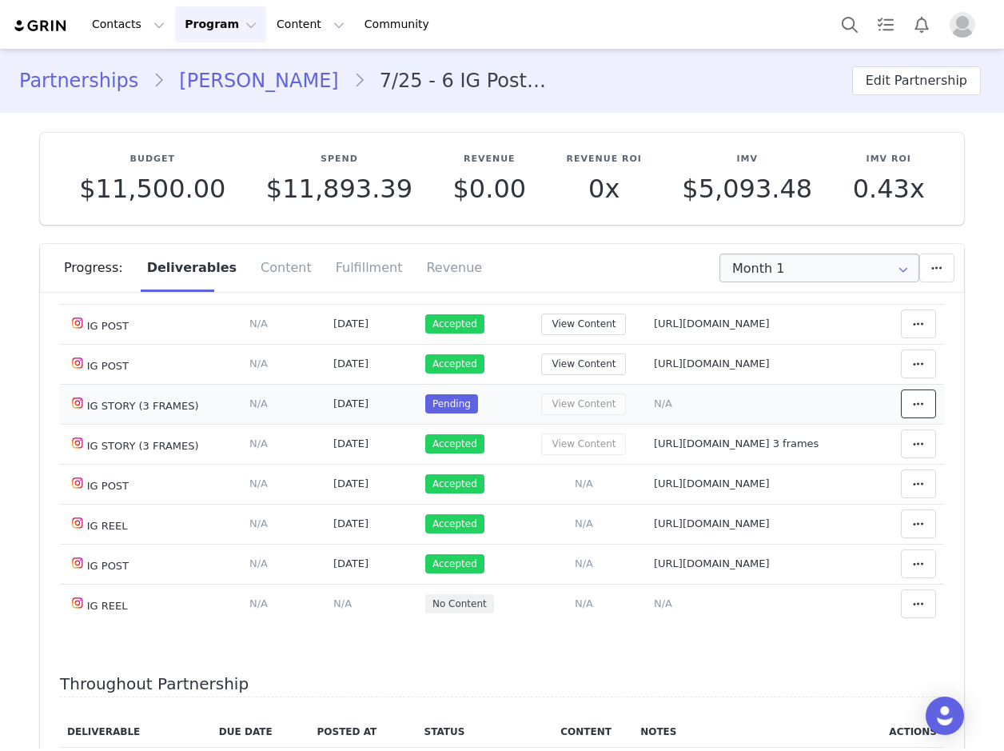
click at [913, 401] on icon at bounding box center [918, 403] width 11 height 13
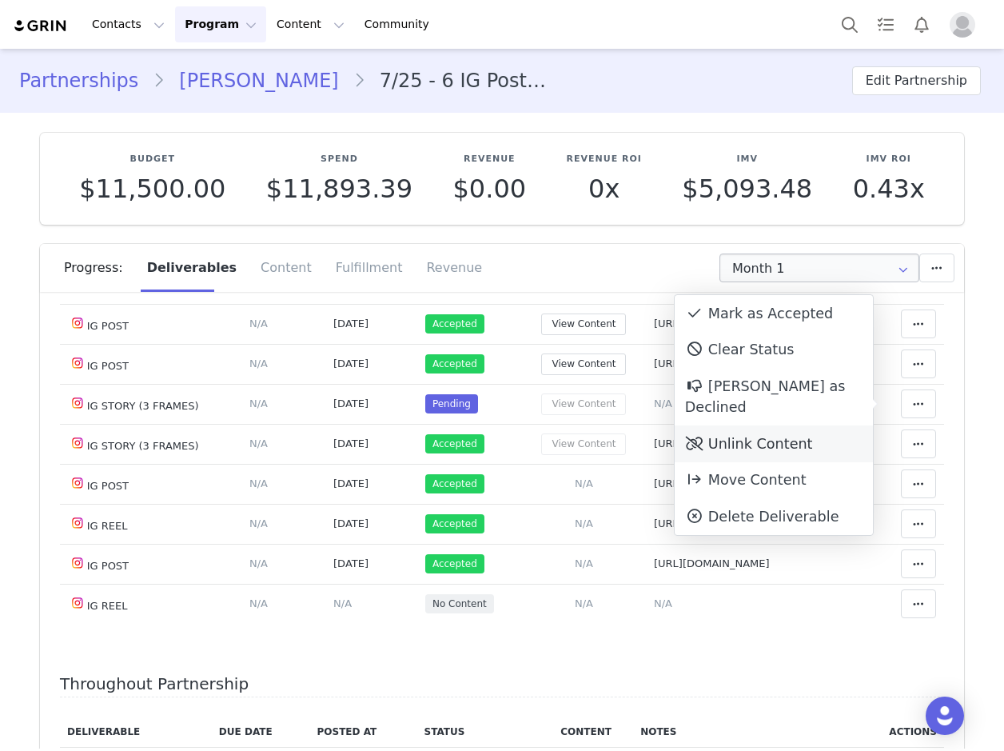
click at [772, 425] on div "Unlink Content" at bounding box center [774, 443] width 198 height 37
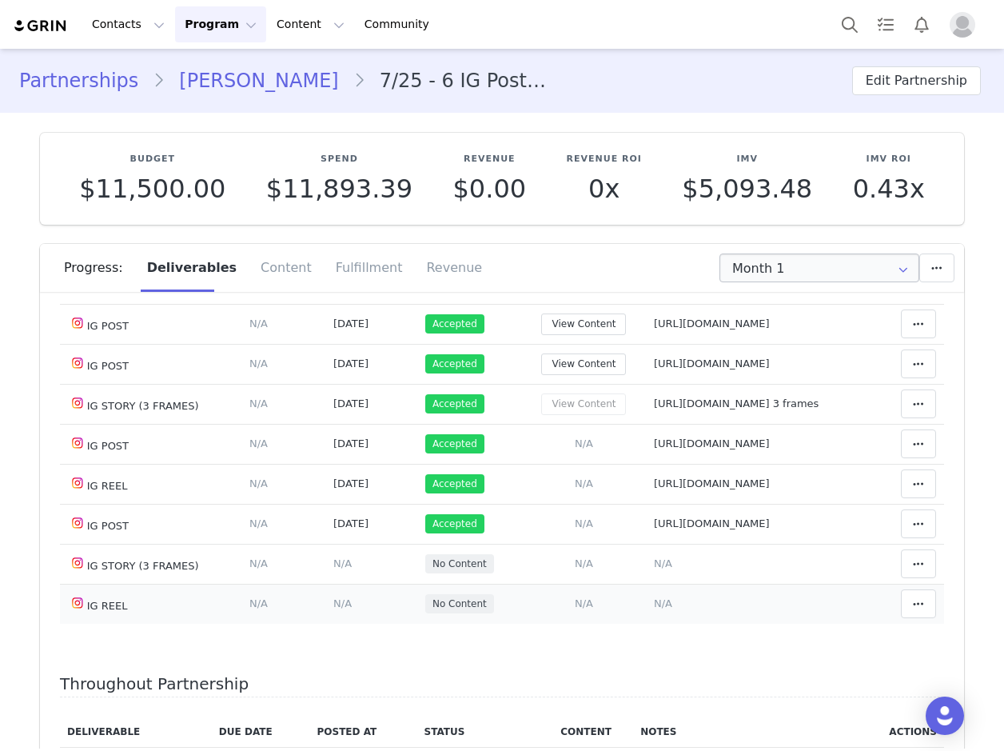
click at [654, 609] on span "N/A" at bounding box center [663, 603] width 18 height 12
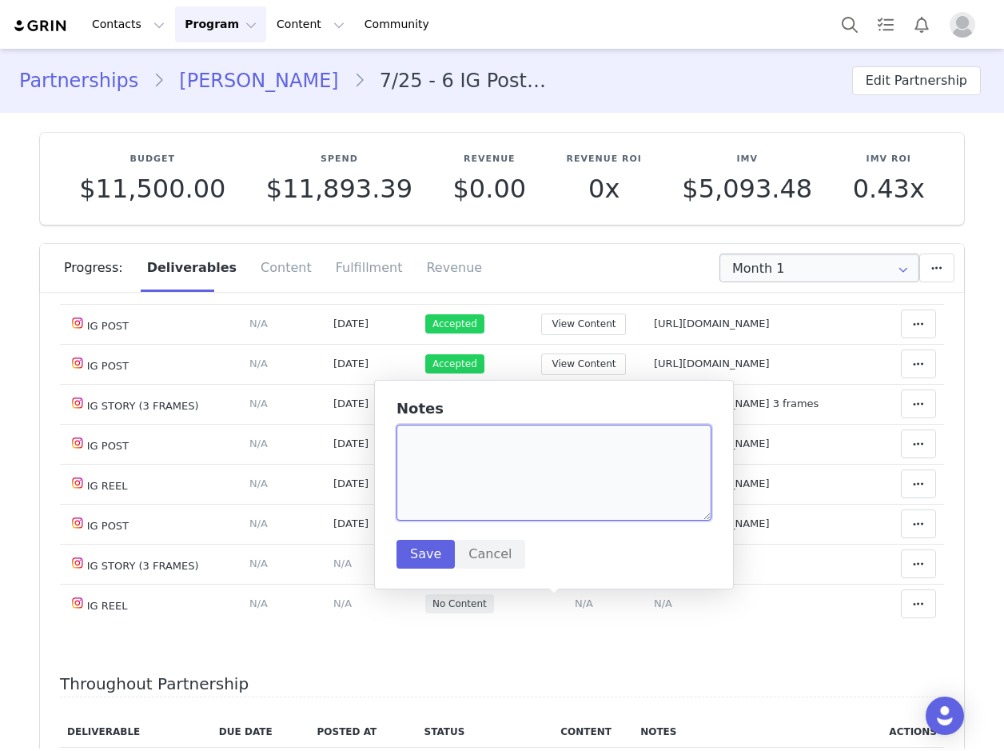
click at [452, 468] on textarea at bounding box center [553, 472] width 315 height 96
paste textarea "[URL][DOMAIN_NAME]"
type textarea "[URL][DOMAIN_NAME]"
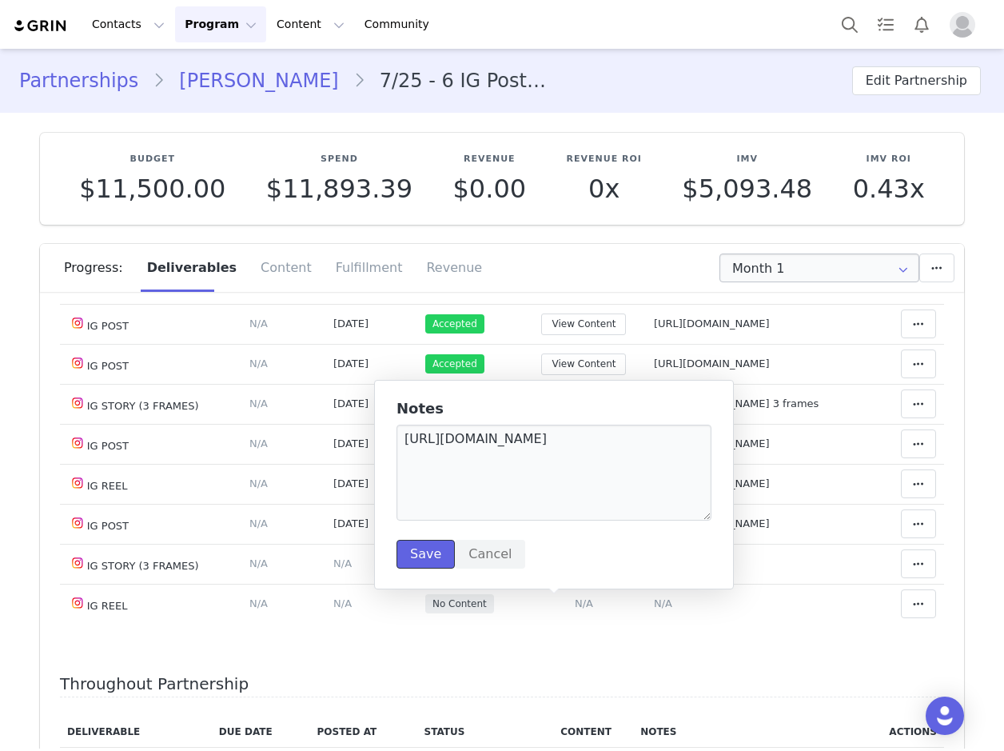
click at [414, 552] on button "Save" at bounding box center [425, 554] width 58 height 29
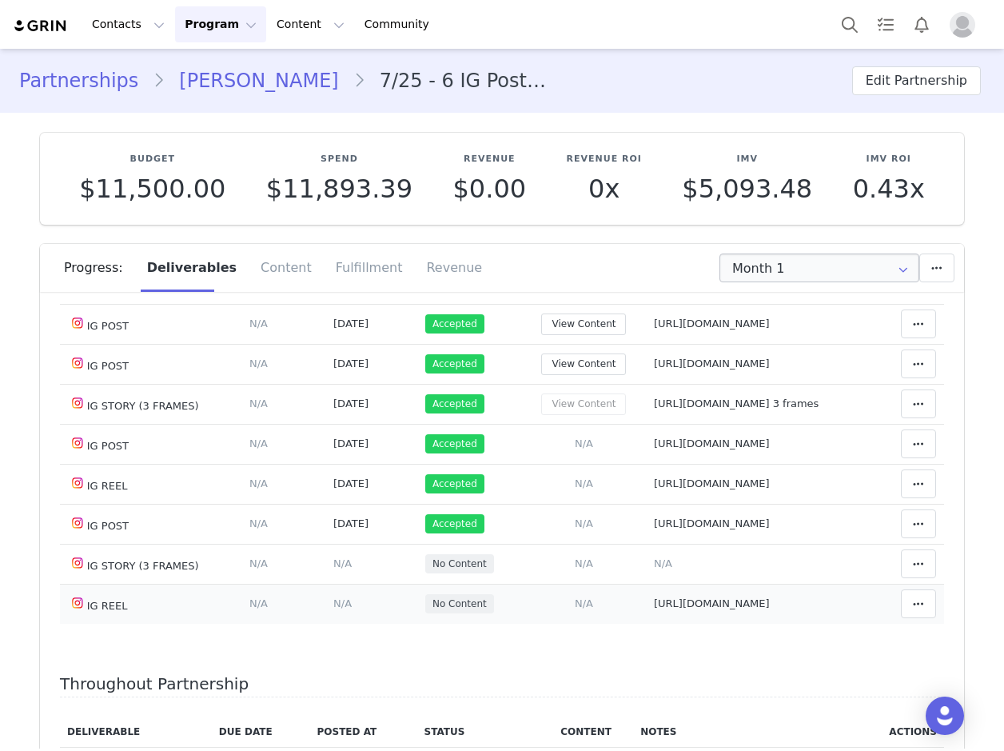
click at [333, 606] on span "N/A" at bounding box center [342, 603] width 18 height 12
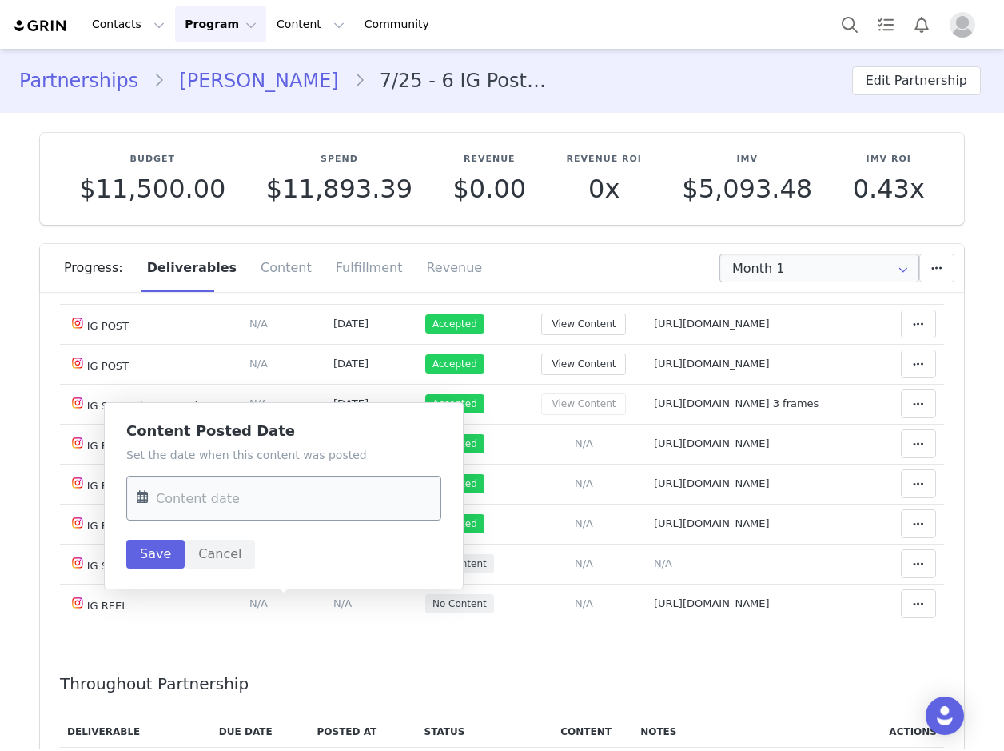
click at [235, 504] on input "text" at bounding box center [283, 498] width 315 height 45
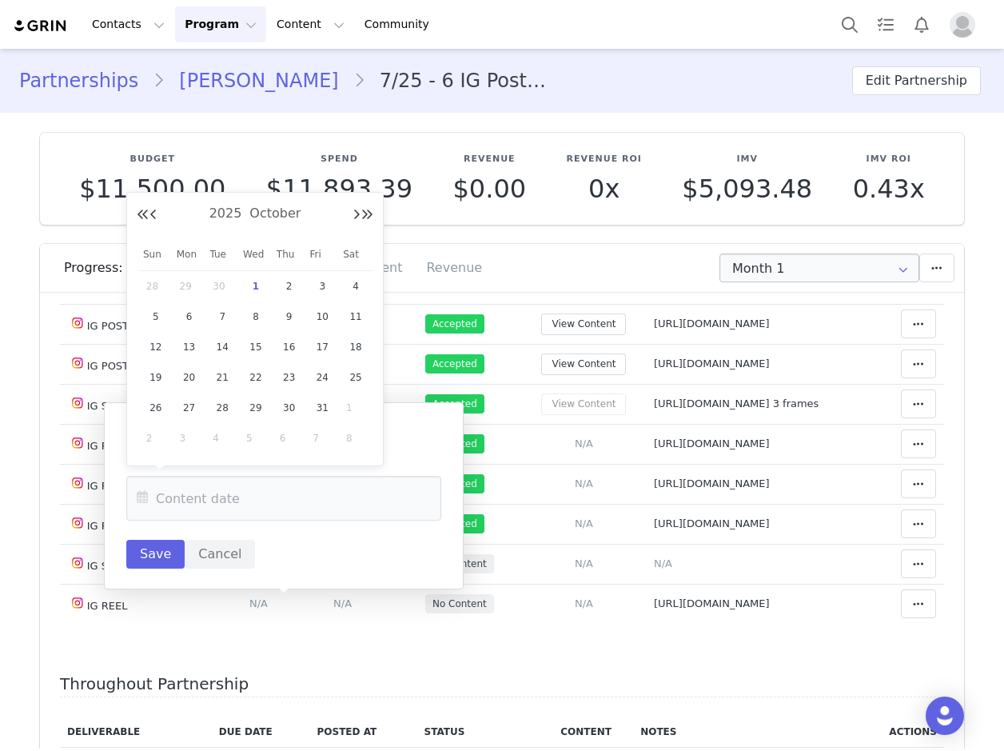
click at [153, 213] on button "Previous Month" at bounding box center [153, 215] width 8 height 13
click at [318, 373] on span "26" at bounding box center [322, 377] width 19 height 19
type input "[DATE]"
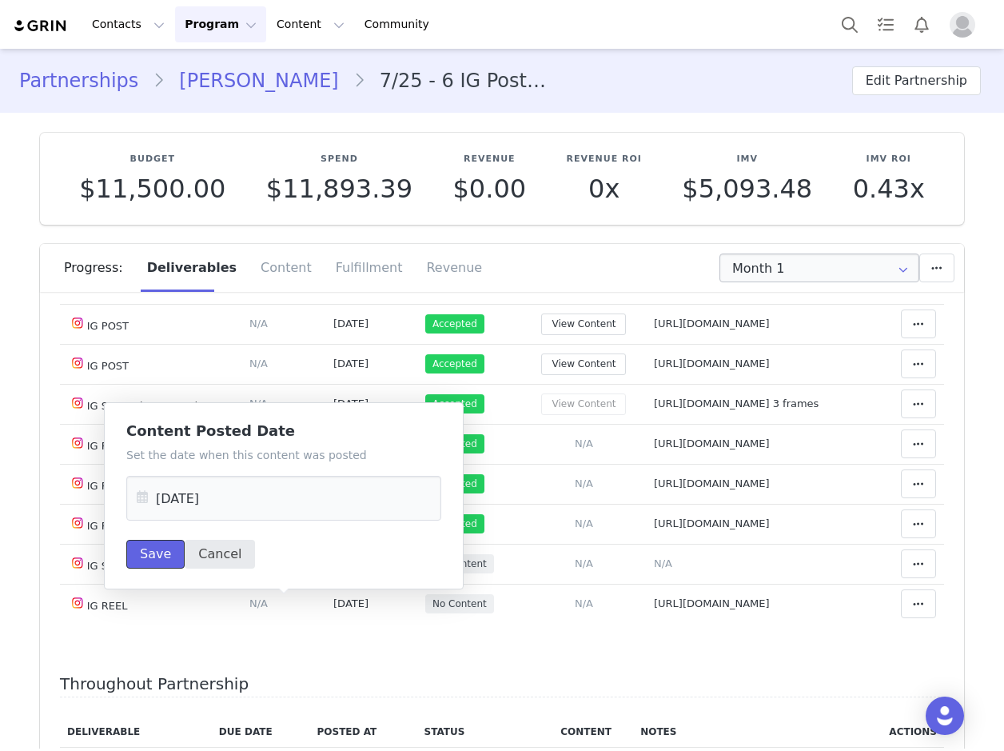
drag, startPoint x: 145, startPoint y: 555, endPoint x: 227, endPoint y: 549, distance: 81.8
click at [146, 555] on button "Save" at bounding box center [155, 554] width 58 height 29
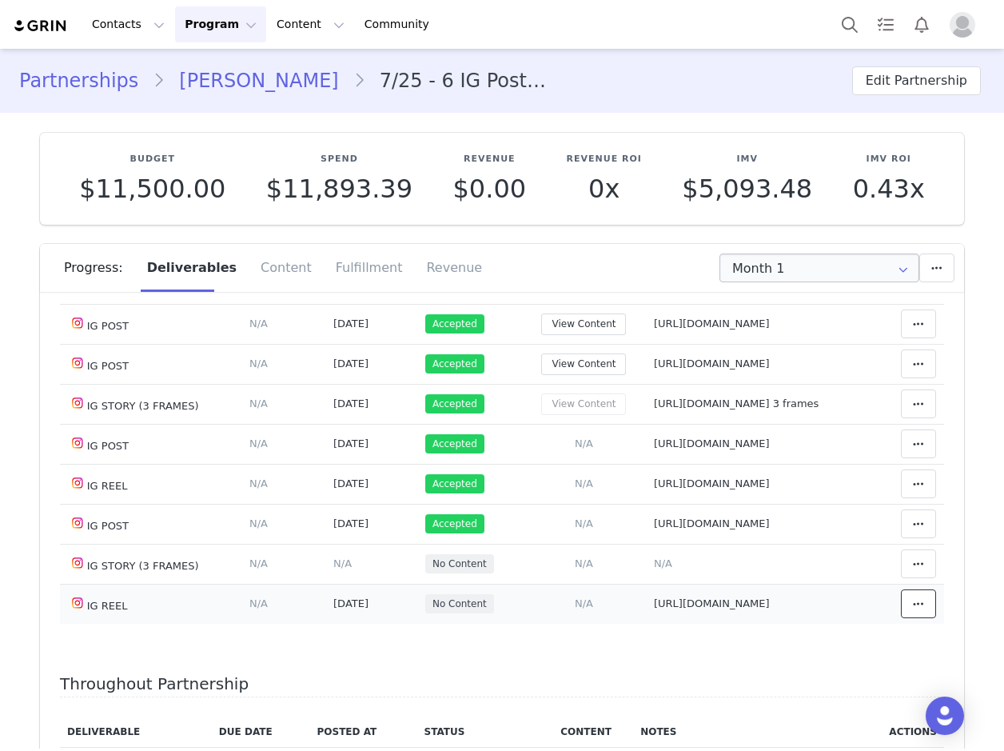
click at [907, 595] on button at bounding box center [918, 603] width 35 height 29
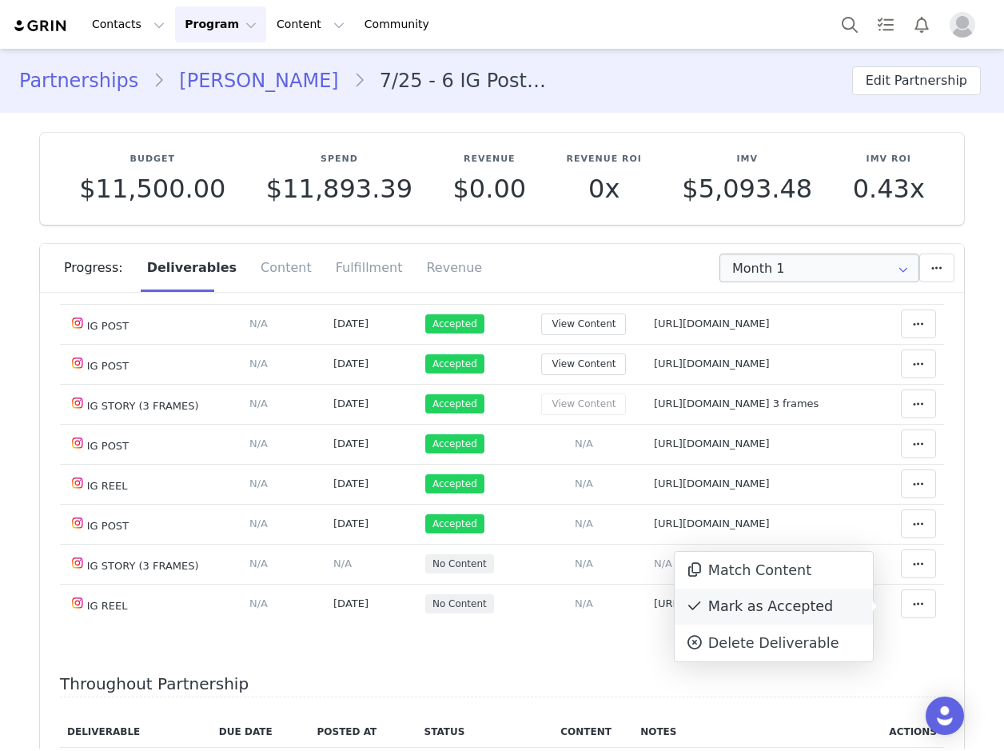
click at [821, 610] on div "Mark as Accepted" at bounding box center [774, 606] width 198 height 37
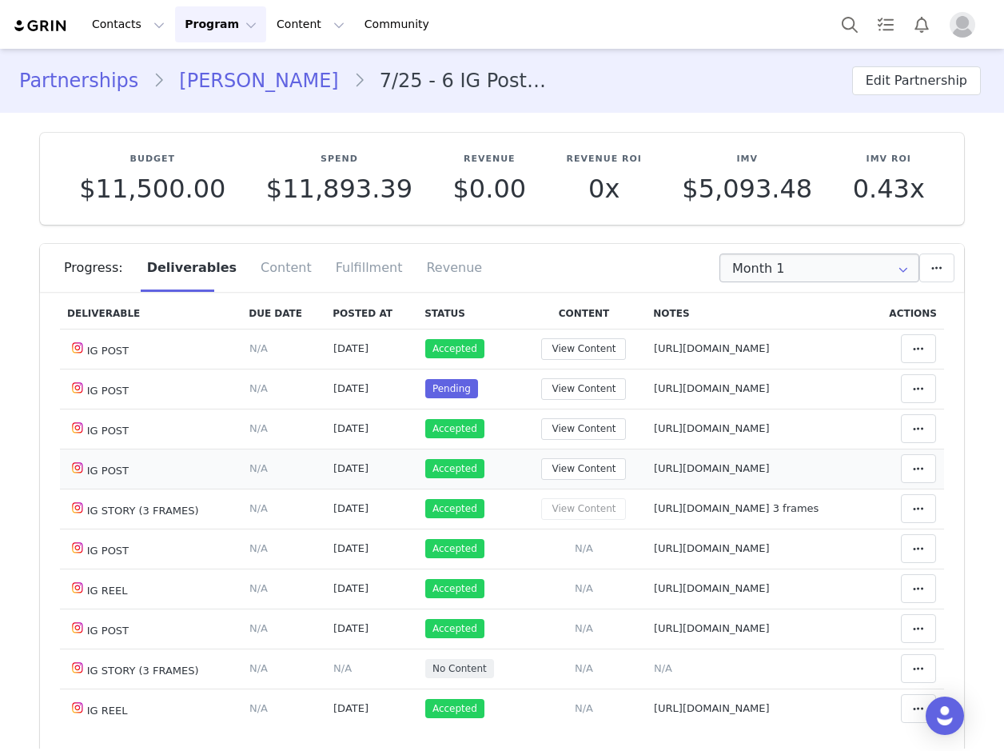
scroll to position [0, 0]
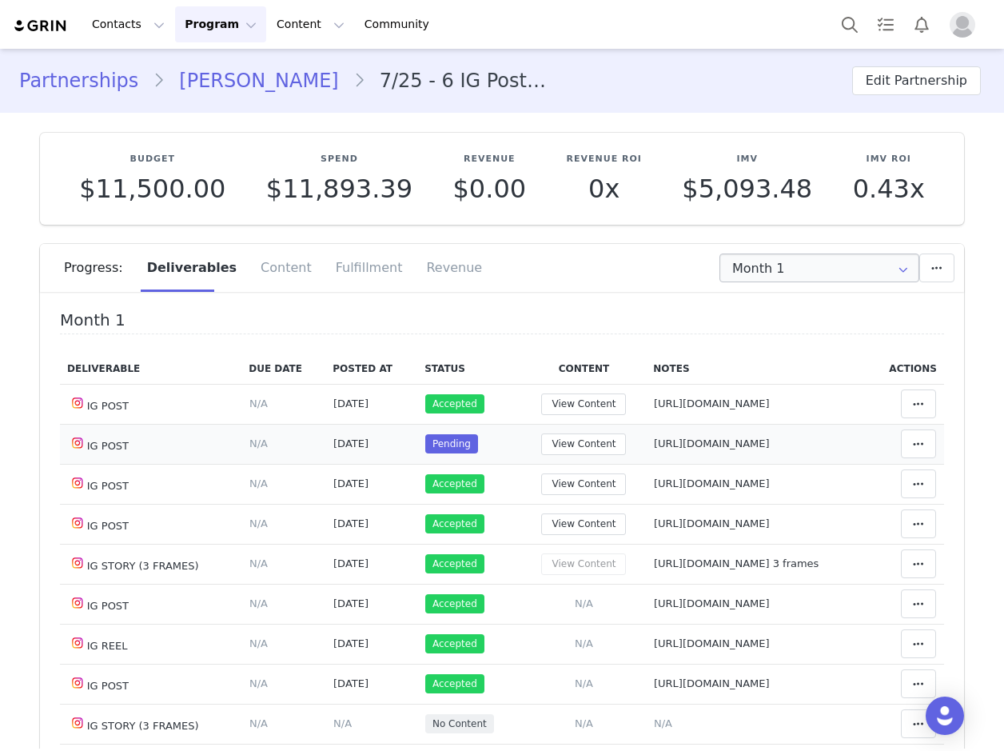
click at [654, 440] on span "[URL][DOMAIN_NAME]" at bounding box center [712, 443] width 116 height 12
type textarea "[URL][DOMAIN_NAME]"
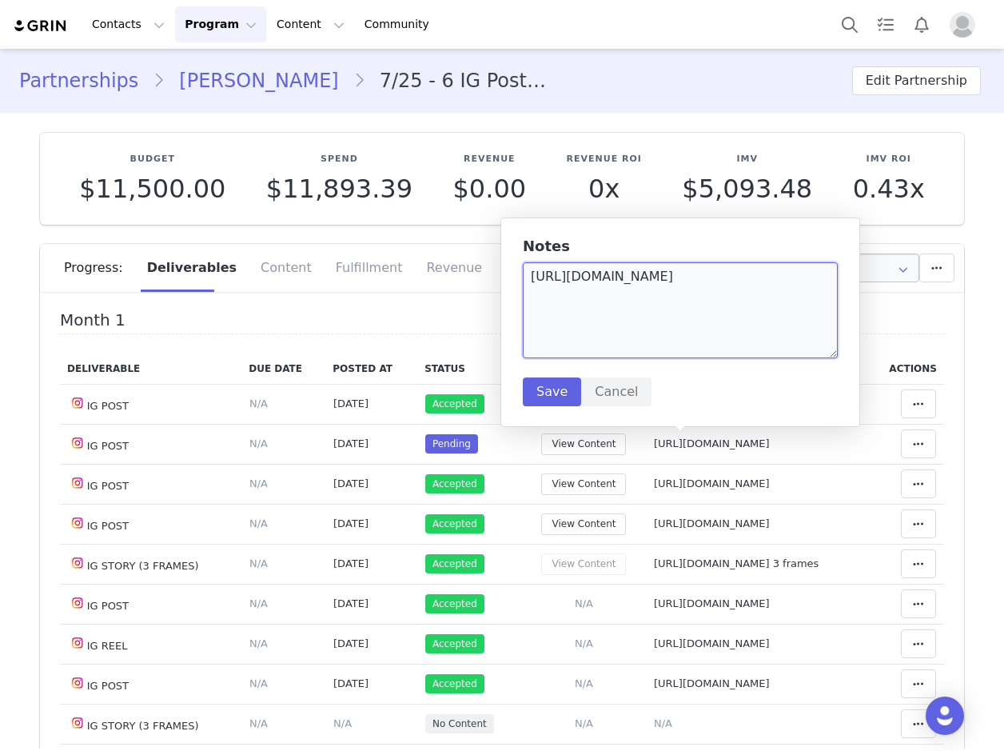
click at [635, 275] on textarea "[URL][DOMAIN_NAME]" at bounding box center [680, 310] width 315 height 96
click at [909, 440] on span at bounding box center [918, 443] width 19 height 19
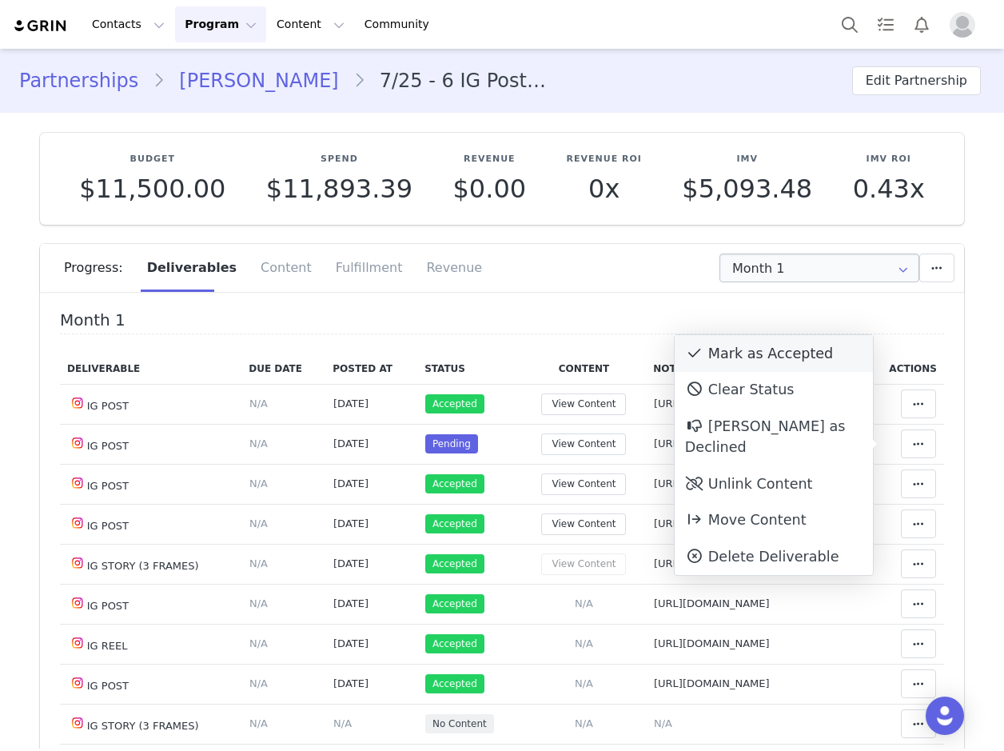
click at [812, 344] on div "Mark as Accepted" at bounding box center [774, 353] width 198 height 37
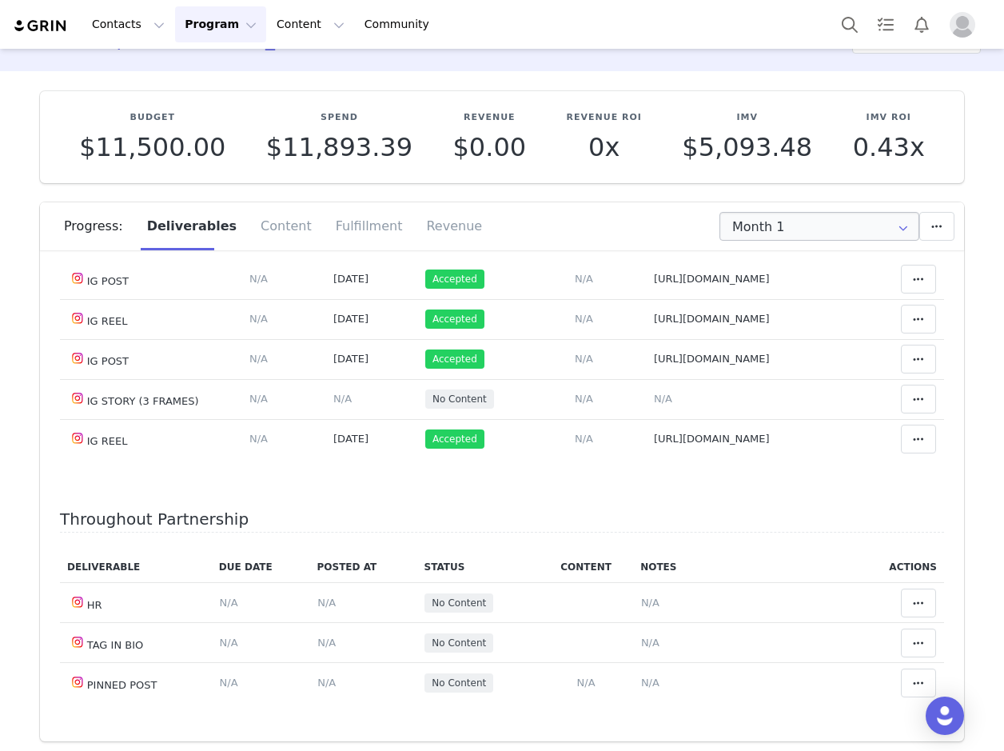
scroll to position [80, 0]
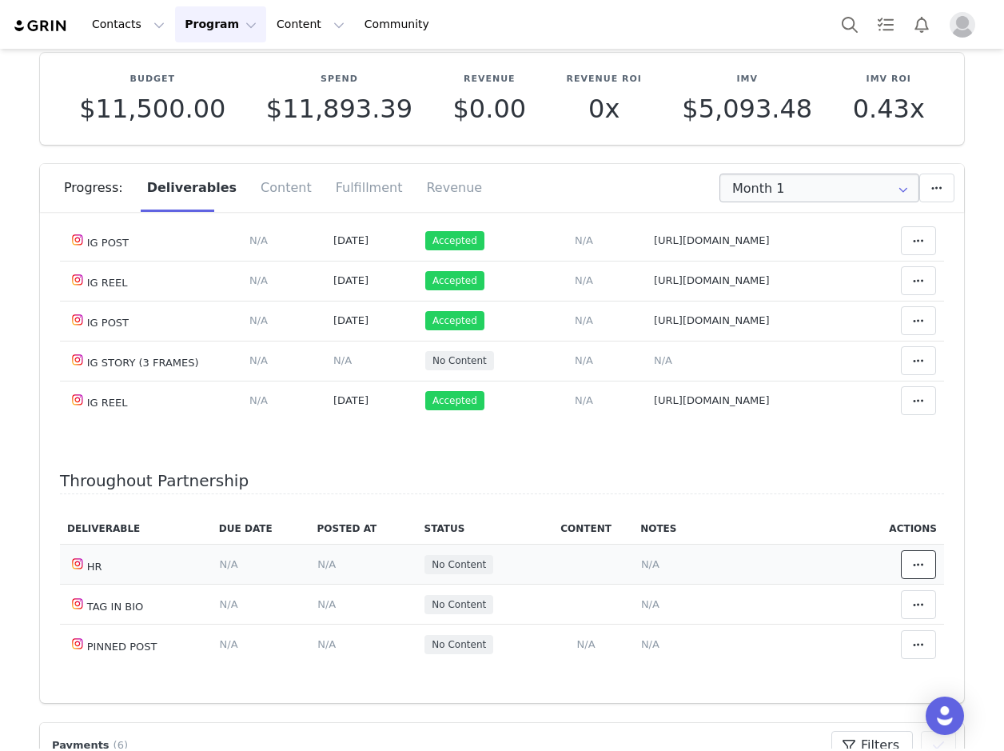
click at [909, 571] on span at bounding box center [918, 564] width 19 height 19
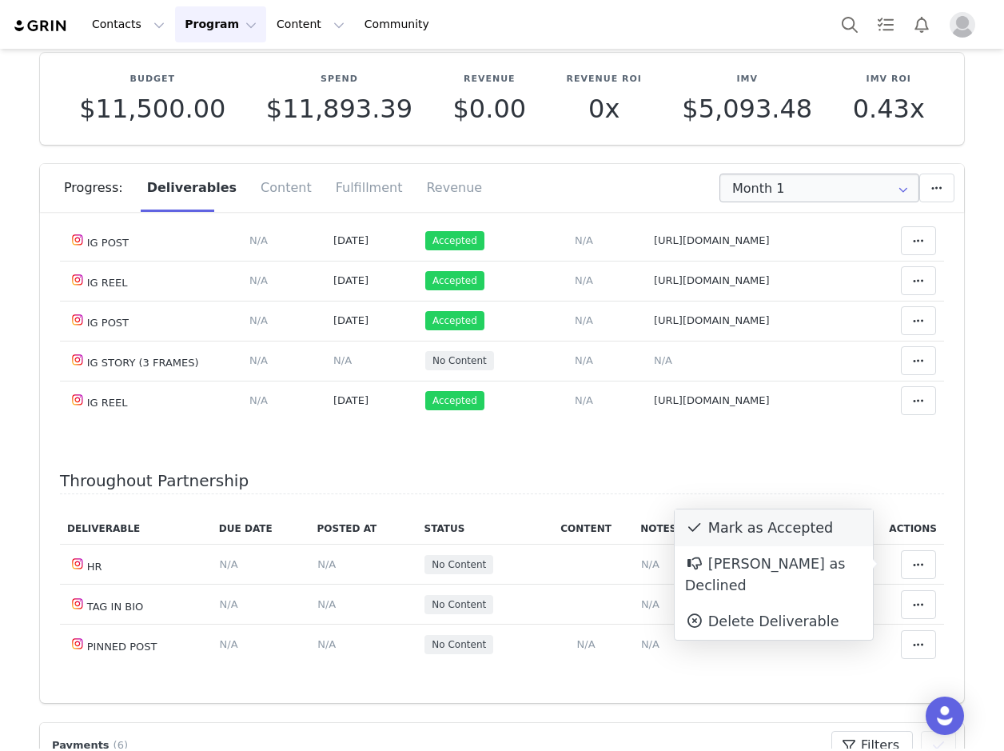
drag, startPoint x: 837, startPoint y: 505, endPoint x: 826, endPoint y: 537, distance: 33.9
click at [838, 506] on div "Throughout Partnership Deliverable Due Date Posted At Status Content Notes Acti…" at bounding box center [502, 578] width 884 height 212
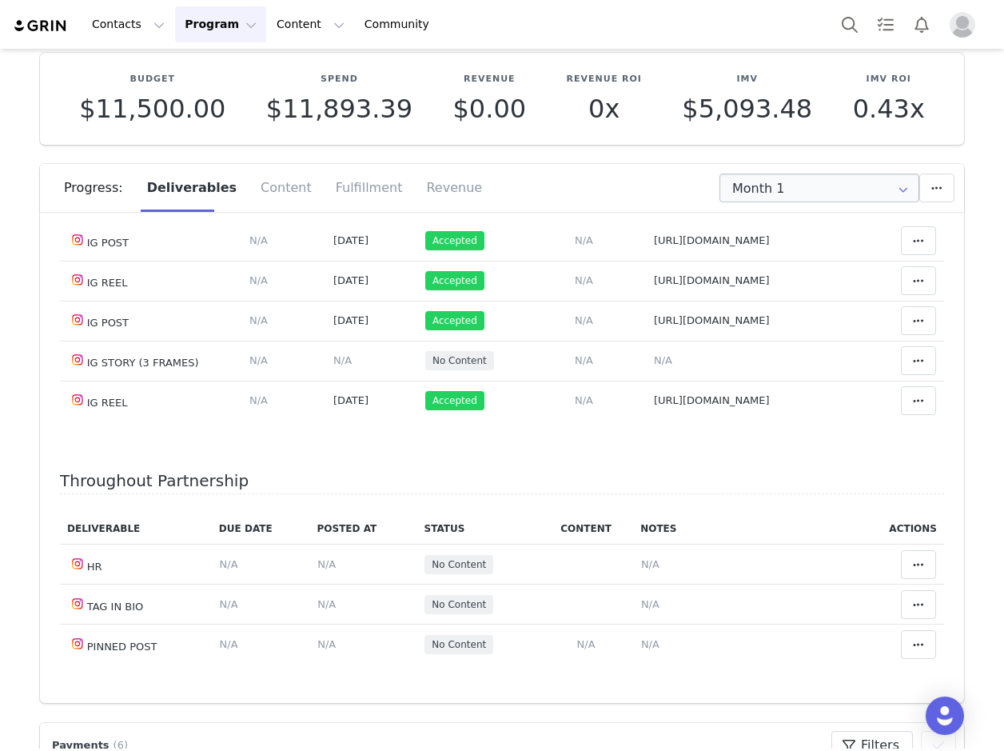
click at [822, 538] on th "Notes" at bounding box center [743, 528] width 221 height 31
click at [901, 574] on button at bounding box center [918, 564] width 35 height 29
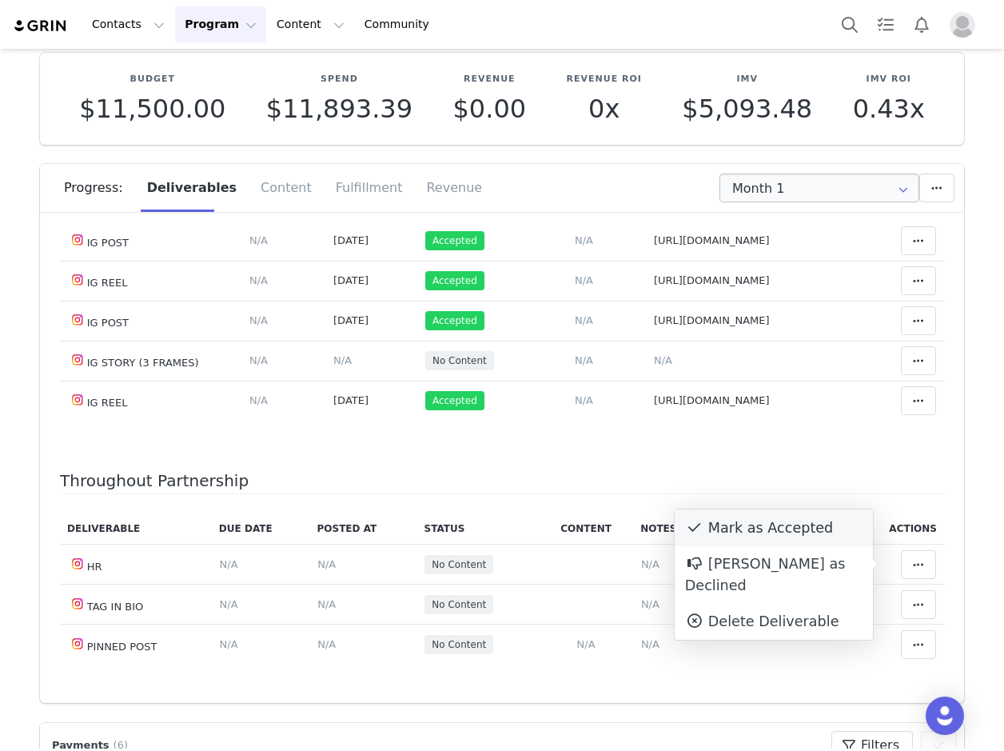
click at [820, 529] on div "Mark as Accepted" at bounding box center [774, 527] width 198 height 37
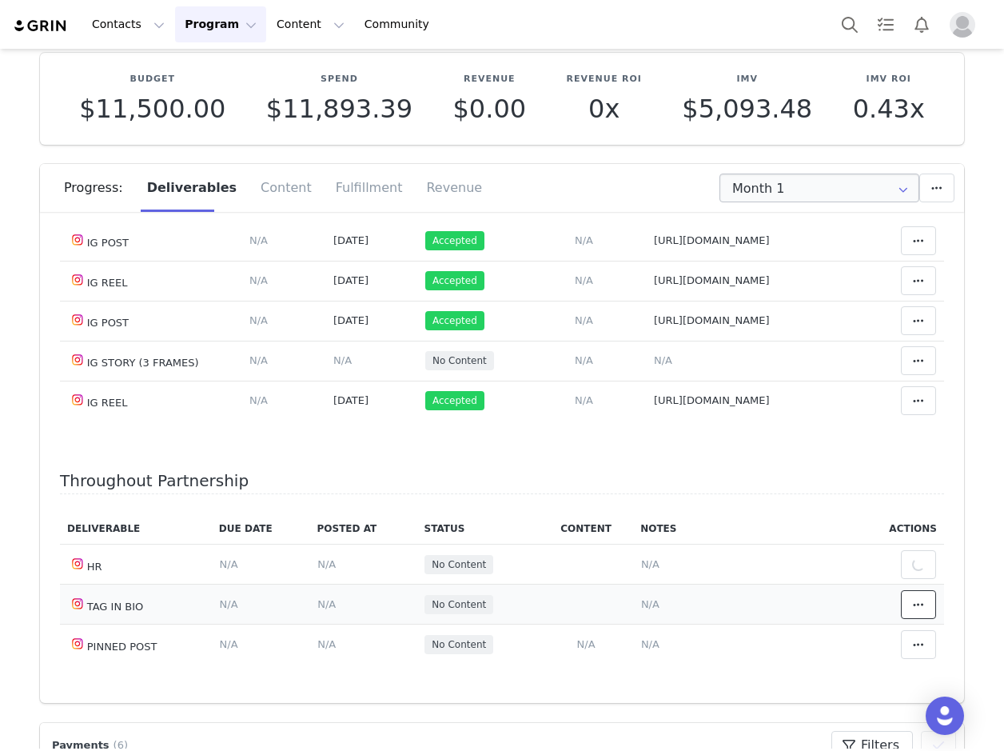
click at [913, 601] on icon at bounding box center [918, 604] width 11 height 13
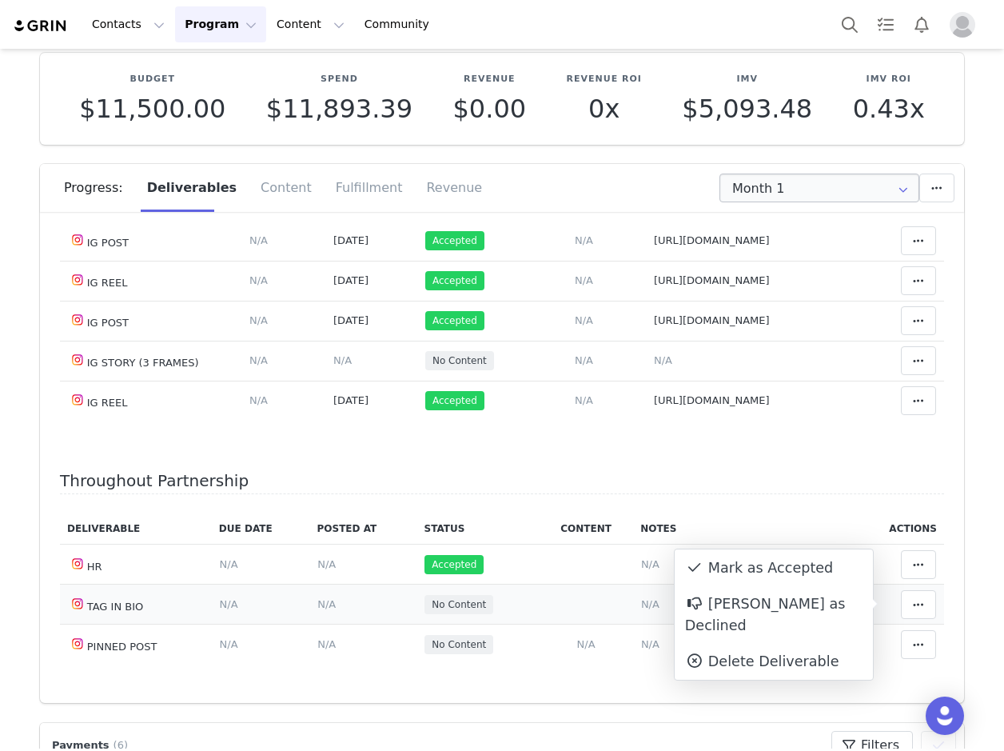
drag, startPoint x: 823, startPoint y: 563, endPoint x: 906, endPoint y: 615, distance: 97.3
click at [826, 563] on div "Mark as Accepted" at bounding box center [774, 567] width 198 height 37
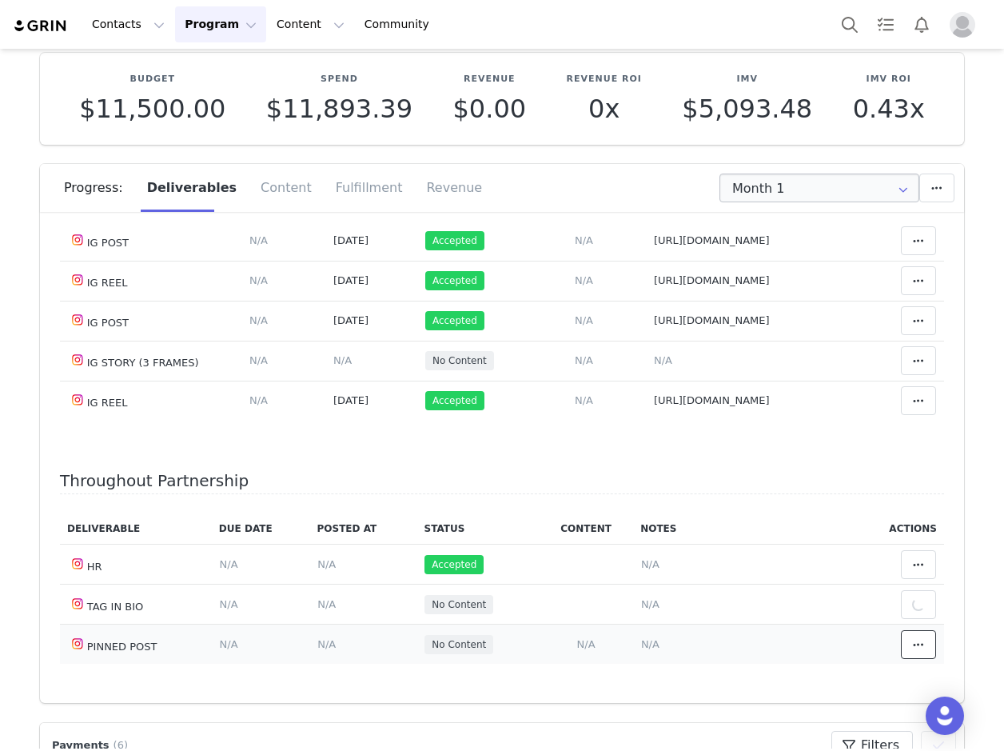
click at [911, 644] on button at bounding box center [918, 644] width 35 height 29
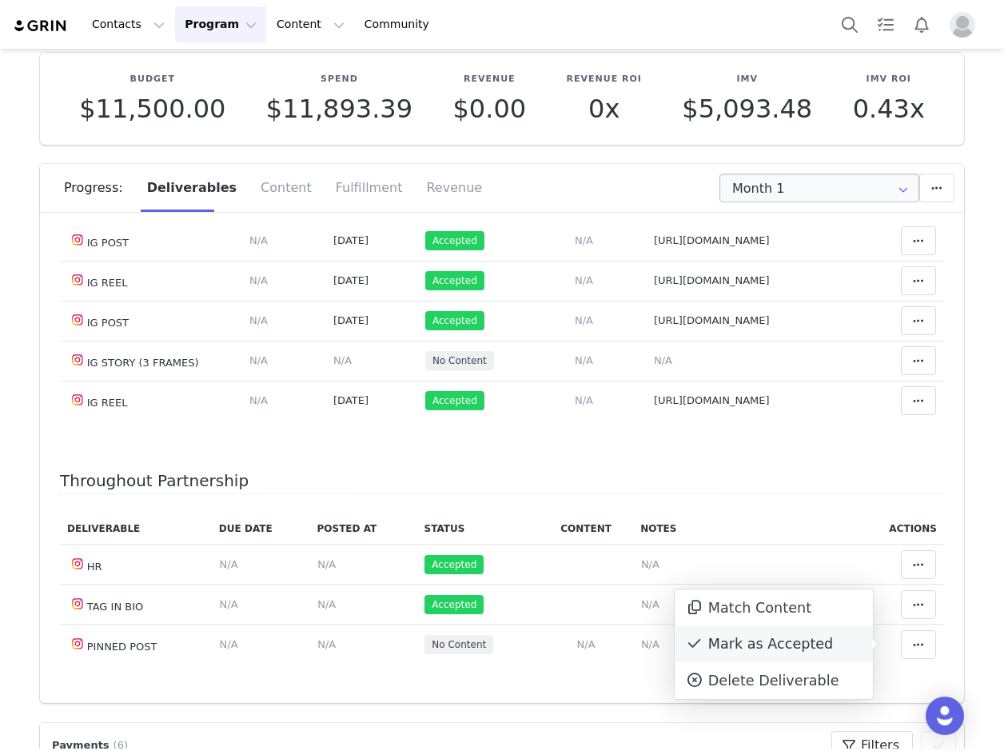
click at [827, 647] on div "Mark as Accepted" at bounding box center [774, 644] width 198 height 37
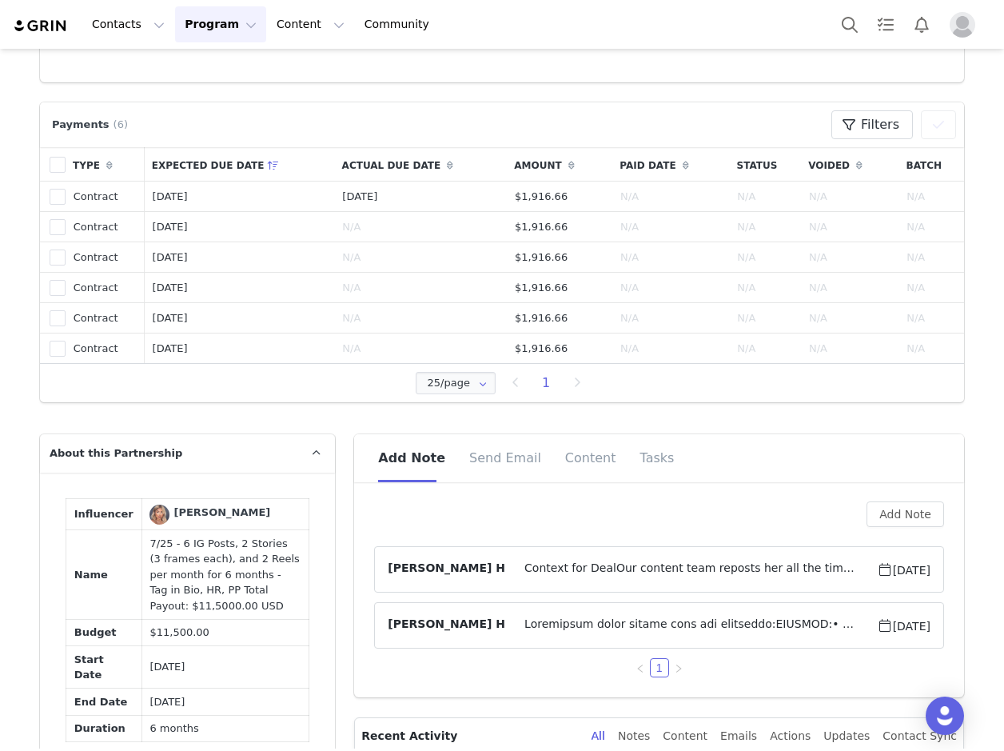
scroll to position [879, 0]
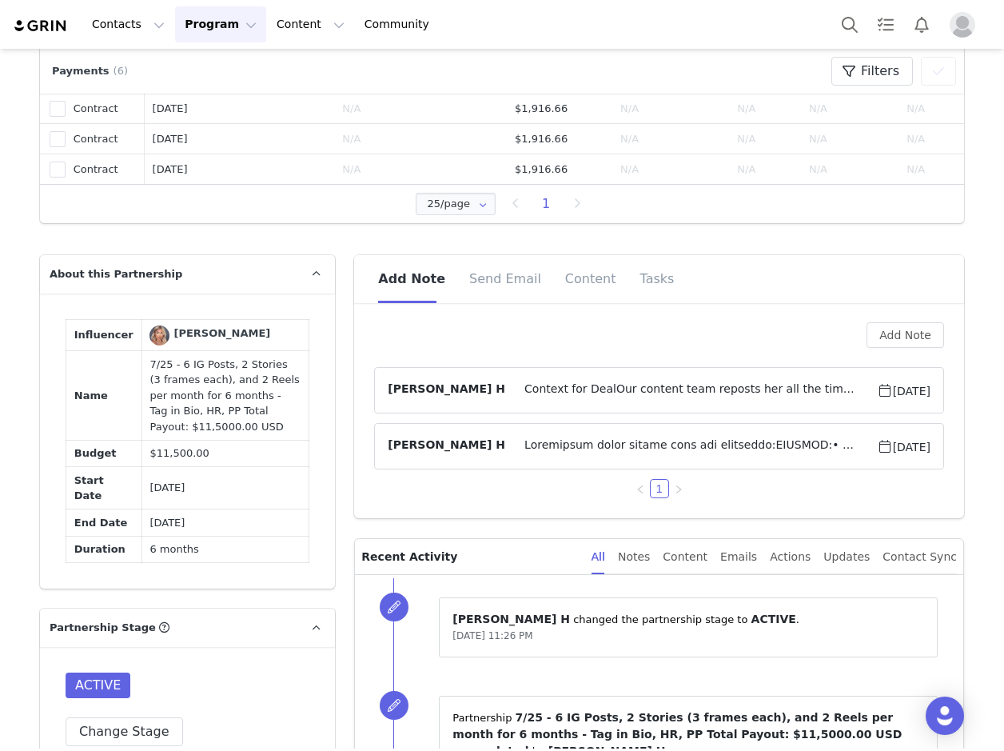
click at [214, 440] on td "7/25 - 6 IG Posts, 2 Stories (3 frames each), and 2 Reels per month for 6 month…" at bounding box center [225, 396] width 168 height 90
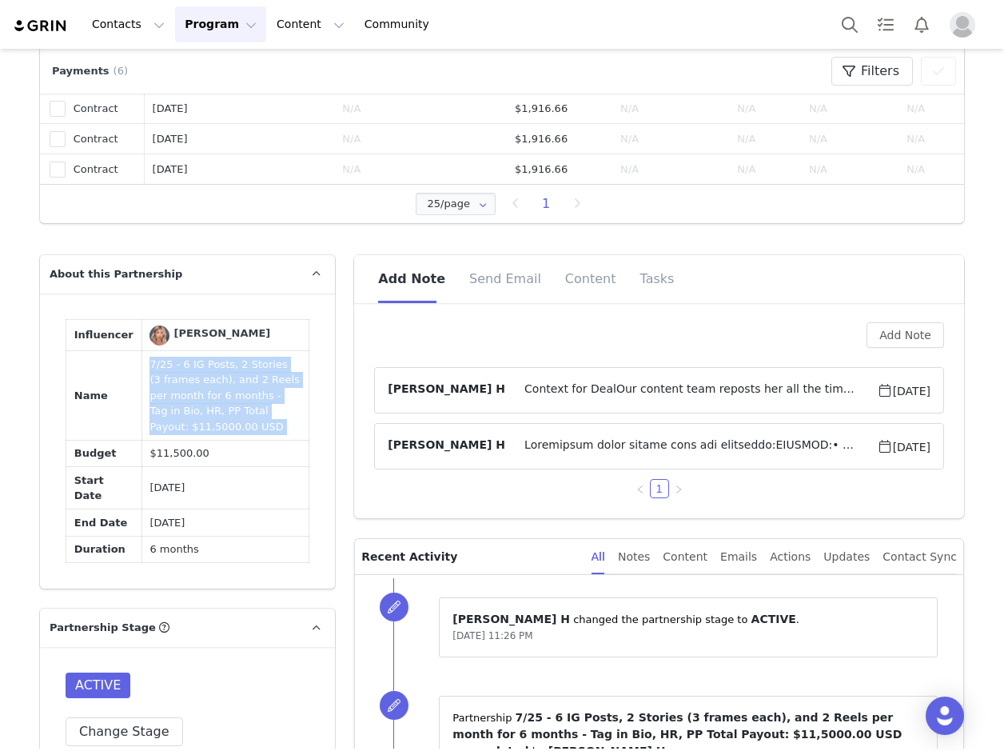
click at [214, 440] on td "7/25 - 6 IG Posts, 2 Stories (3 frames each), and 2 Reels per month for 6 month…" at bounding box center [225, 396] width 168 height 90
copy td "7/25 - 6 IG Posts, 2 Stories (3 frames each), and 2 Reels per month for 6 month…"
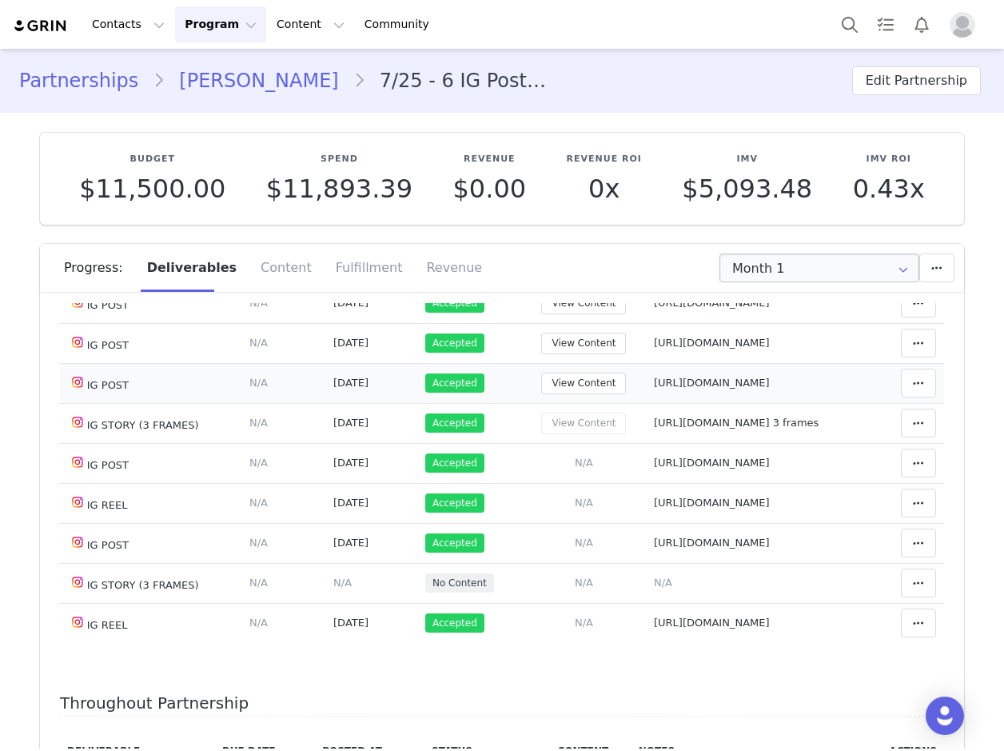
scroll to position [0, 0]
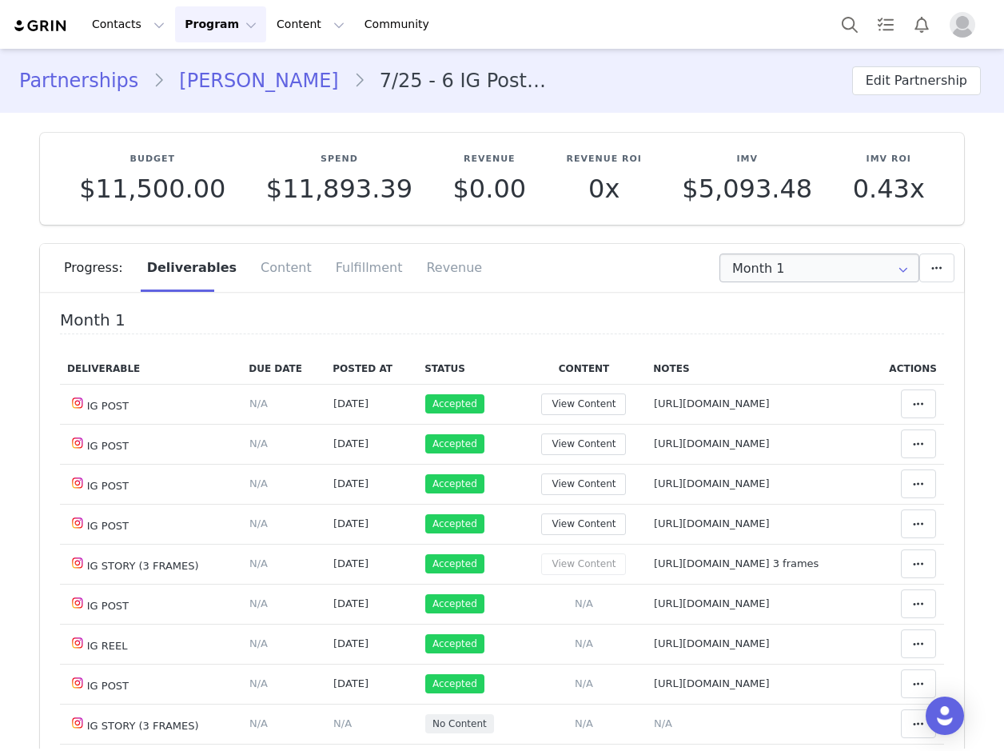
drag, startPoint x: 236, startPoint y: 90, endPoint x: 18, endPoint y: 233, distance: 260.9
click at [236, 90] on link "[PERSON_NAME]" at bounding box center [259, 80] width 188 height 29
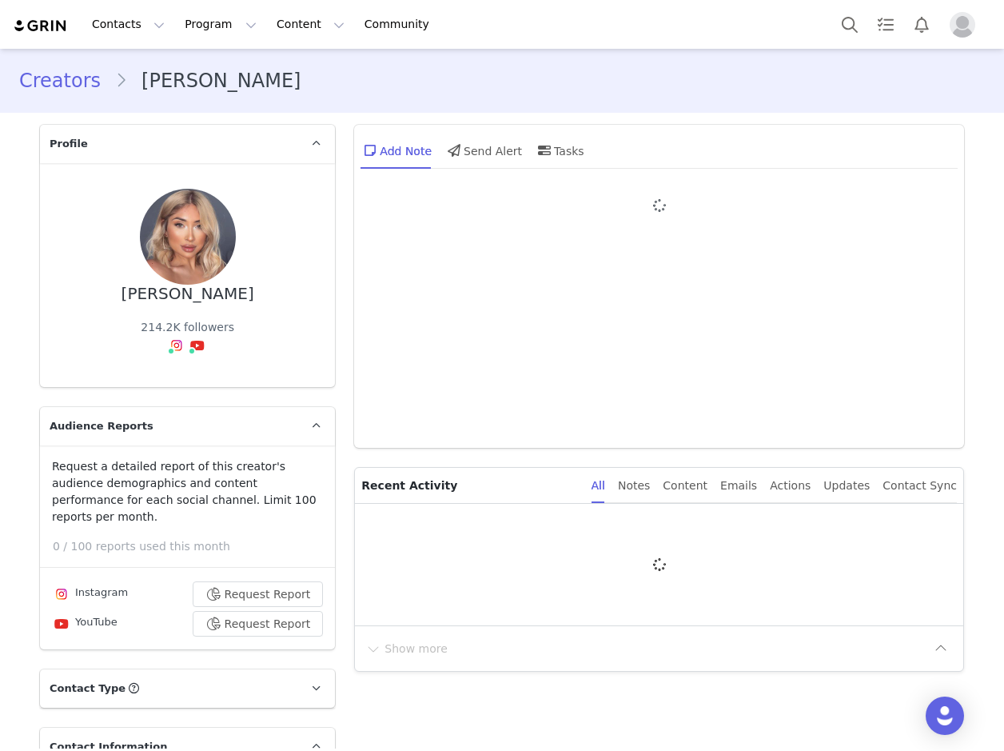
type input "+1 ([GEOGRAPHIC_DATA])"
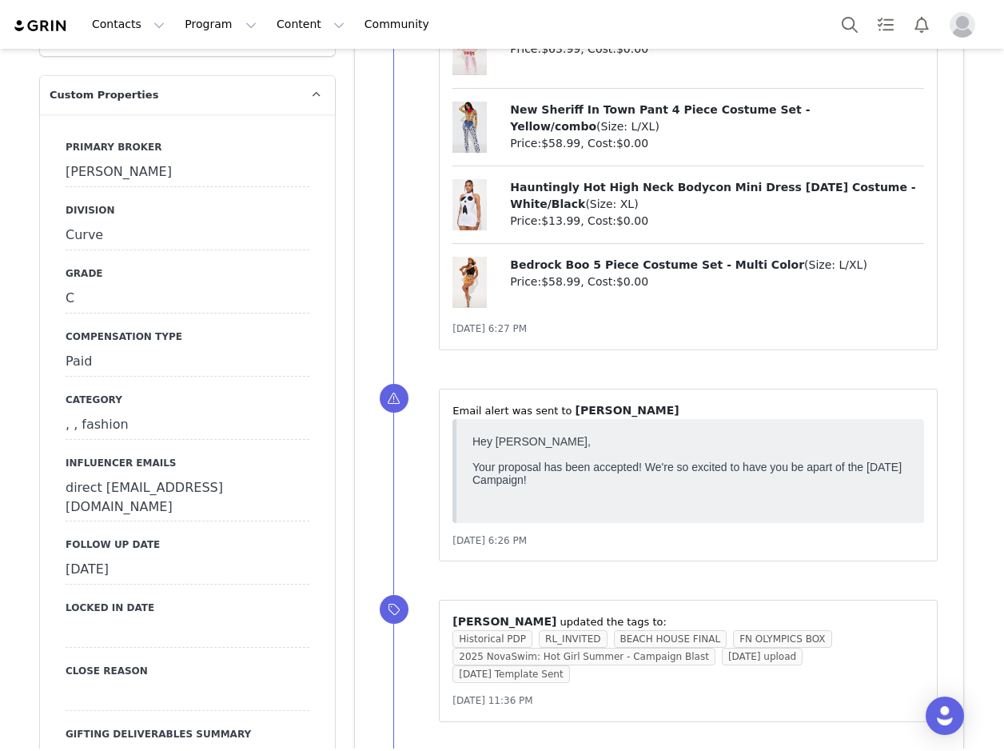
scroll to position [1838, 0]
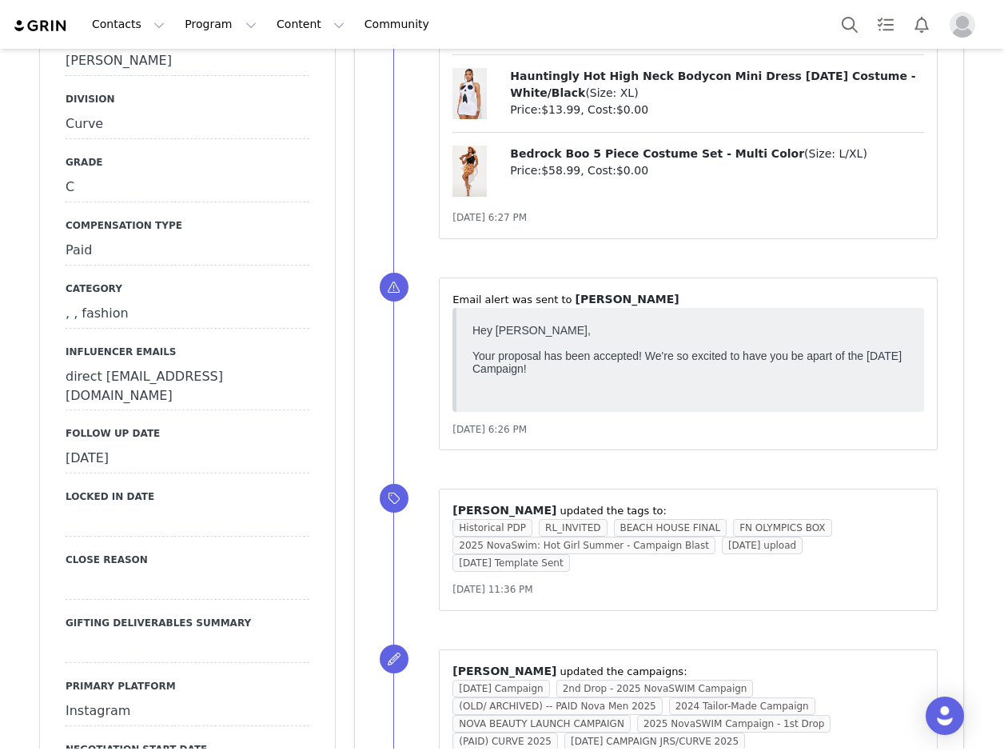
click at [122, 444] on div "[DATE]" at bounding box center [188, 458] width 244 height 29
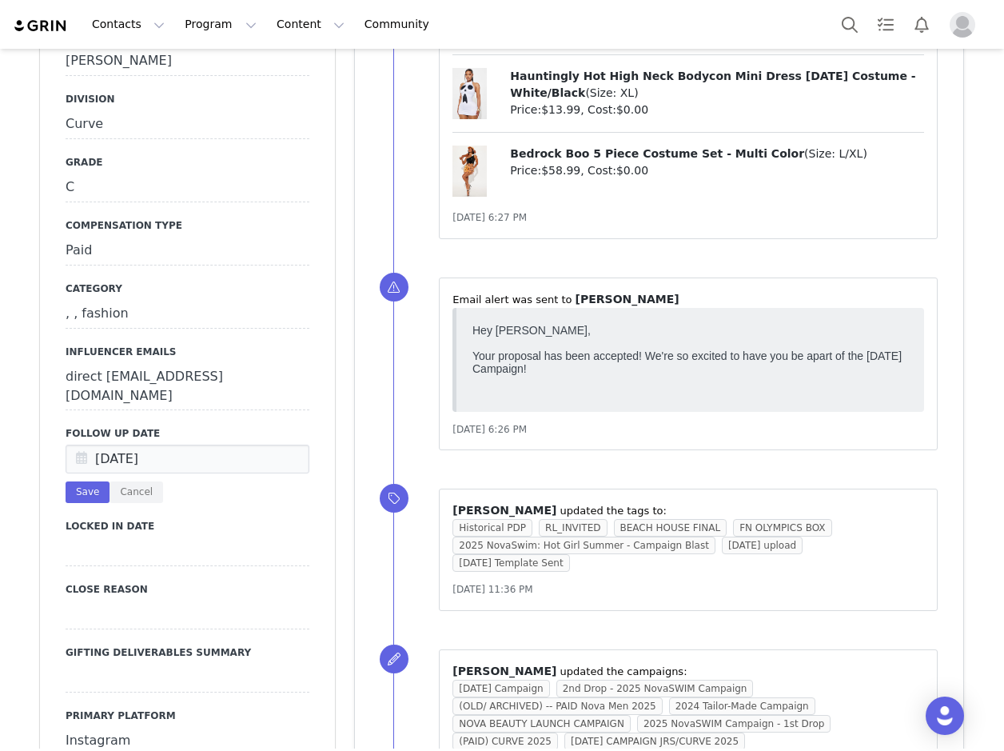
drag, startPoint x: 54, startPoint y: 337, endPoint x: 84, endPoint y: 351, distance: 32.5
click at [77, 445] on icon at bounding box center [81, 459] width 29 height 29
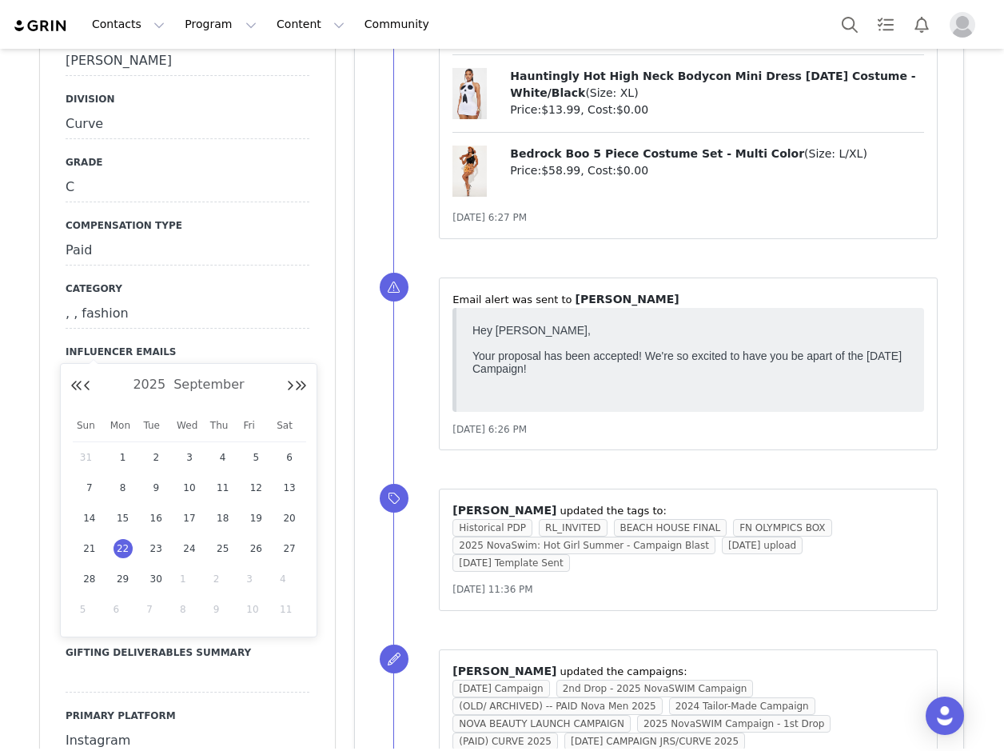
click at [189, 579] on span "1" at bounding box center [189, 578] width 19 height 19
type input "[DATE]"
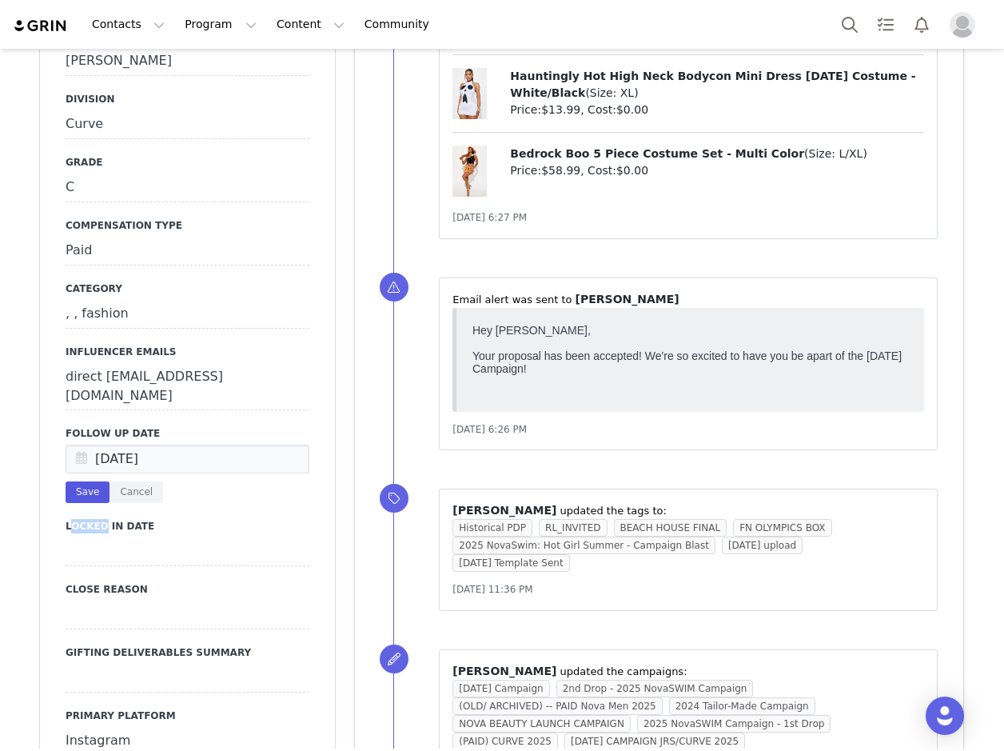
drag, startPoint x: 90, startPoint y: 380, endPoint x: 78, endPoint y: 373, distance: 14.0
click at [76, 481] on button "Save" at bounding box center [88, 492] width 44 height 22
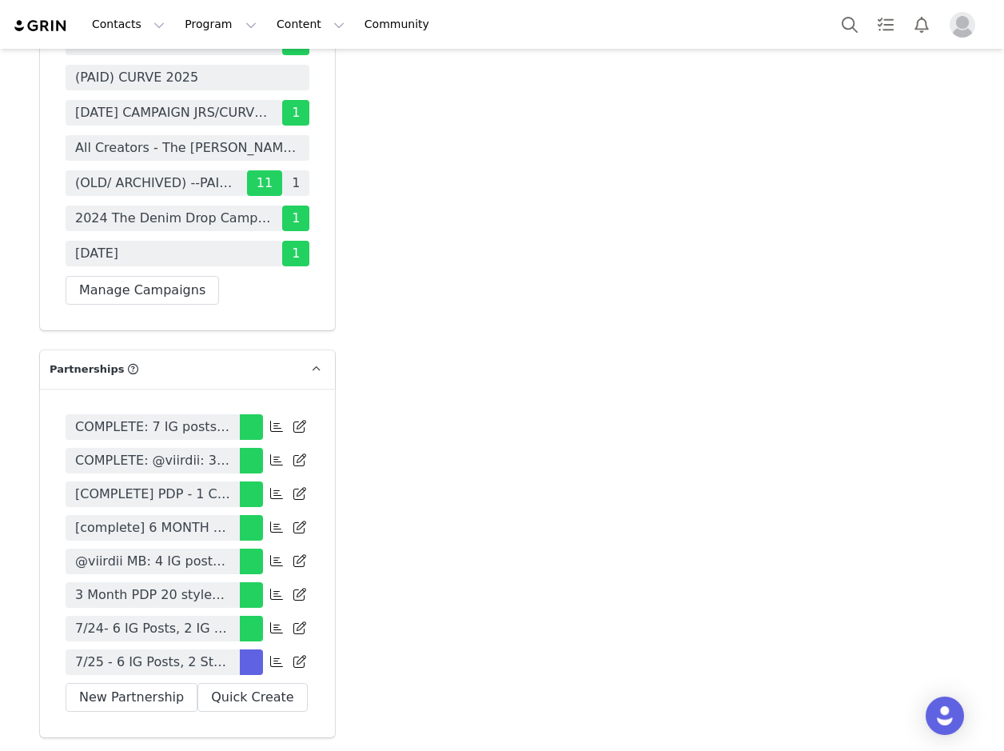
scroll to position [5755, 0]
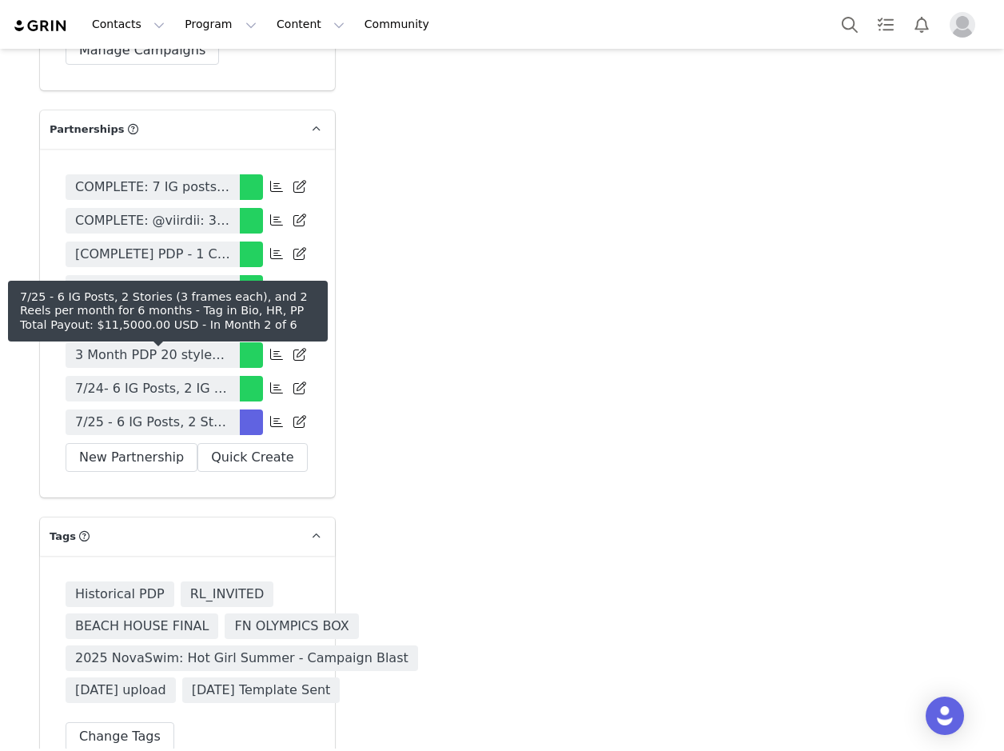
click at [228, 409] on link "7/25 - 6 IG Posts, 2 Stories (3 frames each), and 2 Reels per month for 6 month…" at bounding box center [153, 422] width 174 height 26
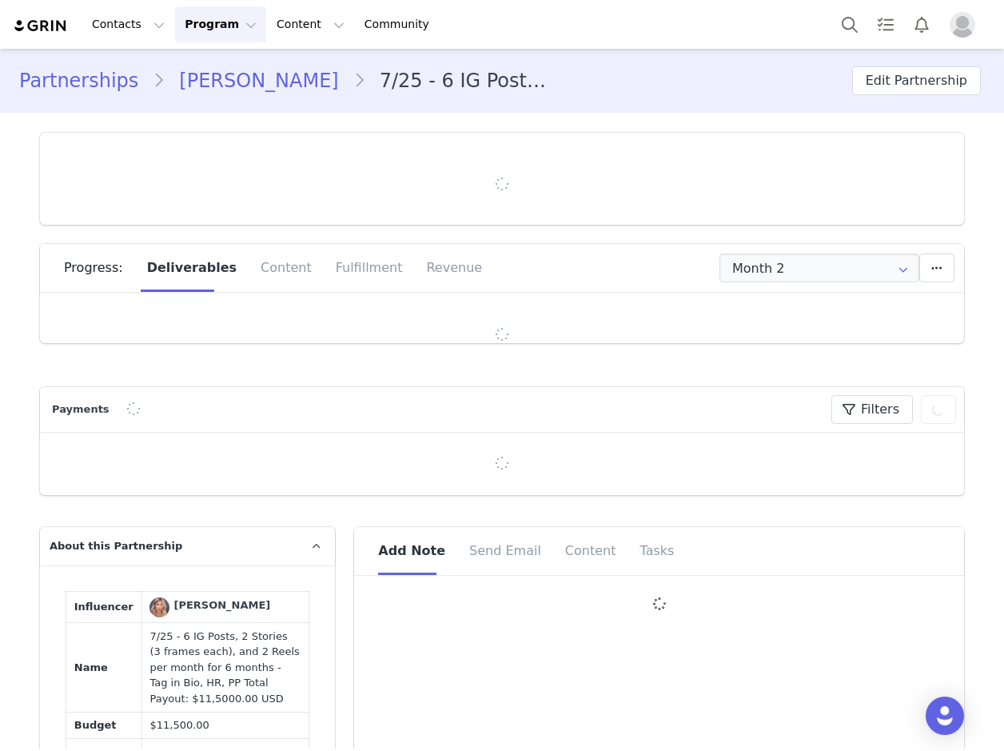
type input "+1 ([GEOGRAPHIC_DATA])"
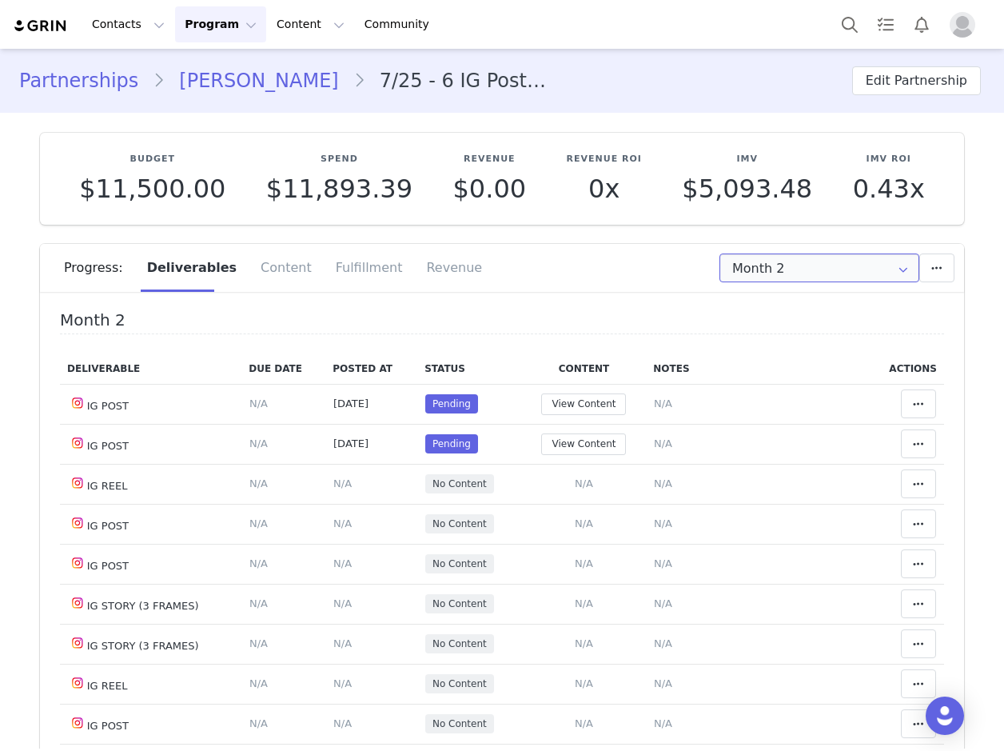
click at [784, 269] on input "Month 2" at bounding box center [819, 267] width 200 height 29
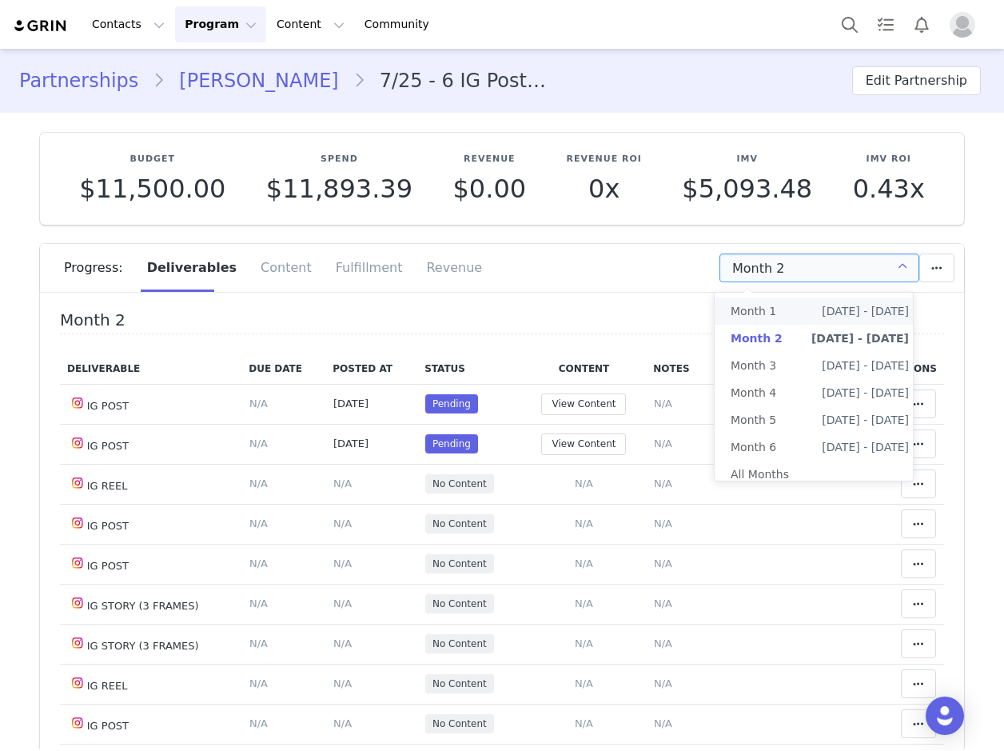
click at [761, 308] on span "Month 1" at bounding box center [754, 310] width 46 height 27
type input "Month 1"
